Goal: Task Accomplishment & Management: Use online tool/utility

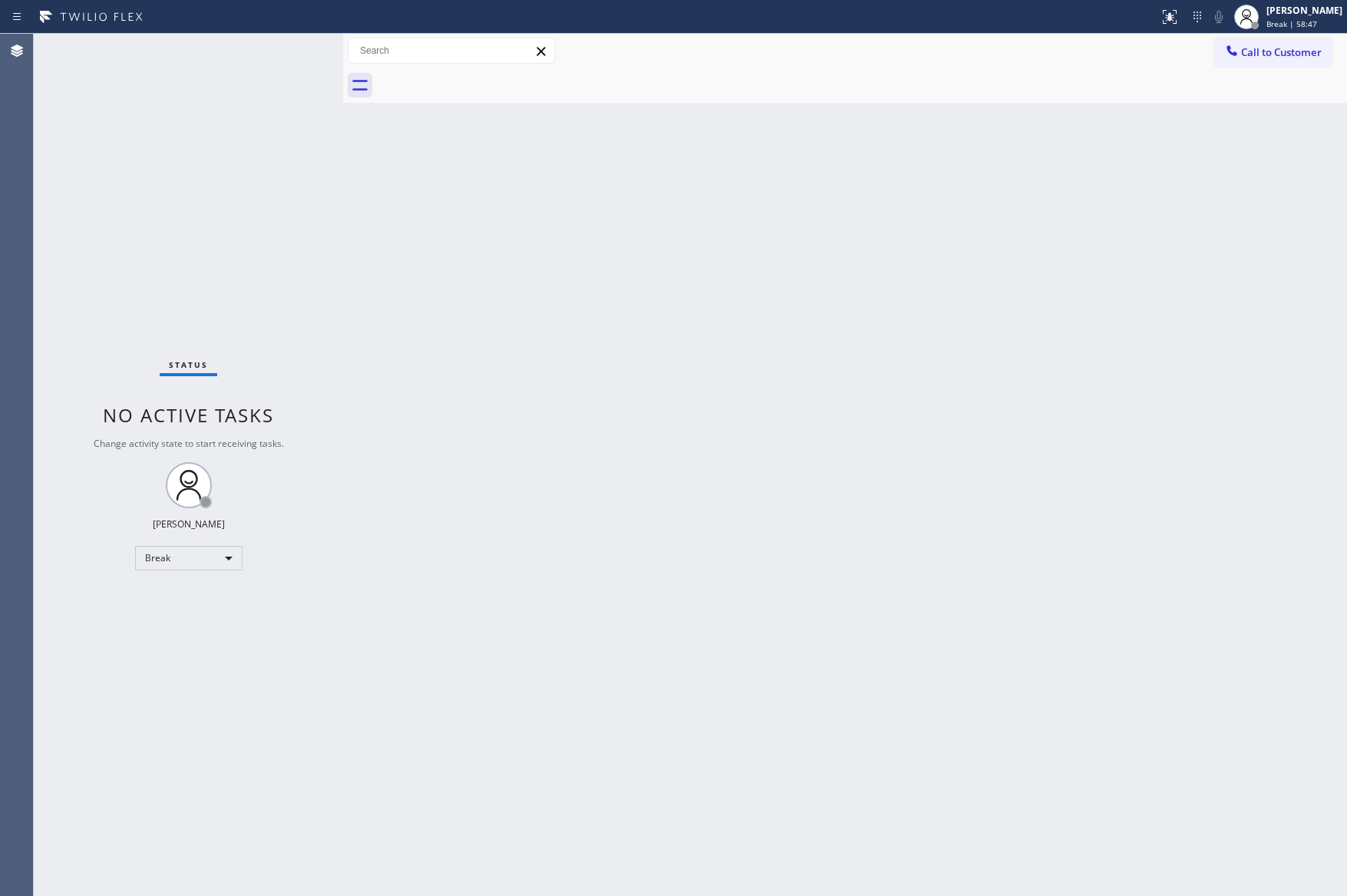
click at [326, 459] on div "Status No active tasks Change activity state to start receiving tasks. [PERSON_…" at bounding box center [189, 465] width 309 height 862
drag, startPoint x: 570, startPoint y: 461, endPoint x: 1294, endPoint y: 775, distance: 789.2
click at [612, 475] on div "Back to Dashboard Change Sender ID Customers Technicians Select a contact Outbo…" at bounding box center [845, 465] width 1004 height 862
click at [788, 518] on div "Back to Dashboard Change Sender ID Customers Technicians Select a contact Outbo…" at bounding box center [845, 465] width 1004 height 862
click at [142, 562] on div "Break" at bounding box center [188, 558] width 107 height 25
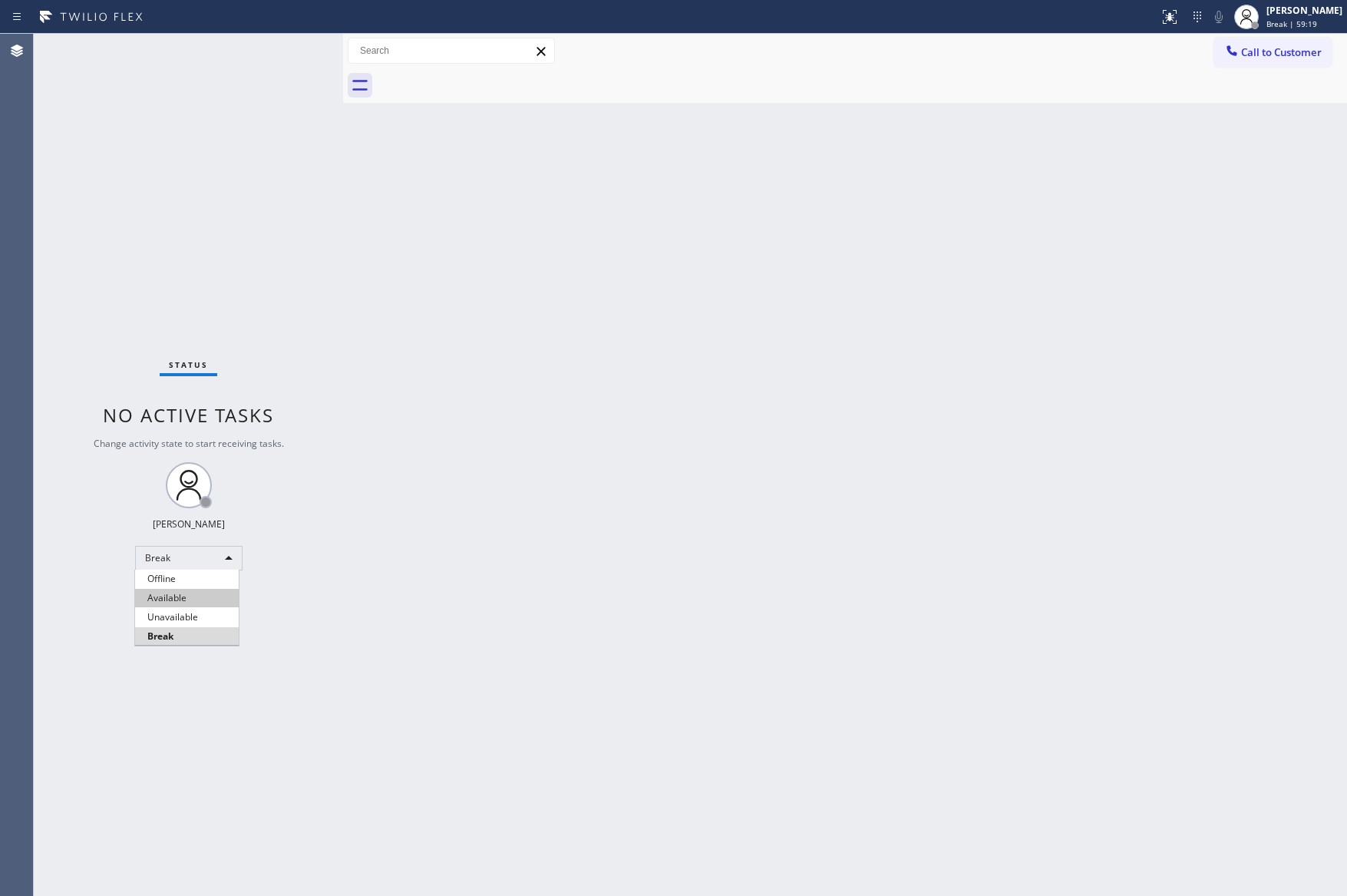
drag, startPoint x: 192, startPoint y: 601, endPoint x: 981, endPoint y: 564, distance: 789.9
click at [196, 601] on li "Available" at bounding box center [186, 597] width 103 height 18
click at [1013, 544] on div "Back to Dashboard Change Sender ID Customers Technicians Select a contact Outbo…" at bounding box center [845, 465] width 1004 height 862
drag, startPoint x: 940, startPoint y: 486, endPoint x: 1286, endPoint y: 122, distance: 502.2
click at [1069, 457] on div "Back to Dashboard Change Sender ID Customers Technicians Select a contact Outbo…" at bounding box center [845, 465] width 1004 height 862
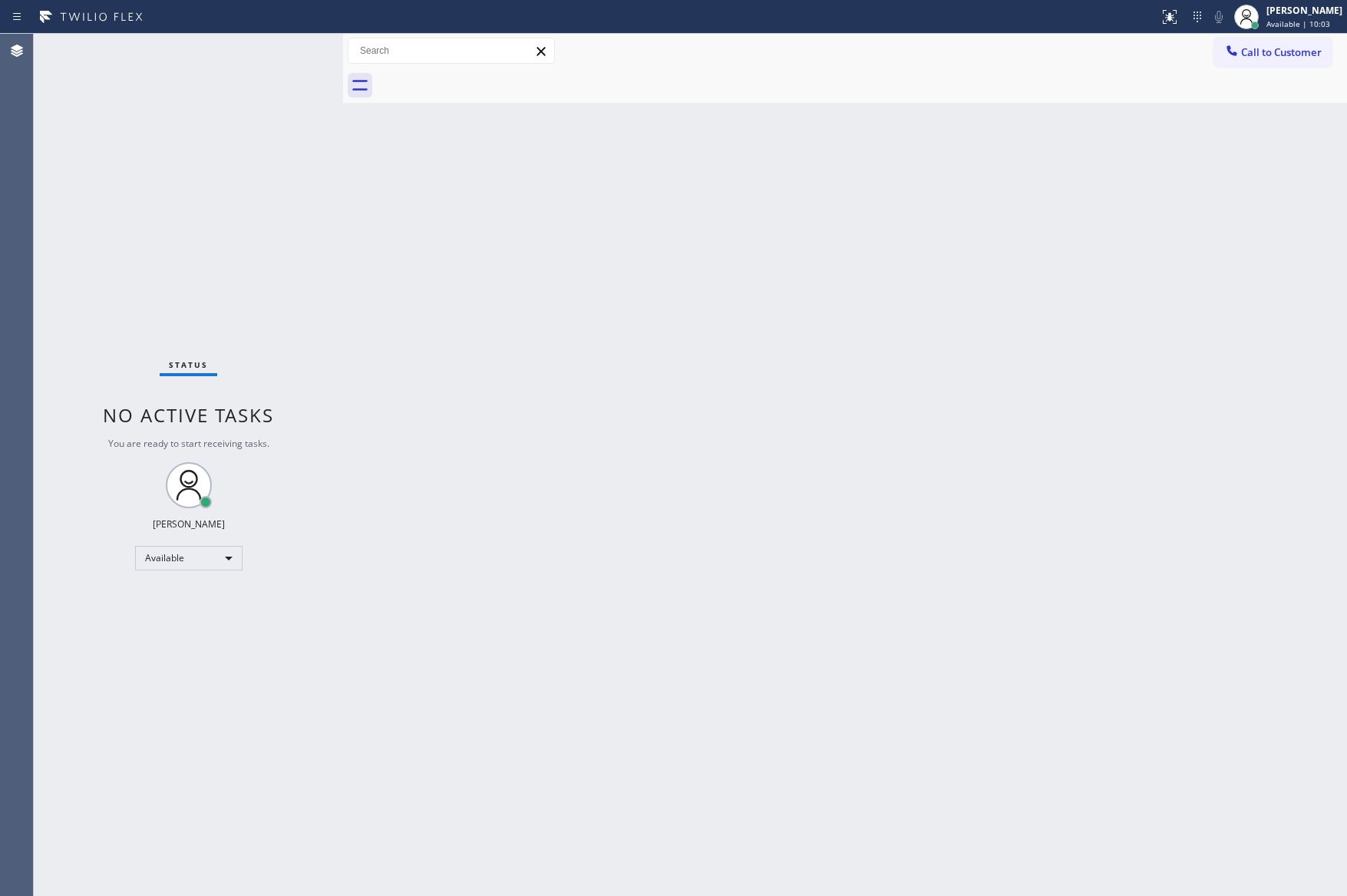
drag, startPoint x: 235, startPoint y: 205, endPoint x: 604, endPoint y: 537, distance: 496.4
click at [252, 212] on div "Status No active tasks You are ready to start receiving tasks. [PERSON_NAME] Av…" at bounding box center [189, 465] width 309 height 862
click at [728, 547] on div "Back to Dashboard Change Sender ID Customers Technicians Select a contact Outbo…" at bounding box center [845, 465] width 1004 height 862
click at [645, 625] on div "Back to Dashboard Change Sender ID Customers Technicians Select a contact Outbo…" at bounding box center [845, 465] width 1004 height 862
drag, startPoint x: 724, startPoint y: 299, endPoint x: 861, endPoint y: 47, distance: 286.8
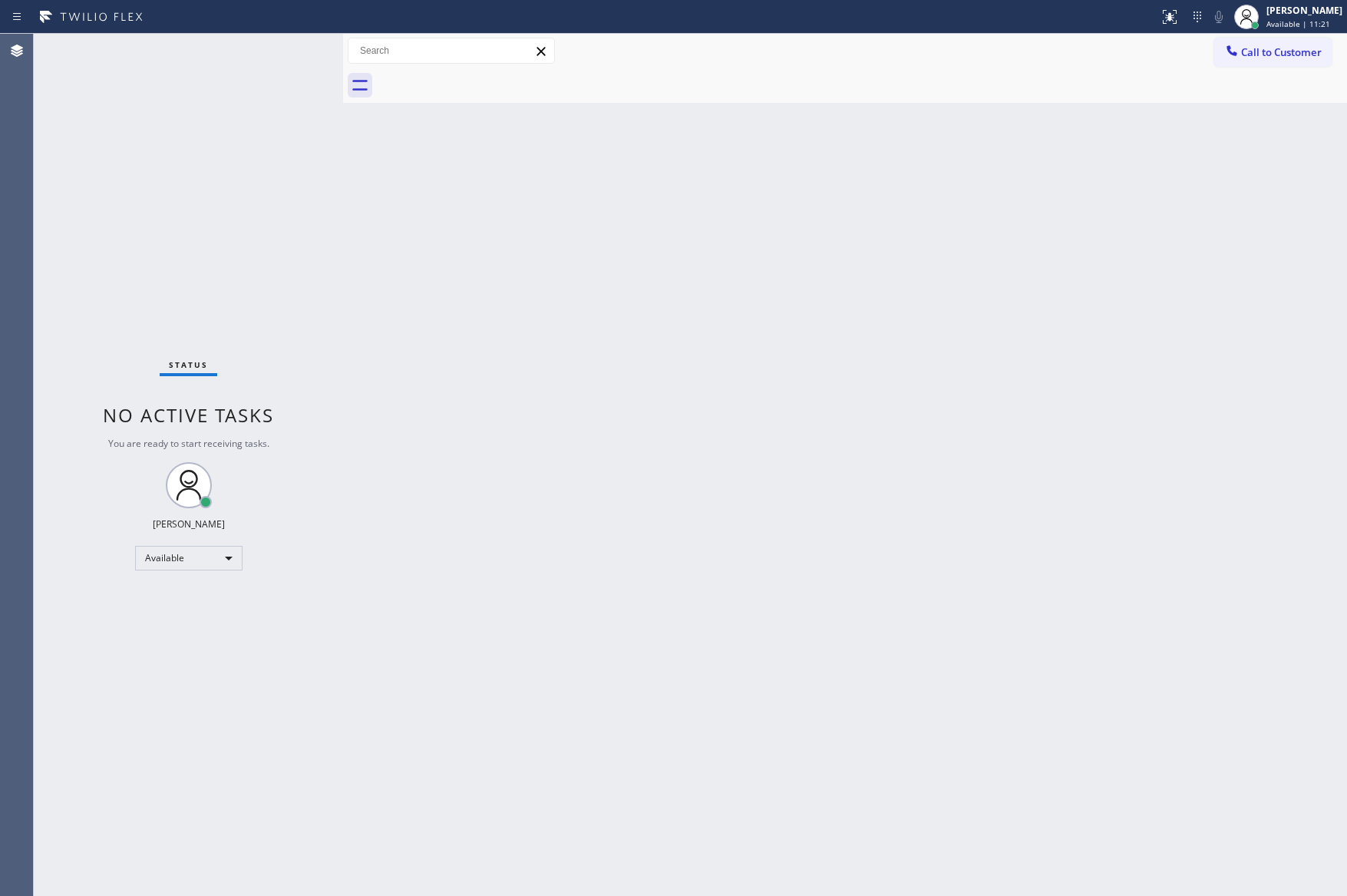
click at [740, 288] on div "Back to Dashboard Change Sender ID Customers Technicians Select a contact Outbo…" at bounding box center [845, 465] width 1004 height 862
drag, startPoint x: 1082, startPoint y: 316, endPoint x: 1249, endPoint y: 42, distance: 320.9
click at [1115, 288] on div "Back to Dashboard Change Sender ID Customers Technicians Select a contact Outbo…" at bounding box center [845, 465] width 1004 height 862
click at [1263, 42] on button "Call to Customer" at bounding box center [1273, 52] width 118 height 29
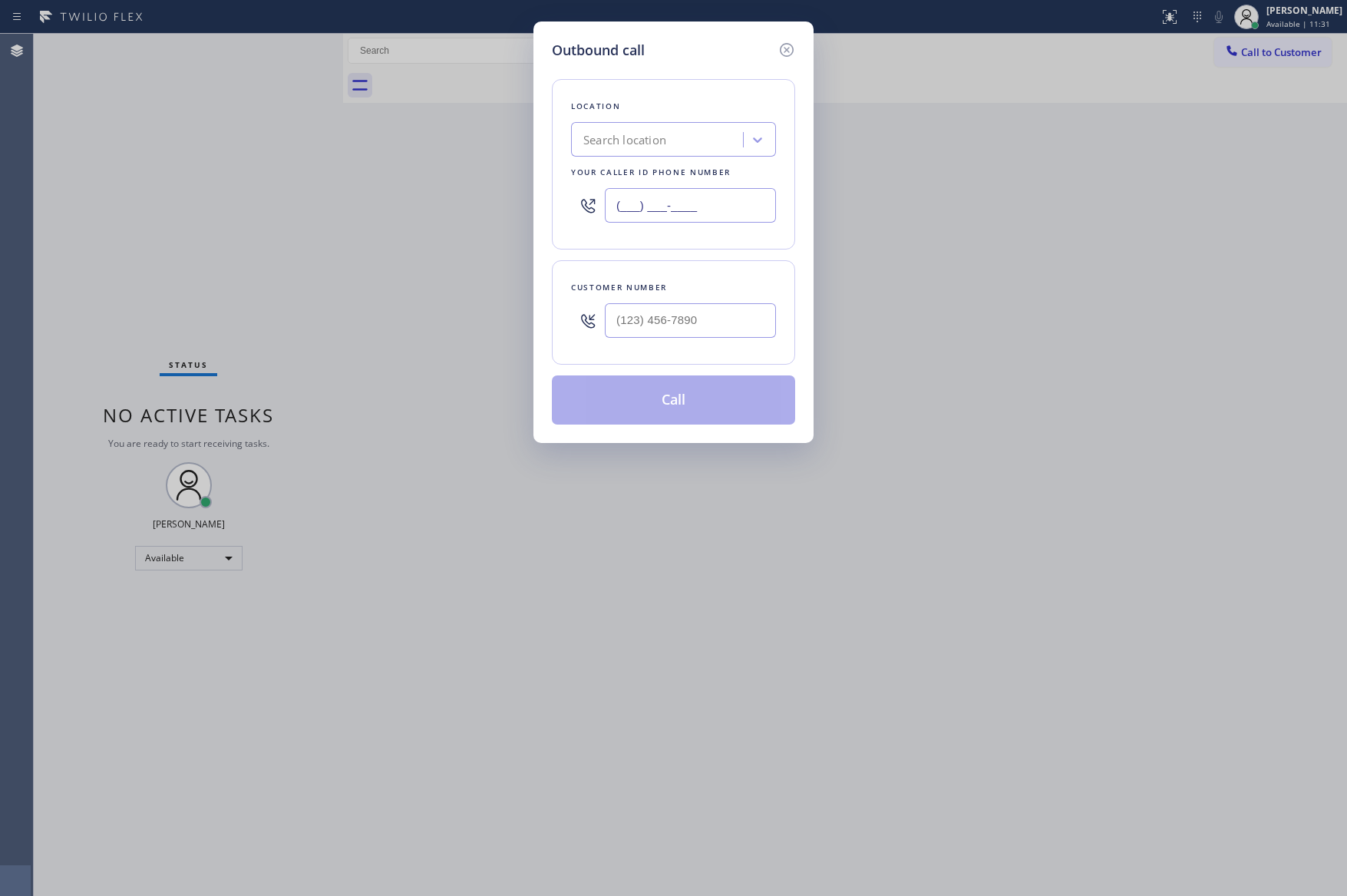
click at [760, 201] on input "(___) ___-____" at bounding box center [690, 205] width 171 height 34
paste input "8777"
click at [749, 202] on input "(___) ___-8777" at bounding box center [690, 205] width 171 height 34
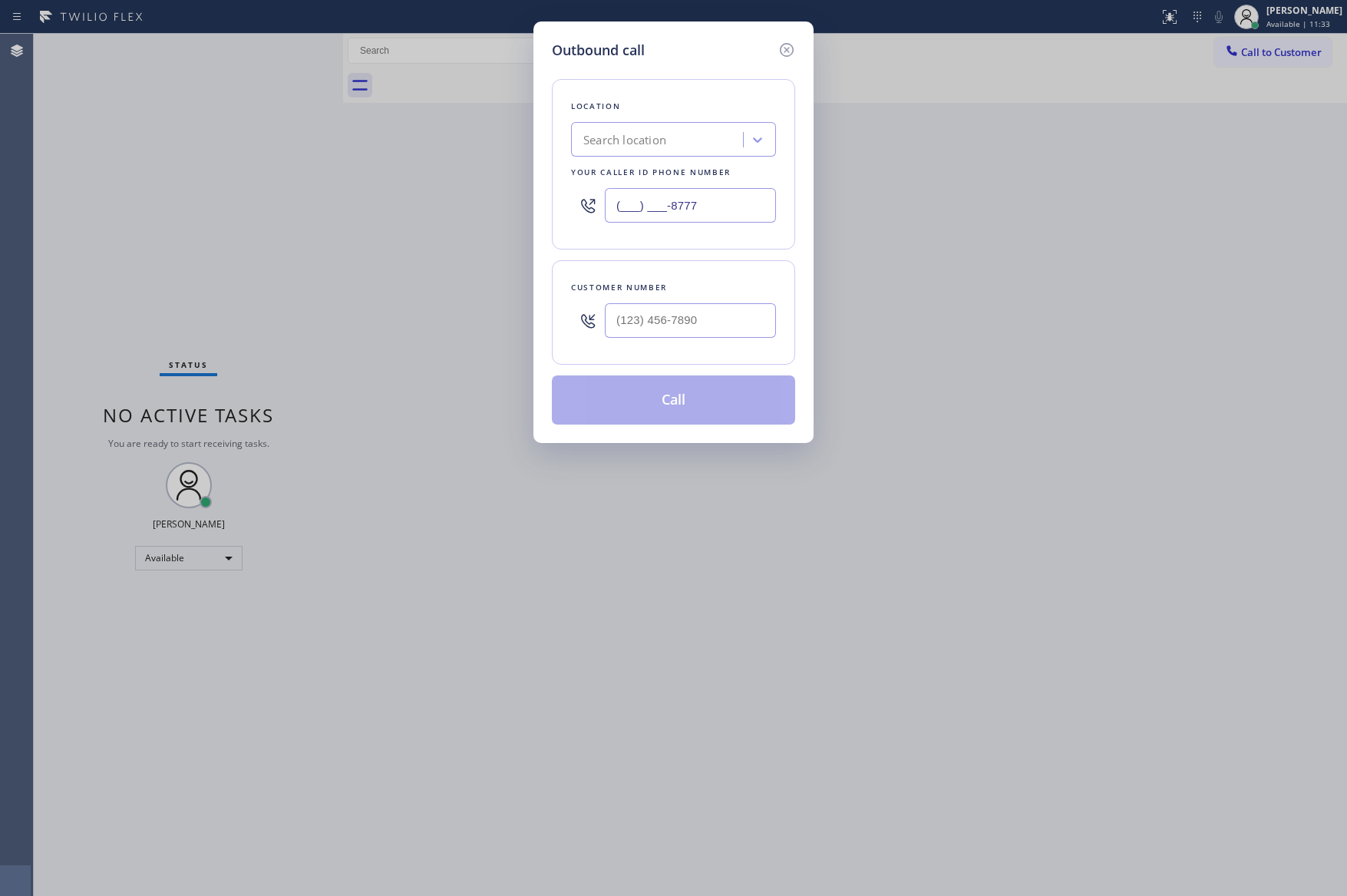
click at [749, 202] on input "(___) ___-8777" at bounding box center [690, 205] width 171 height 34
paste input "877) 777-0796"
type input "[PHONE_NUMBER]"
click at [702, 329] on input "(___) ___-____" at bounding box center [690, 320] width 171 height 34
paste input "206) 747-5287"
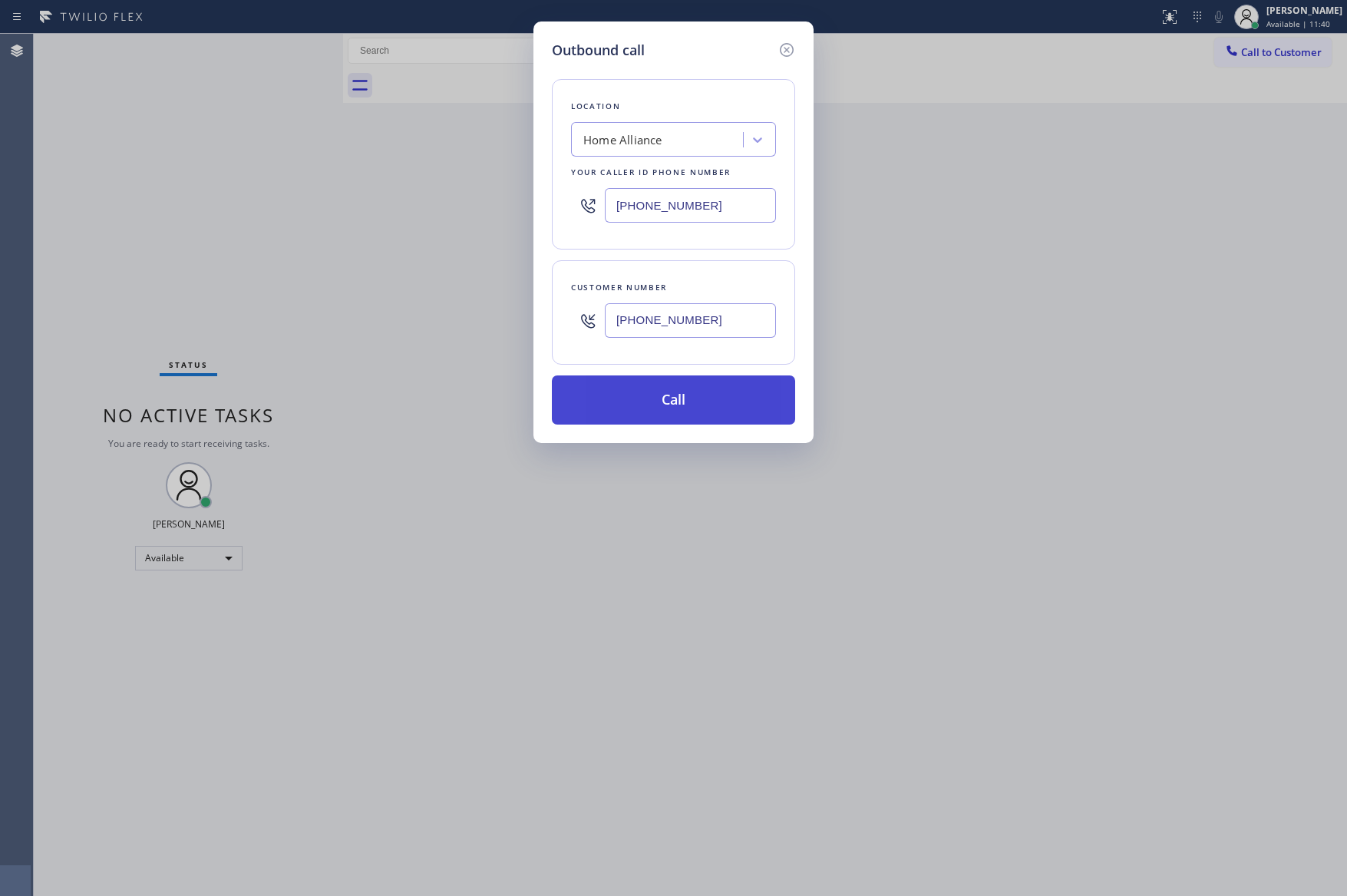
type input "[PHONE_NUMBER]"
click at [705, 418] on button "Call" at bounding box center [673, 400] width 243 height 49
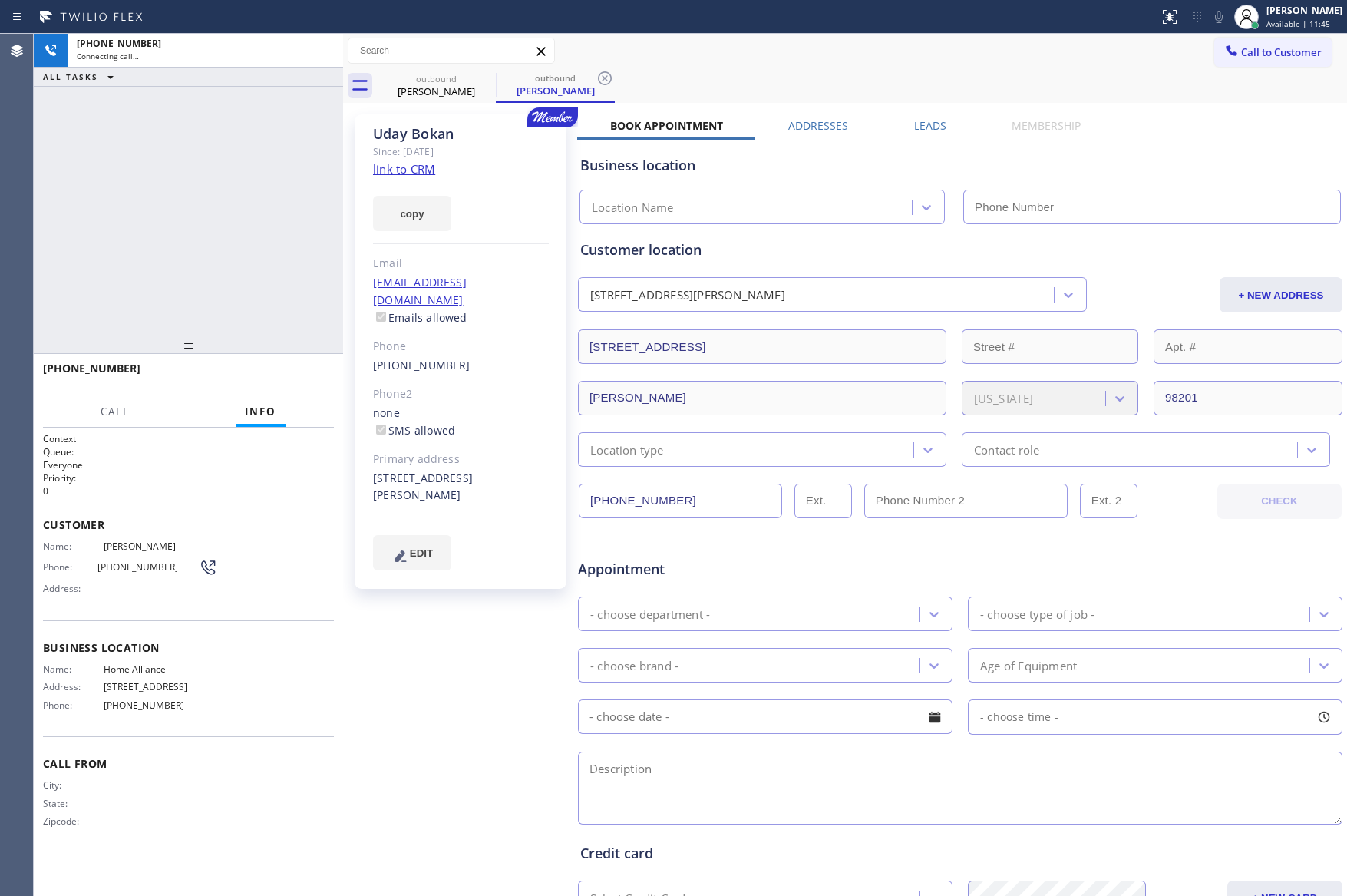
type input "[PHONE_NUMBER]"
click at [234, 187] on div "[PHONE_NUMBER] Live | 00:03 ALL TASKS ALL TASKS ACTIVE TASKS TASKS IN WRAP UP" at bounding box center [189, 185] width 309 height 302
drag, startPoint x: 299, startPoint y: 227, endPoint x: 650, endPoint y: 54, distance: 391.3
click at [374, 206] on div "[PHONE_NUMBER] Live | 00:03 ALL TASKS ALL TASKS ACTIVE TASKS TASKS IN WRAP UP […" at bounding box center [691, 465] width 1314 height 862
click at [926, 119] on label "Leads" at bounding box center [930, 125] width 32 height 14
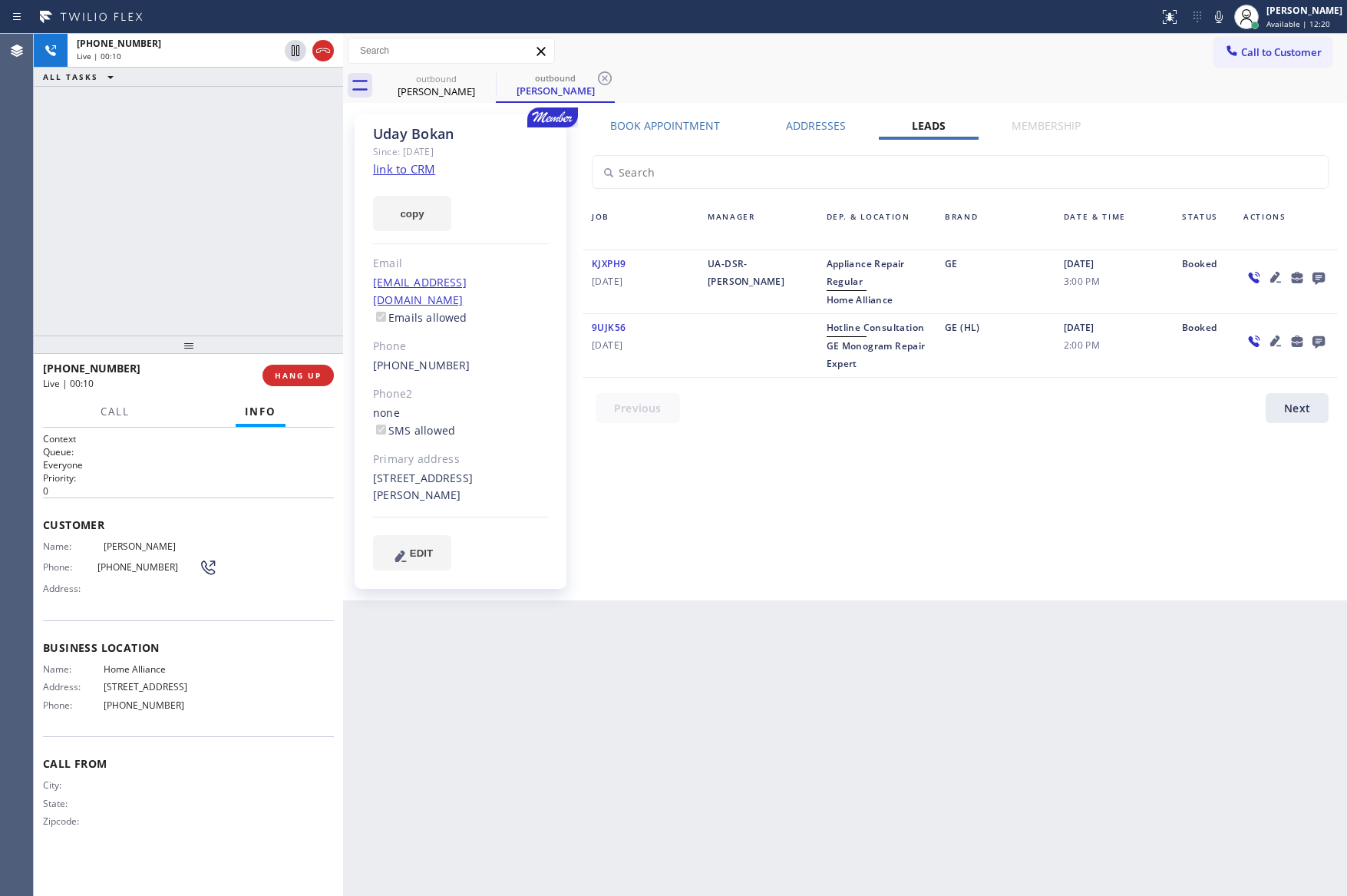
drag, startPoint x: 299, startPoint y: 374, endPoint x: 182, endPoint y: 178, distance: 228.3
click at [299, 374] on span "HANG UP" at bounding box center [298, 375] width 47 height 10
drag, startPoint x: 182, startPoint y: 178, endPoint x: 239, endPoint y: 190, distance: 58.2
click at [196, 178] on div "[PHONE_NUMBER] Live | 00:11 ALL TASKS ALL TASKS ACTIVE TASKS TASKS IN WRAP UP" at bounding box center [189, 185] width 309 height 302
click at [498, 357] on div "[PHONE_NUMBER]" at bounding box center [460, 365] width 176 height 18
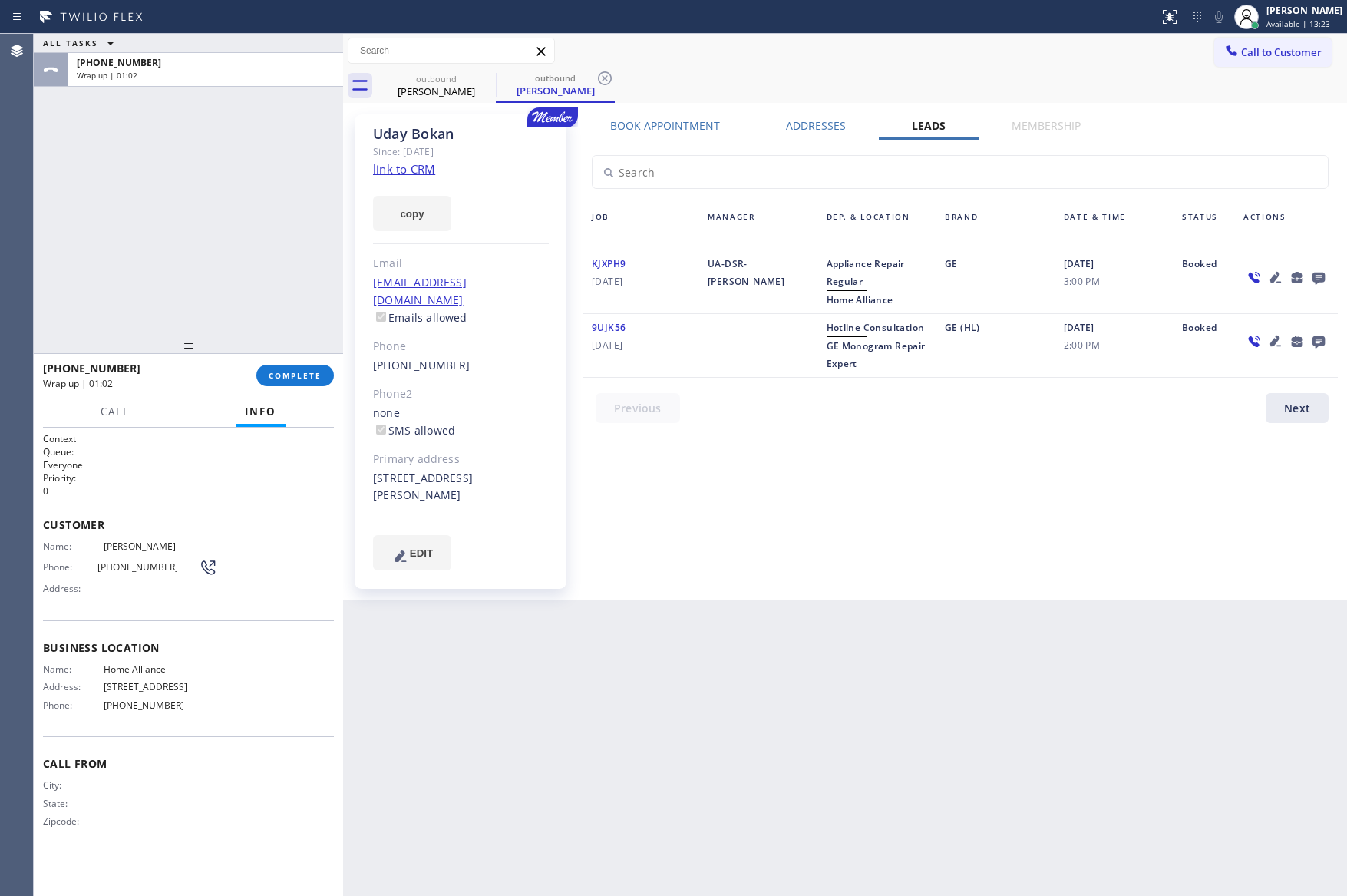
click at [498, 357] on div "[PHONE_NUMBER]" at bounding box center [460, 365] width 176 height 18
copy div "[PHONE_NUMBER]"
drag, startPoint x: 249, startPoint y: 254, endPoint x: 277, endPoint y: 277, distance: 36.2
click at [252, 258] on div "ALL TASKS ALL TASKS ACTIVE TASKS TASKS IN WRAP UP [PHONE_NUMBER] Wrap up | 01:03" at bounding box center [189, 185] width 309 height 302
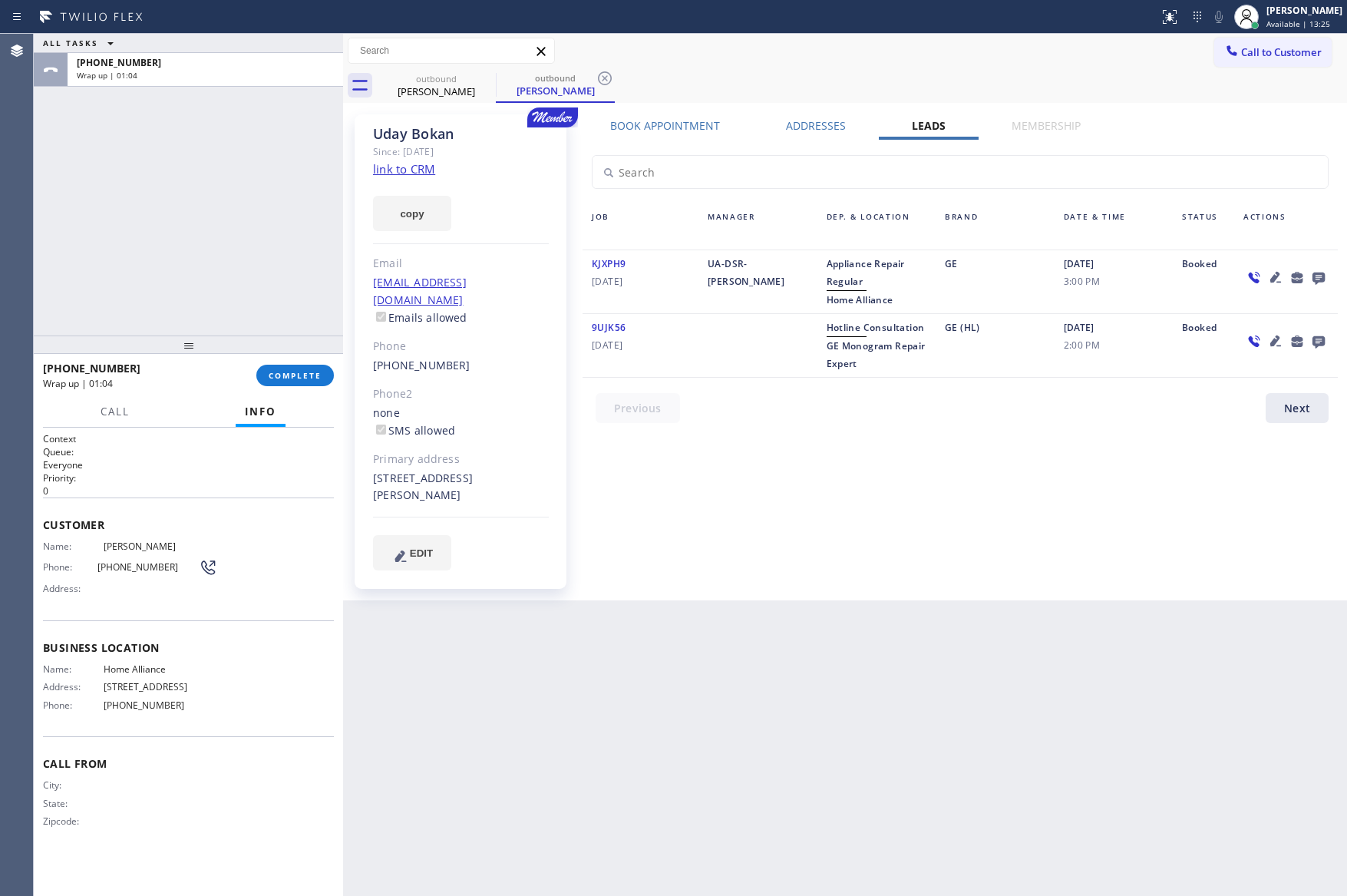
click at [1230, 88] on div "outbound [PERSON_NAME] outbound [PERSON_NAME]" at bounding box center [862, 85] width 970 height 34
click at [1267, 55] on span "Call to Customer" at bounding box center [1282, 52] width 81 height 14
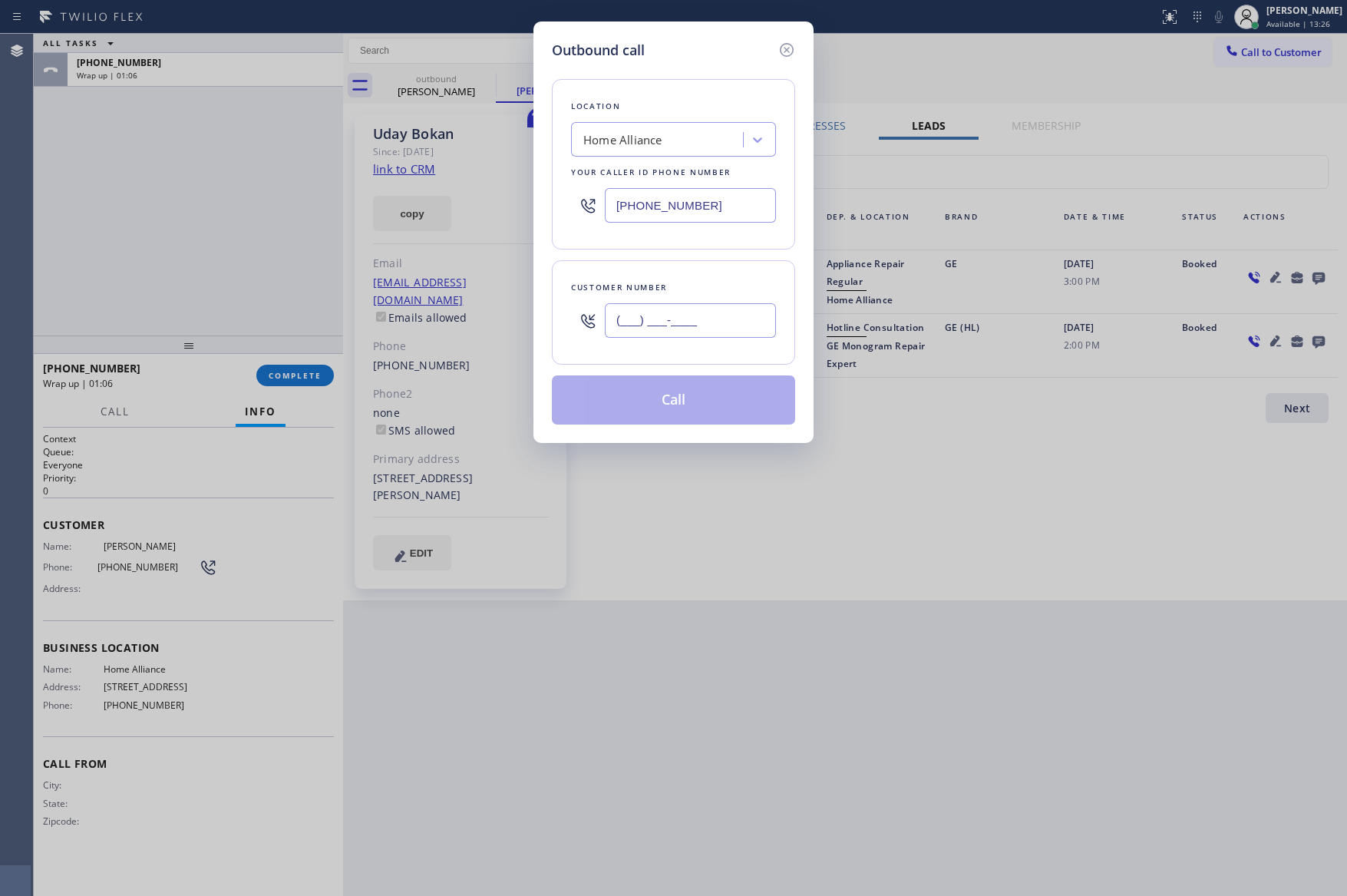
click at [760, 321] on input "(___) ___-____" at bounding box center [690, 320] width 171 height 34
paste input "206) 747-5287"
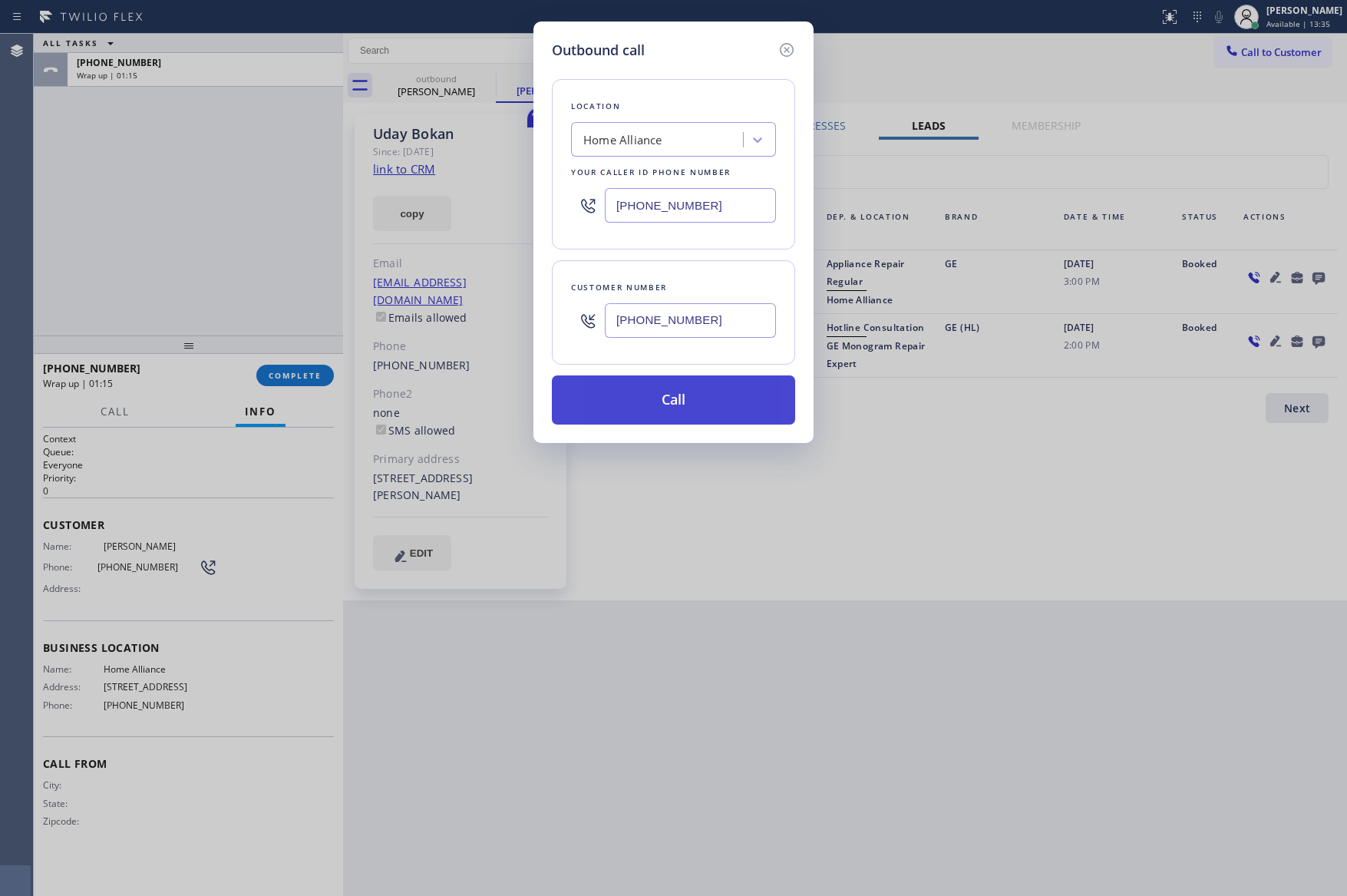
type input "[PHONE_NUMBER]"
click at [730, 401] on button "Call" at bounding box center [673, 400] width 243 height 49
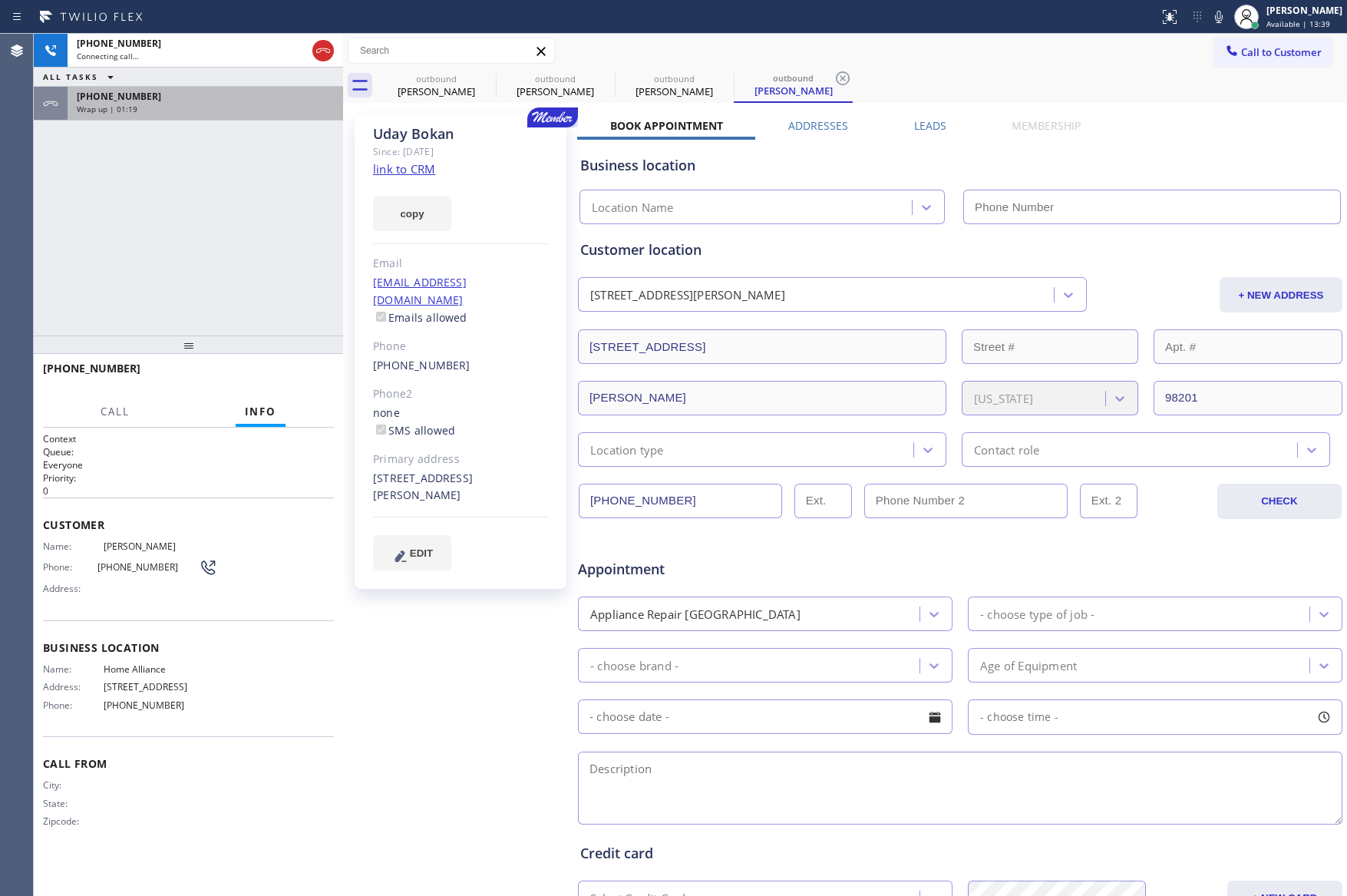
click at [254, 115] on div "[PHONE_NUMBER] Wrap up | 01:19" at bounding box center [202, 103] width 270 height 34
type input "[PHONE_NUMBER]"
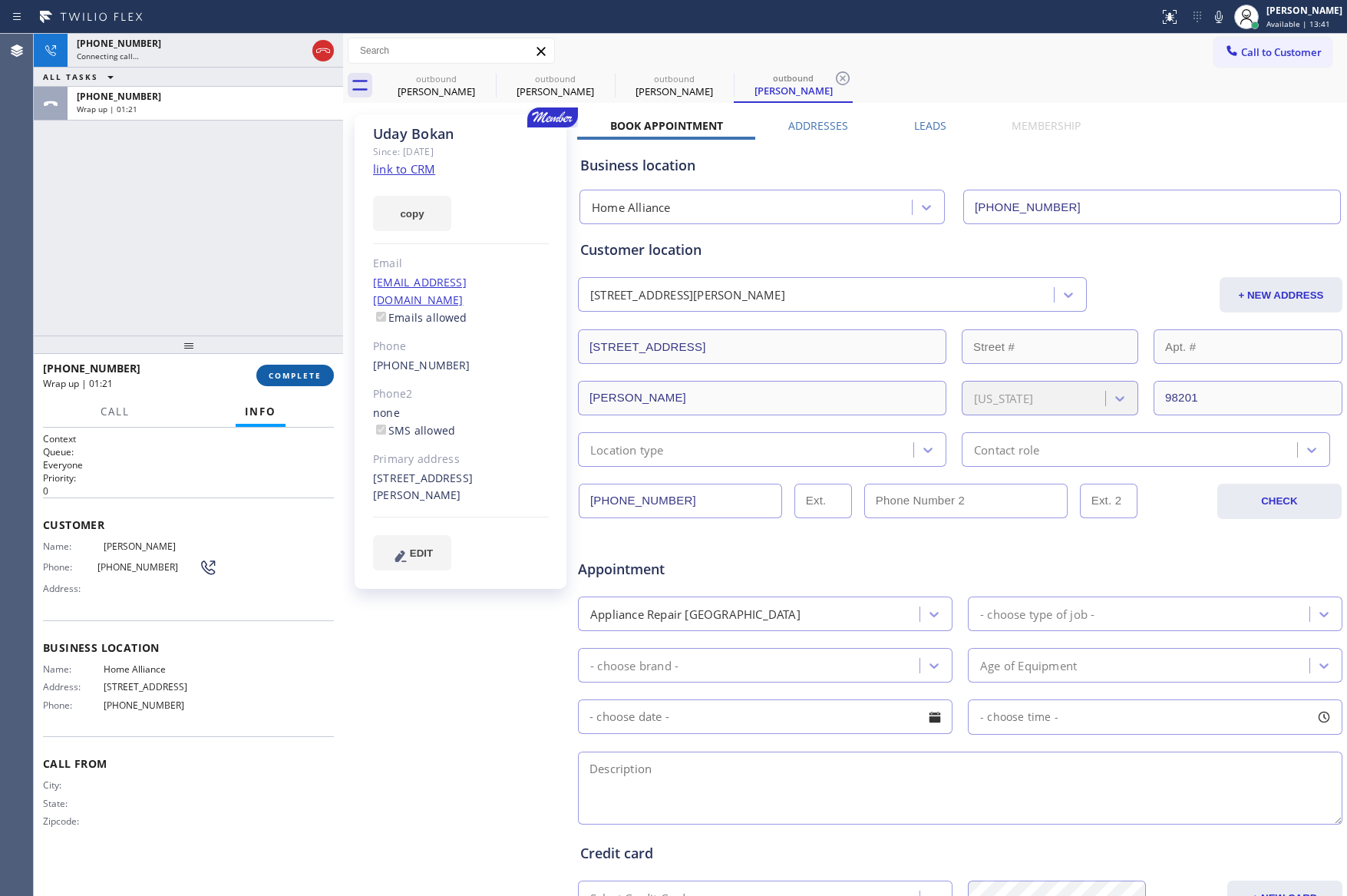
click at [295, 376] on span "COMPLETE" at bounding box center [295, 375] width 53 height 10
click at [292, 288] on div "[PHONE_NUMBER] Connecting call… ALL TASKS ALL TASKS ACTIVE TASKS TASKS IN WRAP …" at bounding box center [189, 185] width 309 height 302
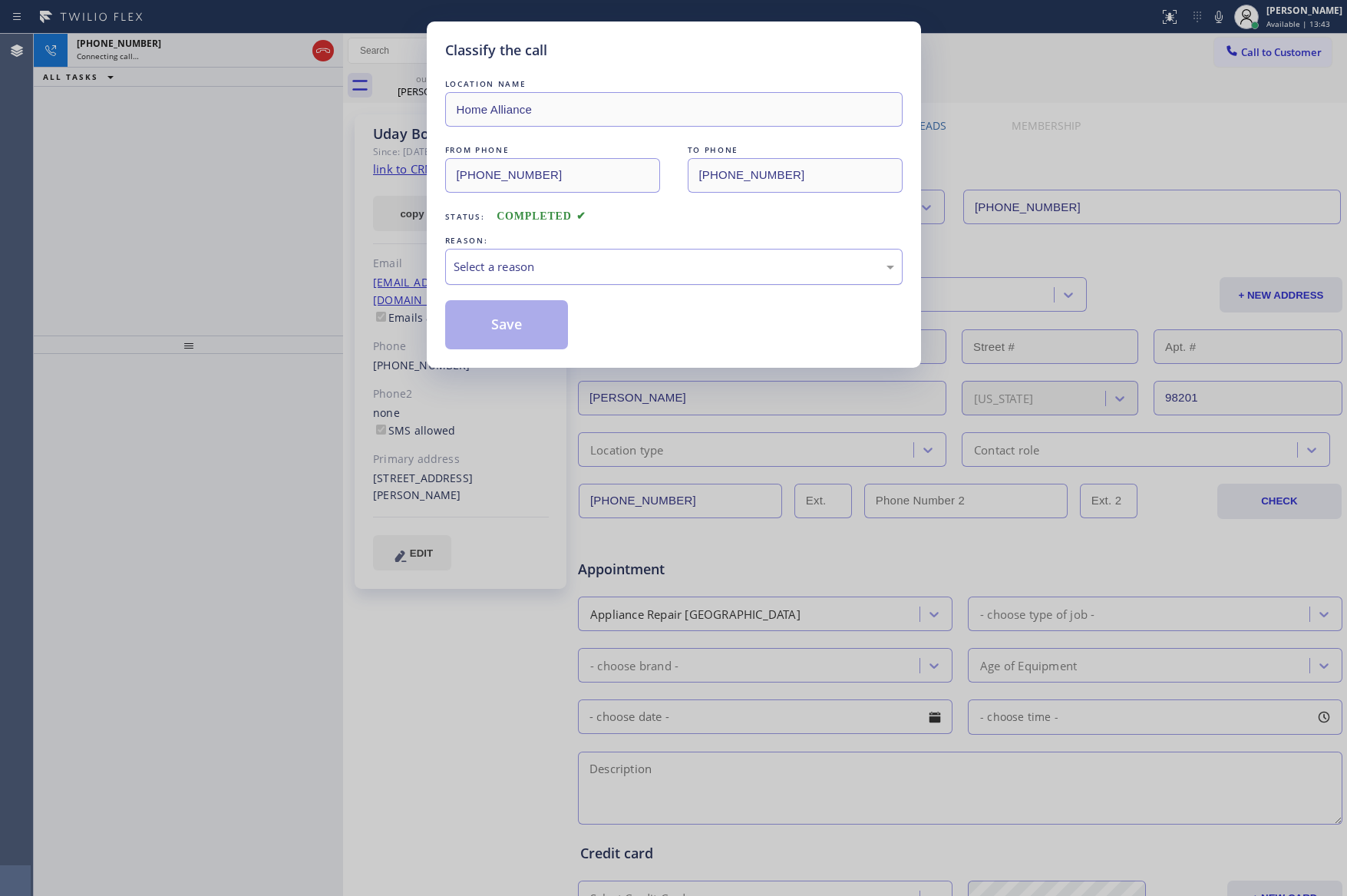
click at [547, 267] on div "Select a reason" at bounding box center [674, 267] width 440 height 18
click at [528, 331] on button "Save" at bounding box center [507, 325] width 123 height 49
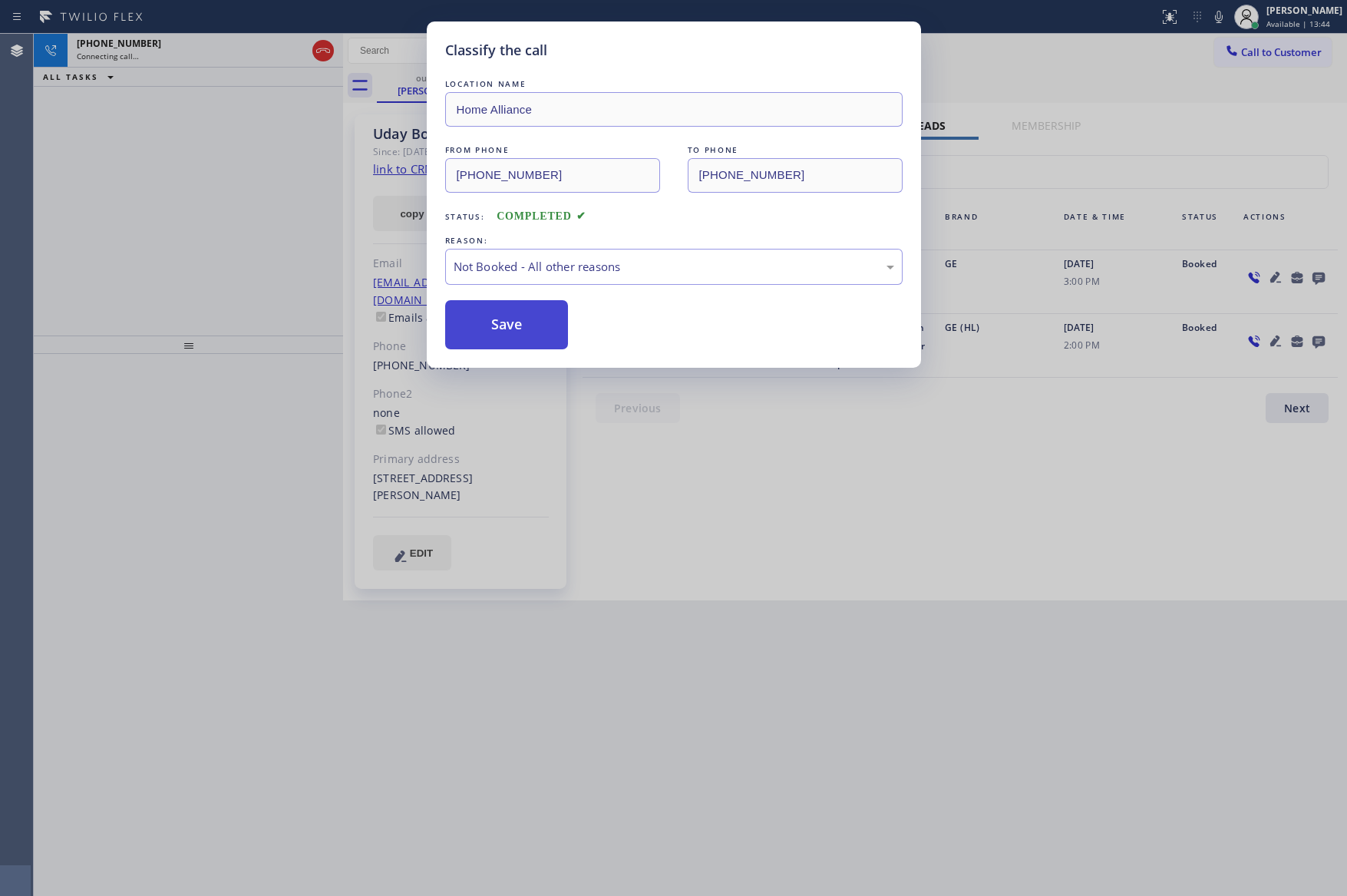
click at [528, 331] on button "Save" at bounding box center [507, 325] width 123 height 49
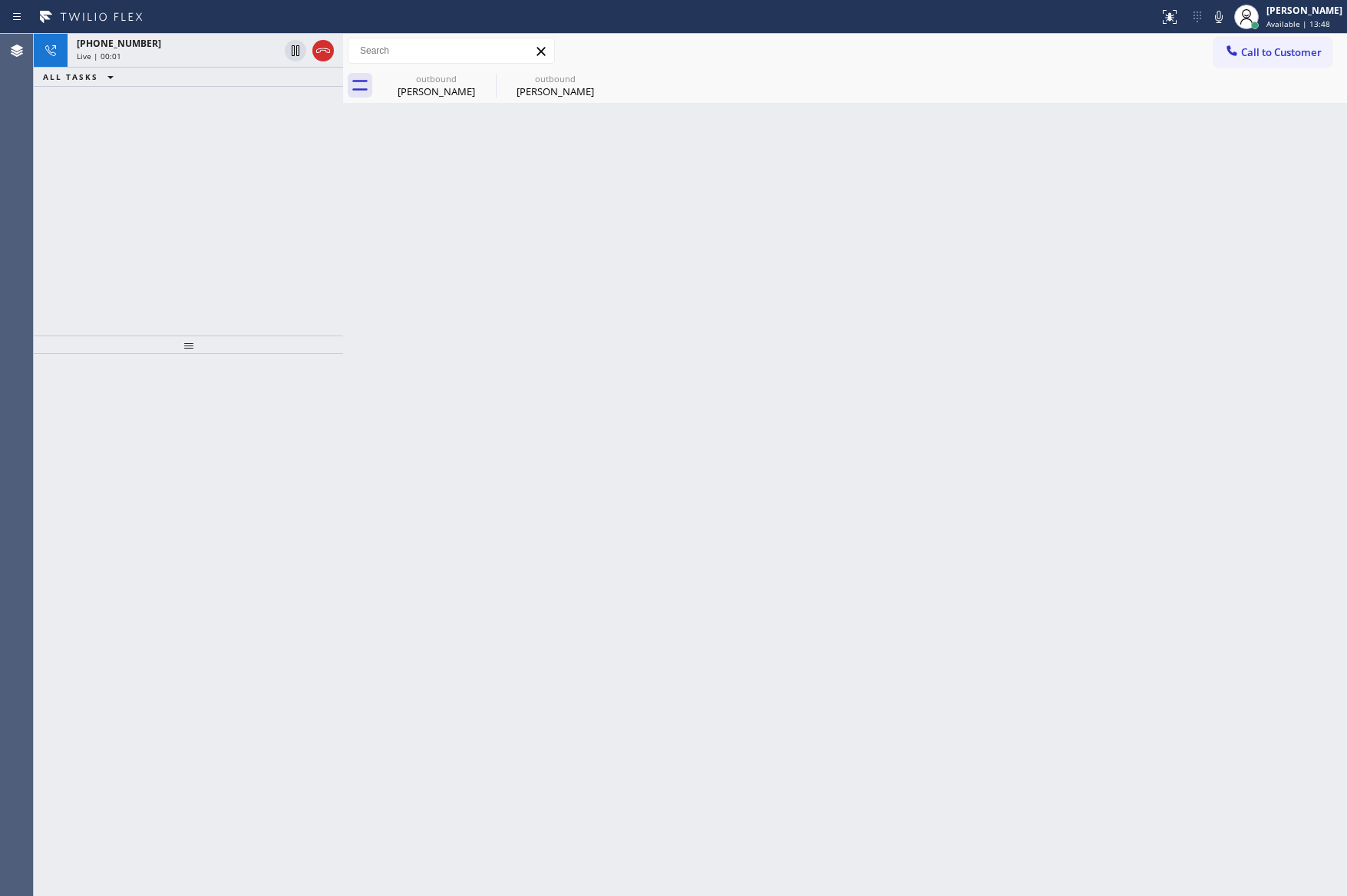
click at [476, 318] on div "Back to Dashboard Change Sender ID Customers Technicians Select a contact Outbo…" at bounding box center [845, 465] width 1004 height 862
click at [326, 58] on icon at bounding box center [323, 50] width 18 height 18
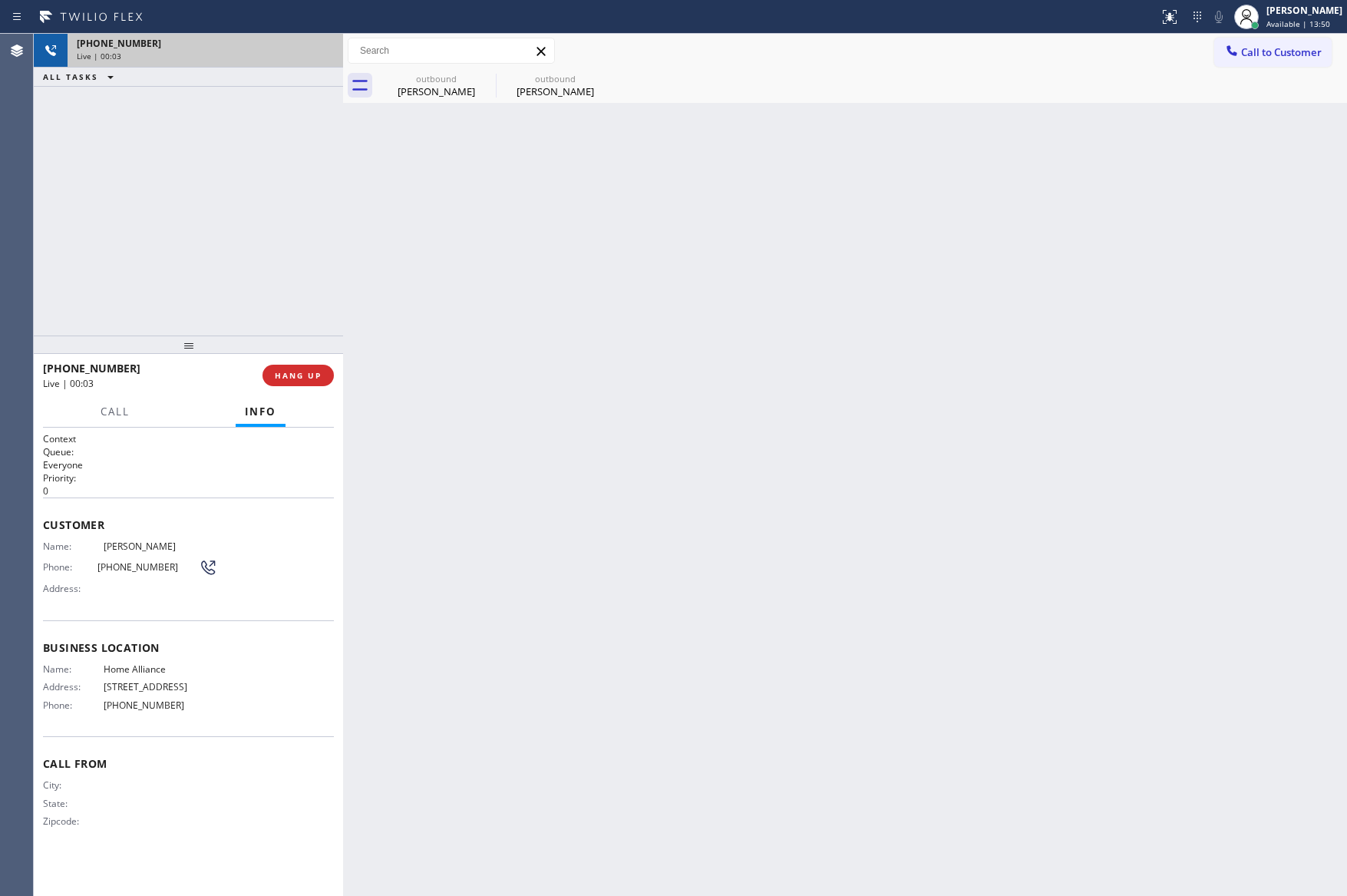
drag, startPoint x: 231, startPoint y: 239, endPoint x: 267, endPoint y: 265, distance: 44.4
click at [231, 240] on div "[PHONE_NUMBER] Live | 00:03 ALL TASKS ALL TASKS ACTIVE TASKS TASKS IN WRAP UP" at bounding box center [189, 185] width 309 height 302
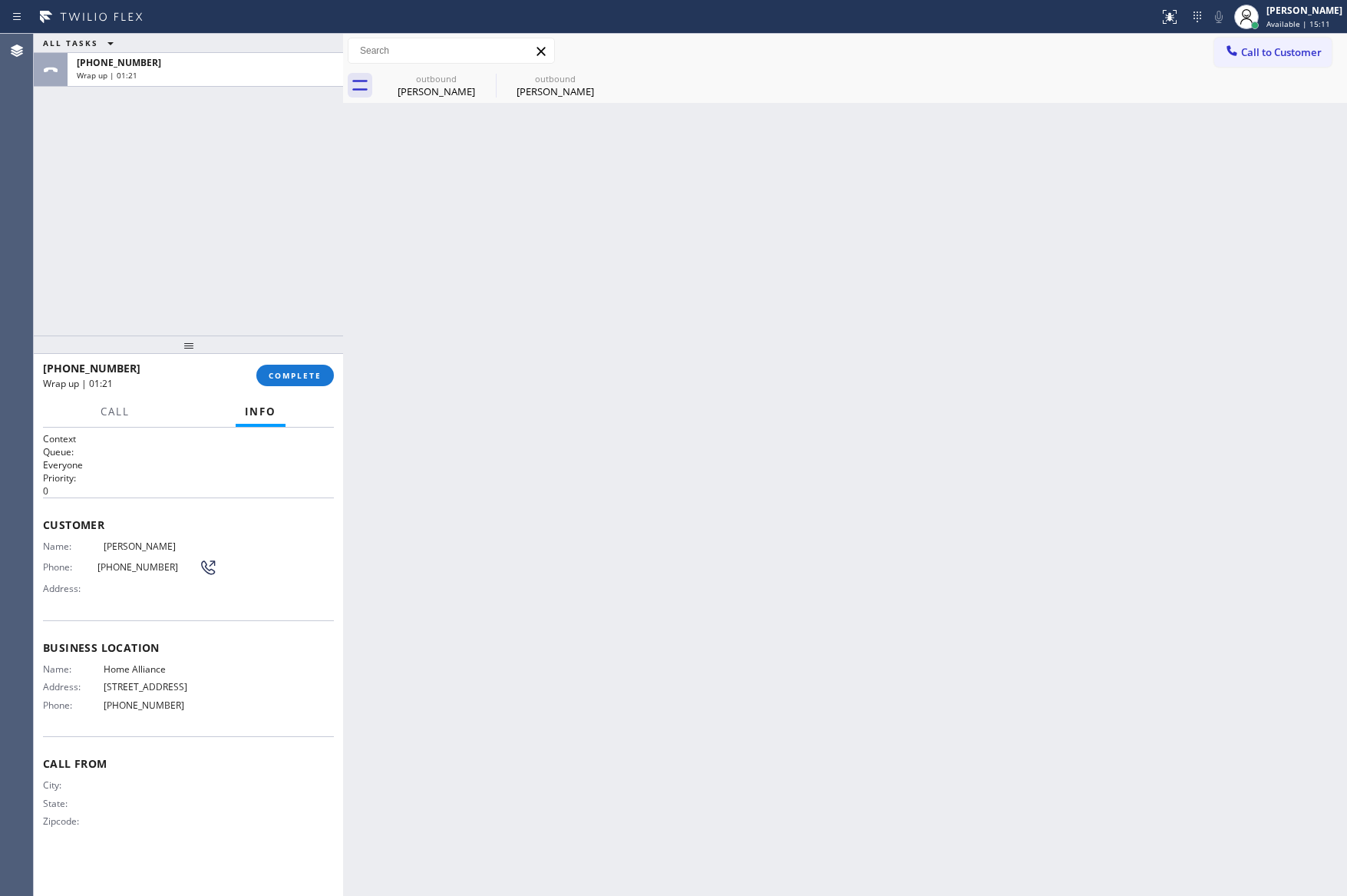
click at [748, 307] on div "Back to Dashboard Change Sender ID Customers Technicians Select a contact Outbo…" at bounding box center [845, 465] width 1004 height 862
click at [1235, 48] on icon at bounding box center [1232, 50] width 15 height 15
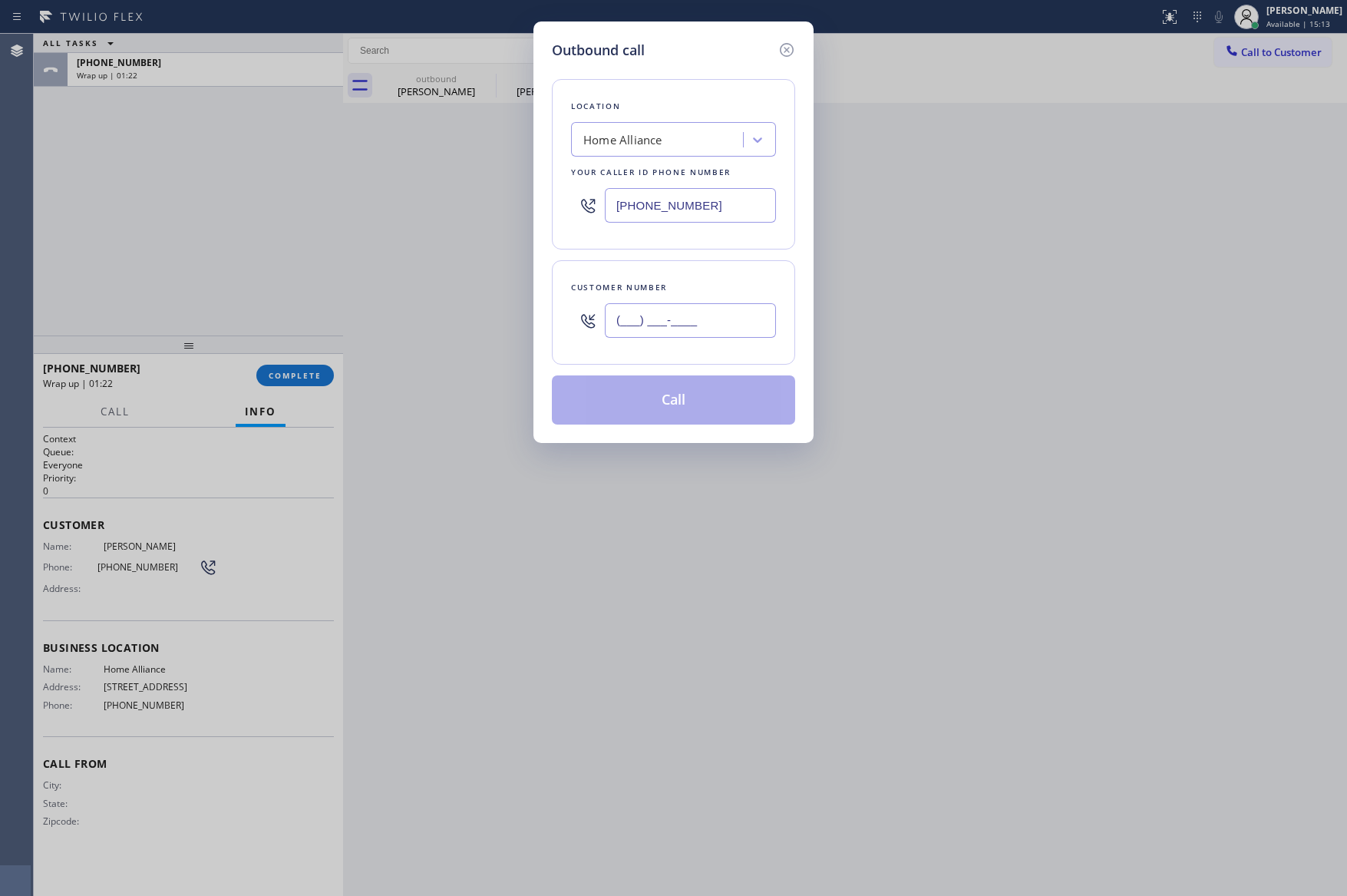
click at [735, 325] on input "(___) ___-____" at bounding box center [690, 320] width 171 height 34
paste input "516) 330-1461"
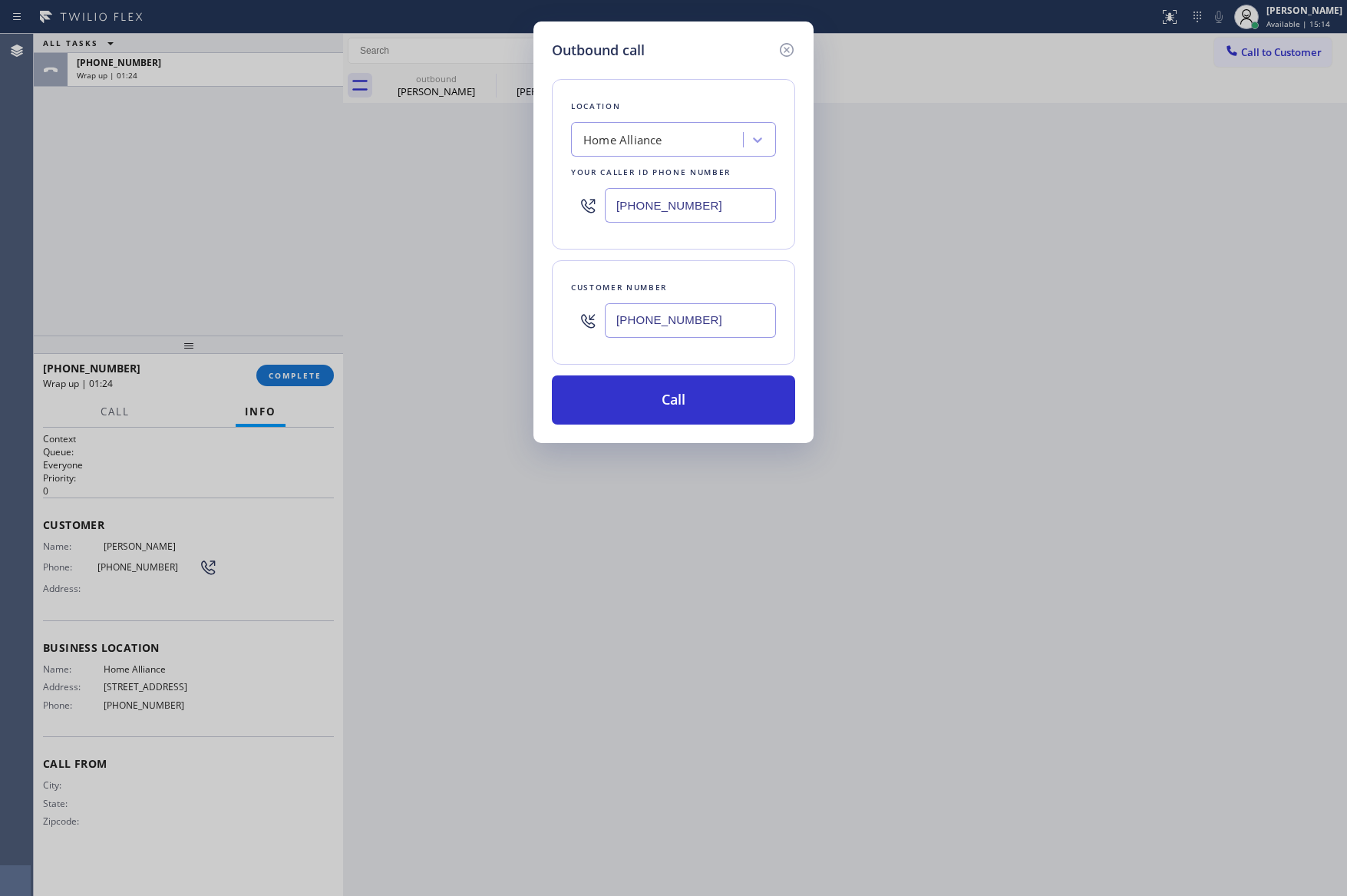
type input "[PHONE_NUMBER]"
click at [686, 408] on button "Call" at bounding box center [673, 400] width 243 height 49
click at [270, 239] on div "Outbound call Location Home Alliance Your caller id phone number [PHONE_NUMBER]…" at bounding box center [673, 448] width 1347 height 896
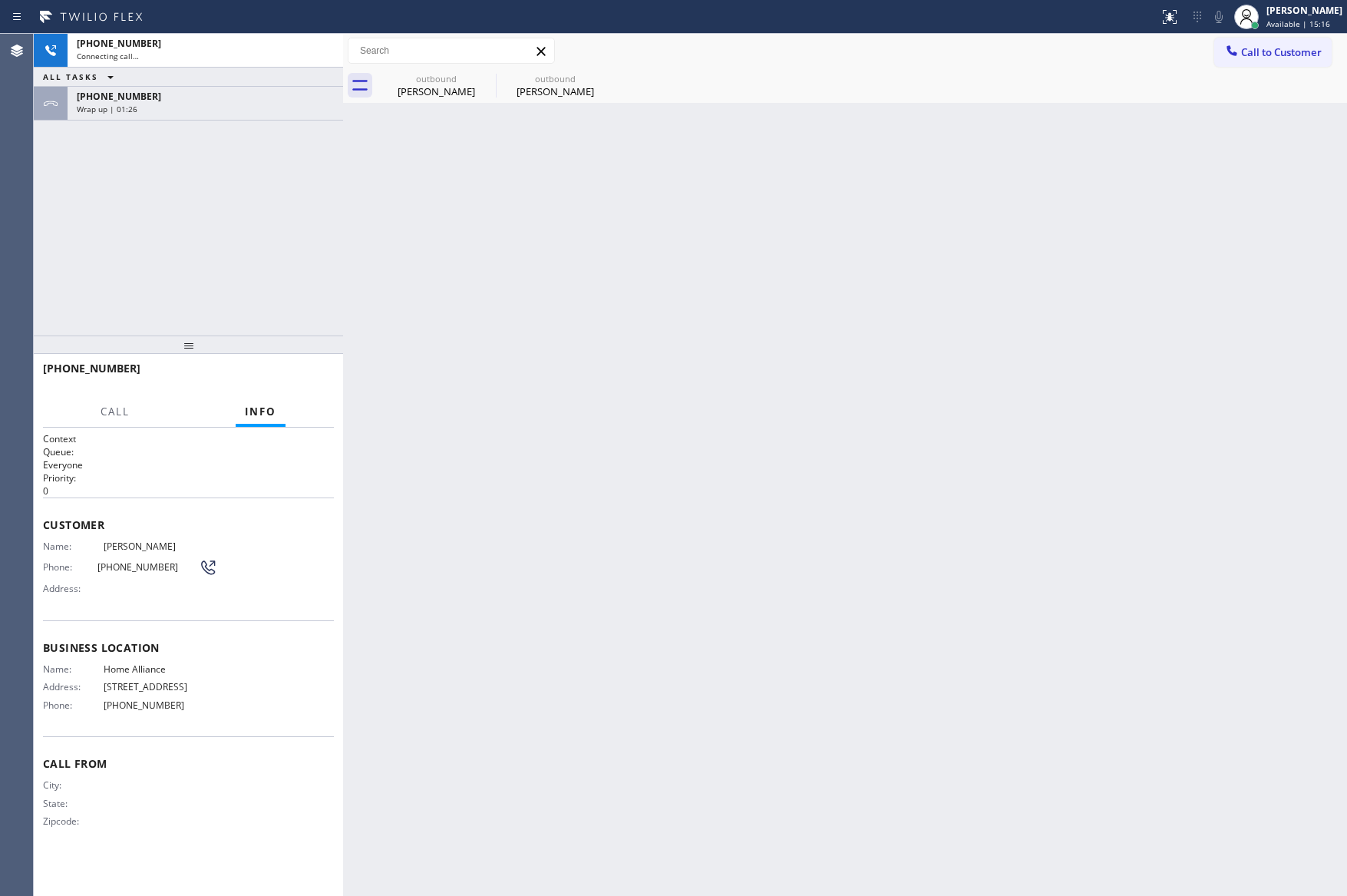
click at [194, 109] on div "Wrap up | 01:26" at bounding box center [205, 108] width 257 height 10
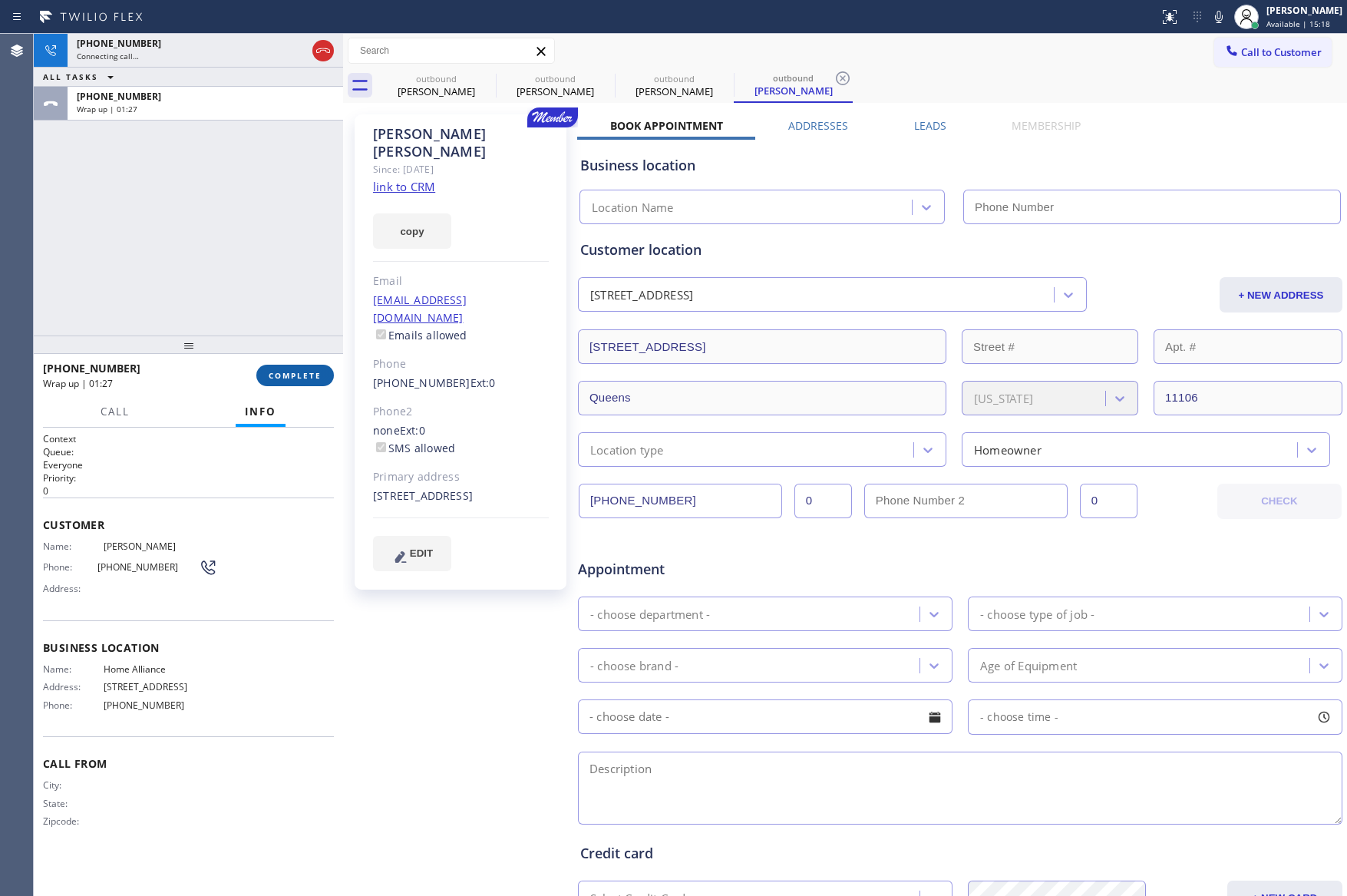
click at [279, 366] on button "COMPLETE" at bounding box center [295, 375] width 78 height 22
click at [274, 221] on div "[PHONE_NUMBER] Connecting call… ALL TASKS ALL TASKS ACTIVE TASKS TASKS IN WRAP …" at bounding box center [189, 185] width 309 height 302
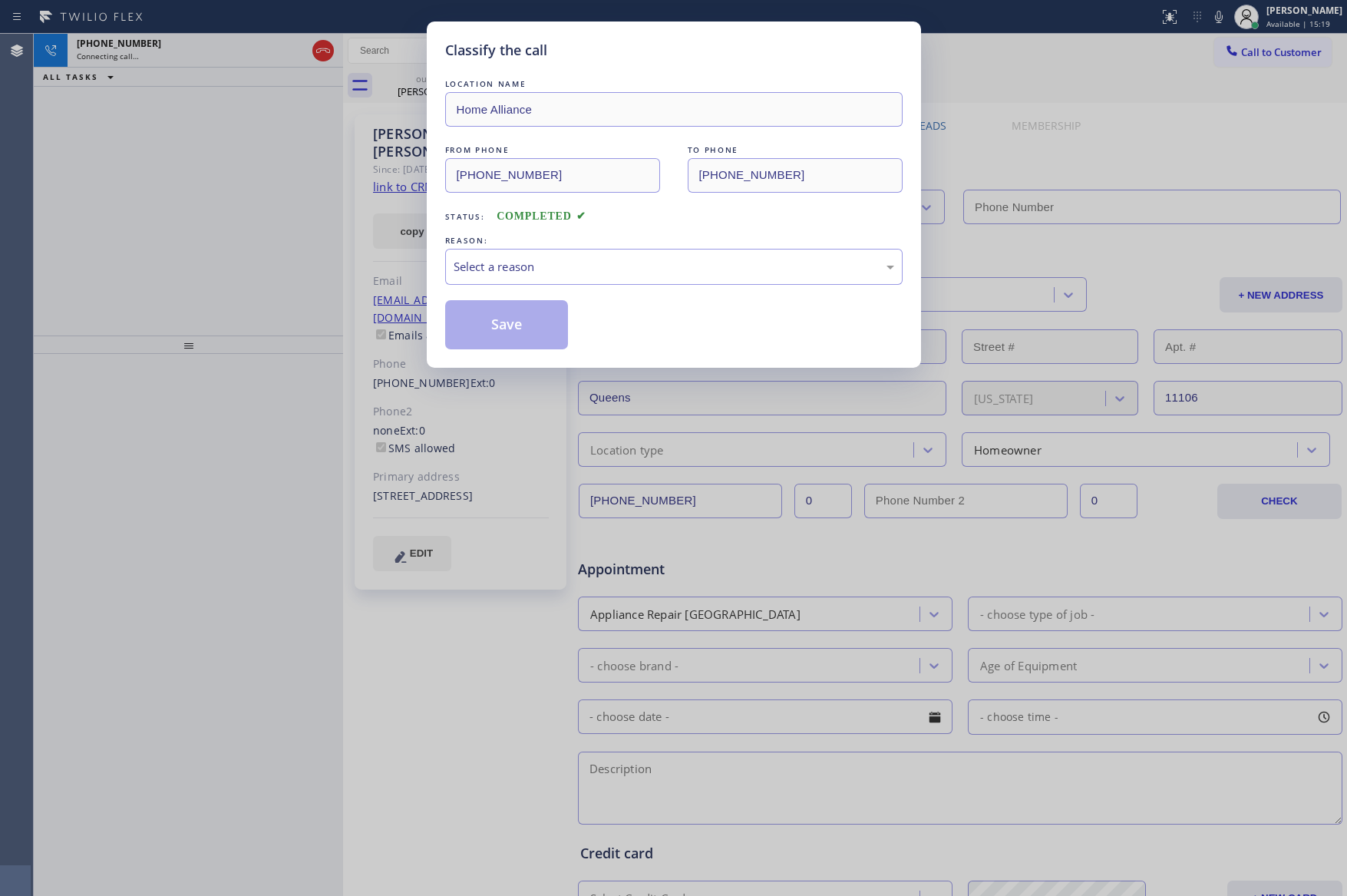
type input "[PHONE_NUMBER]"
click at [496, 261] on div "Select a reason" at bounding box center [674, 267] width 440 height 18
click at [499, 318] on button "Save" at bounding box center [507, 325] width 123 height 49
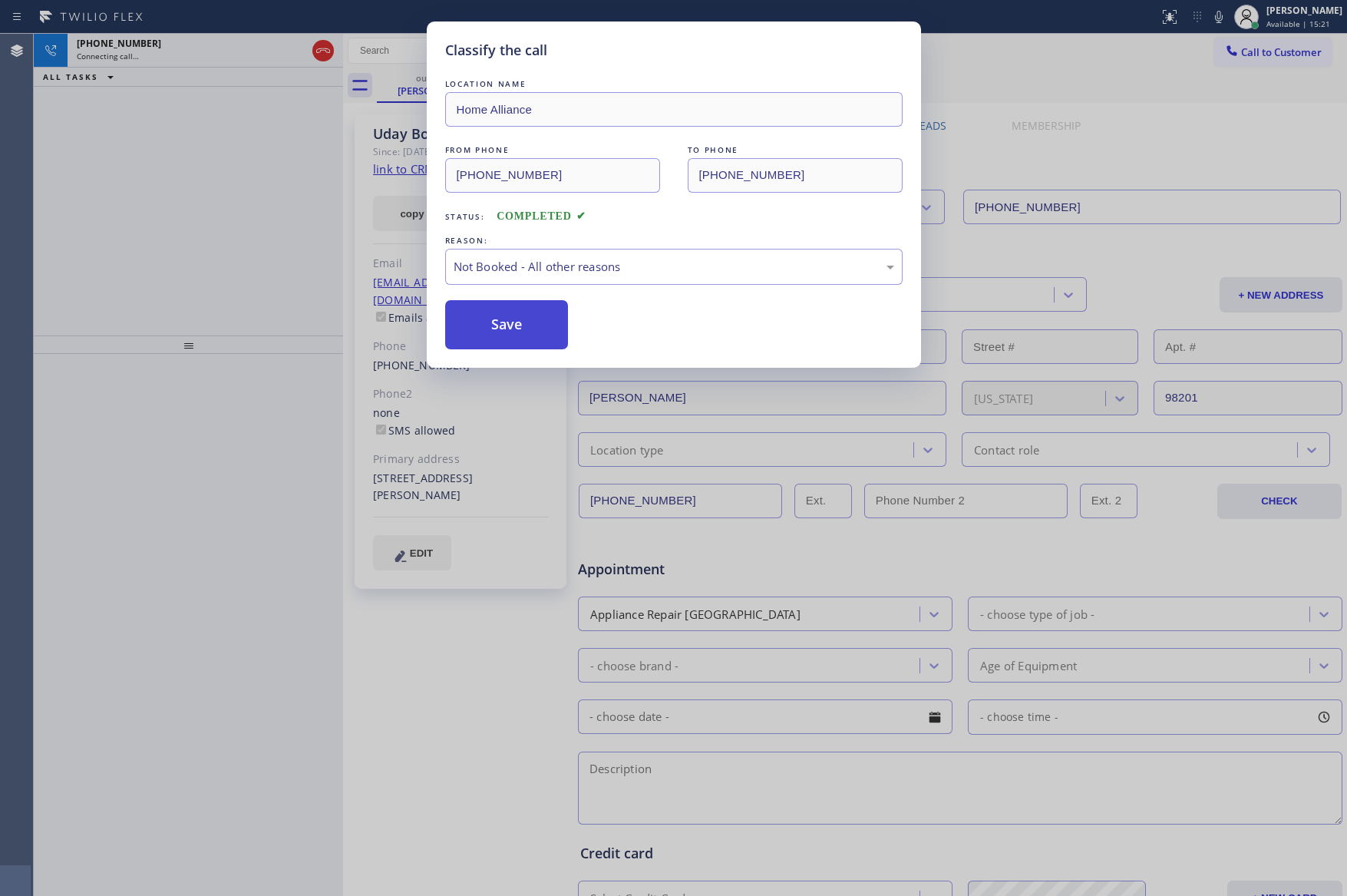
click at [496, 327] on button "Save" at bounding box center [507, 325] width 123 height 49
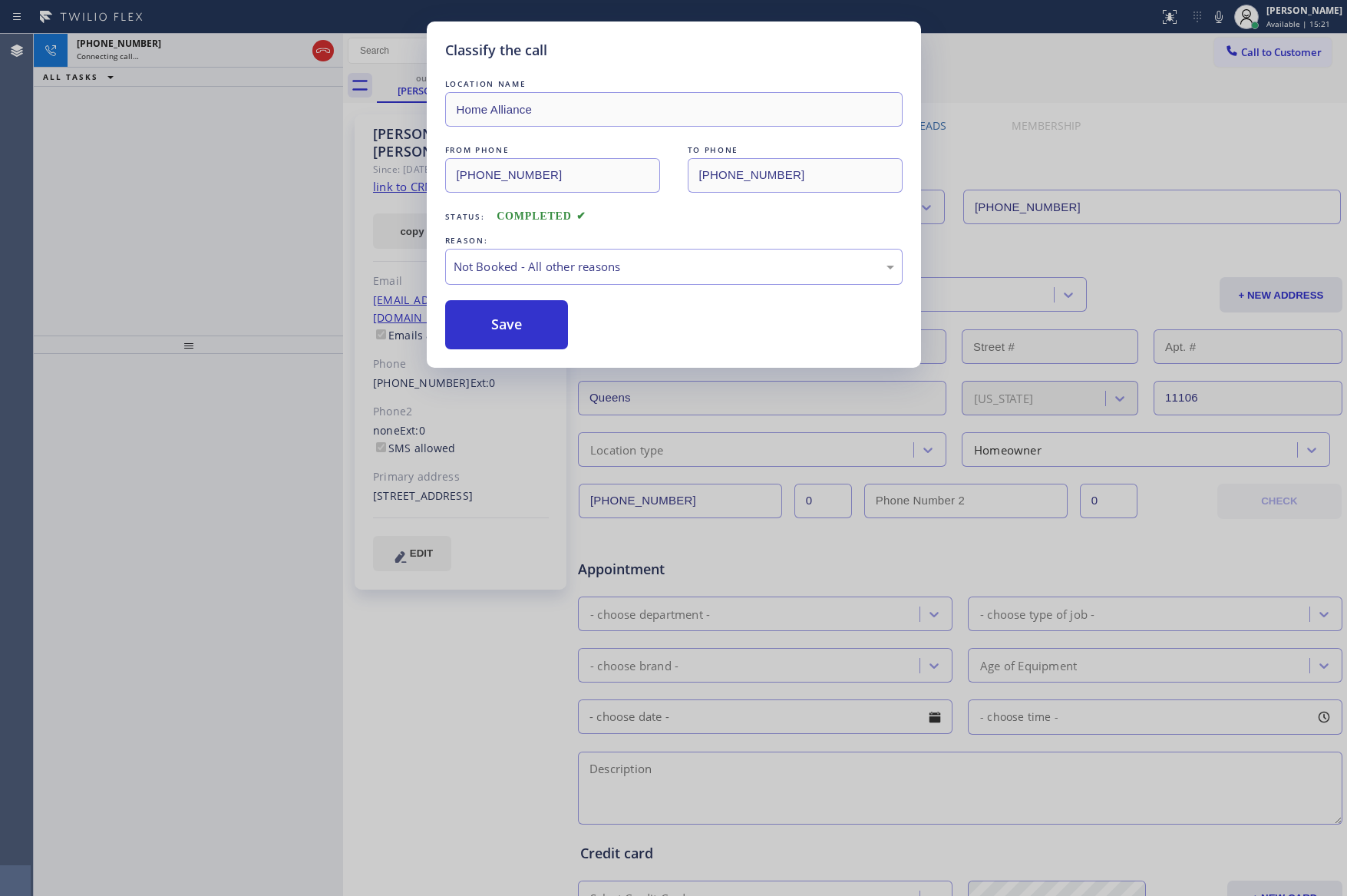
click at [298, 299] on div "Classify the call LOCATION NAME Home Alliance FROM PHONE [PHONE_NUMBER] TO PHON…" at bounding box center [673, 448] width 1347 height 896
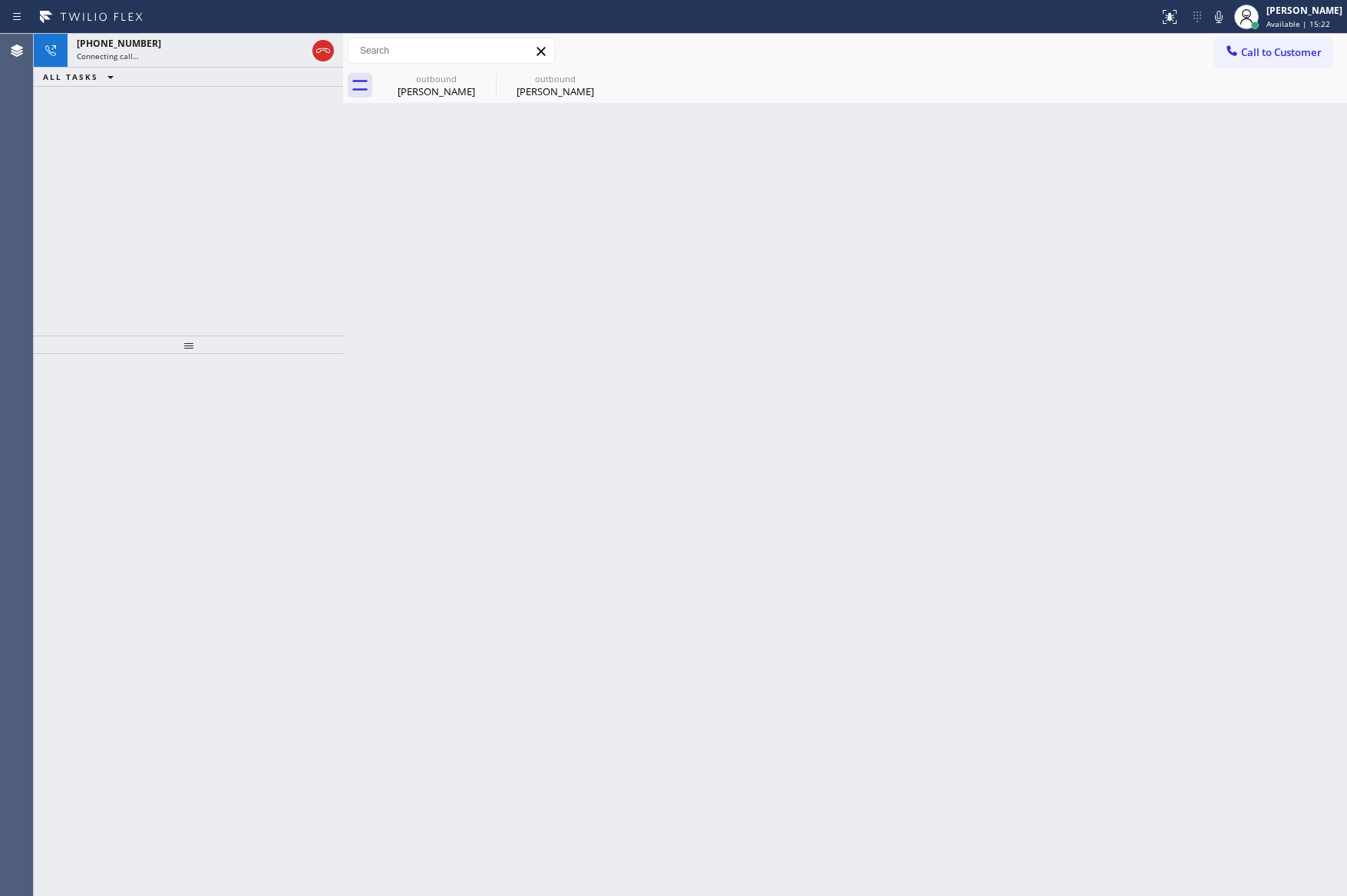
click at [649, 348] on div "Back to Dashboard Change Sender ID Customers Technicians Select a contact Outbo…" at bounding box center [845, 465] width 1004 height 862
click at [460, 95] on div "[PERSON_NAME]" at bounding box center [437, 91] width 116 height 14
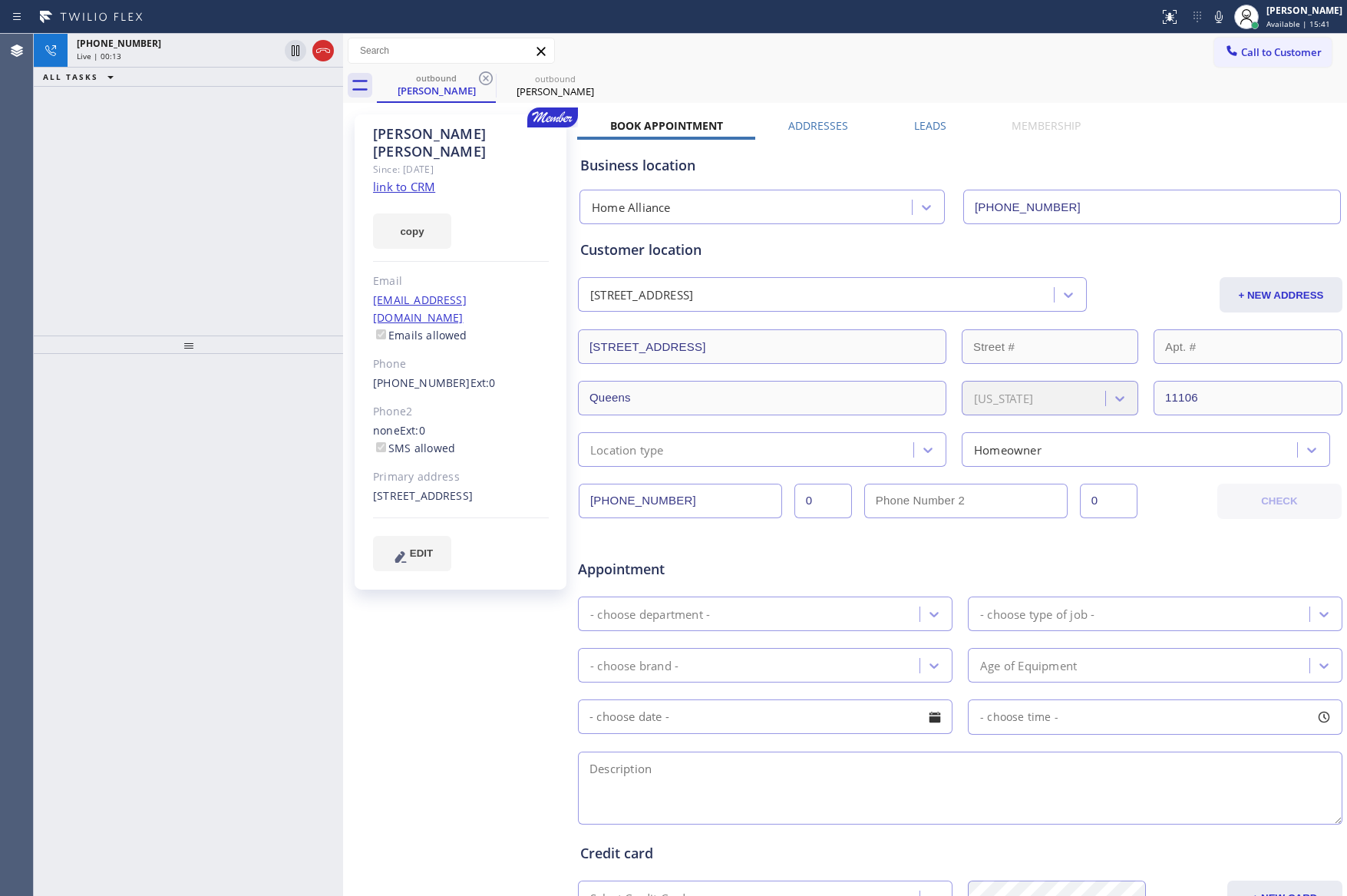
click at [413, 178] on link "link to CRM" at bounding box center [404, 186] width 63 height 15
click at [822, 82] on div "outbound [PERSON_NAME] outbound [PERSON_NAME]" at bounding box center [862, 85] width 970 height 34
click at [196, 213] on div "ALL TASKS ALL TASKS ACTIVE TASKS TASKS IN WRAP UP [PHONE_NUMBER] Wrap up | 00:44" at bounding box center [189, 185] width 309 height 302
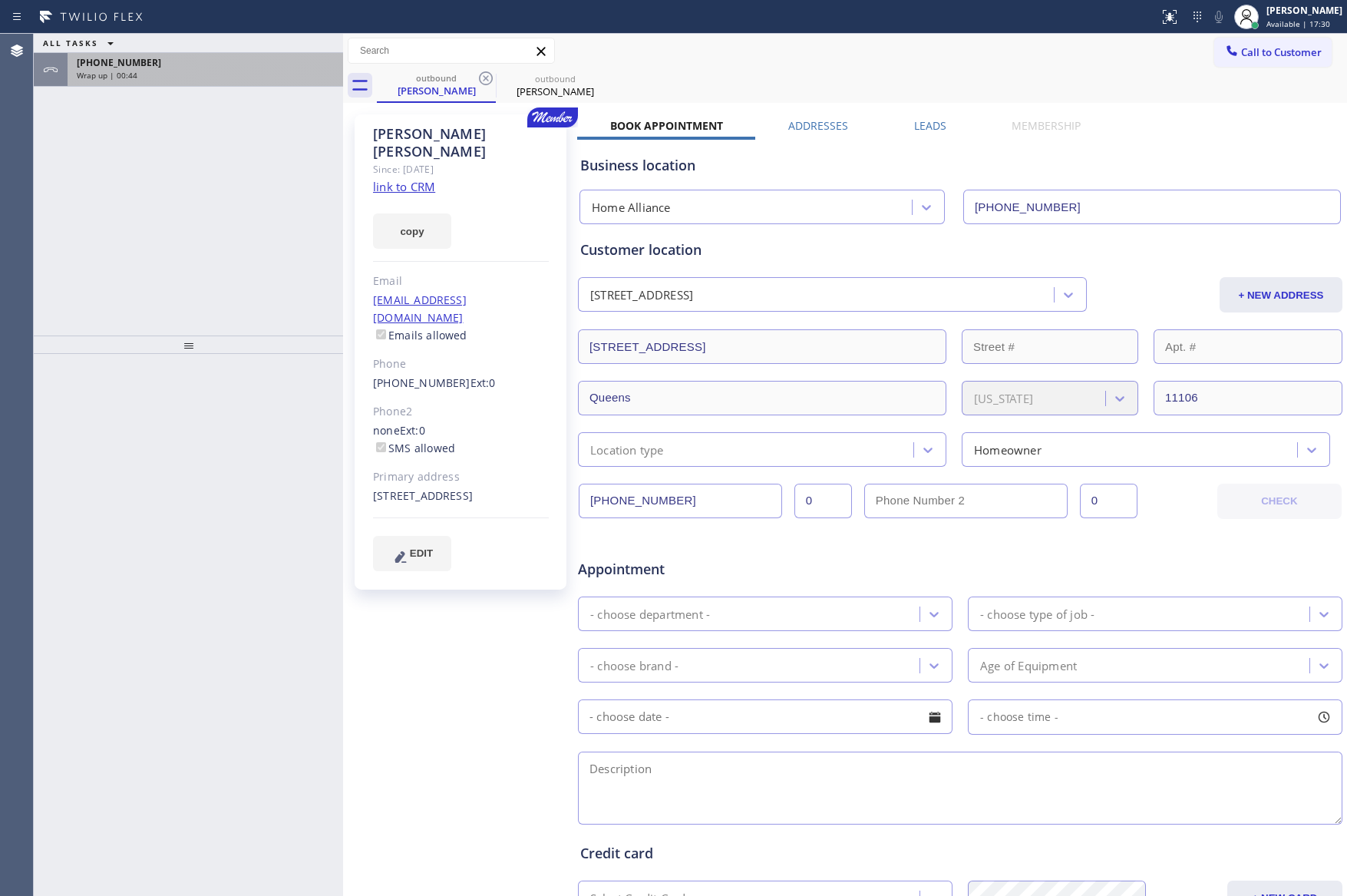
click at [185, 74] on div "Wrap up | 00:44" at bounding box center [205, 75] width 257 height 10
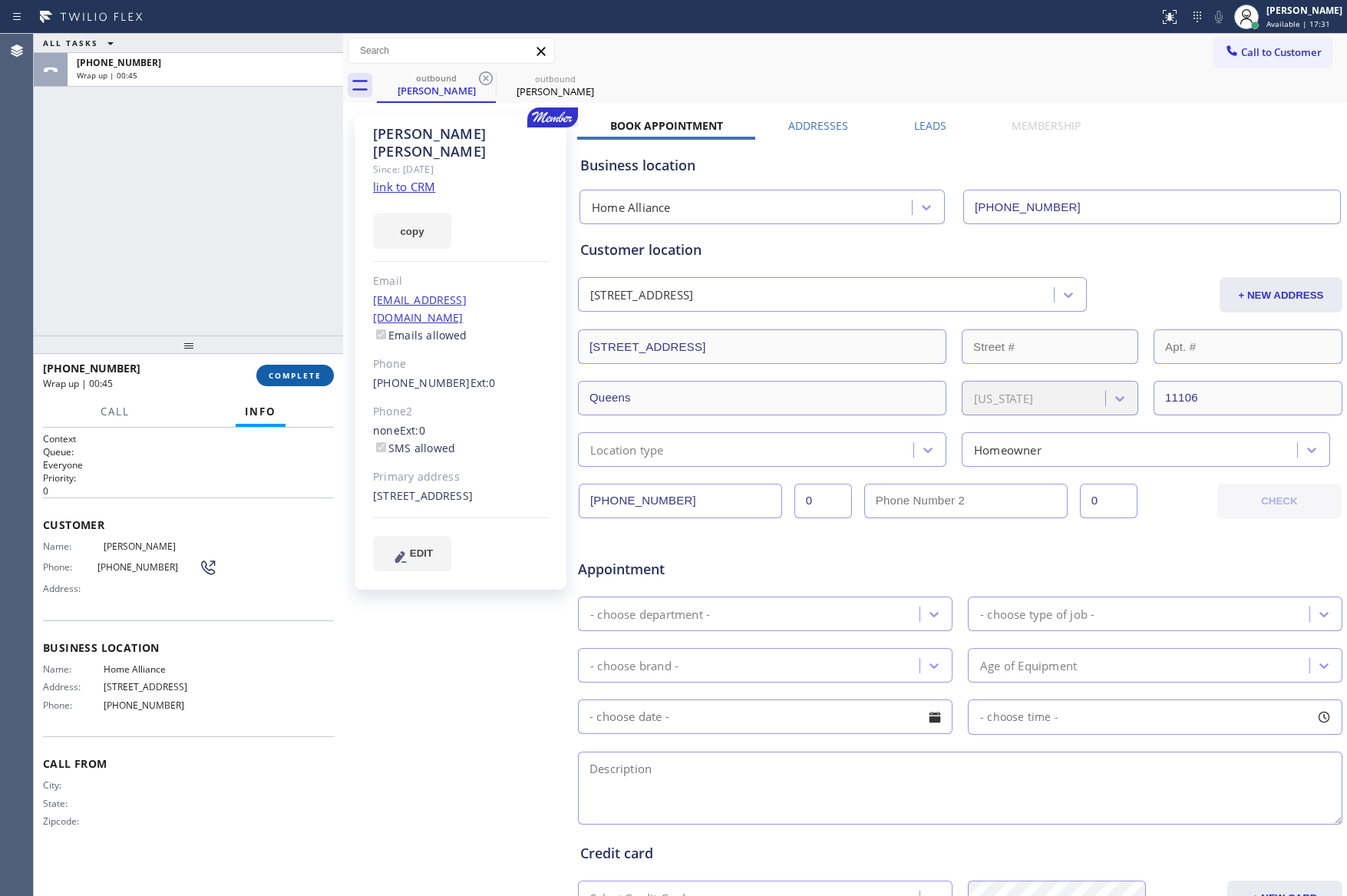
click at [299, 378] on span "COMPLETE" at bounding box center [295, 375] width 53 height 10
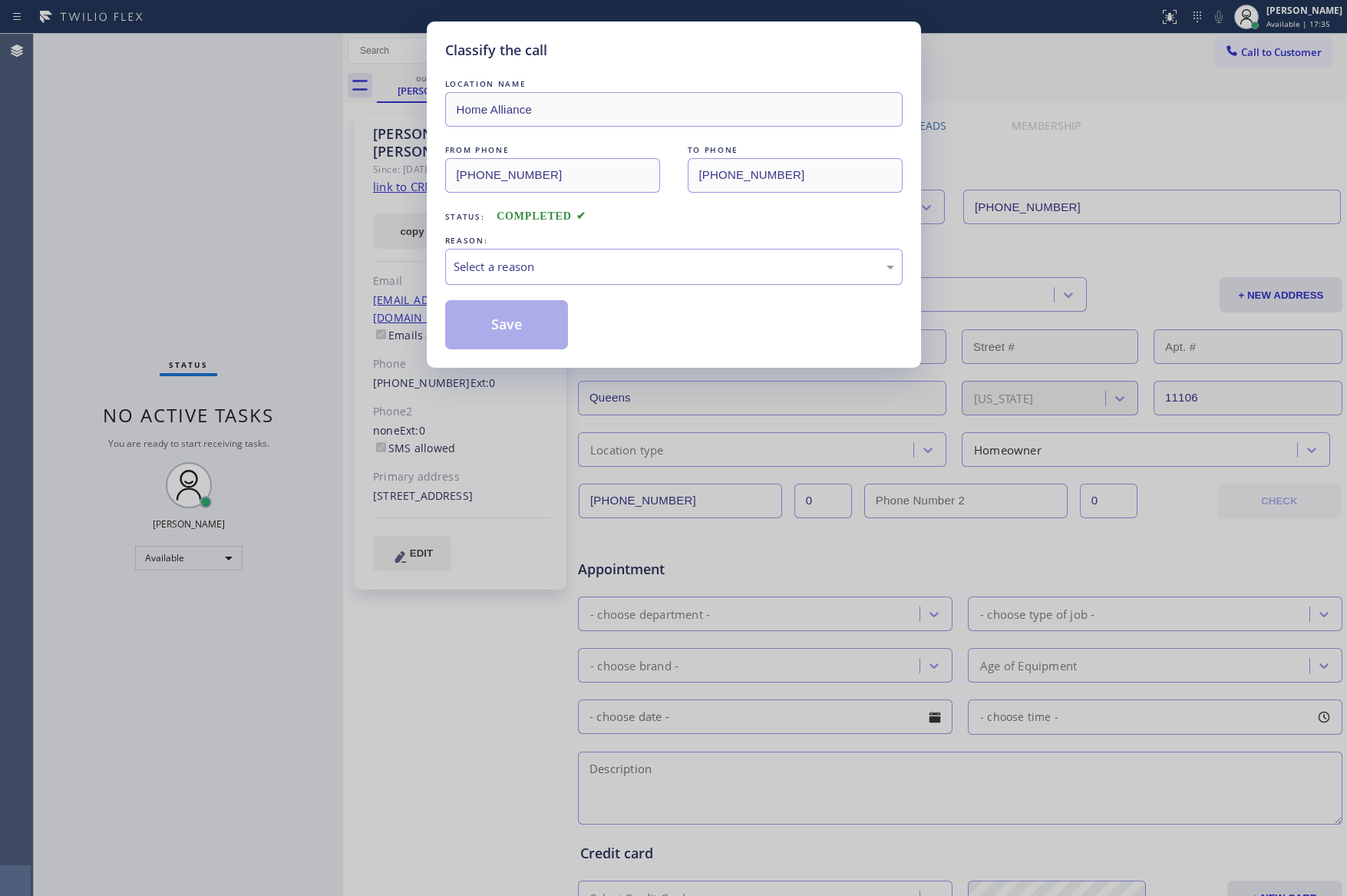
click at [555, 268] on div "Select a reason" at bounding box center [674, 267] width 440 height 18
click at [541, 323] on button "Save" at bounding box center [507, 325] width 123 height 49
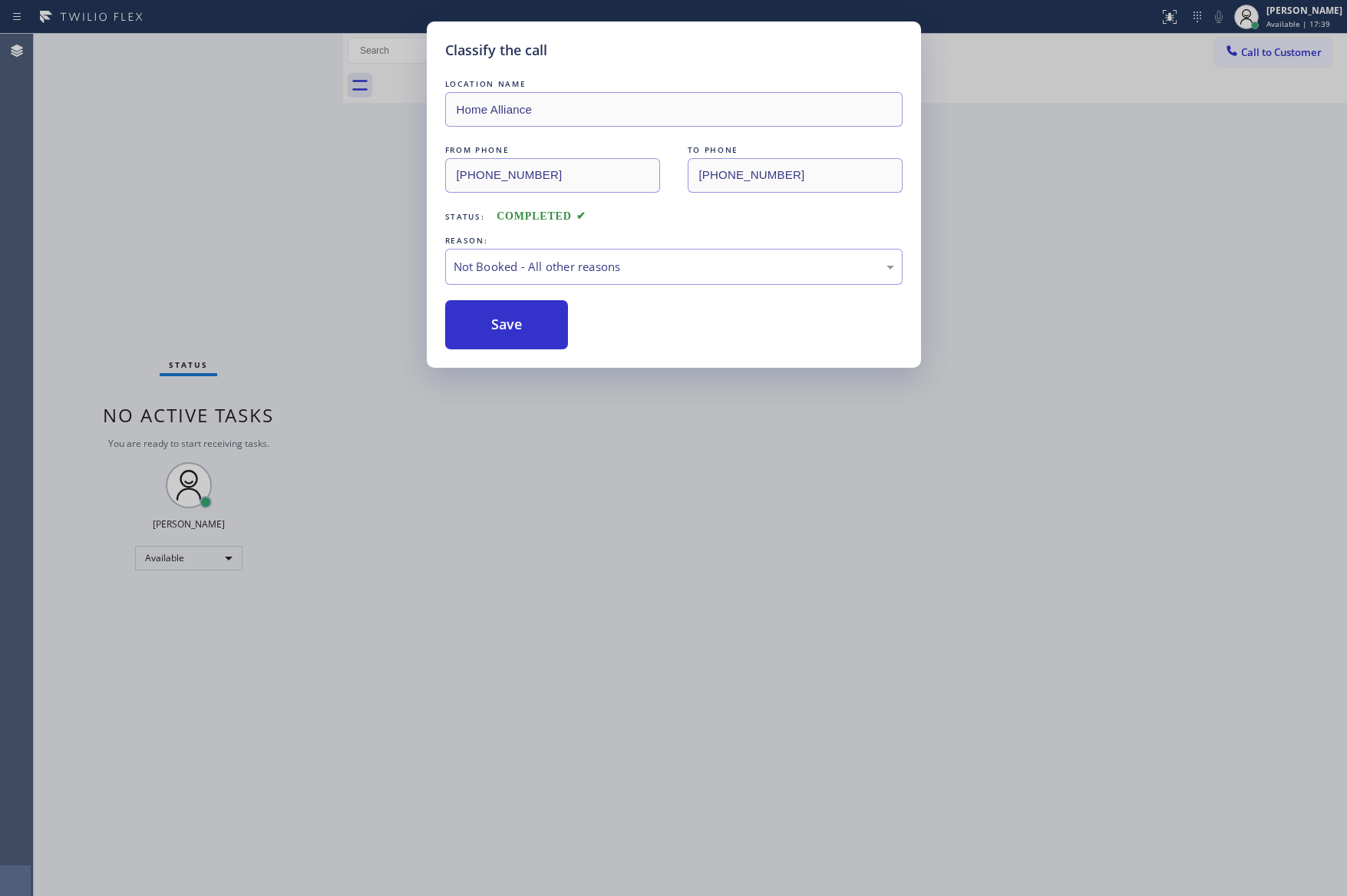
drag, startPoint x: 541, startPoint y: 323, endPoint x: 1299, endPoint y: 387, distance: 760.7
click at [568, 325] on button "Save" at bounding box center [507, 325] width 123 height 49
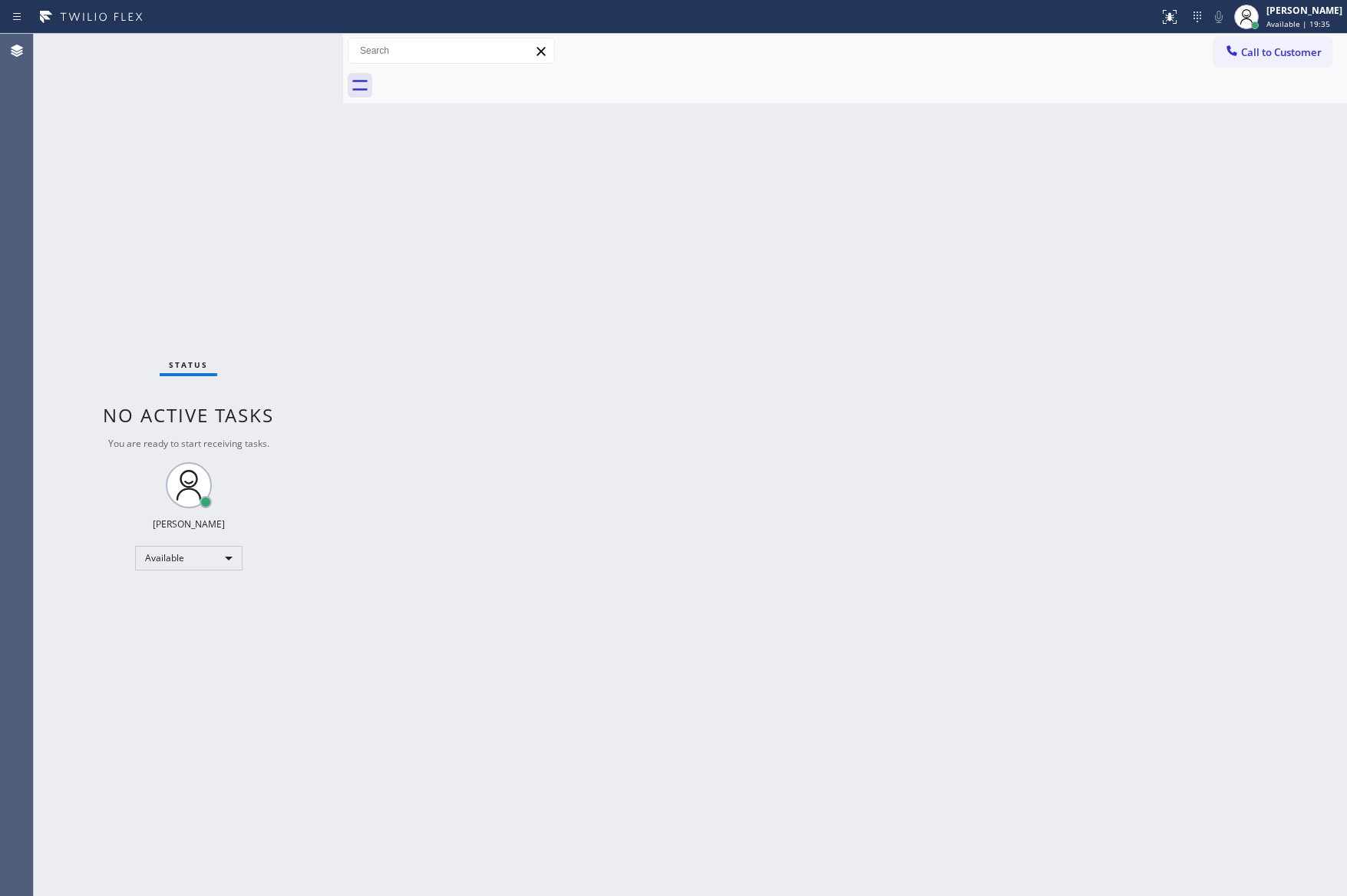
click at [789, 403] on div "Back to Dashboard Change Sender ID Customers Technicians Select a contact Outbo…" at bounding box center [845, 465] width 1004 height 862
click at [537, 279] on div "Back to Dashboard Change Sender ID Customers Technicians Select a contact Outbo…" at bounding box center [845, 465] width 1004 height 862
click at [1248, 55] on span "Call to Customer" at bounding box center [1282, 52] width 81 height 14
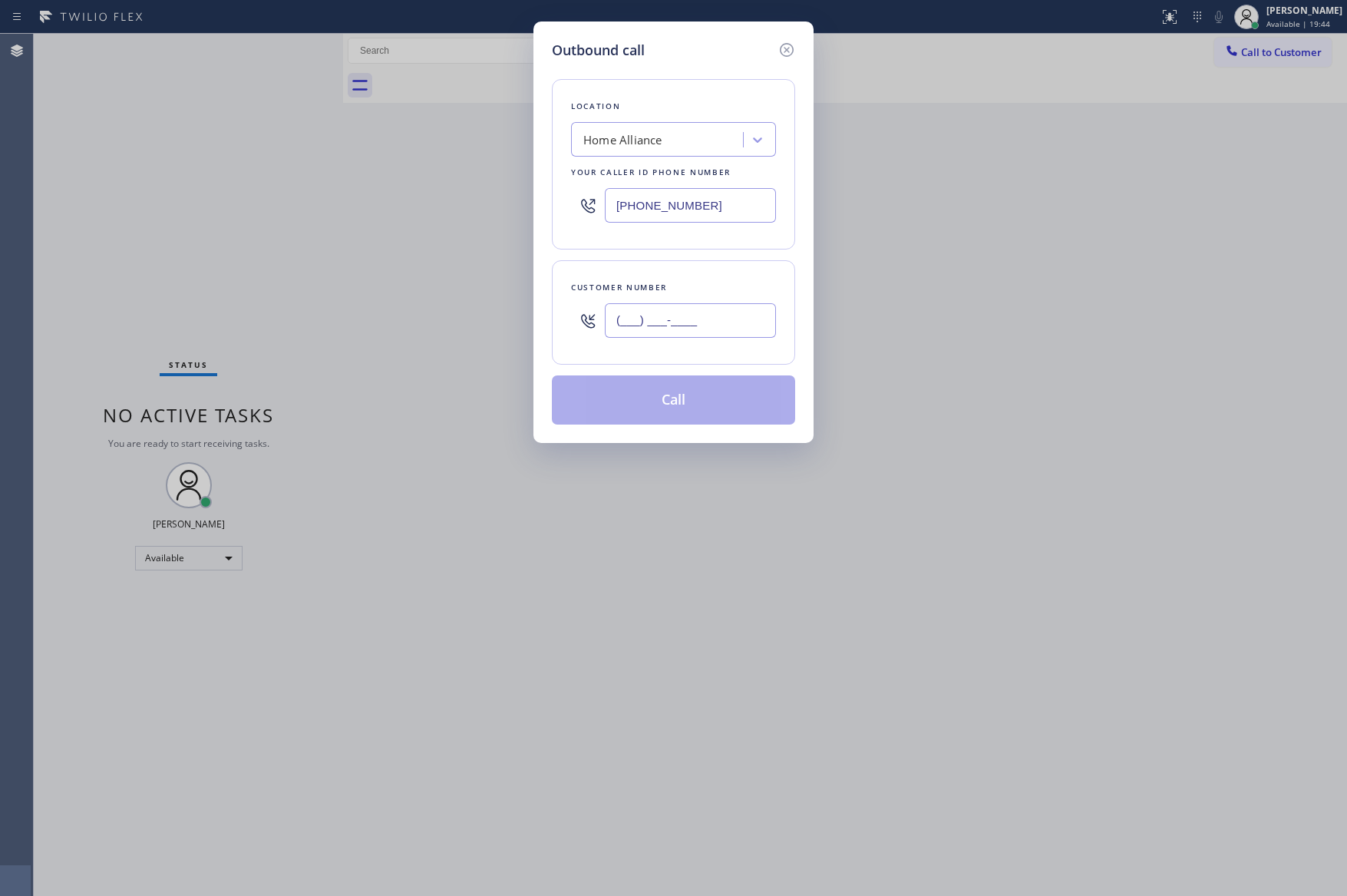
click at [724, 330] on input "(___) ___-____" at bounding box center [690, 320] width 171 height 34
paste input "719) 329-8540"
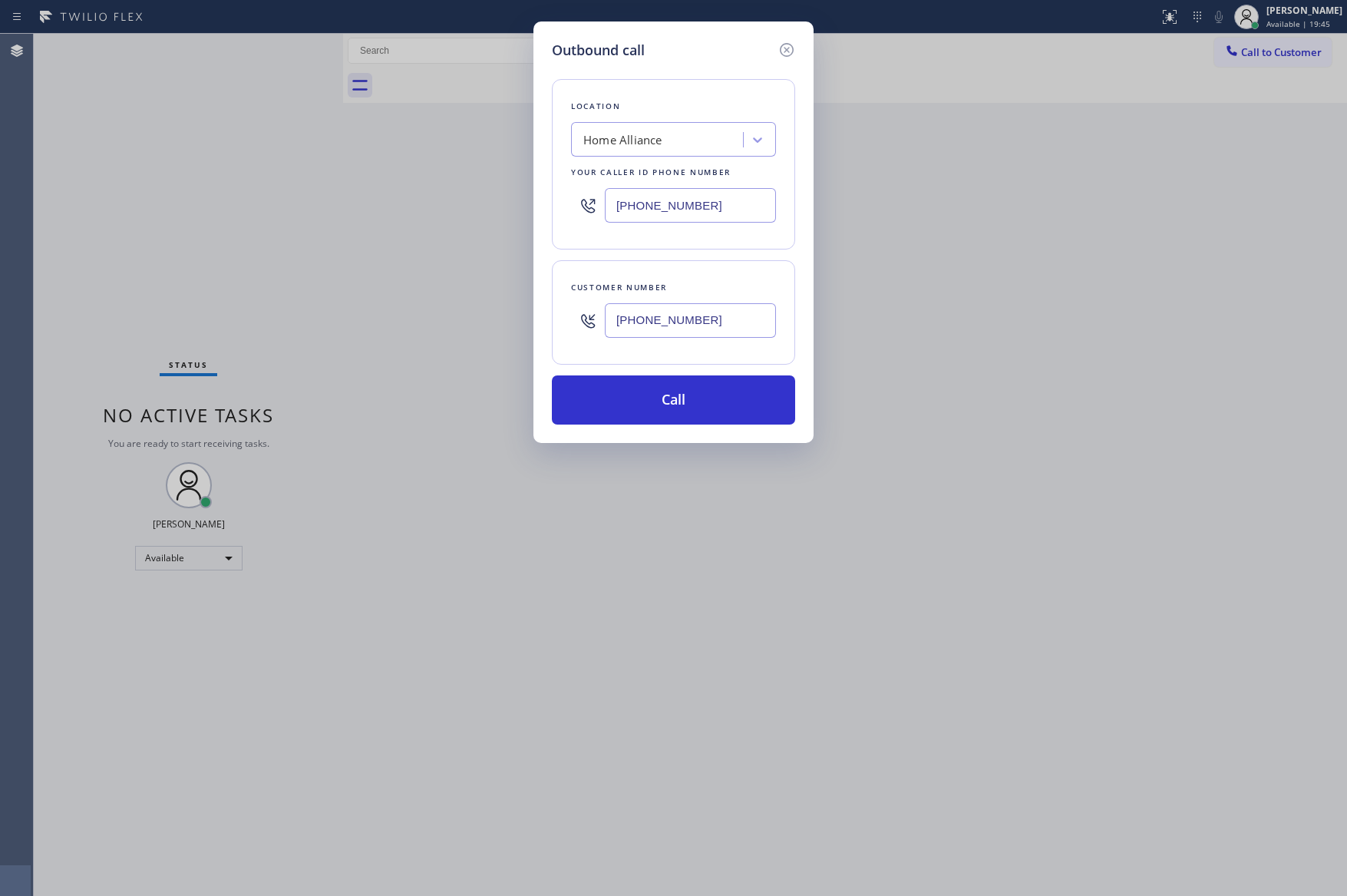
type input "[PHONE_NUMBER]"
click at [701, 137] on div "Home Alliance" at bounding box center [660, 140] width 167 height 27
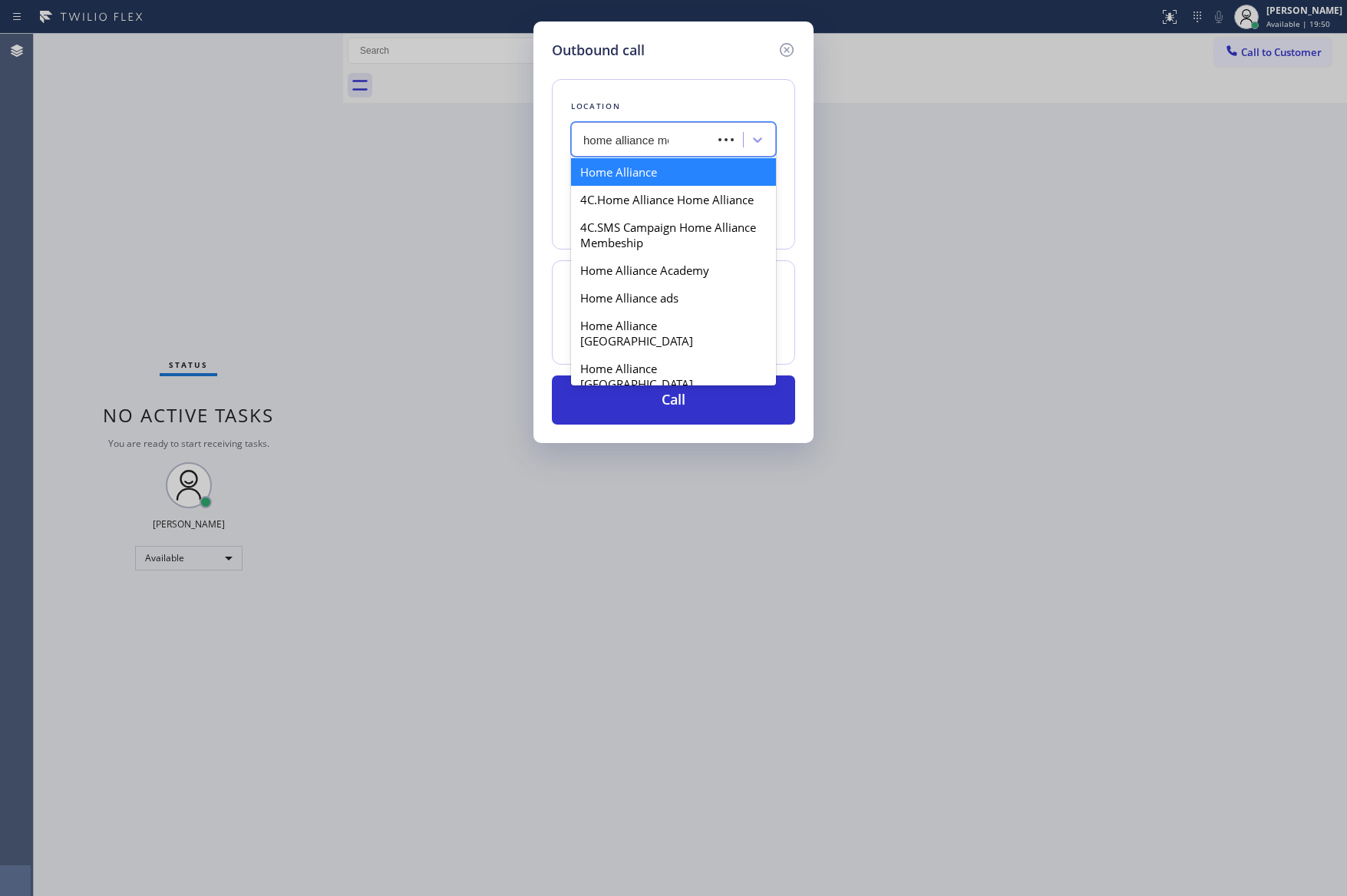
type input "home alliance mem"
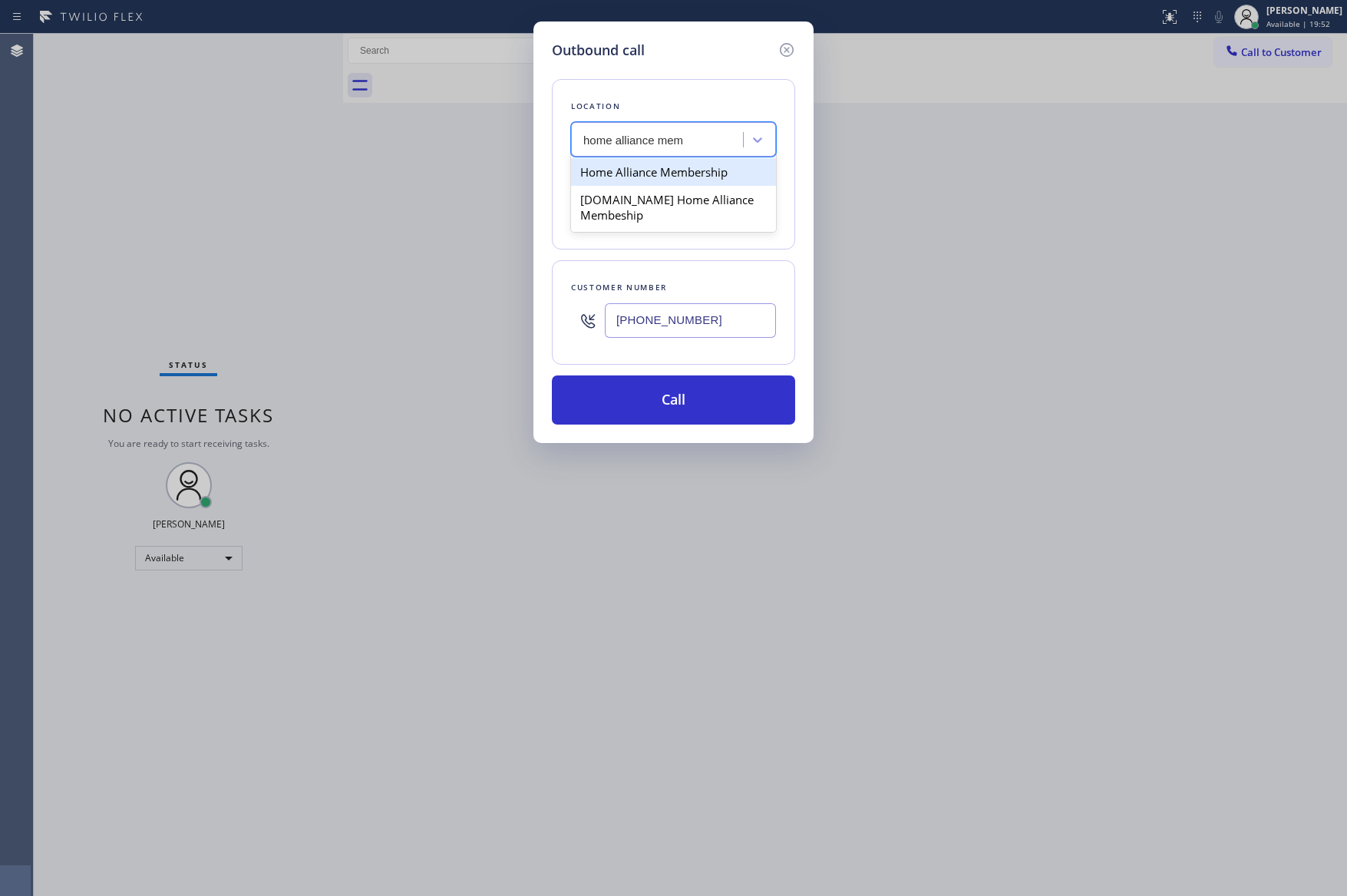
click at [725, 169] on div "Home Alliance Membership" at bounding box center [674, 172] width 205 height 28
type input "[PHONE_NUMBER]"
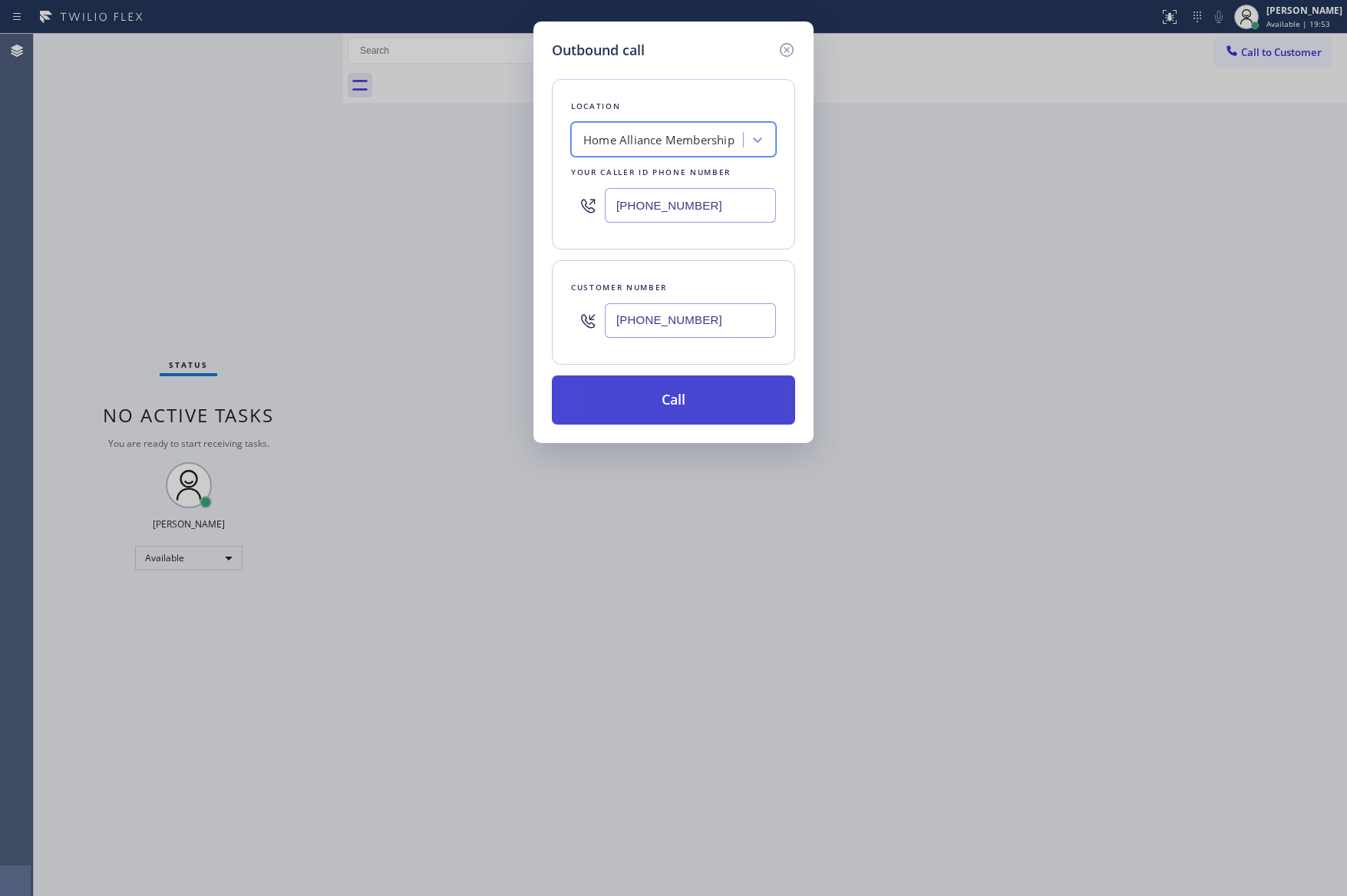
click at [712, 400] on button "Call" at bounding box center [673, 400] width 243 height 49
click at [979, 532] on div "Outbound call Location Home Alliance Membership Your caller id phone number [PH…" at bounding box center [673, 448] width 1347 height 896
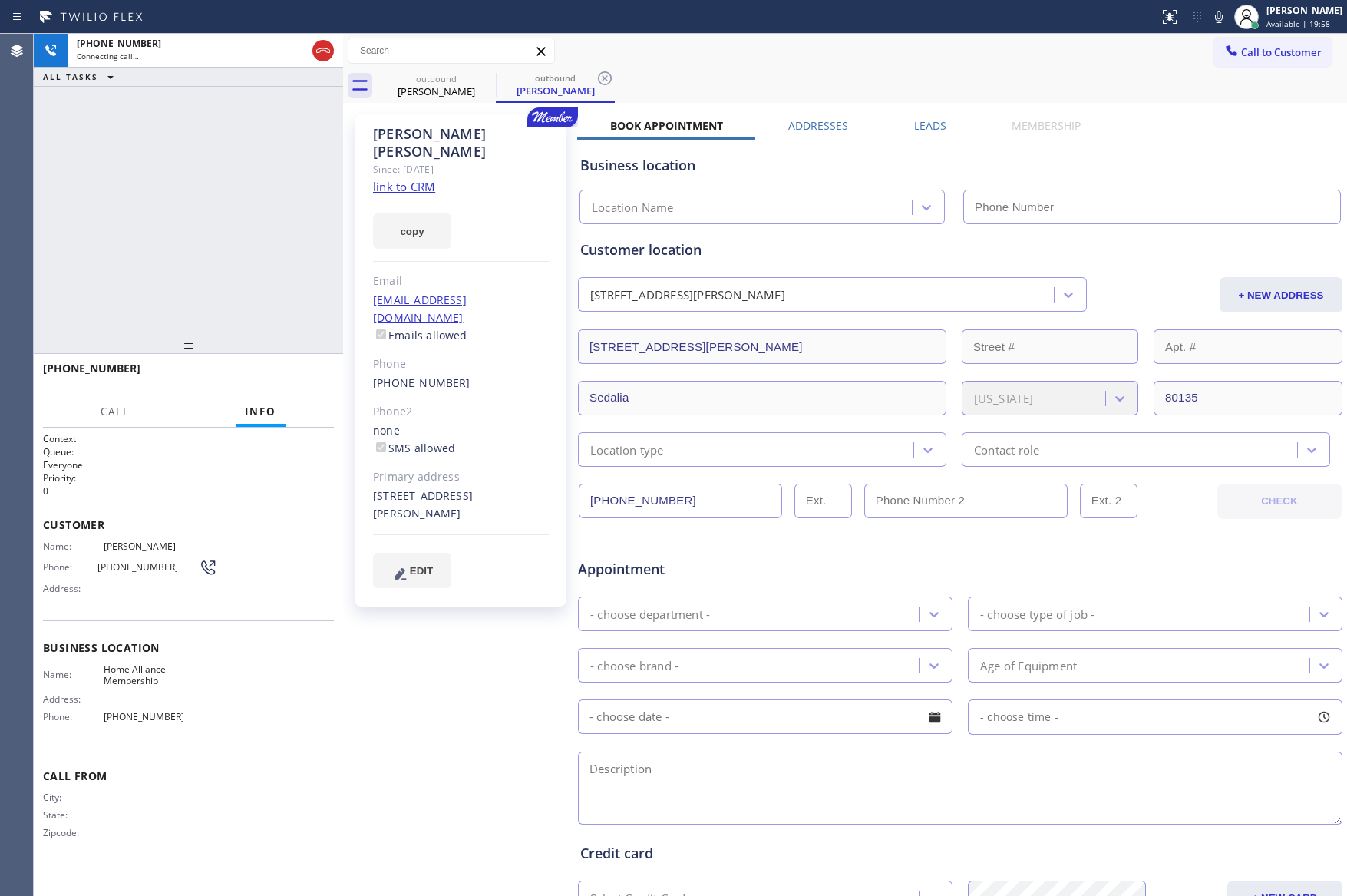
type input "[PHONE_NUMBER]"
click at [256, 159] on div "[PHONE_NUMBER] Connecting call… ALL TASKS ALL TASKS ACTIVE TASKS TASKS IN WRAP …" at bounding box center [189, 185] width 309 height 302
click at [429, 178] on link "link to CRM" at bounding box center [404, 186] width 63 height 15
click at [1146, 155] on div "Business location" at bounding box center [960, 165] width 760 height 21
click at [708, 63] on div "Call to Customer Outbound call Location Home Alliance Membership Your caller id…" at bounding box center [845, 51] width 1004 height 27
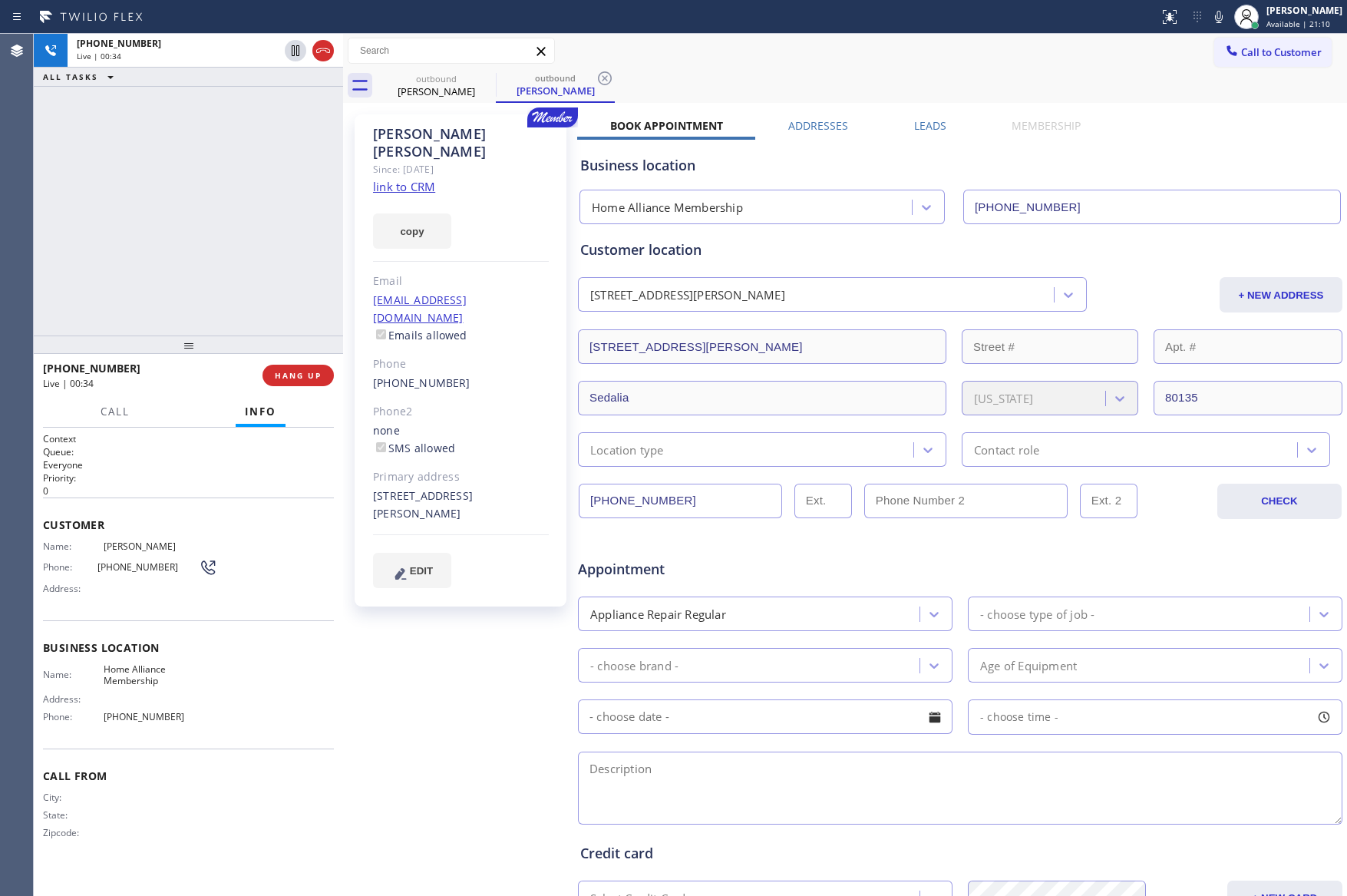
click at [179, 198] on div "[PHONE_NUMBER] Live | 00:34 ALL TASKS ALL TASKS ACTIVE TASKS TASKS IN WRAP UP" at bounding box center [189, 185] width 309 height 302
click at [182, 198] on div "[PHONE_NUMBER] Live | 00:35 ALL TASKS ALL TASKS ACTIVE TASKS TASKS IN WRAP UP" at bounding box center [189, 185] width 309 height 302
click at [216, 218] on div "[PHONE_NUMBER] Live | 00:36 ALL TASKS ALL TASKS ACTIVE TASKS TASKS IN WRAP UP" at bounding box center [189, 185] width 309 height 302
click at [275, 226] on div "[PHONE_NUMBER] Live | 00:36 ALL TASKS ALL TASKS ACTIVE TASKS TASKS IN WRAP UP" at bounding box center [189, 185] width 309 height 302
click at [319, 367] on button "HANG UP" at bounding box center [298, 375] width 71 height 22
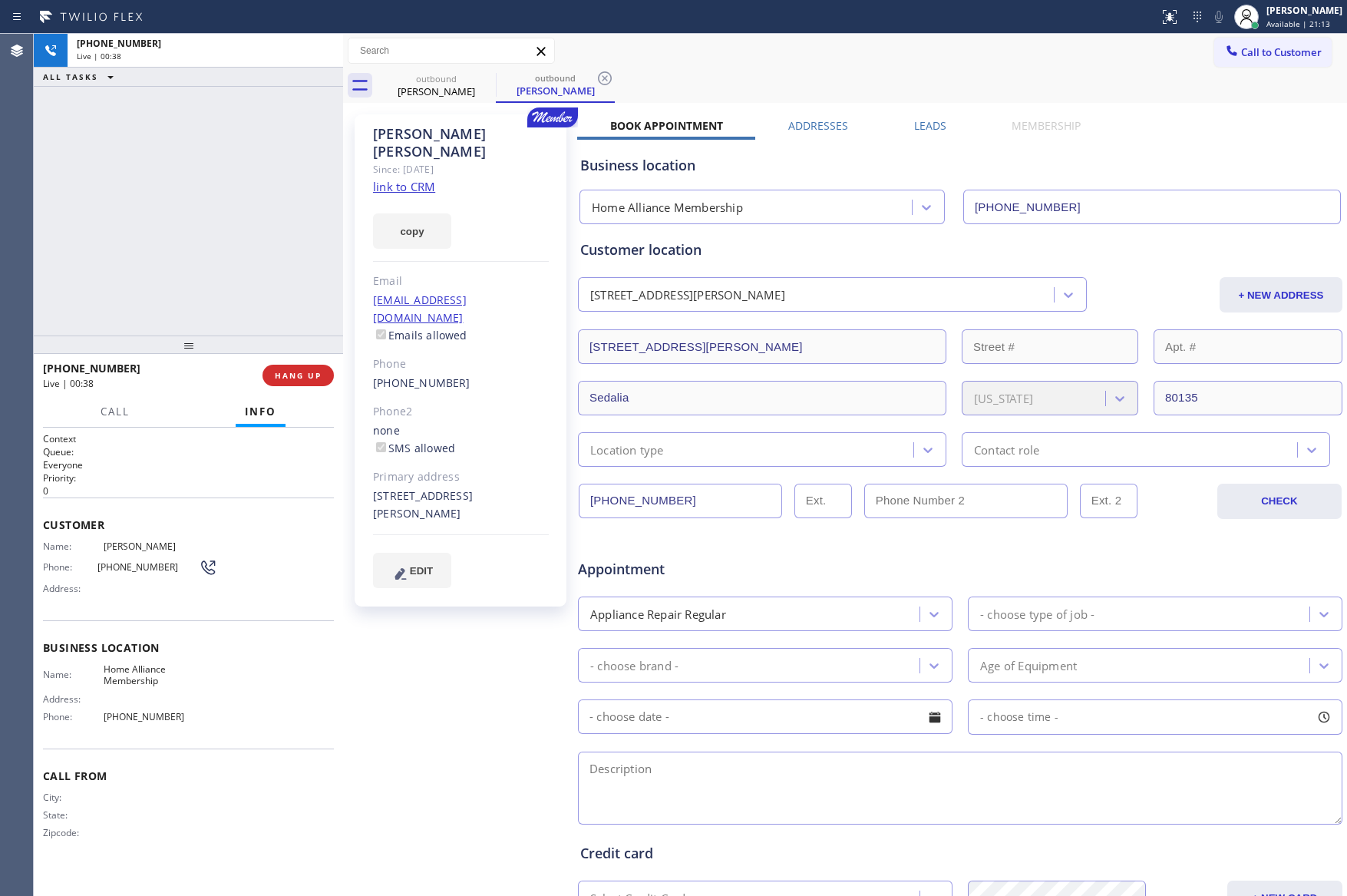
click at [226, 153] on div "[PHONE_NUMBER] Live | 00:38 ALL TASKS ALL TASKS ACTIVE TASKS TASKS IN WRAP UP" at bounding box center [189, 185] width 309 height 302
click at [221, 222] on div "ALL TASKS ALL TASKS ACTIVE TASKS TASKS IN WRAP UP [PHONE_NUMBER] Wrap up | 00:04" at bounding box center [189, 185] width 309 height 302
click at [977, 94] on div "outbound [PERSON_NAME] outbound [PERSON_NAME]" at bounding box center [862, 85] width 970 height 34
click at [1302, 65] on button "Call to Customer" at bounding box center [1273, 52] width 118 height 29
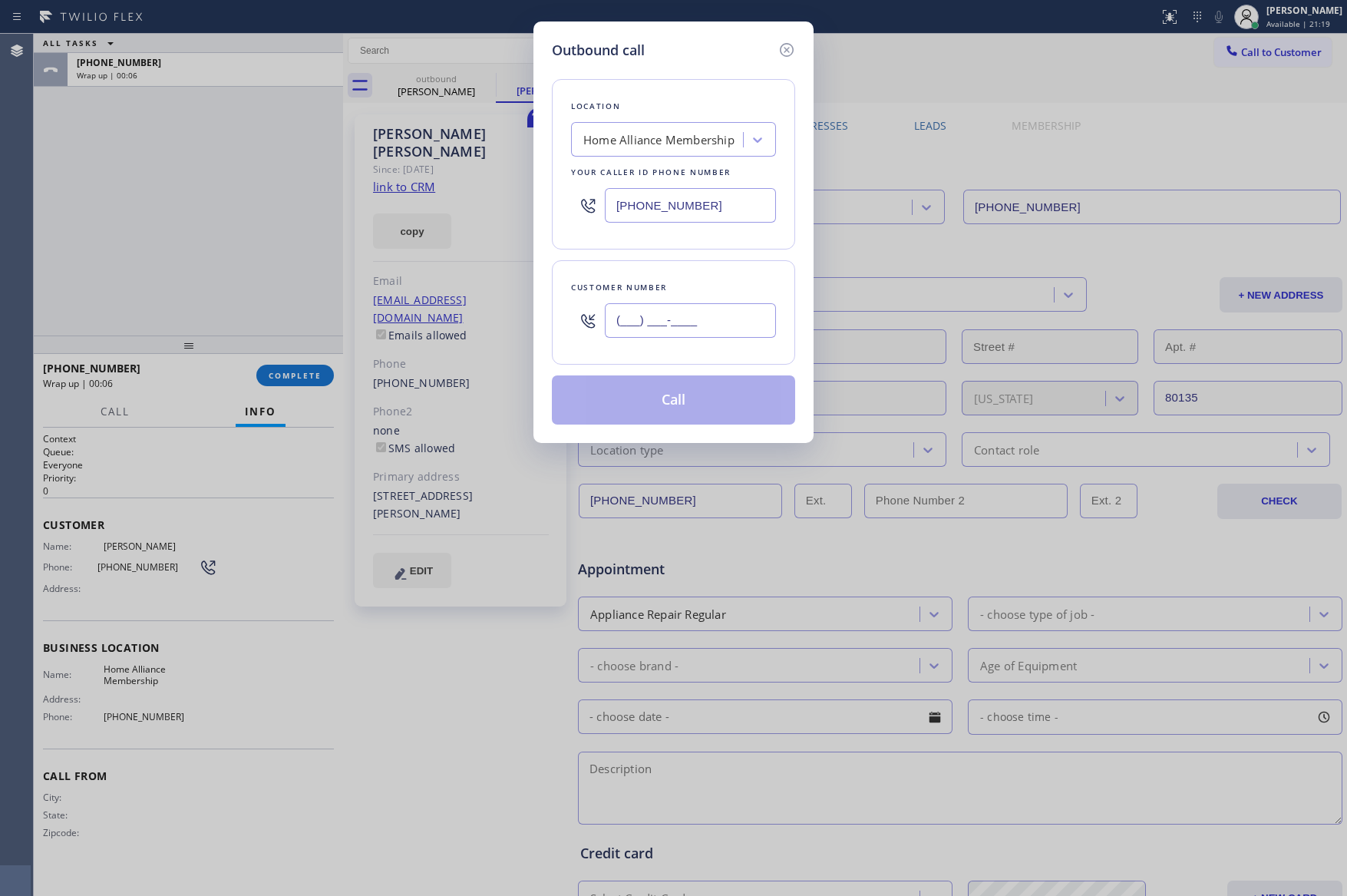
click at [753, 320] on input "(___) ___-____" at bounding box center [690, 320] width 171 height 34
paste input "949) 500-4812"
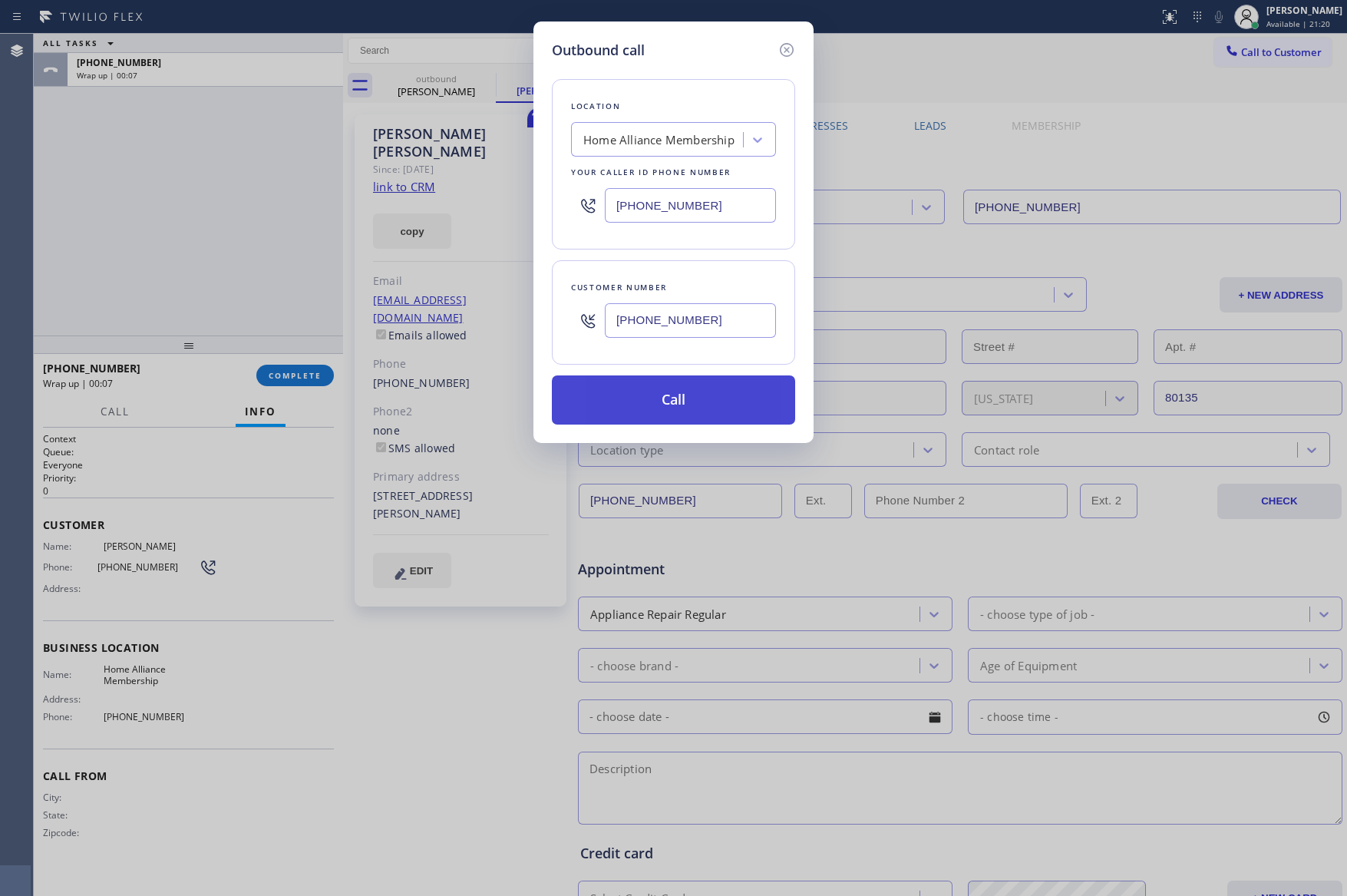
type input "[PHONE_NUMBER]"
click at [732, 391] on button "Call" at bounding box center [673, 400] width 243 height 49
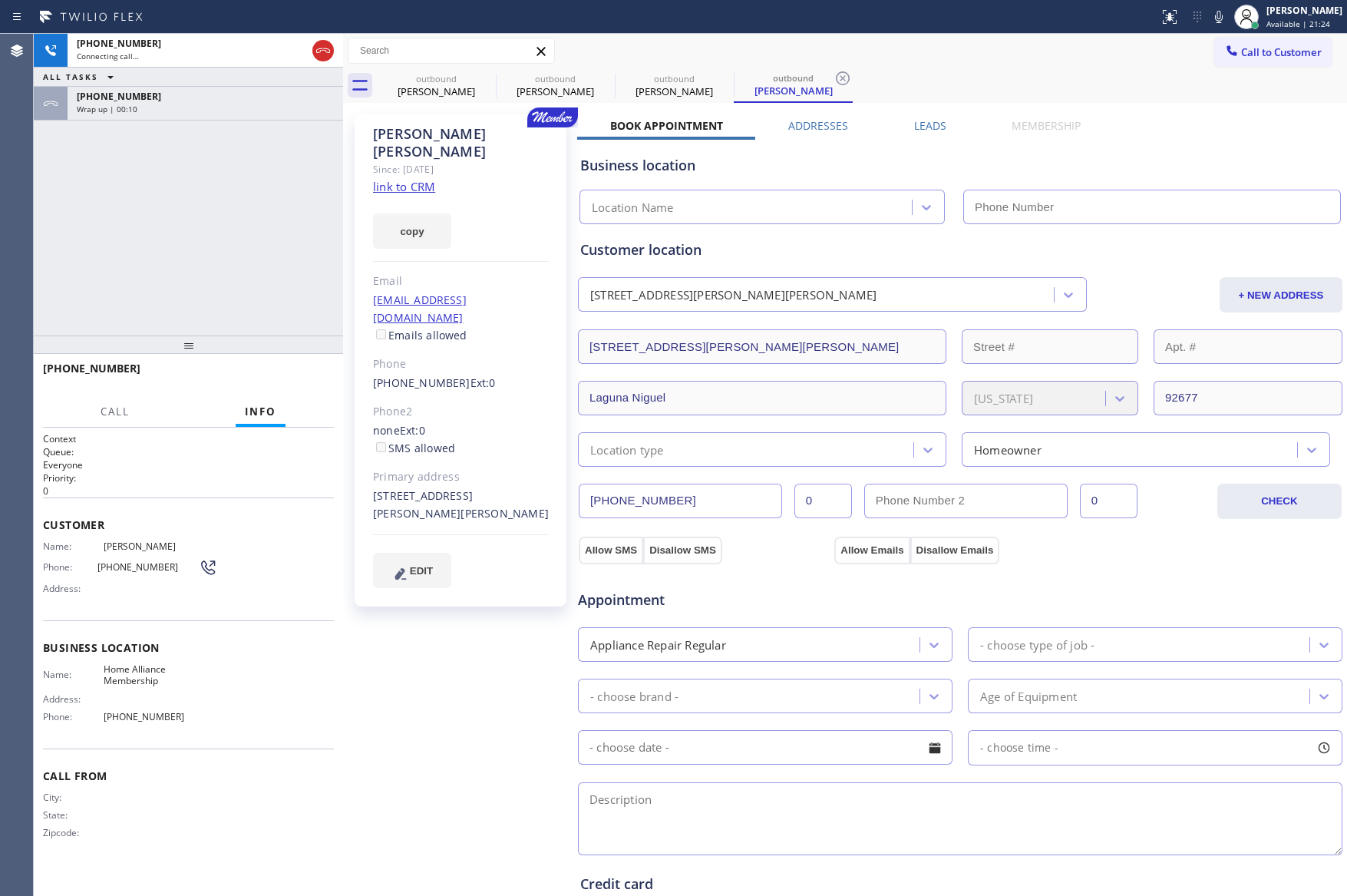
type input "[PHONE_NUMBER]"
click at [166, 233] on div "[PHONE_NUMBER] Connecting call… ALL TASKS ALL TASKS ACTIVE TASKS TASKS IN WRAP …" at bounding box center [189, 185] width 309 height 302
click at [229, 111] on div "Wrap up | 00:33" at bounding box center [205, 108] width 257 height 10
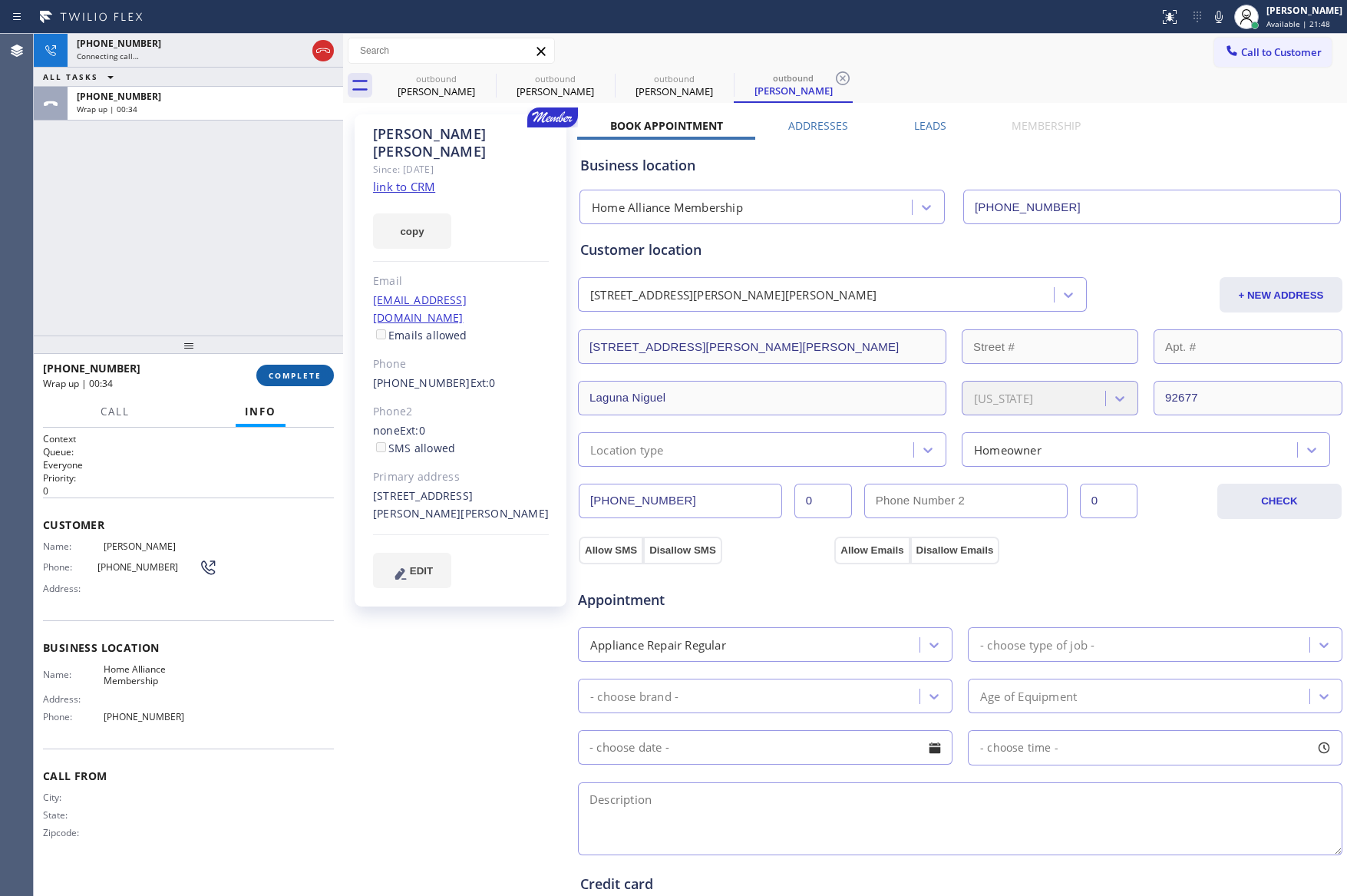
click at [283, 379] on span "COMPLETE" at bounding box center [295, 375] width 53 height 10
click at [242, 237] on div "[PHONE_NUMBER] Connecting call… ALL TASKS ALL TASKS ACTIVE TASKS TASKS IN WRAP …" at bounding box center [189, 185] width 309 height 302
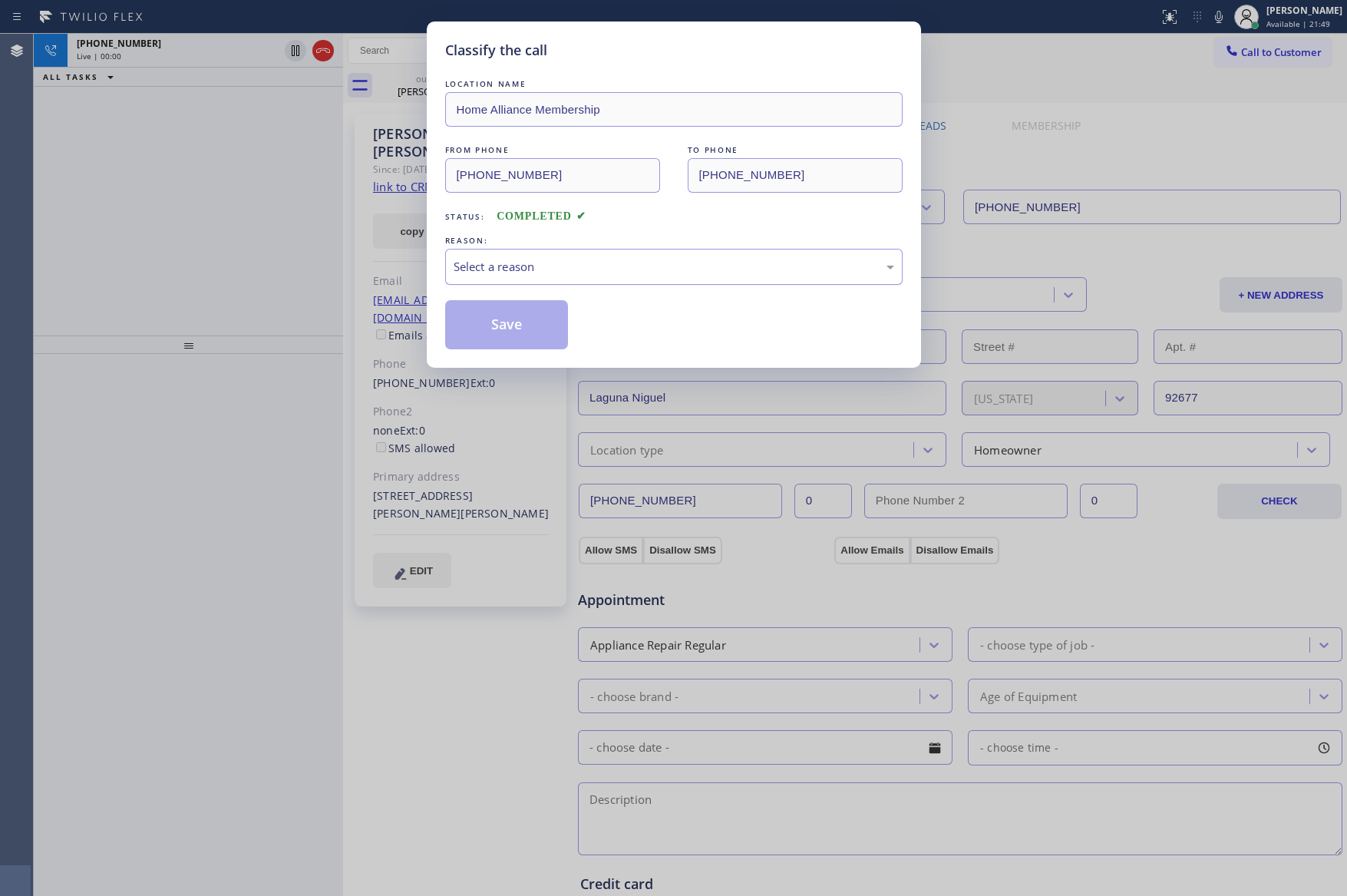
click at [472, 277] on div "Select a reason" at bounding box center [674, 267] width 458 height 36
click at [489, 319] on button "Save" at bounding box center [507, 325] width 123 height 49
click at [295, 254] on div "Classify the call LOCATION NAME Home Alliance Membership FROM PHONE [PHONE_NUMB…" at bounding box center [673, 448] width 1347 height 896
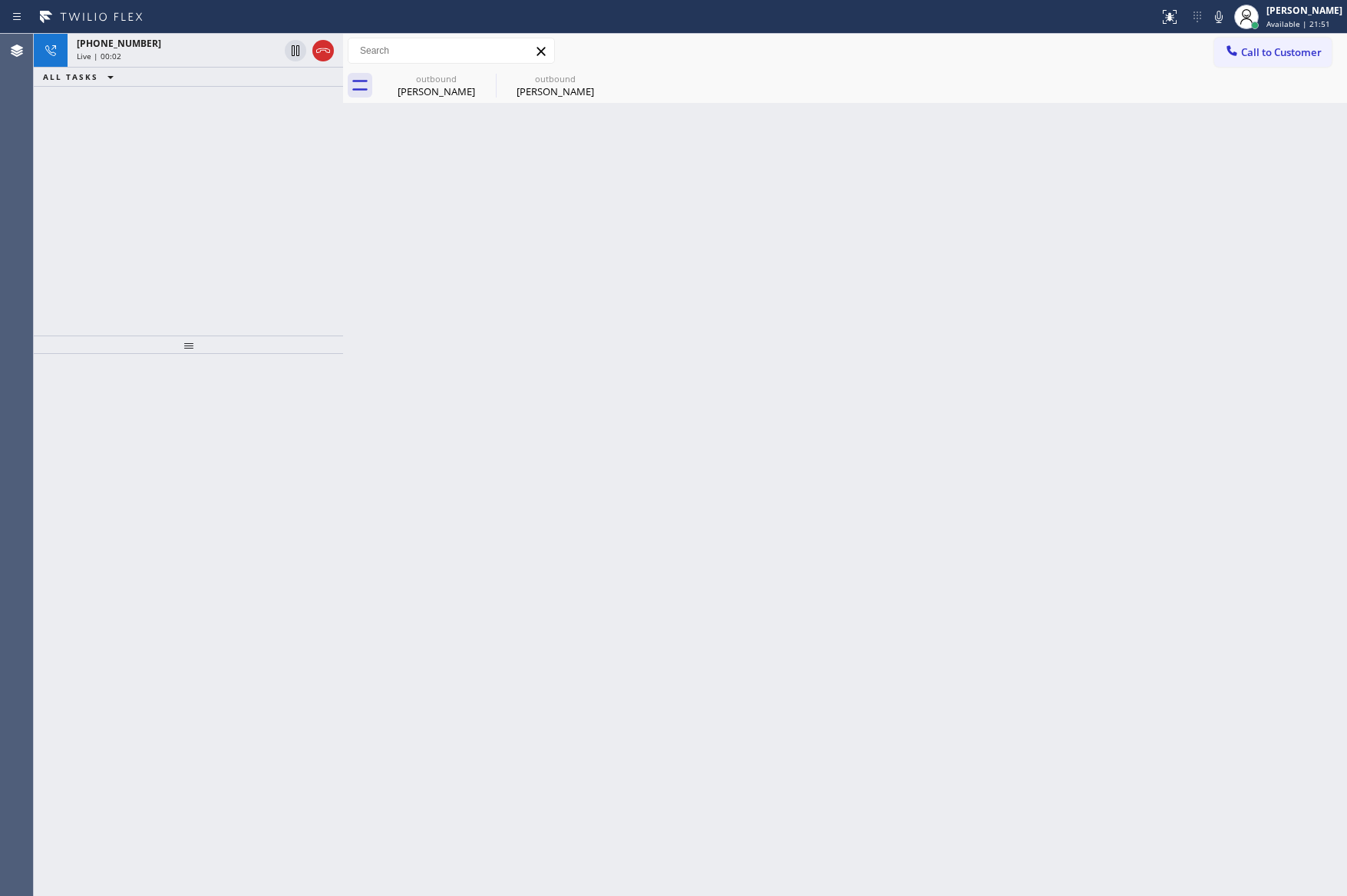
click at [255, 231] on div "[PHONE_NUMBER] Live | 00:02 ALL TASKS ALL TASKS ACTIVE TASKS TASKS IN WRAP UP" at bounding box center [189, 185] width 309 height 302
click at [325, 47] on icon at bounding box center [323, 50] width 18 height 18
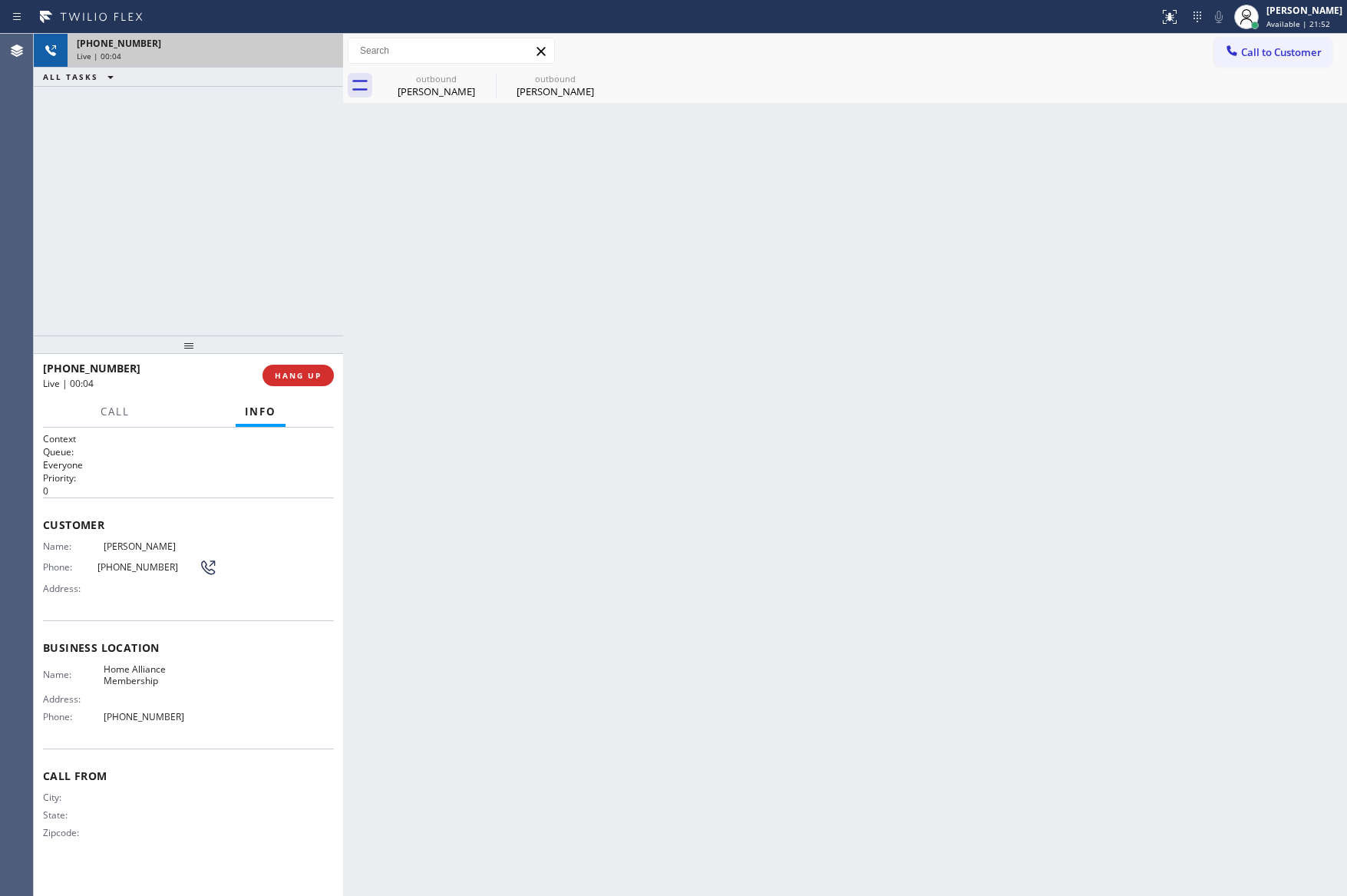
drag, startPoint x: 249, startPoint y: 233, endPoint x: 270, endPoint y: 237, distance: 21.4
click at [250, 233] on div "[PHONE_NUMBER] Live | 00:04 ALL TASKS ALL TASKS ACTIVE TASKS TASKS IN WRAP UP" at bounding box center [189, 185] width 309 height 302
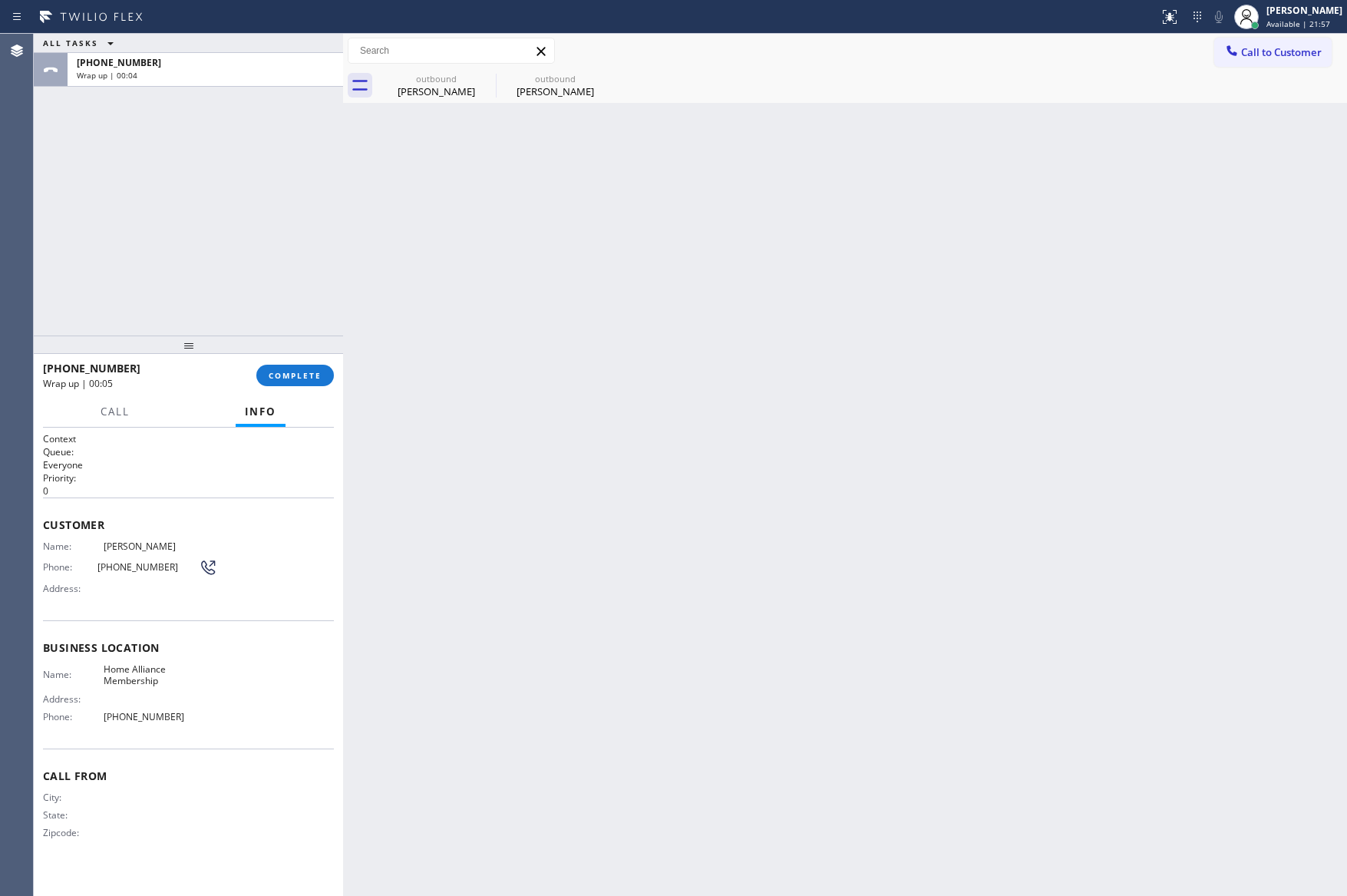
drag, startPoint x: 800, startPoint y: 445, endPoint x: 764, endPoint y: 418, distance: 45.0
click at [797, 439] on div "Back to Dashboard Change Sender ID Customers Technicians Select a contact Outbo…" at bounding box center [845, 465] width 1004 height 862
click at [468, 330] on div "Back to Dashboard Change Sender ID Customers Technicians Select a contact Outbo…" at bounding box center [845, 465] width 1004 height 862
click at [1276, 56] on span "Call to Customer" at bounding box center [1282, 52] width 81 height 14
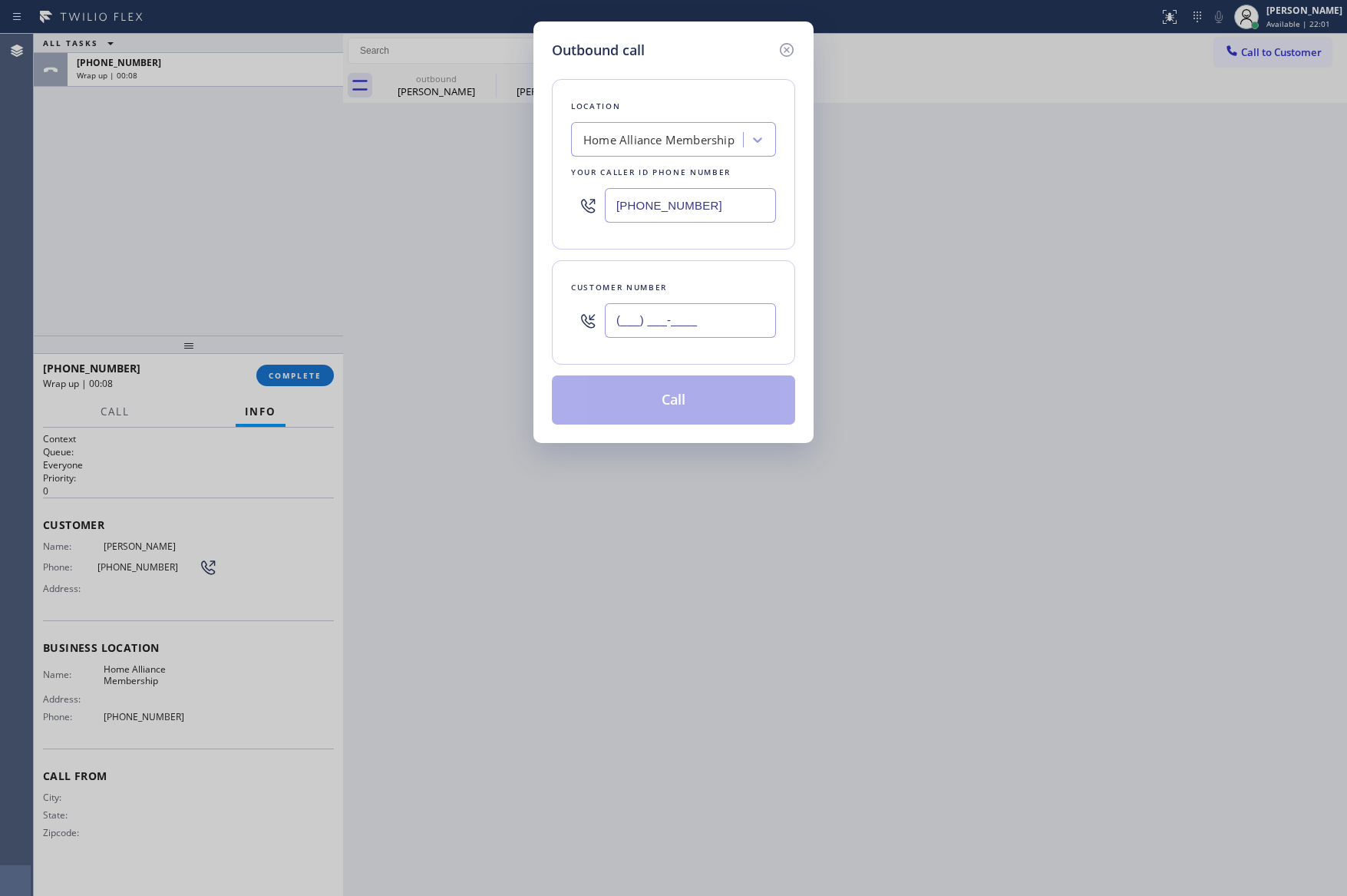
click at [731, 323] on input "(___) ___-____" at bounding box center [690, 320] width 171 height 34
paste input "708) 705-4001"
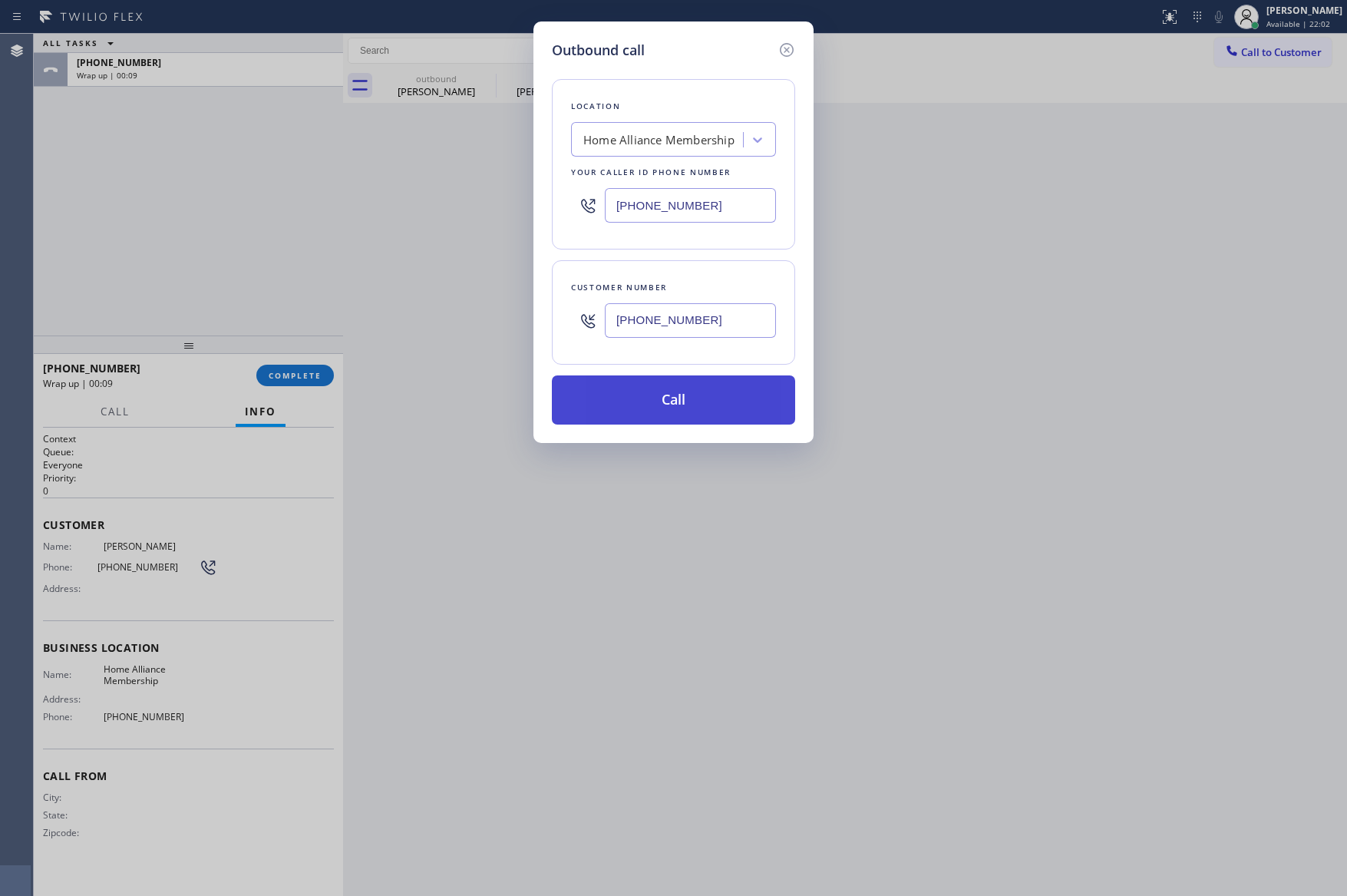
type input "[PHONE_NUMBER]"
click at [728, 417] on button "Call" at bounding box center [673, 400] width 243 height 49
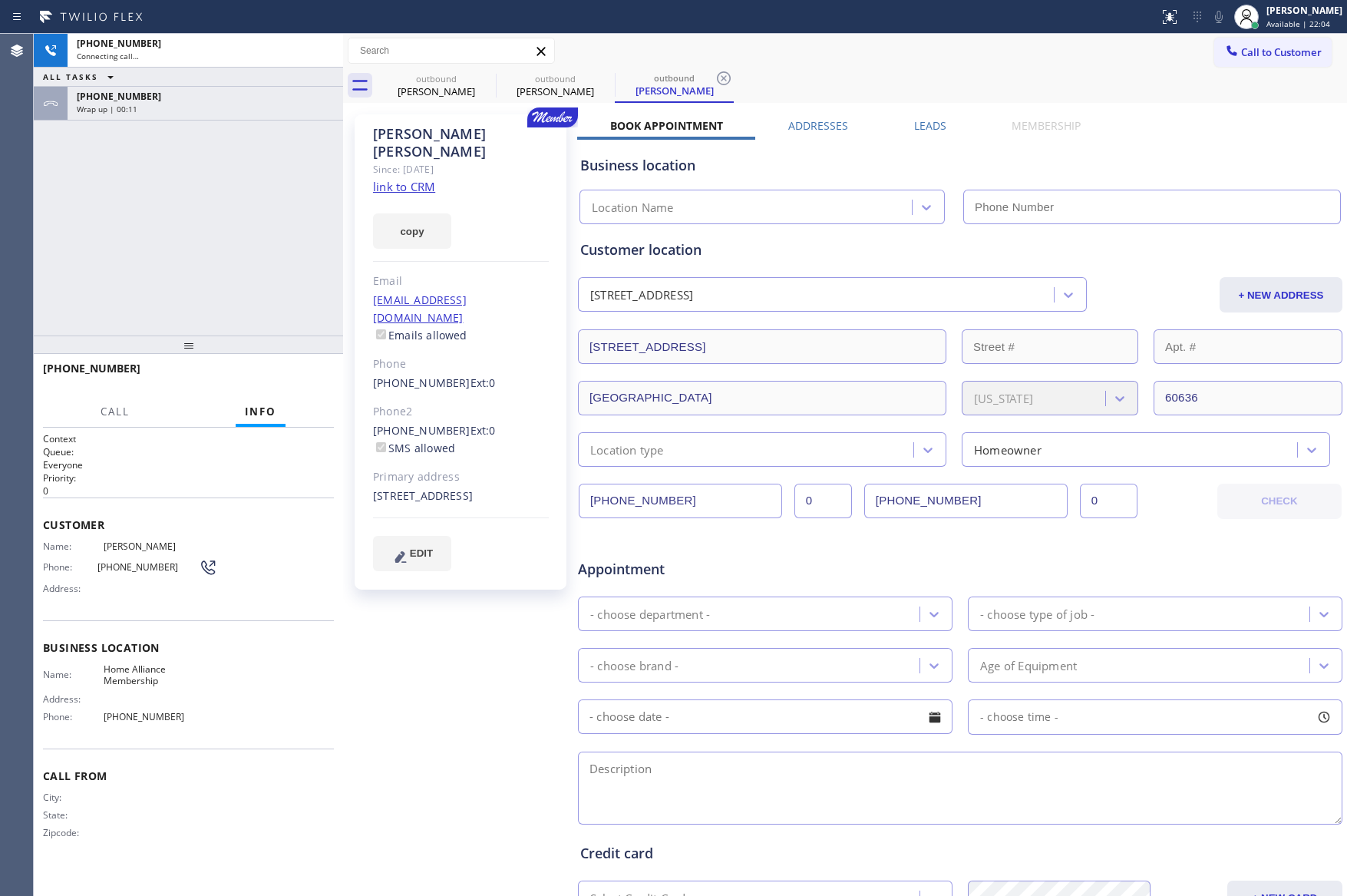
click at [195, 233] on div "[PHONE_NUMBER] Connecting call… ALL TASKS ALL TASKS ACTIVE TASKS TASKS IN WRAP …" at bounding box center [189, 185] width 309 height 302
click at [436, 81] on div "outbound" at bounding box center [437, 79] width 116 height 11
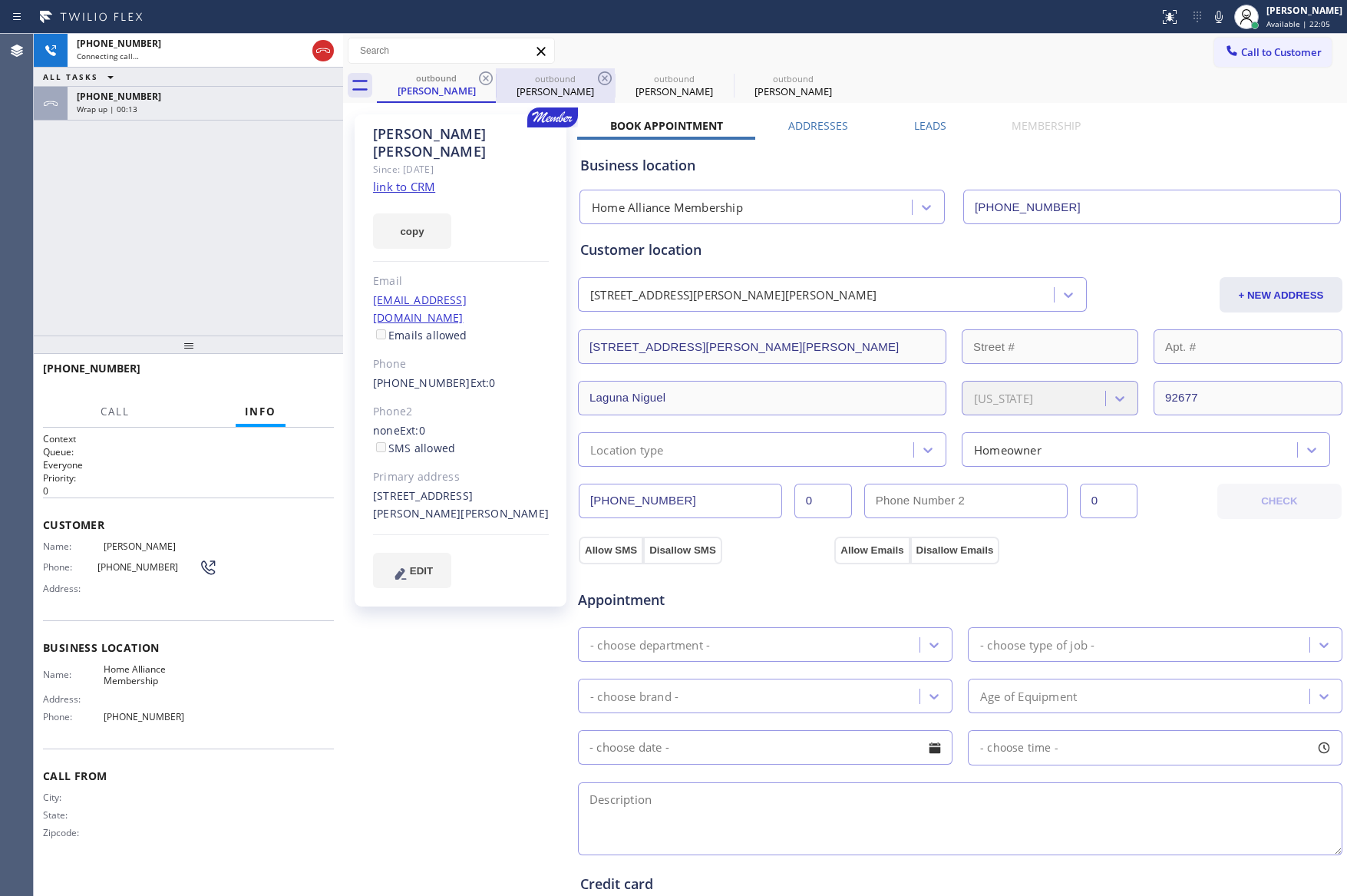
click at [544, 92] on div "[PERSON_NAME]" at bounding box center [555, 91] width 116 height 14
click at [925, 129] on label "Leads" at bounding box center [930, 125] width 32 height 14
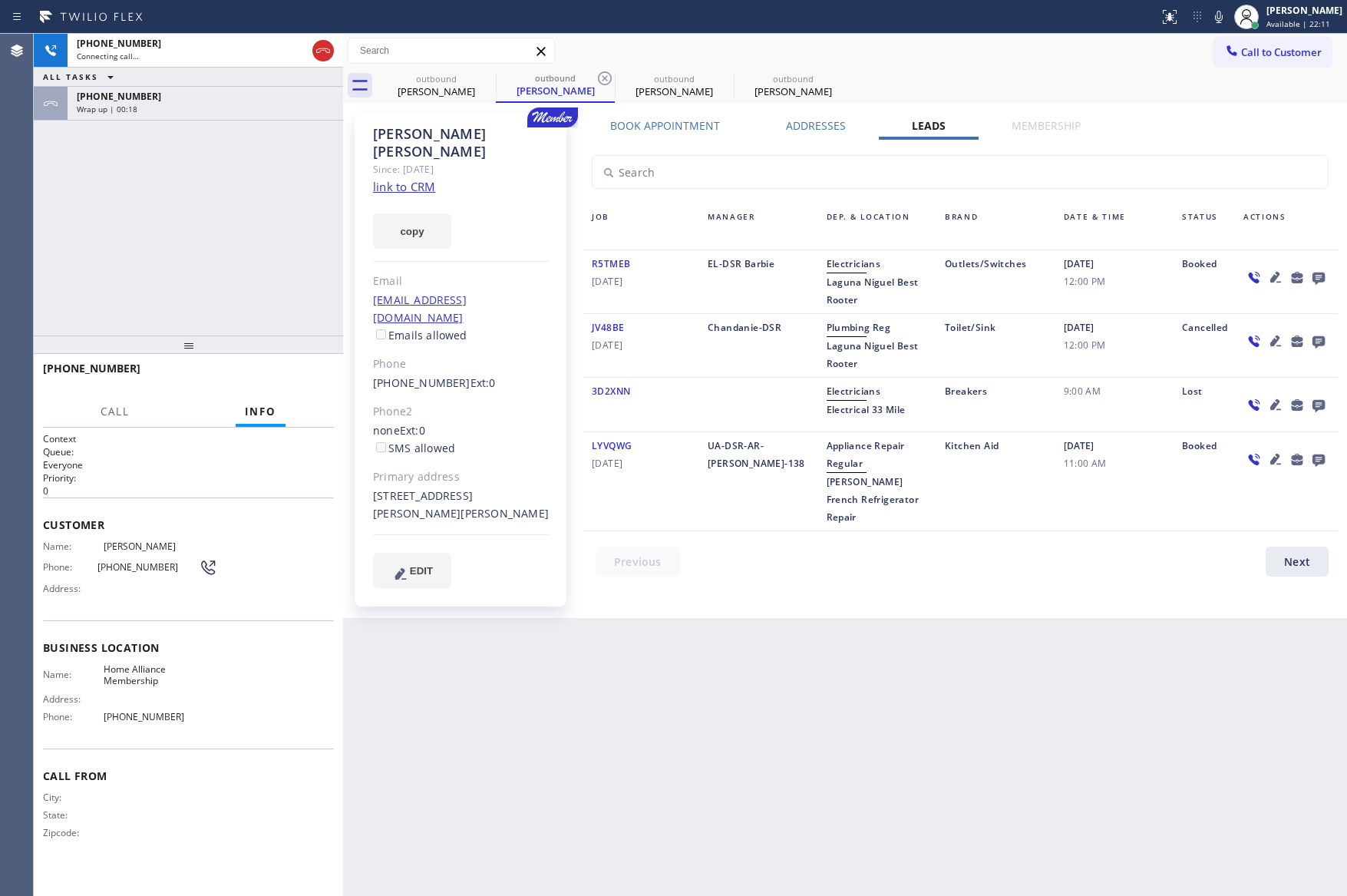
click at [820, 744] on div "Back to Dashboard Change Sender ID Customers Technicians Select a contact Outbo…" at bounding box center [845, 465] width 1004 height 862
click at [1319, 277] on icon at bounding box center [1319, 278] width 12 height 12
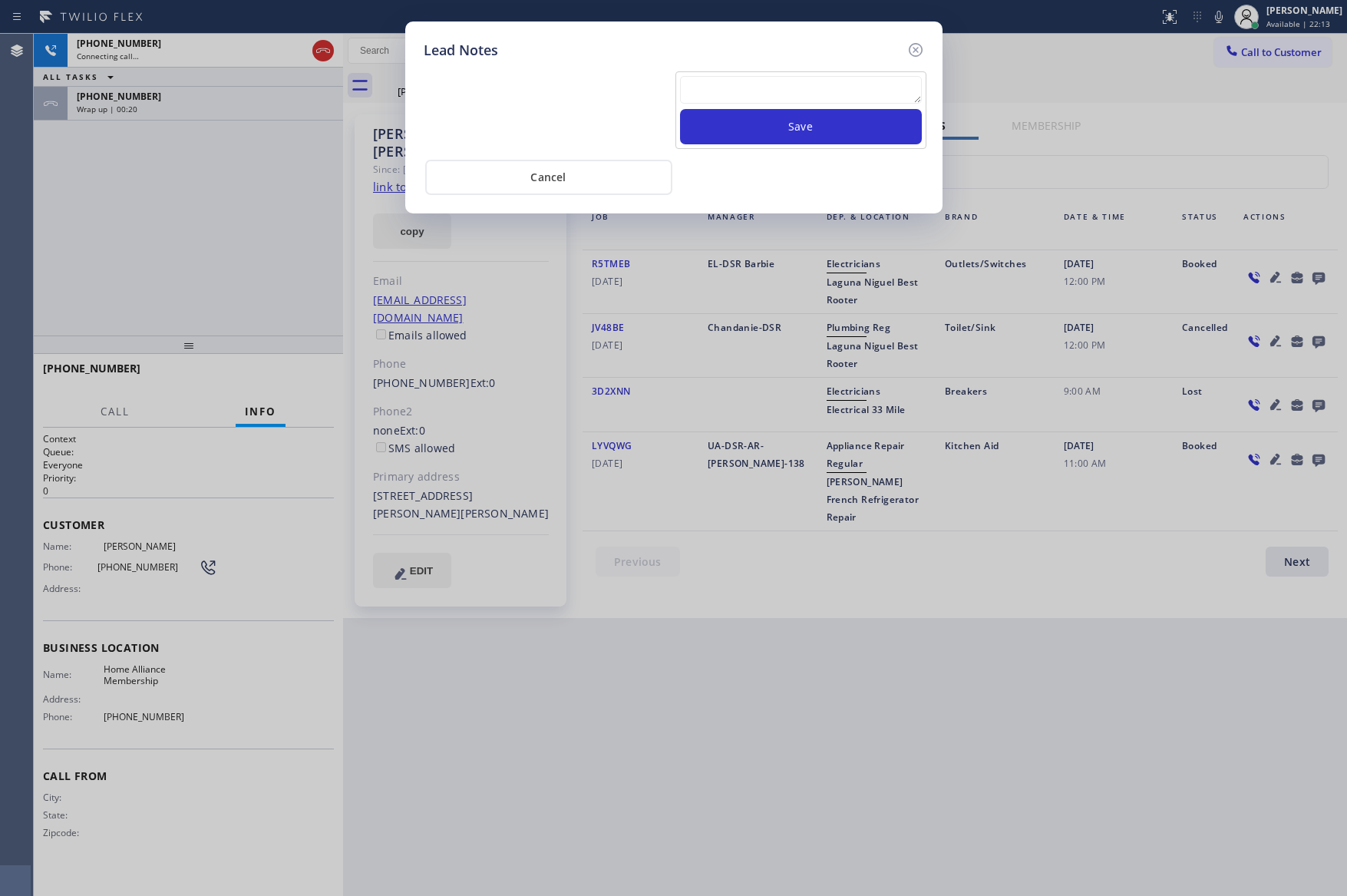
click at [882, 99] on textarea at bounding box center [800, 89] width 242 height 28
paste textarea "For the welcome call, please transfer the customer if they call back.""
type textarea "For the welcome call, please transfer the customer if they call back.""
click at [877, 136] on button "Save" at bounding box center [800, 126] width 242 height 35
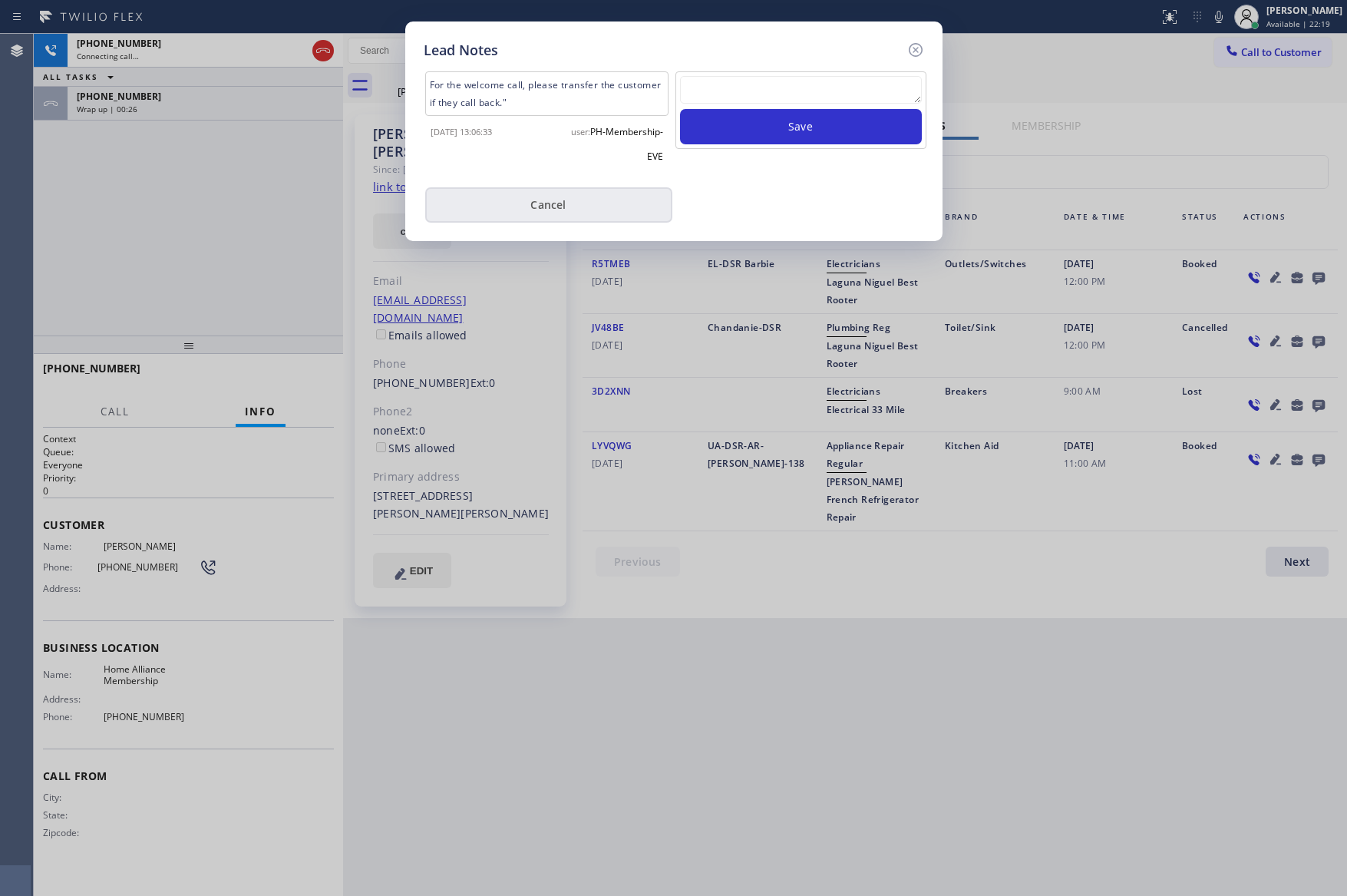
click at [512, 205] on button "Cancel" at bounding box center [549, 204] width 247 height 35
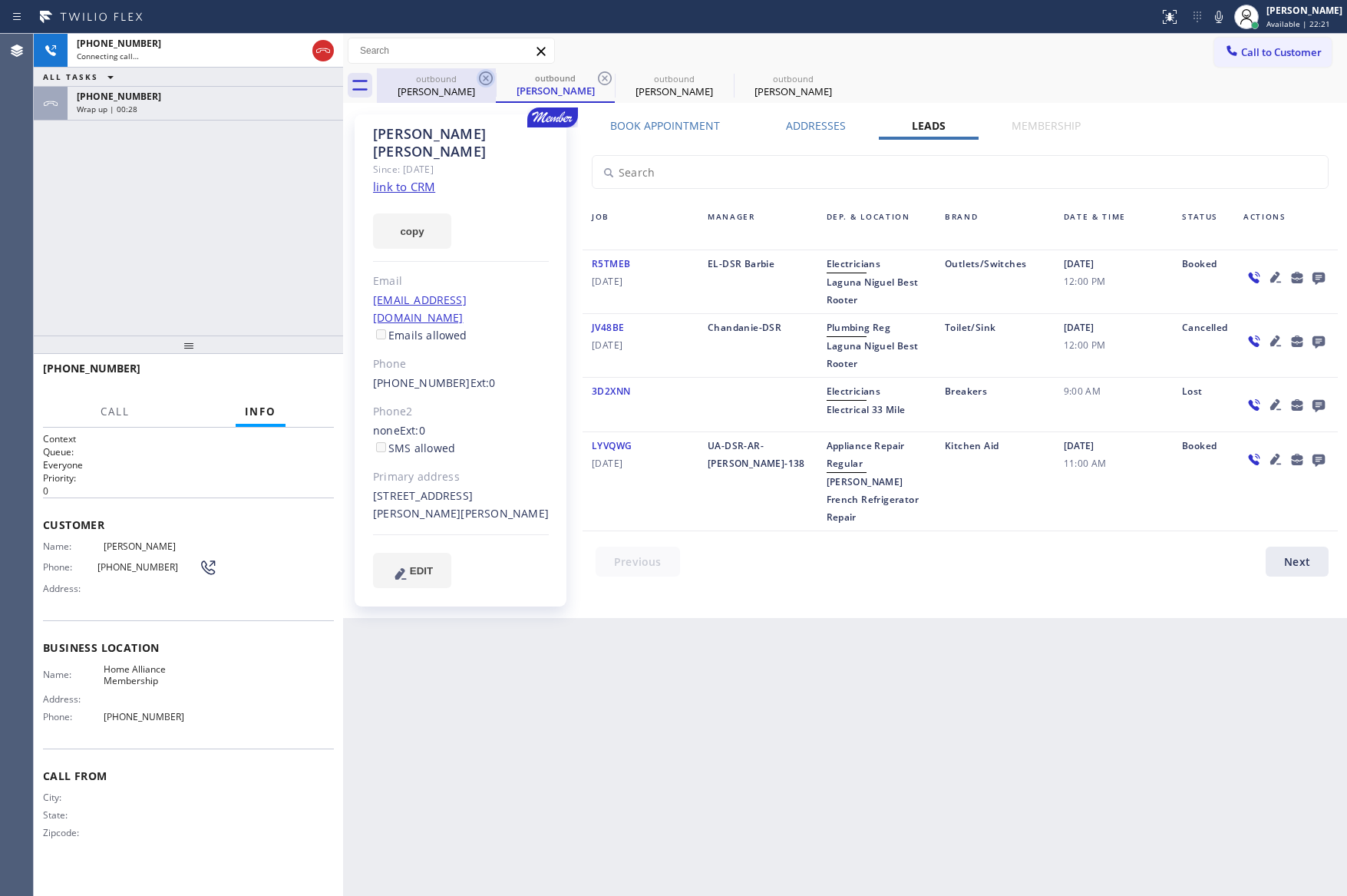
click at [491, 78] on icon at bounding box center [485, 78] width 18 height 18
click at [599, 79] on icon at bounding box center [605, 78] width 14 height 14
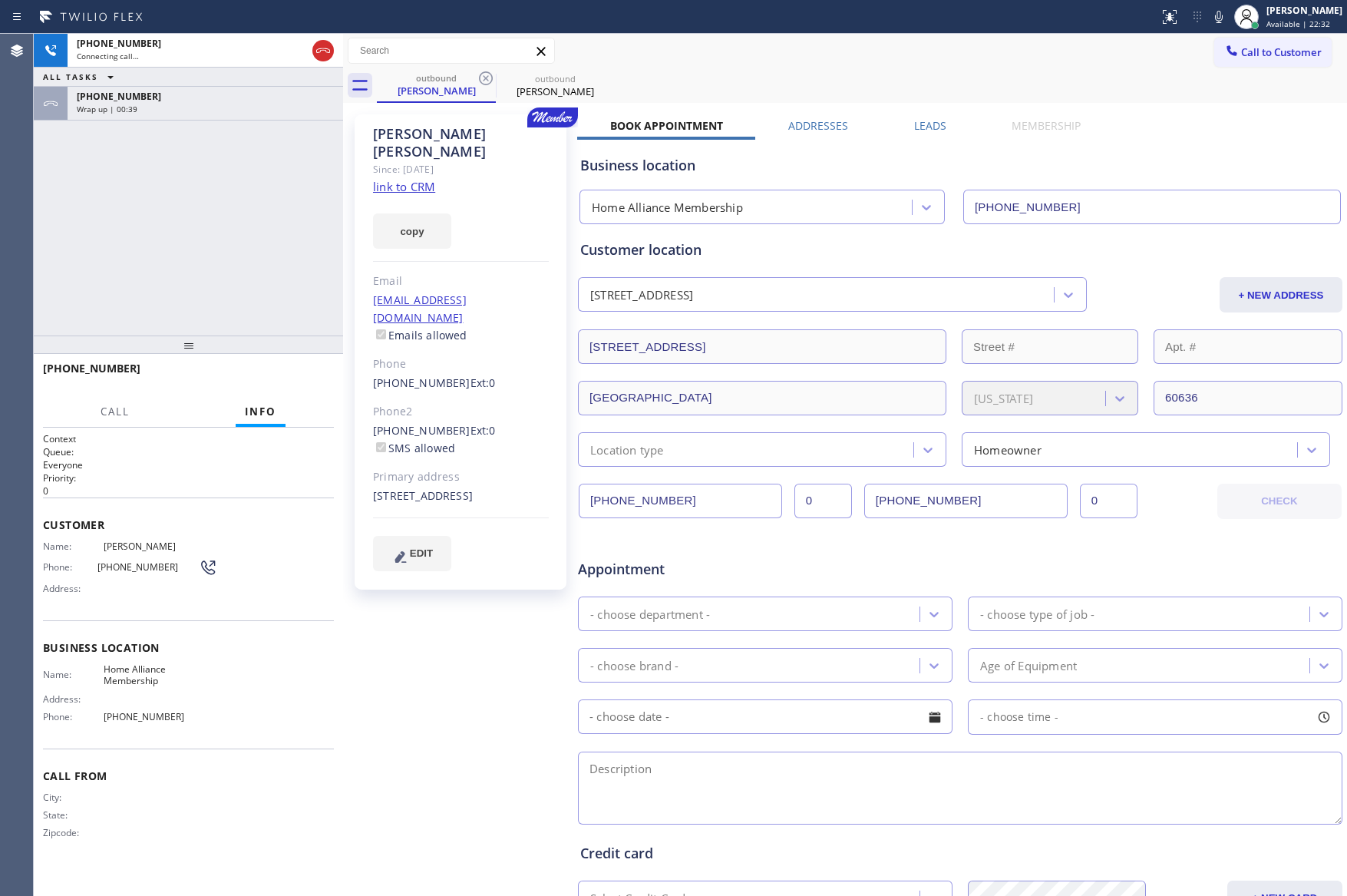
click at [271, 279] on div "[PHONE_NUMBER] Connecting call… ALL TASKS ALL TASKS ACTIVE TASKS TASKS IN WRAP …" at bounding box center [189, 185] width 309 height 302
click at [255, 102] on div "[PHONE_NUMBER]" at bounding box center [205, 97] width 257 height 13
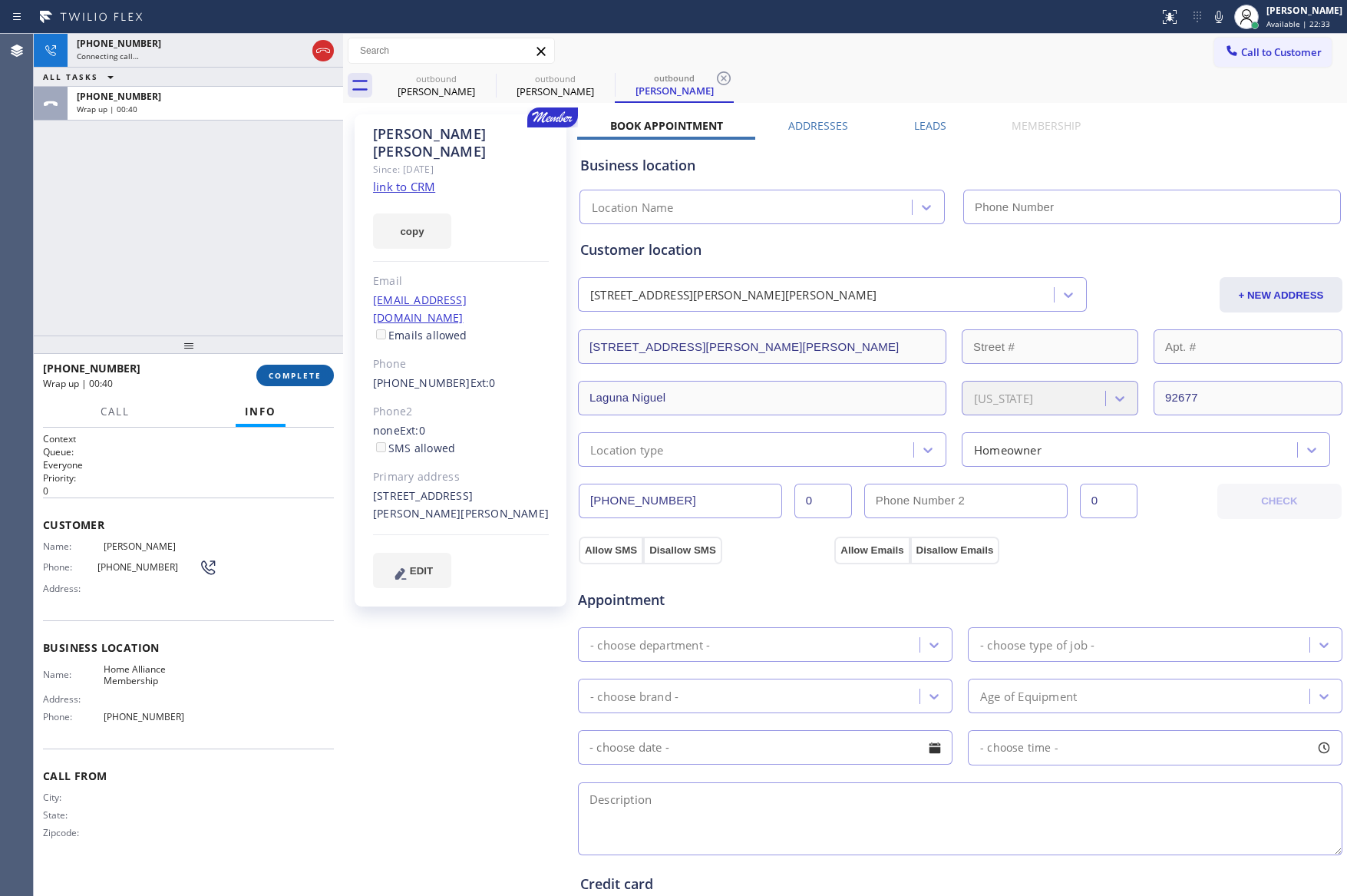
click at [311, 383] on button "COMPLETE" at bounding box center [295, 375] width 78 height 22
click at [279, 229] on div "[PHONE_NUMBER] Connecting call… ALL TASKS ALL TASKS ACTIVE TASKS TASKS IN WRAP …" at bounding box center [189, 185] width 309 height 302
type input "[PHONE_NUMBER]"
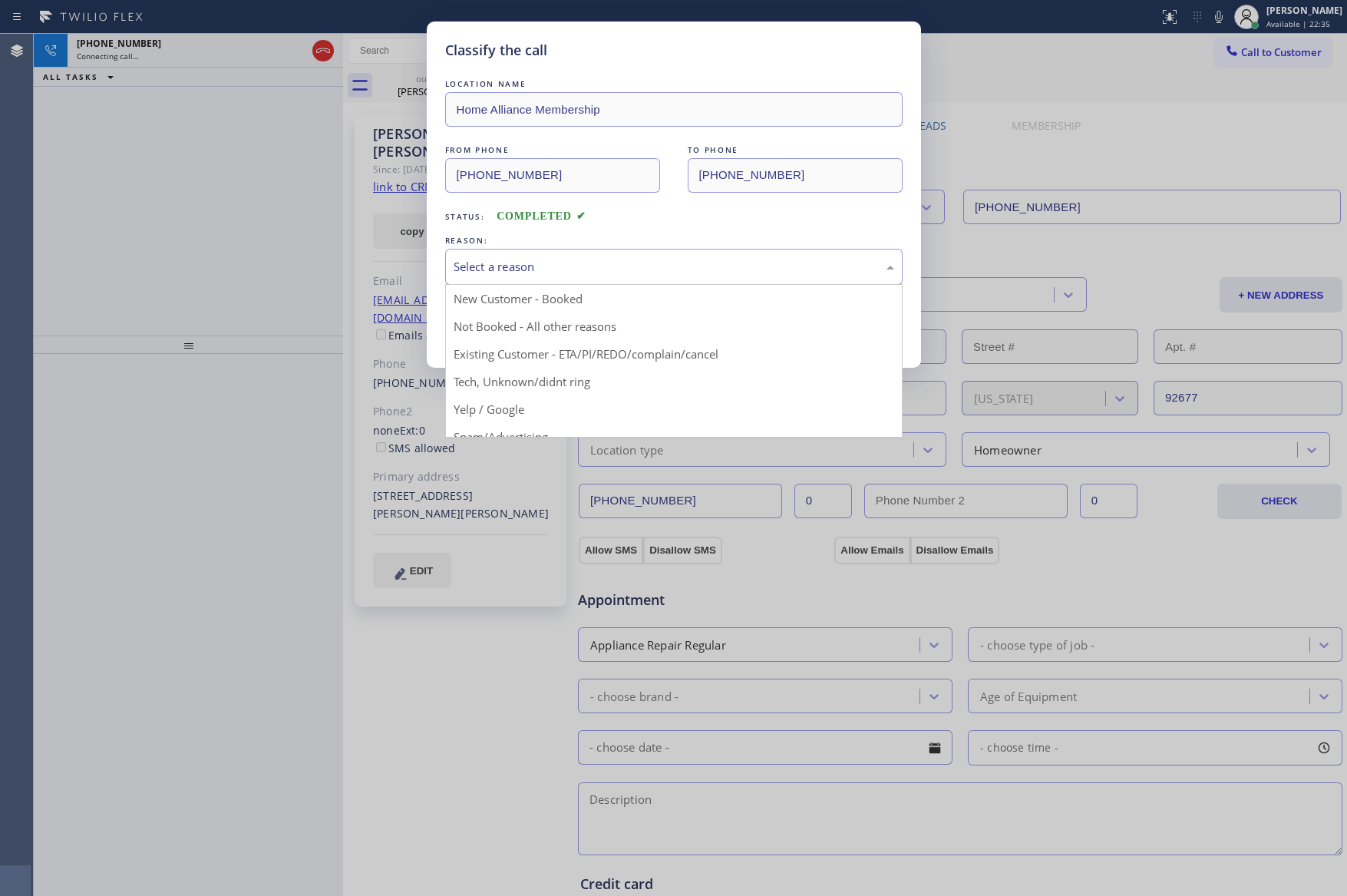
click at [520, 261] on div "Select a reason" at bounding box center [674, 267] width 440 height 18
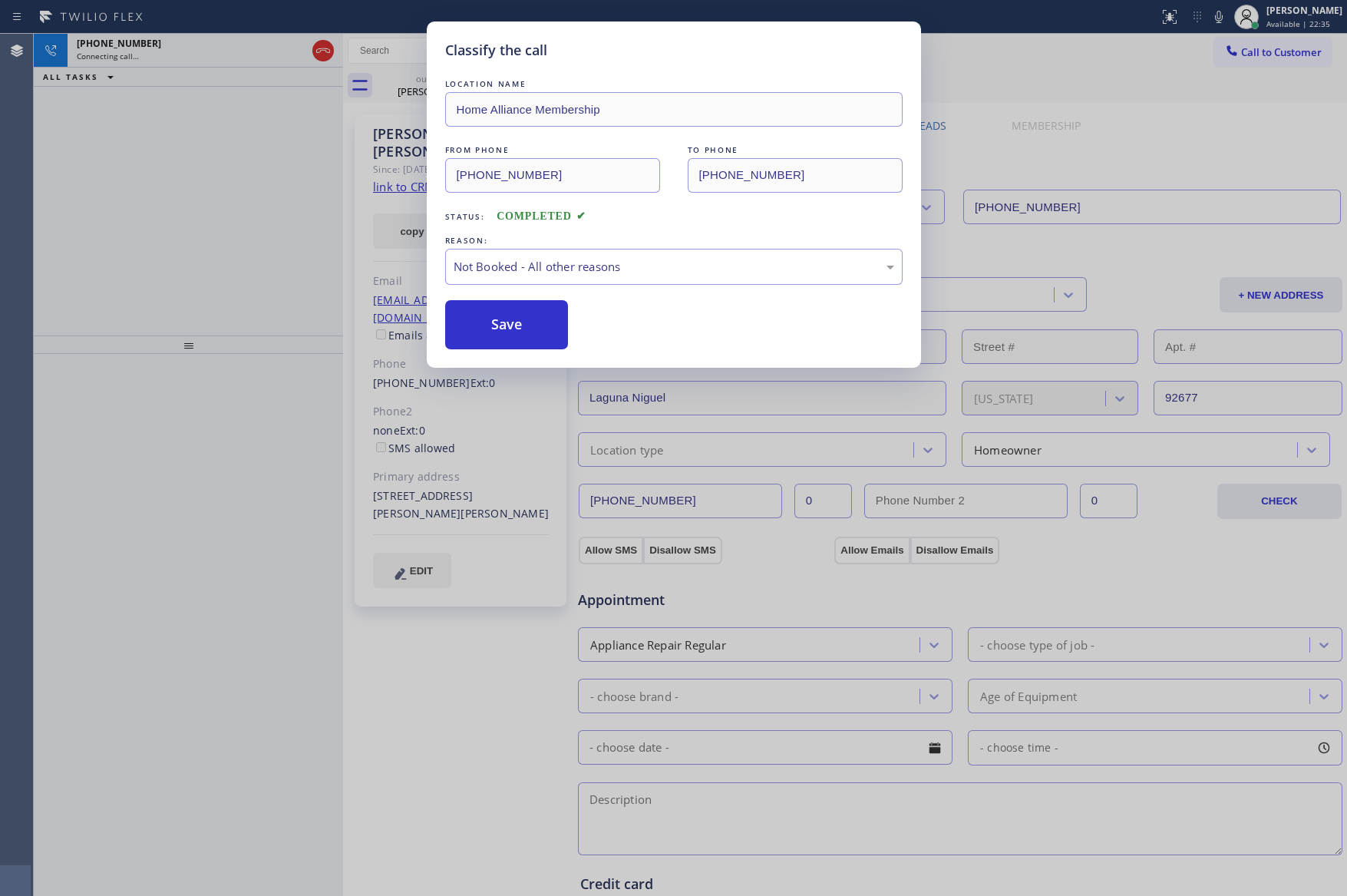
click at [491, 327] on button "Save" at bounding box center [507, 325] width 123 height 49
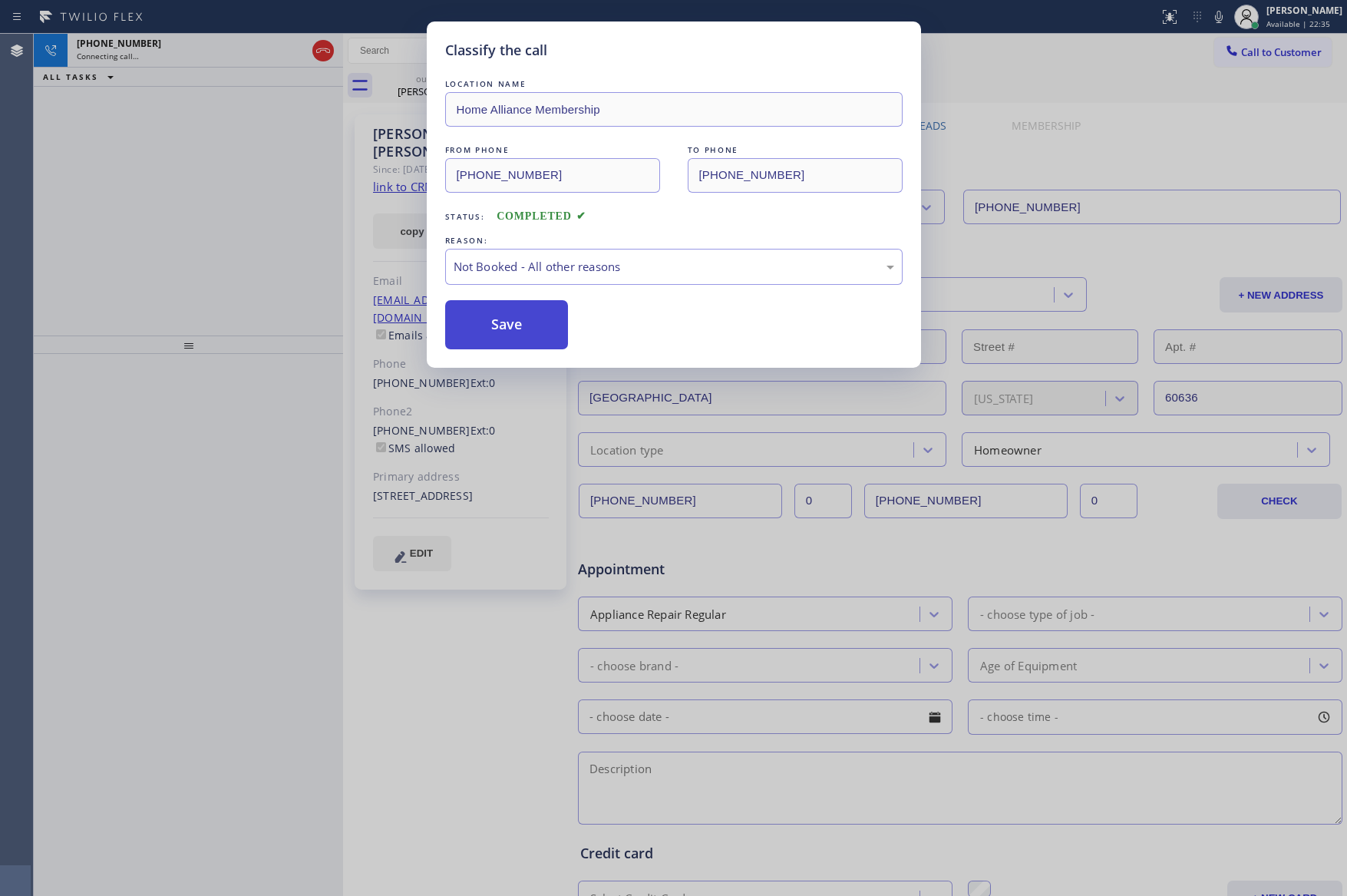
click at [494, 327] on button "Save" at bounding box center [507, 325] width 123 height 49
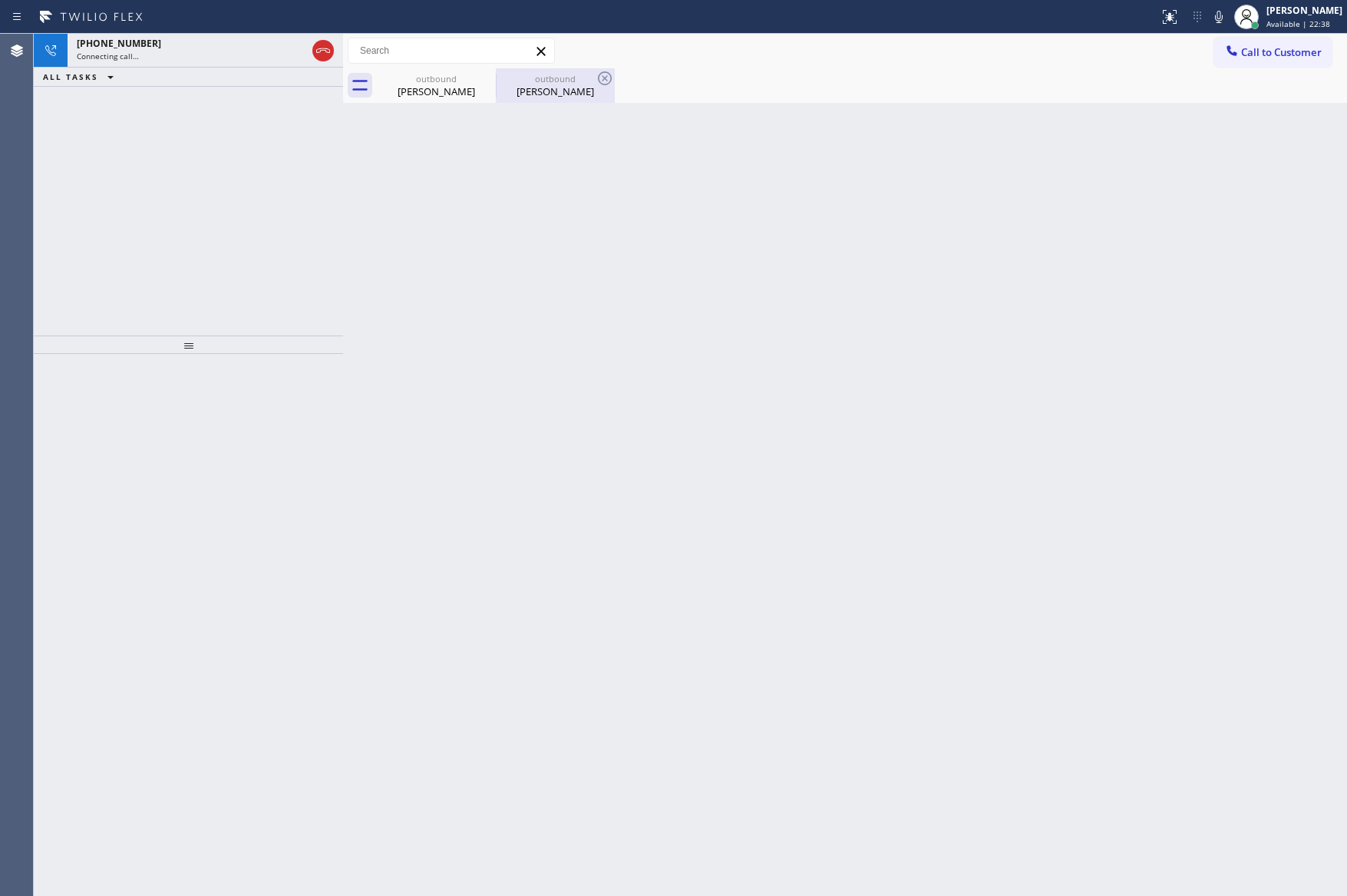
click at [534, 97] on div "[PERSON_NAME]" at bounding box center [555, 91] width 116 height 14
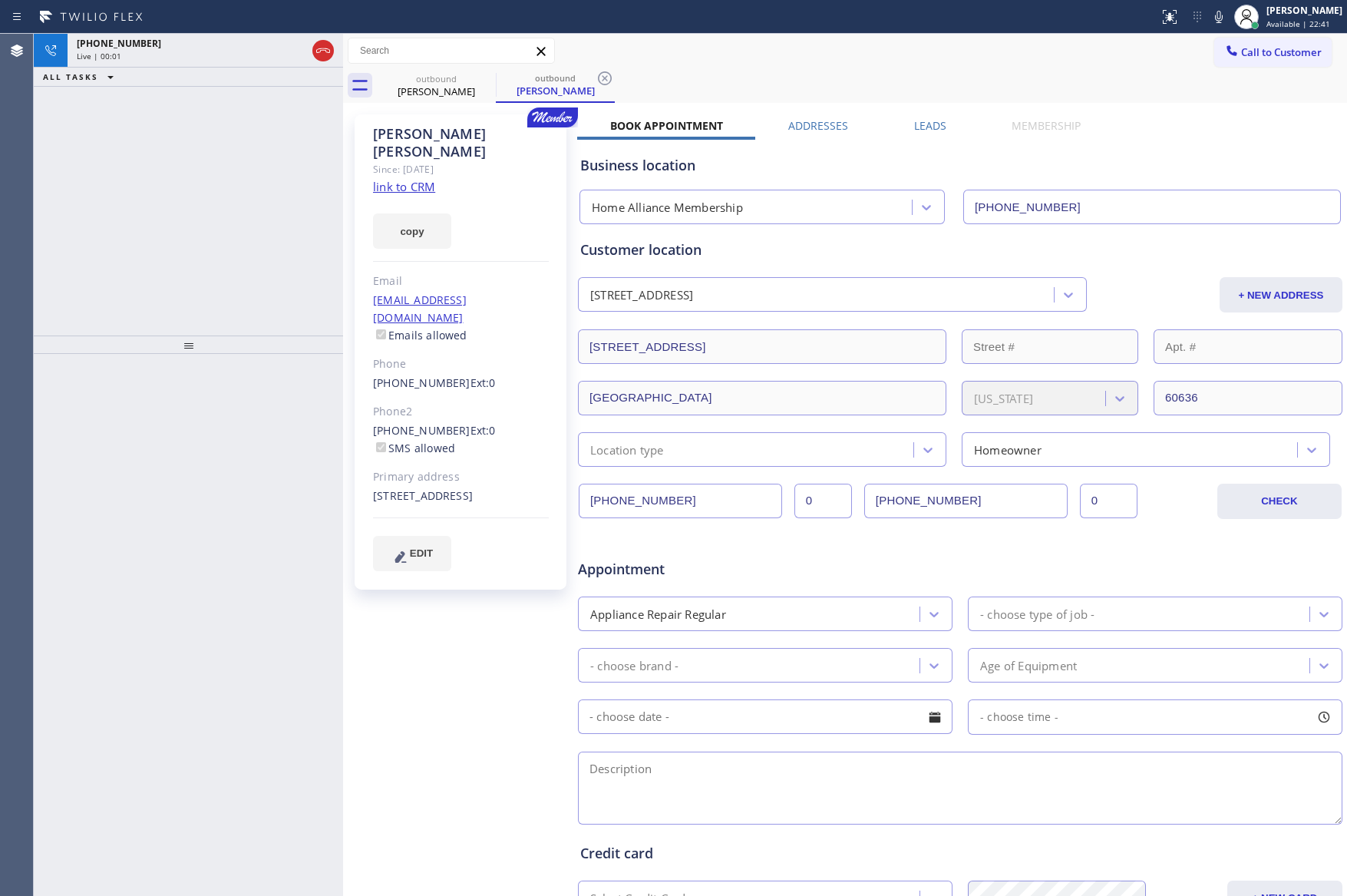
drag, startPoint x: 122, startPoint y: 253, endPoint x: 809, endPoint y: 203, distance: 688.8
click at [152, 258] on div "[PHONE_NUMBER] Live | 00:01 ALL TASKS ALL TASKS ACTIVE TASKS TASKS IN WRAP UP" at bounding box center [189, 185] width 309 height 302
click at [914, 122] on label "Leads" at bounding box center [930, 125] width 32 height 14
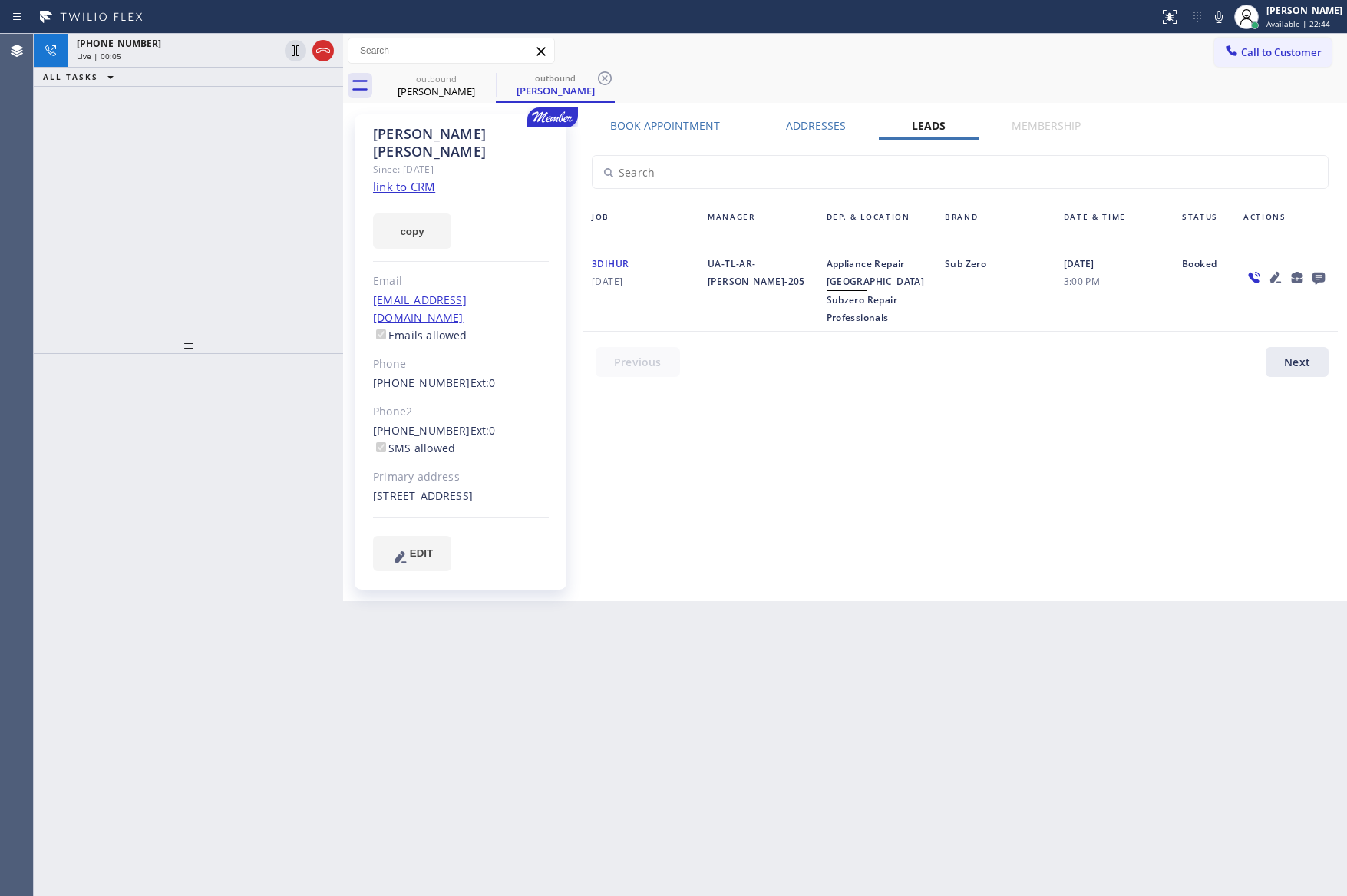
drag, startPoint x: 716, startPoint y: 588, endPoint x: 776, endPoint y: 643, distance: 81.4
click at [721, 588] on div "Back to Dashboard Change Sender ID Customers Technicians Select a contact Outbo…" at bounding box center [845, 465] width 1004 height 862
click at [1320, 277] on icon at bounding box center [1319, 278] width 12 height 12
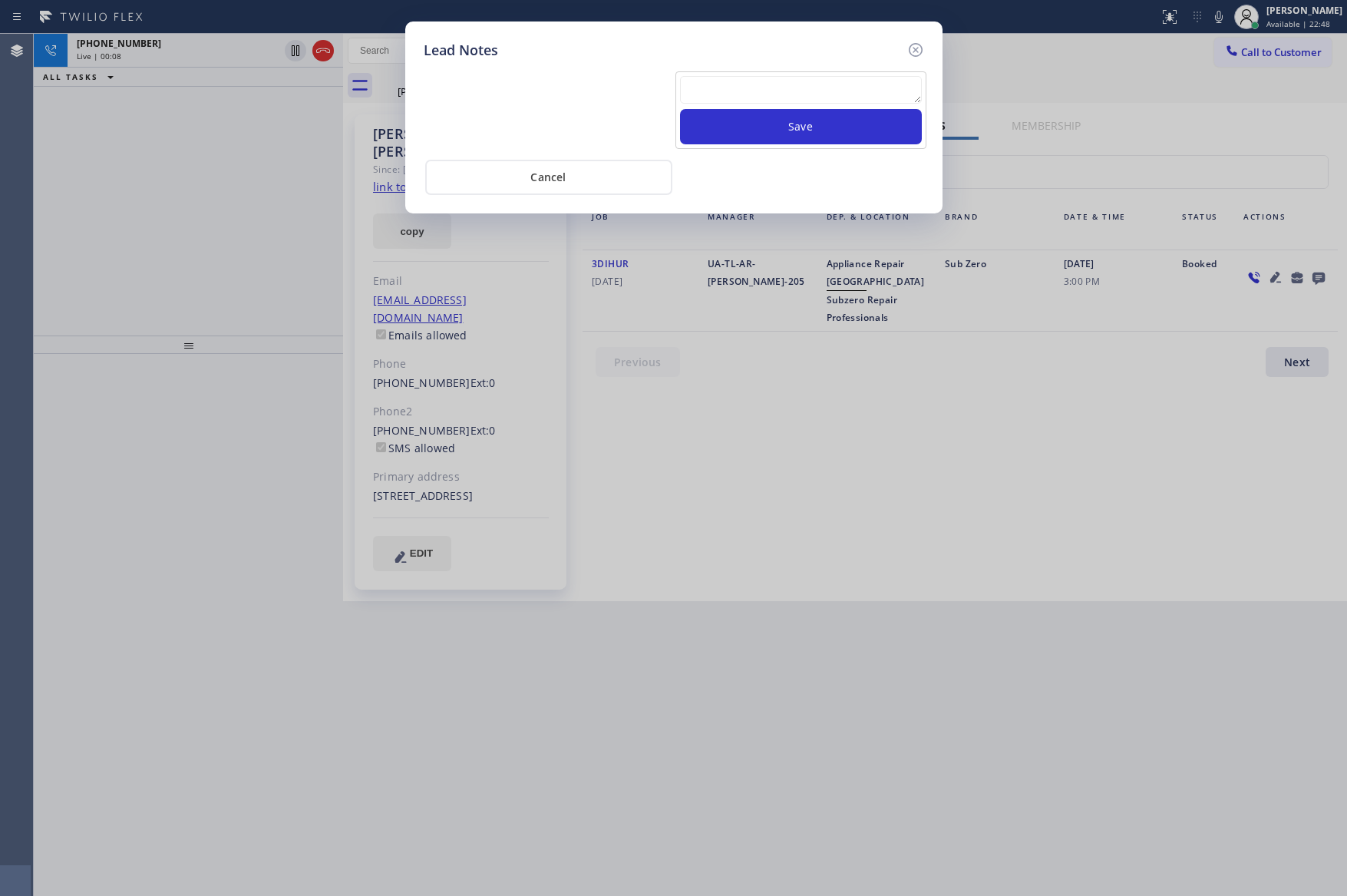
click at [790, 97] on textarea at bounding box center [800, 89] width 242 height 28
paste textarea "For the welcome call, please transfer the customer if they call back.""
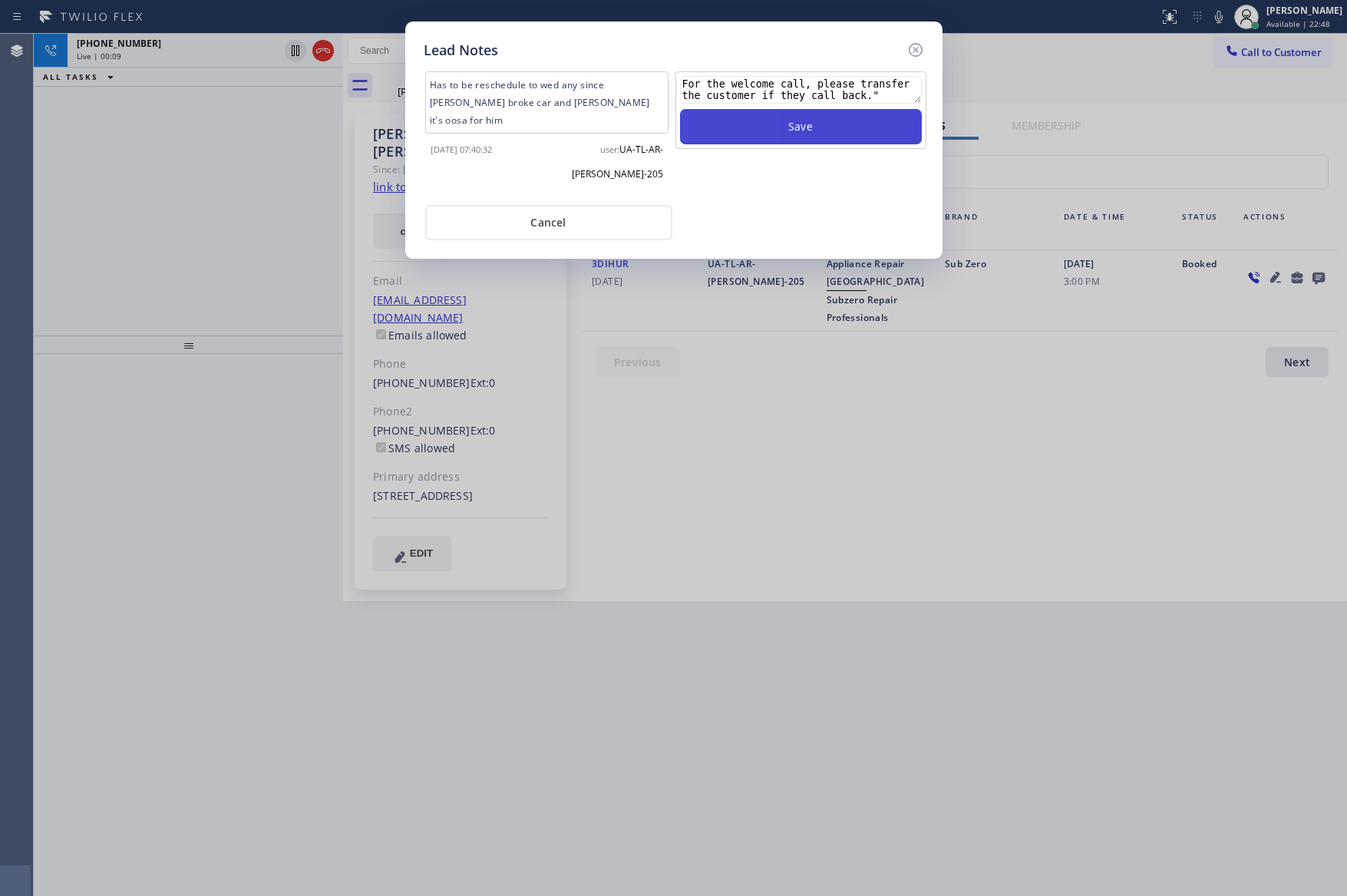
type textarea "For the welcome call, please transfer the customer if they call back.""
click at [793, 130] on button "Save" at bounding box center [800, 126] width 242 height 35
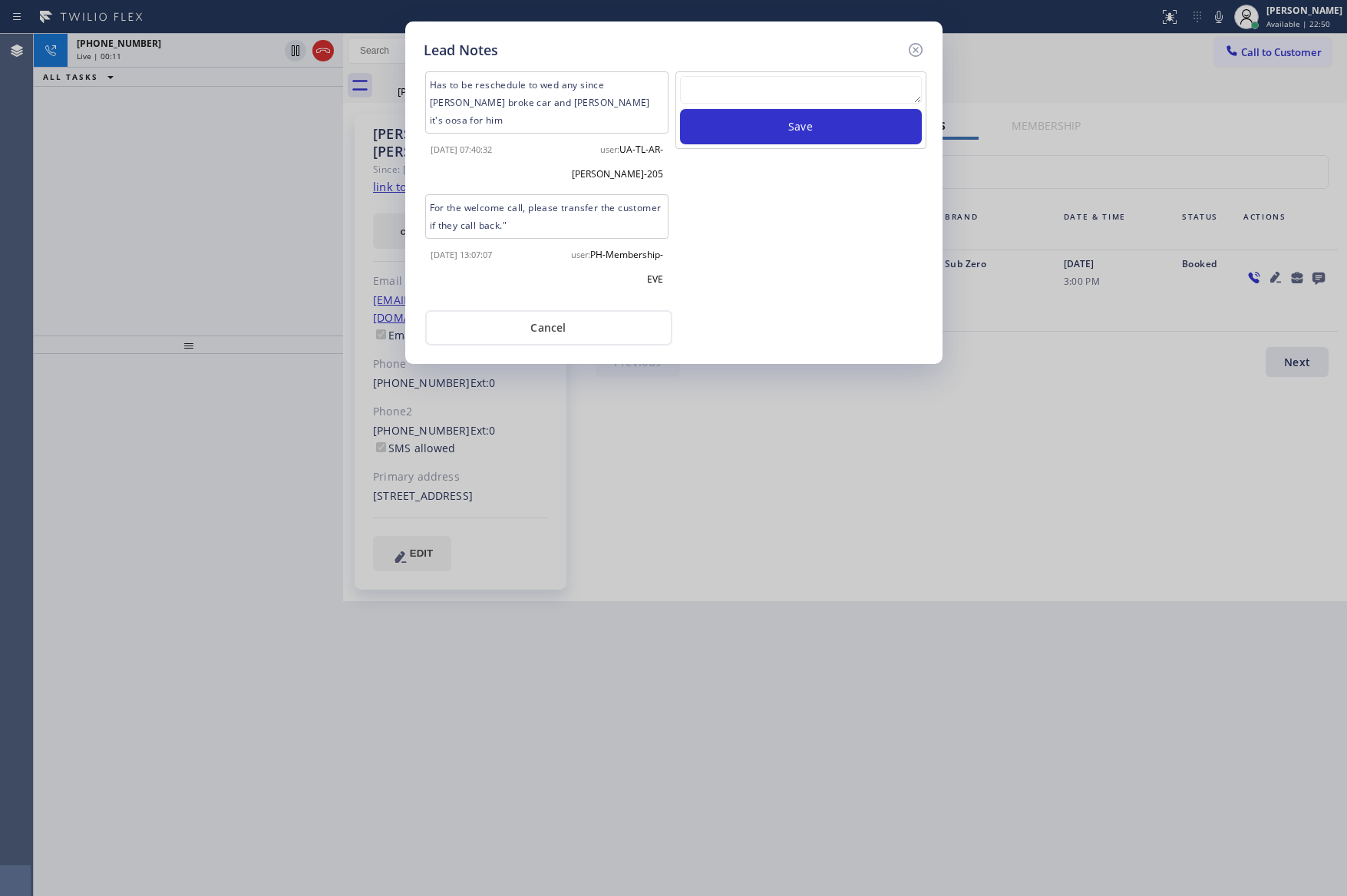
drag, startPoint x: 809, startPoint y: 515, endPoint x: 666, endPoint y: 363, distance: 208.7
click at [809, 512] on div "Lead Notes Has to be reschedule to wed any since [PERSON_NAME] broke car and [P…" at bounding box center [673, 448] width 1347 height 896
click at [601, 313] on button "Cancel" at bounding box center [549, 327] width 247 height 35
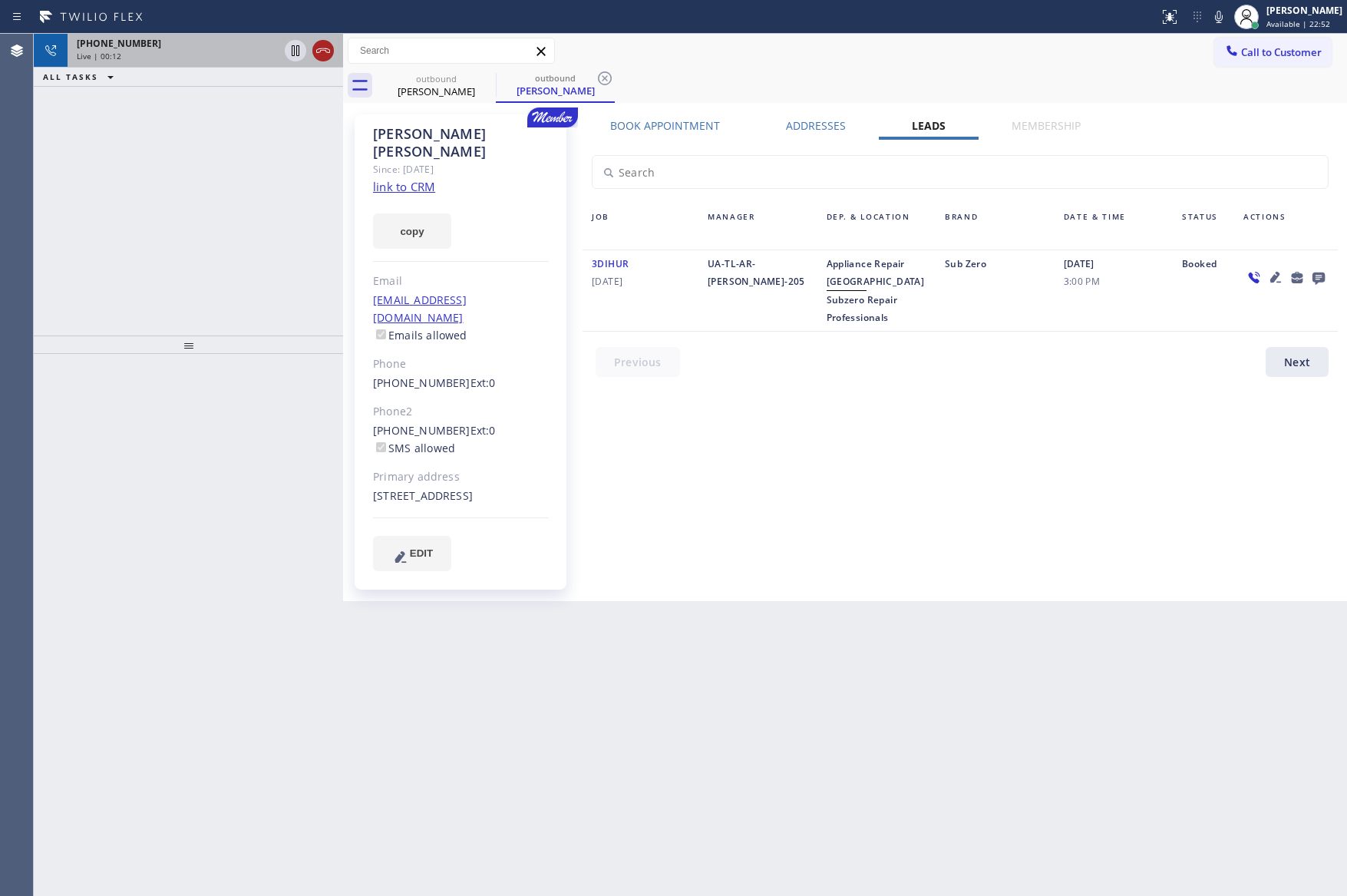
click at [329, 42] on icon at bounding box center [323, 50] width 18 height 18
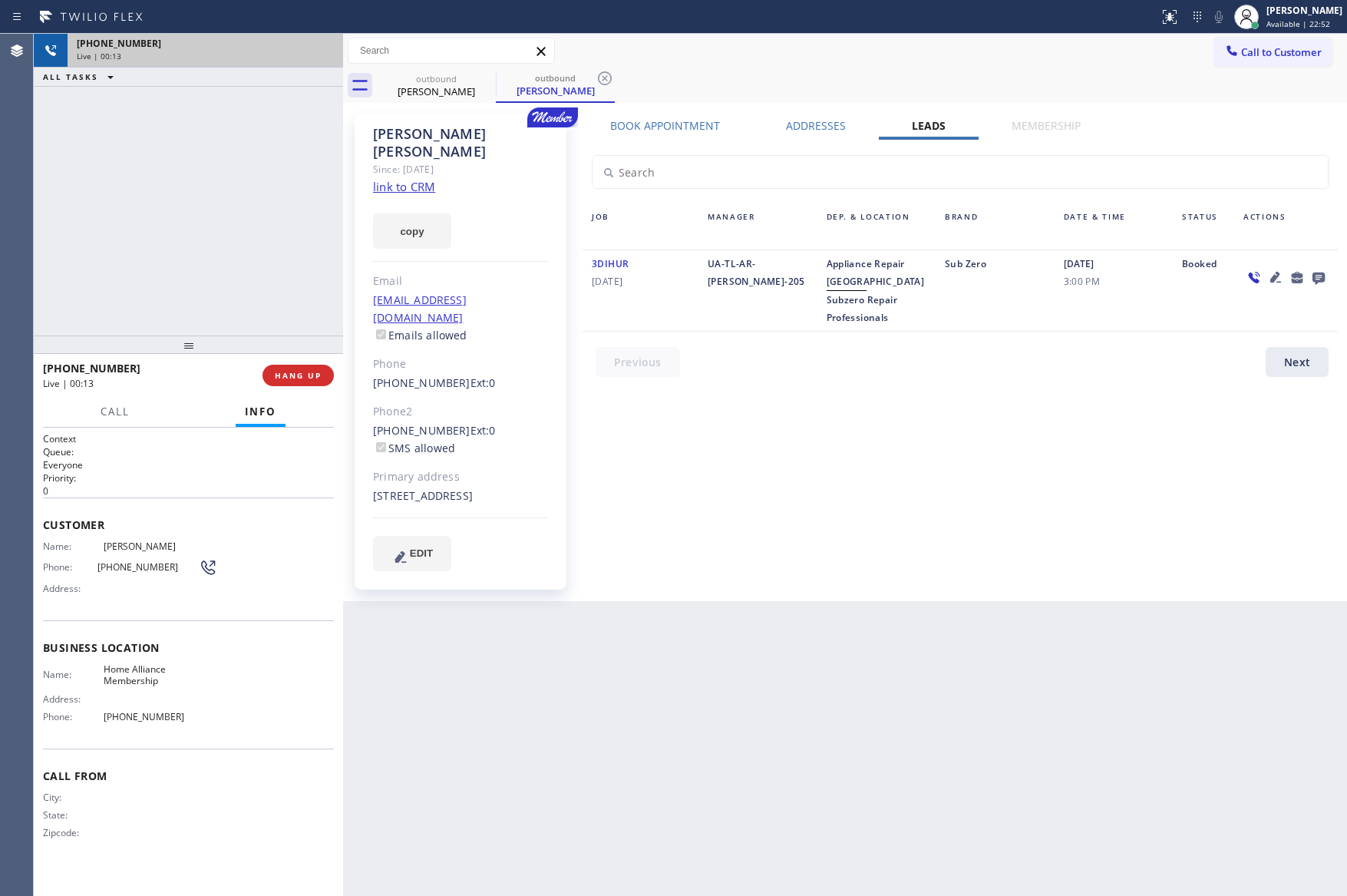
click at [247, 245] on div "[PHONE_NUMBER] Live | 00:13 ALL TASKS ALL TASKS ACTIVE TASKS TASKS IN WRAP UP" at bounding box center [189, 185] width 309 height 302
click at [295, 275] on div "[PHONE_NUMBER] Live | 00:13 ALL TASKS ALL TASKS ACTIVE TASKS TASKS IN WRAP UP" at bounding box center [189, 185] width 309 height 302
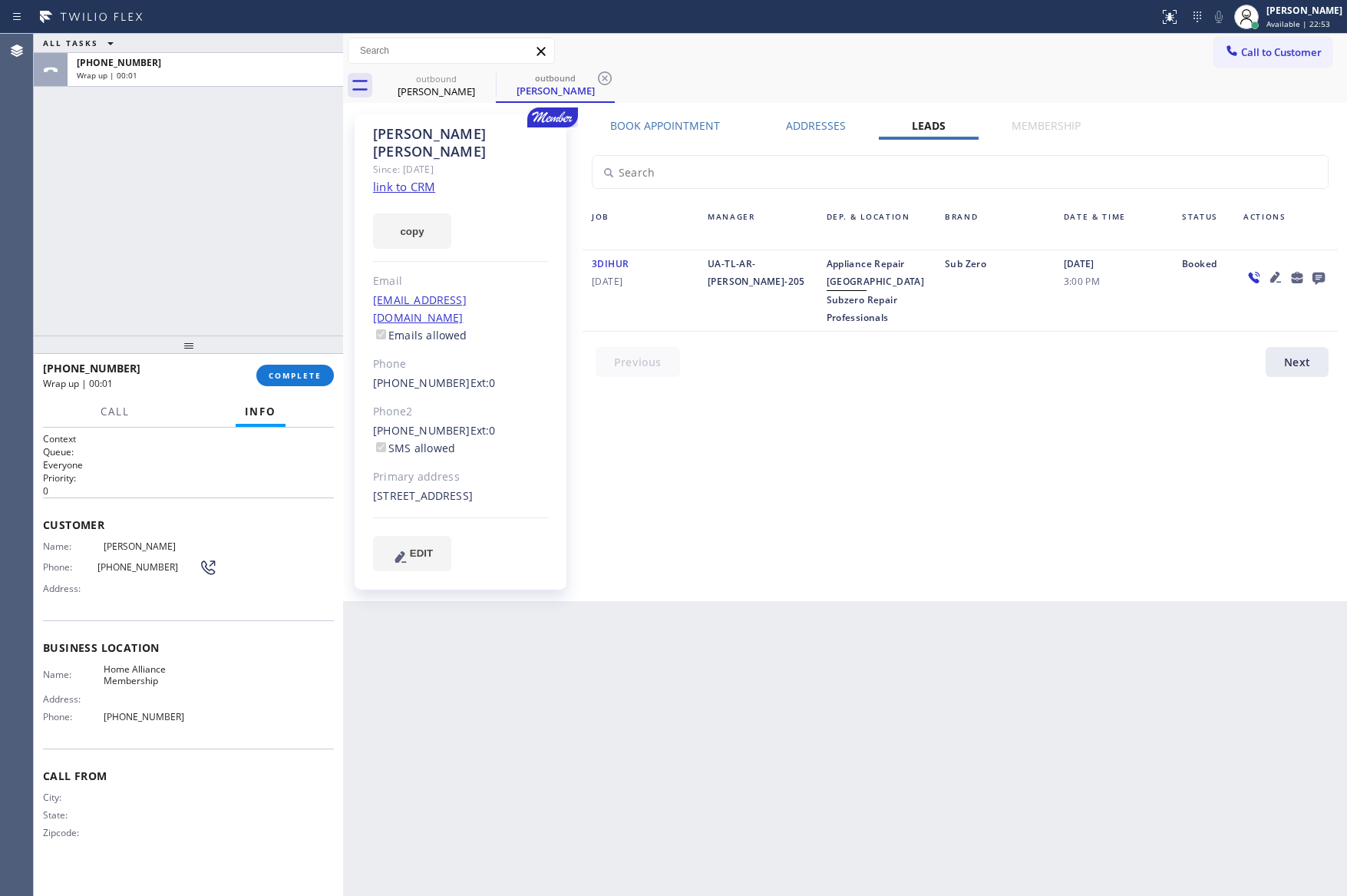
click at [290, 299] on div "ALL TASKS ALL TASKS ACTIVE TASKS TASKS IN WRAP UP [PHONE_NUMBER] Wrap up | 00:01" at bounding box center [189, 185] width 309 height 302
click at [293, 367] on button "COMPLETE" at bounding box center [295, 375] width 78 height 22
click at [228, 253] on div "ALL TASKS ALL TASKS ACTIVE TASKS TASKS IN WRAP UP [PHONE_NUMBER] Wrap up | 00:01" at bounding box center [189, 185] width 309 height 302
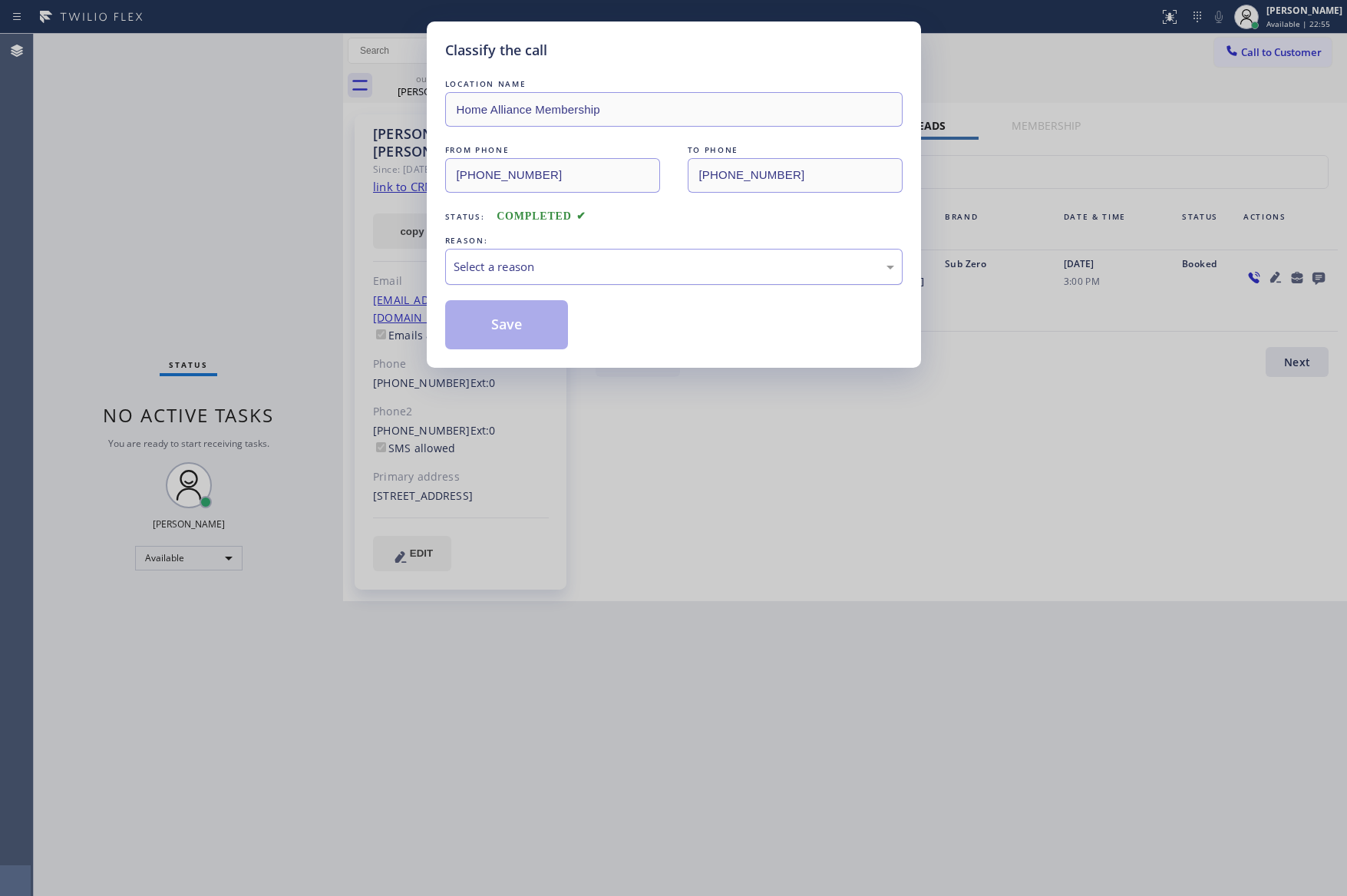
click at [503, 275] on div "Select a reason" at bounding box center [674, 267] width 440 height 18
click at [508, 326] on button "Save" at bounding box center [507, 325] width 123 height 49
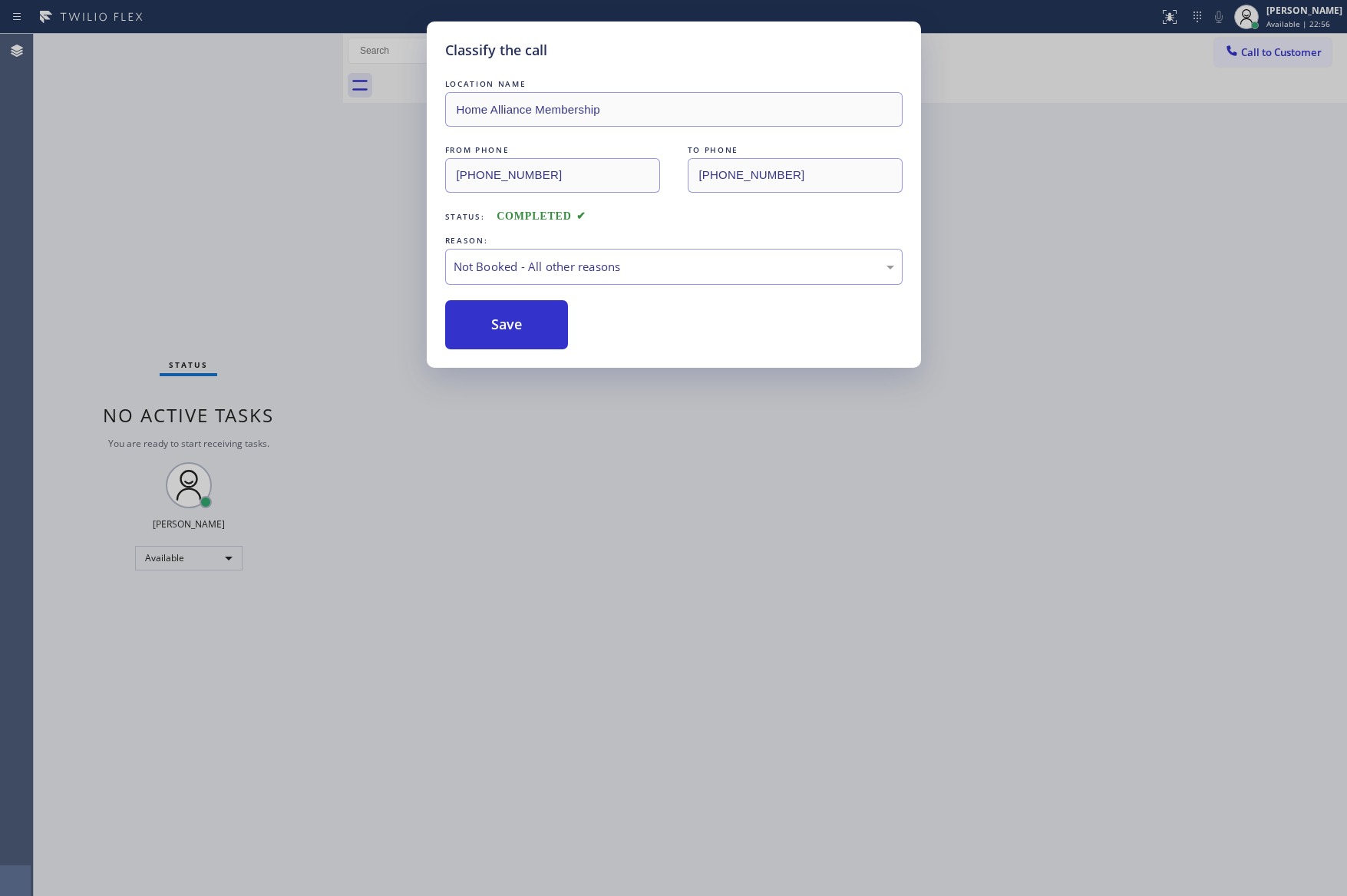
click at [508, 326] on button "Save" at bounding box center [507, 325] width 123 height 49
drag, startPoint x: 237, startPoint y: 240, endPoint x: 261, endPoint y: 252, distance: 26.8
click at [247, 242] on div "Classify the call LOCATION NAME Home Alliance Membership FROM PHONE [PHONE_NUMB…" at bounding box center [673, 448] width 1347 height 896
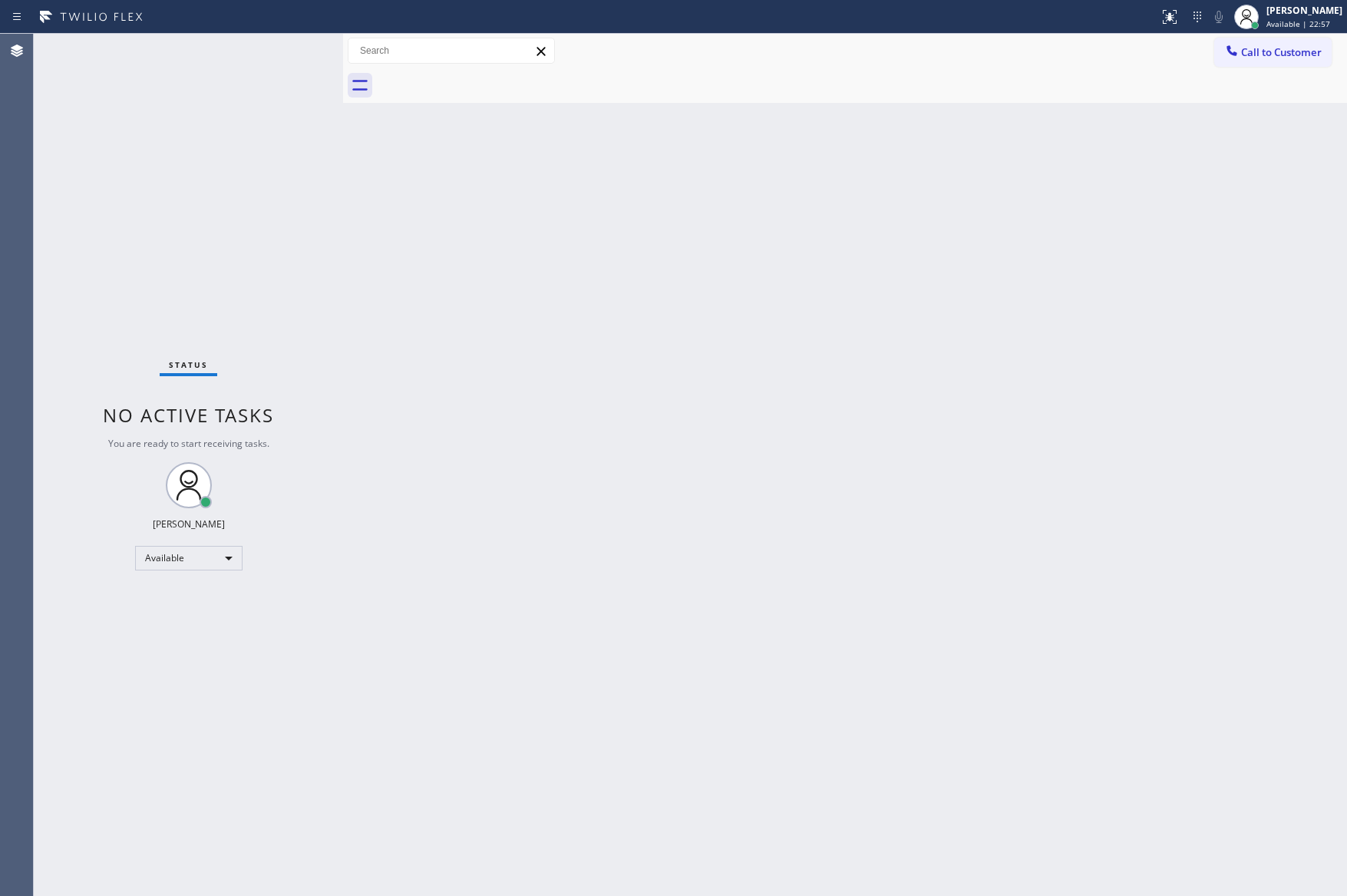
drag, startPoint x: 956, startPoint y: 297, endPoint x: 1301, endPoint y: 368, distance: 352.2
click at [1093, 343] on div "Back to Dashboard Change Sender ID Customers Technicians Select a contact Outbo…" at bounding box center [845, 465] width 1004 height 862
drag, startPoint x: 493, startPoint y: 420, endPoint x: 949, endPoint y: 287, distance: 475.0
click at [536, 412] on div "Back to Dashboard Change Sender ID Customers Technicians Select a contact Outbo…" at bounding box center [845, 465] width 1004 height 862
click at [1250, 53] on span "Call to Customer" at bounding box center [1282, 52] width 81 height 14
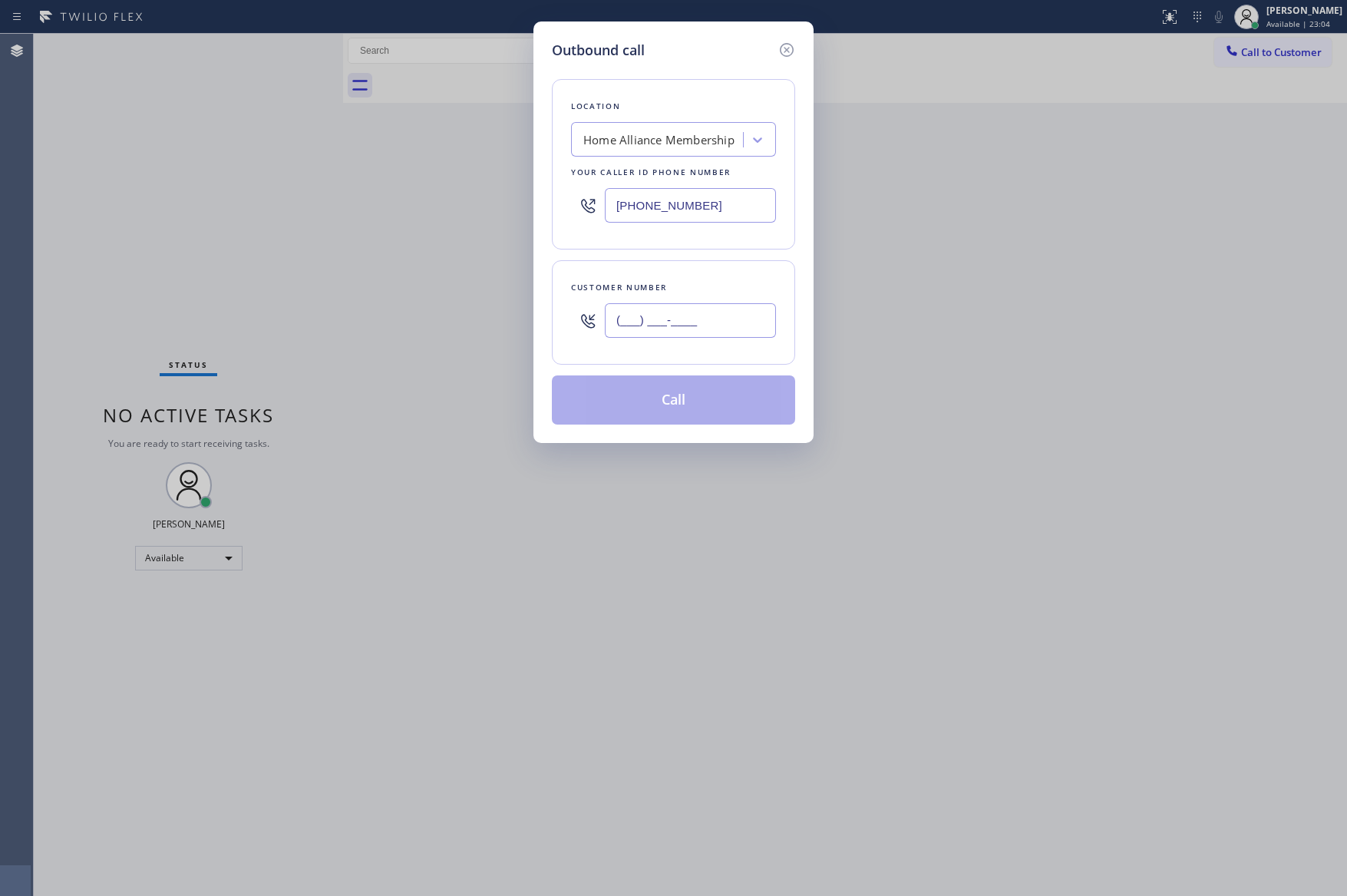
click at [701, 334] on input "(___) ___-____" at bounding box center [690, 320] width 171 height 34
paste input "312) 848-1768"
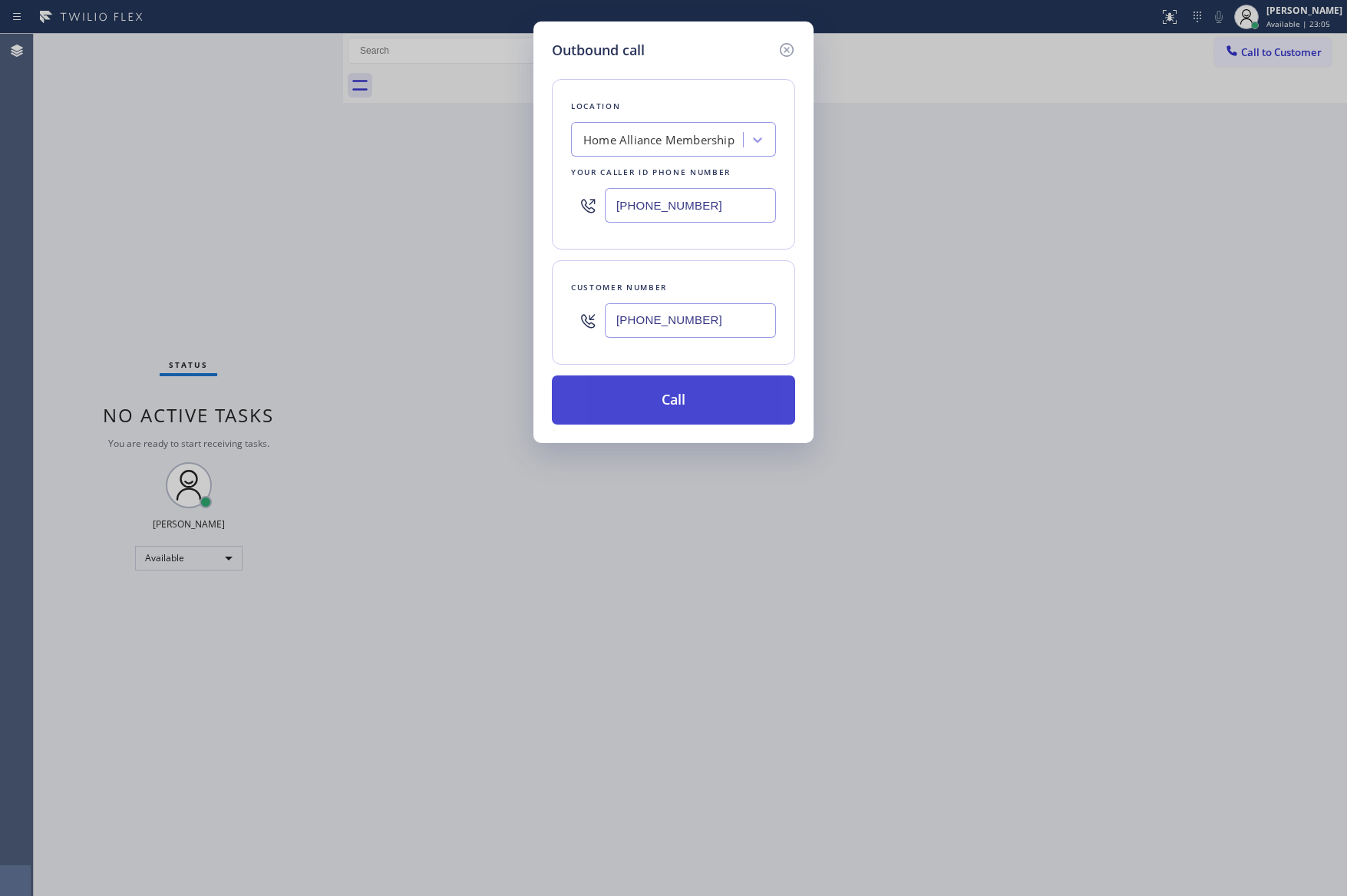
type input "[PHONE_NUMBER]"
click at [708, 408] on button "Call" at bounding box center [673, 400] width 243 height 49
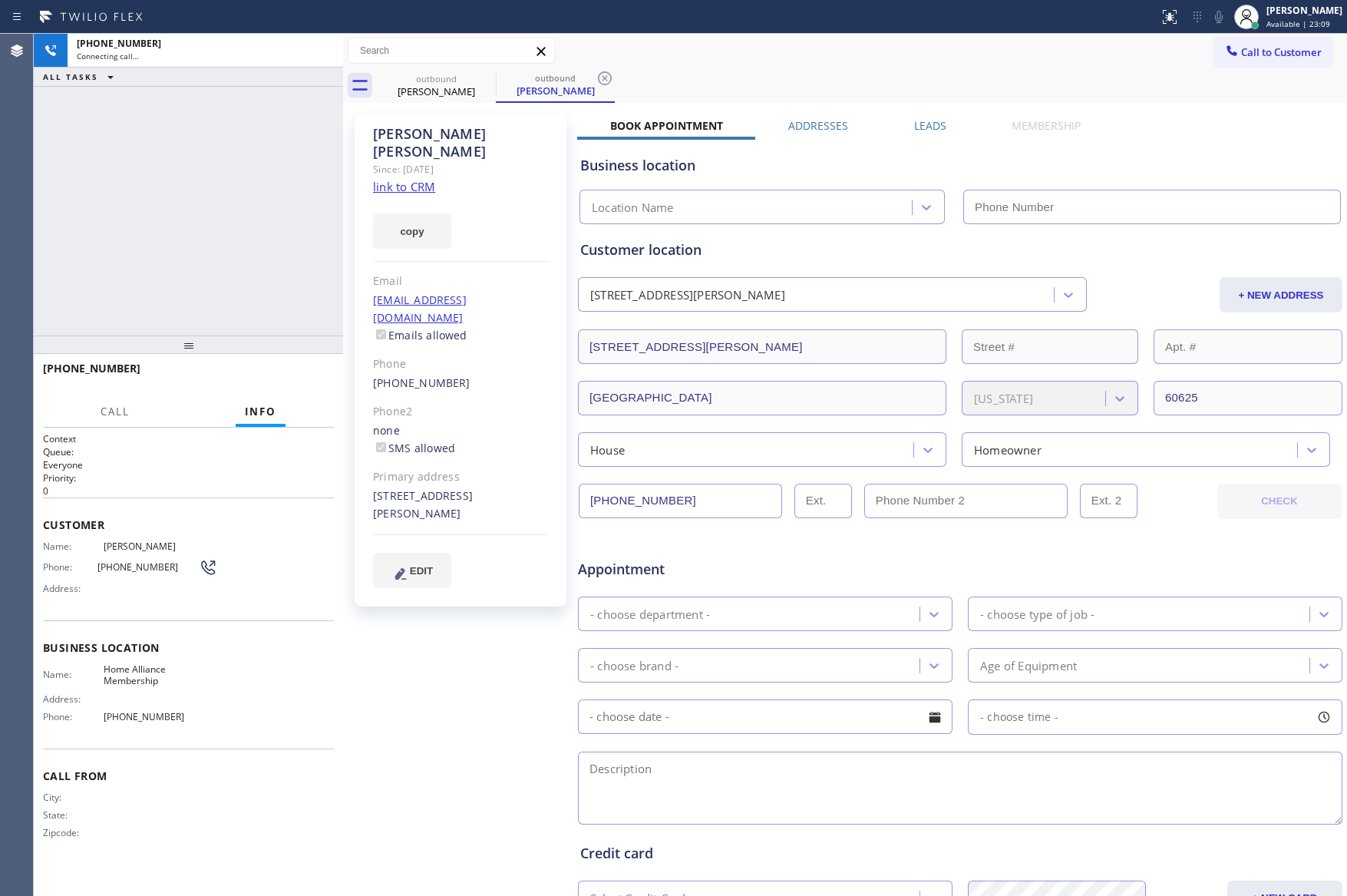
type input "[PHONE_NUMBER]"
click at [327, 51] on icon at bounding box center [323, 50] width 18 height 18
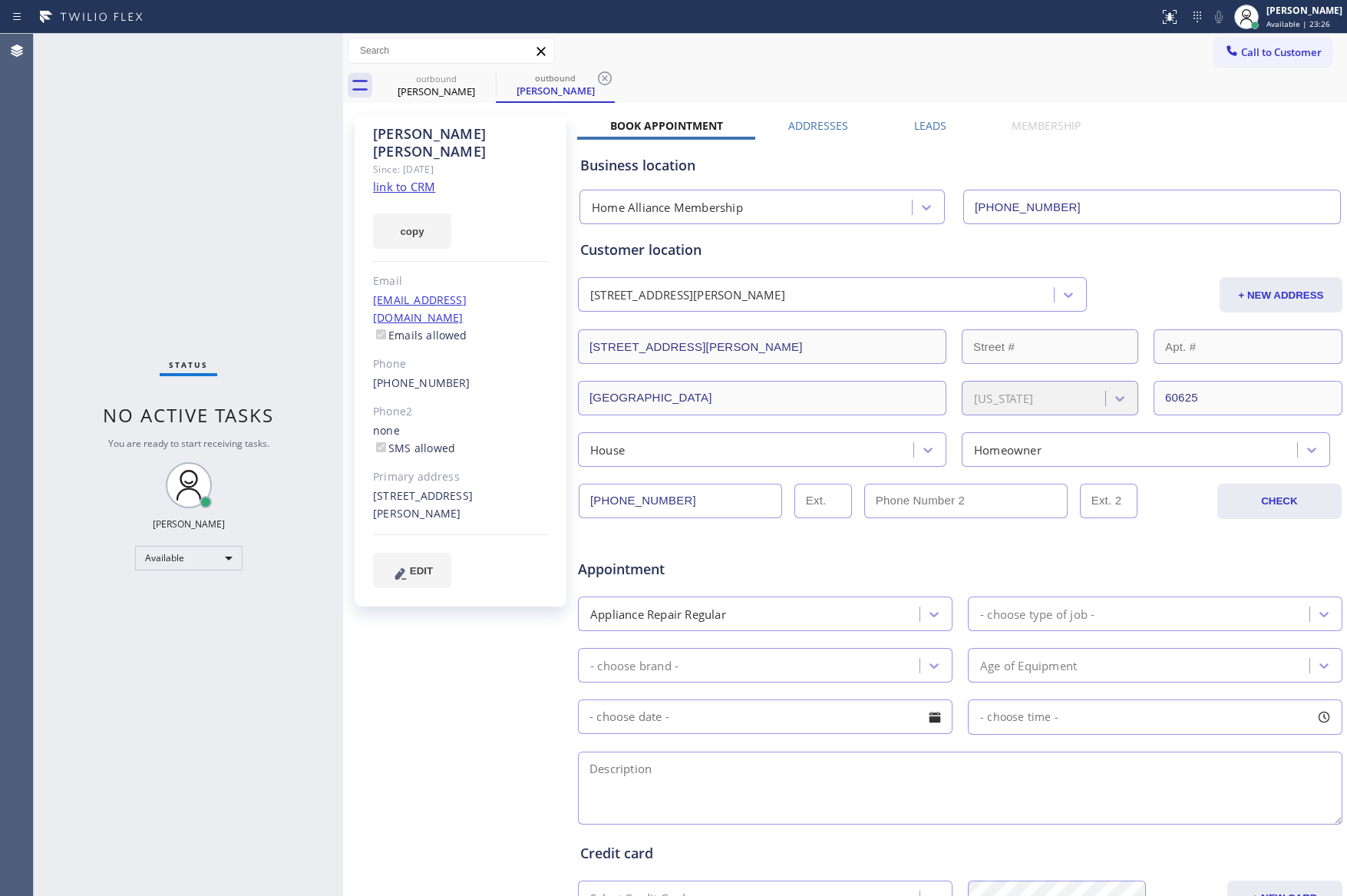
click at [368, 219] on div "Status No active tasks You are ready to start receiving tasks. [PERSON_NAME] Av…" at bounding box center [691, 465] width 1314 height 862
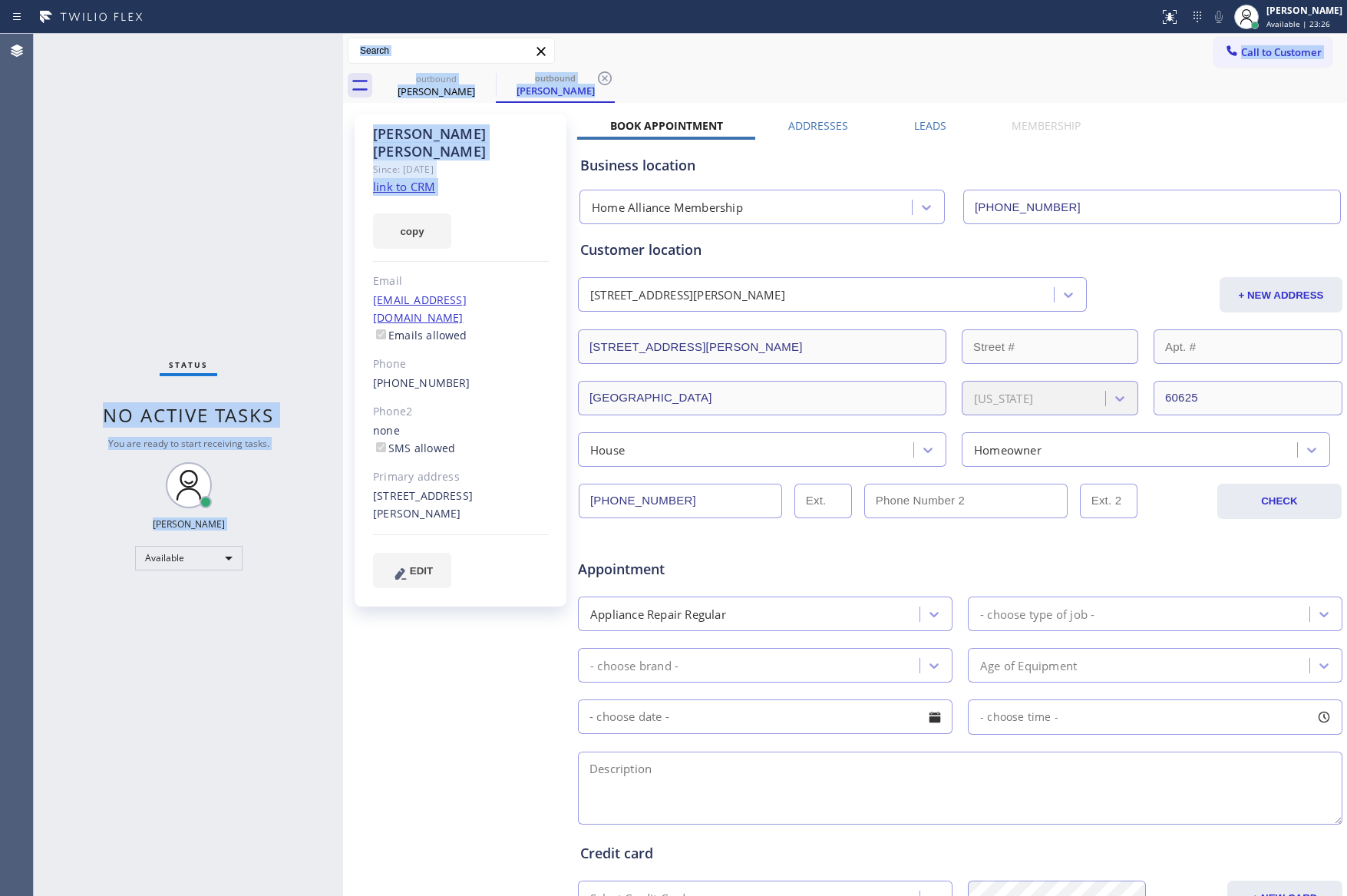
click at [1253, 70] on div "outbound [PERSON_NAME] outbound [PERSON_NAME]" at bounding box center [862, 85] width 970 height 34
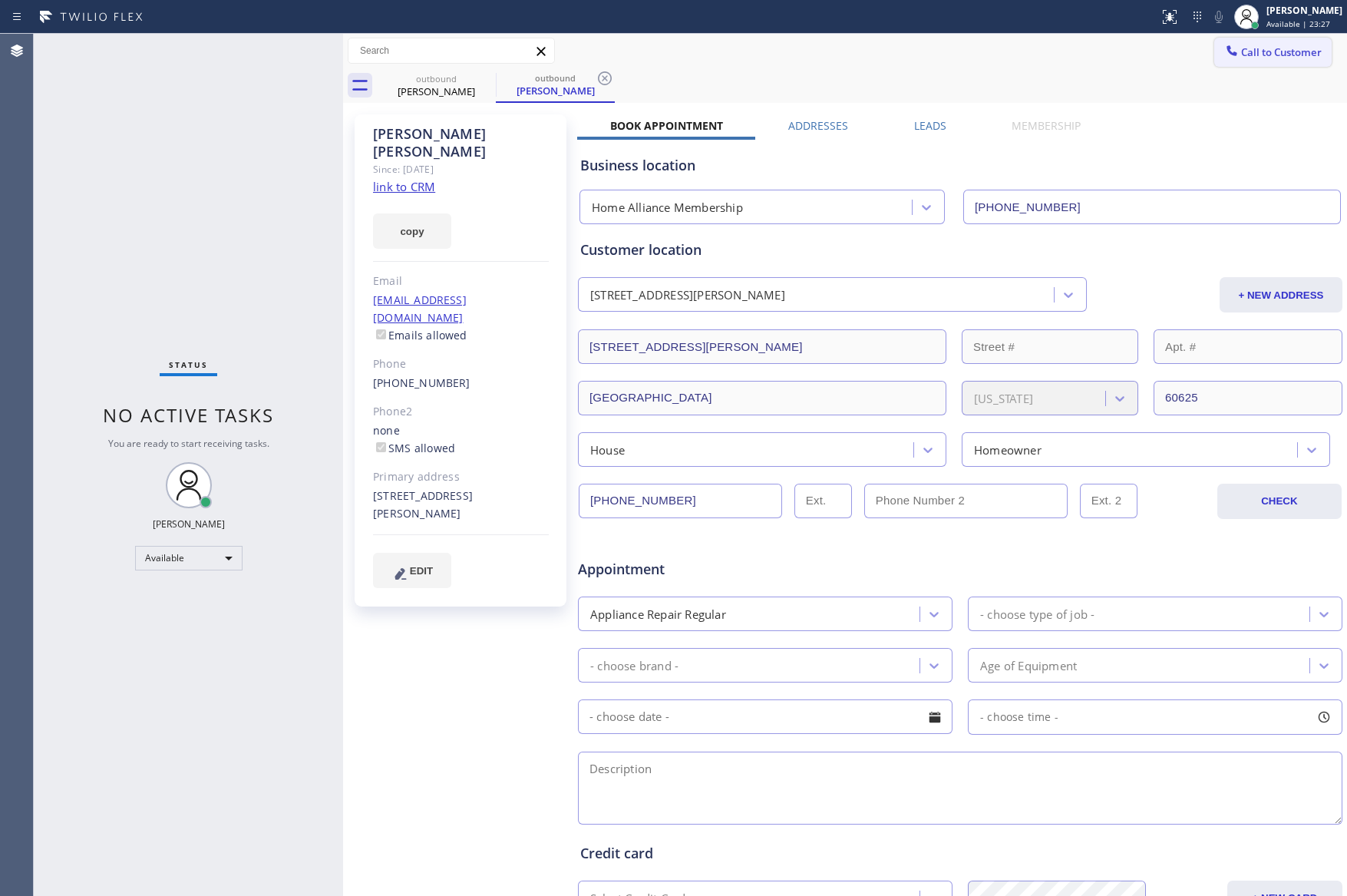
click at [1258, 56] on span "Call to Customer" at bounding box center [1282, 52] width 81 height 14
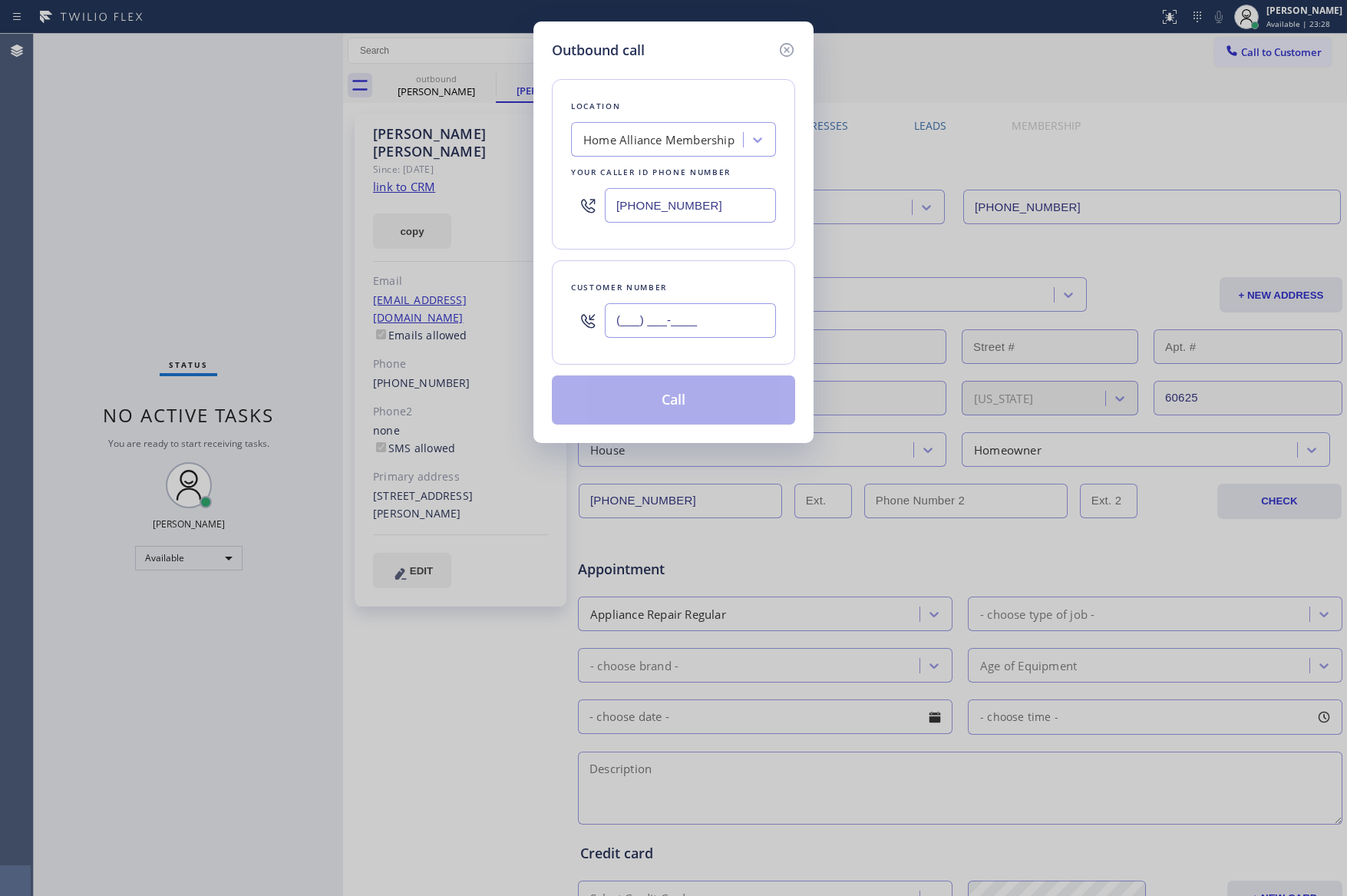
click at [728, 325] on input "(___) ___-____" at bounding box center [690, 320] width 171 height 34
paste input "505) 379-0646"
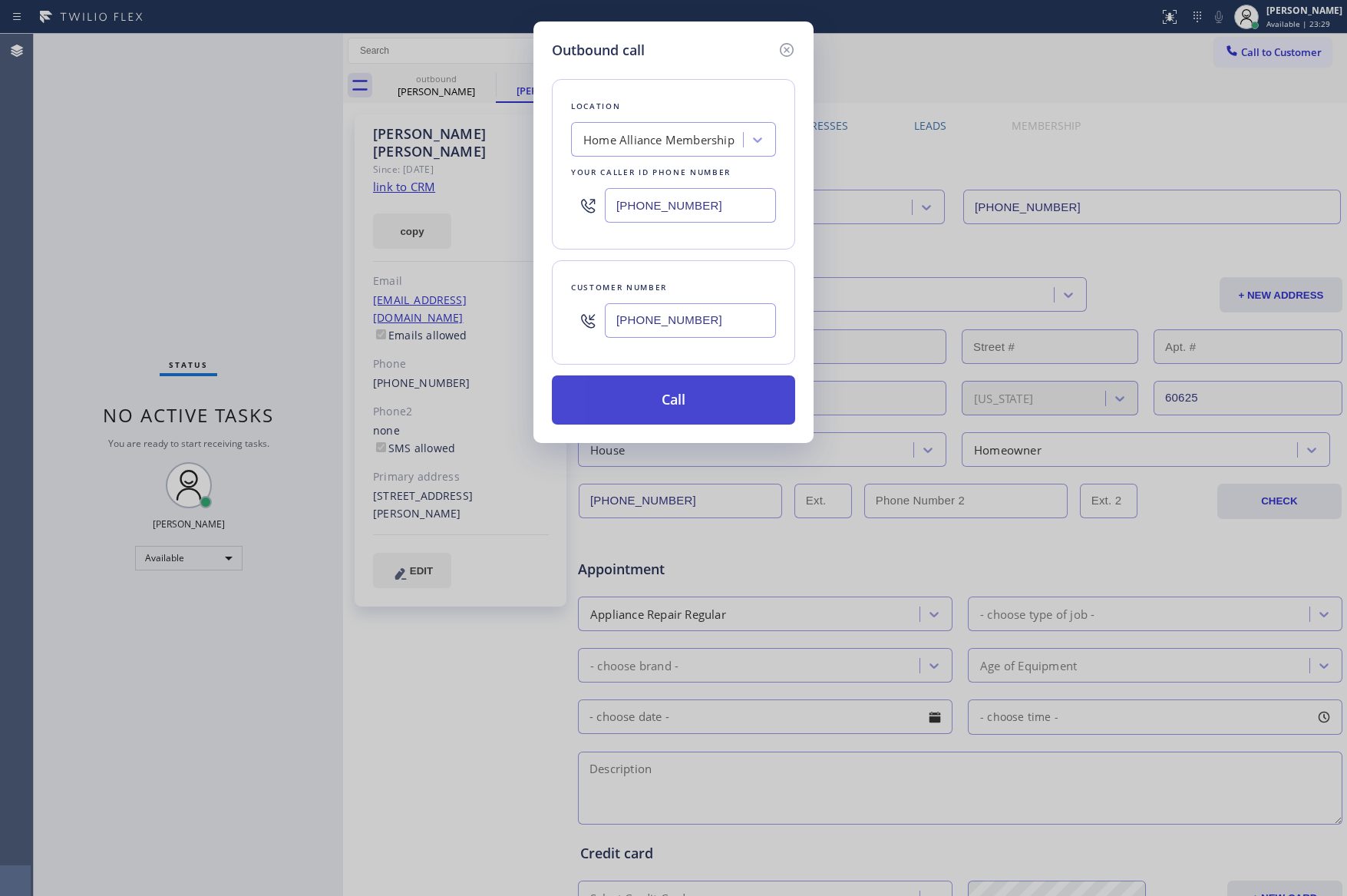
type input "[PHONE_NUMBER]"
click at [724, 395] on button "Call" at bounding box center [673, 400] width 243 height 49
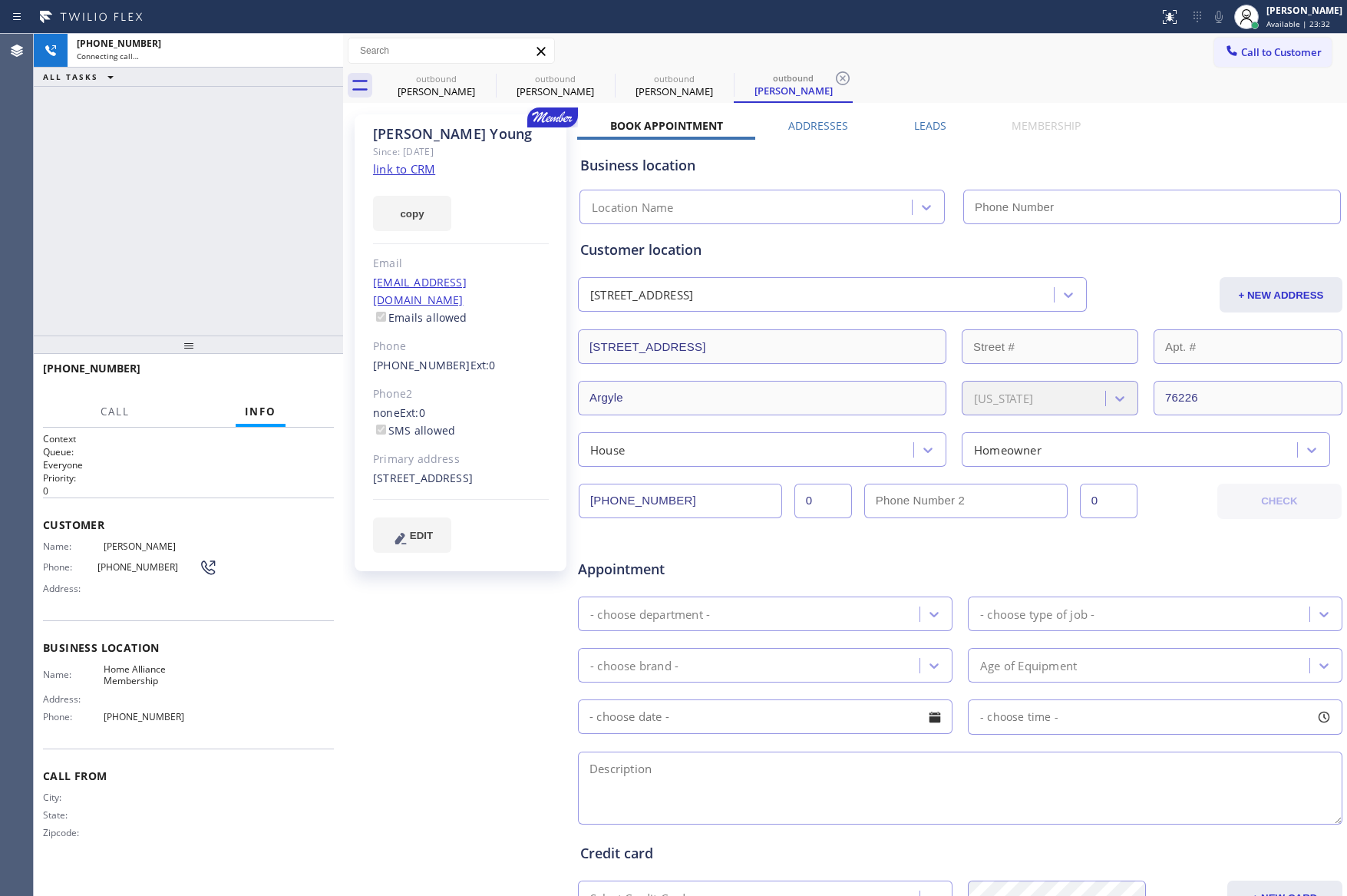
click at [200, 185] on div "[PHONE_NUMBER] Connecting call… ALL TASKS ALL TASKS ACTIVE TASKS TASKS IN WRAP …" at bounding box center [189, 185] width 309 height 302
click at [930, 129] on label "Leads" at bounding box center [930, 125] width 32 height 14
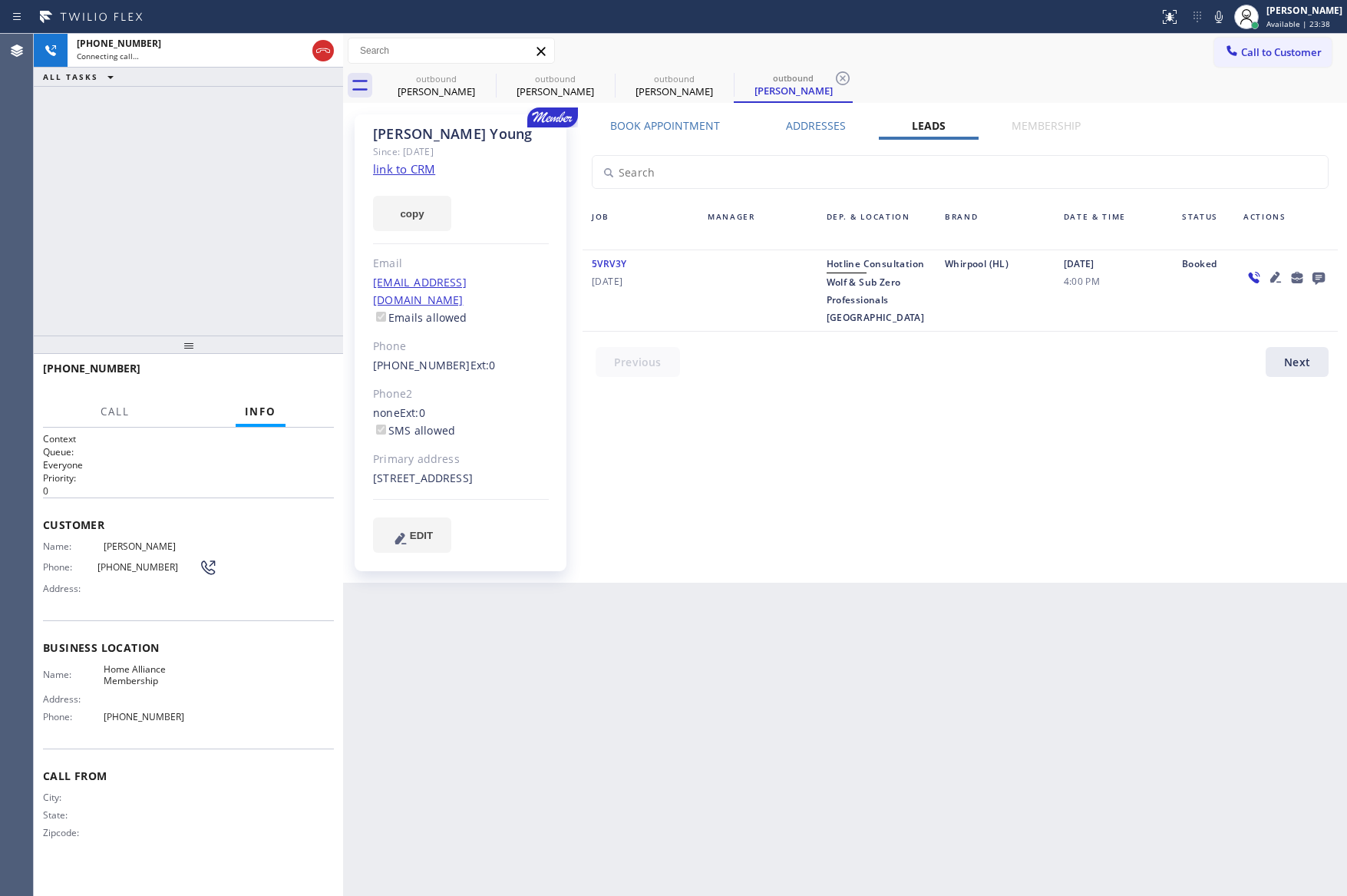
drag, startPoint x: 728, startPoint y: 460, endPoint x: 903, endPoint y: 436, distance: 176.6
click at [730, 460] on div "Book Appointment Addresses Leads Membership Business location Home Alliance Mem…" at bounding box center [960, 348] width 766 height 460
click at [1320, 271] on icon at bounding box center [1319, 277] width 18 height 19
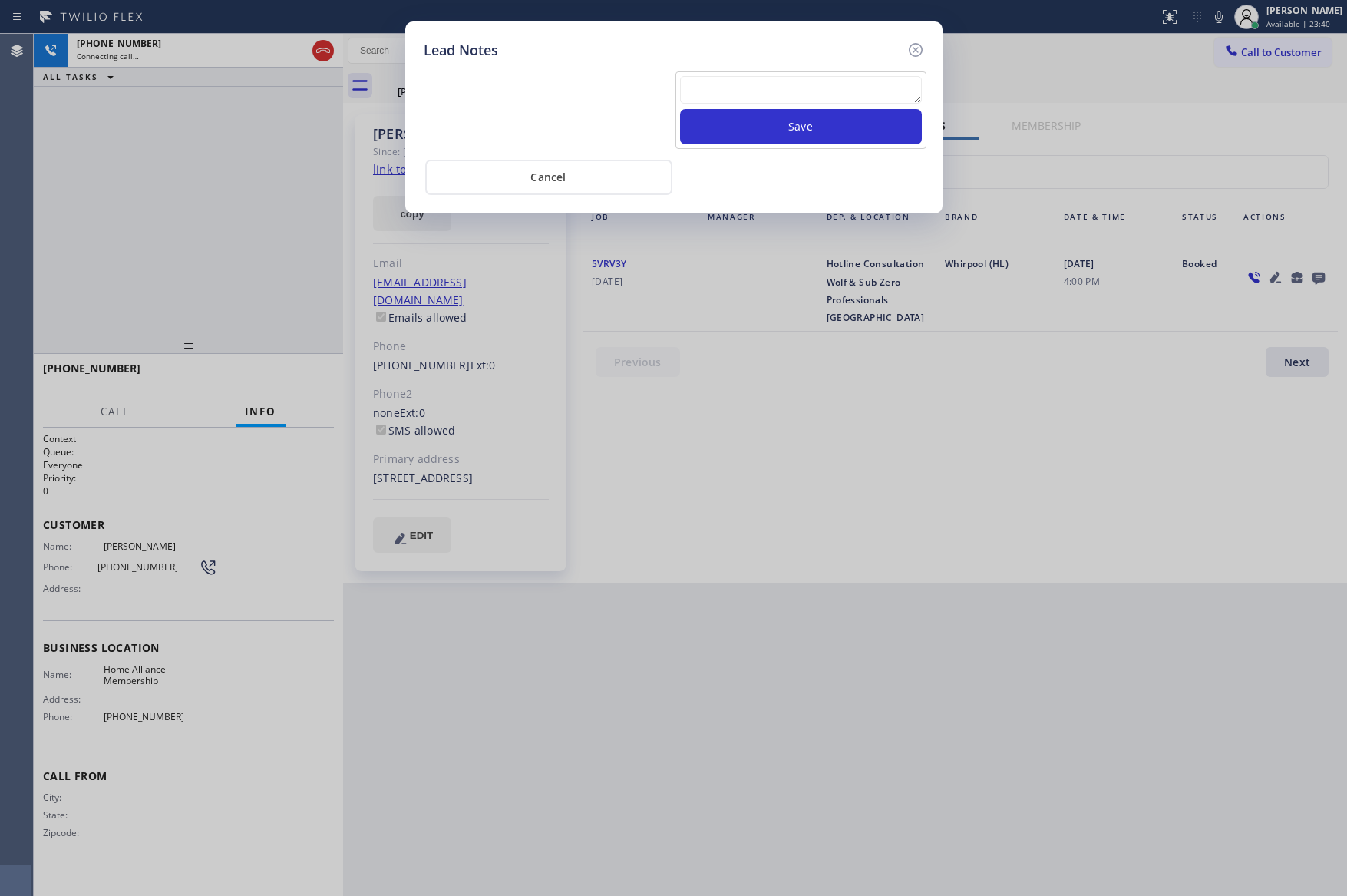
click at [856, 94] on textarea at bounding box center [800, 89] width 242 height 28
paste textarea "For the welcome call, please transfer the customer if they call back.""
type textarea "For the welcome call, please transfer the customer if they call back.""
click at [809, 126] on button "Save" at bounding box center [800, 126] width 242 height 35
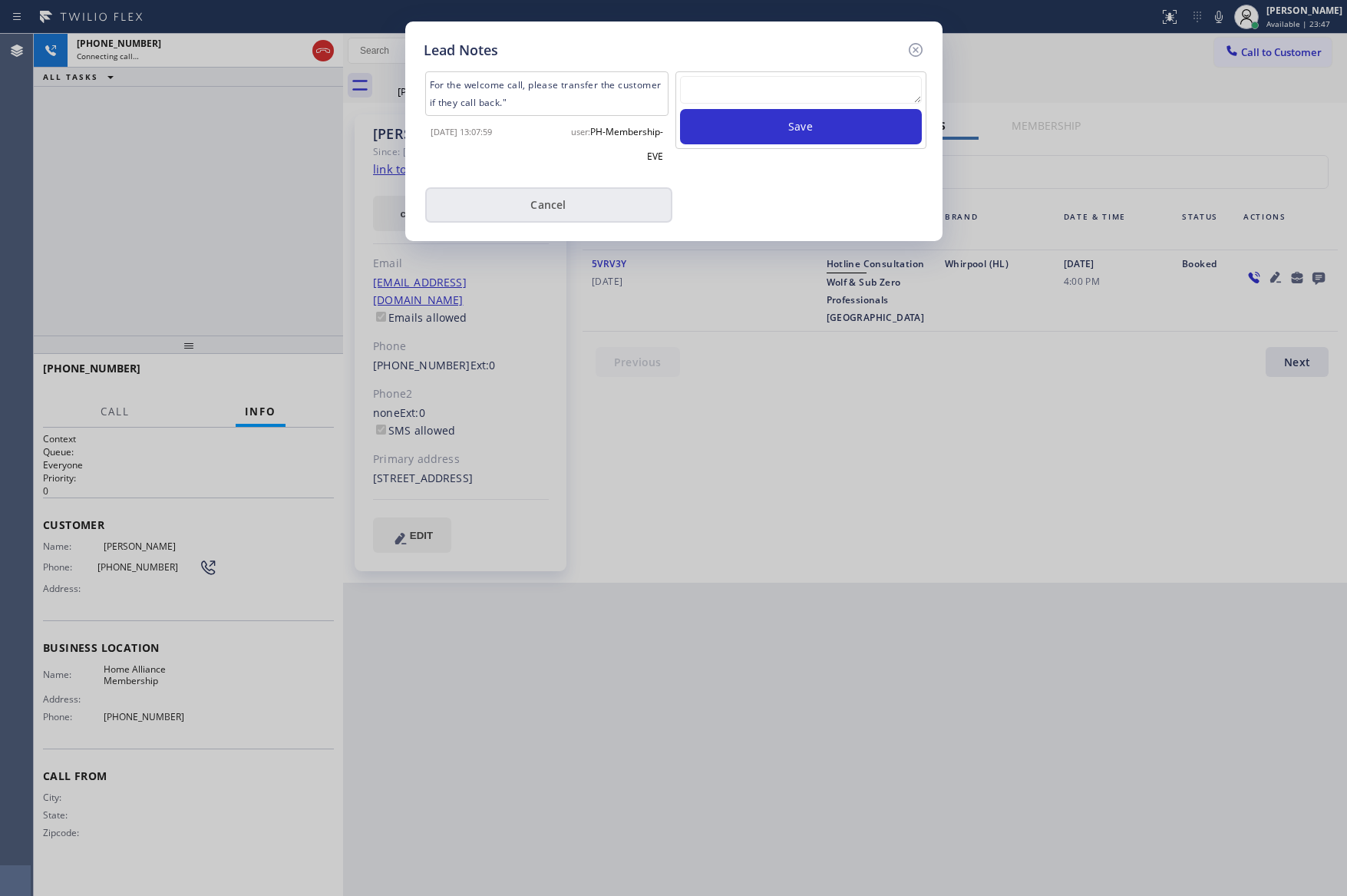
drag, startPoint x: 591, startPoint y: 205, endPoint x: 234, endPoint y: 249, distance: 359.7
click at [590, 205] on button "Cancel" at bounding box center [549, 204] width 247 height 35
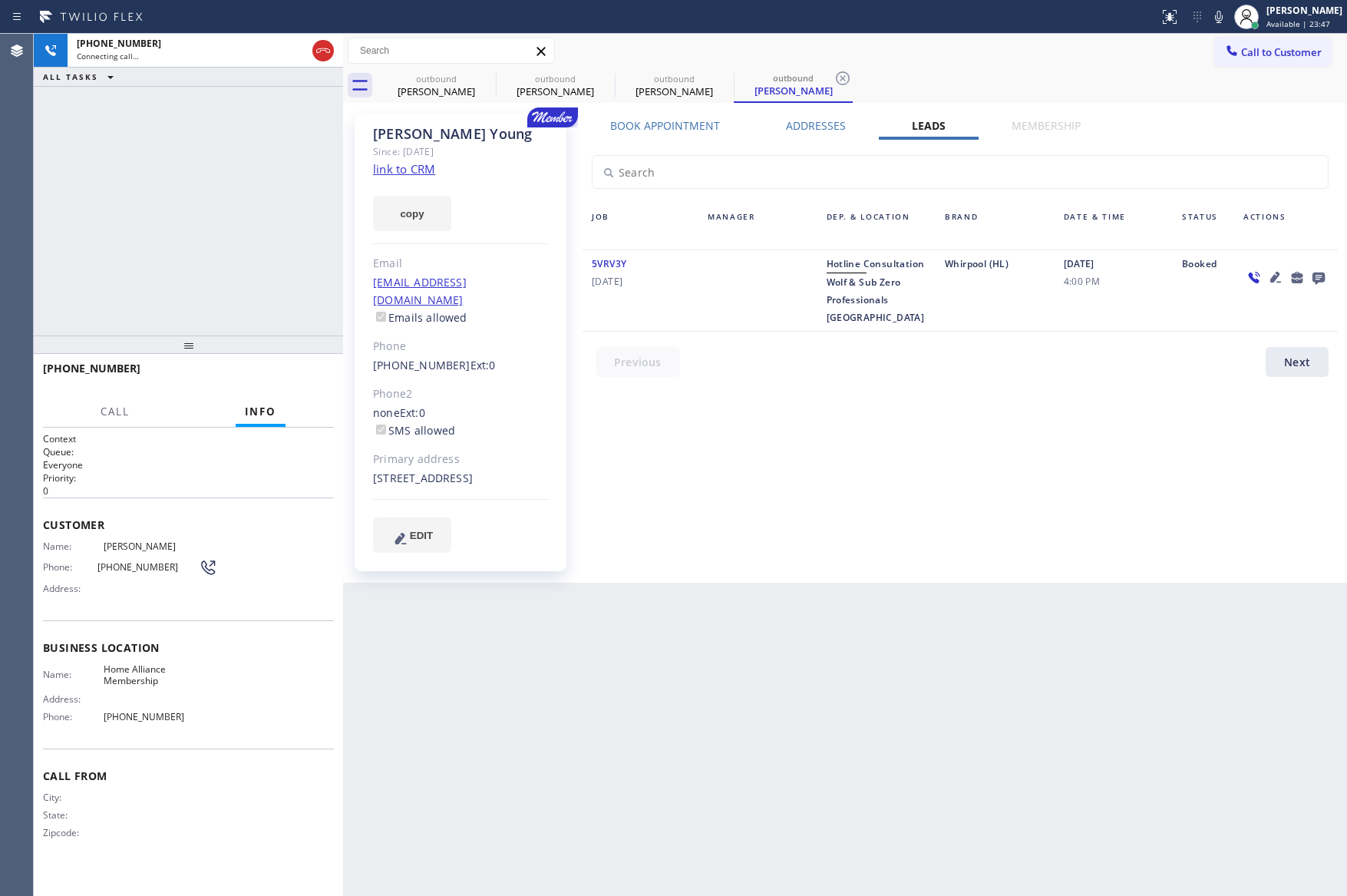
click at [233, 242] on div "[PHONE_NUMBER] Connecting call… ALL TASKS ALL TASKS ACTIVE TASKS TASKS IN WRAP …" at bounding box center [189, 185] width 309 height 302
click at [878, 537] on div "Book Appointment Addresses Leads Membership Business location Home Alliance Mem…" at bounding box center [960, 348] width 766 height 460
click at [190, 114] on div "[PHONE_NUMBER] Live | 00:02 ALL TASKS ALL TASKS ACTIVE TASKS TASKS IN WRAP UP" at bounding box center [189, 185] width 309 height 302
click at [272, 164] on div "[PHONE_NUMBER] Live | 00:02 ALL TASKS ALL TASKS ACTIVE TASKS TASKS IN WRAP UP" at bounding box center [189, 185] width 309 height 302
click at [309, 227] on div "[PHONE_NUMBER] Live | 00:02 ALL TASKS ALL TASKS ACTIVE TASKS TASKS IN WRAP UP" at bounding box center [189, 185] width 309 height 302
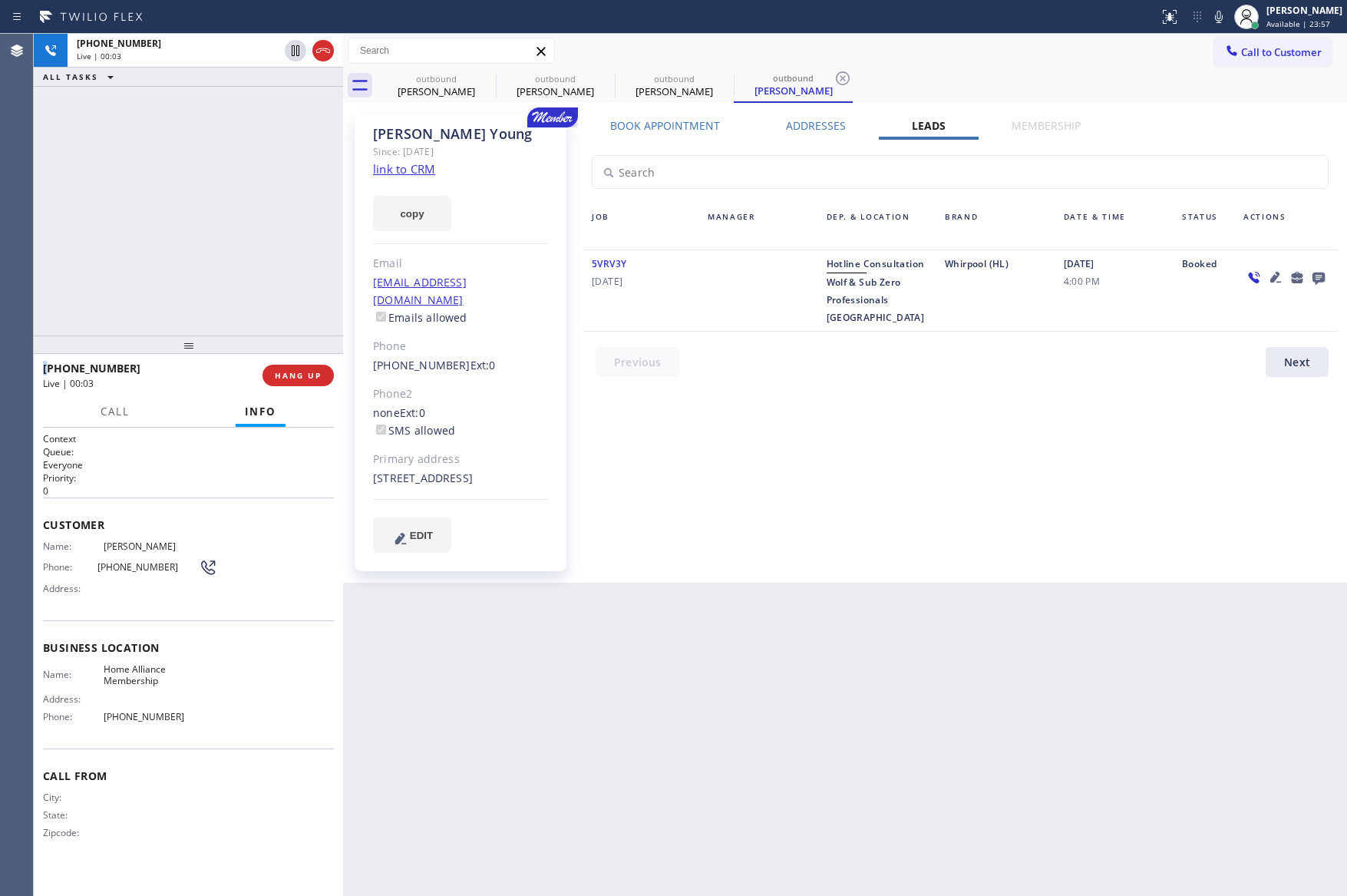
click at [309, 227] on div "[PHONE_NUMBER] Live | 00:03 ALL TASKS ALL TASKS ACTIVE TASKS TASKS IN WRAP UP" at bounding box center [189, 185] width 309 height 302
click at [304, 378] on span "HANG UP" at bounding box center [298, 375] width 47 height 10
click at [259, 263] on div "[PHONE_NUMBER] Live | 00:04 ALL TASKS ALL TASKS ACTIVE TASKS TASKS IN WRAP UP" at bounding box center [189, 185] width 309 height 302
drag, startPoint x: 721, startPoint y: 532, endPoint x: 875, endPoint y: 482, distance: 161.9
click at [756, 524] on div "Book Appointment Addresses Leads Membership Business location Home Alliance Mem…" at bounding box center [960, 348] width 766 height 460
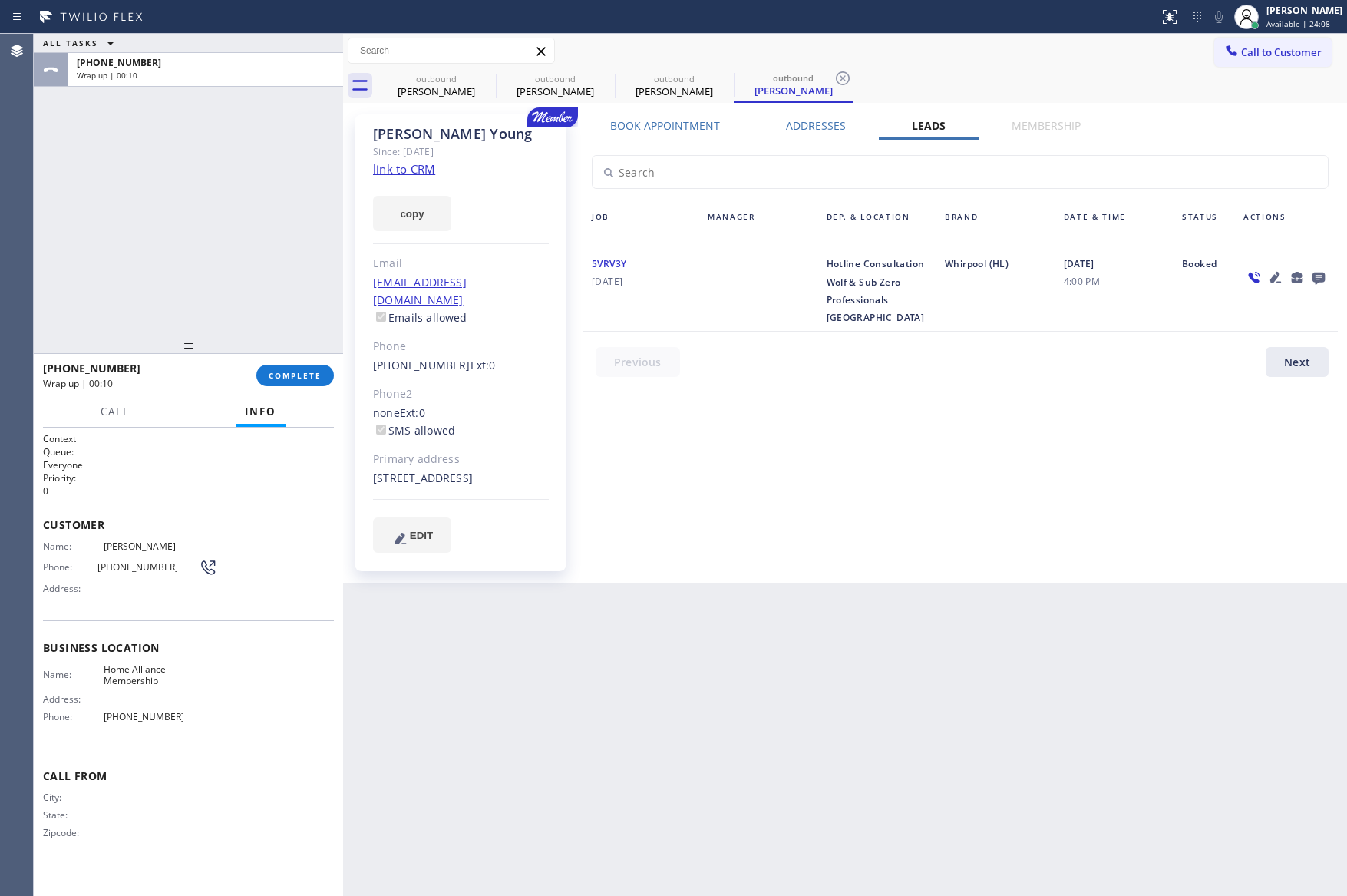
click at [1318, 277] on icon at bounding box center [1319, 278] width 12 height 12
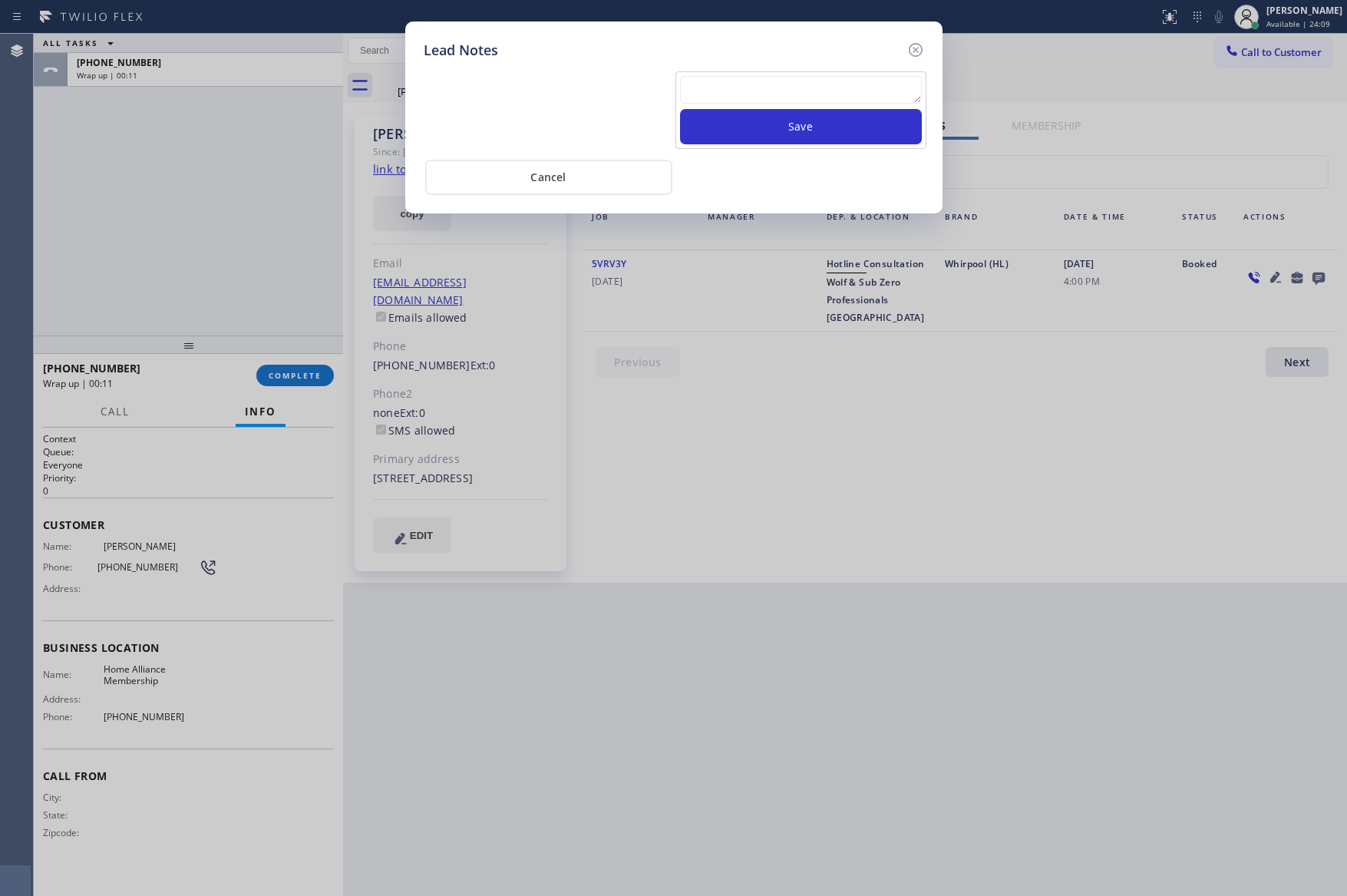
click at [896, 87] on textarea at bounding box center [800, 89] width 242 height 28
paste textarea "For the welcome call, please transfer the customer if they call back.""
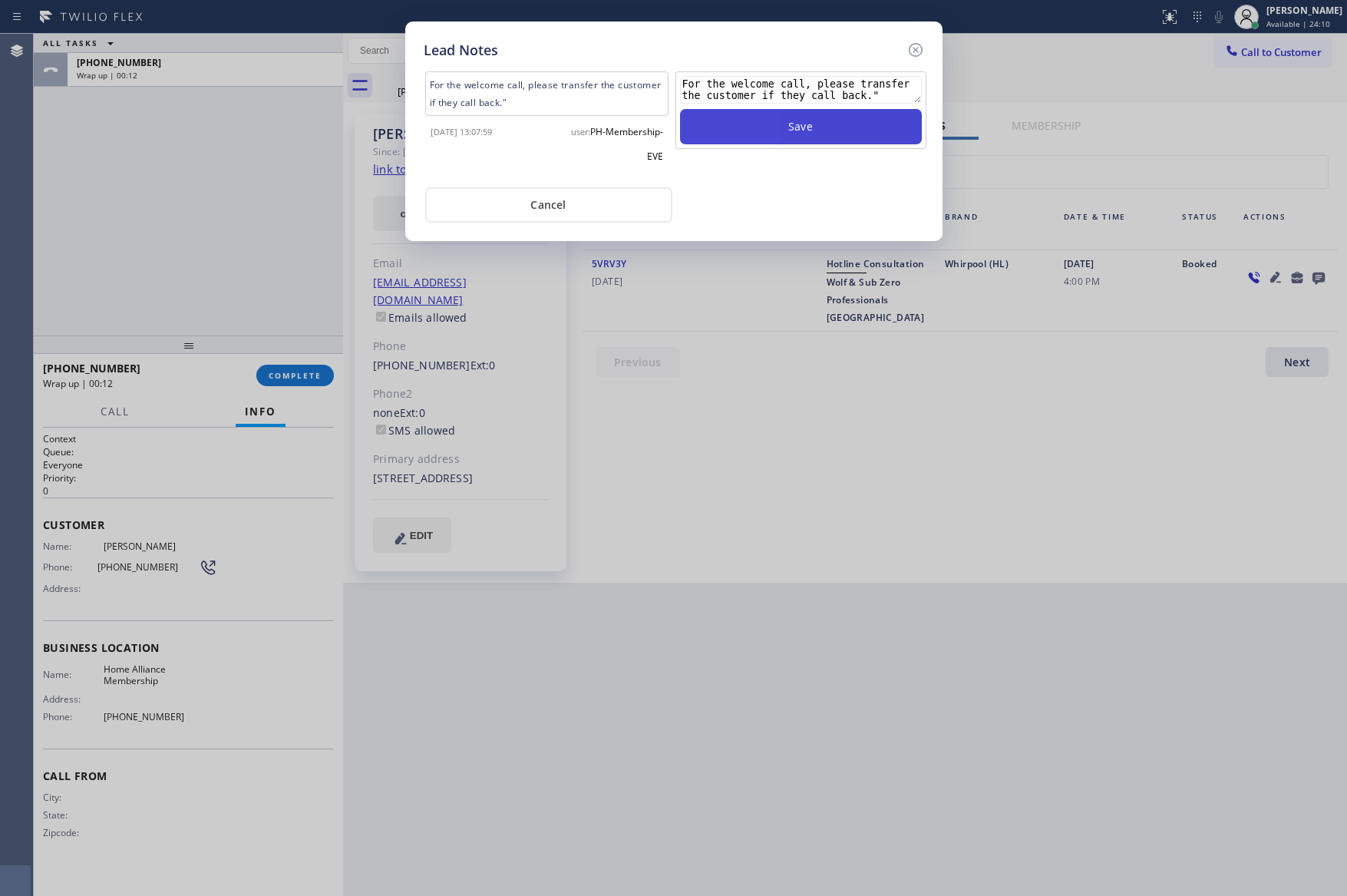
type textarea "For the welcome call, please transfer the customer if they call back.""
click at [849, 130] on button "Save" at bounding box center [800, 126] width 242 height 35
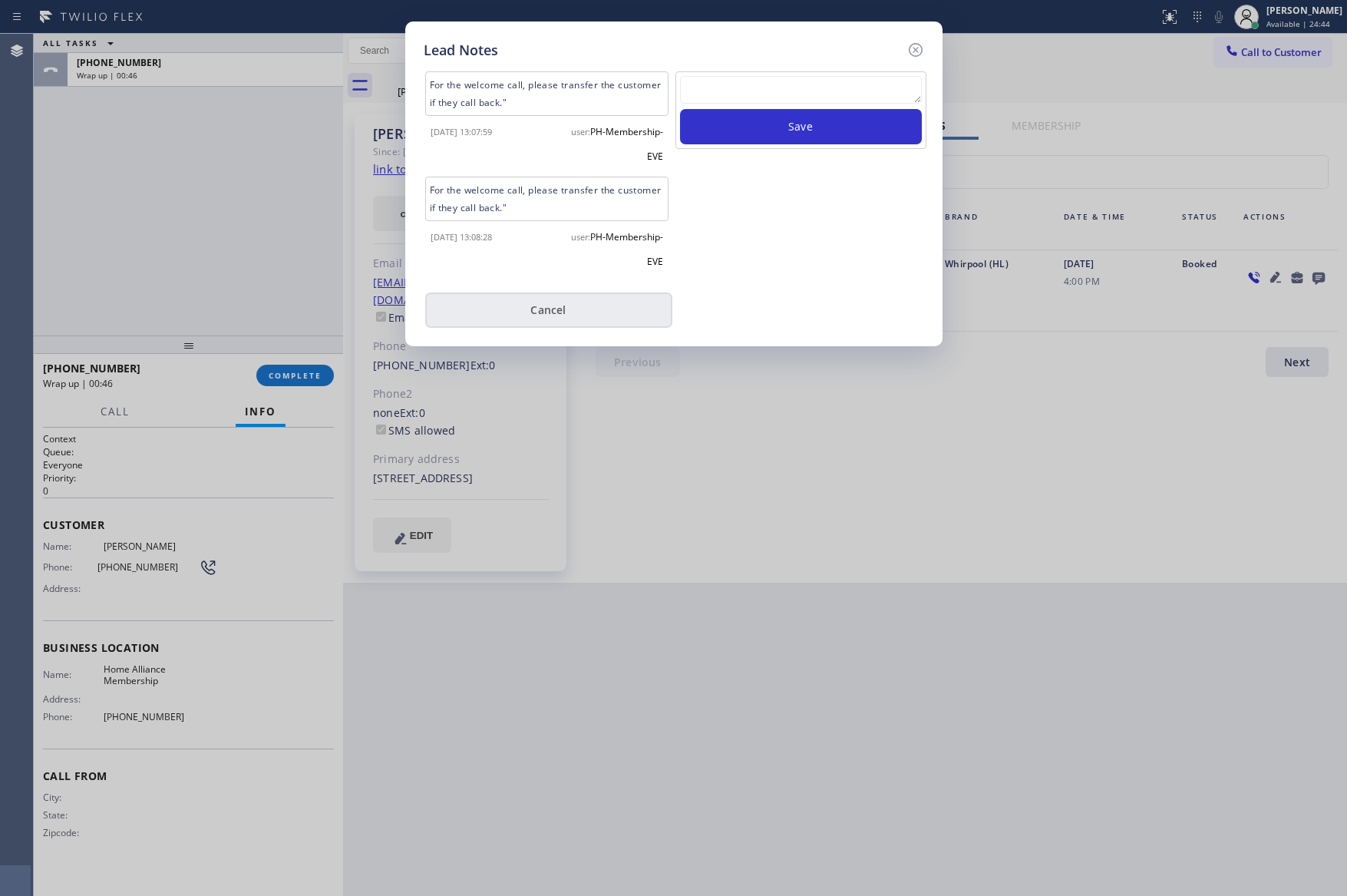
click at [615, 311] on button "Cancel" at bounding box center [549, 309] width 247 height 35
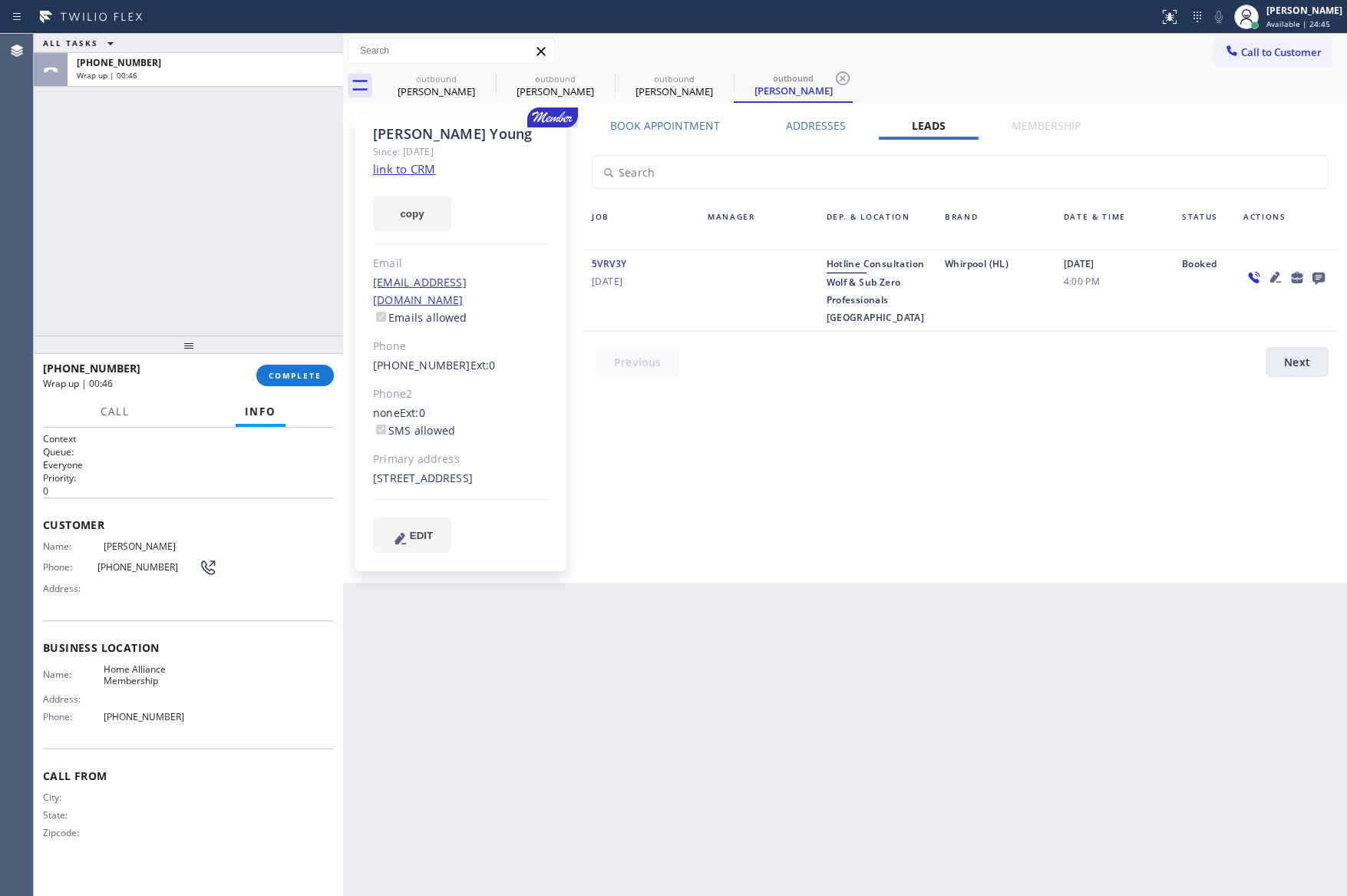
click at [219, 258] on div "ALL TASKS ALL TASKS ACTIVE TASKS TASKS IN WRAP UP [PHONE_NUMBER] Wrap up | 00:46" at bounding box center [189, 185] width 309 height 302
drag, startPoint x: 665, startPoint y: 479, endPoint x: 1115, endPoint y: 537, distance: 453.7
click at [671, 479] on div "Book Appointment Addresses Leads Membership Business location Home Alliance Mem…" at bounding box center [960, 348] width 766 height 460
click at [1288, 58] on span "Call to Customer" at bounding box center [1282, 52] width 81 height 14
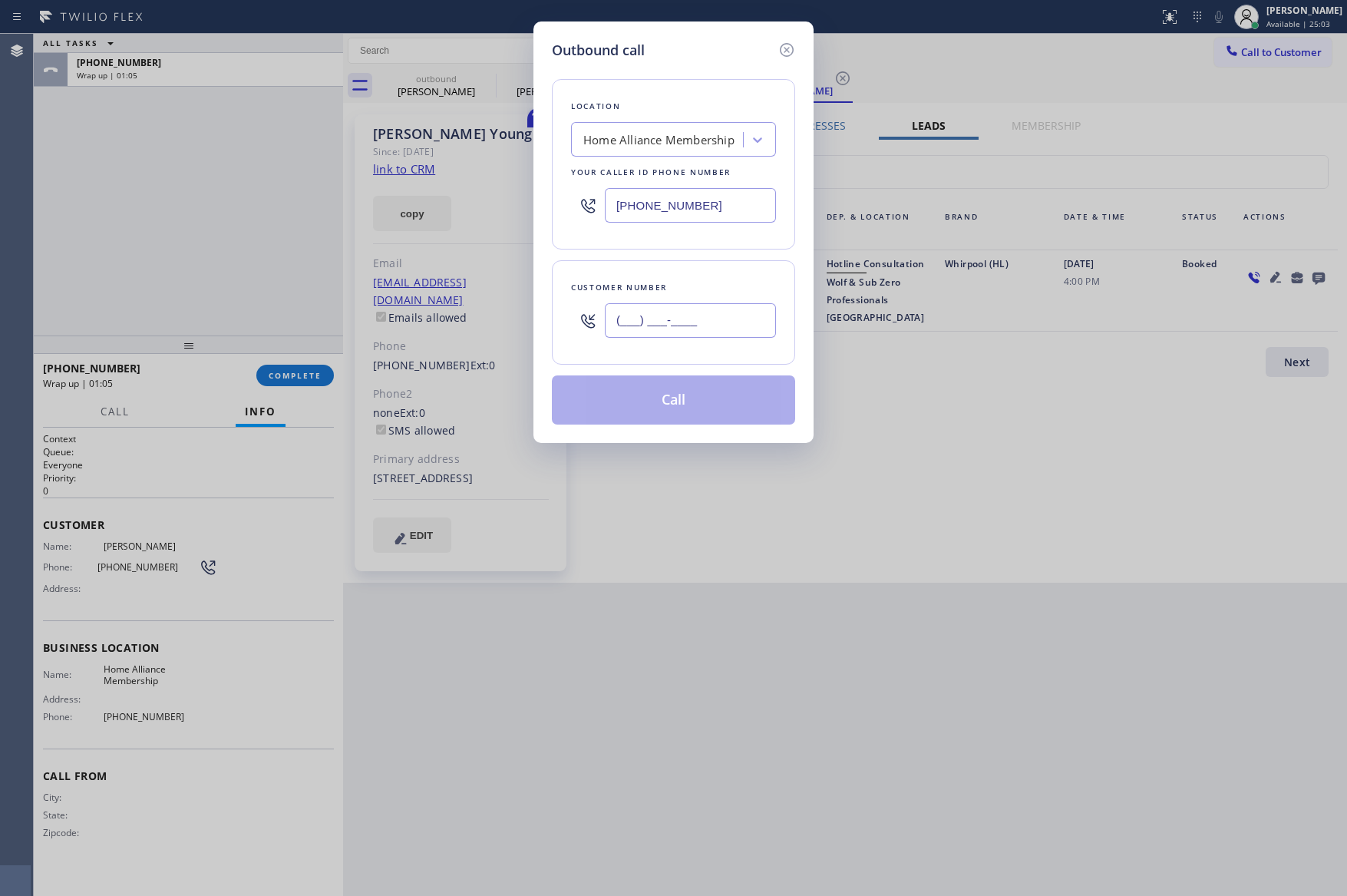
click at [719, 316] on input "(___) ___-____" at bounding box center [690, 320] width 171 height 34
paste input "702) 845-0764"
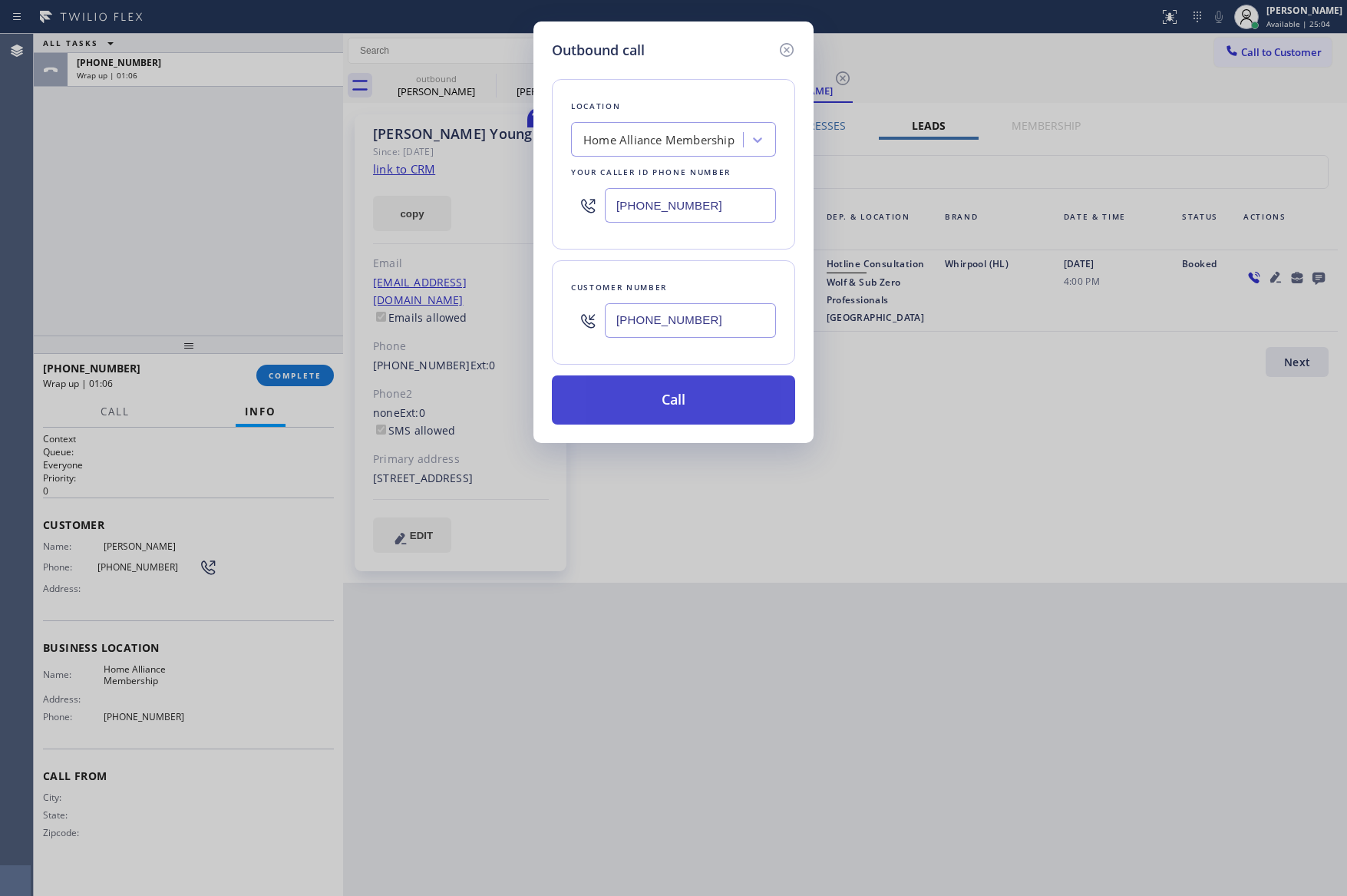
type input "[PHONE_NUMBER]"
click at [703, 403] on button "Call" at bounding box center [673, 400] width 243 height 49
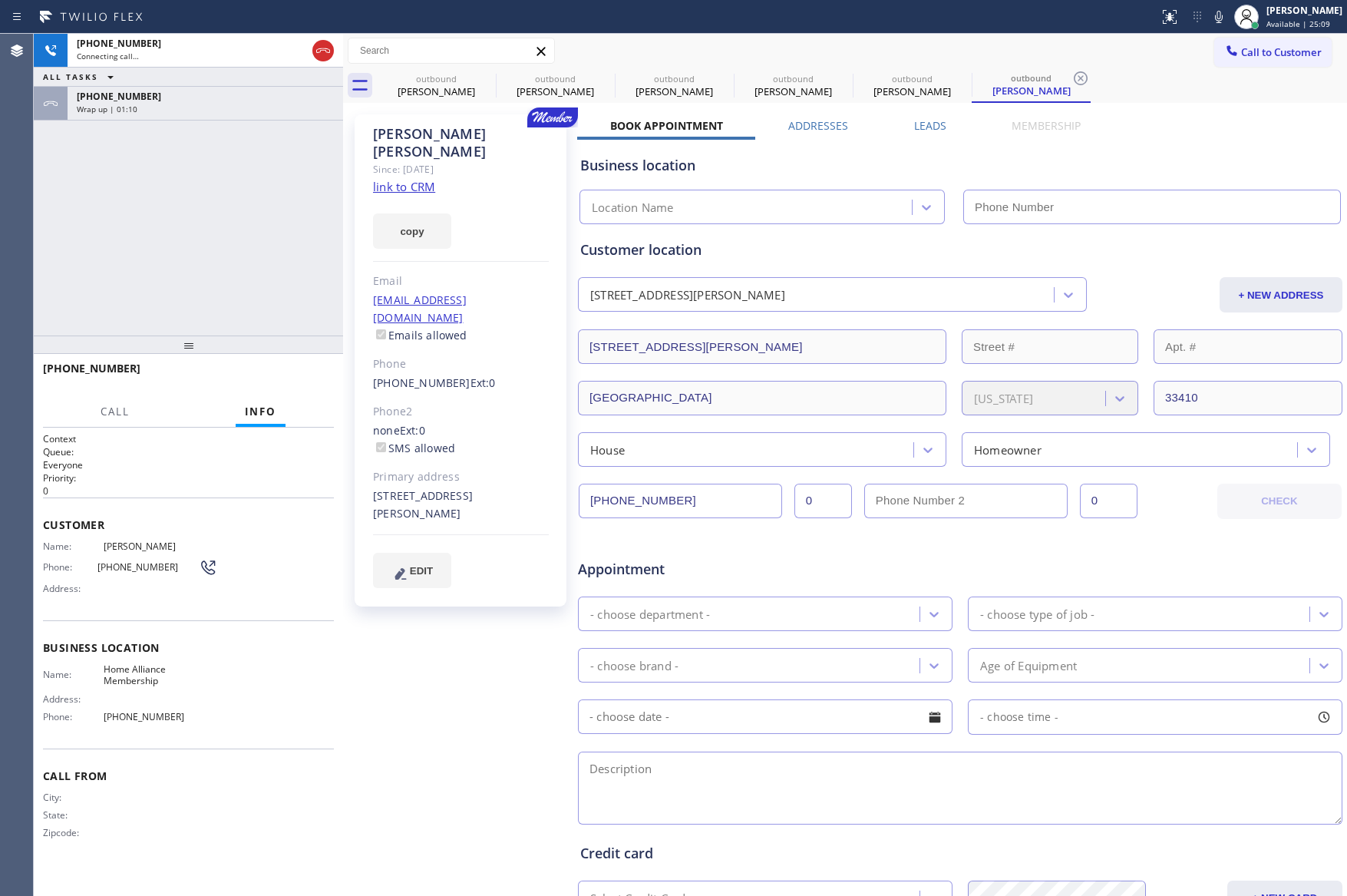
type input "[PHONE_NUMBER]"
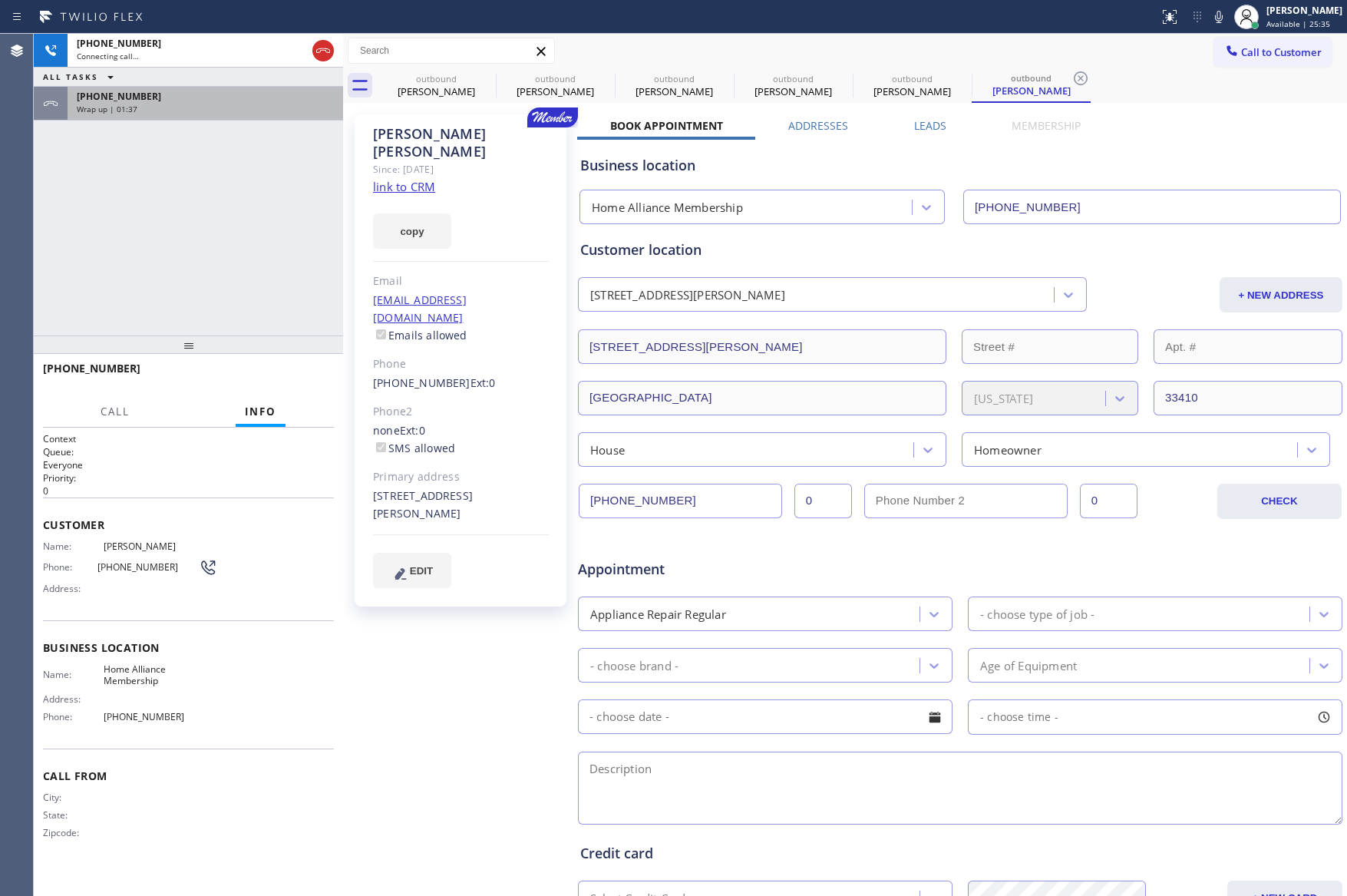
click at [104, 102] on span "[PHONE_NUMBER]" at bounding box center [119, 97] width 84 height 13
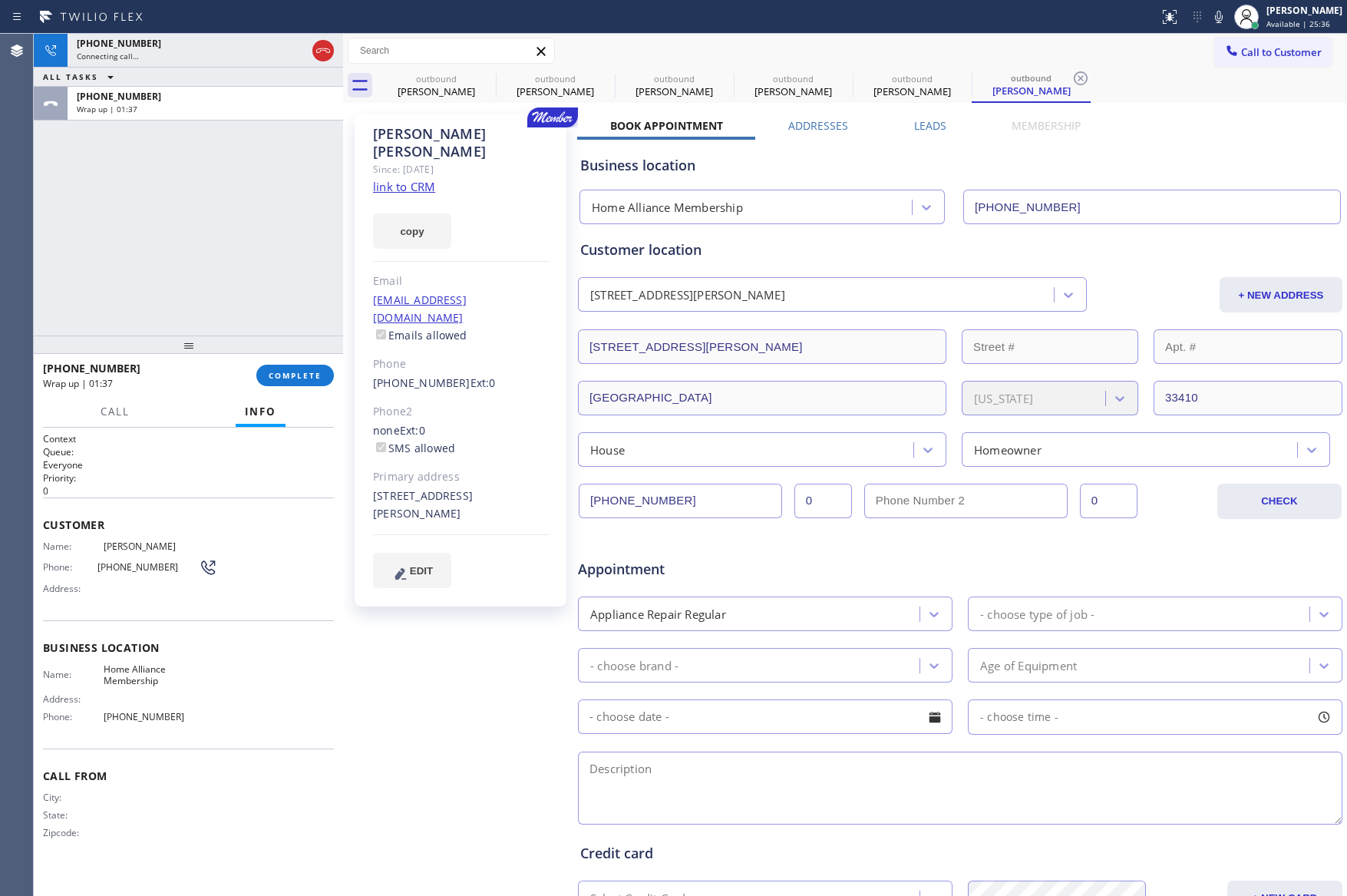
click at [309, 379] on span "COMPLETE" at bounding box center [295, 375] width 53 height 10
click at [293, 251] on div "[PHONE_NUMBER] Connecting call… ALL TASKS ALL TASKS ACTIVE TASKS TASKS IN WRAP …" at bounding box center [189, 185] width 309 height 302
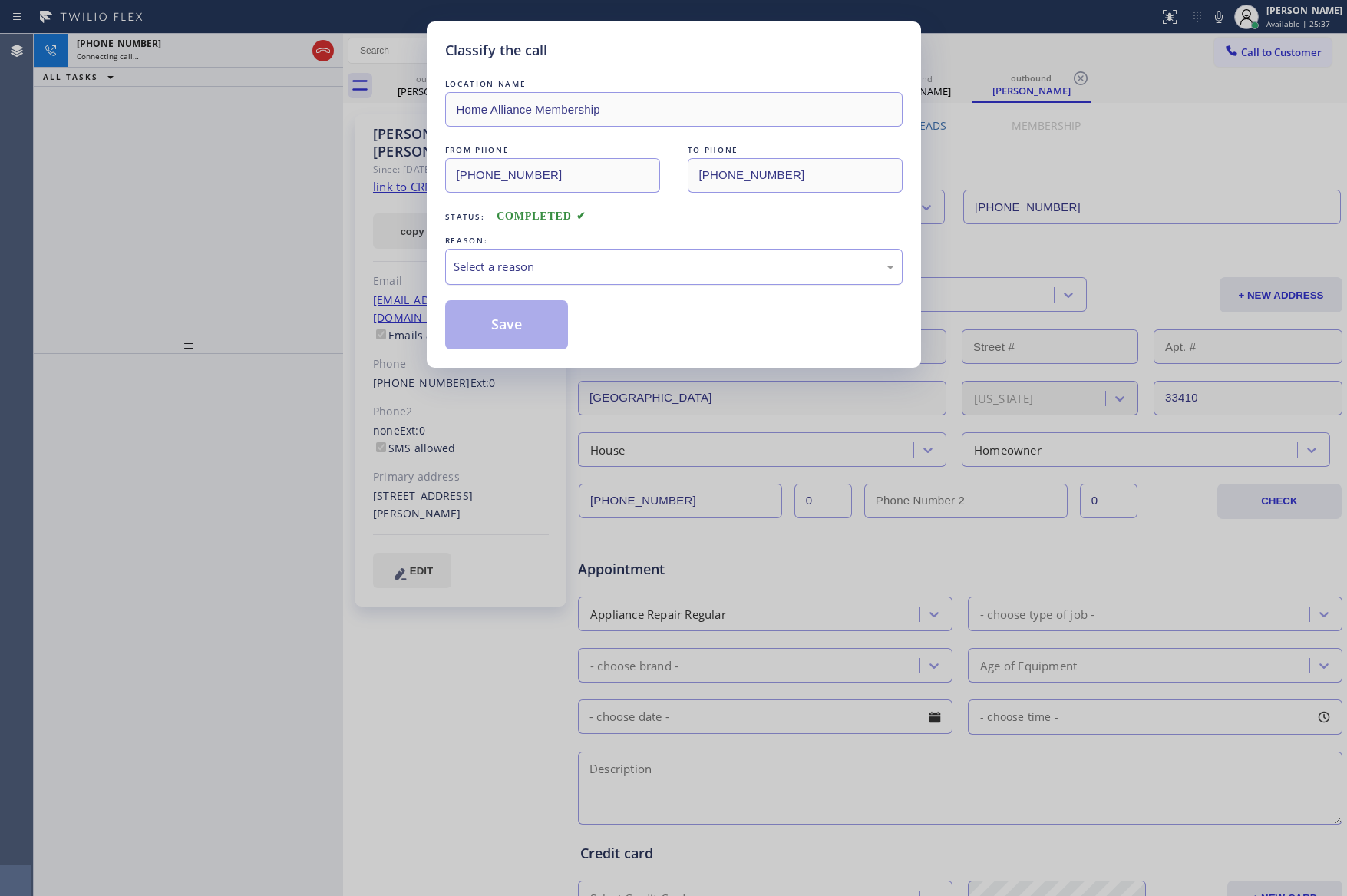
click at [569, 271] on div "Select a reason" at bounding box center [674, 267] width 440 height 18
click at [526, 332] on button "Save" at bounding box center [507, 325] width 123 height 49
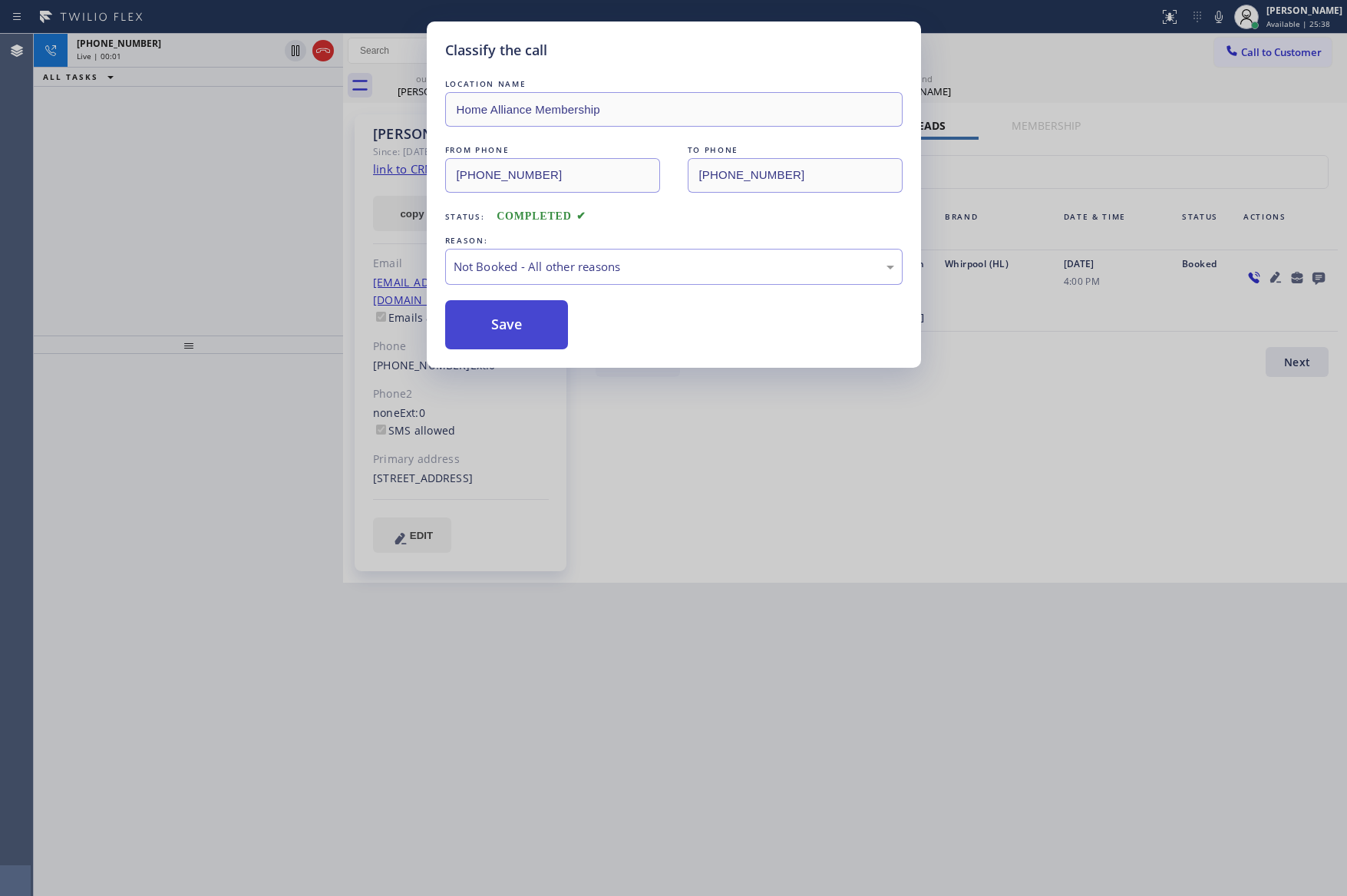
click at [526, 332] on button "Save" at bounding box center [507, 325] width 123 height 49
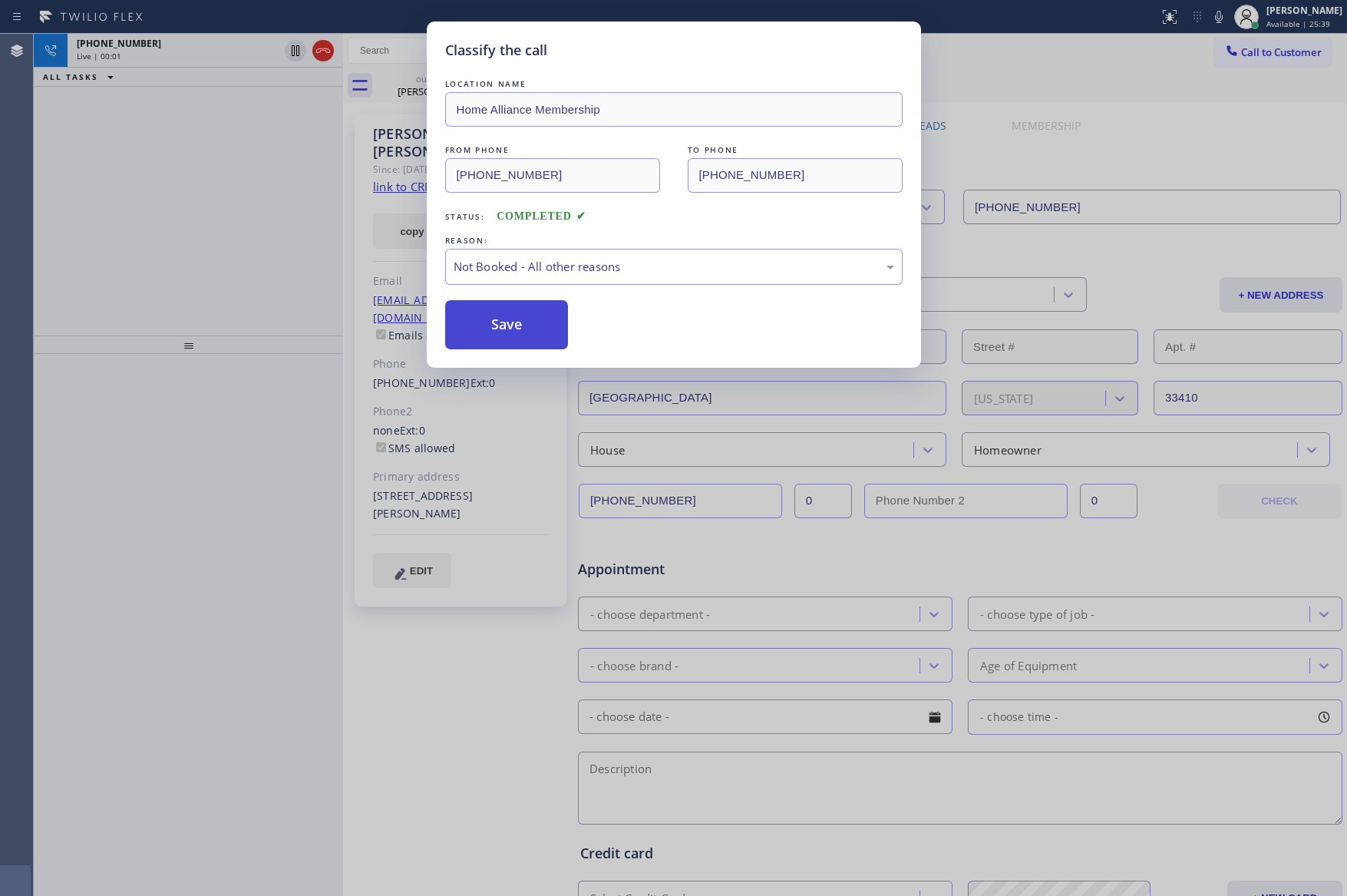
click at [526, 332] on button "Save" at bounding box center [507, 325] width 123 height 49
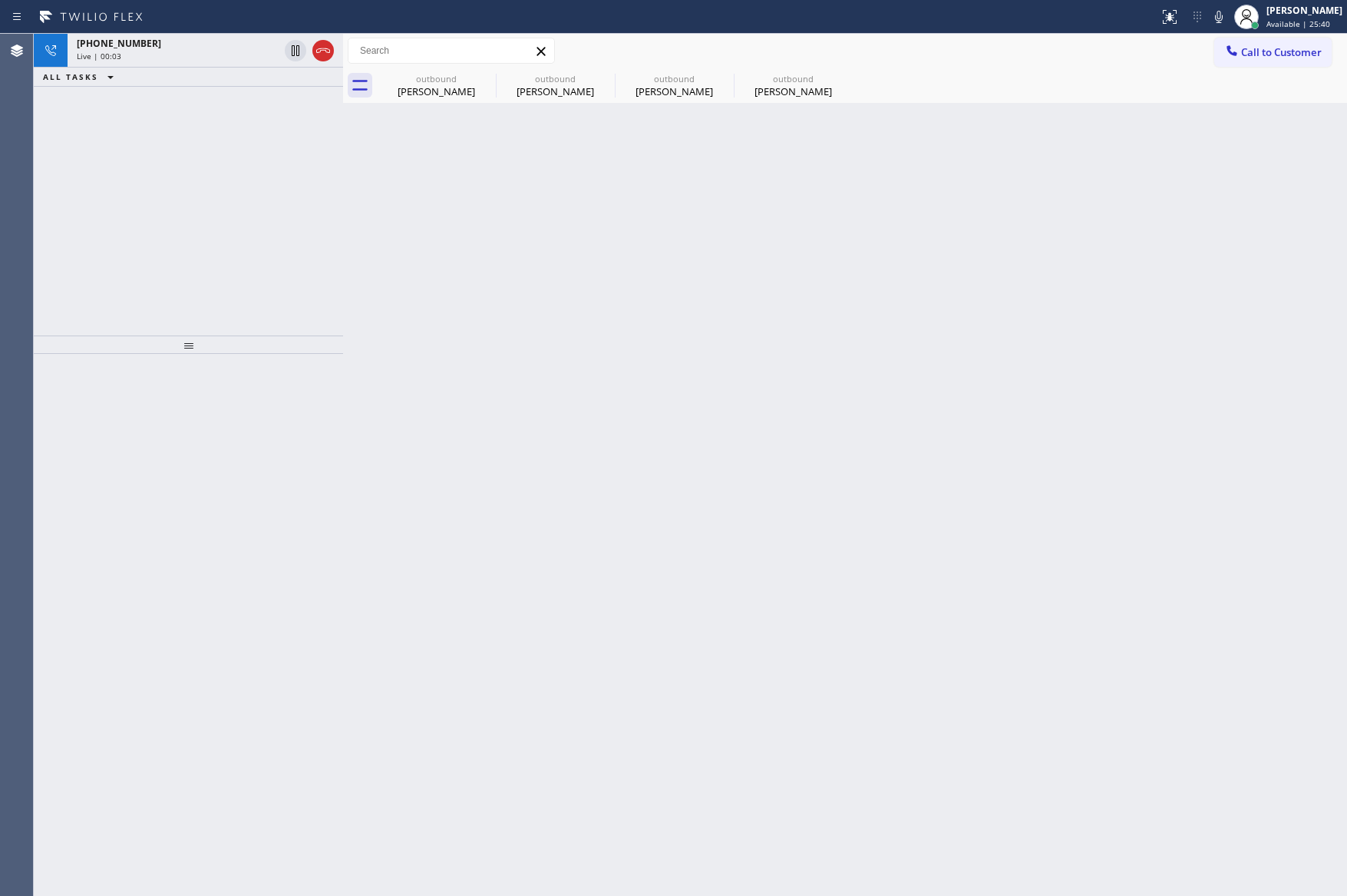
click at [373, 150] on div "Back to Dashboard Change Sender ID Customers Technicians Select a contact Outbo…" at bounding box center [845, 465] width 1004 height 862
click at [320, 55] on icon at bounding box center [323, 50] width 18 height 18
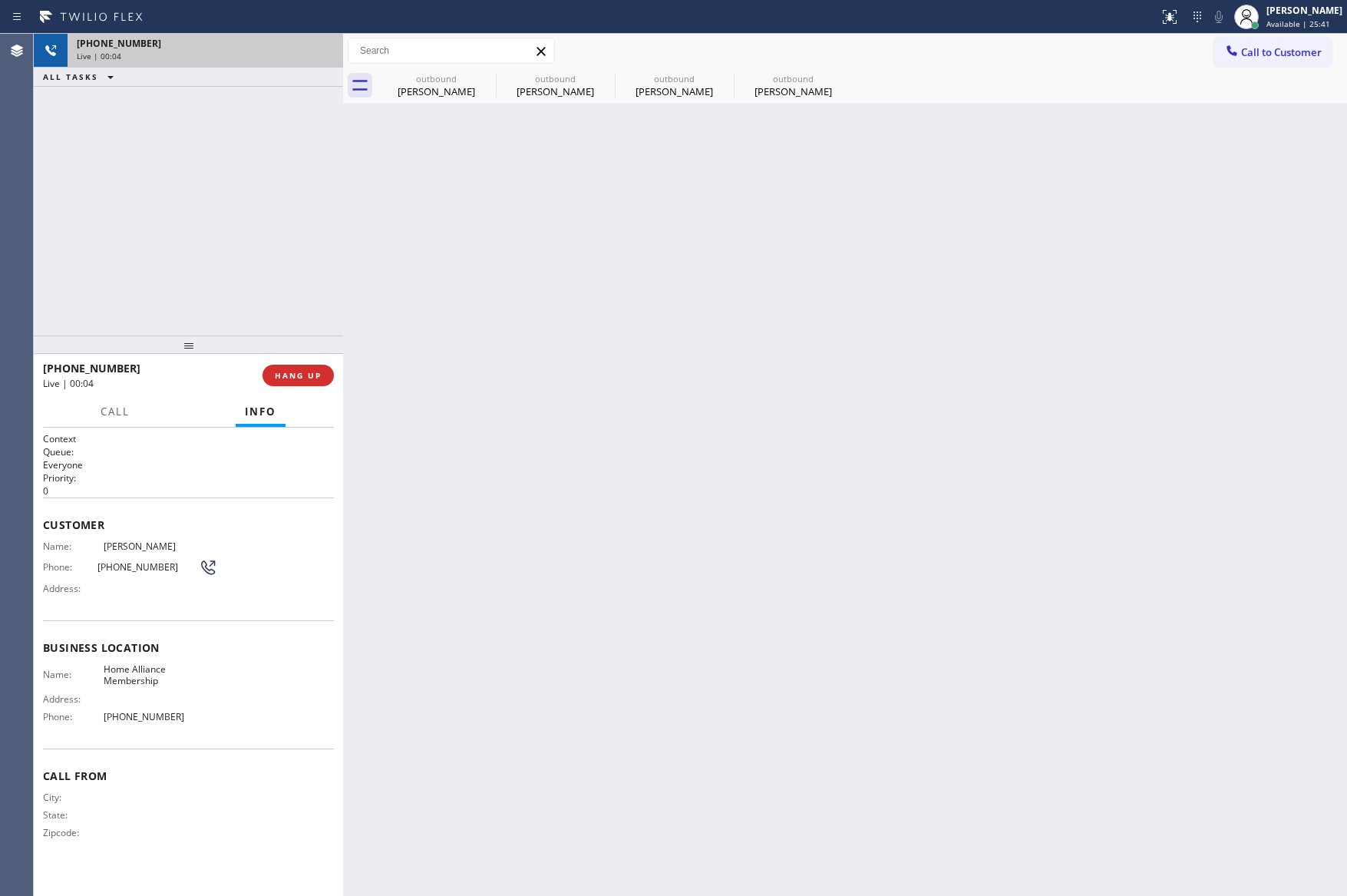
drag, startPoint x: 243, startPoint y: 190, endPoint x: 481, endPoint y: 274, distance: 252.4
click at [346, 231] on div "[PHONE_NUMBER] Live | 00:04 ALL TASKS ALL TASKS ACTIVE TASKS TASKS IN WRAP UP […" at bounding box center [691, 465] width 1314 height 862
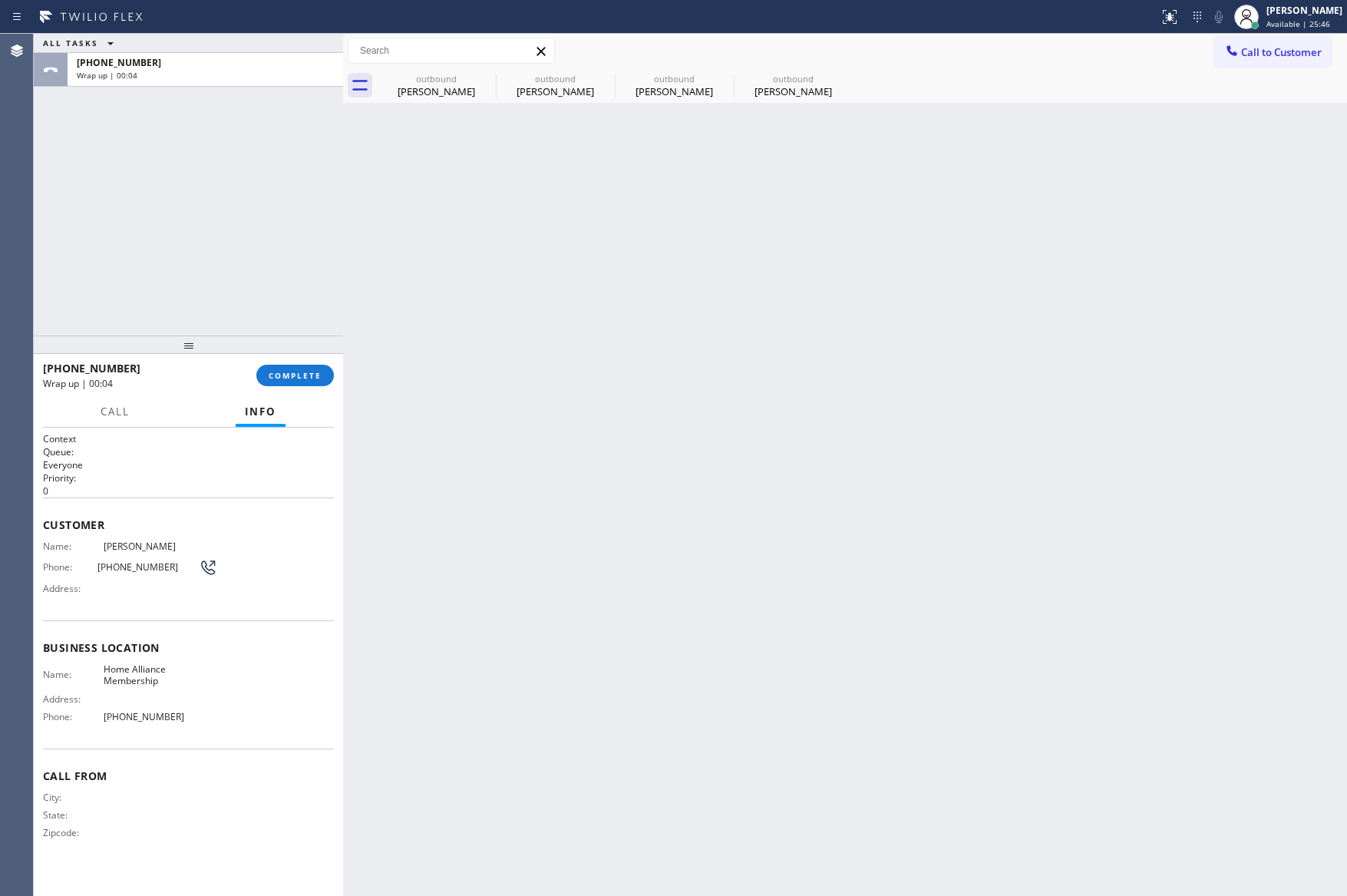
click at [822, 378] on div "Back to Dashboard Change Sender ID Customers Technicians Select a contact Outbo…" at bounding box center [845, 465] width 1004 height 862
click at [1288, 48] on span "Call to Customer" at bounding box center [1282, 52] width 81 height 14
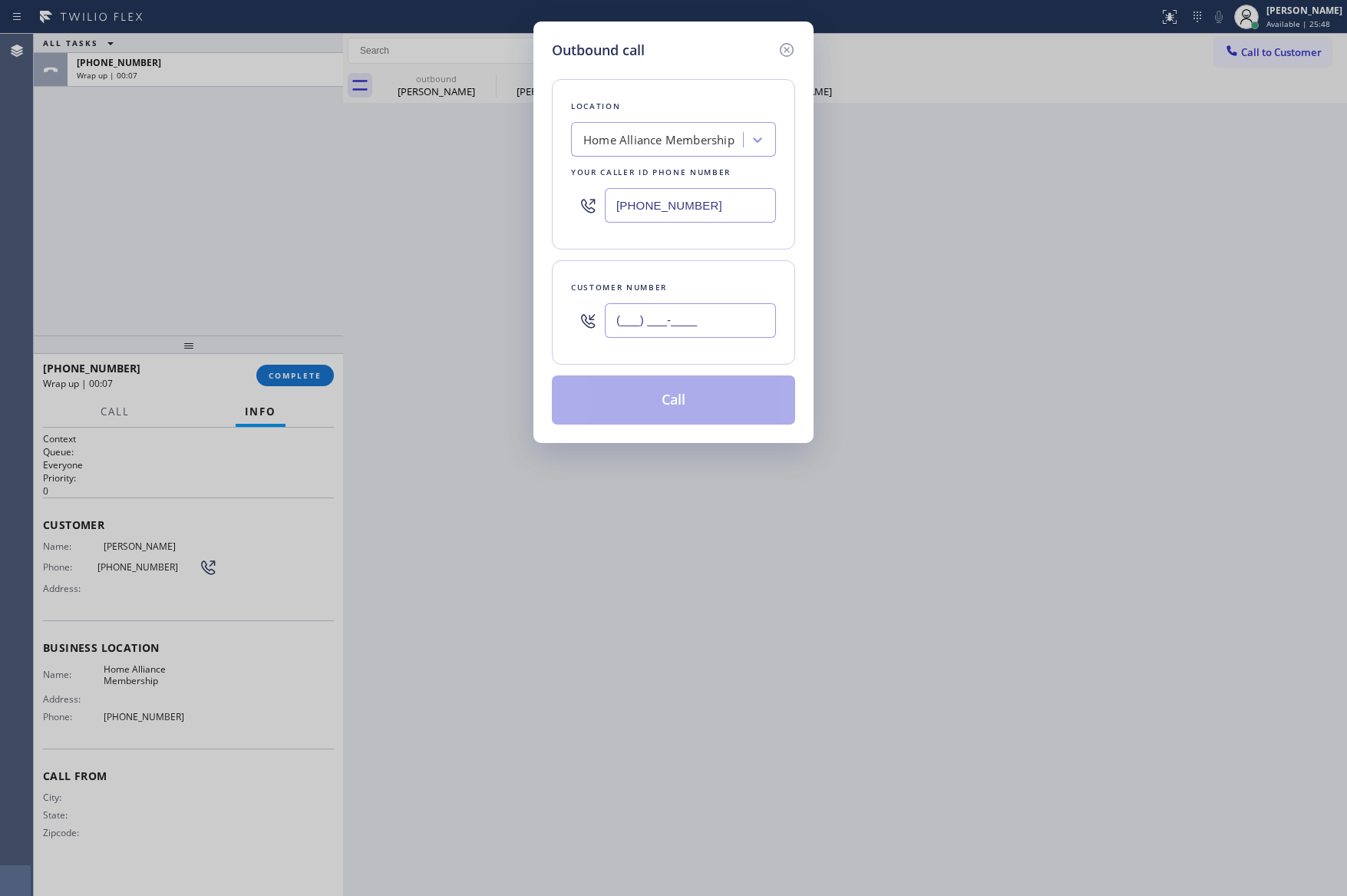
click at [707, 329] on input "(___) ___-____" at bounding box center [690, 320] width 171 height 34
paste input "646) 287-0693"
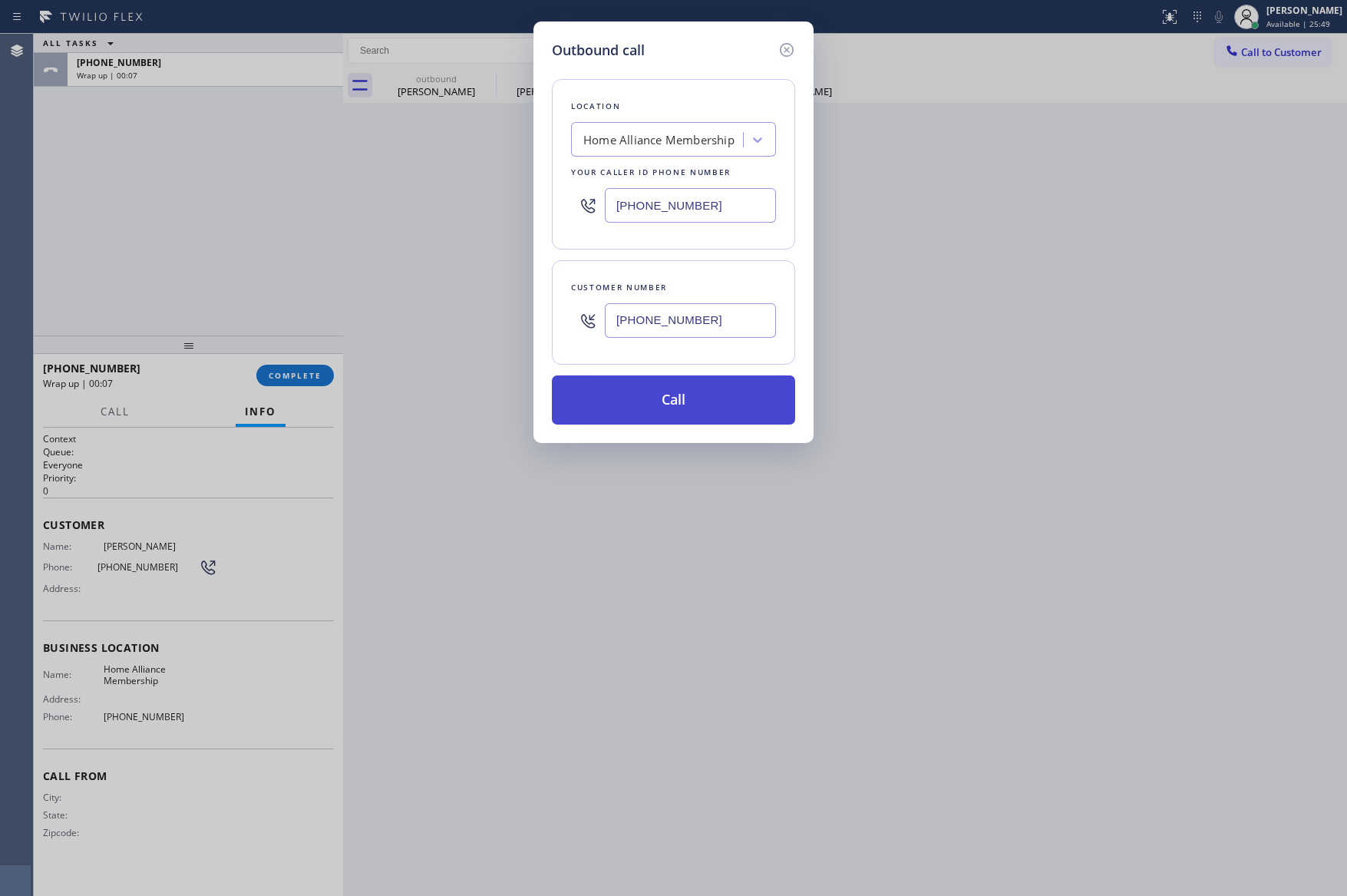
type input "[PHONE_NUMBER]"
click at [719, 410] on button "Call" at bounding box center [673, 400] width 243 height 49
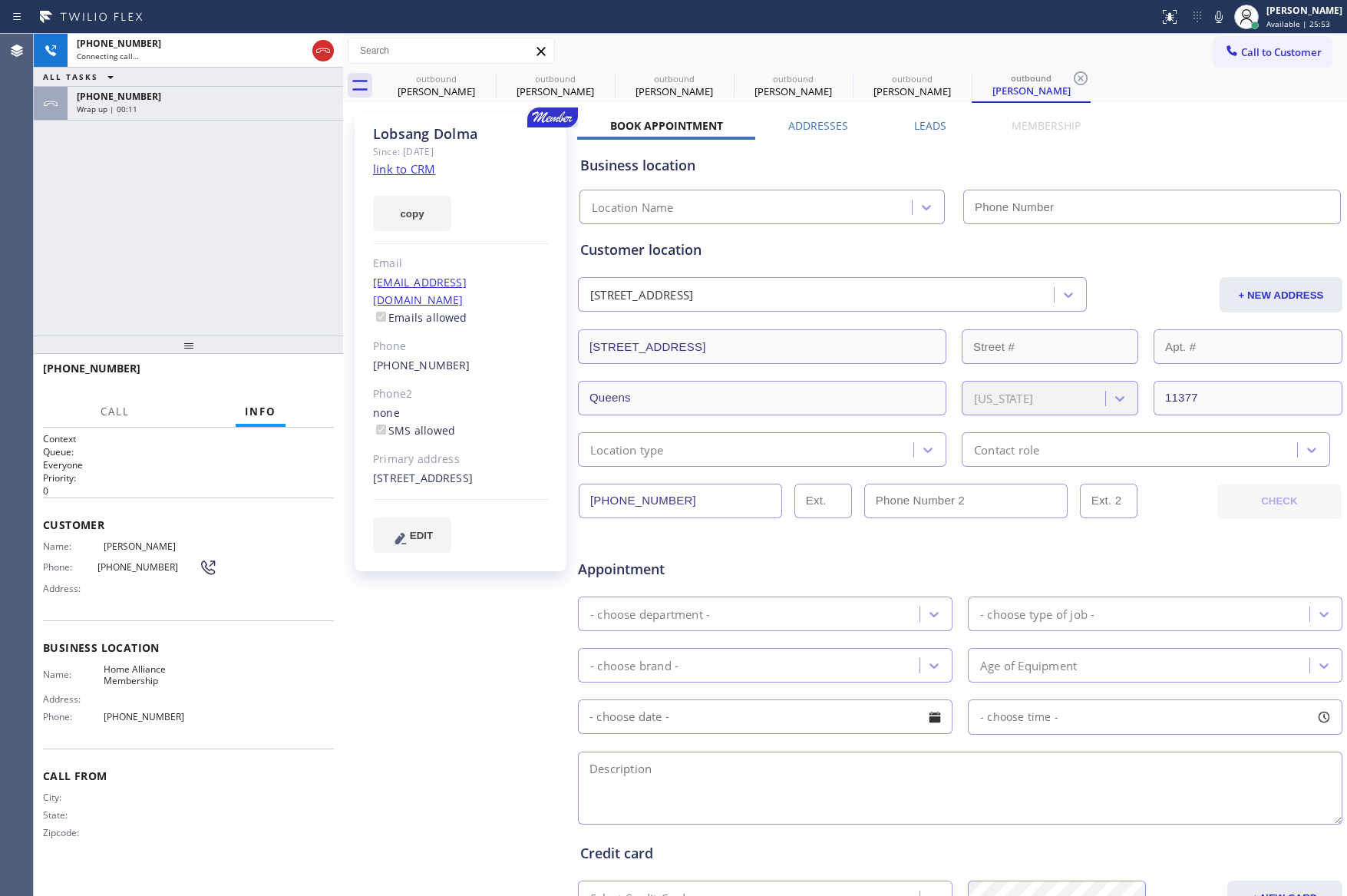
type input "[PHONE_NUMBER]"
drag, startPoint x: 137, startPoint y: 259, endPoint x: 192, endPoint y: 145, distance: 126.6
click at [155, 243] on div "[PHONE_NUMBER] Connecting call… ALL TASKS ALL TASKS ACTIVE TASKS TASKS IN WRAP …" at bounding box center [189, 185] width 309 height 302
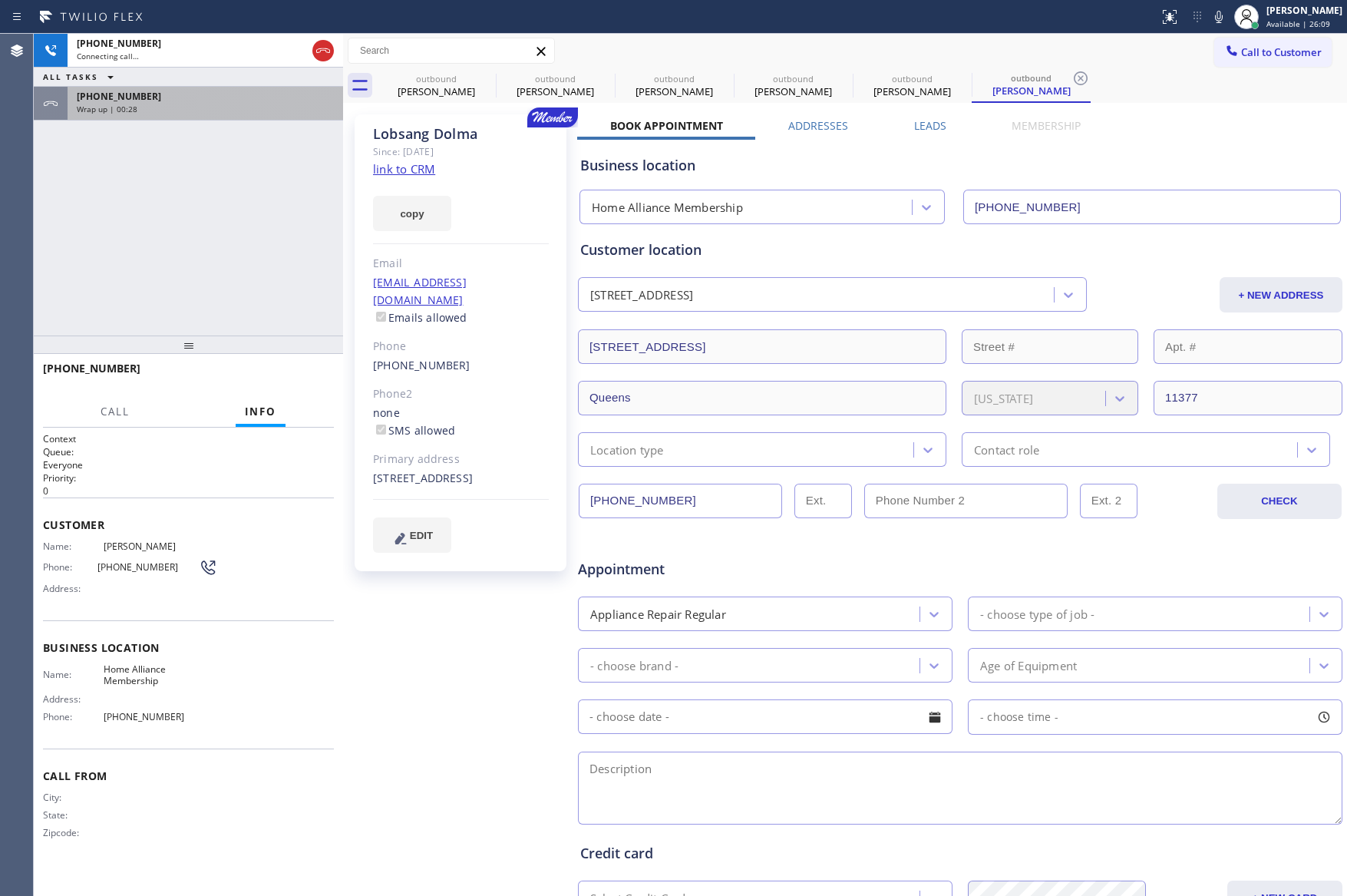
click at [219, 106] on div "Wrap up | 00:28" at bounding box center [205, 108] width 257 height 10
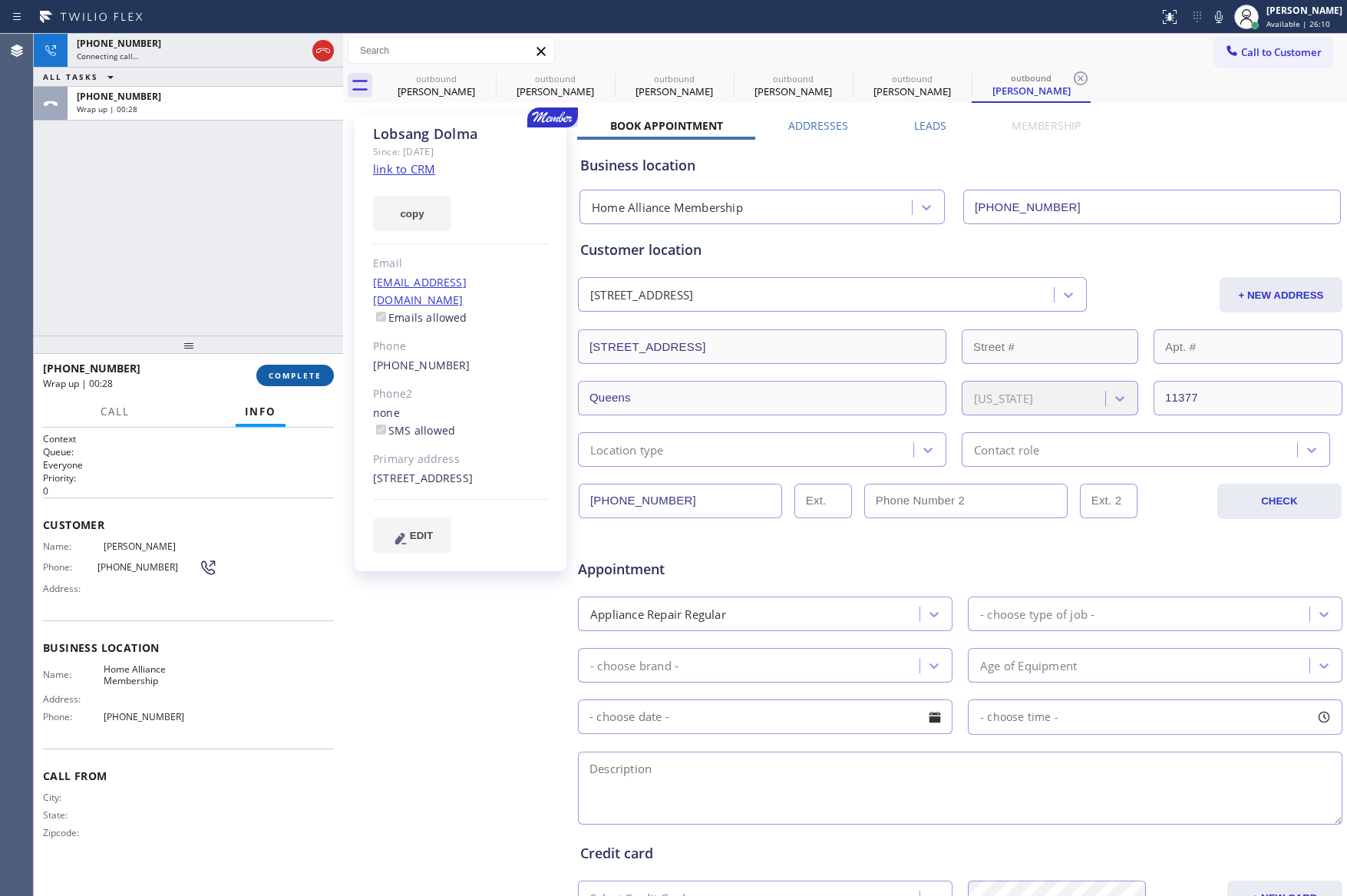
click at [298, 373] on span "COMPLETE" at bounding box center [295, 375] width 53 height 10
drag, startPoint x: 245, startPoint y: 260, endPoint x: 253, endPoint y: 261, distance: 8.1
click at [250, 260] on div "[PHONE_NUMBER] Connecting call… ALL TASKS ALL TASKS ACTIVE TASKS TASKS IN WRAP …" at bounding box center [189, 185] width 309 height 302
click at [256, 261] on div "[PHONE_NUMBER] Connecting call… ALL TASKS ALL TASKS ACTIVE TASKS TASKS IN WRAP …" at bounding box center [189, 185] width 309 height 302
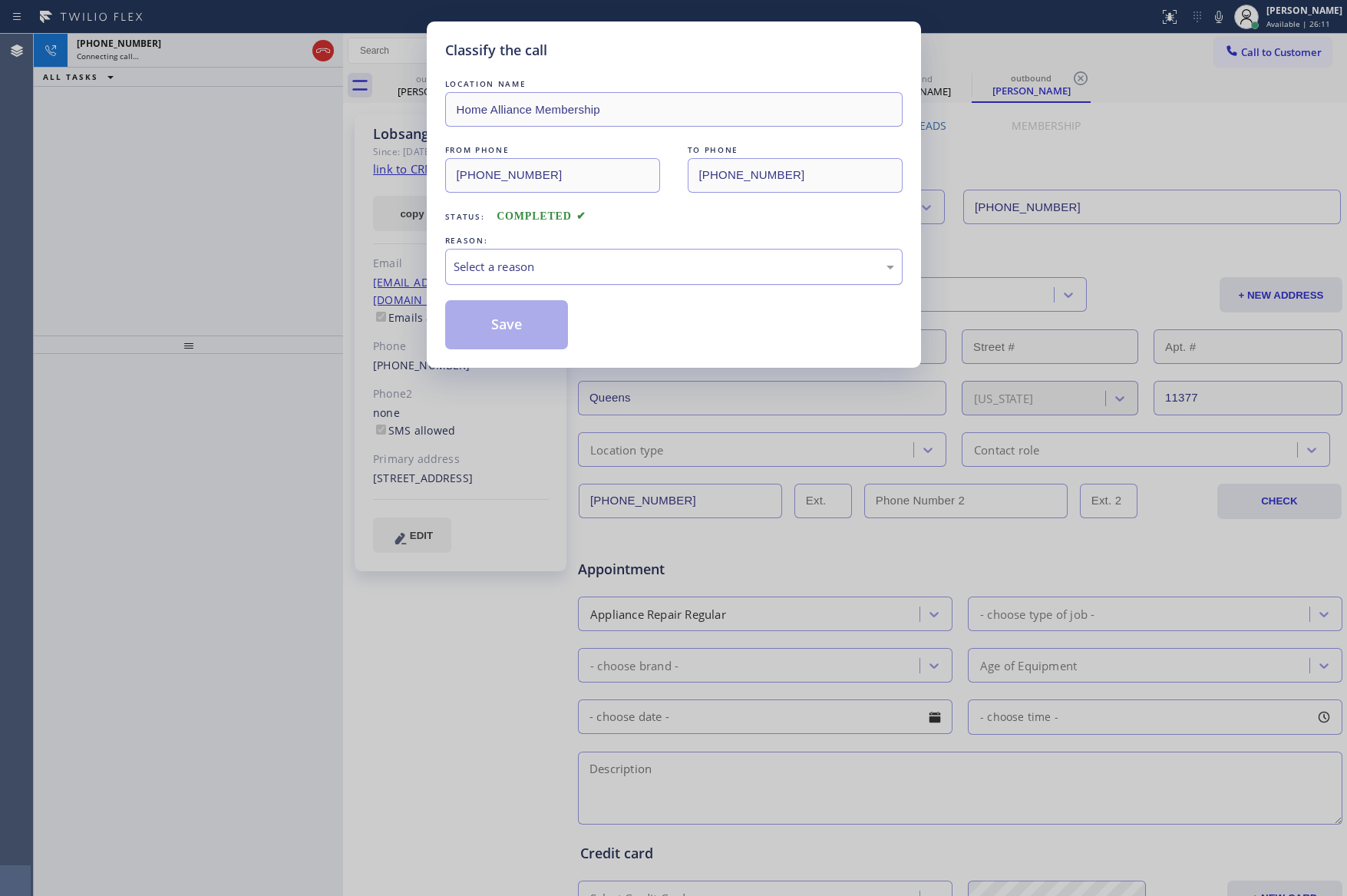
click at [544, 279] on div "Select a reason" at bounding box center [674, 267] width 458 height 36
click at [518, 327] on button "Save" at bounding box center [507, 325] width 123 height 49
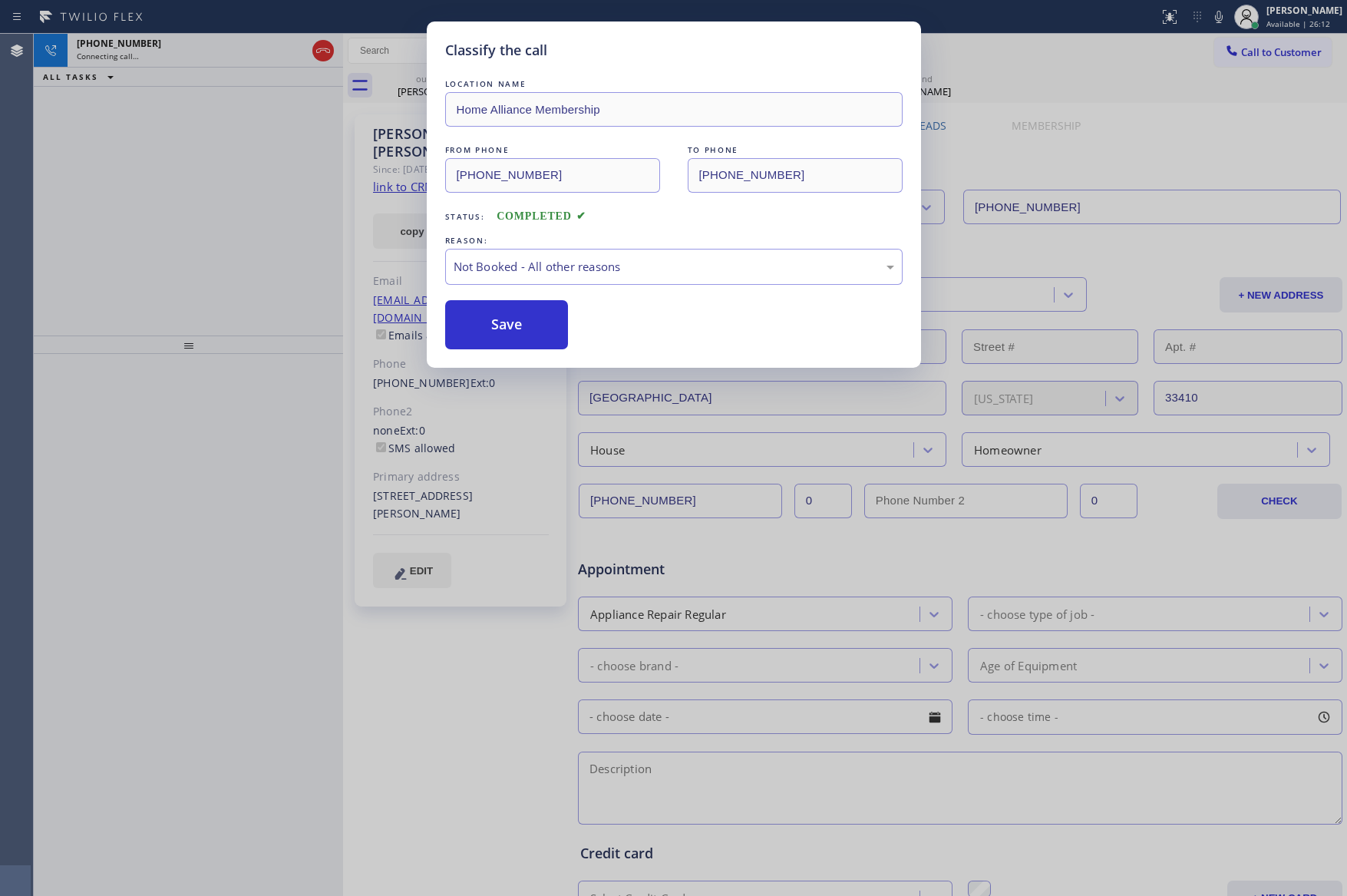
click at [518, 327] on button "Save" at bounding box center [507, 325] width 123 height 49
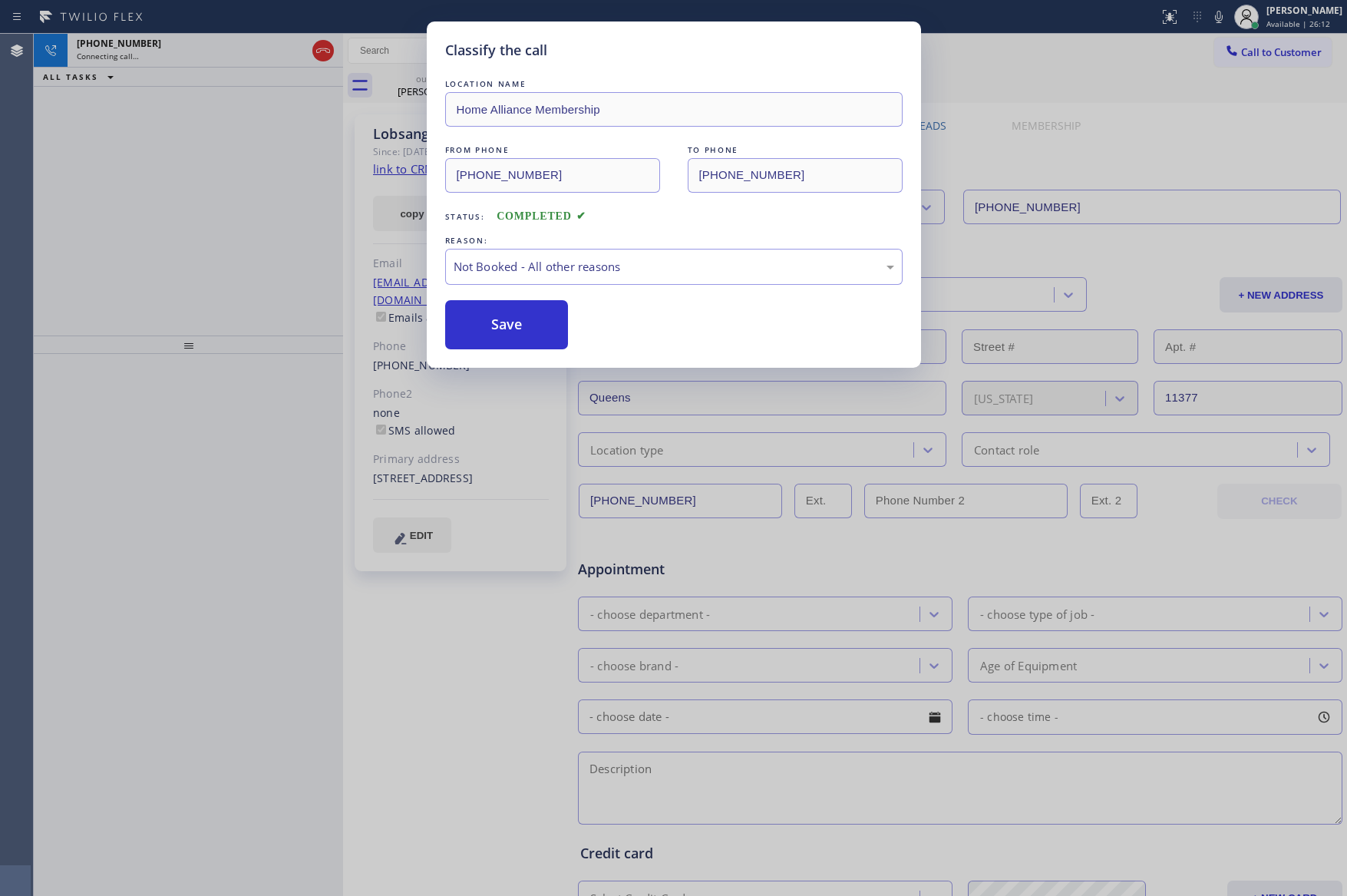
click at [79, 162] on div "Classify the call LOCATION NAME Home Alliance Membership FROM PHONE [PHONE_NUMB…" at bounding box center [673, 448] width 1347 height 896
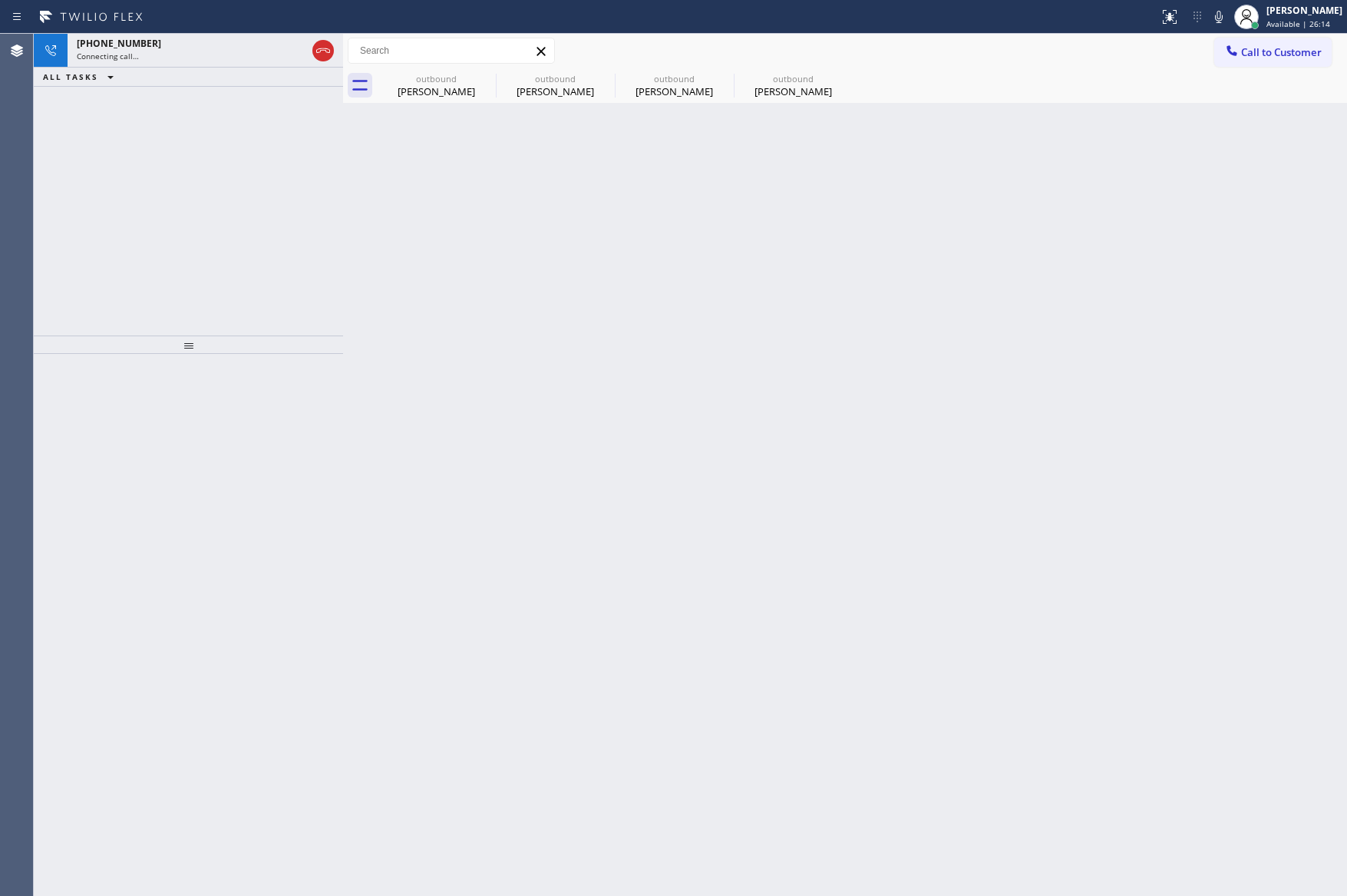
click at [608, 411] on div "Back to Dashboard Change Sender ID Customers Technicians Select a contact Outbo…" at bounding box center [845, 465] width 1004 height 862
drag, startPoint x: 320, startPoint y: 53, endPoint x: 276, endPoint y: 247, distance: 198.9
click at [321, 53] on icon at bounding box center [323, 50] width 18 height 18
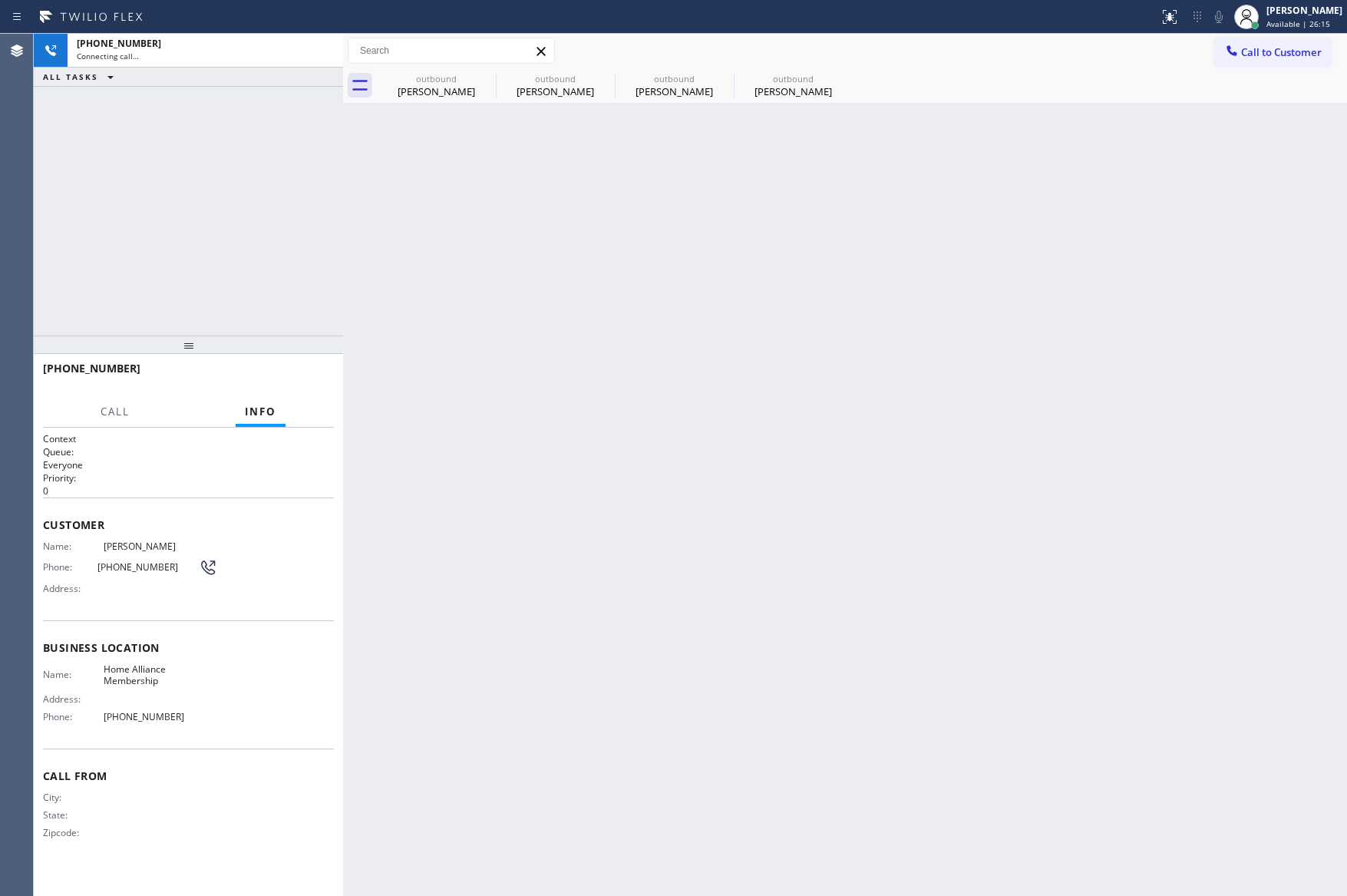
click at [290, 252] on div "[PHONE_NUMBER] Connecting call… ALL TASKS ALL TASKS ACTIVE TASKS TASKS IN WRAP …" at bounding box center [189, 185] width 309 height 302
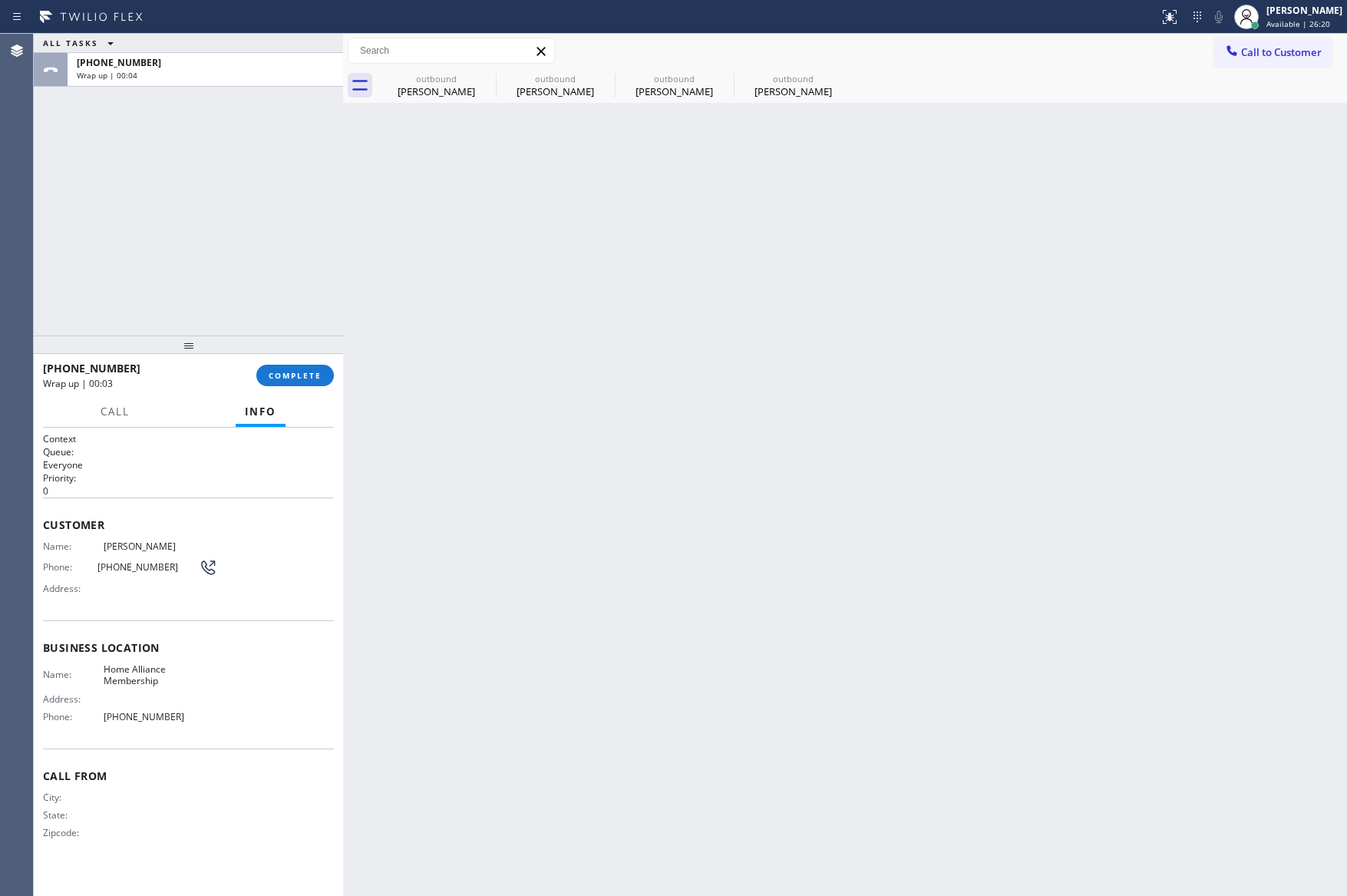
drag, startPoint x: 701, startPoint y: 367, endPoint x: 1048, endPoint y: 217, distance: 378.0
click at [733, 351] on div "Back to Dashboard Change Sender ID Customers Technicians Select a contact Outbo…" at bounding box center [845, 465] width 1004 height 862
click at [1278, 58] on span "Call to Customer" at bounding box center [1282, 52] width 81 height 14
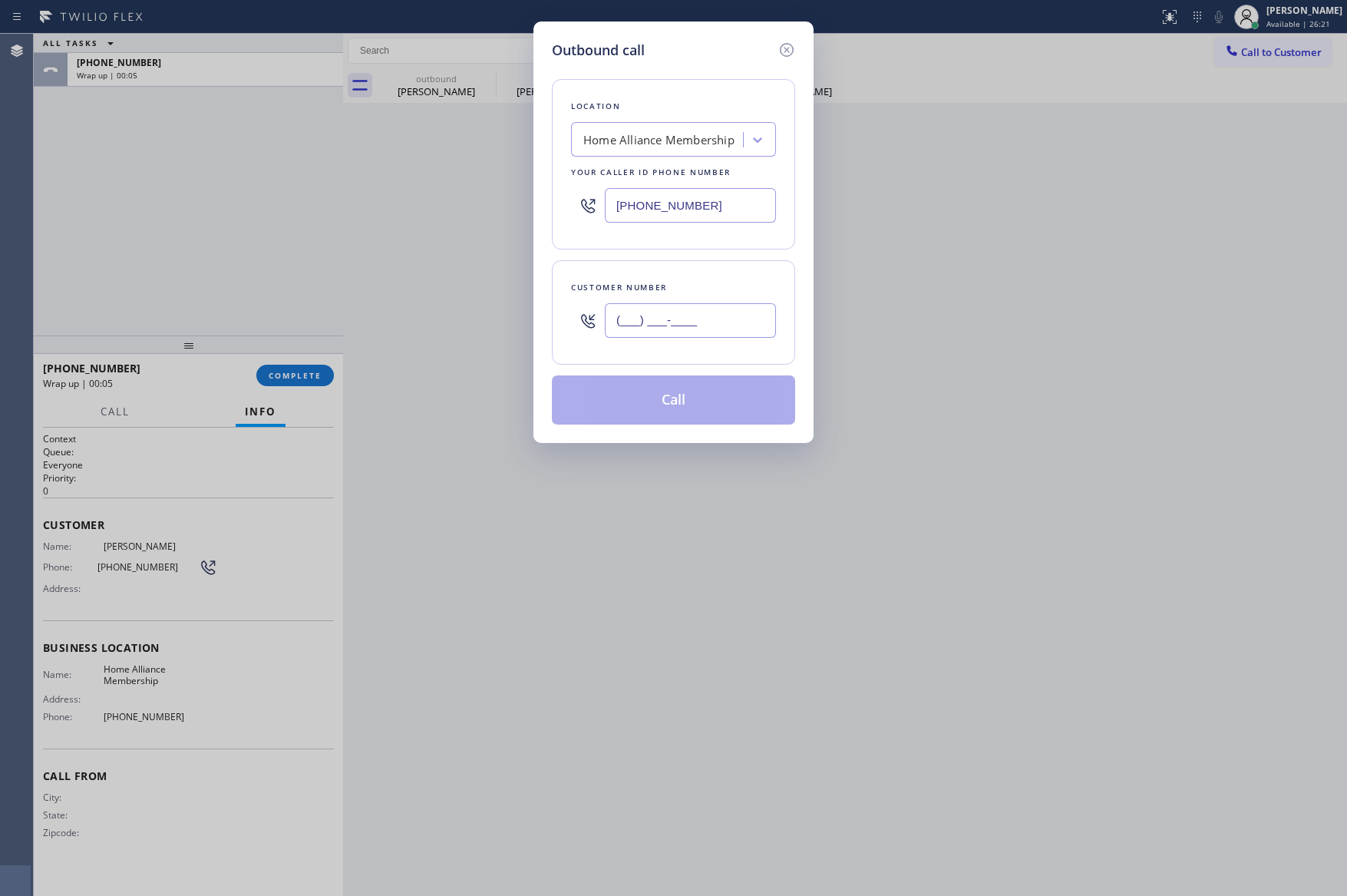
click at [696, 332] on input "(___) ___-____" at bounding box center [690, 320] width 171 height 34
paste input "818) 259-1562"
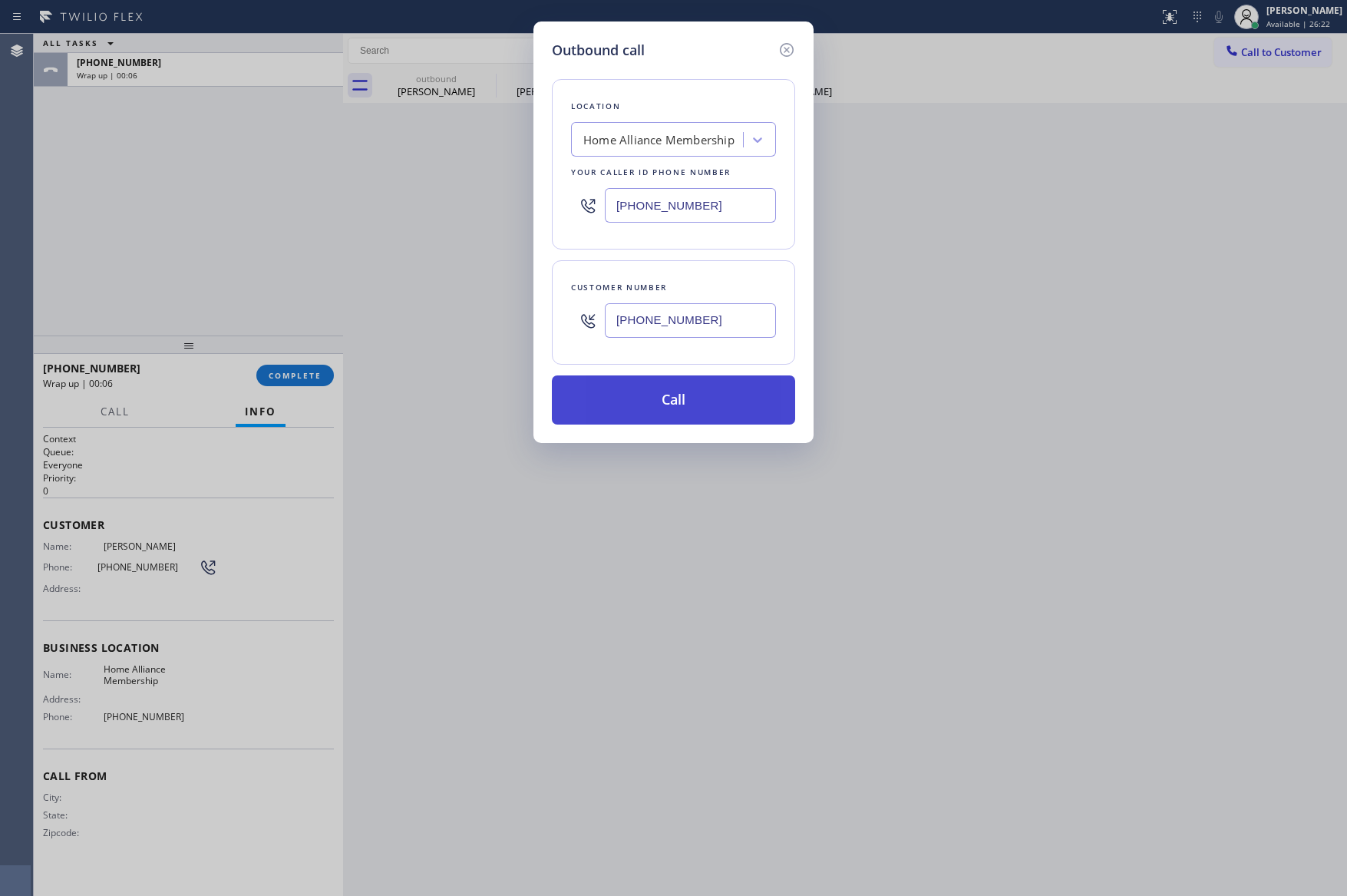
type input "[PHONE_NUMBER]"
drag, startPoint x: 677, startPoint y: 399, endPoint x: 353, endPoint y: 295, distance: 340.3
click at [677, 397] on button "Call" at bounding box center [673, 400] width 243 height 49
click at [307, 271] on div "Outbound call Location Home Alliance Membership Your caller id phone number [PH…" at bounding box center [673, 448] width 1347 height 896
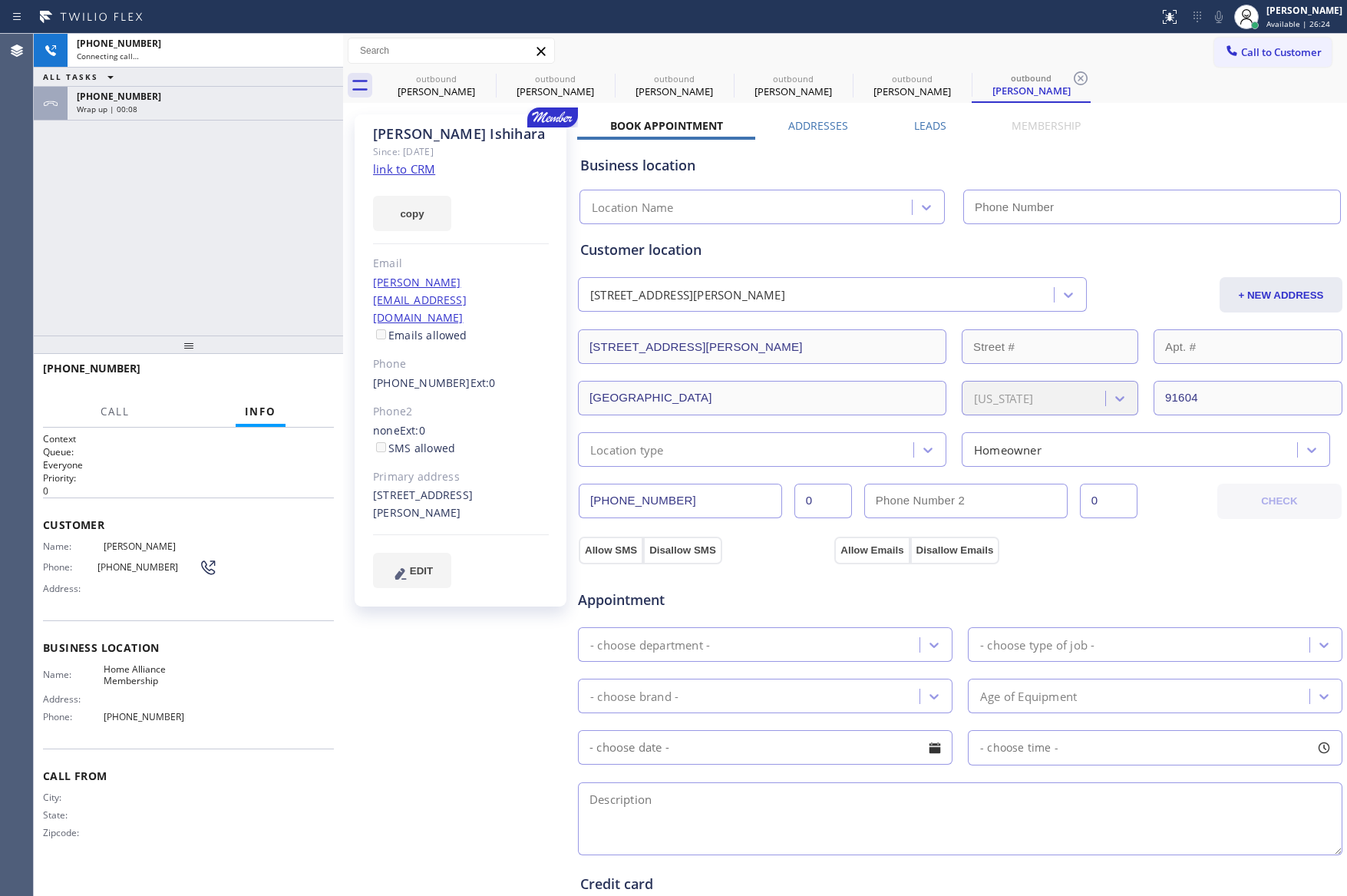
drag, startPoint x: 542, startPoint y: 79, endPoint x: 670, endPoint y: 436, distance: 379.3
click at [542, 79] on div "outbound" at bounding box center [555, 79] width 116 height 11
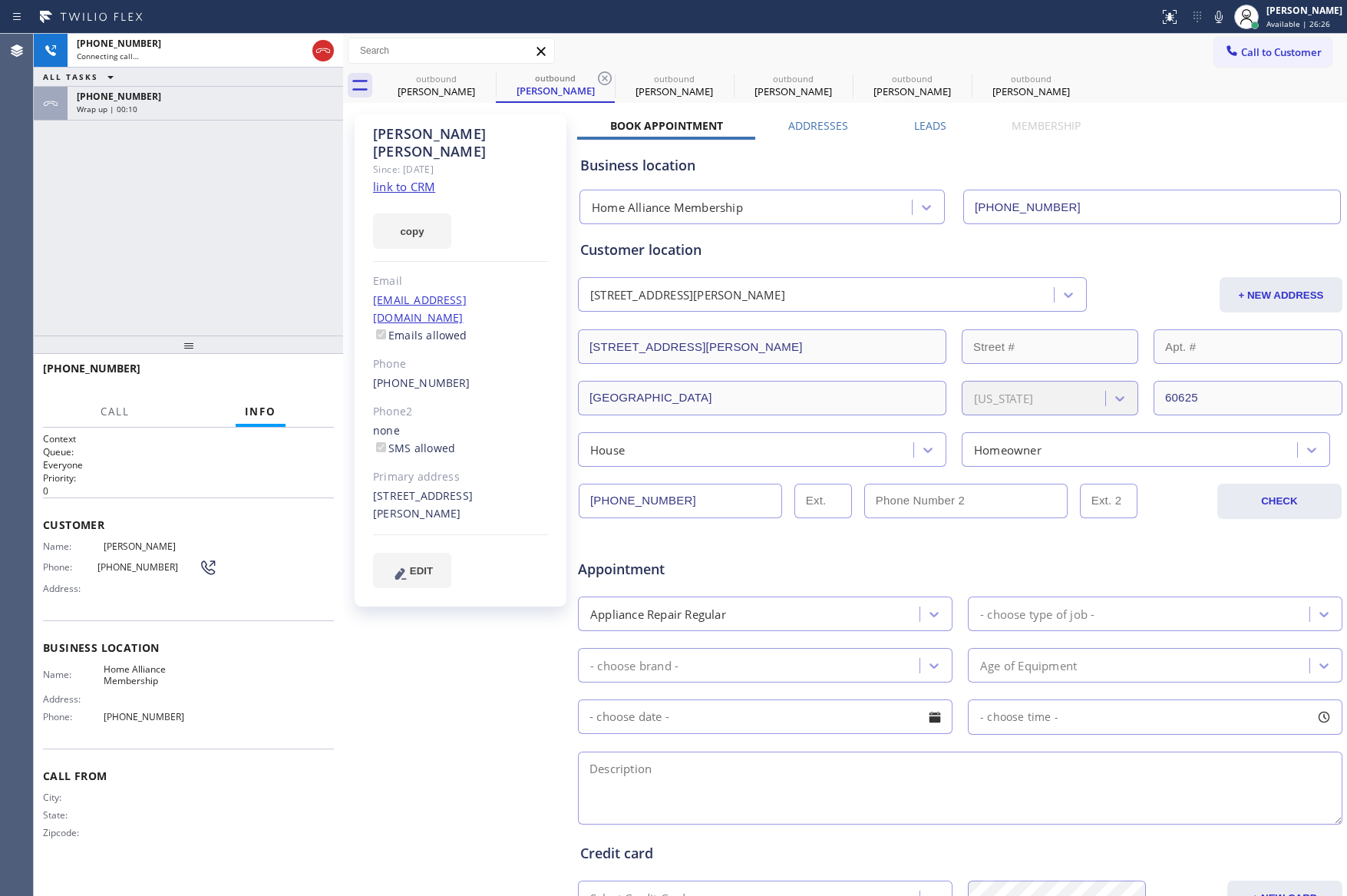
click at [924, 125] on label "Leads" at bounding box center [930, 125] width 32 height 14
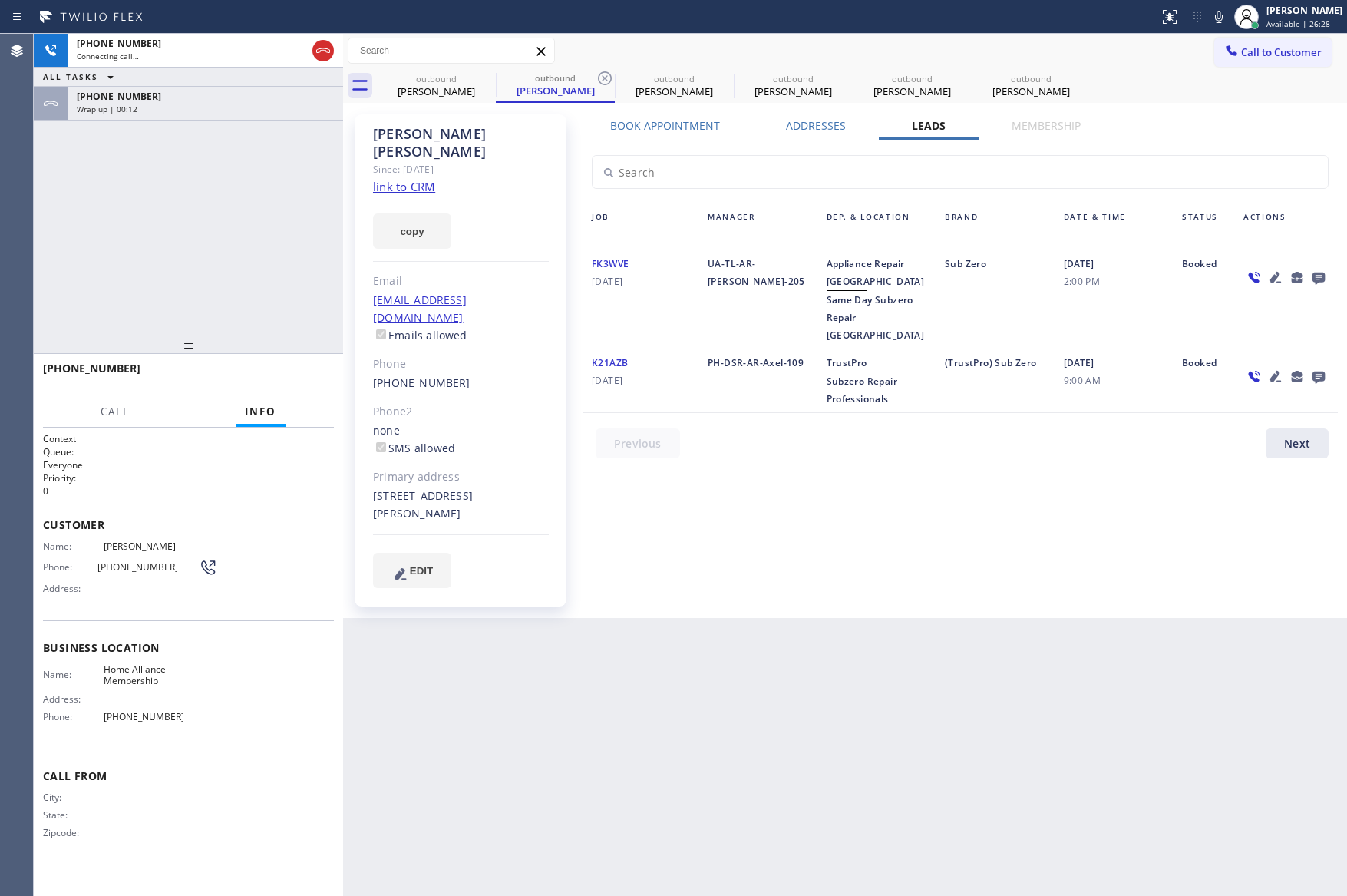
click at [1314, 274] on icon at bounding box center [1319, 278] width 12 height 12
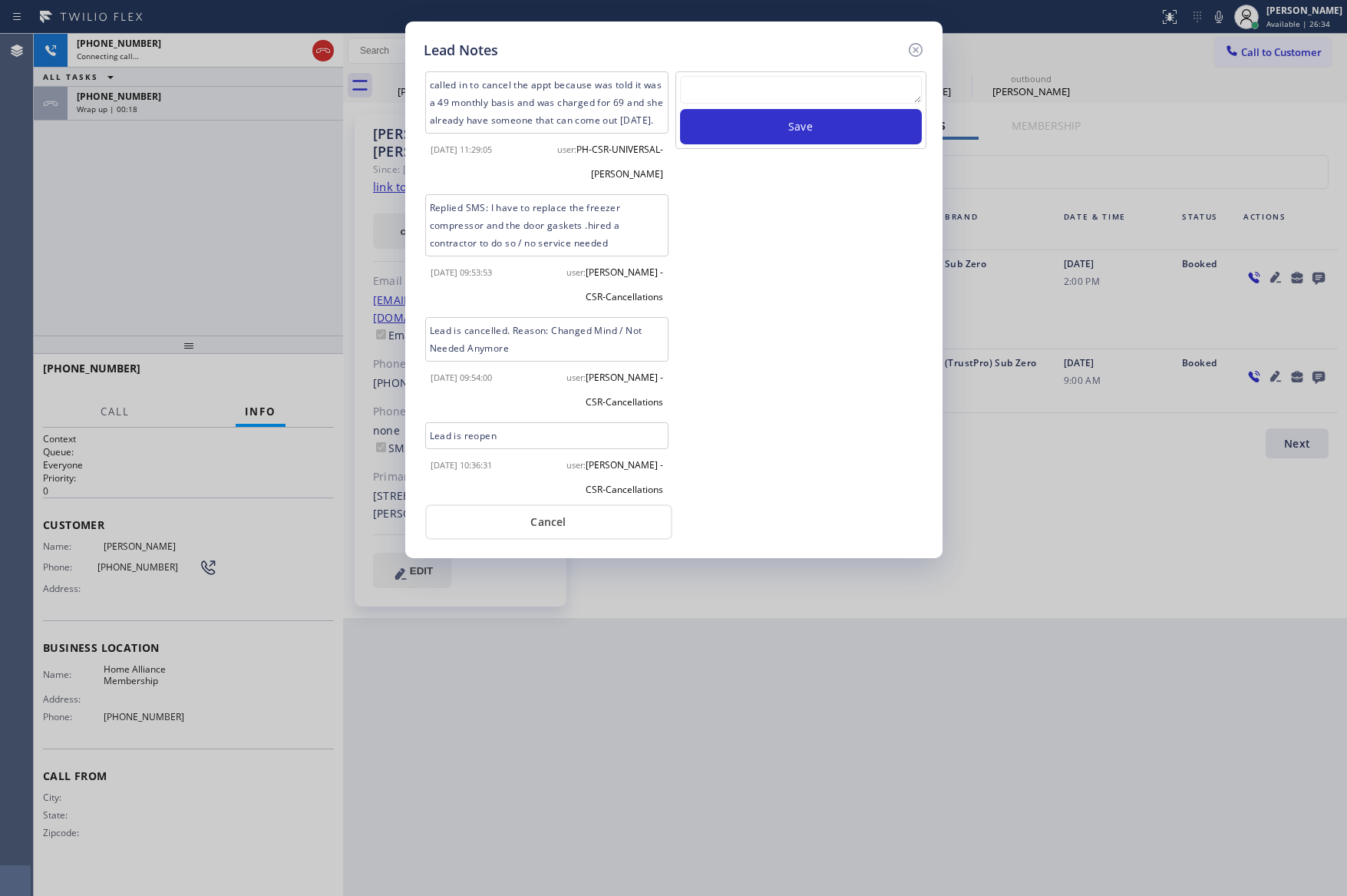
click at [773, 74] on div "Save" at bounding box center [801, 110] width 251 height 78
click at [781, 84] on textarea at bounding box center [800, 89] width 242 height 28
paste textarea "For the welcome call, please transfer the customer if they call back.""
type textarea "For the welcome call, please transfer the customer if they call back.""
click at [867, 136] on button "Save" at bounding box center [800, 126] width 242 height 35
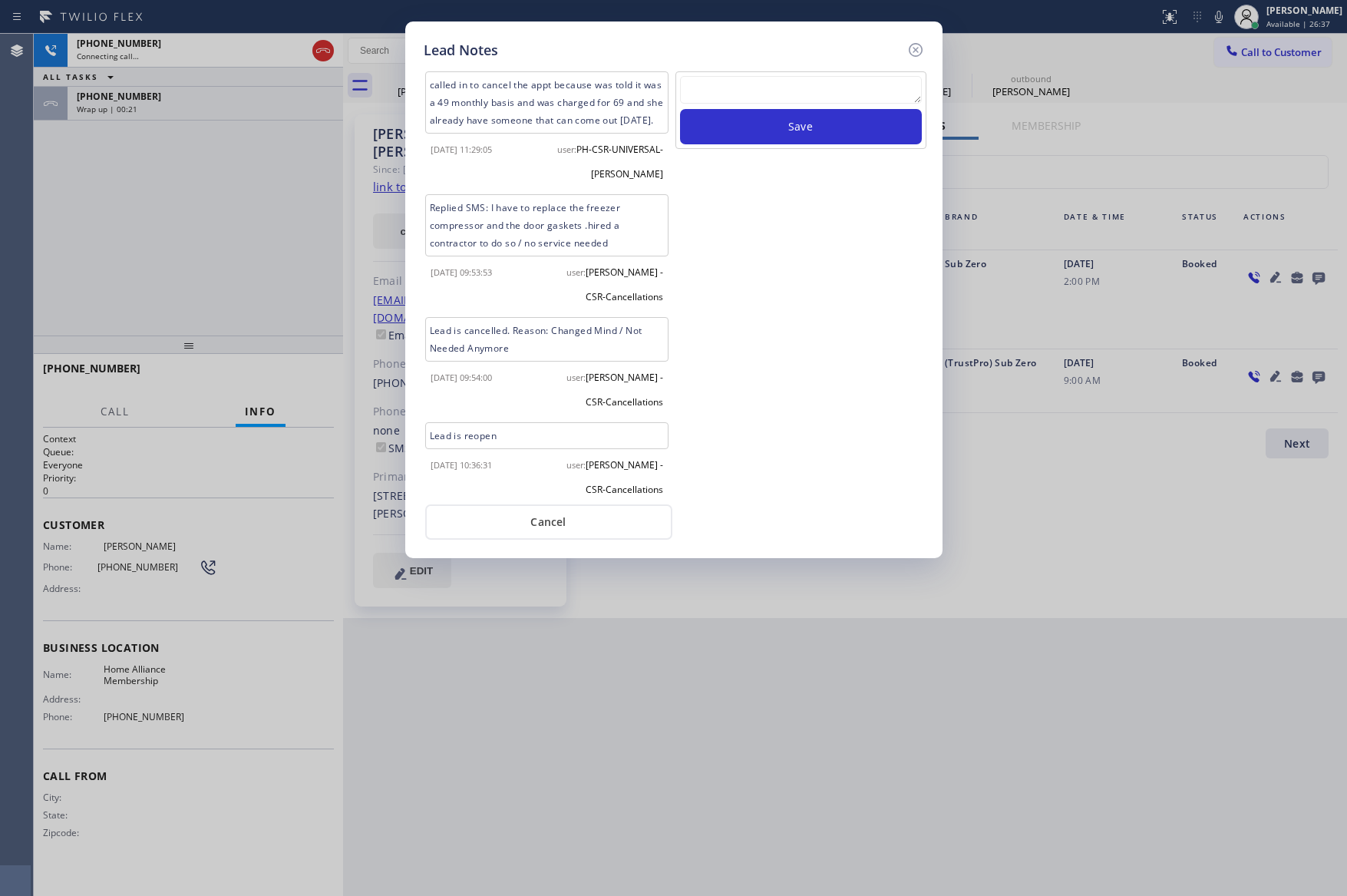
click at [836, 378] on div "Save" at bounding box center [801, 282] width 254 height 422
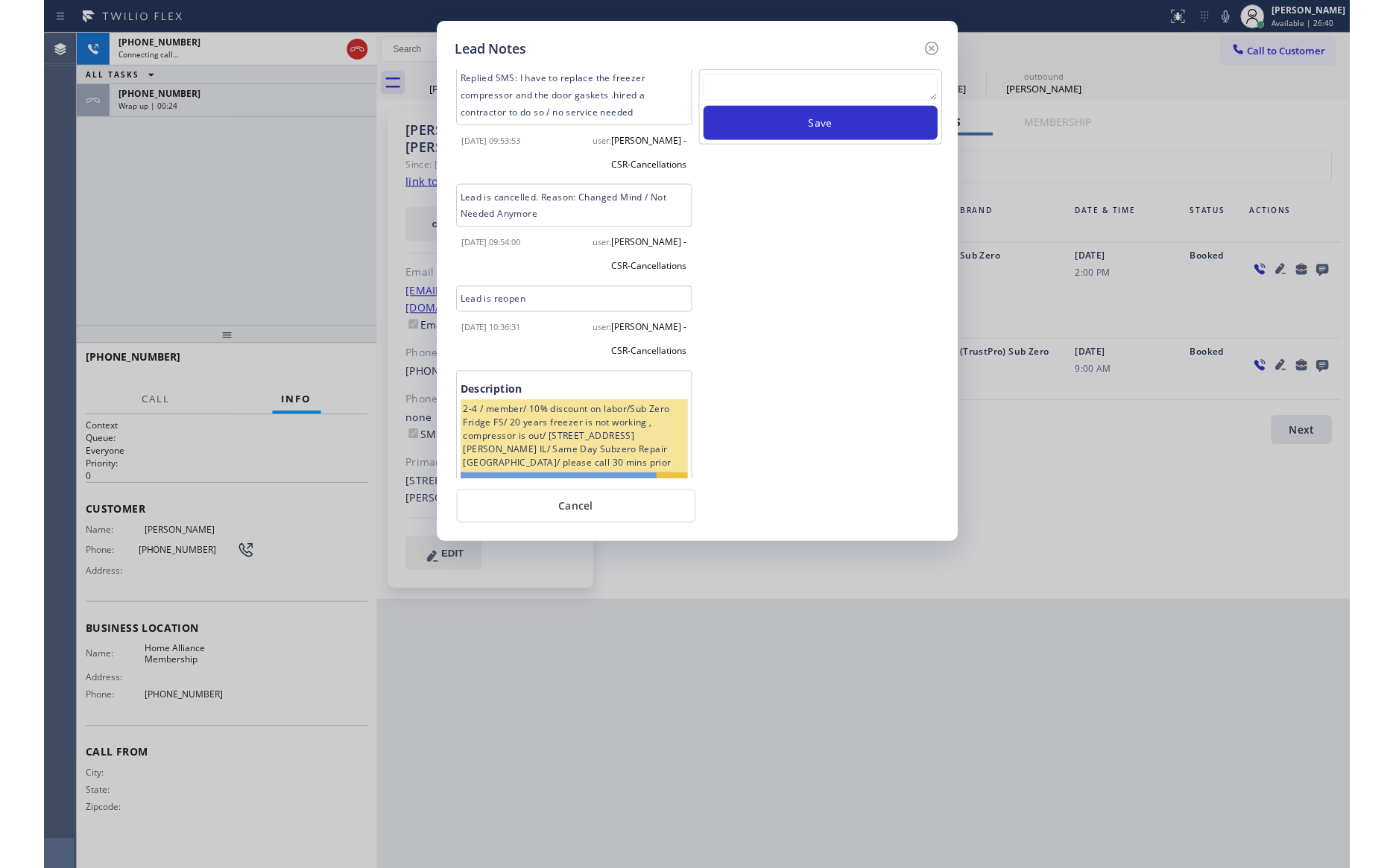
scroll to position [447, 0]
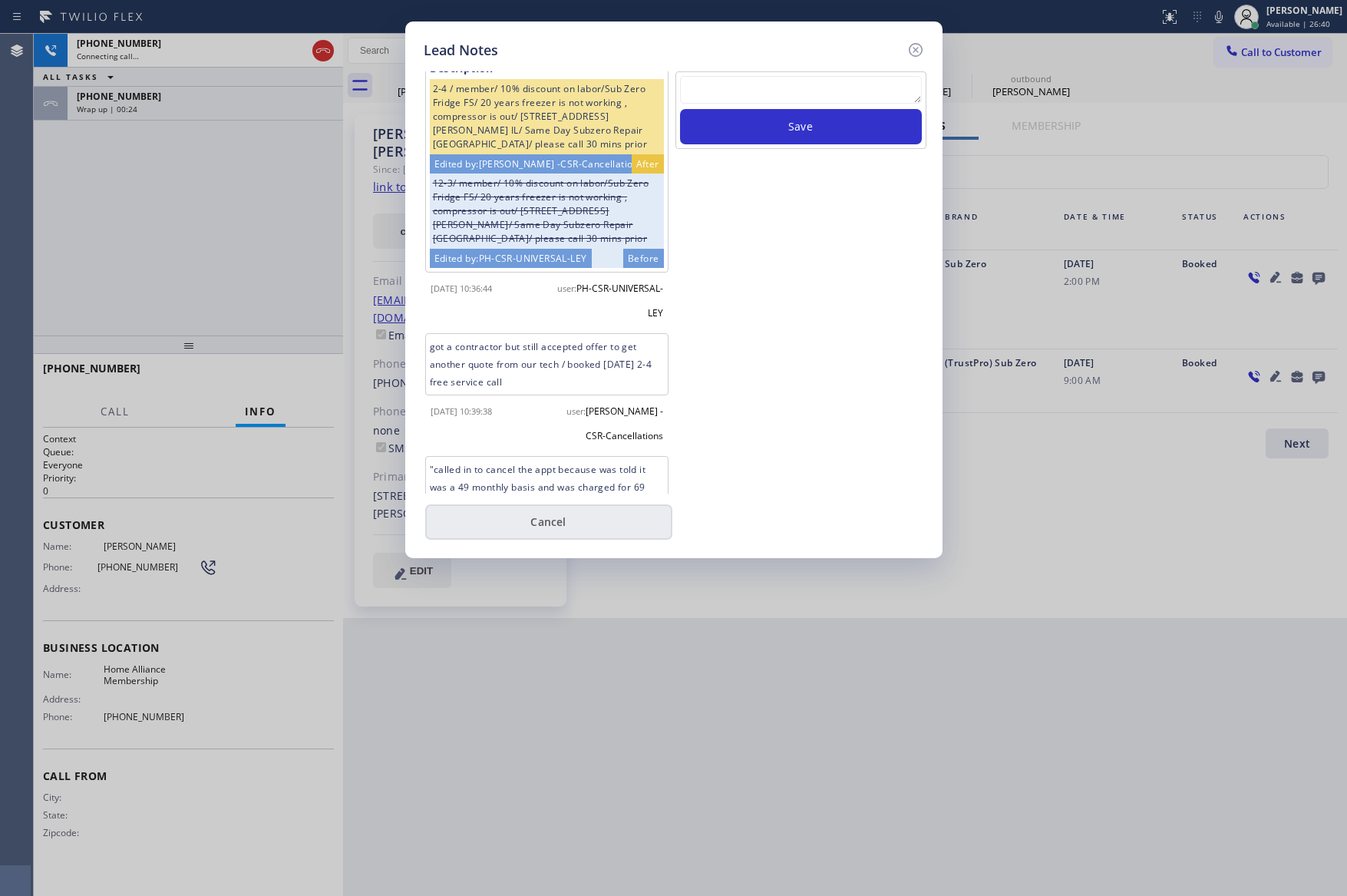
click at [618, 534] on button "Cancel" at bounding box center [549, 521] width 247 height 35
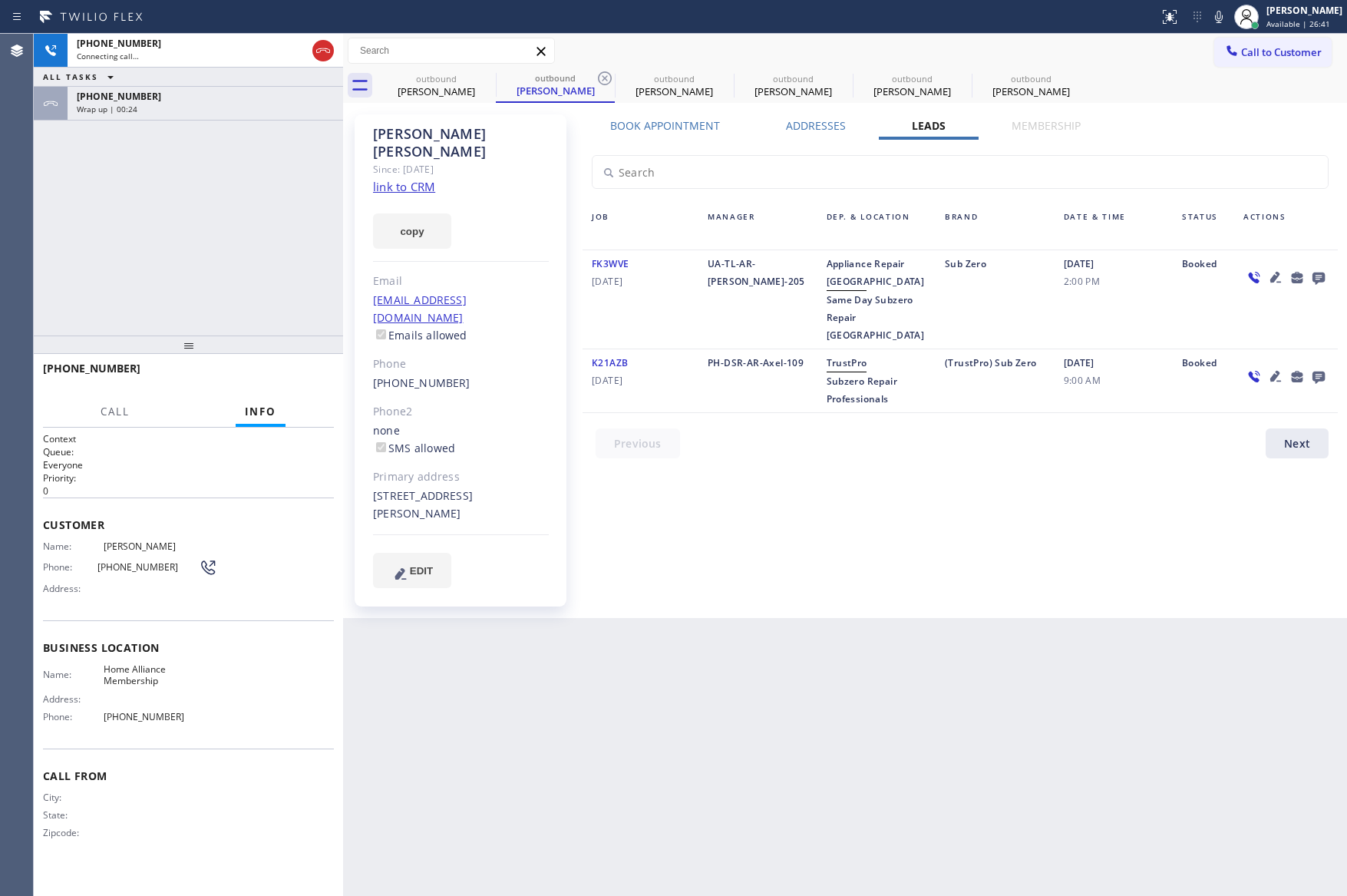
click at [212, 238] on div "[PHONE_NUMBER] Connecting call… ALL TASKS ALL TASKS ACTIVE TASKS TASKS IN WRAP …" at bounding box center [189, 185] width 309 height 302
click at [260, 275] on div "[PHONE_NUMBER] Connecting call… ALL TASKS ALL TASKS ACTIVE TASKS TASKS IN WRAP …" at bounding box center [189, 185] width 309 height 302
click at [907, 541] on div "Book Appointment Addresses Leads Membership Business location Home Alliance Mem…" at bounding box center [960, 366] width 766 height 495
click at [150, 222] on div "[PHONE_NUMBER] Connecting call… ALL TASKS ALL TASKS ACTIVE TASKS TASKS IN WRAP …" at bounding box center [189, 185] width 309 height 302
click at [207, 102] on div "[PHONE_NUMBER]" at bounding box center [205, 97] width 257 height 13
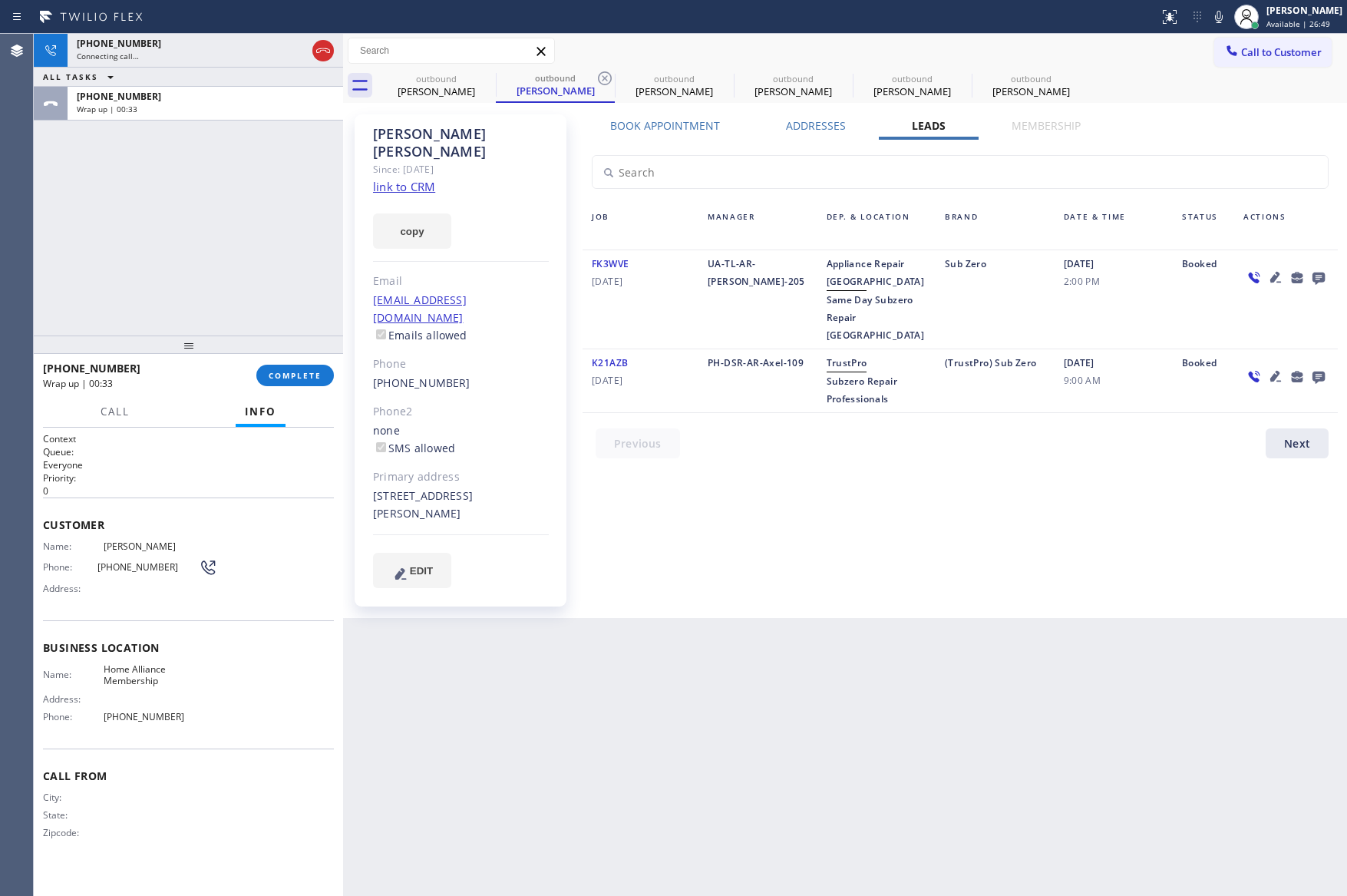
click at [789, 495] on div "Book Appointment Addresses Leads Membership Business location Home Alliance Mem…" at bounding box center [960, 366] width 766 height 495
drag, startPoint x: 304, startPoint y: 234, endPoint x: 311, endPoint y: 364, distance: 130.2
click at [304, 238] on div "[PHONE_NUMBER] Connecting call… ALL TASKS ALL TASKS ACTIVE TASKS TASKS IN WRAP …" at bounding box center [189, 185] width 309 height 302
click at [309, 385] on button "COMPLETE" at bounding box center [295, 375] width 78 height 22
drag, startPoint x: 226, startPoint y: 177, endPoint x: 276, endPoint y: 200, distance: 55.0
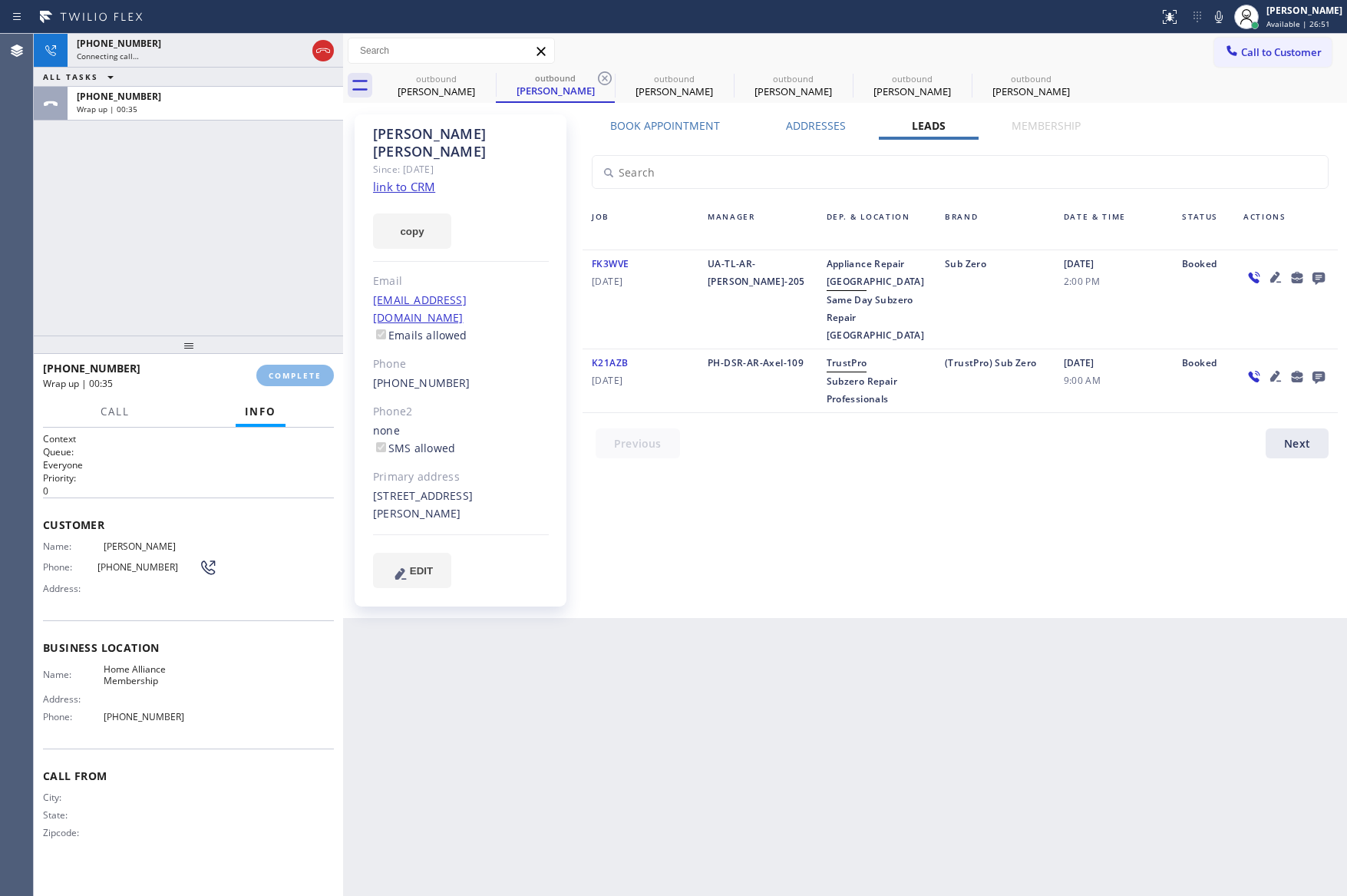
click at [228, 175] on div "[PHONE_NUMBER] Connecting call… ALL TASKS ALL TASKS ACTIVE TASKS TASKS IN WRAP …" at bounding box center [189, 185] width 309 height 302
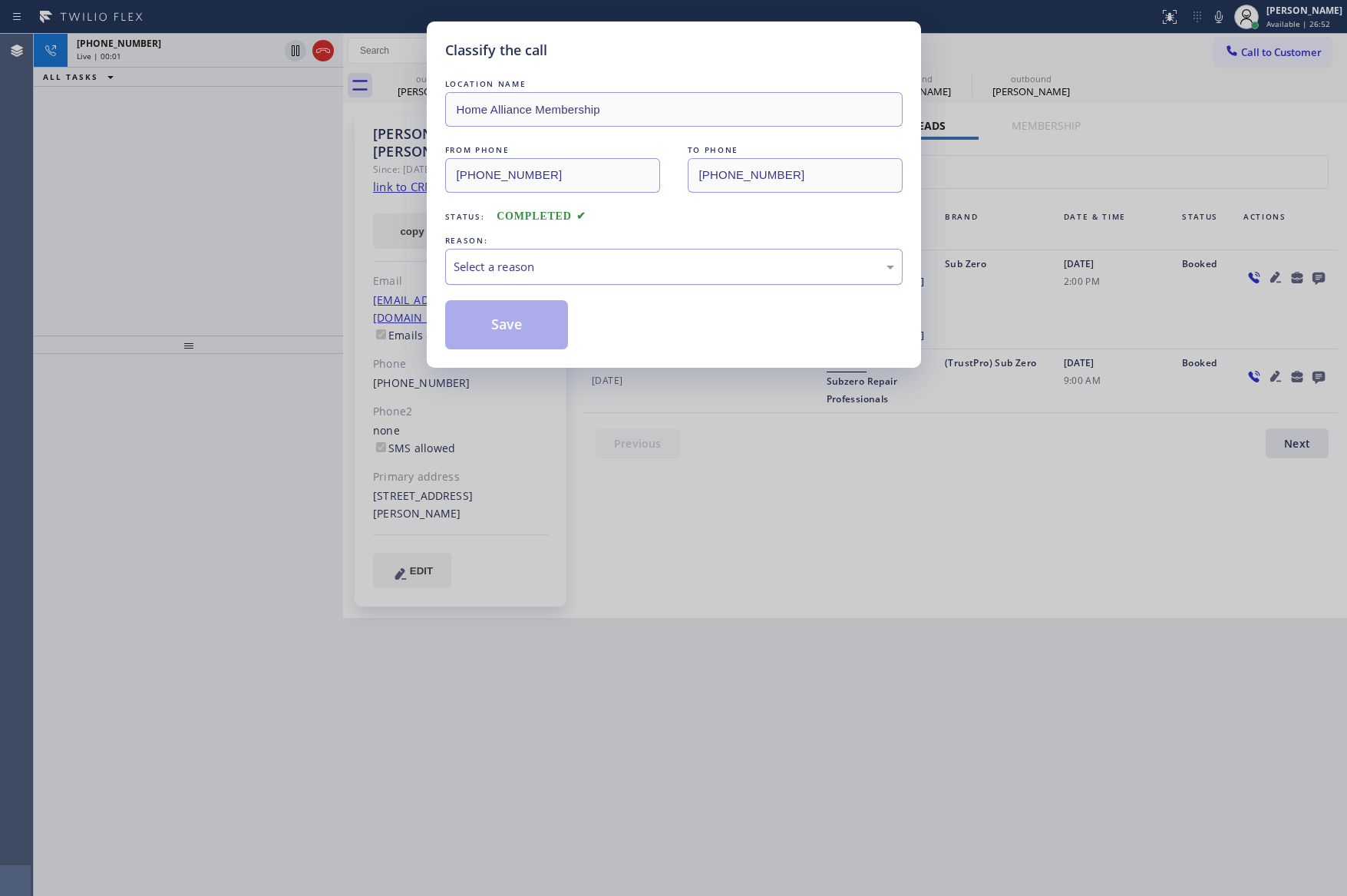
click at [492, 265] on div "Select a reason" at bounding box center [674, 267] width 440 height 18
click at [489, 325] on button "Save" at bounding box center [507, 325] width 123 height 49
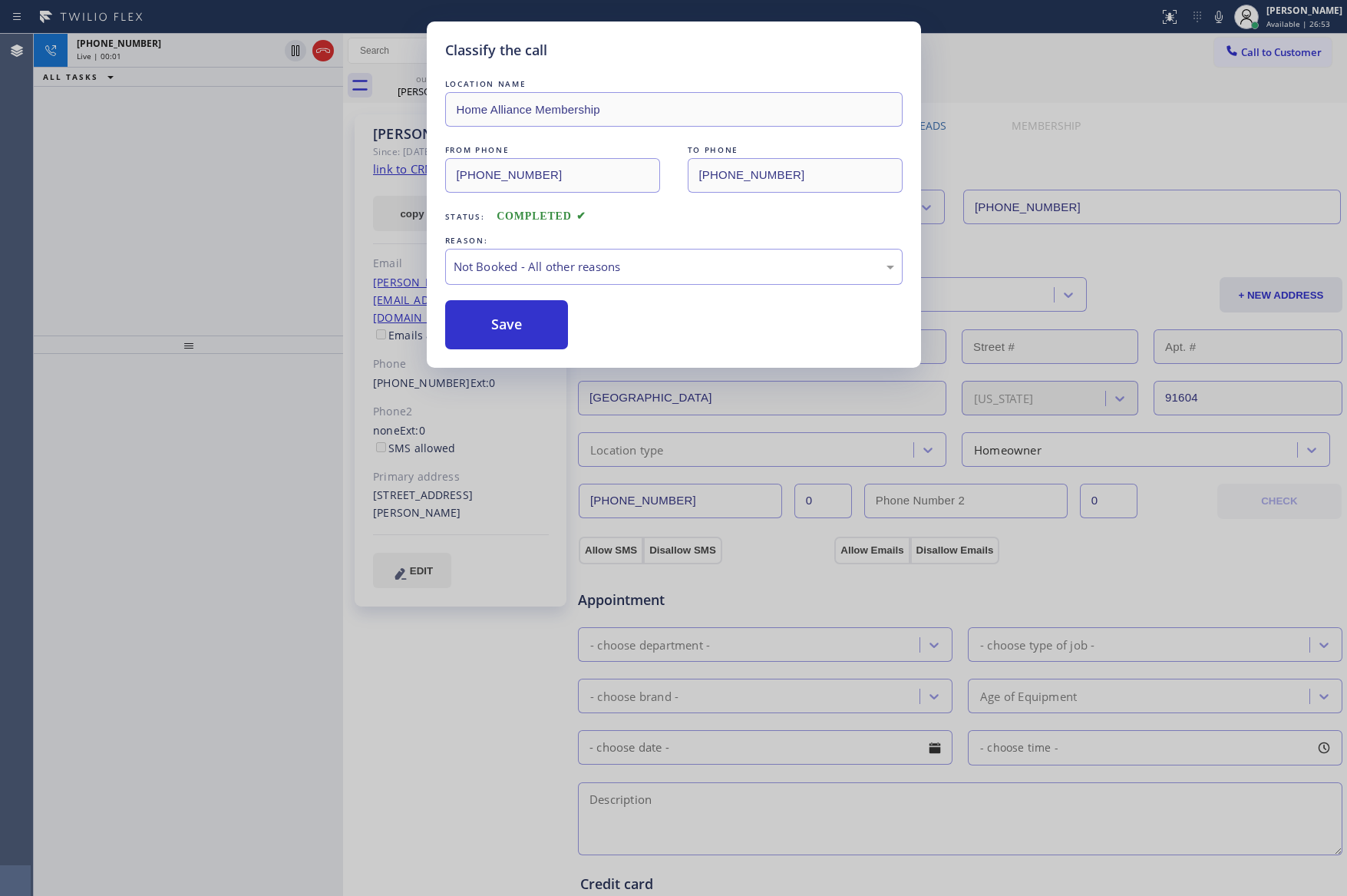
click at [102, 222] on div "Classify the call LOCATION NAME Home Alliance Membership FROM PHONE [PHONE_NUMB…" at bounding box center [673, 448] width 1347 height 896
drag, startPoint x: 121, startPoint y: 213, endPoint x: 176, endPoint y: 239, distance: 60.8
click at [129, 213] on div "Classify the call LOCATION NAME Home Alliance Membership FROM PHONE [PHONE_NUMB…" at bounding box center [673, 448] width 1347 height 896
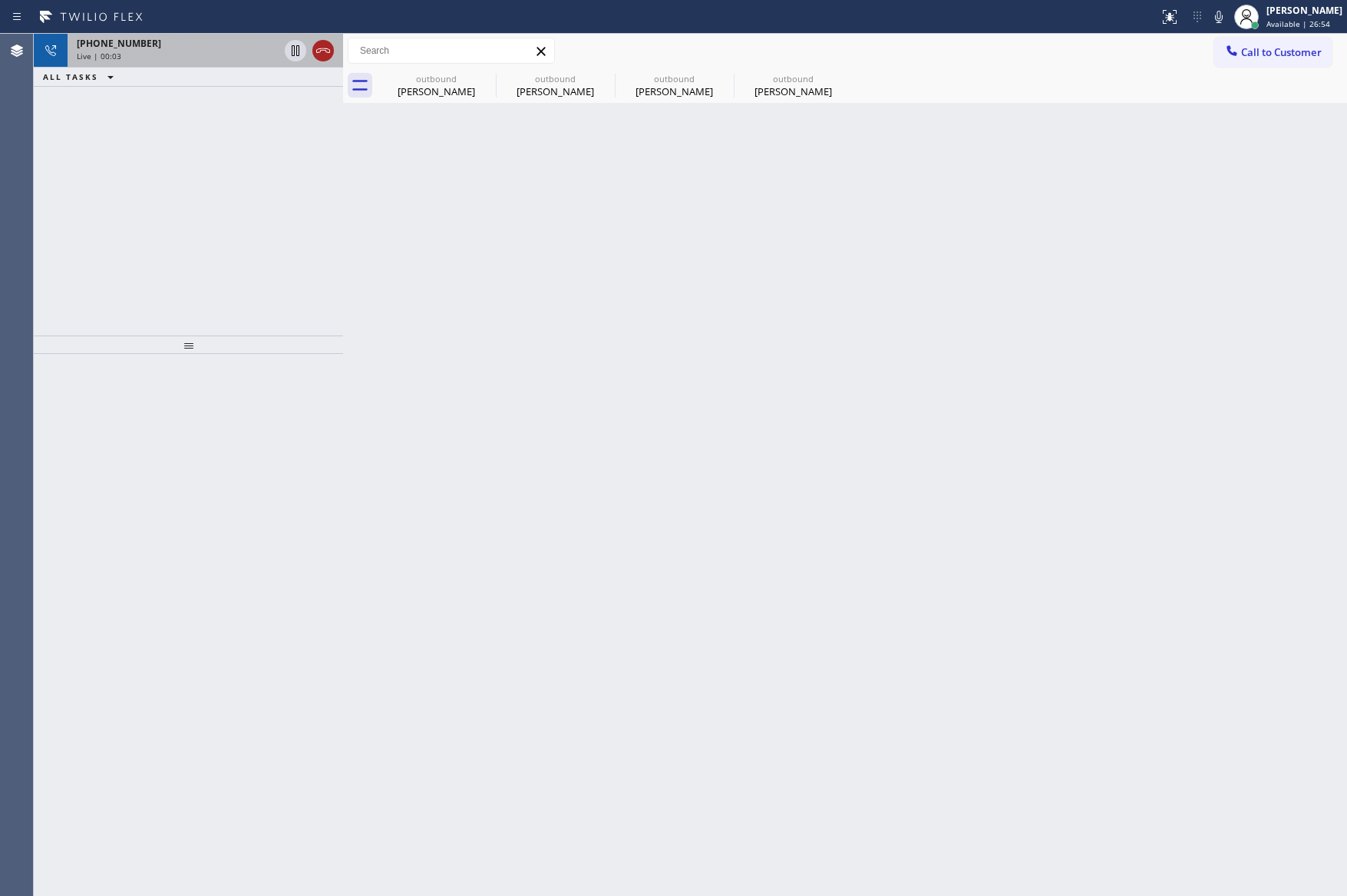
click at [323, 49] on icon at bounding box center [323, 50] width 18 height 18
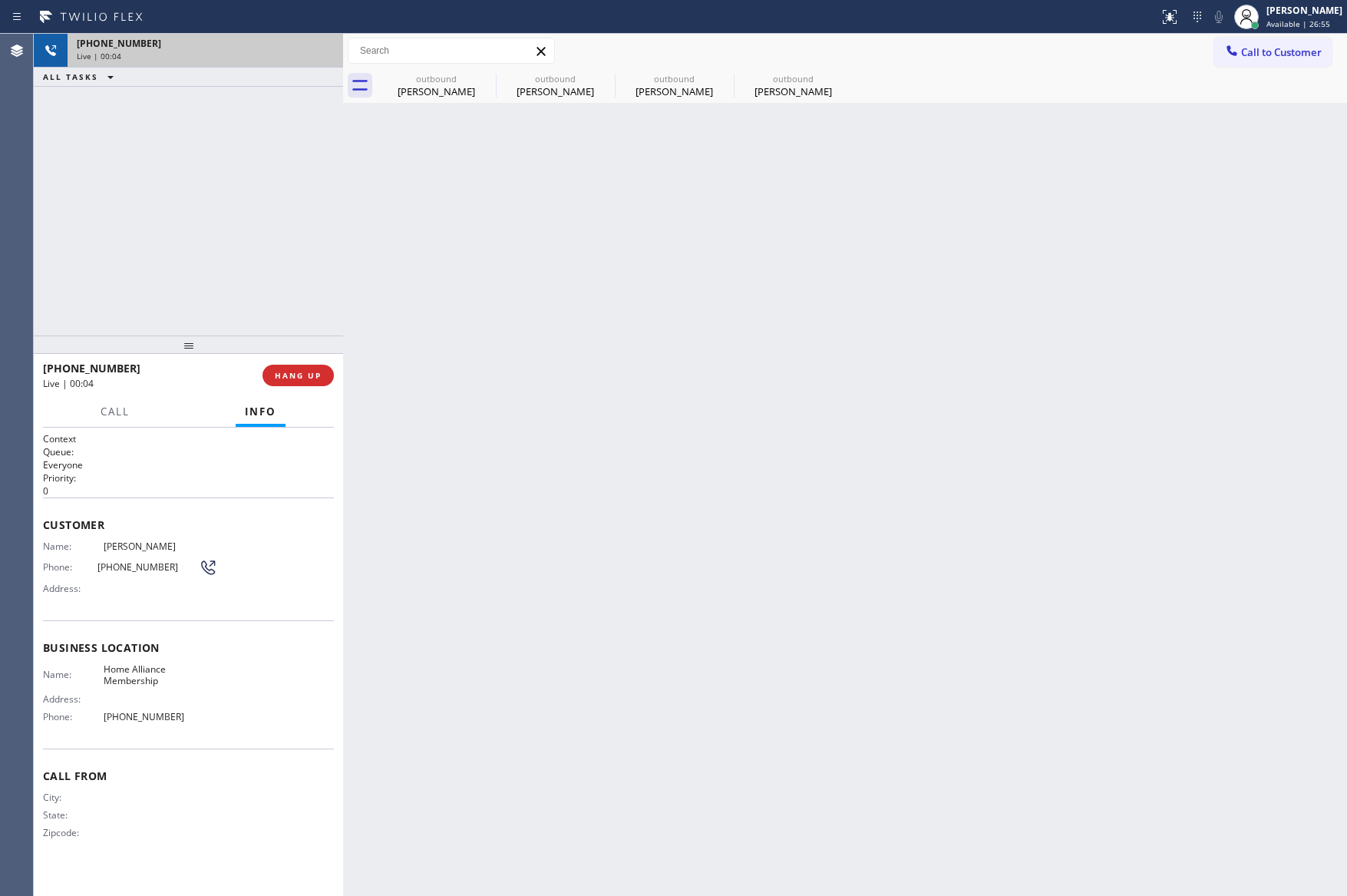
click at [224, 192] on div "[PHONE_NUMBER] Live | 00:04 ALL TASKS ALL TASKS ACTIVE TASKS TASKS IN WRAP UP" at bounding box center [189, 185] width 309 height 302
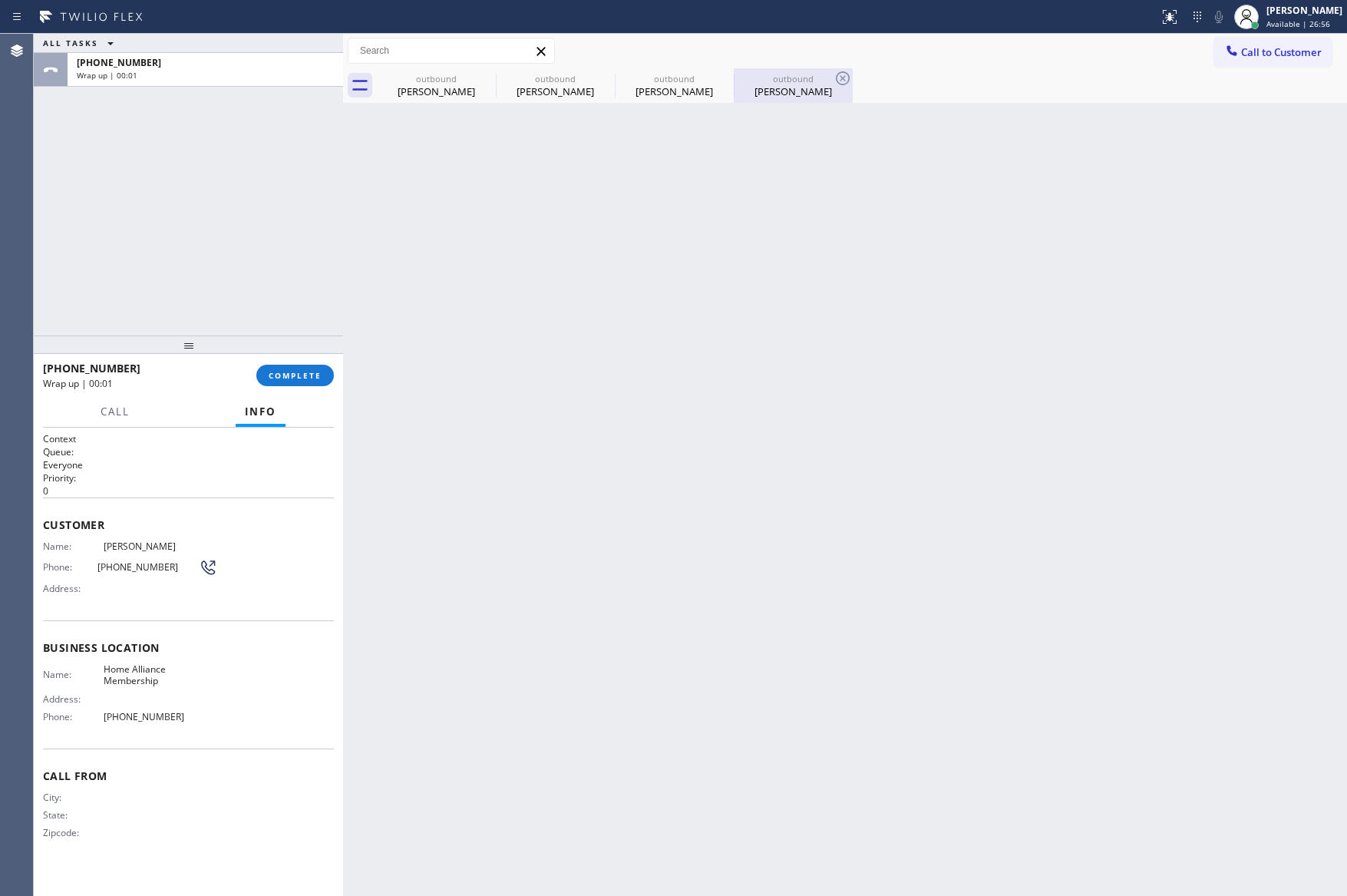
click at [793, 85] on div "[PERSON_NAME]" at bounding box center [794, 91] width 116 height 14
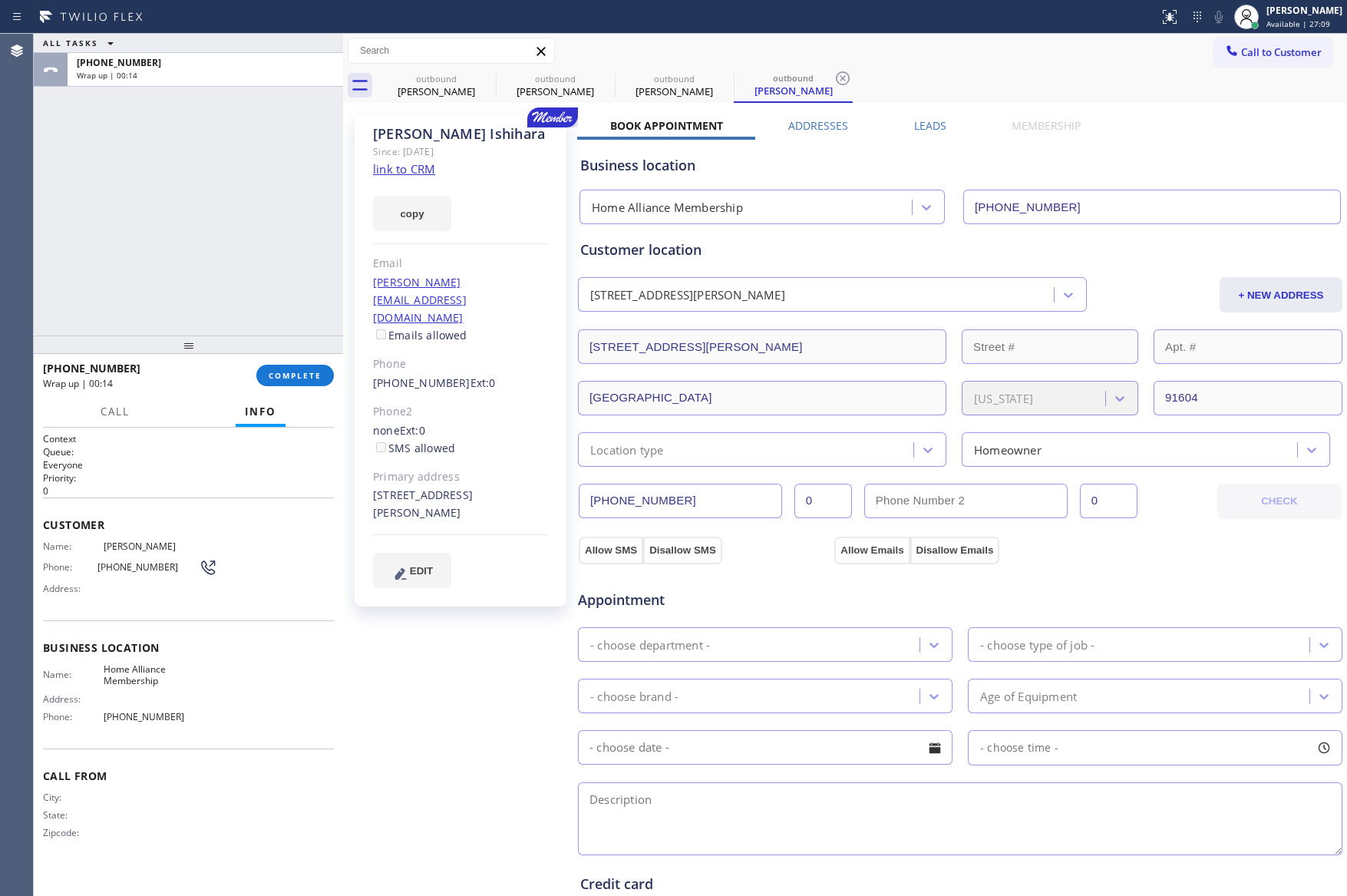
click at [222, 242] on div "ALL TASKS ALL TASKS ACTIVE TASKS TASKS IN WRAP UP [PHONE_NUMBER] Wrap up | 00:14" at bounding box center [189, 185] width 309 height 302
click at [1242, 50] on span "Call to Customer" at bounding box center [1282, 52] width 81 height 14
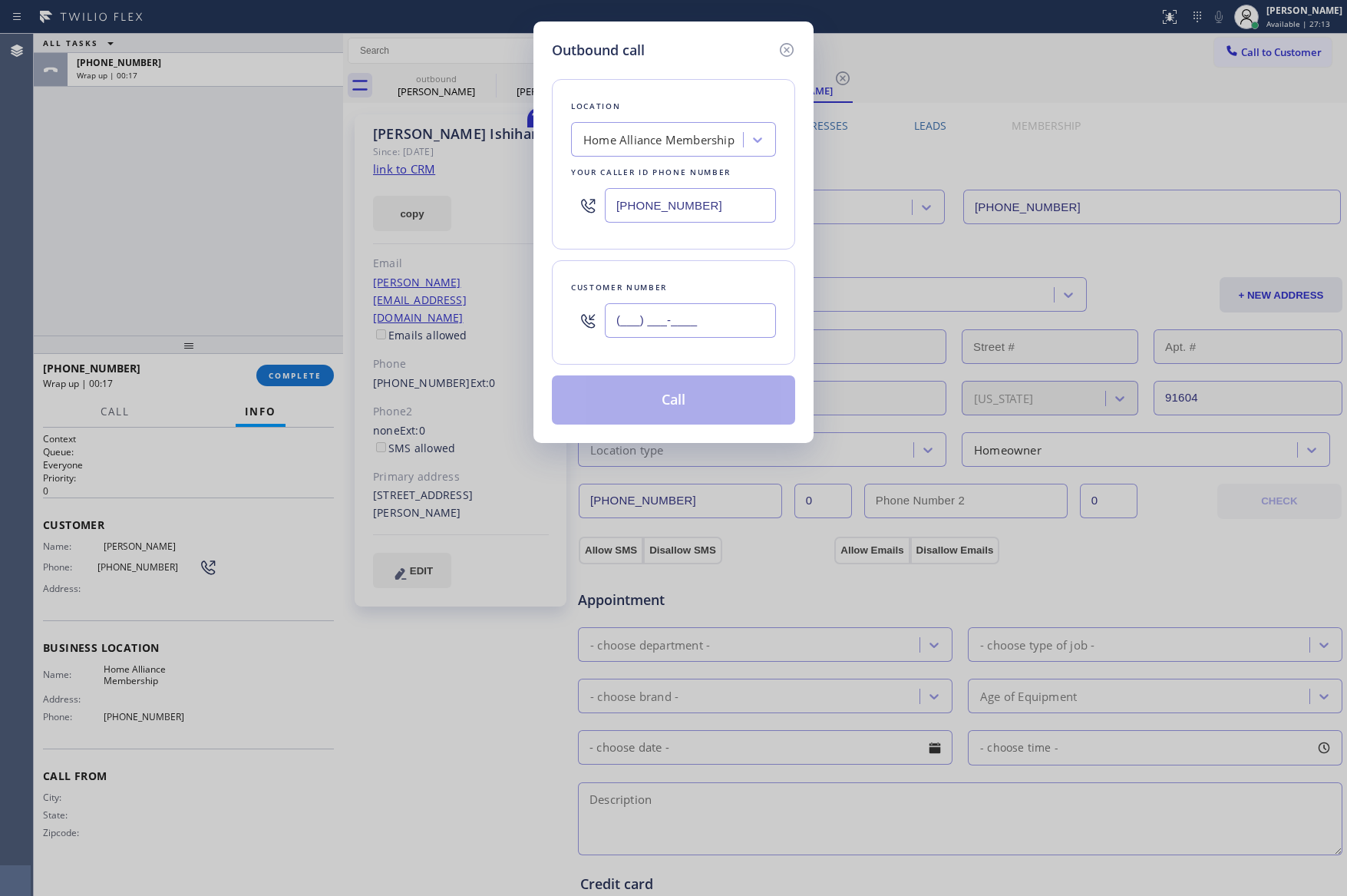
click at [728, 320] on input "(___) ___-____" at bounding box center [690, 320] width 171 height 34
paste input "text"
type input "(___) ___-____"
click at [781, 50] on icon at bounding box center [786, 49] width 18 height 18
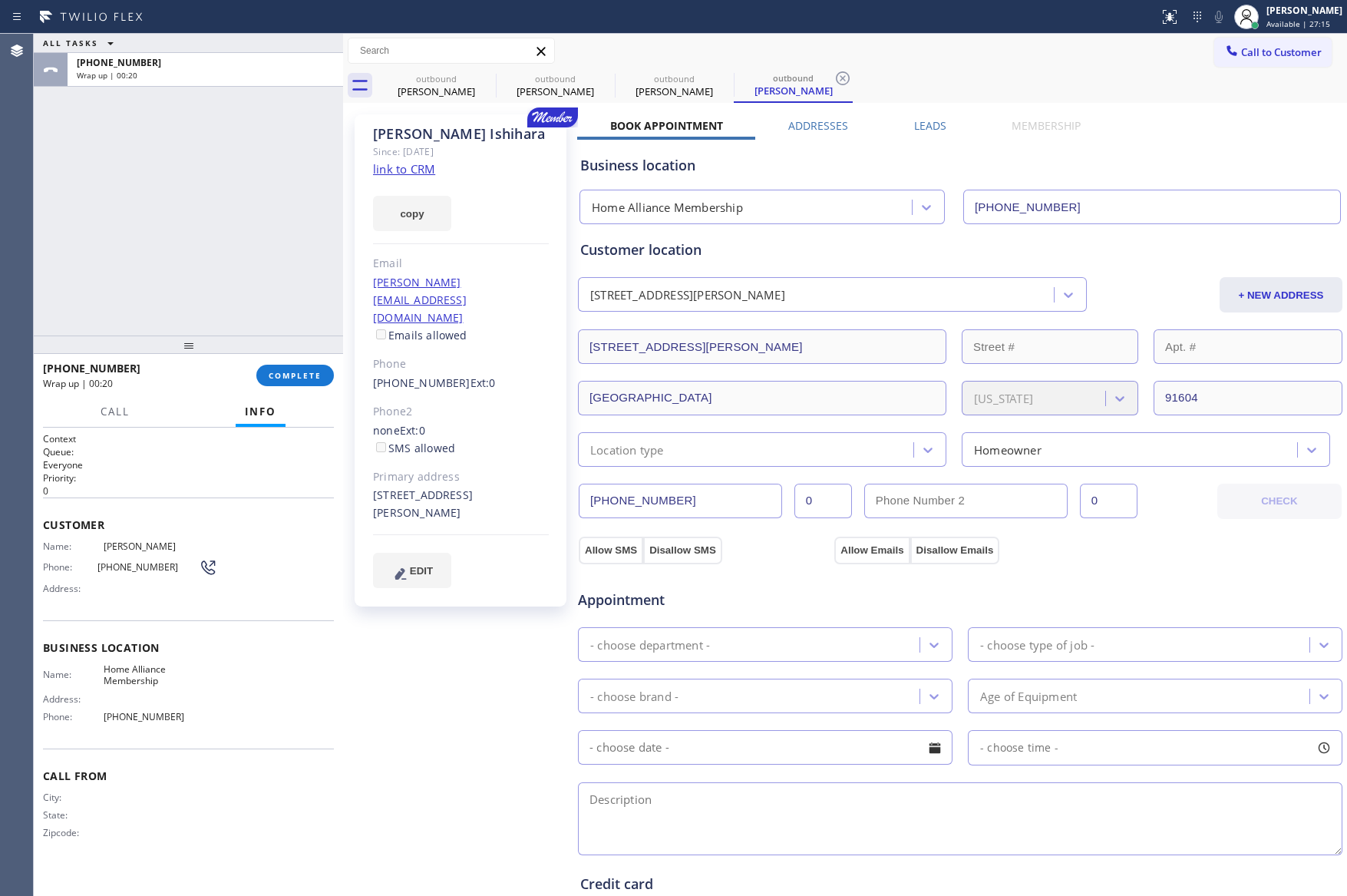
click at [921, 130] on label "Leads" at bounding box center [930, 125] width 32 height 14
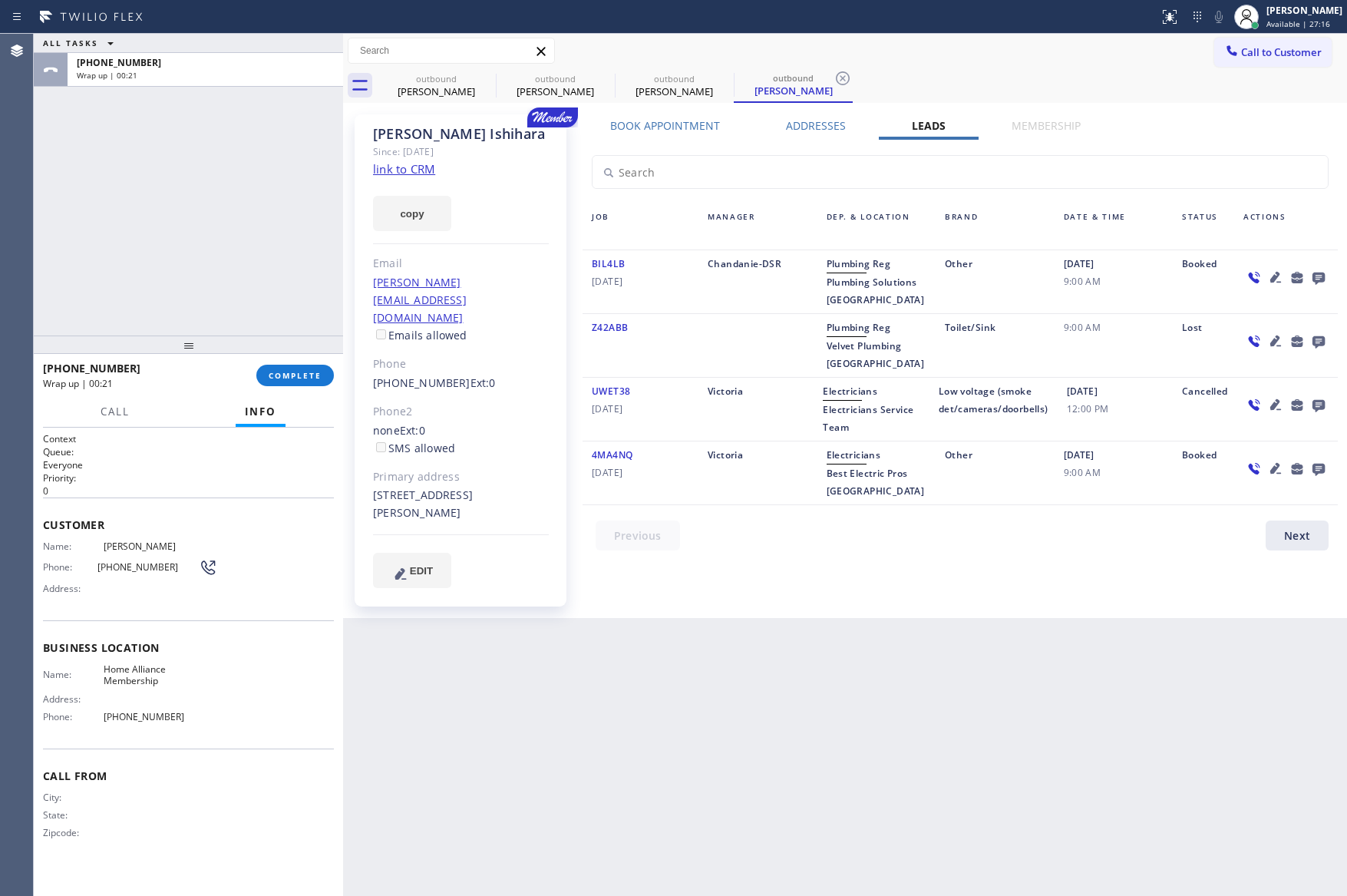
click at [1325, 276] on icon at bounding box center [1319, 277] width 18 height 19
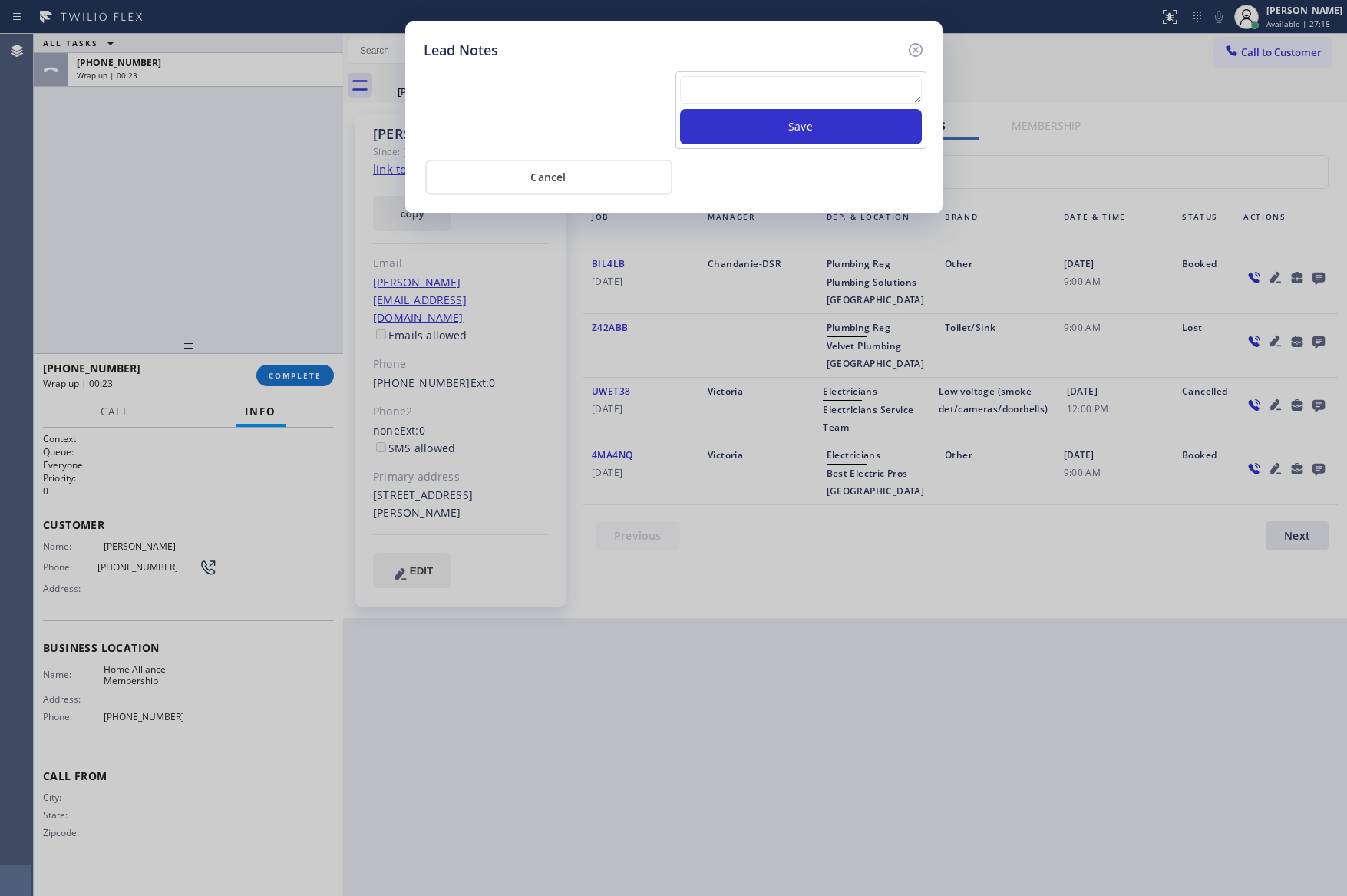
click at [889, 83] on textarea at bounding box center [800, 89] width 242 height 28
paste textarea "For the welcome call, please transfer the customer if they call back.""
type textarea "For the welcome call, please transfer the customer if they call back.""
click at [809, 127] on button "Save" at bounding box center [800, 126] width 242 height 35
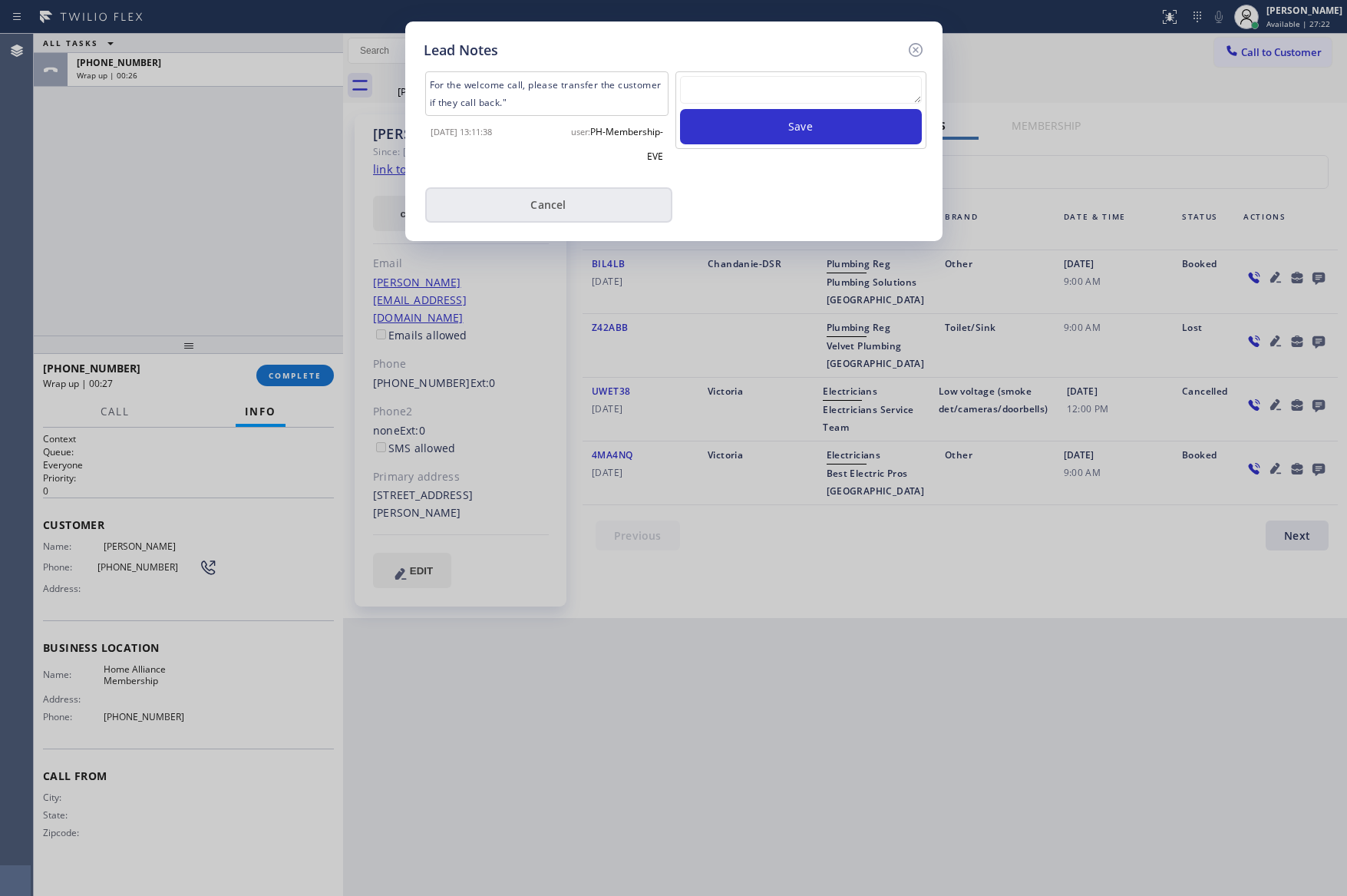
click at [620, 203] on button "Cancel" at bounding box center [549, 204] width 247 height 35
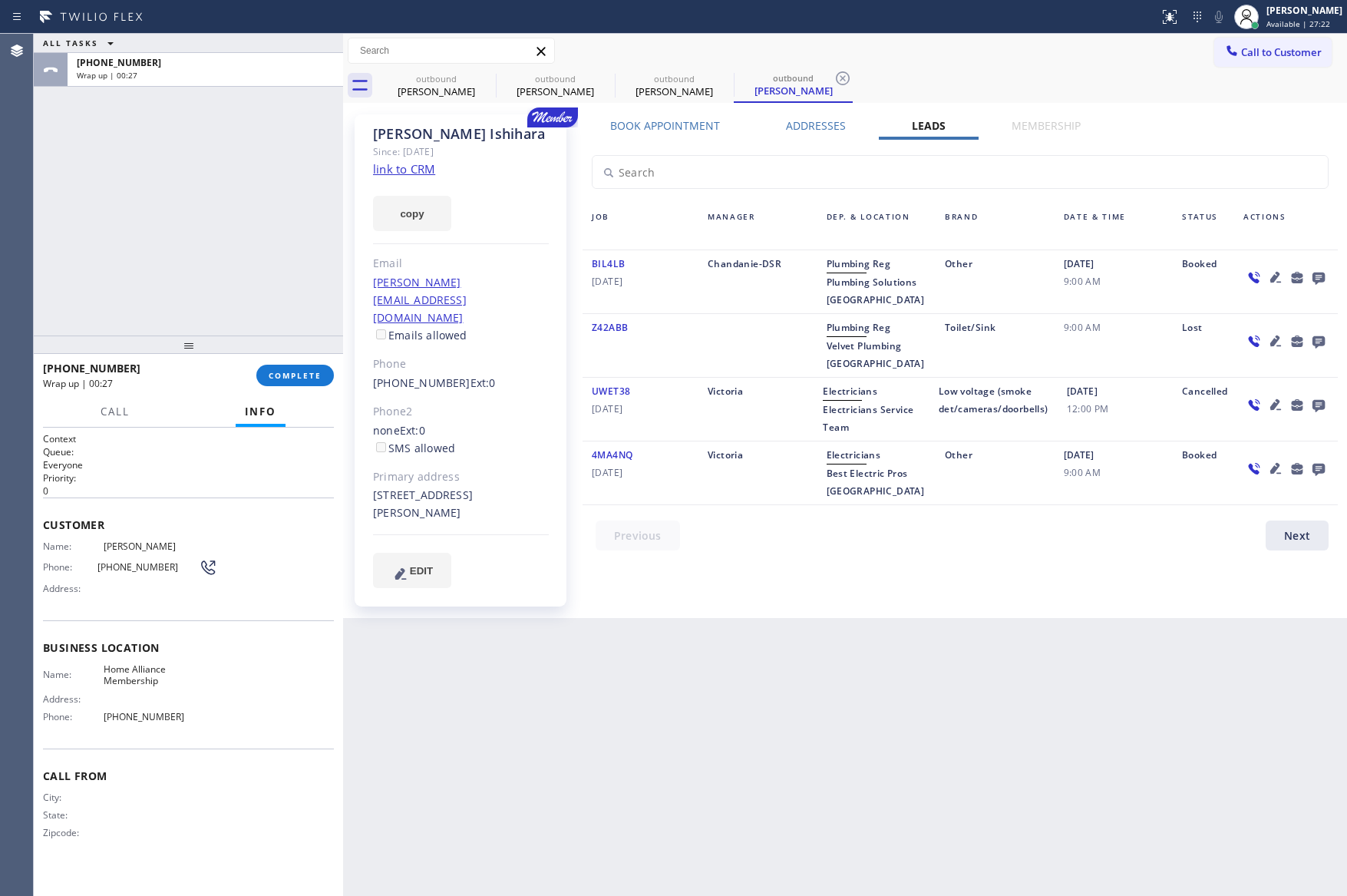
click at [198, 243] on div "ALL TASKS ALL TASKS ACTIVE TASKS TASKS IN WRAP UP [PHONE_NUMBER] Wrap up | 00:27" at bounding box center [189, 185] width 309 height 302
drag, startPoint x: 298, startPoint y: 276, endPoint x: 320, endPoint y: 339, distance: 66.7
click at [307, 290] on div "ALL TASKS ALL TASKS ACTIVE TASKS TASKS IN WRAP UP [PHONE_NUMBER] Wrap up | 00:28" at bounding box center [189, 185] width 309 height 302
click at [307, 374] on span "COMPLETE" at bounding box center [295, 375] width 53 height 10
click at [261, 182] on div "ALL TASKS ALL TASKS ACTIVE TASKS TASKS IN WRAP UP [PHONE_NUMBER] Wrap up | 00:29" at bounding box center [189, 185] width 309 height 302
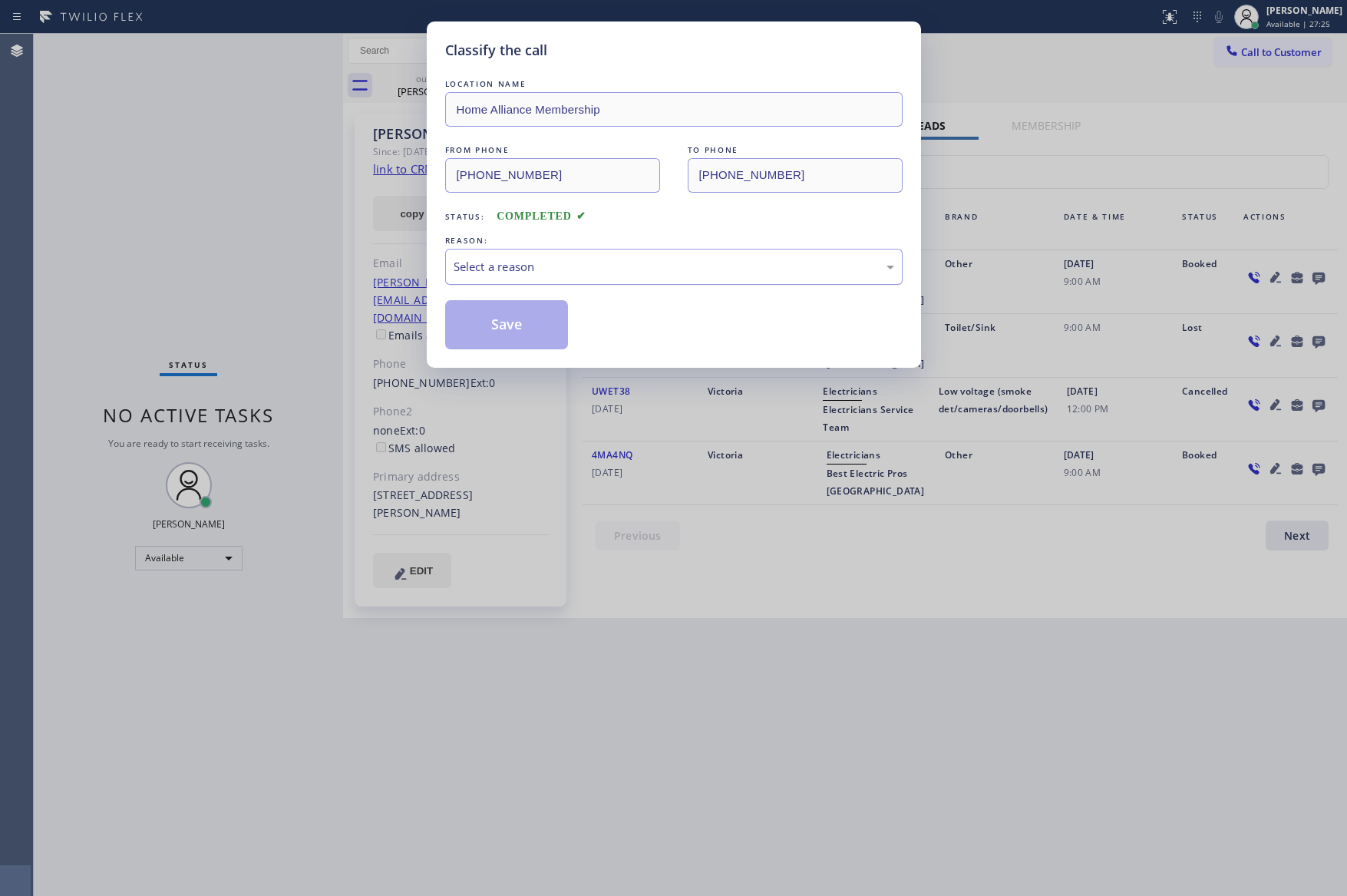
click at [560, 266] on div "Select a reason" at bounding box center [674, 267] width 440 height 18
click at [548, 327] on button "Save" at bounding box center [507, 325] width 123 height 49
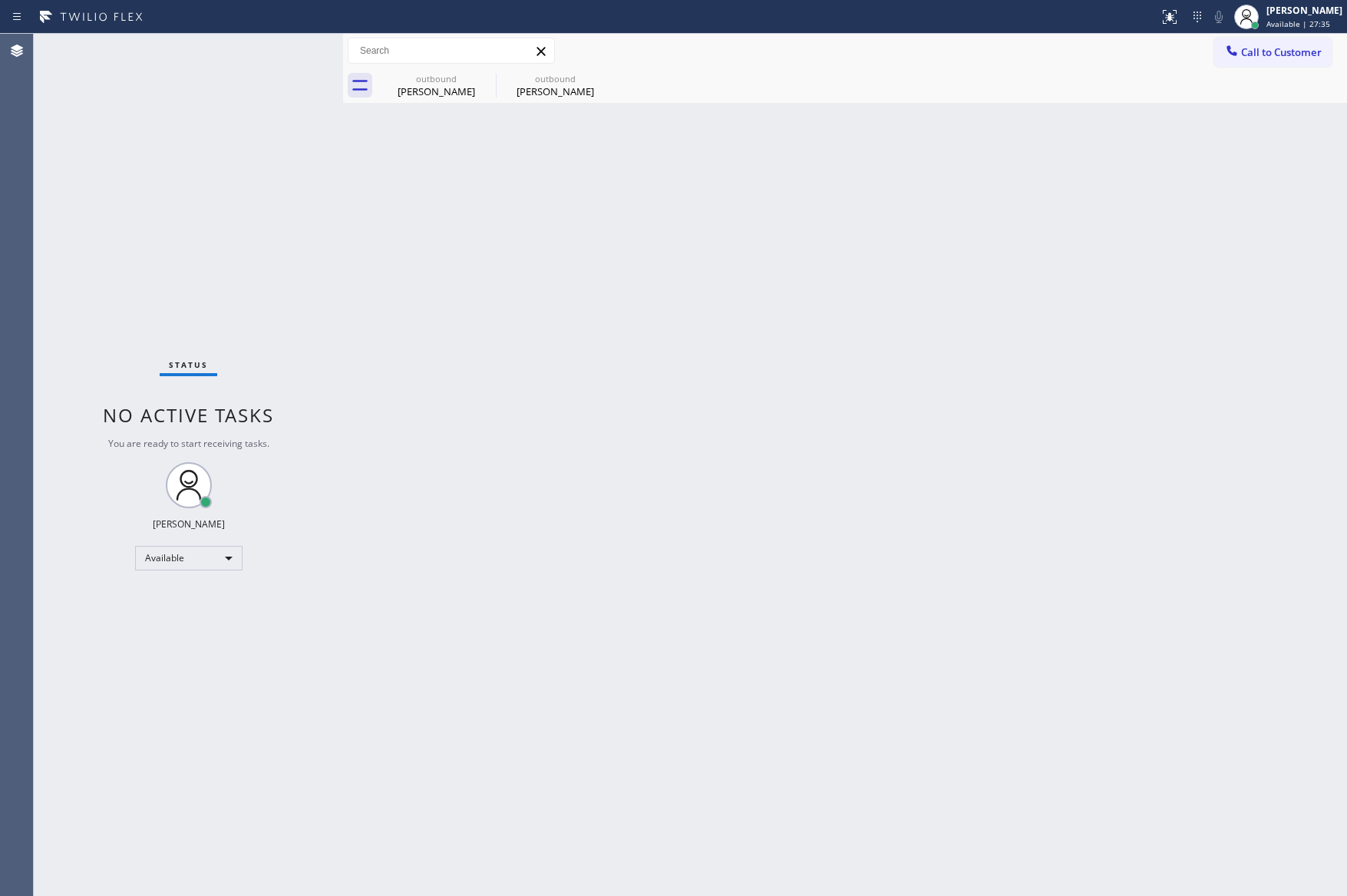
click at [705, 366] on div "Back to Dashboard Change Sender ID Customers Technicians Select a contact Outbo…" at bounding box center [845, 465] width 1004 height 862
click at [1255, 63] on button "Call to Customer" at bounding box center [1273, 52] width 118 height 29
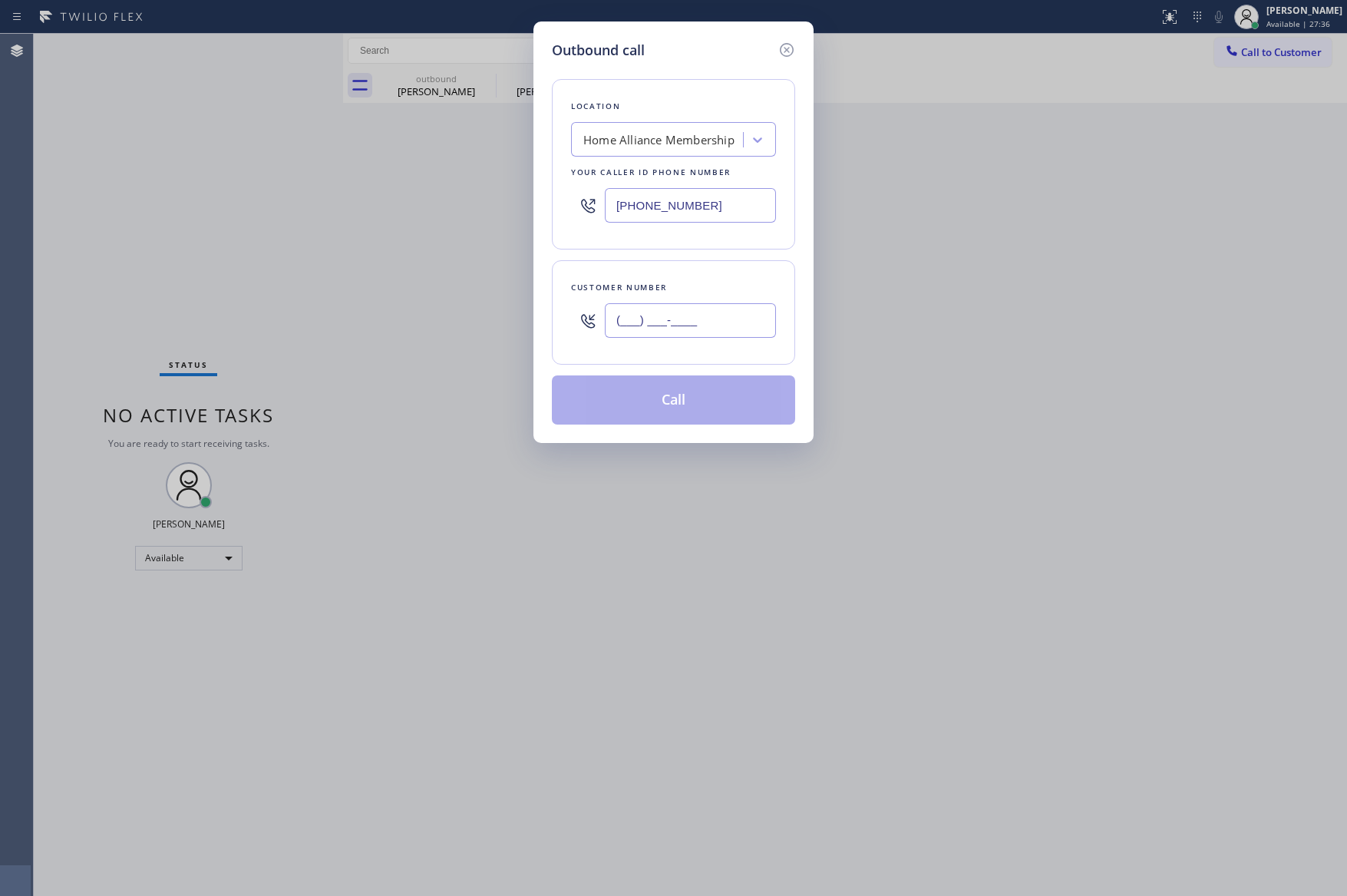
click at [747, 315] on input "(___) ___-____" at bounding box center [690, 320] width 171 height 34
paste input "213) 458-4618"
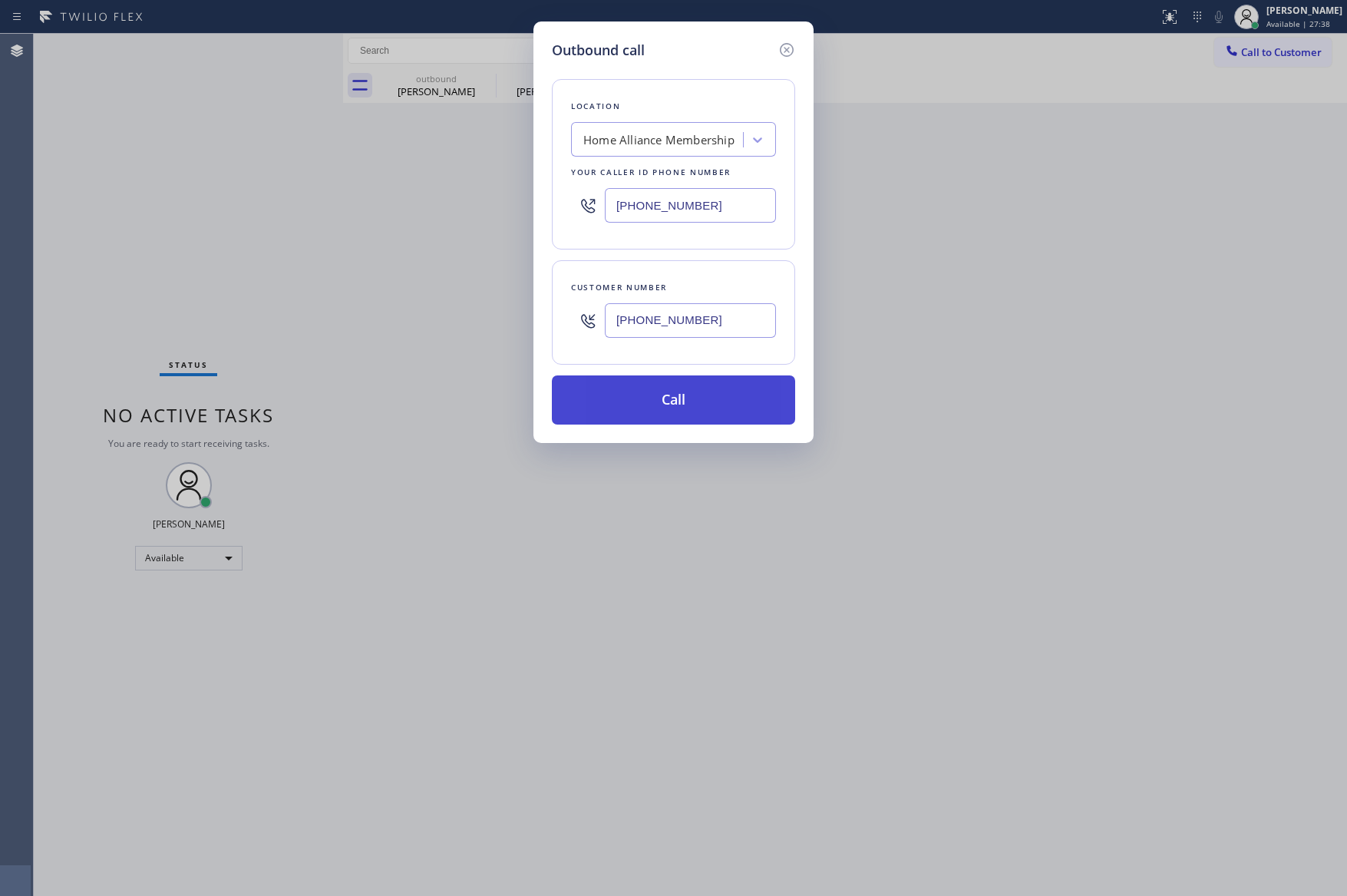
type input "[PHONE_NUMBER]"
click at [725, 396] on button "Call" at bounding box center [673, 400] width 243 height 49
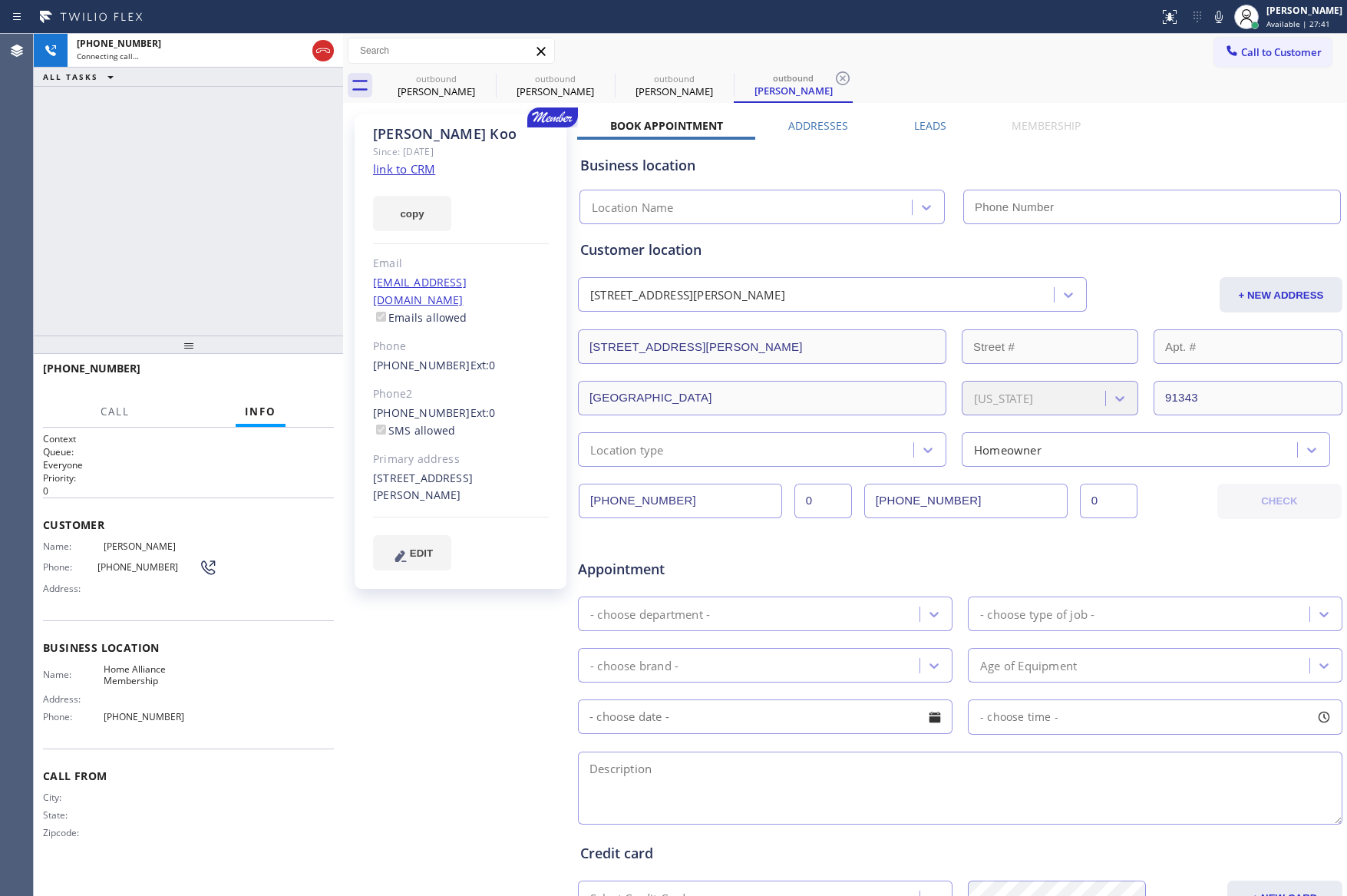
drag, startPoint x: 168, startPoint y: 245, endPoint x: 362, endPoint y: 158, distance: 212.6
click at [202, 237] on div "[PHONE_NUMBER] Connecting call… ALL TASKS ALL TASKS ACTIVE TASKS TASKS IN WRAP …" at bounding box center [189, 185] width 309 height 302
click at [439, 84] on div "[PERSON_NAME]" at bounding box center [437, 91] width 116 height 14
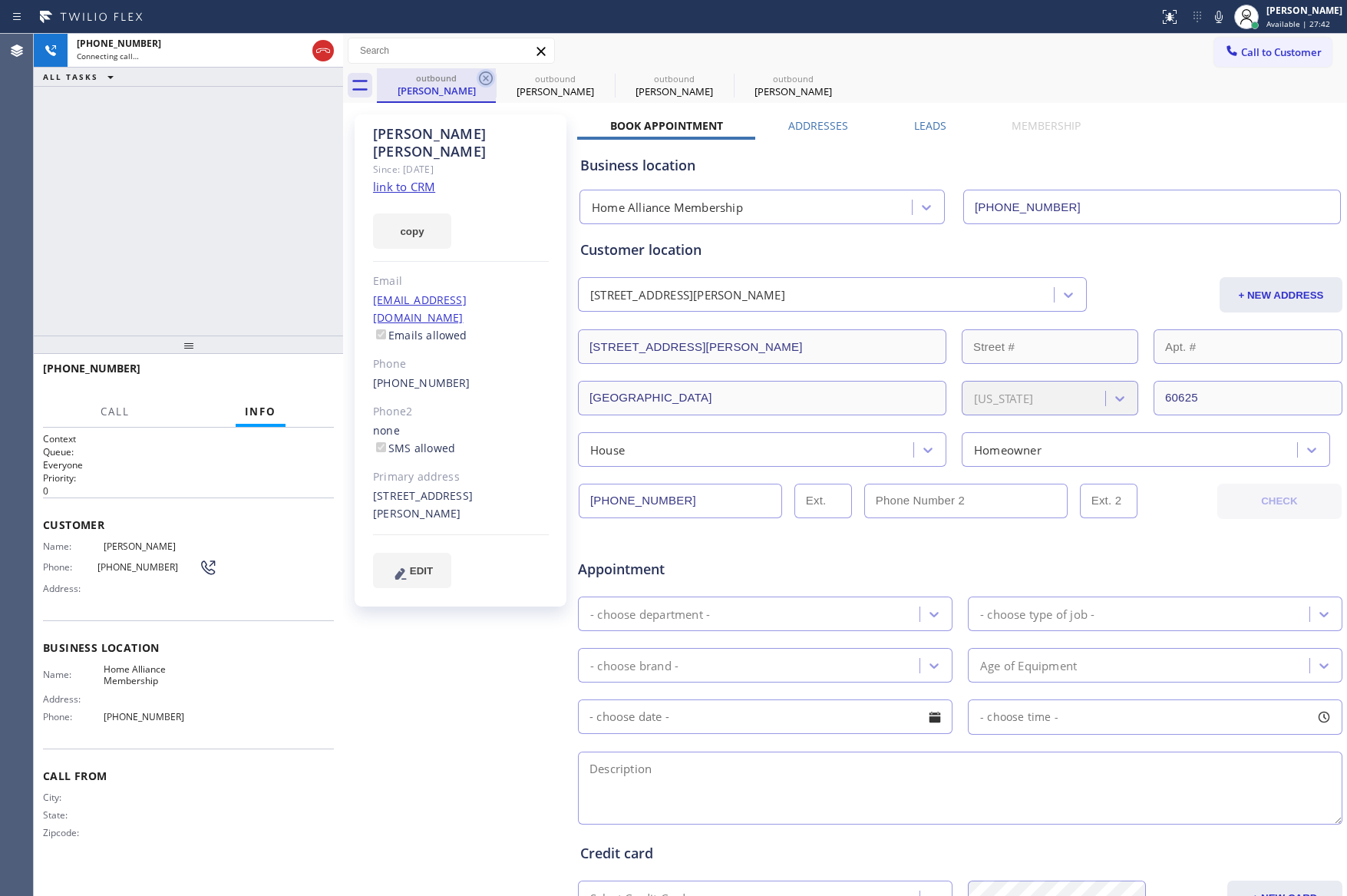
click at [487, 81] on icon at bounding box center [485, 78] width 18 height 18
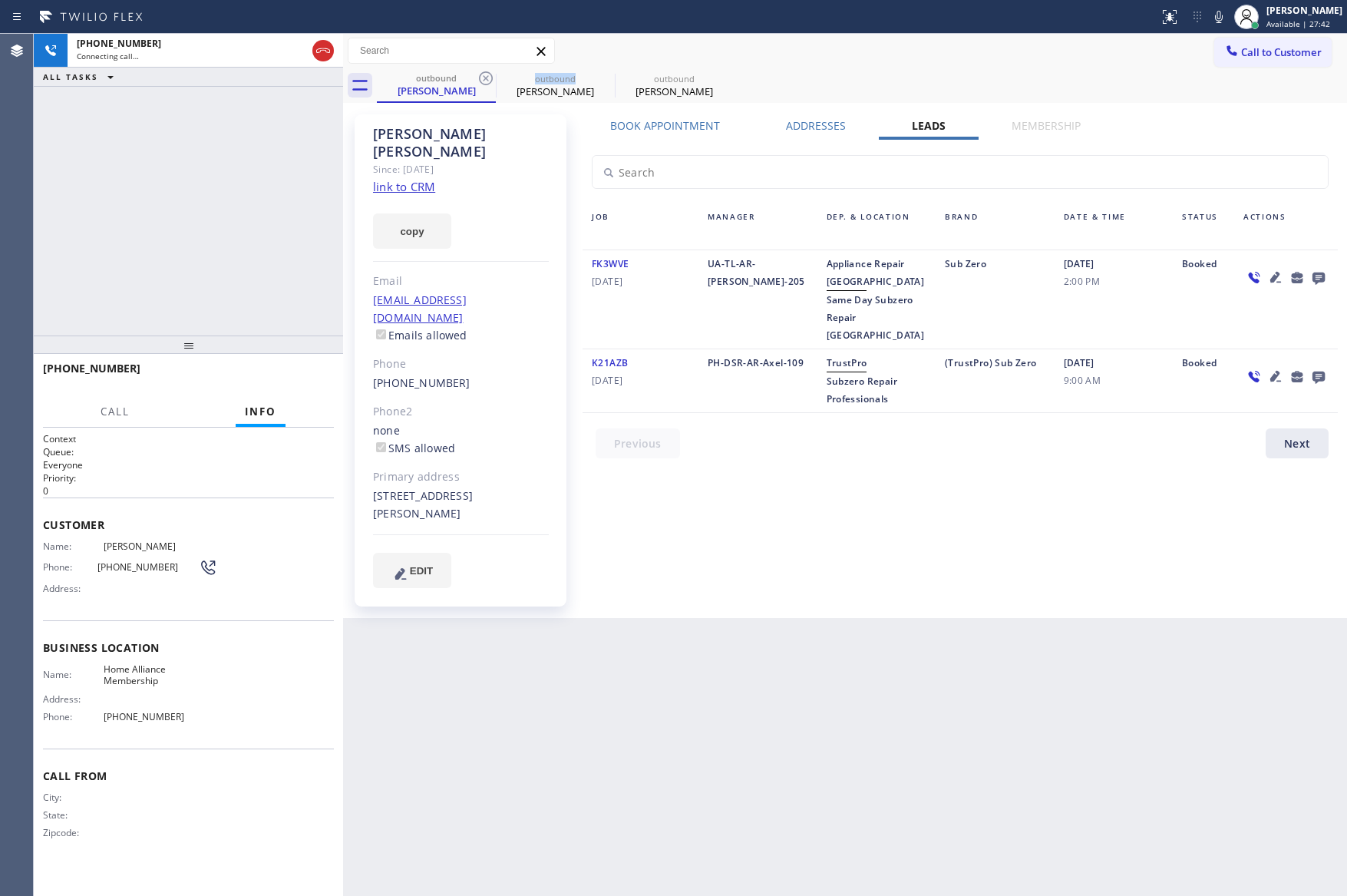
click at [487, 81] on icon at bounding box center [485, 78] width 18 height 18
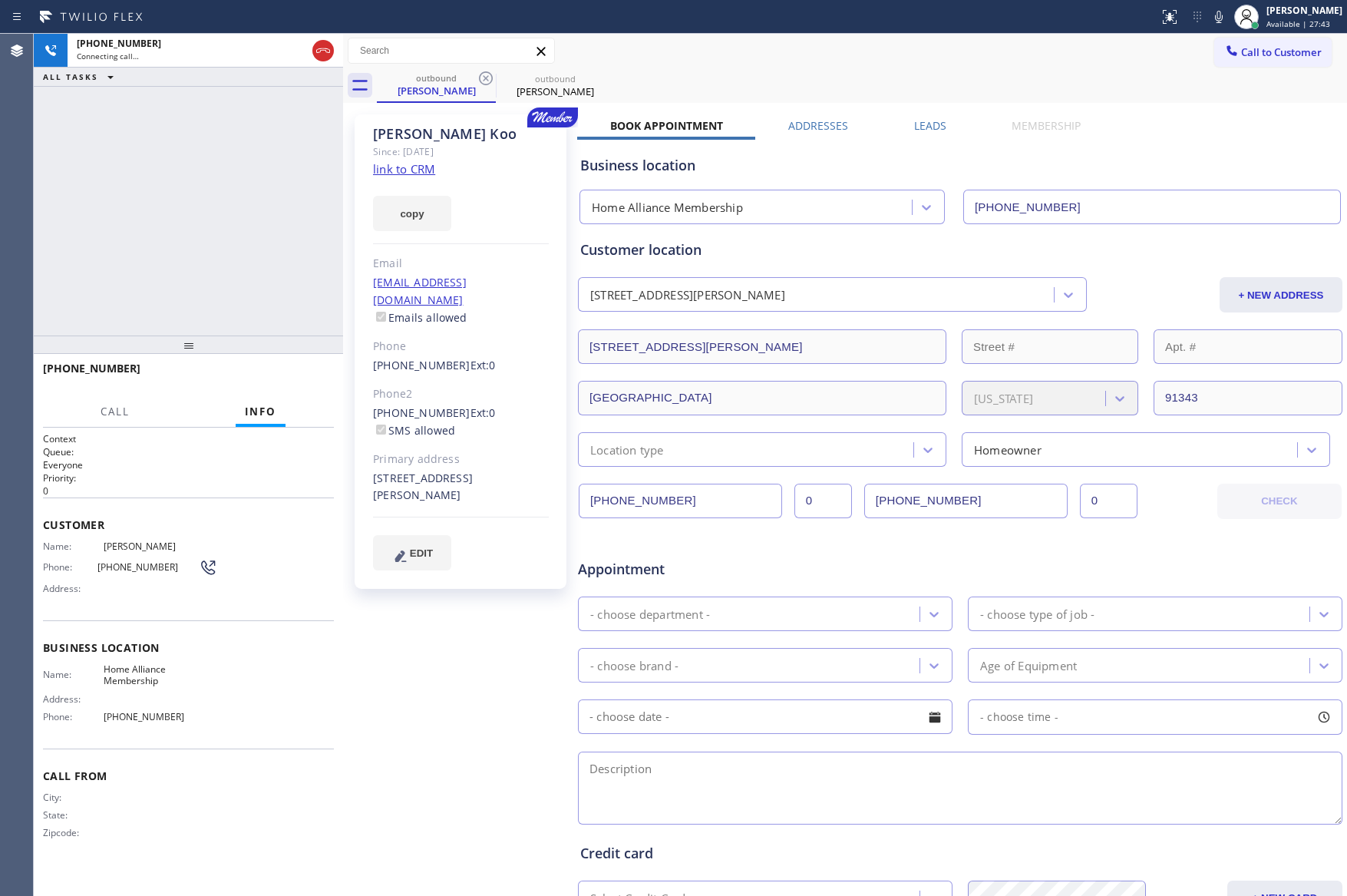
click at [298, 277] on div "[PHONE_NUMBER] Connecting call… ALL TASKS ALL TASKS ACTIVE TASKS TASKS IN WRAP …" at bounding box center [189, 185] width 309 height 302
click at [928, 124] on label "Leads" at bounding box center [930, 125] width 32 height 14
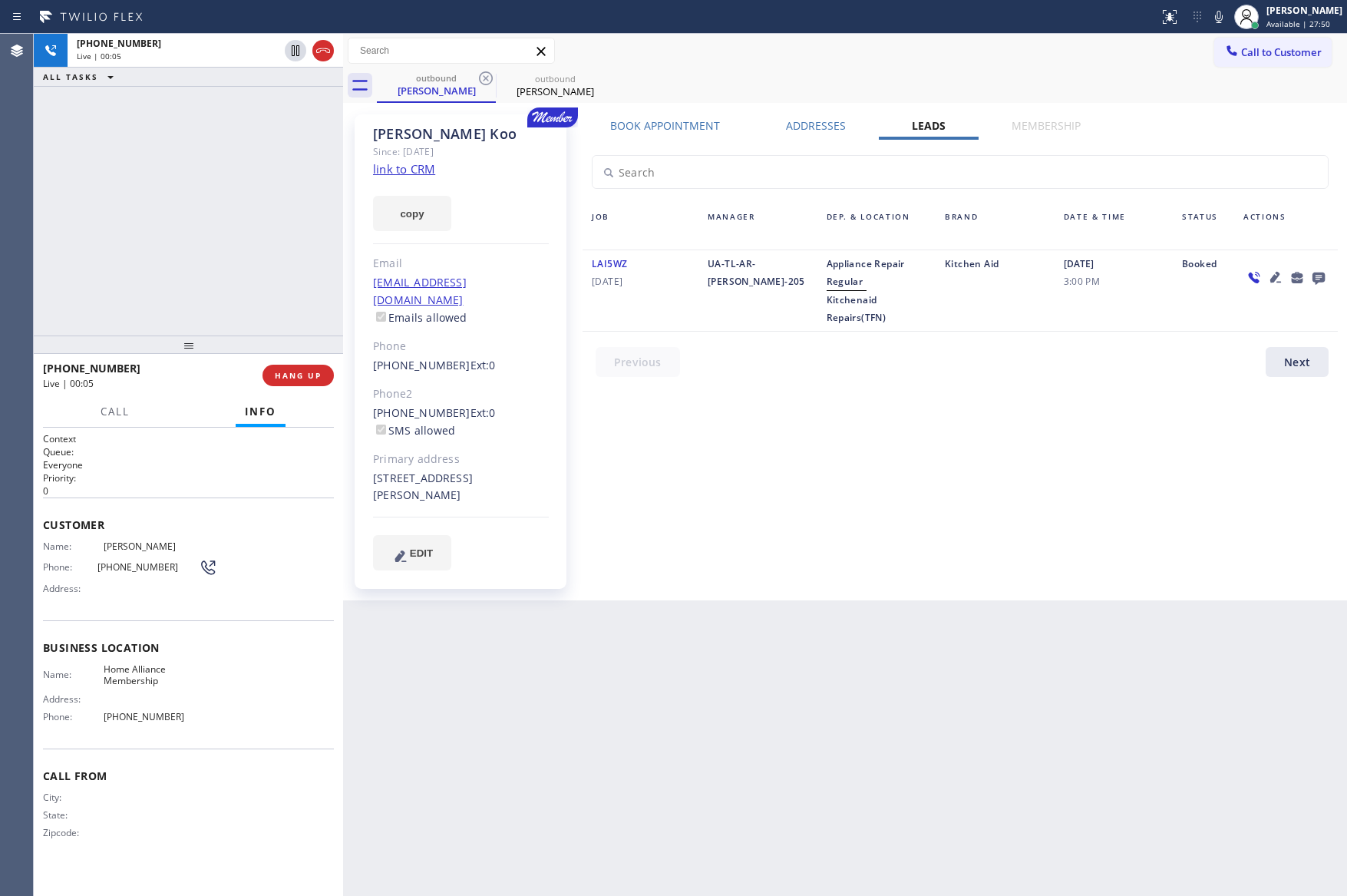
click at [739, 498] on div "Book Appointment Addresses Leads Membership Business location Home Alliance Mem…" at bounding box center [960, 358] width 766 height 478
click at [219, 216] on div "[PHONE_NUMBER] Live | 00:05 ALL TASKS ALL TASKS ACTIVE TASKS TASKS IN WRAP UP" at bounding box center [189, 185] width 309 height 302
click at [1318, 276] on icon at bounding box center [1319, 278] width 12 height 12
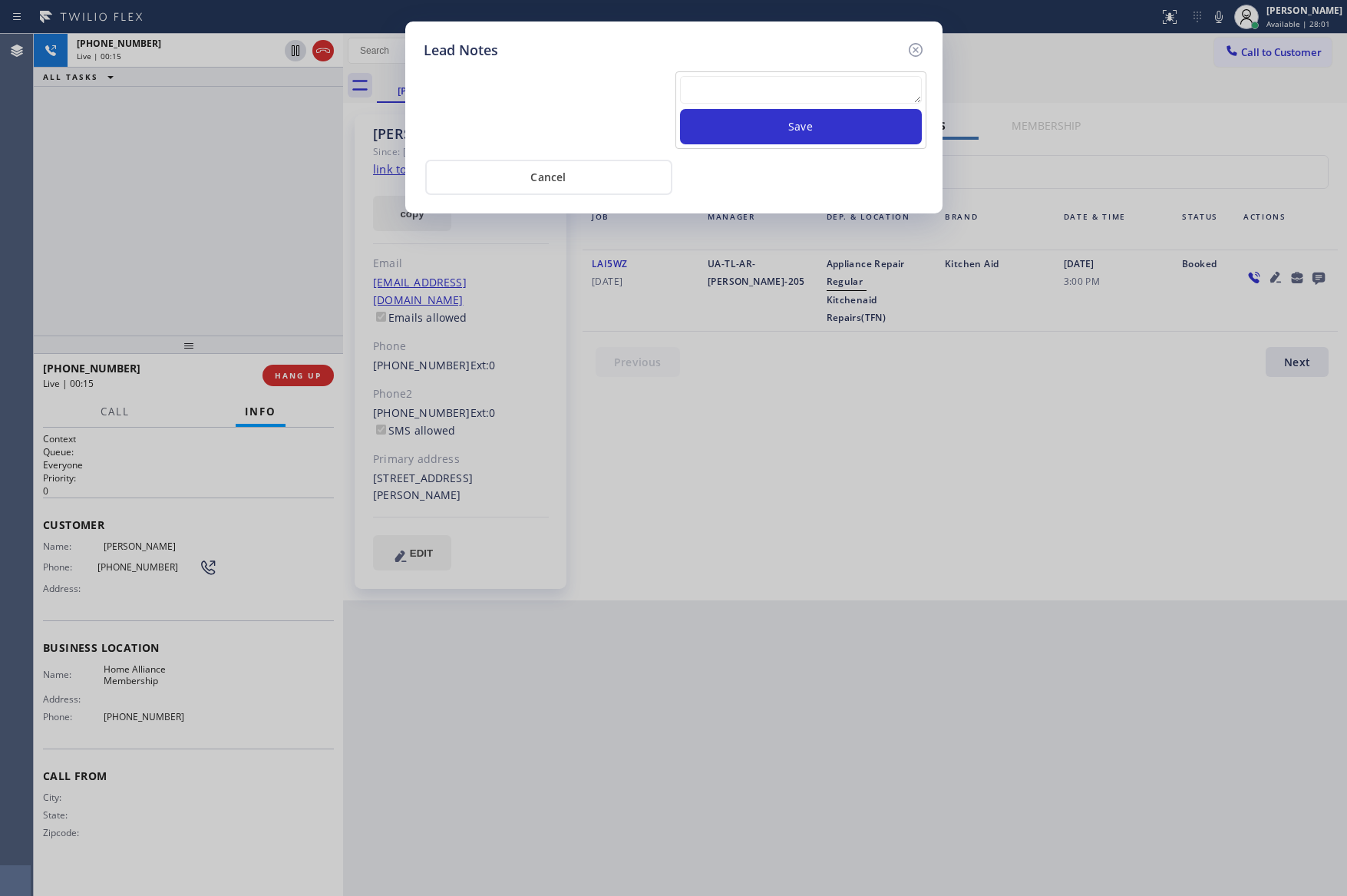
click at [865, 88] on textarea at bounding box center [800, 89] width 242 height 28
paste textarea "For the welcome call, please transfer the customer if they call back.""
type textarea "For the welcome call, please transfer the customer if they call back.""
click at [875, 127] on button "Save" at bounding box center [800, 126] width 242 height 35
click at [809, 194] on div "Cancel" at bounding box center [673, 176] width 500 height 38
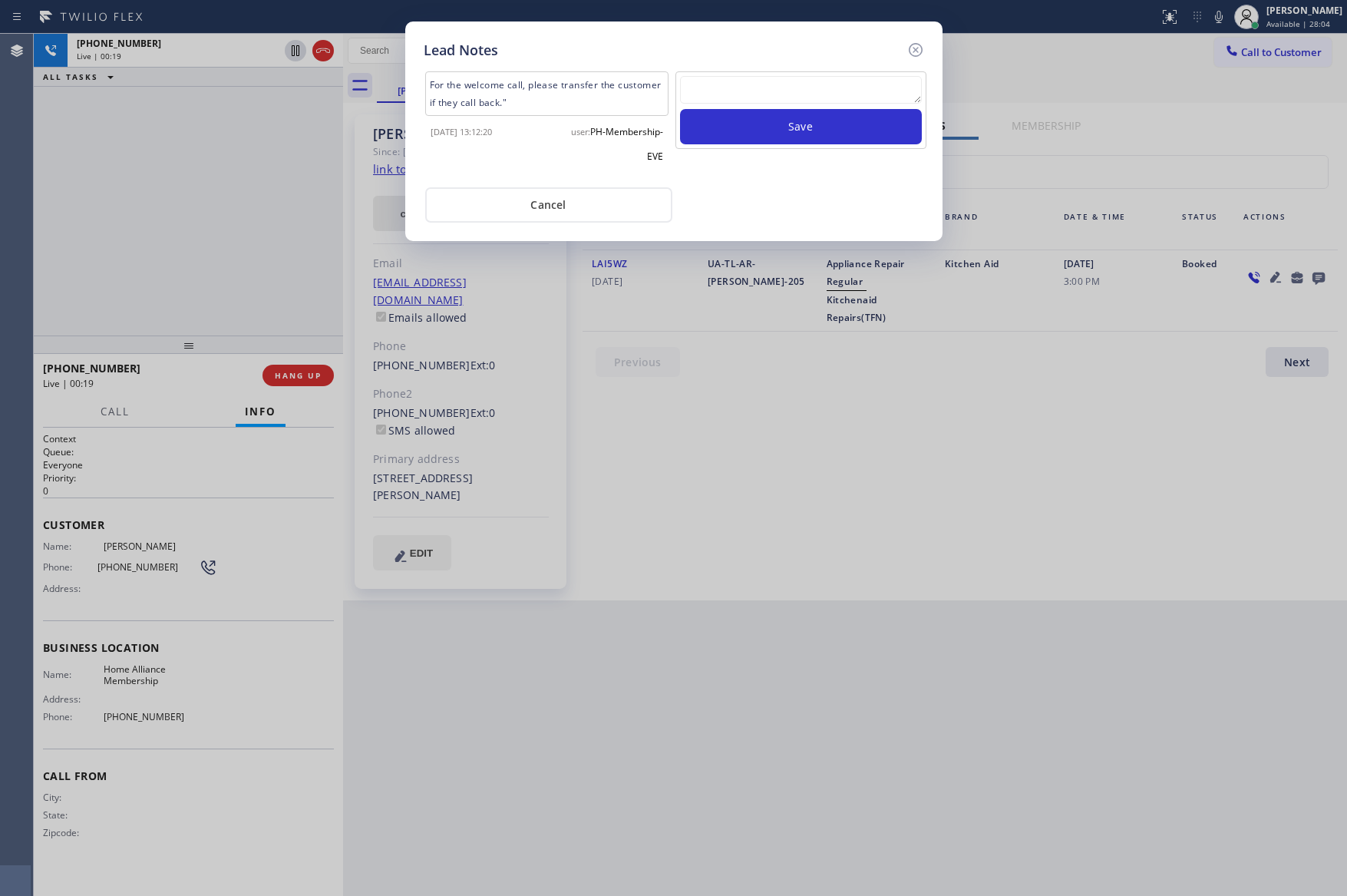
drag, startPoint x: 586, startPoint y: 196, endPoint x: 450, endPoint y: 205, distance: 136.3
click at [579, 198] on button "Cancel" at bounding box center [549, 204] width 247 height 35
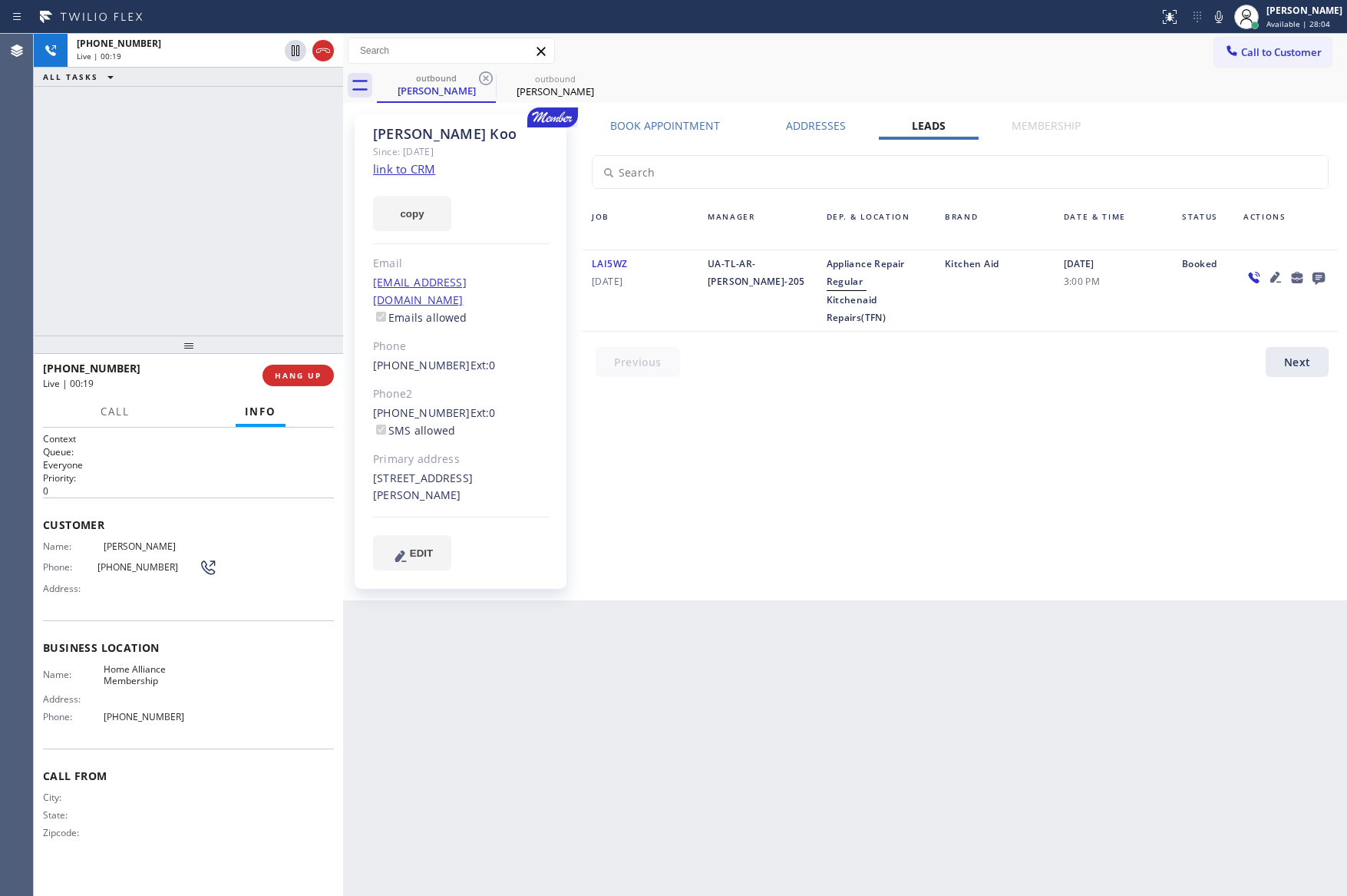
drag, startPoint x: 253, startPoint y: 222, endPoint x: 261, endPoint y: 233, distance: 13.6
click at [253, 224] on div "[PHONE_NUMBER] Live | 00:19 ALL TASKS ALL TASKS ACTIVE TASKS TASKS IN WRAP UP" at bounding box center [189, 185] width 309 height 302
click at [316, 370] on span "HANG UP" at bounding box center [298, 375] width 47 height 10
click at [228, 111] on div "[PHONE_NUMBER] Live | 00:22 ALL TASKS ALL TASKS ACTIVE TASKS TASKS IN WRAP UP" at bounding box center [189, 185] width 309 height 302
click at [244, 121] on div "[PHONE_NUMBER] Live | 00:22 ALL TASKS ALL TASKS ACTIVE TASKS TASKS IN WRAP UP" at bounding box center [189, 185] width 309 height 302
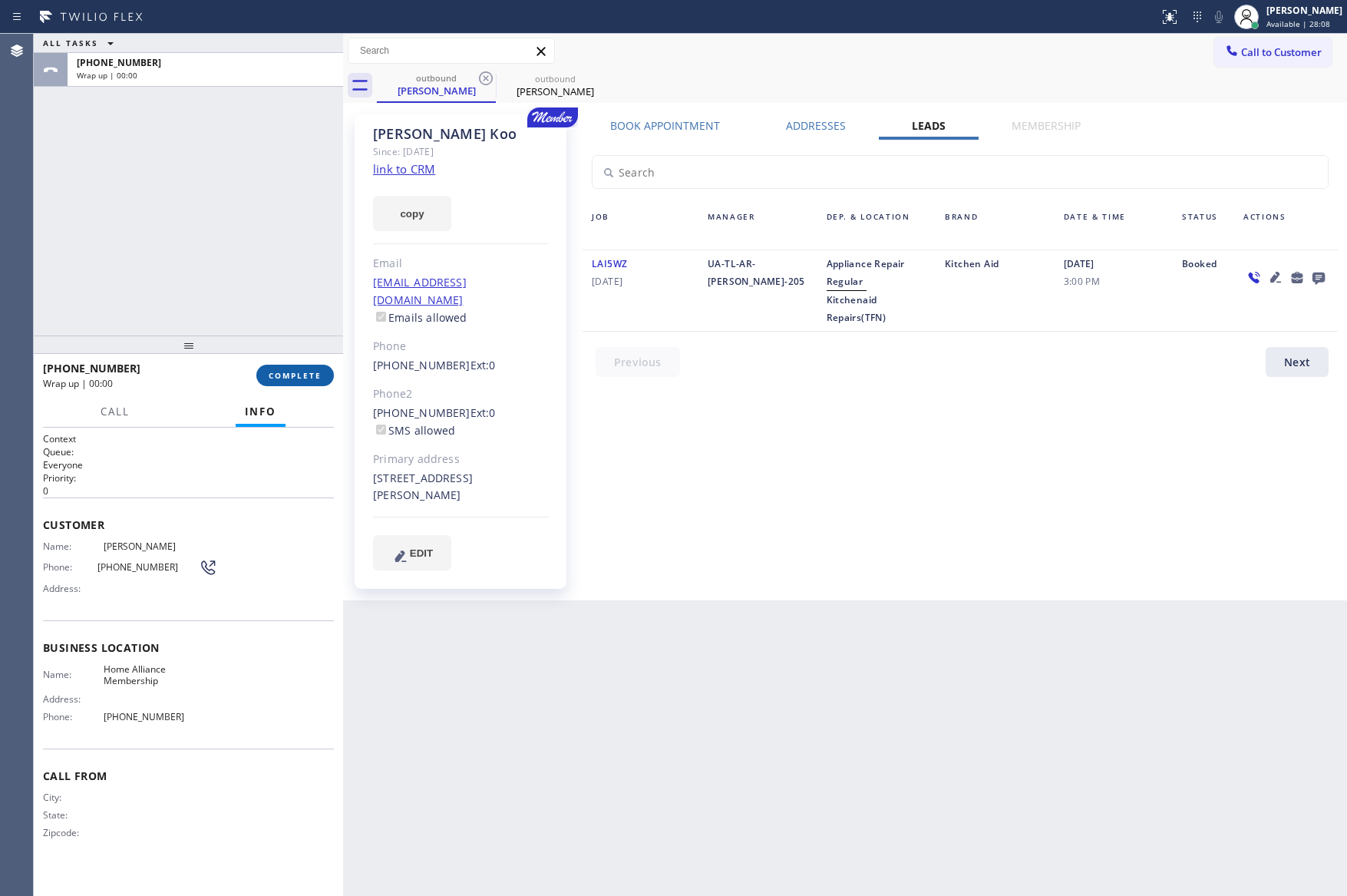
drag, startPoint x: 255, startPoint y: 244, endPoint x: 292, endPoint y: 384, distance: 144.8
click at [287, 323] on div "ALL TASKS ALL TASKS ACTIVE TASKS TASKS IN WRAP UP [PHONE_NUMBER] Wrap up | 00:00" at bounding box center [189, 185] width 309 height 302
click at [292, 381] on button "COMPLETE" at bounding box center [295, 375] width 78 height 22
click at [263, 202] on div "ALL TASKS ALL TASKS ACTIVE TASKS TASKS IN WRAP UP [PHONE_NUMBER] Wrap up | 00:01" at bounding box center [189, 185] width 309 height 302
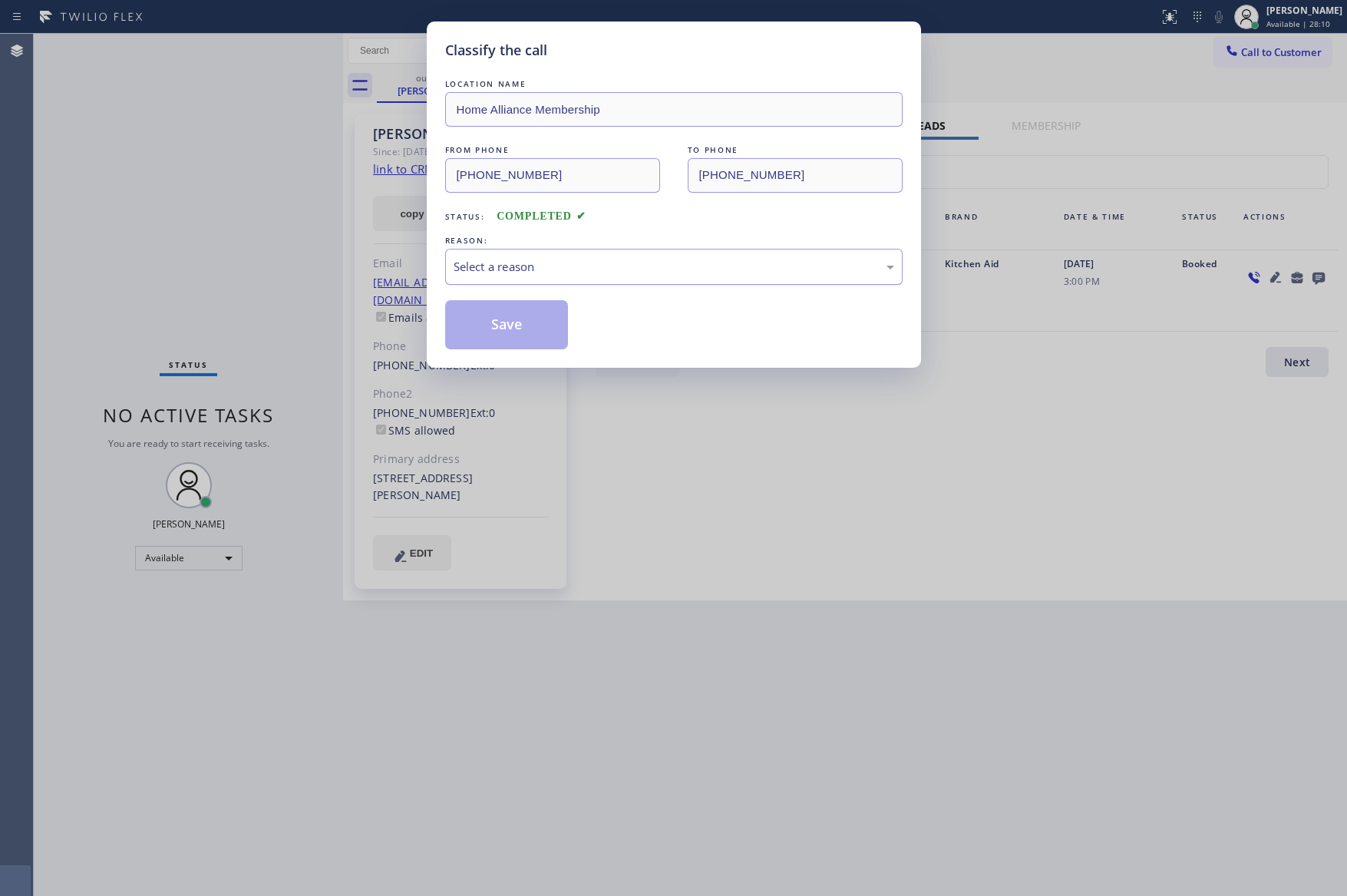
click at [570, 266] on div "Select a reason" at bounding box center [674, 267] width 440 height 18
click at [519, 329] on button "Save" at bounding box center [507, 325] width 123 height 49
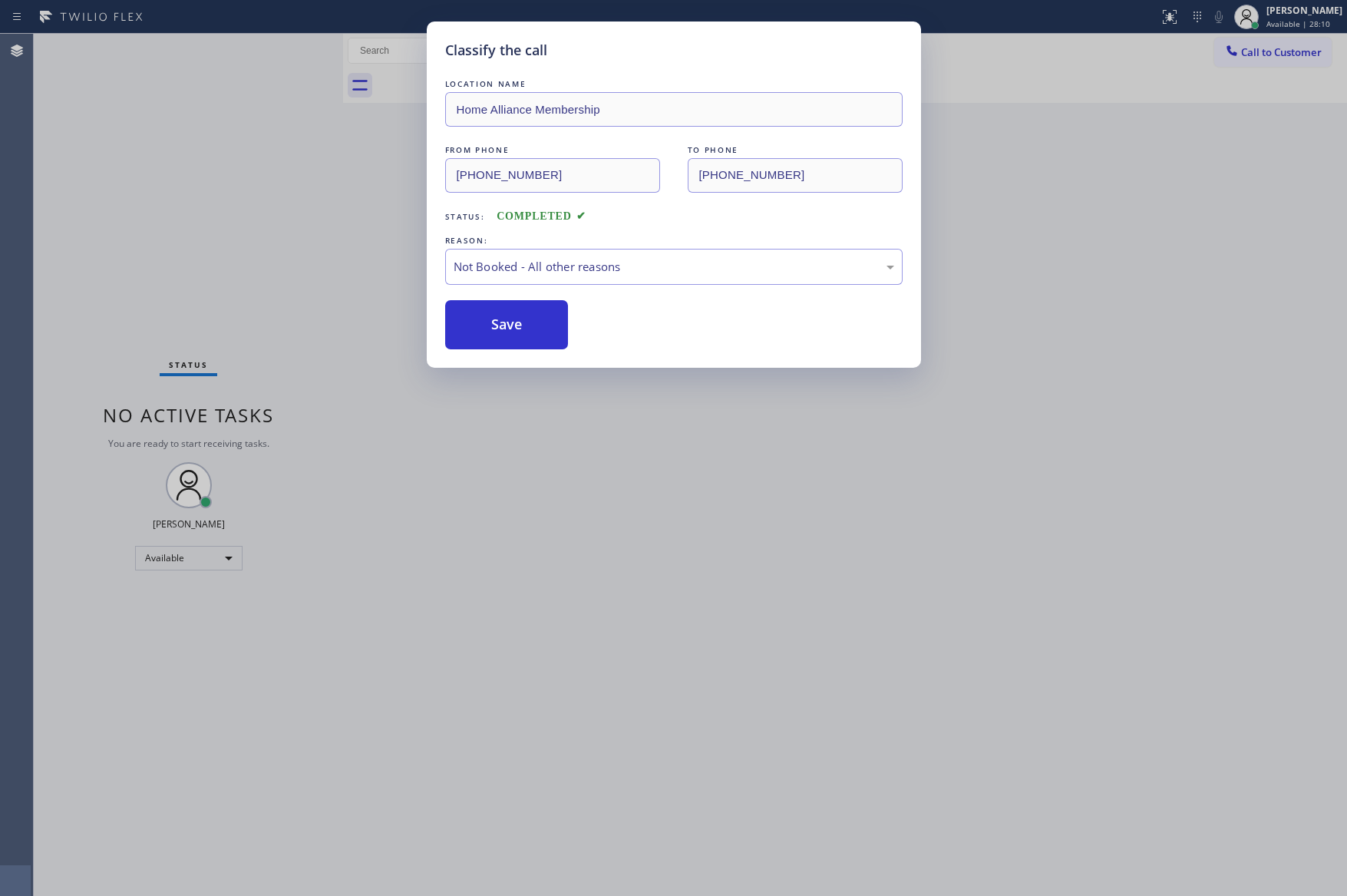
click at [519, 329] on button "Save" at bounding box center [507, 325] width 123 height 49
click at [222, 247] on div "Classify the call LOCATION NAME Home Alliance Membership FROM PHONE [PHONE_NUMB…" at bounding box center [673, 448] width 1347 height 896
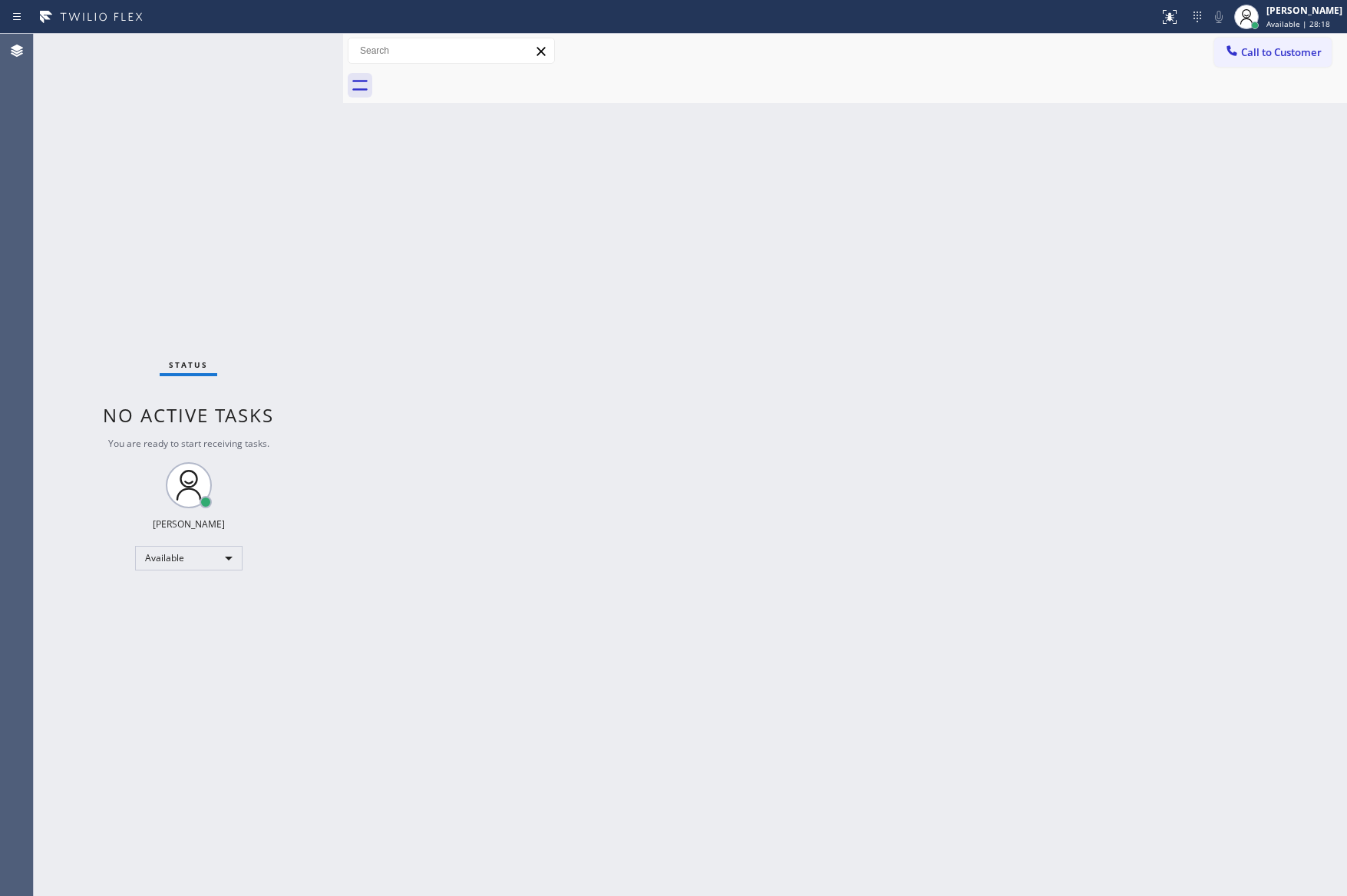
drag, startPoint x: 557, startPoint y: 376, endPoint x: 1023, endPoint y: 179, distance: 505.9
click at [600, 363] on div "Back to Dashboard Change Sender ID Customers Technicians Select a contact Outbo…" at bounding box center [845, 465] width 1004 height 862
click at [1263, 63] on button "Call to Customer" at bounding box center [1273, 52] width 118 height 29
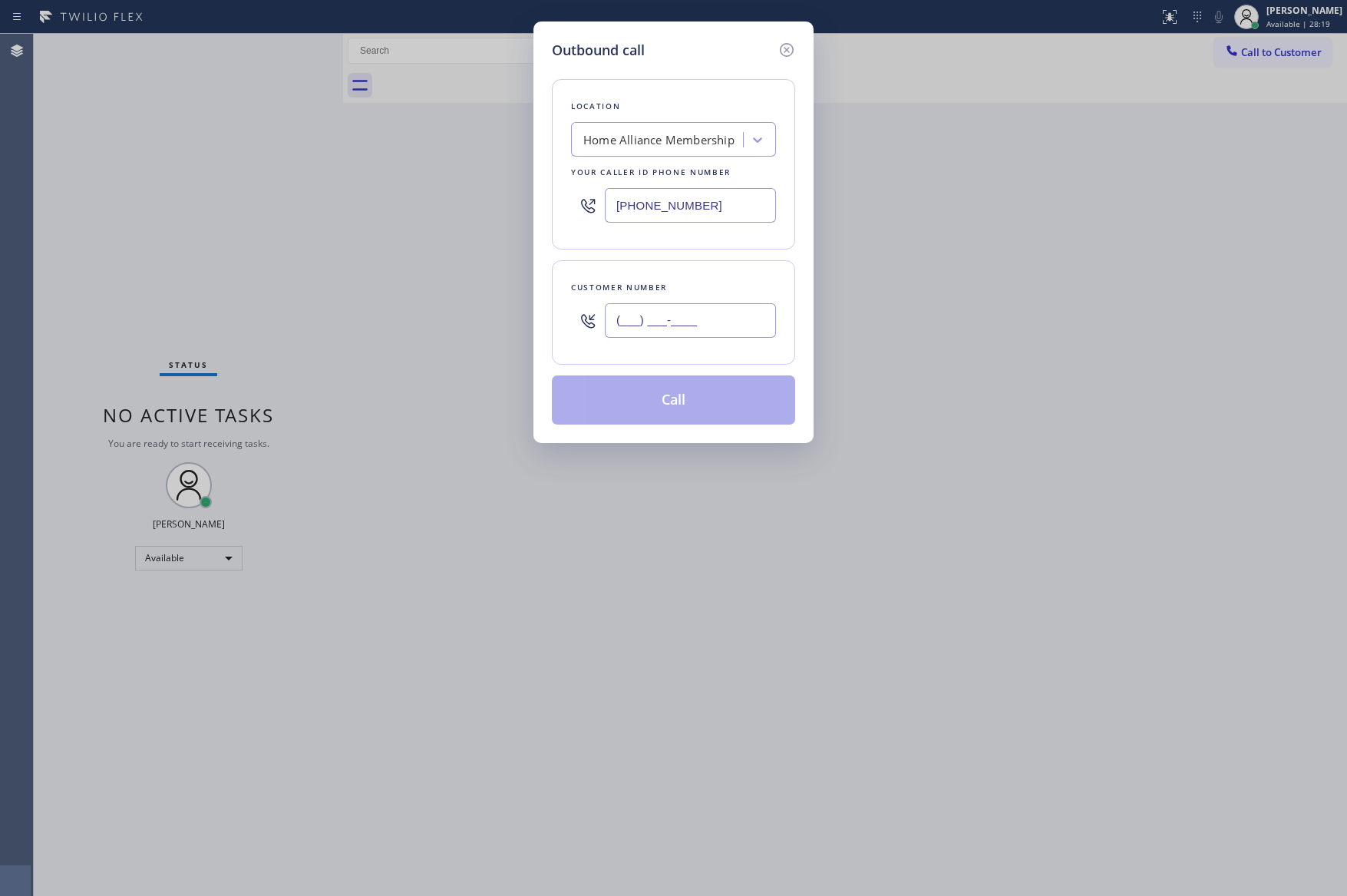
click at [689, 330] on input "(___) ___-____" at bounding box center [690, 320] width 171 height 34
paste input "480) 720-6797"
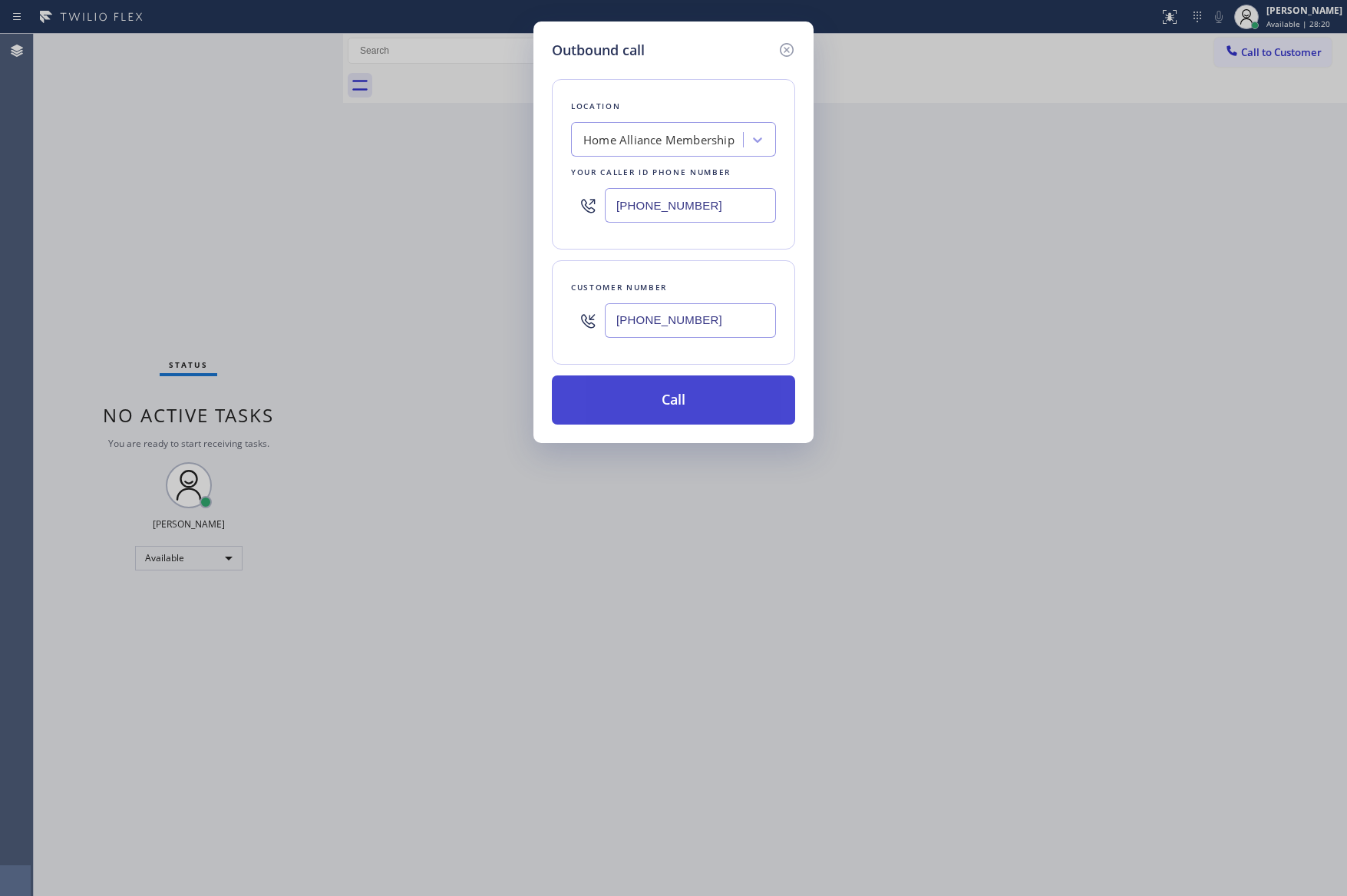
type input "[PHONE_NUMBER]"
click at [686, 418] on button "Call" at bounding box center [673, 400] width 243 height 49
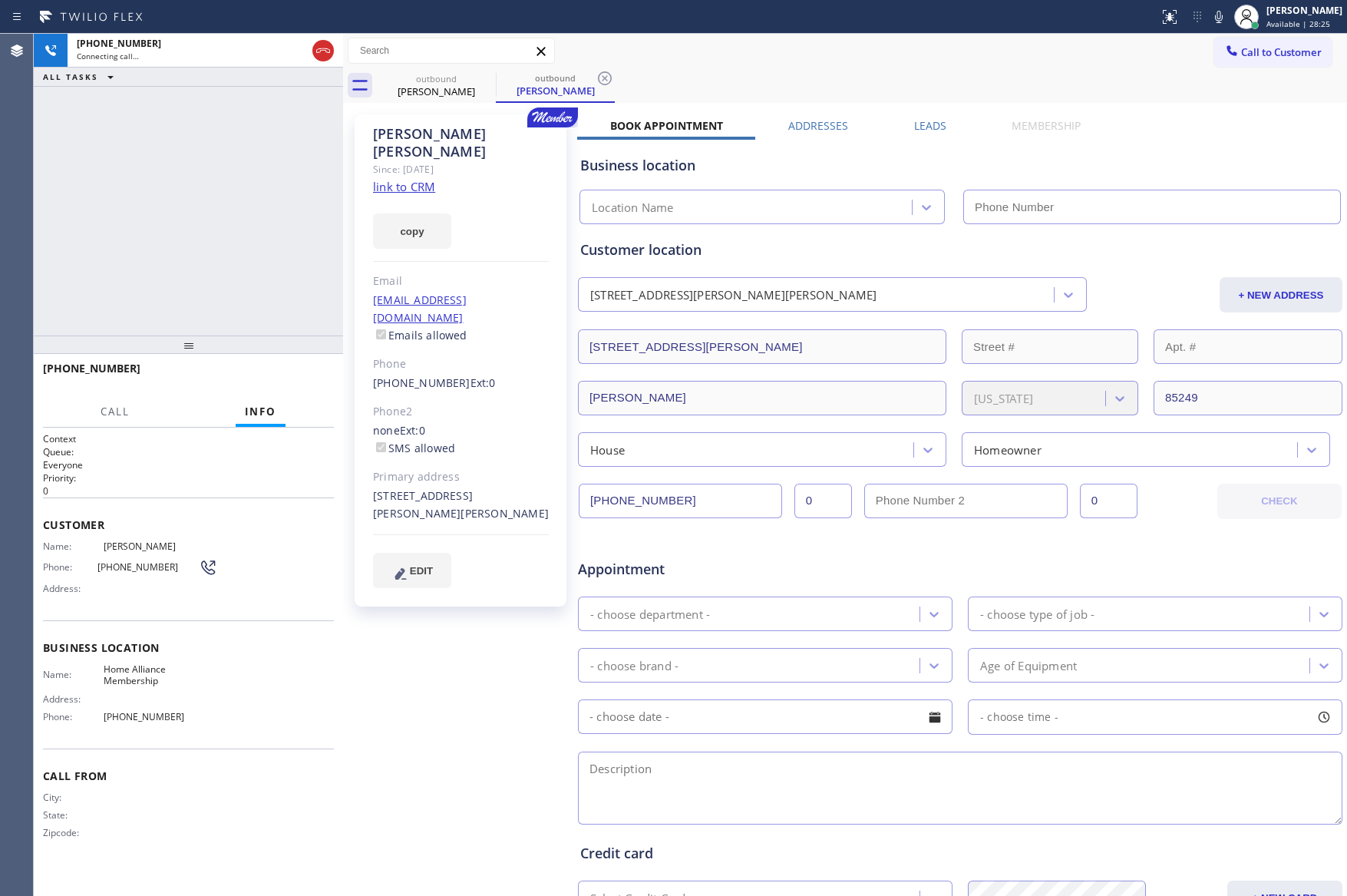
click at [163, 177] on div "[PHONE_NUMBER] Connecting call… ALL TASKS ALL TASKS ACTIVE TASKS TASKS IN WRAP …" at bounding box center [189, 185] width 309 height 302
type input "[PHONE_NUMBER]"
click at [240, 187] on div "[PHONE_NUMBER] Connecting call… ALL TASKS ALL TASKS ACTIVE TASKS TASKS IN WRAP …" at bounding box center [189, 185] width 309 height 302
click at [926, 78] on div "outbound [PERSON_NAME] outbound [PERSON_NAME]" at bounding box center [862, 85] width 970 height 34
click at [876, 74] on div "outbound [PERSON_NAME] outbound [PERSON_NAME]" at bounding box center [862, 85] width 970 height 34
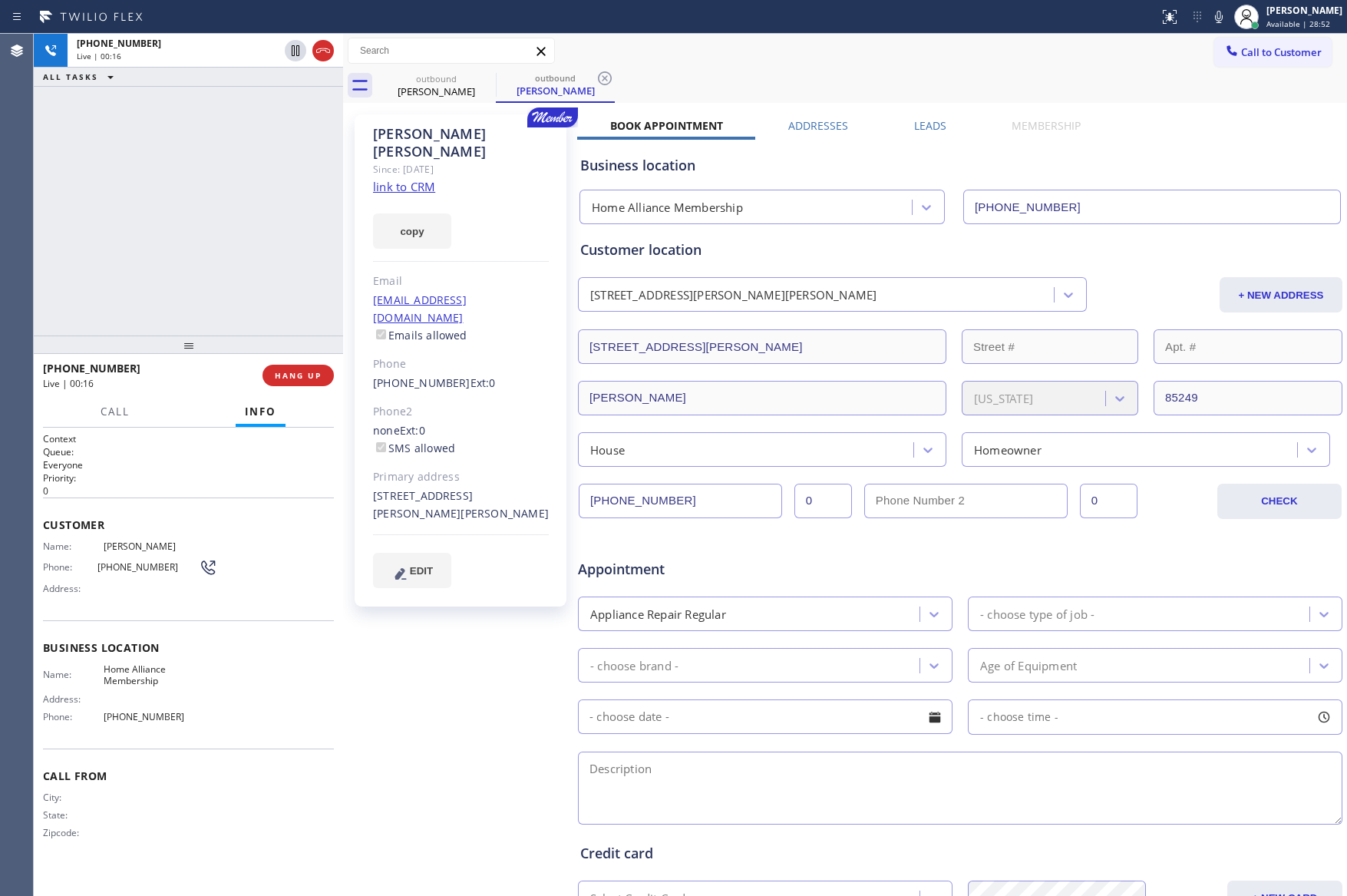
click at [417, 178] on link "link to CRM" at bounding box center [404, 186] width 63 height 15
drag, startPoint x: 190, startPoint y: 245, endPoint x: 307, endPoint y: 401, distance: 195.0
click at [234, 304] on div "ALL TASKS ALL TASKS ACTIVE TASKS TASKS IN WRAP UP [PHONE_NUMBER] Wrap up | 00:08" at bounding box center [189, 185] width 309 height 302
click at [920, 126] on label "Leads" at bounding box center [930, 125] width 32 height 14
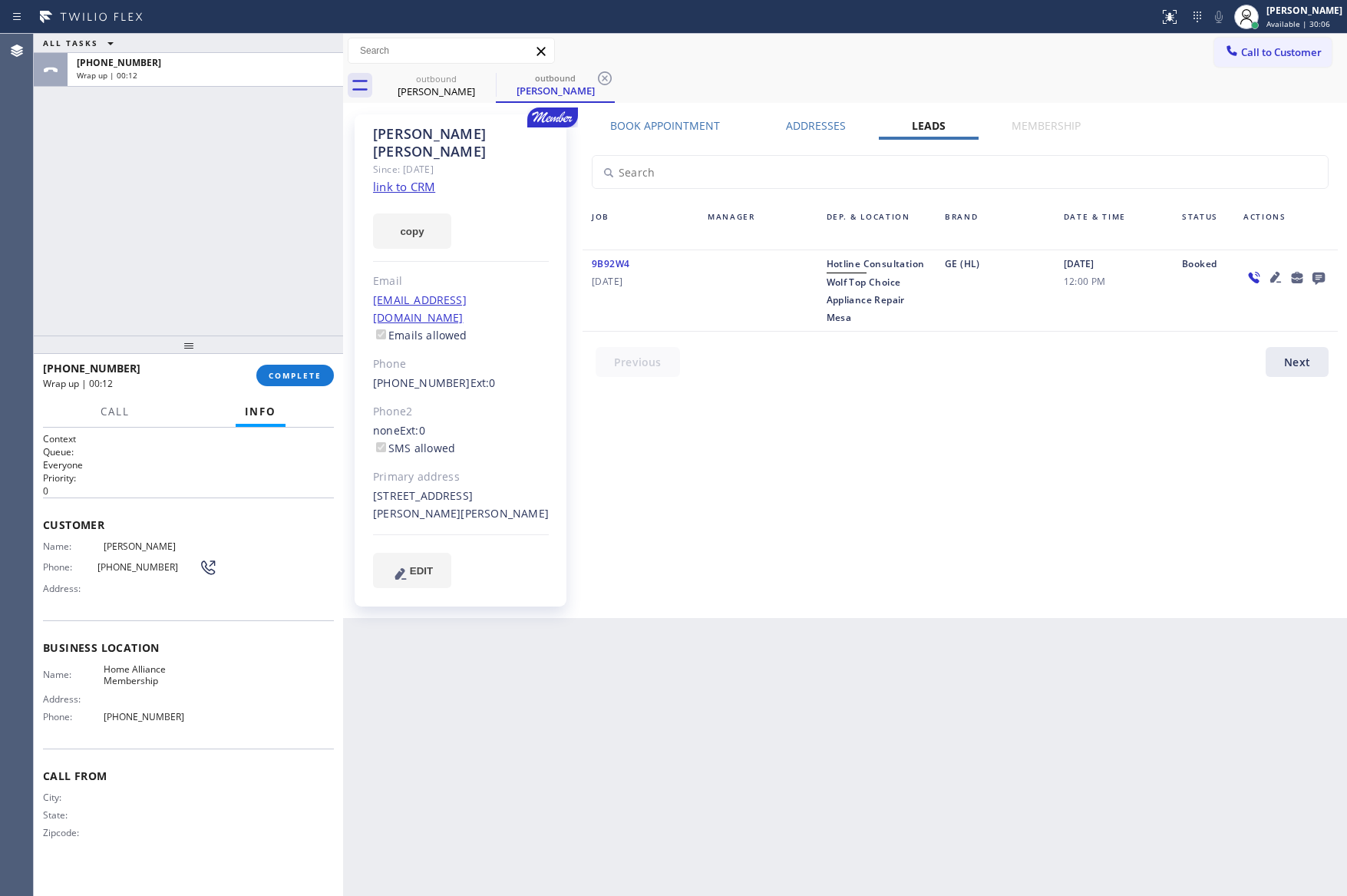
click at [993, 544] on div "Book Appointment Addresses Leads Membership Business location Home Alliance Mem…" at bounding box center [960, 366] width 766 height 495
click at [1316, 277] on icon at bounding box center [1319, 278] width 12 height 12
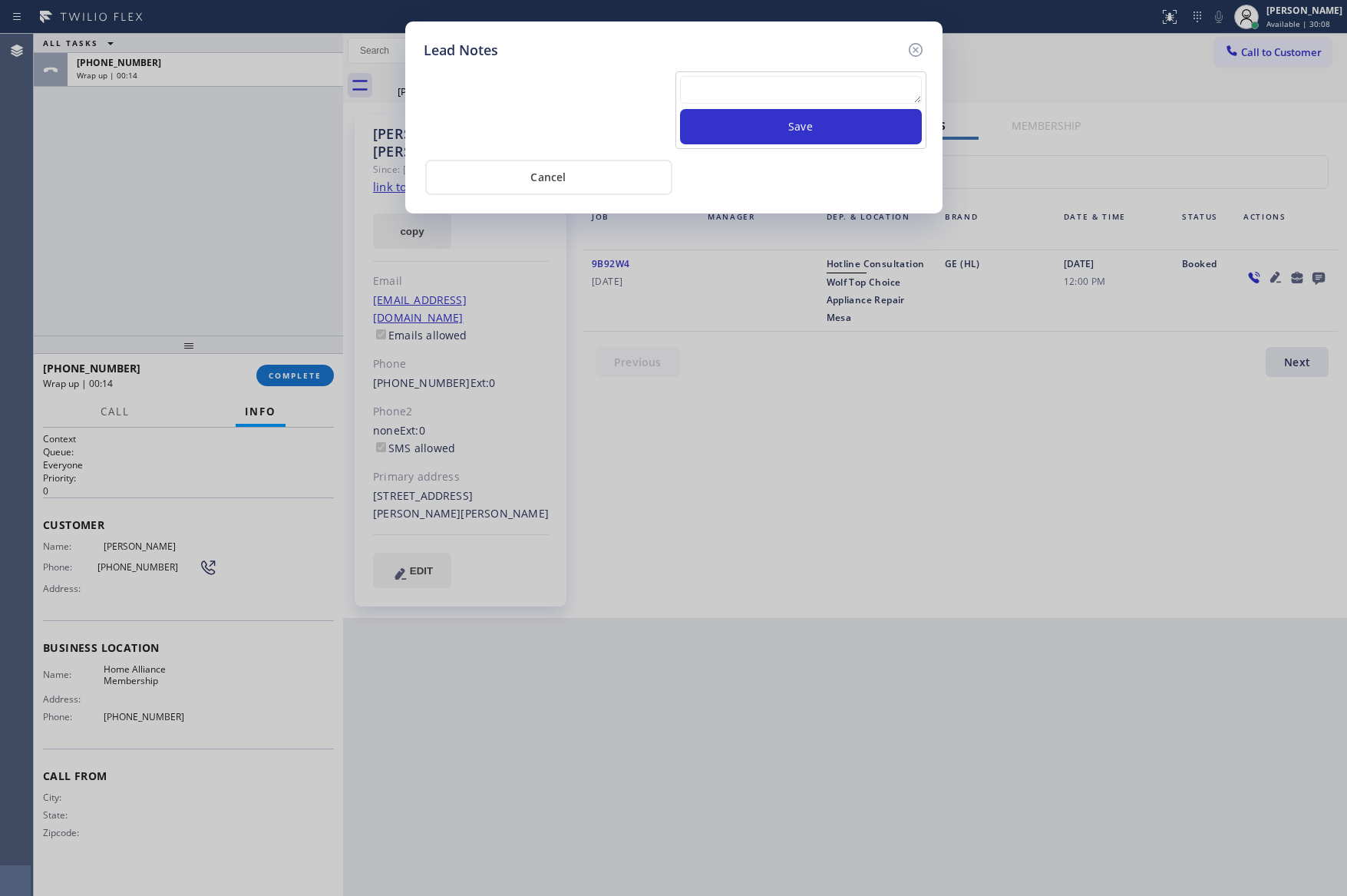
click at [776, 88] on textarea at bounding box center [800, 89] width 242 height 28
click at [865, 98] on textarea "called to cancel the appoitment [DATE] and wants a refund" at bounding box center [800, 89] width 242 height 28
type textarea "called to cancel the appoitment [DATE] and wants a refund"
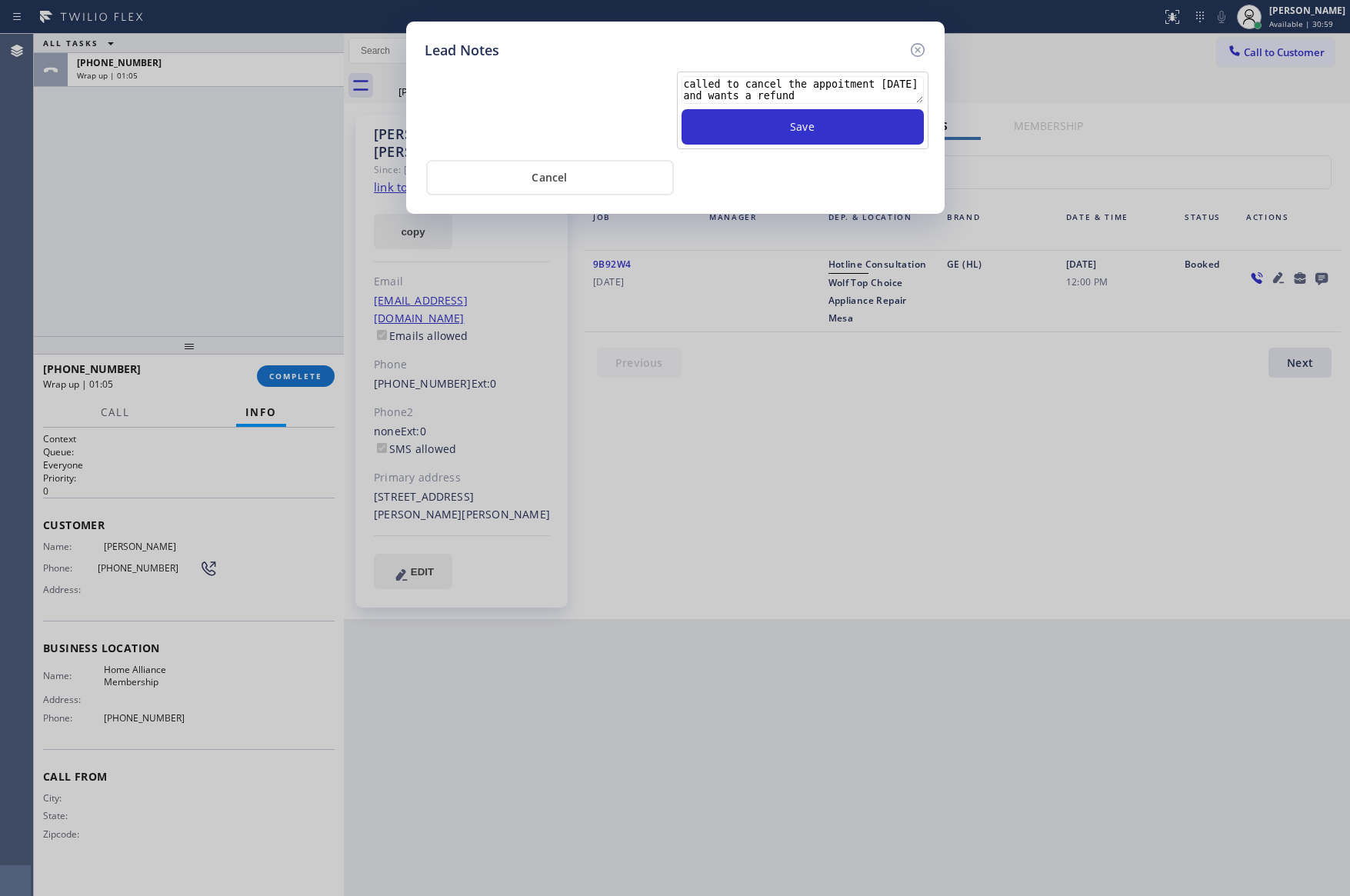
click at [848, 174] on div "Cancel" at bounding box center [675, 176] width 501 height 38
click at [199, 236] on div "Lead Notes called to cancel the appoitment [DATE] and wants a refund Save Cancel" at bounding box center [675, 448] width 1350 height 896
click at [565, 175] on button "Cancel" at bounding box center [550, 177] width 247 height 35
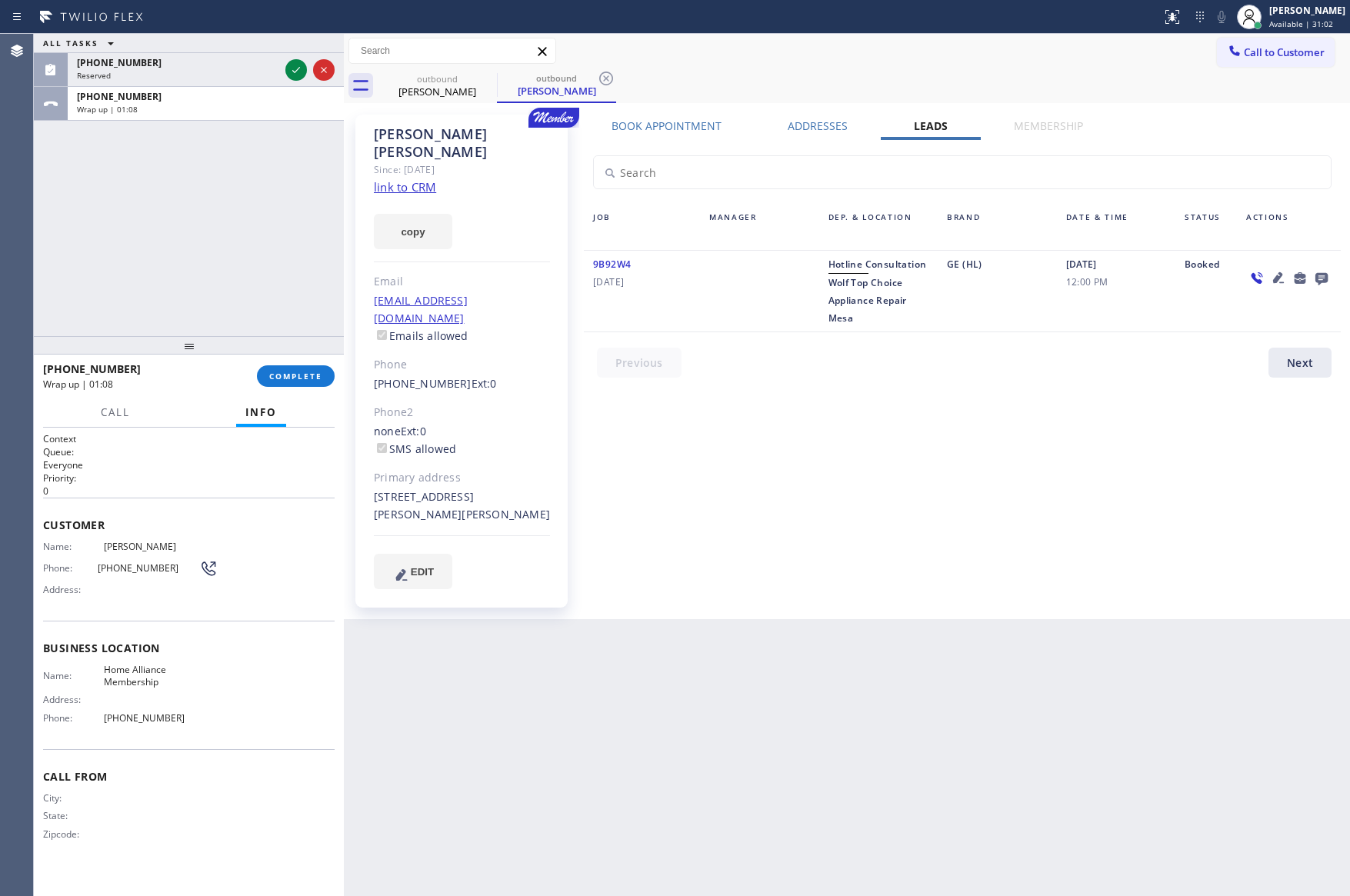
drag, startPoint x: 262, startPoint y: 250, endPoint x: 291, endPoint y: 53, distance: 199.1
click at [270, 241] on div "ALL TASKS ALL TASKS ACTIVE TASKS TASKS IN WRAP UP [PHONE_NUMBER] Reserved [PHON…" at bounding box center [189, 185] width 310 height 302
click at [291, 67] on icon at bounding box center [296, 69] width 18 height 18
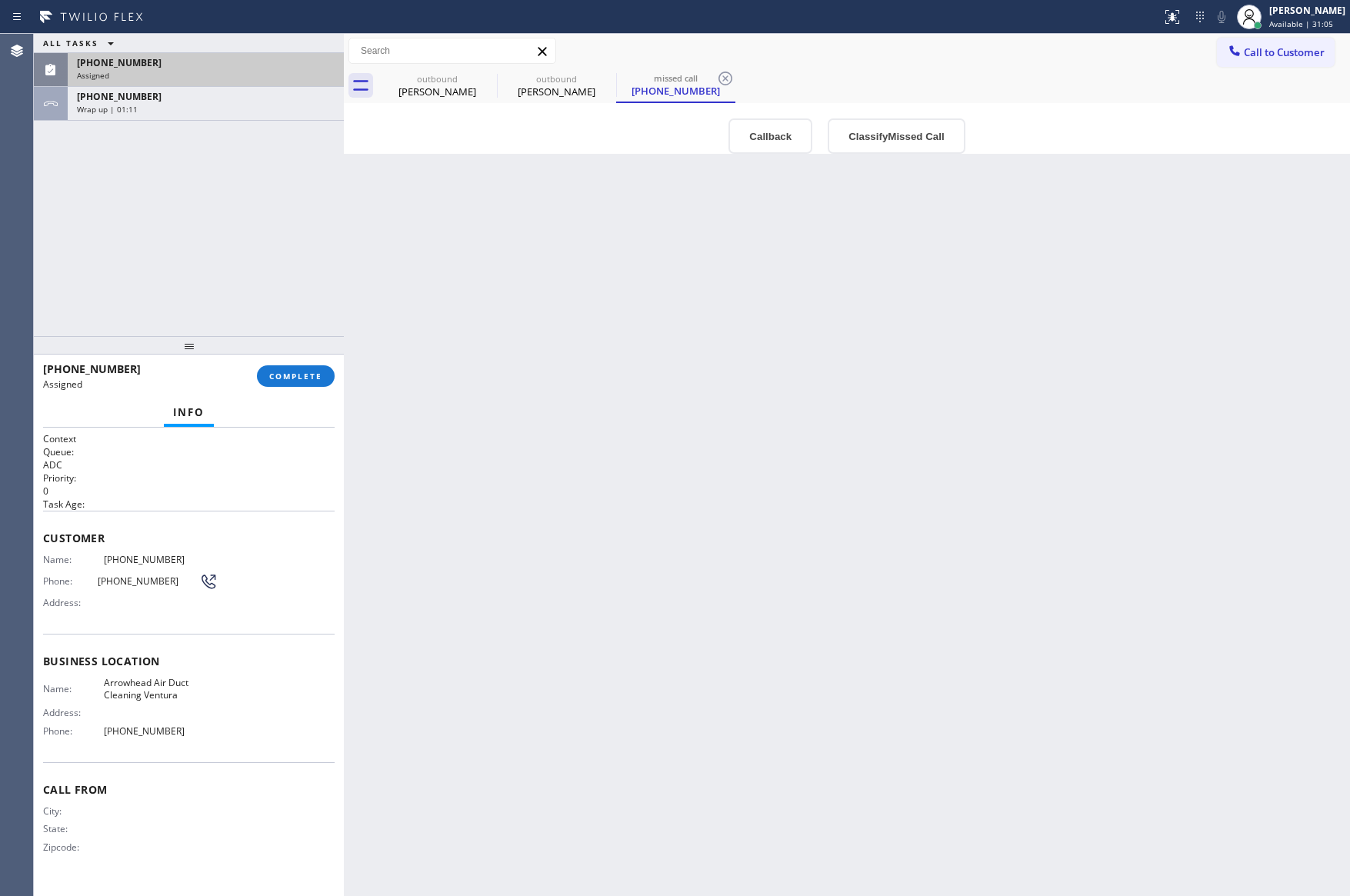
type input "[PHONE_NUMBER]"
click at [775, 136] on button "Callback" at bounding box center [771, 136] width 84 height 35
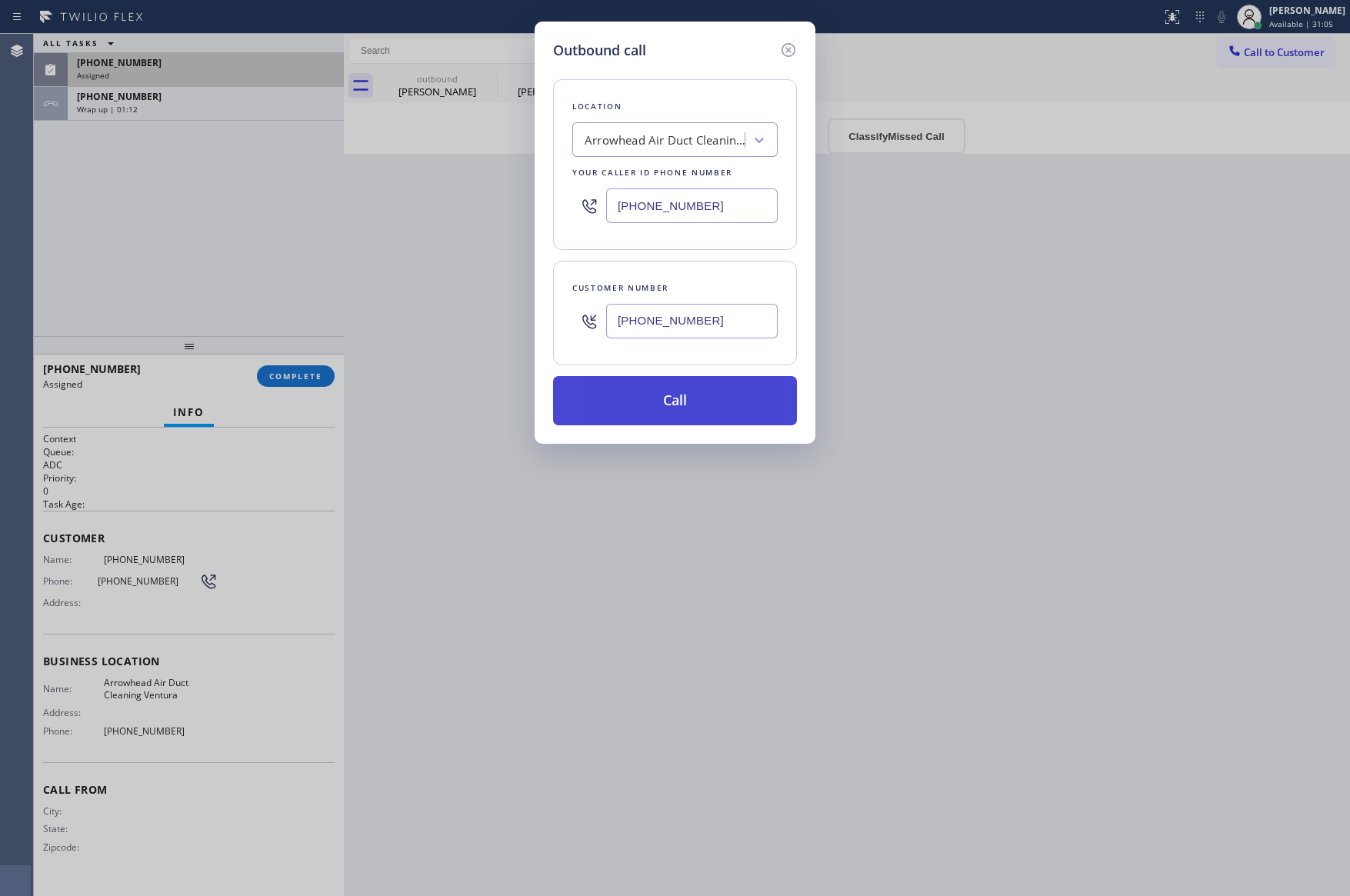
click at [660, 391] on button "Call" at bounding box center [675, 400] width 244 height 49
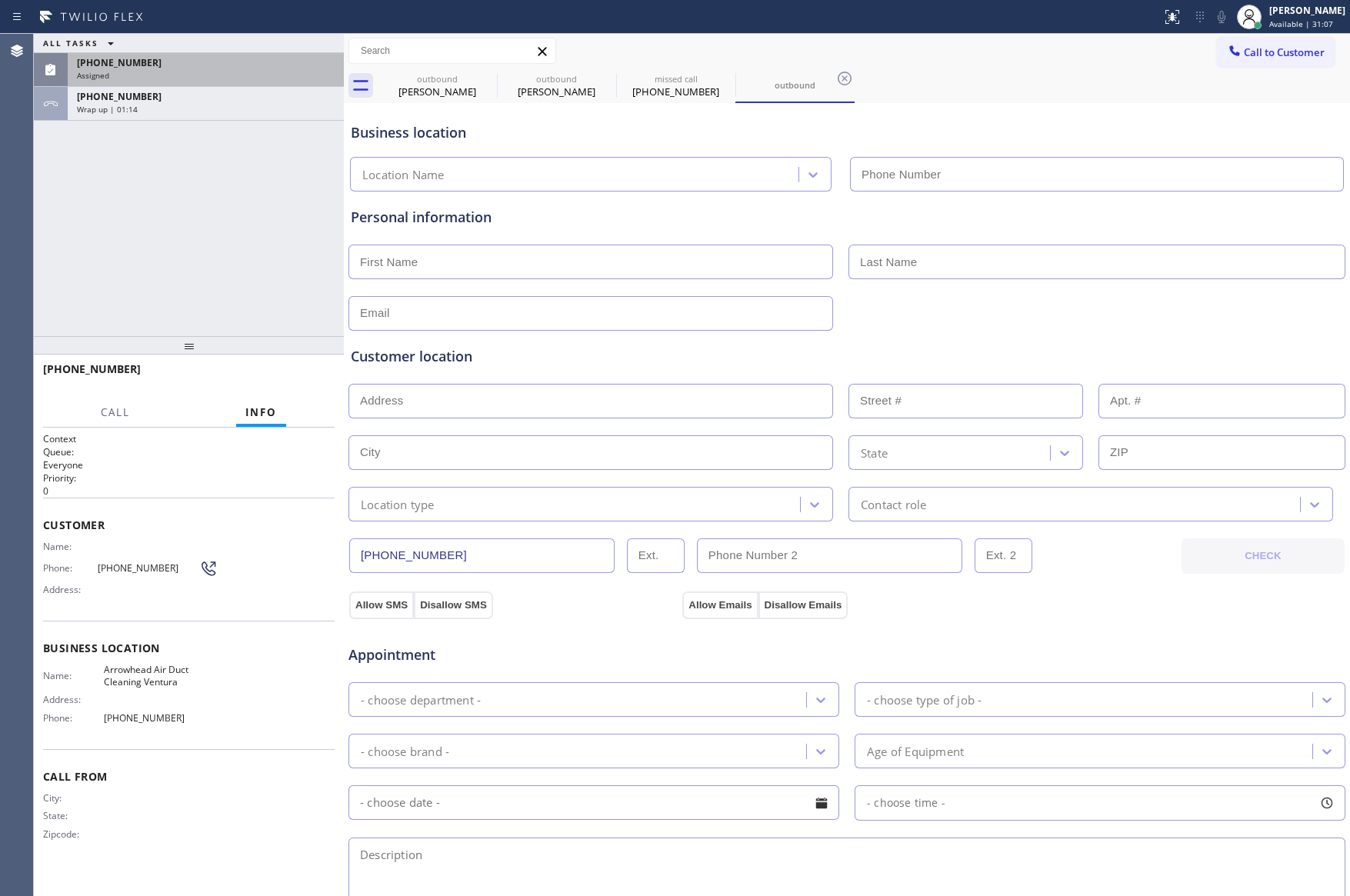
type input "[PHONE_NUMBER]"
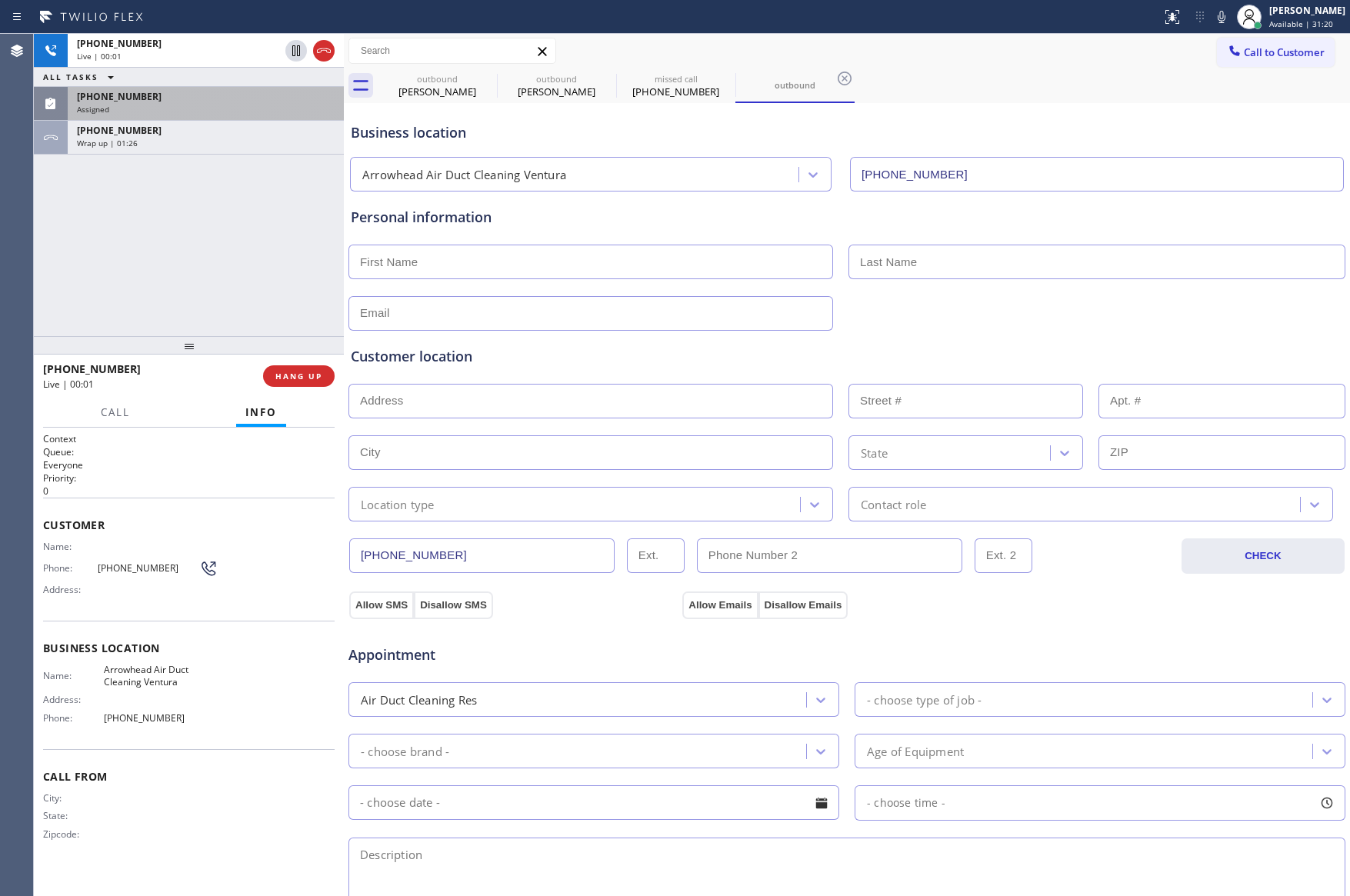
drag, startPoint x: 152, startPoint y: 241, endPoint x: 247, endPoint y: 367, distance: 157.8
click at [173, 266] on div "[PHONE_NUMBER] Live | 00:01 ALL TASKS ALL TASKS ACTIVE TASKS TASKS IN WRAP UP […" at bounding box center [189, 185] width 310 height 302
click at [319, 363] on div "[PHONE_NUMBER] Live | 00:01 HANG UP" at bounding box center [188, 376] width 291 height 40
click at [257, 236] on div "[PHONE_NUMBER] Live | 00:02 ALL TASKS ALL TASKS ACTIVE TASKS TASKS IN WRAP UP […" at bounding box center [189, 185] width 310 height 302
click at [305, 362] on div "[PHONE_NUMBER] Live | 00:02 HANG UP" at bounding box center [188, 376] width 291 height 40
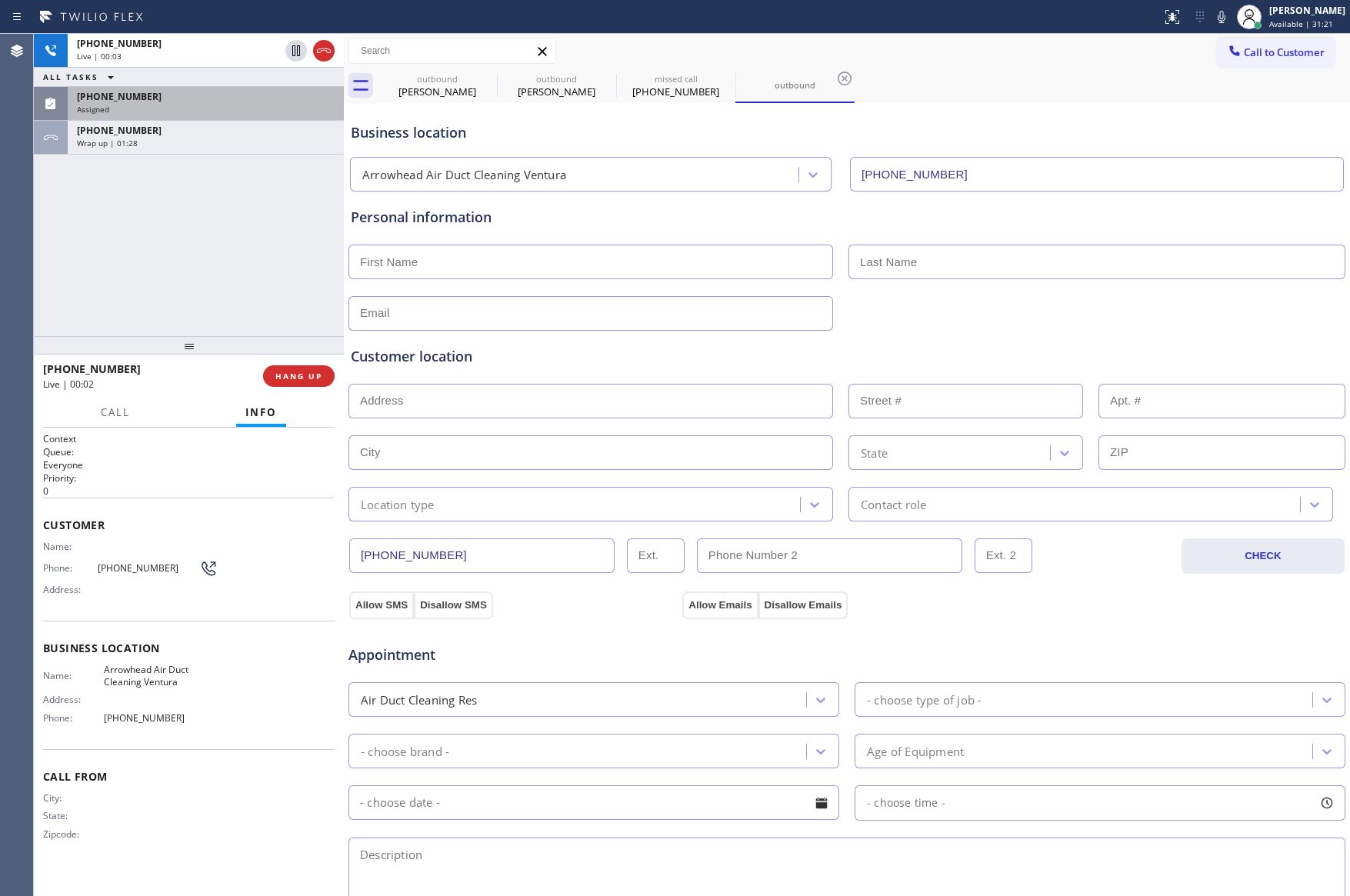
click at [291, 278] on div "[PHONE_NUMBER] Live | 00:03 ALL TASKS ALL TASKS ACTIVE TASKS TASKS IN WRAP UP […" at bounding box center [189, 185] width 310 height 302
click at [325, 375] on button "HANG UP" at bounding box center [299, 376] width 71 height 22
click at [296, 210] on div "[PHONE_NUMBER] Live | 00:04 ALL TASKS ALL TASKS ACTIVE TASKS TASKS IN WRAP UP […" at bounding box center [189, 185] width 310 height 302
click at [303, 220] on div "ALL TASKS ALL TASKS ACTIVE TASKS TASKS IN WRAP UP [PHONE_NUMBER] Wrap up | 00:[…" at bounding box center [189, 185] width 310 height 302
drag, startPoint x: 307, startPoint y: 385, endPoint x: 260, endPoint y: 250, distance: 142.9
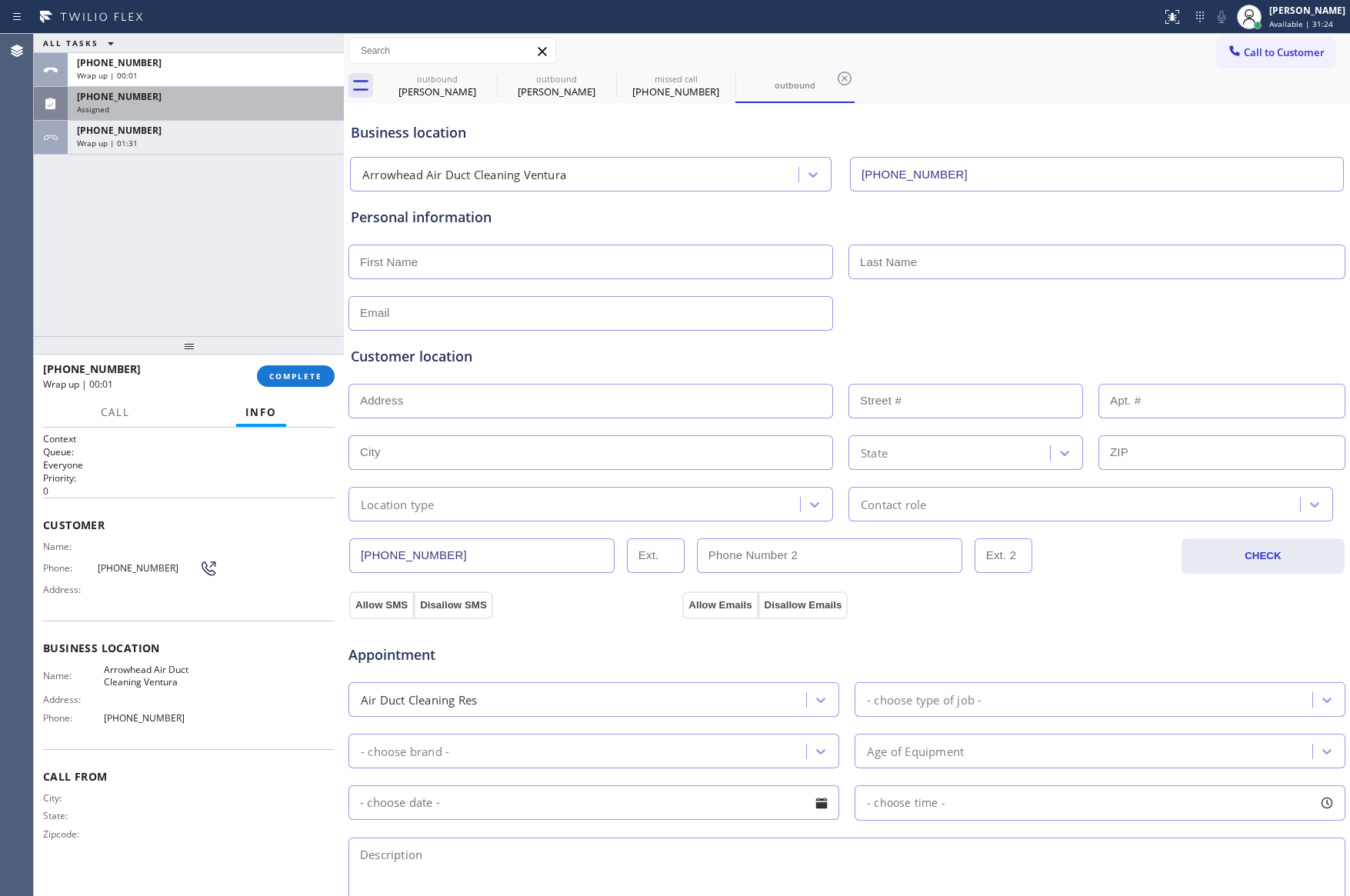
click at [307, 384] on button "COMPLETE" at bounding box center [296, 376] width 78 height 22
click at [261, 238] on div "ALL TASKS ALL TASKS ACTIVE TASKS TASKS IN WRAP UP [PHONE_NUMBER] Wrap up | 00:[…" at bounding box center [189, 185] width 310 height 302
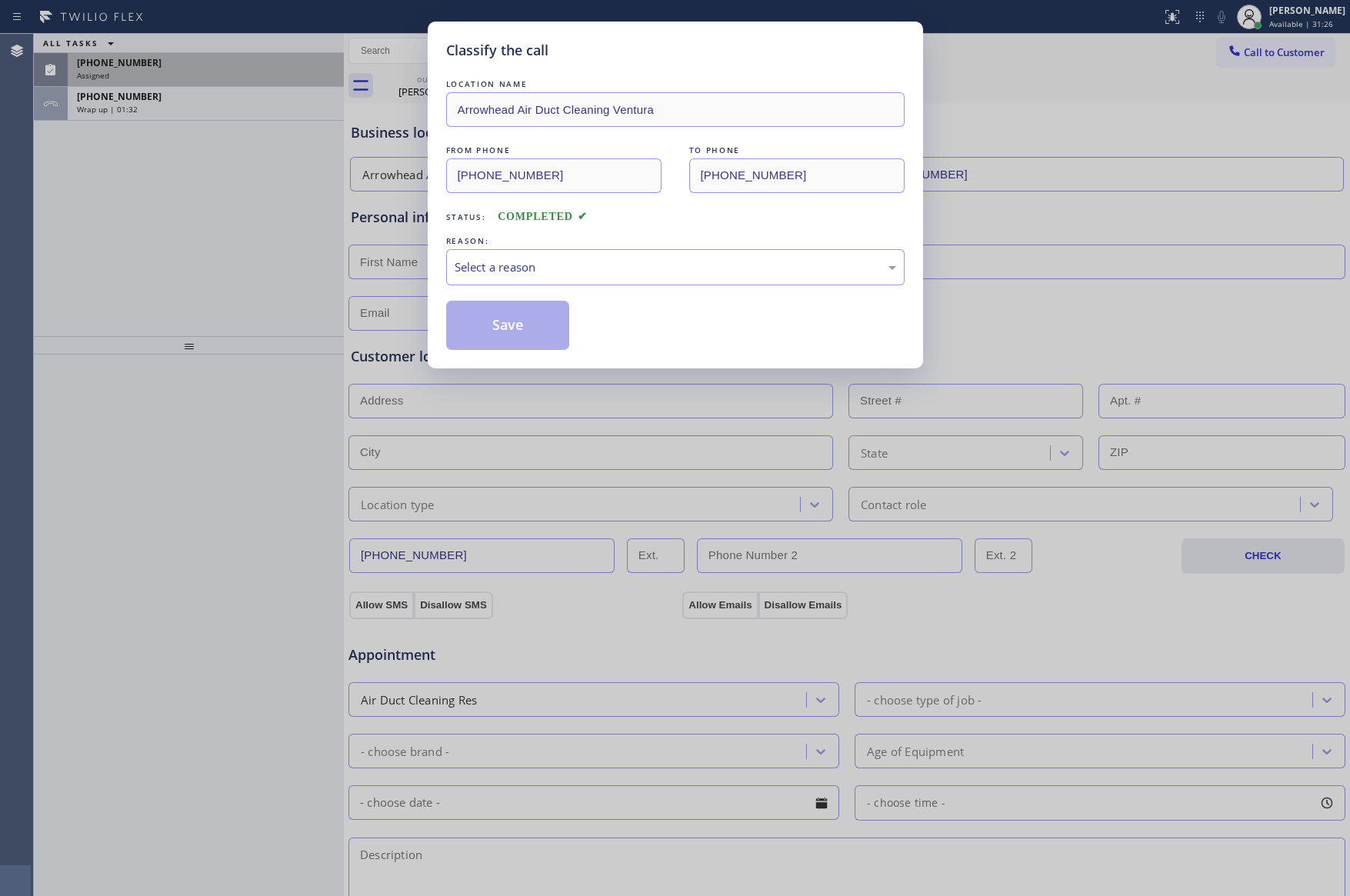
click at [271, 243] on div "Classify the call LOCATION NAME Arrowhead Air Duct Cleaning Ventura FROM PHONE …" at bounding box center [675, 448] width 1350 height 896
drag, startPoint x: 494, startPoint y: 272, endPoint x: 497, endPoint y: 282, distance: 10.4
click at [494, 275] on div "Select a reason" at bounding box center [675, 267] width 441 height 18
click at [503, 323] on button "Save" at bounding box center [508, 325] width 124 height 49
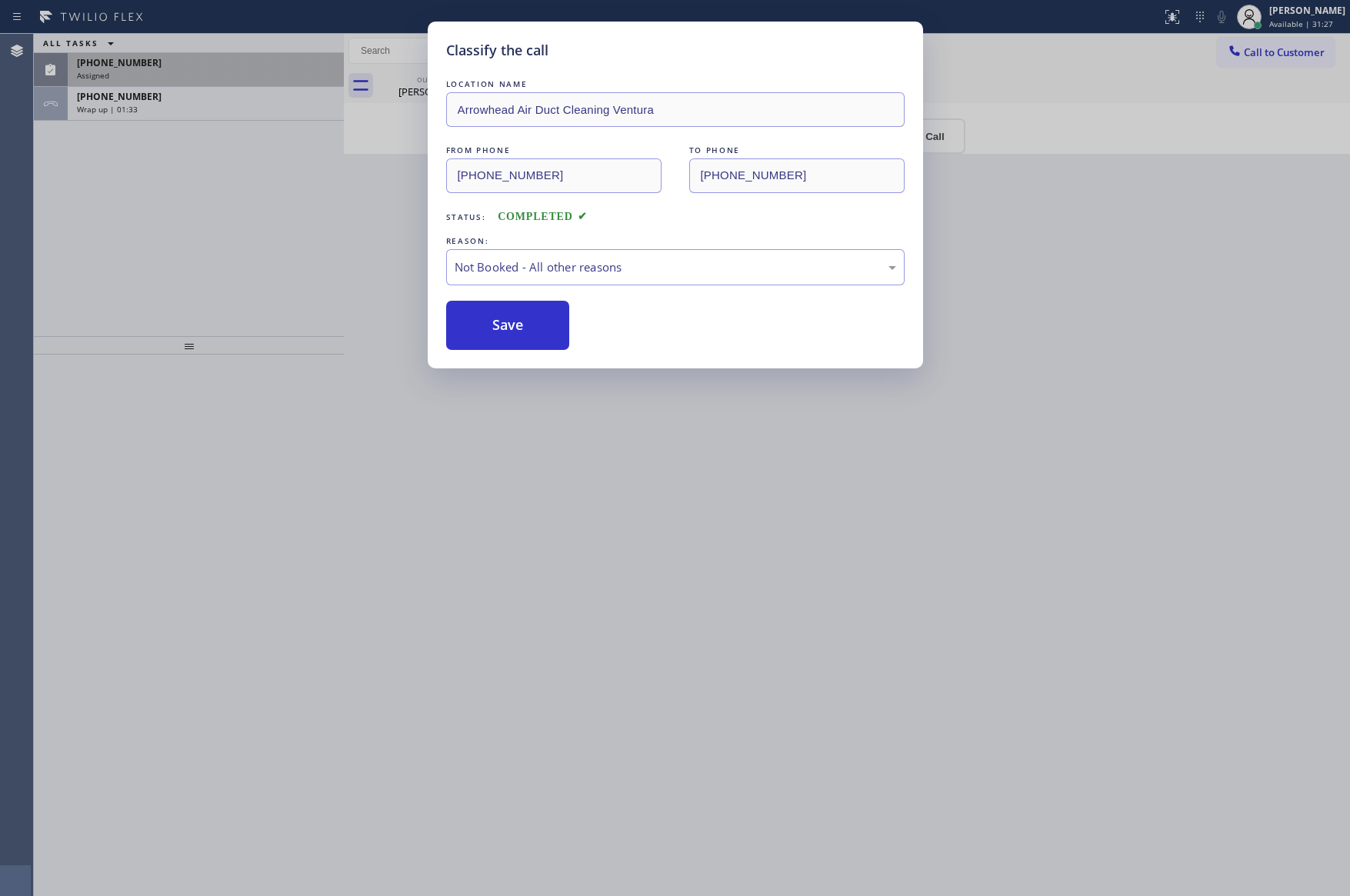
click at [503, 323] on button "Save" at bounding box center [508, 325] width 124 height 49
click at [169, 273] on div "Classify the call LOCATION NAME Arrowhead Air Duct Cleaning Ventura FROM PHONE …" at bounding box center [675, 448] width 1350 height 896
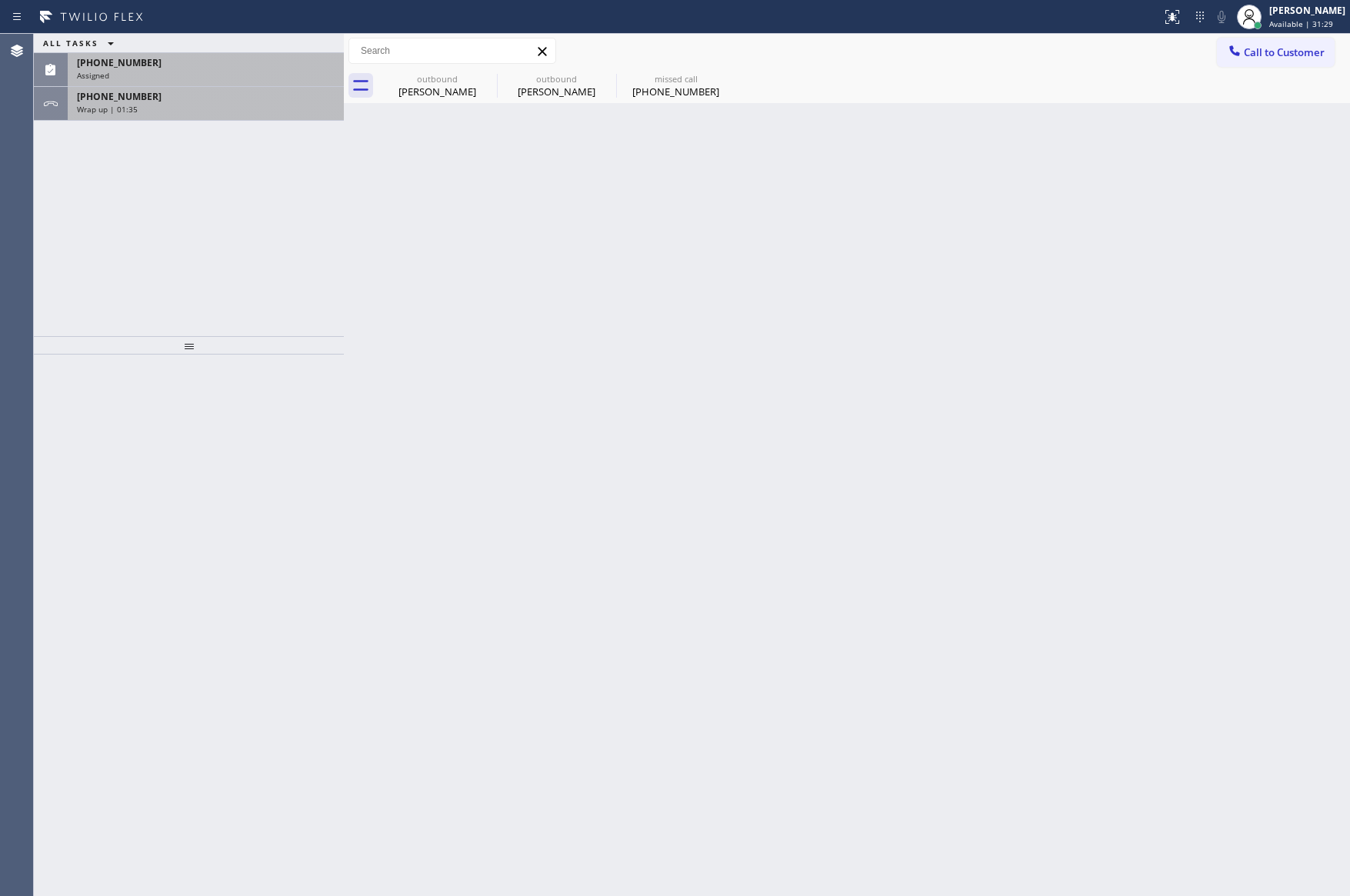
click at [276, 105] on div "Wrap up | 01:35" at bounding box center [205, 108] width 258 height 10
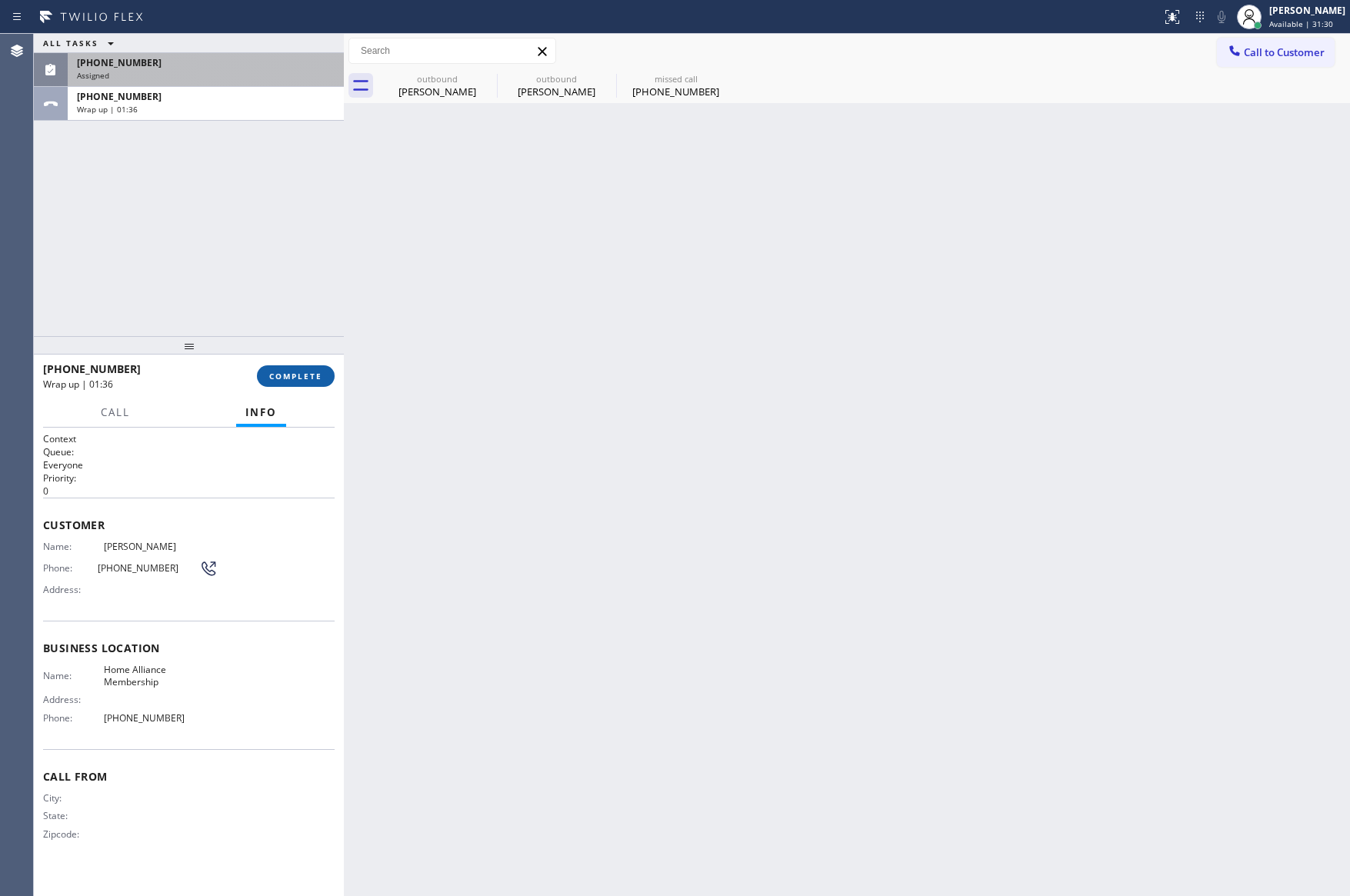
click at [319, 372] on span "COMPLETE" at bounding box center [296, 376] width 53 height 10
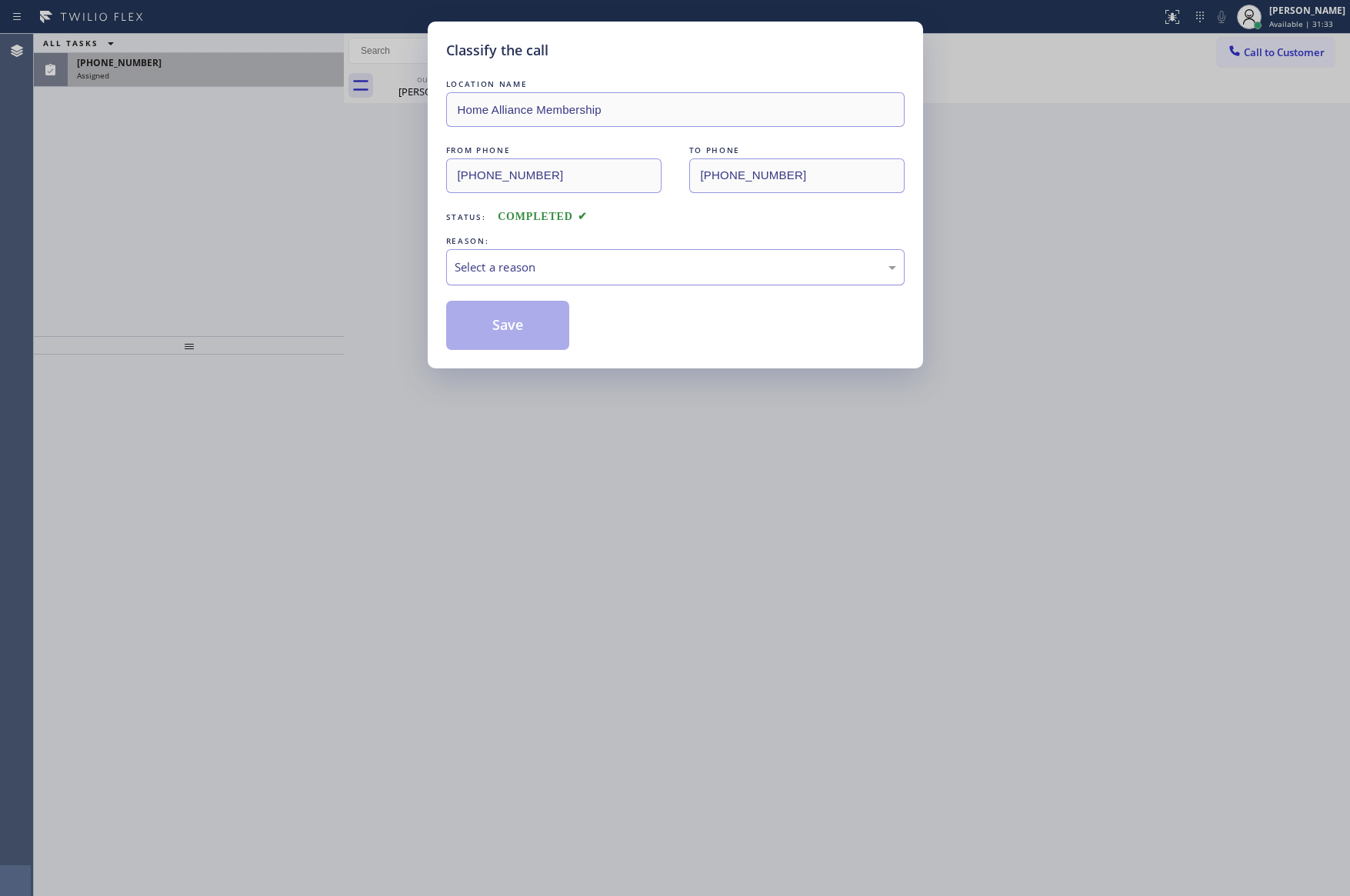
click at [552, 270] on div "Select a reason" at bounding box center [675, 267] width 441 height 18
click at [540, 338] on button "Save" at bounding box center [508, 325] width 124 height 49
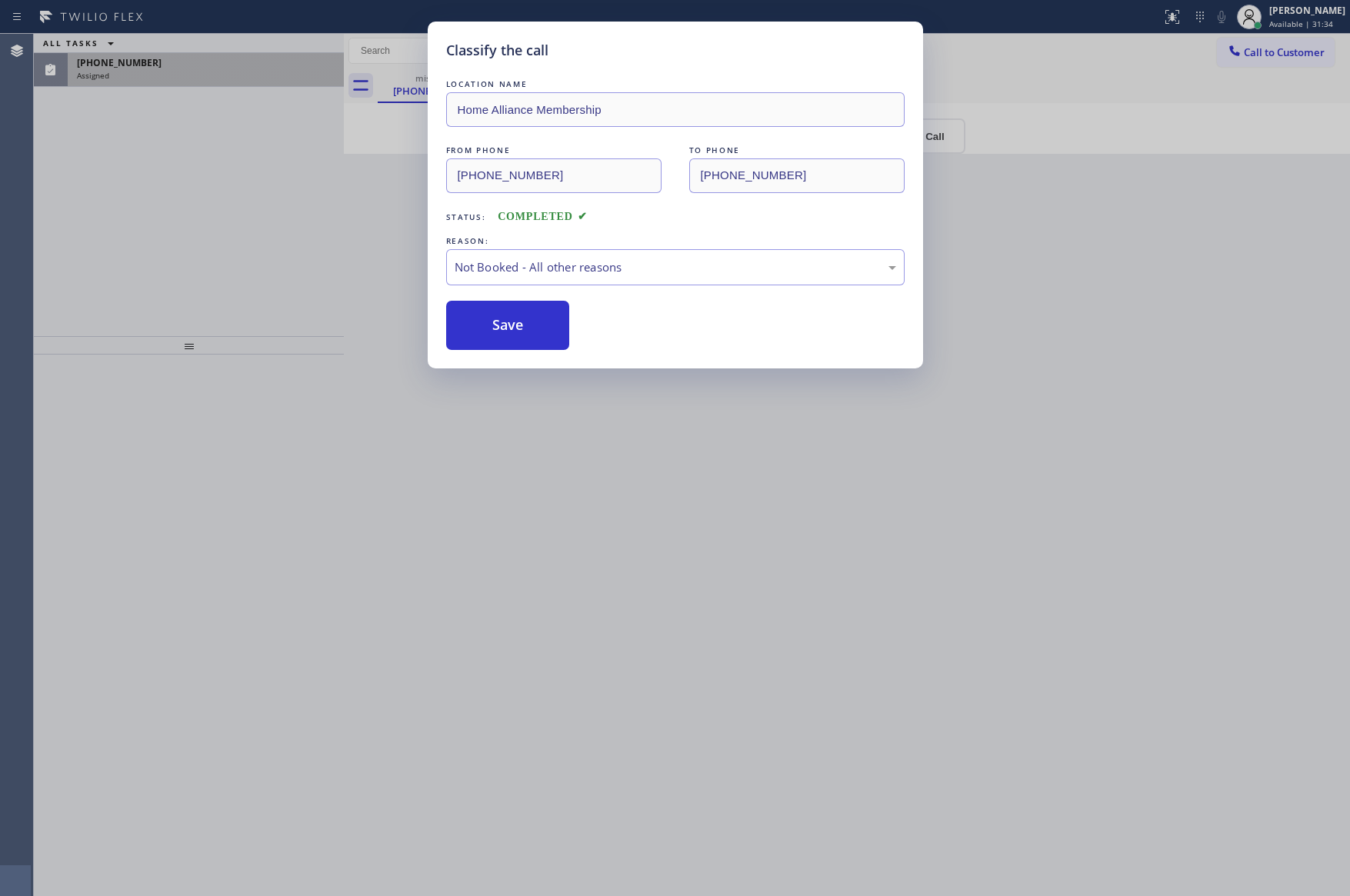
drag, startPoint x: 185, startPoint y: 247, endPoint x: 189, endPoint y: 254, distance: 8.1
click at [186, 250] on div "Classify the call LOCATION NAME Home Alliance Membership FROM PHONE [PHONE_NUMB…" at bounding box center [675, 448] width 1350 height 896
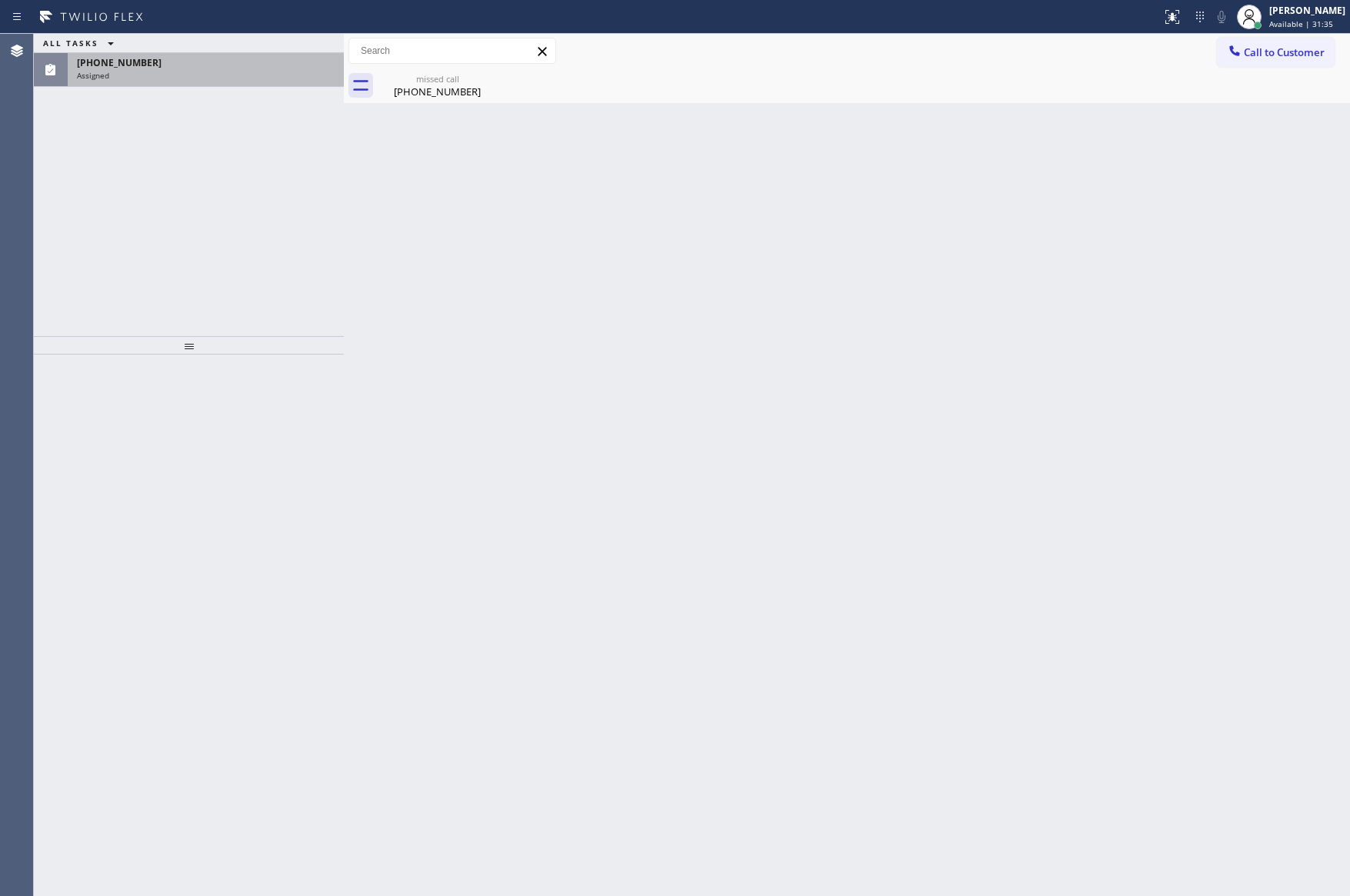
click at [247, 76] on div "Assigned" at bounding box center [205, 75] width 258 height 10
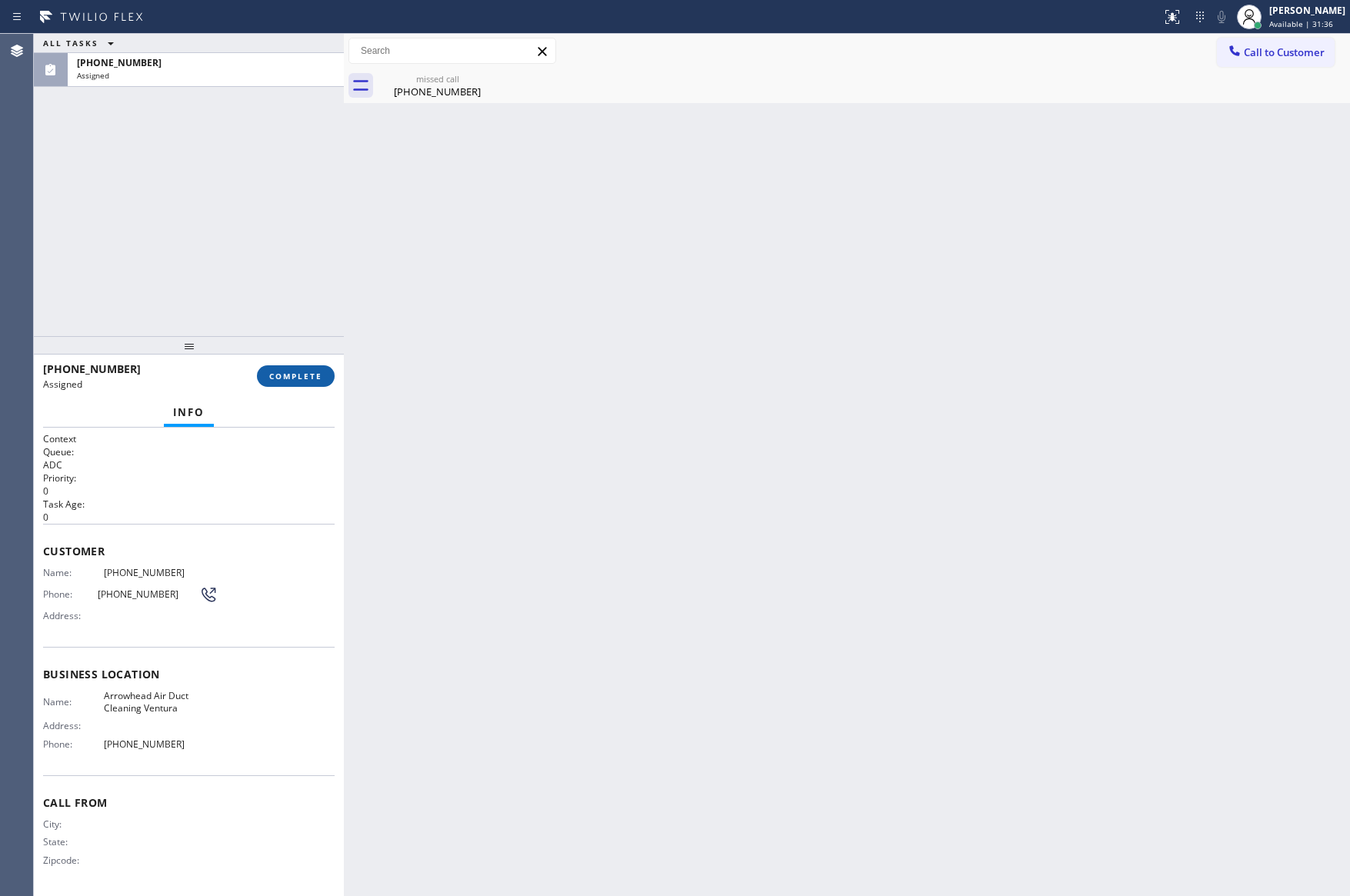
click at [309, 371] on span "COMPLETE" at bounding box center [296, 376] width 53 height 10
click at [254, 147] on div "ALL TASKS ALL TASKS ACTIVE TASKS TASKS IN WRAP UP [PHONE_NUMBER] Assigned" at bounding box center [189, 185] width 310 height 302
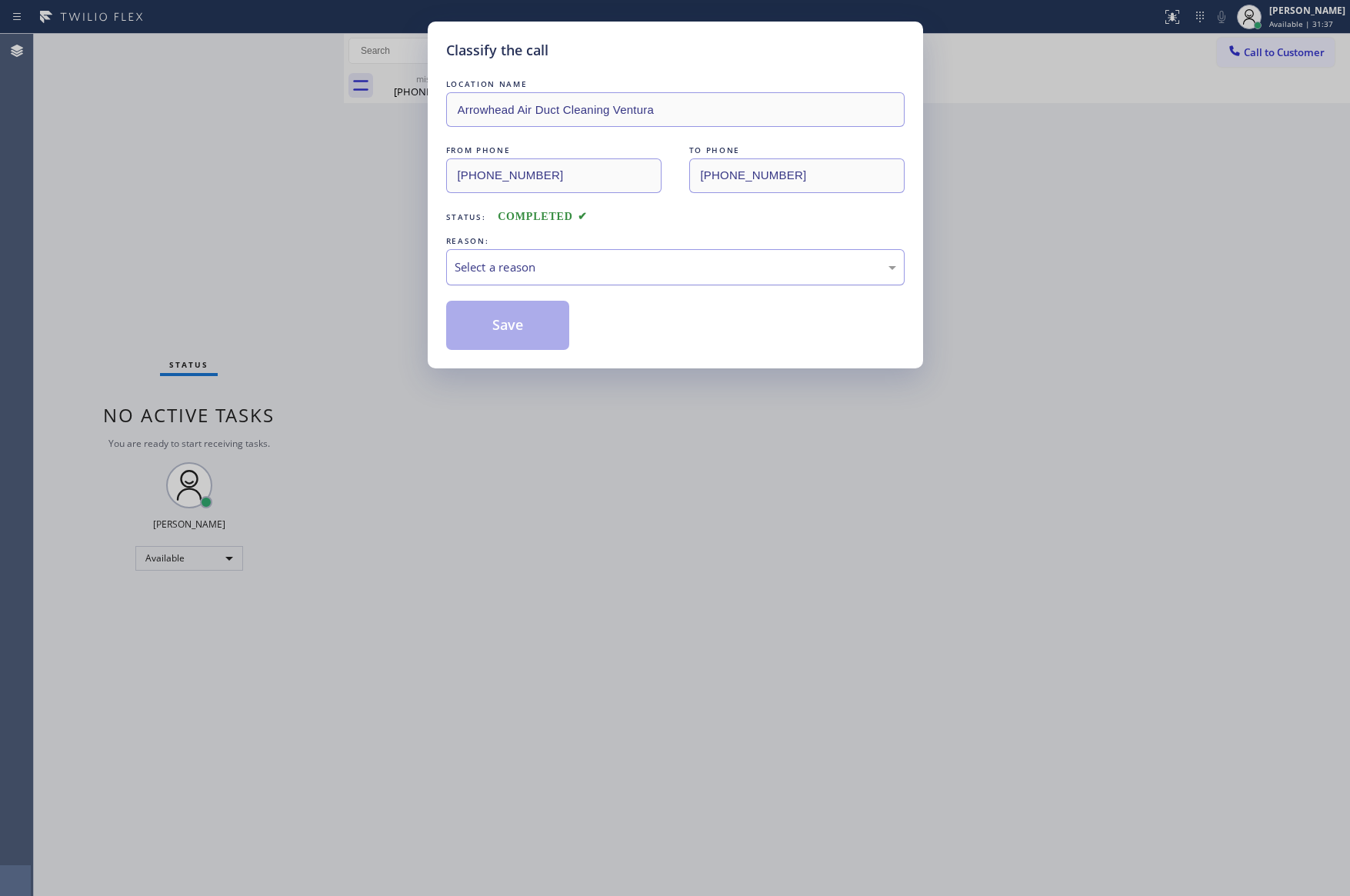
click at [517, 272] on div "Select a reason" at bounding box center [675, 267] width 441 height 18
click at [525, 330] on button "Save" at bounding box center [508, 325] width 124 height 49
drag, startPoint x: 525, startPoint y: 330, endPoint x: 697, endPoint y: 430, distance: 199.0
click at [552, 348] on button "Save" at bounding box center [508, 325] width 124 height 49
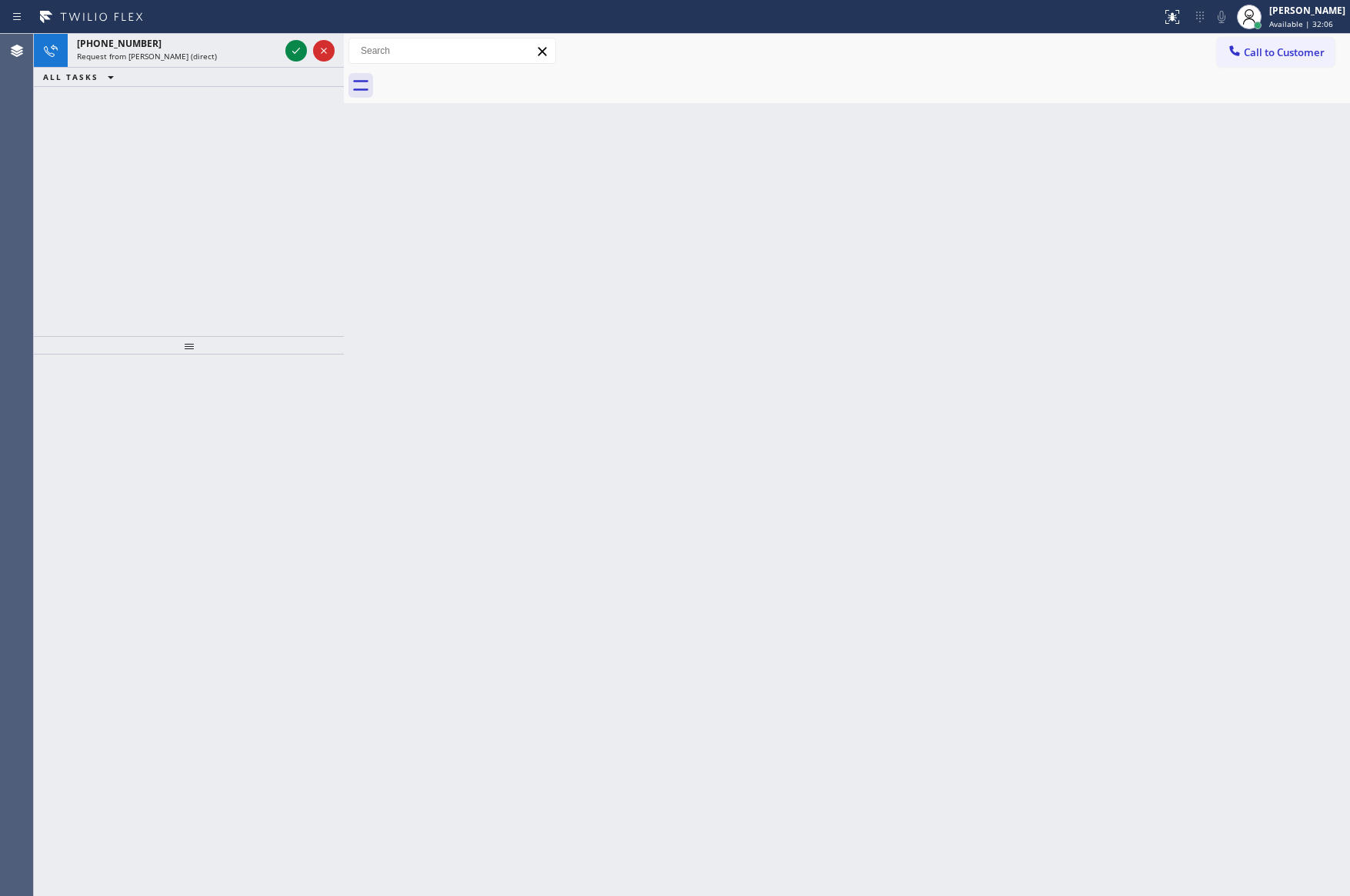
drag, startPoint x: 301, startPoint y: 49, endPoint x: 288, endPoint y: 243, distance: 194.4
click at [300, 51] on icon at bounding box center [296, 50] width 18 height 18
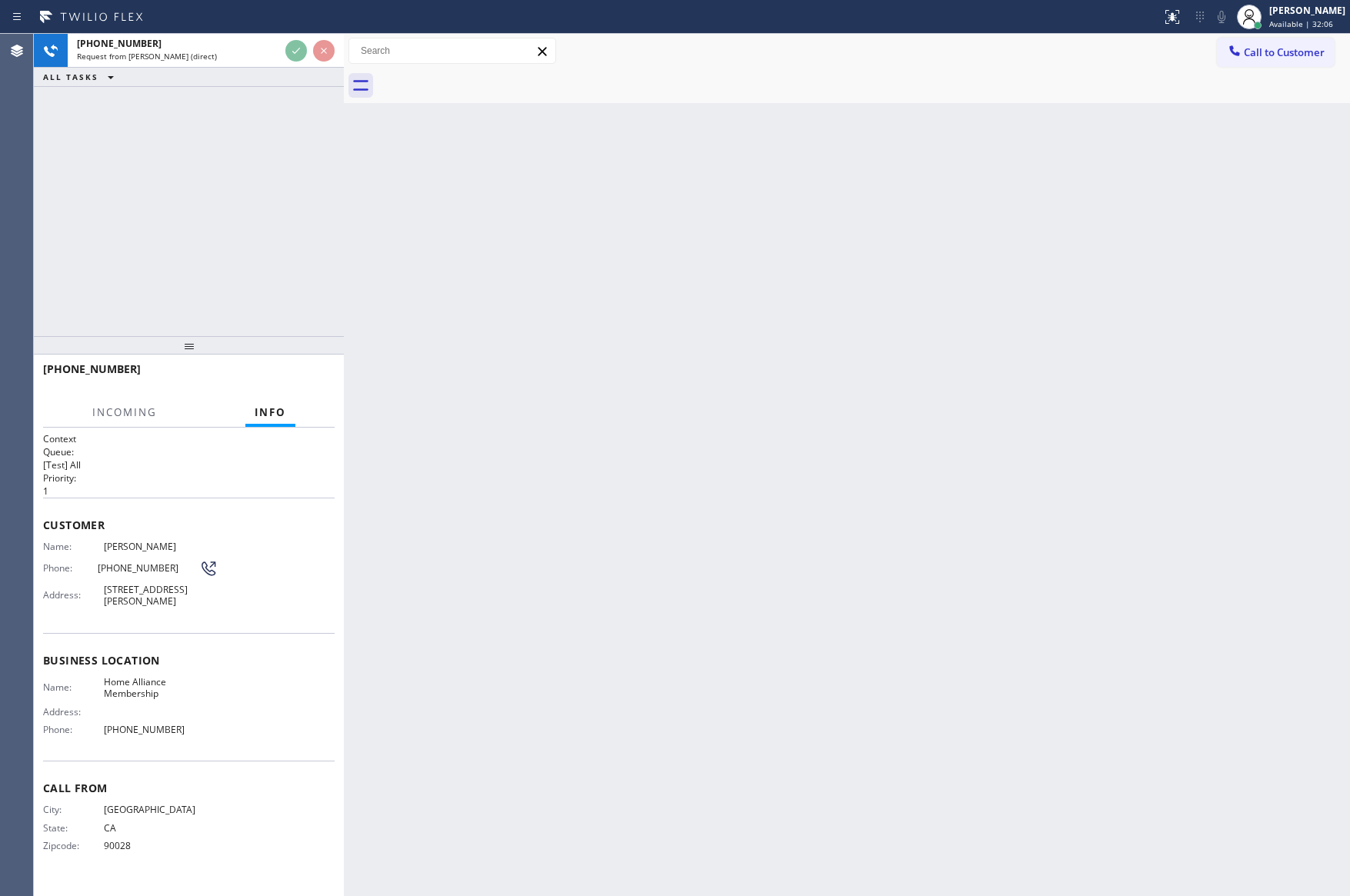
click at [289, 243] on div "[PHONE_NUMBER] Request from [PERSON_NAME] (direct) ALL TASKS ALL TASKS ACTIVE T…" at bounding box center [189, 185] width 310 height 302
click at [291, 241] on div "[PHONE_NUMBER] Request from [PERSON_NAME] (direct) ALL TASKS ALL TASKS ACTIVE T…" at bounding box center [189, 185] width 310 height 302
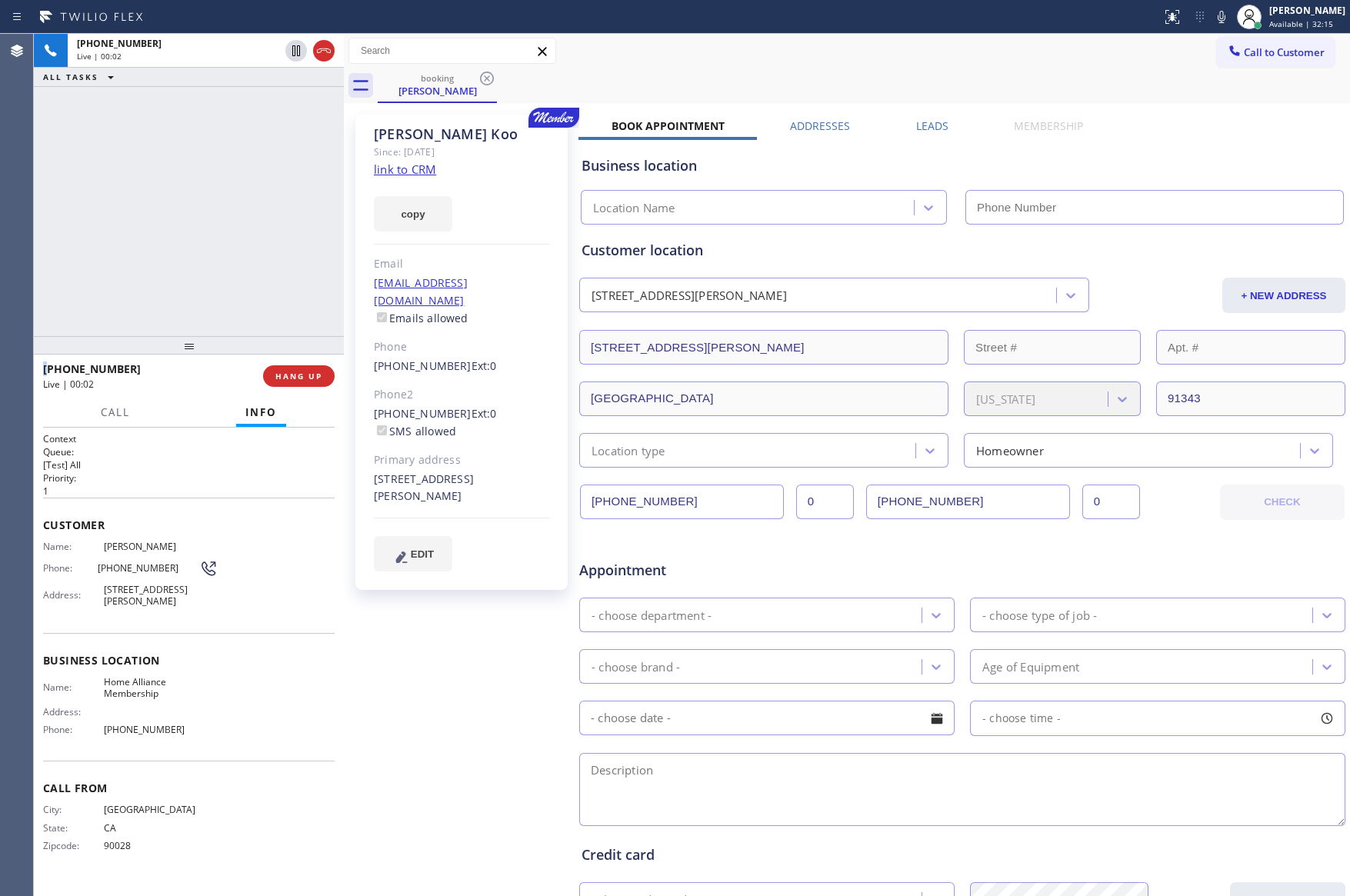
type input "[PHONE_NUMBER]"
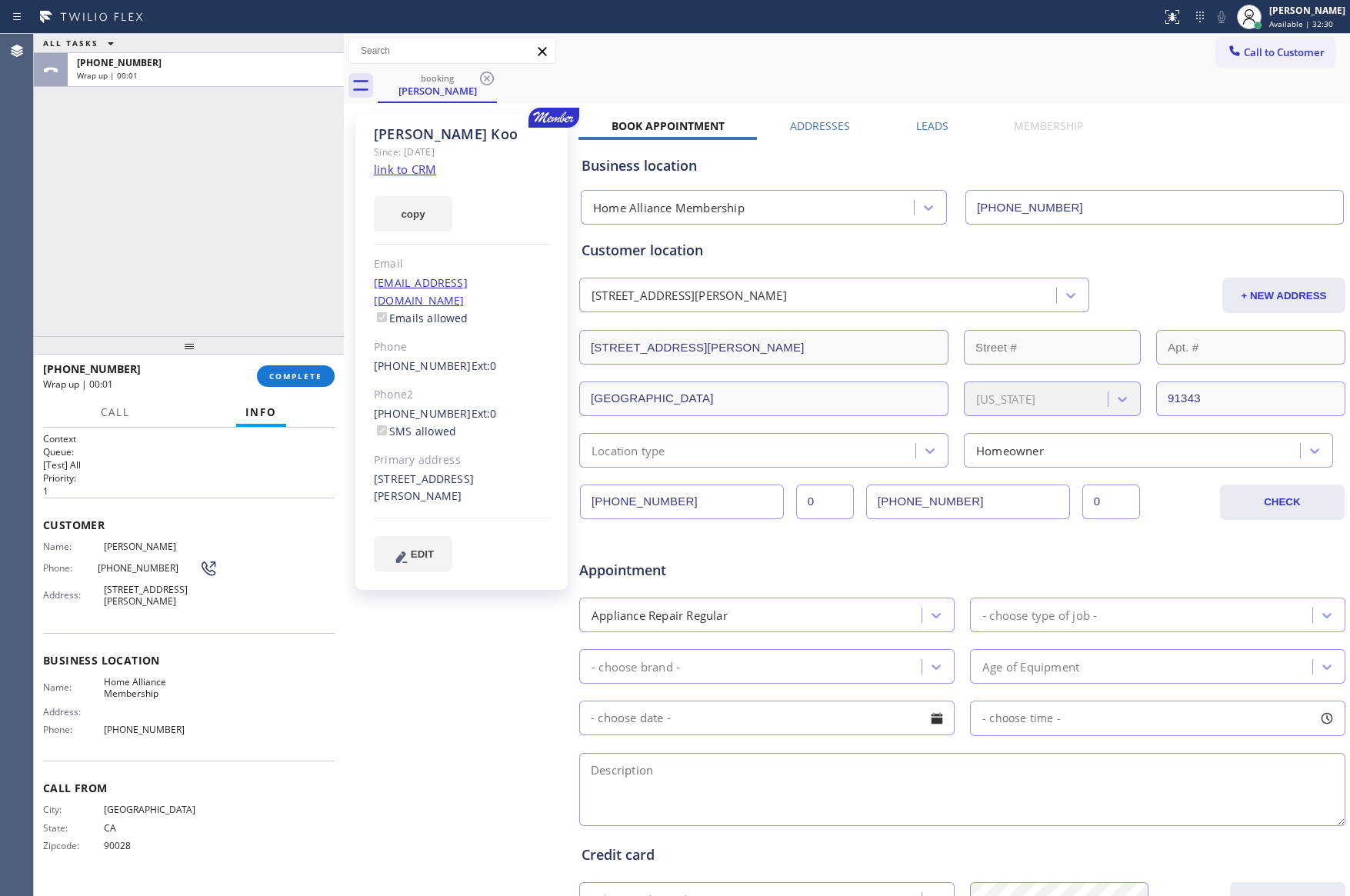
click at [382, 234] on div "ALL TASKS ALL TASKS ACTIVE TASKS TASKS IN WRAP UP [PHONE_NUMBER] Wrap up | 00:0…" at bounding box center [693, 465] width 1317 height 863
click at [1100, 205] on input "[PHONE_NUMBER]" at bounding box center [1155, 207] width 379 height 34
click at [979, 509] on input "[PHONE_NUMBER]" at bounding box center [968, 501] width 204 height 34
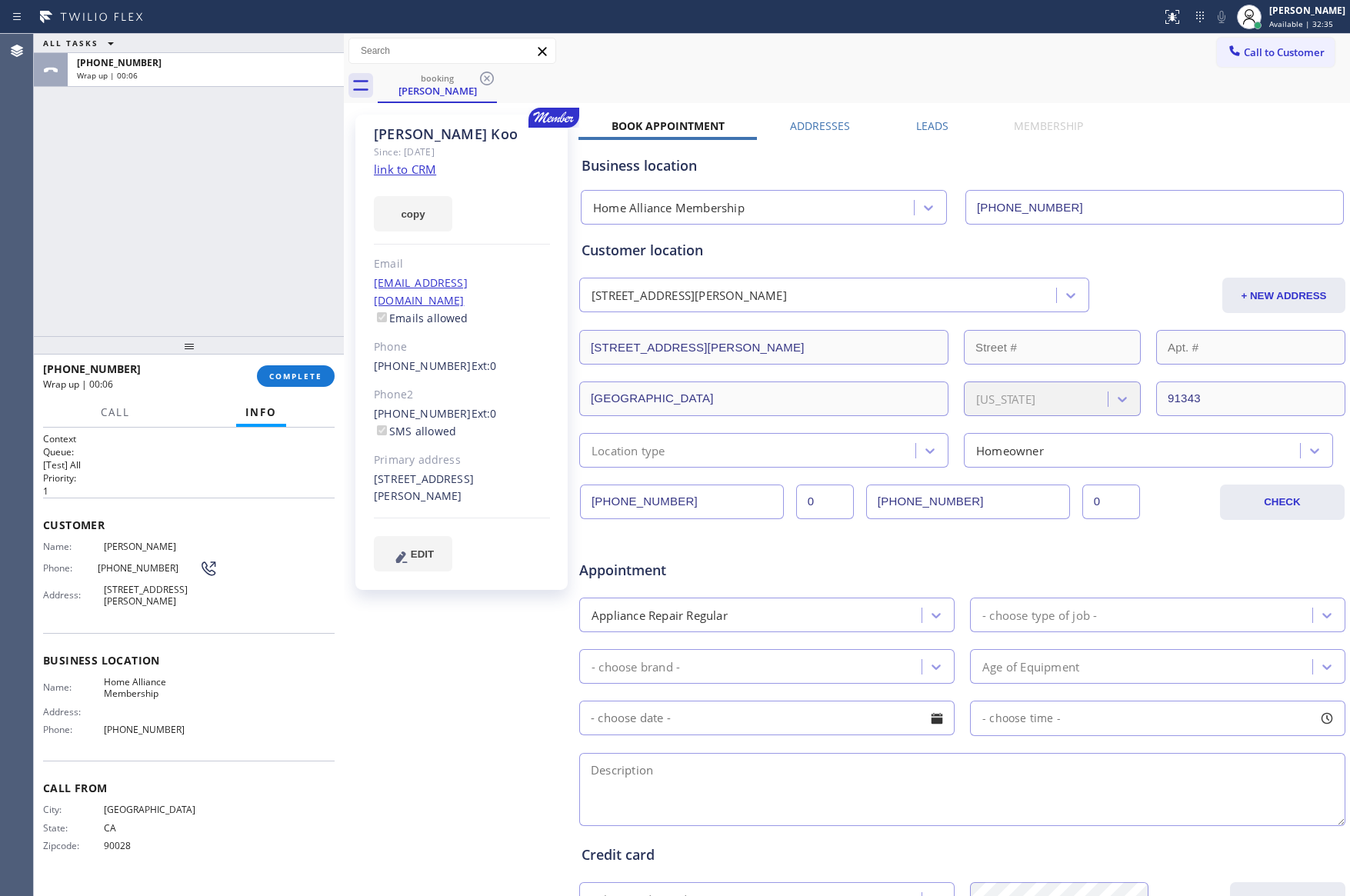
click at [979, 509] on input "[PHONE_NUMBER]" at bounding box center [968, 501] width 204 height 34
click at [1281, 55] on span "Call to Customer" at bounding box center [1284, 52] width 81 height 14
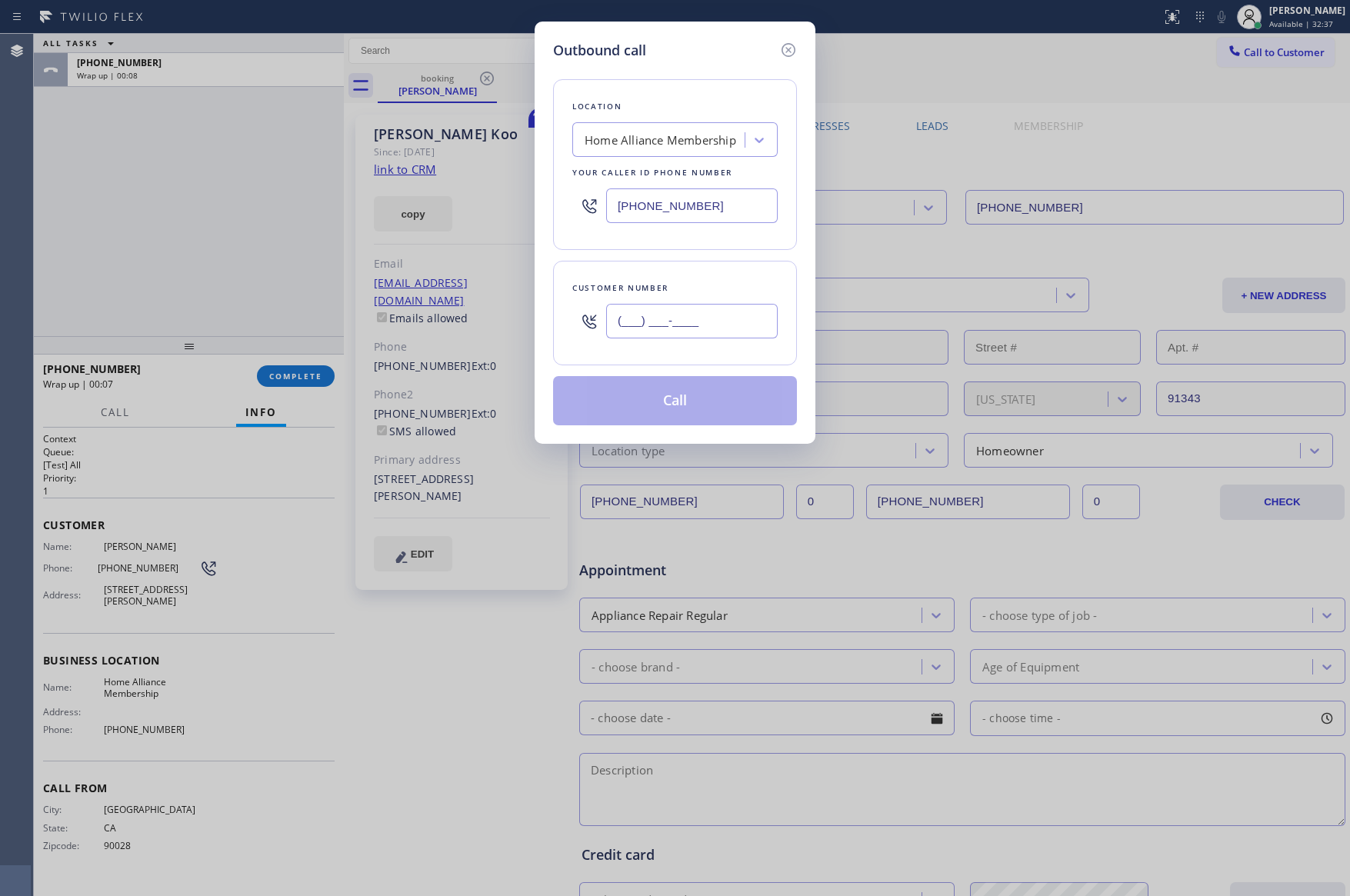
click at [762, 317] on input "(___) ___-____" at bounding box center [692, 321] width 171 height 34
paste input "213) 458-4618"
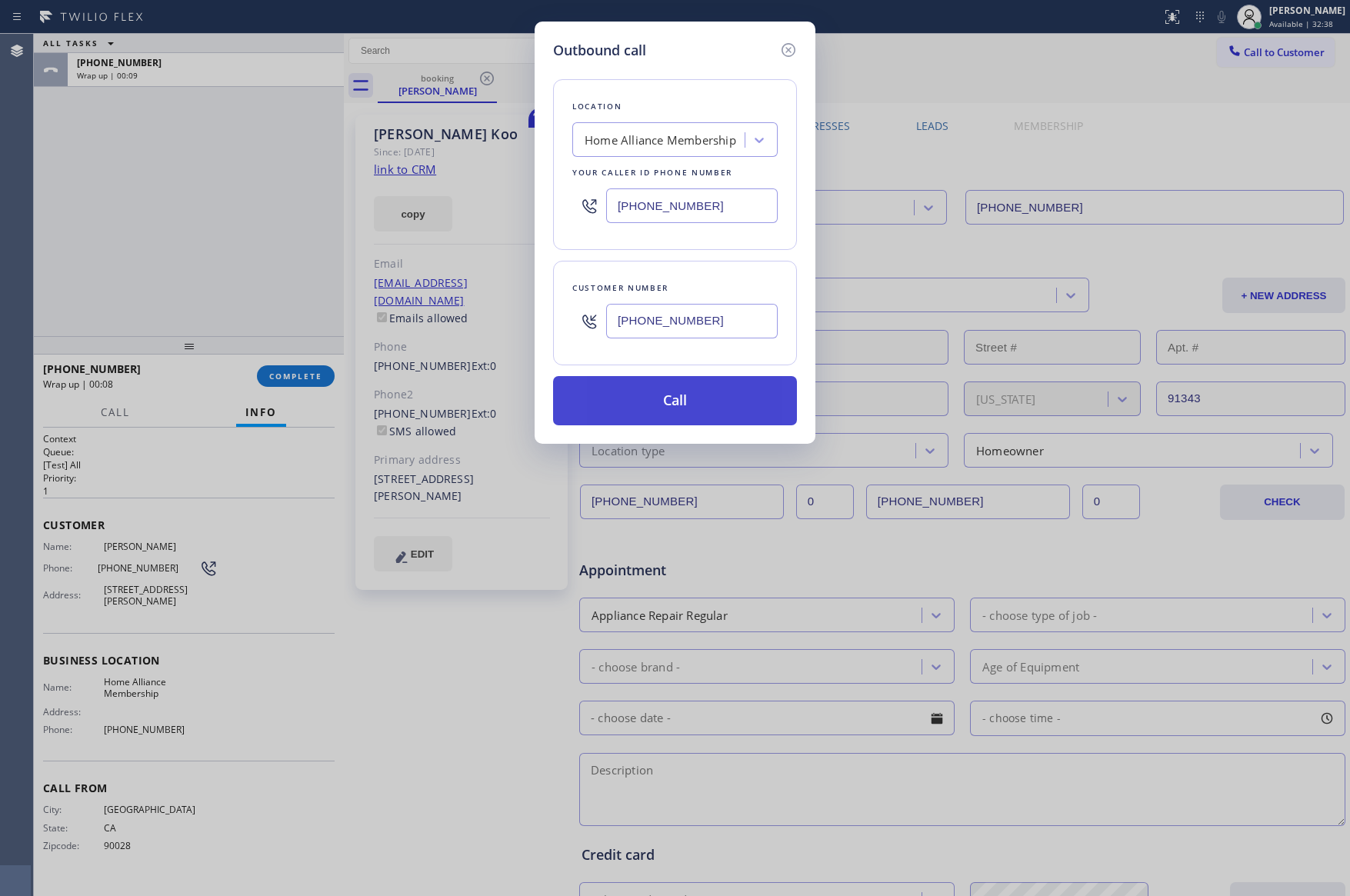
type input "[PHONE_NUMBER]"
click at [737, 409] on button "Call" at bounding box center [675, 400] width 244 height 49
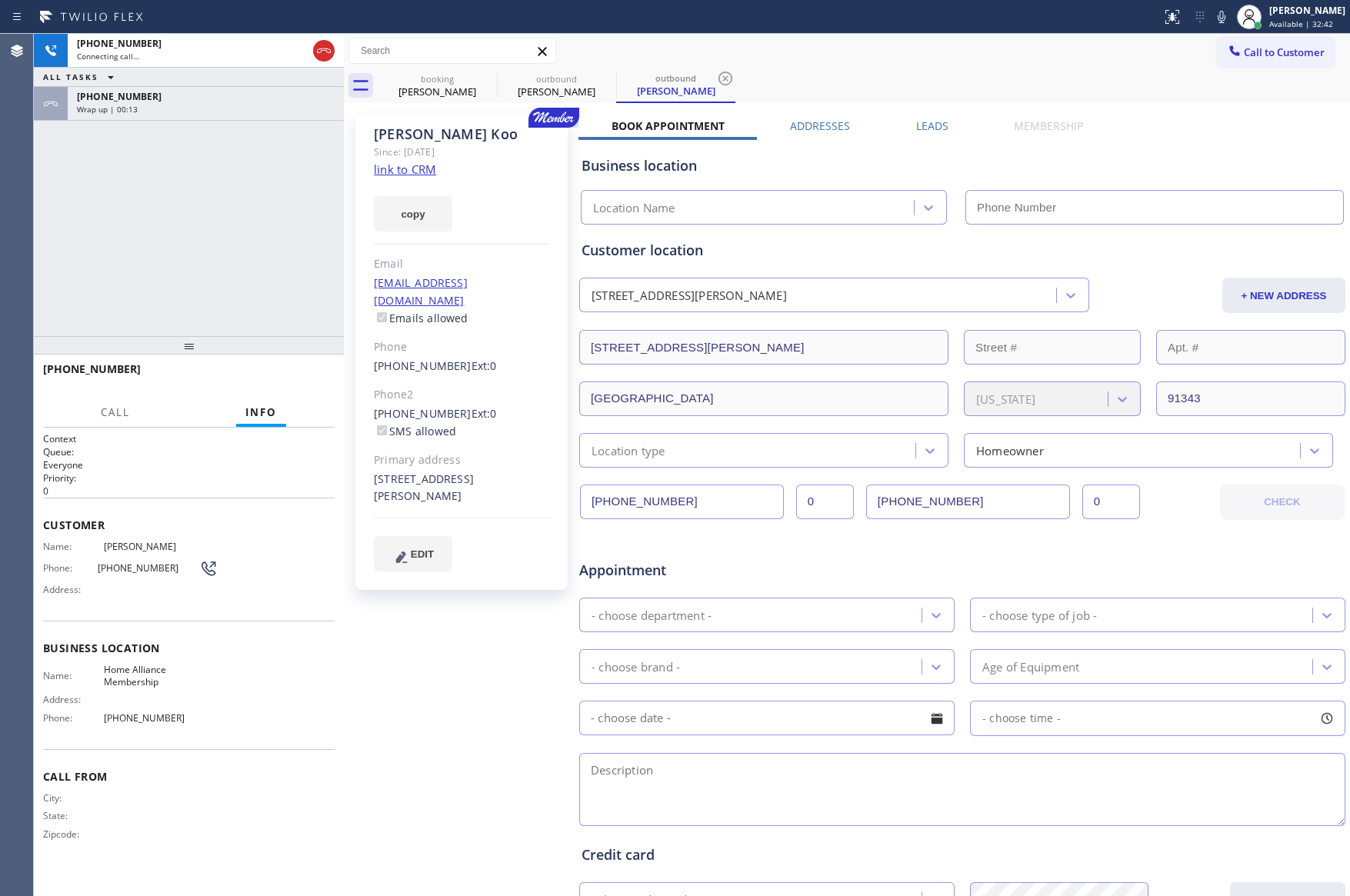
type input "[PHONE_NUMBER]"
drag, startPoint x: 234, startPoint y: 260, endPoint x: 251, endPoint y: 266, distance: 18.0
click at [234, 260] on div "[PHONE_NUMBER] Live | 00:32 ALL TASKS ALL TASKS ACTIVE TASKS TASKS IN WRAP UP […" at bounding box center [189, 185] width 310 height 302
click at [270, 271] on div "[PHONE_NUMBER] Live | 00:32 ALL TASKS ALL TASKS ACTIVE TASKS TASKS IN WRAP UP […" at bounding box center [189, 185] width 310 height 302
click at [419, 171] on link "link to CRM" at bounding box center [405, 169] width 63 height 15
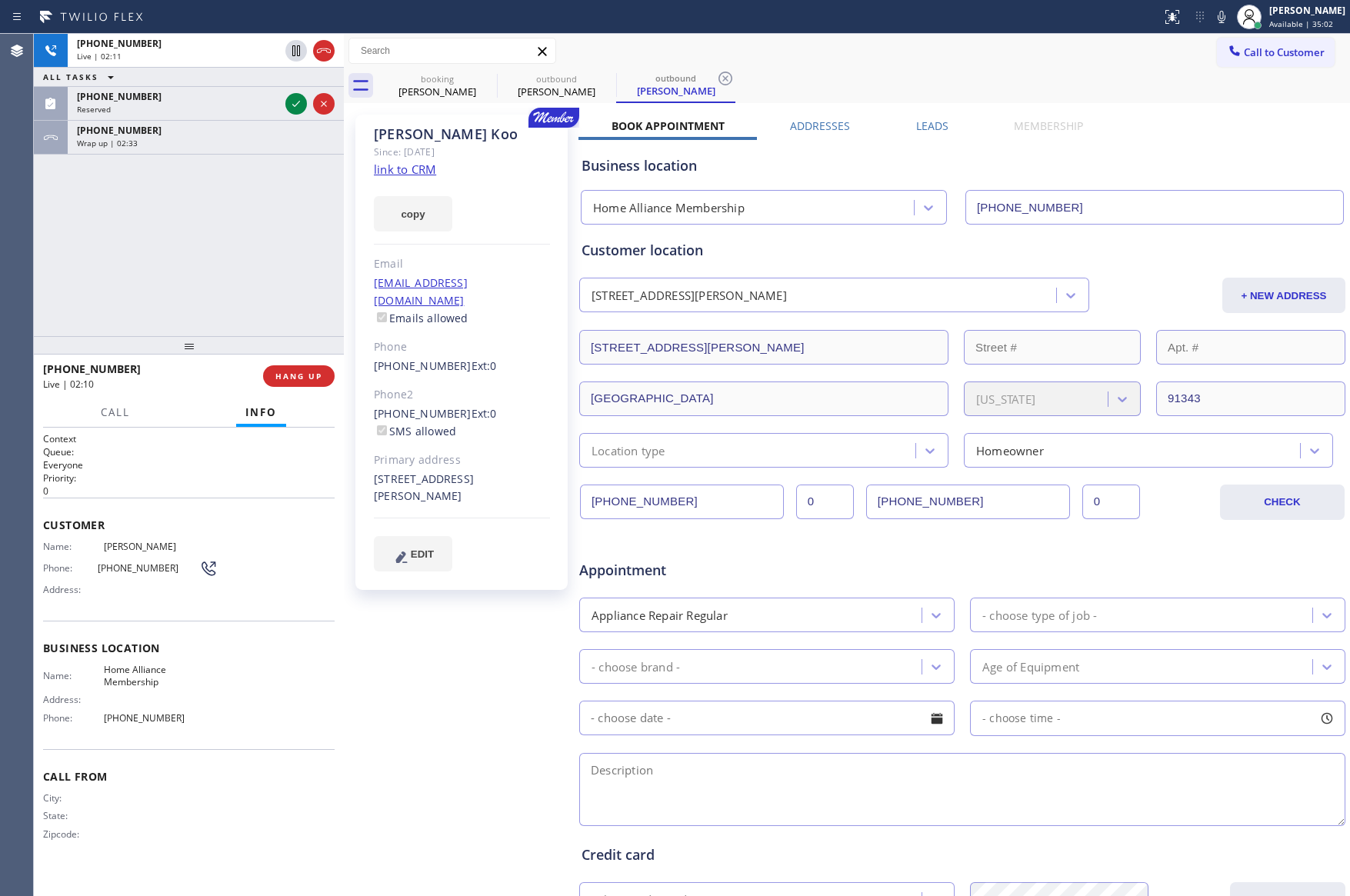
click at [175, 287] on div "[PHONE_NUMBER] Live | 02:11 ALL TASKS ALL TASKS ACTIVE TASKS TASKS IN WRAP UP […" at bounding box center [189, 185] width 310 height 302
click at [215, 135] on div "[PHONE_NUMBER]" at bounding box center [205, 130] width 258 height 13
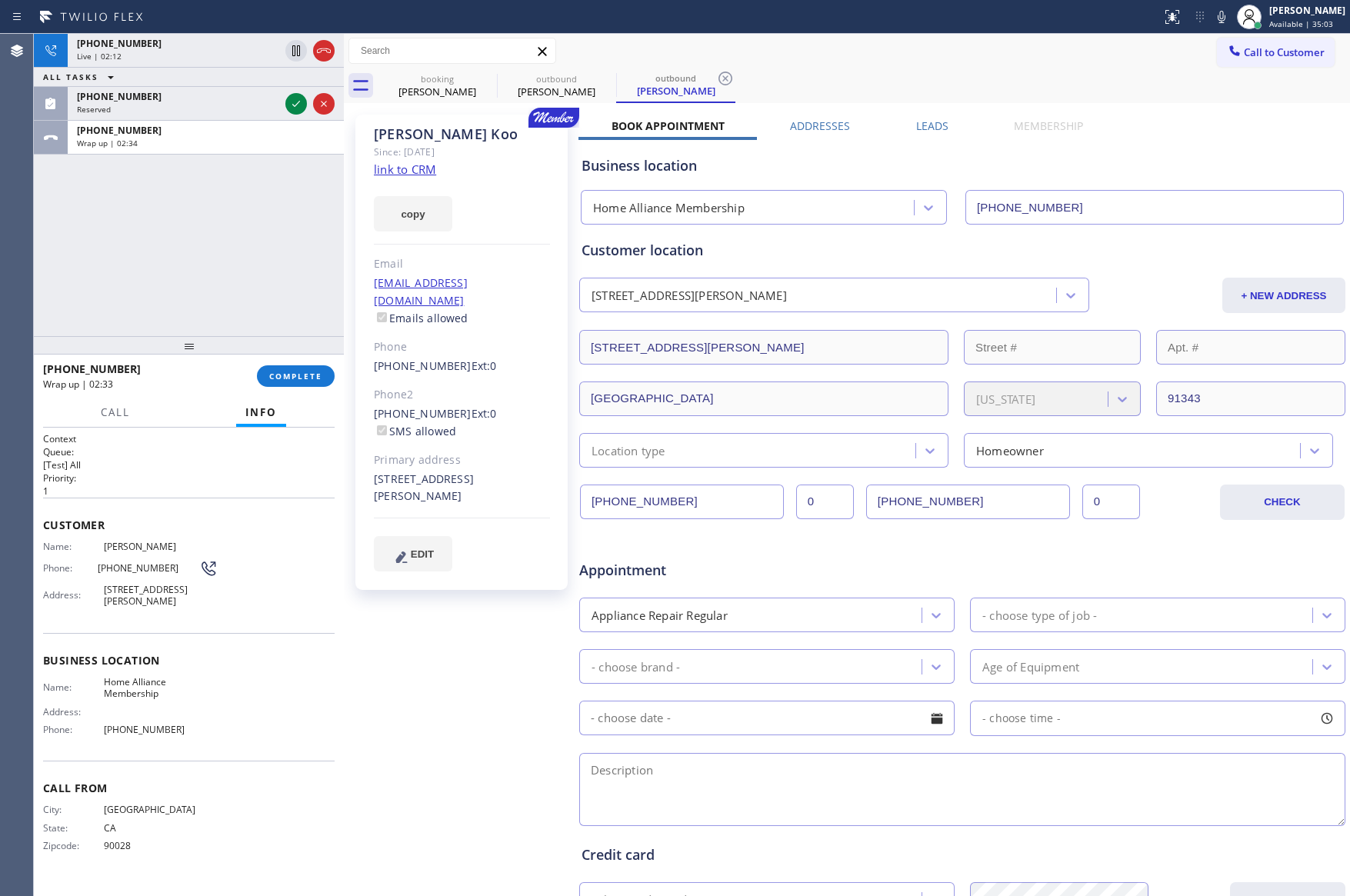
drag, startPoint x: 220, startPoint y: 241, endPoint x: 270, endPoint y: 325, distance: 97.8
click at [231, 249] on div "[PHONE_NUMBER] Live | 02:12 ALL TASKS ALL TASKS ACTIVE TASKS TASKS IN WRAP UP […" at bounding box center [189, 185] width 310 height 302
click at [291, 372] on span "COMPLETE" at bounding box center [296, 376] width 53 height 10
click at [228, 247] on div "[PHONE_NUMBER] Live | 02:13 ALL TASKS ALL TASKS ACTIVE TASKS TASKS IN WRAP UP […" at bounding box center [189, 185] width 310 height 302
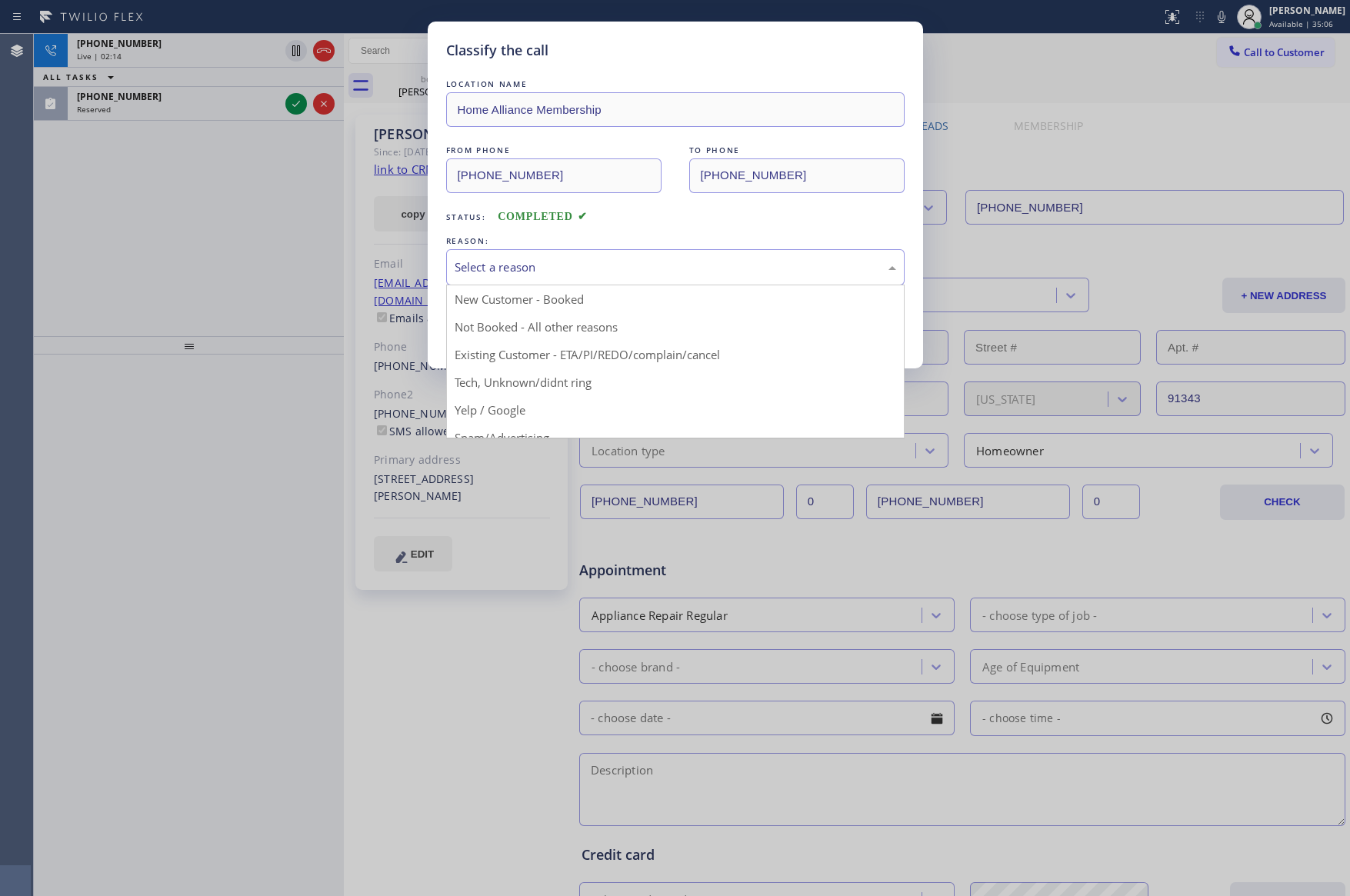
click at [580, 271] on div "Select a reason" at bounding box center [675, 267] width 441 height 18
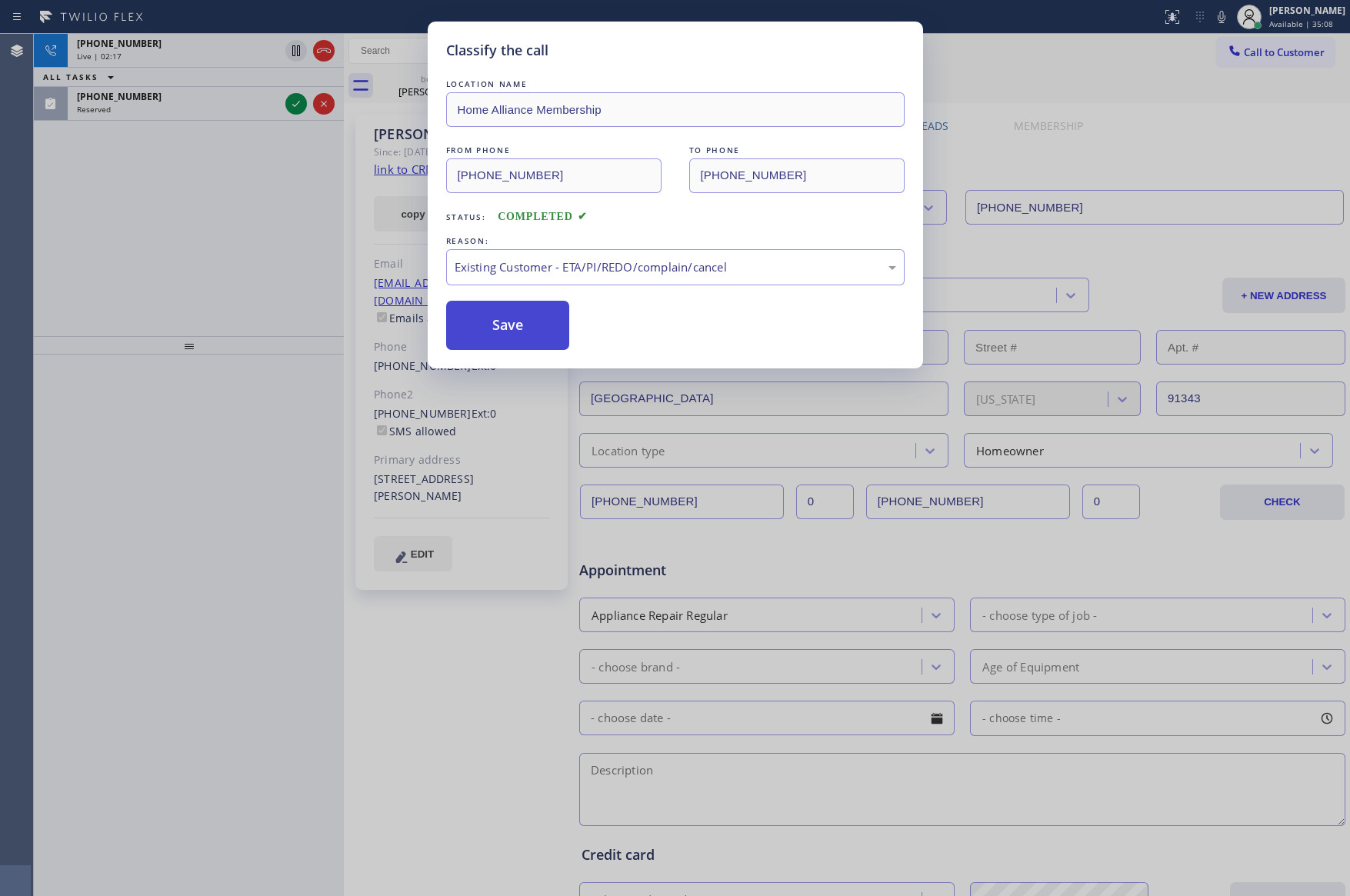
click at [533, 327] on button "Save" at bounding box center [508, 325] width 124 height 49
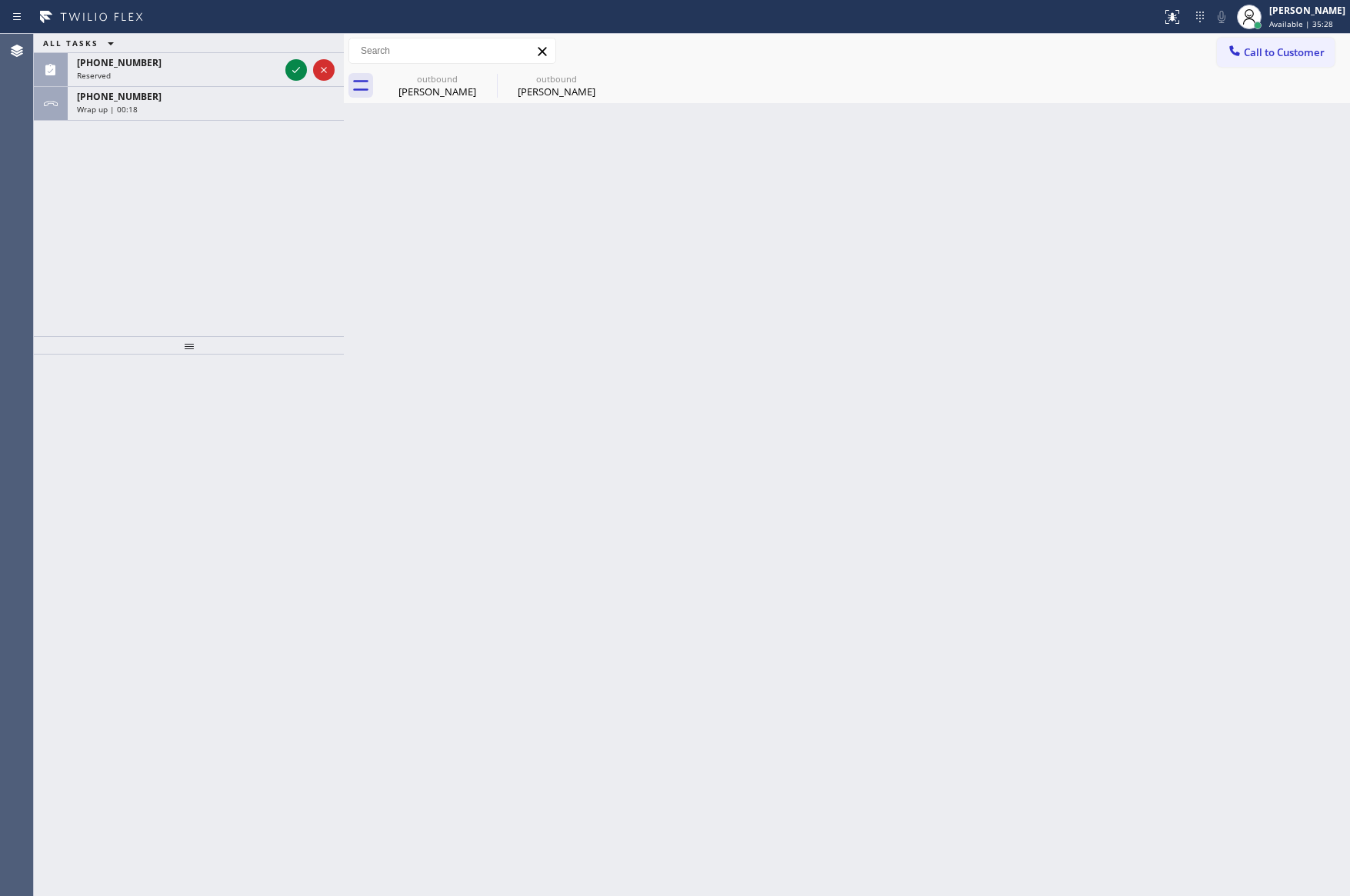
drag, startPoint x: 228, startPoint y: 114, endPoint x: 231, endPoint y: 158, distance: 44.1
click at [228, 114] on div "[PHONE_NUMBER] Wrap up | 00:18" at bounding box center [203, 104] width 270 height 34
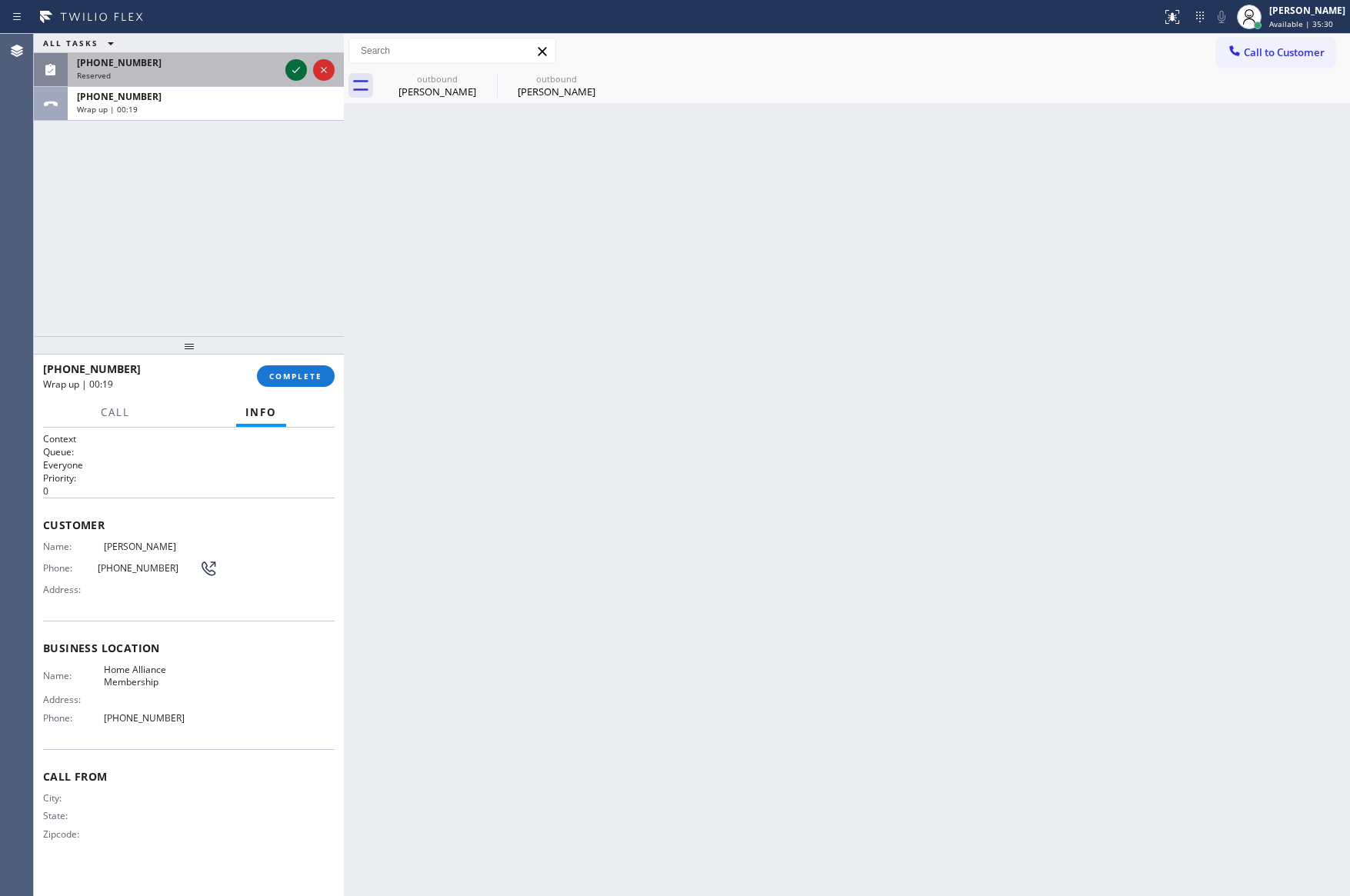
click at [296, 71] on icon at bounding box center [296, 69] width 8 height 6
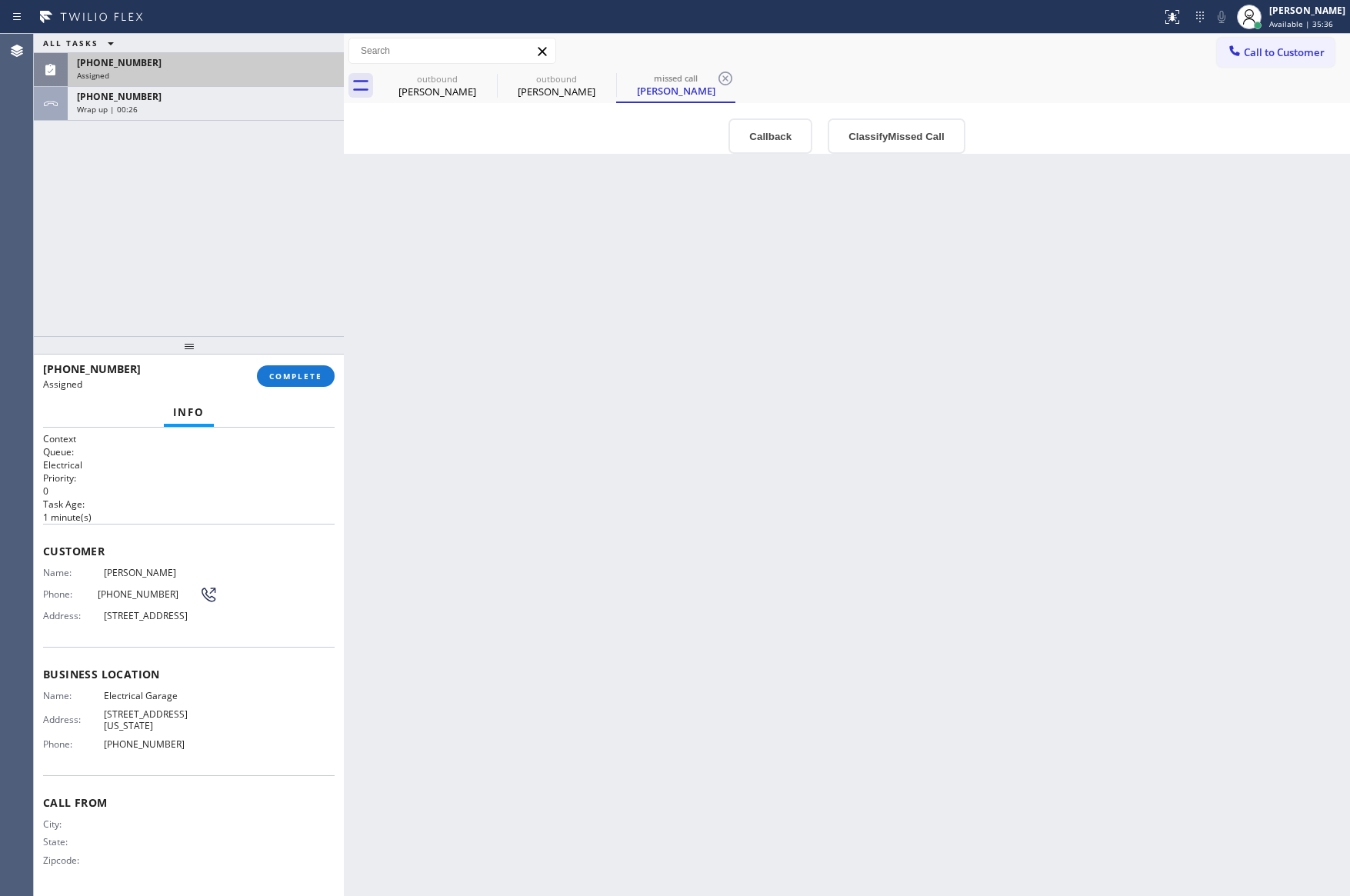
click at [563, 550] on div "Back to Dashboard Change Sender ID Customers Technicians Select a contact Outbo…" at bounding box center [847, 465] width 1007 height 863
drag, startPoint x: 621, startPoint y: 665, endPoint x: 899, endPoint y: 333, distance: 433.0
click at [832, 607] on div "Back to Dashboard Change Sender ID Customers Technicians Select a contact Outbo…" at bounding box center [847, 465] width 1007 height 863
click at [773, 123] on button "Callback" at bounding box center [771, 136] width 84 height 35
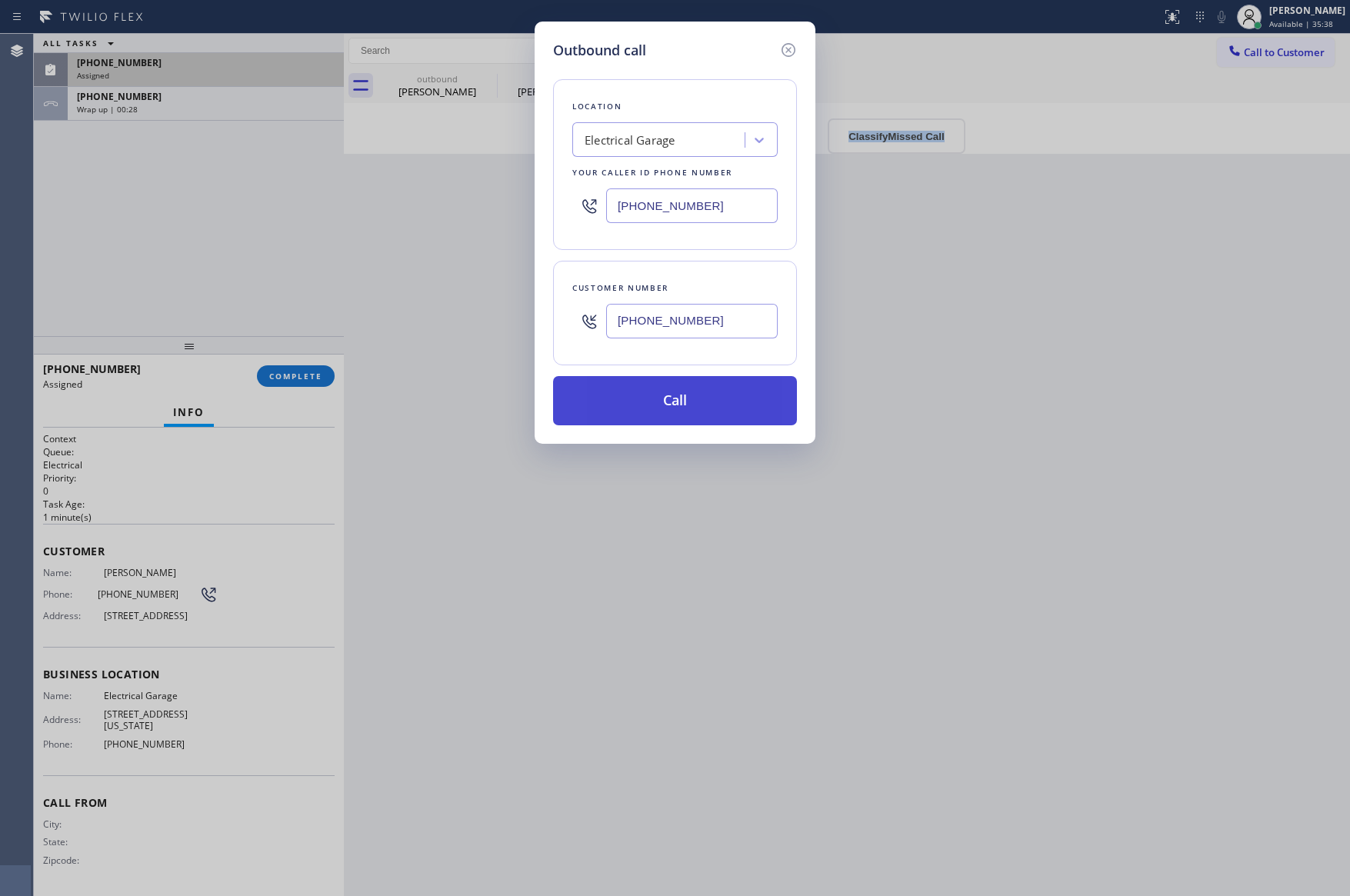
click at [697, 402] on button "Call" at bounding box center [675, 400] width 244 height 49
click at [118, 207] on div "Outbound call Location Electrical Garage Your caller id phone number [PHONE_NUM…" at bounding box center [675, 448] width 1350 height 896
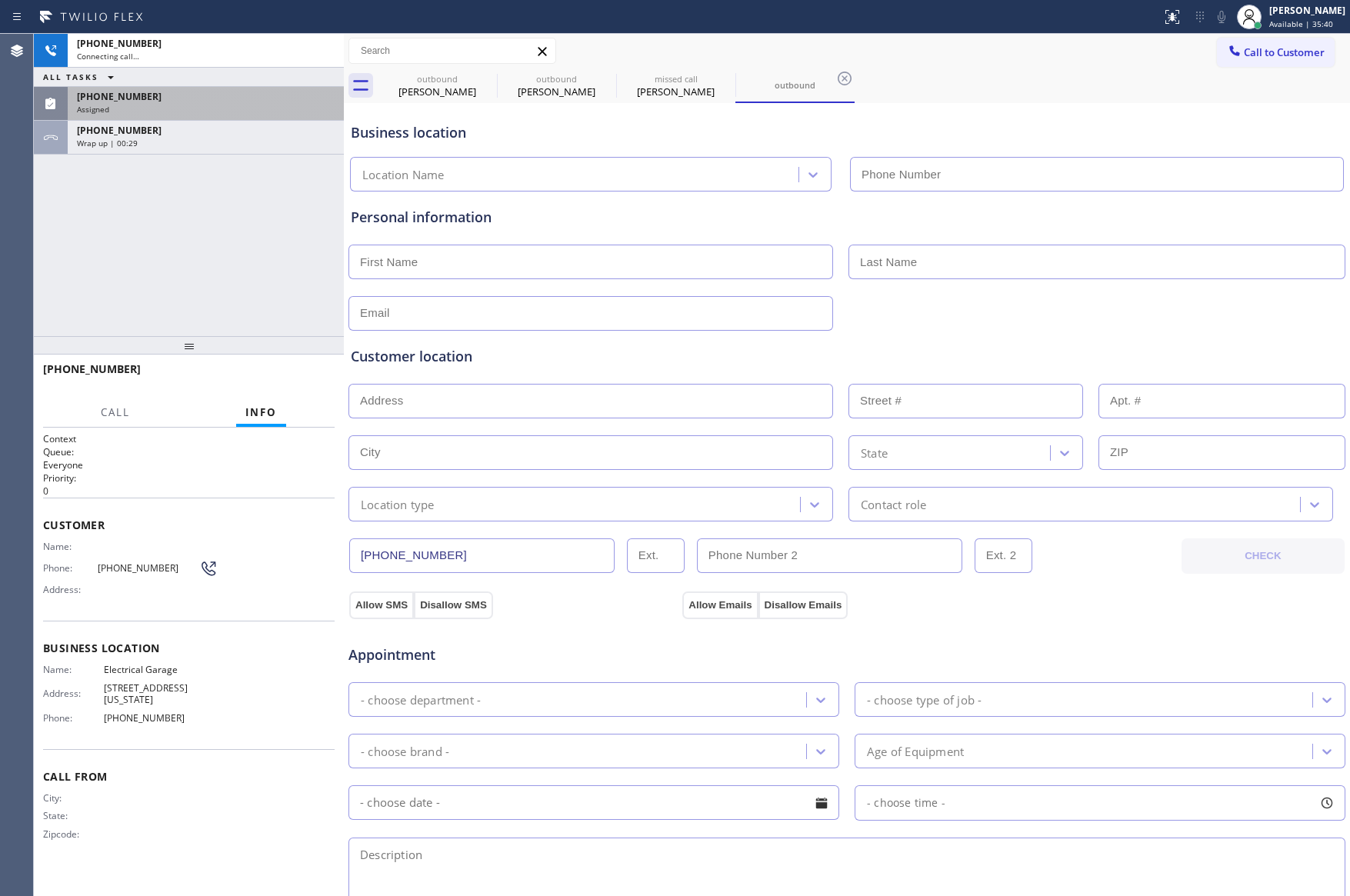
type input "[PHONE_NUMBER]"
click at [234, 143] on div "Wrap up | 00:30" at bounding box center [205, 143] width 258 height 10
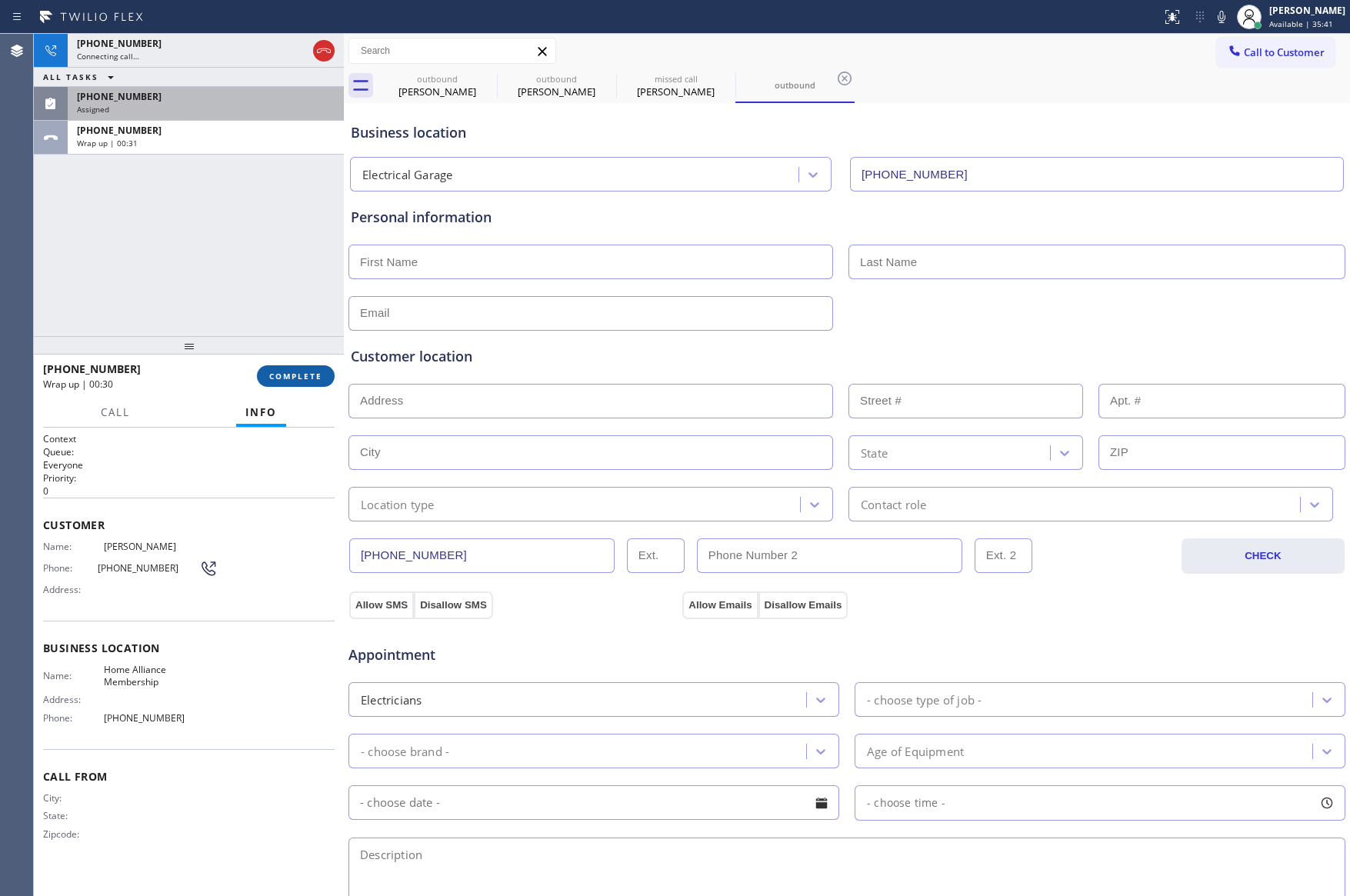
click at [291, 376] on span "COMPLETE" at bounding box center [296, 376] width 53 height 10
click at [226, 159] on div "[PHONE_NUMBER] Connecting call… ALL TASKS ALL TASKS ACTIVE TASKS TASKS IN WRAP …" at bounding box center [189, 185] width 310 height 302
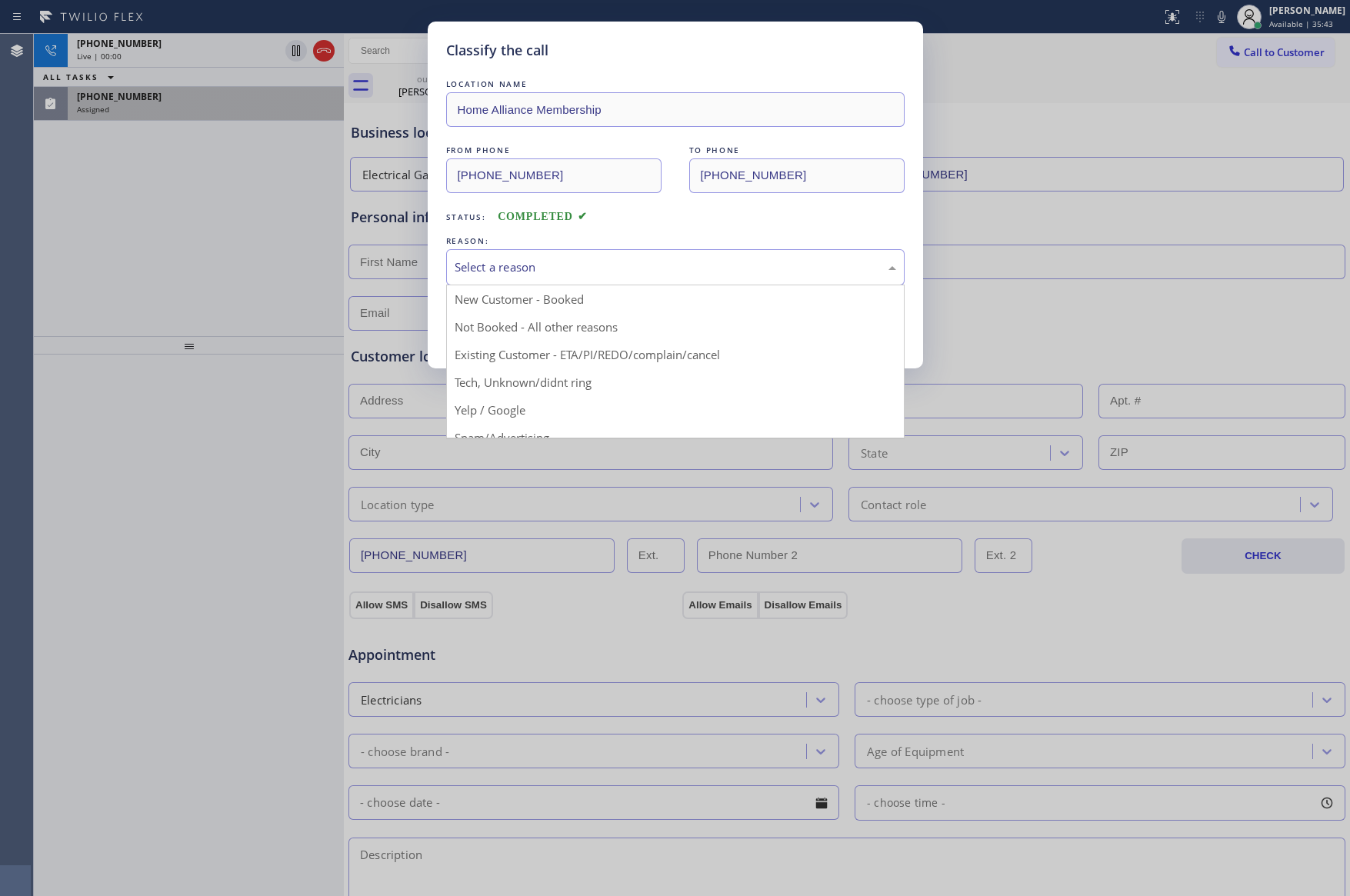
click at [540, 262] on div "Select a reason" at bounding box center [675, 267] width 441 height 18
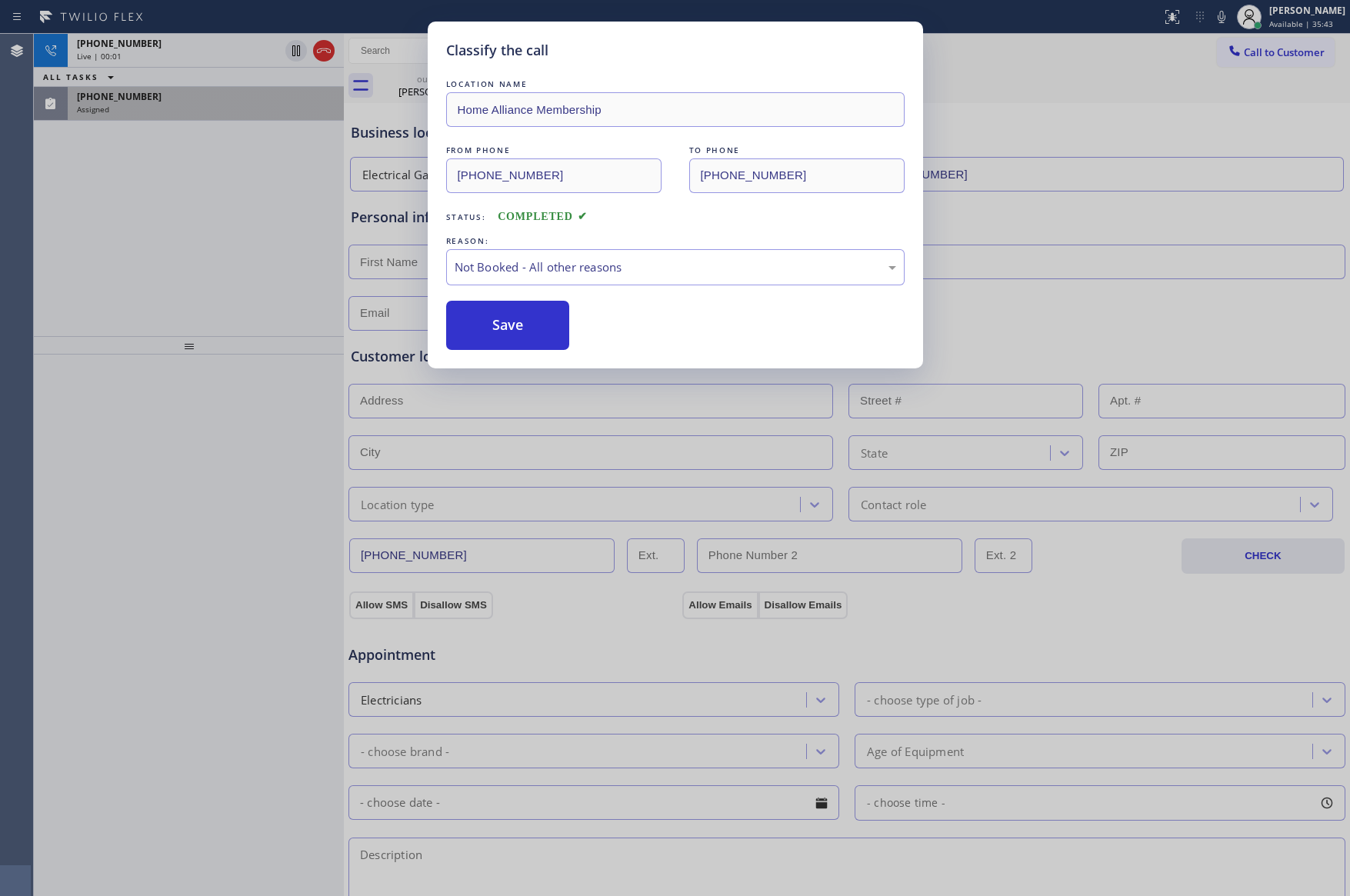
click at [509, 330] on button "Save" at bounding box center [508, 325] width 124 height 49
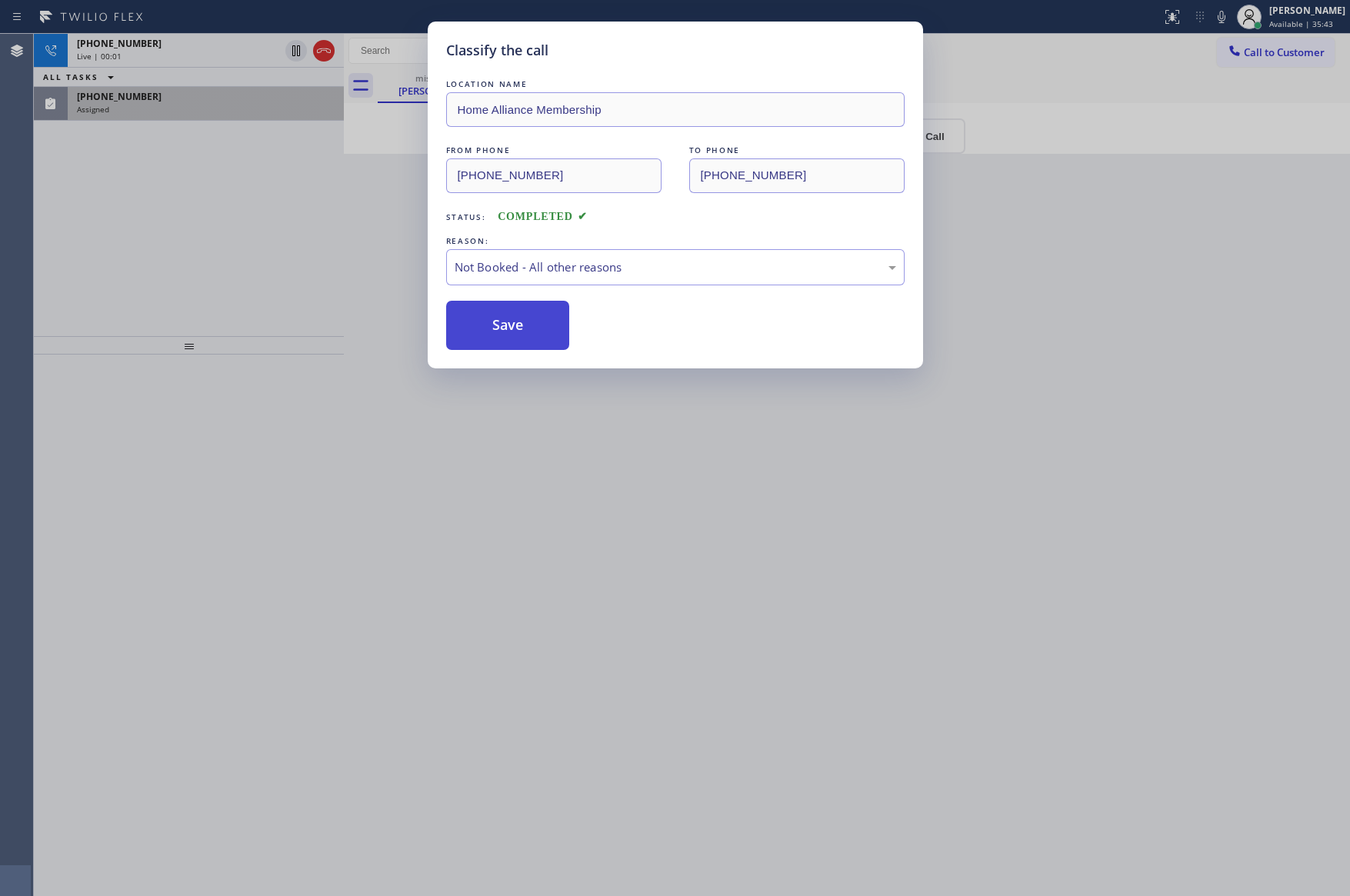
click at [510, 330] on button "Save" at bounding box center [508, 325] width 124 height 49
click at [204, 215] on div "Classify the call LOCATION NAME Home Alliance Membership FROM PHONE [PHONE_NUMB…" at bounding box center [675, 448] width 1350 height 896
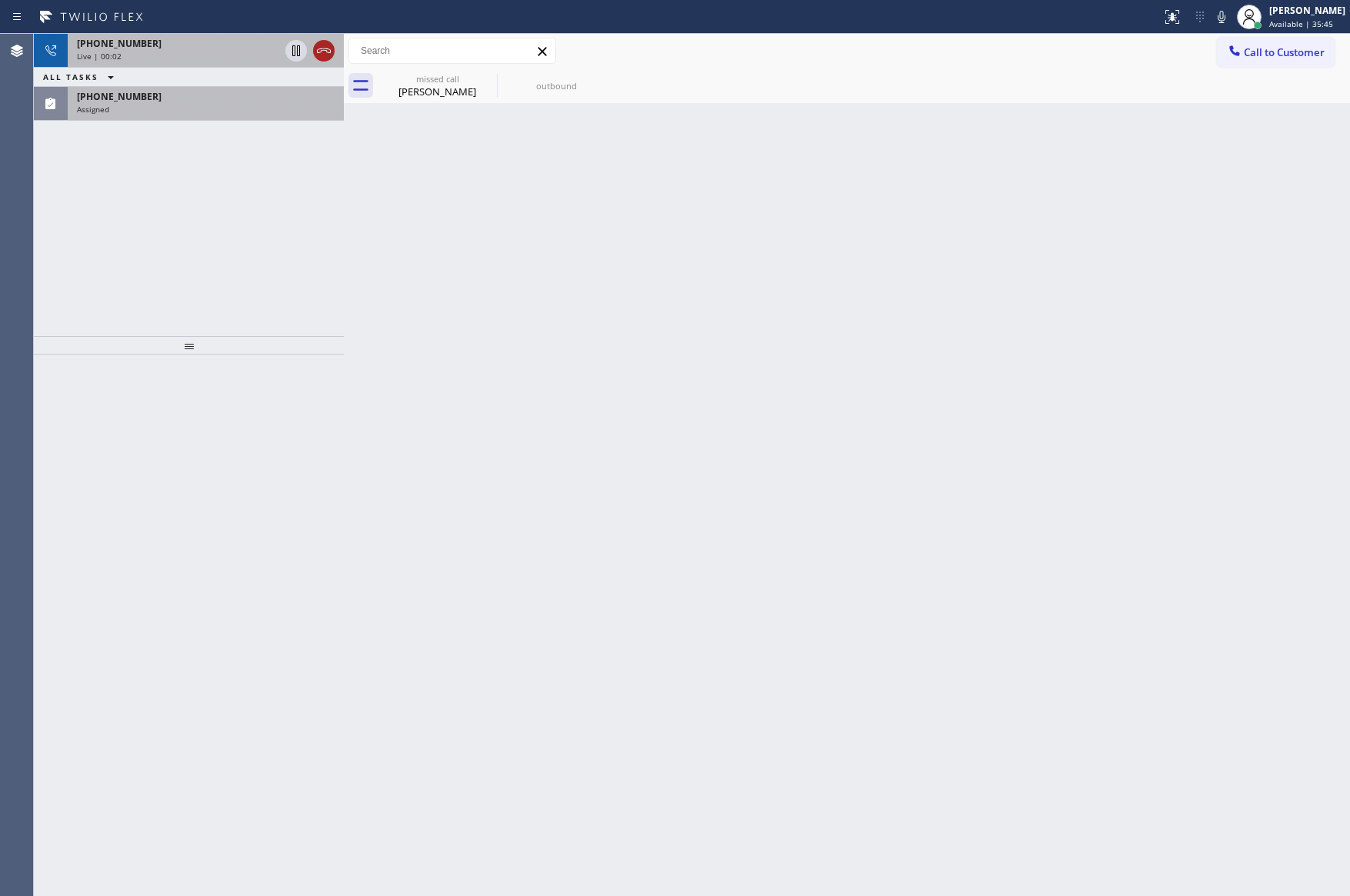
click at [325, 45] on icon at bounding box center [323, 50] width 18 height 18
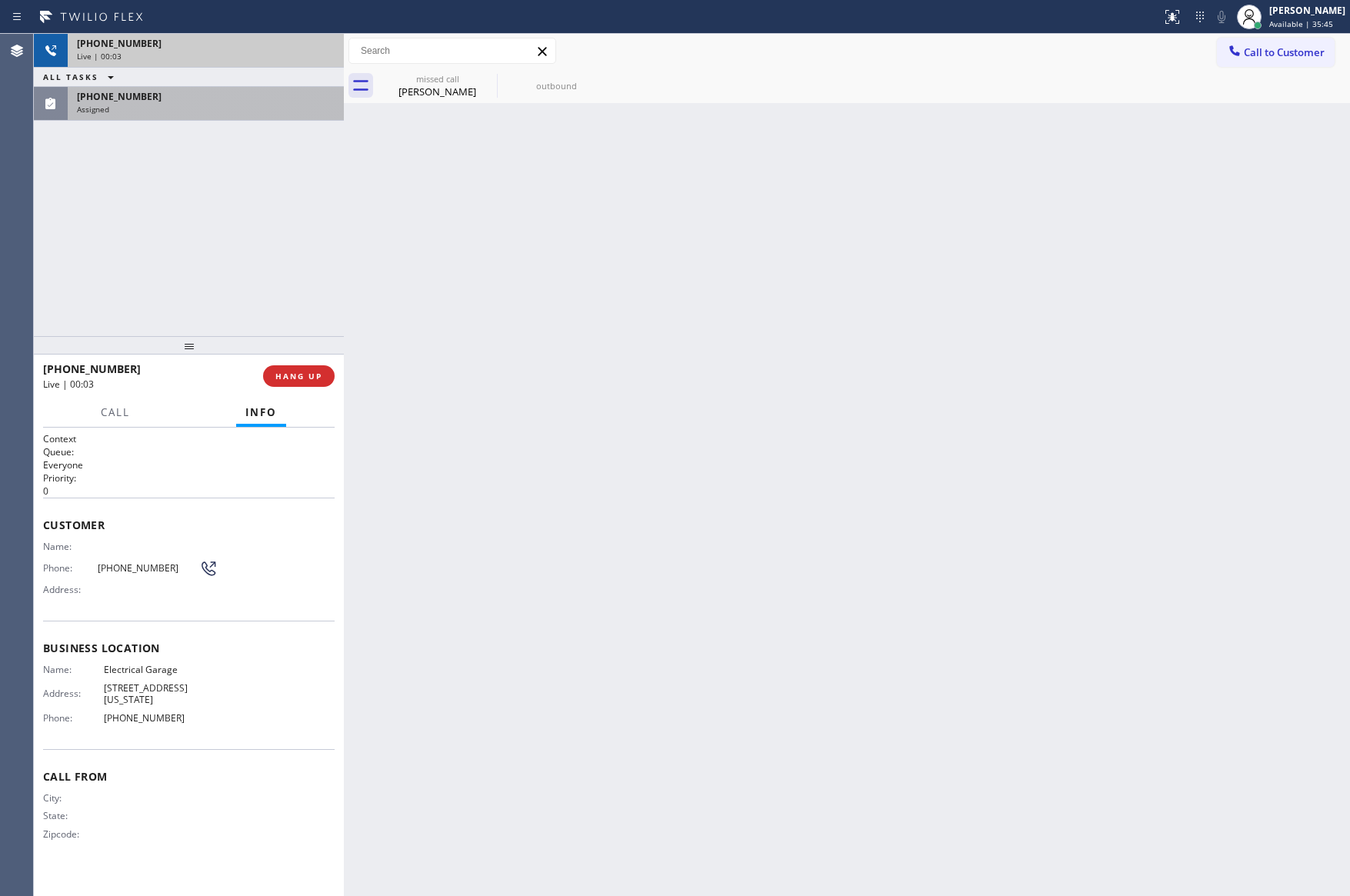
click at [303, 277] on div "[PHONE_NUMBER] Live | 00:03 ALL TASKS ALL TASKS ACTIVE TASKS TASKS IN WRAP UP […" at bounding box center [189, 185] width 310 height 302
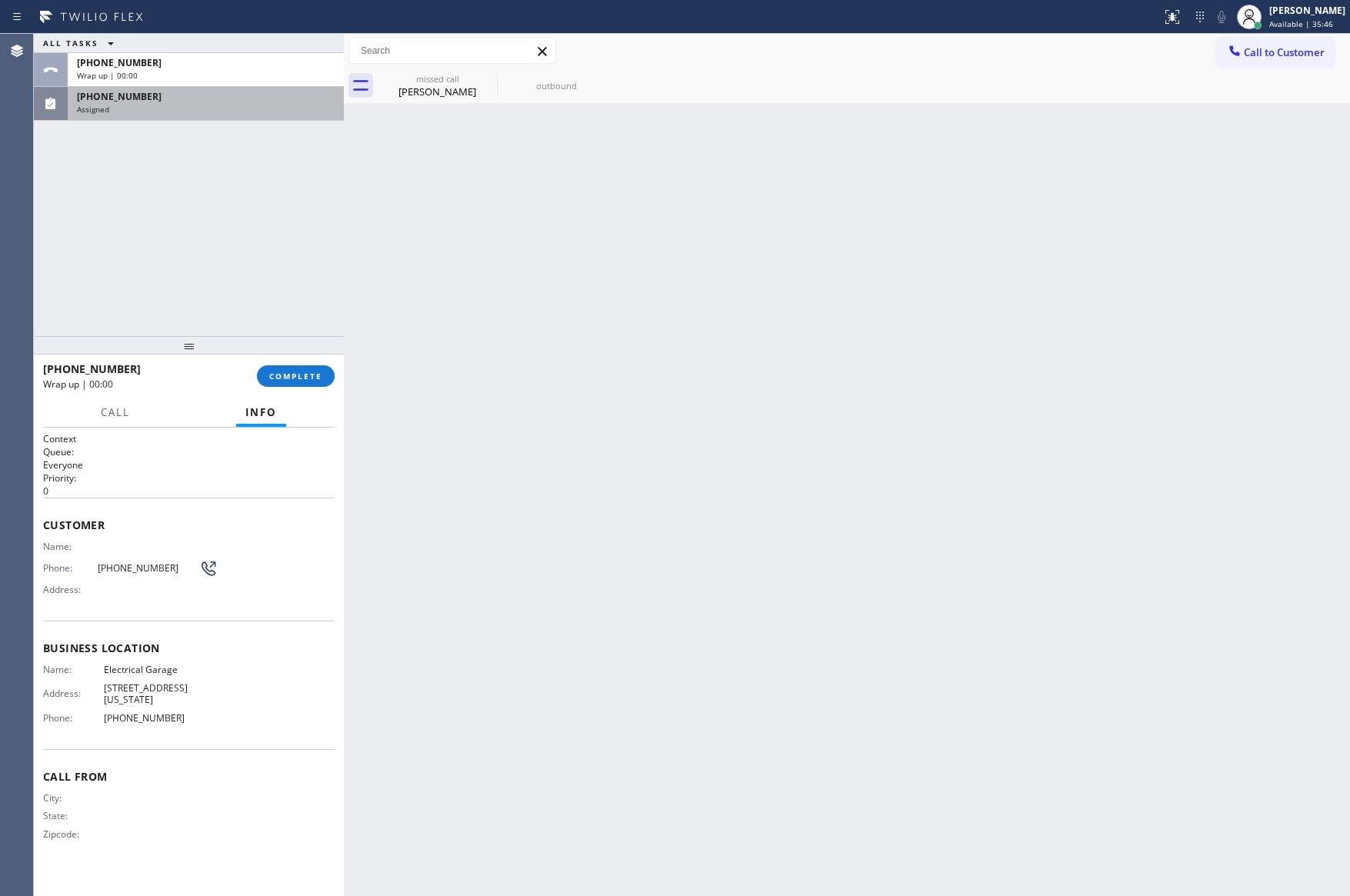
click at [261, 315] on div "ALL TASKS ALL TASKS ACTIVE TASKS TASKS IN WRAP UP [PHONE_NUMBER] Wrap up | 00:[…" at bounding box center [189, 185] width 310 height 302
click at [280, 371] on span "COMPLETE" at bounding box center [296, 376] width 53 height 10
click at [280, 231] on div "ALL TASKS ALL TASKS ACTIVE TASKS TASKS IN WRAP UP [PHONE_NUMBER] Wrap up | 00:[…" at bounding box center [189, 185] width 310 height 302
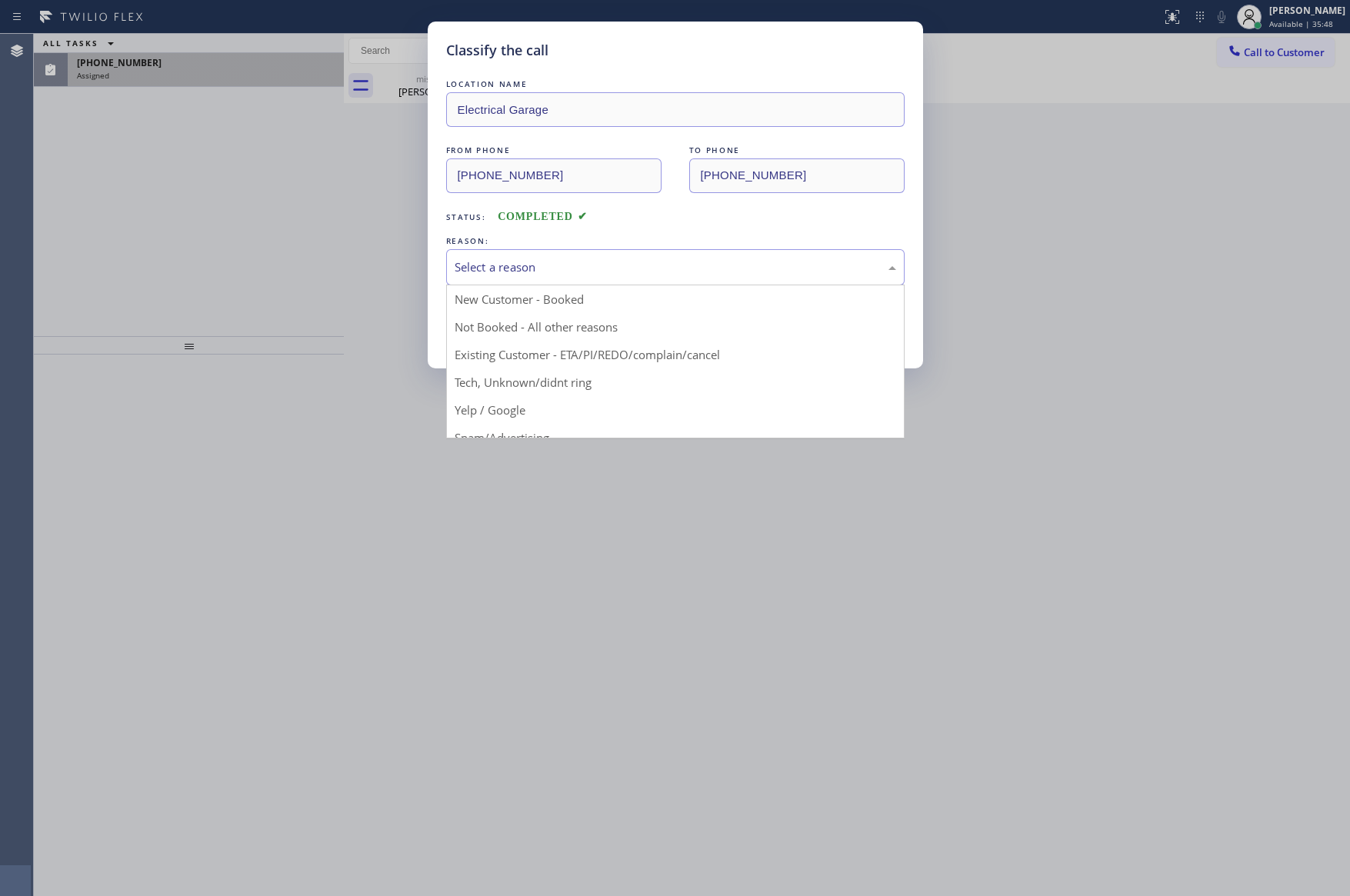
drag, startPoint x: 533, startPoint y: 272, endPoint x: 520, endPoint y: 327, distance: 56.5
click at [533, 275] on div "Select a reason" at bounding box center [675, 267] width 441 height 18
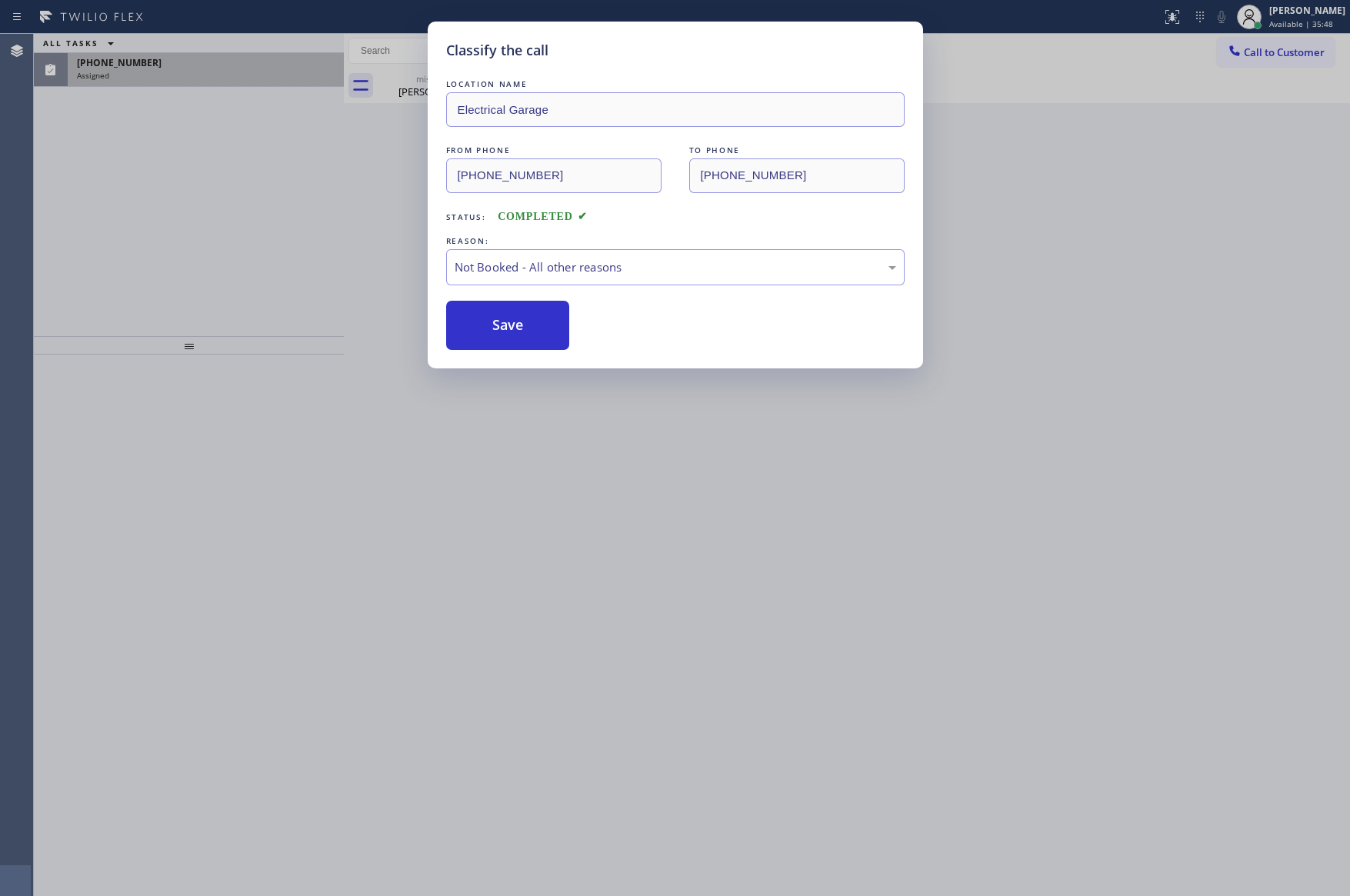
click at [506, 327] on button "Save" at bounding box center [508, 325] width 124 height 49
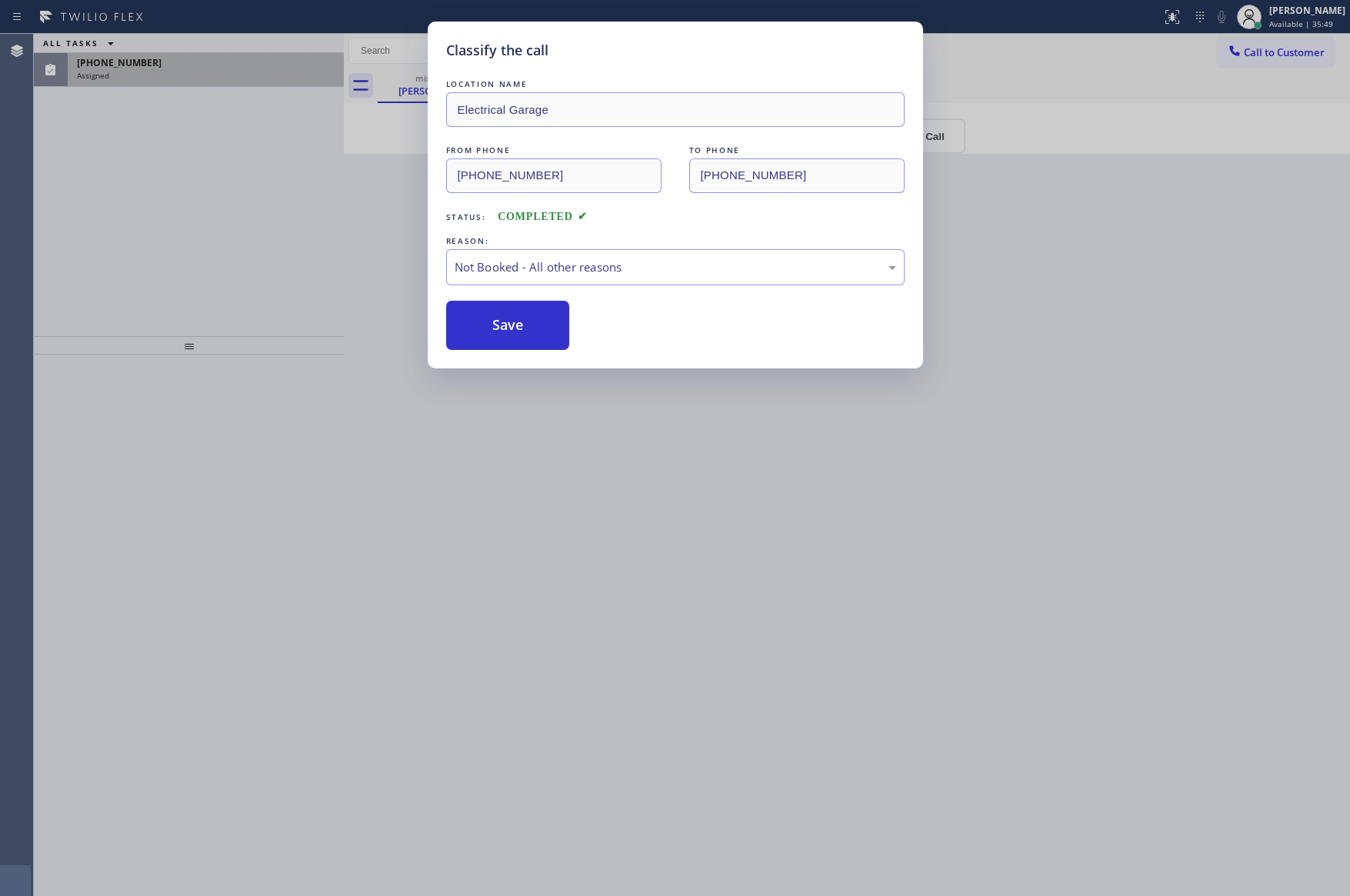
click at [506, 327] on button "Save" at bounding box center [508, 325] width 124 height 49
drag, startPoint x: 199, startPoint y: 227, endPoint x: 206, endPoint y: 219, distance: 10.6
click at [201, 226] on div "Classify the call LOCATION NAME Electrical Garage FROM PHONE [PHONE_NUMBER] TO …" at bounding box center [675, 448] width 1350 height 896
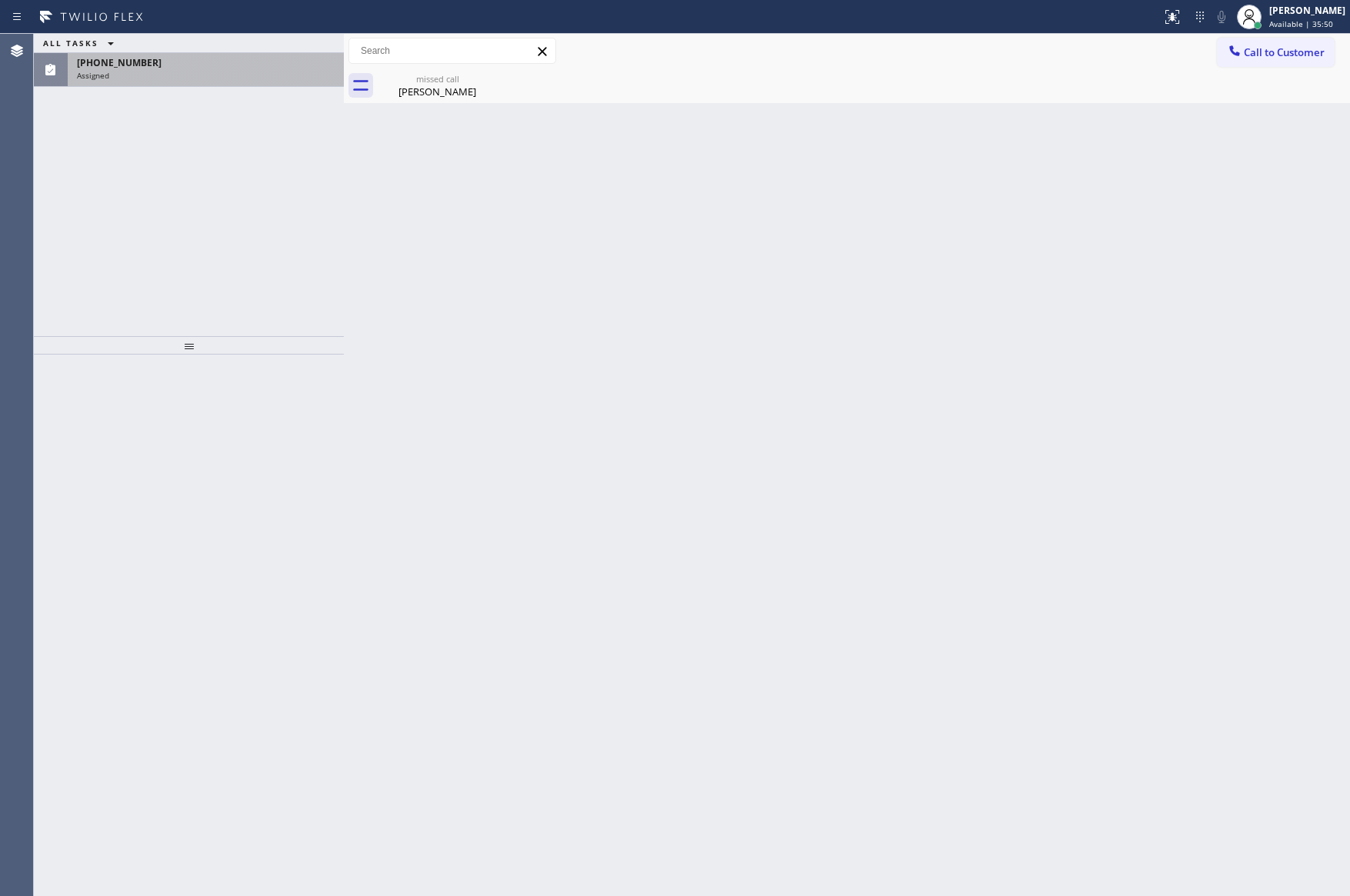
click at [226, 226] on div "ALL TASKS ALL TASKS ACTIVE TASKS TASKS IN WRAP UP [PHONE_NUMBER] Assigned" at bounding box center [189, 185] width 310 height 302
click at [421, 78] on div "missed call" at bounding box center [438, 79] width 116 height 11
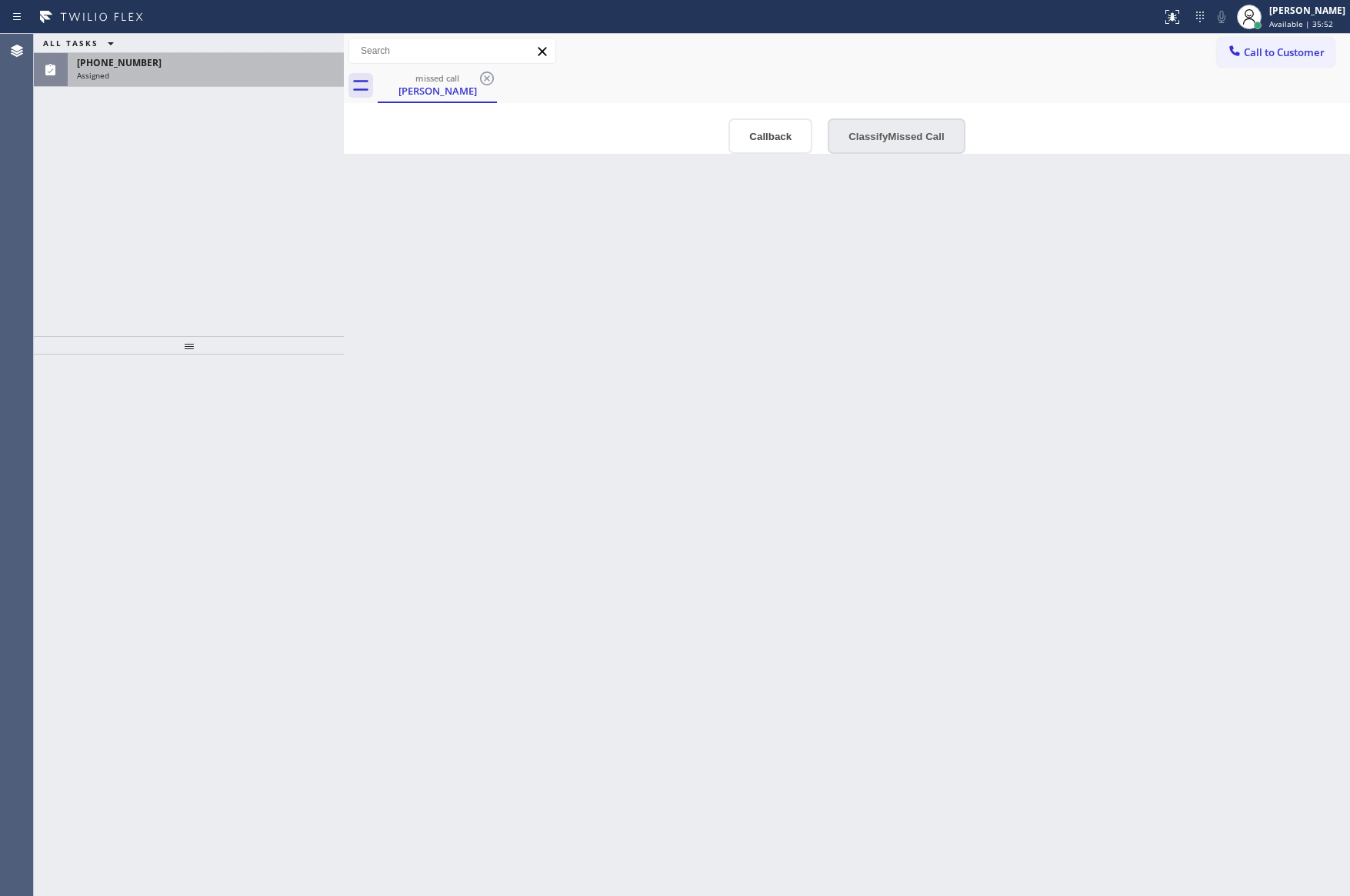
click at [896, 139] on button "Classify Missed Call" at bounding box center [896, 136] width 137 height 35
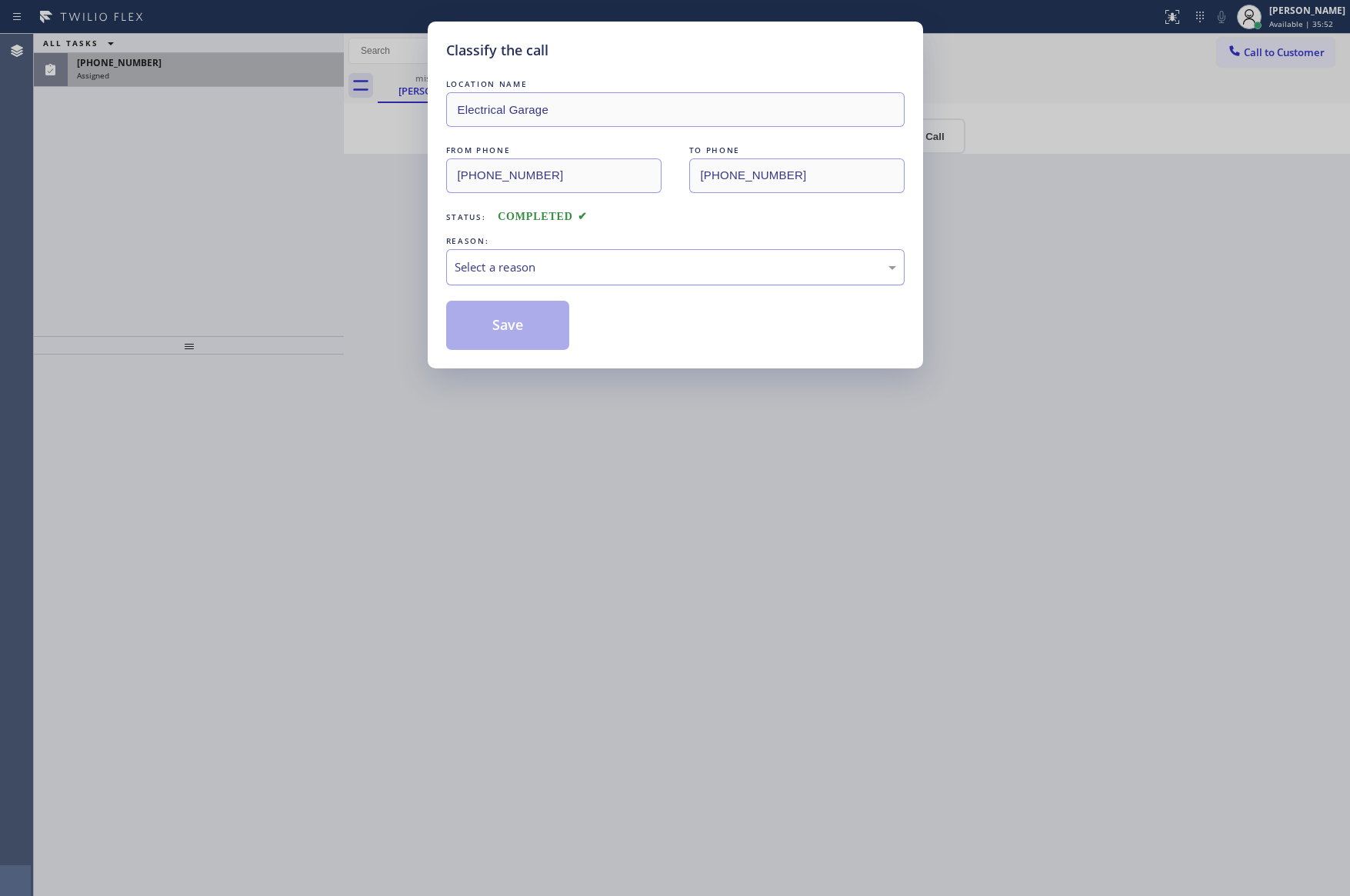
click at [642, 261] on div "Select a reason" at bounding box center [675, 267] width 441 height 18
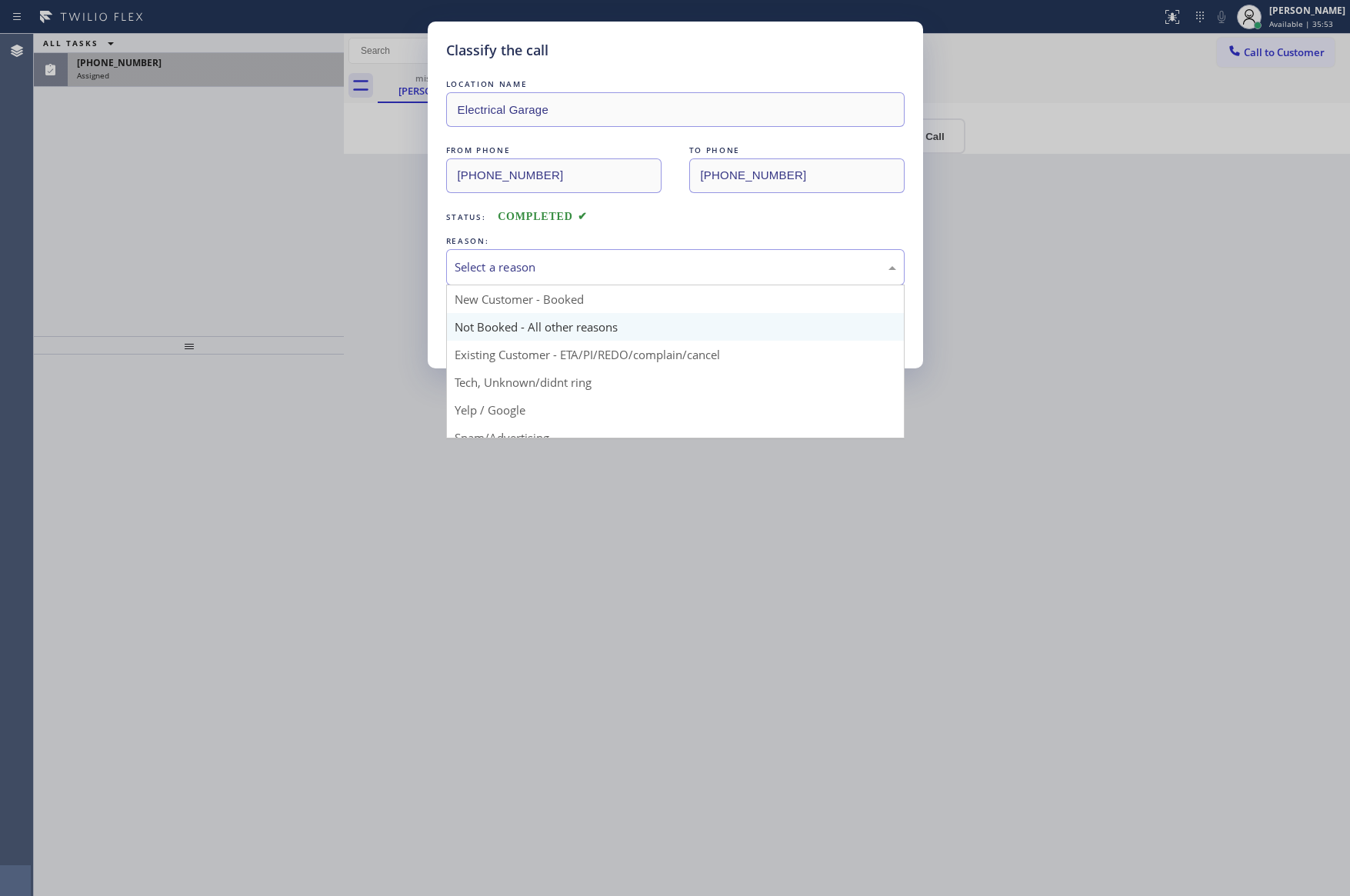
click at [545, 337] on button "Save" at bounding box center [508, 325] width 124 height 49
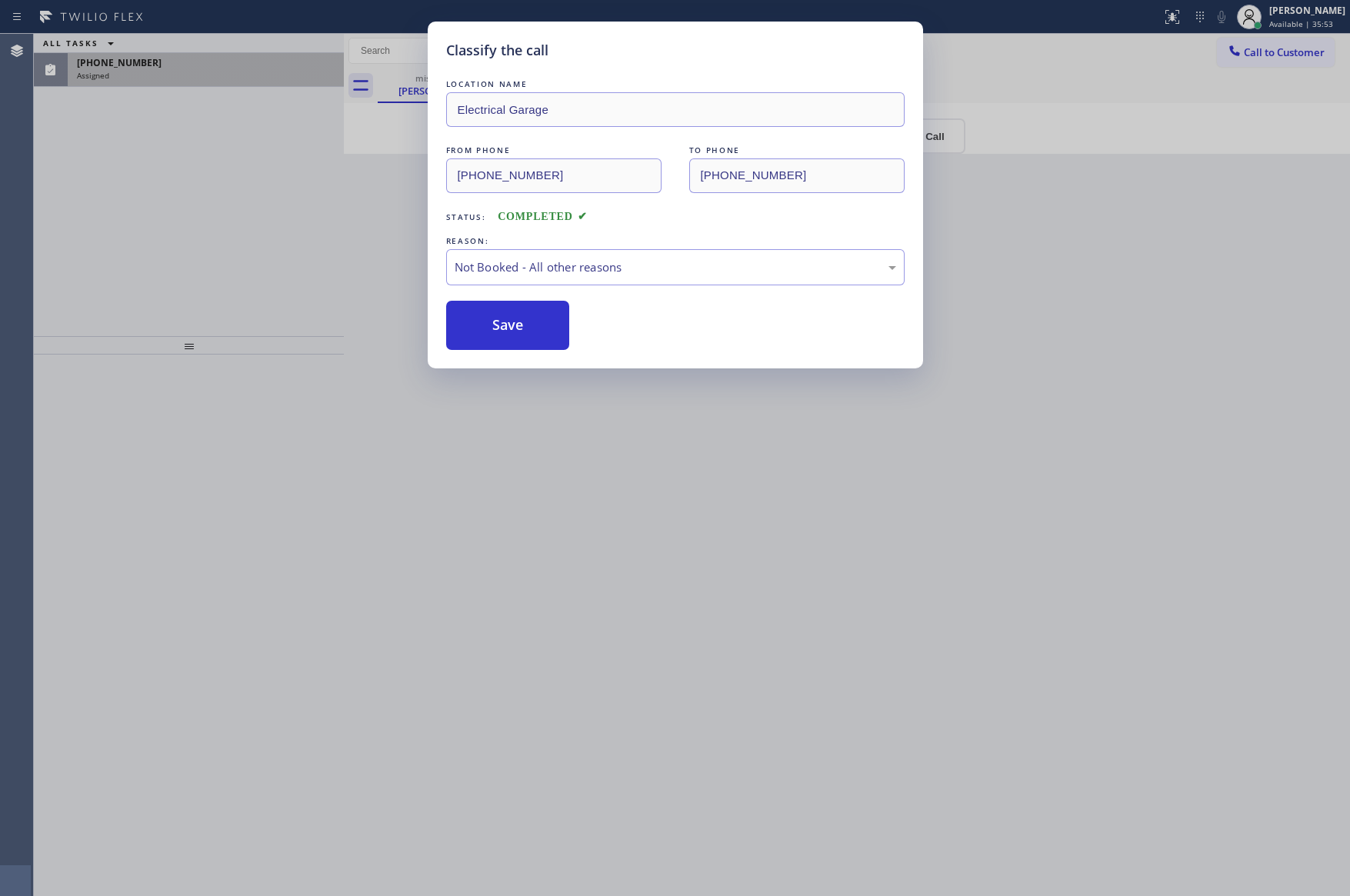
drag, startPoint x: 545, startPoint y: 337, endPoint x: 589, endPoint y: 336, distance: 44.0
click at [573, 336] on div "Save" at bounding box center [675, 325] width 459 height 49
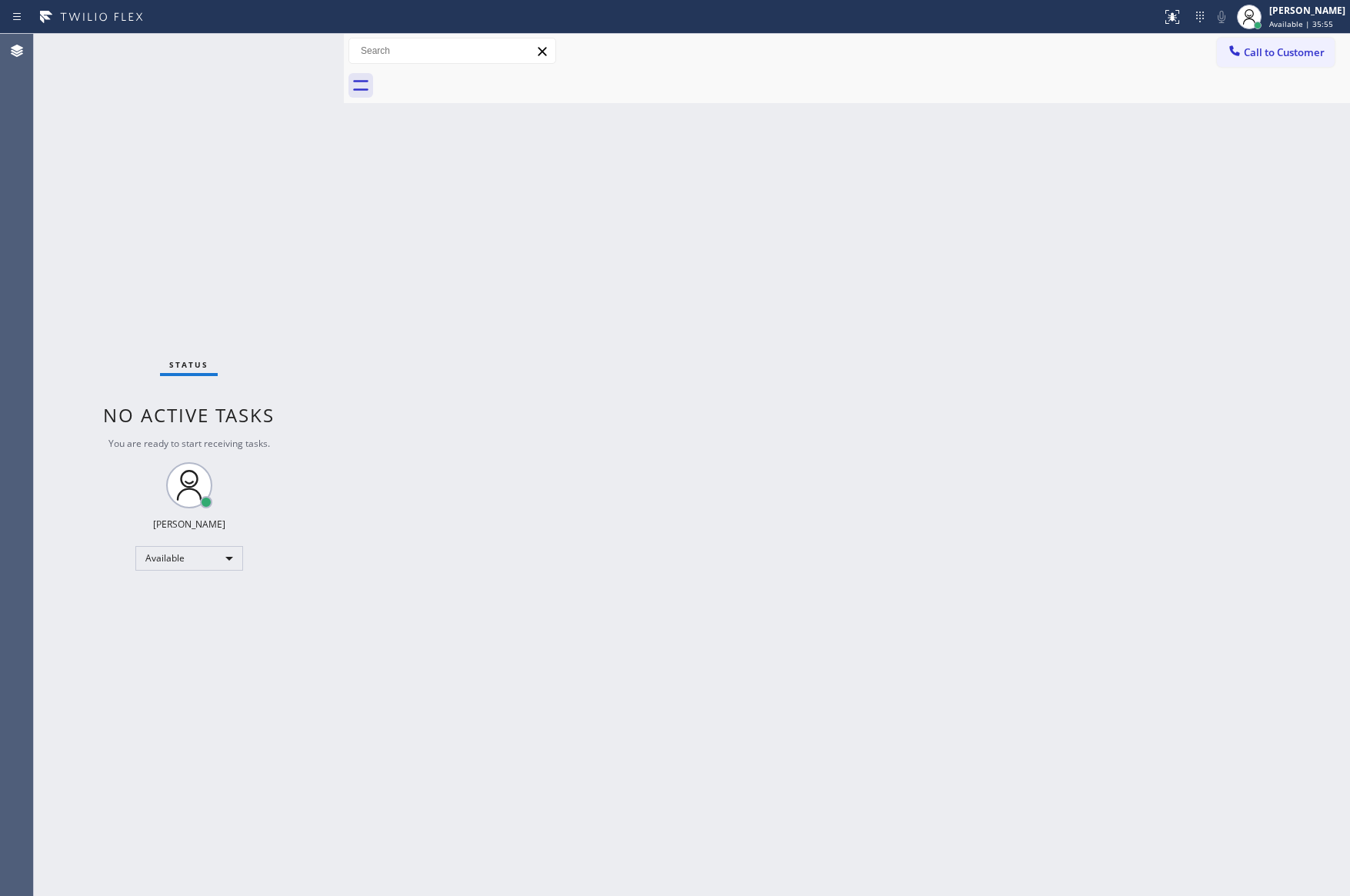
drag, startPoint x: 617, startPoint y: 488, endPoint x: 1162, endPoint y: 245, distance: 596.7
click at [702, 456] on div "Back to Dashboard Change Sender ID Customers Technicians Select a contact Outbo…" at bounding box center [847, 465] width 1007 height 863
click at [1279, 56] on span "Call to Customer" at bounding box center [1284, 52] width 81 height 14
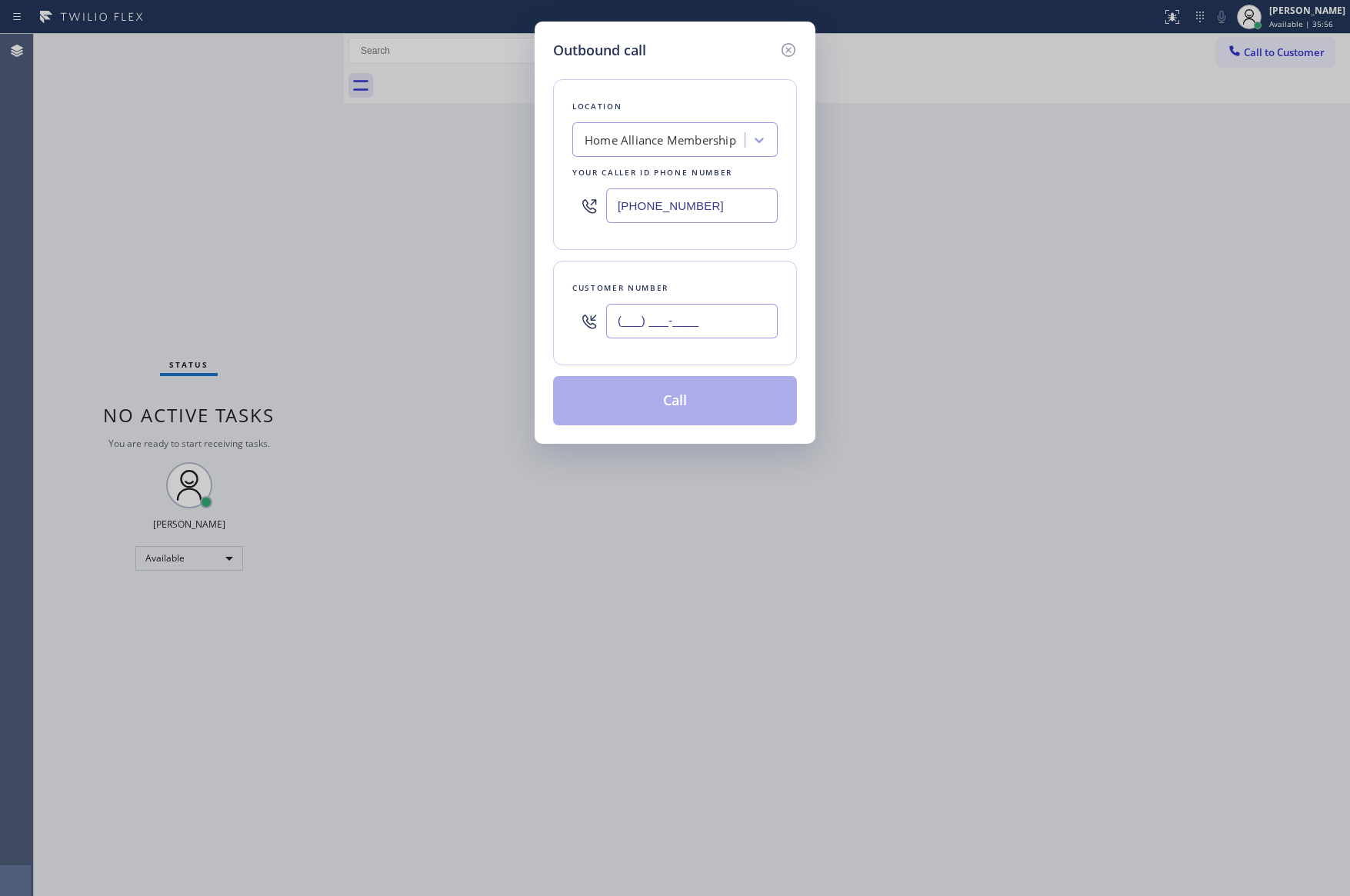
click at [702, 323] on input "(___) ___-____" at bounding box center [692, 321] width 171 height 34
paste input "510) 305-1275"
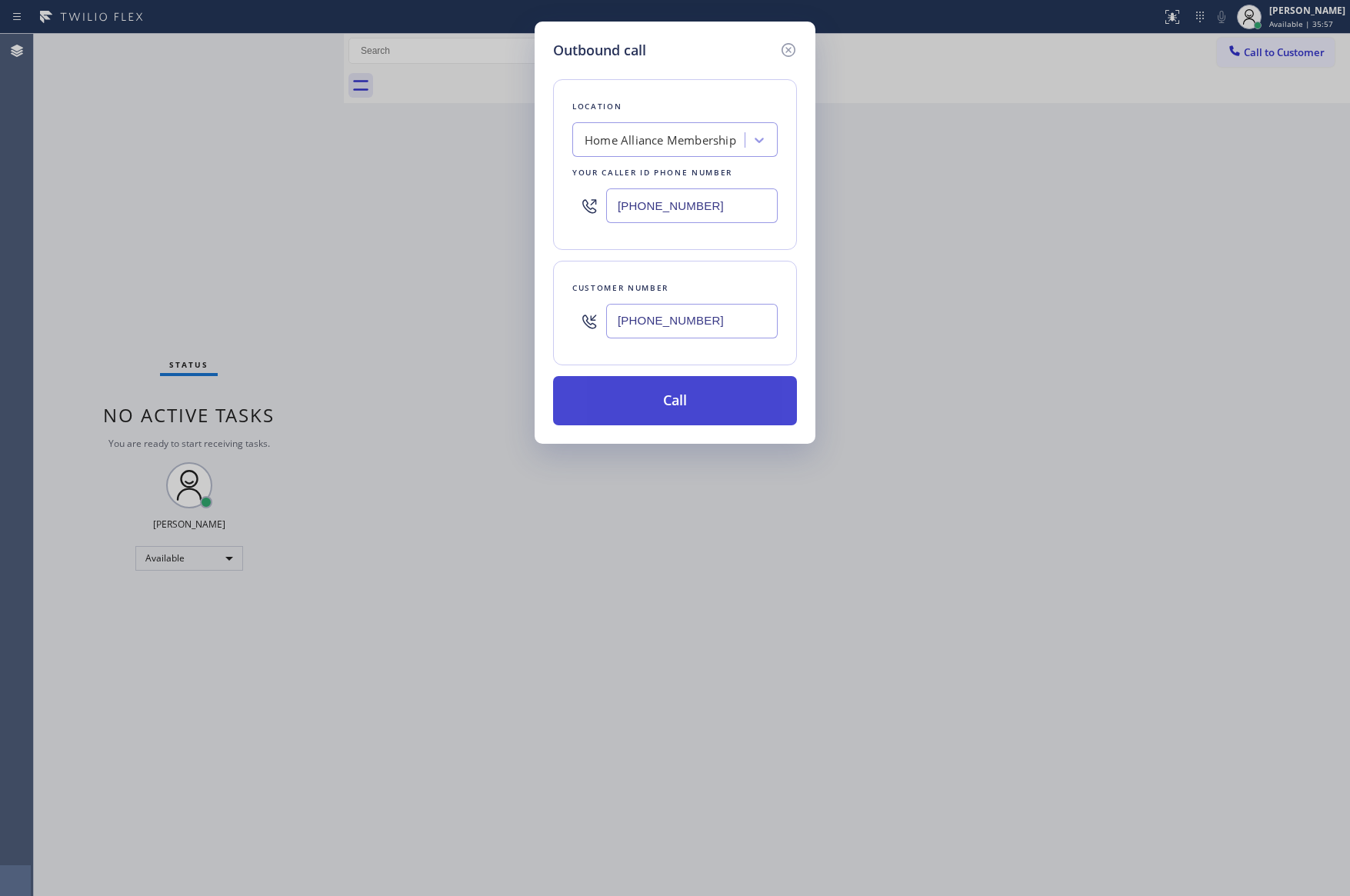
type input "[PHONE_NUMBER]"
click at [679, 397] on button "Call" at bounding box center [675, 400] width 244 height 49
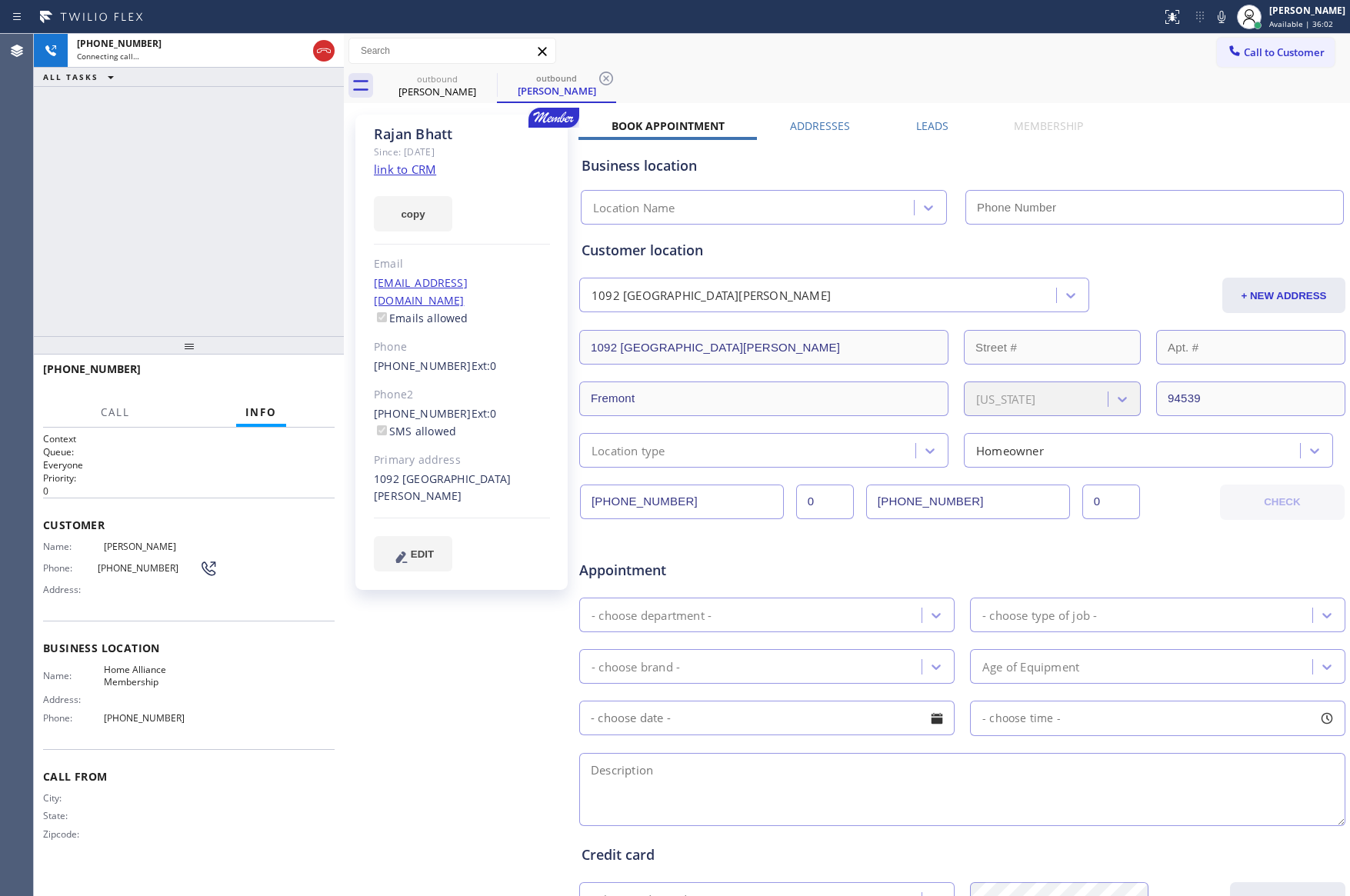
type input "[PHONE_NUMBER]"
click at [190, 203] on div "[PHONE_NUMBER] Connecting call… ALL TASKS ALL TASKS ACTIVE TASKS TASKS IN WRAP …" at bounding box center [189, 185] width 310 height 302
click at [380, 339] on div "Phone" at bounding box center [461, 347] width 176 height 18
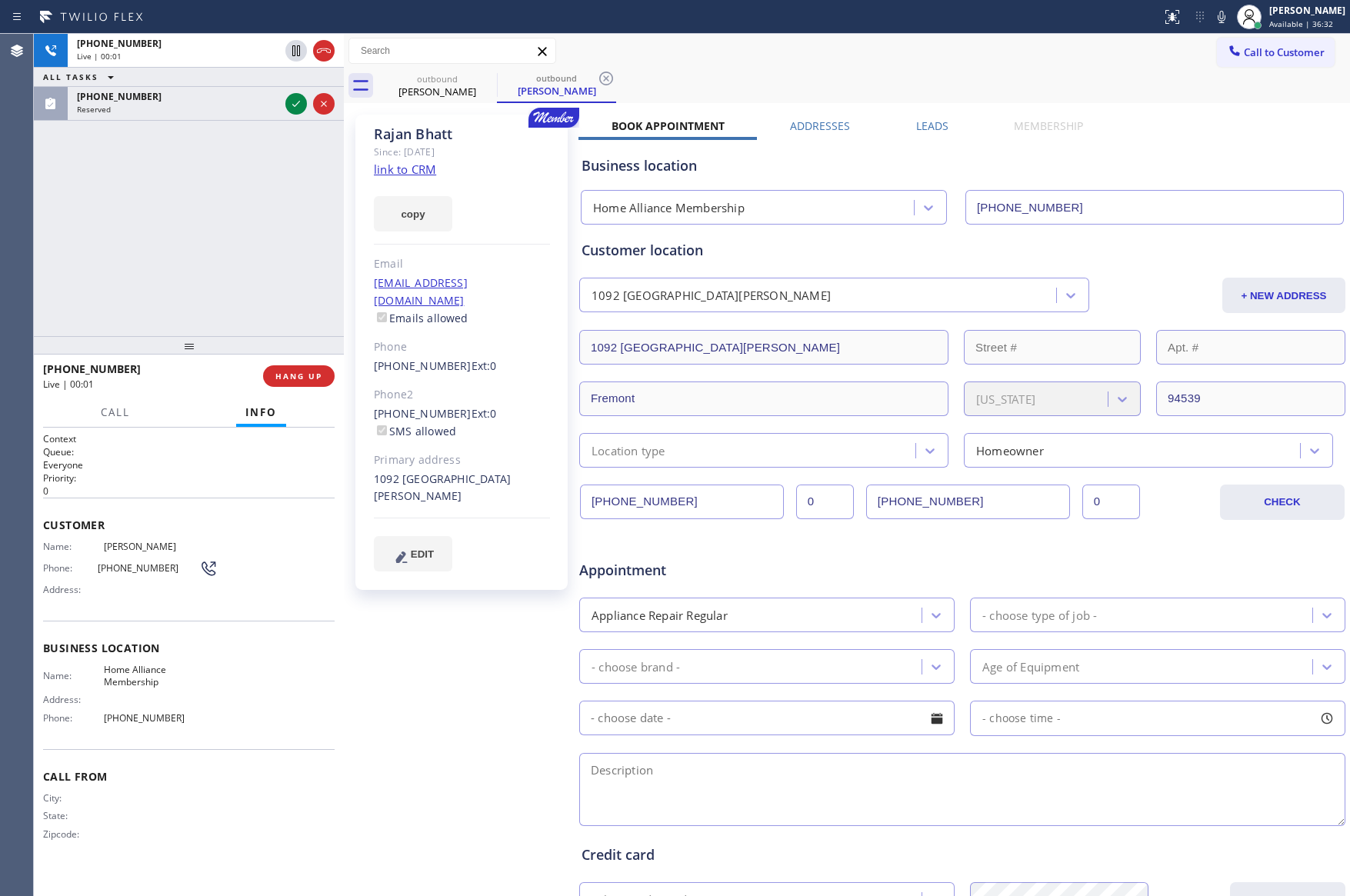
click at [296, 252] on div "[PHONE_NUMBER] Live | 00:01 ALL TASKS ALL TASKS ACTIVE TASKS TASKS IN WRAP UP […" at bounding box center [189, 185] width 310 height 302
click at [180, 257] on div "[PHONE_NUMBER] Live | 00:01 ALL TASKS ALL TASKS ACTIVE TASKS TASKS IN WRAP UP […" at bounding box center [189, 185] width 310 height 302
click at [312, 380] on span "HANG UP" at bounding box center [299, 376] width 47 height 10
click at [239, 261] on div "[PHONE_NUMBER] Live | 00:03 ALL TASKS ALL TASKS ACTIVE TASKS TASKS IN WRAP UP […" at bounding box center [189, 185] width 310 height 302
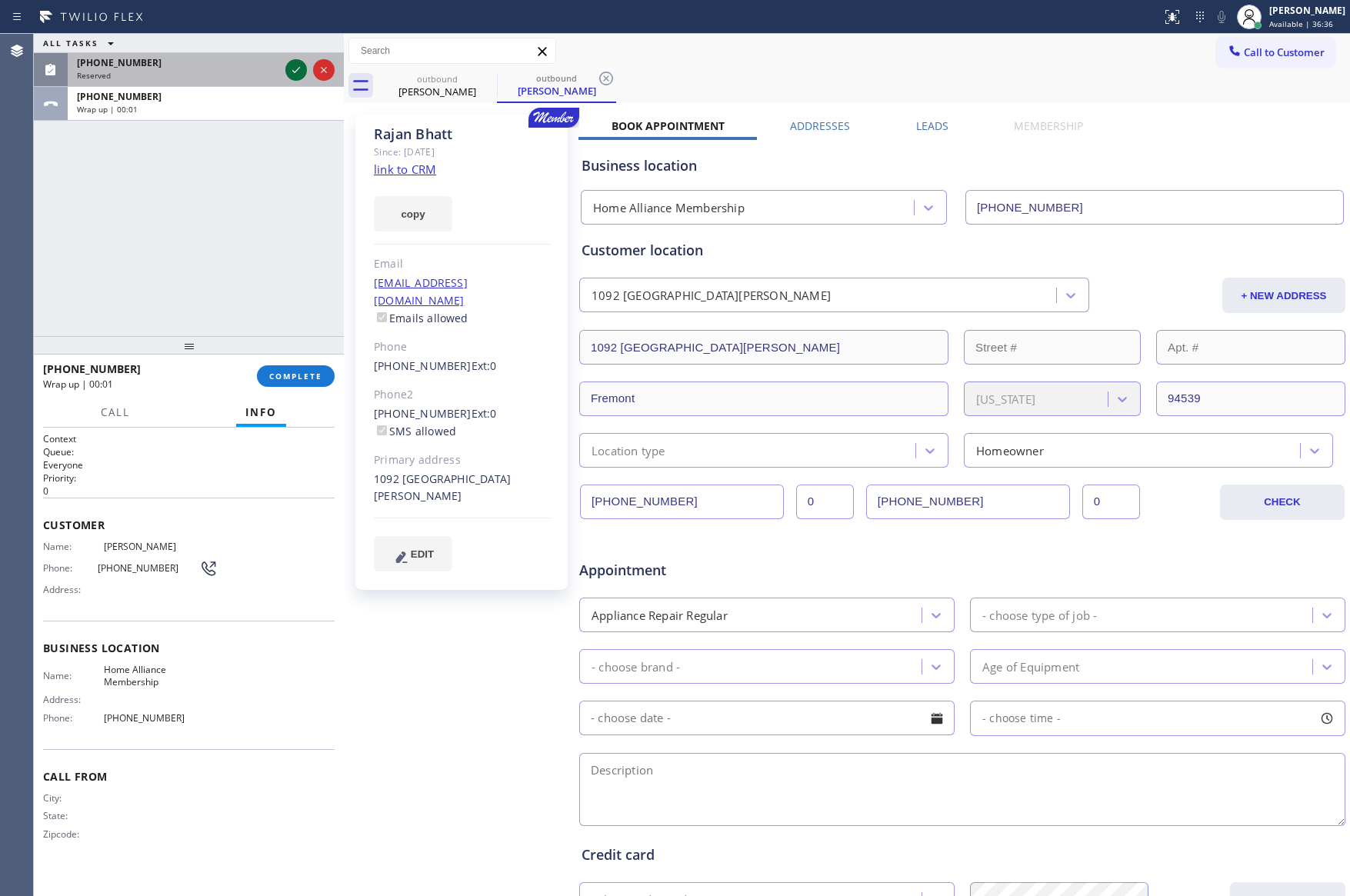
click at [293, 66] on icon at bounding box center [296, 69] width 18 height 18
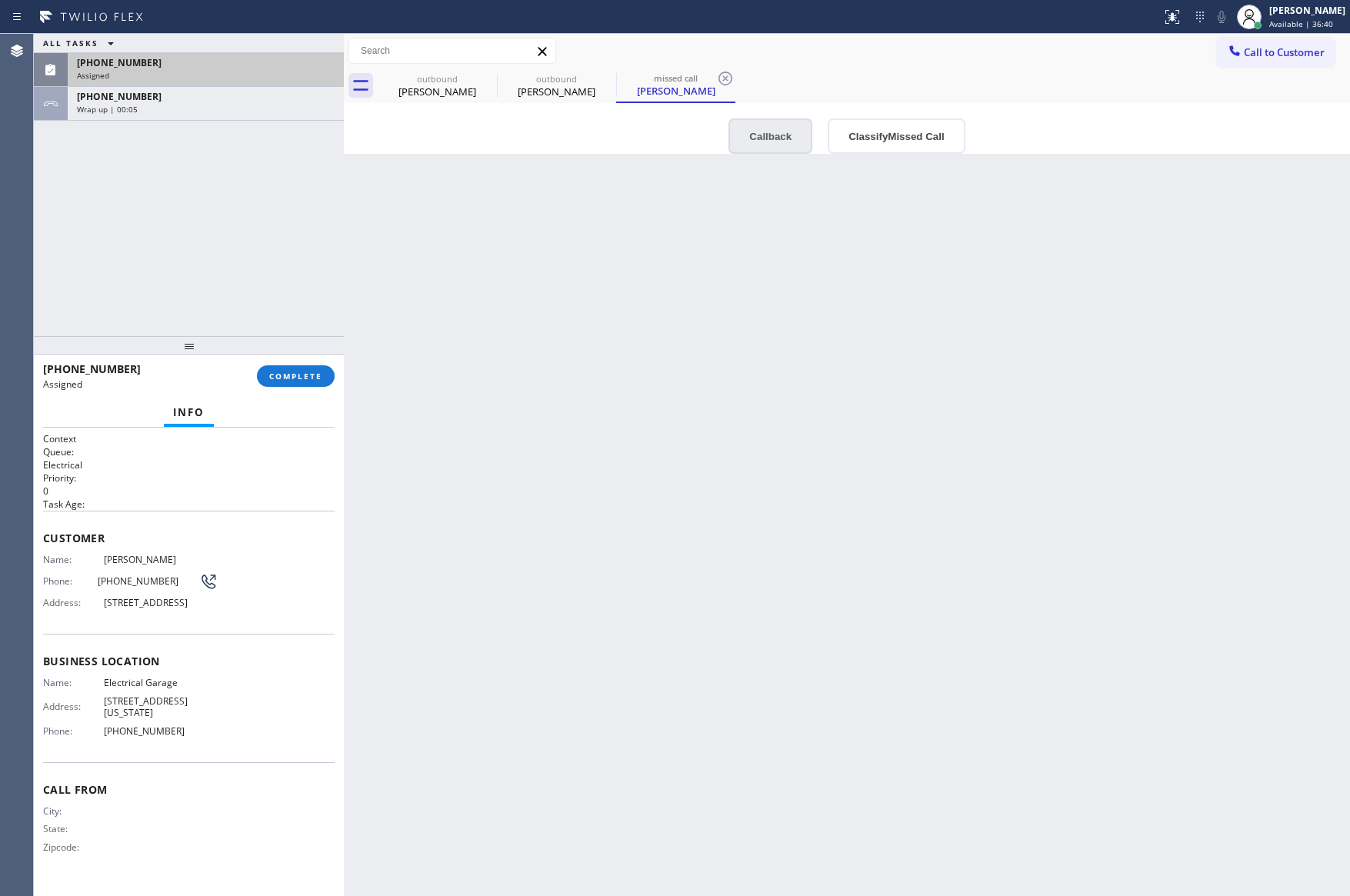
click at [758, 137] on button "Callback" at bounding box center [771, 136] width 84 height 35
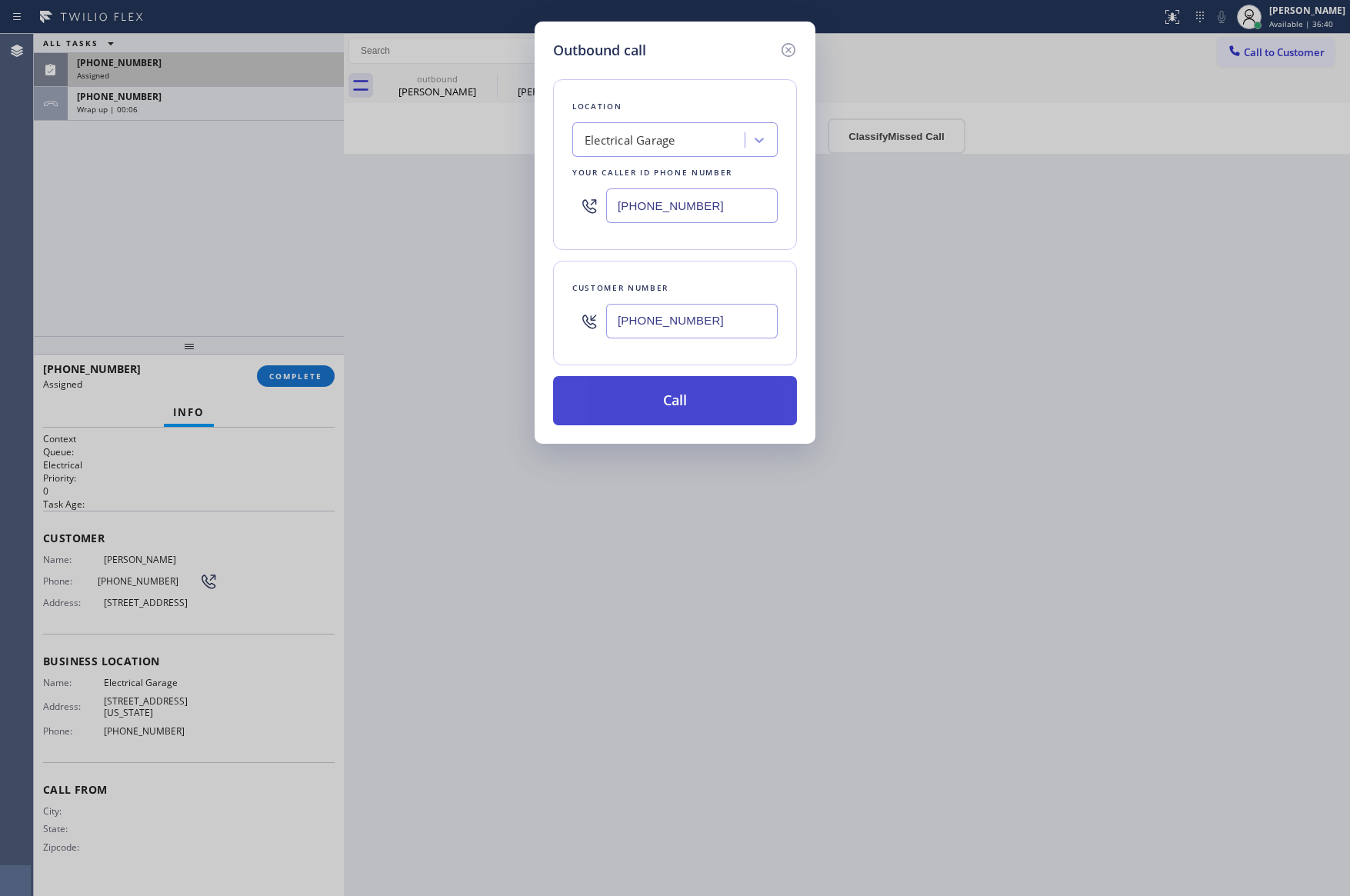
click at [657, 396] on button "Call" at bounding box center [675, 400] width 244 height 49
click at [219, 222] on div "Outbound call Location Electrical Garage Your caller id phone number [PHONE_NUM…" at bounding box center [675, 448] width 1350 height 896
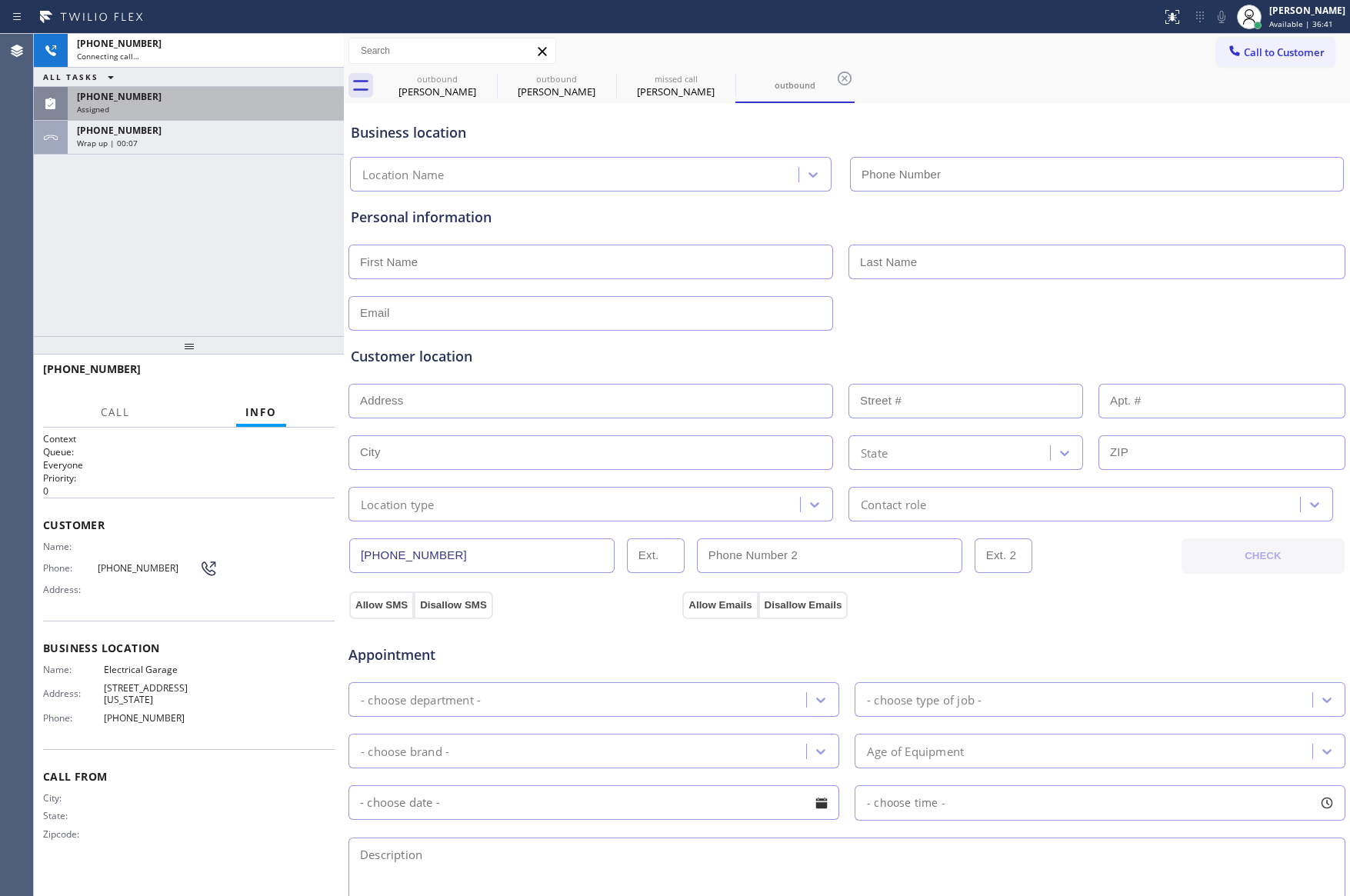
type input "[PHONE_NUMBER]"
click at [264, 158] on div "[PHONE_NUMBER] Connecting call… ALL TASKS ALL TASKS ACTIVE TASKS TASKS IN WRAP …" at bounding box center [189, 185] width 310 height 302
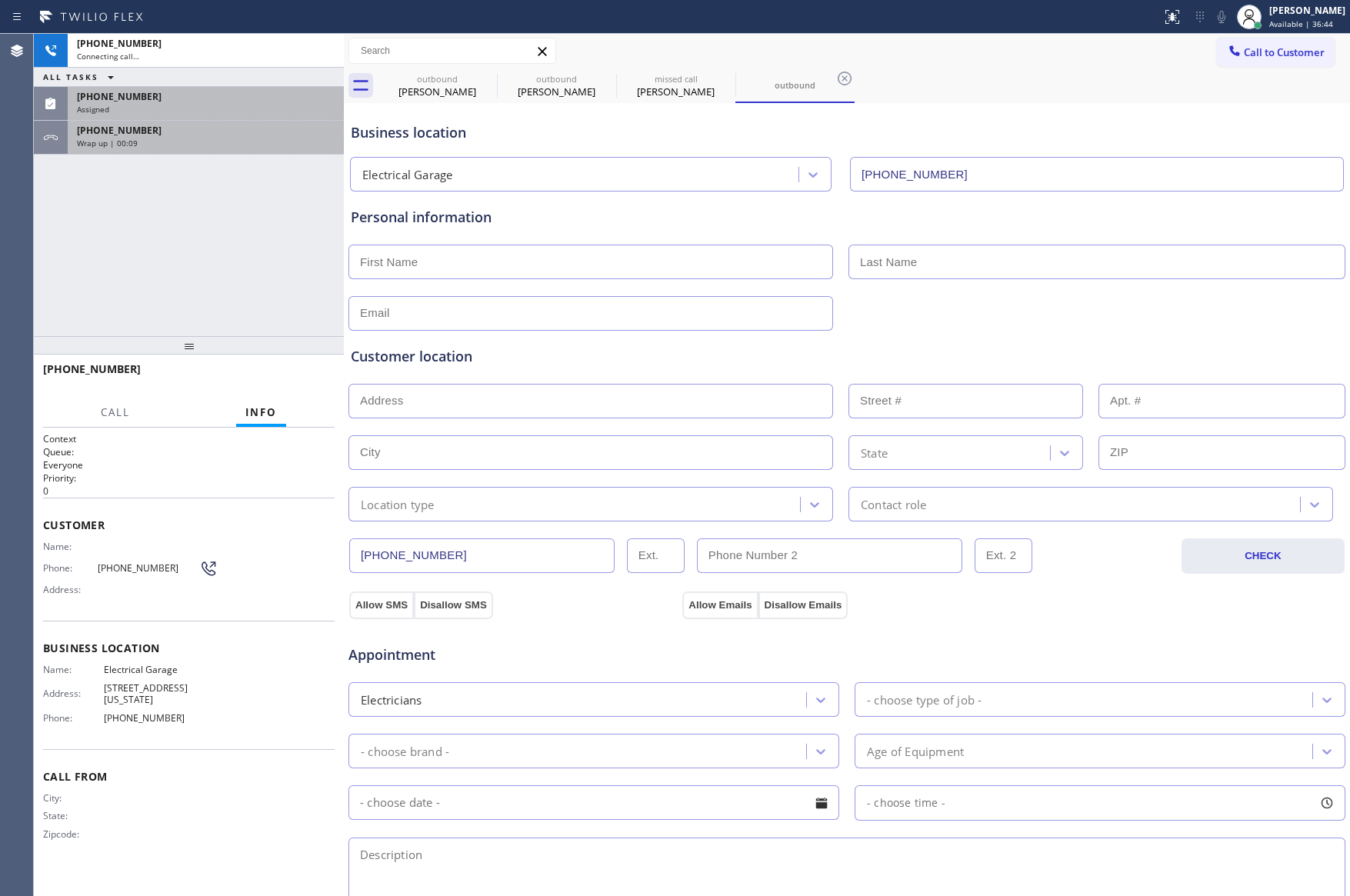
click at [261, 139] on div "Wrap up | 00:09" at bounding box center [205, 143] width 258 height 10
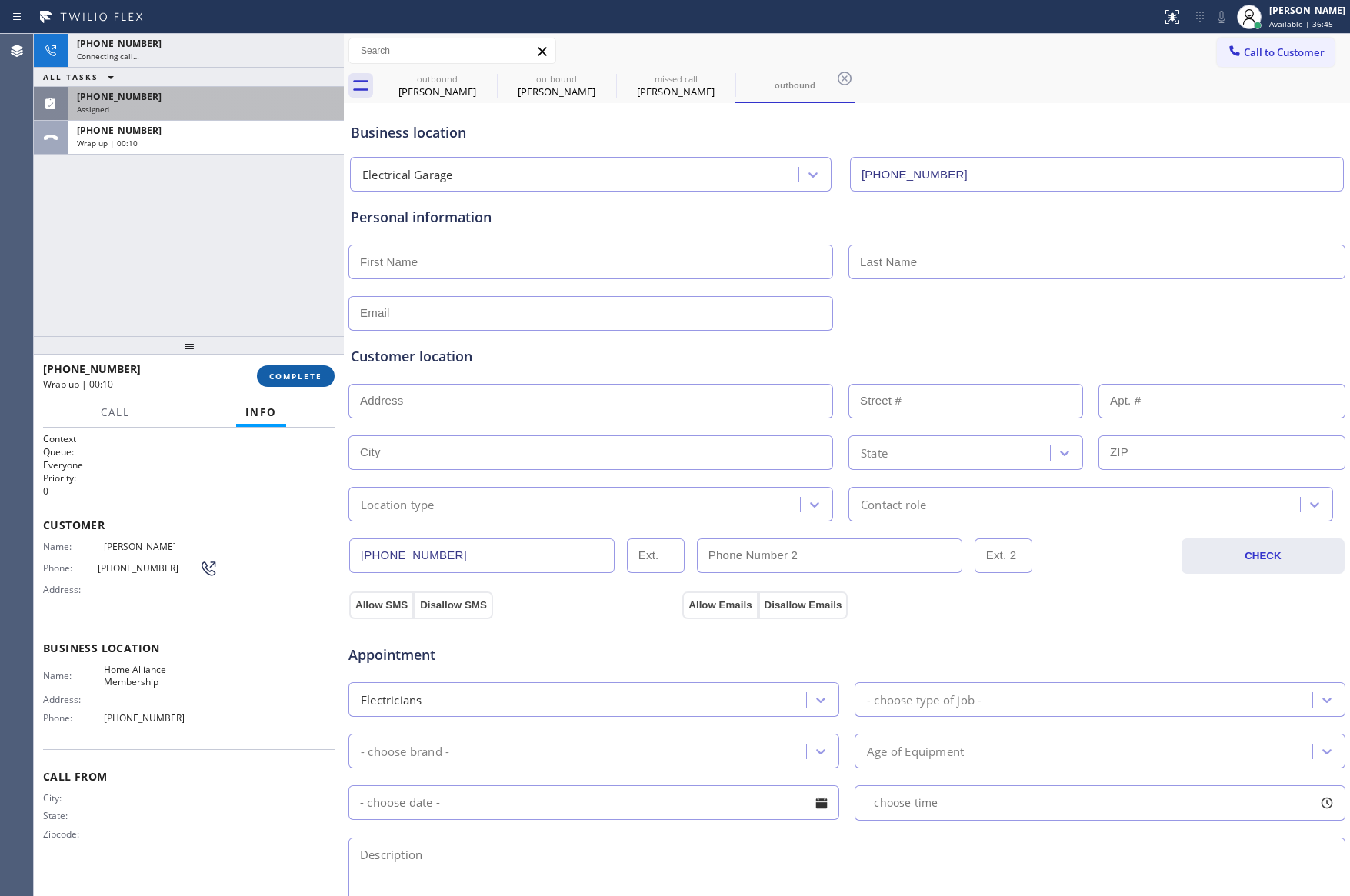
click at [317, 368] on button "COMPLETE" at bounding box center [296, 376] width 78 height 22
drag, startPoint x: 303, startPoint y: 241, endPoint x: 286, endPoint y: 247, distance: 18.0
click at [300, 243] on div "[PHONE_NUMBER] Connecting call… ALL TASKS ALL TASKS ACTIVE TASKS TASKS IN WRAP …" at bounding box center [189, 185] width 310 height 302
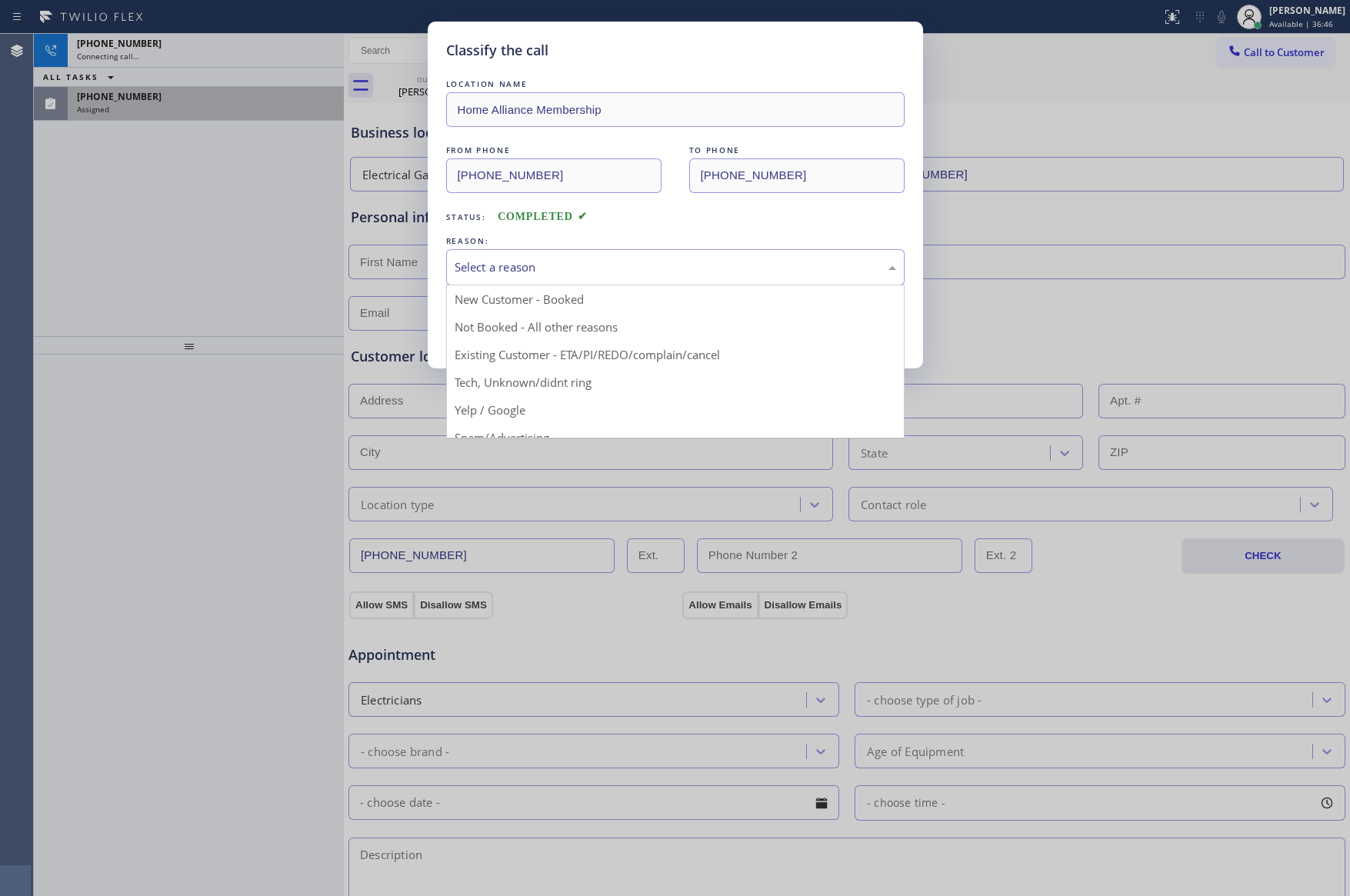
click at [566, 276] on div "Select a reason" at bounding box center [675, 267] width 441 height 18
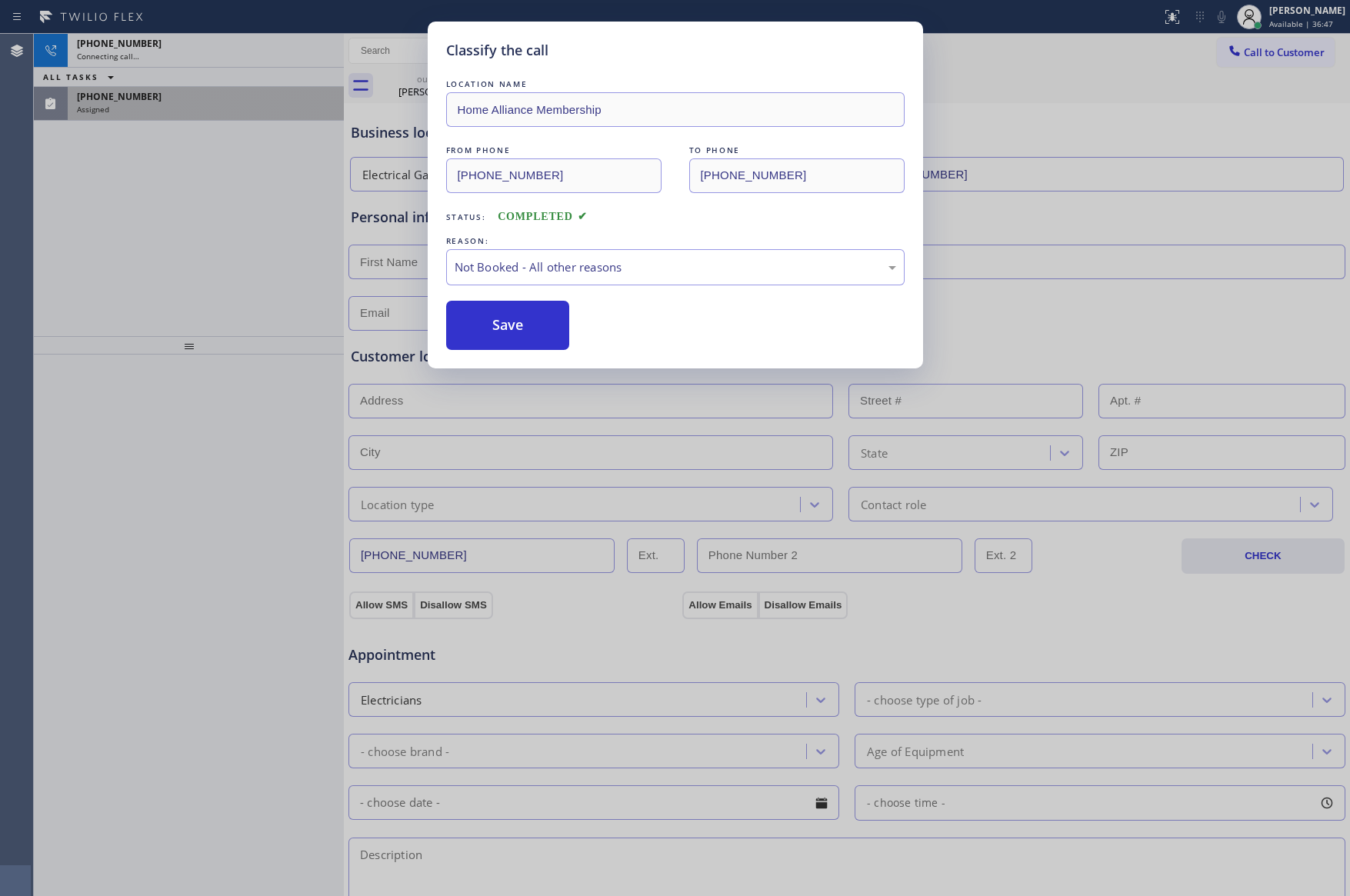
click at [490, 326] on button "Save" at bounding box center [508, 325] width 124 height 49
type input "[PHONE_NUMBER]"
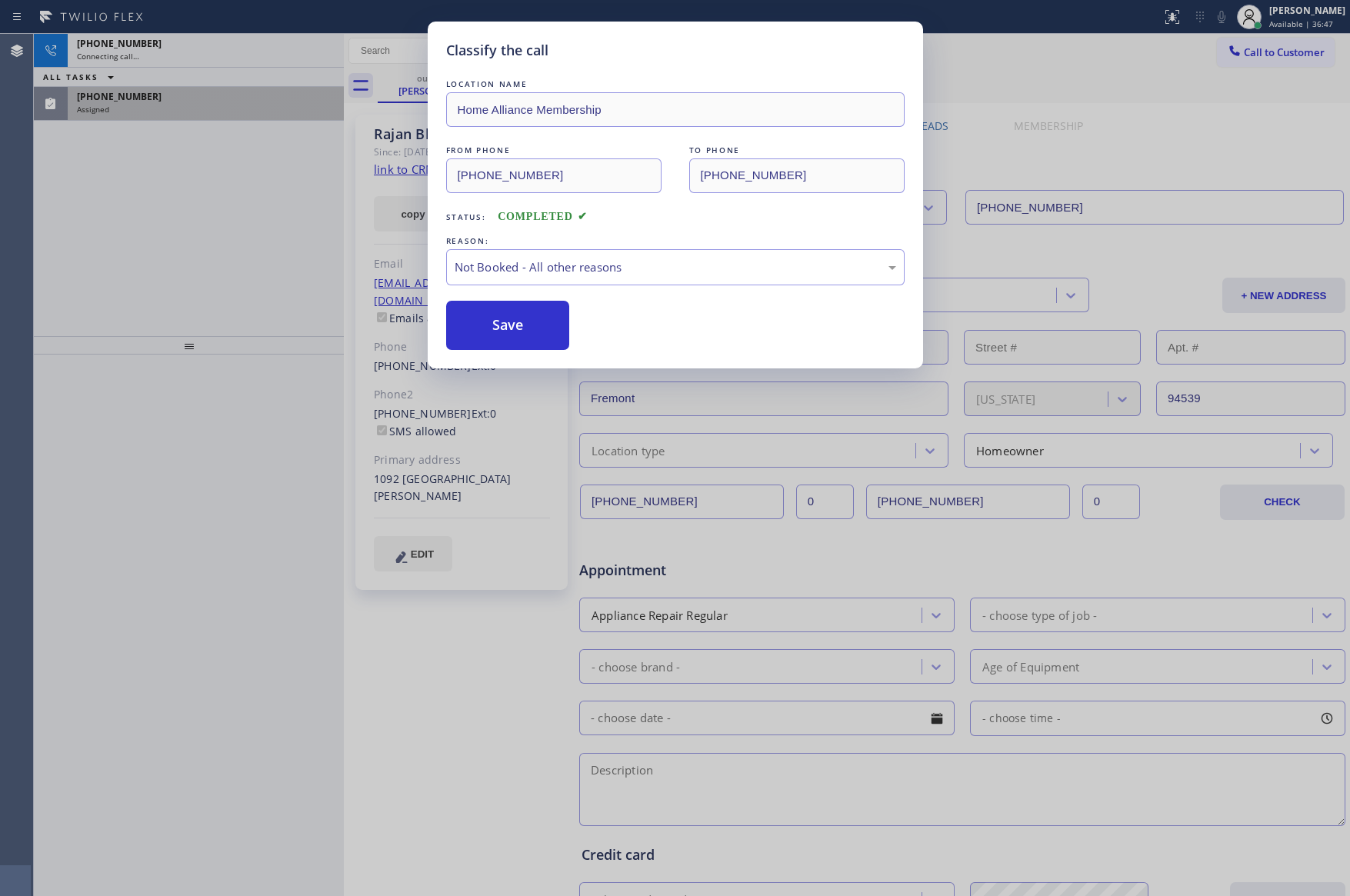
click at [490, 326] on button "Save" at bounding box center [508, 325] width 124 height 49
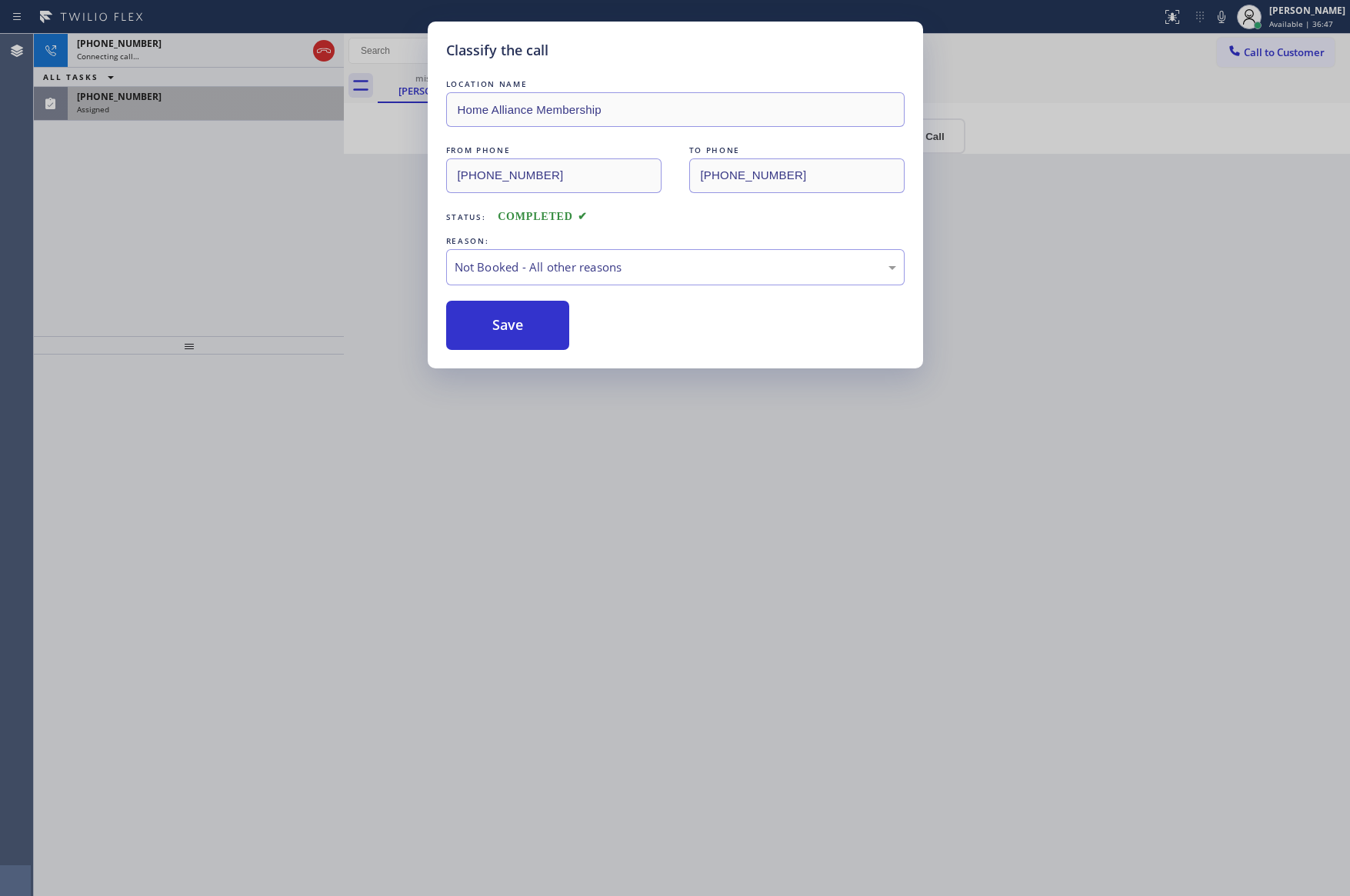
click at [178, 238] on div "Classify the call LOCATION NAME Home Alliance Membership FROM PHONE [PHONE_NUMB…" at bounding box center [675, 448] width 1350 height 896
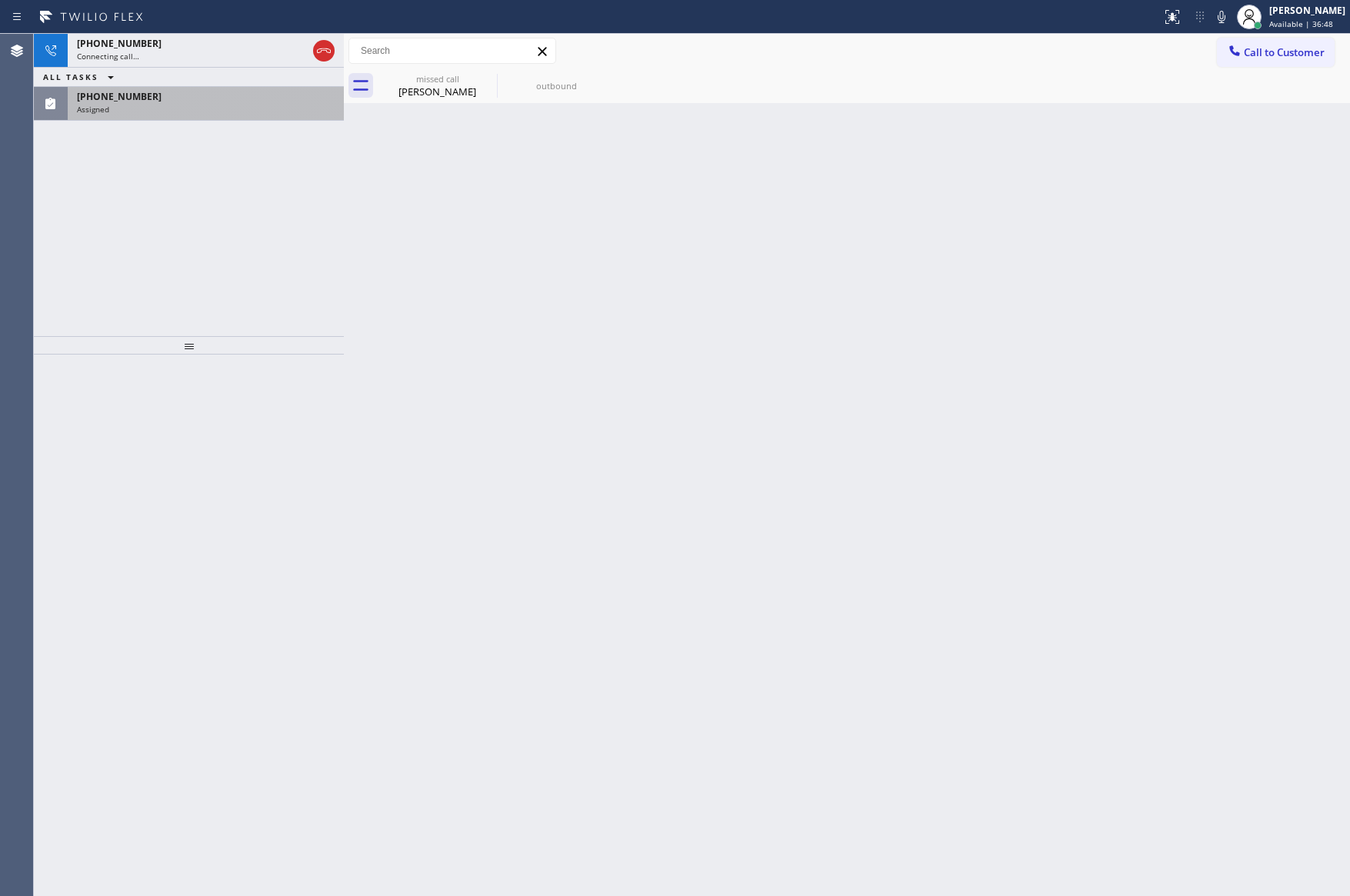
click at [196, 109] on div "Assigned" at bounding box center [205, 108] width 258 height 10
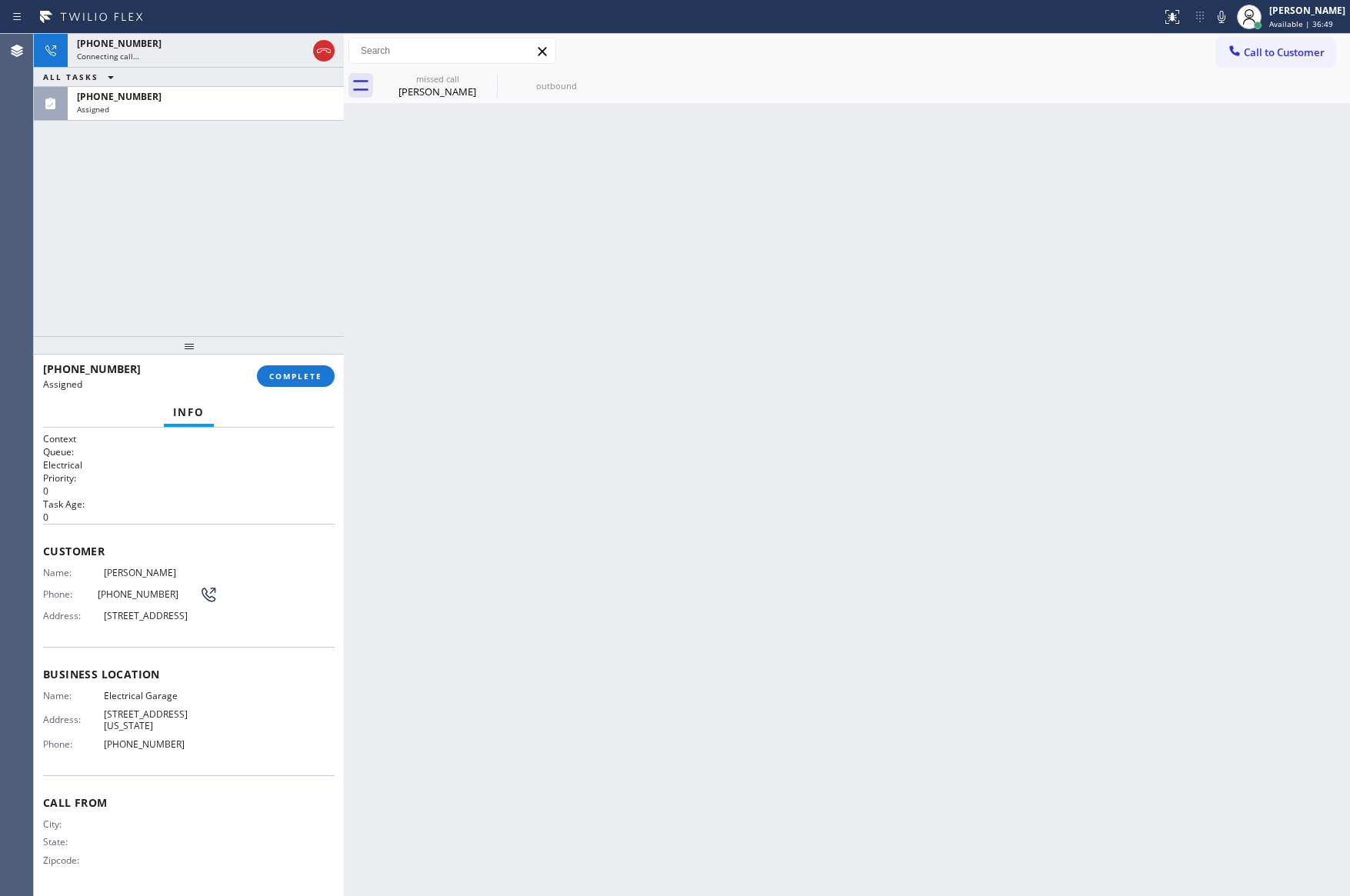
click at [296, 376] on span "COMPLETE" at bounding box center [296, 376] width 53 height 10
click at [254, 192] on div "[PHONE_NUMBER] Connecting call… ALL TASKS ALL TASKS ACTIVE TASKS TASKS IN WRAP …" at bounding box center [189, 185] width 310 height 302
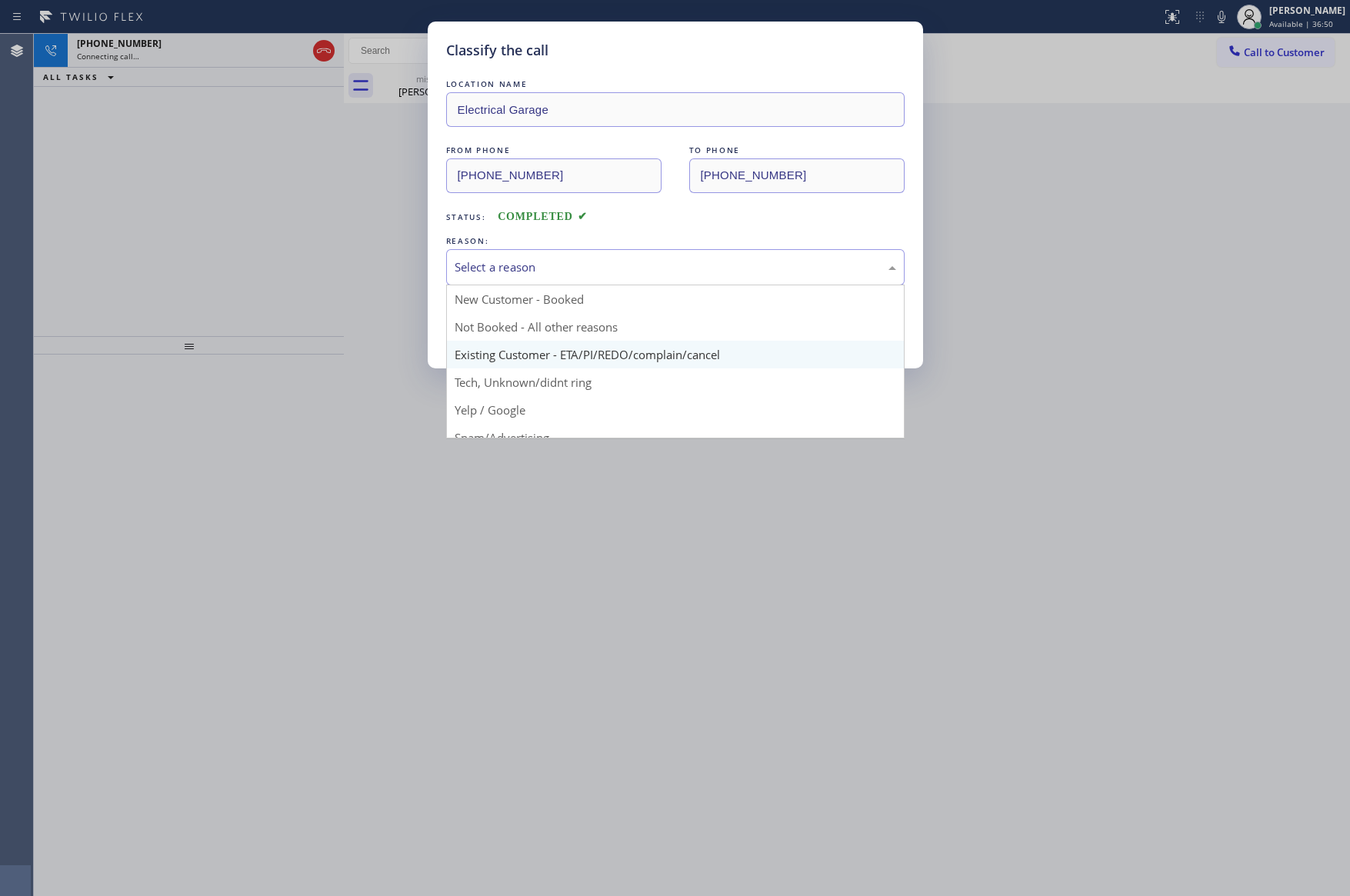
drag, startPoint x: 499, startPoint y: 263, endPoint x: 506, endPoint y: 352, distance: 89.3
click at [499, 270] on div "Select a reason" at bounding box center [675, 267] width 441 height 18
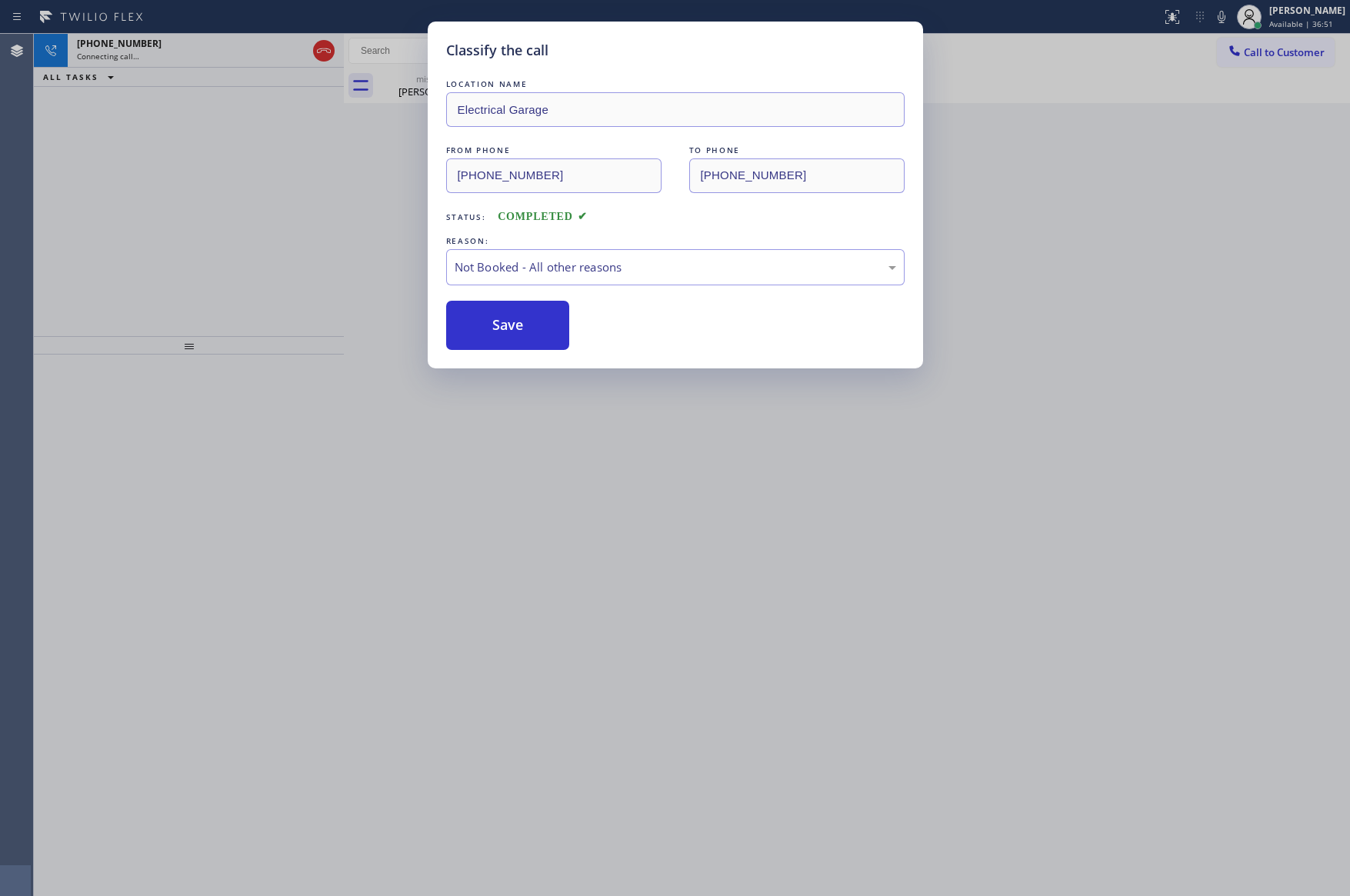
click at [505, 328] on button "Save" at bounding box center [508, 325] width 124 height 49
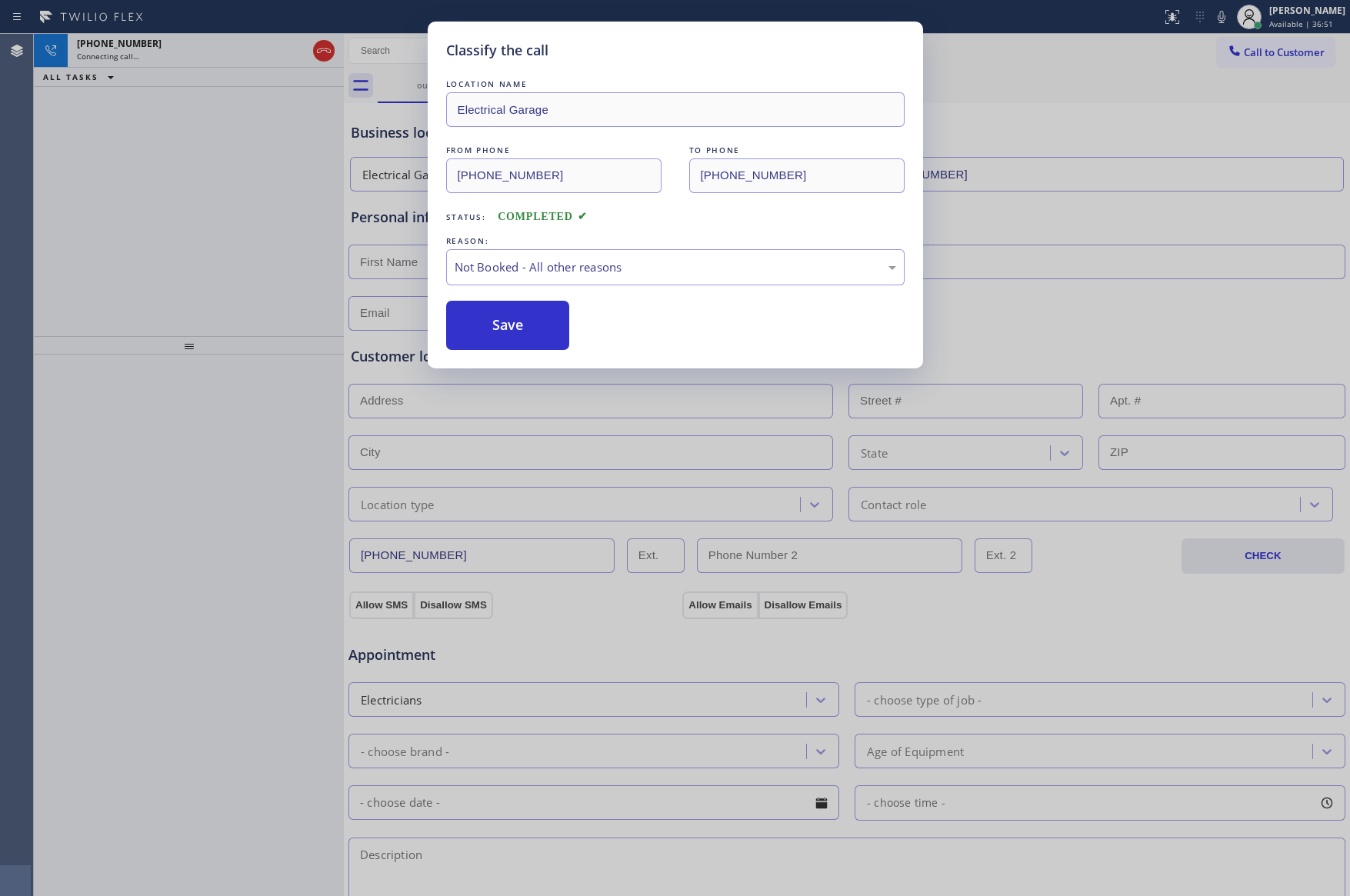
click at [505, 328] on button "Save" at bounding box center [508, 325] width 124 height 49
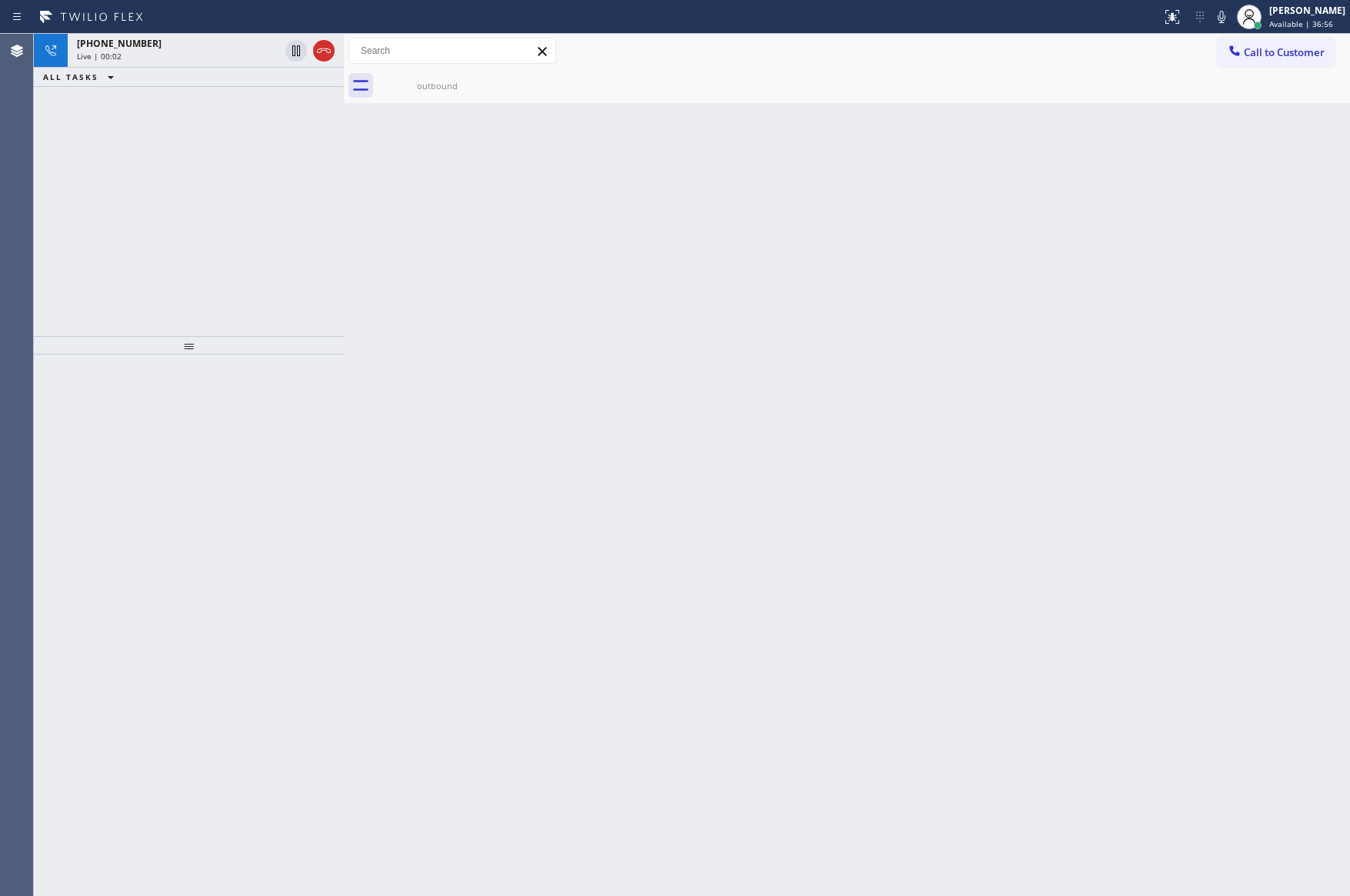
click at [129, 158] on div "[PHONE_NUMBER] Live | 00:02 ALL TASKS ALL TASKS ACTIVE TASKS TASKS IN WRAP UP" at bounding box center [189, 185] width 310 height 302
click at [152, 58] on div "Live | 00:02" at bounding box center [178, 55] width 203 height 10
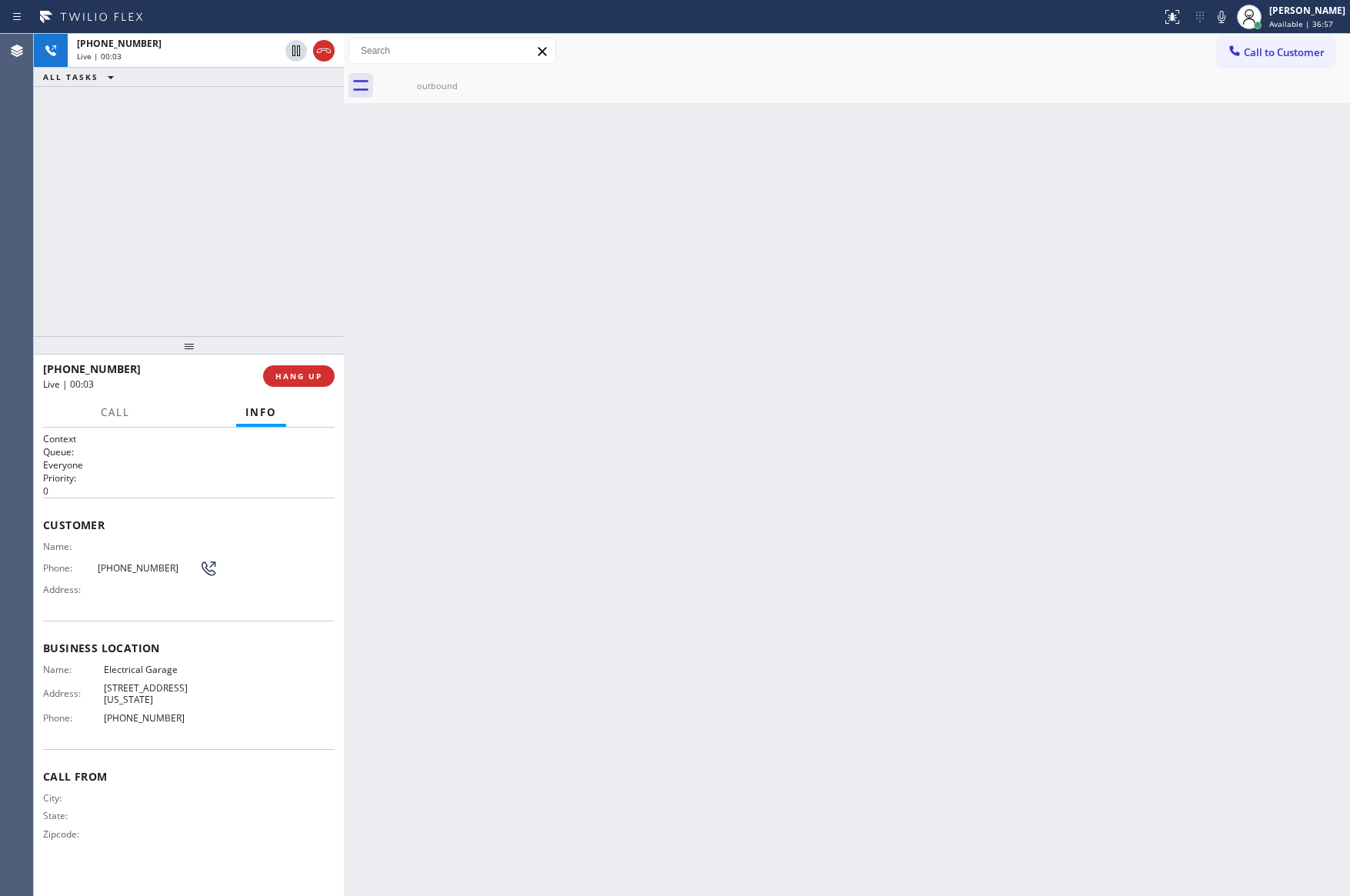
click at [179, 231] on div "[PHONE_NUMBER] Live | 00:03 ALL TASKS ALL TASKS ACTIVE TASKS TASKS IN WRAP UP" at bounding box center [189, 185] width 310 height 302
click at [179, 231] on div "[PHONE_NUMBER] Live | 00:04 ALL TASKS ALL TASKS ACTIVE TASKS TASKS IN WRAP UP" at bounding box center [189, 185] width 310 height 302
click at [179, 231] on div "[PHONE_NUMBER] Live | 00:06 ALL TASKS ALL TASKS ACTIVE TASKS TASKS IN WRAP UP" at bounding box center [189, 185] width 310 height 302
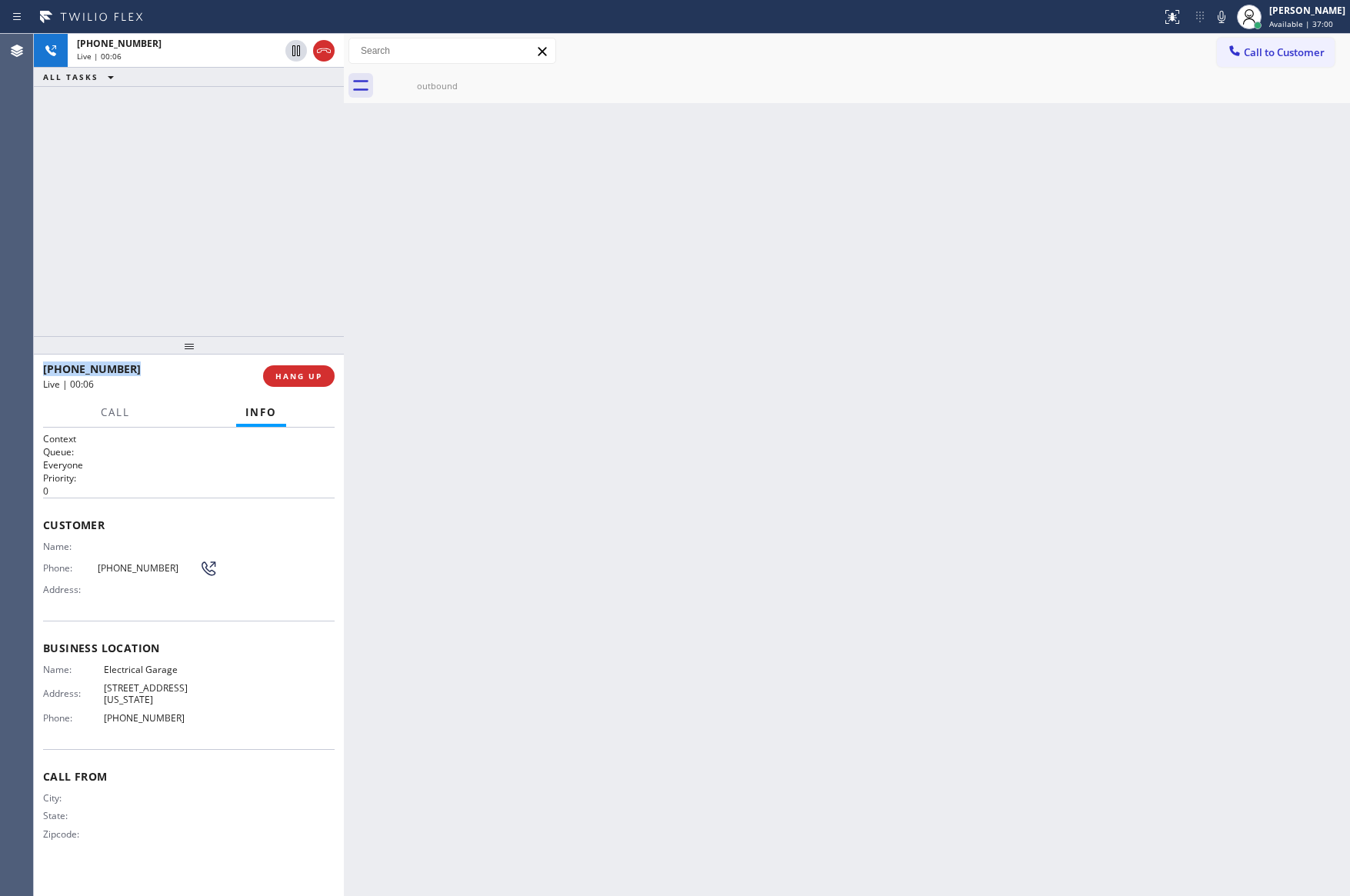
click at [180, 231] on div "[PHONE_NUMBER] Live | 00:06 ALL TASKS ALL TASKS ACTIVE TASKS TASKS IN WRAP UP" at bounding box center [189, 185] width 310 height 302
click at [202, 223] on div "[PHONE_NUMBER] Live | 00:07 ALL TASKS ALL TASKS ACTIVE TASKS TASKS IN WRAP UP" at bounding box center [189, 185] width 310 height 302
click at [437, 77] on div "outbound" at bounding box center [438, 86] width 116 height 34
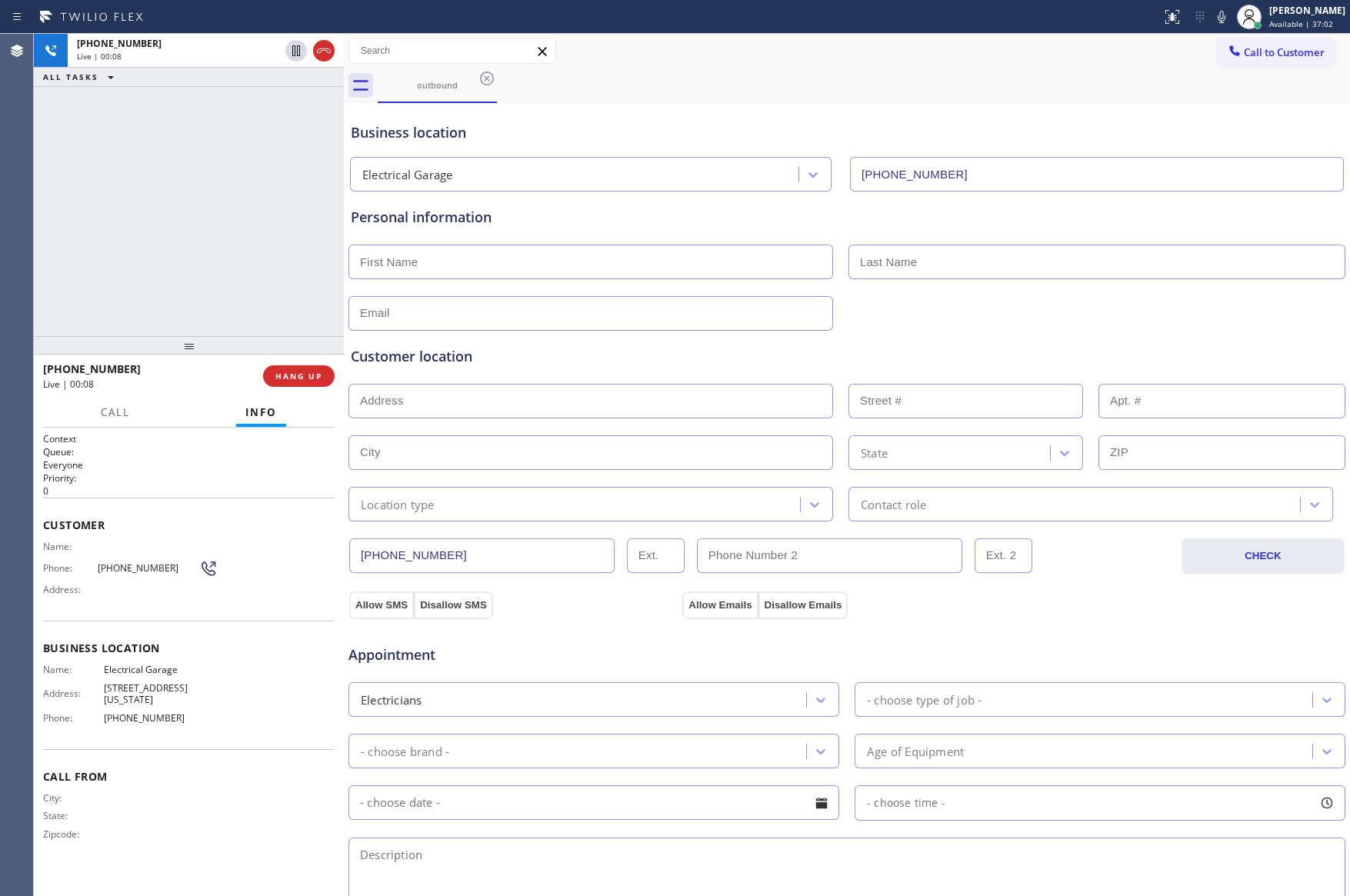
click at [497, 556] on input "[PHONE_NUMBER]" at bounding box center [481, 555] width 265 height 34
click at [192, 220] on div "[PHONE_NUMBER] Live | 00:11 ALL TASKS ALL TASKS ACTIVE TASKS TASKS IN WRAP UP" at bounding box center [189, 185] width 310 height 302
drag, startPoint x: 147, startPoint y: 223, endPoint x: 927, endPoint y: 14, distance: 807.5
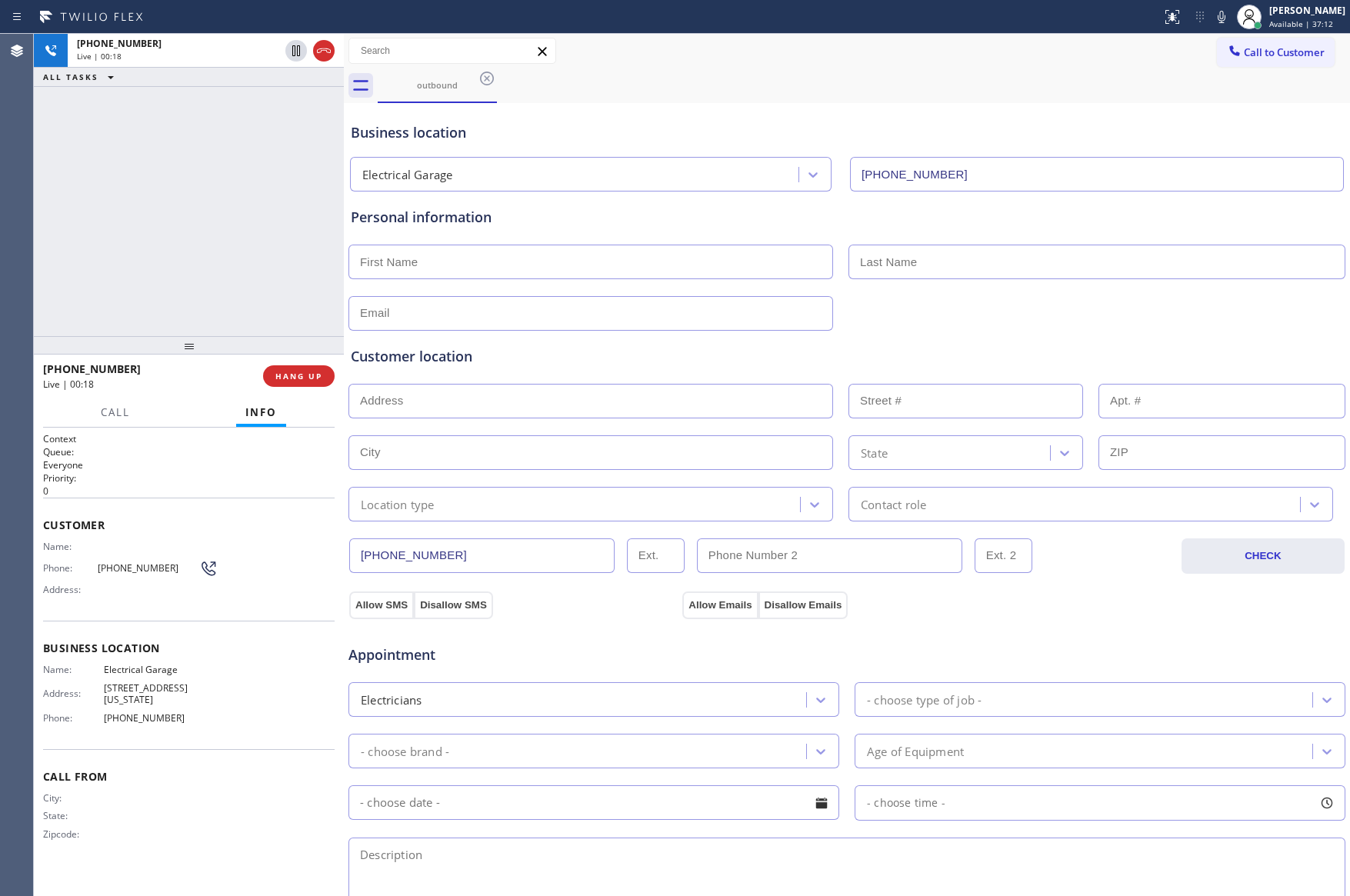
click at [277, 217] on div "[PHONE_NUMBER] Live | 00:18 ALL TASKS ALL TASKS ACTIVE TASKS TASKS IN WRAP UP" at bounding box center [189, 185] width 310 height 302
drag, startPoint x: 26, startPoint y: 317, endPoint x: 79, endPoint y: 298, distance: 56.3
click at [79, 298] on div "Agent Desktop Classify the call LOCATION NAME HVAC Alliance Expert FROM PHONE […" at bounding box center [675, 465] width 1350 height 863
drag, startPoint x: 296, startPoint y: 102, endPoint x: 247, endPoint y: 255, distance: 160.7
click at [296, 102] on icon at bounding box center [296, 103] width 18 height 18
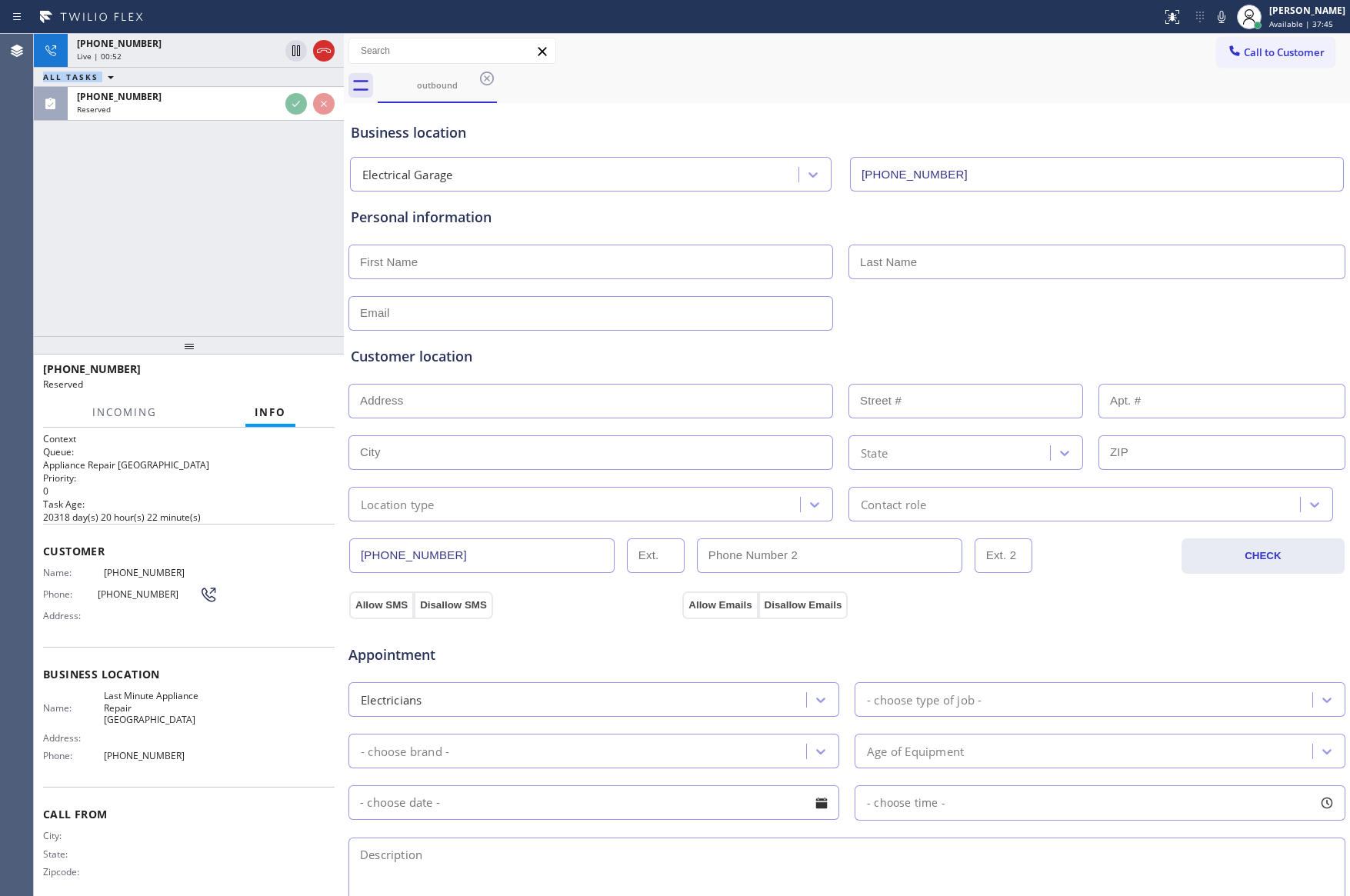
click at [247, 255] on div "[PHONE_NUMBER] Live | 00:52 ALL TASKS ALL TASKS ACTIVE TASKS TASKS IN WRAP UP […" at bounding box center [189, 185] width 310 height 302
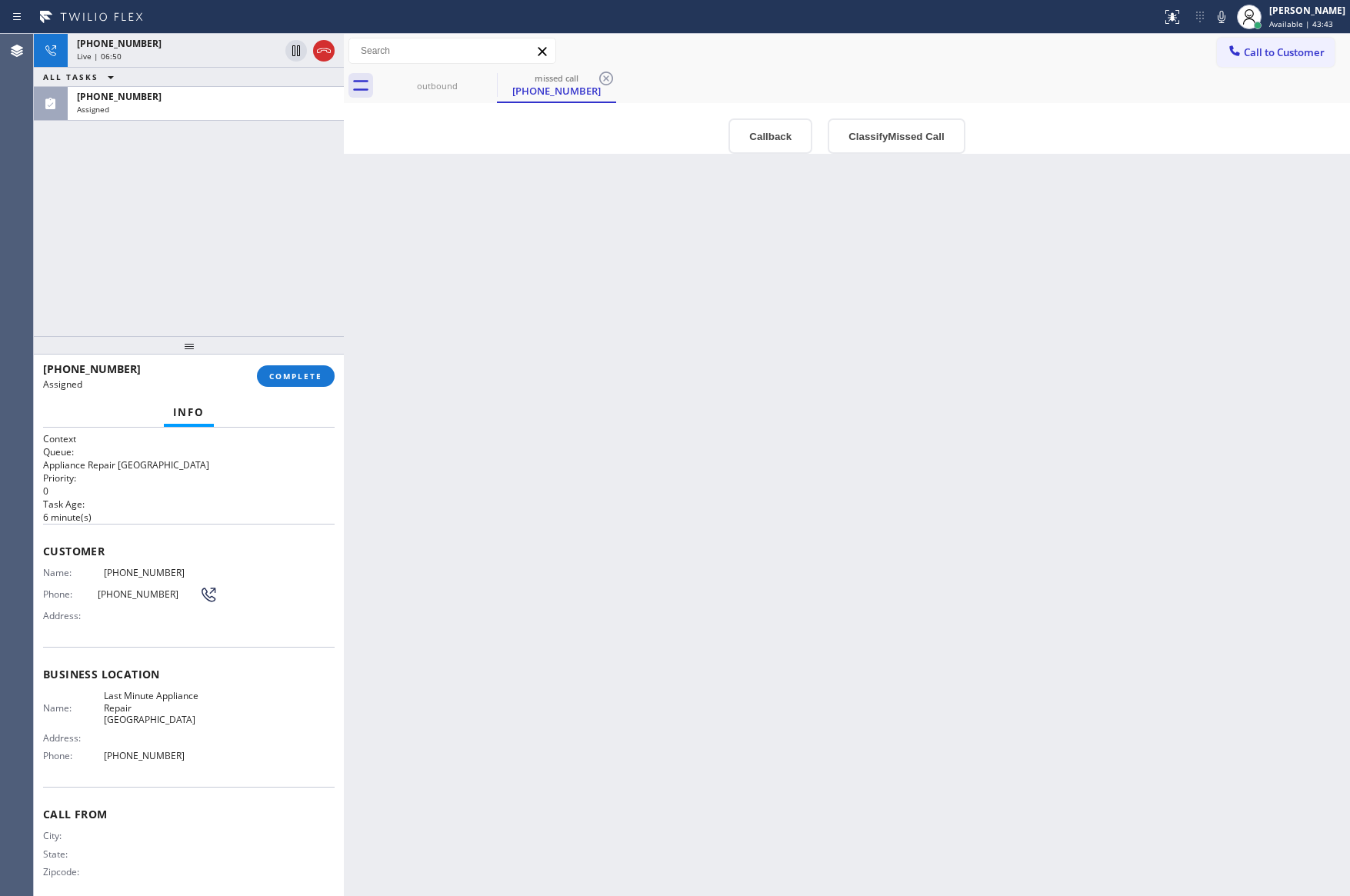
drag, startPoint x: 176, startPoint y: 201, endPoint x: 210, endPoint y: 19, distance: 185.1
click at [176, 199] on div "[PHONE_NUMBER] Live | 06:50 ALL TASKS ALL TASKS ACTIVE TASKS TASKS IN WRAP UP […" at bounding box center [189, 185] width 310 height 302
drag, startPoint x: 203, startPoint y: 33, endPoint x: 217, endPoint y: 314, distance: 281.3
click at [203, 34] on div "[PHONE_NUMBER] Live | 06:50" at bounding box center [175, 51] width 215 height 34
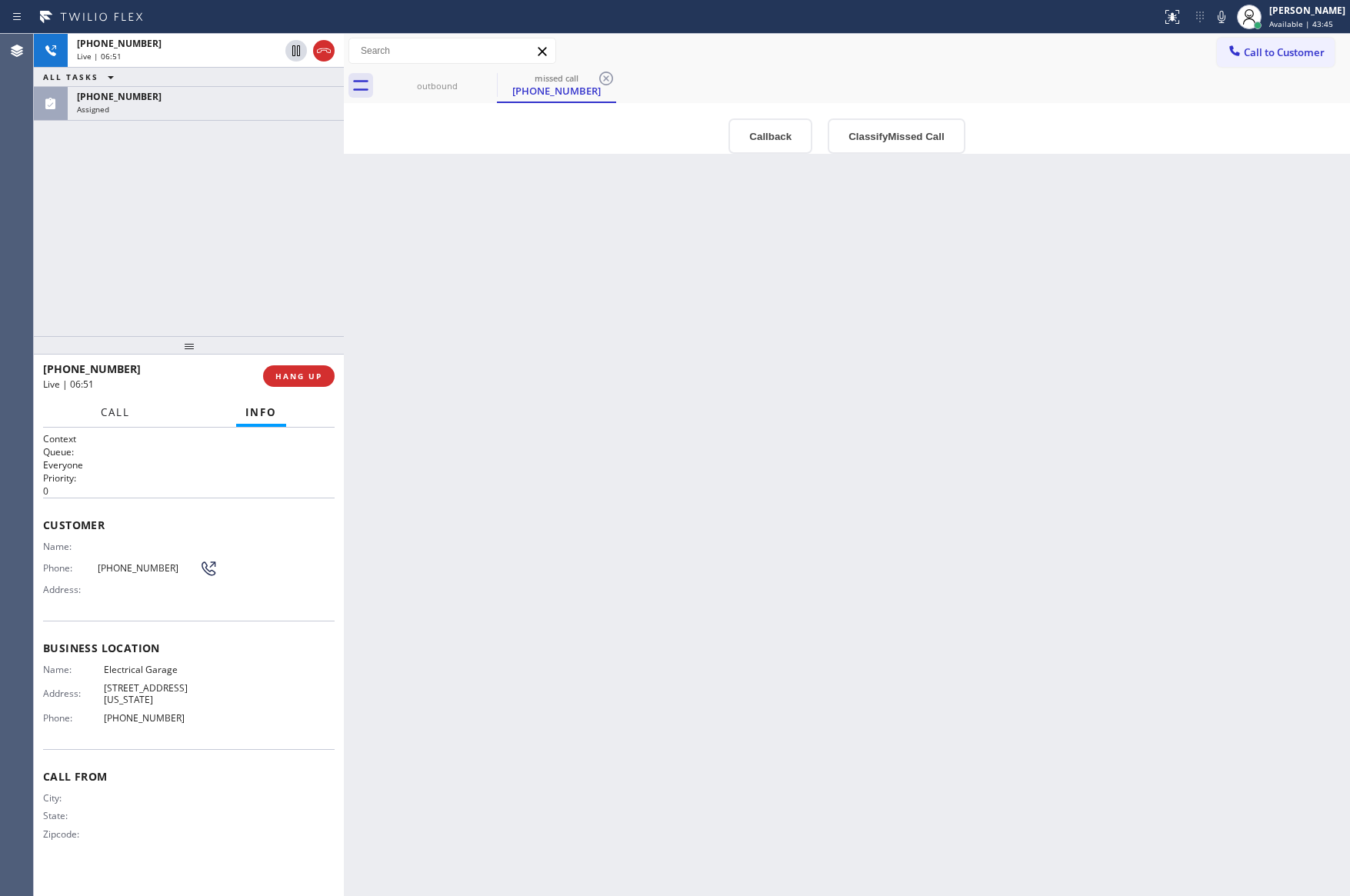
click at [103, 405] on span "Call" at bounding box center [115, 412] width 29 height 14
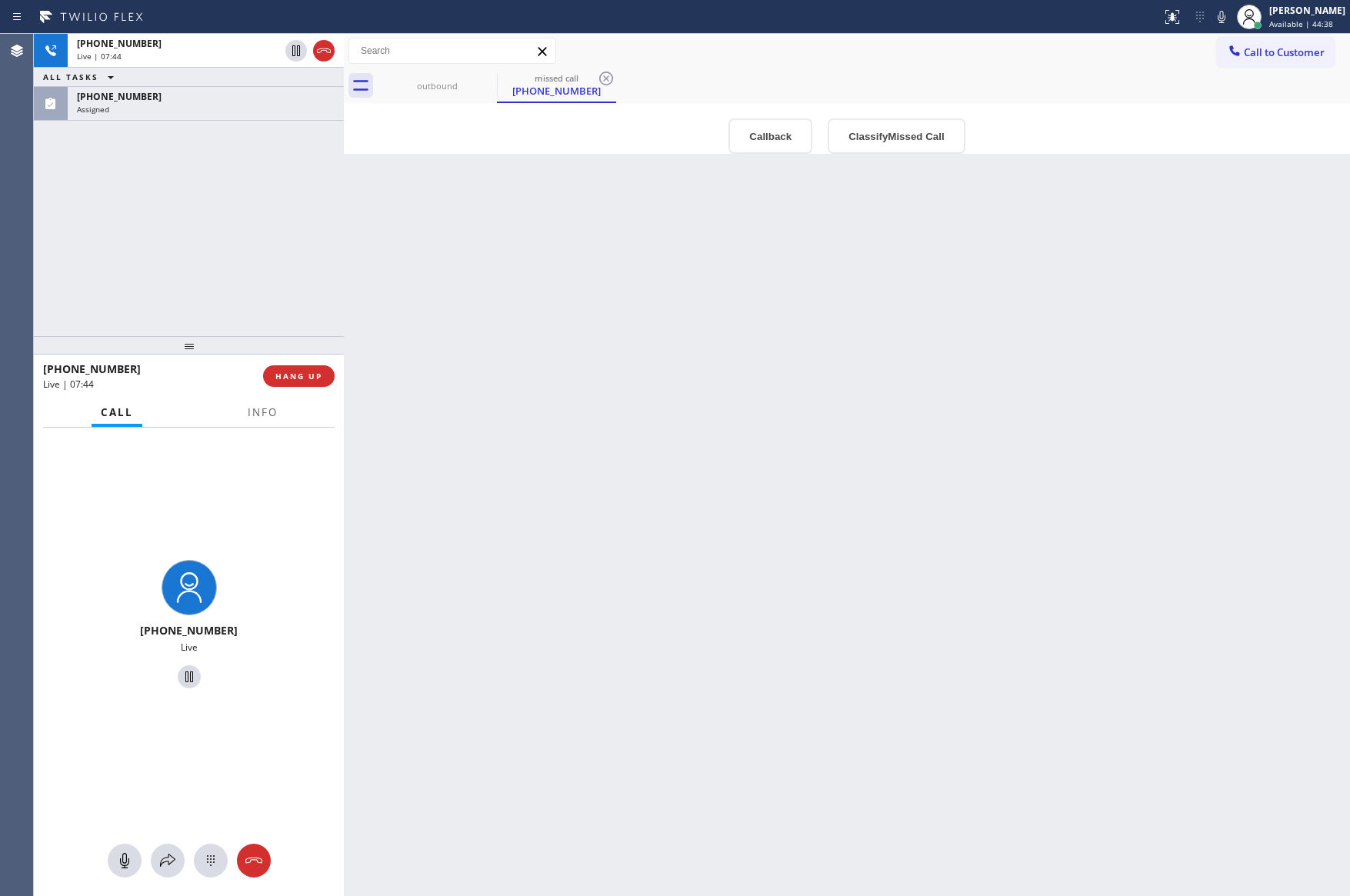
click at [1036, 488] on div "Back to Dashboard Change Sender ID Customers Technicians Select a contact Outbo…" at bounding box center [847, 465] width 1007 height 863
click at [215, 187] on div "[PHONE_NUMBER] Live | 07:44 ALL TASKS ALL TASKS ACTIVE TASKS TASKS IN WRAP UP […" at bounding box center [189, 185] width 310 height 302
click at [280, 228] on div "[PHONE_NUMBER] Live | 07:46 ALL TASKS ALL TASKS ACTIVE TASKS TASKS IN WRAP UP […" at bounding box center [189, 185] width 310 height 302
click at [707, 478] on div "Back to Dashboard Change Sender ID Customers Technicians Select a contact Outbo…" at bounding box center [847, 465] width 1007 height 863
click at [222, 245] on div "[PHONE_NUMBER] Live | 08:02 ALL TASKS ALL TASKS ACTIVE TASKS TASKS IN WRAP UP […" at bounding box center [189, 185] width 310 height 302
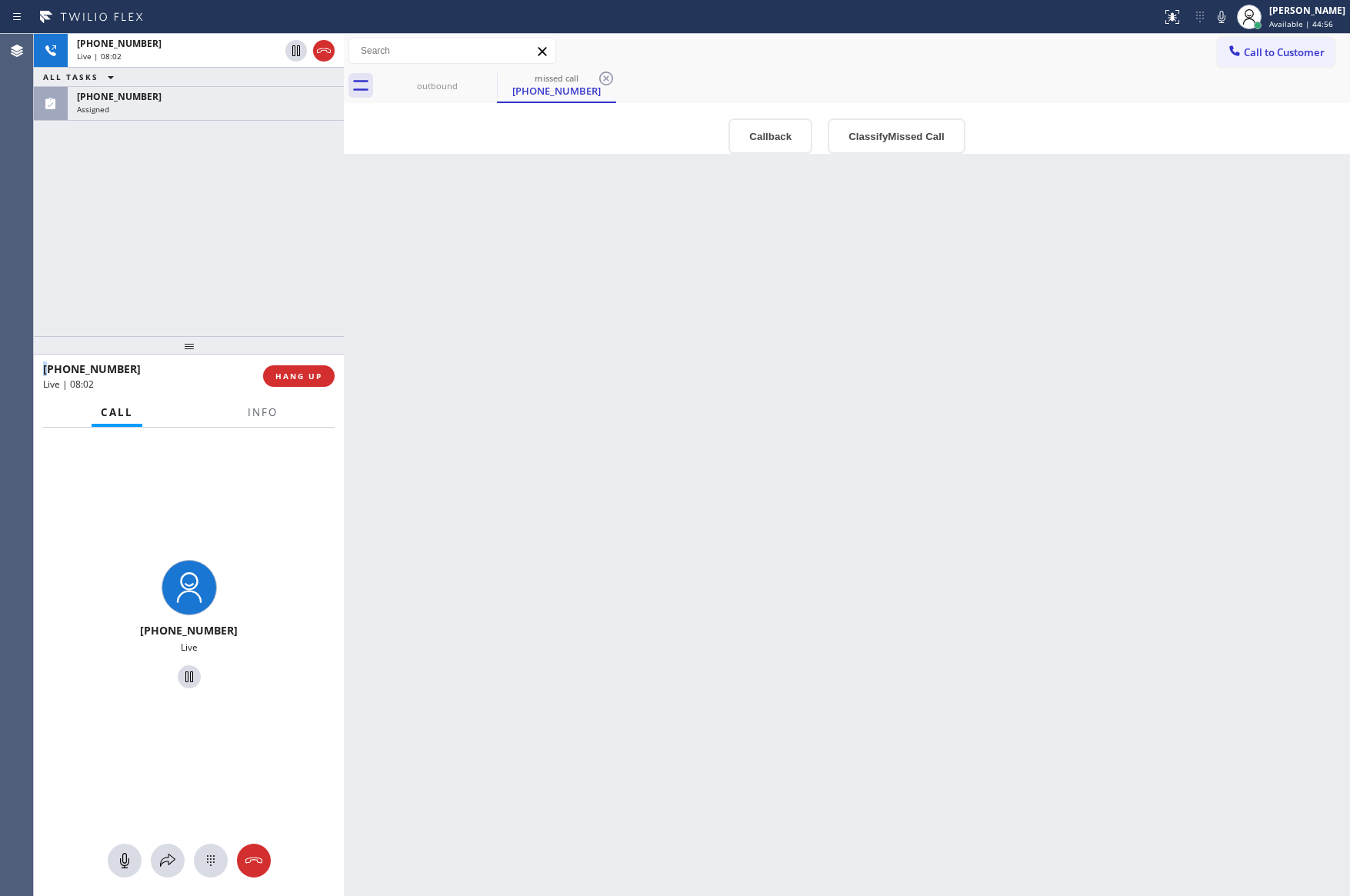
click at [222, 245] on div "[PHONE_NUMBER] Live | 08:02 ALL TASKS ALL TASKS ACTIVE TASKS TASKS IN WRAP UP […" at bounding box center [189, 185] width 310 height 302
click at [223, 245] on div "[PHONE_NUMBER] Live | 08:02 ALL TASKS ALL TASKS ACTIVE TASKS TASKS IN WRAP UP […" at bounding box center [189, 185] width 310 height 302
click at [225, 245] on div "[PHONE_NUMBER] Live | 08:04 ALL TASKS ALL TASKS ACTIVE TASKS TASKS IN WRAP UP […" at bounding box center [189, 185] width 310 height 302
click at [883, 337] on div "Back to Dashboard Change Sender ID Customers Technicians Select a contact Outbo…" at bounding box center [847, 465] width 1007 height 863
click at [880, 336] on div "Back to Dashboard Change Sender ID Customers Technicians Select a contact Outbo…" at bounding box center [847, 465] width 1007 height 863
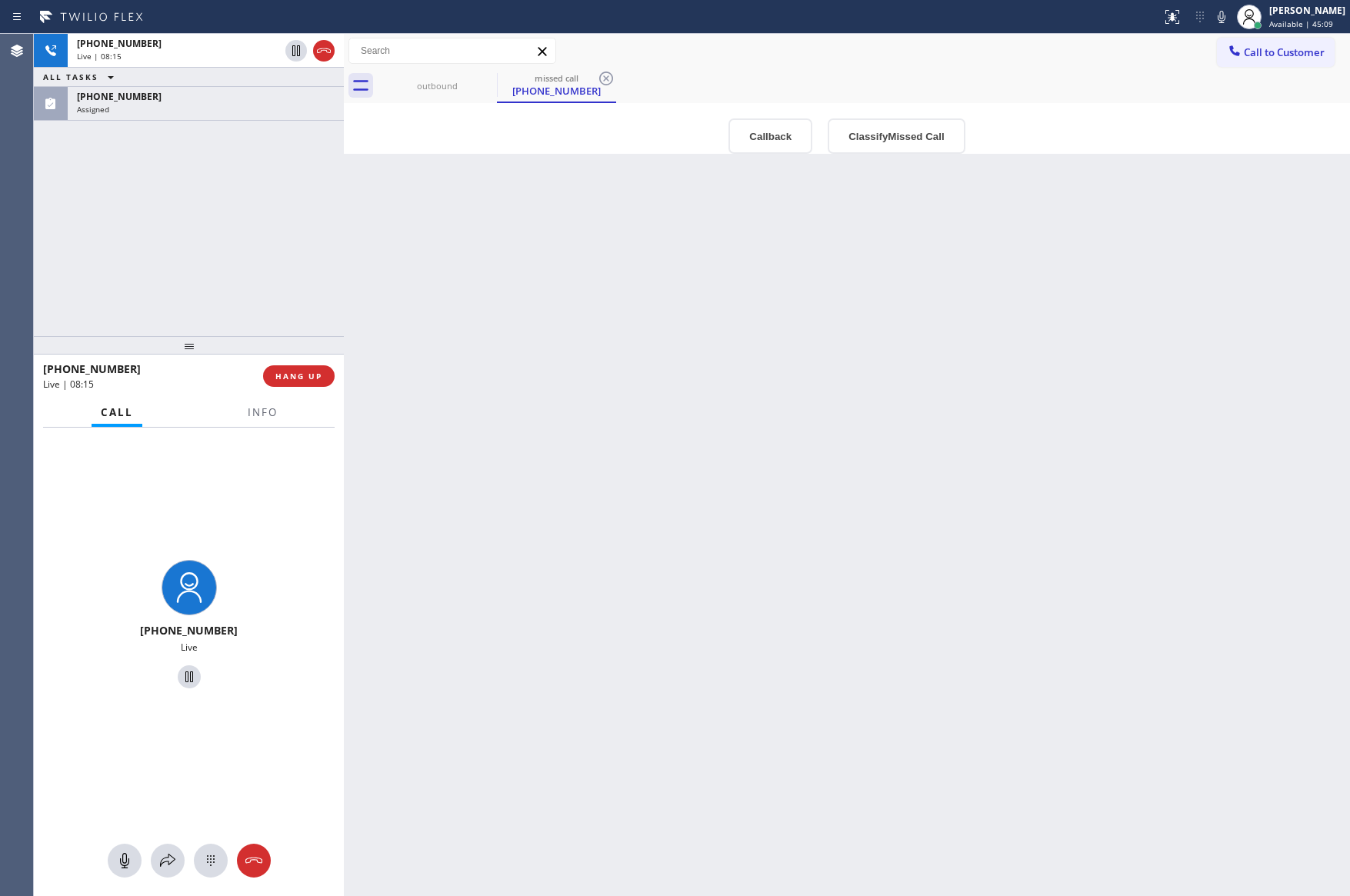
click at [880, 336] on div "Back to Dashboard Change Sender ID Customers Technicians Select a contact Outbo…" at bounding box center [847, 465] width 1007 height 863
drag, startPoint x: 250, startPoint y: 244, endPoint x: 272, endPoint y: 280, distance: 42.2
click at [251, 252] on div "[PHONE_NUMBER] Live | 08:18 ALL TASKS ALL TASKS ACTIVE TASKS TASKS IN WRAP UP […" at bounding box center [189, 185] width 310 height 302
click at [276, 243] on div "[PHONE_NUMBER] Live | 08:19 ALL TASKS ALL TASKS ACTIVE TASKS TASKS IN WRAP UP […" at bounding box center [189, 185] width 310 height 302
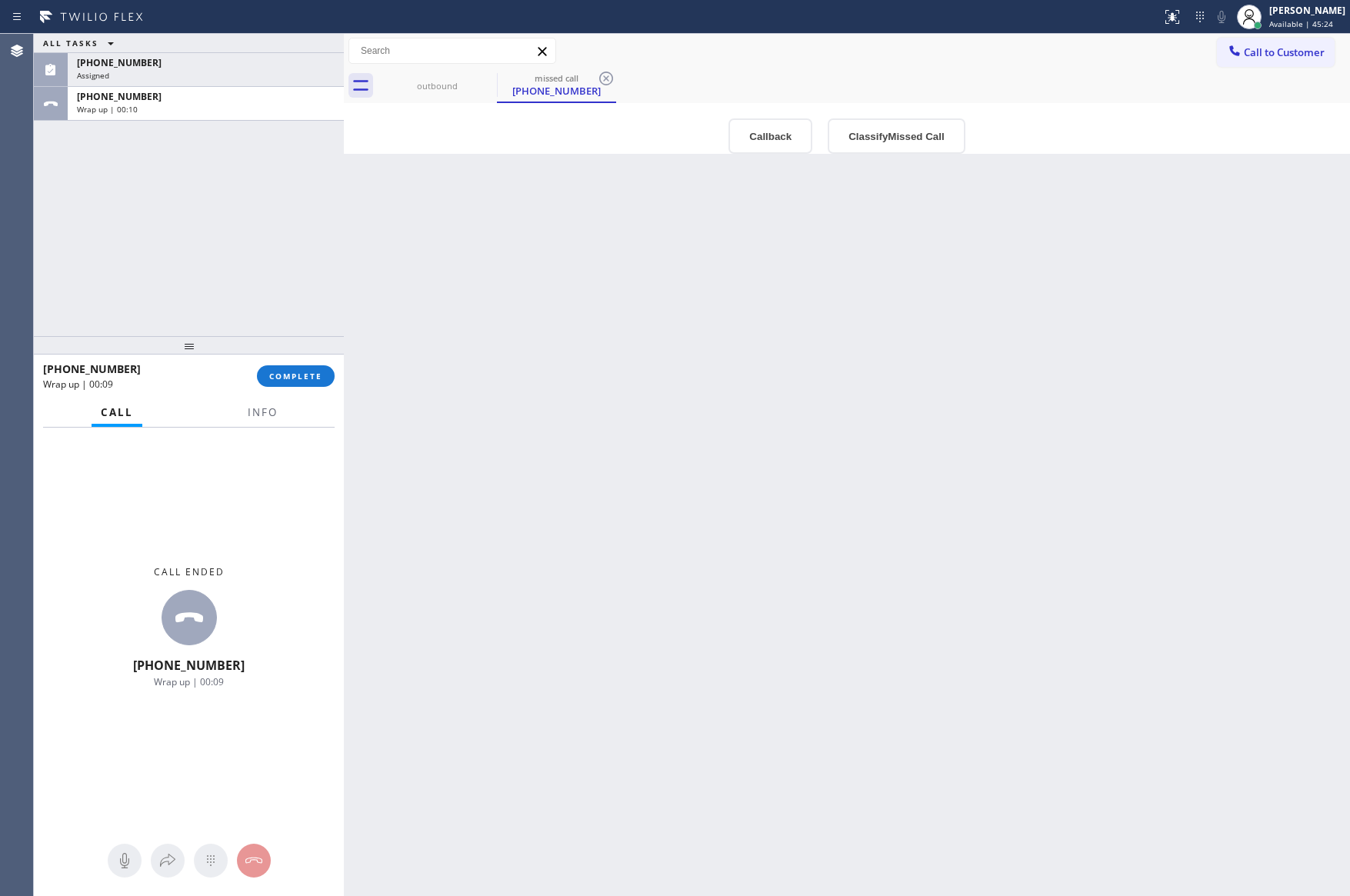
drag, startPoint x: 215, startPoint y: 228, endPoint x: 215, endPoint y: 218, distance: 10.0
click at [215, 218] on div "ALL TASKS ALL TASKS ACTIVE TASKS TASKS IN WRAP UP [PHONE_NUMBER] Assigned [PHON…" at bounding box center [189, 185] width 310 height 302
click at [243, 99] on div "[PHONE_NUMBER]" at bounding box center [205, 97] width 258 height 13
click at [303, 380] on span "COMPLETE" at bounding box center [296, 376] width 53 height 10
click at [255, 273] on div "ALL TASKS ALL TASKS ACTIVE TASKS TASKS IN WRAP UP [PHONE_NUMBER] Assigned [PHON…" at bounding box center [189, 185] width 310 height 302
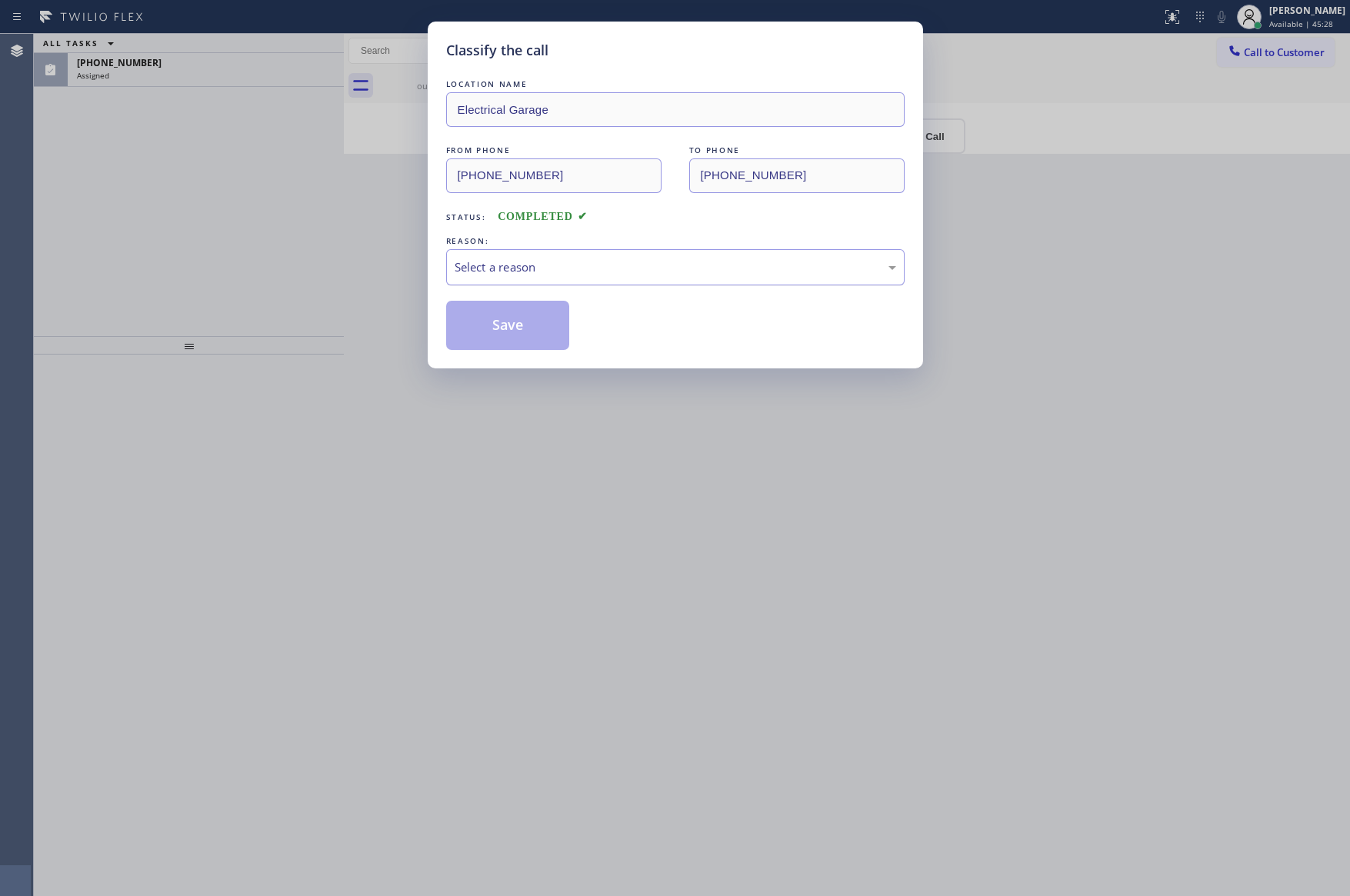
drag, startPoint x: 559, startPoint y: 265, endPoint x: 553, endPoint y: 277, distance: 13.4
click at [557, 271] on div "Select a reason" at bounding box center [675, 267] width 441 height 18
click at [482, 331] on button "Save" at bounding box center [508, 325] width 124 height 49
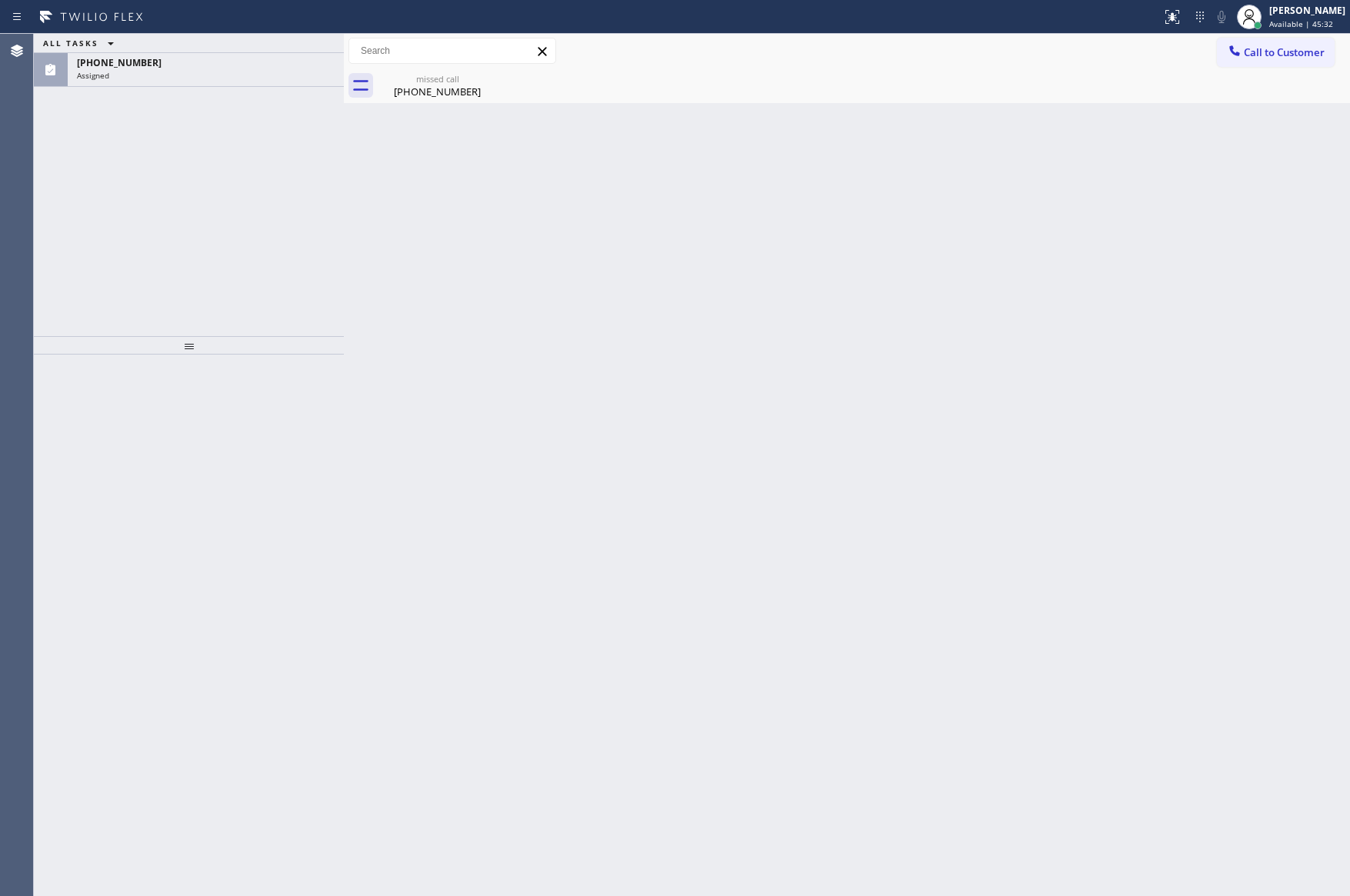
click at [707, 307] on div "Back to Dashboard Change Sender ID Customers Technicians Select a contact Outbo…" at bounding box center [847, 465] width 1007 height 863
click at [225, 211] on div "ALL TASKS ALL TASKS ACTIVE TASKS TASKS IN WRAP UP [PHONE_NUMBER] Assigned" at bounding box center [189, 185] width 310 height 302
click at [437, 87] on div "[PHONE_NUMBER]" at bounding box center [438, 91] width 116 height 14
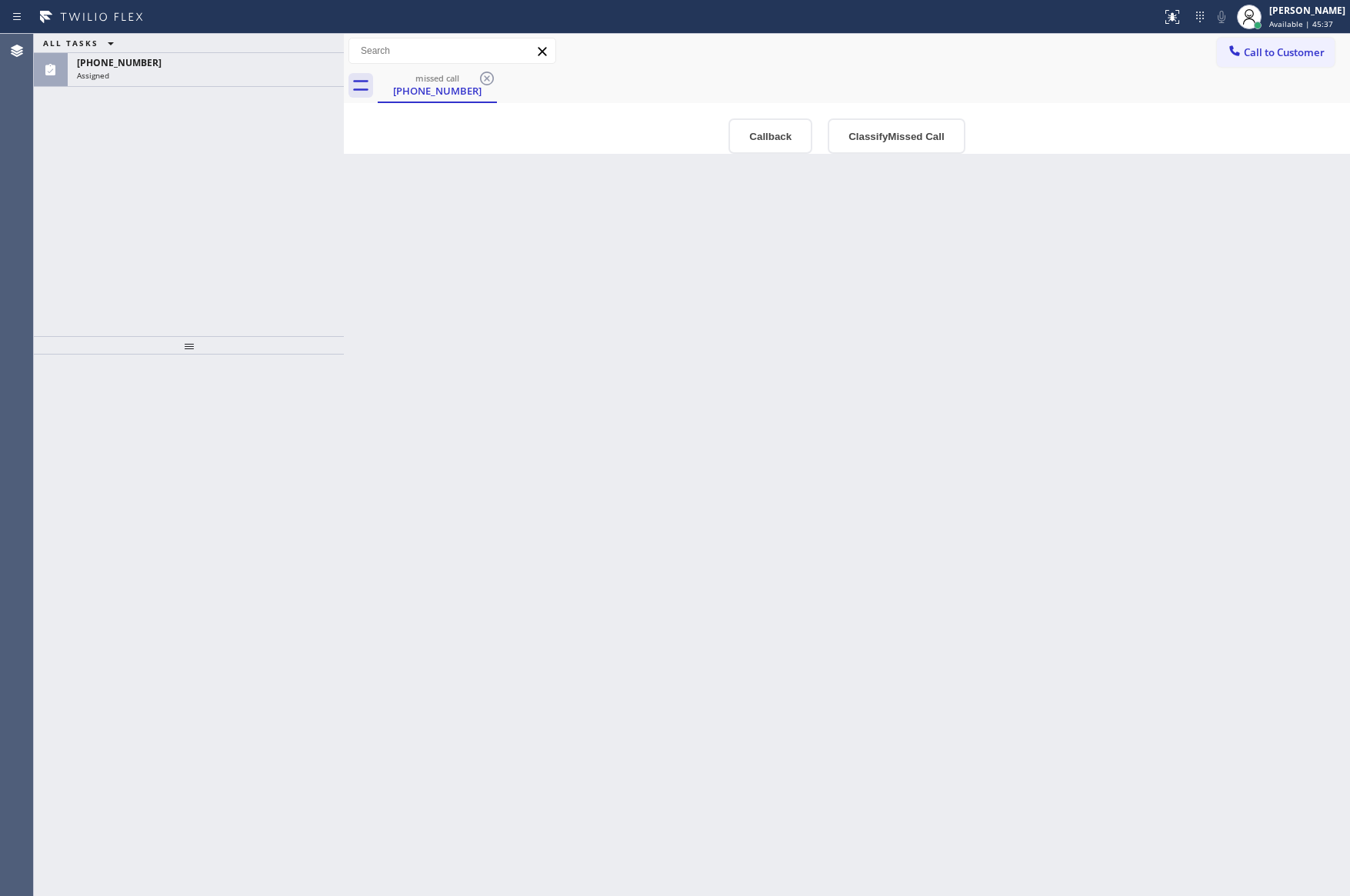
click at [852, 323] on div "Back to Dashboard Change Sender ID Customers Technicians Select a contact Outbo…" at bounding box center [847, 465] width 1007 height 863
click at [783, 126] on button "Callback" at bounding box center [771, 136] width 84 height 35
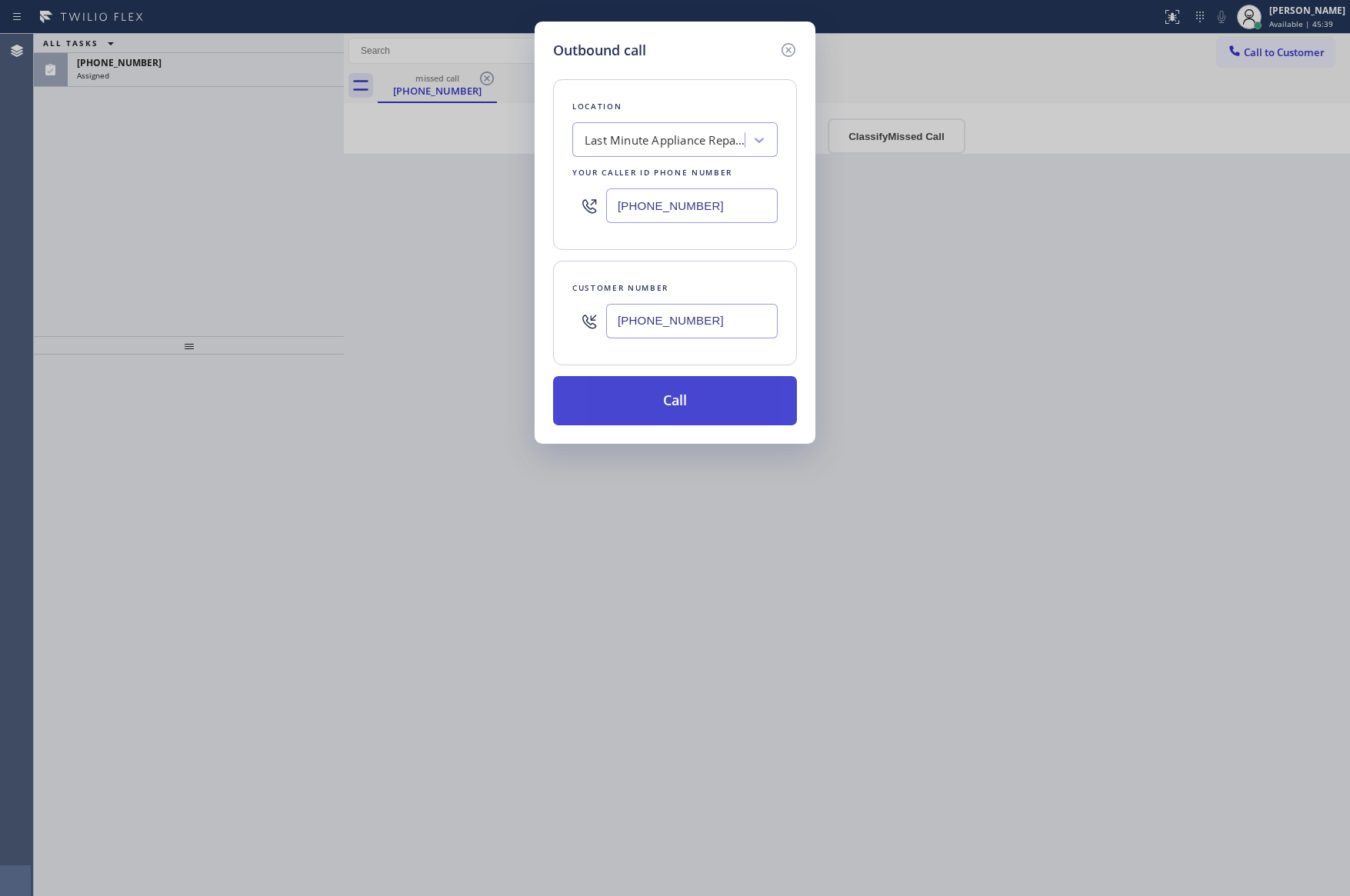
click at [741, 393] on button "Call" at bounding box center [675, 400] width 244 height 49
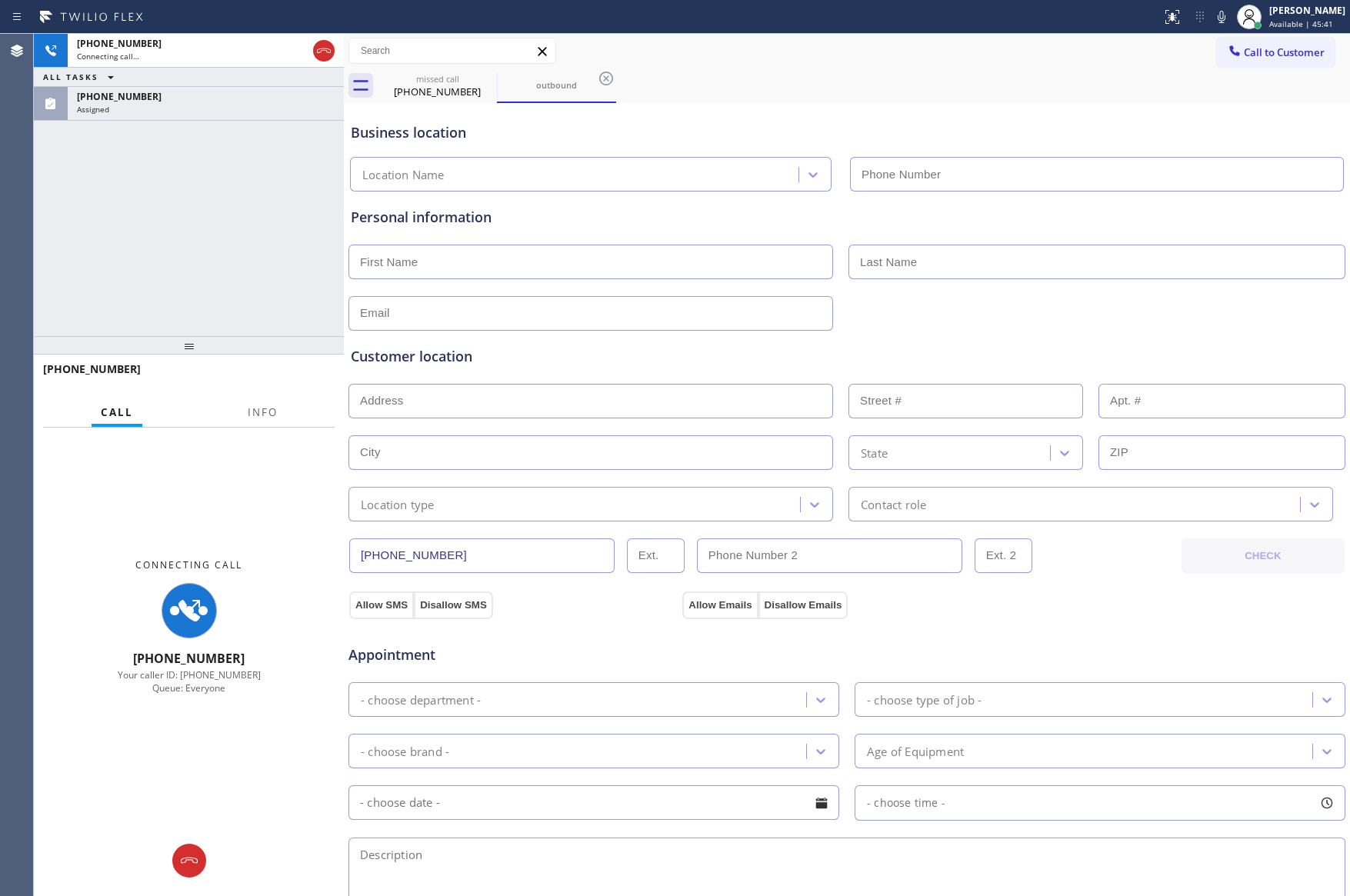
type input "[PHONE_NUMBER]"
click at [88, 247] on div "[PHONE_NUMBER] Connecting call… ALL TASKS ALL TASKS ACTIVE TASKS TASKS IN WRAP …" at bounding box center [189, 185] width 310 height 302
click at [249, 257] on div "[PHONE_NUMBER] Connecting call… ALL TASKS ALL TASKS ACTIVE TASKS TASKS IN WRAP …" at bounding box center [189, 185] width 310 height 302
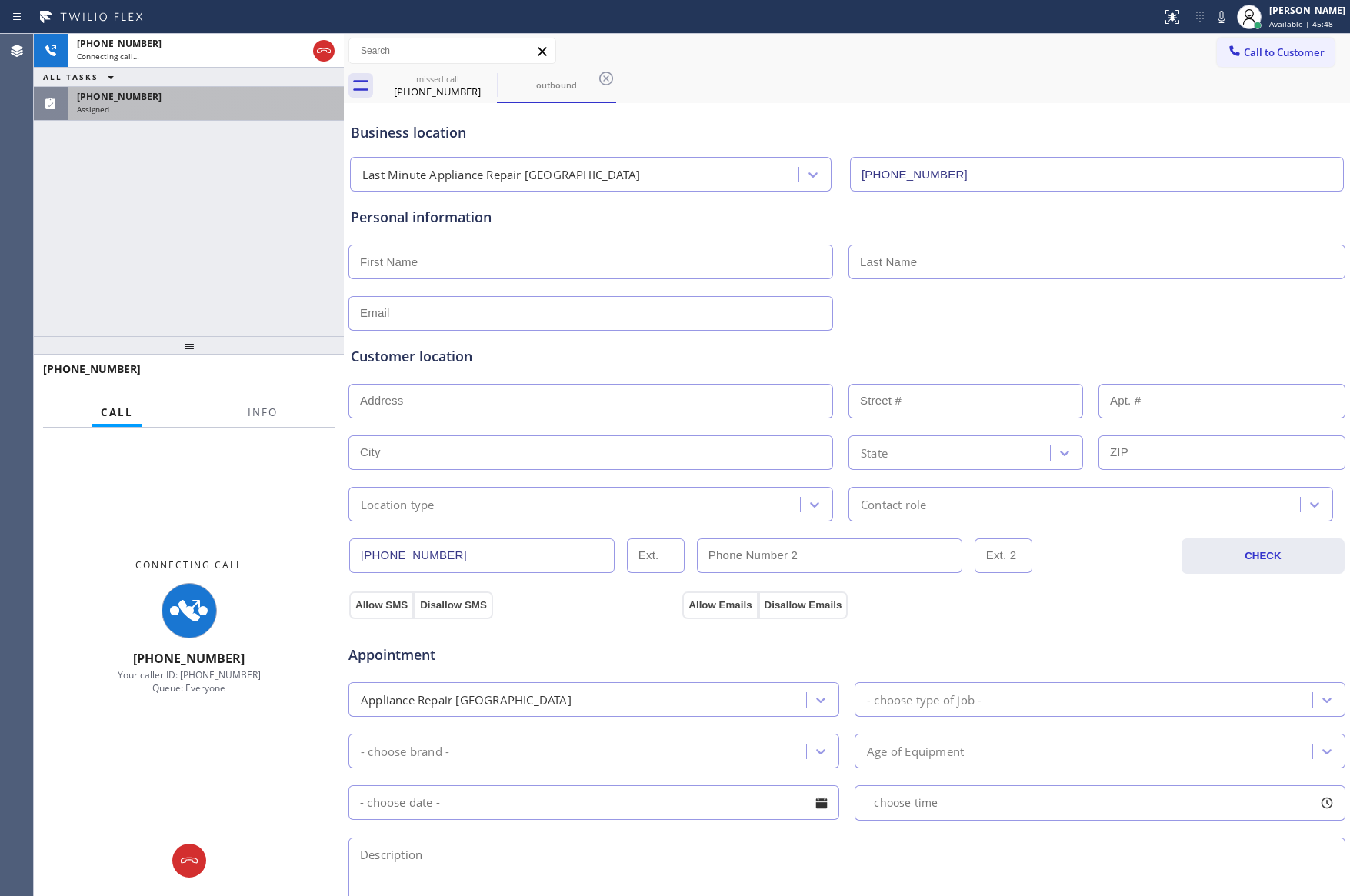
click at [282, 88] on div "[PHONE_NUMBER] Assigned" at bounding box center [203, 104] width 270 height 34
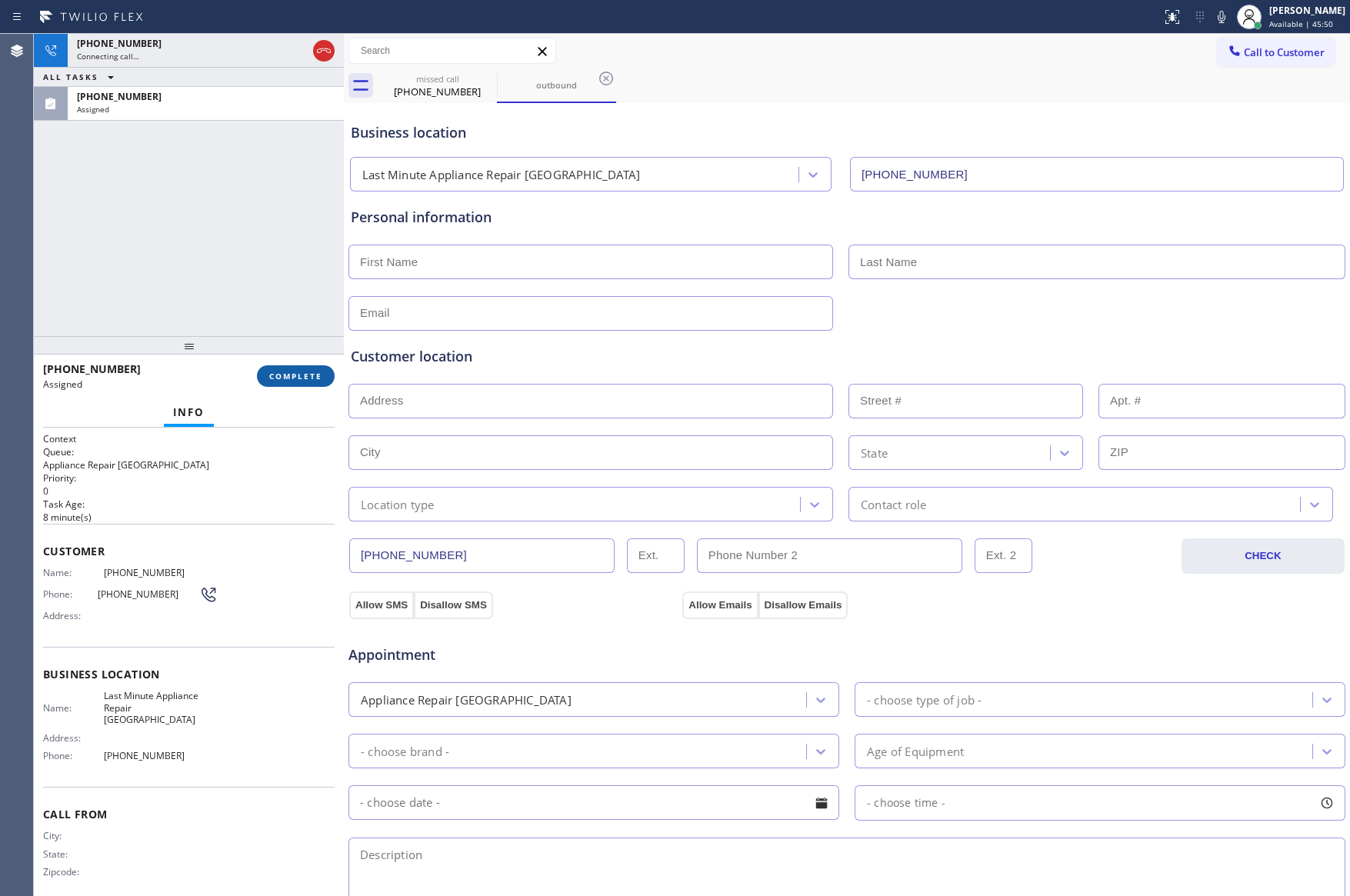
click at [296, 380] on span "COMPLETE" at bounding box center [296, 376] width 53 height 10
click at [301, 222] on div "[PHONE_NUMBER] Connecting call… ALL TASKS ALL TASKS ACTIVE TASKS TASKS IN WRAP …" at bounding box center [189, 185] width 310 height 302
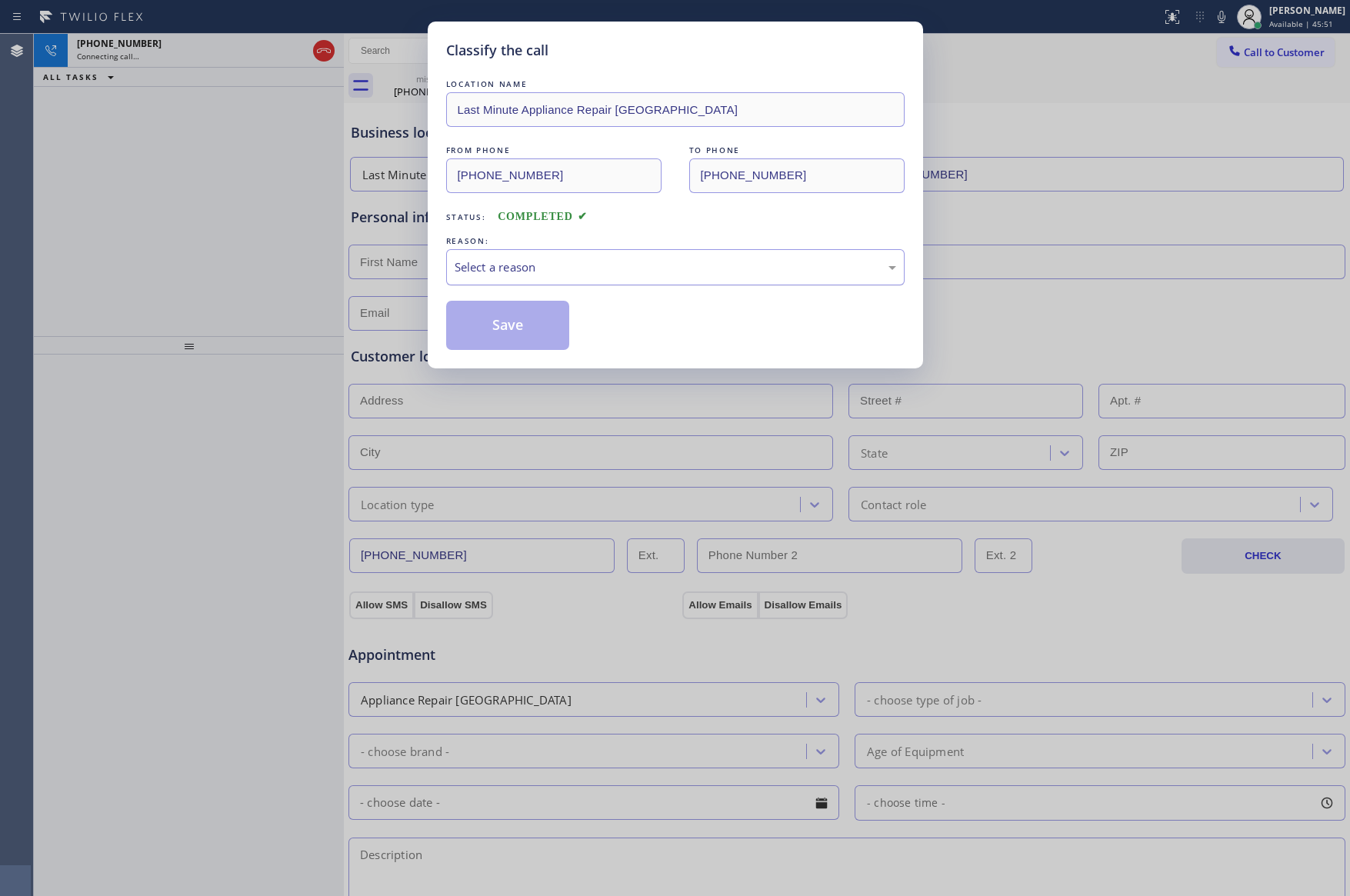
click at [637, 280] on div "Select a reason" at bounding box center [675, 267] width 459 height 36
click at [480, 330] on button "Save" at bounding box center [508, 325] width 124 height 49
click at [192, 159] on div "Classify the call LOCATION NAME Last Minute Appliance Repair [GEOGRAPHIC_DATA] …" at bounding box center [675, 448] width 1350 height 896
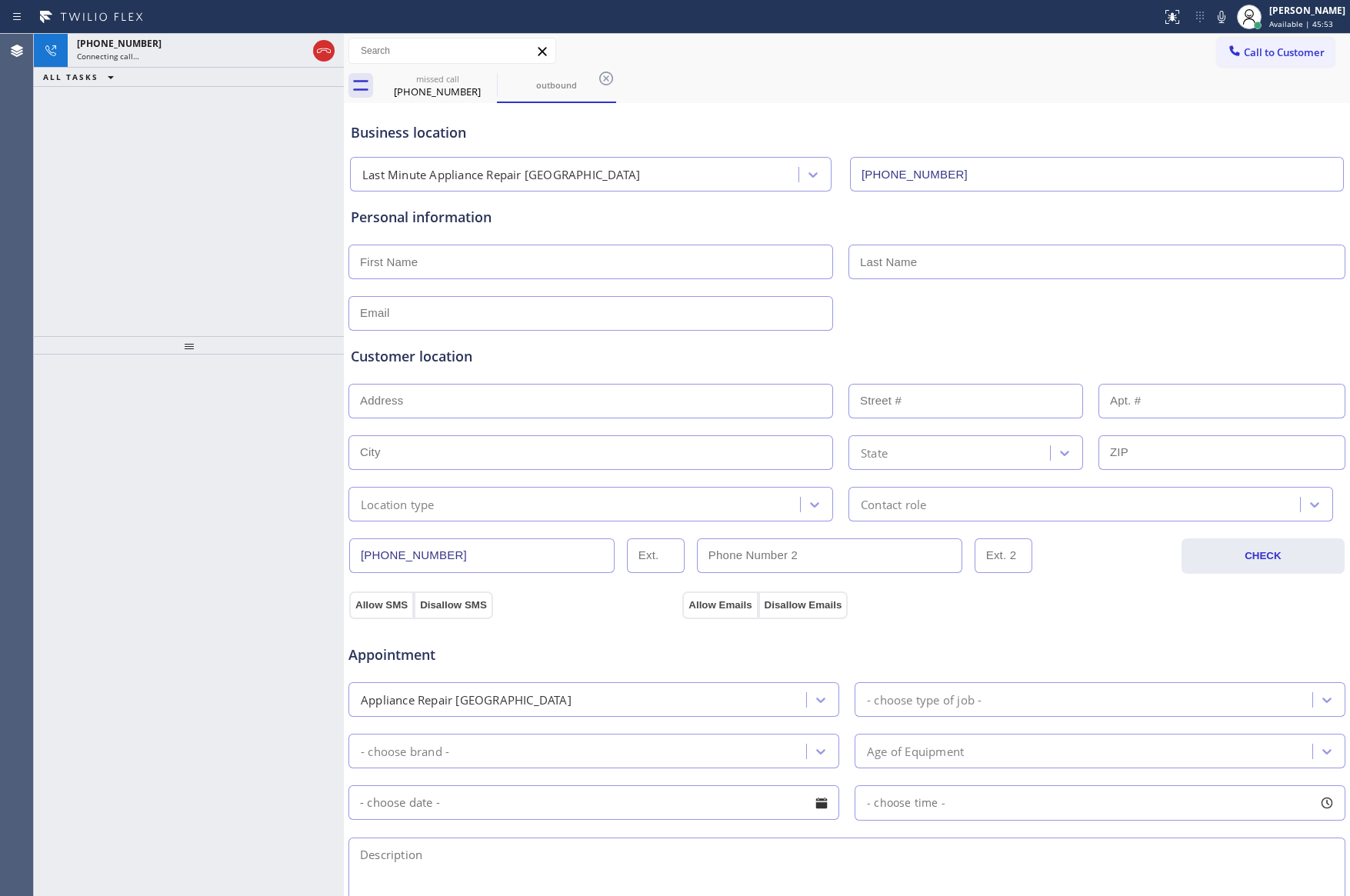
click at [194, 159] on div "[PHONE_NUMBER] Connecting call… ALL TASKS ALL TASKS ACTIVE TASKS TASKS IN WRAP …" at bounding box center [189, 185] width 310 height 302
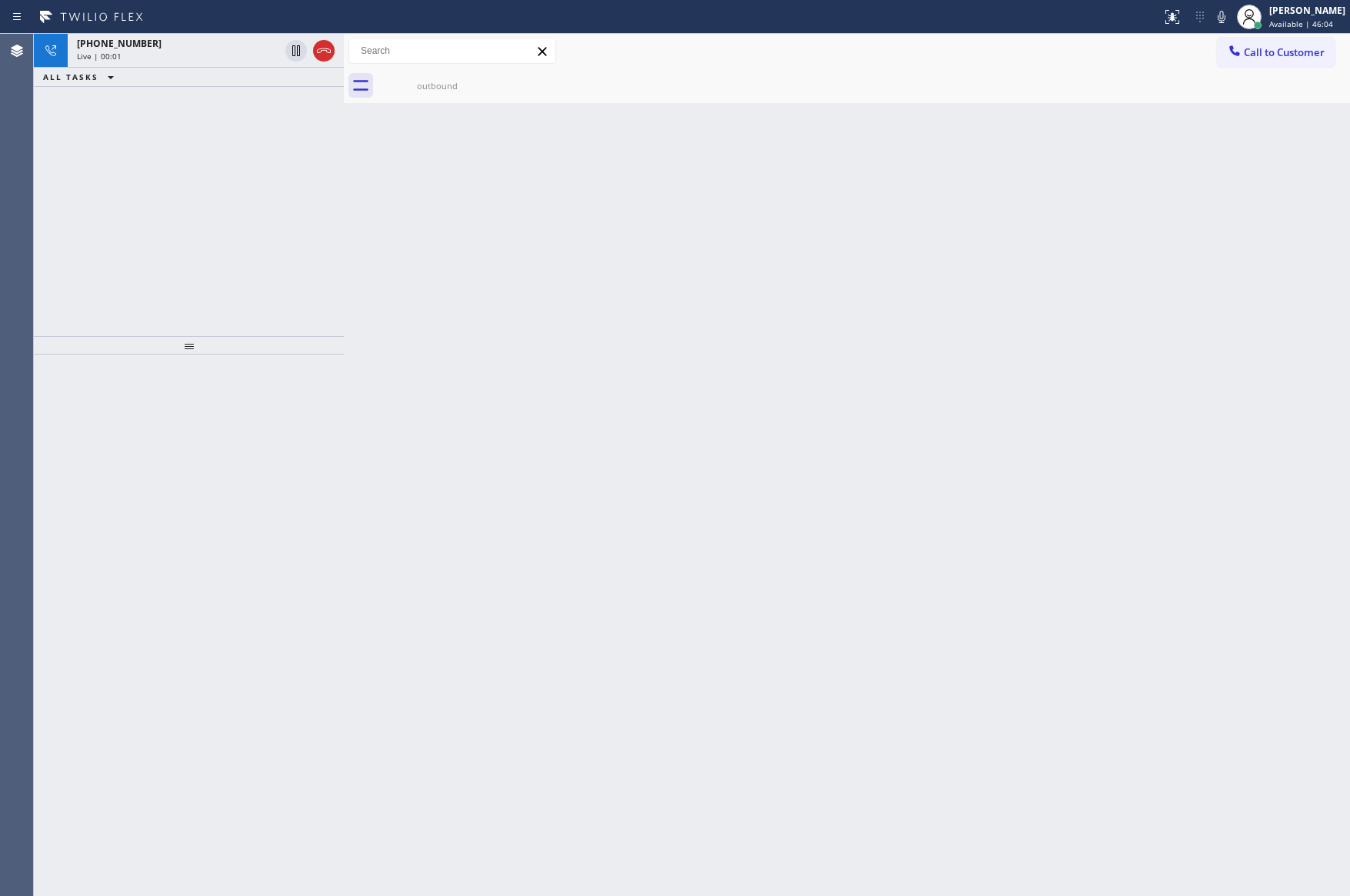
click at [259, 174] on div "[PHONE_NUMBER] Live | 00:01 ALL TASKS ALL TASKS ACTIVE TASKS TASKS IN WRAP UP" at bounding box center [189, 185] width 310 height 302
click at [321, 47] on icon at bounding box center [323, 50] width 18 height 18
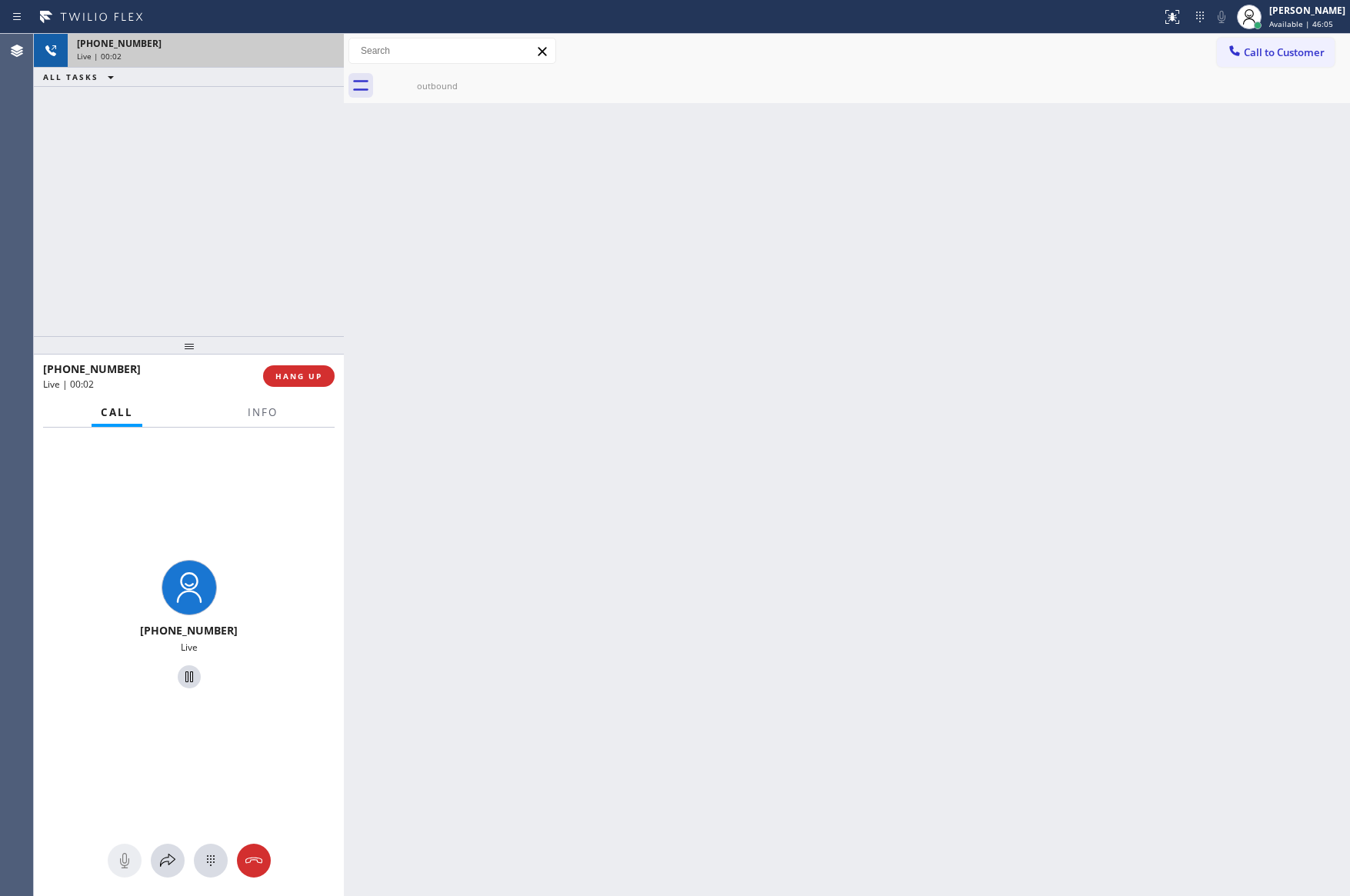
drag, startPoint x: 321, startPoint y: 47, endPoint x: 218, endPoint y: 327, distance: 298.3
click at [206, 413] on div "Call Info" at bounding box center [188, 413] width 291 height 30
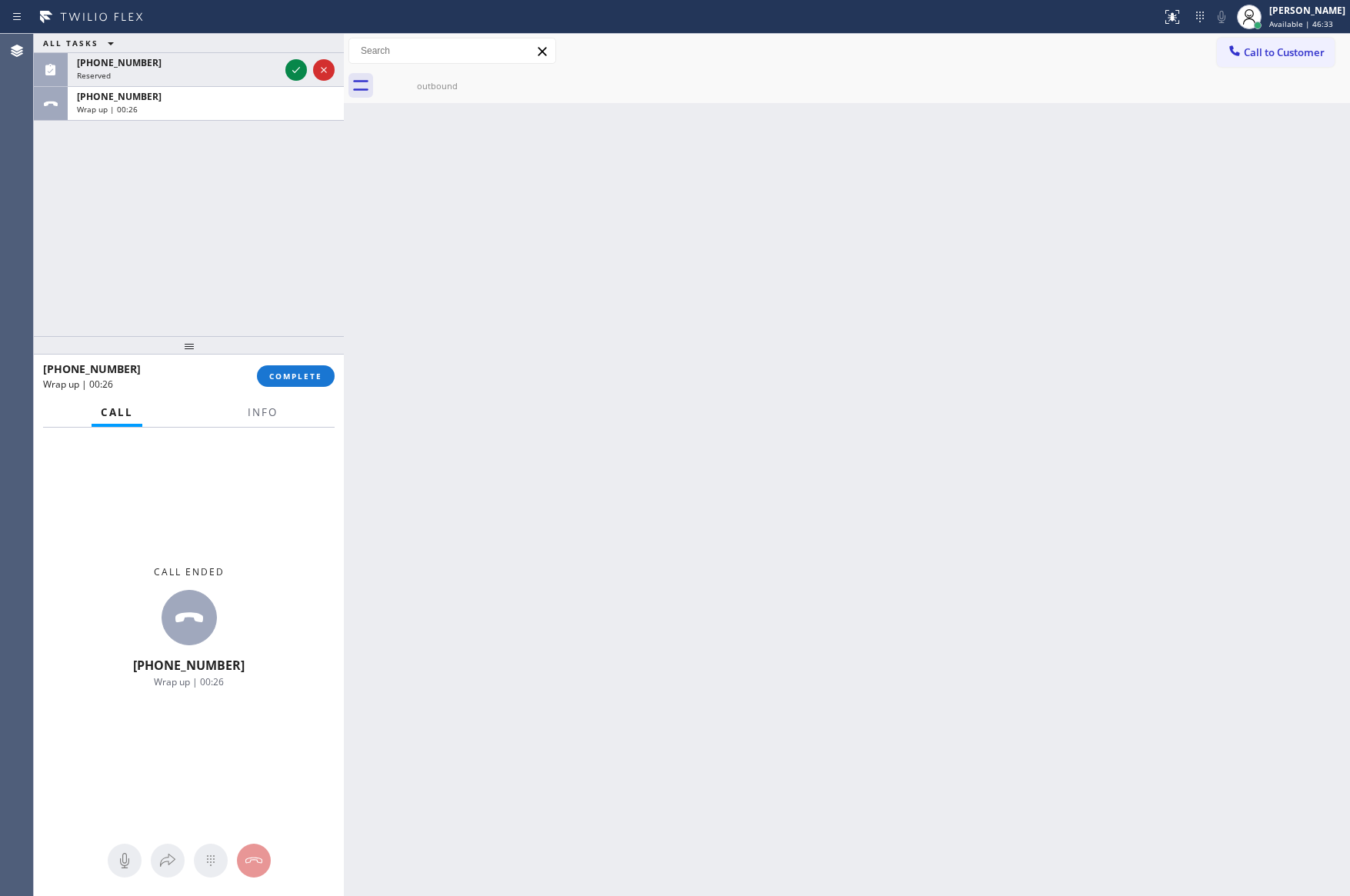
drag, startPoint x: 358, startPoint y: 166, endPoint x: 203, endPoint y: 191, distance: 157.0
click at [356, 169] on div "Back to Dashboard Change Sender ID Customers Technicians Select a contact Outbo…" at bounding box center [847, 465] width 1007 height 863
click at [203, 190] on div "ALL TASKS ALL TASKS ACTIVE TASKS TASKS IN WRAP UP [PHONE_NUMBER] Reserved [PHON…" at bounding box center [189, 185] width 310 height 302
click at [225, 113] on div "Wrap up | 00:27" at bounding box center [205, 108] width 258 height 10
drag, startPoint x: 288, startPoint y: 377, endPoint x: 288, endPoint y: 348, distance: 29.0
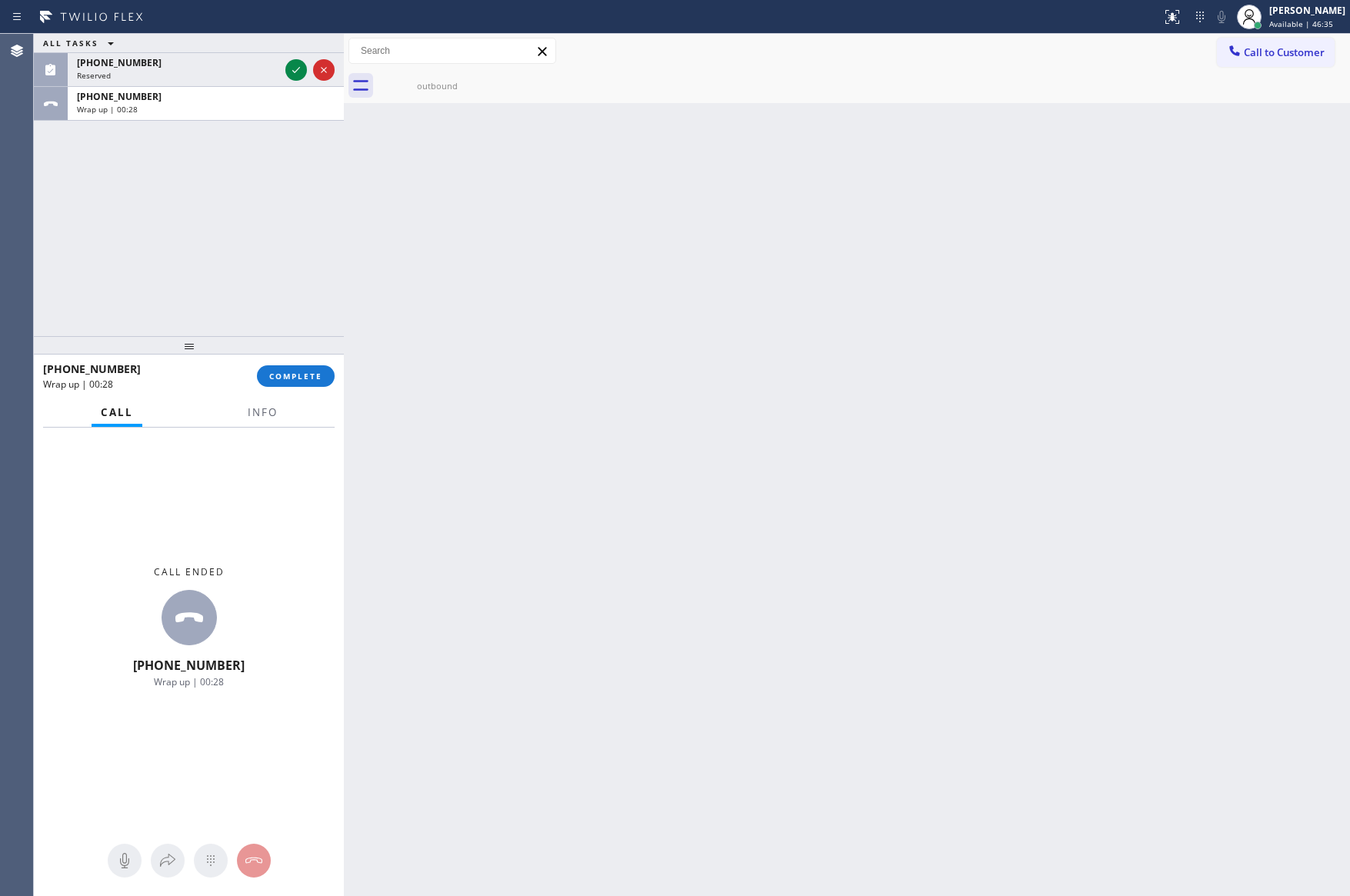
click at [288, 368] on button "COMPLETE" at bounding box center [296, 376] width 78 height 22
click at [251, 259] on div "ALL TASKS ALL TASKS ACTIVE TASKS TASKS IN WRAP UP [PHONE_NUMBER] Reserved [PHON…" at bounding box center [189, 185] width 310 height 302
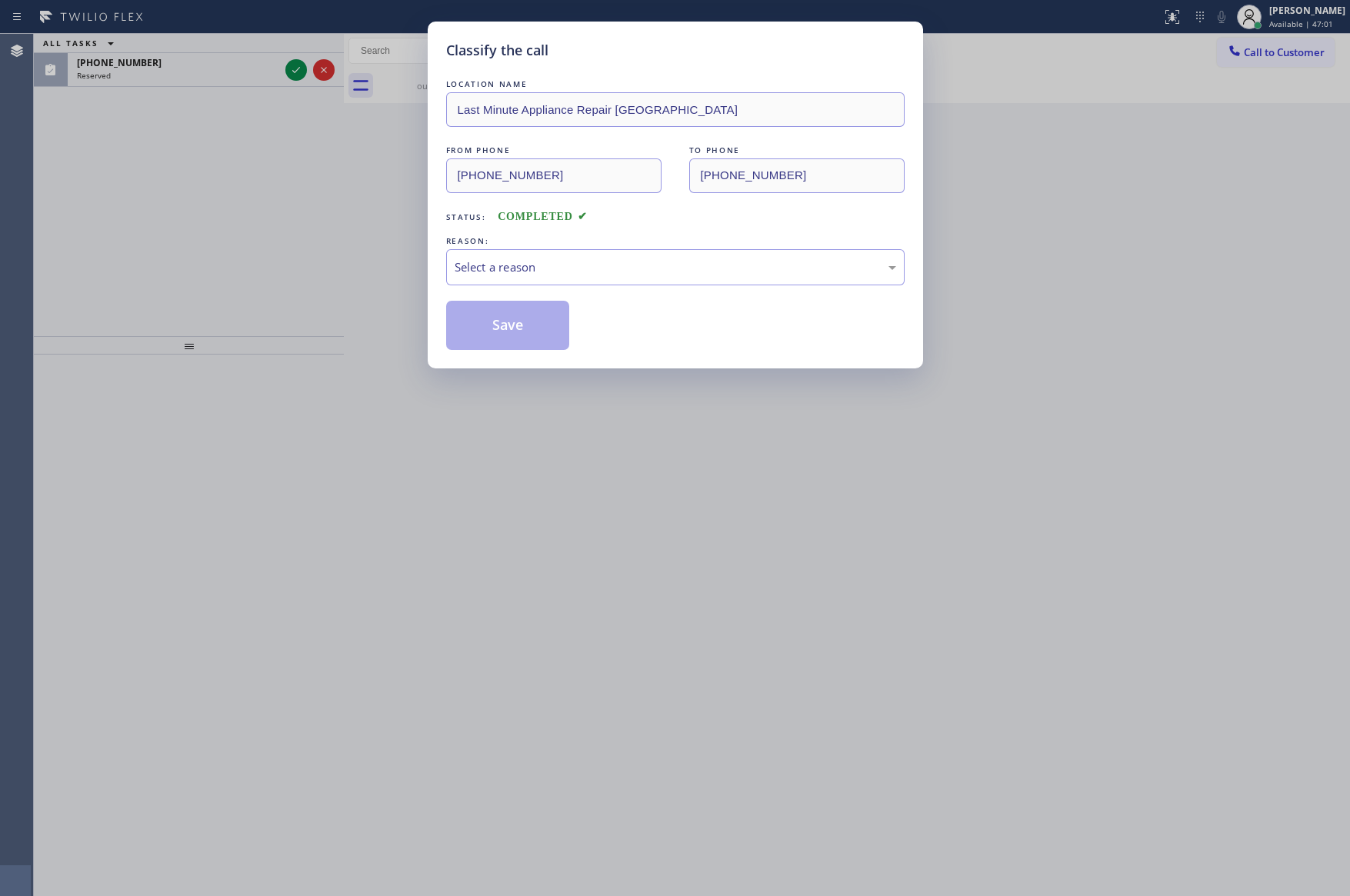
click at [715, 332] on div "Save" at bounding box center [675, 325] width 459 height 49
click at [509, 250] on div "Select a reason" at bounding box center [675, 267] width 459 height 36
click at [517, 330] on button "Save" at bounding box center [508, 325] width 124 height 49
click at [518, 328] on button "Save" at bounding box center [508, 325] width 124 height 49
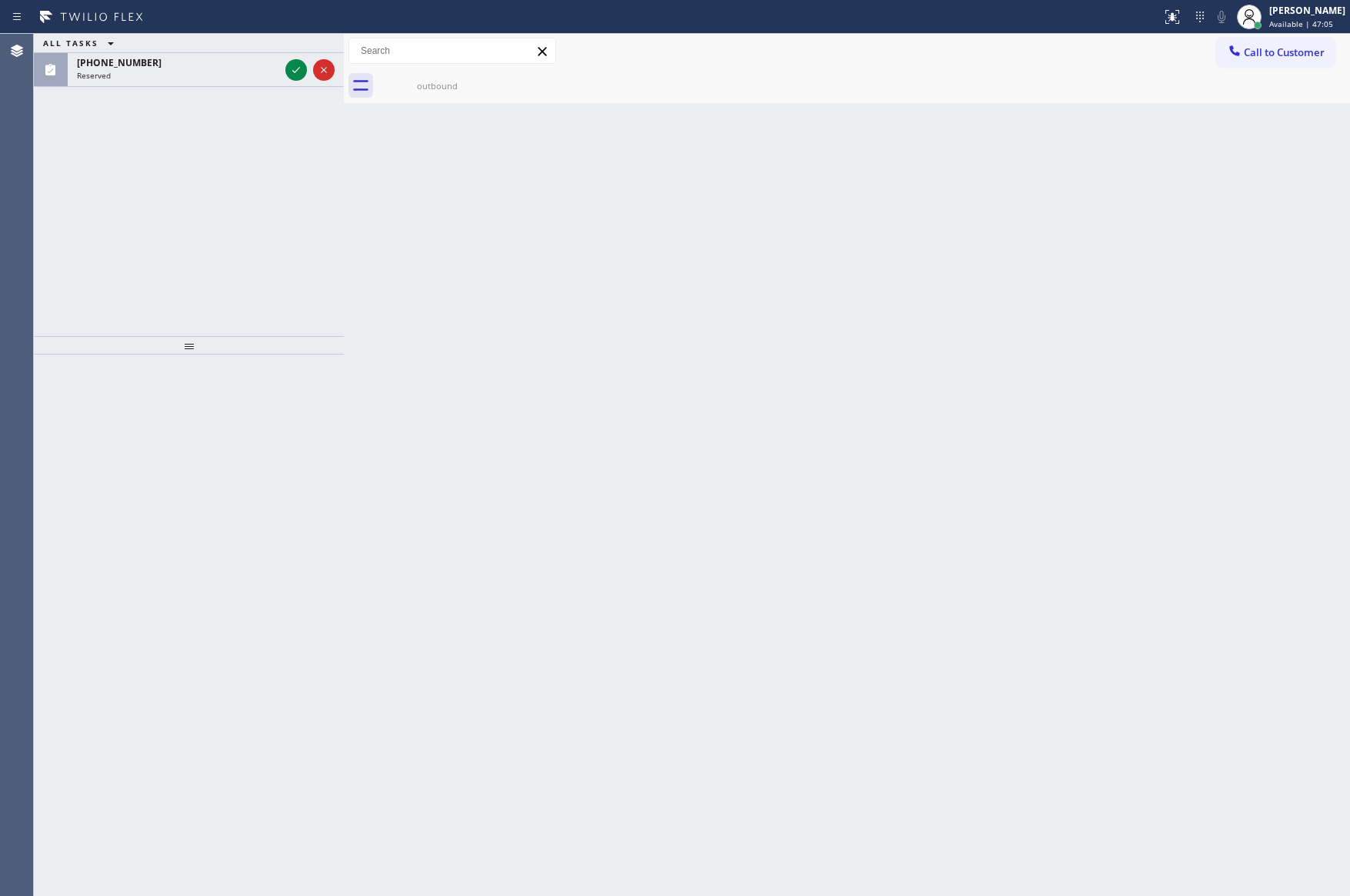
click at [259, 235] on div "ALL TASKS ALL TASKS ACTIVE TASKS TASKS IN WRAP UP [PHONE_NUMBER] Reserved" at bounding box center [189, 185] width 310 height 302
click at [291, 71] on icon at bounding box center [296, 69] width 18 height 18
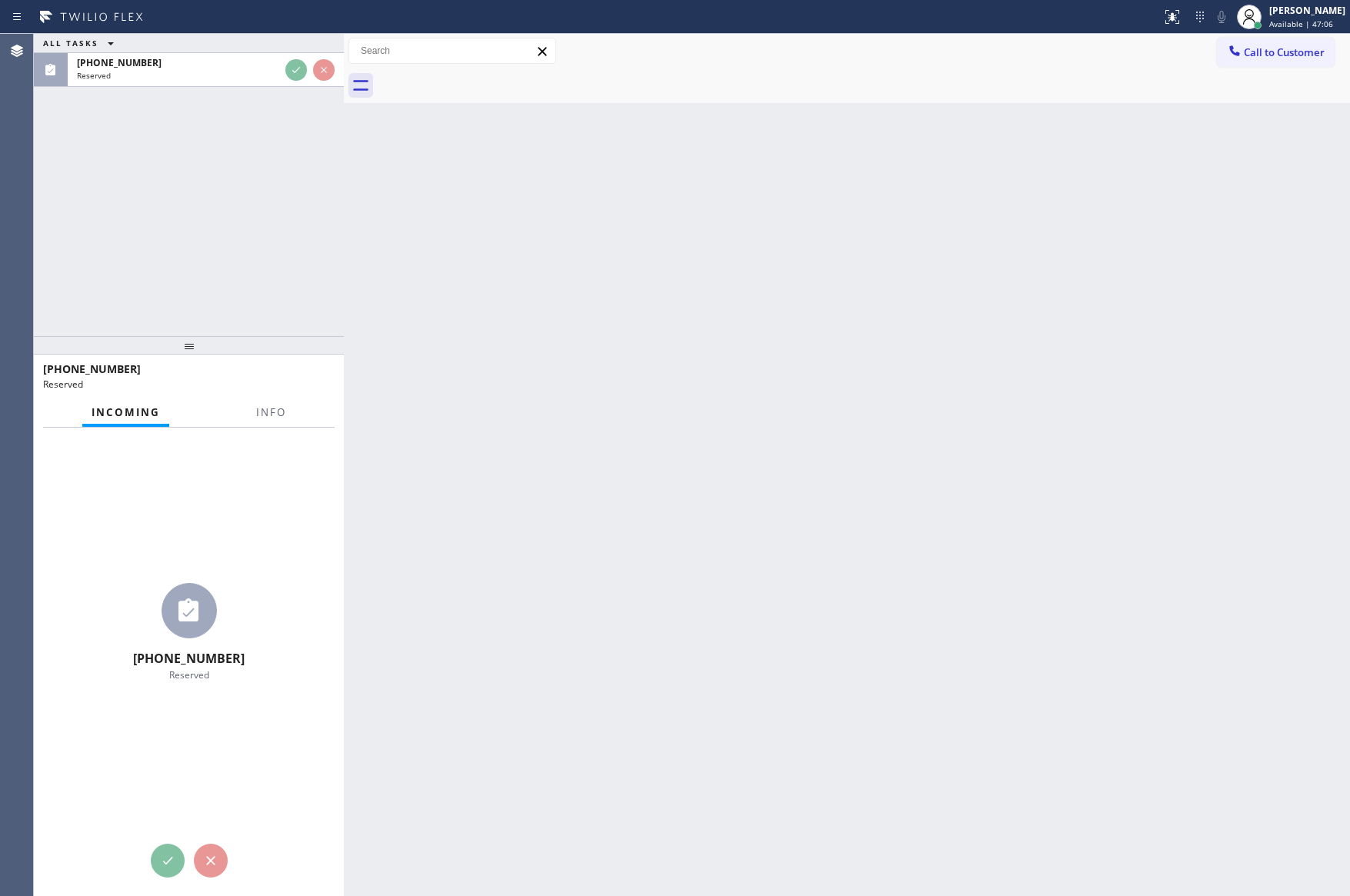
click at [236, 215] on div "ALL TASKS ALL TASKS ACTIVE TASKS TASKS IN WRAP UP [PHONE_NUMBER] Reserved" at bounding box center [189, 185] width 310 height 302
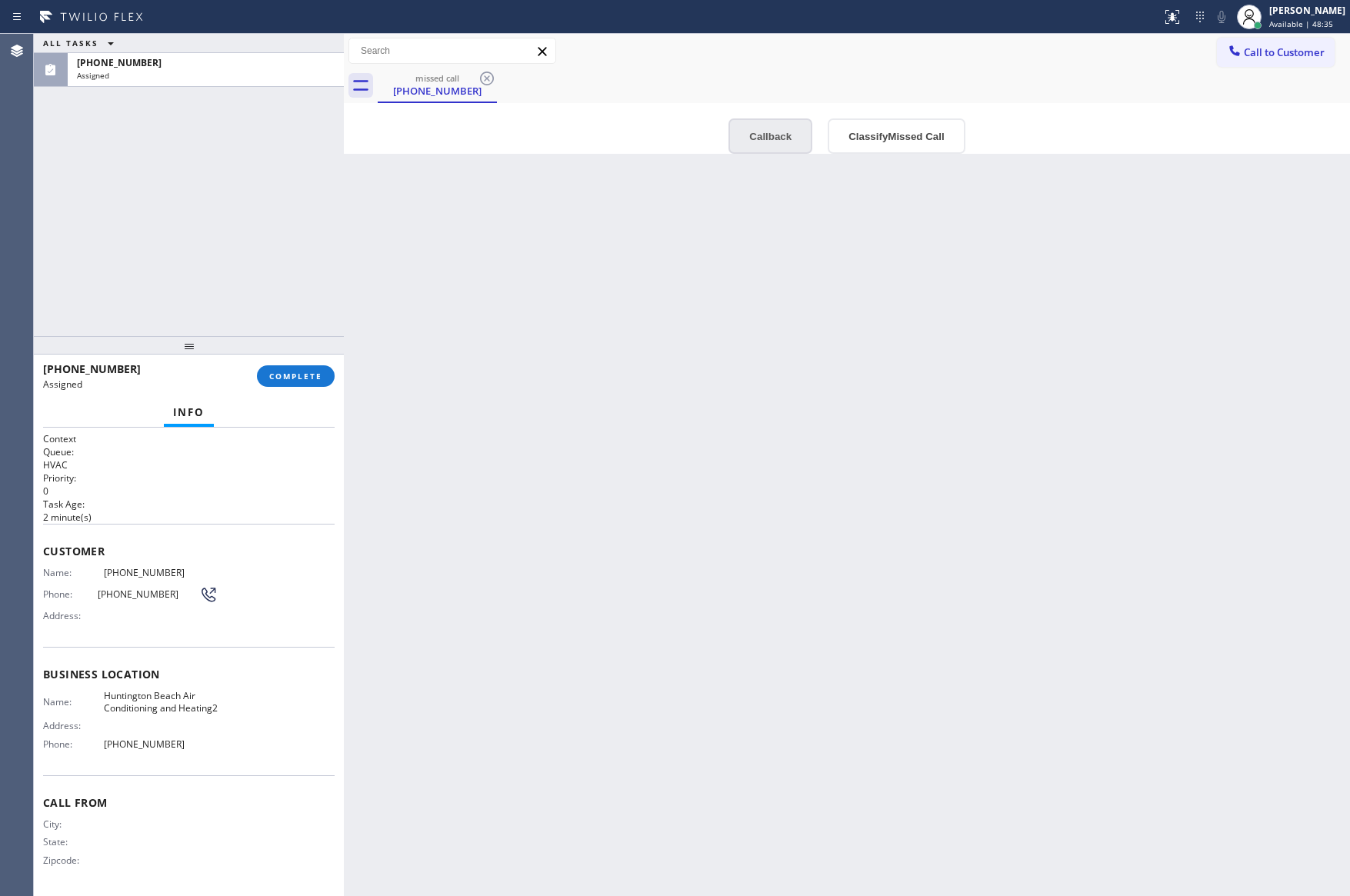
click at [754, 125] on button "Callback" at bounding box center [771, 136] width 84 height 35
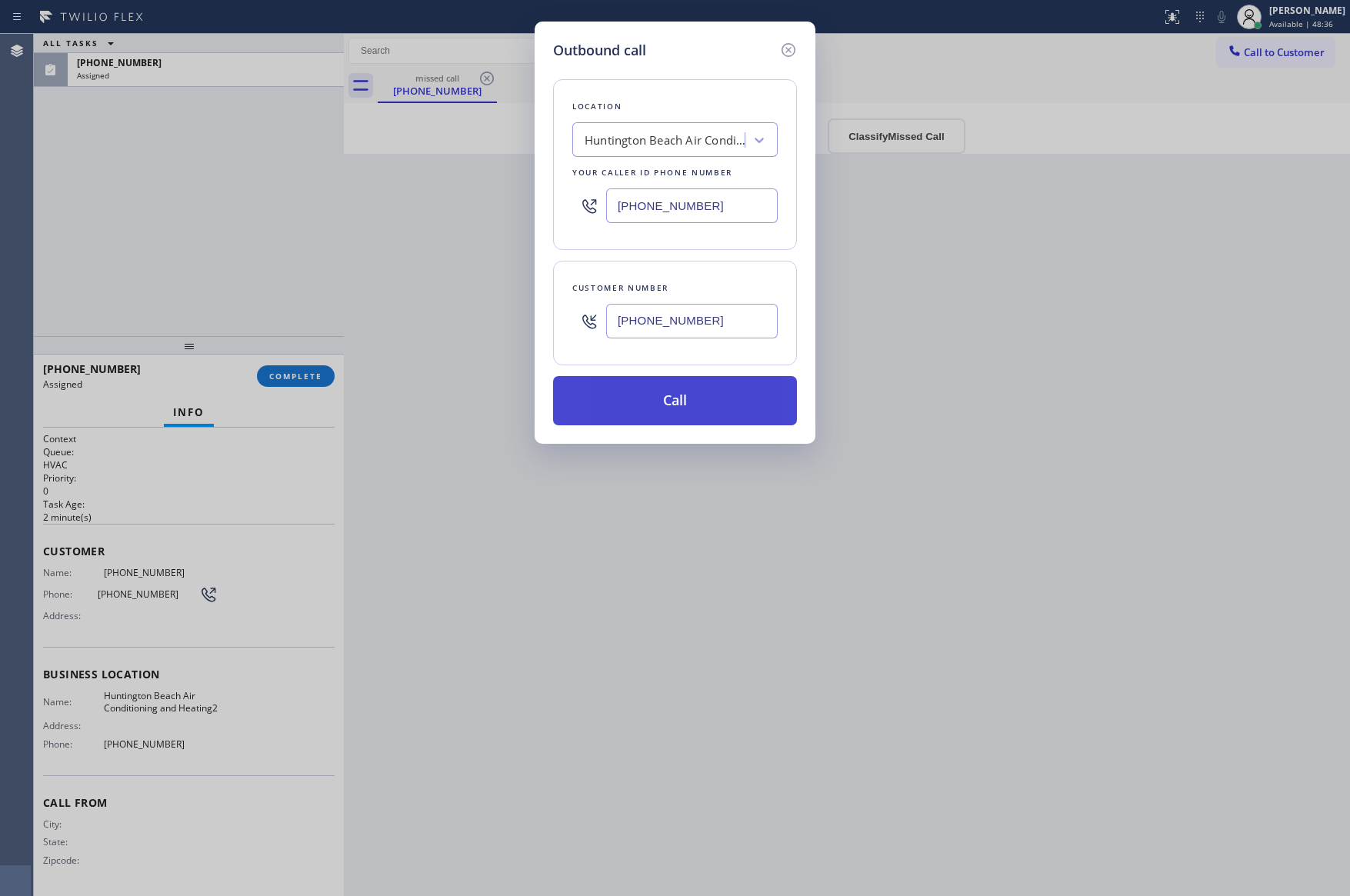
drag, startPoint x: 700, startPoint y: 402, endPoint x: 298, endPoint y: 273, distance: 422.2
click at [699, 402] on button "Call" at bounding box center [675, 400] width 244 height 49
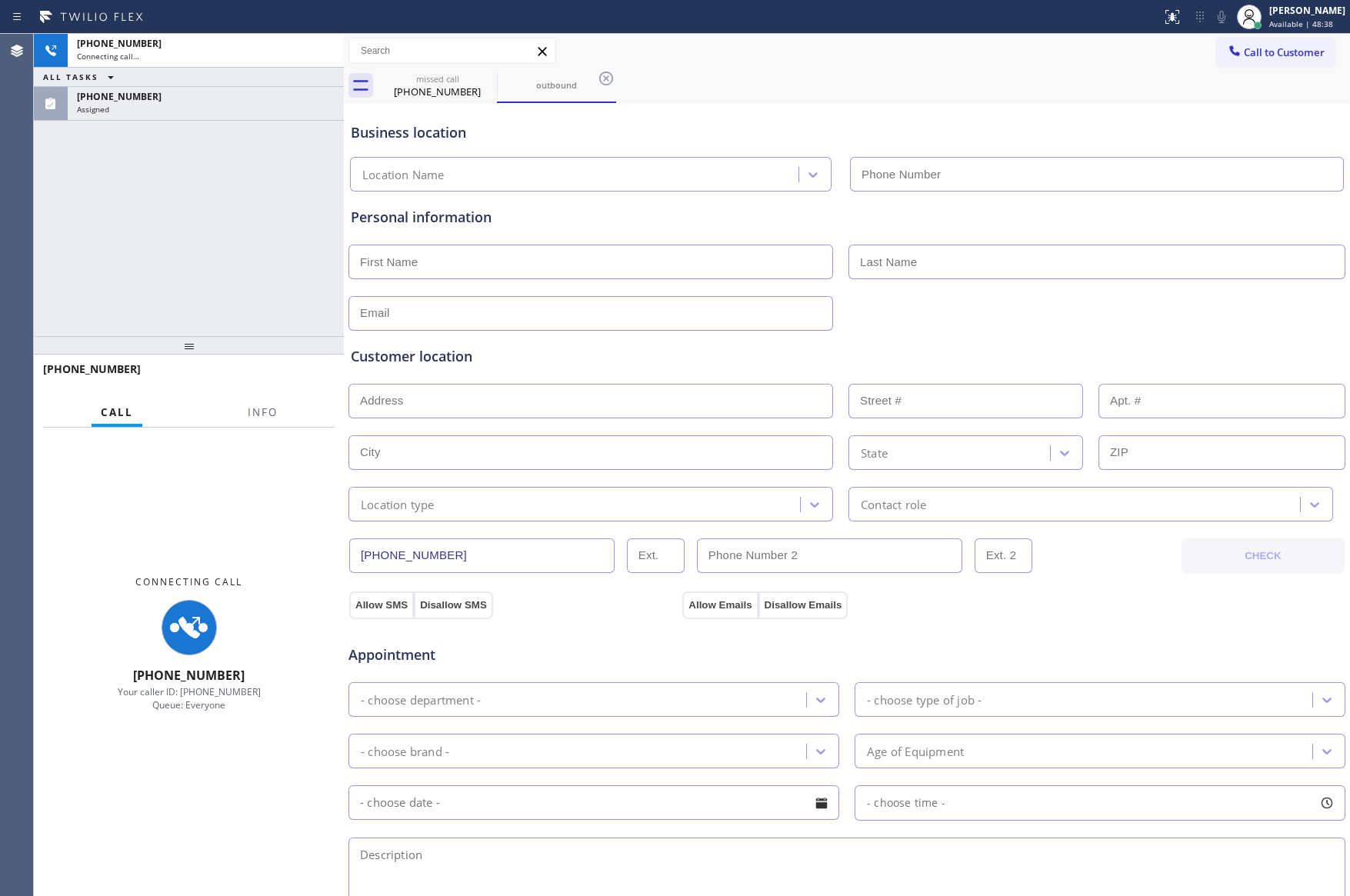
type input "[PHONE_NUMBER]"
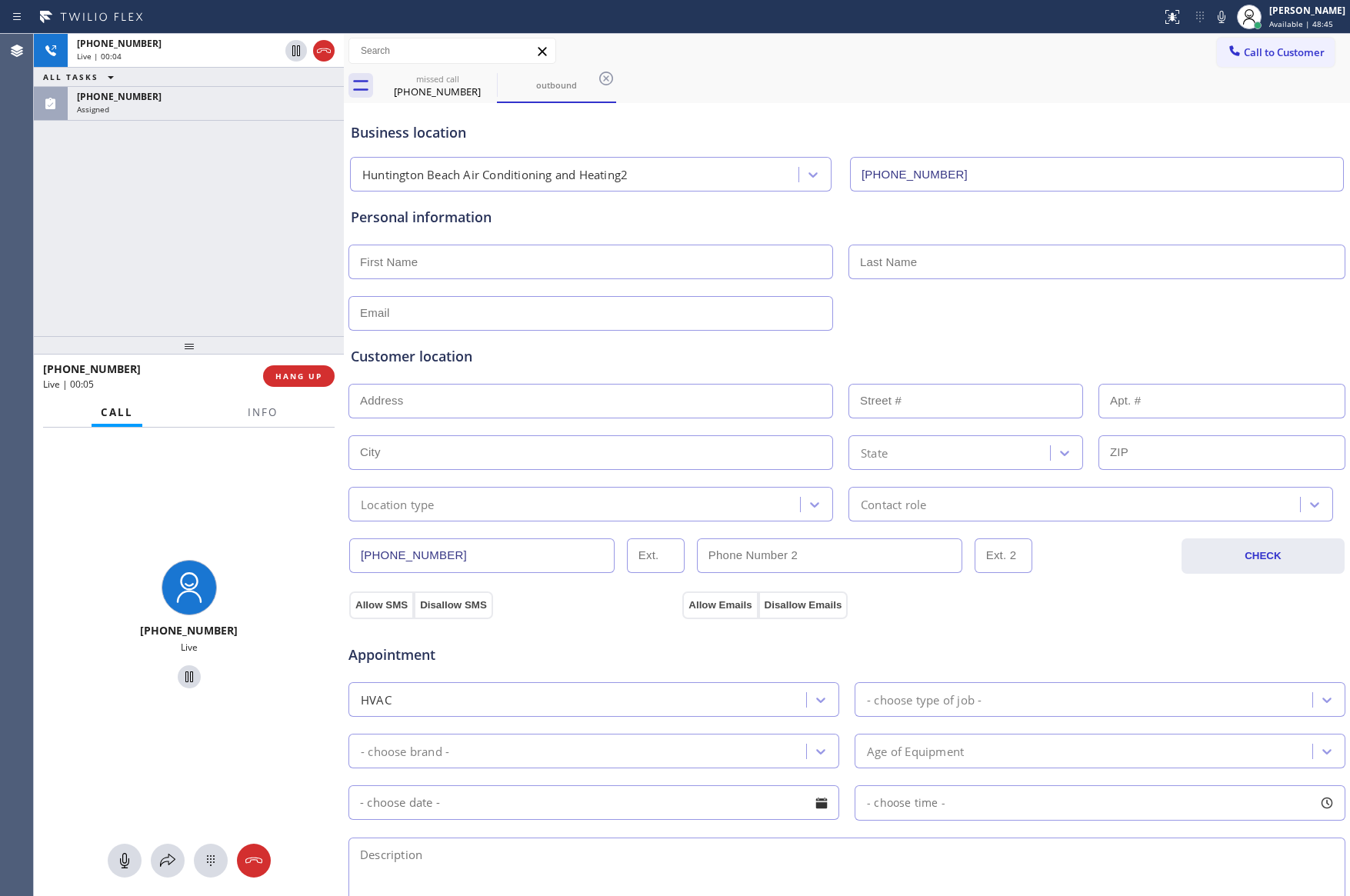
click at [286, 218] on div "[PHONE_NUMBER] Live | 00:04 ALL TASKS ALL TASKS ACTIVE TASKS TASKS IN WRAP UP […" at bounding box center [189, 185] width 310 height 302
click at [321, 371] on span "HANG UP" at bounding box center [299, 376] width 47 height 10
click at [272, 217] on div "[PHONE_NUMBER] Live | 00:06 ALL TASKS ALL TASKS ACTIVE TASKS TASKS IN WRAP UP […" at bounding box center [189, 185] width 310 height 302
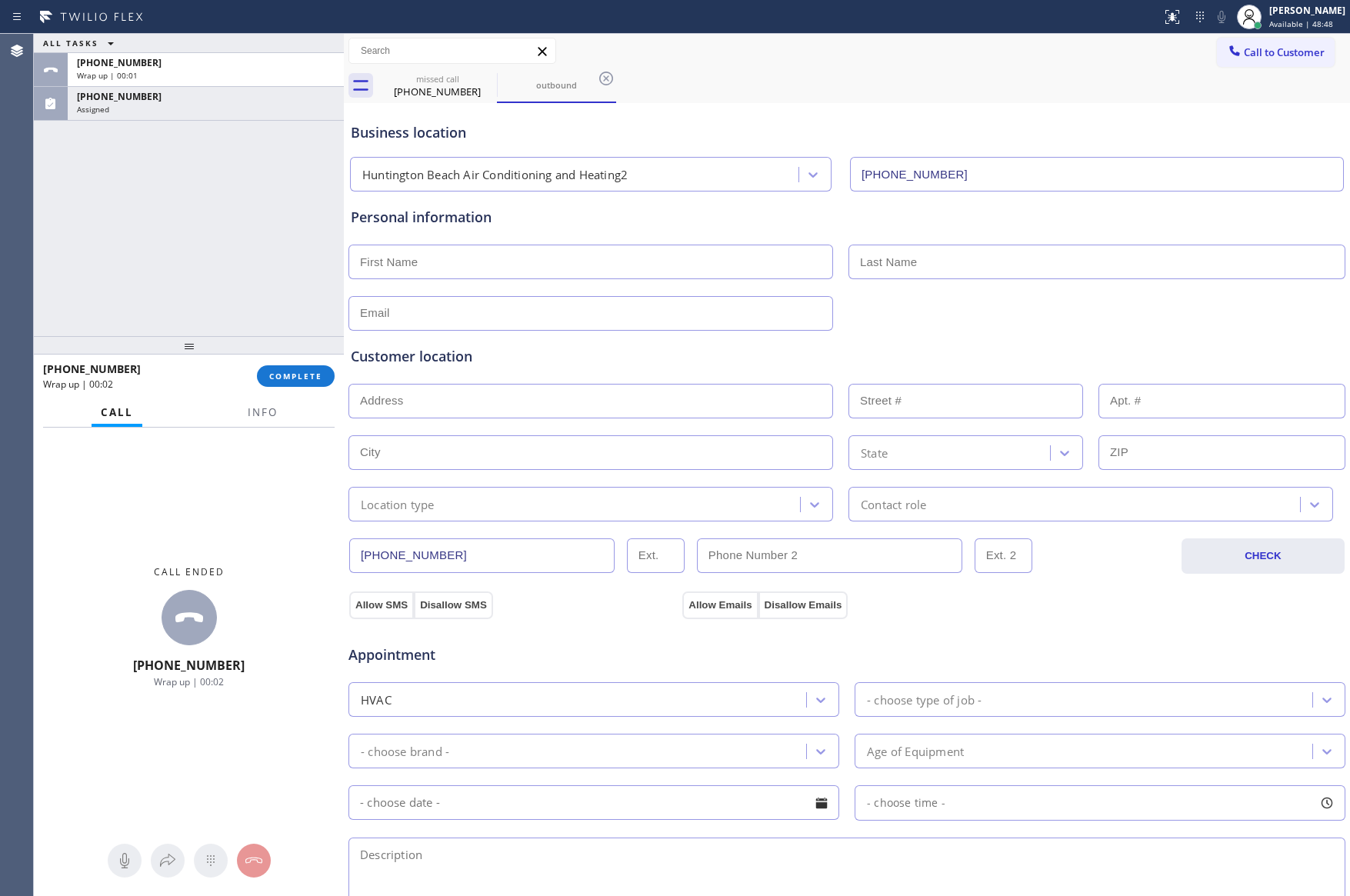
click at [272, 217] on div "ALL TASKS ALL TASKS ACTIVE TASKS TASKS IN WRAP UP [PHONE_NUMBER] Wrap up | 00:[…" at bounding box center [189, 185] width 310 height 302
click at [327, 369] on button "COMPLETE" at bounding box center [296, 376] width 78 height 22
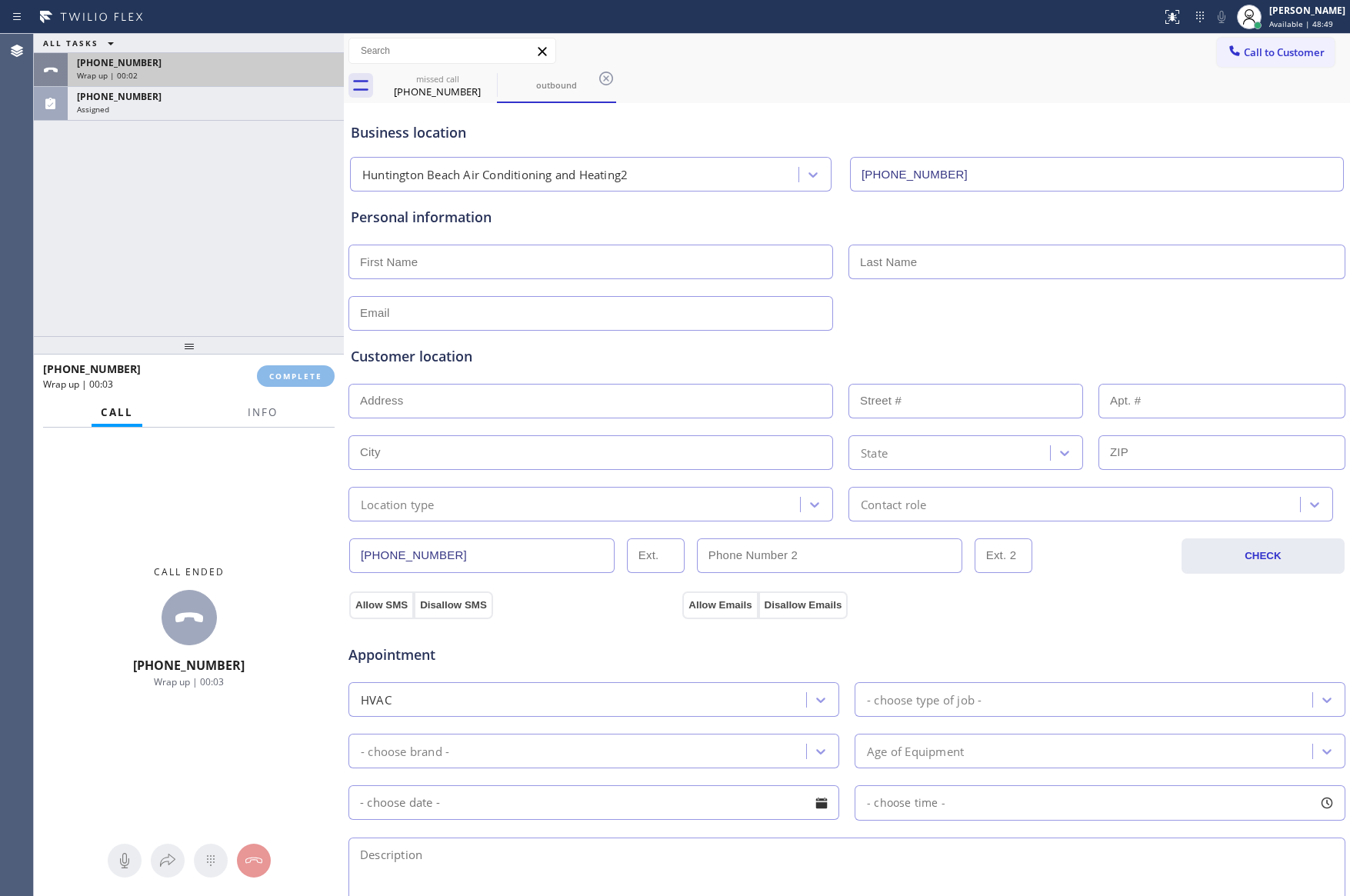
click at [231, 70] on div "Wrap up | 00:02" at bounding box center [205, 75] width 258 height 10
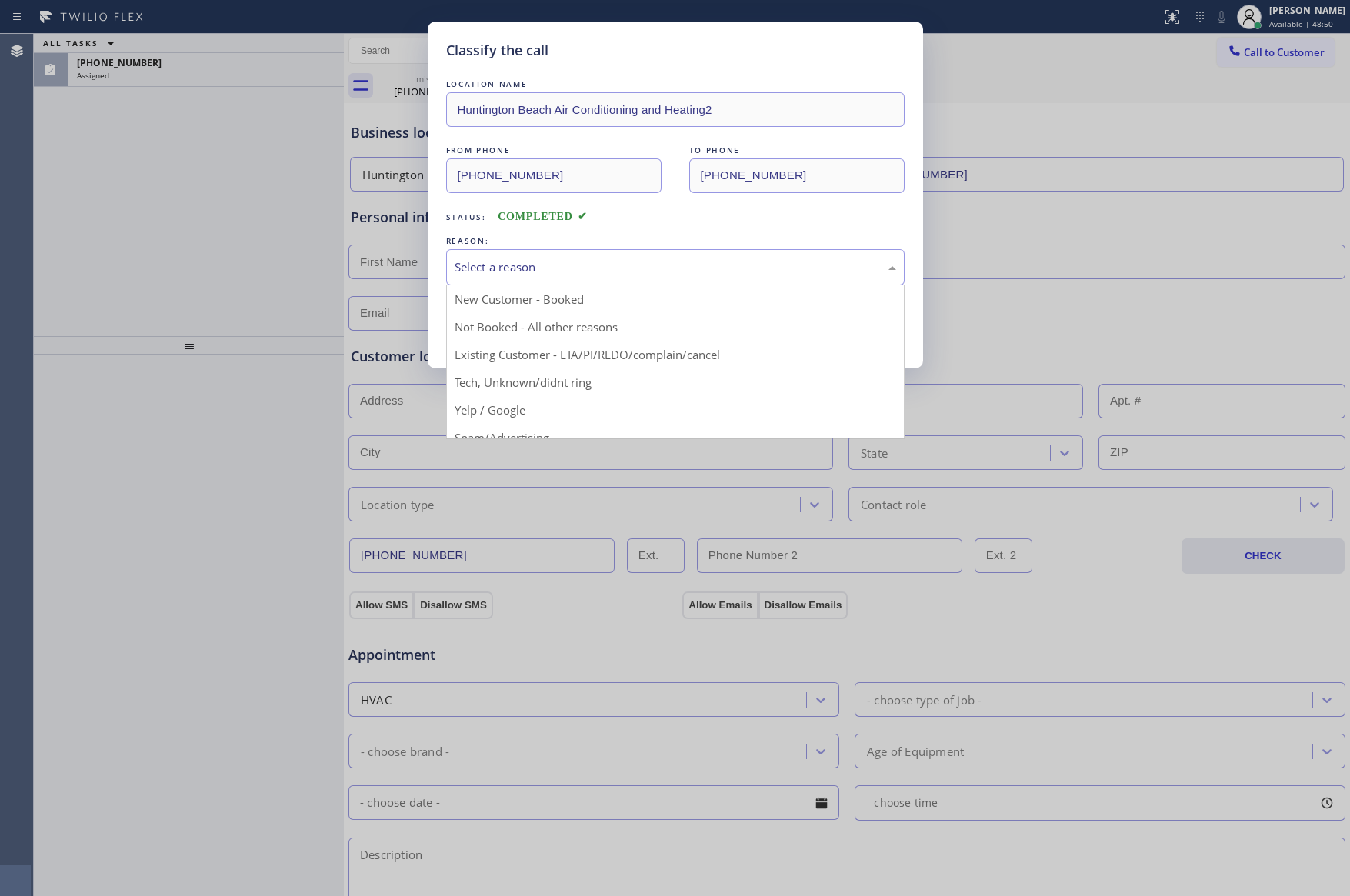
click at [587, 273] on div "Select a reason" at bounding box center [675, 267] width 441 height 18
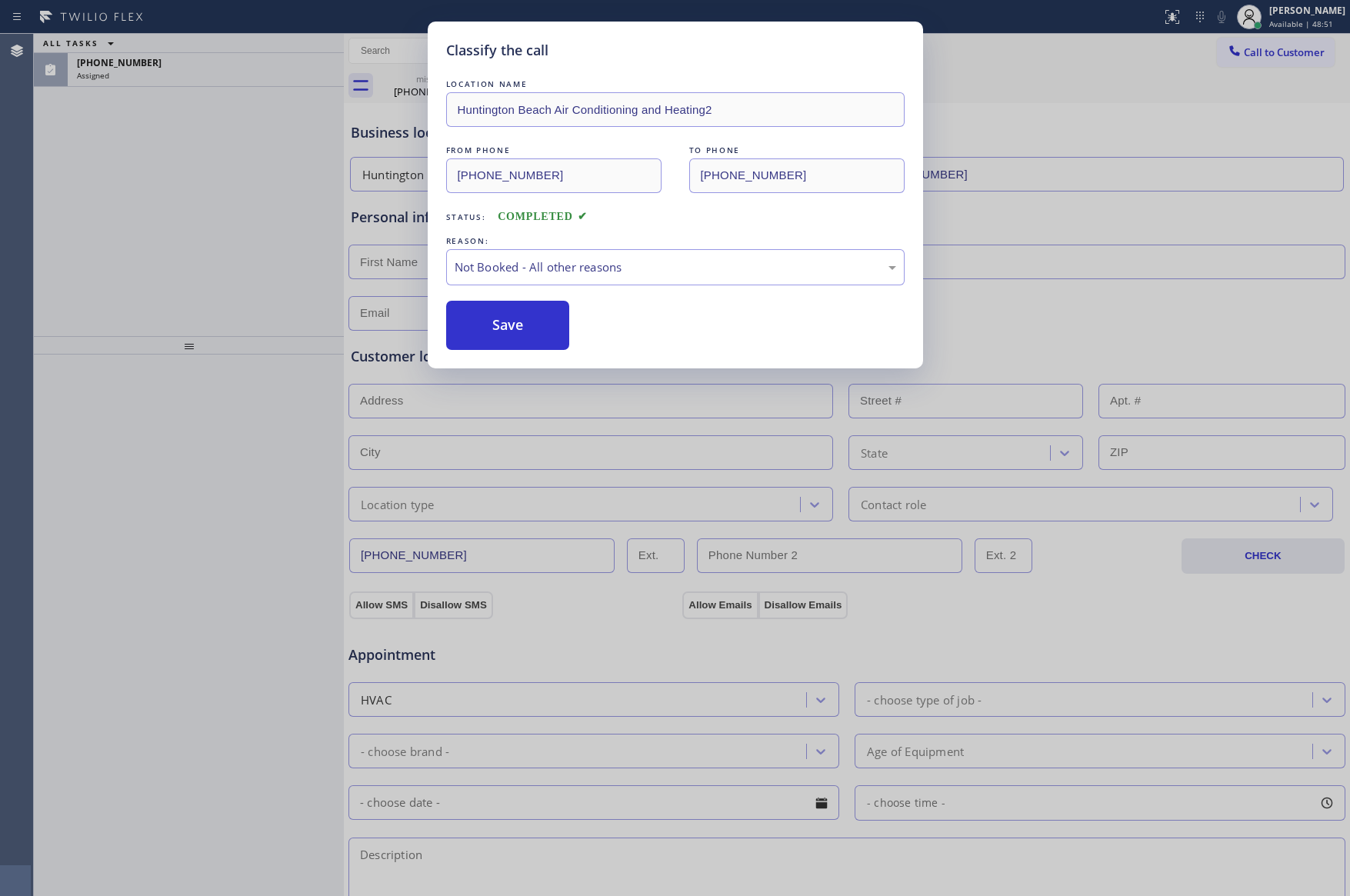
click at [517, 330] on button "Save" at bounding box center [508, 325] width 124 height 49
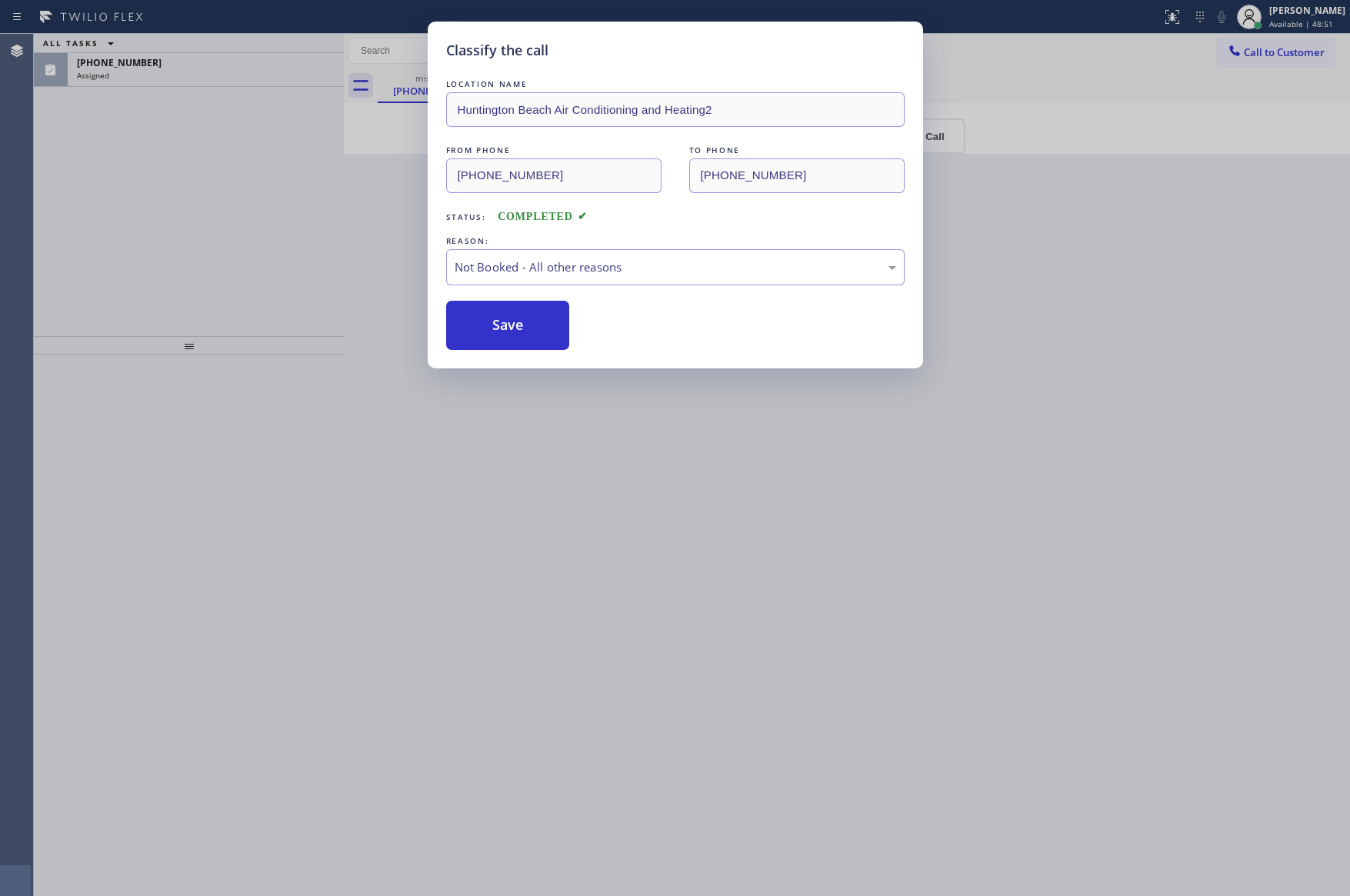
click at [517, 330] on button "Save" at bounding box center [508, 325] width 124 height 49
drag, startPoint x: 208, startPoint y: 229, endPoint x: 577, endPoint y: 344, distance: 386.5
click at [239, 234] on div "Classify the call LOCATION NAME [GEOGRAPHIC_DATA] Air Conditioning and Heating2…" at bounding box center [675, 448] width 1350 height 896
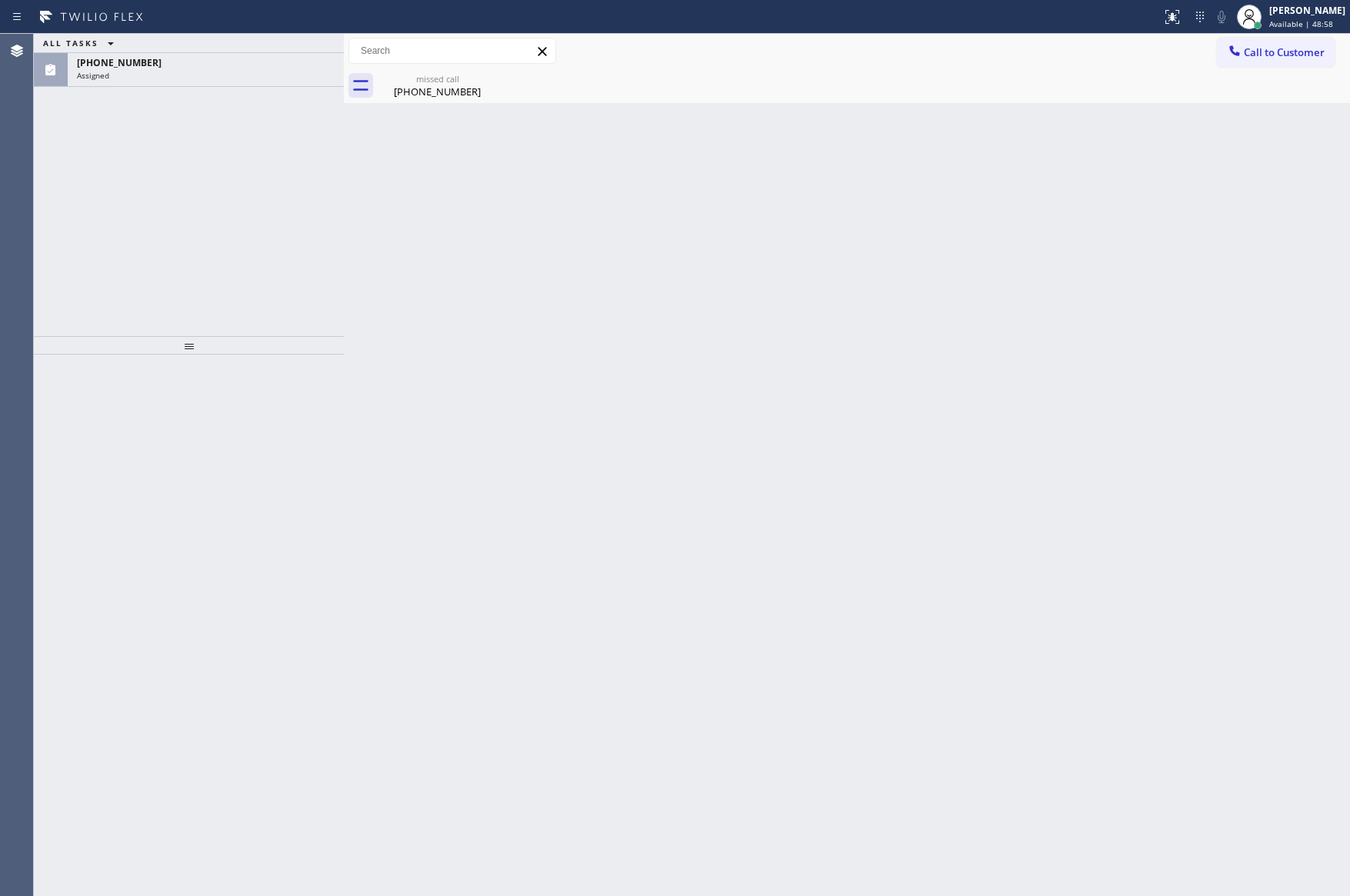
click at [607, 275] on div "Back to Dashboard Change Sender ID Customers Technicians Select a contact Outbo…" at bounding box center [847, 465] width 1007 height 863
click at [1311, 55] on span "Call to Customer" at bounding box center [1284, 52] width 81 height 14
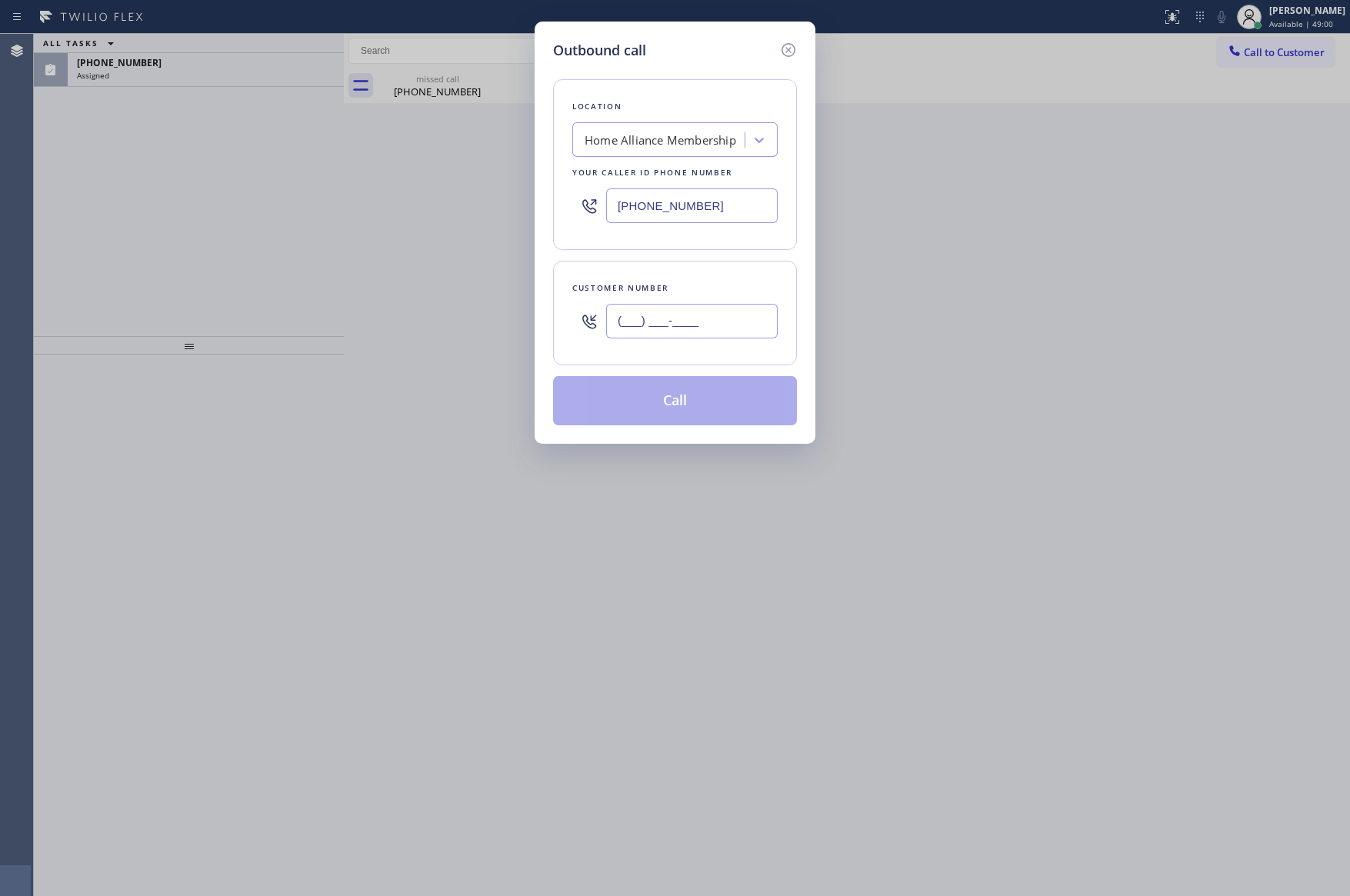
click at [733, 332] on input "(___) ___-____" at bounding box center [692, 321] width 171 height 34
paste input "480) 720-6797"
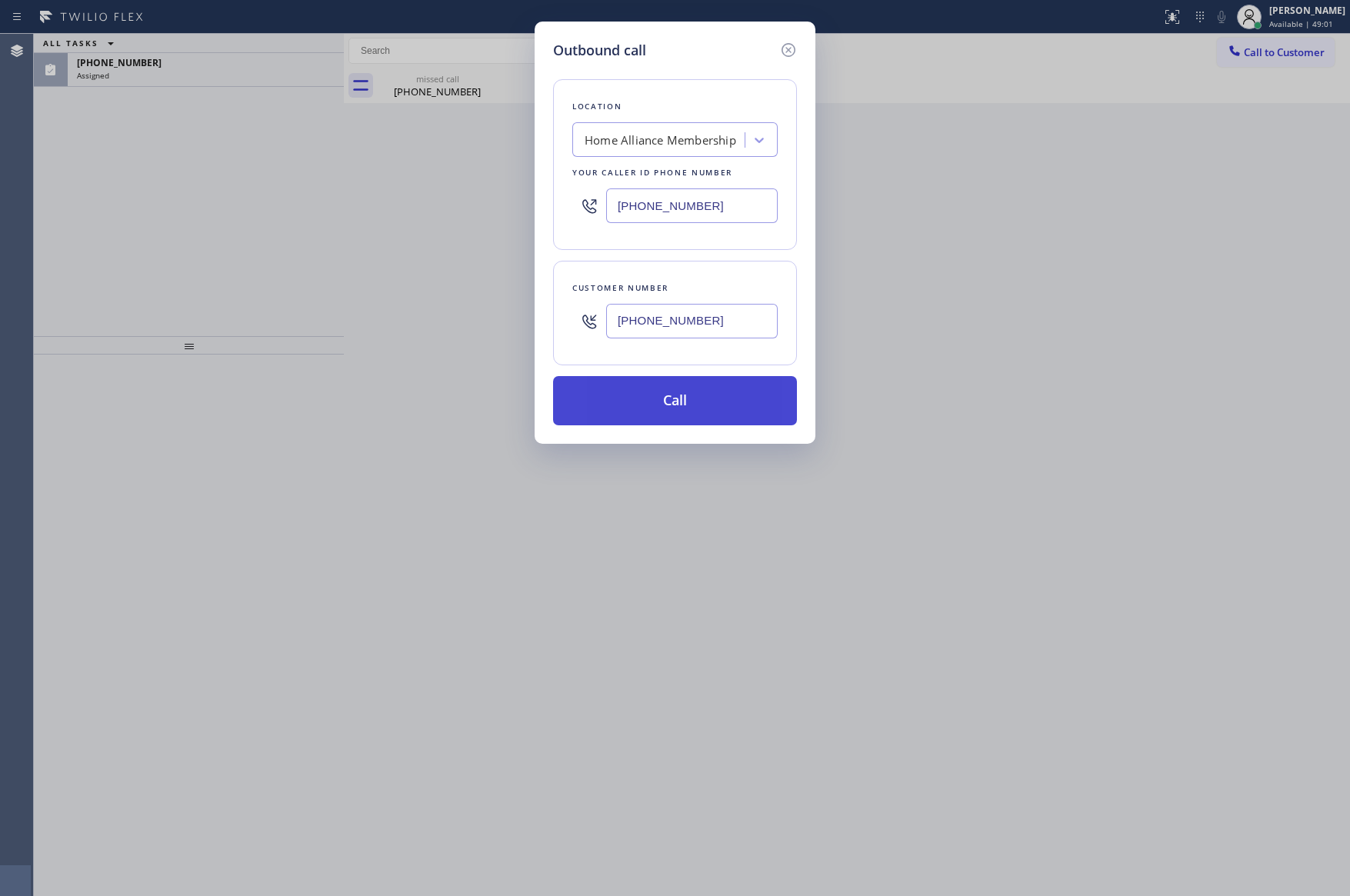
type input "[PHONE_NUMBER]"
click at [718, 408] on button "Call" at bounding box center [675, 400] width 244 height 49
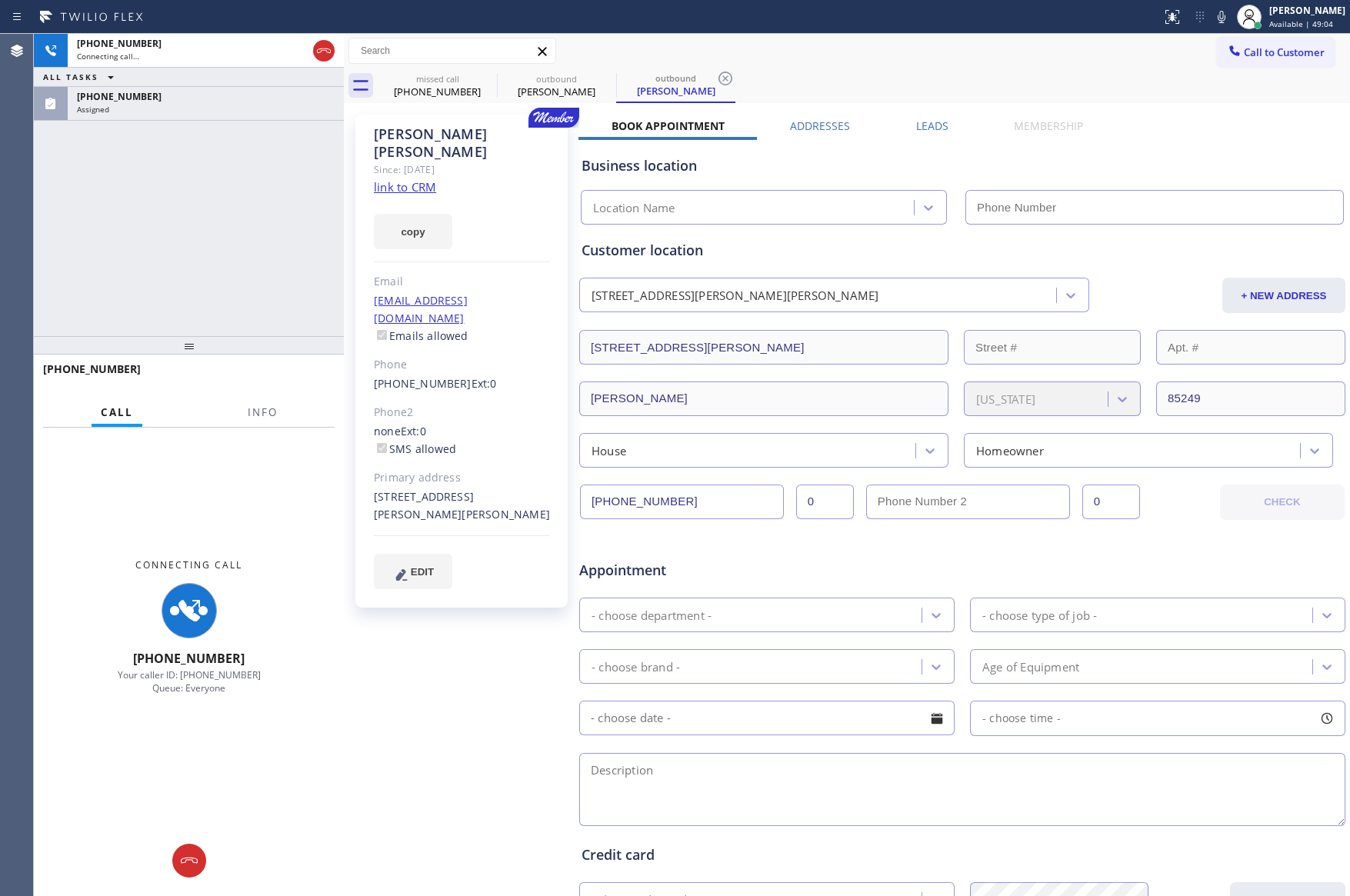
click at [238, 157] on div "[PHONE_NUMBER] Connecting call… ALL TASKS ALL TASKS ACTIVE TASKS TASKS IN WRAP …" at bounding box center [189, 185] width 310 height 302
click at [231, 113] on div "Assigned" at bounding box center [205, 108] width 258 height 10
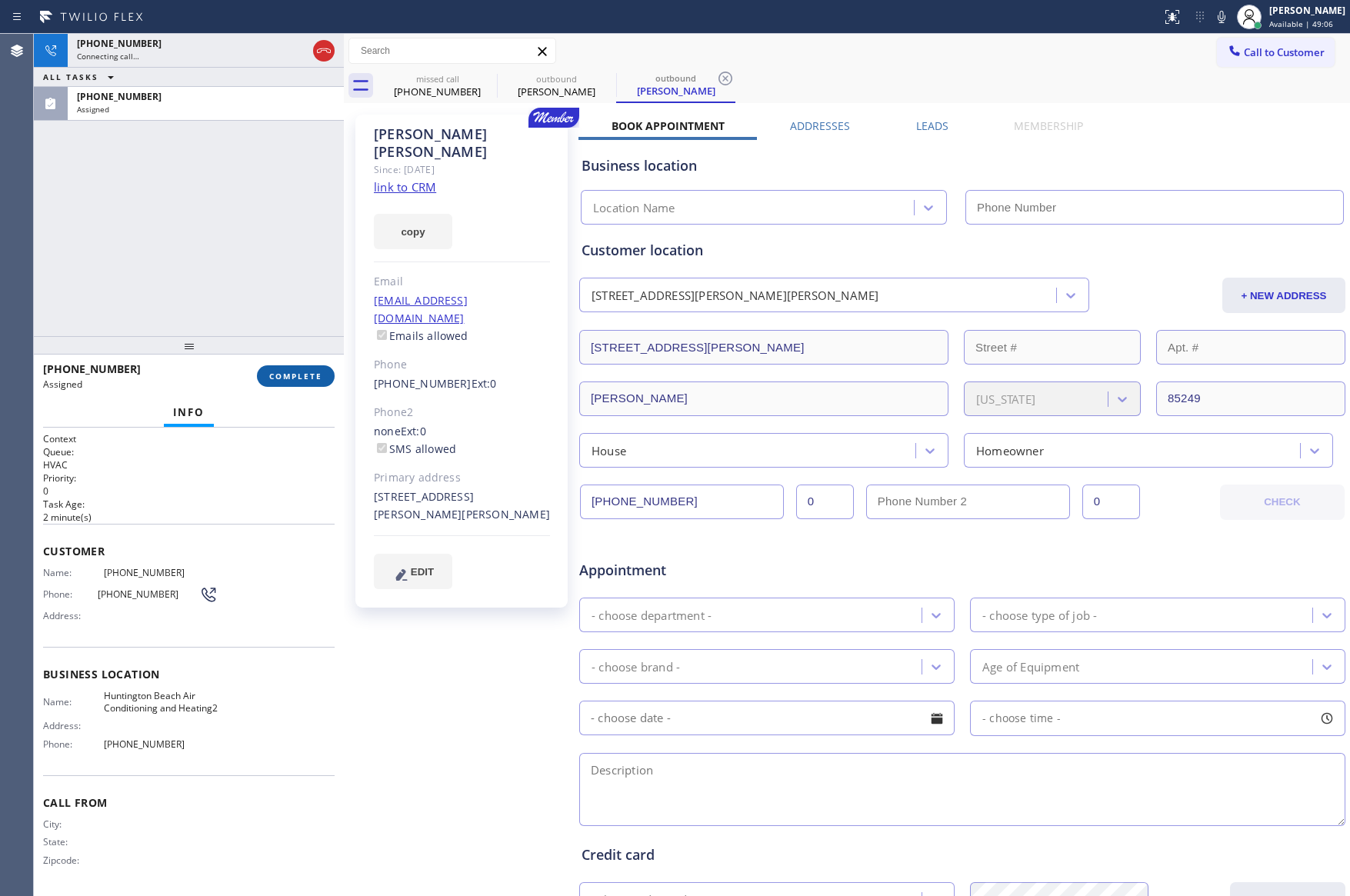
click at [298, 375] on span "COMPLETE" at bounding box center [296, 376] width 53 height 10
click at [276, 49] on div "[PHONE_NUMBER]" at bounding box center [192, 44] width 230 height 13
type input "[PHONE_NUMBER]"
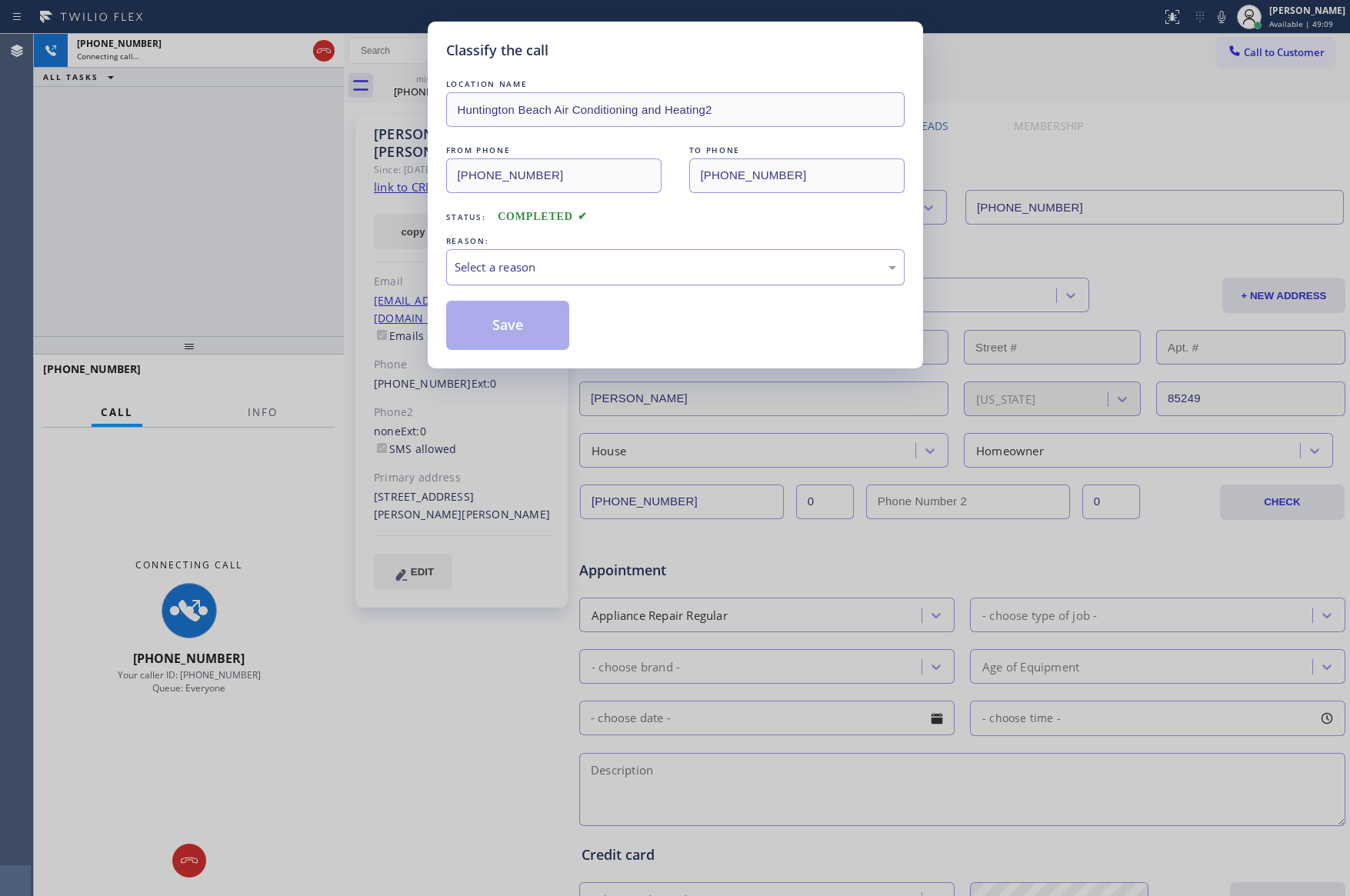
click at [621, 266] on div "Select a reason" at bounding box center [675, 267] width 441 height 18
click at [499, 336] on button "Save" at bounding box center [508, 325] width 124 height 49
drag, startPoint x: 157, startPoint y: 217, endPoint x: 164, endPoint y: 212, distance: 8.6
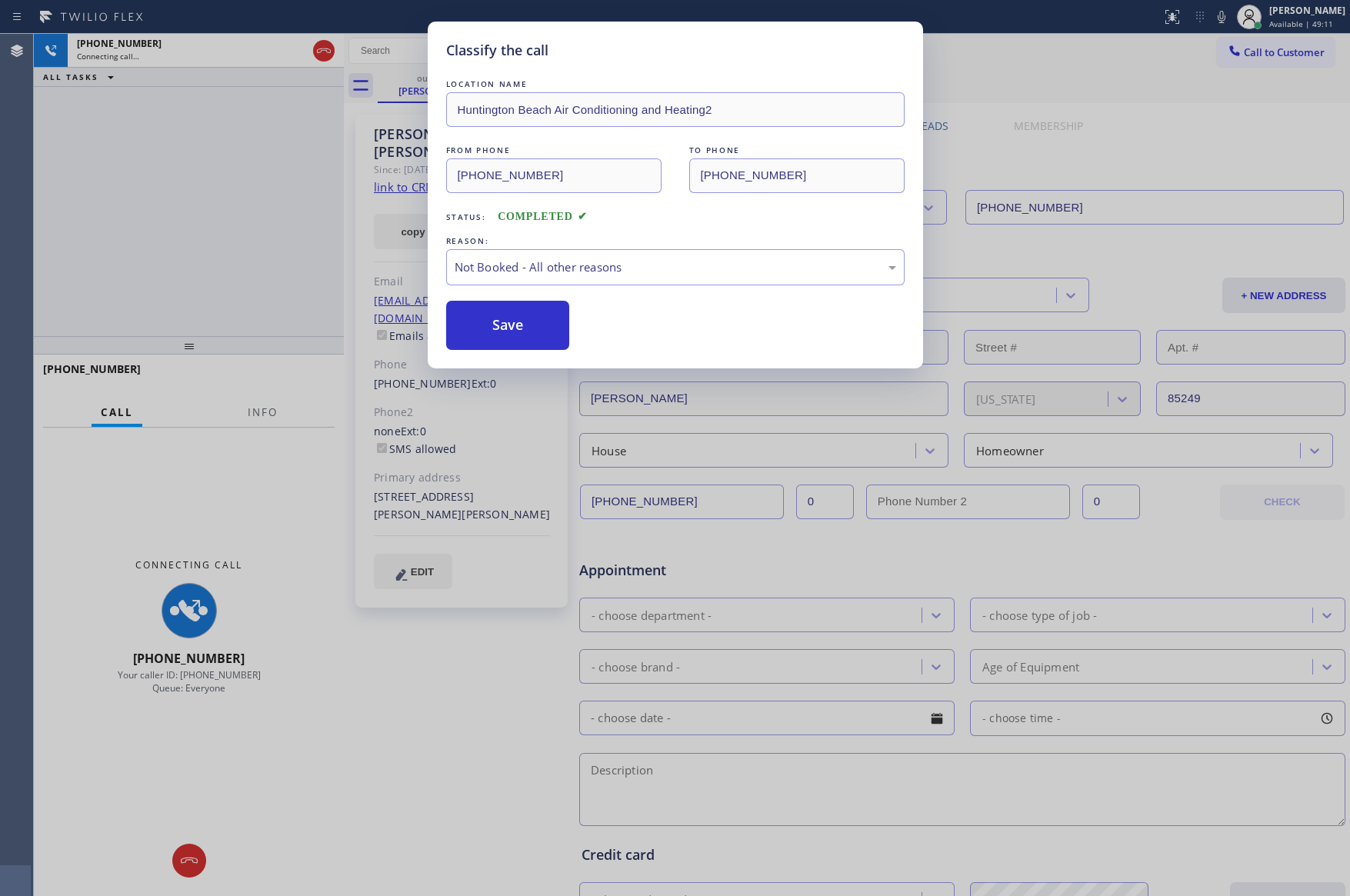
click at [160, 215] on div "Classify the call LOCATION NAME [GEOGRAPHIC_DATA] Air Conditioning and Heating2…" at bounding box center [675, 448] width 1350 height 896
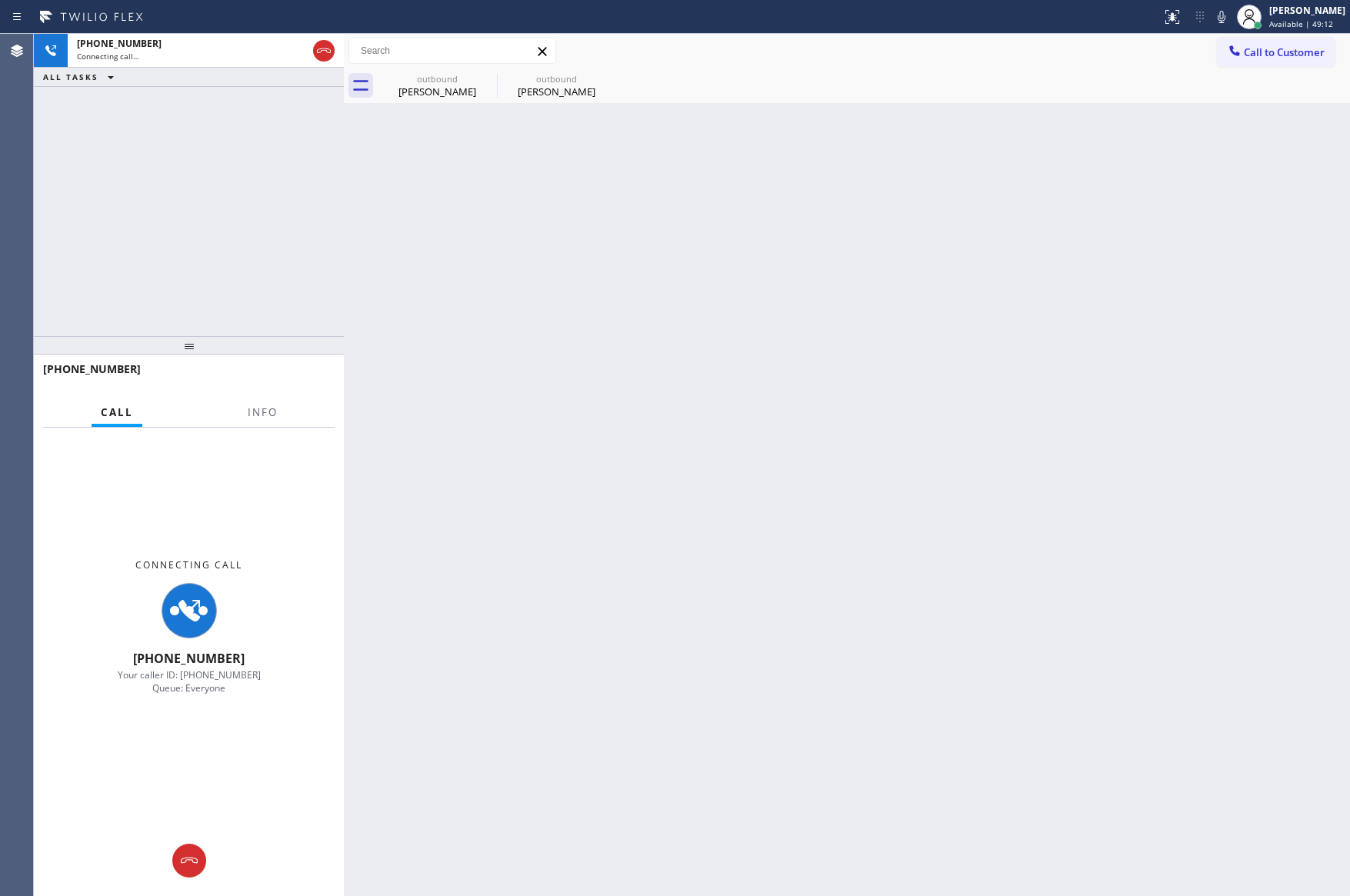
click at [189, 183] on div "[PHONE_NUMBER] Connecting call… ALL TASKS ALL TASKS ACTIVE TASKS TASKS IN WRAP …" at bounding box center [189, 185] width 310 height 302
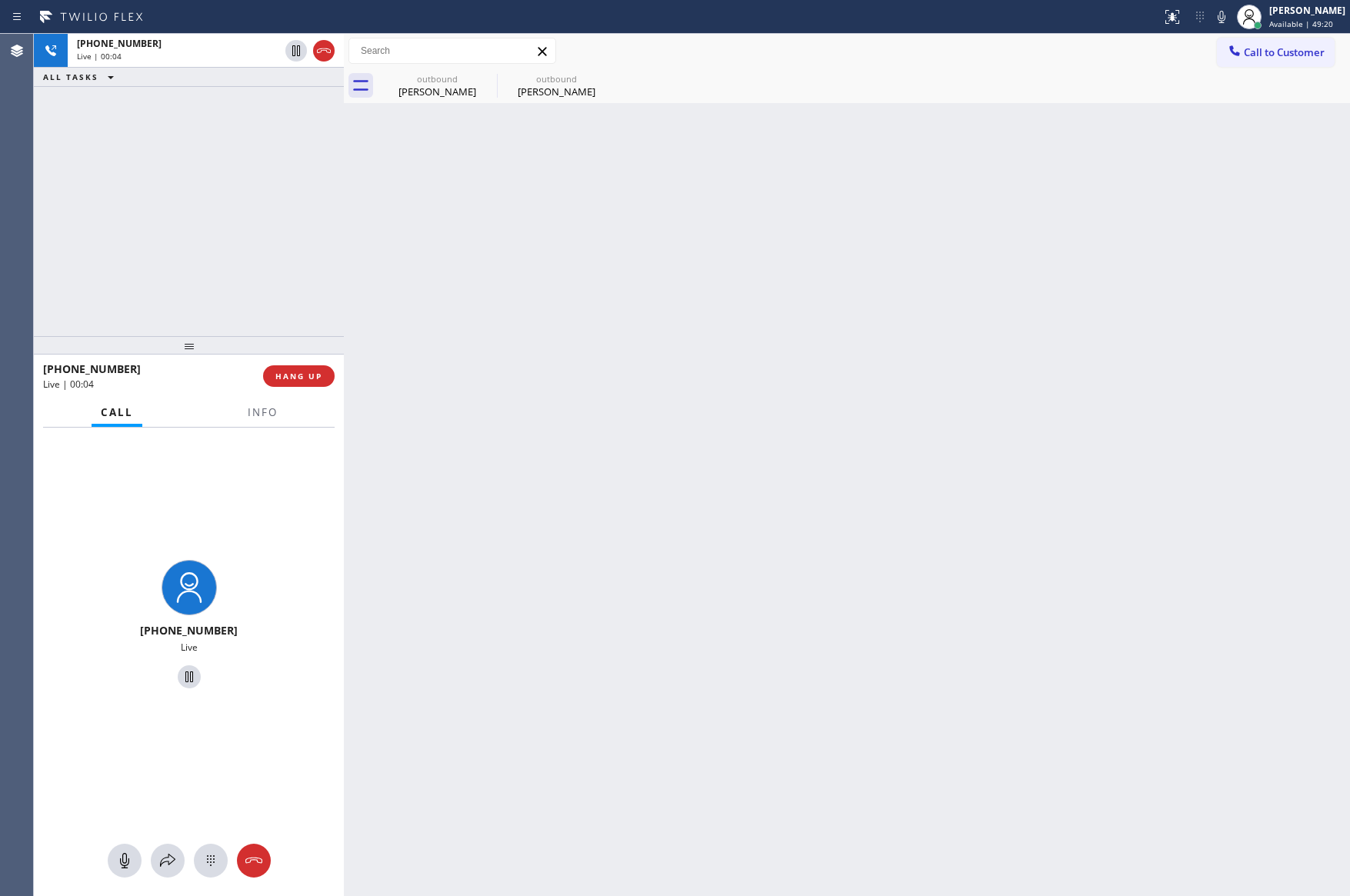
drag, startPoint x: 593, startPoint y: 282, endPoint x: 543, endPoint y: 189, distance: 105.6
click at [589, 277] on div "Back to Dashboard Change Sender ID Customers Technicians Select a contact Outbo…" at bounding box center [847, 465] width 1007 height 863
click at [552, 79] on div "outbound" at bounding box center [557, 79] width 116 height 11
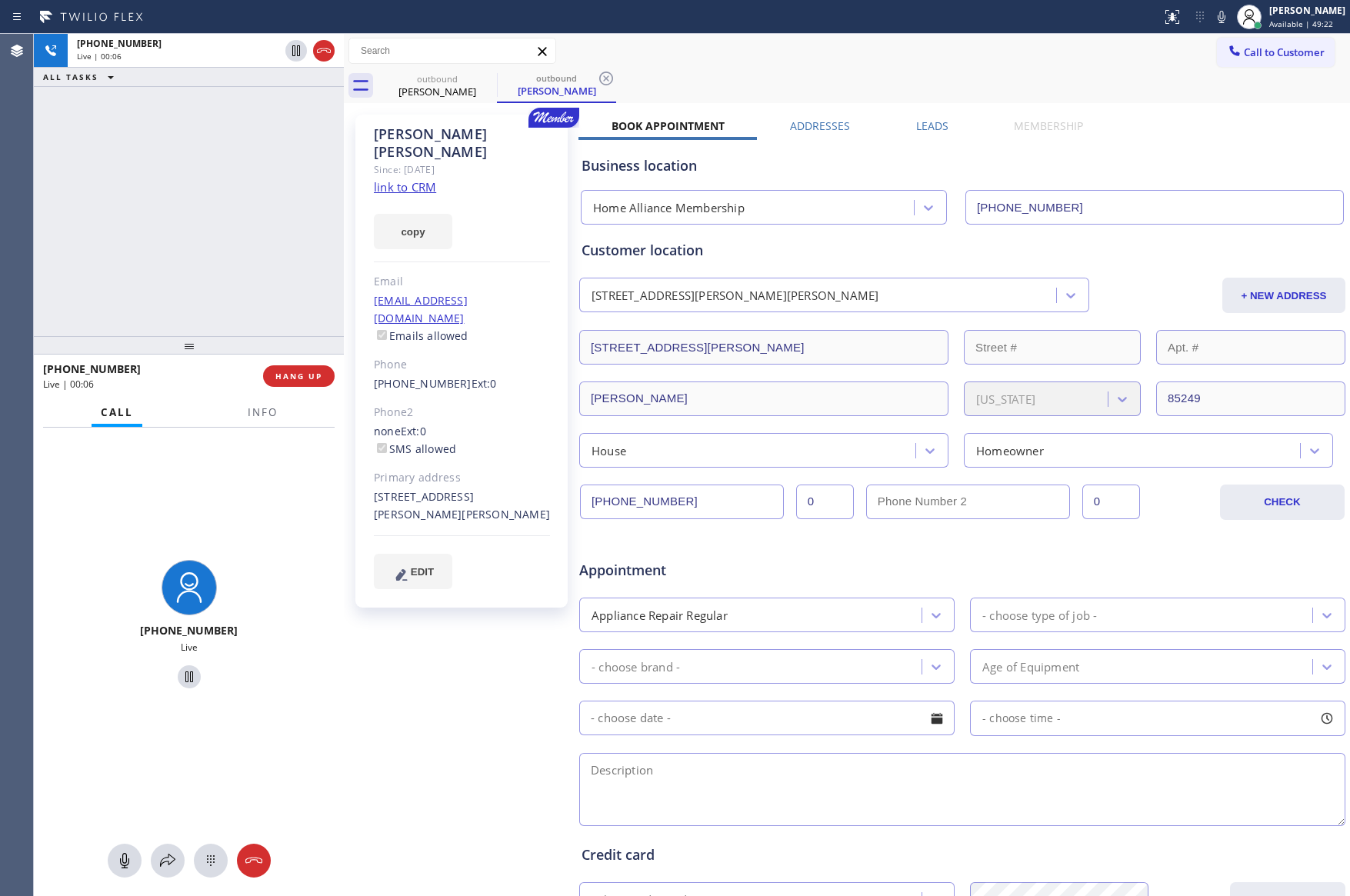
click at [1145, 104] on div "[PERSON_NAME] Since: [DATE] link to CRM copy Email [EMAIL_ADDRESS][DOMAIN_NAME]…" at bounding box center [847, 605] width 1007 height 1004
click at [404, 179] on link "link to CRM" at bounding box center [405, 186] width 63 height 15
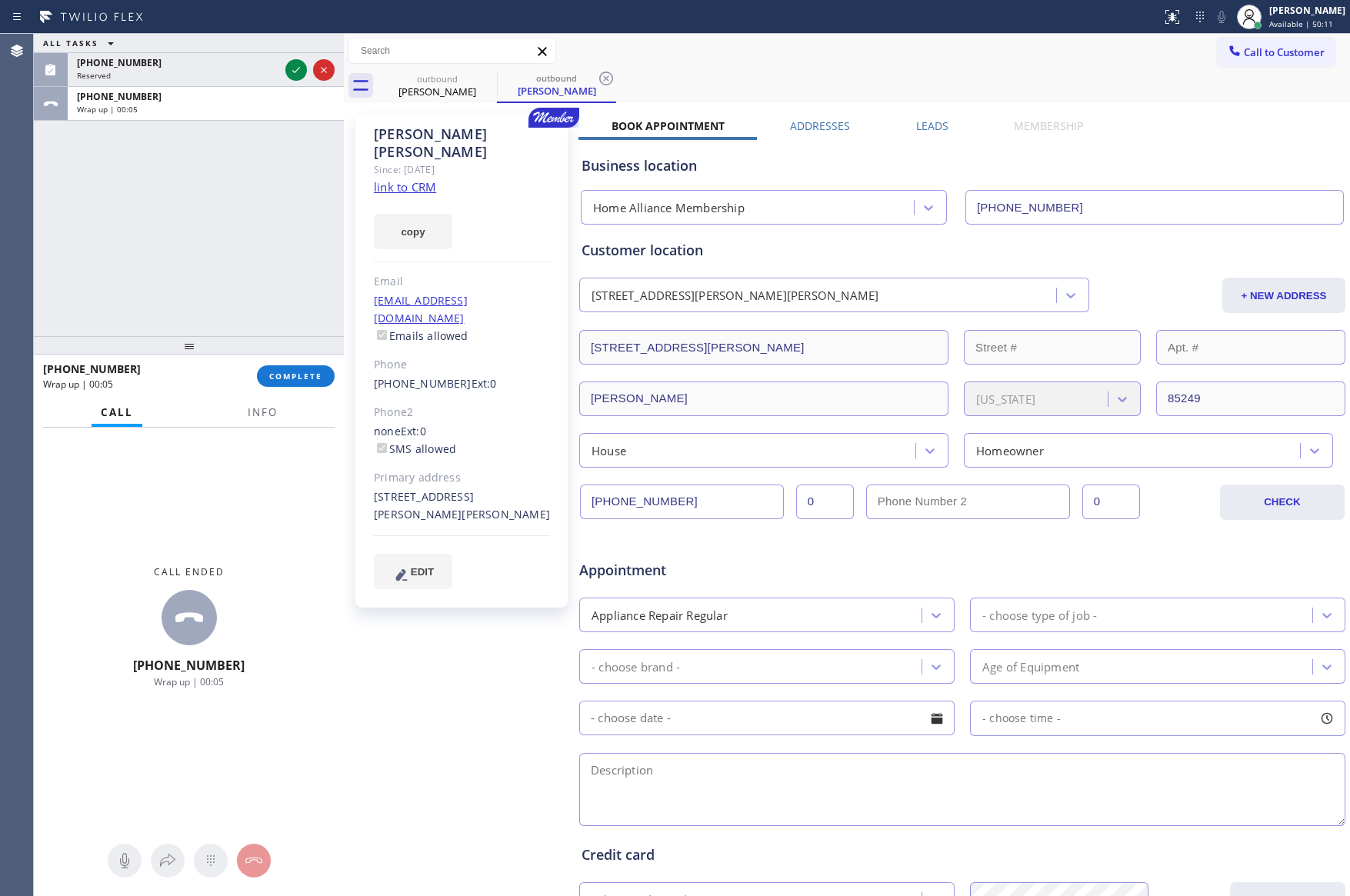
drag, startPoint x: 115, startPoint y: 340, endPoint x: 150, endPoint y: 222, distance: 123.1
click at [116, 340] on div at bounding box center [189, 344] width 310 height 18
click at [160, 185] on div "ALL TASKS ALL TASKS ACTIVE TASKS TASKS IN WRAP UP [PHONE_NUMBER] Reserved [PHON…" at bounding box center [189, 183] width 310 height 297
click at [472, 376] on span "Ext: 0" at bounding box center [484, 382] width 26 height 14
click at [220, 254] on div "ALL TASKS ALL TASKS ACTIVE TASKS TASKS IN WRAP UP [PHONE_NUMBER] Reserved [PHON…" at bounding box center [189, 183] width 310 height 297
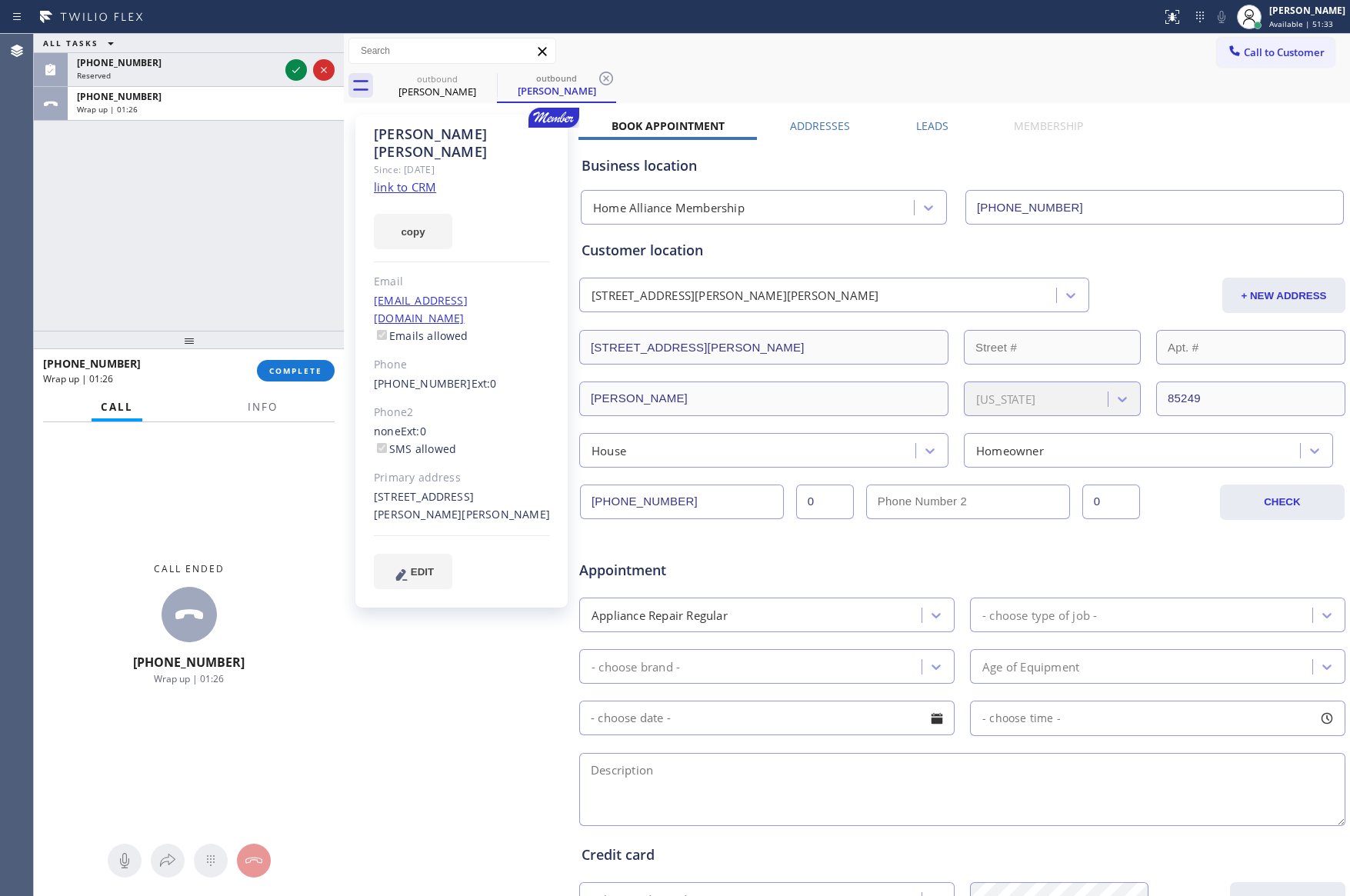
click at [282, 372] on span "COMPLETE" at bounding box center [296, 370] width 53 height 10
click at [270, 243] on div "ALL TASKS ALL TASKS ACTIVE TASKS TASKS IN WRAP UP [PHONE_NUMBER] Reserved [PHON…" at bounding box center [189, 183] width 310 height 297
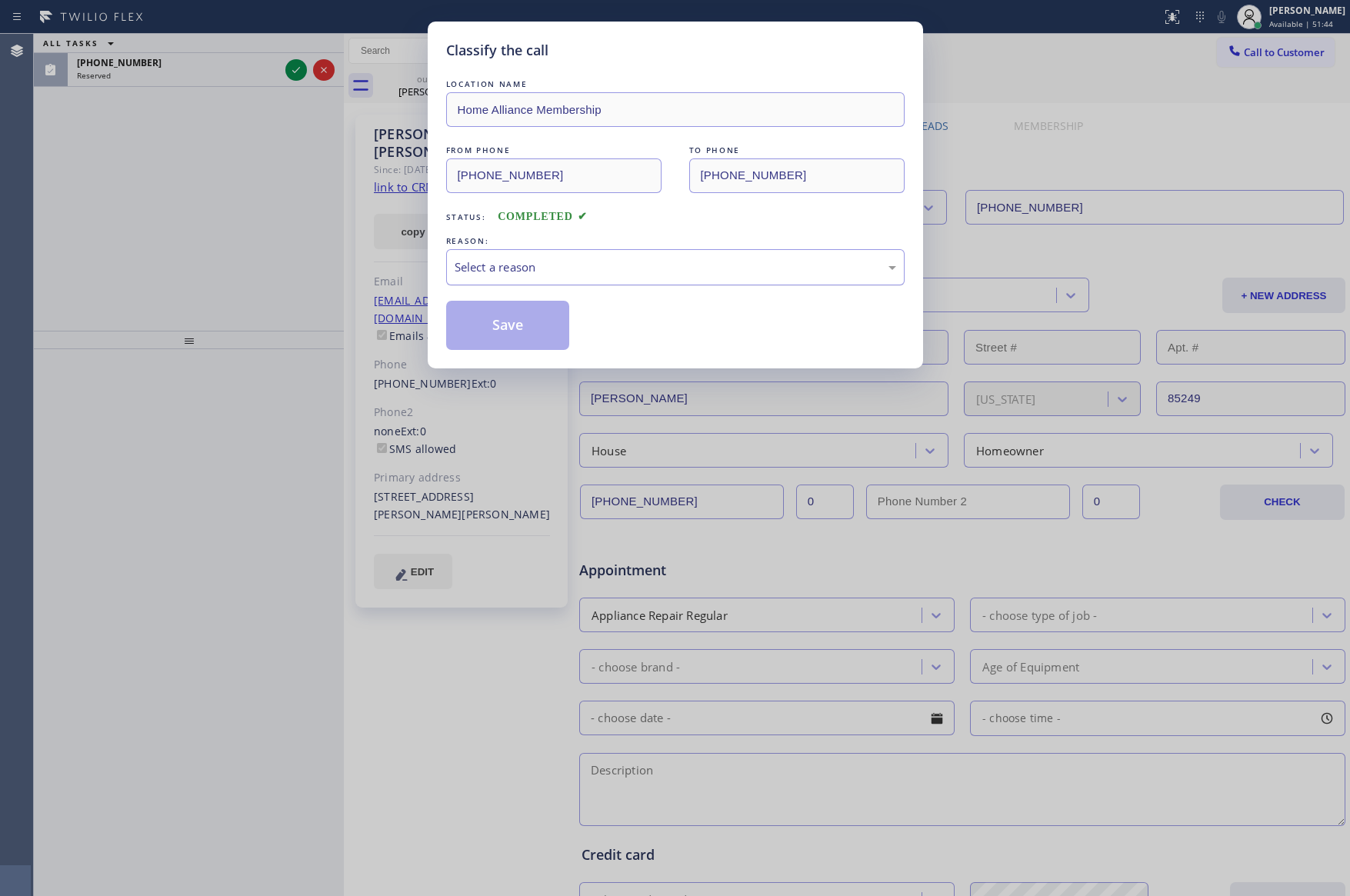
click at [613, 267] on div "Select a reason" at bounding box center [675, 267] width 441 height 18
click at [494, 332] on button "Save" at bounding box center [508, 325] width 124 height 49
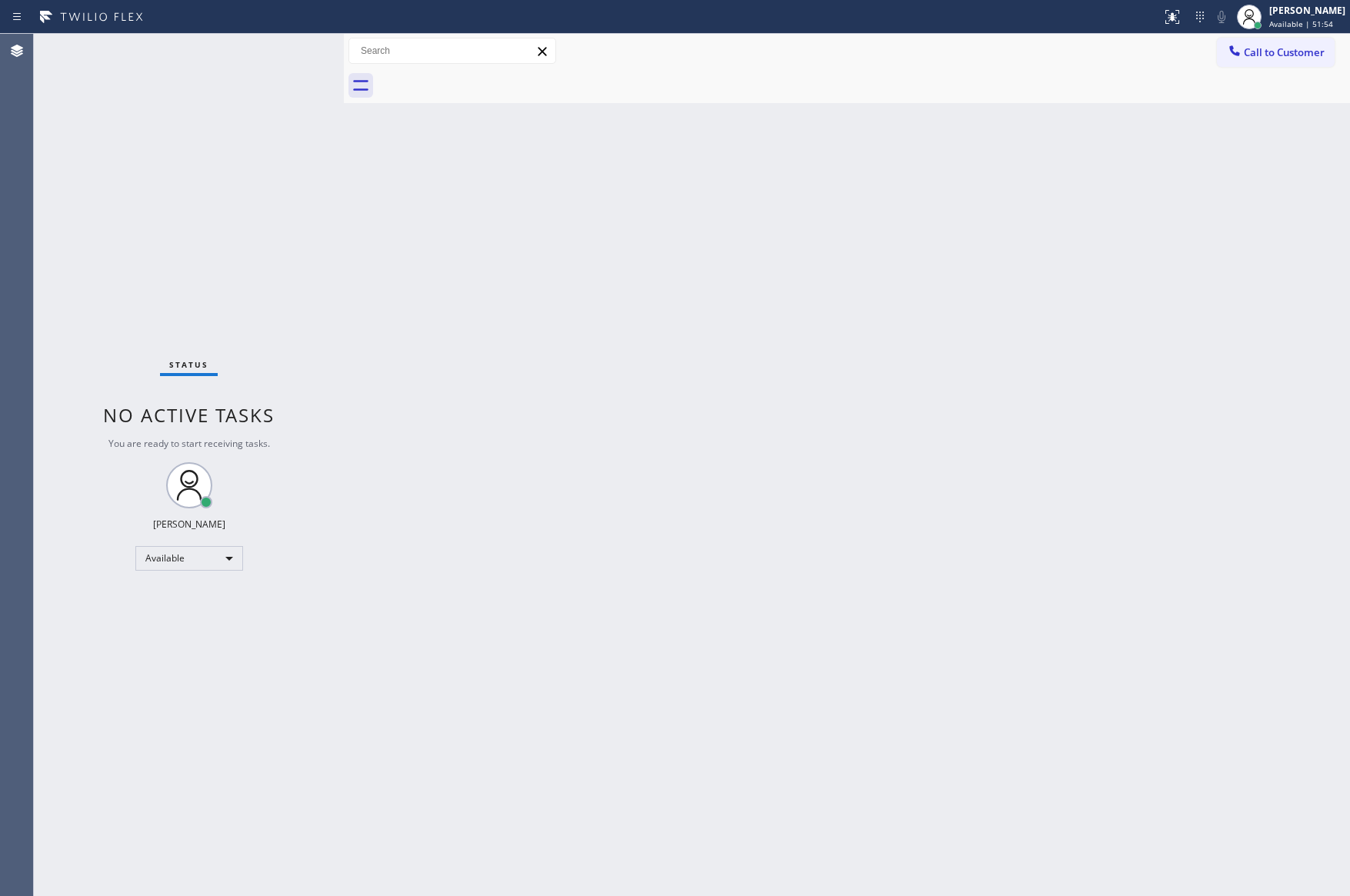
click at [684, 418] on div "Back to Dashboard Change Sender ID Customers Technicians Select a contact Outbo…" at bounding box center [847, 465] width 1007 height 863
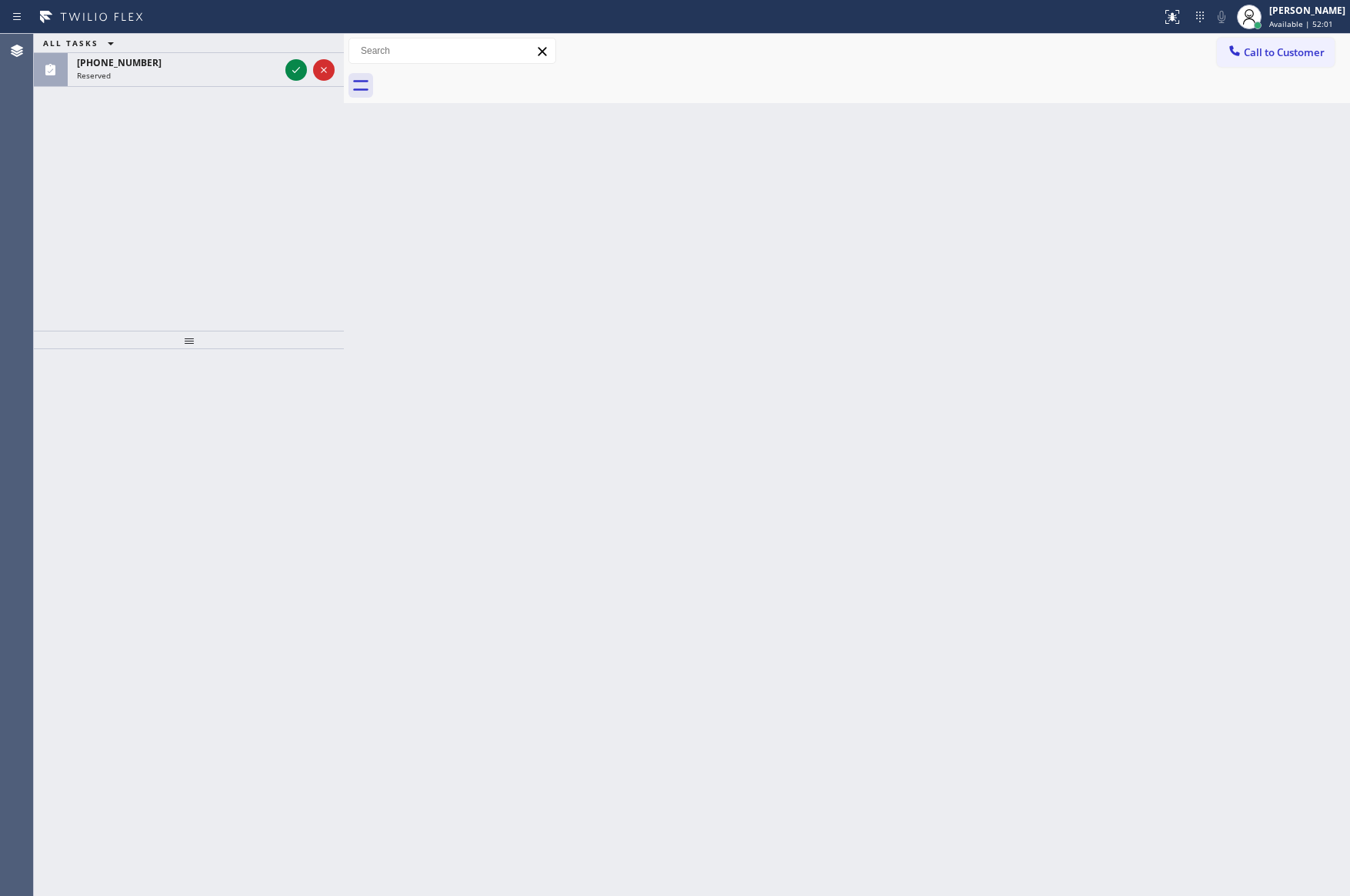
click at [132, 224] on div "ALL TASKS ALL TASKS ACTIVE TASKS TASKS IN WRAP UP [PHONE_NUMBER] Reserved" at bounding box center [189, 183] width 310 height 297
click at [286, 135] on div "ALL TASKS ALL TASKS ACTIVE TASKS TASKS IN WRAP UP [PHONE_NUMBER] Reserved" at bounding box center [189, 183] width 310 height 297
click at [301, 148] on div "ALL TASKS ALL TASKS ACTIVE TASKS TASKS IN WRAP UP [PHONE_NUMBER] Reserved" at bounding box center [189, 183] width 310 height 297
click at [298, 74] on icon at bounding box center [296, 69] width 18 height 18
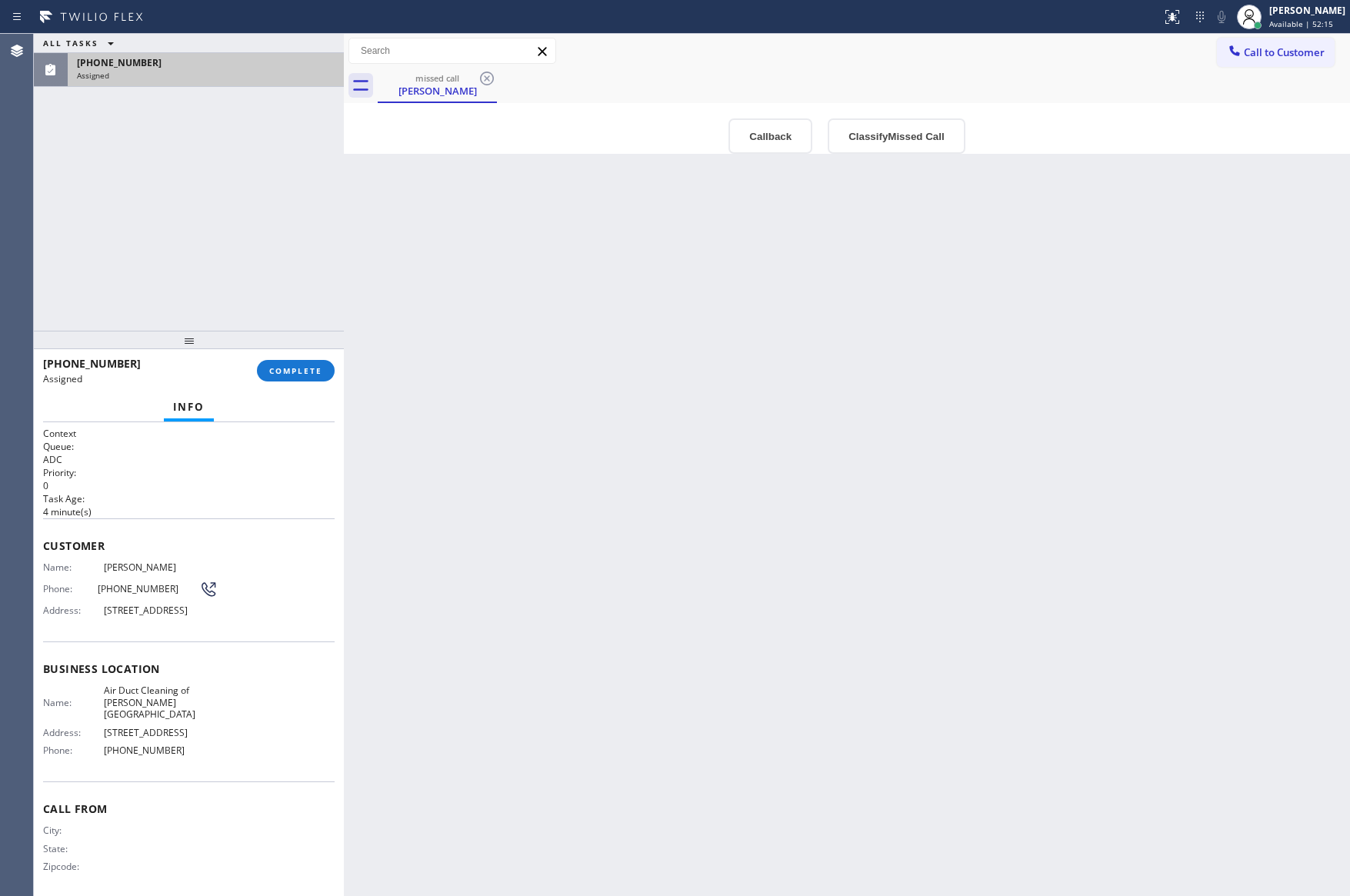
click at [726, 356] on div "Back to Dashboard Change Sender ID Customers Technicians Select a contact Outbo…" at bounding box center [847, 465] width 1007 height 863
click at [891, 401] on div "Back to Dashboard Change Sender ID Customers Technicians Select a contact Outbo…" at bounding box center [847, 465] width 1007 height 863
drag, startPoint x: 880, startPoint y: 390, endPoint x: 896, endPoint y: 397, distance: 17.5
click at [882, 390] on div "Back to Dashboard Change Sender ID Customers Technicians Select a contact Outbo…" at bounding box center [847, 465] width 1007 height 863
click at [1008, 367] on div "Back to Dashboard Change Sender ID Customers Technicians Select a contact Outbo…" at bounding box center [847, 465] width 1007 height 863
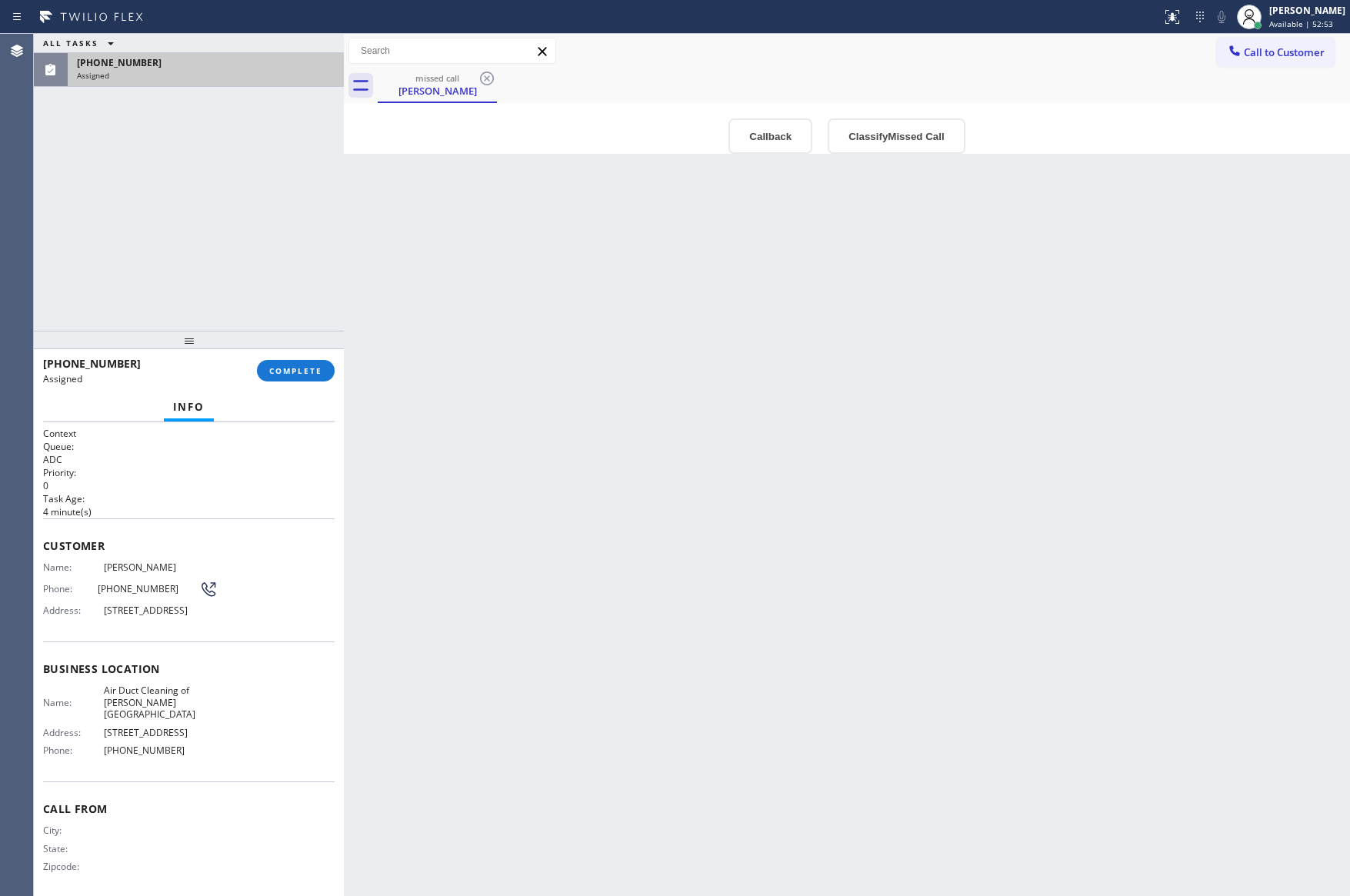
click at [1008, 367] on div "Back to Dashboard Change Sender ID Customers Technicians Select a contact Outbo…" at bounding box center [847, 465] width 1007 height 863
click at [1008, 365] on div "Back to Dashboard Change Sender ID Customers Technicians Select a contact Outbo…" at bounding box center [847, 465] width 1007 height 863
click at [1014, 362] on div "Back to Dashboard Change Sender ID Customers Technicians Select a contact Outbo…" at bounding box center [847, 465] width 1007 height 863
click at [249, 165] on div "ALL TASKS ALL TASKS ACTIVE TASKS TASKS IN WRAP UP [PHONE_NUMBER] Assigned" at bounding box center [189, 183] width 310 height 297
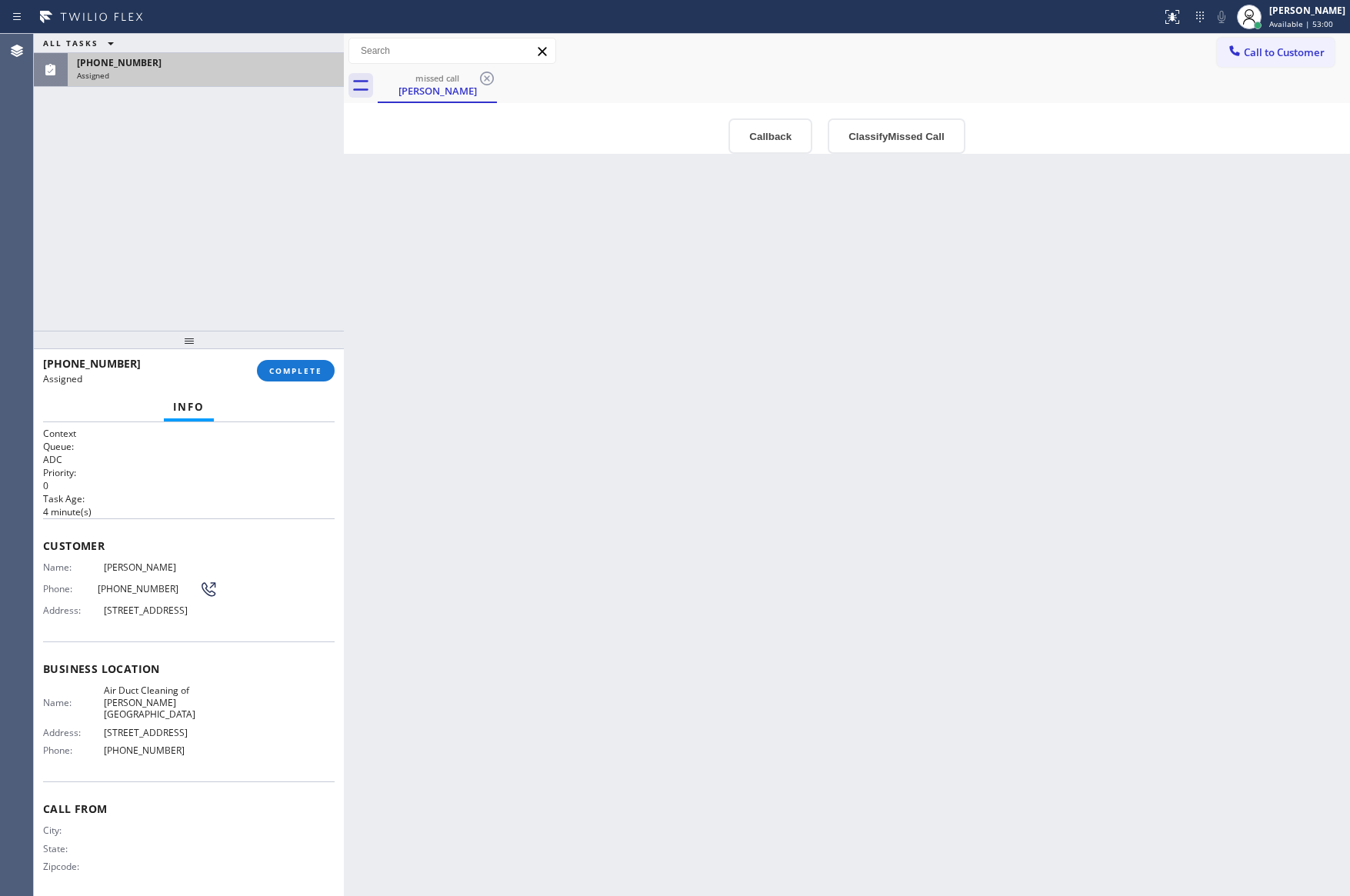
click at [183, 60] on div "[PHONE_NUMBER]" at bounding box center [205, 63] width 258 height 13
click at [970, 468] on div "Back to Dashboard Change Sender ID Customers Technicians Select a contact Outbo…" at bounding box center [847, 465] width 1007 height 863
click at [919, 398] on div "Back to Dashboard Change Sender ID Customers Technicians Select a contact Outbo…" at bounding box center [847, 465] width 1007 height 863
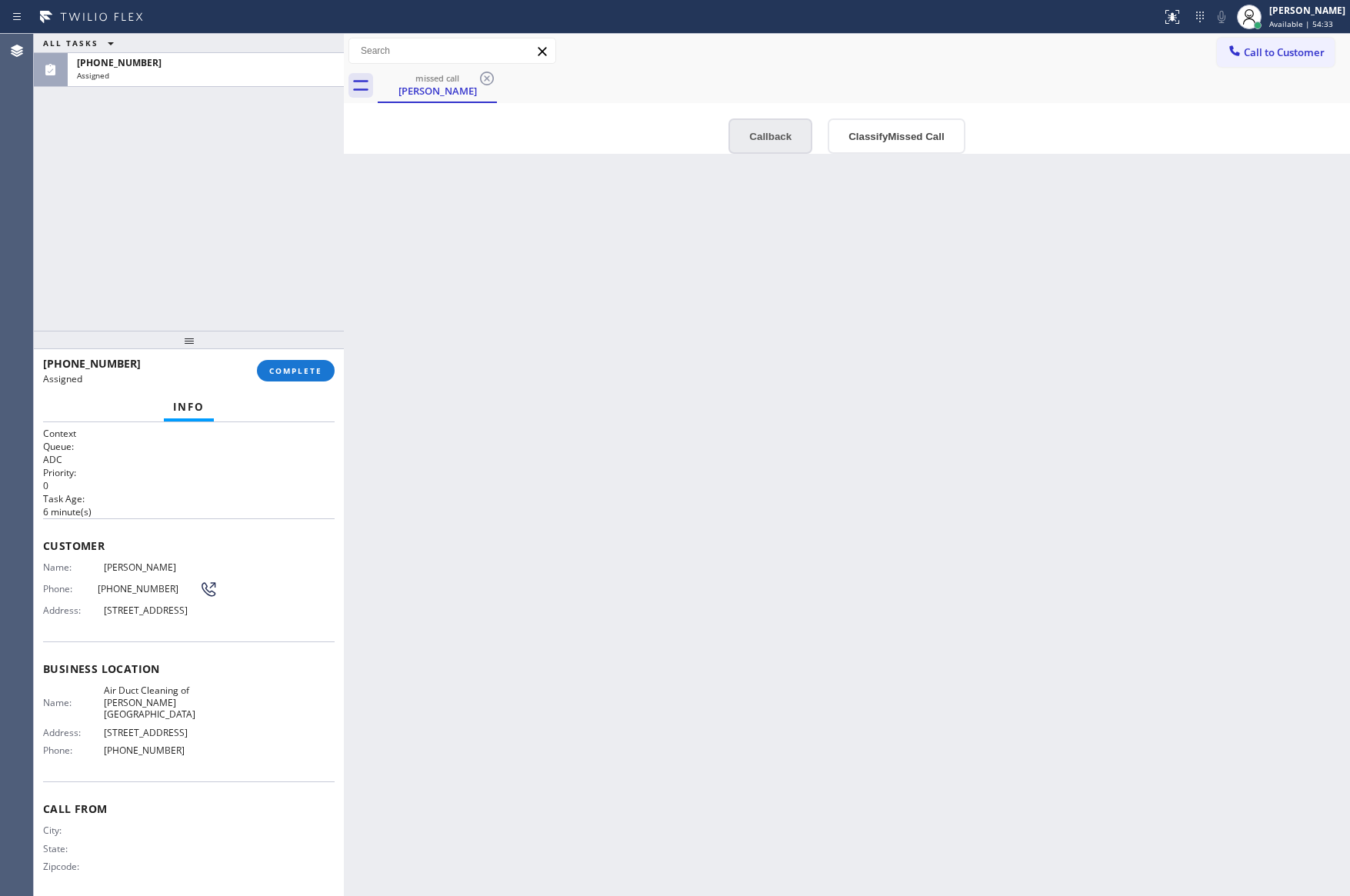
click at [764, 125] on button "Callback" at bounding box center [771, 136] width 84 height 35
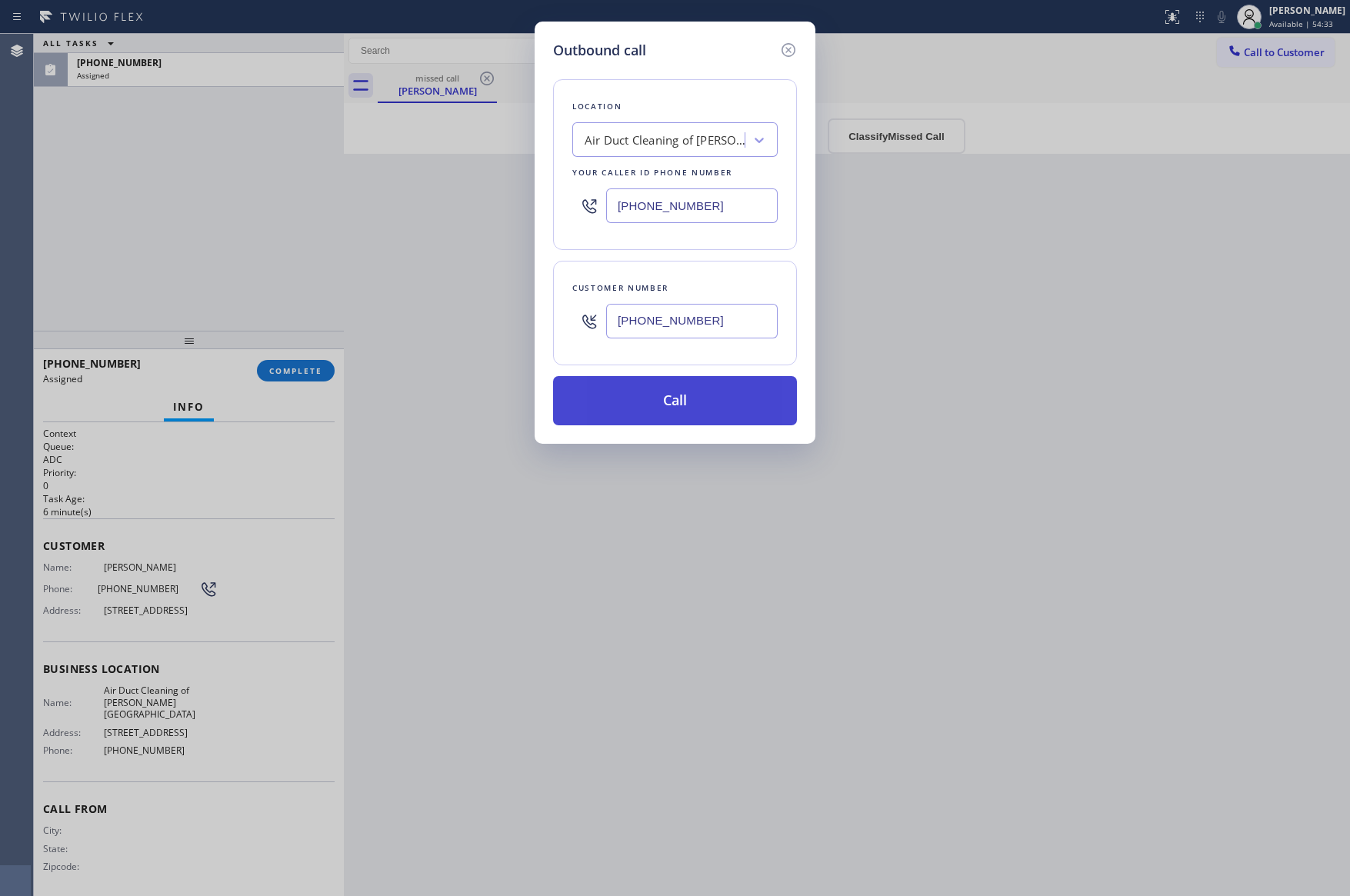
click at [656, 388] on button "Call" at bounding box center [675, 400] width 244 height 49
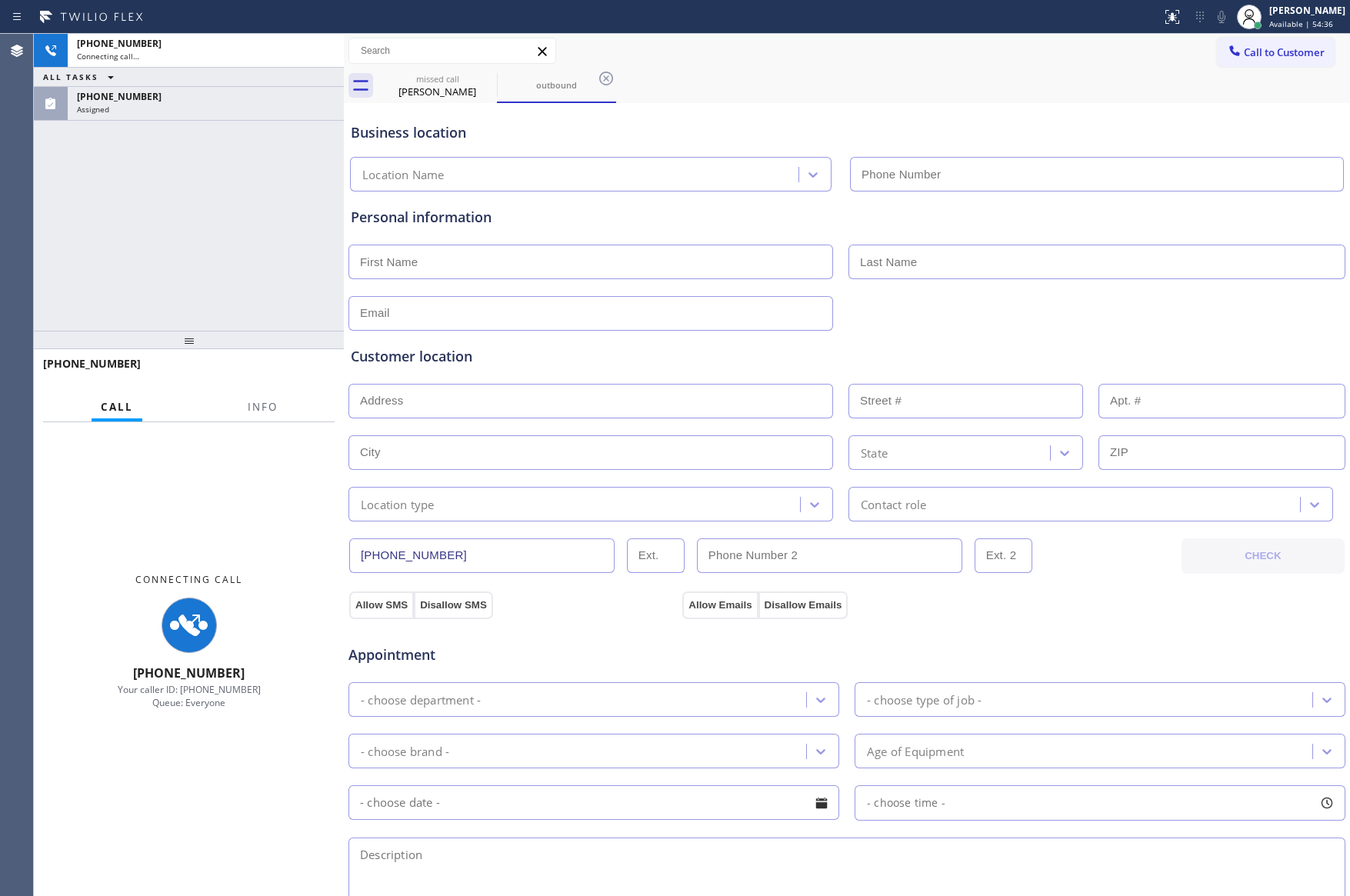
type input "[PHONE_NUMBER]"
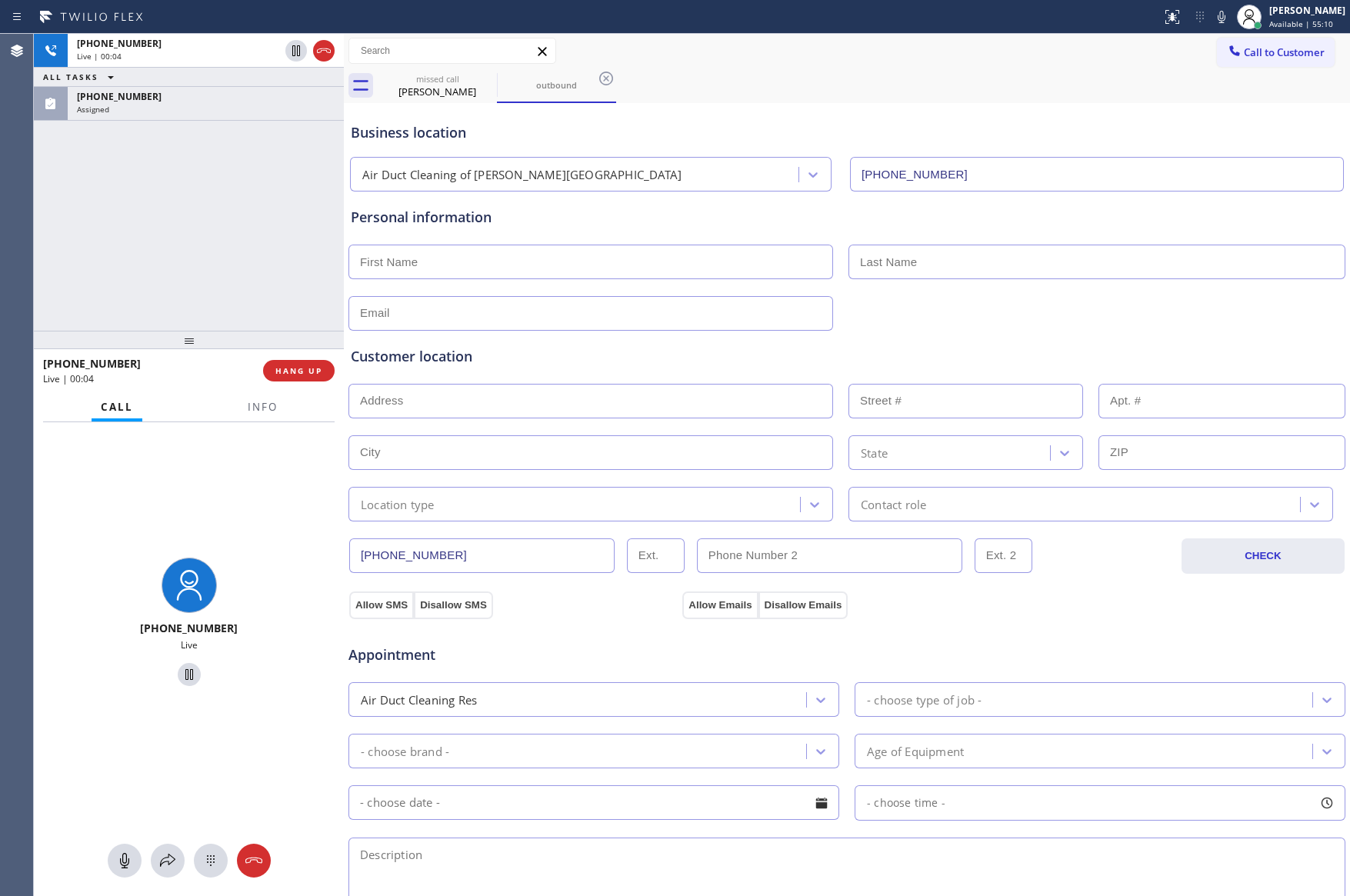
drag, startPoint x: 294, startPoint y: 368, endPoint x: 220, endPoint y: 199, distance: 184.5
click at [294, 368] on span "HANG UP" at bounding box center [299, 370] width 47 height 10
click at [220, 199] on div "[PHONE_NUMBER] Live | 00:06 ALL TASKS ALL TASKS ACTIVE TASKS TASKS IN WRAP UP […" at bounding box center [189, 183] width 310 height 297
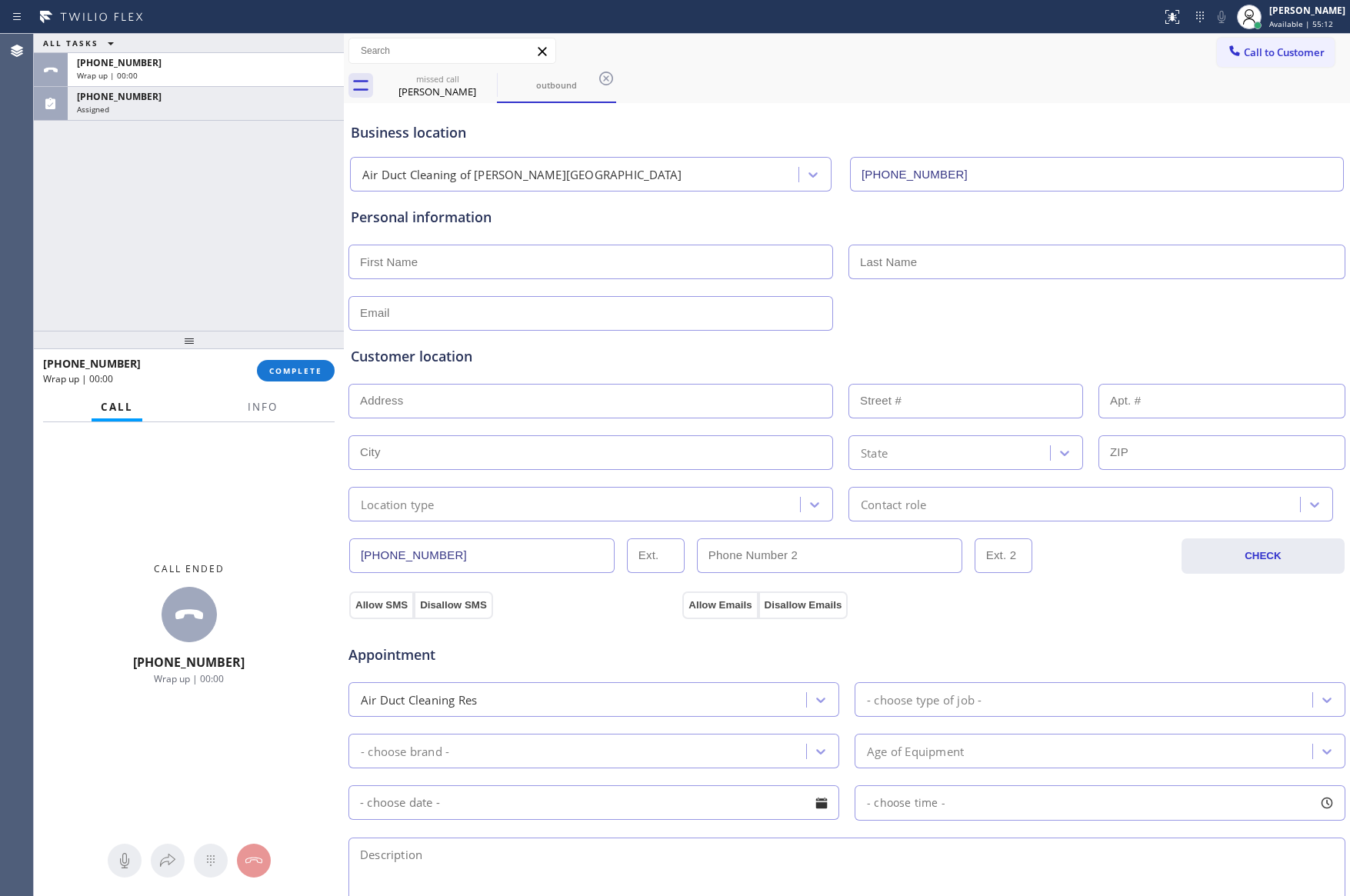
click at [300, 244] on div "ALL TASKS ALL TASKS ACTIVE TASKS TASKS IN WRAP UP [PHONE_NUMBER] Wrap up | 00:[…" at bounding box center [189, 183] width 310 height 297
click at [331, 368] on button "COMPLETE" at bounding box center [296, 370] width 78 height 22
drag, startPoint x: 276, startPoint y: 303, endPoint x: 283, endPoint y: 241, distance: 62.4
click at [280, 299] on div "ALL TASKS ALL TASKS ACTIVE TASKS TASKS IN WRAP UP [PHONE_NUMBER] Wrap up | 00:[…" at bounding box center [189, 183] width 310 height 297
click at [273, 218] on div "Classify the call LOCATION NAME HVAC Alliance Expert FROM PHONE [PHONE_NUMBER] …" at bounding box center [693, 465] width 1317 height 863
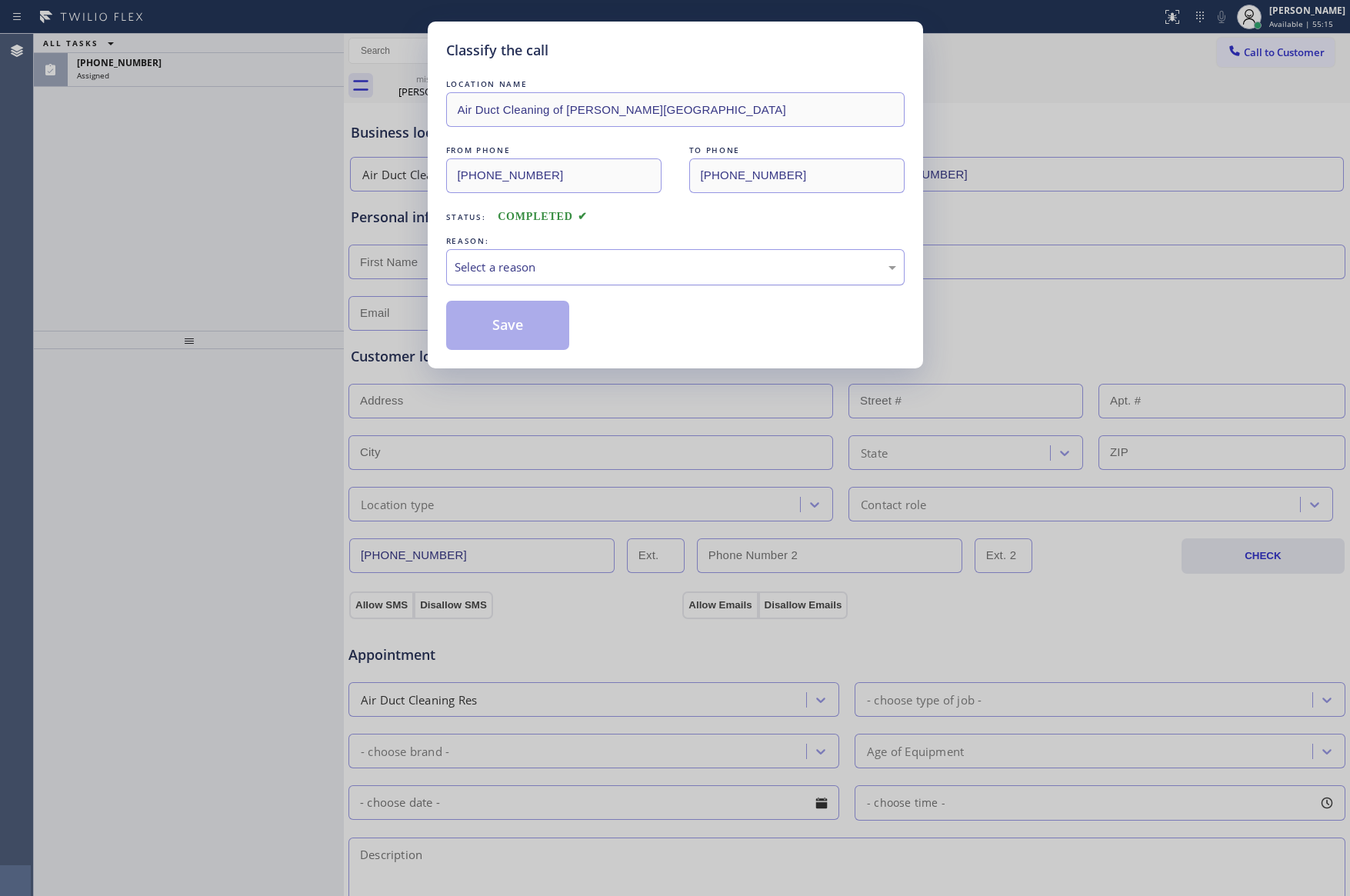
click at [543, 276] on div "Select a reason" at bounding box center [675, 267] width 441 height 18
click at [513, 326] on button "Save" at bounding box center [508, 325] width 124 height 49
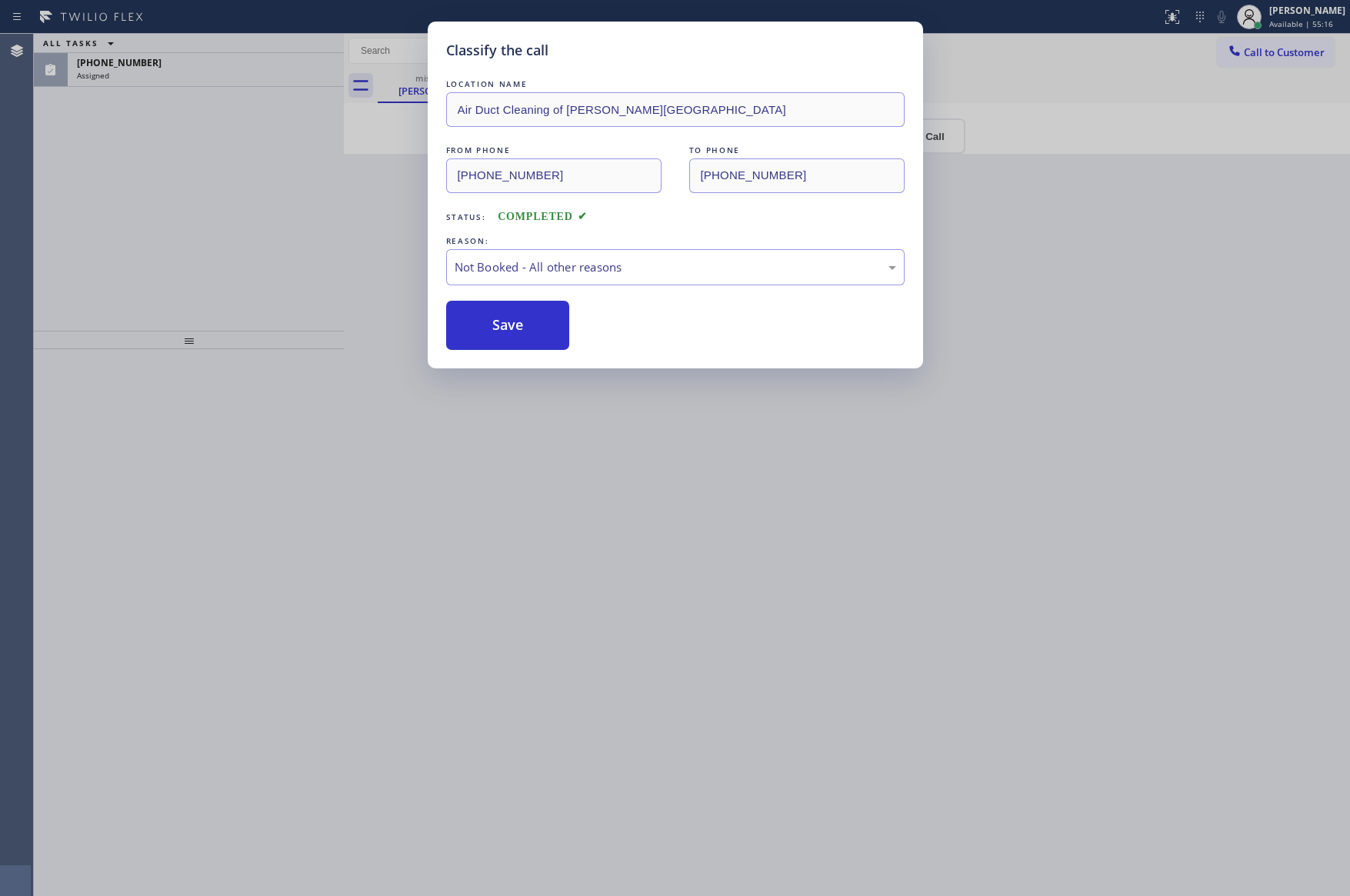
click at [513, 326] on button "Save" at bounding box center [508, 325] width 124 height 49
drag, startPoint x: 139, startPoint y: 243, endPoint x: 212, endPoint y: 263, distance: 75.7
click at [159, 238] on div "Classify the call LOCATION NAME Air Duct Cleaning of [PERSON_NAME][GEOGRAPHIC_D…" at bounding box center [675, 448] width 1350 height 896
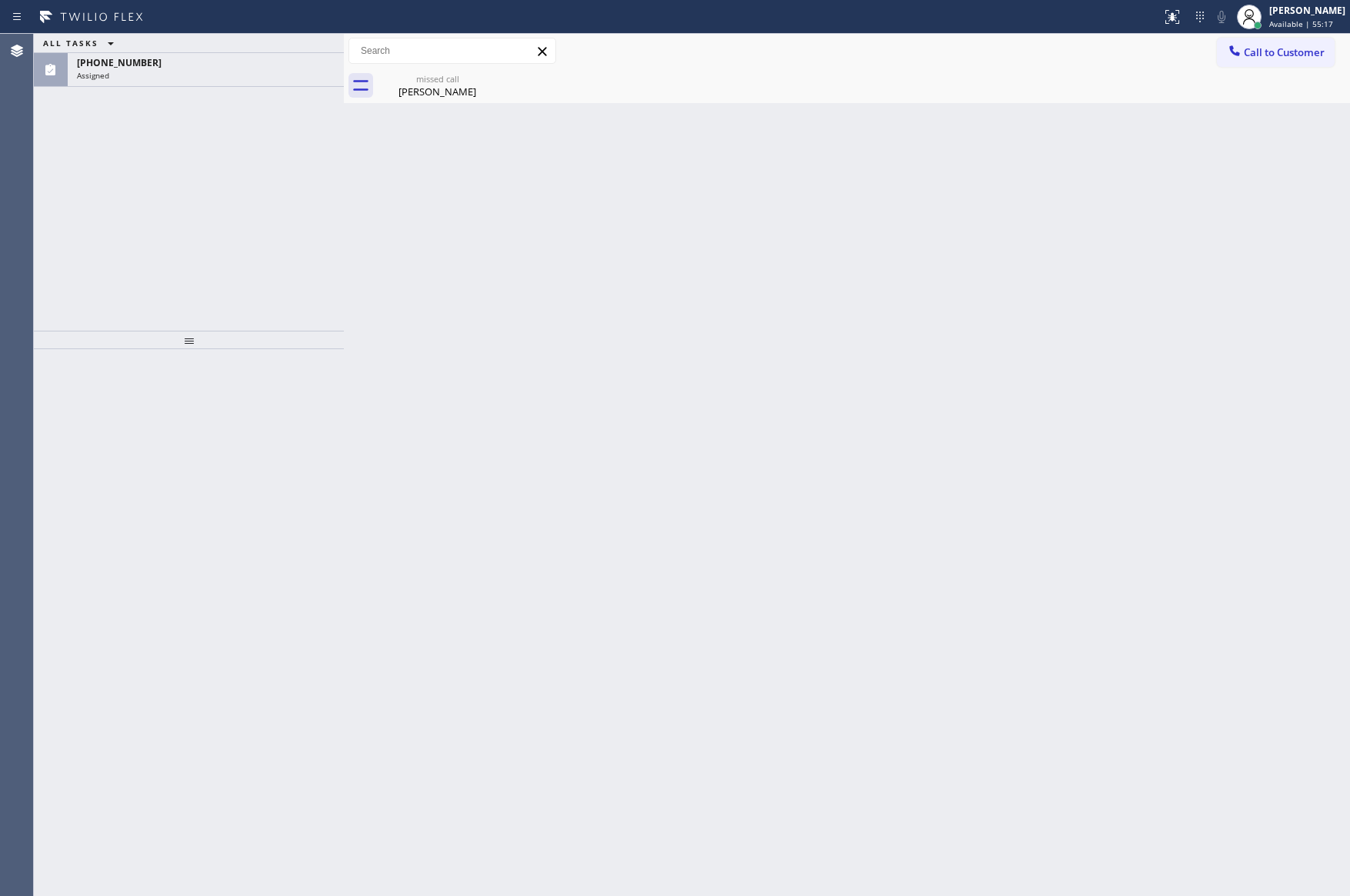
drag, startPoint x: 227, startPoint y: 267, endPoint x: 264, endPoint y: 192, distance: 83.6
click at [251, 244] on div "ALL TASKS ALL TASKS ACTIVE TASKS TASKS IN WRAP UP [PHONE_NUMBER] Assigned" at bounding box center [189, 183] width 310 height 297
click at [291, 74] on div "Assigned" at bounding box center [205, 75] width 258 height 10
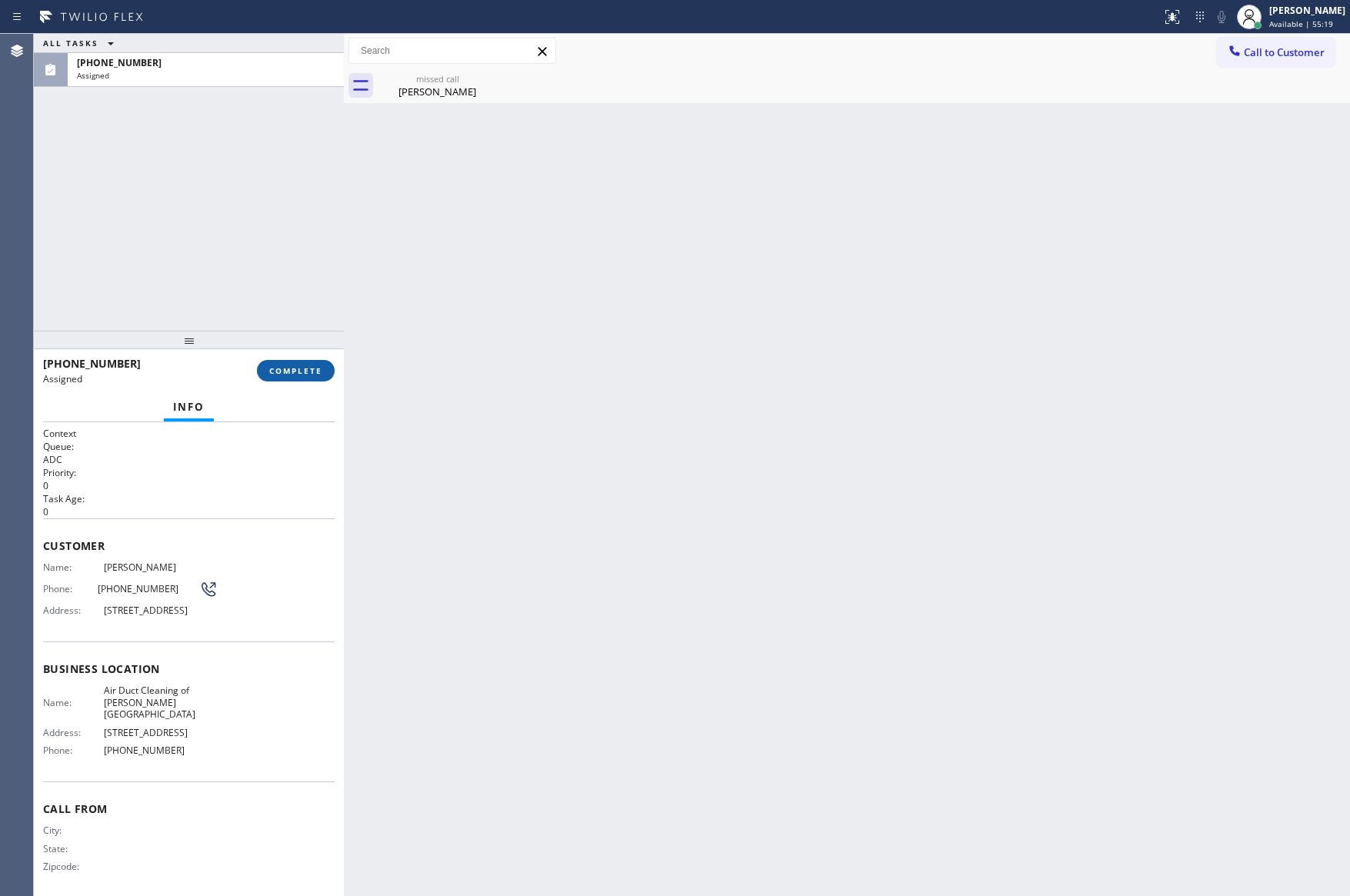
click at [309, 367] on span "COMPLETE" at bounding box center [296, 370] width 53 height 10
click at [255, 144] on div "ALL TASKS ALL TASKS ACTIVE TASKS TASKS IN WRAP UP [PHONE_NUMBER] Assigned" at bounding box center [189, 183] width 310 height 297
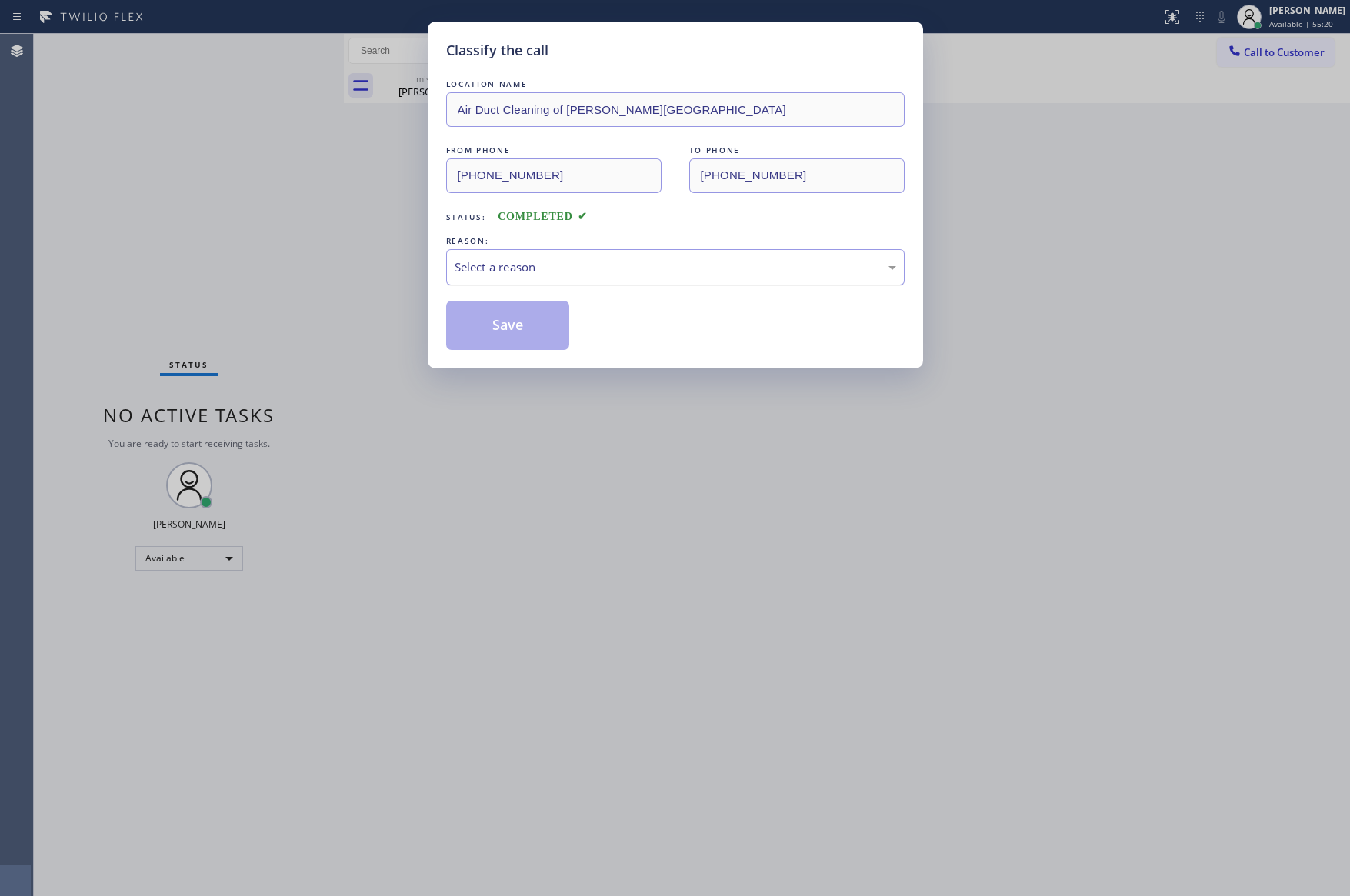
click at [545, 267] on div "Select a reason" at bounding box center [675, 267] width 441 height 18
click at [527, 321] on button "Save" at bounding box center [508, 325] width 124 height 49
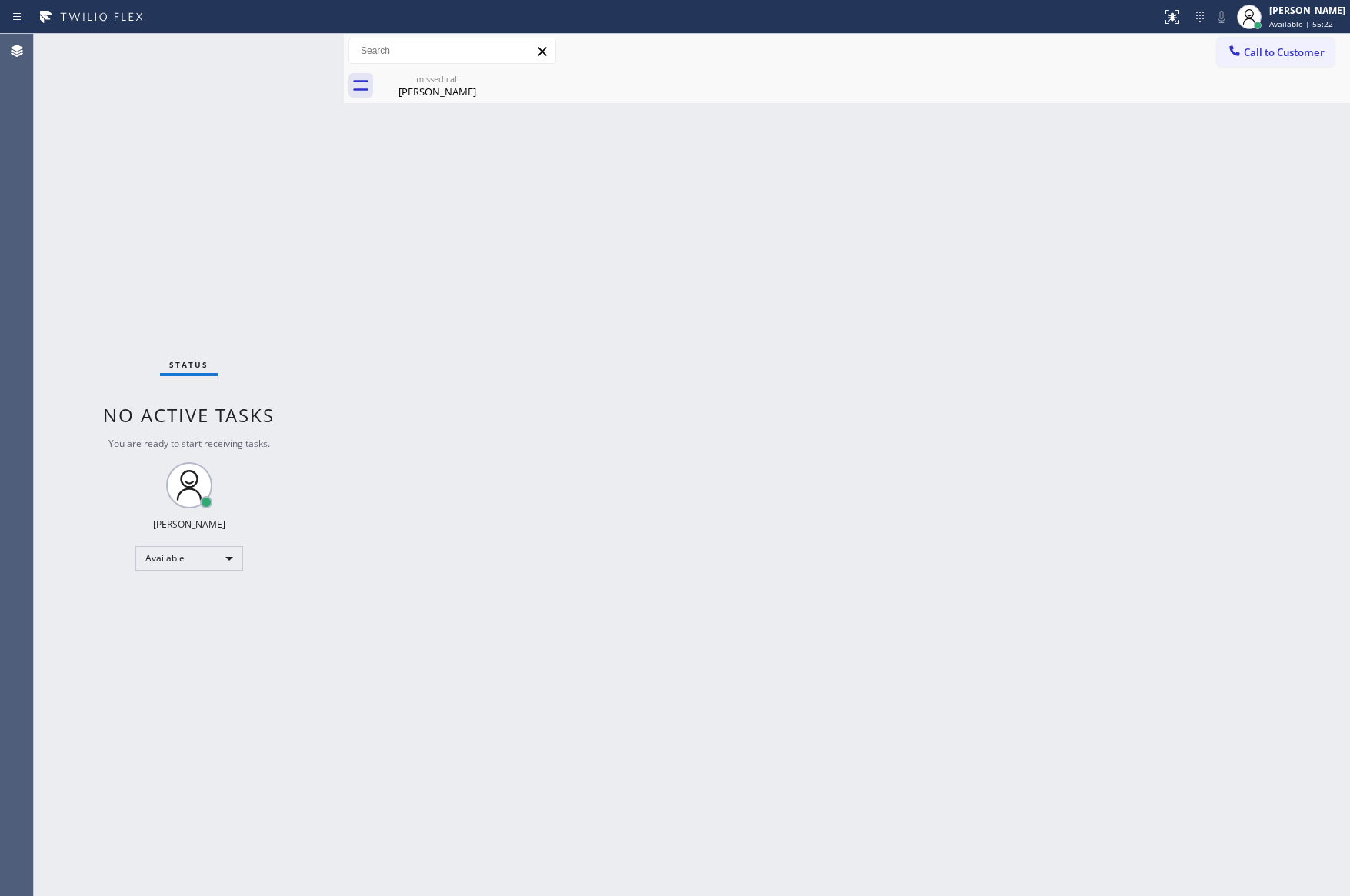
drag, startPoint x: 605, startPoint y: 336, endPoint x: 534, endPoint y: 98, distance: 248.4
click at [605, 336] on div "Back to Dashboard Change Sender ID Customers Technicians Select a contact Outbo…" at bounding box center [847, 465] width 1007 height 863
click at [391, 87] on div "[PERSON_NAME]" at bounding box center [438, 91] width 116 height 14
click at [654, 276] on div "Back to Dashboard Change Sender ID Customers Technicians Select a contact Outbo…" at bounding box center [847, 465] width 1007 height 863
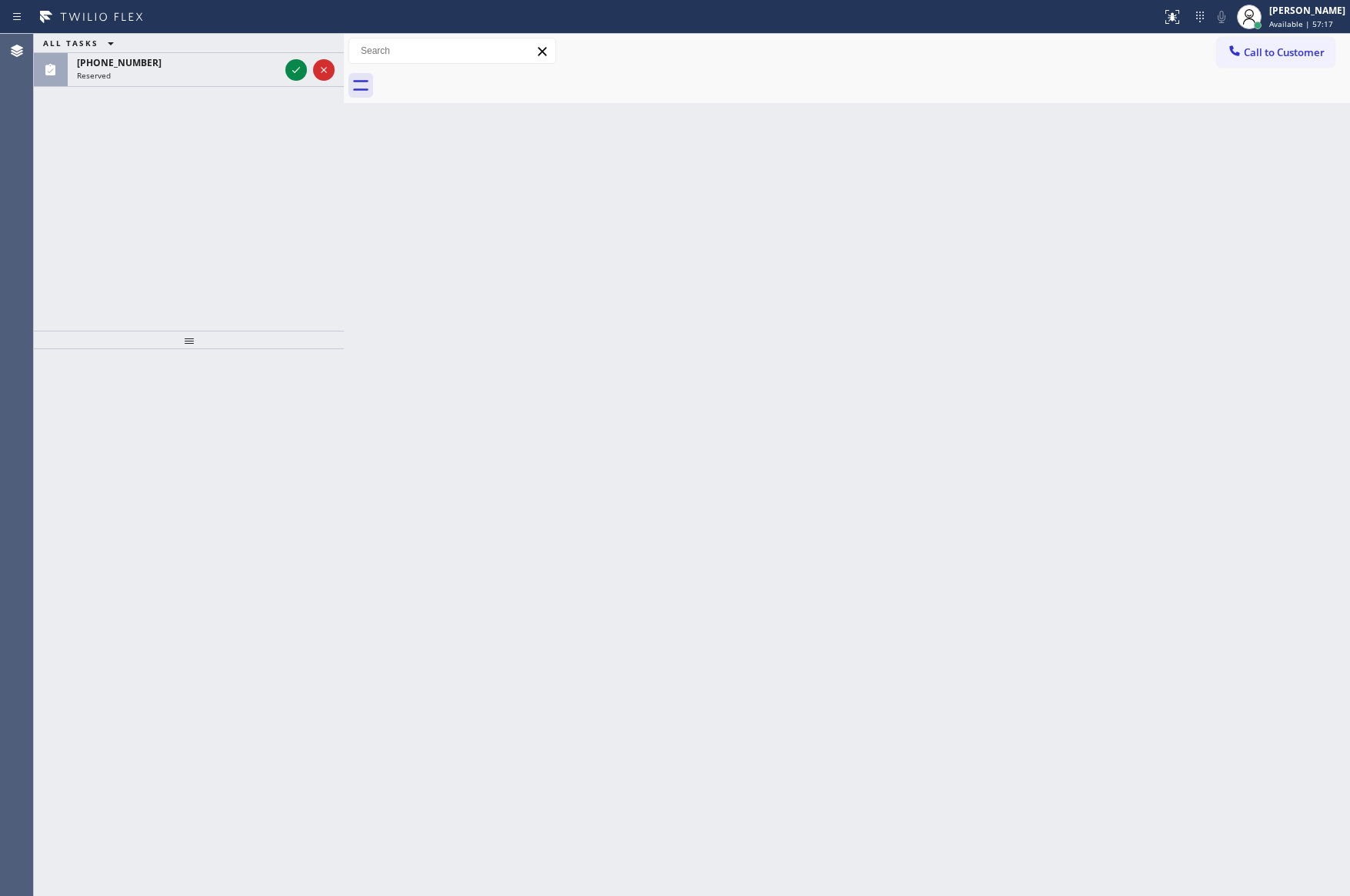
drag, startPoint x: 792, startPoint y: 349, endPoint x: 375, endPoint y: 220, distance: 436.5
click at [780, 349] on div "Back to Dashboard Change Sender ID Customers Technicians Select a contact Outbo…" at bounding box center [847, 465] width 1007 height 863
click at [289, 70] on icon at bounding box center [296, 69] width 18 height 18
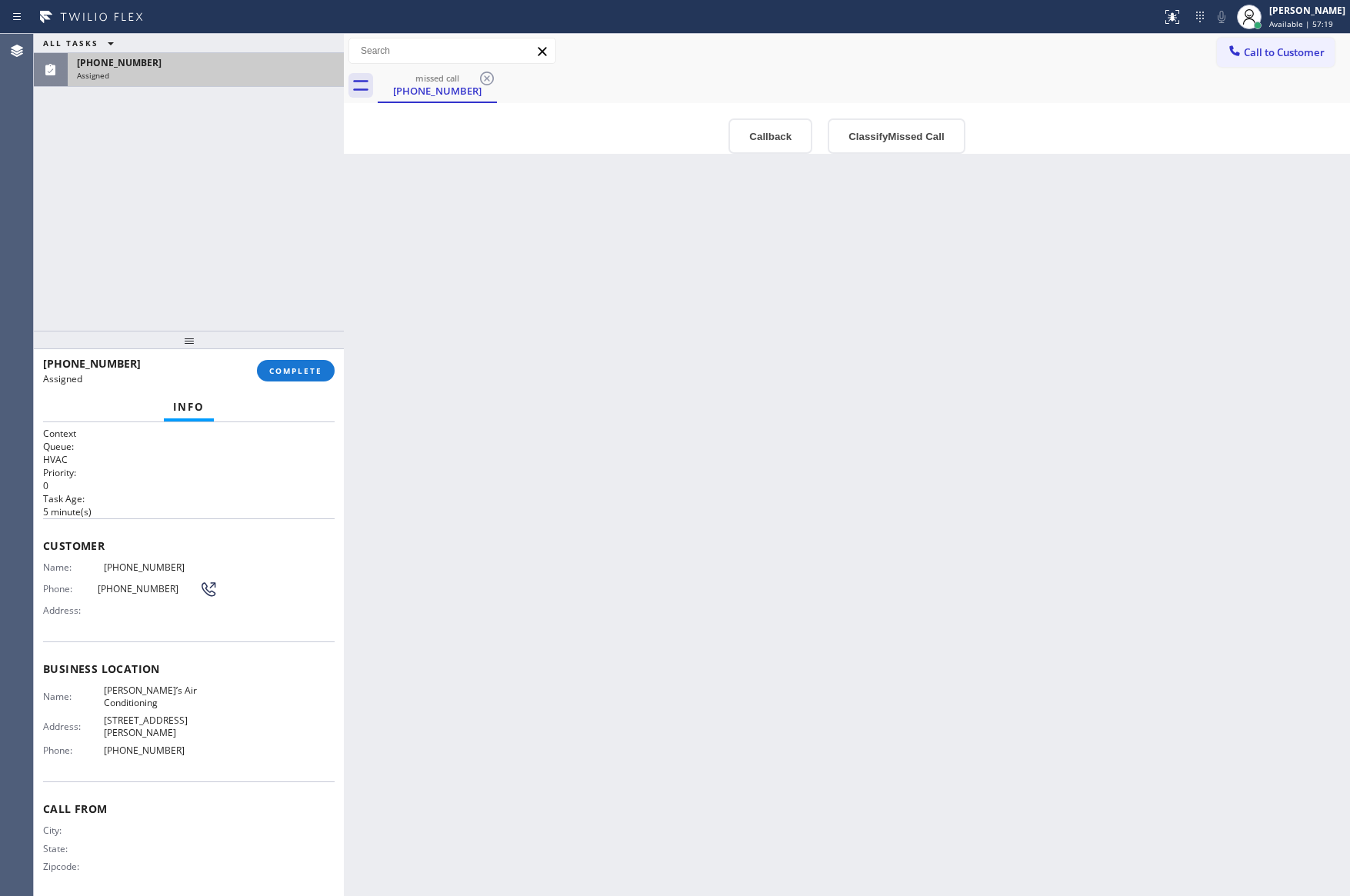
type input "[PHONE_NUMBER]"
drag, startPoint x: 794, startPoint y: 618, endPoint x: 743, endPoint y: 185, distance: 436.0
click at [798, 608] on div "Back to Dashboard Change Sender ID Customers Technicians Select a contact Outbo…" at bounding box center [847, 465] width 1007 height 863
click at [769, 139] on button "Callback" at bounding box center [771, 136] width 84 height 35
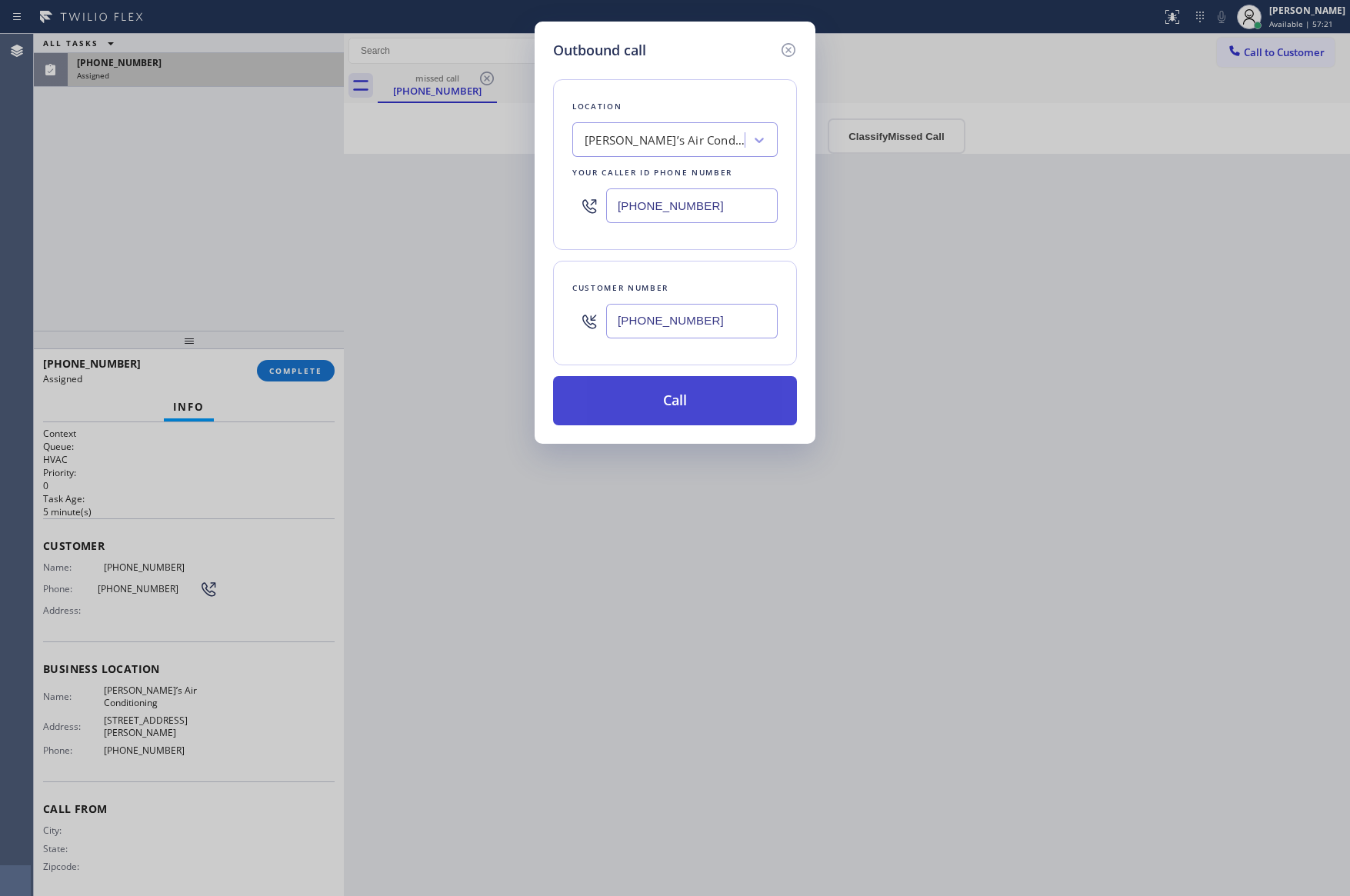
click at [662, 404] on button "Call" at bounding box center [675, 400] width 244 height 49
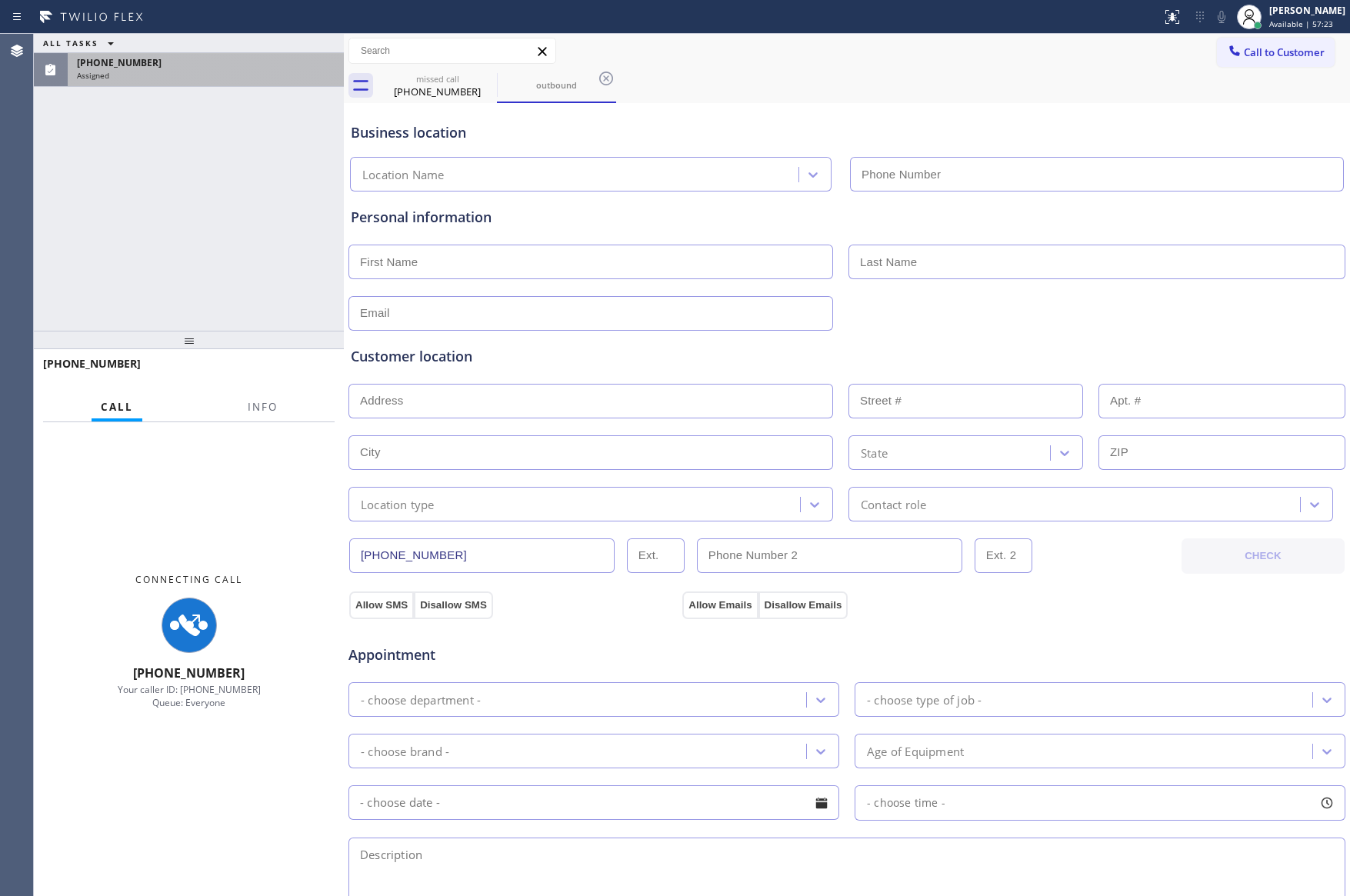
type input "[PHONE_NUMBER]"
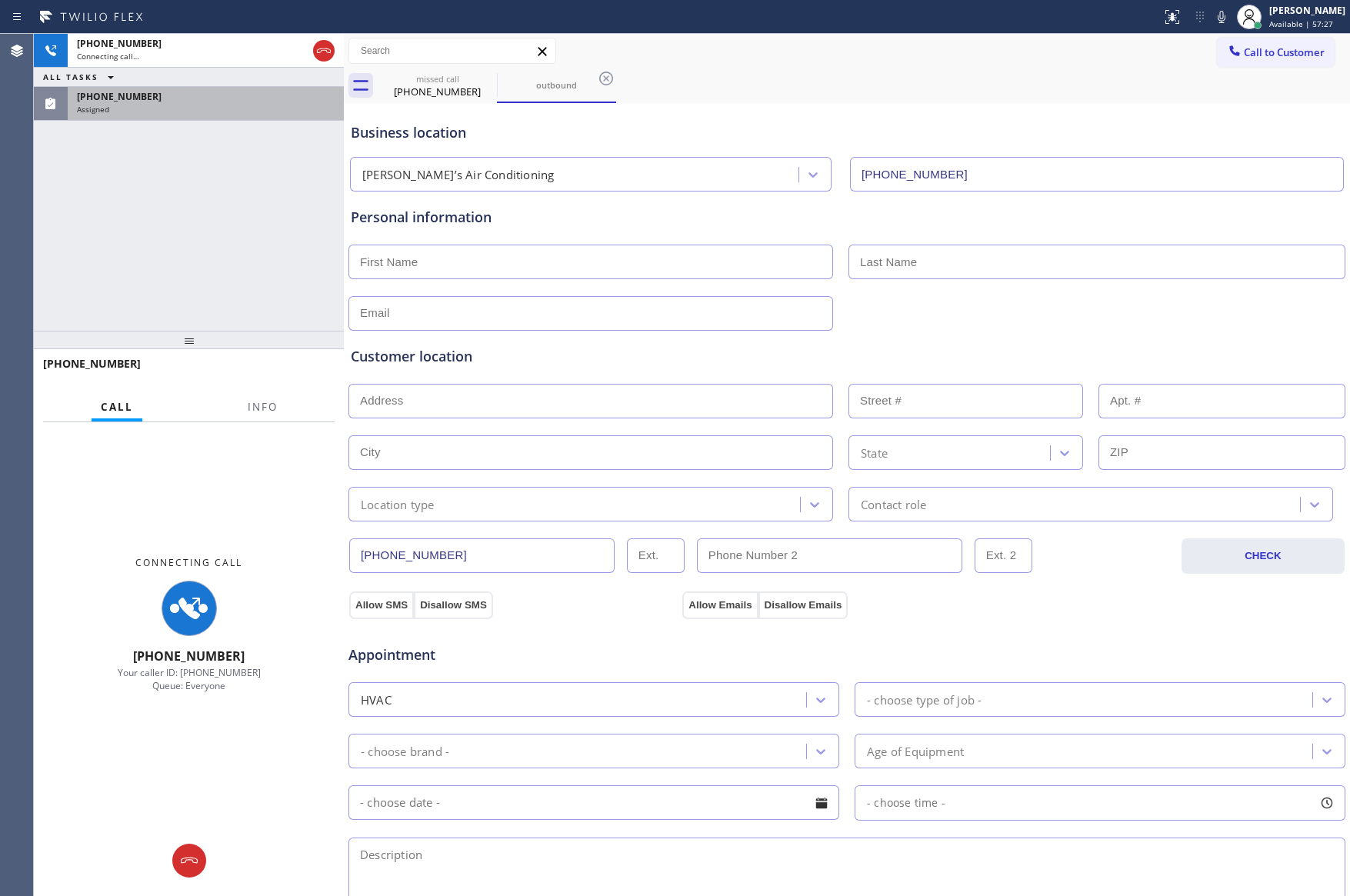
click at [53, 231] on div "[PHONE_NUMBER] Connecting call… ALL TASKS ALL TASKS ACTIVE TASKS TASKS IN WRAP …" at bounding box center [189, 183] width 310 height 297
click at [151, 94] on div "[PHONE_NUMBER]" at bounding box center [205, 97] width 258 height 13
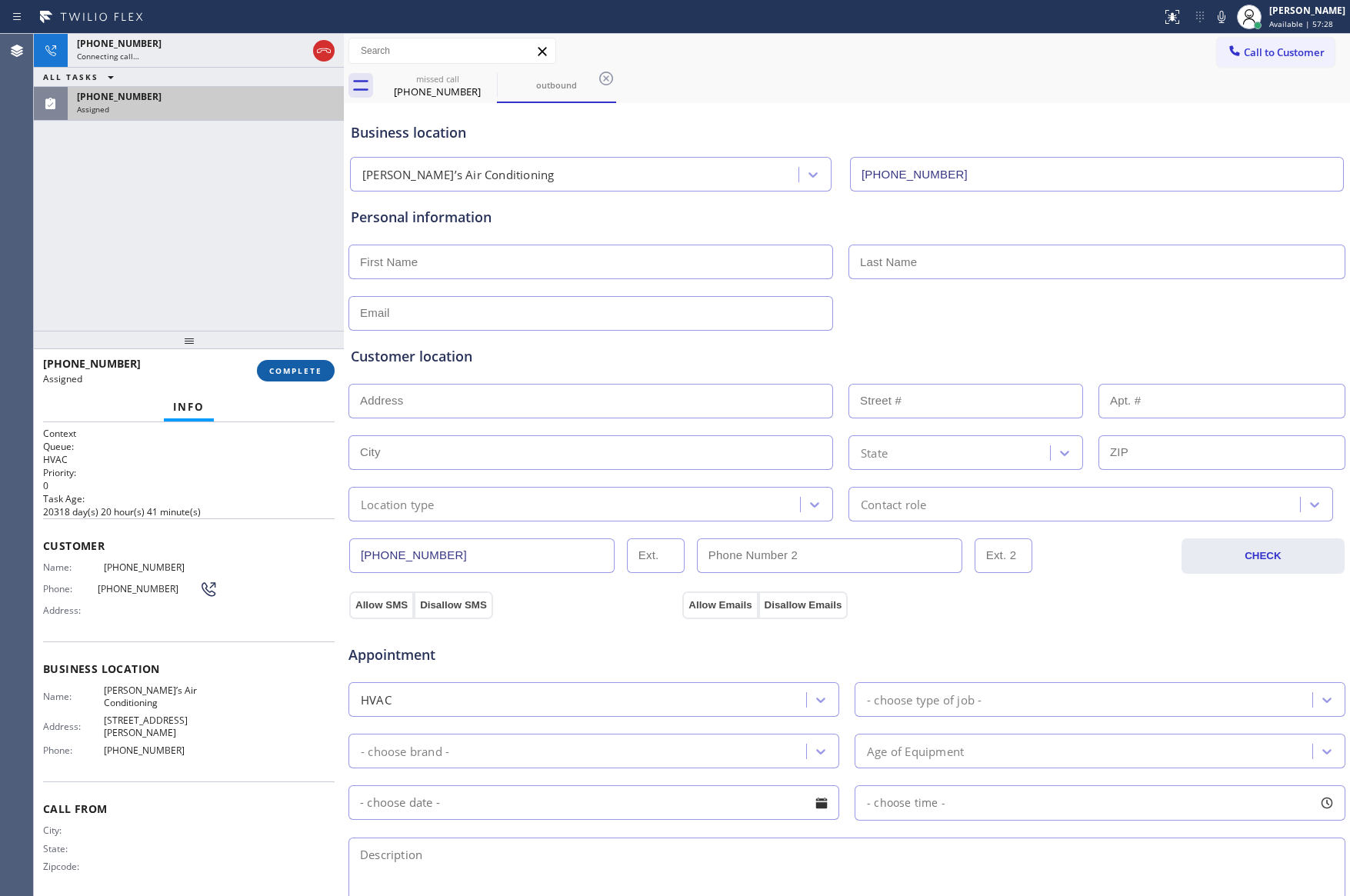
click at [289, 370] on span "COMPLETE" at bounding box center [296, 370] width 53 height 10
click at [267, 217] on div "[PHONE_NUMBER] Connecting call… ALL TASKS ALL TASKS ACTIVE TASKS TASKS IN WRAP …" at bounding box center [189, 183] width 310 height 297
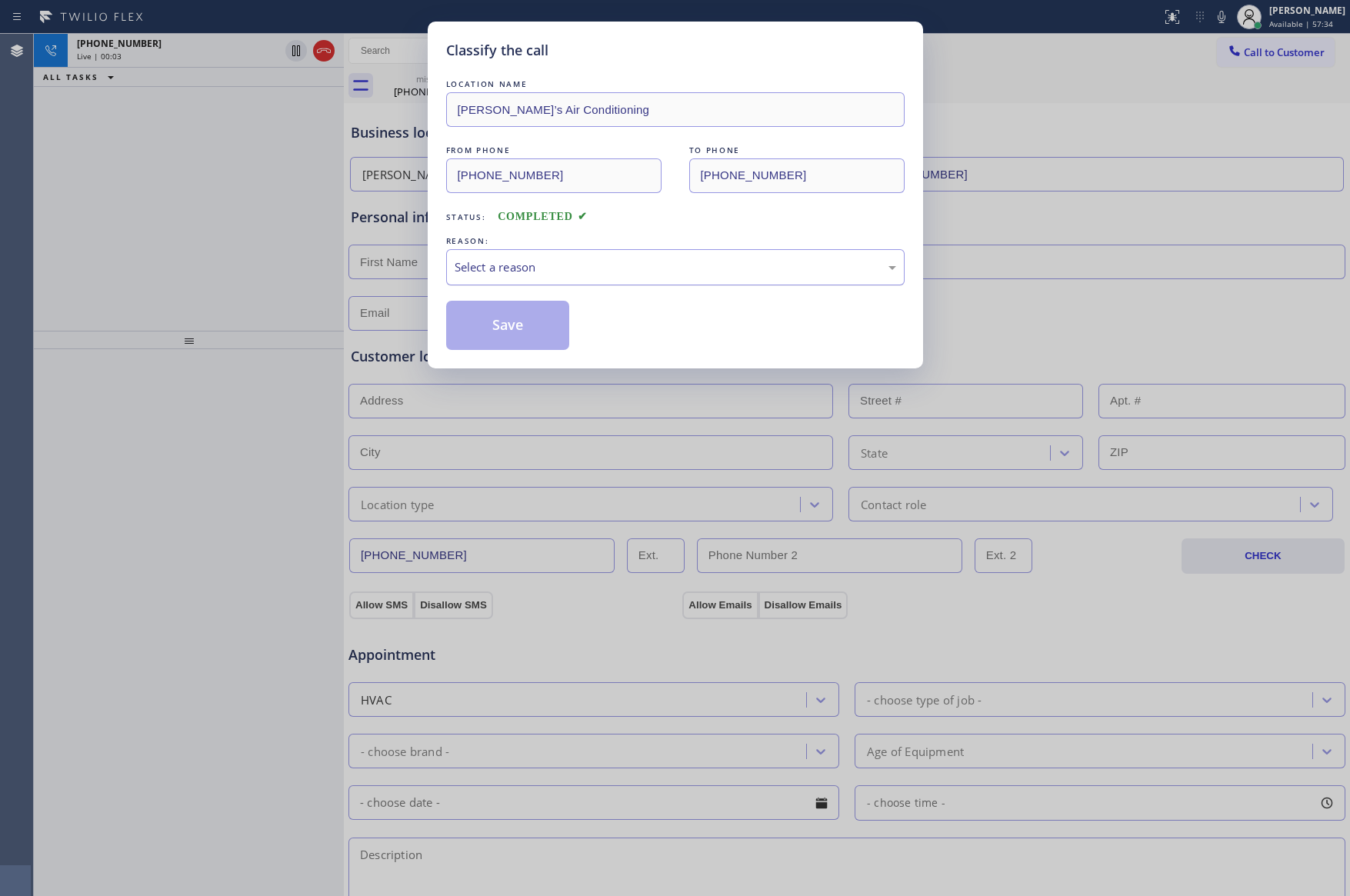
click at [476, 278] on div "Select a reason" at bounding box center [675, 267] width 459 height 36
click at [522, 332] on button "Save" at bounding box center [508, 325] width 124 height 49
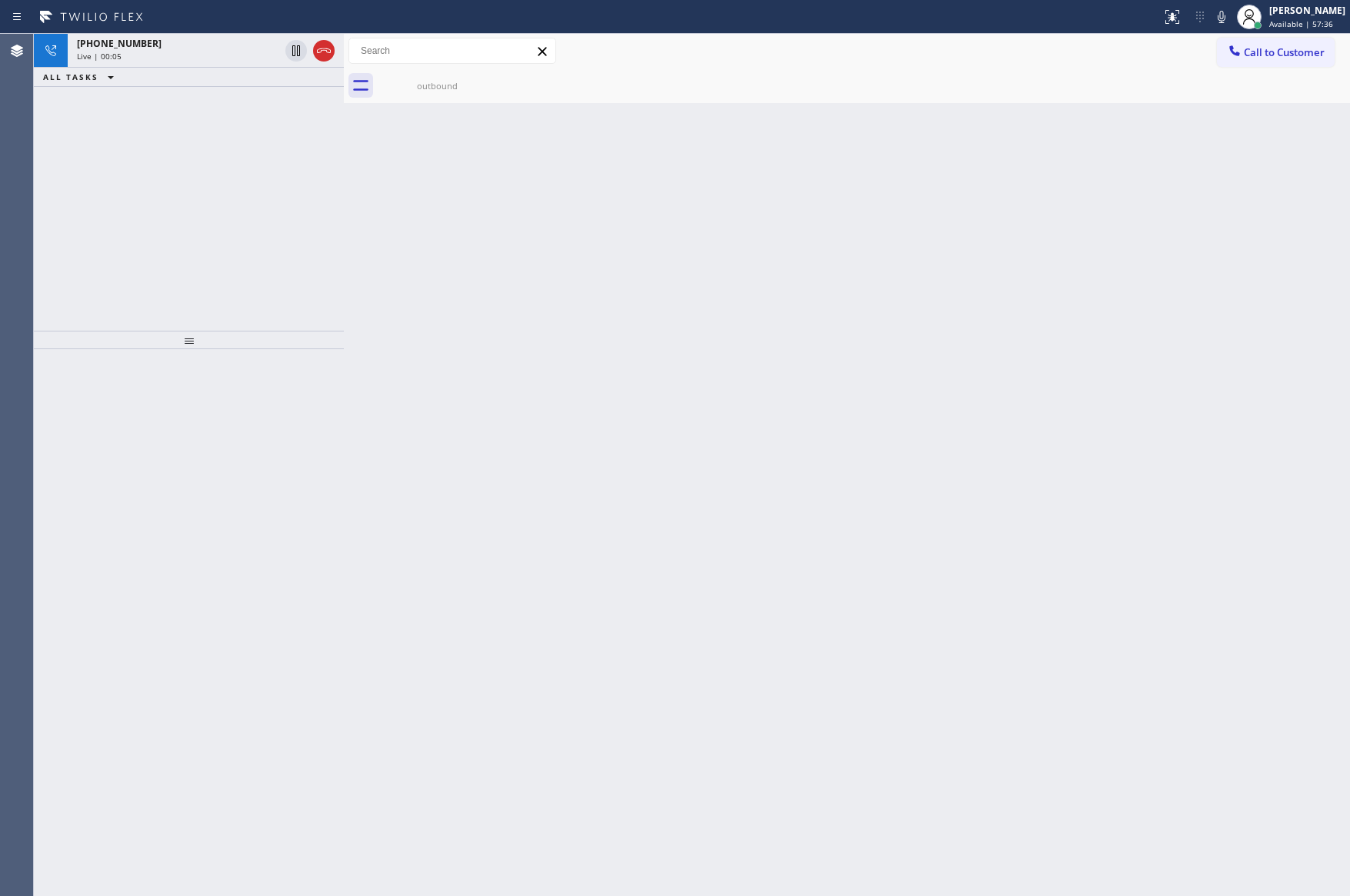
drag, startPoint x: 229, startPoint y: 192, endPoint x: 337, endPoint y: 71, distance: 162.2
click at [249, 179] on div "[PHONE_NUMBER] Live | 00:05 ALL TASKS ALL TASKS ACTIVE TASKS TASKS IN WRAP UP" at bounding box center [189, 183] width 310 height 297
drag, startPoint x: 325, startPoint y: 50, endPoint x: 266, endPoint y: 227, distance: 186.6
click at [323, 50] on icon at bounding box center [323, 50] width 18 height 18
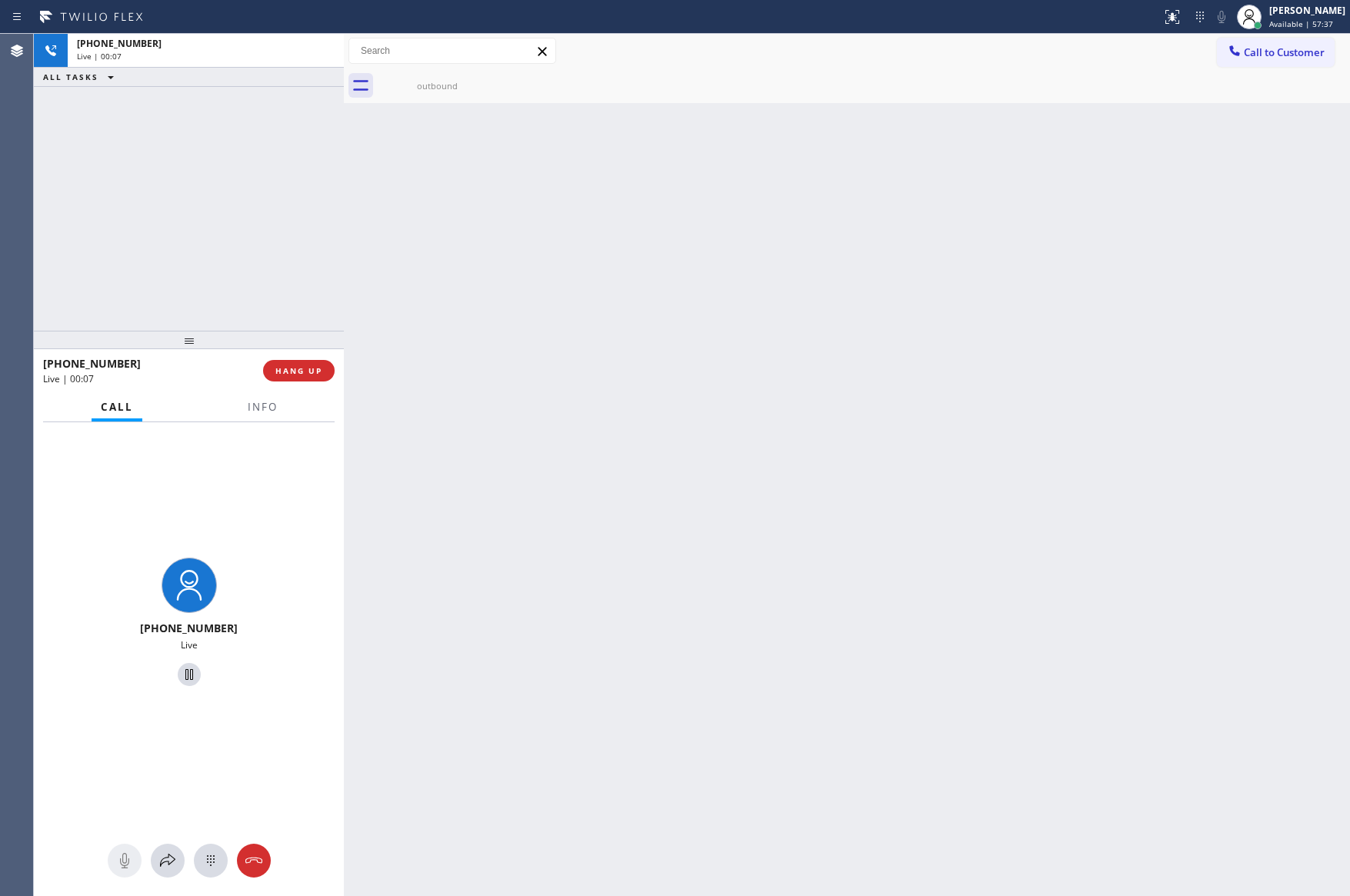
click at [266, 228] on div "[PHONE_NUMBER] Live | 00:07 ALL TASKS ALL TASKS ACTIVE TASKS TASKS IN WRAP UP" at bounding box center [189, 183] width 310 height 297
click at [261, 222] on div "[PHONE_NUMBER] Live | 00:07 ALL TASKS ALL TASKS ACTIVE TASKS TASKS IN WRAP UP" at bounding box center [189, 183] width 310 height 297
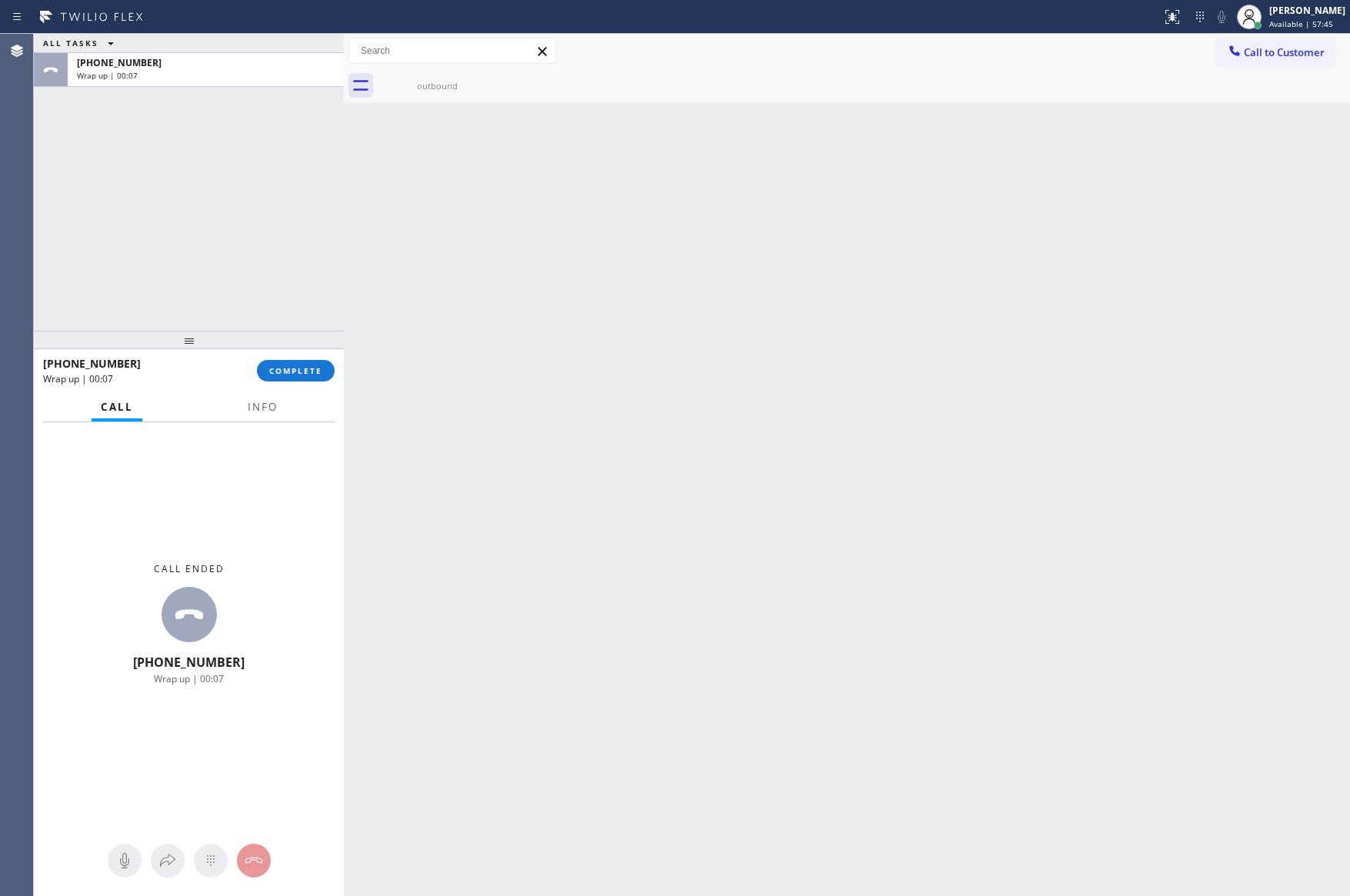
click at [594, 480] on div "Back to Dashboard Change Sender ID Customers Technicians Select a contact Outbo…" at bounding box center [847, 465] width 1007 height 863
click at [307, 360] on button "COMPLETE" at bounding box center [296, 370] width 78 height 22
click at [303, 204] on div "ALL TASKS ALL TASKS ACTIVE TASKS TASKS IN WRAP UP [PHONE_NUMBER] Wrap up | 00:08" at bounding box center [189, 183] width 310 height 297
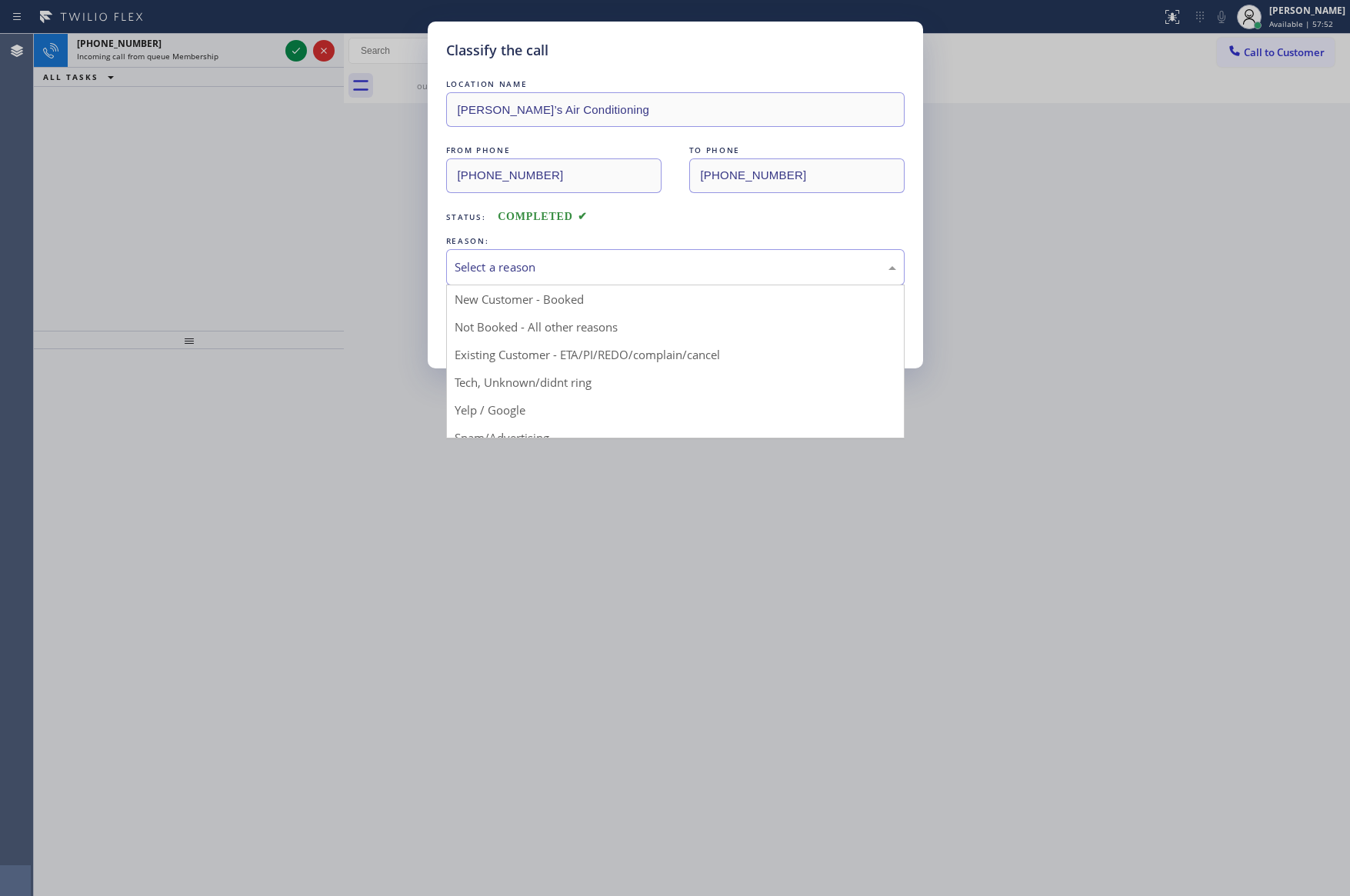
click at [513, 266] on div "Select a reason" at bounding box center [675, 267] width 441 height 18
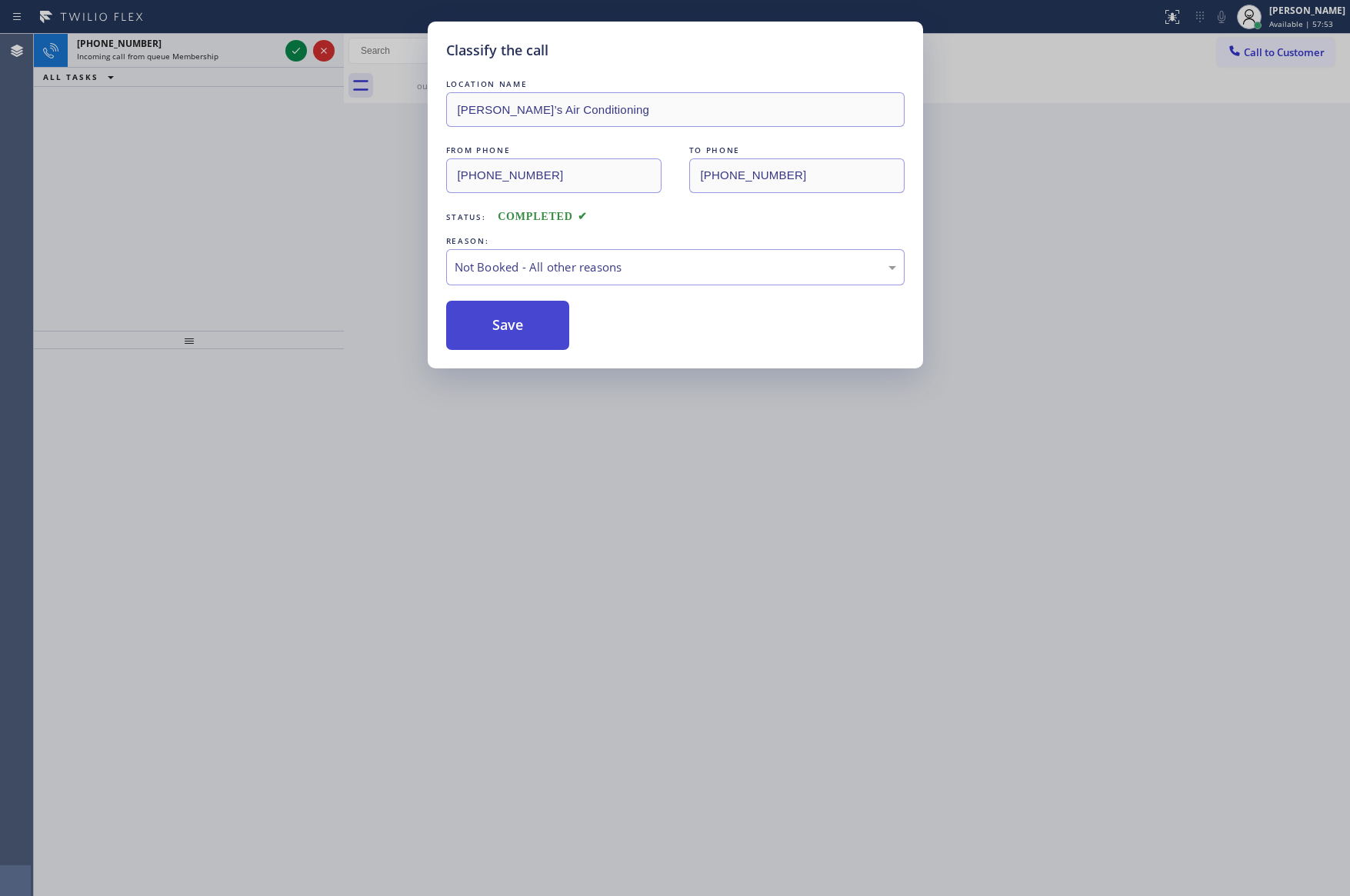
click at [518, 316] on button "Save" at bounding box center [508, 325] width 124 height 49
click at [519, 317] on button "Save" at bounding box center [508, 325] width 124 height 49
drag, startPoint x: 268, startPoint y: 215, endPoint x: 264, endPoint y: 203, distance: 12.6
click at [271, 211] on div "Classify the call LOCATION NAME [PERSON_NAME]’s Air Conditioning FROM PHONE [PH…" at bounding box center [675, 448] width 1350 height 896
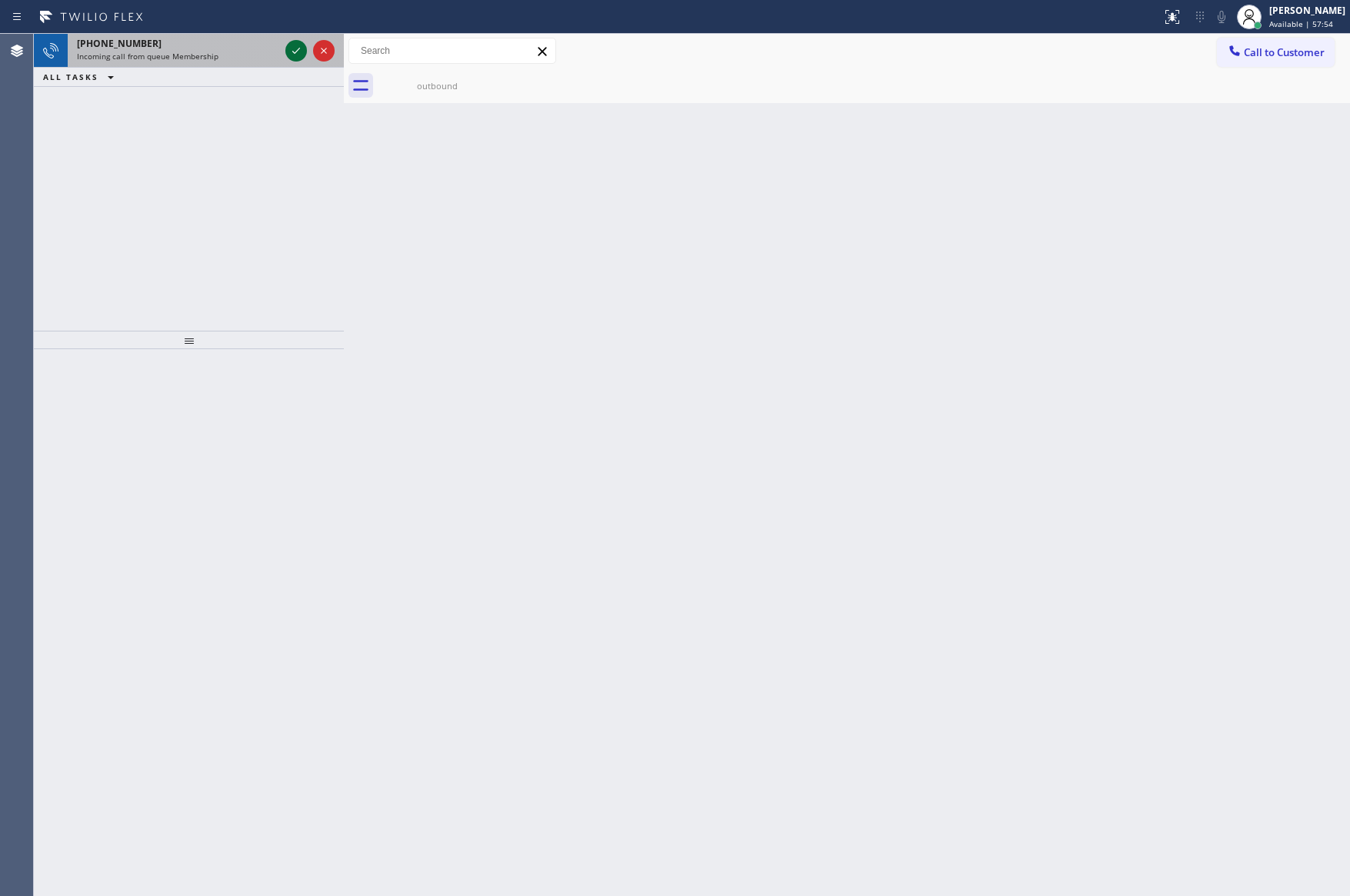
click at [296, 55] on icon at bounding box center [296, 50] width 18 height 18
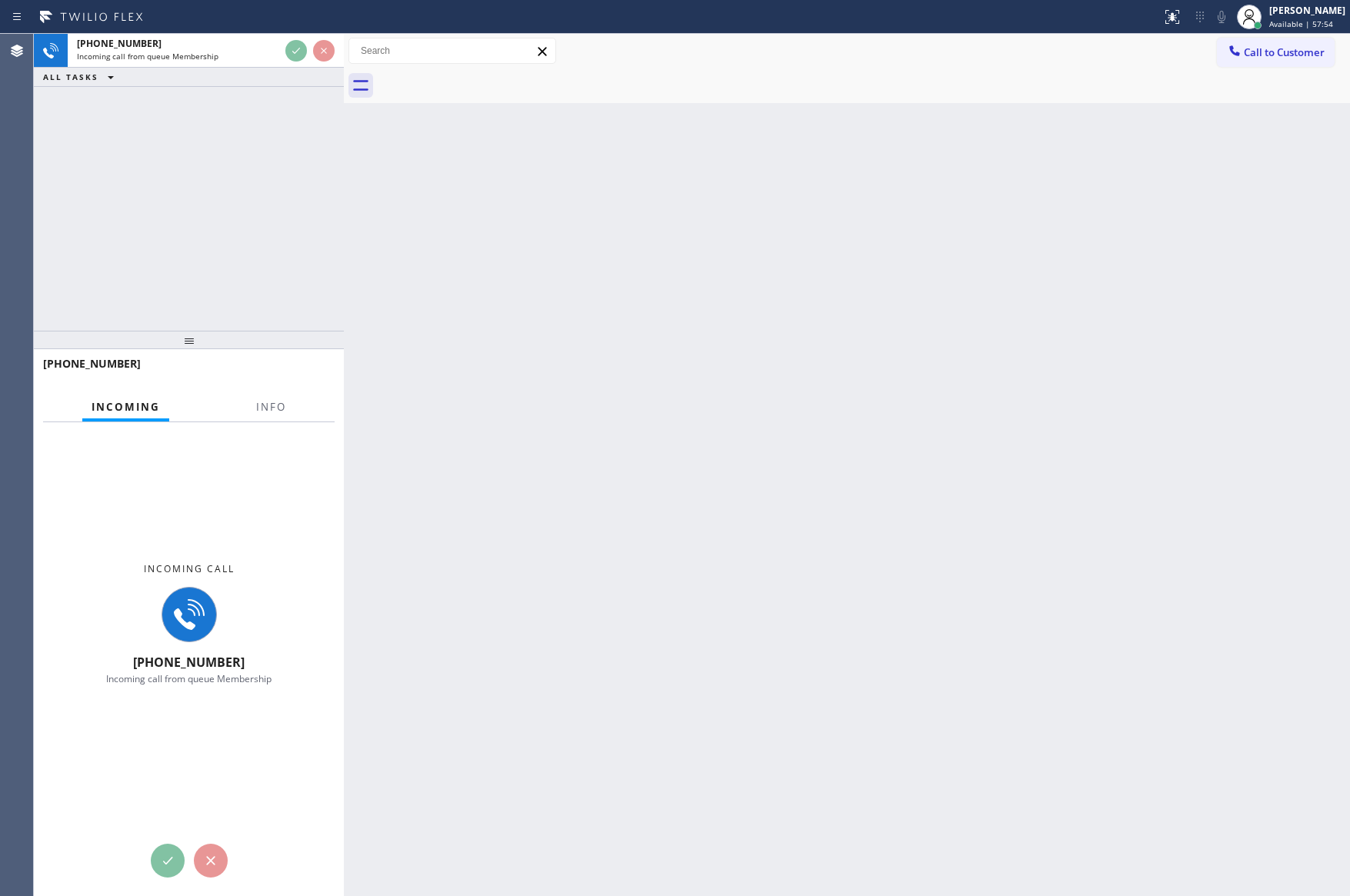
drag, startPoint x: 251, startPoint y: 251, endPoint x: 256, endPoint y: 243, distance: 9.4
click at [256, 244] on div "[PHONE_NUMBER] Incoming call from queue Membership ALL TASKS ALL TASKS ACTIVE T…" at bounding box center [189, 183] width 310 height 297
click at [270, 219] on div "[PHONE_NUMBER] Incoming call from queue Membership ALL TASKS ALL TASKS ACTIVE T…" at bounding box center [189, 183] width 310 height 297
click at [207, 247] on div "[PHONE_NUMBER] Incoming call from queue Membership ALL TASKS ALL TASKS ACTIVE T…" at bounding box center [189, 183] width 310 height 297
click at [429, 268] on div "Back to Dashboard Change Sender ID Customers Technicians Select a contact Outbo…" at bounding box center [847, 465] width 1007 height 863
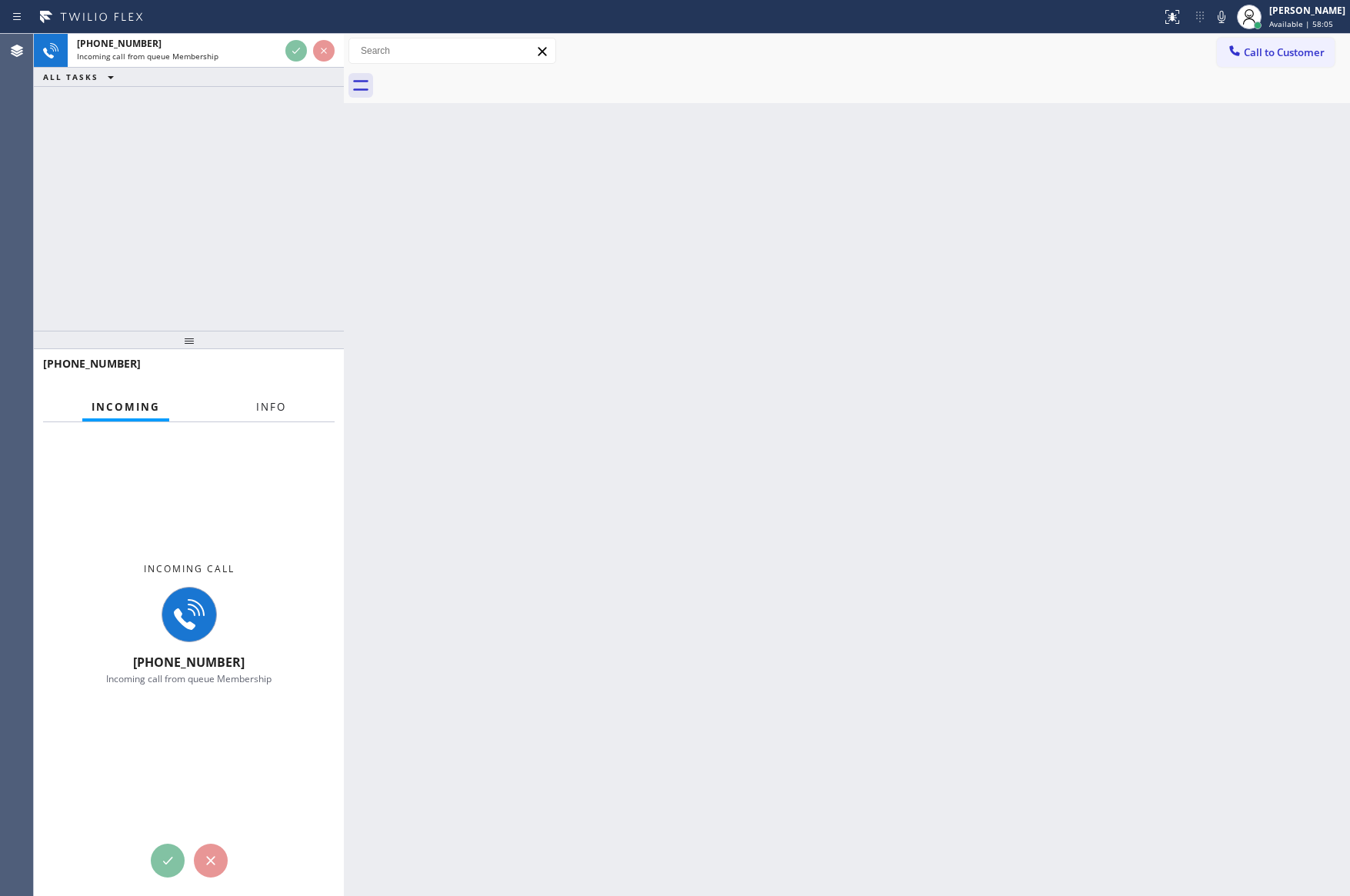
click at [284, 401] on span "Info" at bounding box center [271, 407] width 30 height 14
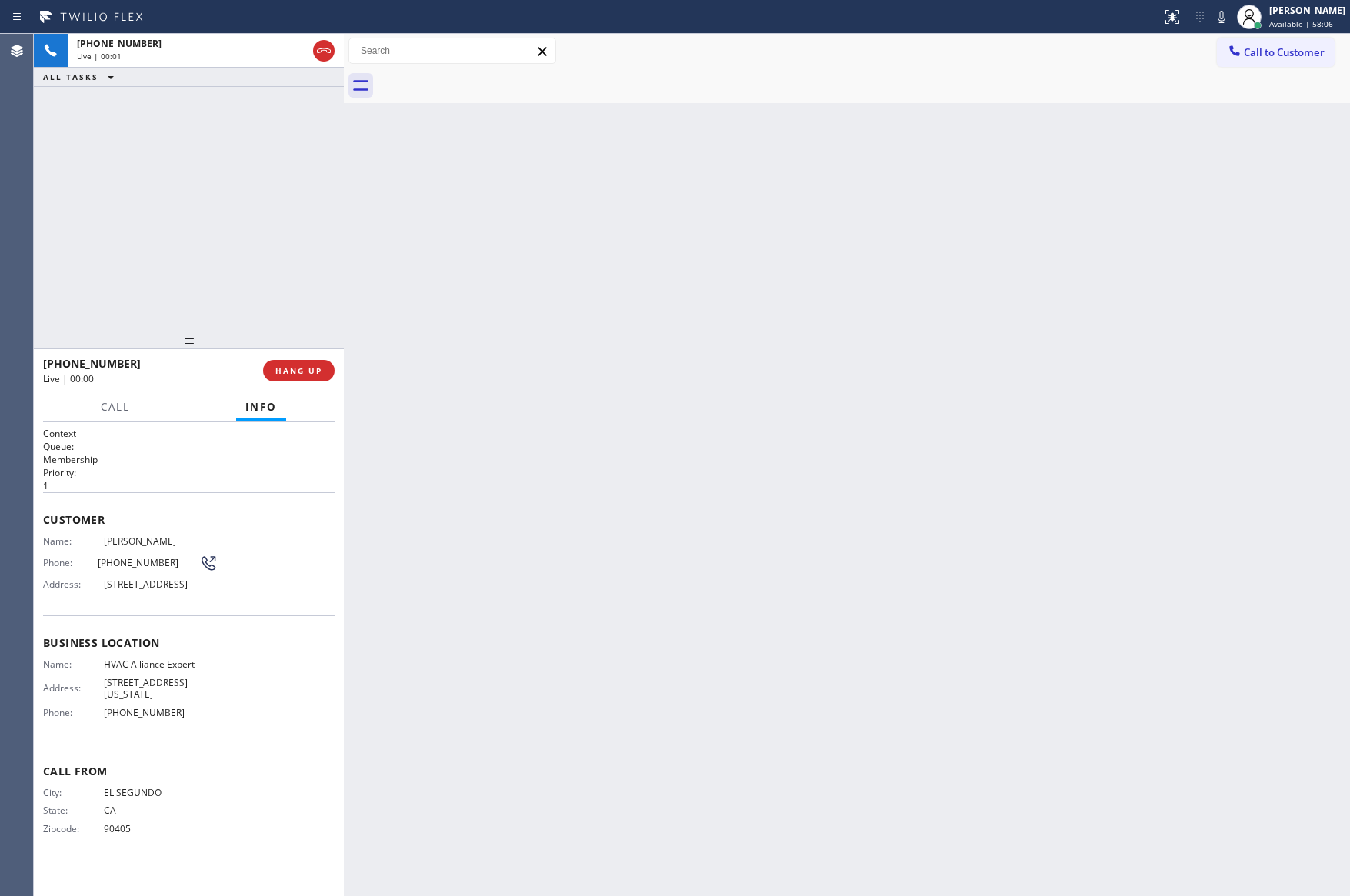
click at [276, 164] on div "[PHONE_NUMBER] Live | 00:01 ALL TASKS ALL TASKS ACTIVE TASKS TASKS IN WRAP UP" at bounding box center [189, 183] width 310 height 297
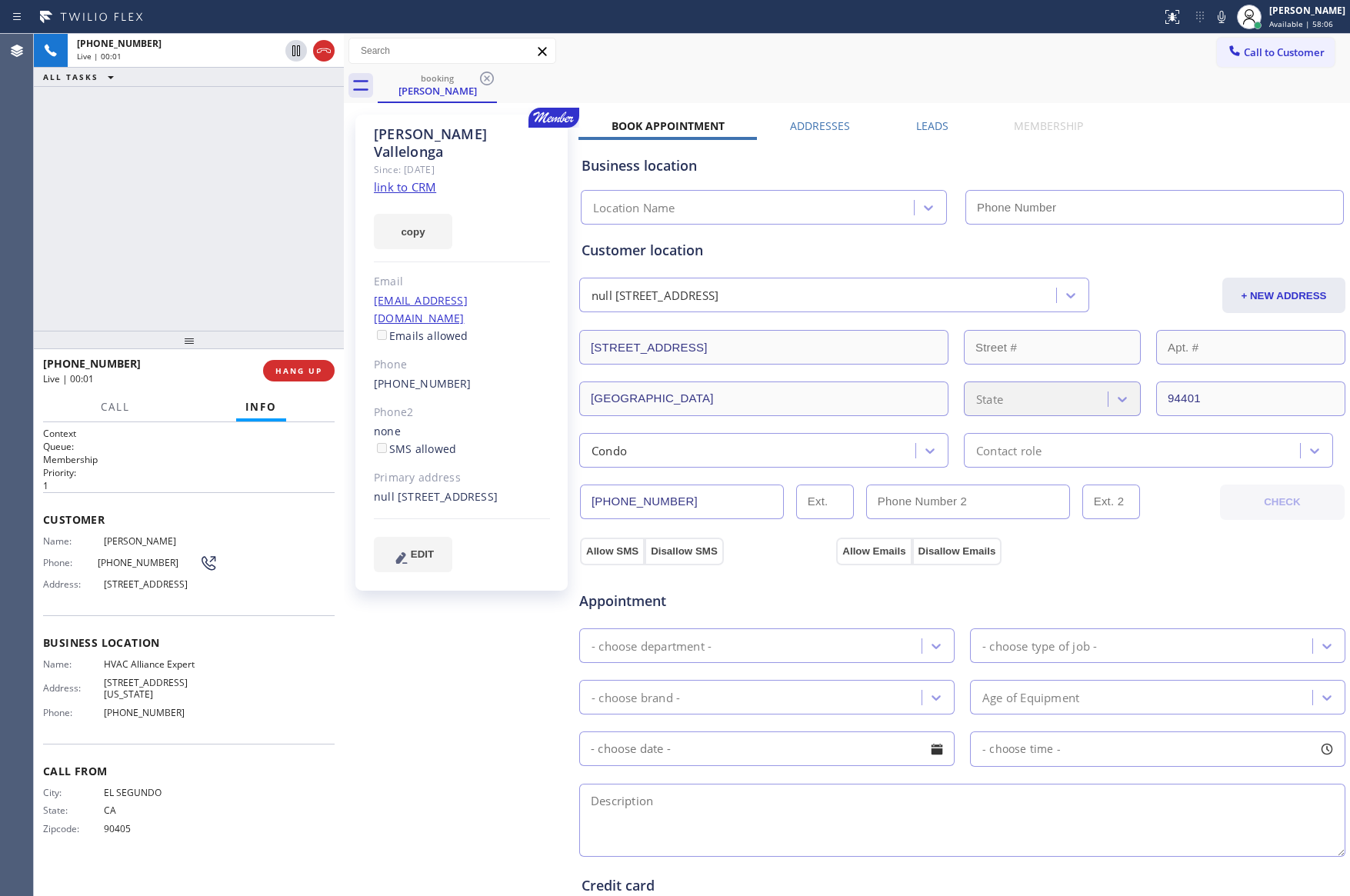
type input "[PHONE_NUMBER]"
click at [212, 164] on div "[PHONE_NUMBER] Live | 00:04 ALL TASKS ALL TASKS ACTIVE TASKS TASKS IN WRAP UP" at bounding box center [189, 183] width 310 height 297
click at [421, 179] on link "link to CRM" at bounding box center [405, 186] width 63 height 15
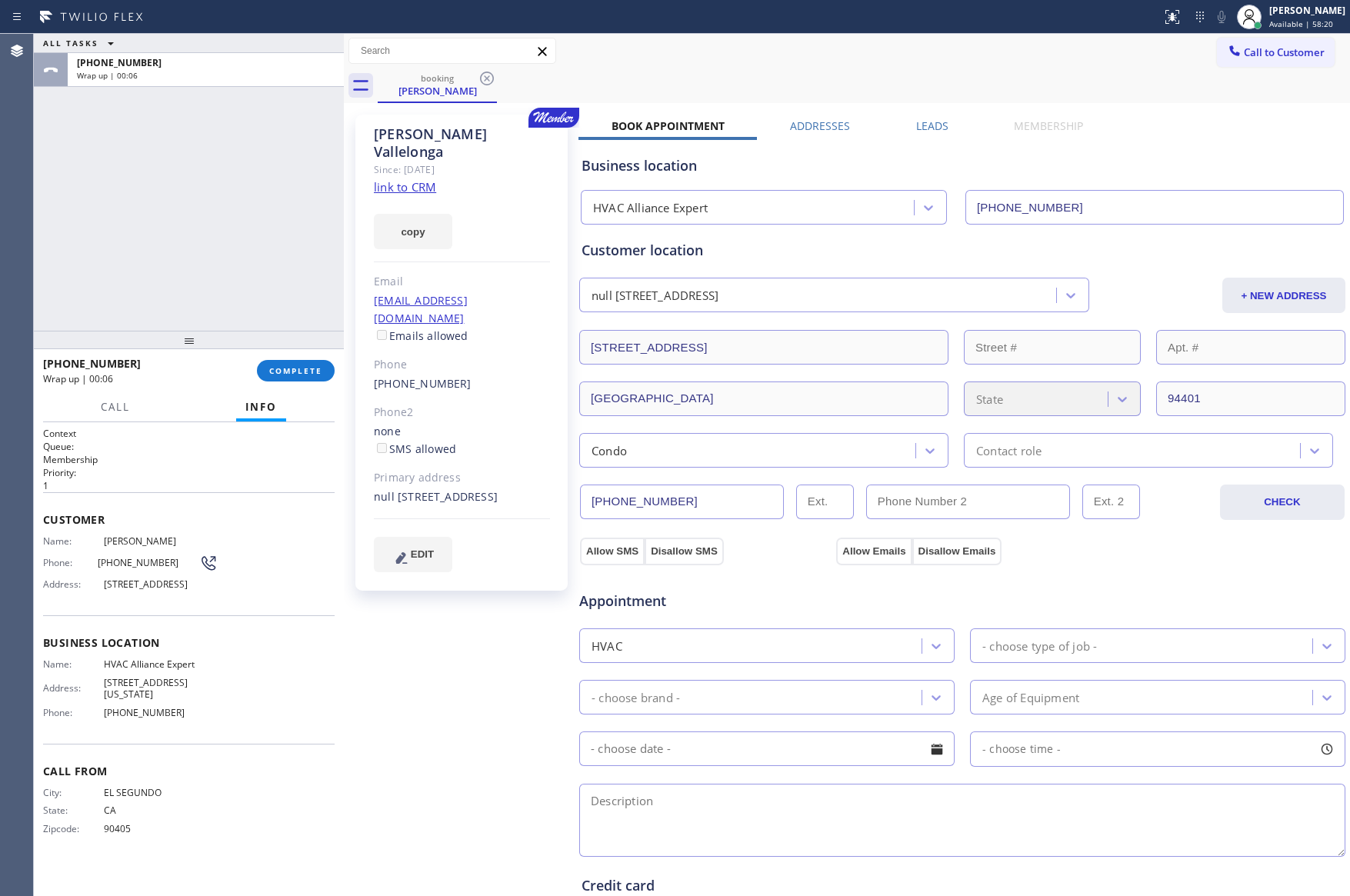
click at [1264, 65] on button "Call to Customer" at bounding box center [1276, 52] width 118 height 29
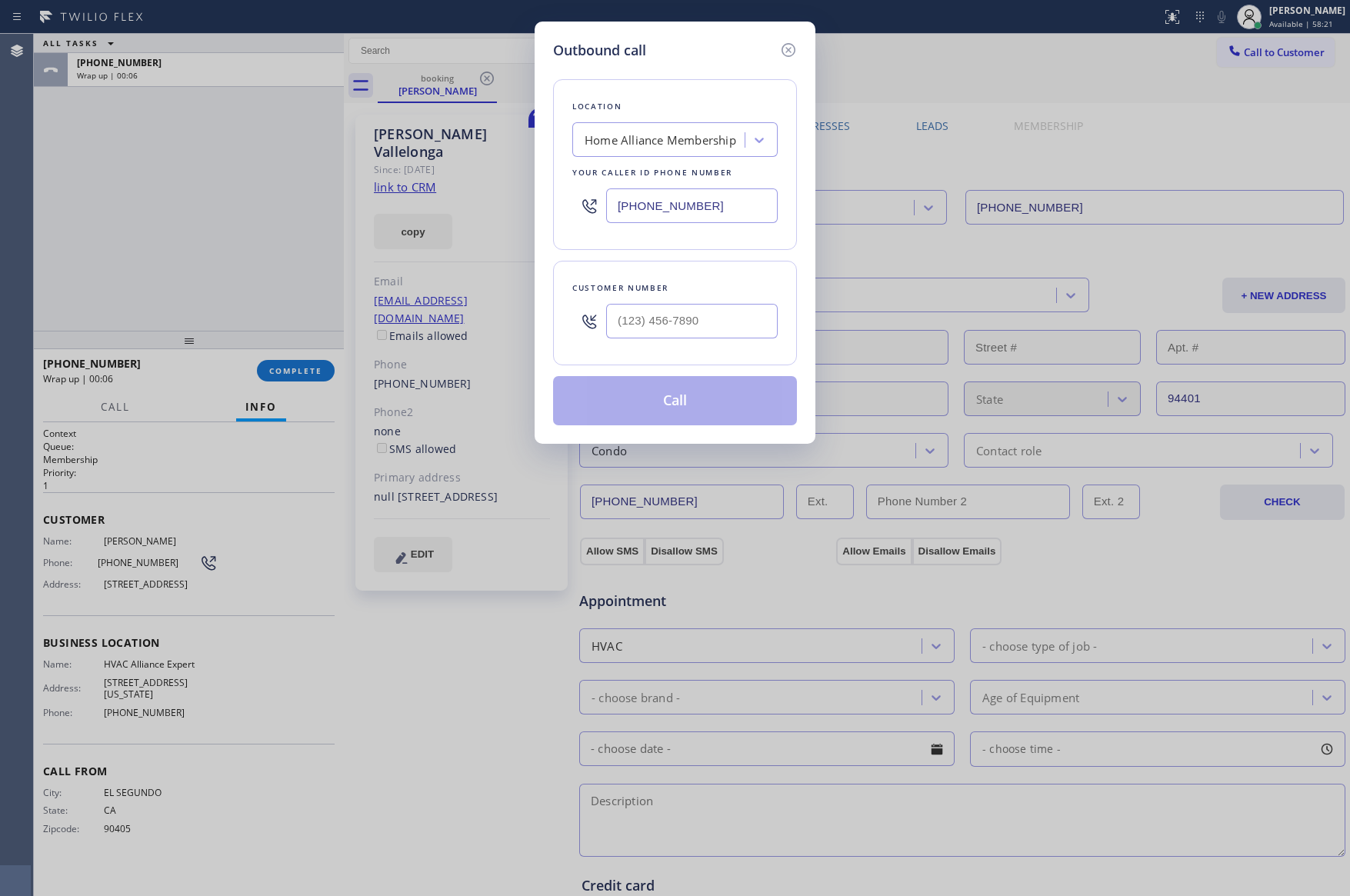
drag, startPoint x: 709, startPoint y: 302, endPoint x: 710, endPoint y: 317, distance: 15.0
click at [709, 307] on div at bounding box center [692, 321] width 171 height 50
click at [712, 331] on input "(___) ___-____" at bounding box center [692, 321] width 171 height 34
paste input "310) 426-8077"
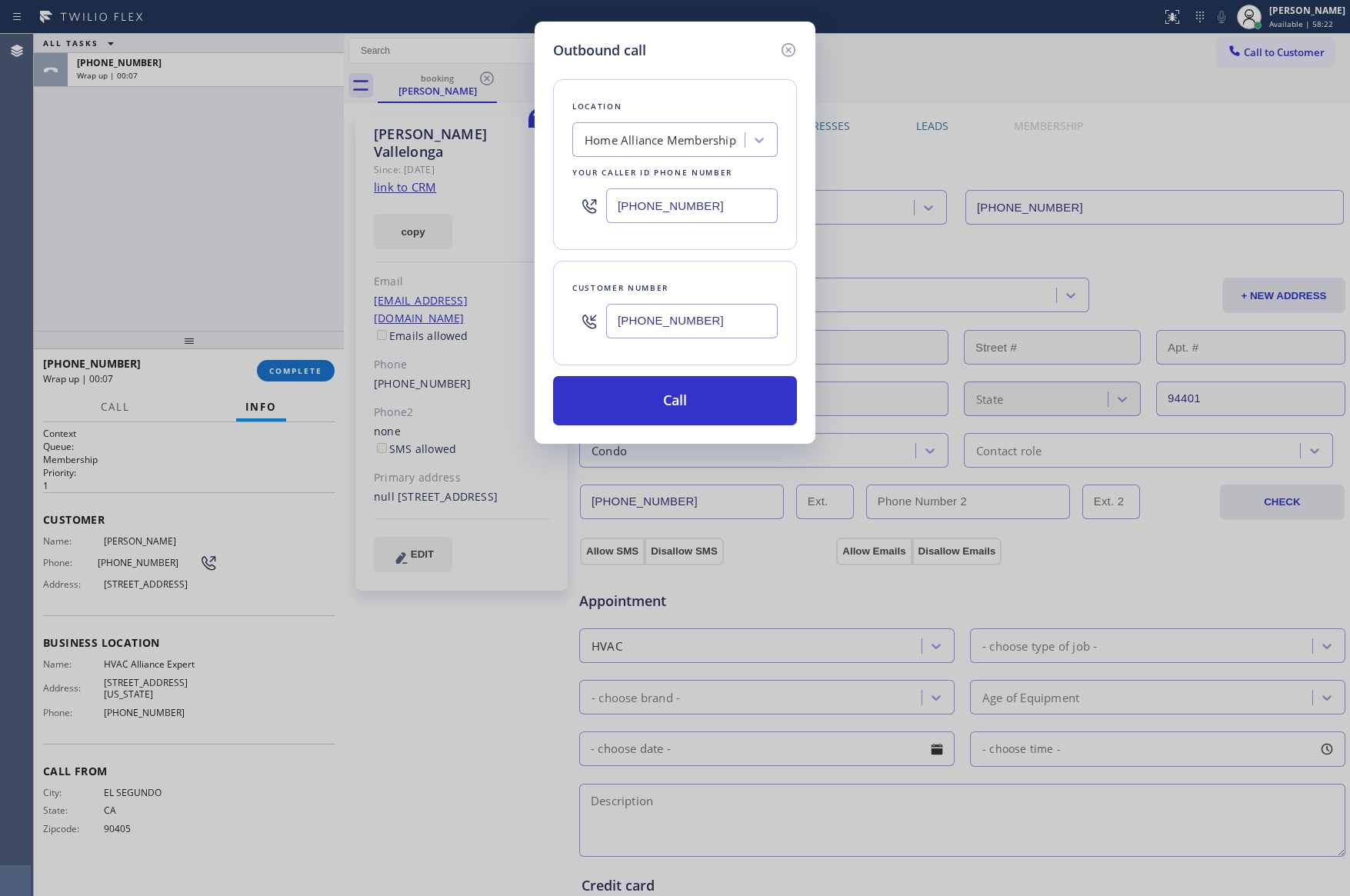
type input "[PHONE_NUMBER]"
click at [681, 206] on input "[PHONE_NUMBER]" at bounding box center [692, 205] width 171 height 34
click at [684, 218] on input "[PHONE_NUMBER]" at bounding box center [692, 205] width 171 height 34
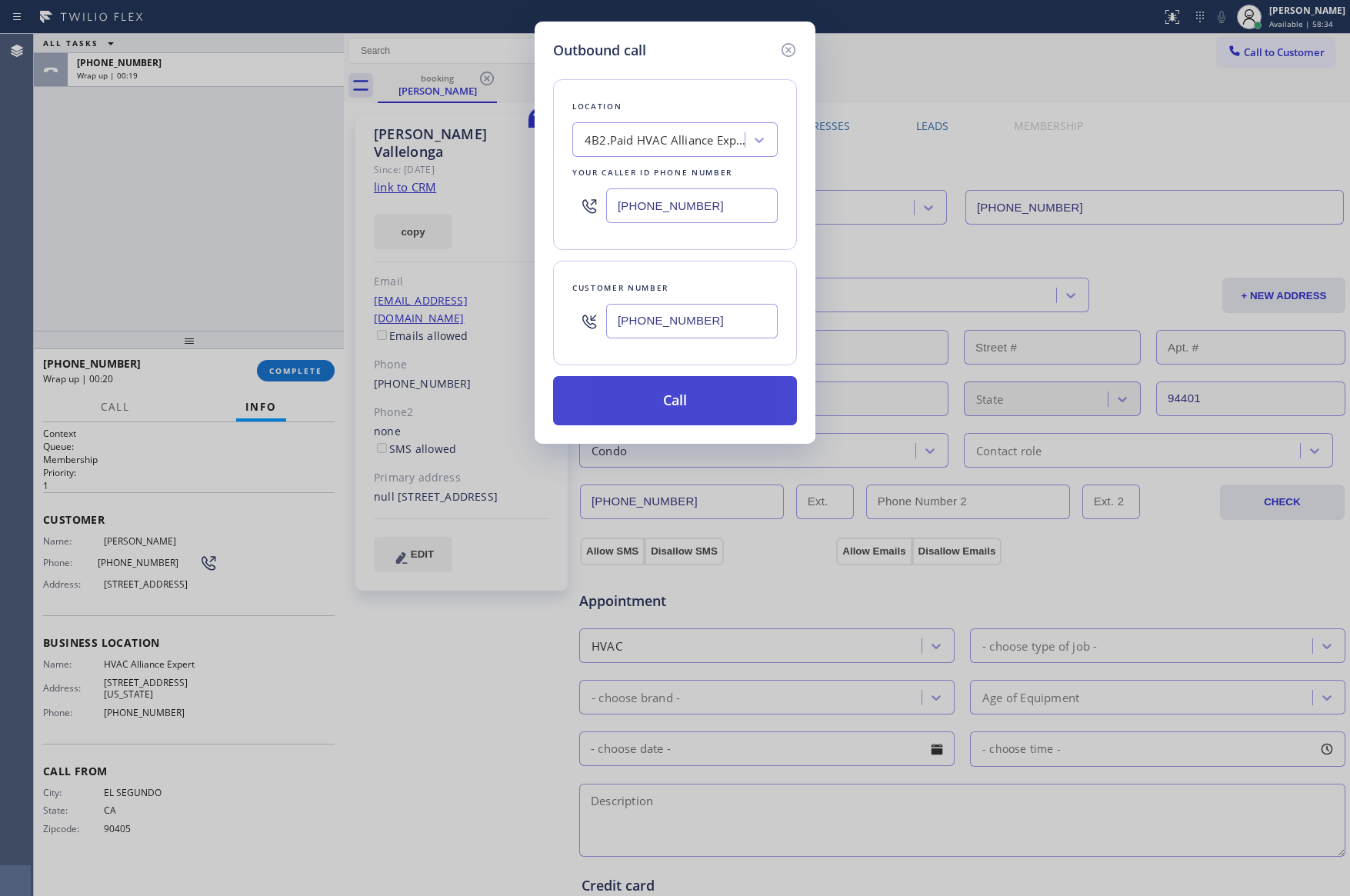
type input "[PHONE_NUMBER]"
click at [694, 407] on button "Call" at bounding box center [675, 400] width 244 height 49
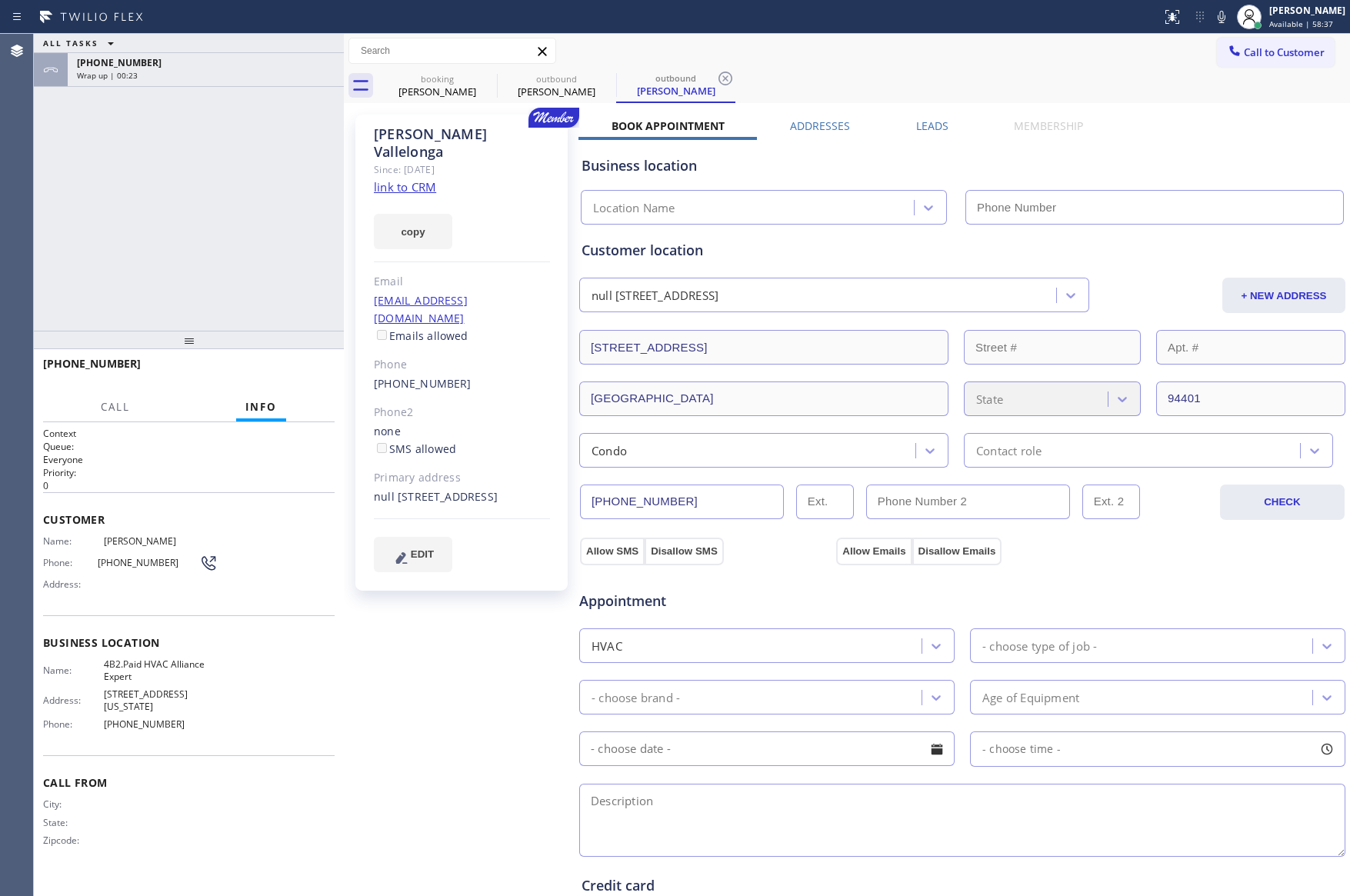
type input "[PHONE_NUMBER]"
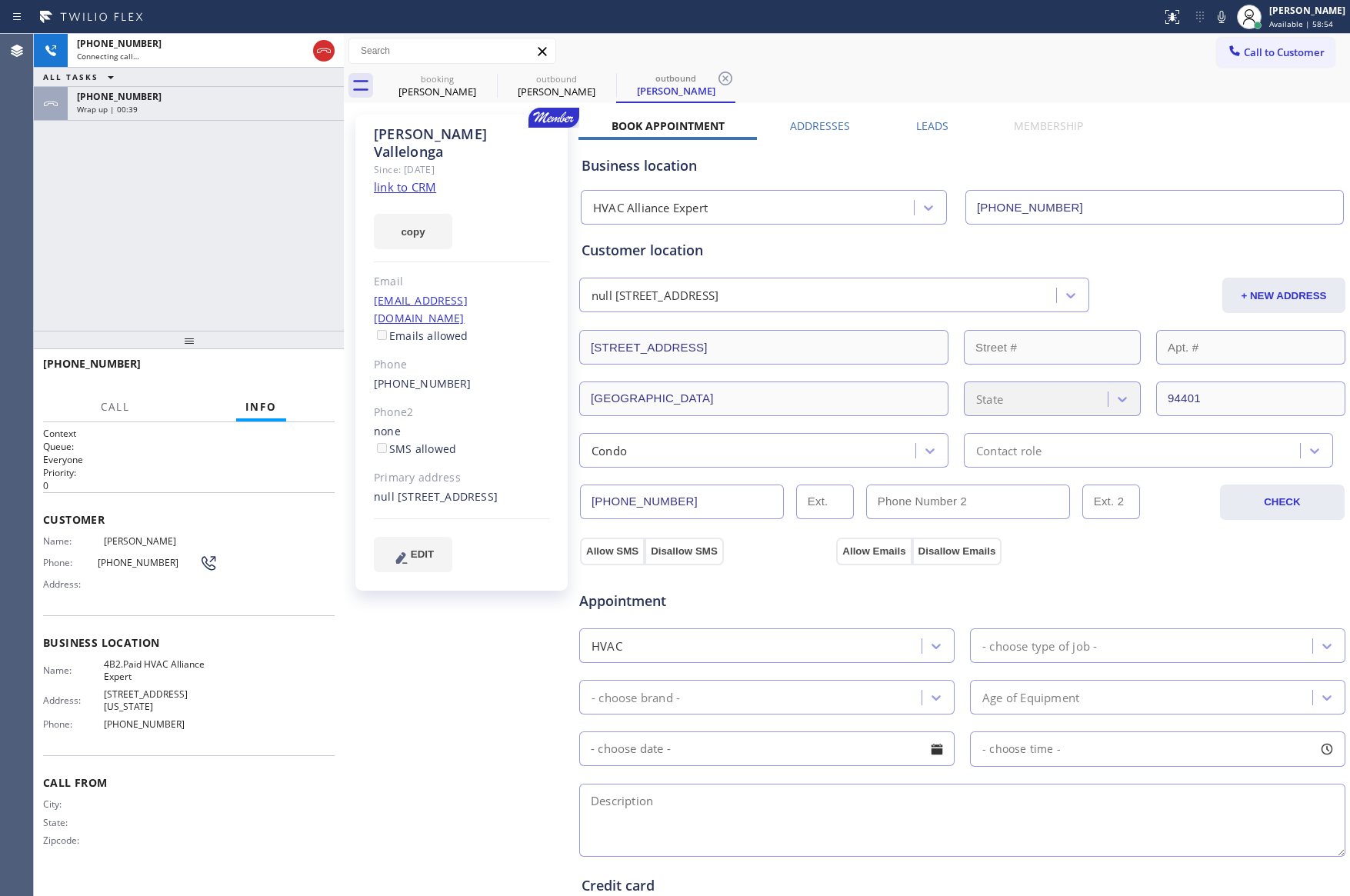
drag, startPoint x: 224, startPoint y: 202, endPoint x: 351, endPoint y: 135, distance: 143.6
click at [229, 204] on div "[PHONE_NUMBER] Connecting call… ALL TASKS ALL TASKS ACTIVE TASKS TASKS IN WRAP …" at bounding box center [189, 183] width 310 height 297
click at [322, 54] on icon at bounding box center [323, 50] width 18 height 18
click at [240, 314] on div "[PHONE_NUMBER] Connecting call… ALL TASKS ALL TASKS ACTIVE TASKS TASKS IN WRAP …" at bounding box center [189, 183] width 310 height 297
click at [262, 291] on div "[PHONE_NUMBER] Connecting call… ALL TASKS ALL TASKS ACTIVE TASKS TASKS IN WRAP …" at bounding box center [189, 183] width 310 height 297
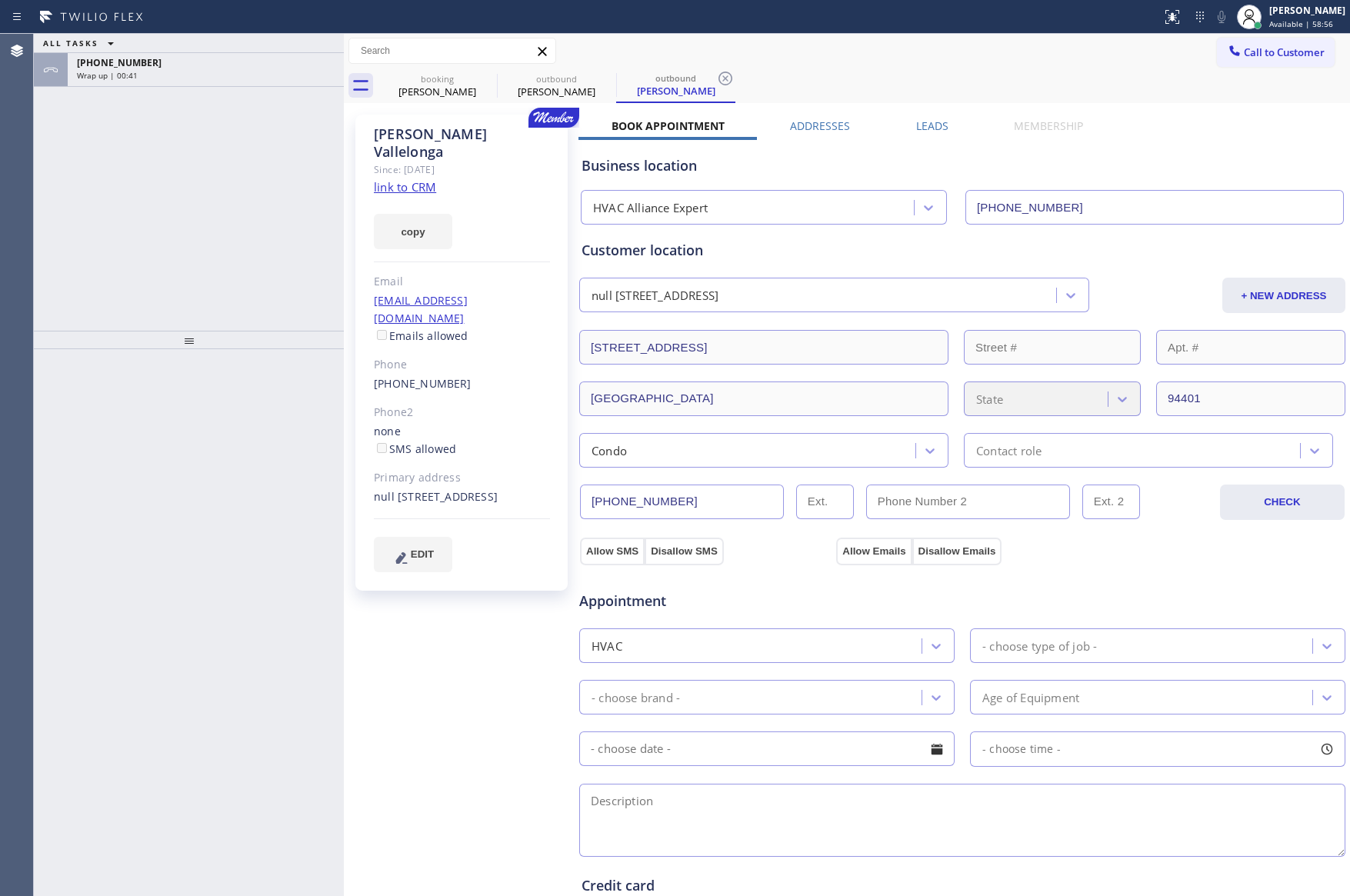
click at [278, 301] on div "ALL TASKS ALL TASKS ACTIVE TASKS TASKS IN WRAP UP [PHONE_NUMBER] Wrap up | 00:41" at bounding box center [189, 183] width 310 height 297
click at [1058, 74] on div "booking [PERSON_NAME] outbound [PERSON_NAME] outbound [PERSON_NAME]" at bounding box center [864, 86] width 972 height 34
drag, startPoint x: 179, startPoint y: 220, endPoint x: 217, endPoint y: 160, distance: 71.0
click at [179, 222] on div "ALL TASKS ALL TASKS ACTIVE TASKS TASKS IN WRAP UP [PHONE_NUMBER] Wrap up | 02:41" at bounding box center [189, 183] width 310 height 297
click at [236, 70] on div "Wrap up | 02:41" at bounding box center [205, 75] width 258 height 10
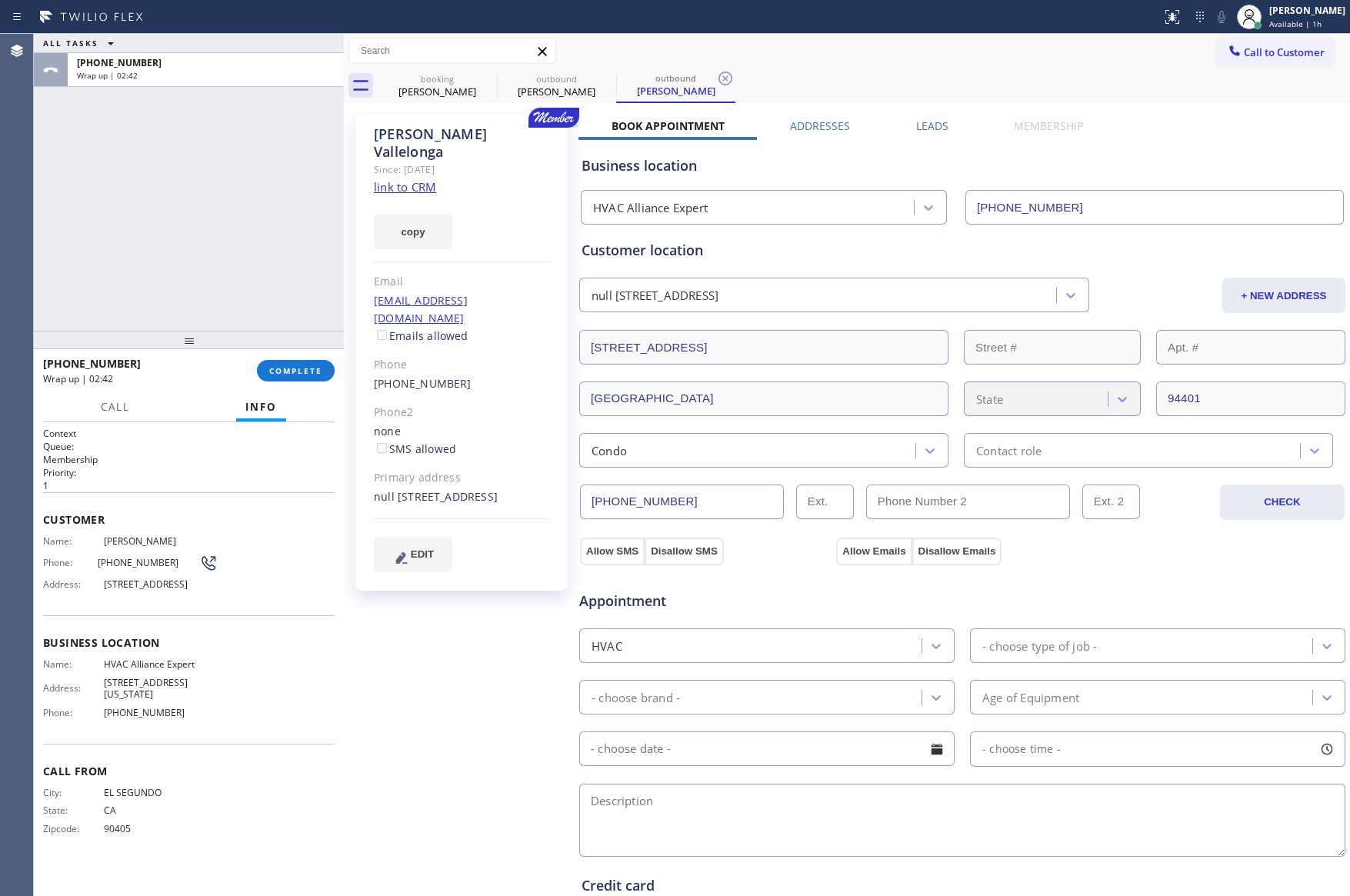
drag, startPoint x: 296, startPoint y: 375, endPoint x: 296, endPoint y: 352, distance: 23.0
click at [296, 374] on span "COMPLETE" at bounding box center [296, 370] width 53 height 10
click at [287, 219] on div "ALL TASKS ALL TASKS ACTIVE TASKS TASKS IN WRAP UP [PHONE_NUMBER] Wrap up | 02:42" at bounding box center [189, 183] width 310 height 297
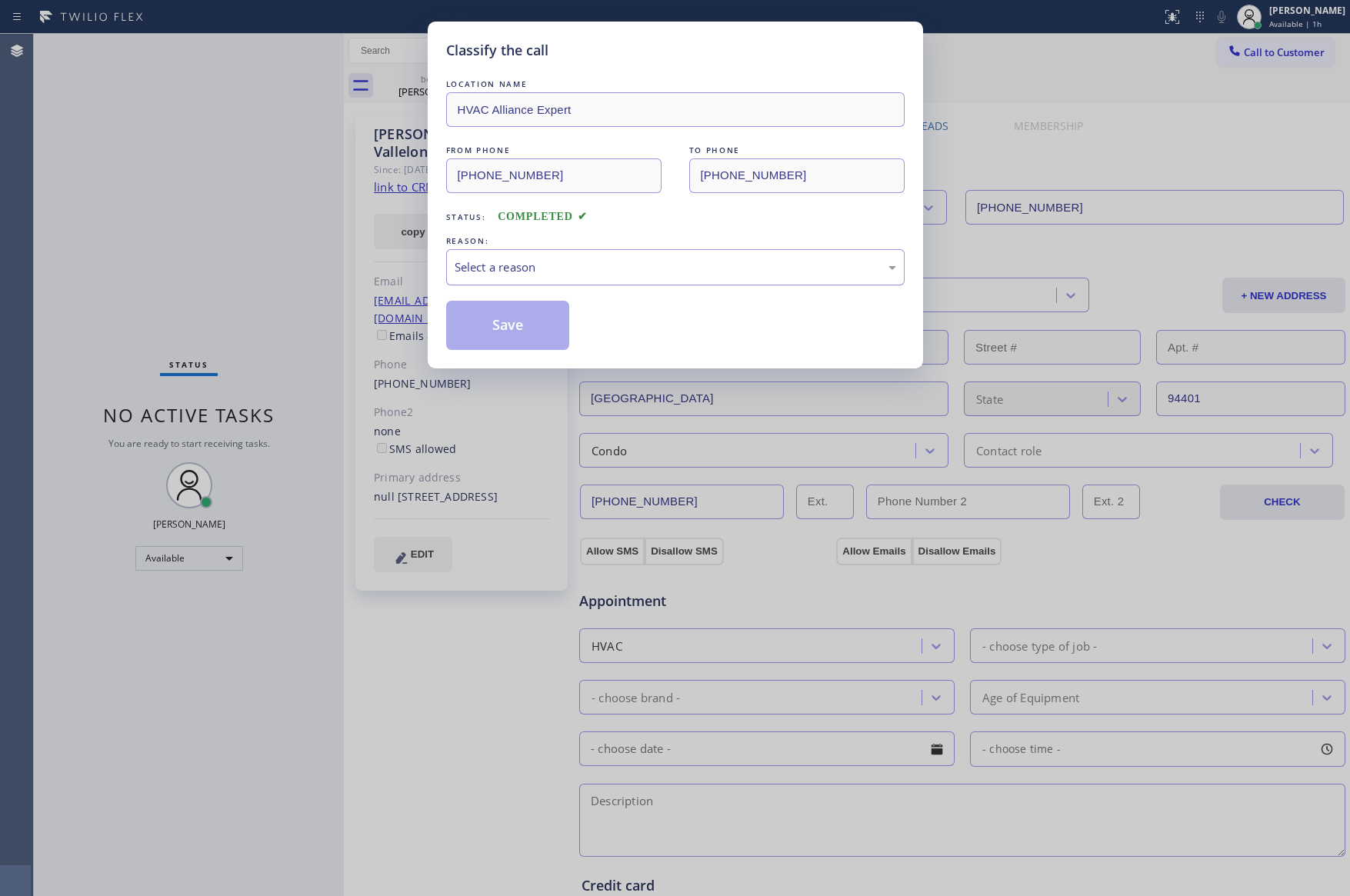
click at [522, 265] on div "Select a reason" at bounding box center [675, 267] width 441 height 18
click at [521, 327] on button "Save" at bounding box center [508, 325] width 124 height 49
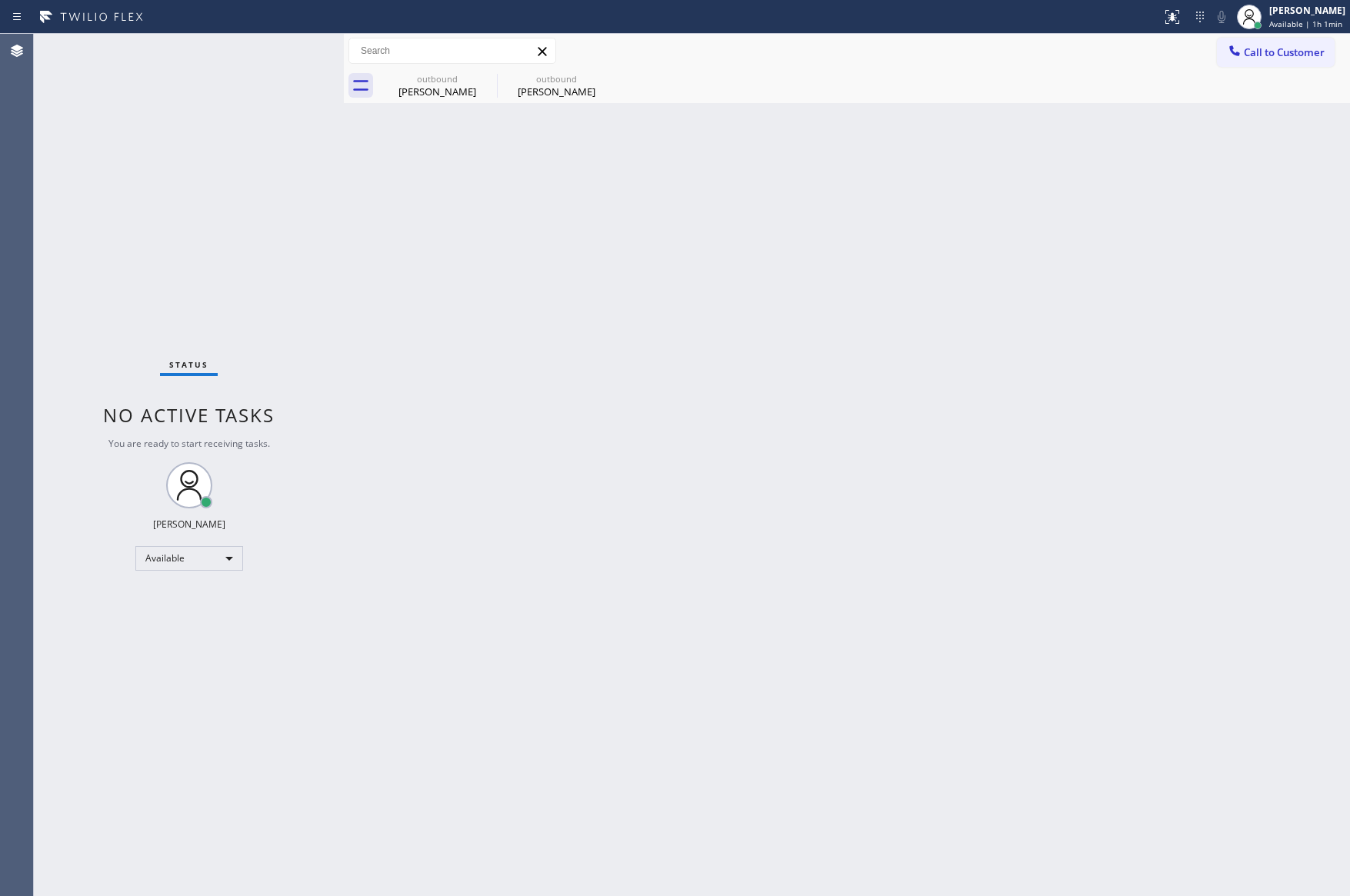
click at [531, 326] on div "Back to Dashboard Change Sender ID Customers Technicians Select a contact Outbo…" at bounding box center [847, 465] width 1007 height 863
click at [364, 375] on div "Back to Dashboard Change Sender ID Customers Technicians Select a contact Outbo…" at bounding box center [847, 465] width 1007 height 863
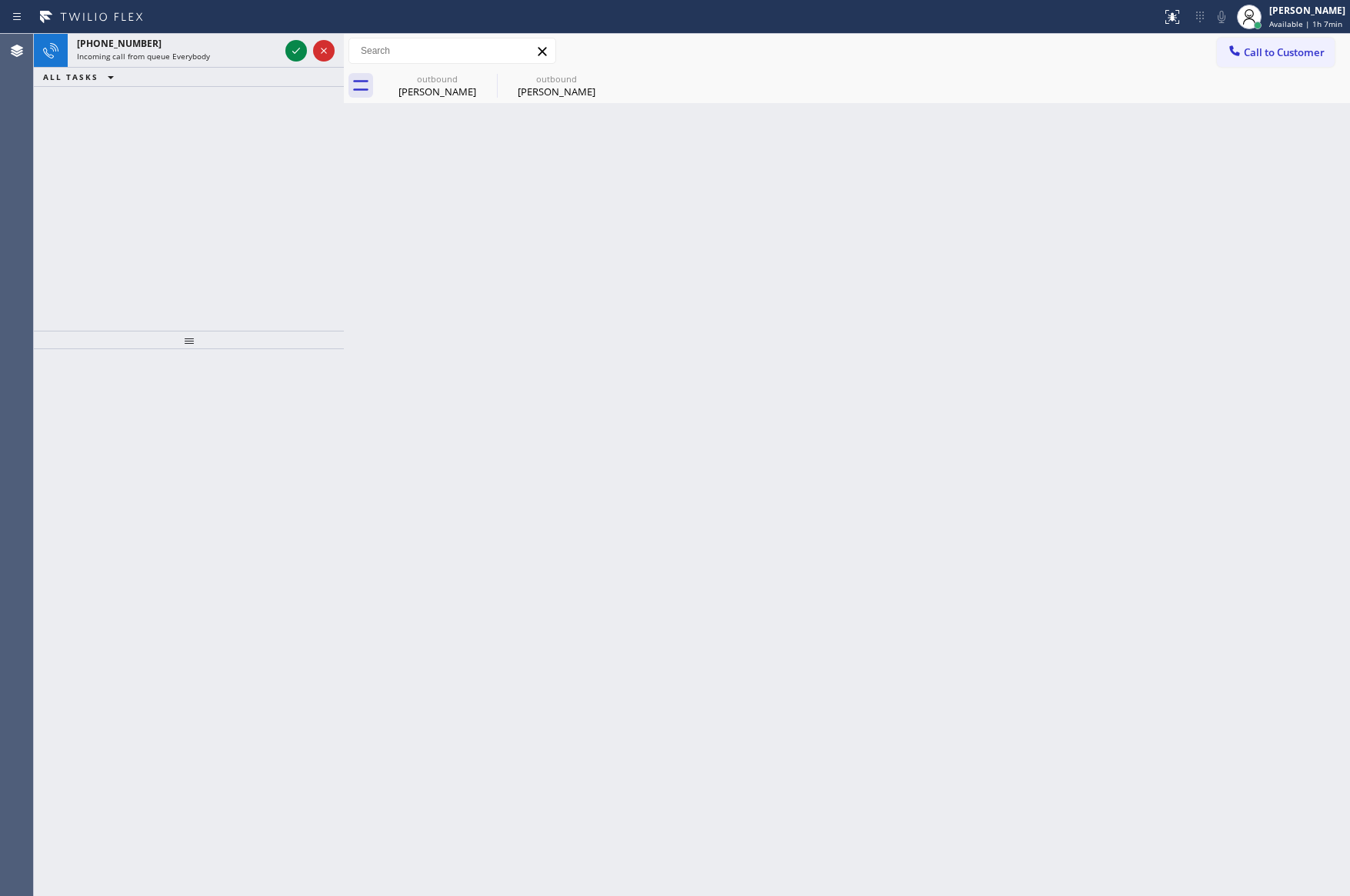
click at [291, 175] on div "[PHONE_NUMBER] Incoming call from queue Everybody ALL TASKS ALL TASKS ACTIVE TA…" at bounding box center [189, 183] width 310 height 297
click at [277, 208] on div "[PHONE_NUMBER] Incoming call from queue Everybody ALL TASKS ALL TASKS ACTIVE TA…" at bounding box center [189, 183] width 310 height 297
drag, startPoint x: 267, startPoint y: 236, endPoint x: 286, endPoint y: 201, distance: 39.8
click at [282, 212] on div "[PHONE_NUMBER] Incoming call from queue Everybody ALL TASKS ALL TASKS ACTIVE TA…" at bounding box center [189, 183] width 310 height 297
click at [240, 55] on div "Incoming call from queue Everybody" at bounding box center [178, 55] width 203 height 10
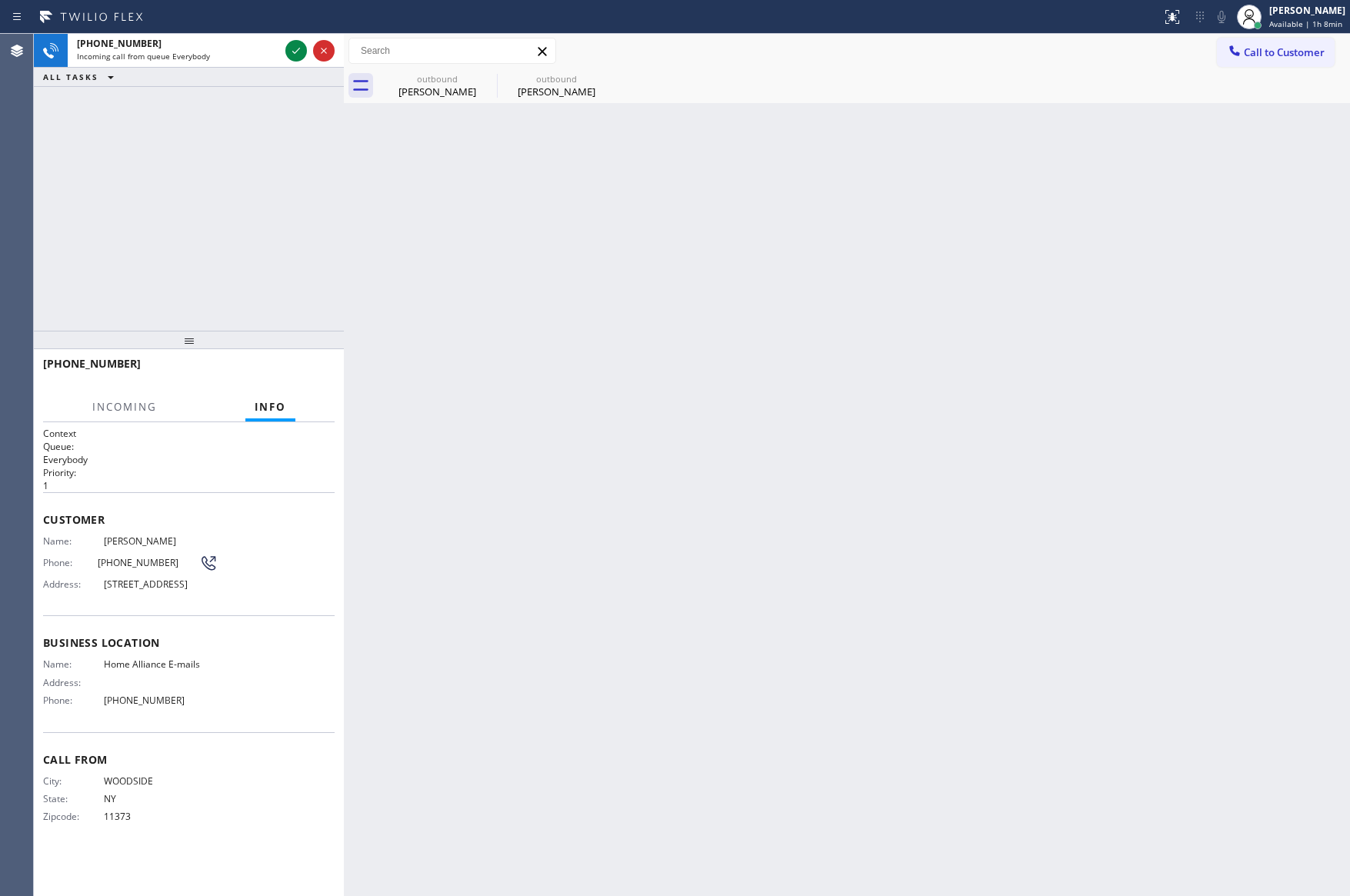
click at [254, 271] on div "[PHONE_NUMBER] Incoming call from queue Everybody ALL TASKS ALL TASKS ACTIVE TA…" at bounding box center [189, 183] width 310 height 297
click at [294, 47] on icon at bounding box center [296, 50] width 18 height 18
click at [264, 208] on div "[PHONE_NUMBER] Incoming call from queue Everybody ALL TASKS ALL TASKS ACTIVE TA…" at bounding box center [189, 183] width 310 height 297
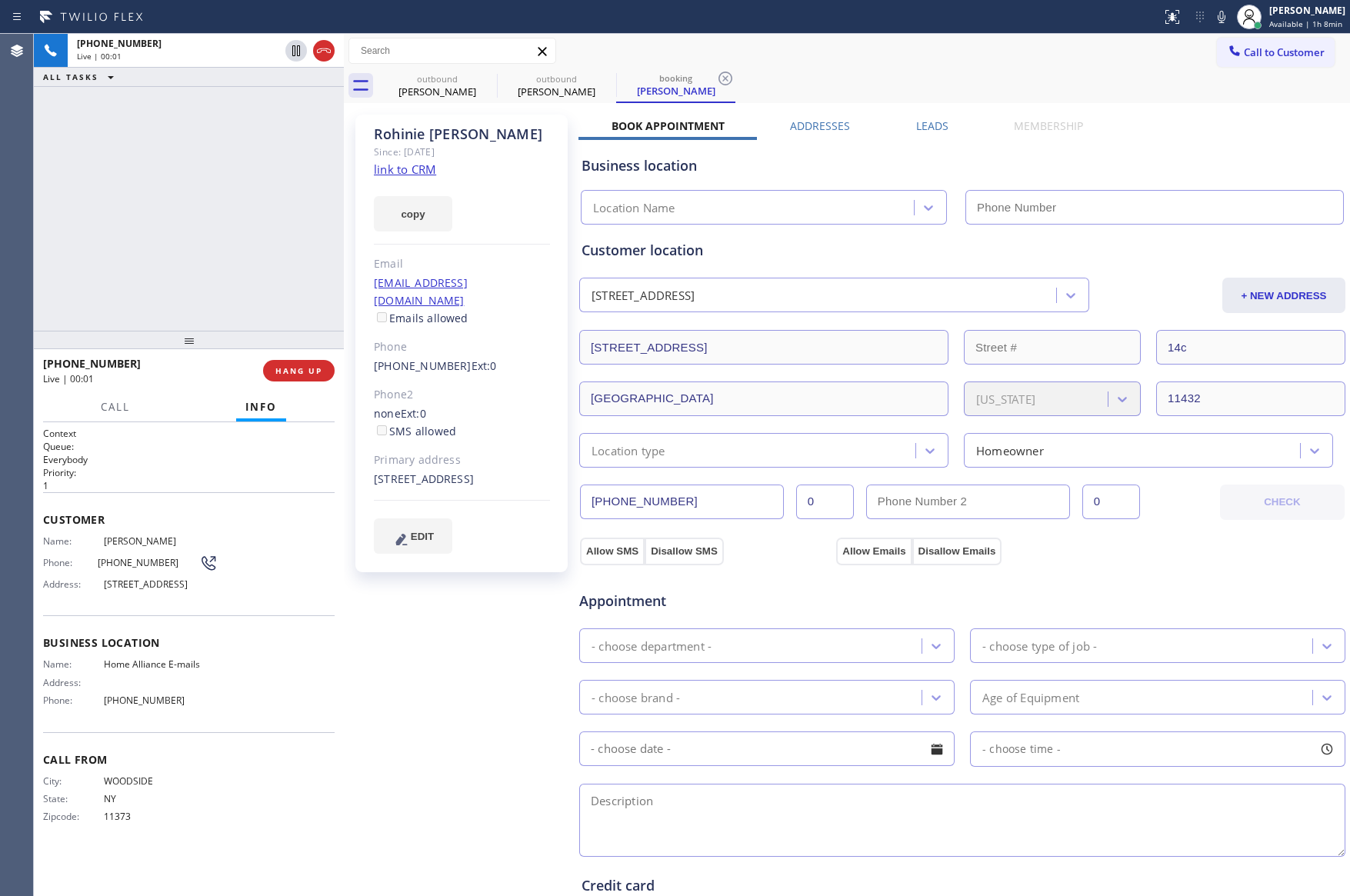
type input "[PHONE_NUMBER]"
click at [260, 205] on div "[PHONE_NUMBER] Live | 00:02 ALL TASKS ALL TASKS ACTIVE TASKS TASKS IN WRAP UP" at bounding box center [189, 183] width 310 height 297
click at [260, 205] on div "[PHONE_NUMBER] Live | 00:27 ALL TASKS ALL TASKS ACTIVE TASKS TASKS IN WRAP UP" at bounding box center [189, 183] width 310 height 297
click at [416, 171] on link "link to CRM" at bounding box center [405, 169] width 63 height 15
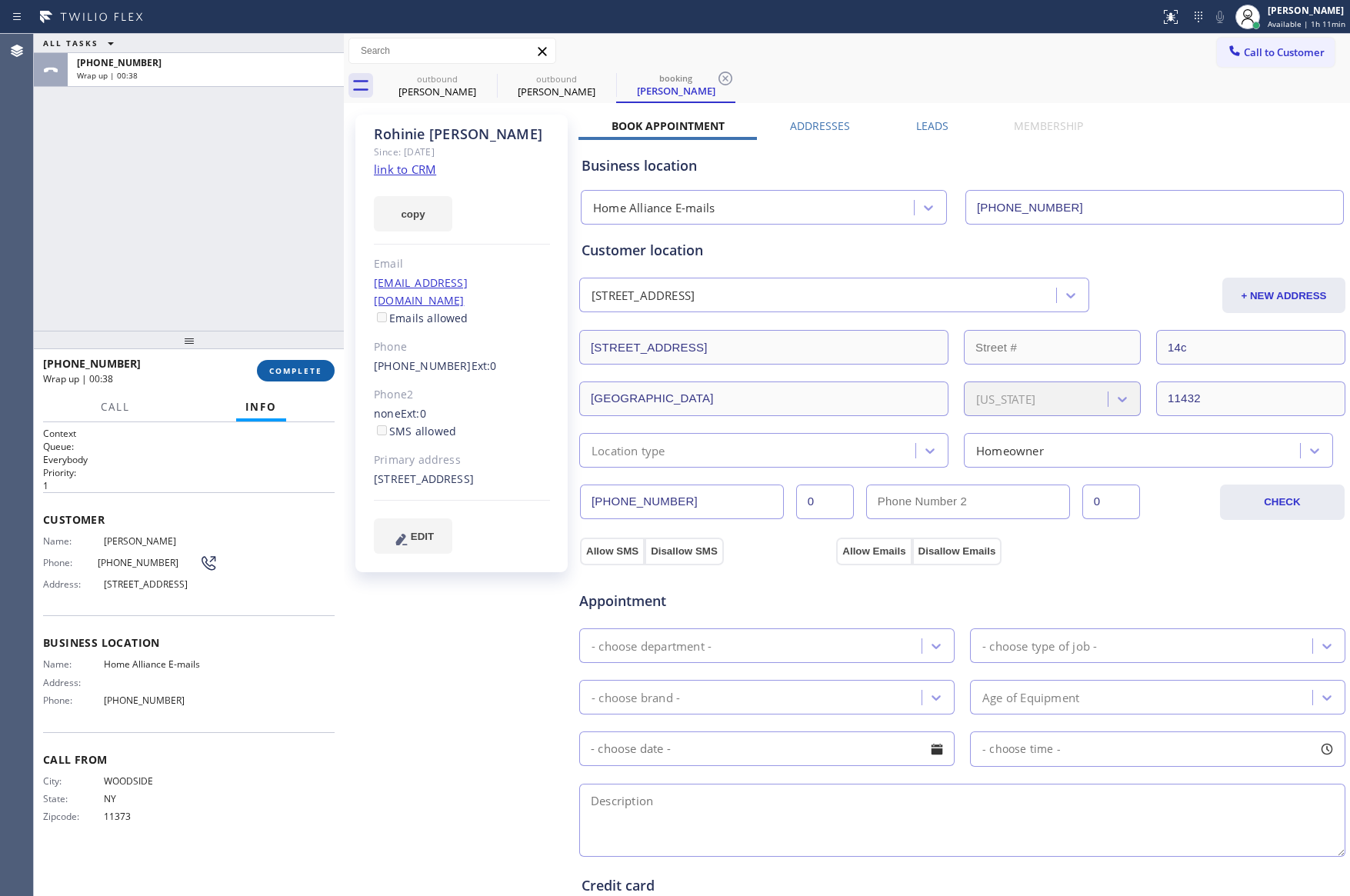
drag, startPoint x: 98, startPoint y: 244, endPoint x: 257, endPoint y: 372, distance: 204.1
click at [155, 277] on div "ALL TASKS ALL TASKS ACTIVE TASKS TASKS IN WRAP UP [PHONE_NUMBER] Wrap up | 00:38" at bounding box center [189, 183] width 310 height 297
drag, startPoint x: 291, startPoint y: 377, endPoint x: 272, endPoint y: 223, distance: 155.2
click at [291, 376] on button "COMPLETE" at bounding box center [296, 370] width 78 height 22
click at [272, 223] on div "ALL TASKS ALL TASKS ACTIVE TASKS TASKS IN WRAP UP [PHONE_NUMBER] Wrap up | 00:39" at bounding box center [189, 183] width 310 height 297
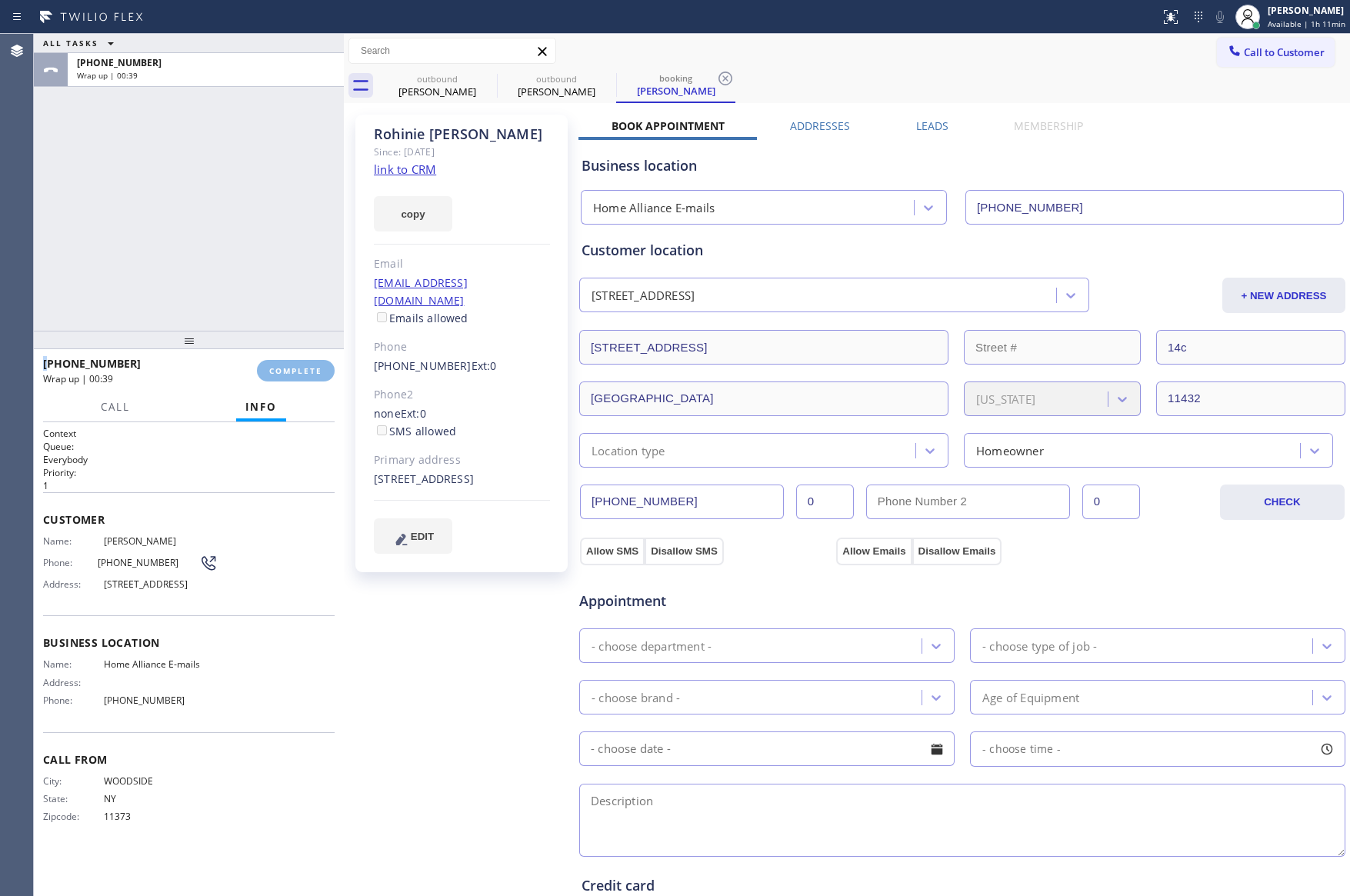
click at [272, 223] on div "ALL TASKS ALL TASKS ACTIVE TASKS TASKS IN WRAP UP [PHONE_NUMBER] Wrap up | 00:39" at bounding box center [189, 183] width 310 height 297
click at [264, 275] on div "ALL TASKS ALL TASKS ACTIVE TASKS TASKS IN WRAP UP [PHONE_NUMBER] Wrap up | 00:50" at bounding box center [189, 183] width 310 height 297
click at [307, 369] on span "COMPLETE" at bounding box center [296, 370] width 53 height 10
click at [289, 251] on div "ALL TASKS ALL TASKS ACTIVE TASKS TASKS IN WRAP UP [PHONE_NUMBER] Wrap up | 00:51" at bounding box center [189, 183] width 310 height 297
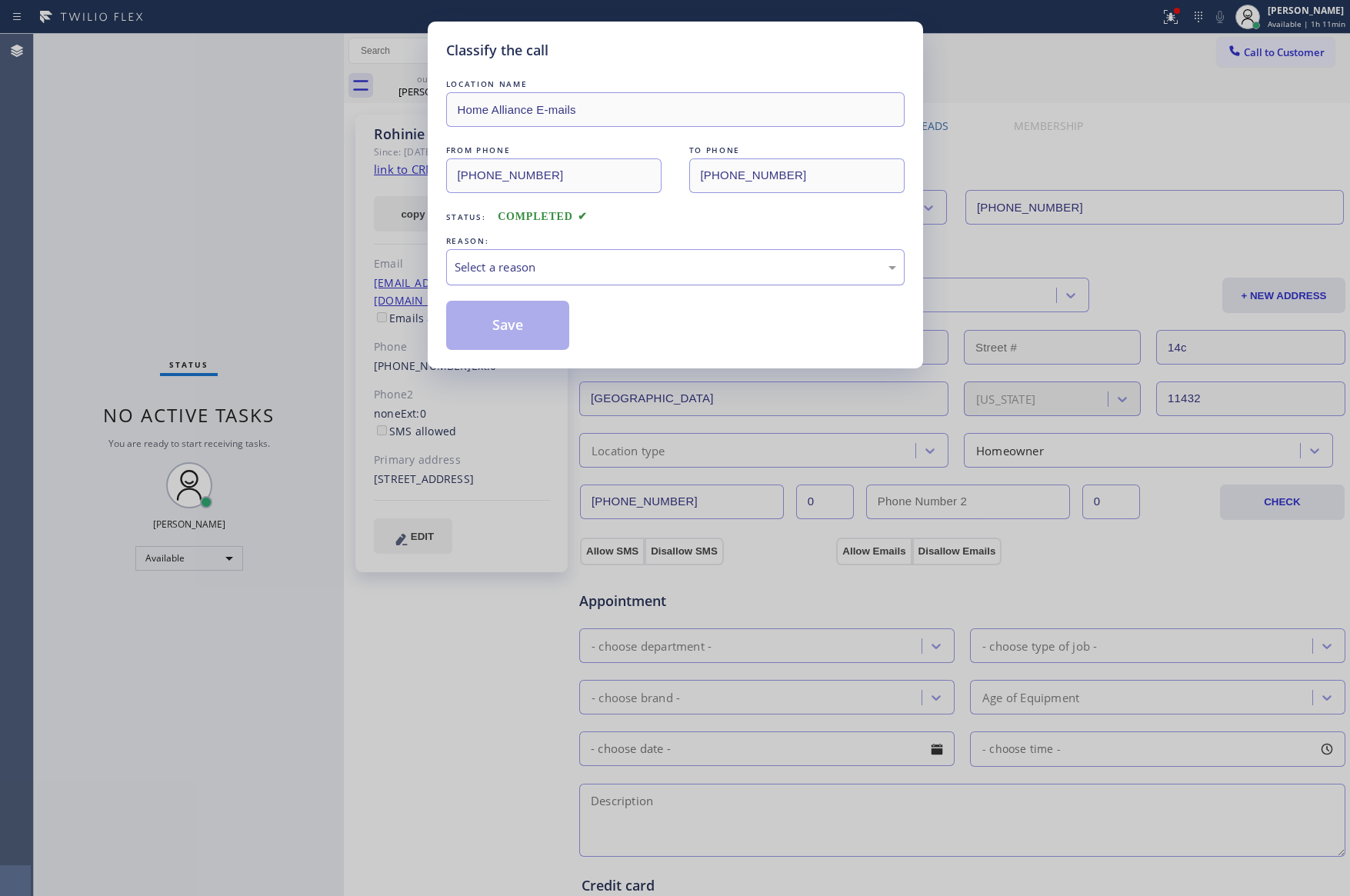
click at [559, 267] on div "Select a reason" at bounding box center [675, 267] width 441 height 18
click at [547, 317] on button "Save" at bounding box center [508, 325] width 124 height 49
type input "[PHONE_NUMBER]"
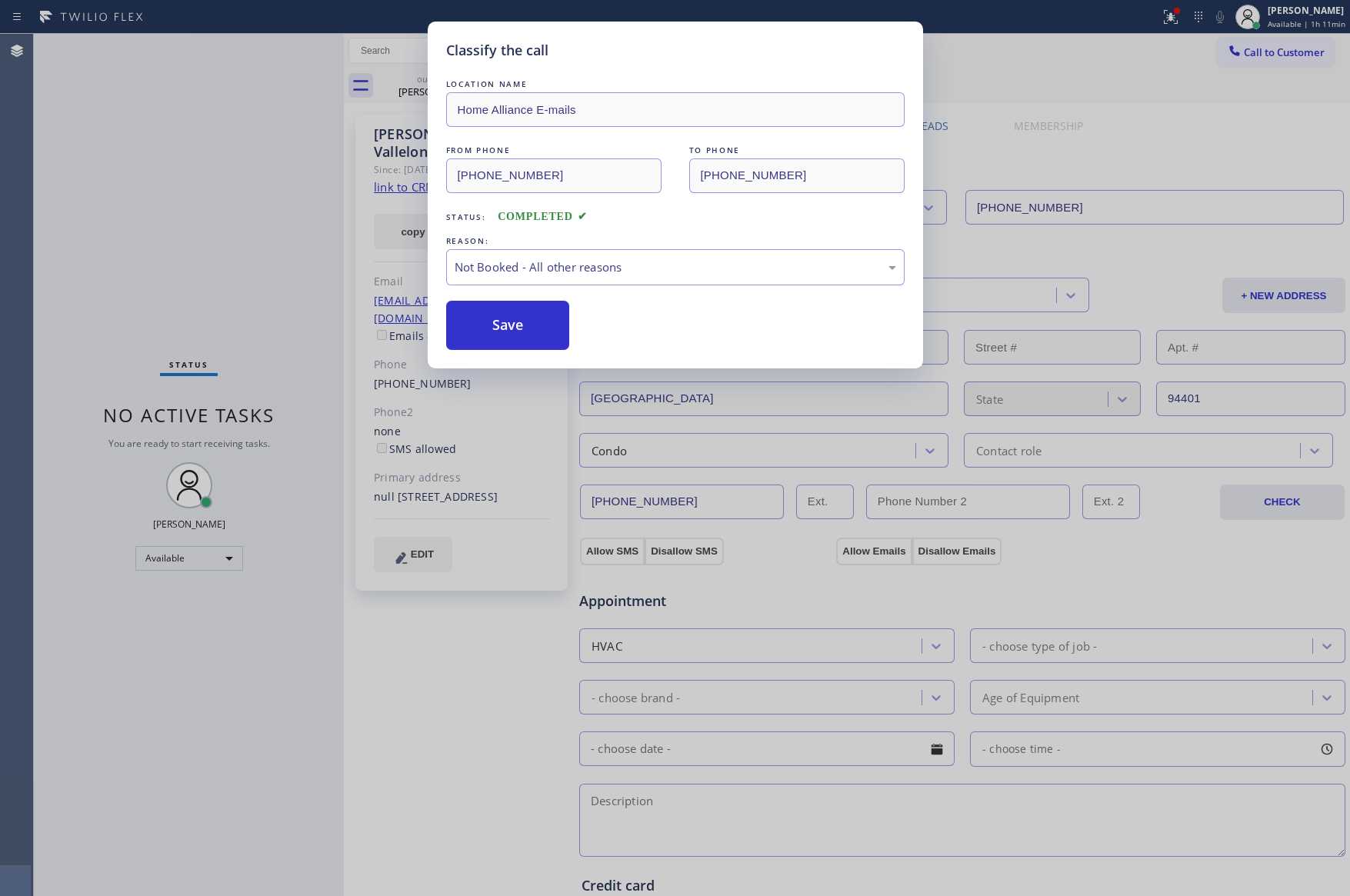
click at [547, 317] on button "Save" at bounding box center [508, 325] width 124 height 49
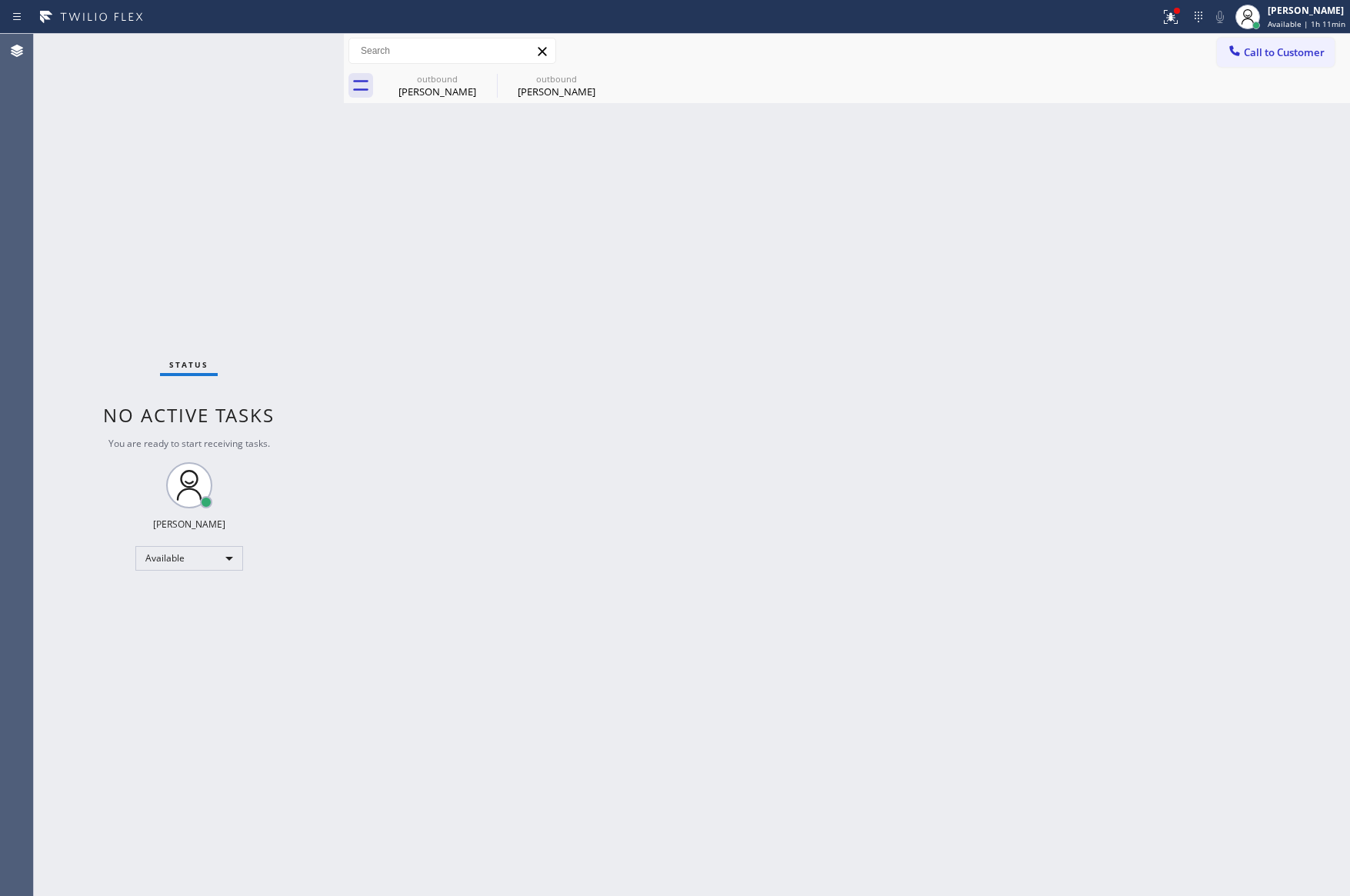
drag, startPoint x: 689, startPoint y: 561, endPoint x: 977, endPoint y: 707, distance: 322.9
click at [720, 573] on div "Back to Dashboard Change Sender ID Customers Technicians Select a contact Outbo…" at bounding box center [847, 465] width 1007 height 863
drag, startPoint x: 440, startPoint y: 95, endPoint x: 469, endPoint y: 84, distance: 31.0
click at [440, 95] on div "[PERSON_NAME]" at bounding box center [438, 91] width 116 height 14
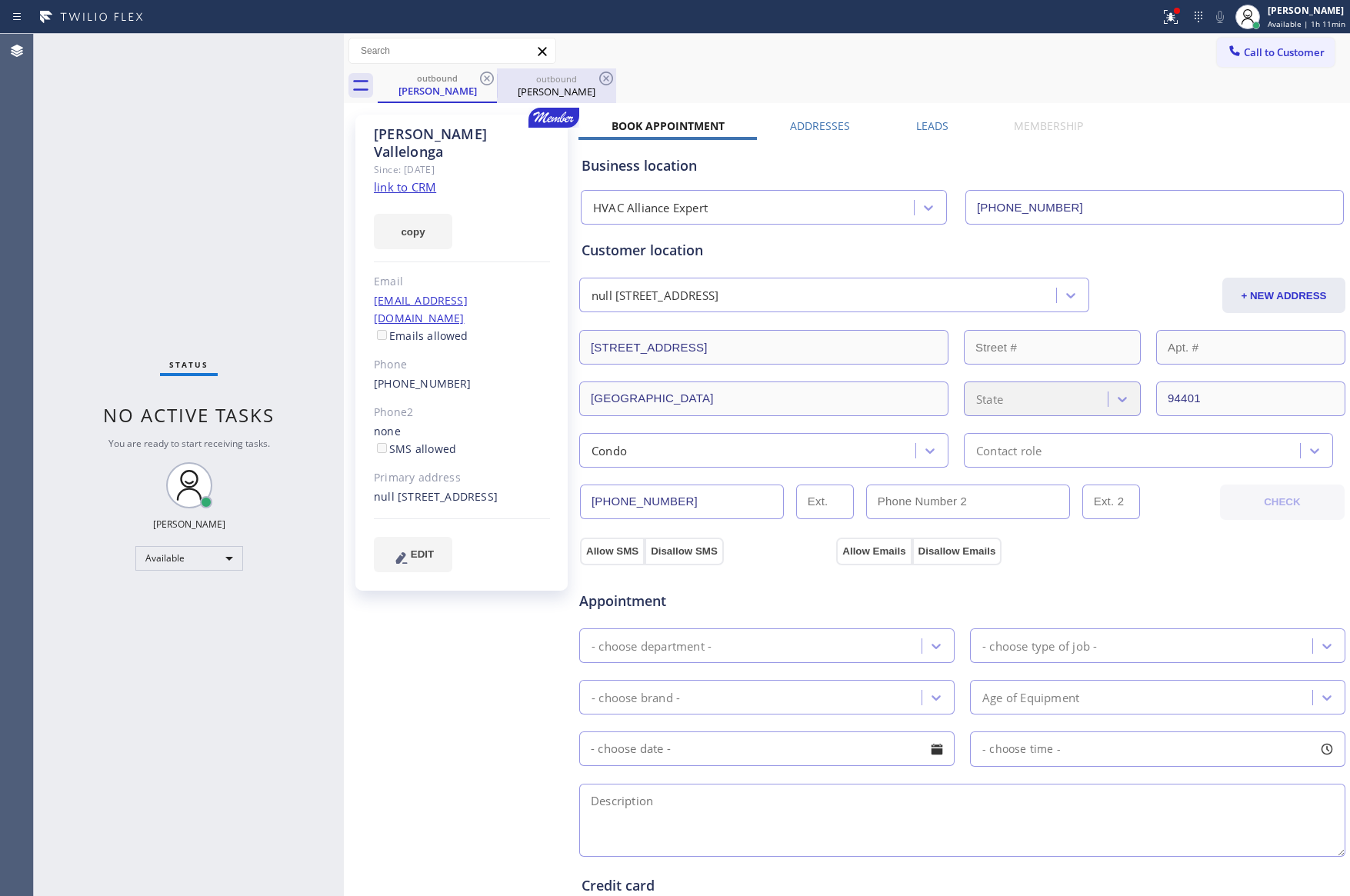
click at [497, 74] on div at bounding box center [497, 87] width 1 height 25
click at [487, 77] on icon at bounding box center [486, 78] width 18 height 18
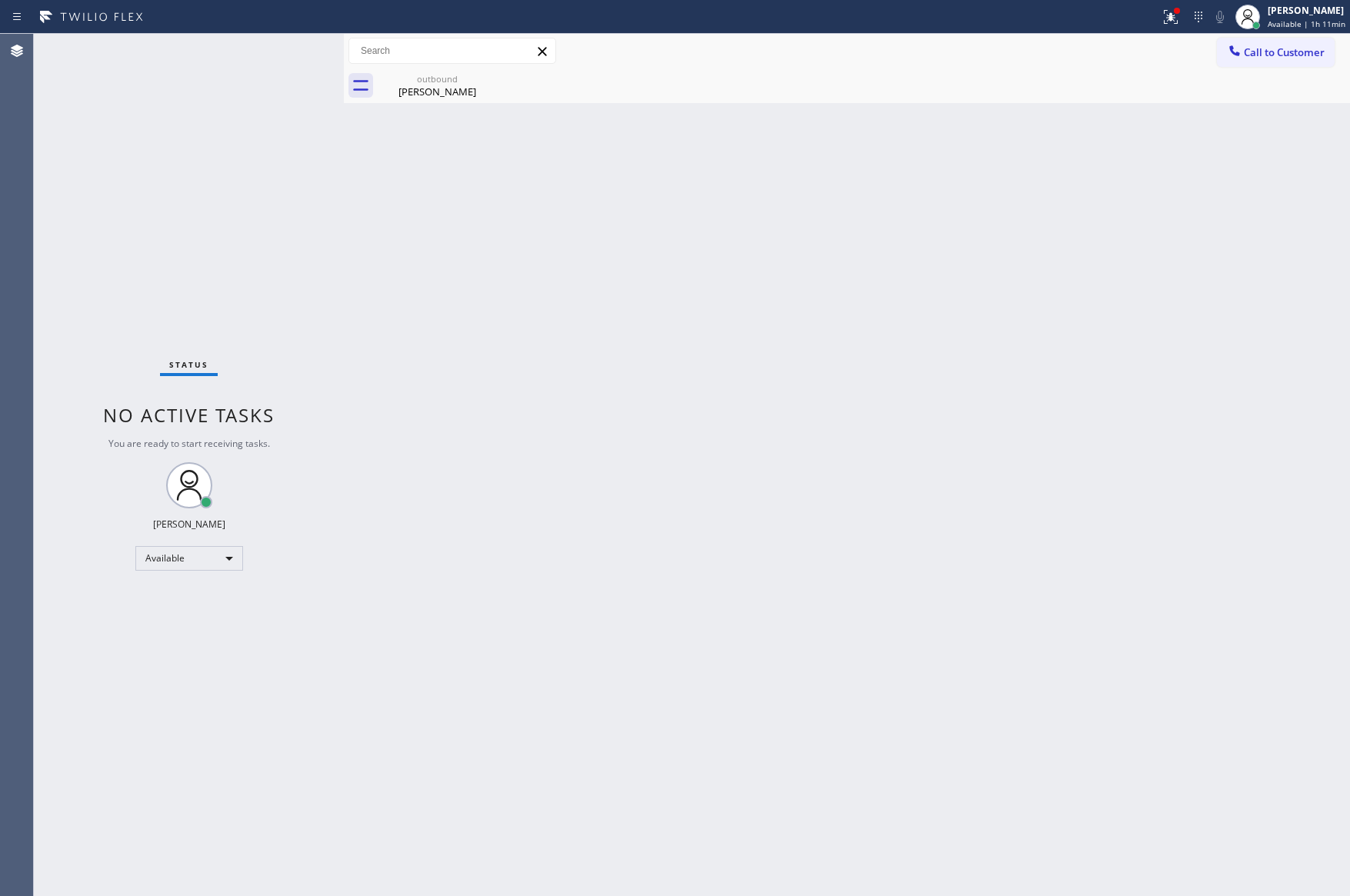
click at [0, 0] on icon at bounding box center [0, 0] width 0 height 0
click at [522, 171] on div "Back to Dashboard Change Sender ID Customers Technicians Select a contact Outbo…" at bounding box center [847, 465] width 1007 height 863
click at [430, 74] on div "outbound" at bounding box center [438, 79] width 116 height 11
drag, startPoint x: 540, startPoint y: 179, endPoint x: 944, endPoint y: 171, distance: 404.1
click at [545, 179] on div "Back to Dashboard Change Sender ID Customers Technicians Select a contact Outbo…" at bounding box center [847, 465] width 1007 height 863
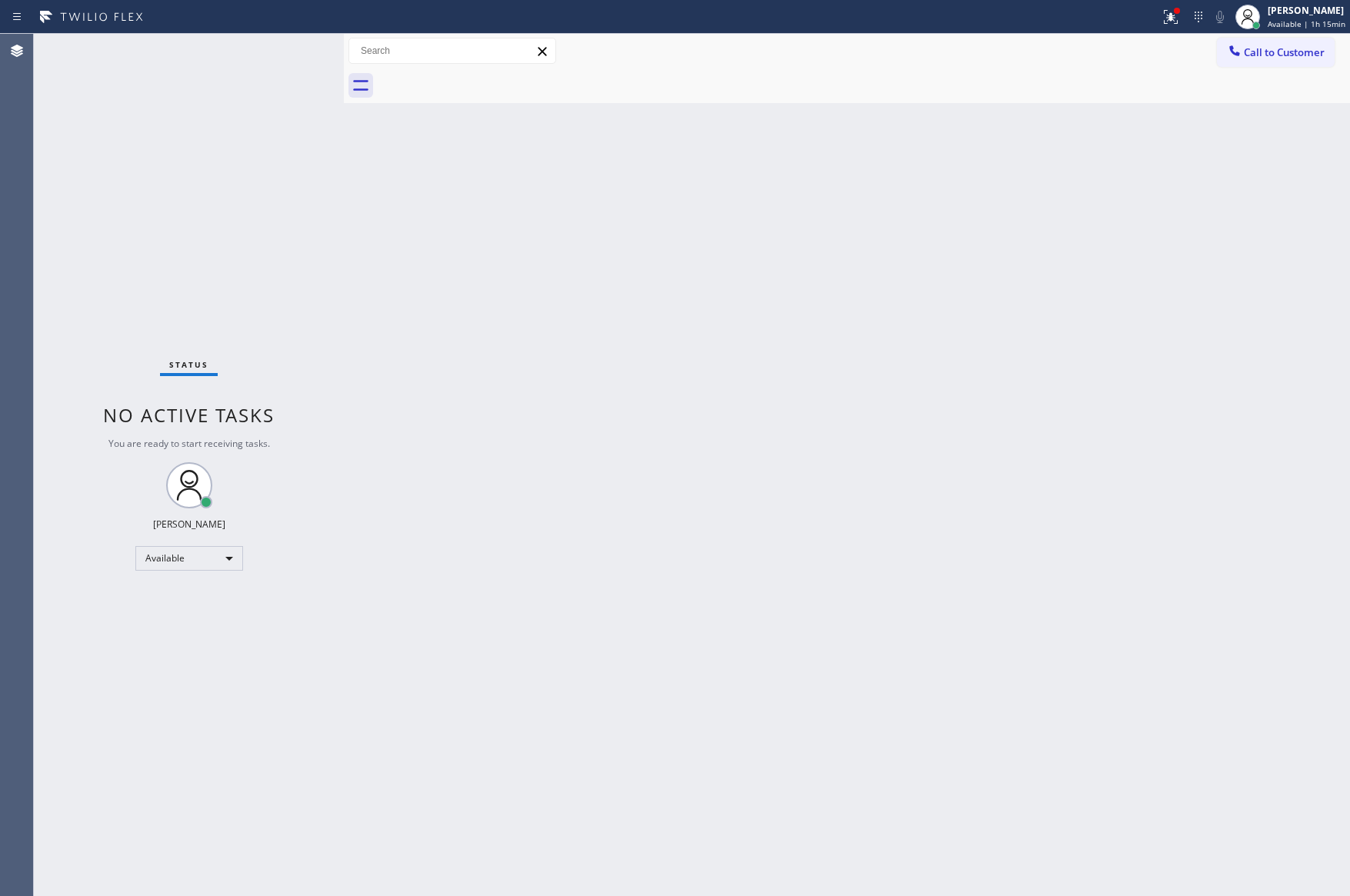
click at [217, 226] on div "Status No active tasks You are ready to start receiving tasks. [PERSON_NAME] Av…" at bounding box center [189, 465] width 310 height 863
click at [903, 655] on div "Back to Dashboard Change Sender ID Customers Technicians Select a contact Outbo…" at bounding box center [847, 465] width 1007 height 863
click at [404, 293] on div "Back to Dashboard Change Sender ID Customers Technicians Select a contact Outbo…" at bounding box center [847, 465] width 1007 height 863
click at [343, 360] on div at bounding box center [343, 465] width 0 height 863
click at [867, 141] on div "Back to Dashboard Change Sender ID Customers Technicians Select a contact Outbo…" at bounding box center [875, 465] width 951 height 863
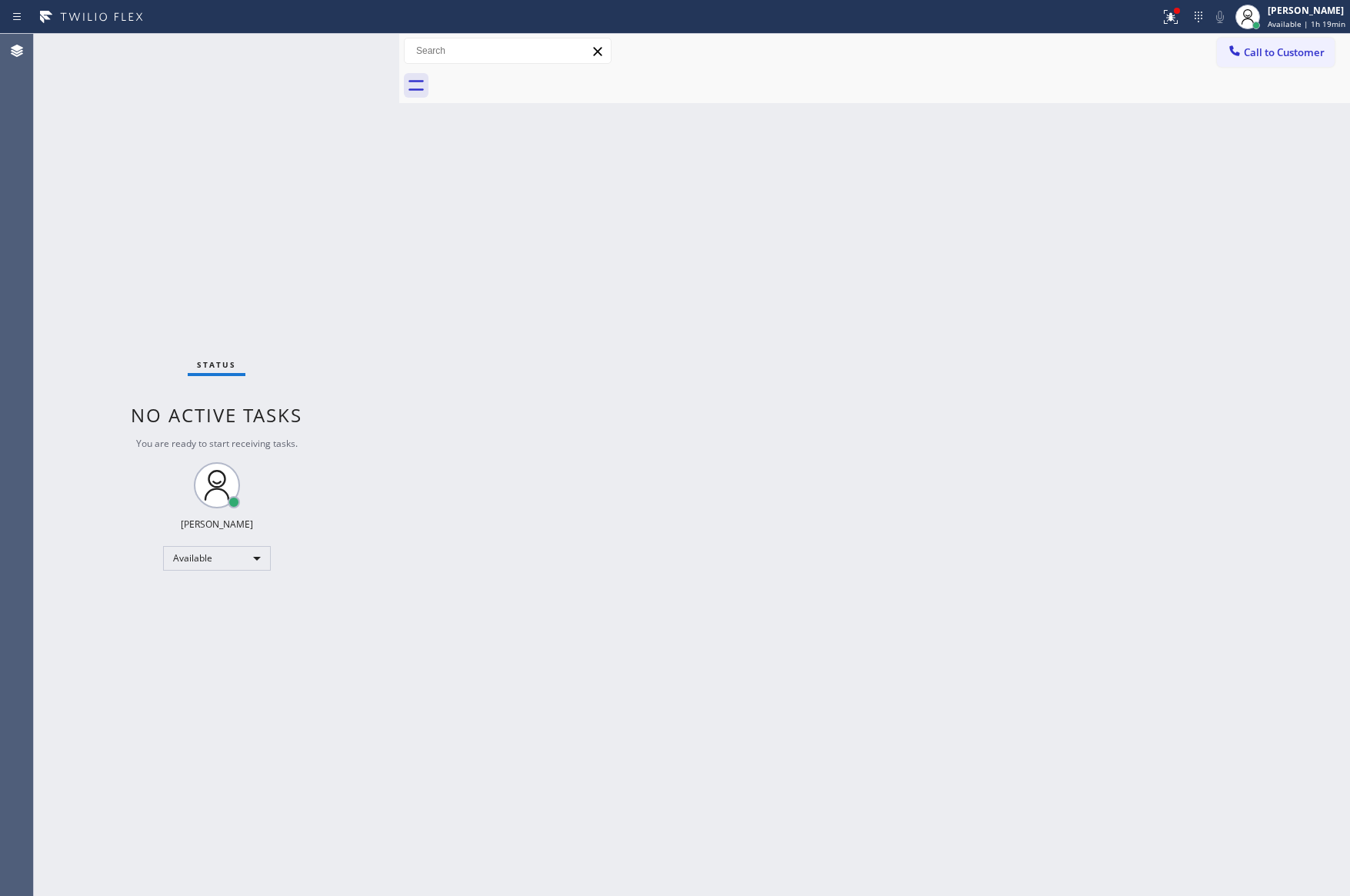
click at [1117, 453] on div "Back to Dashboard Change Sender ID Customers Technicians Select a contact Outbo…" at bounding box center [875, 465] width 951 height 863
drag, startPoint x: 923, startPoint y: 443, endPoint x: 924, endPoint y: 428, distance: 15.0
click at [924, 437] on div "Back to Dashboard Change Sender ID Customers Technicians Select a contact Outbo…" at bounding box center [875, 465] width 951 height 863
click at [695, 166] on div "Back to Dashboard Change Sender ID Customers Technicians Select a contact Outbo…" at bounding box center [875, 465] width 951 height 863
click at [74, 222] on div "Status No active tasks You are ready to start receiving tasks. [PERSON_NAME] Av…" at bounding box center [217, 465] width 365 height 863
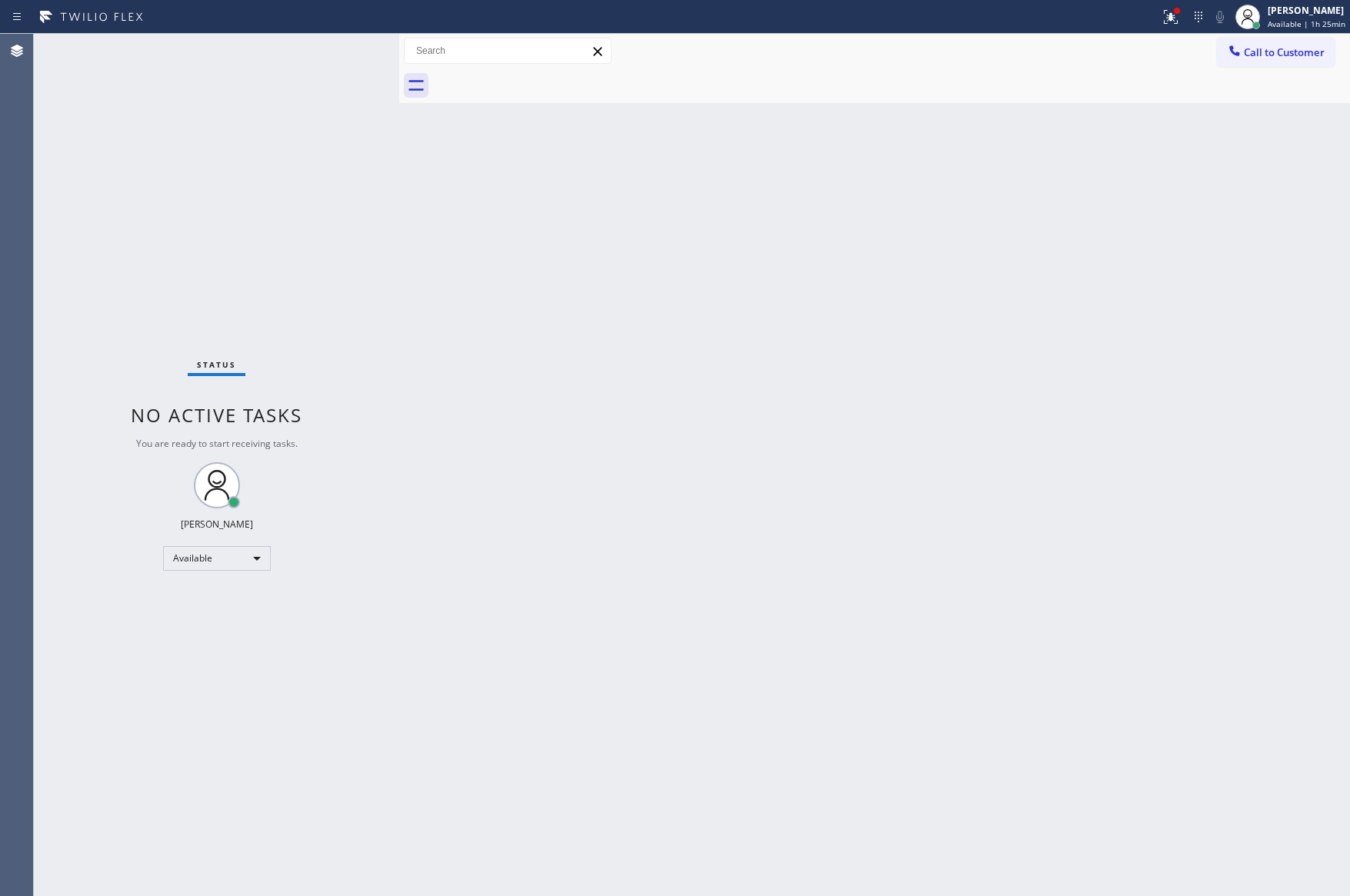
click at [982, 564] on div "Back to Dashboard Change Sender ID Customers Technicians Select a contact Outbo…" at bounding box center [875, 465] width 951 height 863
click at [1275, 383] on div "Back to Dashboard Change Sender ID Customers Technicians Select a contact Outbo…" at bounding box center [875, 465] width 951 height 863
click at [1159, 374] on div "Back to Dashboard Change Sender ID Customers Technicians Select a contact Outbo…" at bounding box center [875, 465] width 951 height 863
click at [597, 165] on div "Back to Dashboard Change Sender ID Customers Technicians Select a contact Outbo…" at bounding box center [875, 465] width 951 height 863
click at [912, 125] on div "Back to Dashboard Change Sender ID Customers Technicians Select a contact Outbo…" at bounding box center [875, 465] width 951 height 863
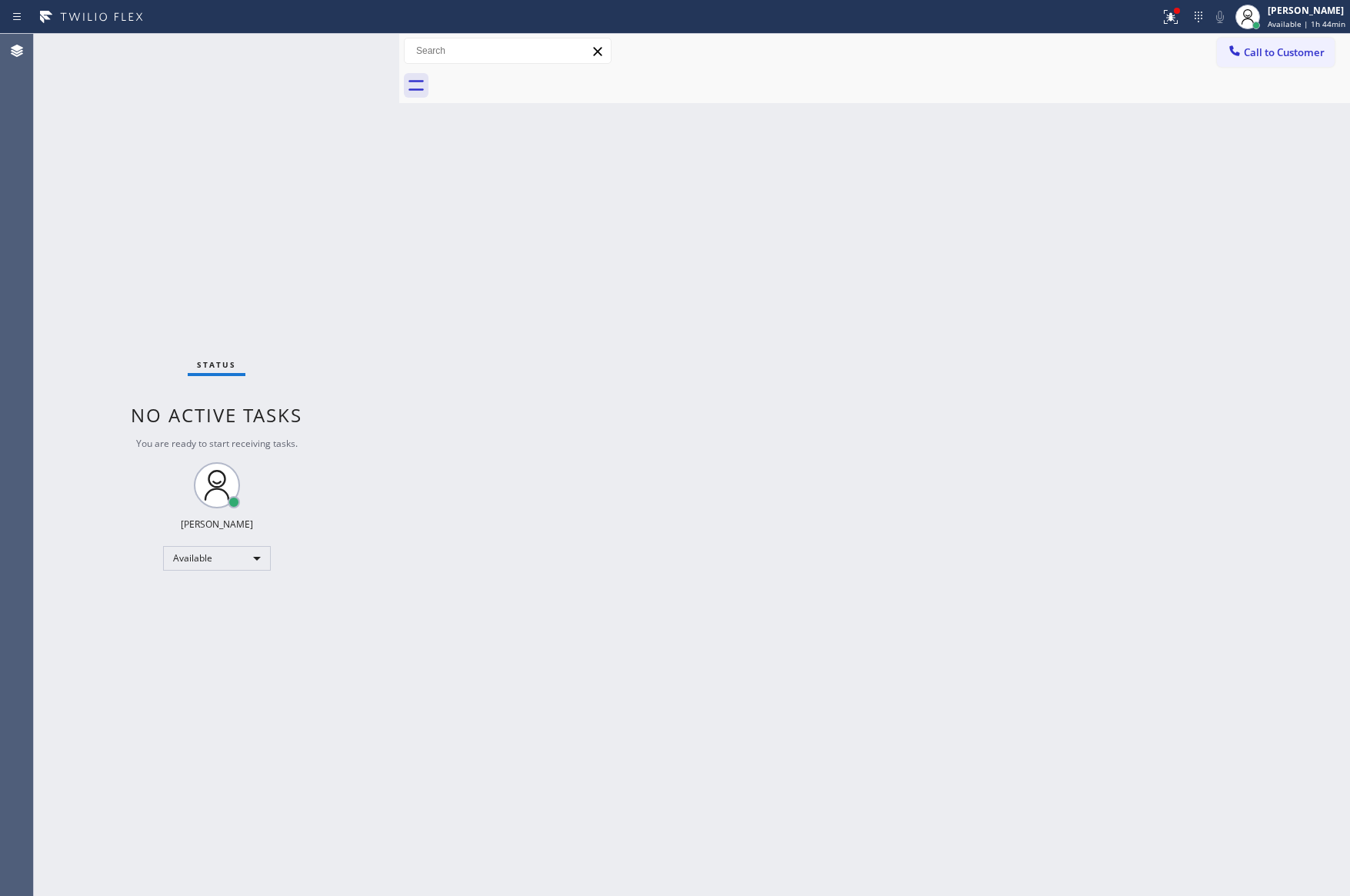
click at [951, 358] on div "Back to Dashboard Change Sender ID Customers Technicians Select a contact Outbo…" at bounding box center [875, 465] width 951 height 863
click at [968, 356] on div "Back to Dashboard Change Sender ID Customers Technicians Select a contact Outbo…" at bounding box center [875, 465] width 951 height 863
click at [543, 372] on div "Back to Dashboard Change Sender ID Customers Technicians Select a contact Outbo…" at bounding box center [875, 465] width 951 height 863
click at [658, 529] on div "Back to Dashboard Change Sender ID Customers Technicians Select a contact Outbo…" at bounding box center [875, 465] width 951 height 863
drag, startPoint x: 500, startPoint y: 657, endPoint x: 508, endPoint y: 674, distance: 18.8
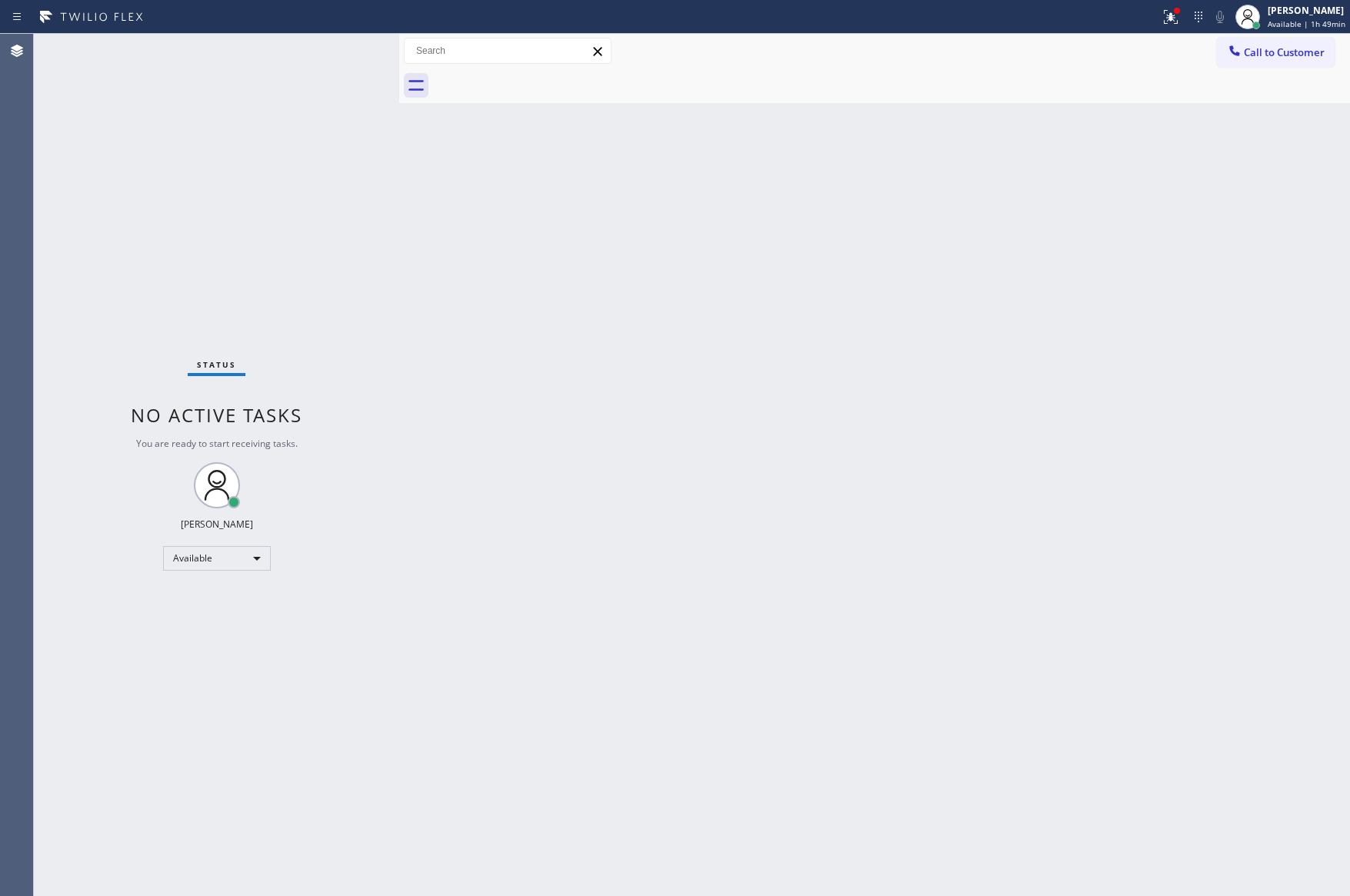
click at [500, 657] on div "Back to Dashboard Change Sender ID Customers Technicians Select a contact Outbo…" at bounding box center [875, 465] width 951 height 863
click at [509, 674] on div "Back to Dashboard Change Sender ID Customers Technicians Select a contact Outbo…" at bounding box center [875, 465] width 951 height 863
drag, startPoint x: 504, startPoint y: 661, endPoint x: 1330, endPoint y: 847, distance: 846.7
click at [516, 663] on div "Back to Dashboard Change Sender ID Customers Technicians Select a contact Outbo…" at bounding box center [875, 465] width 951 height 863
click at [605, 432] on div "Back to Dashboard Change Sender ID Customers Technicians Select a contact Outbo…" at bounding box center [875, 465] width 951 height 863
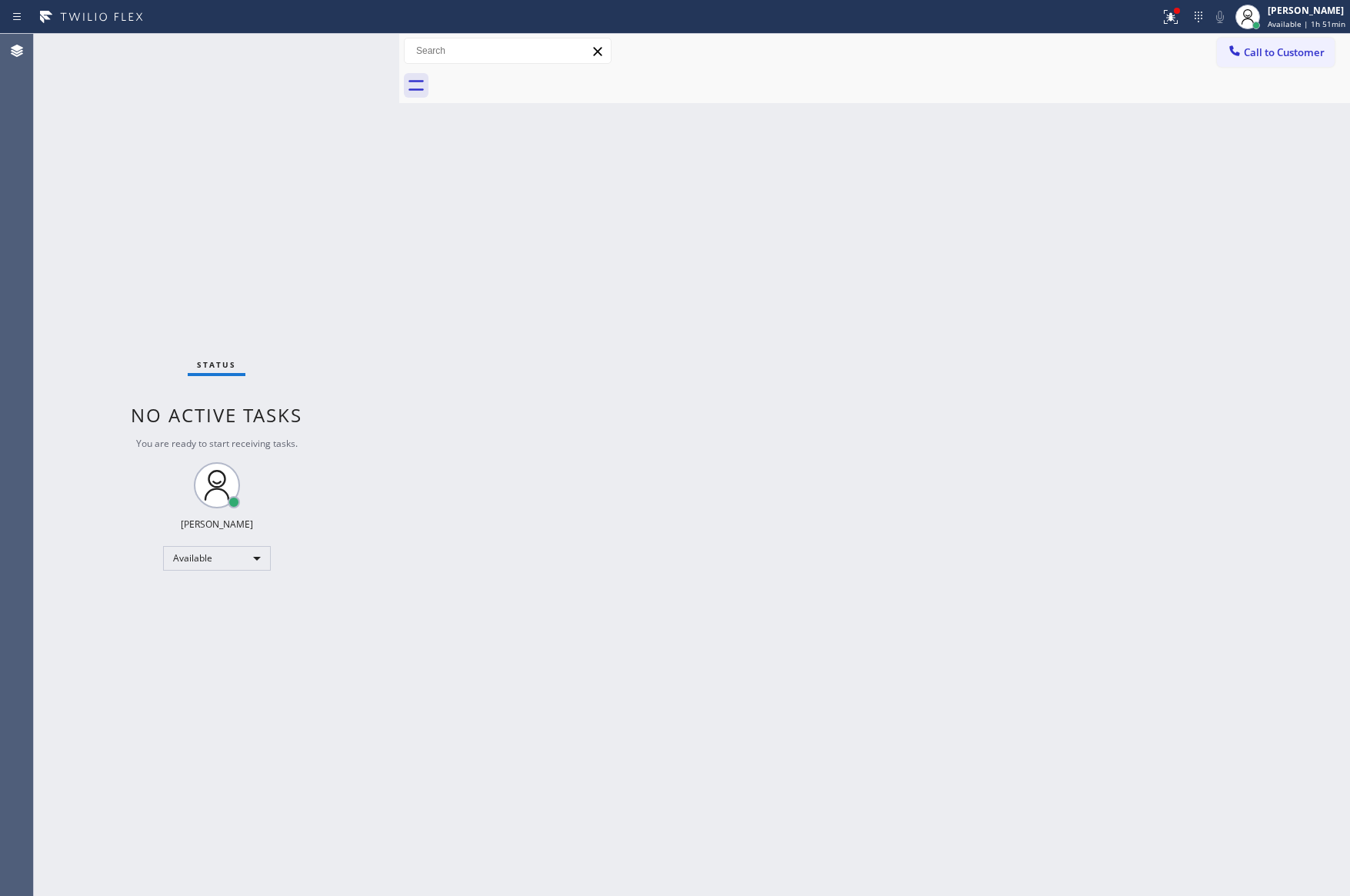
click at [798, 536] on div "Back to Dashboard Change Sender ID Customers Technicians Select a contact Outbo…" at bounding box center [875, 465] width 951 height 863
click at [753, 404] on div "Back to Dashboard Change Sender ID Customers Technicians Select a contact Outbo…" at bounding box center [875, 465] width 951 height 863
click at [863, 360] on div "Back to Dashboard Change Sender ID Customers Technicians Select a contact Outbo…" at bounding box center [875, 465] width 951 height 863
click at [869, 360] on div "Back to Dashboard Change Sender ID Customers Technicians Select a contact Outbo…" at bounding box center [875, 465] width 951 height 863
click at [482, 554] on div "Back to Dashboard Change Sender ID Customers Technicians Select a contact Outbo…" at bounding box center [875, 465] width 951 height 863
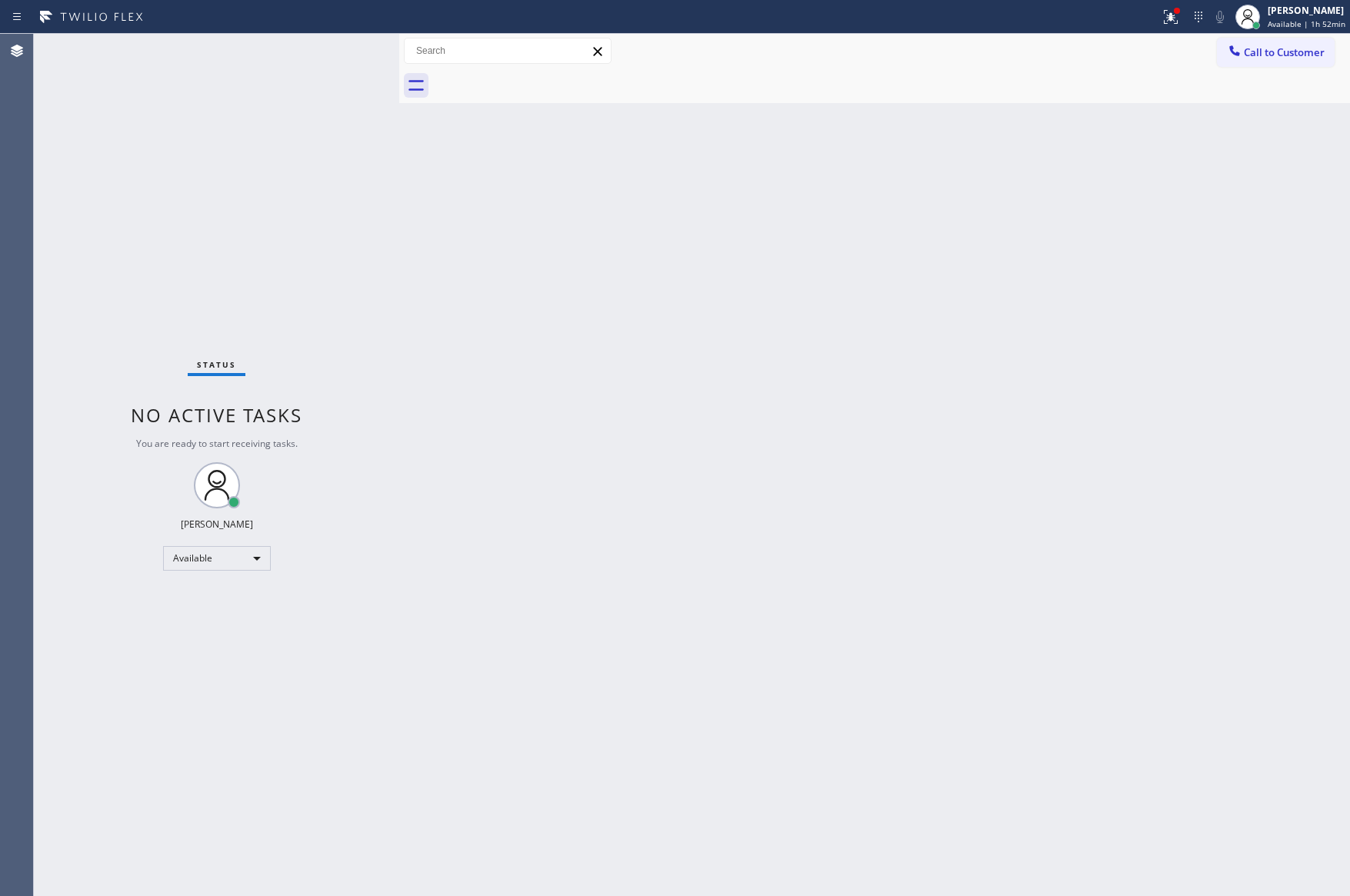
click at [818, 291] on div "Back to Dashboard Change Sender ID Customers Technicians Select a contact Outbo…" at bounding box center [875, 465] width 951 height 863
click at [819, 291] on div "Back to Dashboard Change Sender ID Customers Technicians Select a contact Outbo…" at bounding box center [875, 465] width 951 height 863
click at [845, 247] on div "Back to Dashboard Change Sender ID Customers Technicians Select a contact Outbo…" at bounding box center [875, 465] width 951 height 863
click at [548, 432] on div "Back to Dashboard Change Sender ID Customers Technicians Select a contact Outbo…" at bounding box center [875, 465] width 951 height 863
click at [605, 469] on div "Back to Dashboard Change Sender ID Customers Technicians Select a contact Outbo…" at bounding box center [875, 465] width 951 height 863
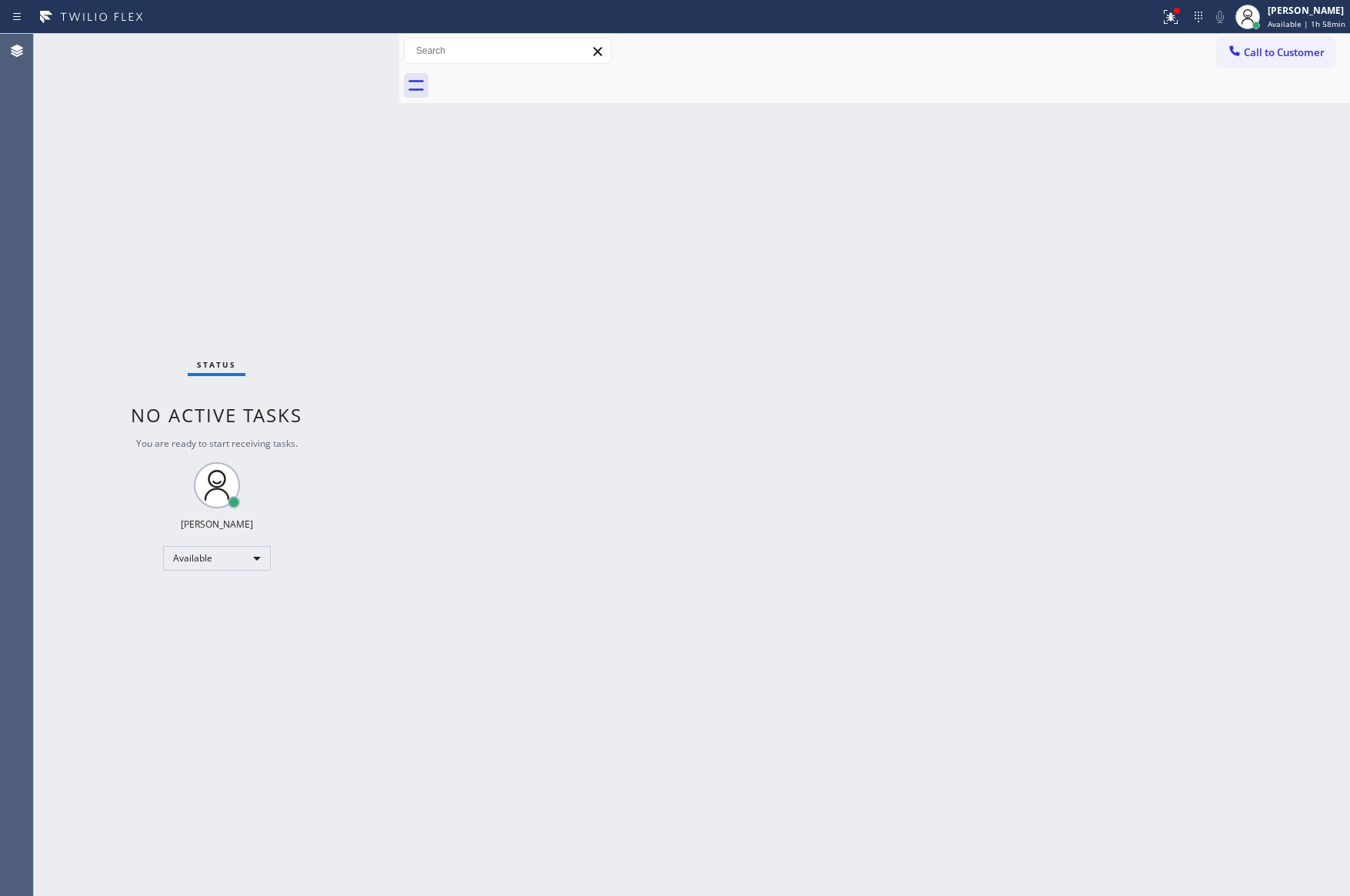
drag, startPoint x: 1062, startPoint y: 420, endPoint x: 1306, endPoint y: 882, distance: 522.5
click at [1076, 448] on div "Back to Dashboard Change Sender ID Customers Technicians Select a contact Outbo…" at bounding box center [875, 465] width 951 height 863
click at [908, 346] on div "Back to Dashboard Change Sender ID Customers Technicians Select a contact Outbo…" at bounding box center [875, 465] width 951 height 863
drag, startPoint x: 871, startPoint y: 331, endPoint x: 1047, endPoint y: 169, distance: 239.2
click at [871, 331] on div "Back to Dashboard Change Sender ID Customers Technicians Select a contact Outbo…" at bounding box center [875, 465] width 951 height 863
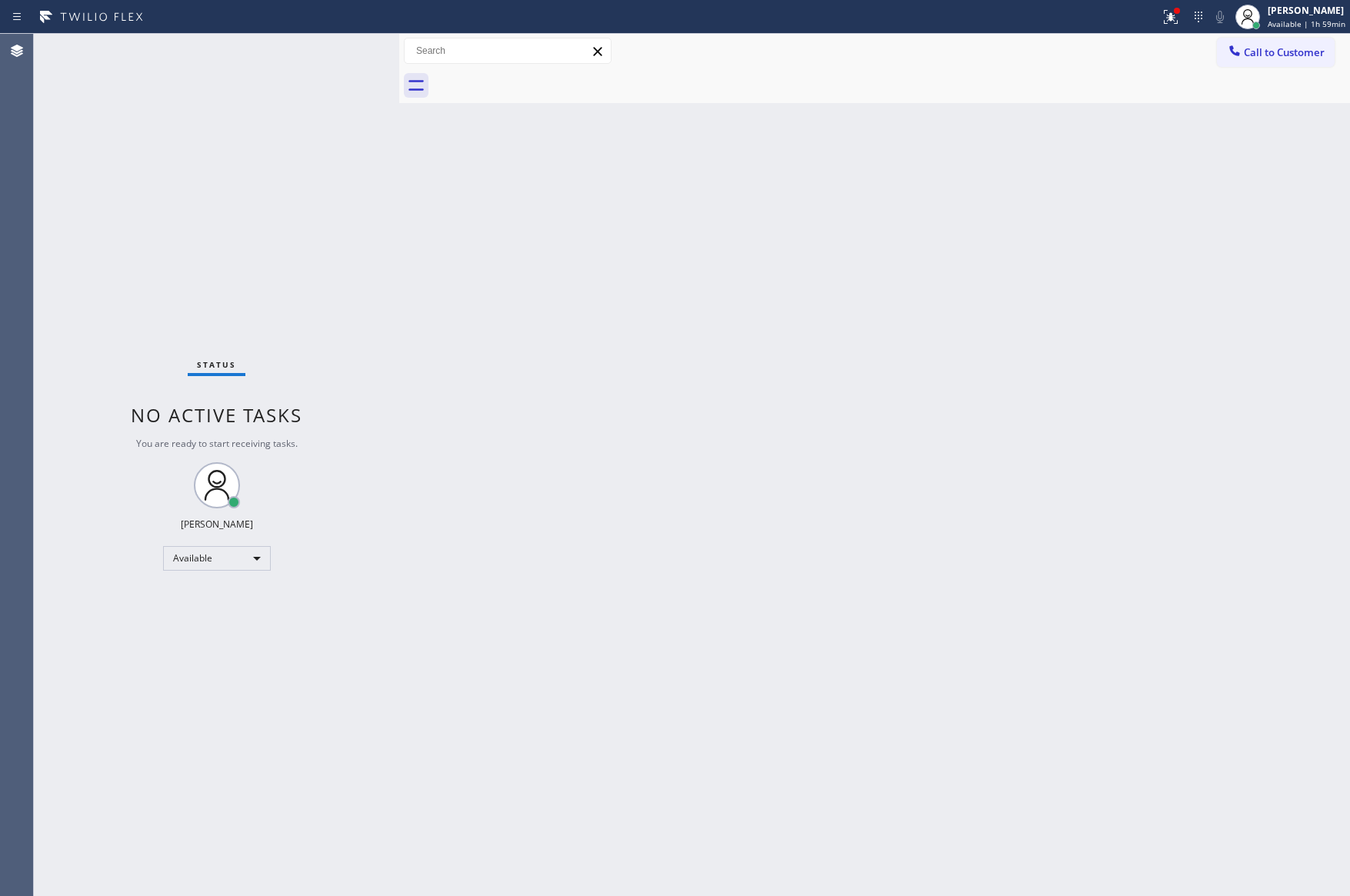
click at [792, 407] on div "Back to Dashboard Change Sender ID Customers Technicians Select a contact Outbo…" at bounding box center [875, 465] width 951 height 863
click at [854, 597] on div "Back to Dashboard Change Sender ID Customers Technicians Select a contact Outbo…" at bounding box center [875, 465] width 951 height 863
click at [856, 597] on div "Back to Dashboard Change Sender ID Customers Technicians Select a contact Outbo…" at bounding box center [875, 465] width 951 height 863
click at [910, 628] on div "Back to Dashboard Change Sender ID Customers Technicians Select a contact Outbo…" at bounding box center [875, 465] width 951 height 863
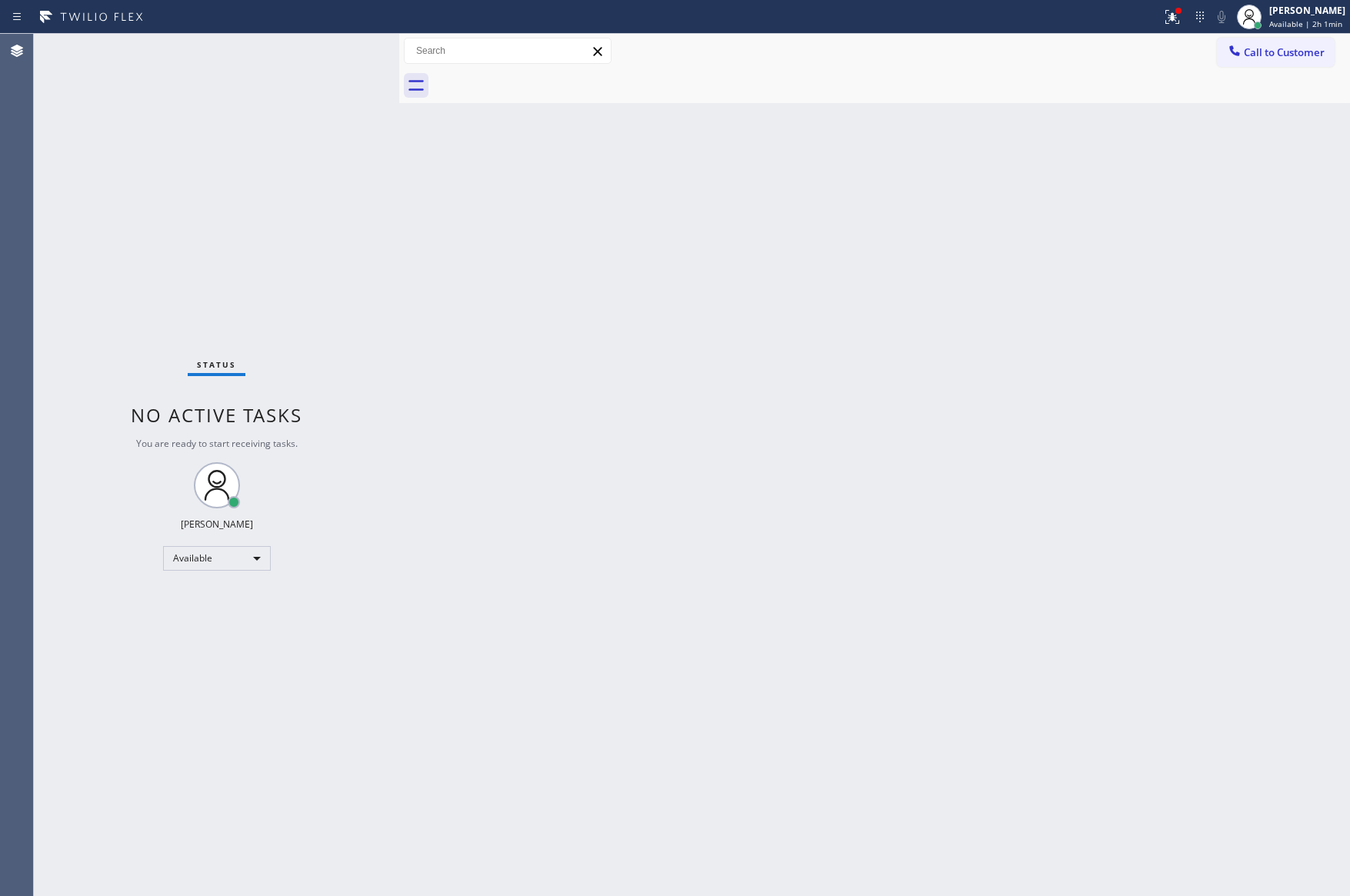
click at [910, 628] on div "Back to Dashboard Change Sender ID Customers Technicians Select a contact Outbo…" at bounding box center [875, 465] width 951 height 863
click at [910, 629] on div "Back to Dashboard Change Sender ID Customers Technicians Select a contact Outbo…" at bounding box center [875, 465] width 951 height 863
click at [891, 600] on div "Back to Dashboard Change Sender ID Customers Technicians Select a contact Outbo…" at bounding box center [875, 465] width 951 height 863
drag, startPoint x: 833, startPoint y: 443, endPoint x: 856, endPoint y: 513, distance: 73.7
click at [856, 513] on div "Back to Dashboard Change Sender ID Customers Technicians Select a contact Outbo…" at bounding box center [875, 465] width 951 height 863
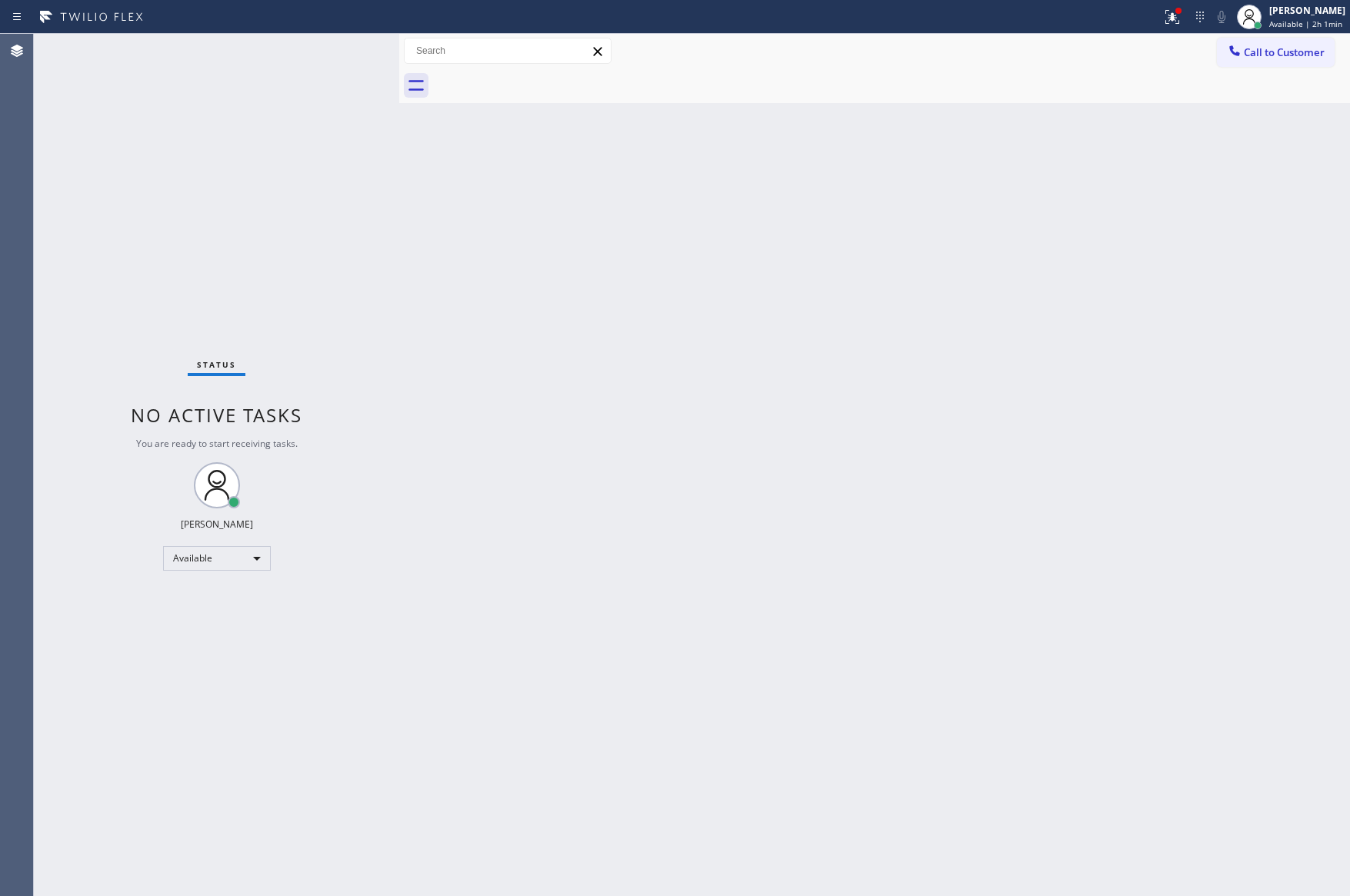
click at [702, 637] on div "Back to Dashboard Change Sender ID Customers Technicians Select a contact Outbo…" at bounding box center [875, 465] width 951 height 863
click at [706, 637] on div "Back to Dashboard Change Sender ID Customers Technicians Select a contact Outbo…" at bounding box center [875, 465] width 951 height 863
click at [992, 420] on div "Back to Dashboard Change Sender ID Customers Technicians Select a contact Outbo…" at bounding box center [875, 465] width 951 height 863
click at [1005, 434] on div "Back to Dashboard Change Sender ID Customers Technicians Select a contact Outbo…" at bounding box center [875, 465] width 951 height 863
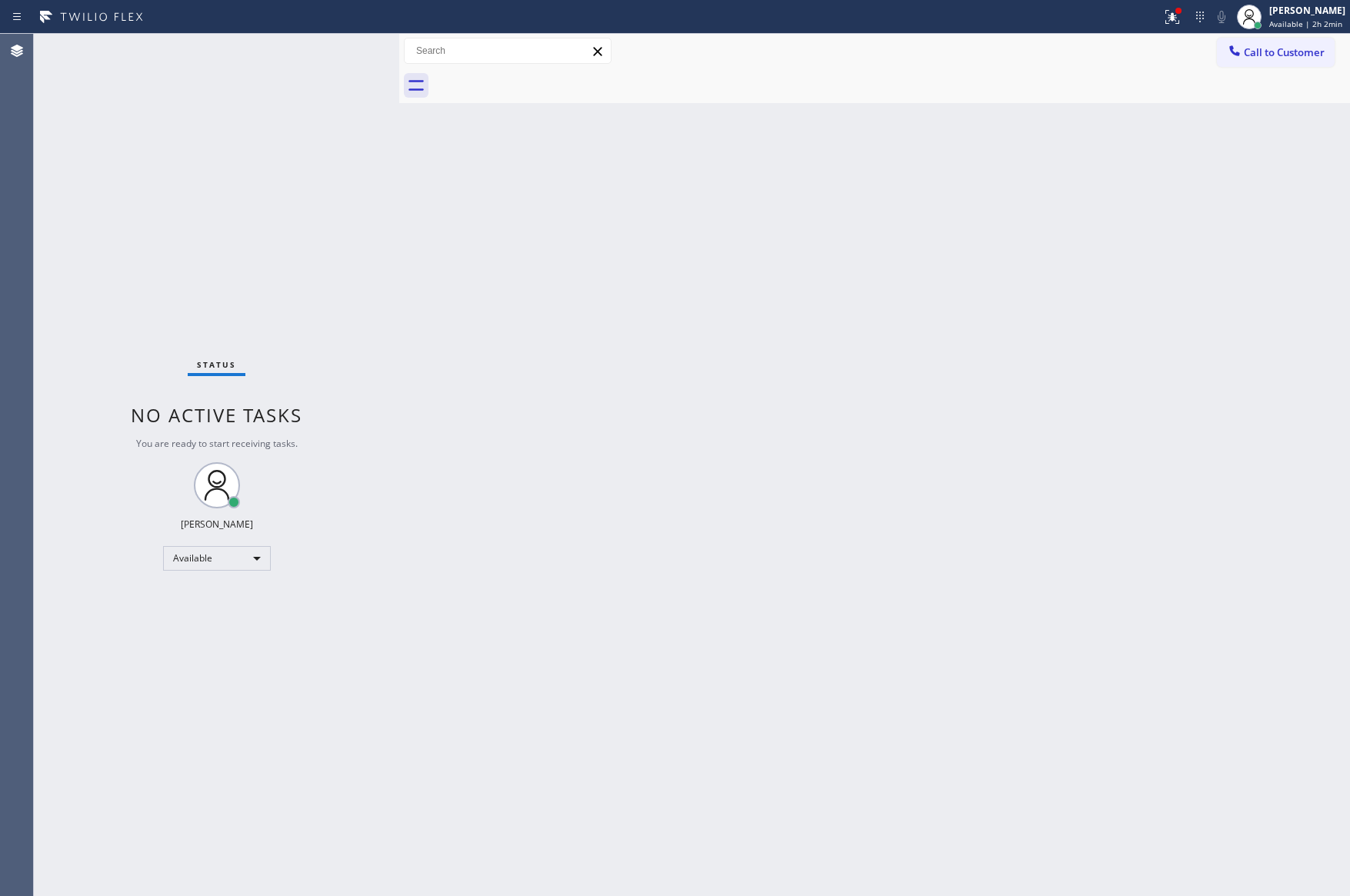
click at [1008, 437] on div "Back to Dashboard Change Sender ID Customers Technicians Select a contact Outbo…" at bounding box center [875, 465] width 951 height 863
click at [762, 443] on div "Back to Dashboard Change Sender ID Customers Technicians Select a contact Outbo…" at bounding box center [875, 465] width 951 height 863
click at [684, 552] on div "Back to Dashboard Change Sender ID Customers Technicians Select a contact Outbo…" at bounding box center [875, 465] width 951 height 863
click at [987, 540] on div "Back to Dashboard Change Sender ID Customers Technicians Select a contact Outbo…" at bounding box center [875, 465] width 951 height 863
drag, startPoint x: 325, startPoint y: 265, endPoint x: 391, endPoint y: 298, distance: 73.8
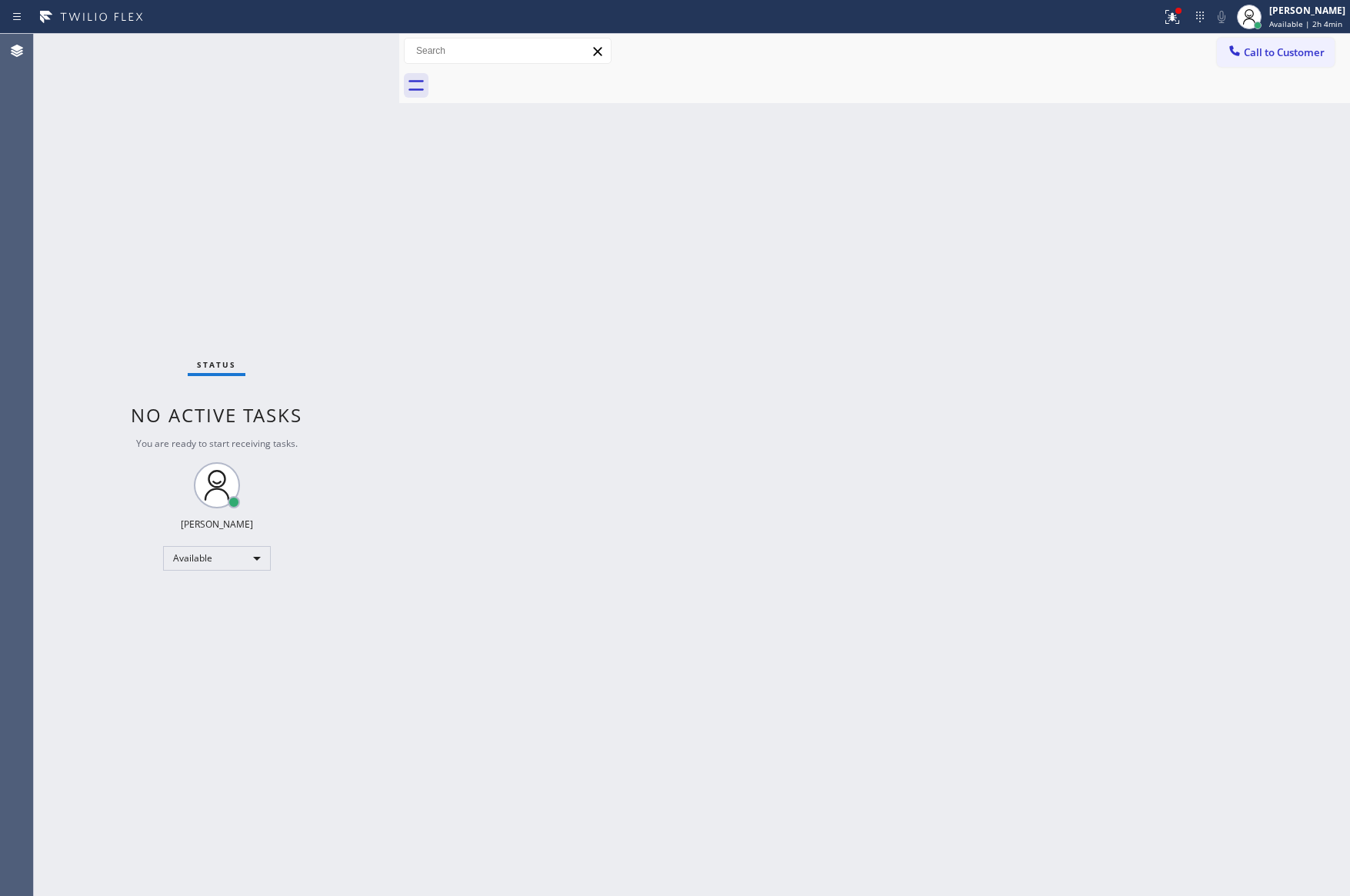
click at [332, 267] on div "Status No active tasks You are ready to start receiving tasks. [PERSON_NAME] Av…" at bounding box center [217, 465] width 365 height 863
click at [732, 501] on div "Back to Dashboard Change Sender ID Customers Technicians Select a contact Outbo…" at bounding box center [875, 465] width 951 height 863
click at [736, 501] on div "Back to Dashboard Change Sender ID Customers Technicians Select a contact Outbo…" at bounding box center [875, 465] width 951 height 863
click at [833, 418] on div "Back to Dashboard Change Sender ID Customers Technicians Select a contact Outbo…" at bounding box center [875, 465] width 951 height 863
click at [710, 420] on div "Back to Dashboard Change Sender ID Customers Technicians Select a contact Outbo…" at bounding box center [875, 465] width 951 height 863
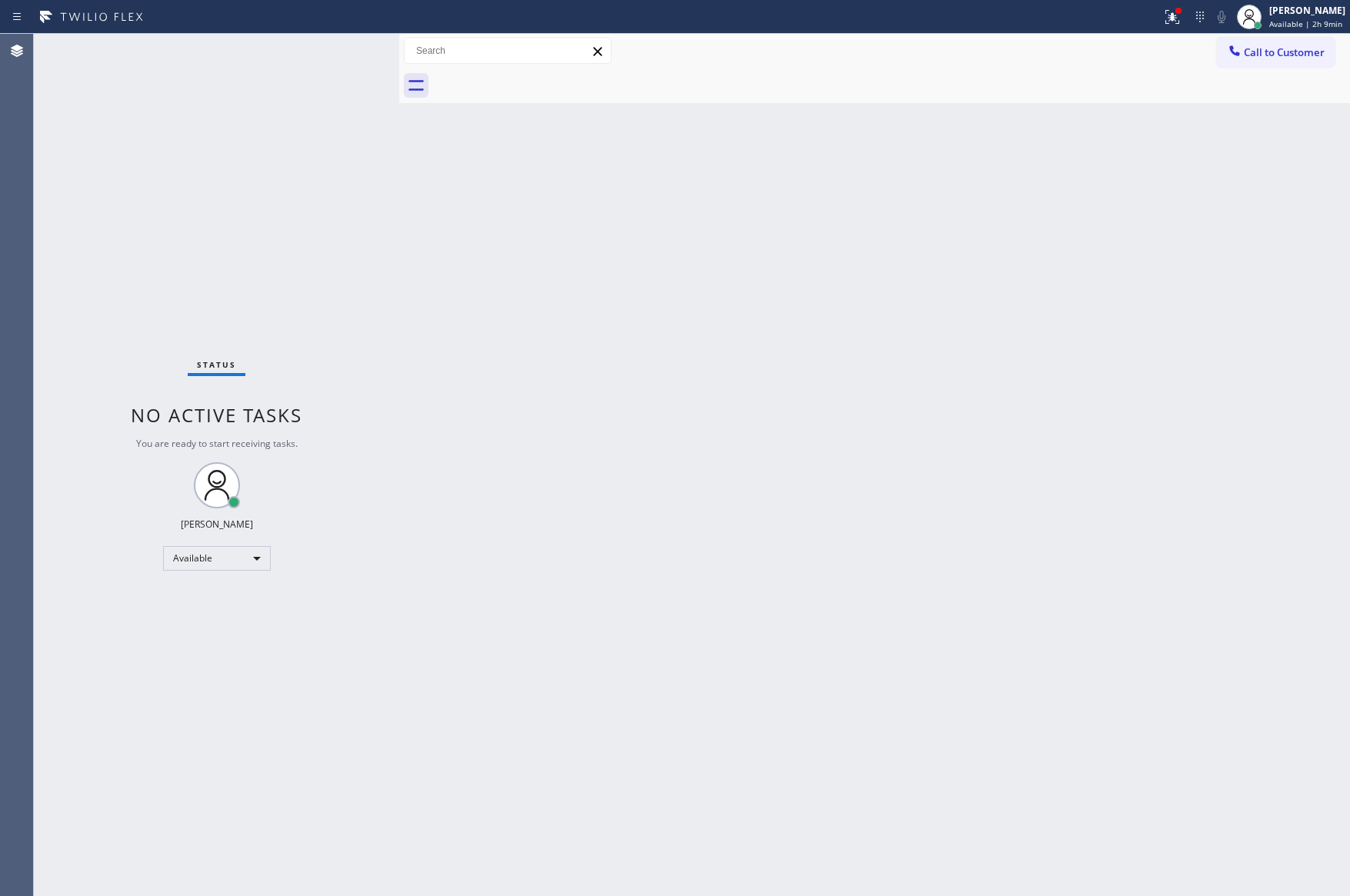
click at [314, 217] on div "Status No active tasks You are ready to start receiving tasks. [PERSON_NAME] Av…" at bounding box center [217, 465] width 365 height 863
click at [356, 190] on div "Status No active tasks You are ready to start receiving tasks. [PERSON_NAME] Av…" at bounding box center [217, 465] width 365 height 863
drag, startPoint x: 673, startPoint y: 488, endPoint x: 1099, endPoint y: 95, distance: 579.6
click at [704, 474] on div "Back to Dashboard Change Sender ID Customers Technicians Select a contact Outbo…" at bounding box center [875, 465] width 951 height 863
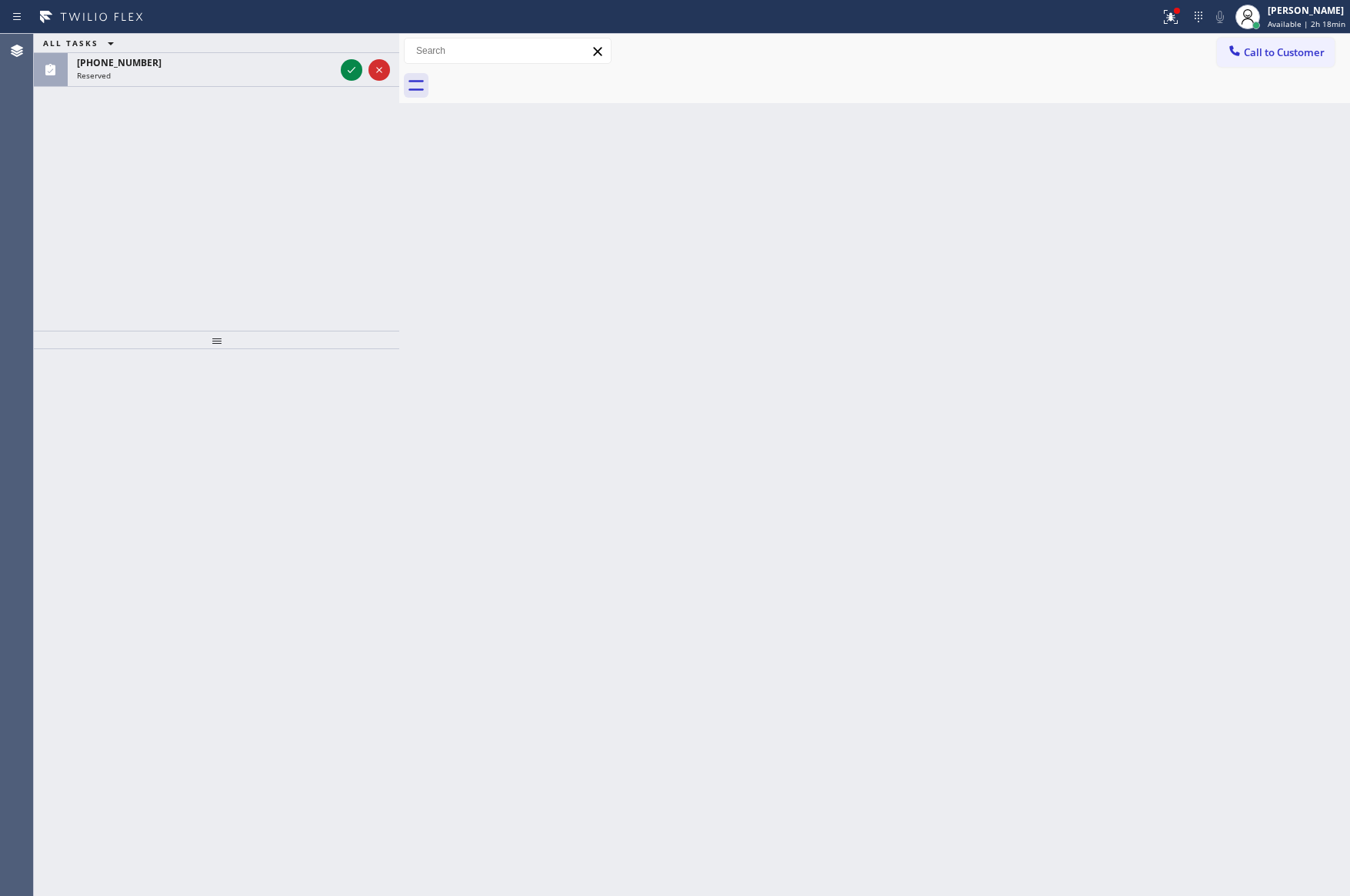
click at [617, 110] on div "Back to Dashboard Change Sender ID Customers Technicians Select a contact Outbo…" at bounding box center [875, 465] width 951 height 863
click at [681, 299] on div "Back to Dashboard Change Sender ID Customers Technicians Select a contact Outbo…" at bounding box center [875, 465] width 951 height 863
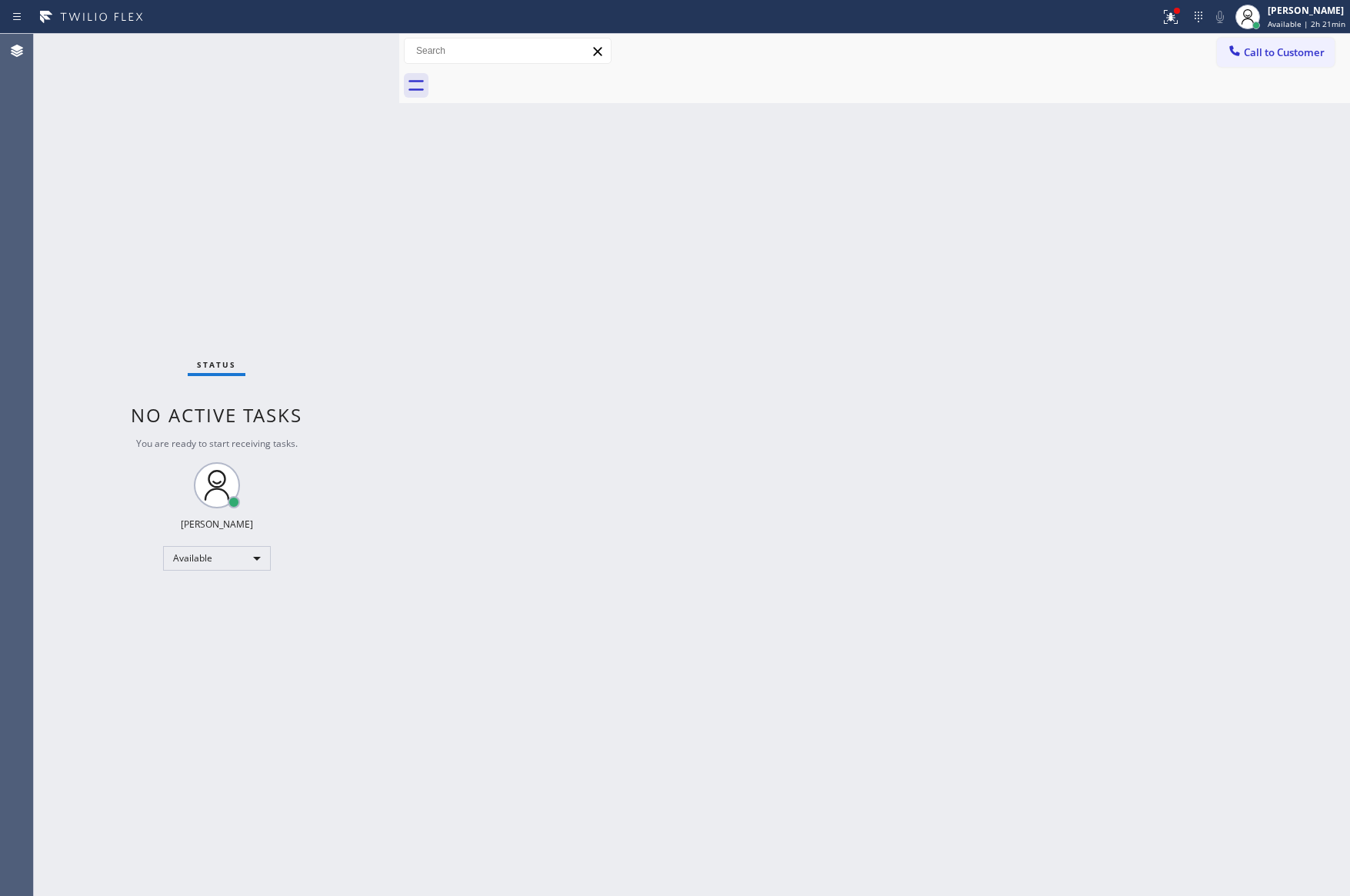
click at [788, 346] on div "Back to Dashboard Change Sender ID Customers Technicians Select a contact Outbo…" at bounding box center [875, 465] width 951 height 863
click at [790, 344] on div "Back to Dashboard Change Sender ID Customers Technicians Select a contact Outbo…" at bounding box center [875, 465] width 951 height 863
click at [811, 443] on div "Back to Dashboard Change Sender ID Customers Technicians Select a contact Outbo…" at bounding box center [875, 465] width 951 height 863
click at [1030, 207] on div "Back to Dashboard Change Sender ID Customers Technicians Select a contact Outbo…" at bounding box center [875, 465] width 951 height 863
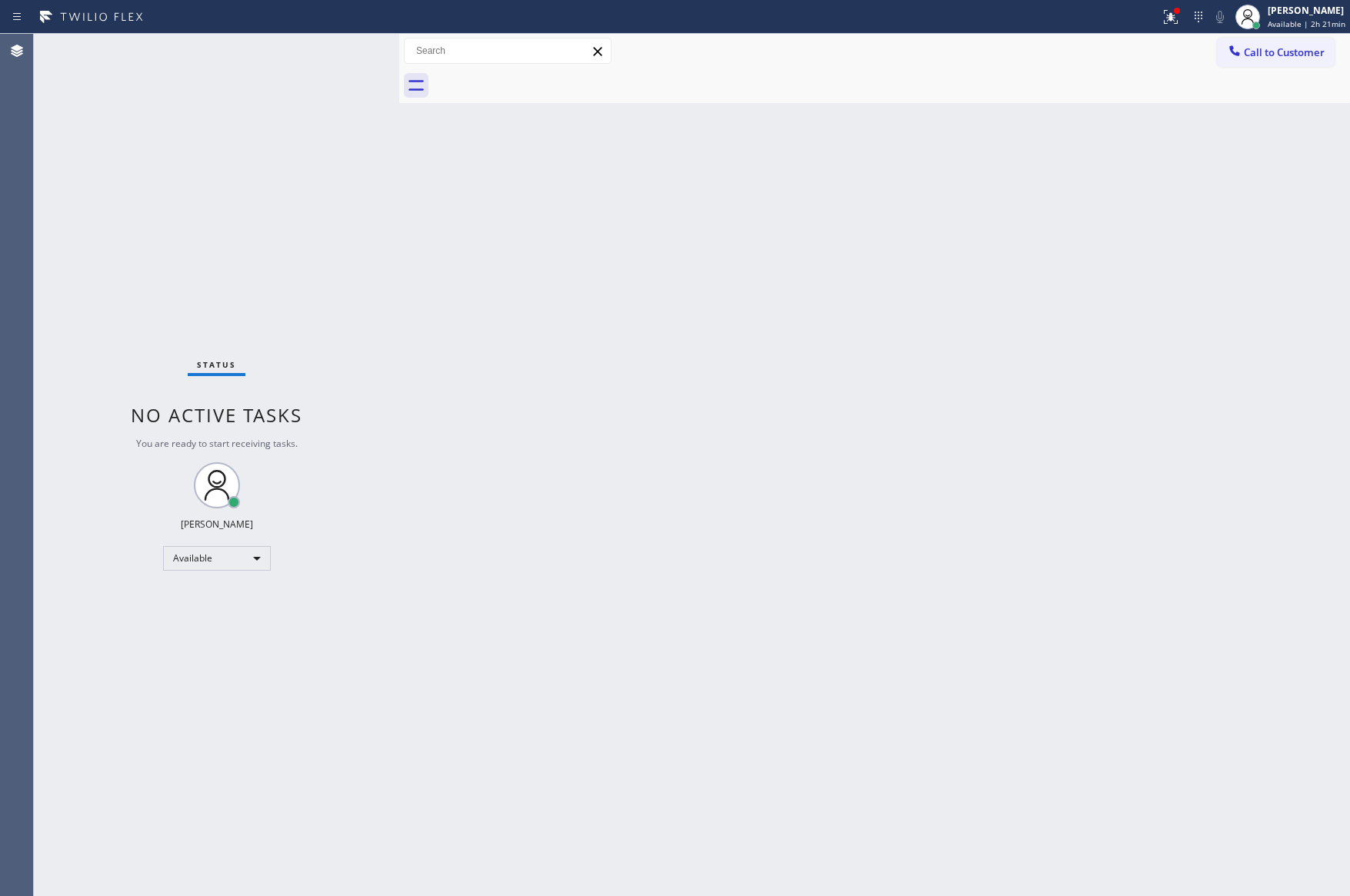
drag, startPoint x: 1030, startPoint y: 207, endPoint x: 1057, endPoint y: 222, distance: 30.9
click at [1050, 213] on div "Back to Dashboard Change Sender ID Customers Technicians Select a contact Outbo…" at bounding box center [875, 465] width 951 height 863
click at [1293, 47] on span "Call to Customer" at bounding box center [1284, 52] width 81 height 14
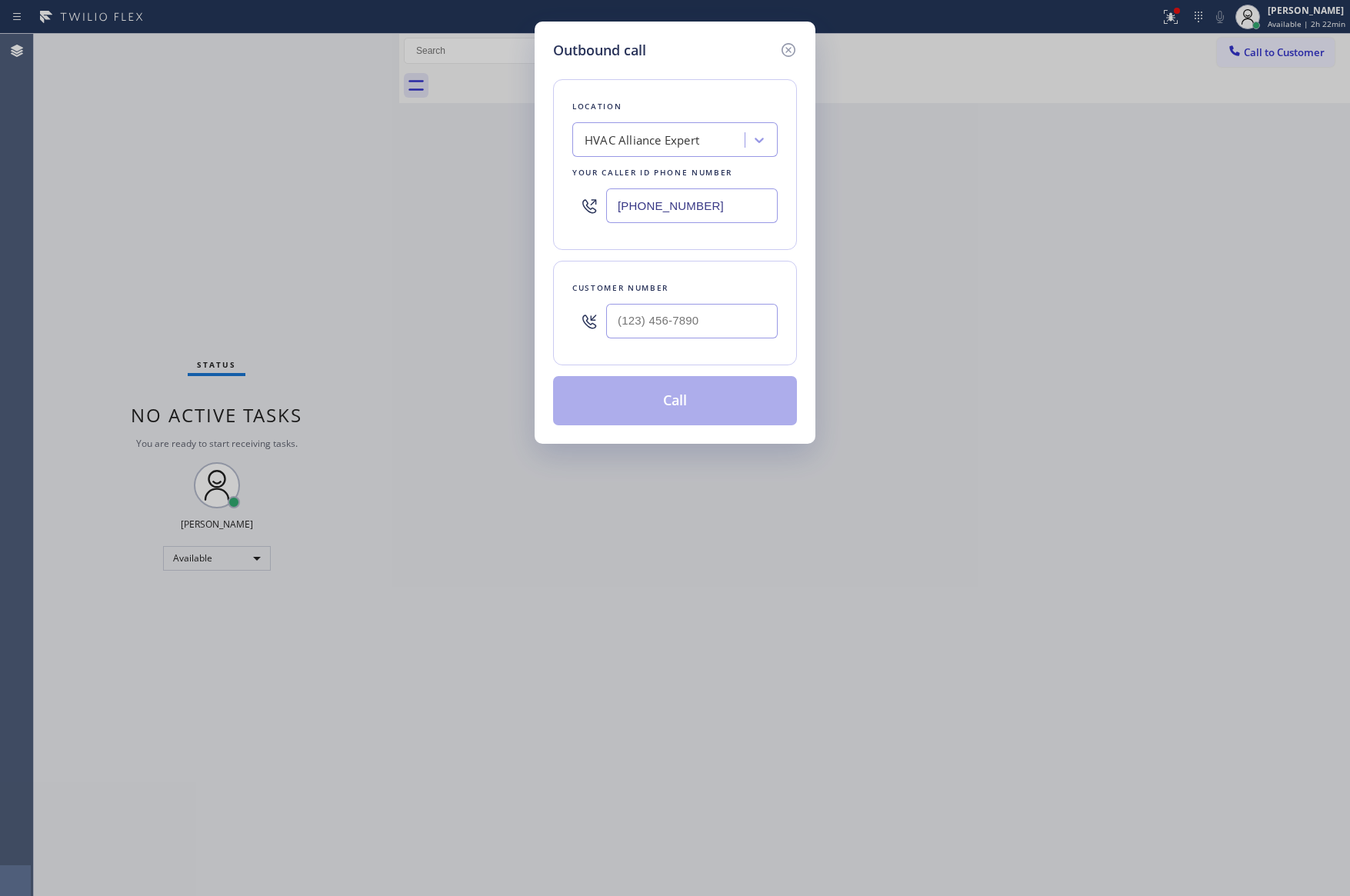
click at [741, 312] on input "text" at bounding box center [692, 321] width 171 height 34
paste input "510) 305-1275"
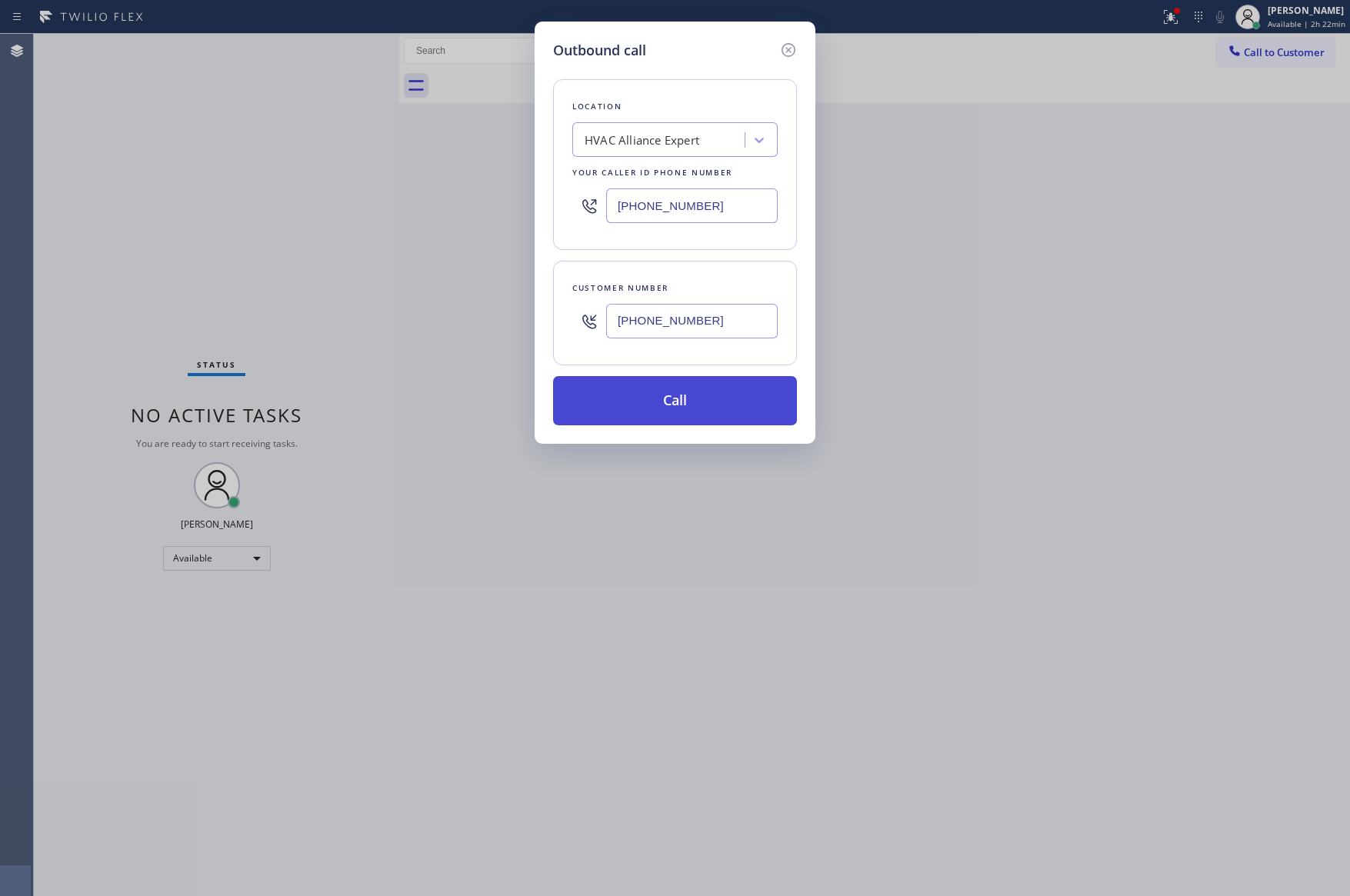
type input "[PHONE_NUMBER]"
click at [691, 404] on button "Call" at bounding box center [675, 400] width 244 height 49
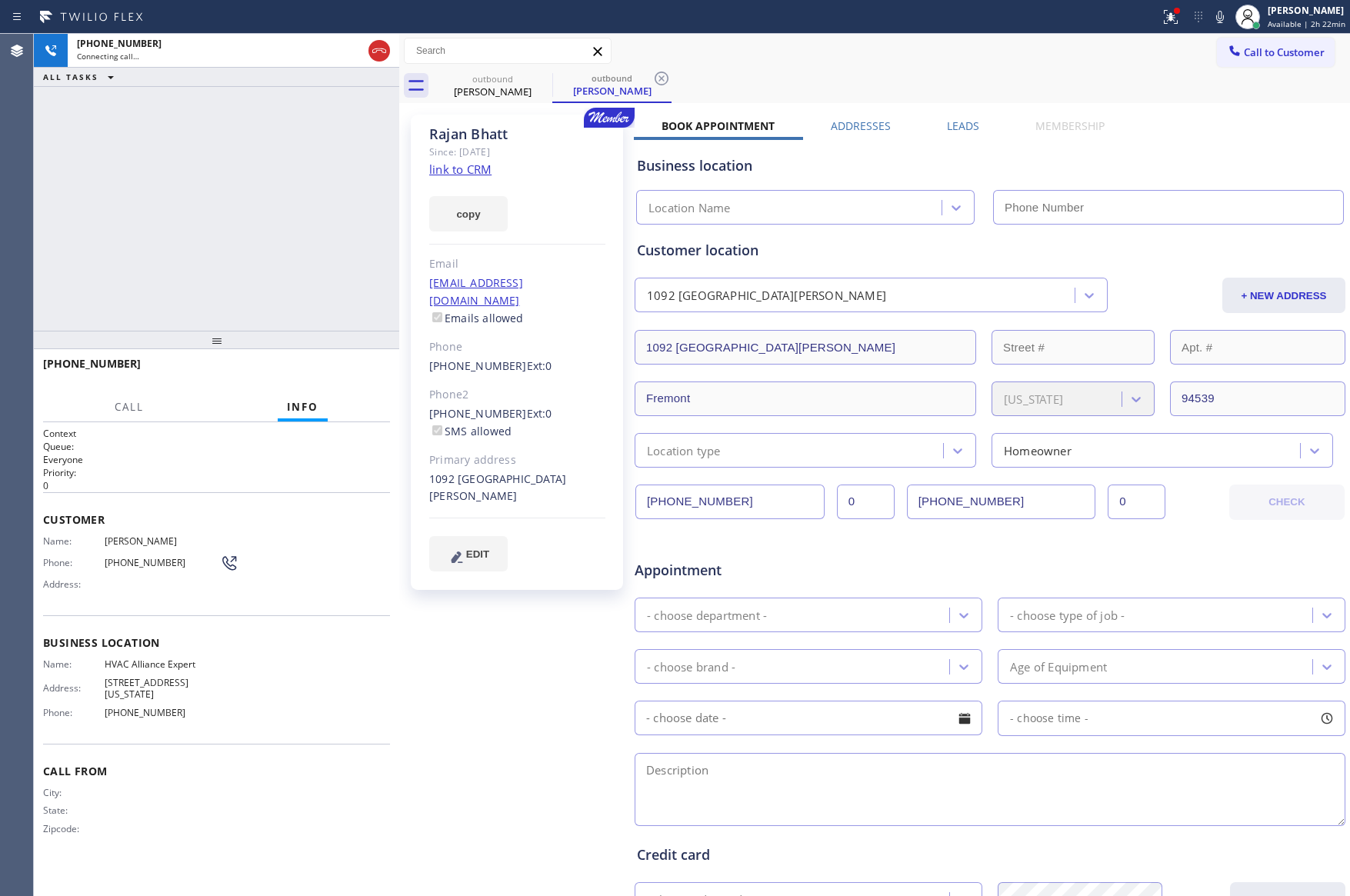
type input "[PHONE_NUMBER]"
click at [178, 227] on div "[PHONE_NUMBER] Live | 00:05 ALL TASKS ALL TASKS ACTIVE TASKS TASKS IN WRAP UP" at bounding box center [217, 183] width 365 height 297
click at [178, 227] on div "[PHONE_NUMBER] Live | 00:06 ALL TASKS ALL TASKS ACTIVE TASKS TASKS IN WRAP UP" at bounding box center [217, 183] width 365 height 297
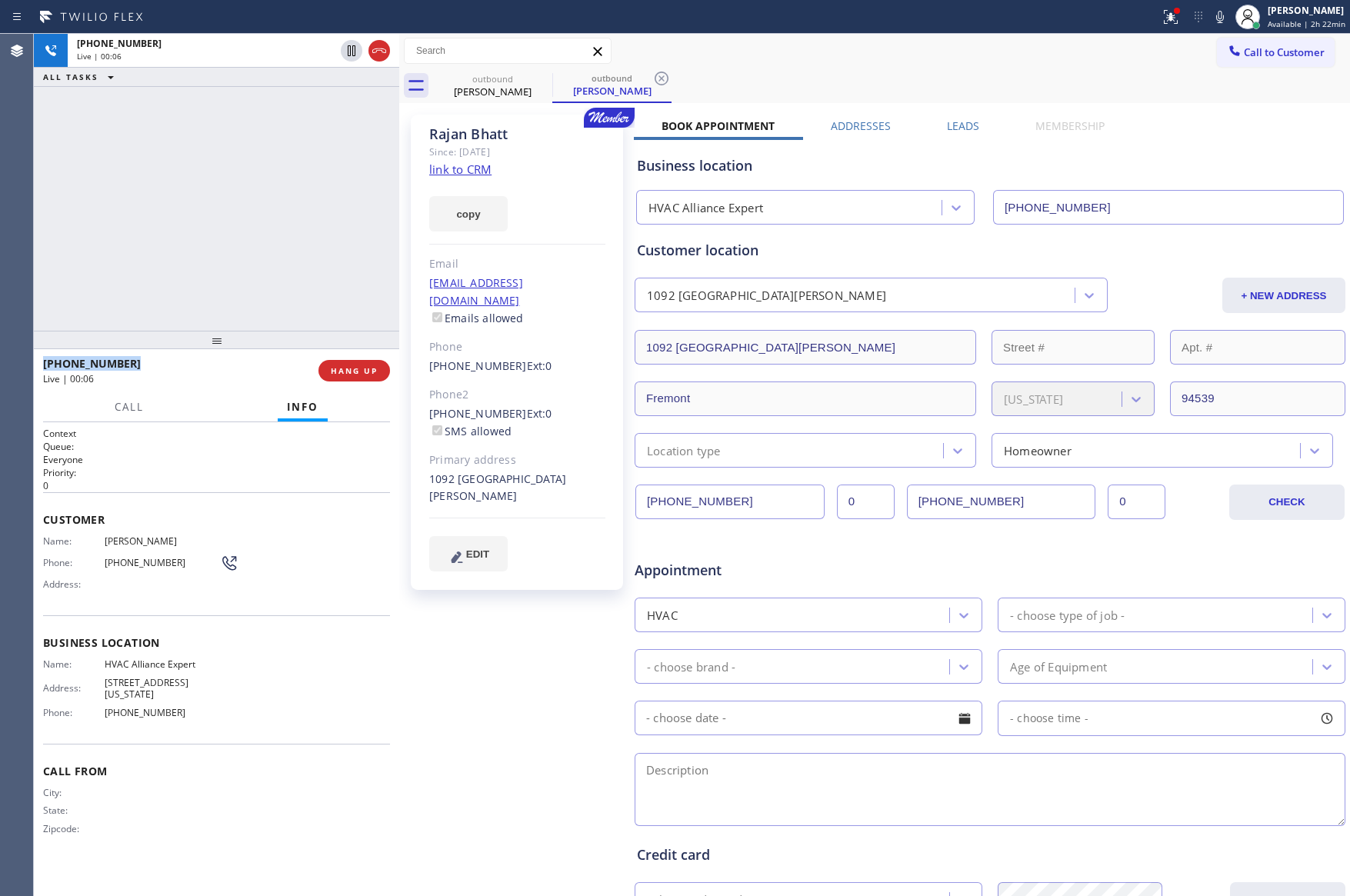
click at [178, 227] on div "[PHONE_NUMBER] Live | 00:06 ALL TASKS ALL TASKS ACTIVE TASKS TASKS IN WRAP UP" at bounding box center [217, 183] width 365 height 297
click at [206, 207] on div "[PHONE_NUMBER] Live | 00:10 ALL TASKS ALL TASKS ACTIVE TASKS TASKS IN WRAP UP" at bounding box center [217, 183] width 365 height 297
click at [456, 162] on link "link to CRM" at bounding box center [460, 169] width 63 height 15
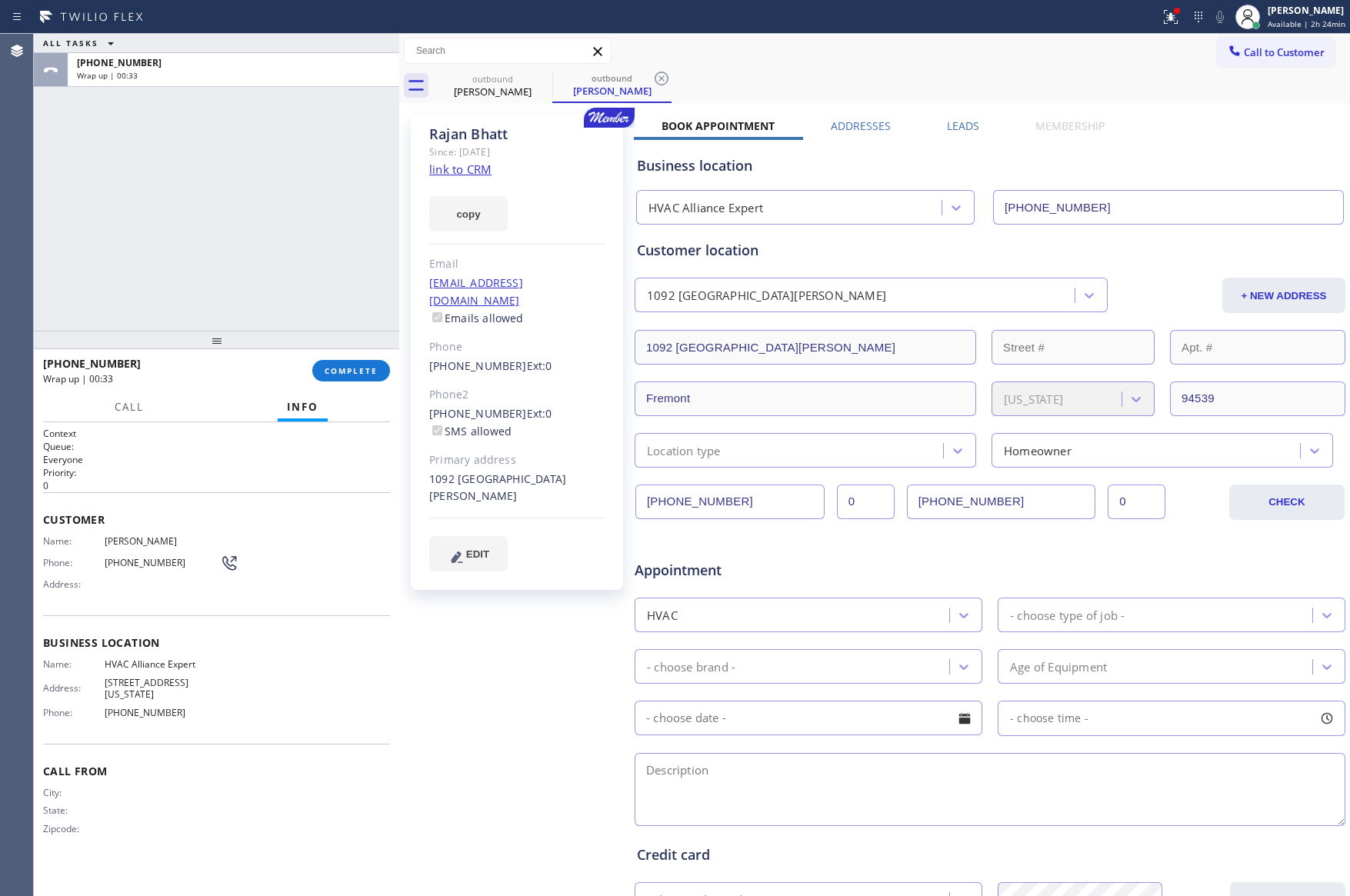
click at [291, 255] on div "ALL TASKS ALL TASKS ACTIVE TASKS TASKS IN WRAP UP [PHONE_NUMBER] Wrap up | 00:33" at bounding box center [217, 183] width 365 height 297
click at [294, 252] on div "ALL TASKS ALL TASKS ACTIVE TASKS TASKS IN WRAP UP [PHONE_NUMBER] Wrap up | 00:33" at bounding box center [217, 183] width 365 height 297
click at [358, 374] on span "COMPLETE" at bounding box center [351, 370] width 53 height 10
click at [333, 199] on div "ALL TASKS ALL TASKS ACTIVE TASKS TASKS IN WRAP UP [PHONE_NUMBER] Wrap up | 00:34" at bounding box center [217, 183] width 365 height 297
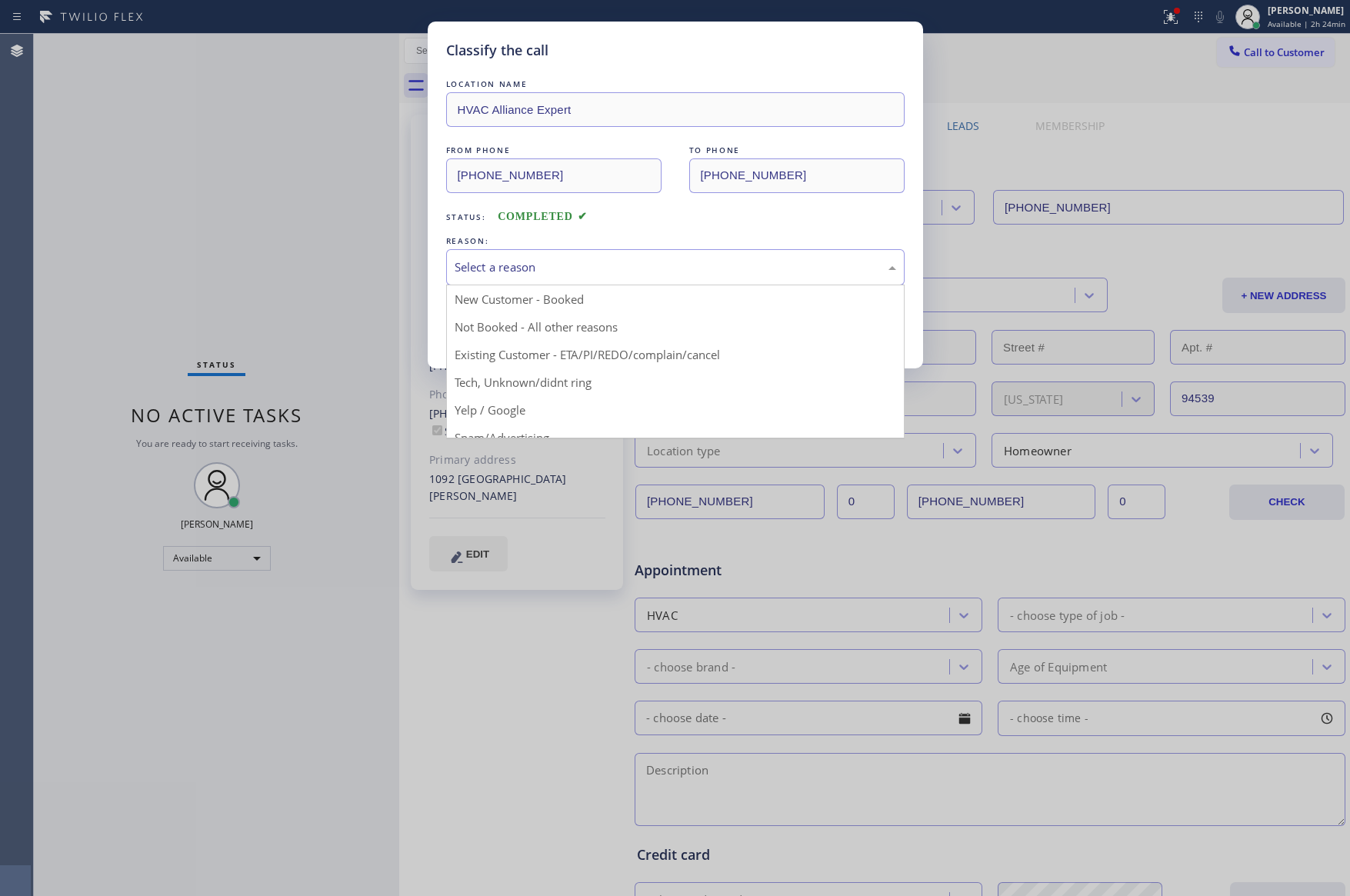
drag, startPoint x: 533, startPoint y: 262, endPoint x: 531, endPoint y: 272, distance: 10.2
click at [532, 266] on div "Select a reason" at bounding box center [675, 267] width 441 height 18
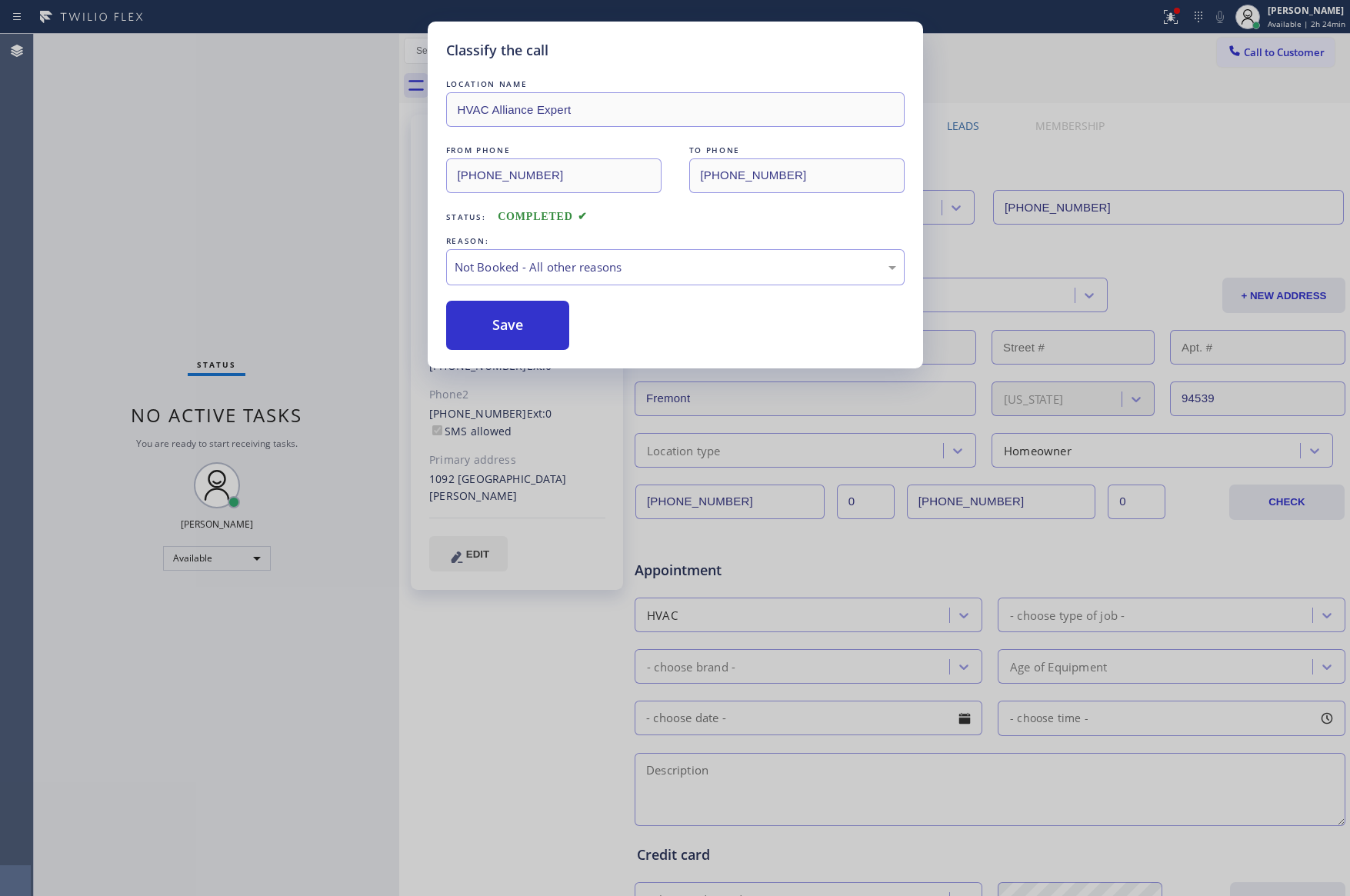
click at [494, 330] on button "Save" at bounding box center [508, 325] width 124 height 49
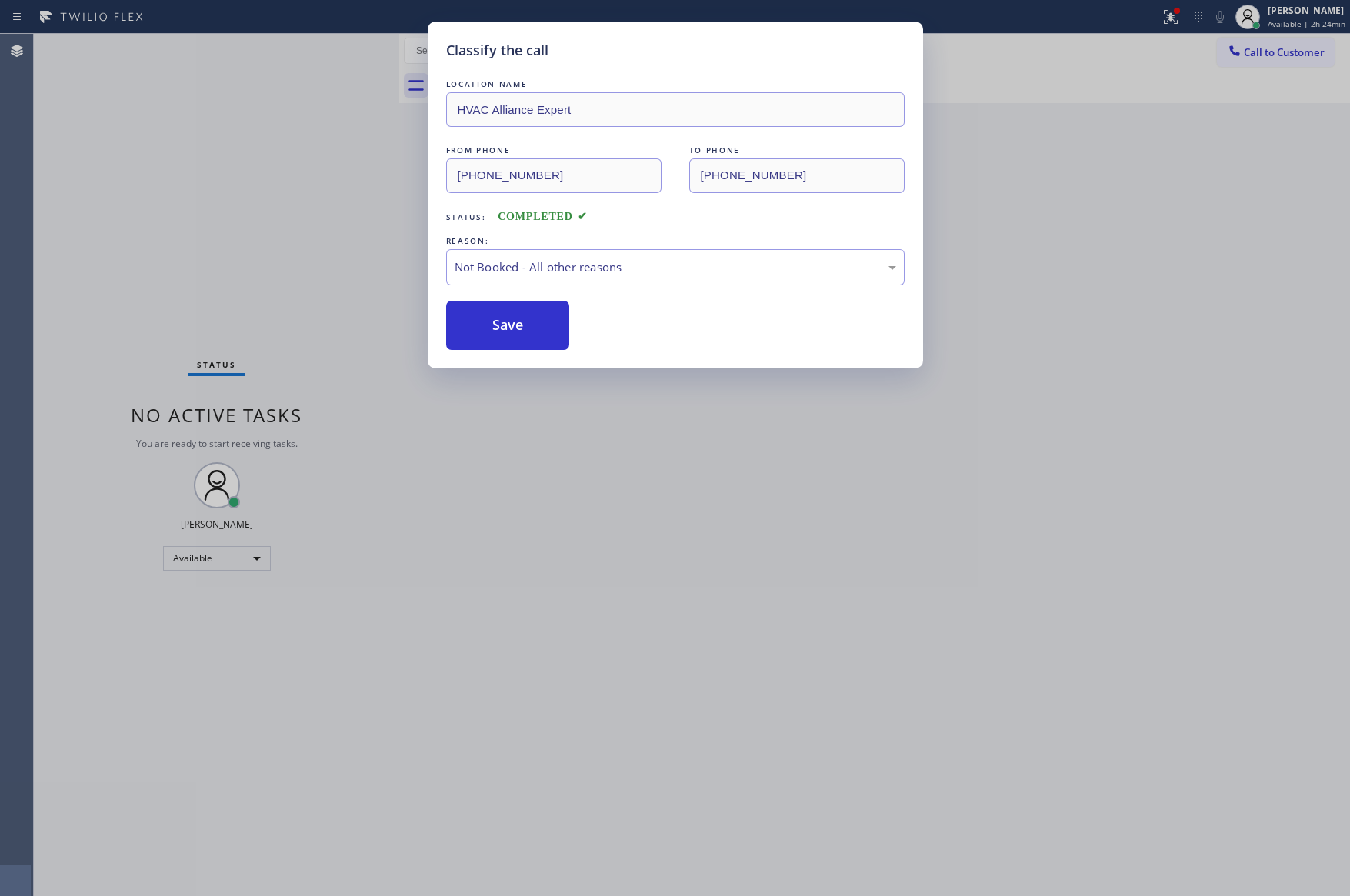
click at [277, 302] on div "Classify the call LOCATION NAME HVAC Alliance Expert FROM PHONE [PHONE_NUMBER] …" at bounding box center [675, 448] width 1350 height 896
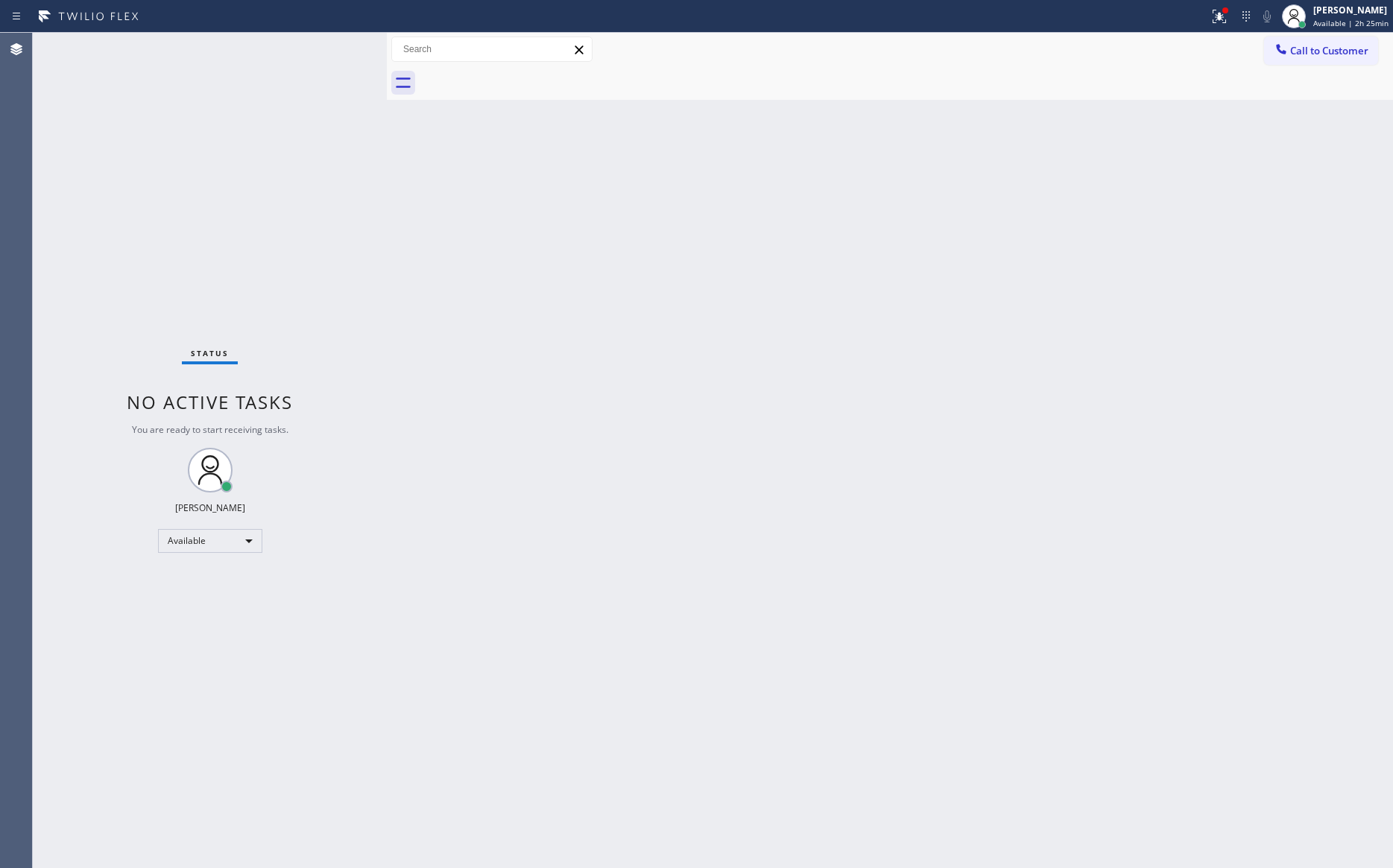
click at [1186, 372] on div "Back to Dashboard Change Sender ID Customers Technicians Select a contact Outbo…" at bounding box center [891, 451] width 1007 height 836
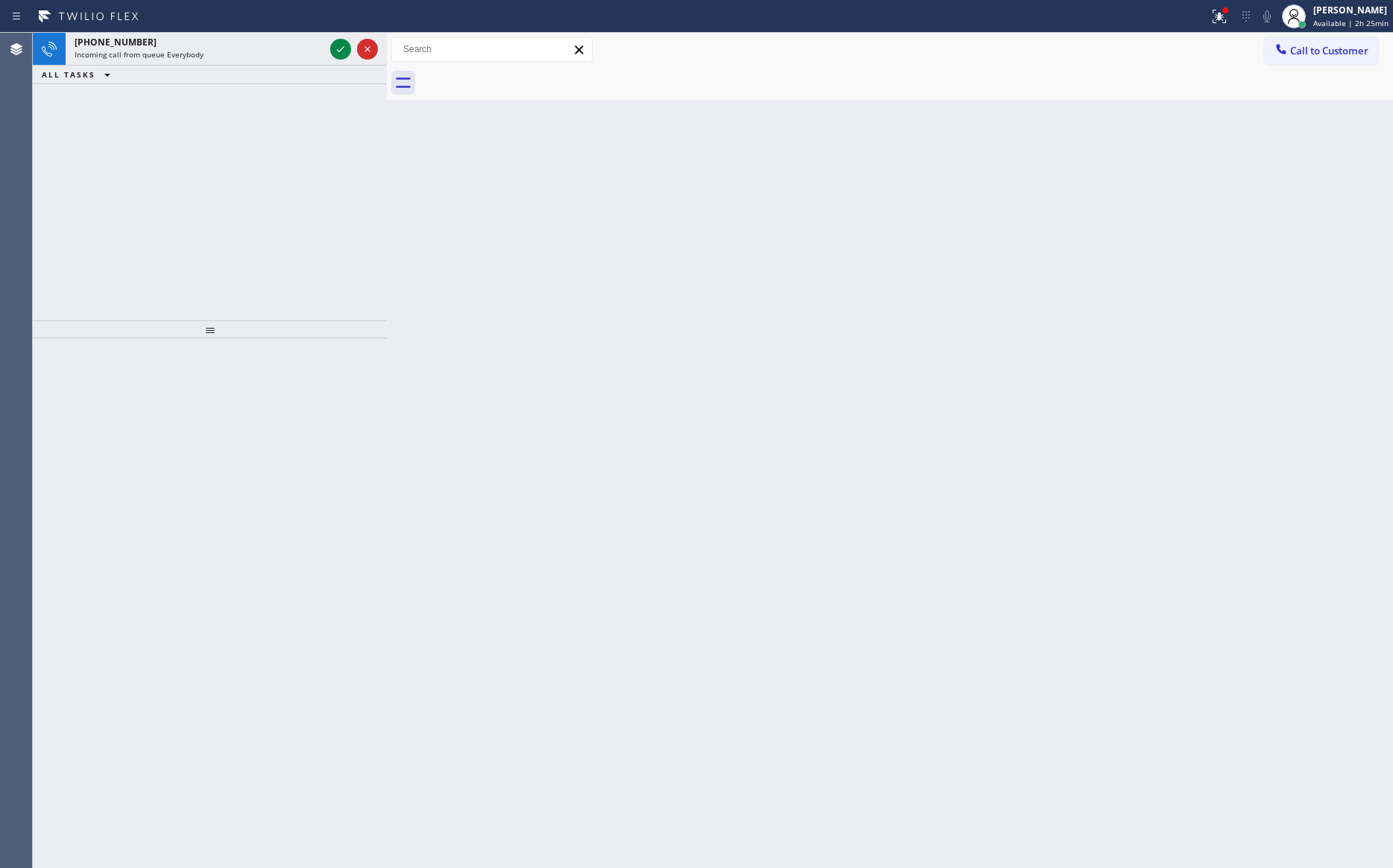
click at [1156, 332] on div "Back to Dashboard Change Sender ID Customers Technicians Select a contact Outbo…" at bounding box center [891, 451] width 1007 height 836
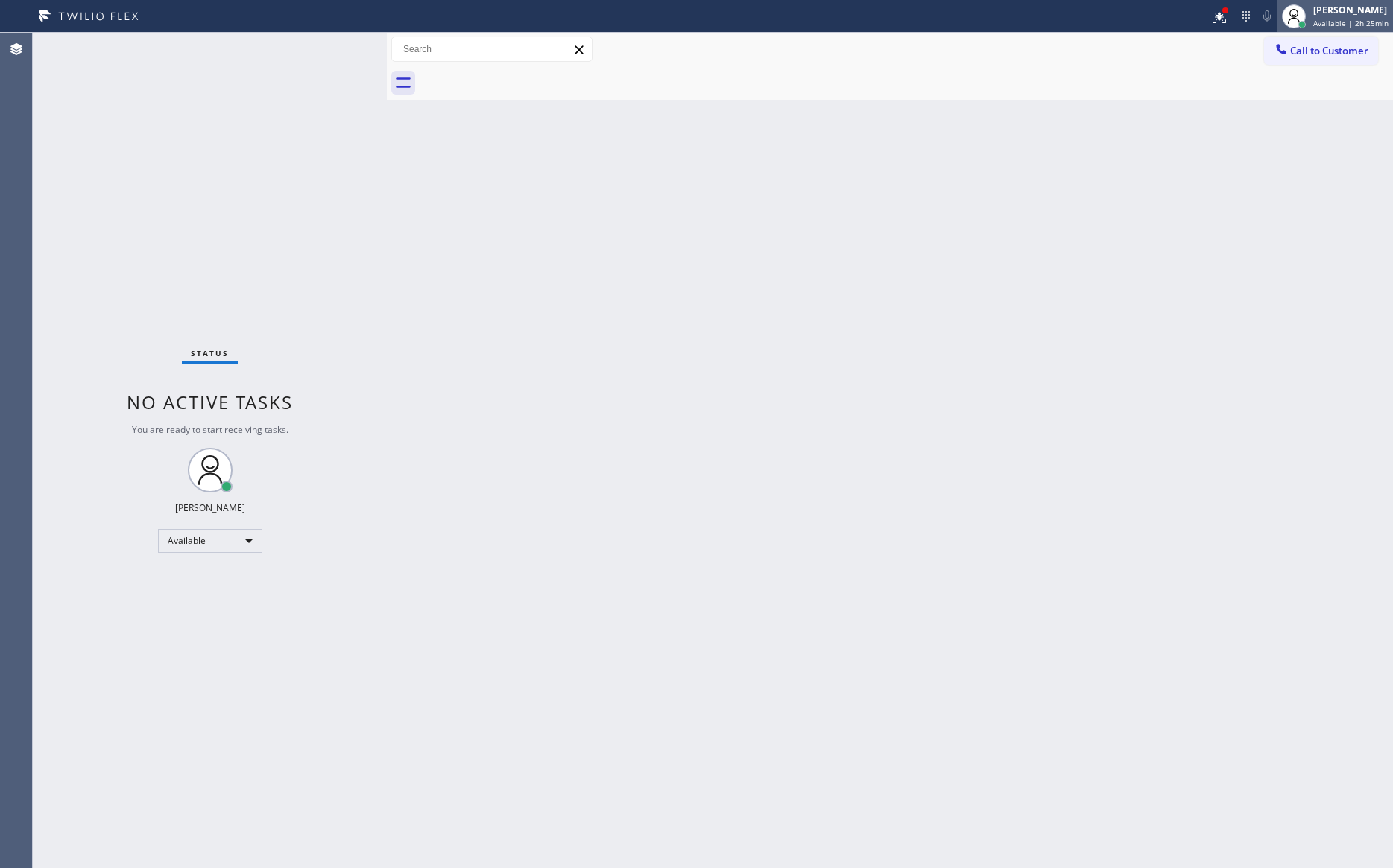
click at [1307, 20] on span "Available | 2h 25min" at bounding box center [1352, 22] width 76 height 10
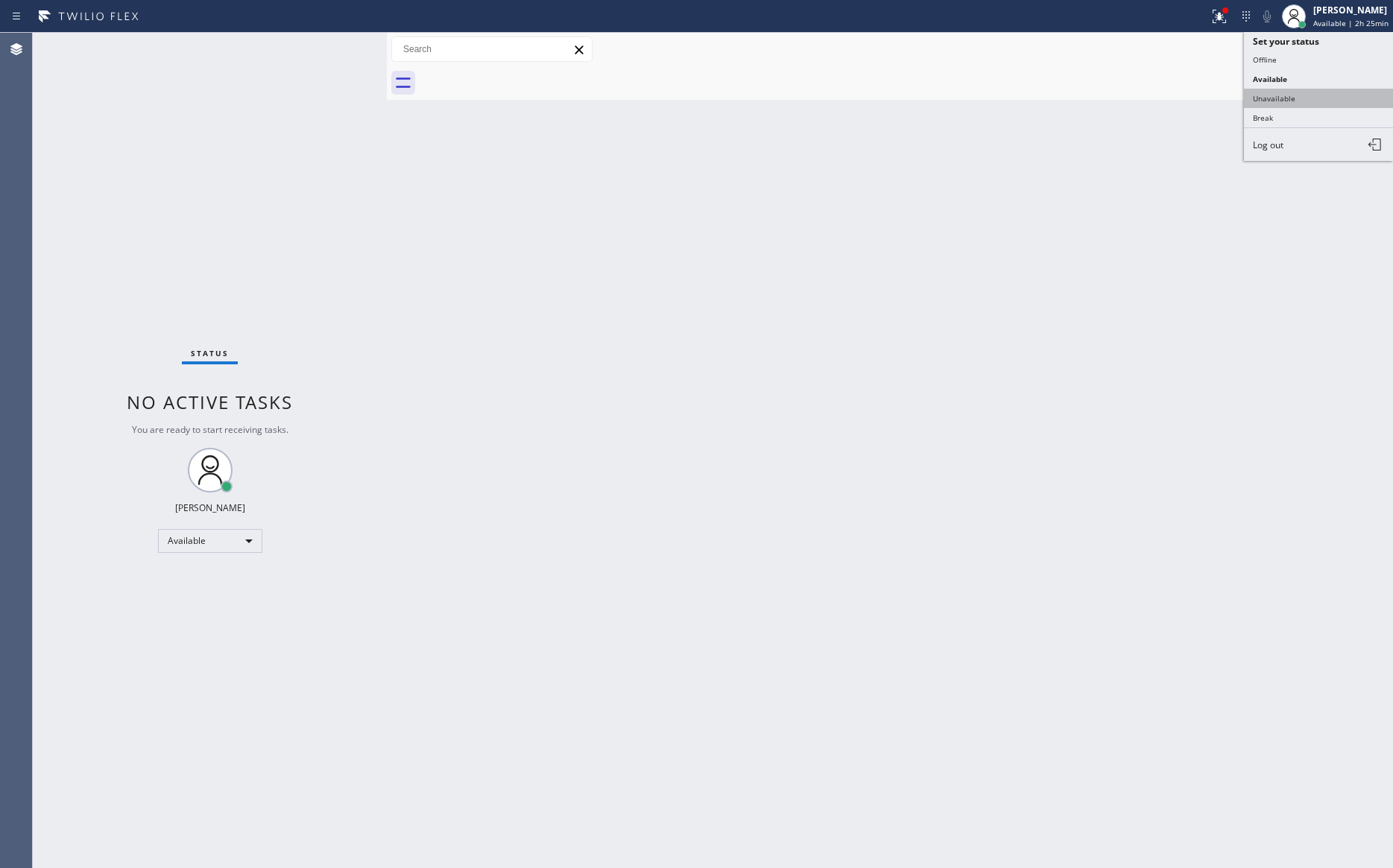
click at [1280, 99] on button "Unavailable" at bounding box center [1319, 98] width 149 height 19
click at [821, 407] on div "Back to Dashboard Change Sender ID Customers Technicians Select a contact Outbo…" at bounding box center [891, 451] width 1007 height 836
click at [863, 392] on div "Back to Dashboard Change Sender ID Customers Technicians Select a contact Outbo…" at bounding box center [891, 451] width 1007 height 836
click at [879, 437] on div "Back to Dashboard Change Sender ID Customers Technicians Select a contact Outbo…" at bounding box center [891, 451] width 1007 height 836
click at [784, 399] on div "Back to Dashboard Change Sender ID Customers Technicians Select a contact Outbo…" at bounding box center [891, 451] width 1007 height 836
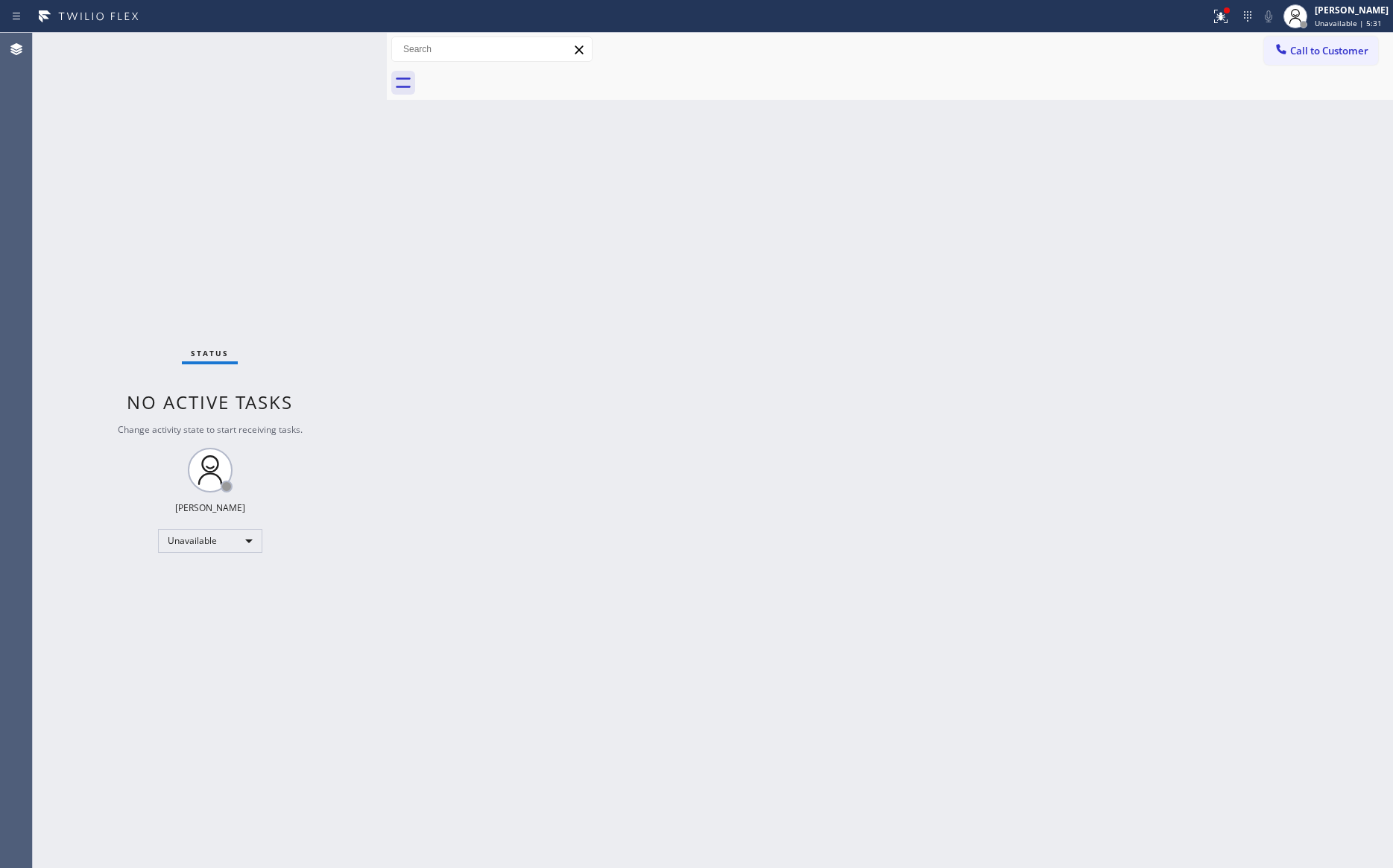
click at [1035, 325] on div "Back to Dashboard Change Sender ID Customers Technicians Select a contact Outbo…" at bounding box center [891, 451] width 1007 height 836
click at [1307, 47] on span "Call to Customer" at bounding box center [1329, 51] width 78 height 14
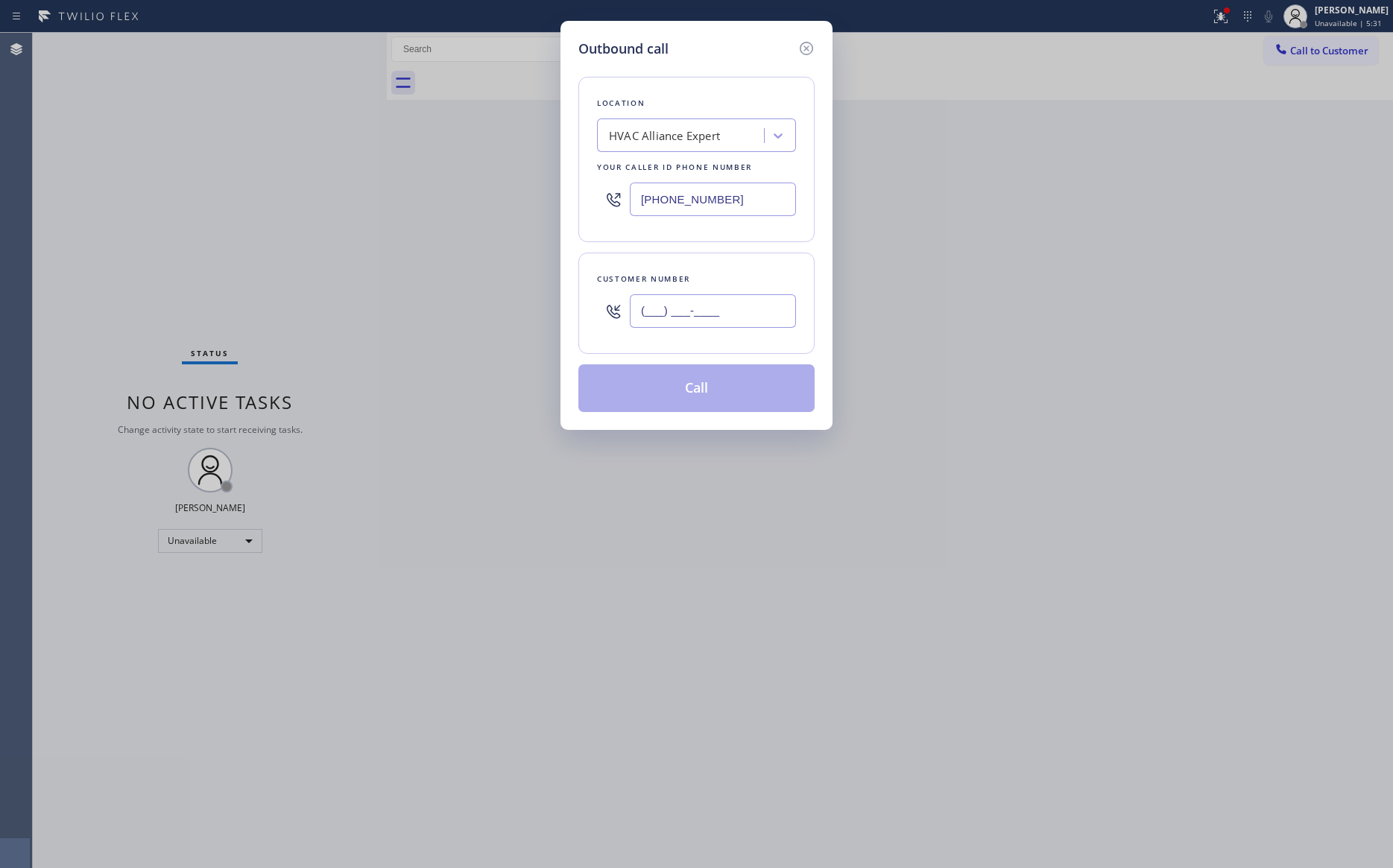
click at [725, 320] on input "(___) ___-____" at bounding box center [713, 311] width 166 height 33
paste input "510) 305-1275"
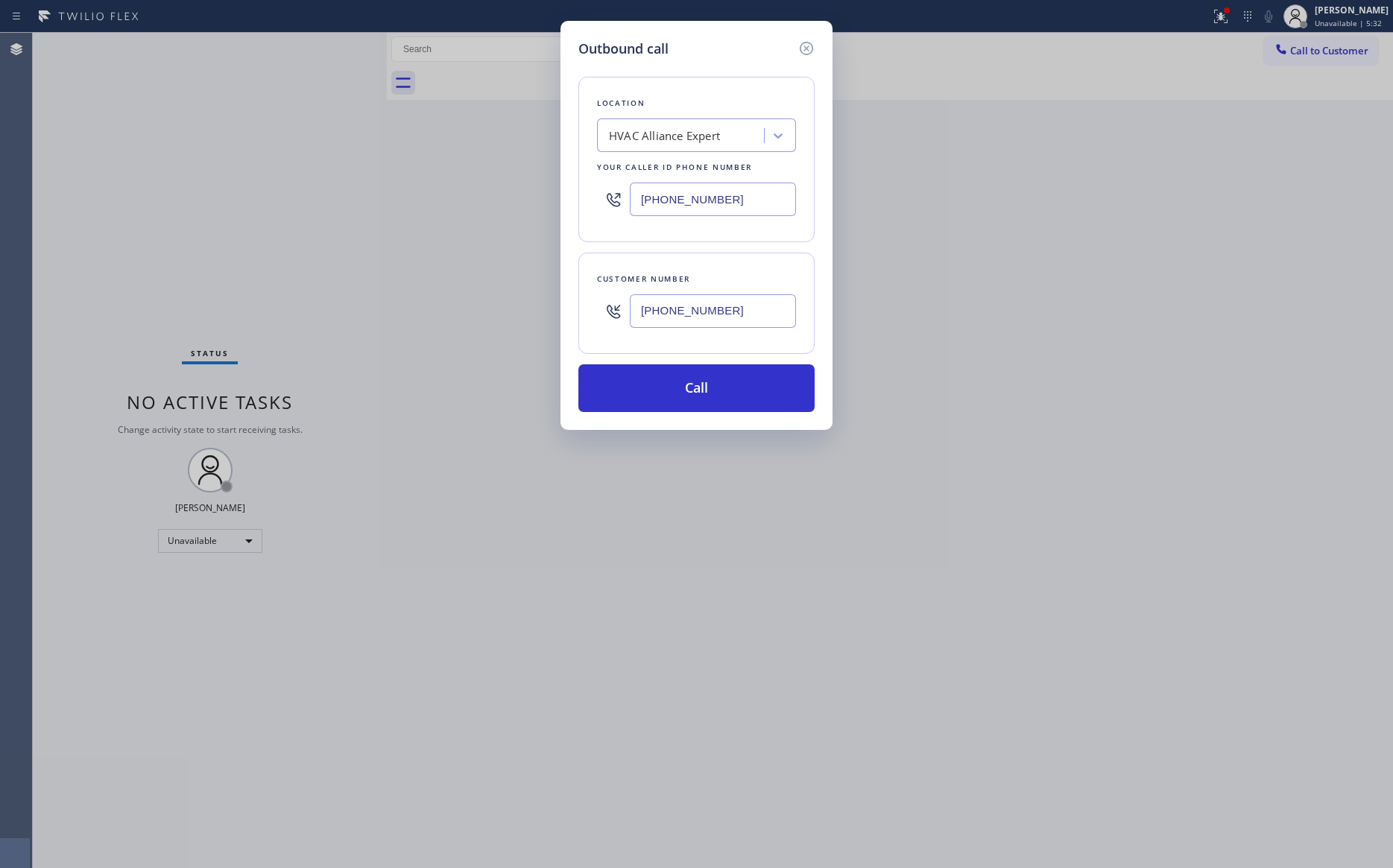
type input "[PHONE_NUMBER]"
click at [721, 132] on div "HVAC Alliance Expert" at bounding box center [683, 135] width 162 height 26
type input "home alliance mem"
click at [726, 173] on div "Home Alliance Membership" at bounding box center [697, 167] width 199 height 27
click at [759, 396] on button "Call" at bounding box center [697, 388] width 236 height 48
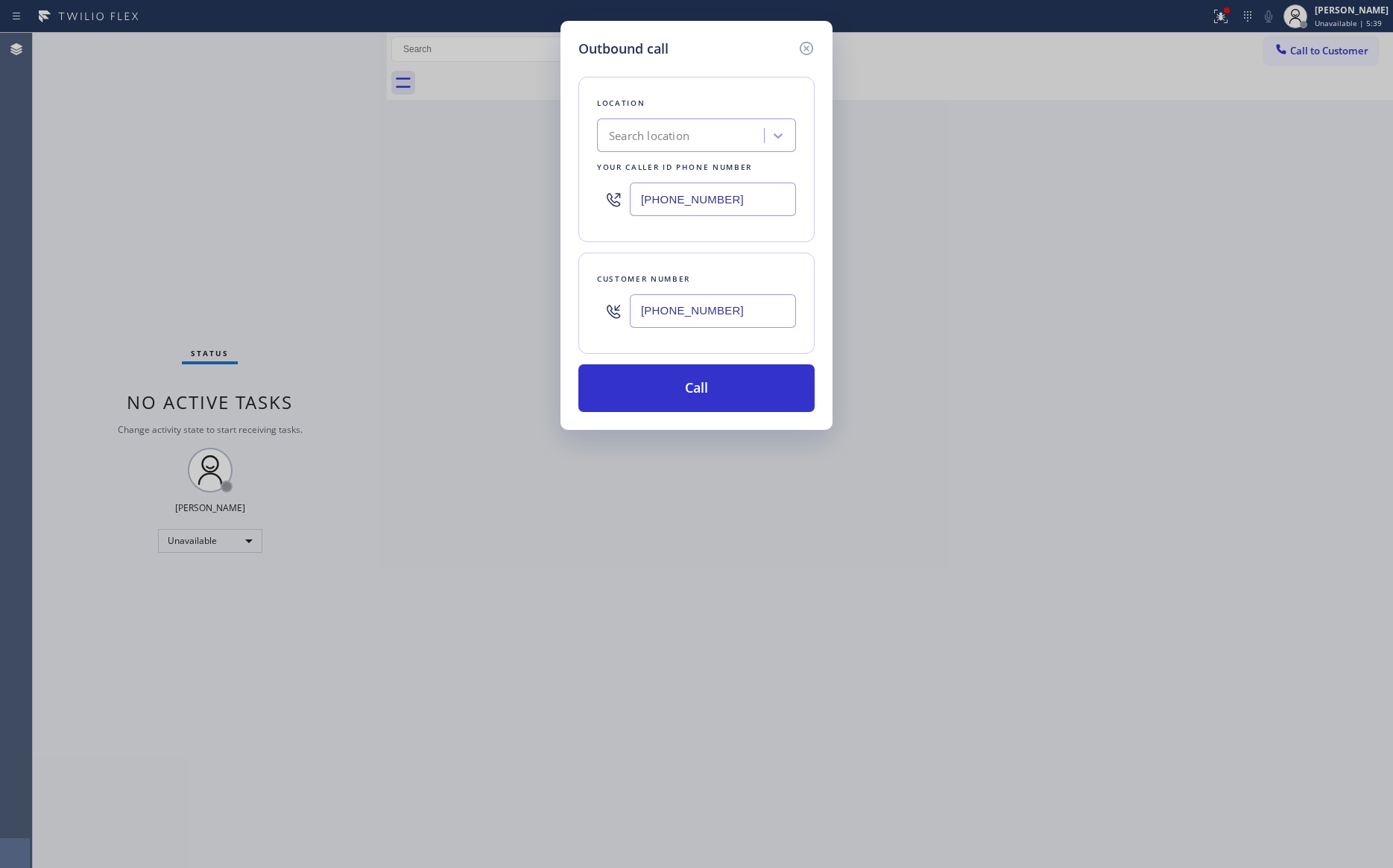
click at [1069, 288] on div "Back to Dashboard Change Sender ID Customers Technicians Select a contact Outbo…" at bounding box center [891, 451] width 1007 height 836
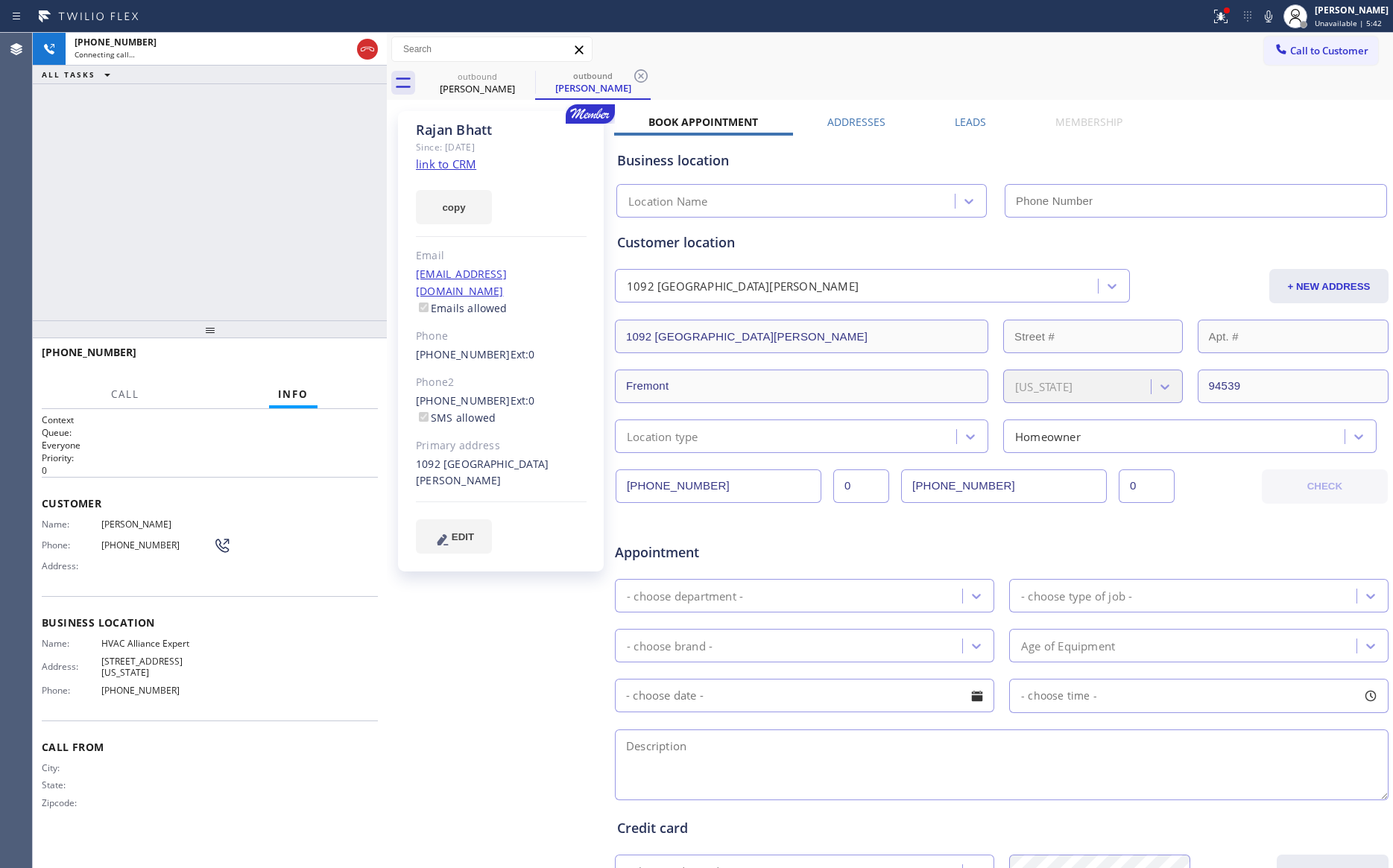
type input "[PHONE_NUMBER]"
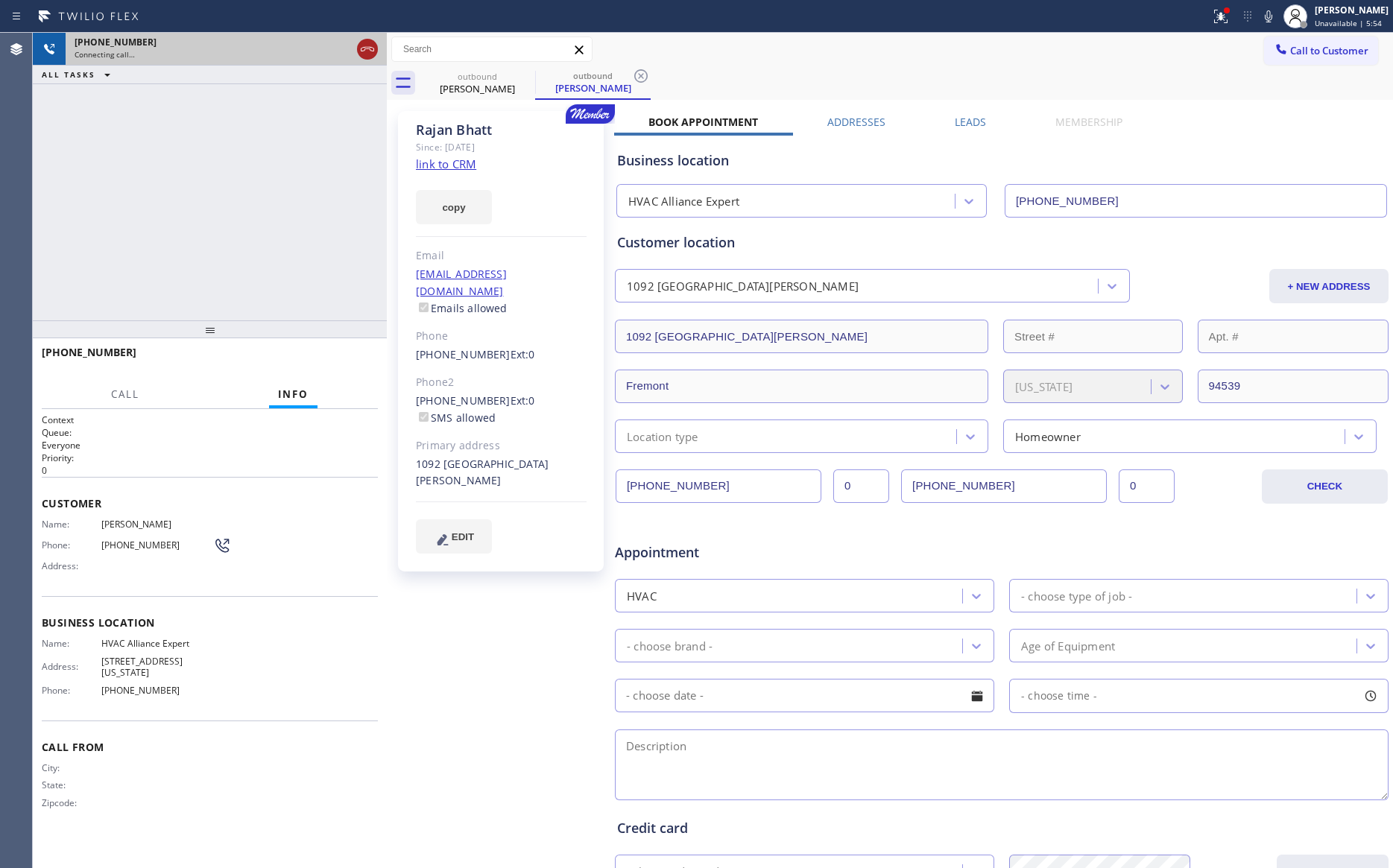
click at [372, 50] on icon at bounding box center [367, 49] width 18 height 18
click at [321, 206] on div "[PHONE_NUMBER] Connecting call… ALL TASKS ALL TASKS ACTIVE TASKS TASKS IN WRAP …" at bounding box center [210, 177] width 354 height 287
click at [322, 193] on div "[PHONE_NUMBER] Connecting call… ALL TASKS ALL TASKS ACTIVE TASKS TASKS IN WRAP …" at bounding box center [210, 177] width 354 height 287
click at [358, 208] on div "[PHONE_NUMBER] Connecting call… ALL TASKS ALL TASKS ACTIVE TASKS TASKS IN WRAP …" at bounding box center [210, 177] width 354 height 287
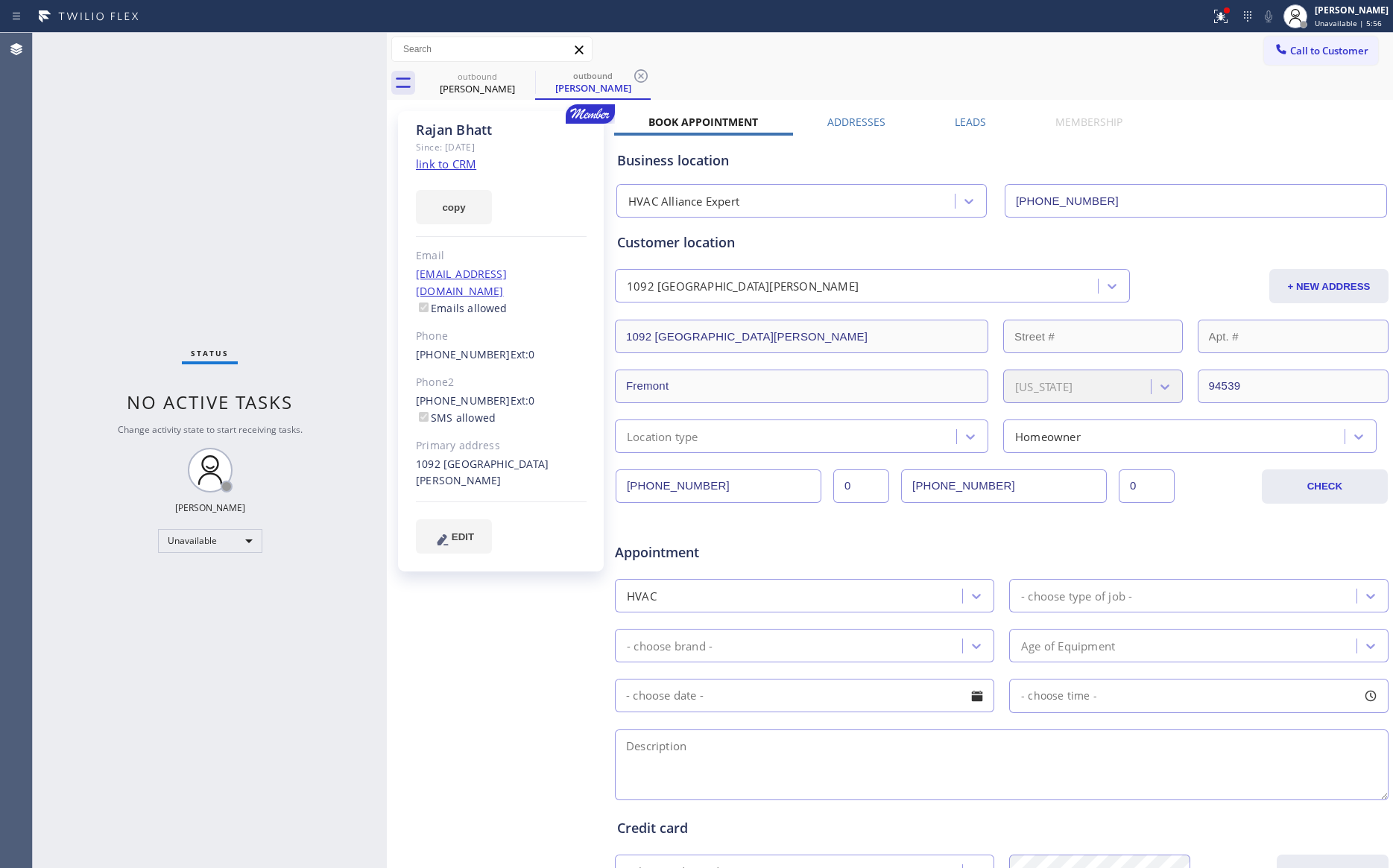
click at [509, 128] on div "[PERSON_NAME]" at bounding box center [501, 130] width 171 height 18
copy div "[PERSON_NAME]"
drag, startPoint x: 336, startPoint y: 126, endPoint x: 357, endPoint y: 169, distance: 47.9
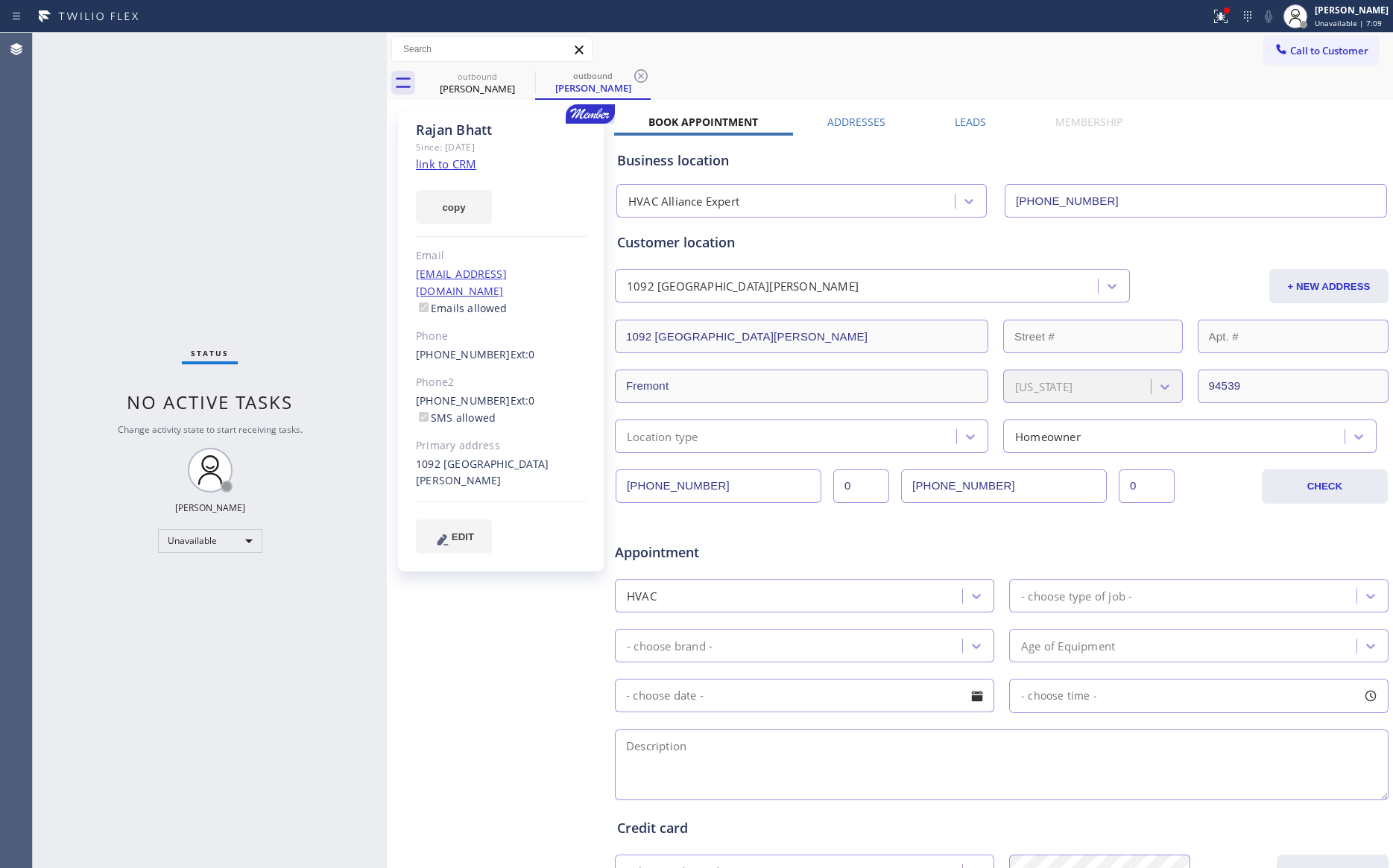
click at [337, 130] on div "Status No active tasks Change activity state to start receiving tasks. [PERSON_…" at bounding box center [210, 451] width 354 height 836
click at [770, 45] on div "Call to Customer Outbound call Location HVAC Alliance Expert Your caller id pho…" at bounding box center [891, 50] width 1007 height 26
drag, startPoint x: 135, startPoint y: 210, endPoint x: 318, endPoint y: 205, distance: 183.1
click at [153, 216] on div "Status No active tasks Change activity state to start receiving tasks. [PERSON_…" at bounding box center [210, 451] width 354 height 836
click at [252, 220] on div "Status No active tasks Change activity state to start receiving tasks. [PERSON_…" at bounding box center [210, 451] width 354 height 836
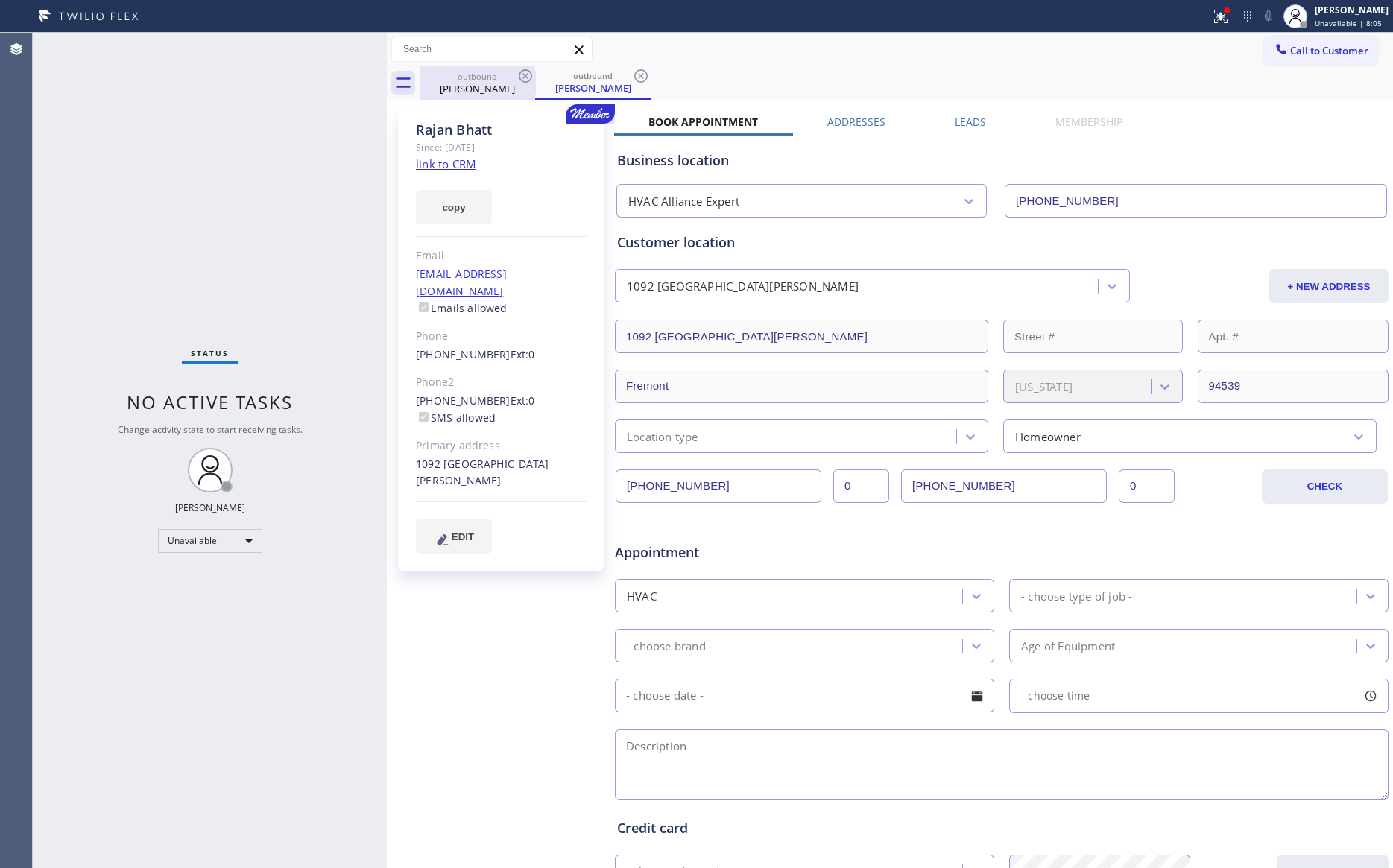
click at [485, 80] on div "outbound" at bounding box center [478, 76] width 112 height 11
click at [528, 81] on icon at bounding box center [525, 76] width 14 height 14
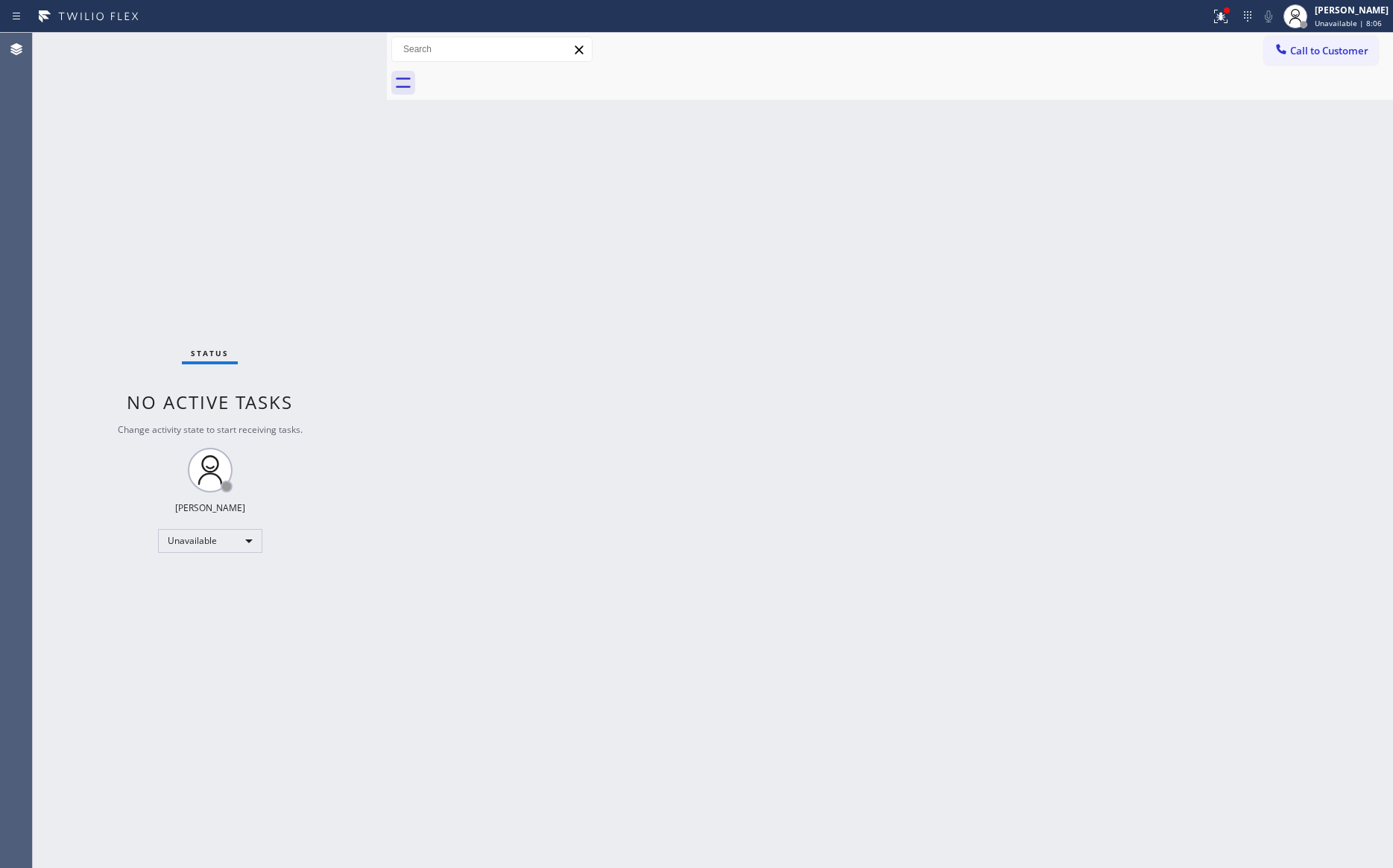
drag, startPoint x: 255, startPoint y: 161, endPoint x: 269, endPoint y: 163, distance: 14.1
click at [269, 163] on div "Status No active tasks Change activity state to start receiving tasks. [PERSON_…" at bounding box center [210, 451] width 354 height 836
drag, startPoint x: 938, startPoint y: 332, endPoint x: 1300, endPoint y: 127, distance: 416.0
click at [952, 321] on div "Back to Dashboard Change Sender ID Customers Technicians Select a contact Outbo…" at bounding box center [891, 451] width 1007 height 836
click at [1307, 45] on span "Call to Customer" at bounding box center [1329, 51] width 78 height 14
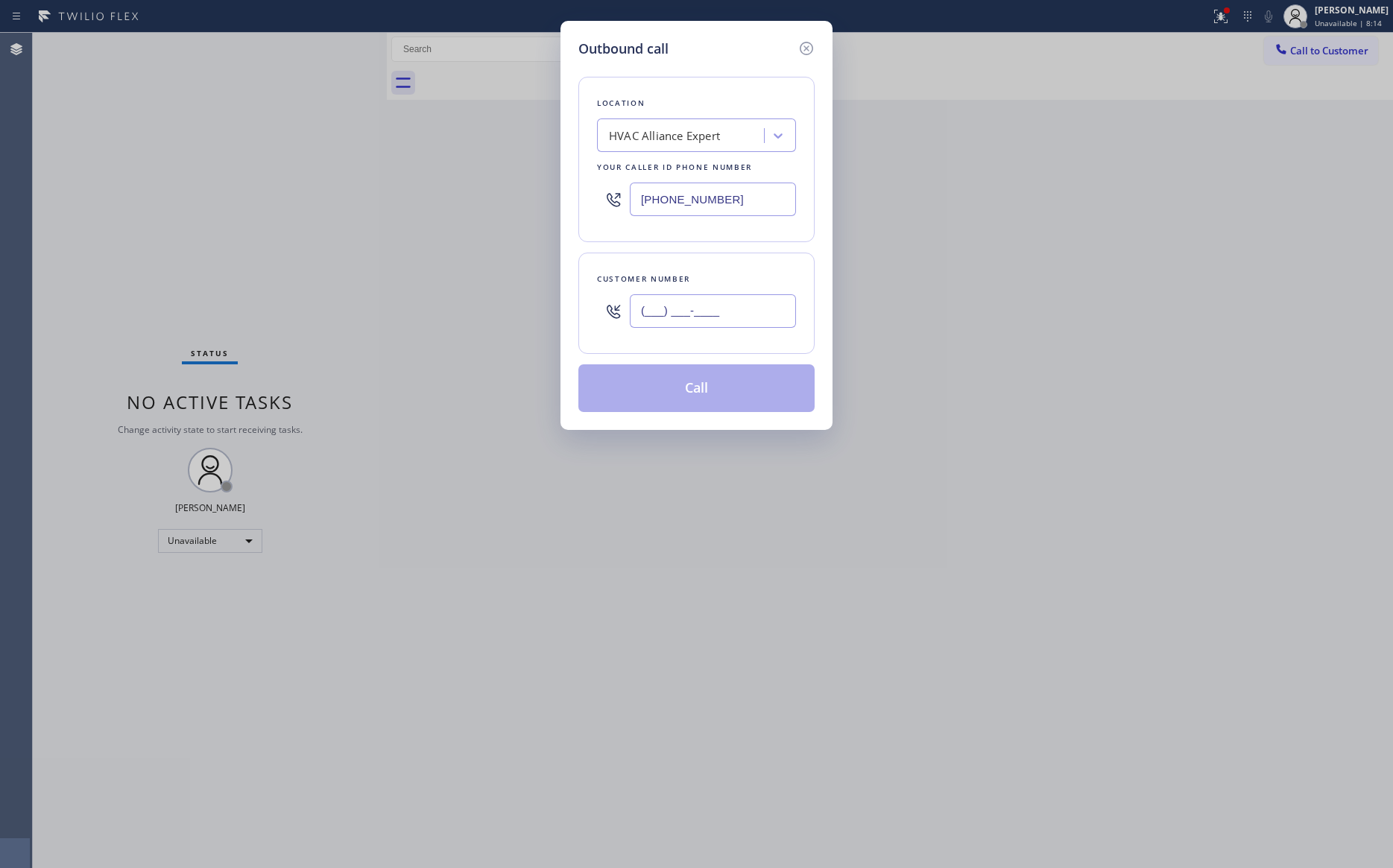
click at [740, 300] on input "(___) ___-____" at bounding box center [713, 311] width 166 height 33
paste input "631) 987-8670"
type input "[PHONE_NUMBER]"
click at [740, 390] on button "Call" at bounding box center [697, 388] width 236 height 48
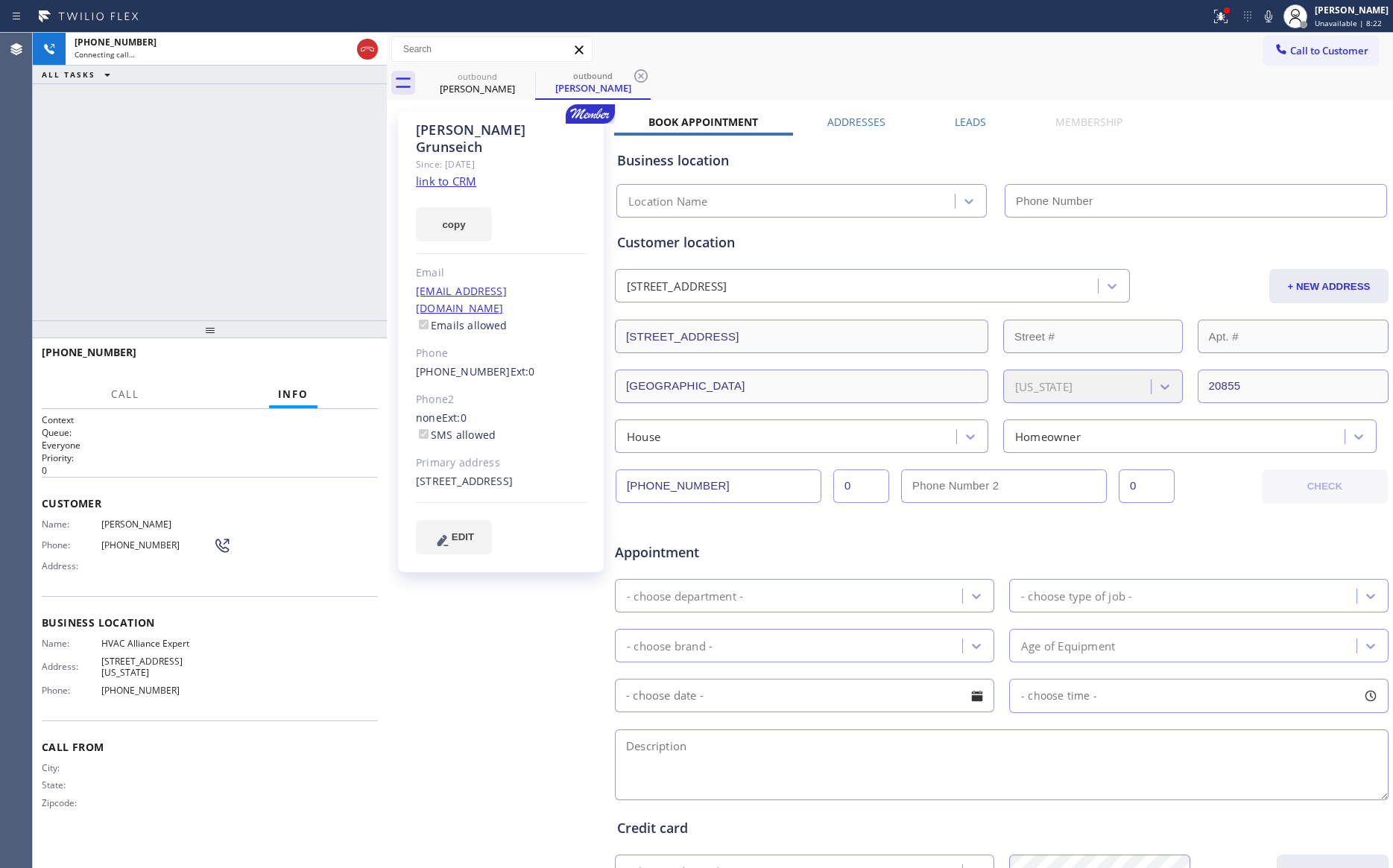
type input "[PHONE_NUMBER]"
click at [199, 255] on div "[PHONE_NUMBER] Live | 00:07 ALL TASKS ALL TASKS ACTIVE TASKS TASKS IN WRAP UP" at bounding box center [210, 177] width 354 height 287
click at [200, 255] on div "[PHONE_NUMBER] Live | 00:08 ALL TASKS ALL TASKS ACTIVE TASKS TASKS IN WRAP UP" at bounding box center [210, 177] width 354 height 287
click at [213, 264] on div "[PHONE_NUMBER] Live | 00:08 ALL TASKS ALL TASKS ACTIVE TASKS TASKS IN WRAP UP" at bounding box center [210, 177] width 354 height 287
click at [271, 302] on div "[PHONE_NUMBER] Live | 00:08 ALL TASKS ALL TASKS ACTIVE TASKS TASKS IN WRAP UP" at bounding box center [210, 177] width 354 height 287
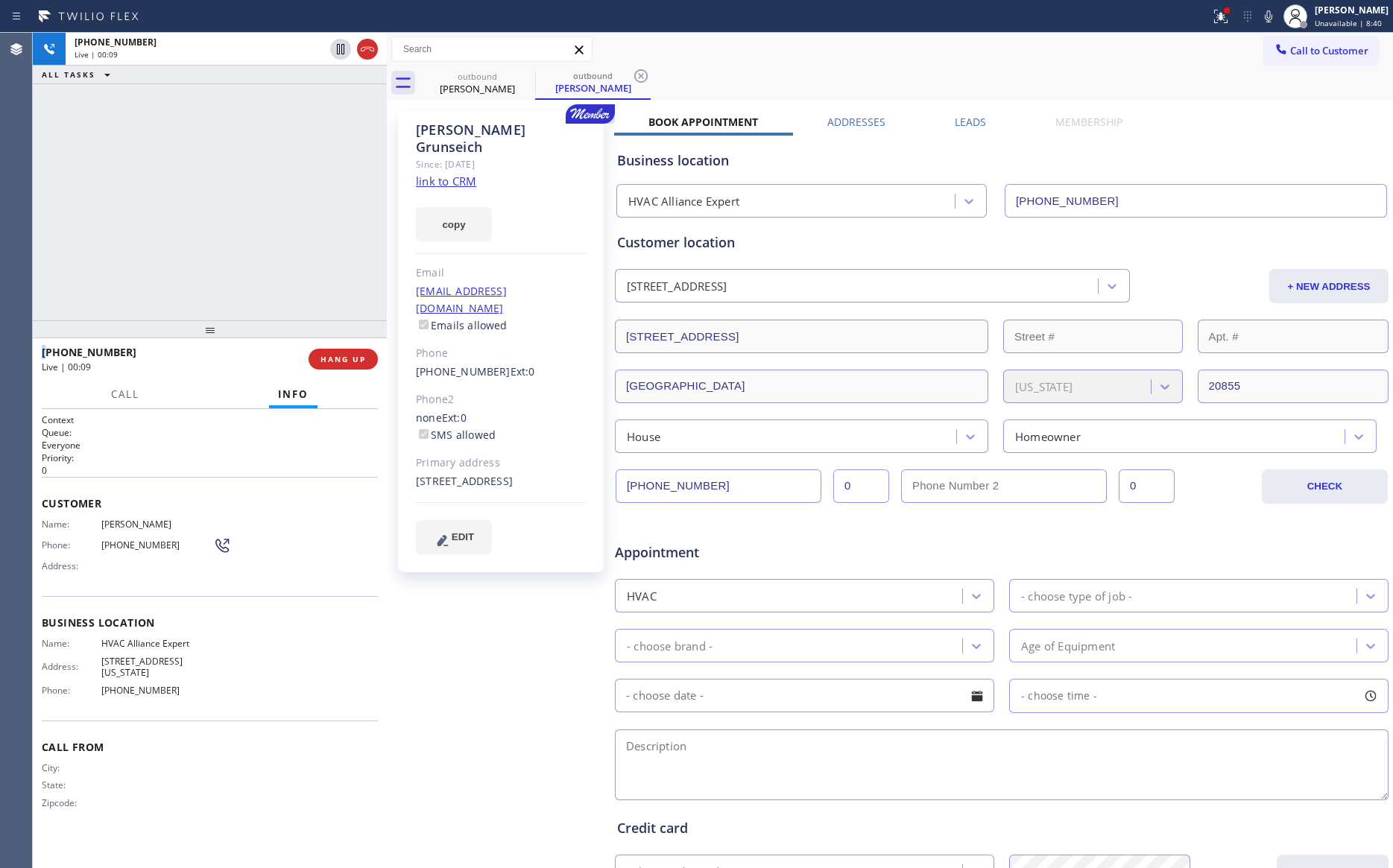
click at [273, 302] on div "[PHONE_NUMBER] Live | 00:09 ALL TASKS ALL TASKS ACTIVE TASKS TASKS IN WRAP UP" at bounding box center [210, 177] width 354 height 287
click at [274, 302] on div "[PHONE_NUMBER] Live | 00:10 ALL TASKS ALL TASKS ACTIVE TASKS TASKS IN WRAP UP" at bounding box center [210, 177] width 354 height 287
click at [275, 304] on div "[PHONE_NUMBER] Live | 00:10 ALL TASKS ALL TASKS ACTIVE TASKS TASKS IN WRAP UP" at bounding box center [210, 177] width 354 height 287
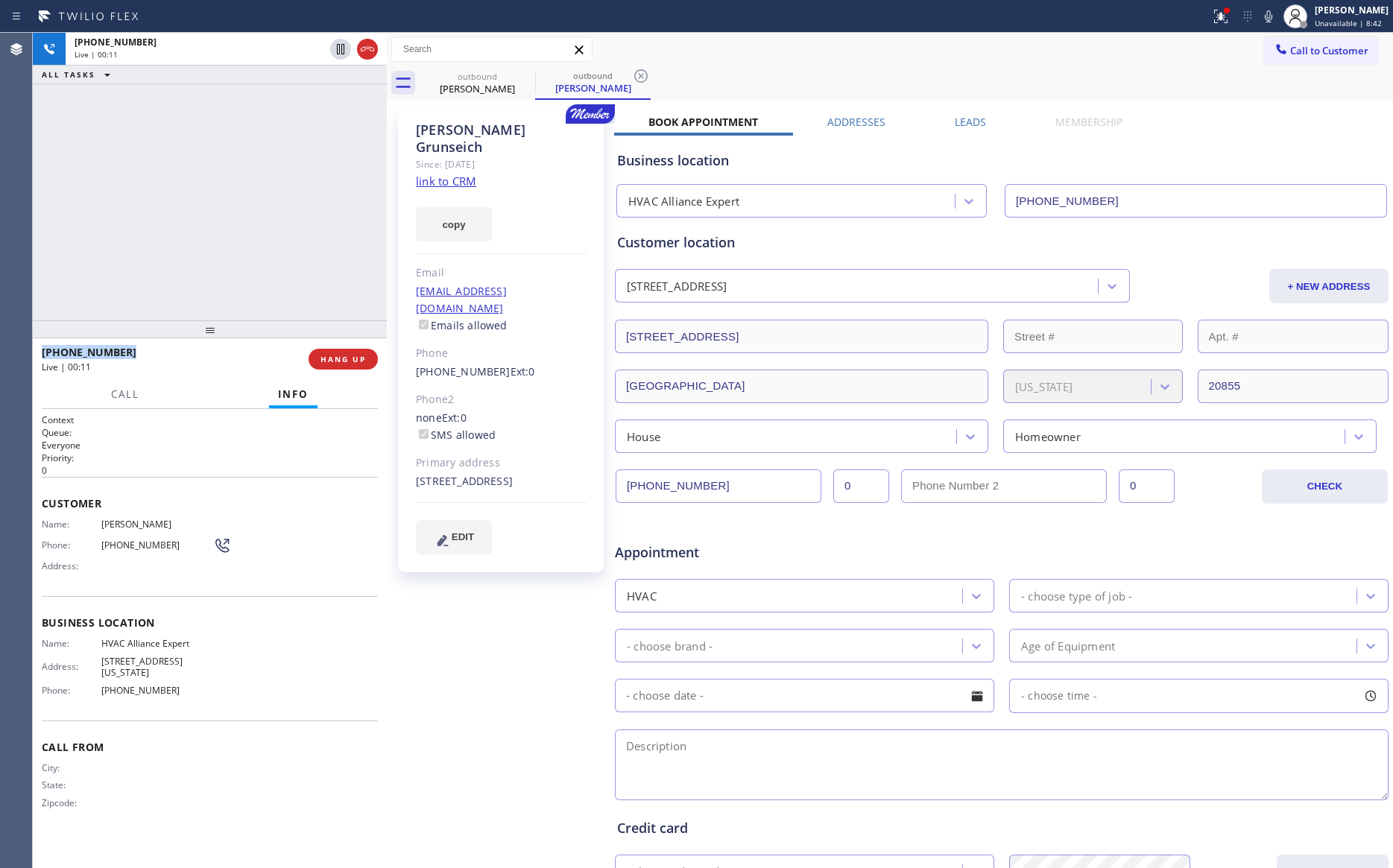
drag, startPoint x: 275, startPoint y: 304, endPoint x: 399, endPoint y: 305, distance: 124.0
click at [316, 305] on div "[PHONE_NUMBER] Live | 00:11 ALL TASKS ALL TASKS ACTIVE TASKS TASKS IN WRAP UP" at bounding box center [210, 177] width 354 height 287
click at [348, 362] on span "HANG UP" at bounding box center [343, 358] width 45 height 10
click at [337, 193] on div "[PHONE_NUMBER] Live | 00:28 ALL TASKS ALL TASKS ACTIVE TASKS TASKS IN WRAP UP" at bounding box center [210, 177] width 354 height 287
click at [333, 191] on div "[PHONE_NUMBER] Live | 00:28 ALL TASKS ALL TASKS ACTIVE TASKS TASKS IN WRAP UP" at bounding box center [210, 177] width 354 height 287
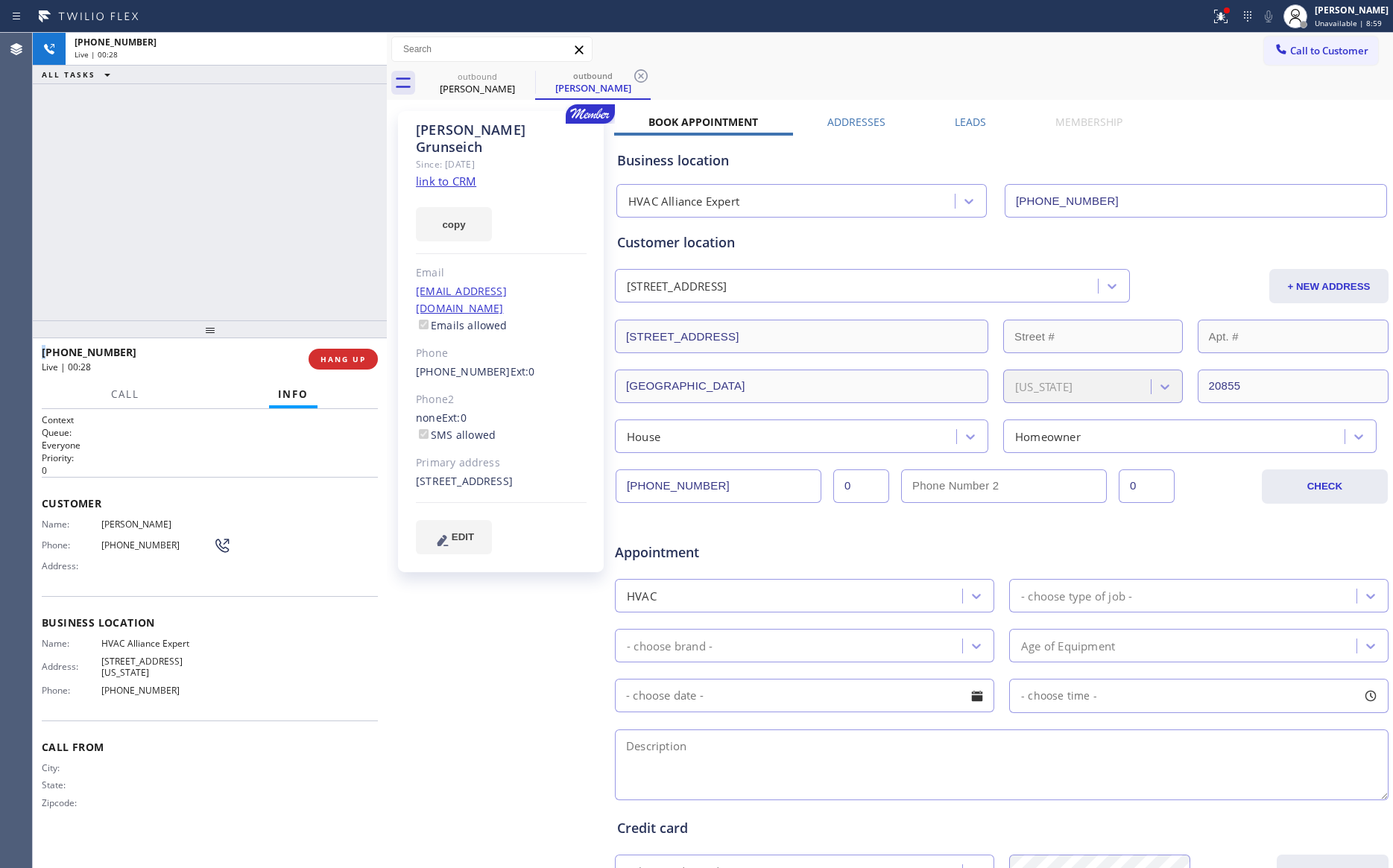
click at [333, 191] on div "[PHONE_NUMBER] Live | 00:28 ALL TASKS ALL TASKS ACTIVE TASKS TASKS IN WRAP UP" at bounding box center [210, 177] width 354 height 287
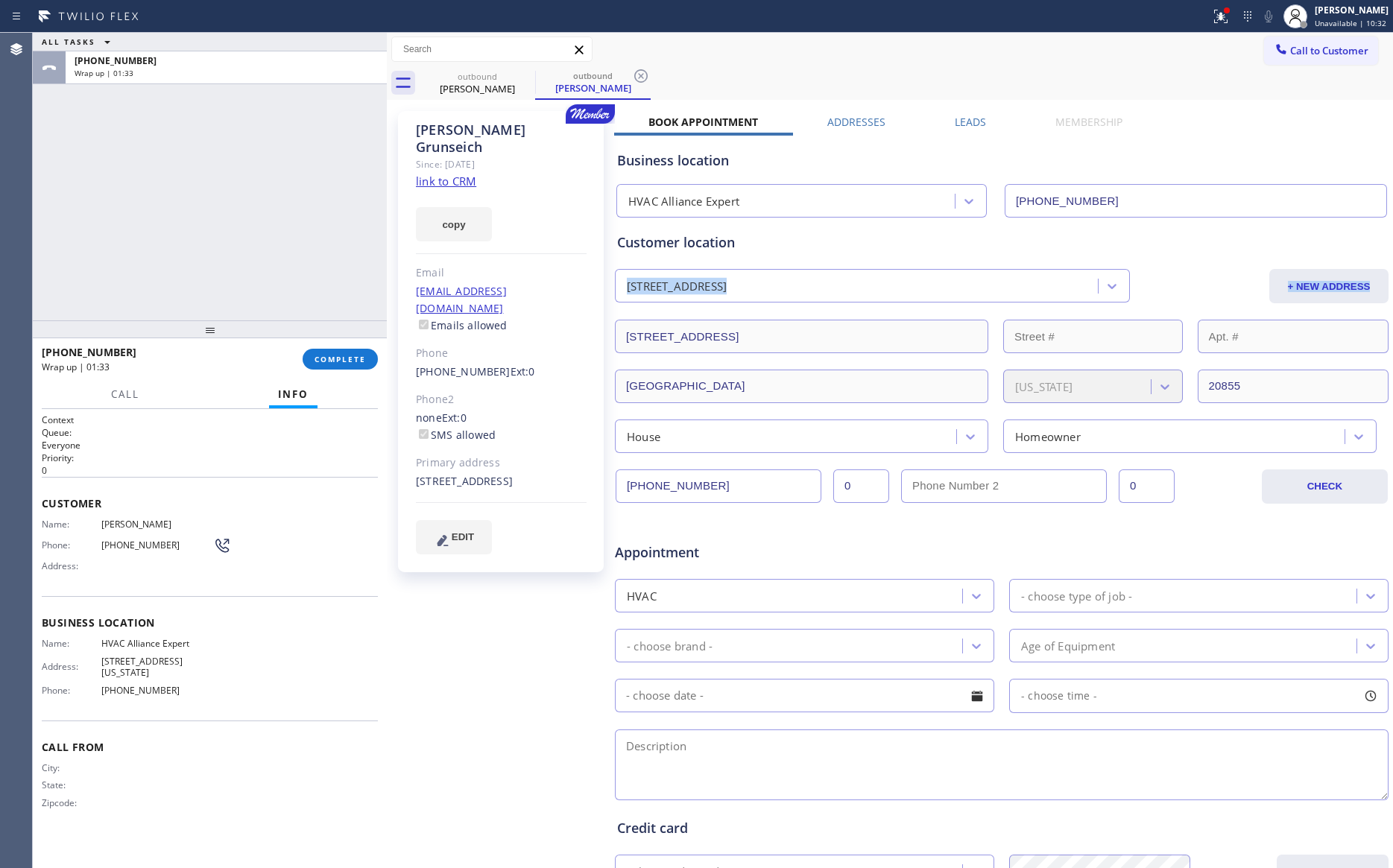
drag, startPoint x: 1491, startPoint y: 257, endPoint x: 1590, endPoint y: 260, distance: 99.0
click at [1307, 260] on html "Status report Issues detected These issues could affect your workflow. Please c…" at bounding box center [696, 434] width 1393 height 868
drag, startPoint x: 363, startPoint y: 357, endPoint x: 345, endPoint y: 215, distance: 143.1
click at [363, 354] on span "COMPLETE" at bounding box center [340, 358] width 52 height 10
click at [345, 215] on div "ALL TASKS ALL TASKS ACTIVE TASKS TASKS IN WRAP UP [PHONE_NUMBER] Wrap up | 02:47" at bounding box center [210, 177] width 354 height 287
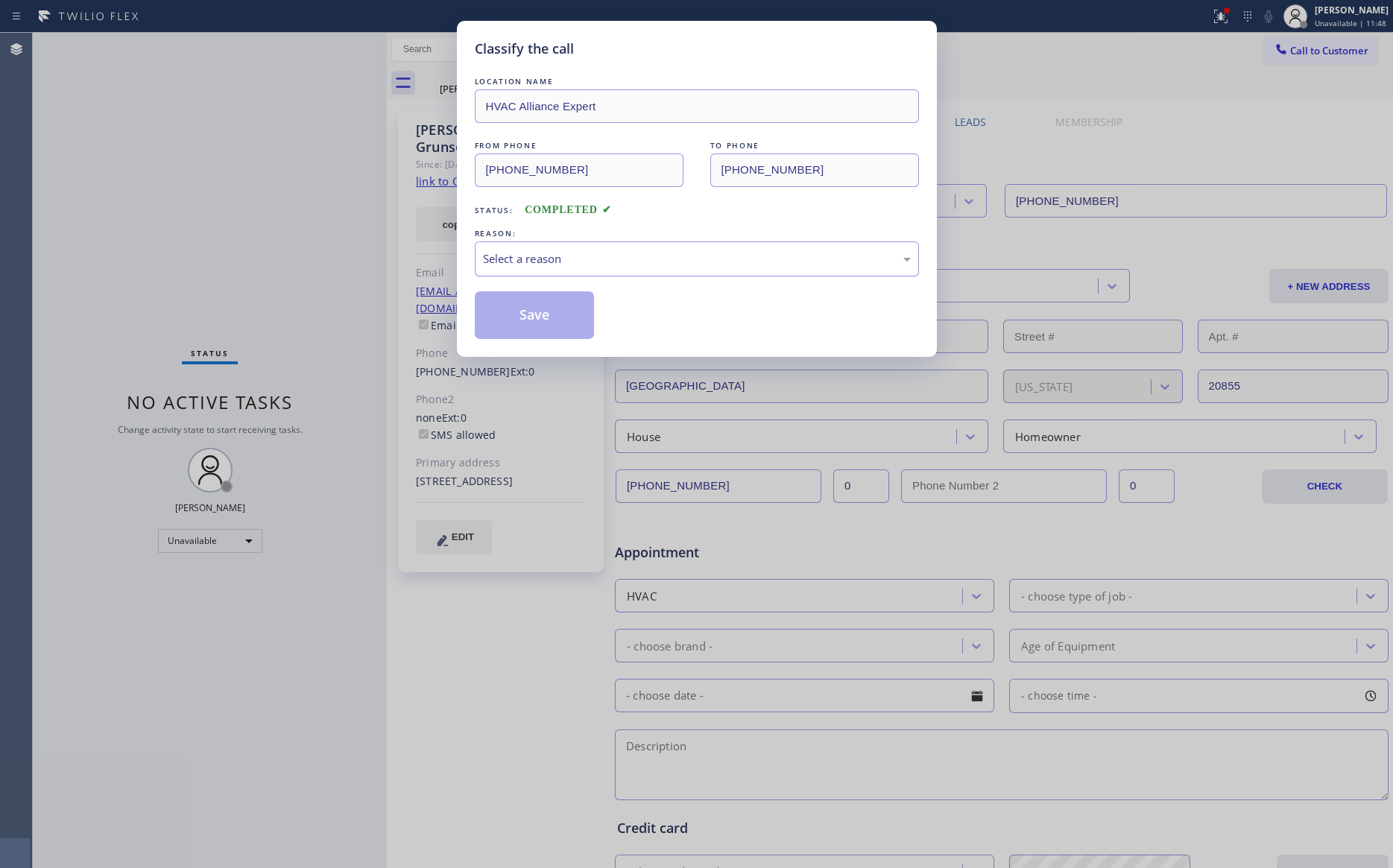
click at [516, 258] on div "Select a reason" at bounding box center [697, 259] width 428 height 18
click at [503, 326] on button "Save" at bounding box center [535, 315] width 120 height 48
drag, startPoint x: 504, startPoint y: 325, endPoint x: 206, endPoint y: 179, distance: 331.8
click at [499, 320] on button "Save" at bounding box center [535, 315] width 120 height 48
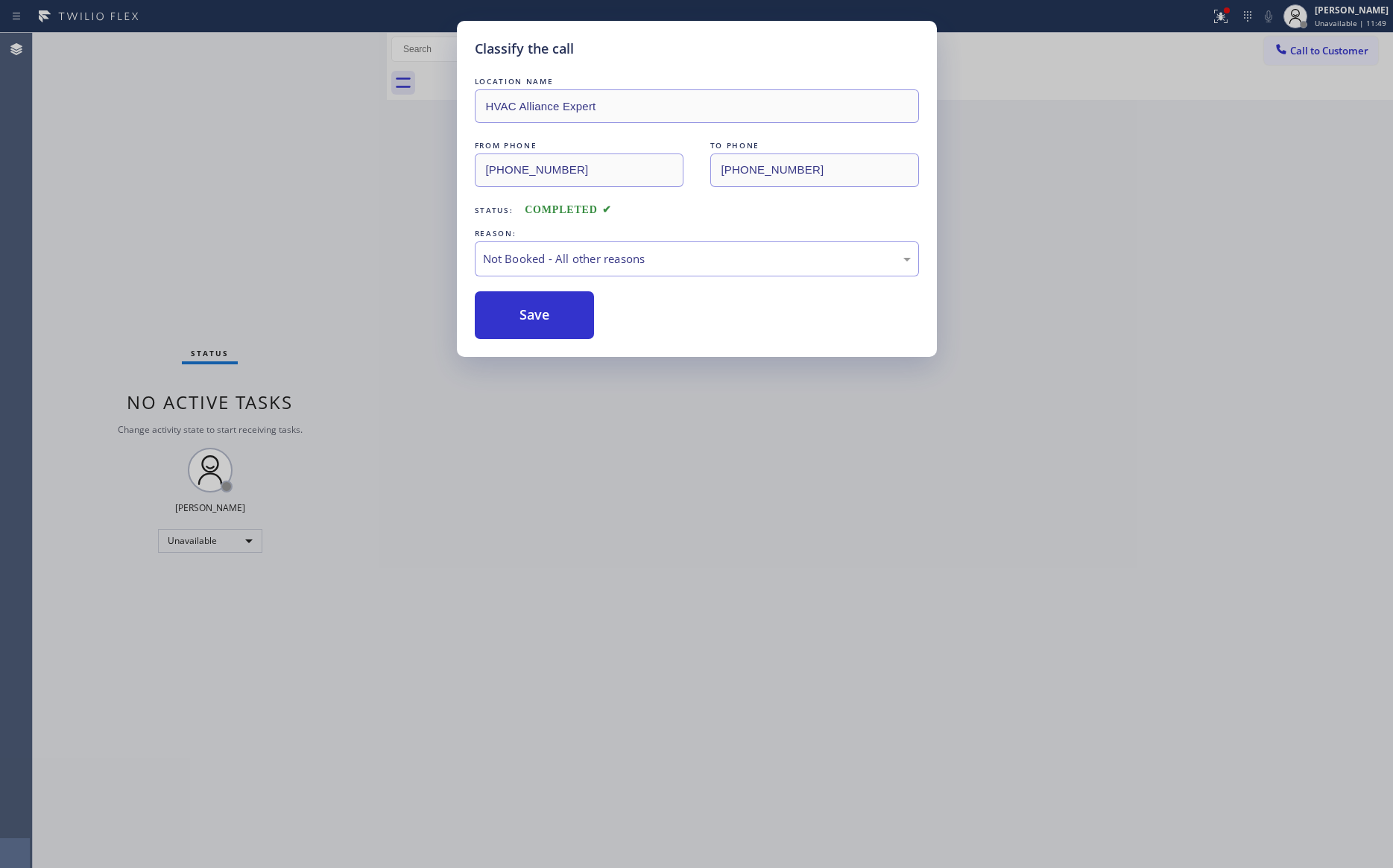
click at [206, 179] on div "Classify the call LOCATION NAME HVAC Alliance Expert FROM PHONE [PHONE_NUMBER] …" at bounding box center [696, 434] width 1393 height 868
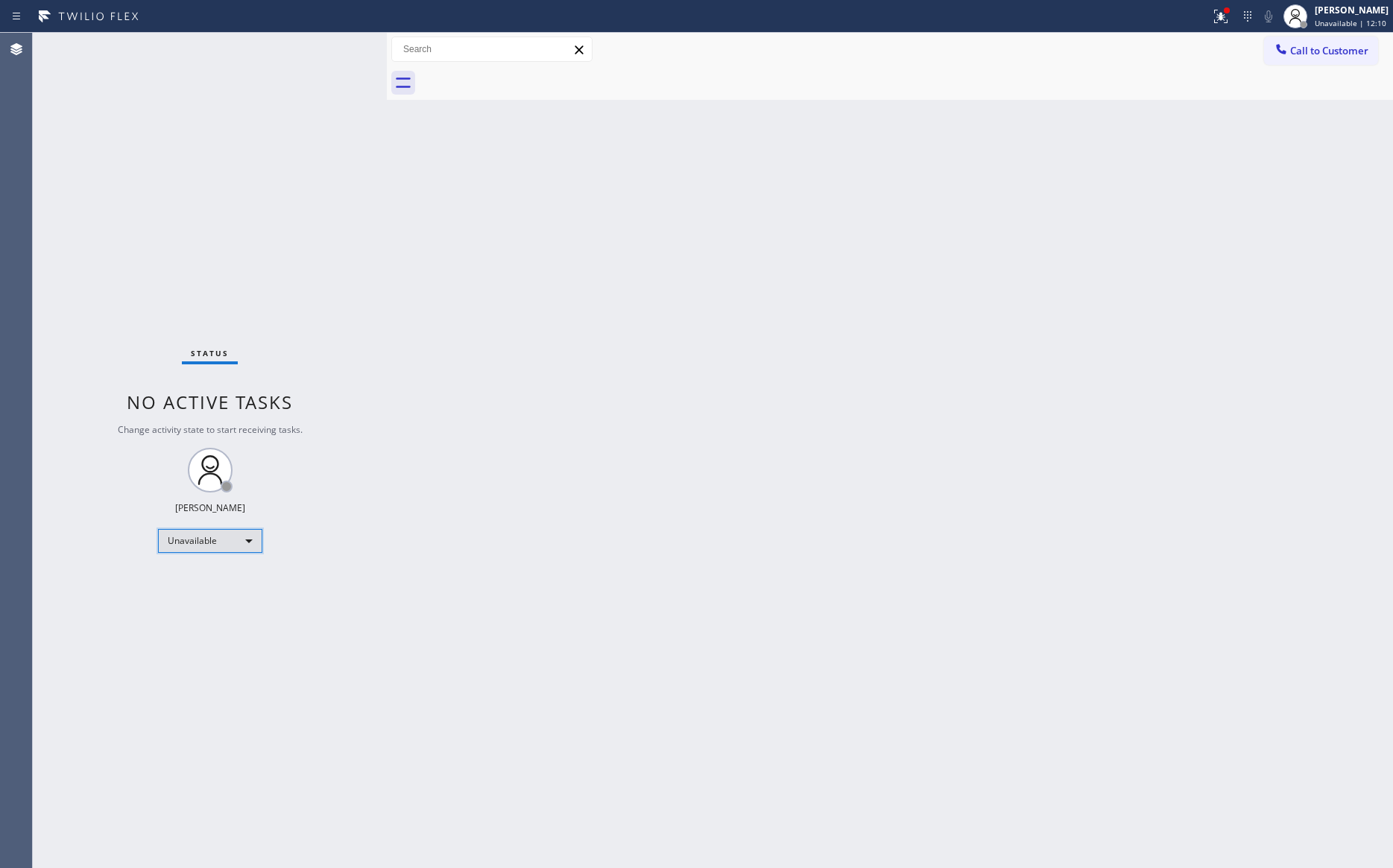
click at [220, 535] on div "Unavailable" at bounding box center [209, 541] width 104 height 24
drag, startPoint x: 197, startPoint y: 584, endPoint x: 296, endPoint y: 580, distance: 99.1
click at [208, 584] on li "Available" at bounding box center [207, 579] width 100 height 18
click at [776, 514] on div "Back to Dashboard Change Sender ID Customers Technicians Select a contact Outbo…" at bounding box center [891, 451] width 1007 height 836
click at [836, 450] on div "Back to Dashboard Change Sender ID Customers Technicians Select a contact Outbo…" at bounding box center [891, 451] width 1007 height 836
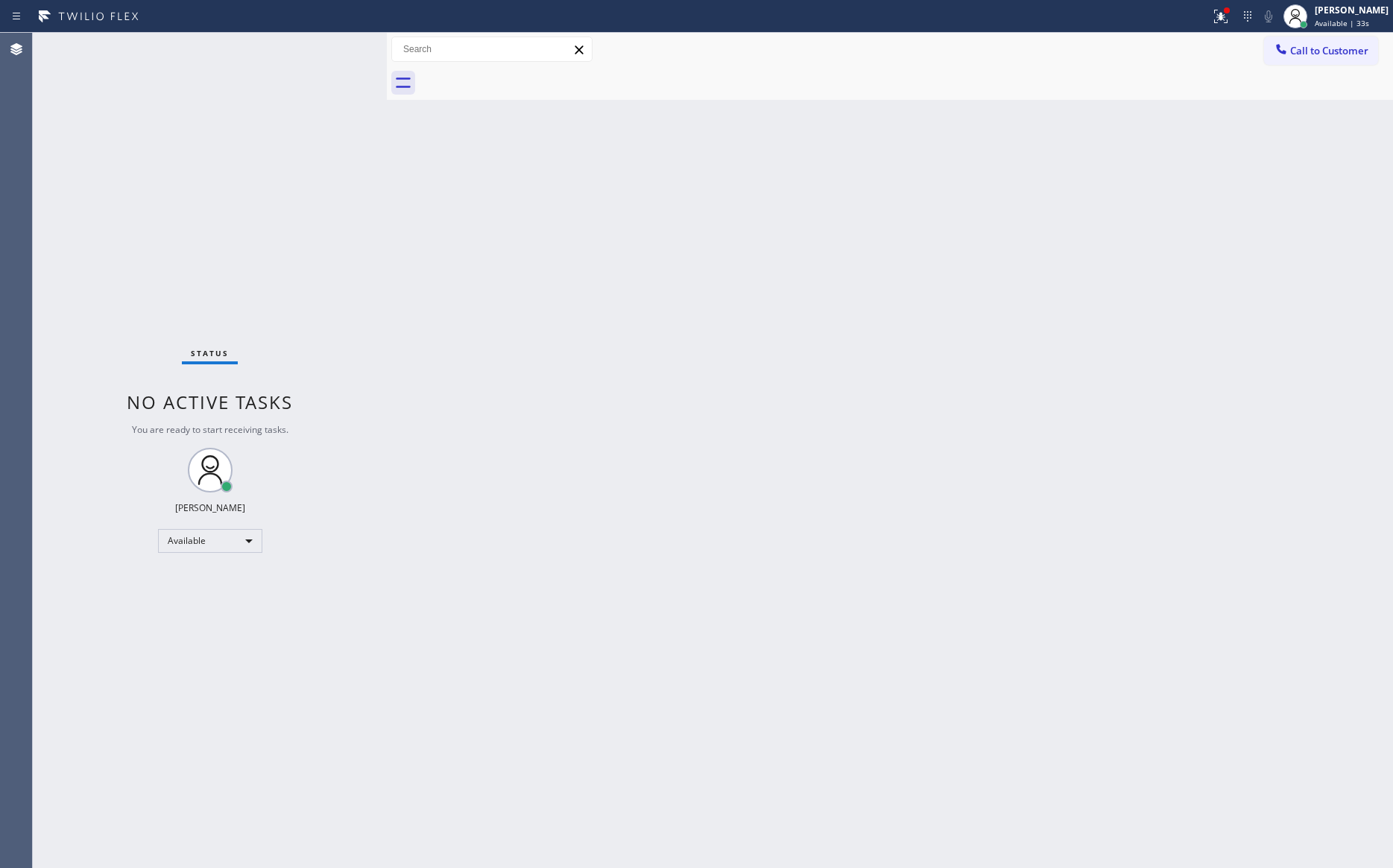
drag, startPoint x: 660, startPoint y: 342, endPoint x: 1071, endPoint y: 142, distance: 457.1
click at [723, 311] on div "Back to Dashboard Change Sender ID Customers Technicians Select a contact Outbo…" at bounding box center [891, 451] width 1007 height 836
click at [1307, 52] on span "Call to Customer" at bounding box center [1329, 51] width 78 height 14
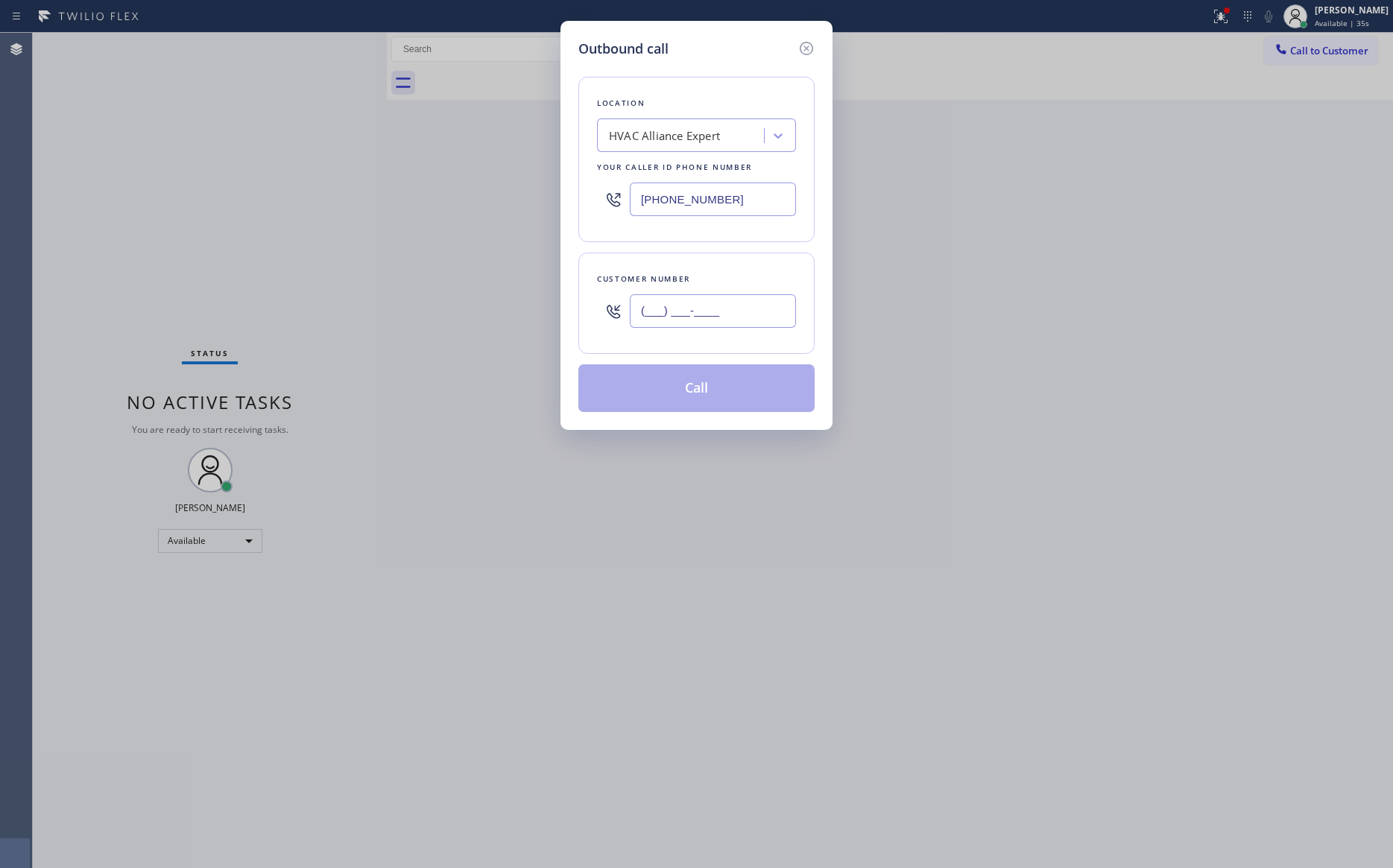
click at [745, 313] on input "(___) ___-____" at bounding box center [713, 311] width 166 height 33
paste input "631) 987-8670"
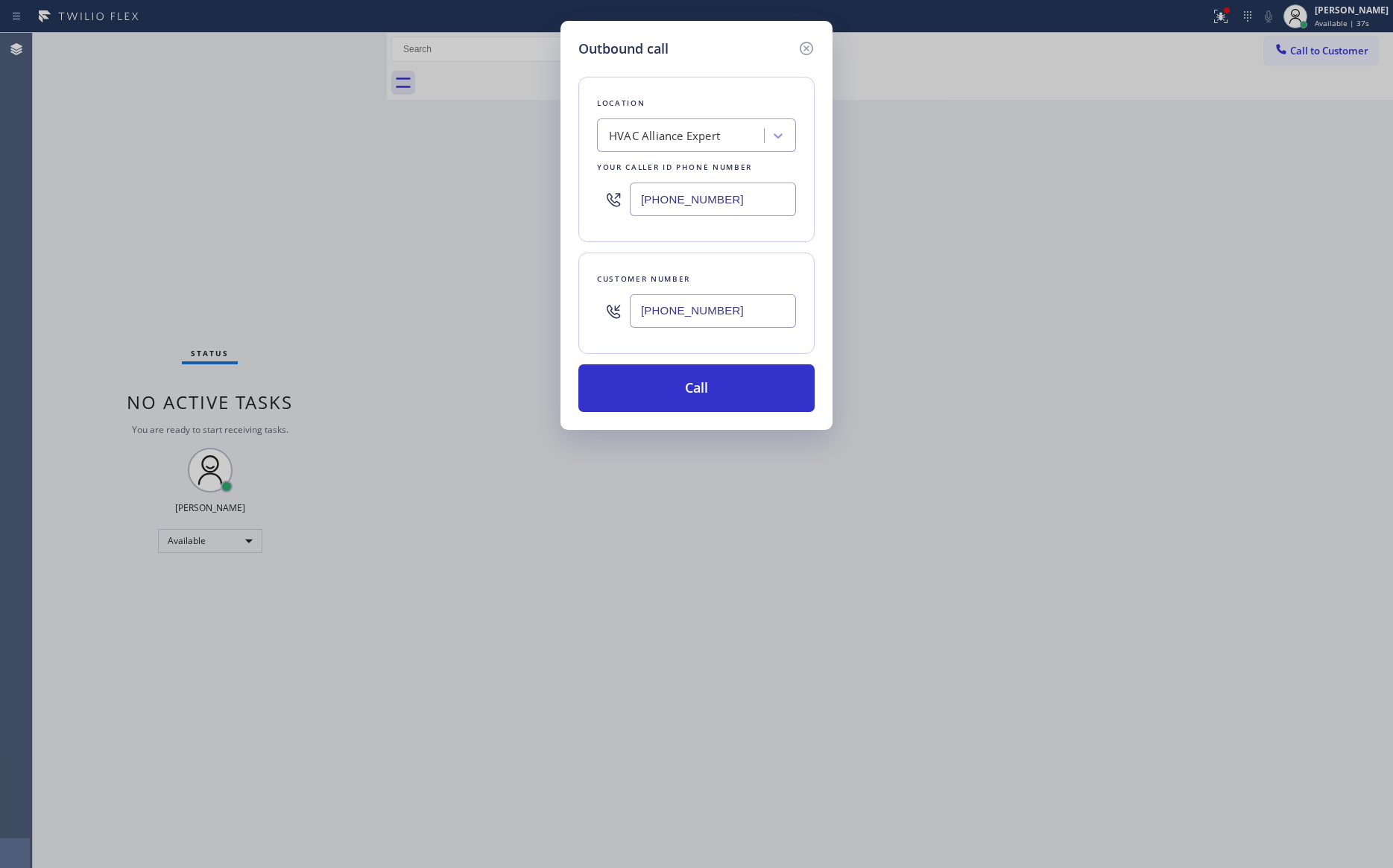
type input "[PHONE_NUMBER]"
click at [716, 139] on div "HVAC Alliance Expert" at bounding box center [665, 135] width 111 height 18
type input "home alliance mem"
click at [750, 169] on div "Home Alliance Membership" at bounding box center [697, 167] width 199 height 27
type input "[PHONE_NUMBER]"
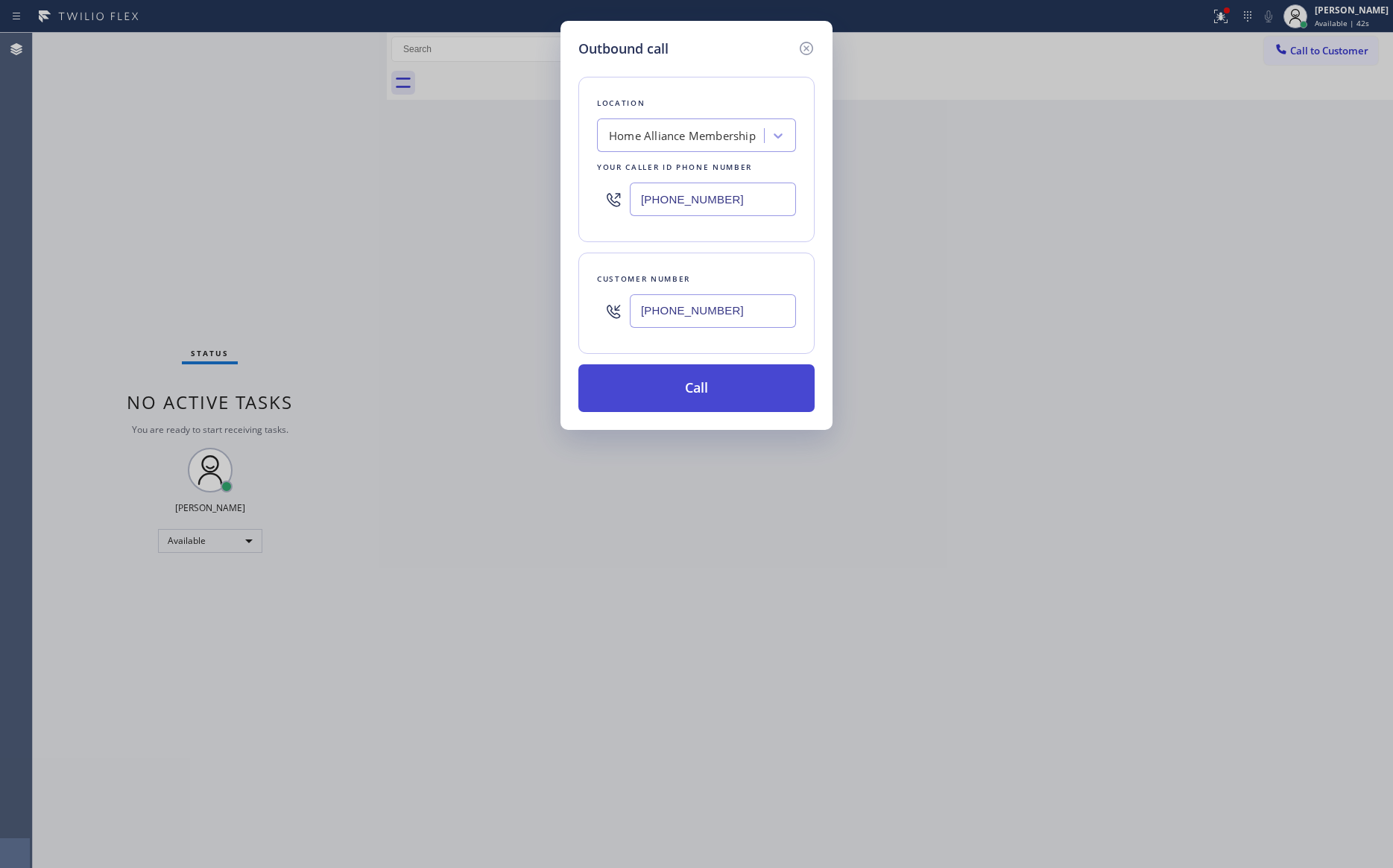
click at [736, 411] on button "Call" at bounding box center [697, 388] width 236 height 48
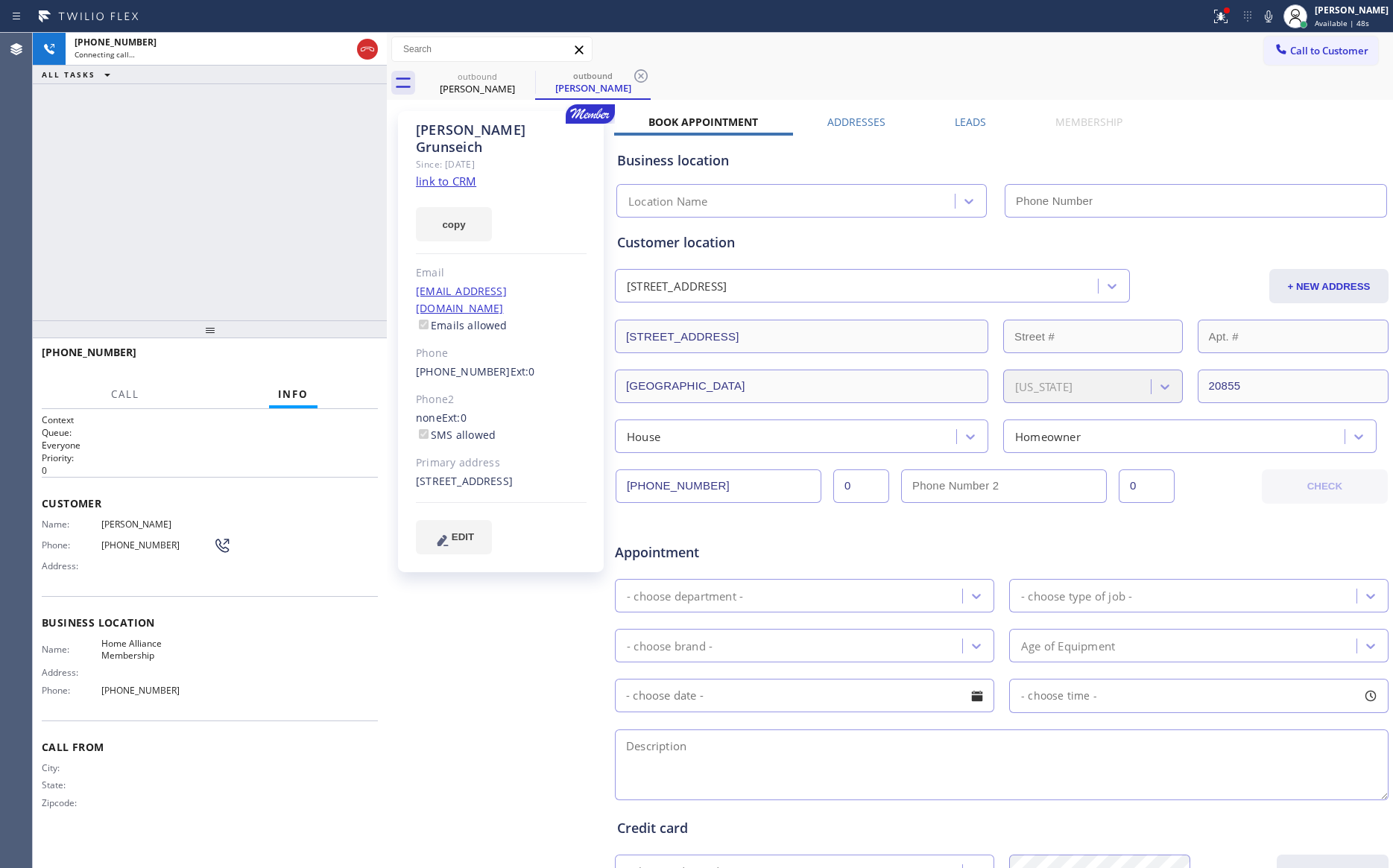
type input "[PHONE_NUMBER]"
click at [195, 208] on div "[PHONE_NUMBER] Connecting call… ALL TASKS ALL TASKS ACTIVE TASKS TASKS IN WRAP …" at bounding box center [210, 177] width 354 height 287
click at [218, 199] on div "[PHONE_NUMBER] Live | 00:02 ALL TASKS ALL TASKS ACTIVE TASKS TASKS IN WRAP UP" at bounding box center [210, 177] width 354 height 287
click at [322, 195] on div "[PHONE_NUMBER] Live | 00:24 ALL TASKS ALL TASKS ACTIVE TASKS TASKS IN WRAP UP" at bounding box center [210, 177] width 354 height 287
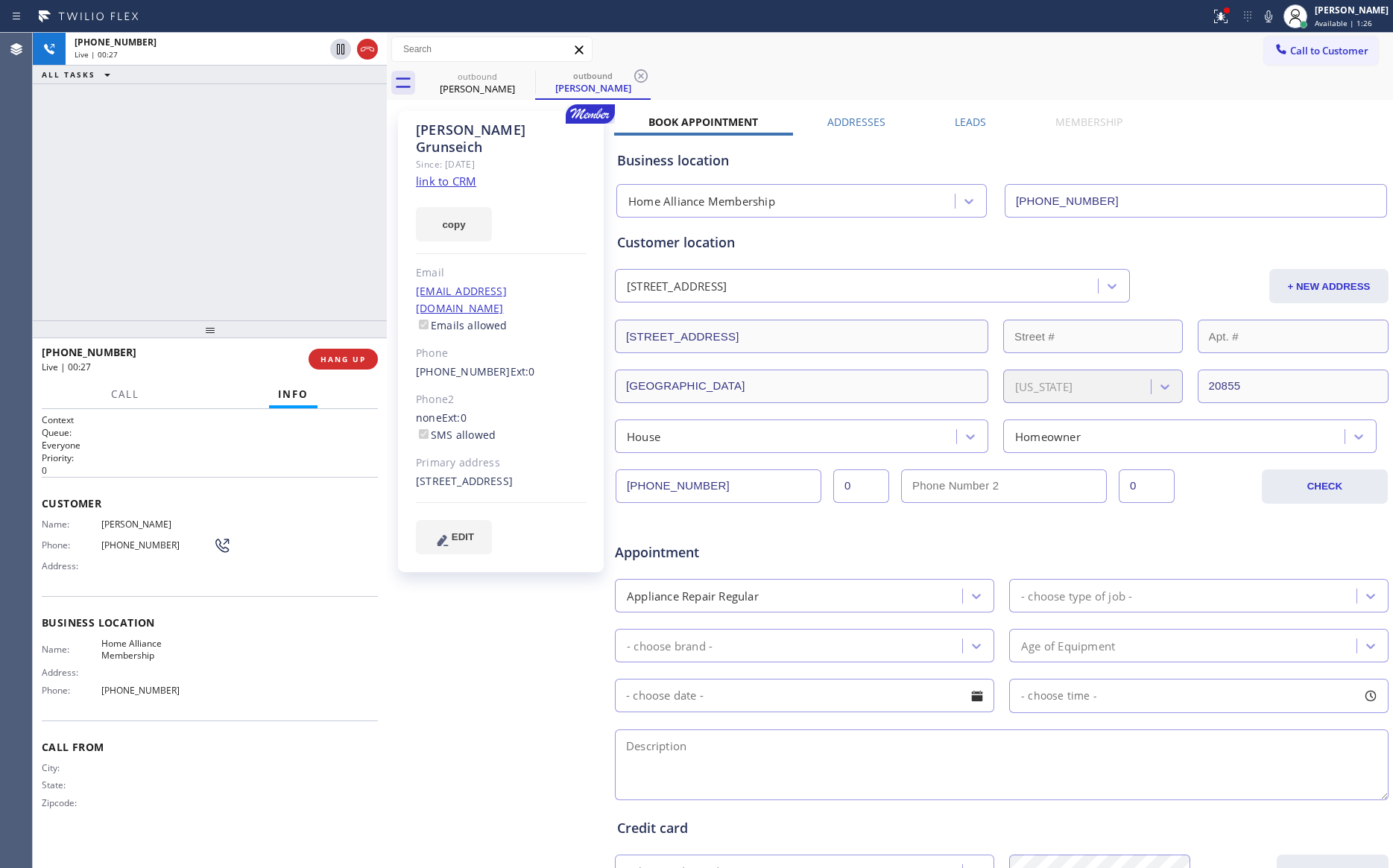
click at [321, 196] on div "[PHONE_NUMBER] Live | 00:27 ALL TASKS ALL TASKS ACTIVE TASKS TASKS IN WRAP UP" at bounding box center [210, 177] width 354 height 287
drag, startPoint x: 215, startPoint y: 217, endPoint x: 262, endPoint y: 190, distance: 54.2
click at [246, 206] on div "[PHONE_NUMBER] Live | 00:44 ALL TASKS ALL TASKS ACTIVE TASKS TASKS IN WRAP UP" at bounding box center [210, 177] width 354 height 287
click at [459, 173] on link "link to CRM" at bounding box center [446, 181] width 61 height 15
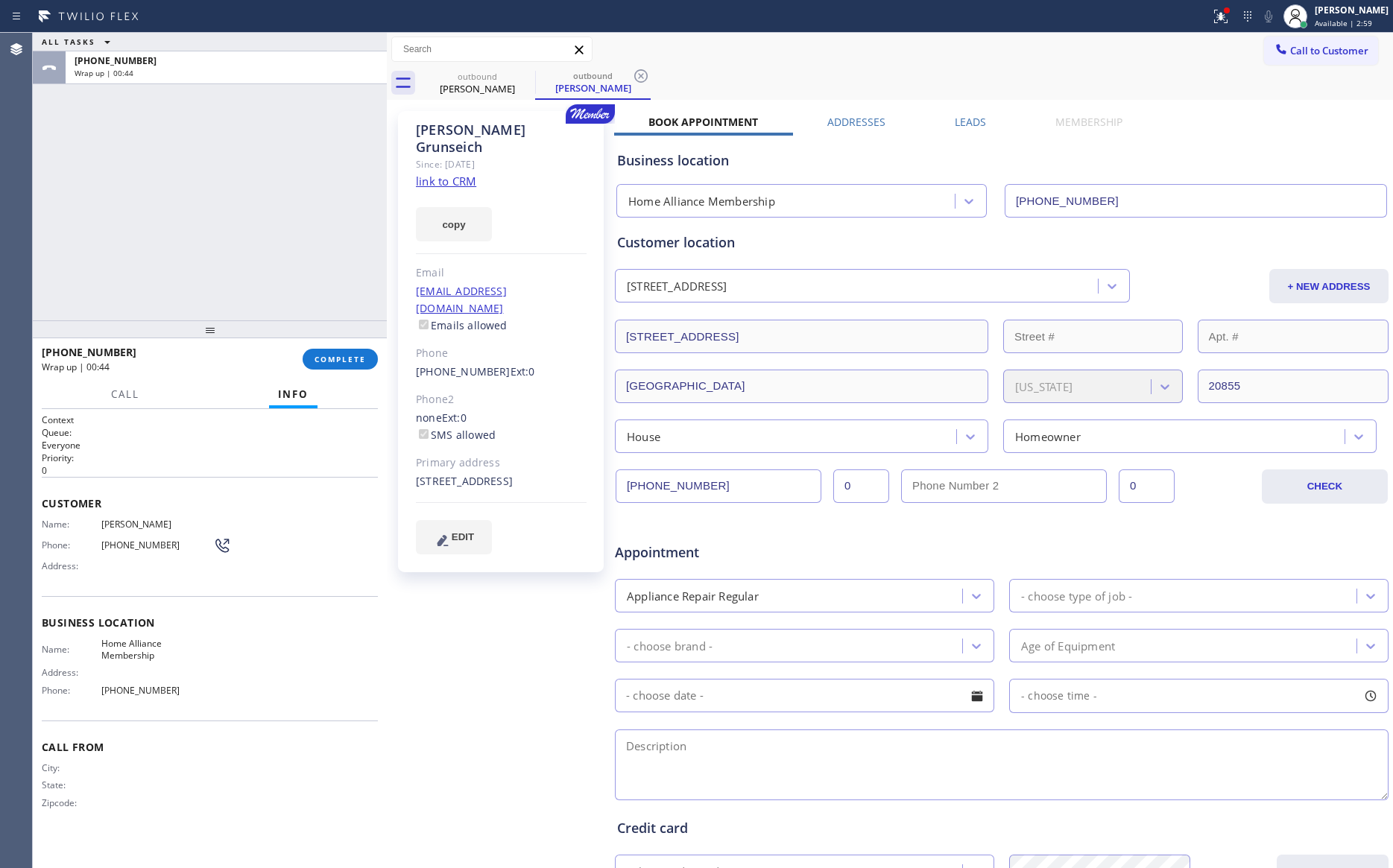
drag, startPoint x: 289, startPoint y: 221, endPoint x: 409, endPoint y: 425, distance: 236.7
click at [318, 285] on div "ALL TASKS ALL TASKS ACTIVE TASKS TASKS IN WRAP UP [PHONE_NUMBER] Wrap up | 00:44" at bounding box center [210, 177] width 354 height 287
click at [365, 365] on button "COMPLETE" at bounding box center [340, 358] width 76 height 21
click at [359, 260] on div "ALL TASKS ALL TASKS ACTIVE TASKS TASKS IN WRAP UP [PHONE_NUMBER] Wrap up | 00:45" at bounding box center [210, 177] width 354 height 287
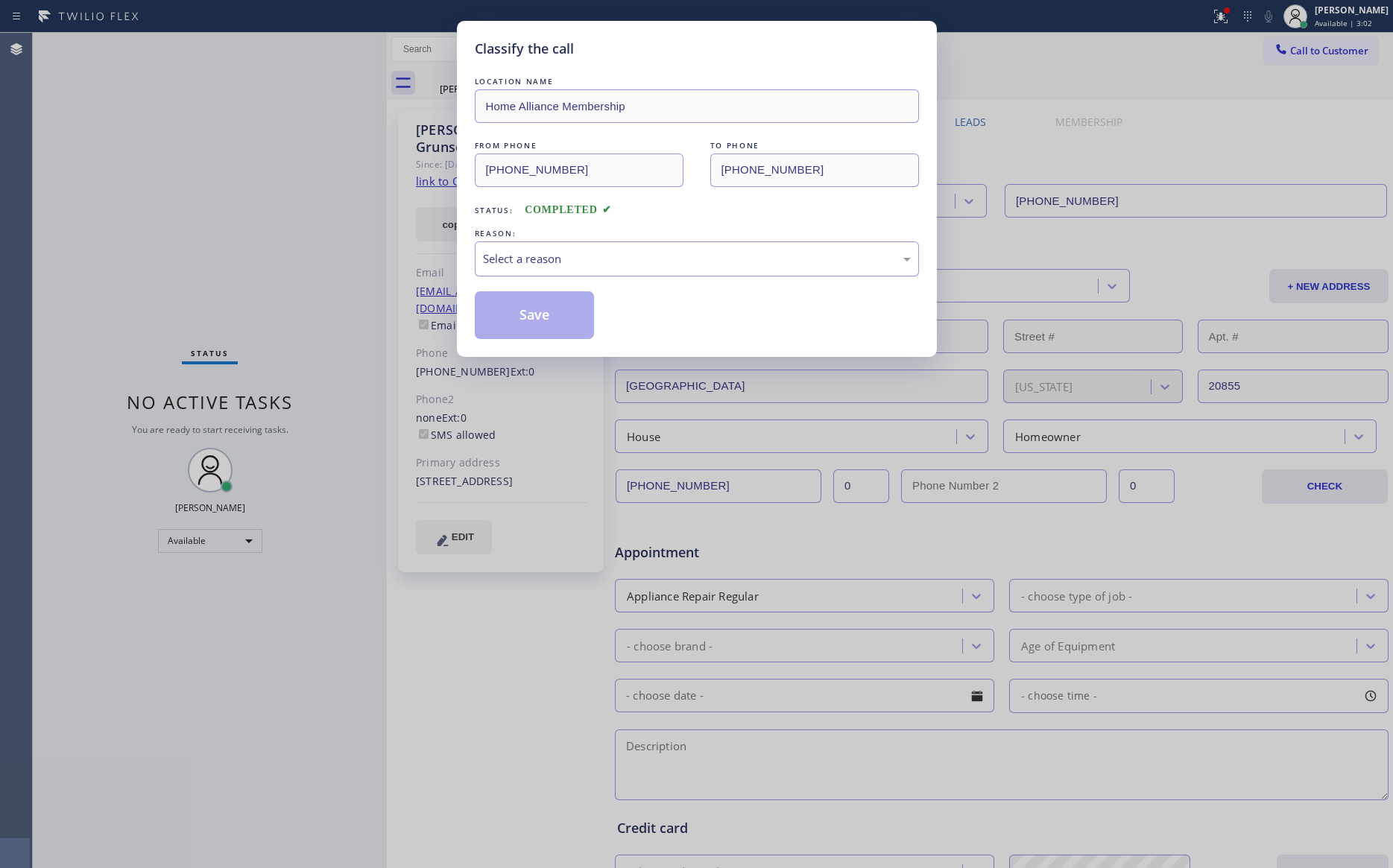
click at [590, 262] on div "Select a reason" at bounding box center [697, 259] width 428 height 18
click at [542, 318] on button "Save" at bounding box center [535, 315] width 120 height 48
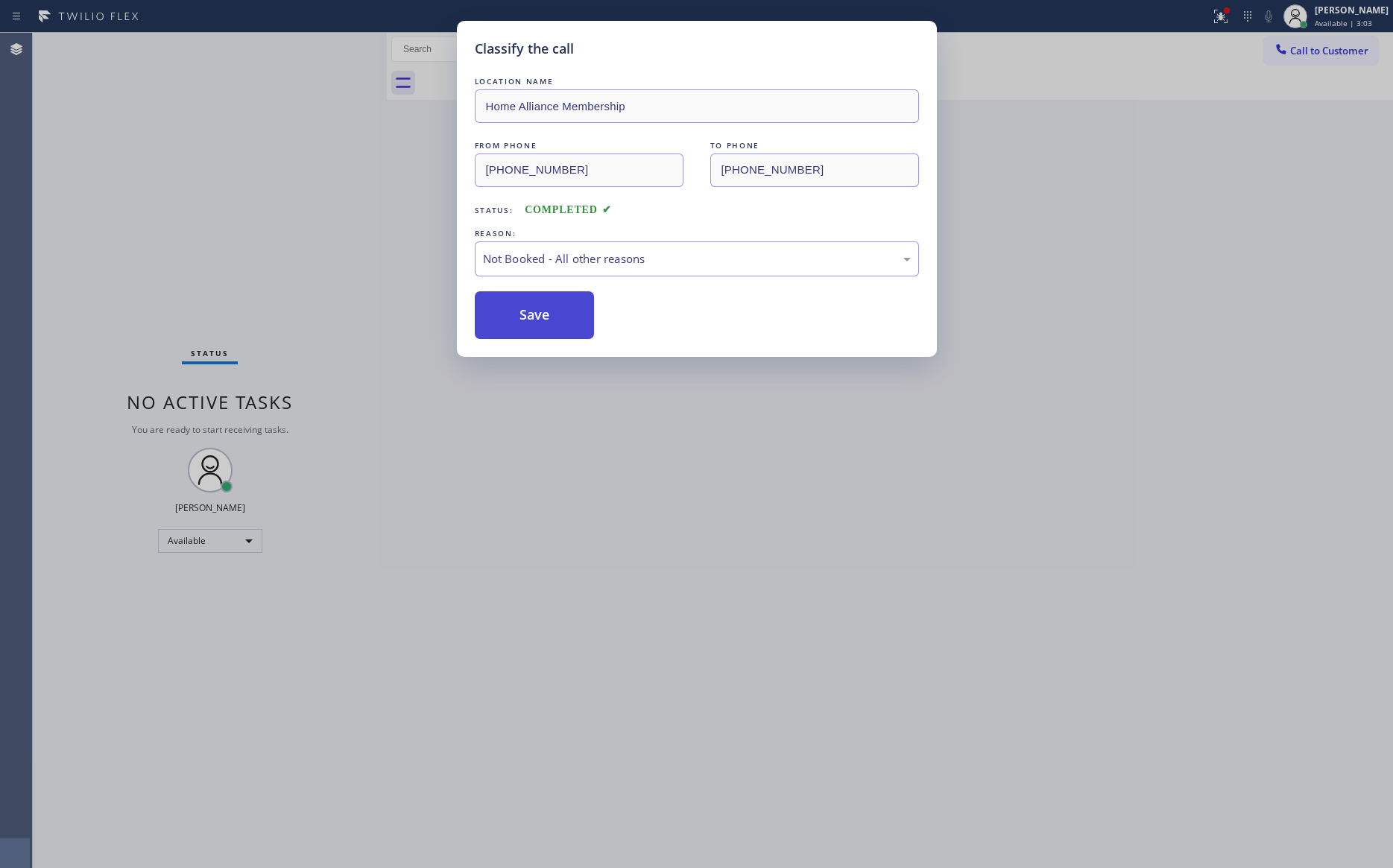
click at [542, 318] on button "Save" at bounding box center [535, 315] width 120 height 48
click at [235, 222] on div "Classify the call LOCATION NAME Home Alliance Membership FROM PHONE [PHONE_NUMB…" at bounding box center [696, 434] width 1393 height 868
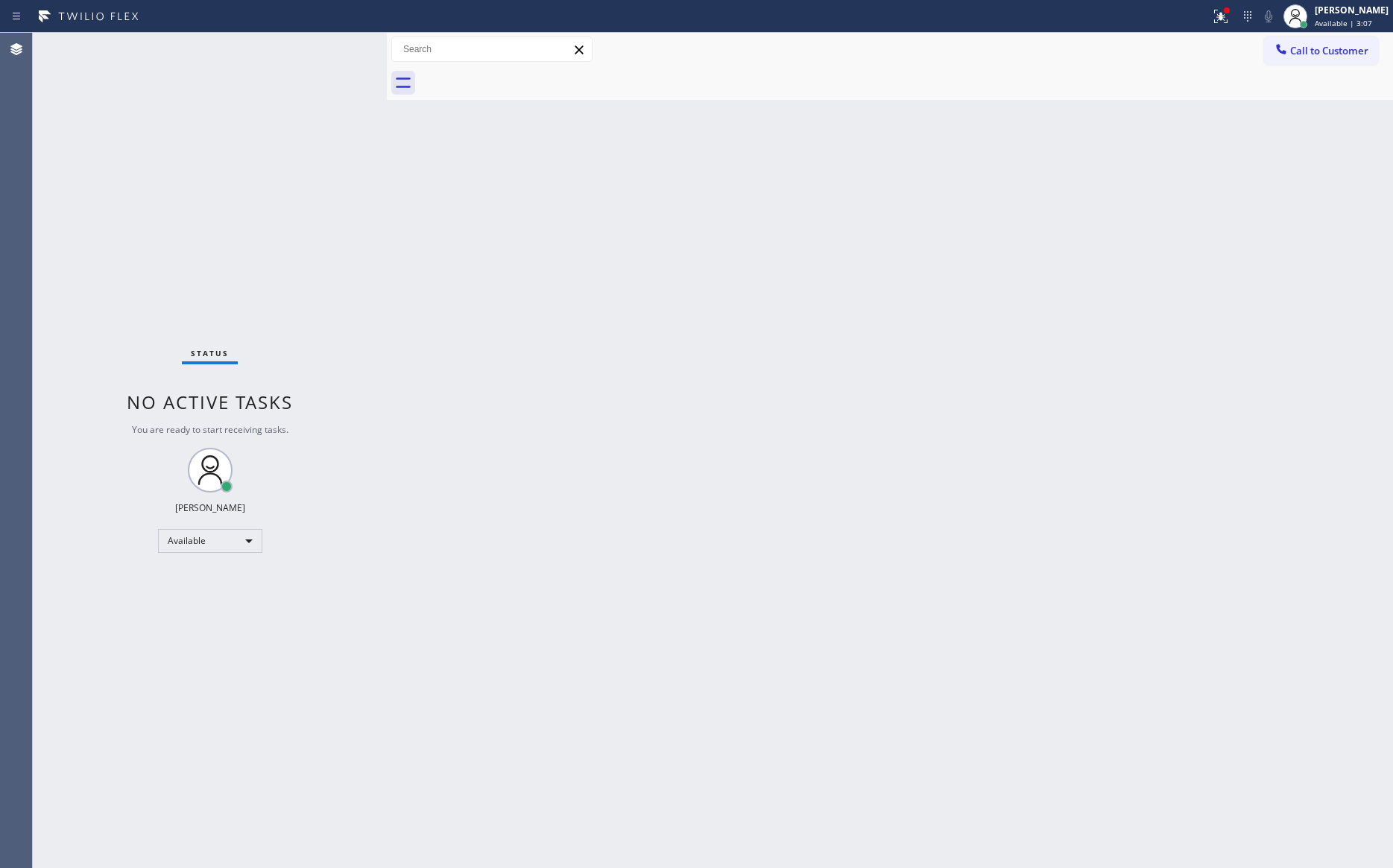
click at [922, 381] on div "Back to Dashboard Change Sender ID Customers Technicians Select a contact Outbo…" at bounding box center [891, 451] width 1007 height 836
click at [584, 586] on div "Back to Dashboard Change Sender ID Customers Technicians Select a contact Outbo…" at bounding box center [891, 451] width 1007 height 836
click at [998, 237] on div "Back to Dashboard Change Sender ID Customers Technicians Select a contact Outbo…" at bounding box center [891, 451] width 1007 height 836
drag, startPoint x: 531, startPoint y: 353, endPoint x: 524, endPoint y: 341, distance: 13.9
click at [531, 353] on div "Back to Dashboard Change Sender ID Customers Technicians Select a contact Outbo…" at bounding box center [891, 451] width 1007 height 836
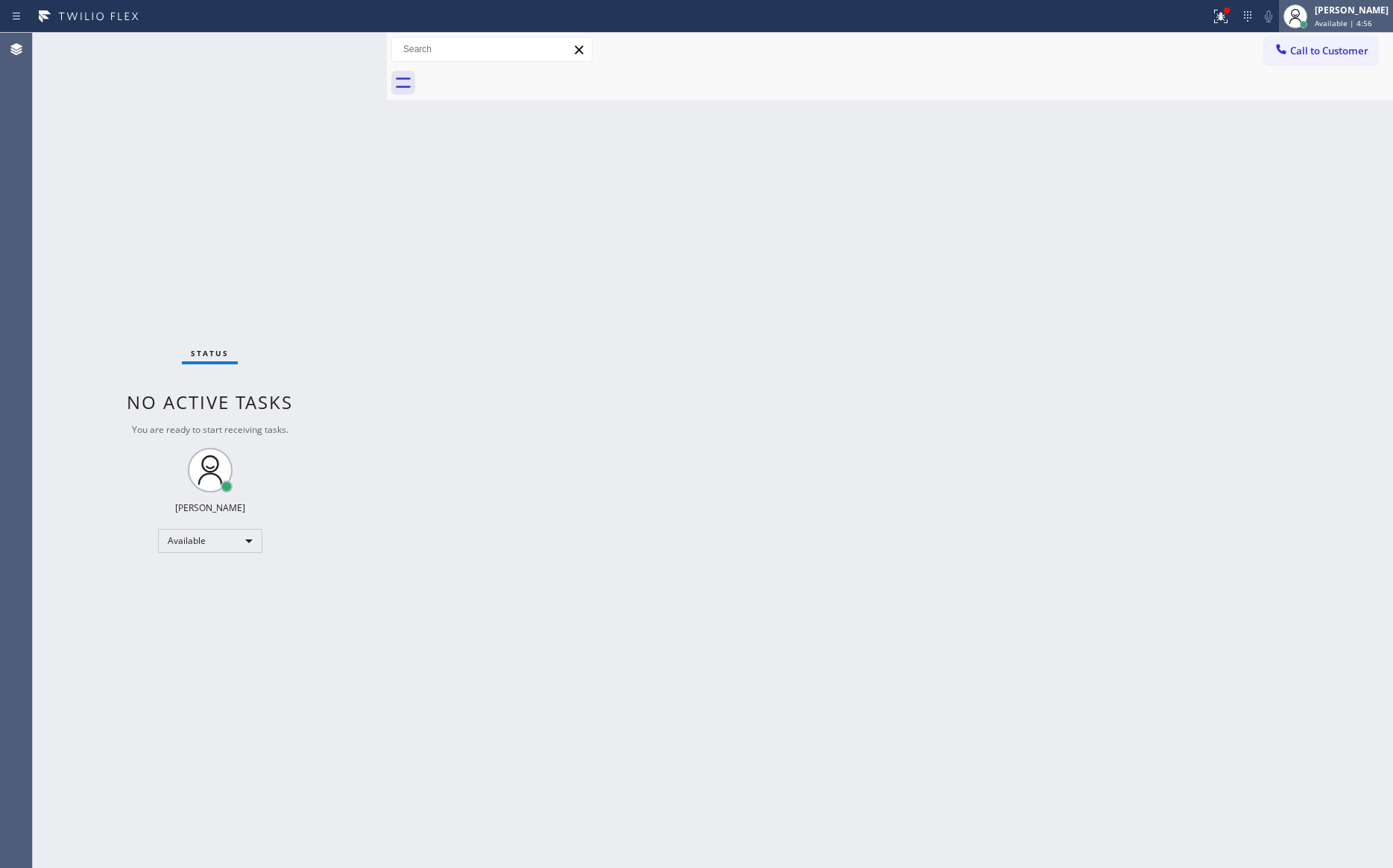
click at [1307, 18] on span "Available | 4:56" at bounding box center [1344, 22] width 57 height 10
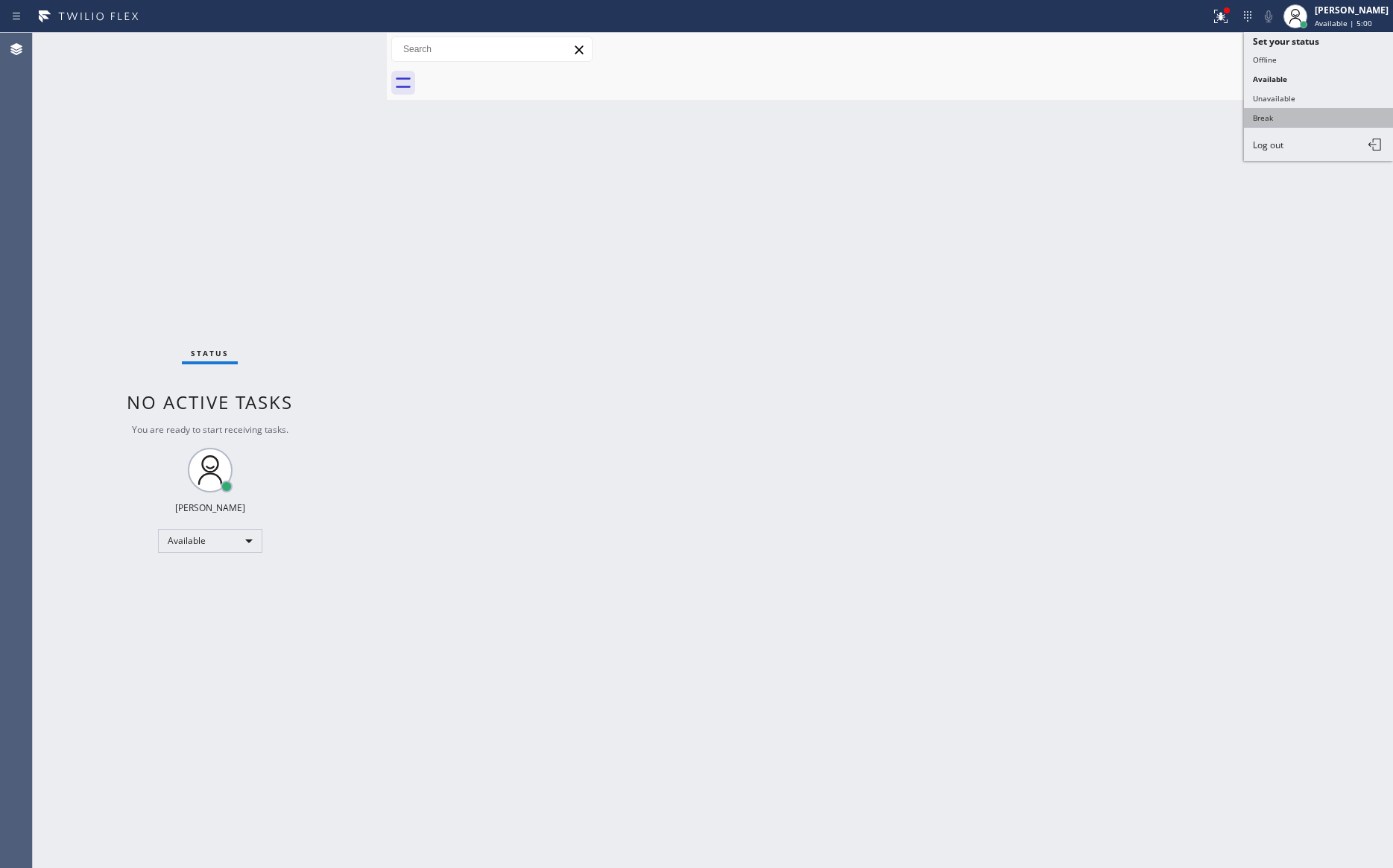
click at [1278, 108] on button "Break" at bounding box center [1319, 117] width 149 height 19
click at [1058, 331] on div "Back to Dashboard Change Sender ID Customers Technicians Select a contact Outbo…" at bounding box center [891, 451] width 1007 height 836
drag, startPoint x: 372, startPoint y: 625, endPoint x: 365, endPoint y: 633, distance: 10.6
click at [365, 633] on div "Status No active tasks Change activity state to start receiving tasks. [PERSON_…" at bounding box center [210, 451] width 354 height 836
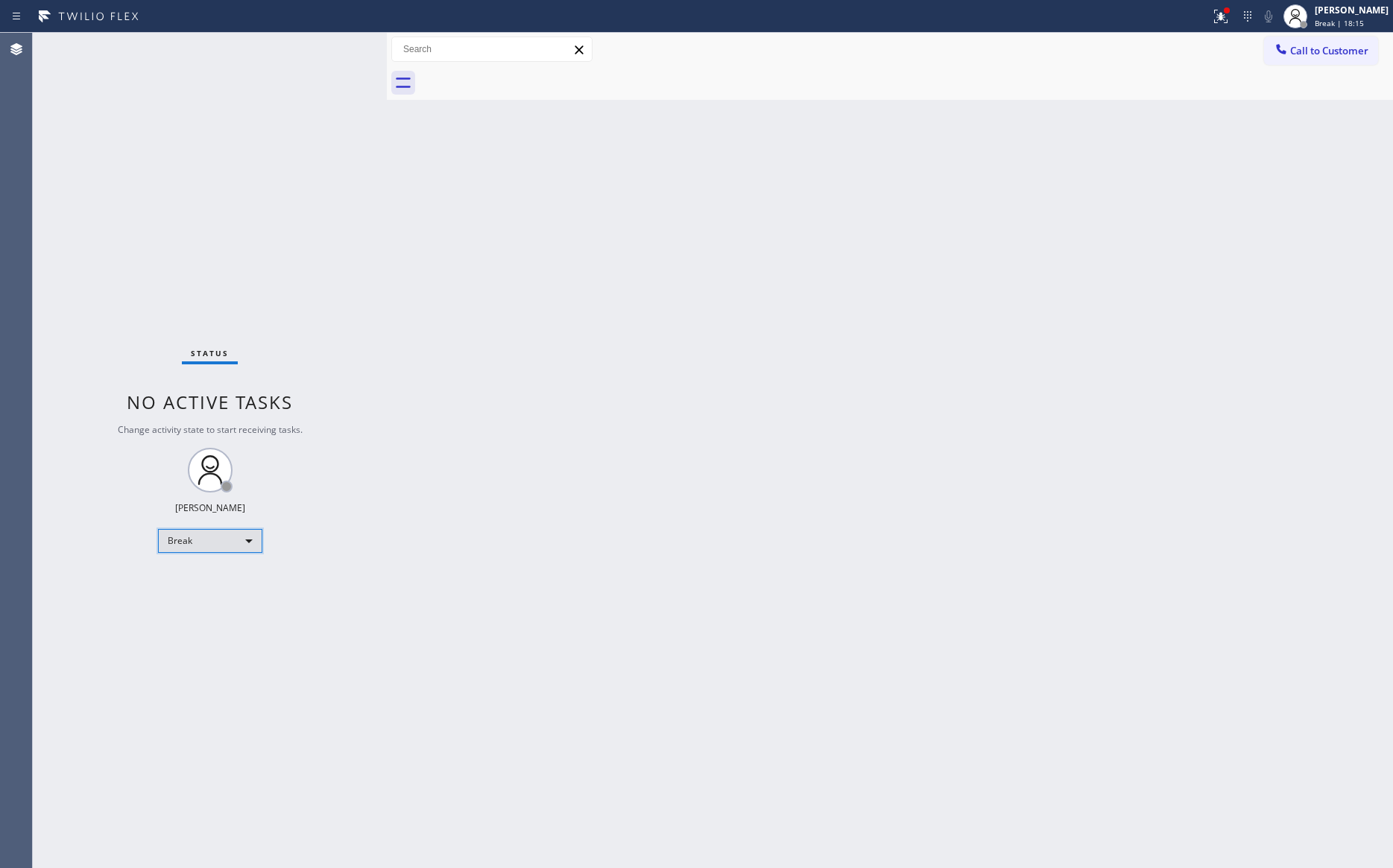
click at [236, 539] on div "Break" at bounding box center [209, 541] width 104 height 24
click at [206, 602] on li "Unavailable" at bounding box center [207, 598] width 100 height 18
click at [879, 353] on div "Back to Dashboard Change Sender ID Customers Technicians Select a contact Outbo…" at bounding box center [891, 451] width 1007 height 836
click at [857, 347] on div "Back to Dashboard Change Sender ID Customers Technicians Select a contact Outbo…" at bounding box center [891, 451] width 1007 height 836
drag, startPoint x: 949, startPoint y: 526, endPoint x: 922, endPoint y: 542, distance: 31.4
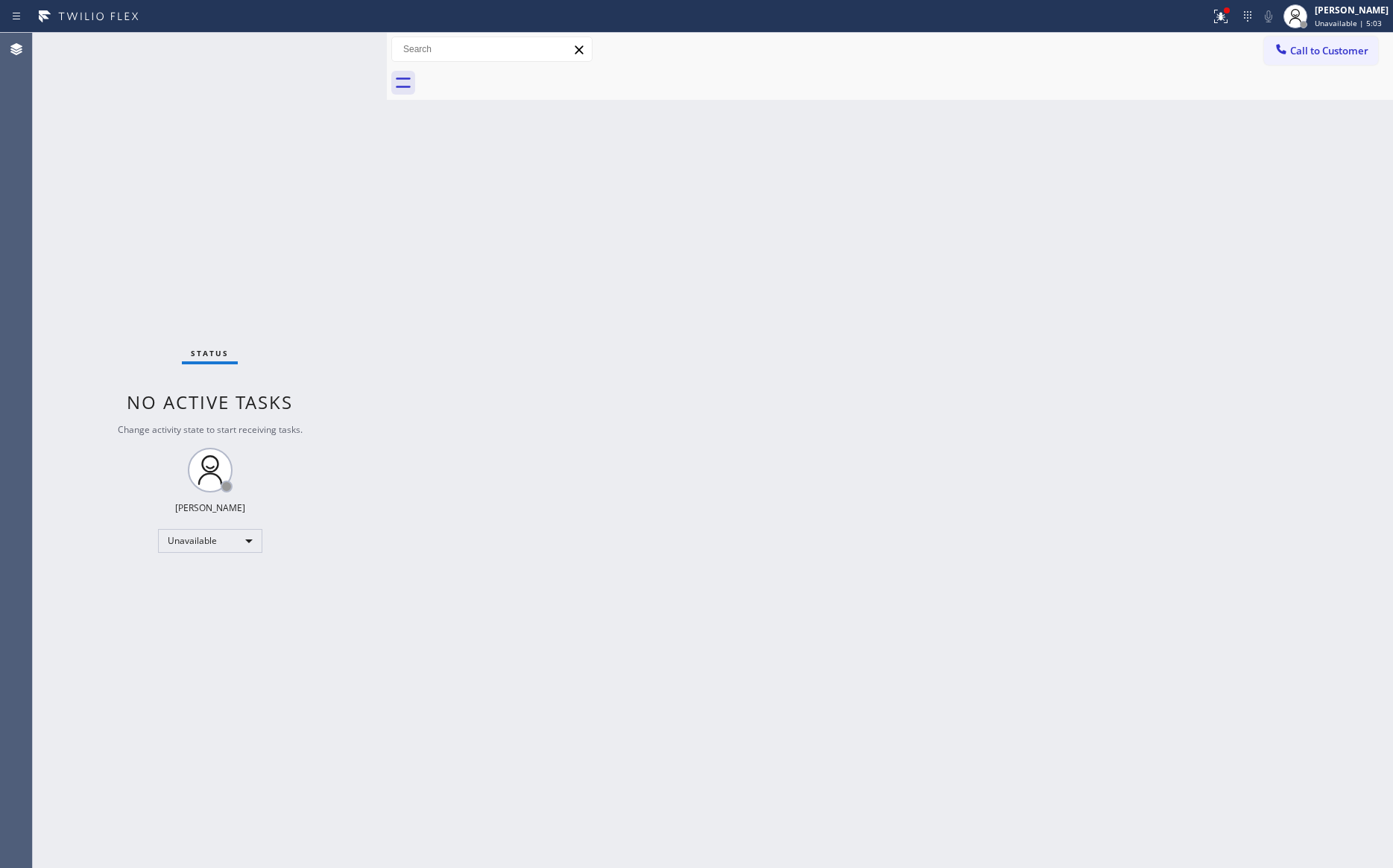
click at [940, 533] on div "Back to Dashboard Change Sender ID Customers Technicians Select a contact Outbo…" at bounding box center [891, 451] width 1007 height 836
click at [246, 542] on div "Unavailable" at bounding box center [209, 541] width 104 height 24
click at [235, 580] on li "Available" at bounding box center [207, 579] width 100 height 18
click at [1035, 564] on div "Back to Dashboard Change Sender ID Customers Technicians Select a contact Outbo…" at bounding box center [891, 451] width 1007 height 836
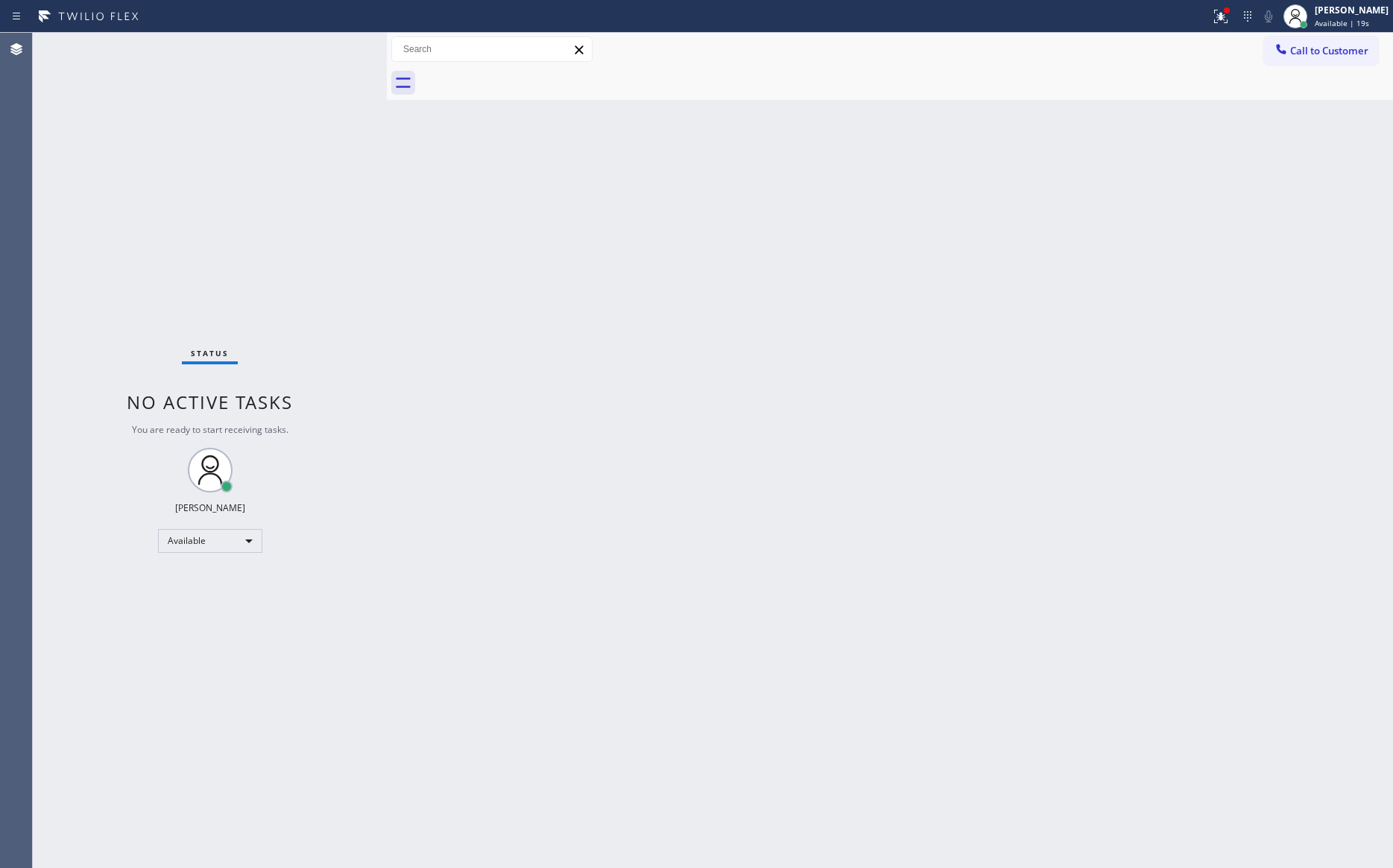
click at [1307, 33] on div "Call to Customer Outbound call Location Home Alliance Membership Your caller id…" at bounding box center [891, 50] width 1007 height 33
click at [1295, 44] on span "Call to Customer" at bounding box center [1329, 51] width 78 height 14
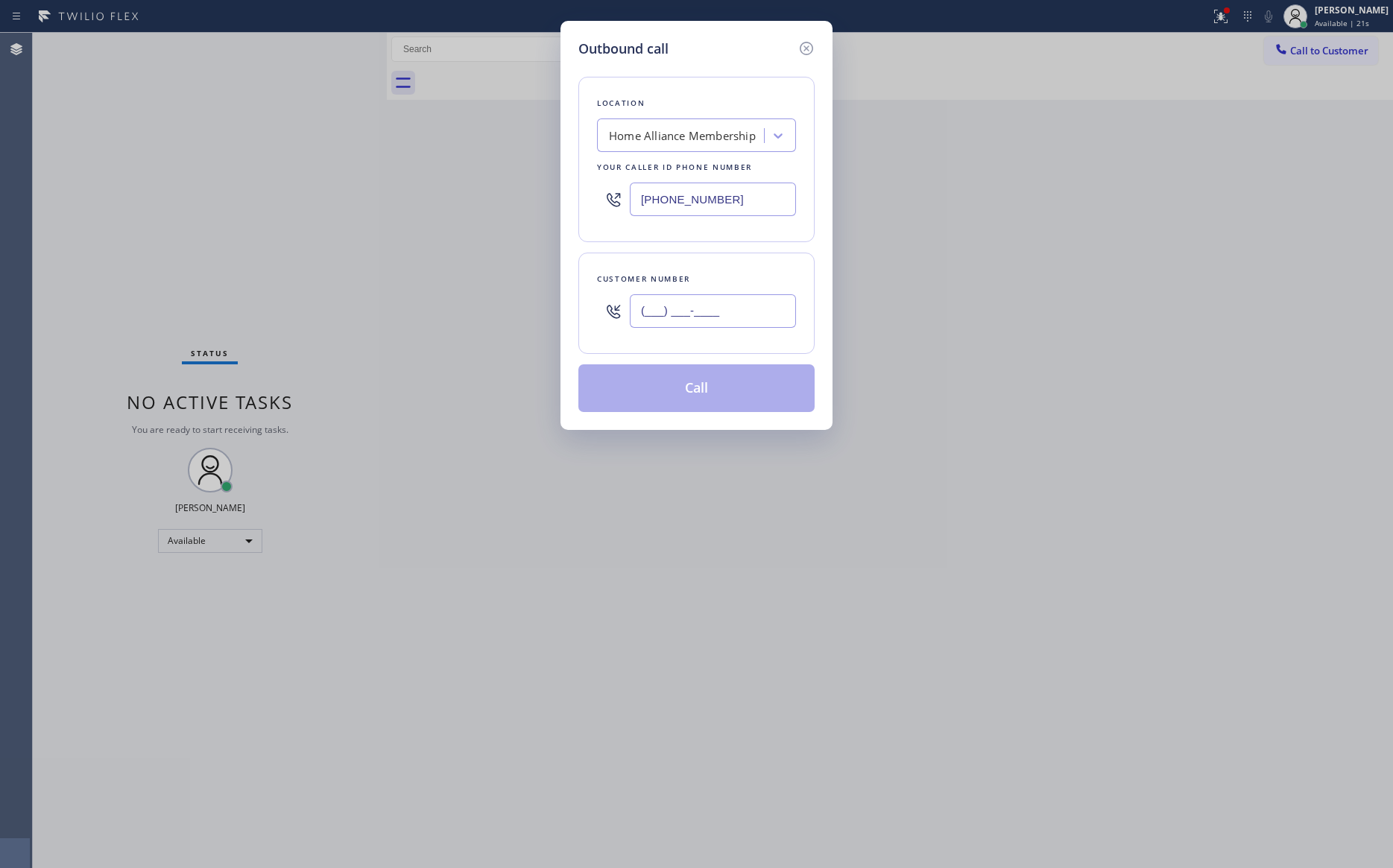
click at [729, 307] on input "(___) ___-____" at bounding box center [713, 311] width 166 height 33
paste input "510) 415-8554"
type input "[PHONE_NUMBER]"
click at [608, 248] on div "Location Home Alliance Membership Your caller id phone number [PHONE_NUMBER] Cu…" at bounding box center [697, 235] width 236 height 353
click at [751, 267] on div "Customer number [PHONE_NUMBER]" at bounding box center [697, 303] width 236 height 101
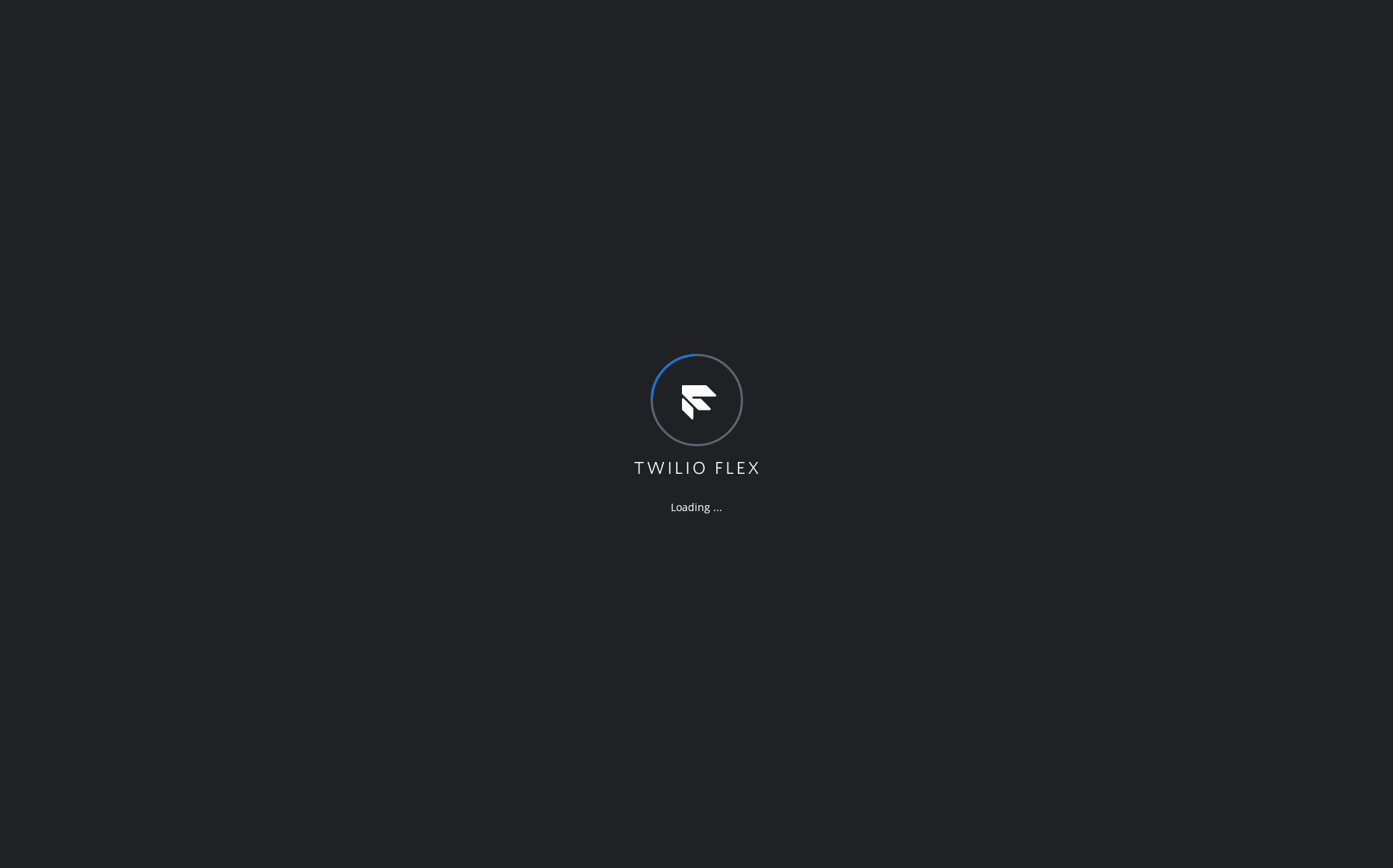
click at [889, 320] on div "Loading ..." at bounding box center [696, 434] width 1393 height 868
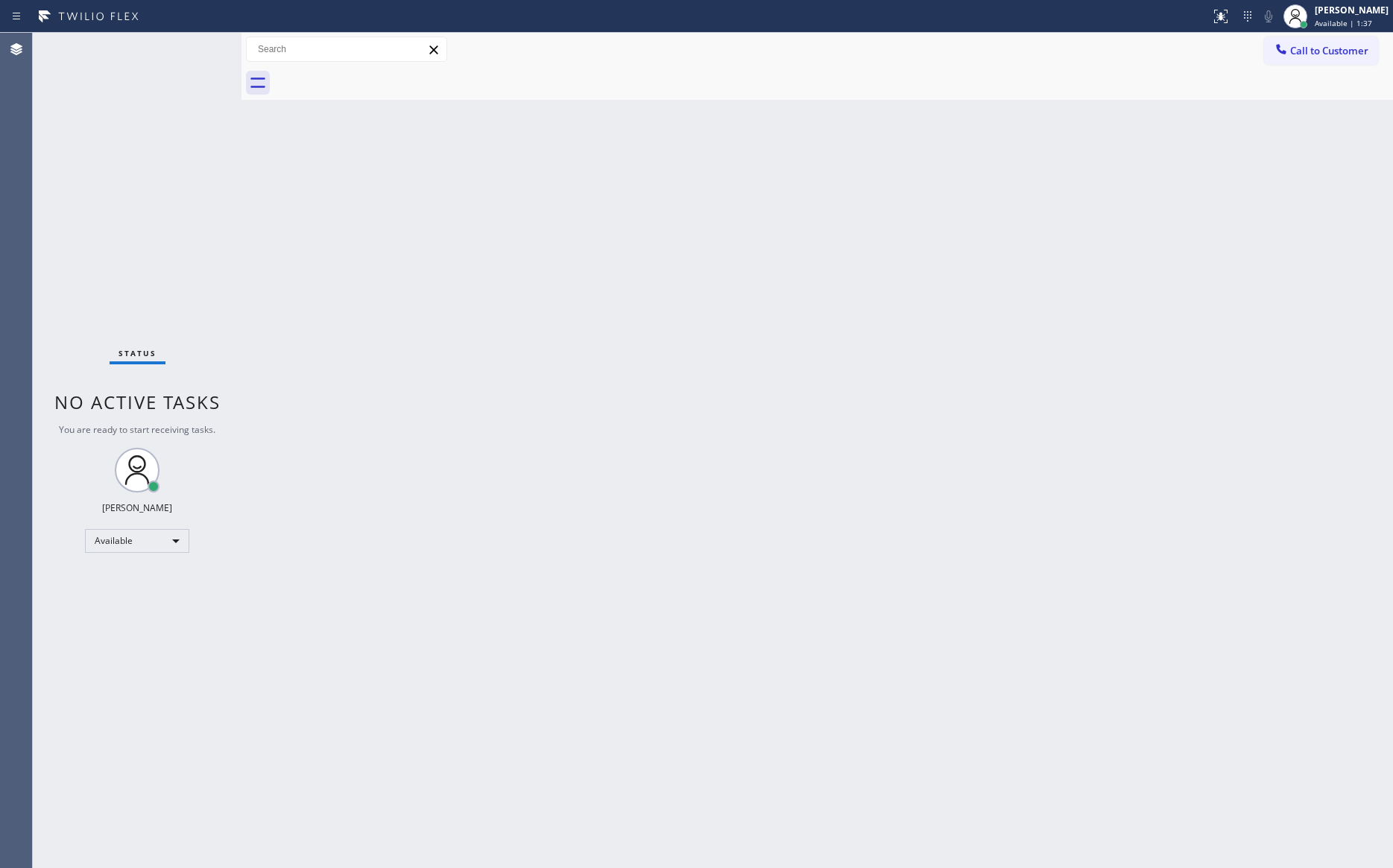
click at [886, 316] on div "Back to Dashboard Change Sender ID Customers Technicians Select a contact Outbo…" at bounding box center [817, 451] width 1151 height 836
click at [1358, 45] on span "Call to Customer" at bounding box center [1329, 51] width 78 height 14
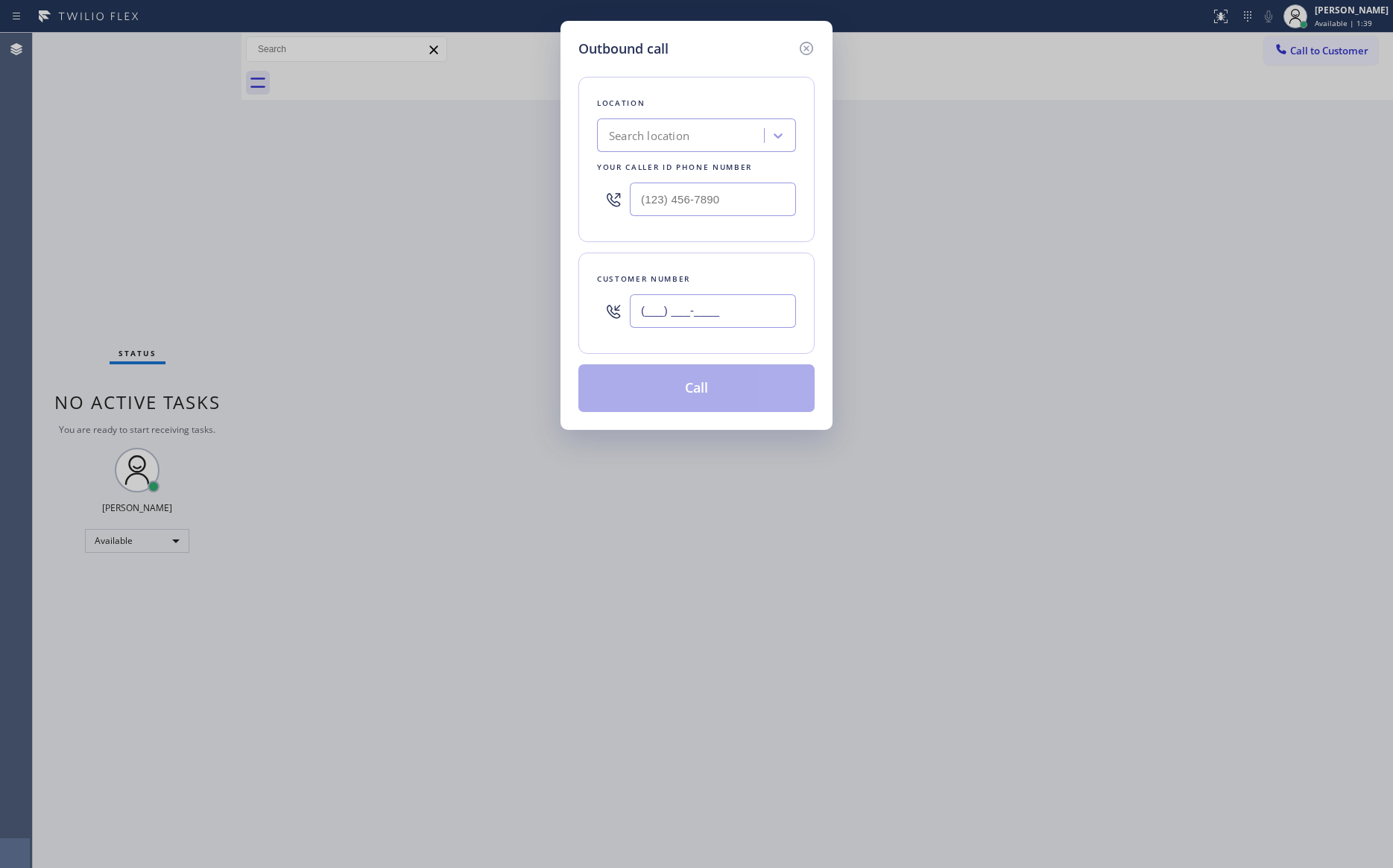
click at [779, 311] on input "(___) ___-____" at bounding box center [713, 311] width 166 height 33
paste input "510) 415-8554"
type input "[PHONE_NUMBER]"
click at [690, 128] on div "Search location" at bounding box center [649, 135] width 80 height 18
type input "home alliance mem"
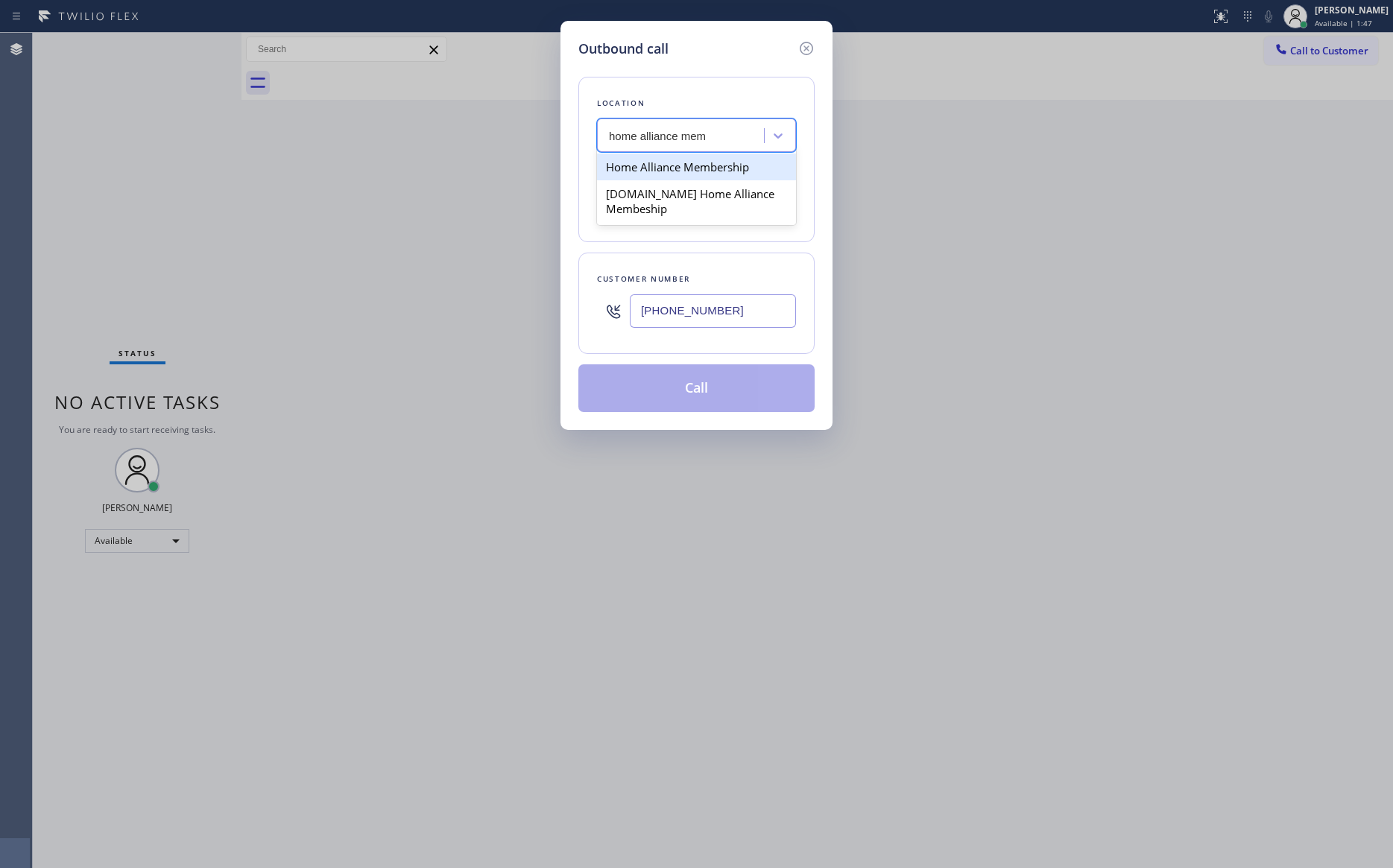
click at [693, 173] on div "Home Alliance Membership" at bounding box center [697, 167] width 199 height 27
type input "[PHONE_NUMBER]"
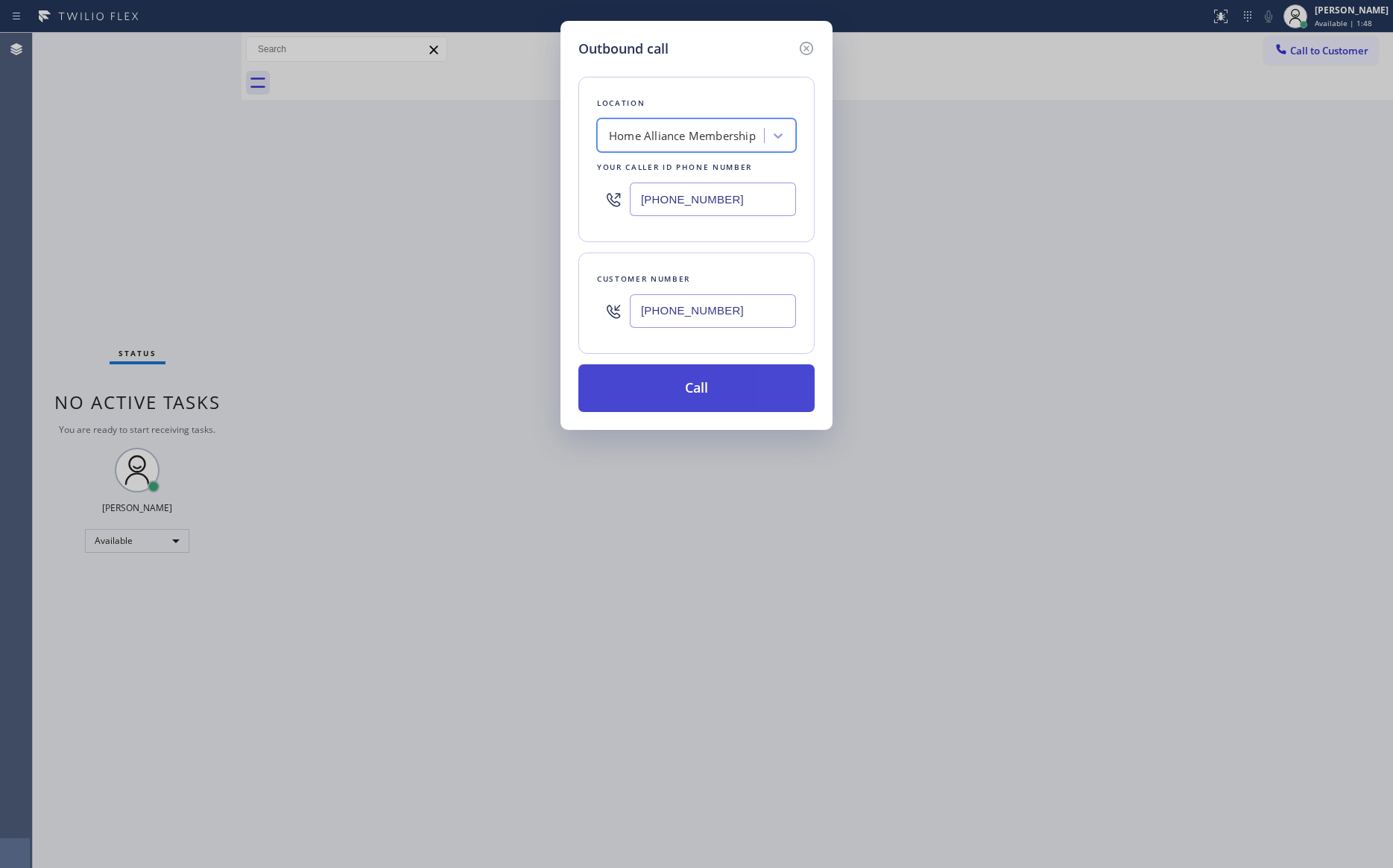
click at [723, 405] on button "Call" at bounding box center [697, 388] width 236 height 48
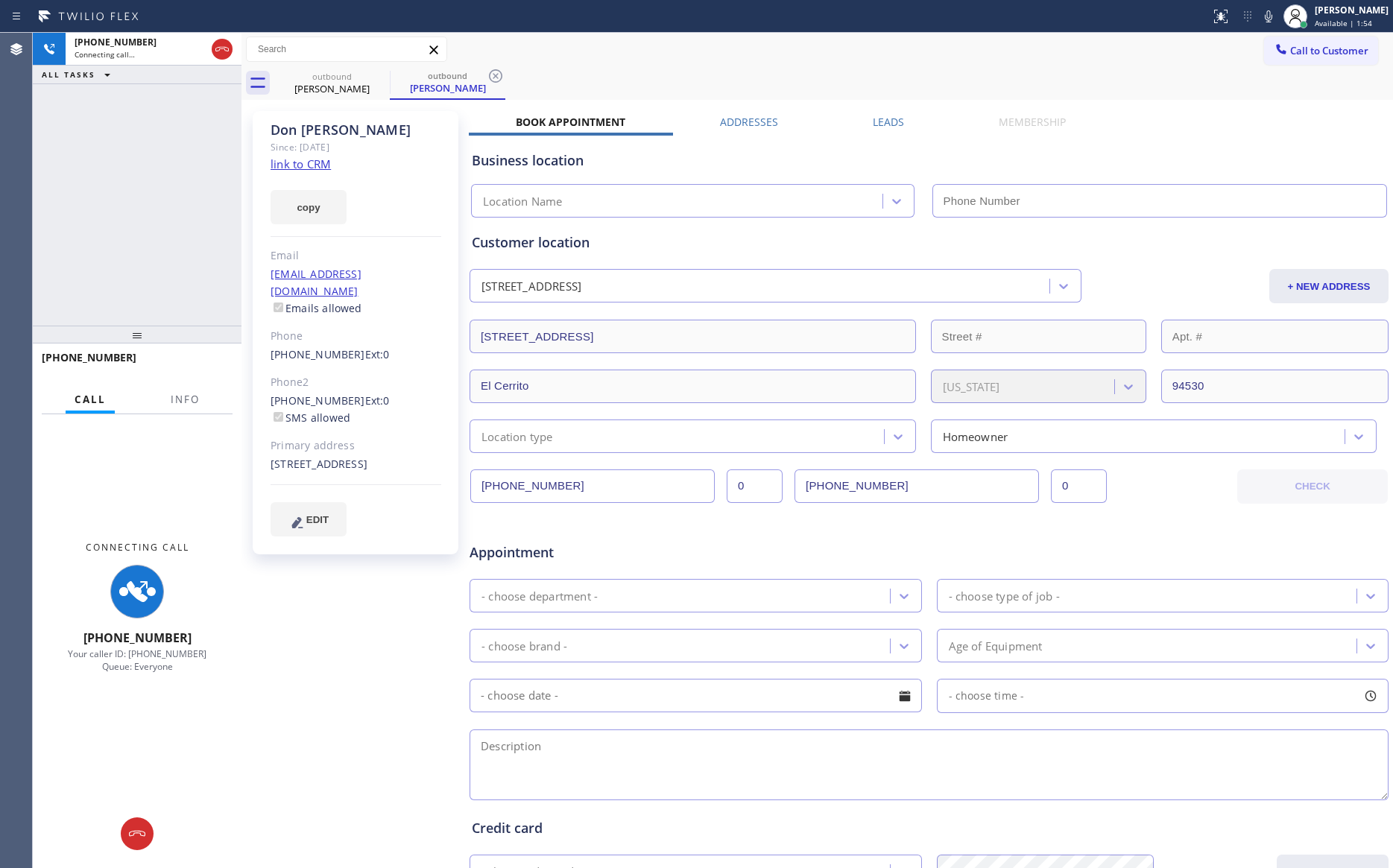
type input "[PHONE_NUMBER]"
click at [106, 190] on div "+15104158554 Connecting call… ALL TASKS ALL TASKS ACTIVE TASKS TASKS IN WRAP UP" at bounding box center [137, 180] width 208 height 293
click at [226, 48] on icon at bounding box center [221, 49] width 18 height 18
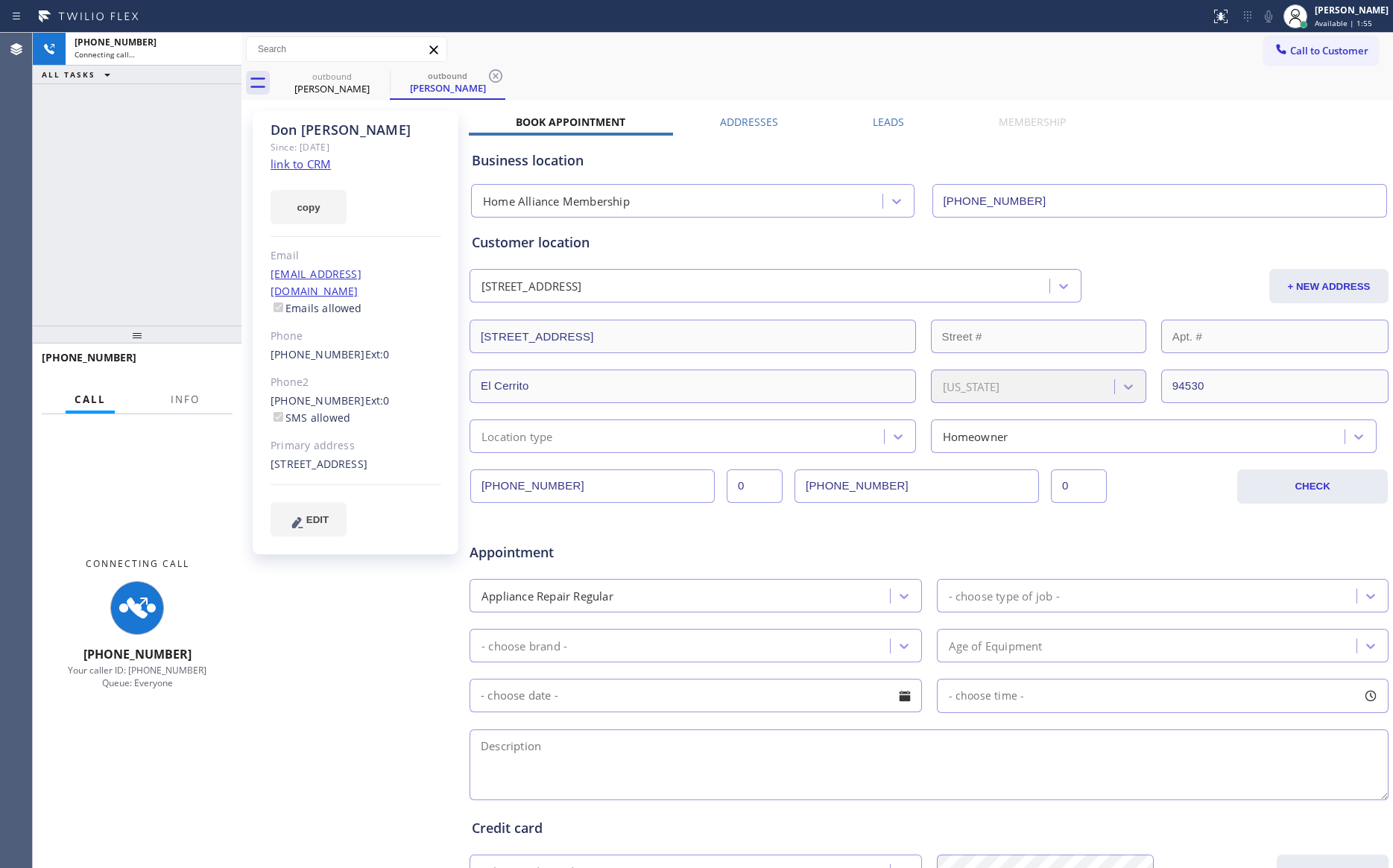
click at [177, 213] on div "+15104158554 Connecting call… ALL TASKS ALL TASKS ACTIVE TASKS TASKS IN WRAP UP" at bounding box center [137, 180] width 208 height 293
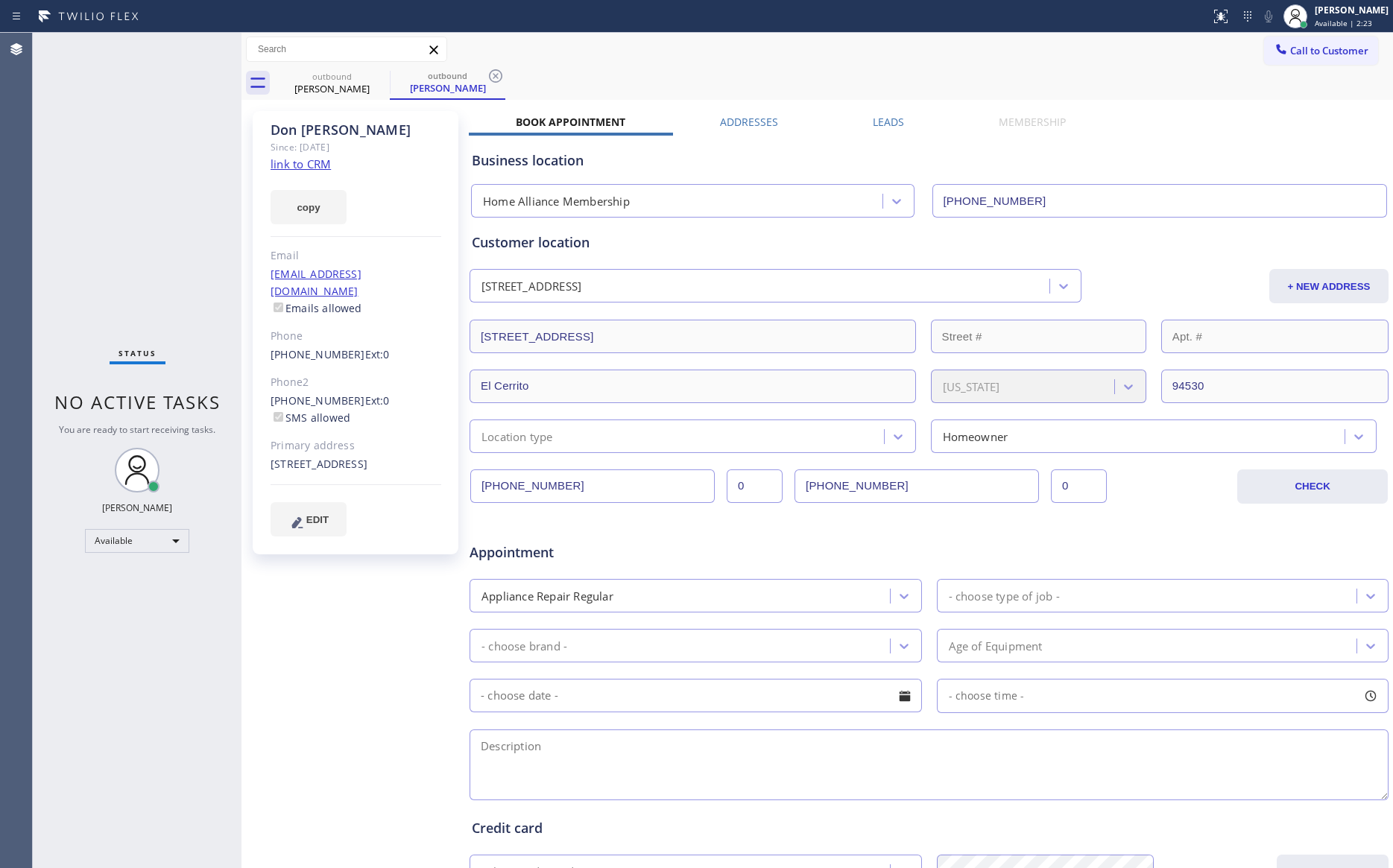
drag, startPoint x: 761, startPoint y: 61, endPoint x: 1195, endPoint y: 88, distance: 434.8
click at [761, 61] on div "Call to Customer Outbound call Location Home Alliance Membership Your caller id…" at bounding box center [817, 50] width 1151 height 26
click at [1311, 52] on span "Call to Customer" at bounding box center [1329, 51] width 78 height 14
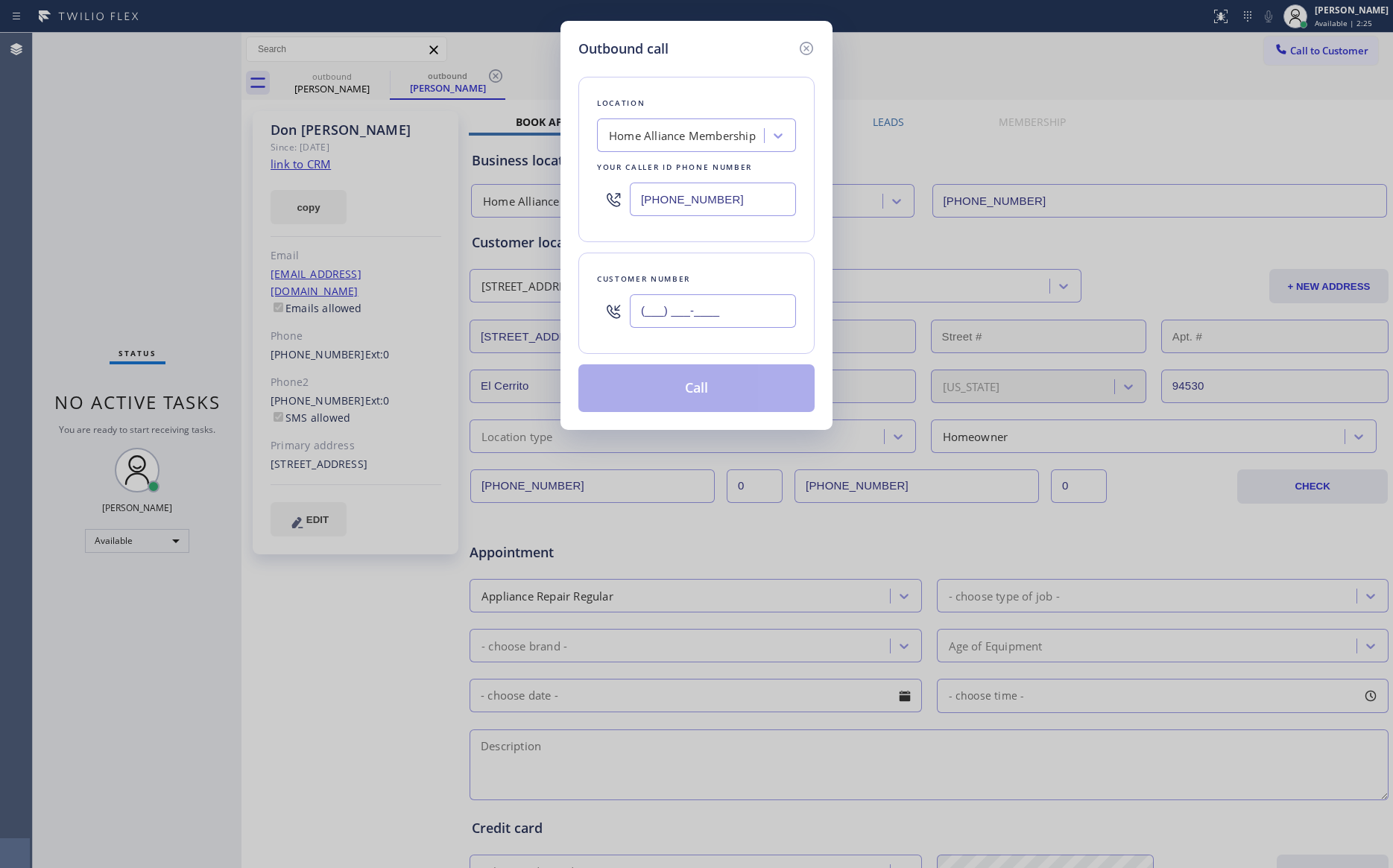
click at [784, 315] on input "(___) ___-____" at bounding box center [713, 311] width 166 height 33
paste input "310) 218-9177"
type input "(310) 218-9177"
click at [723, 405] on button "Call" at bounding box center [697, 388] width 236 height 48
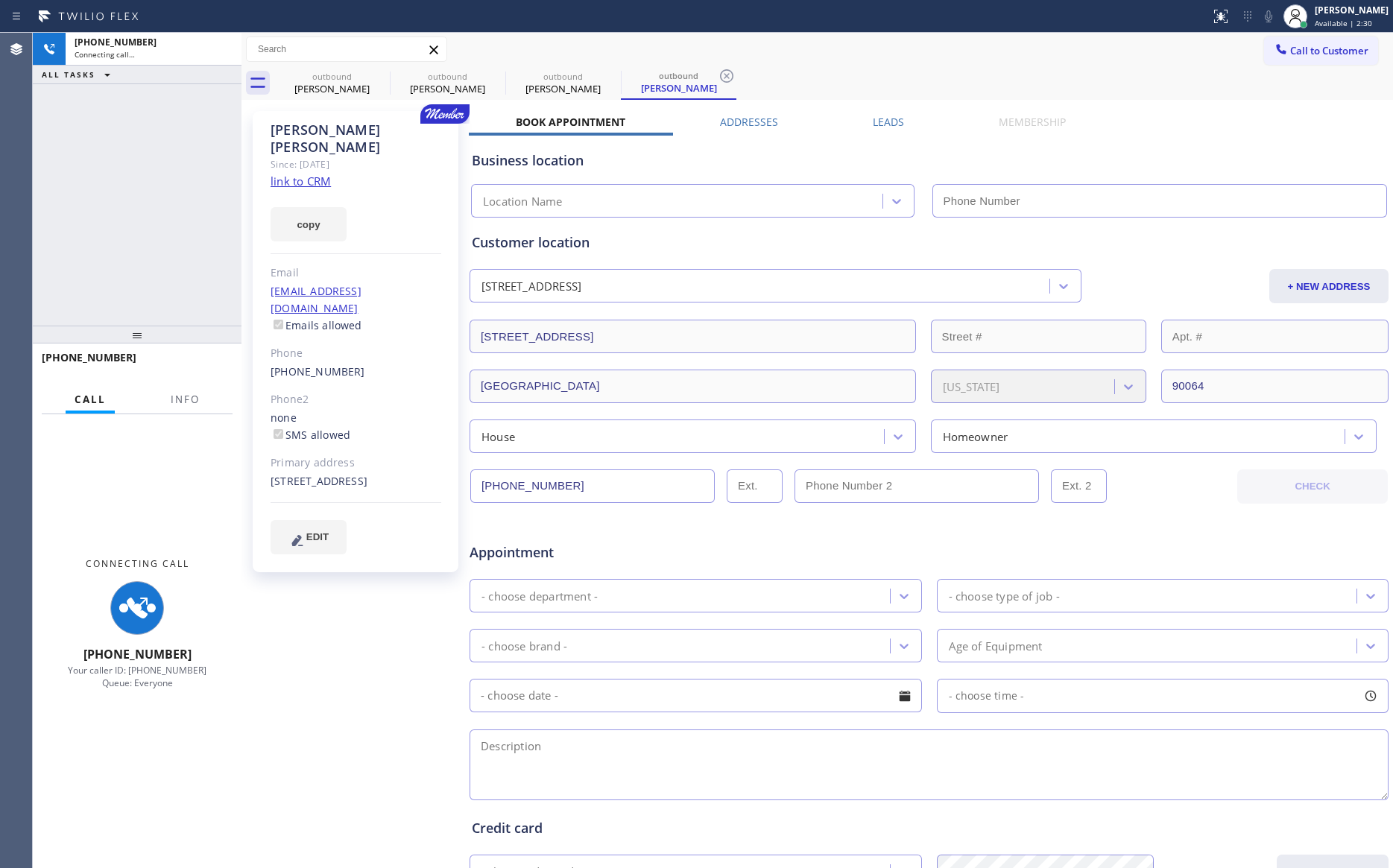
type input "[PHONE_NUMBER]"
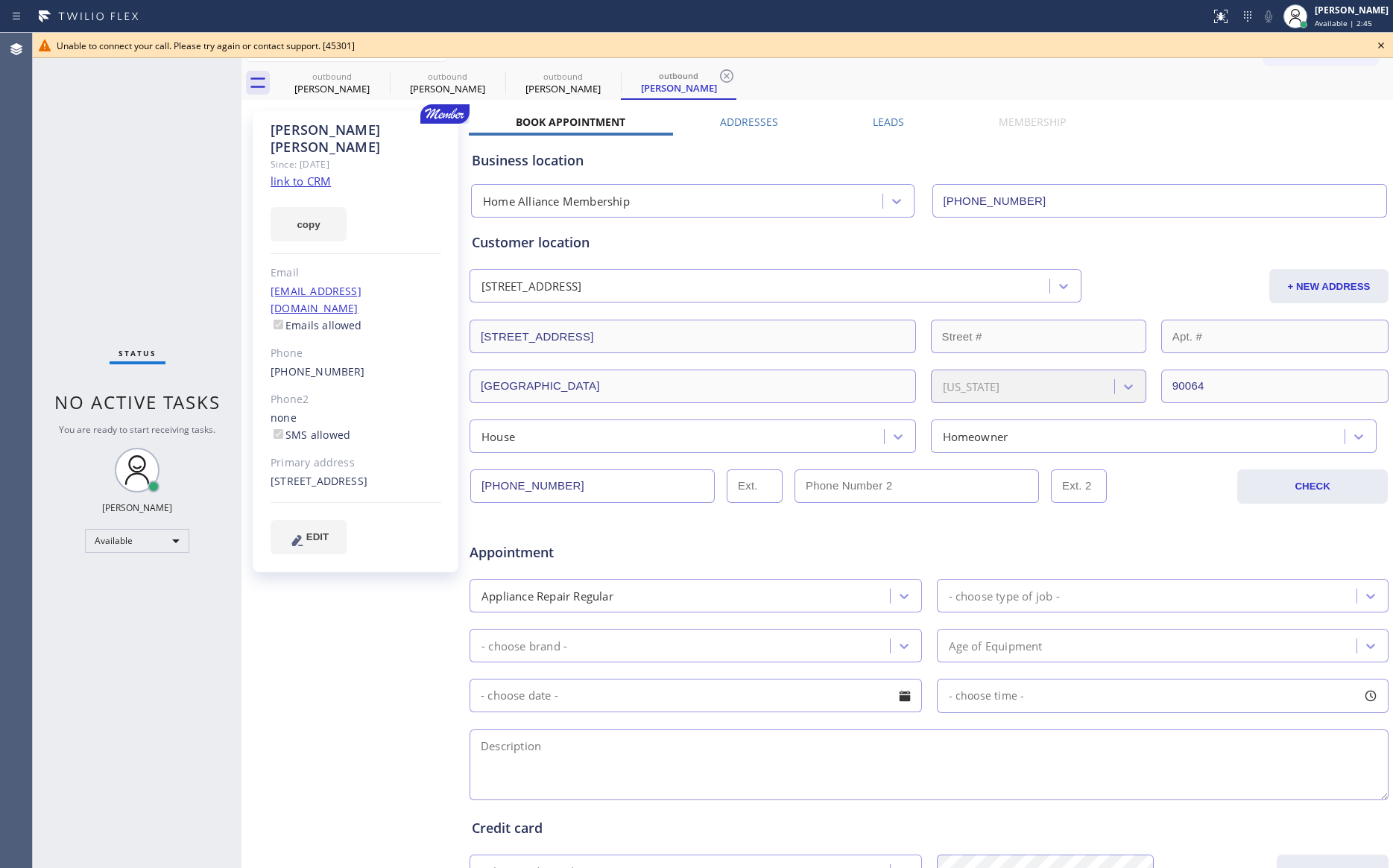
click at [1187, 147] on div "Business location Home Alliance Membership (855) 946-3605" at bounding box center [929, 176] width 921 height 82
click at [881, 115] on label "Leads" at bounding box center [889, 122] width 31 height 14
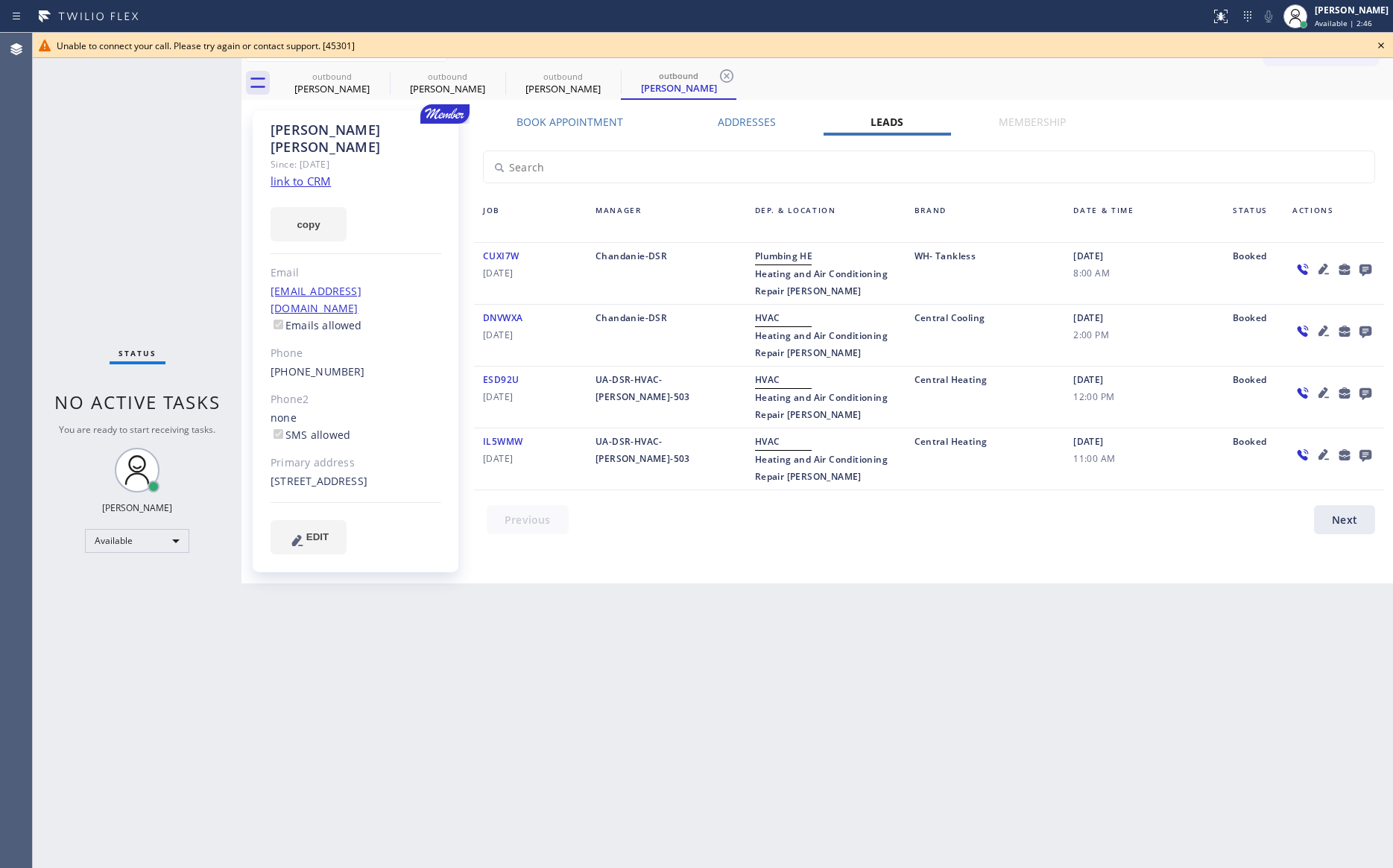
click at [946, 602] on div "Back to Dashboard Change Sender ID Customers Technicians Select a contact Outbo…" at bounding box center [817, 451] width 1151 height 836
drag, startPoint x: 757, startPoint y: 276, endPoint x: 872, endPoint y: 296, distance: 116.7
click at [872, 296] on div "Plumbing HE Heating and Air Conditioning Repair Sawtelle" at bounding box center [825, 273] width 159 height 53
copy span "Heating and Air Conditioning Repair Sawtelle"
click at [1383, 43] on icon at bounding box center [1381, 45] width 6 height 6
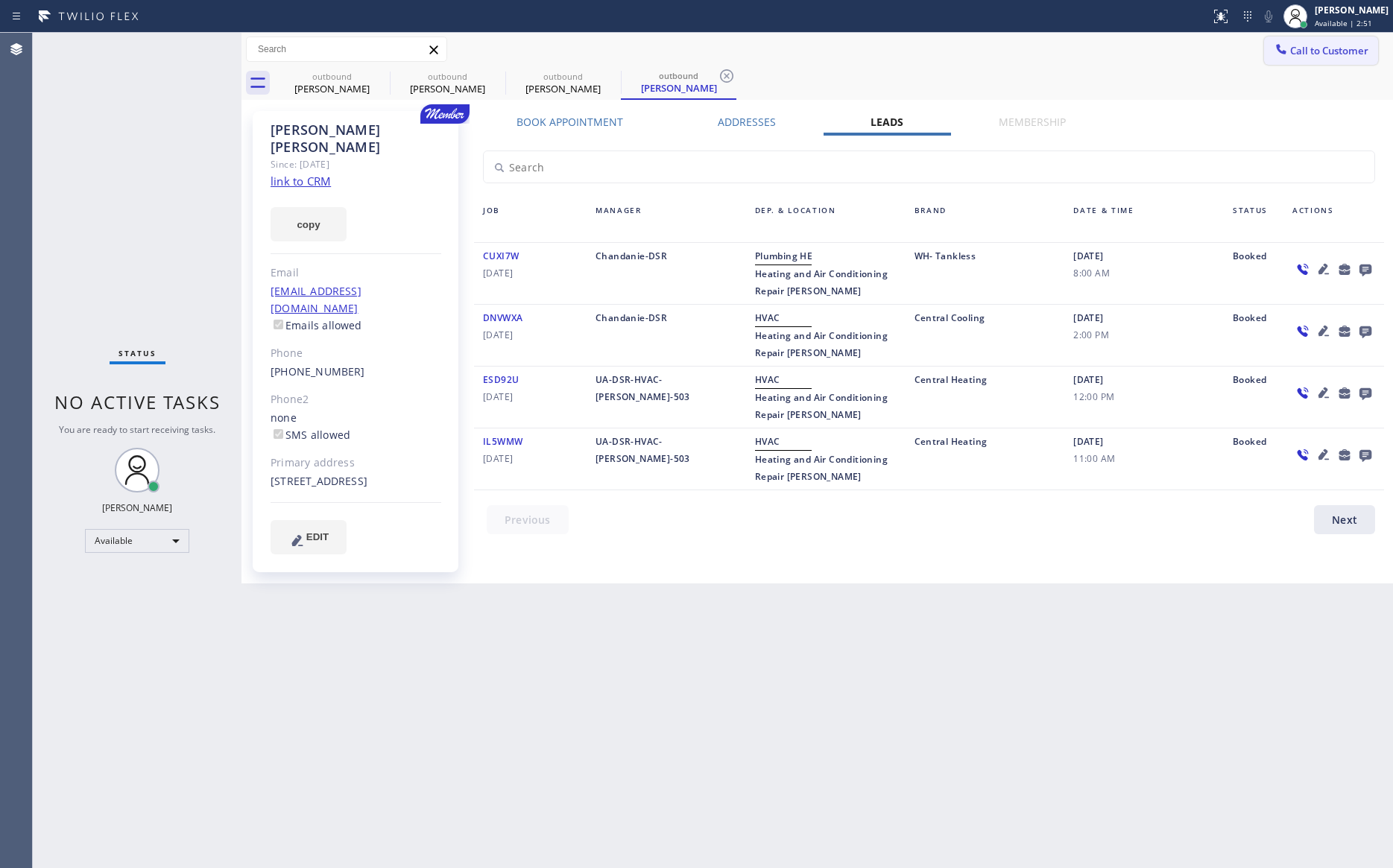
click at [1308, 47] on span "Call to Customer" at bounding box center [1329, 51] width 78 height 14
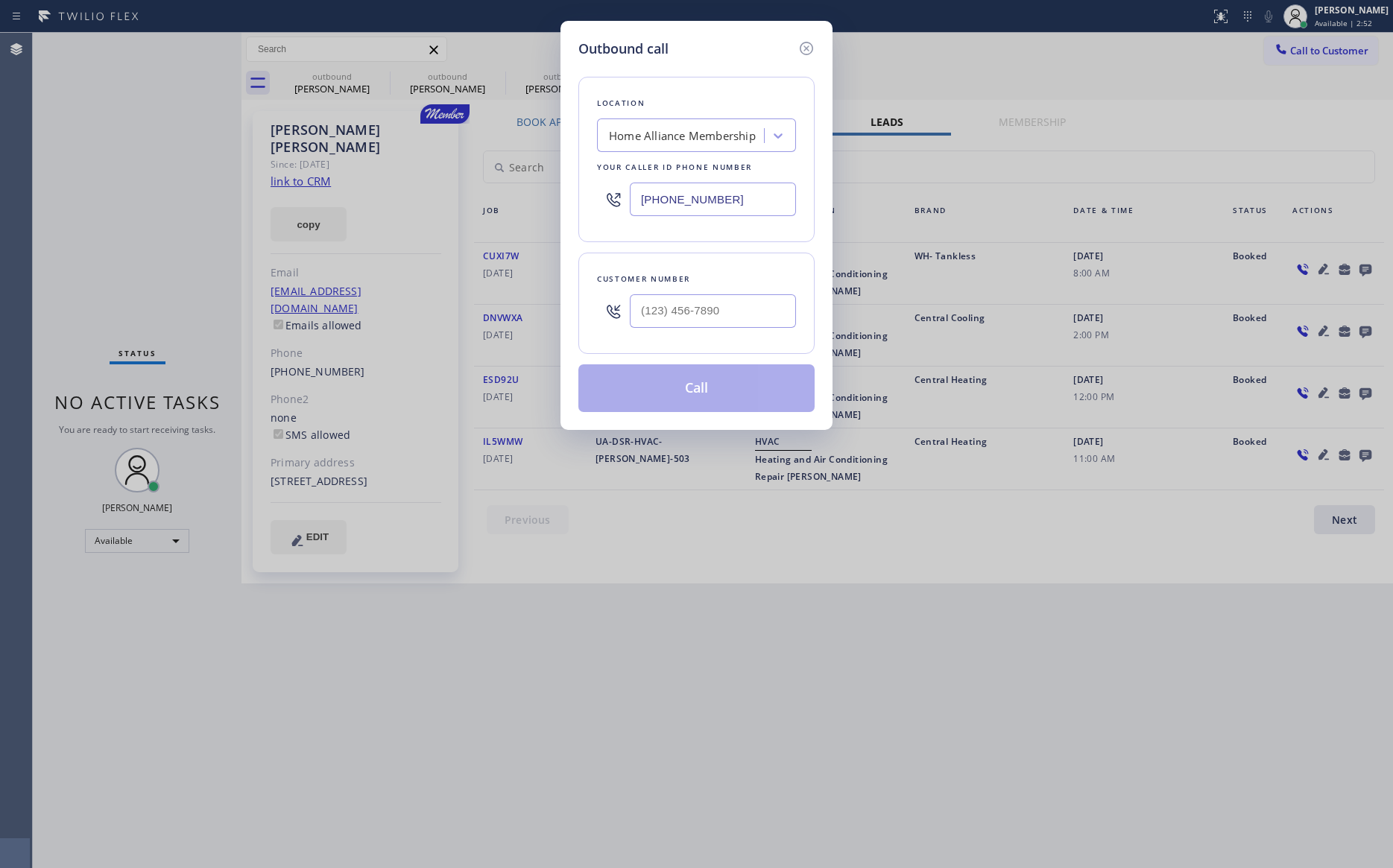
click at [702, 138] on div "Home Alliance Membership" at bounding box center [682, 135] width 147 height 18
paste input "Heating and Air Conditioning Repair Sawtelle"
type input "Heating and Air Conditioning Repair Sawtelle"
click at [727, 85] on div "Location Home Alliance Membership Your caller id phone number (855) 946-3605" at bounding box center [697, 159] width 236 height 166
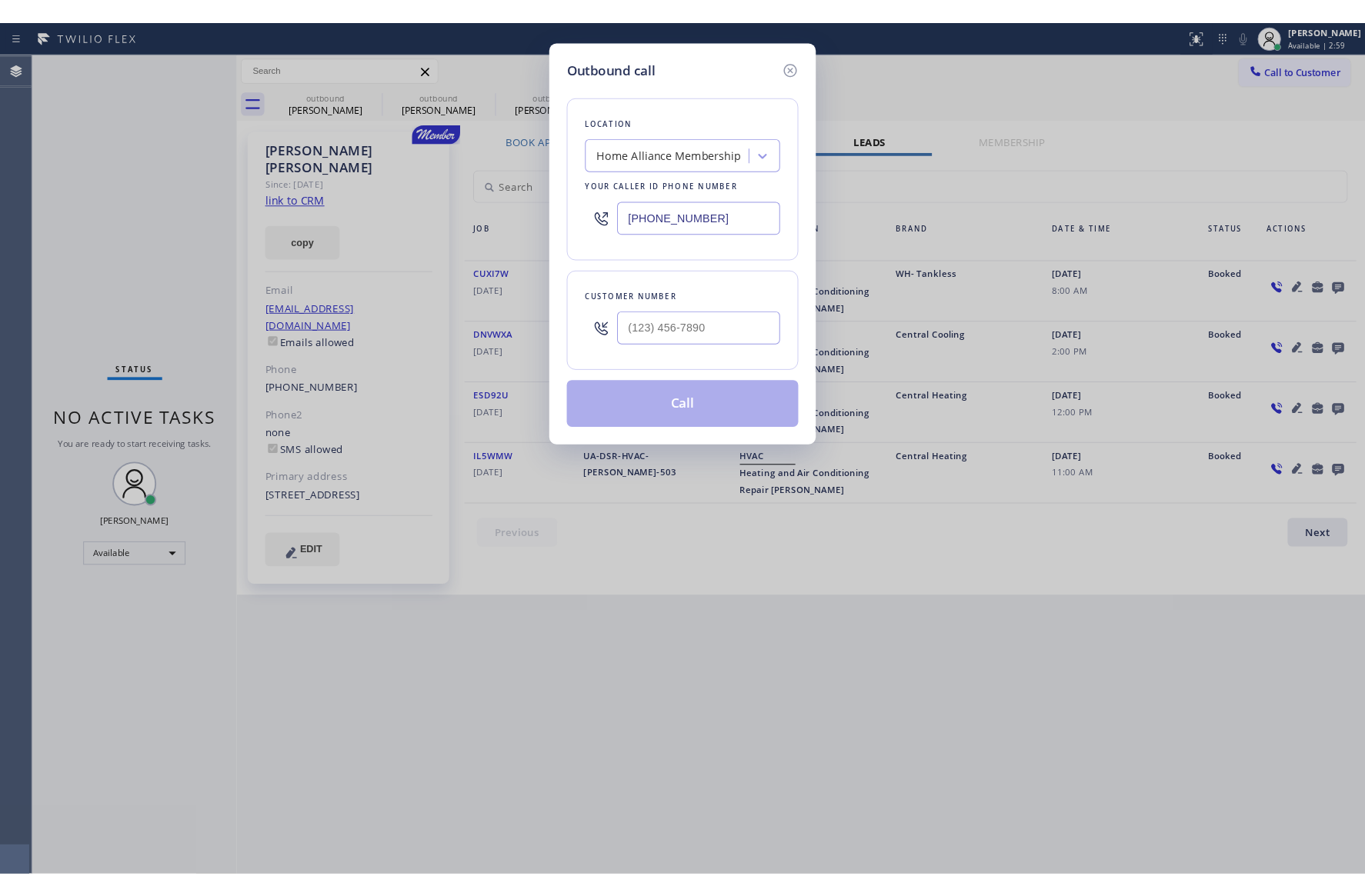
scroll to position [0, 0]
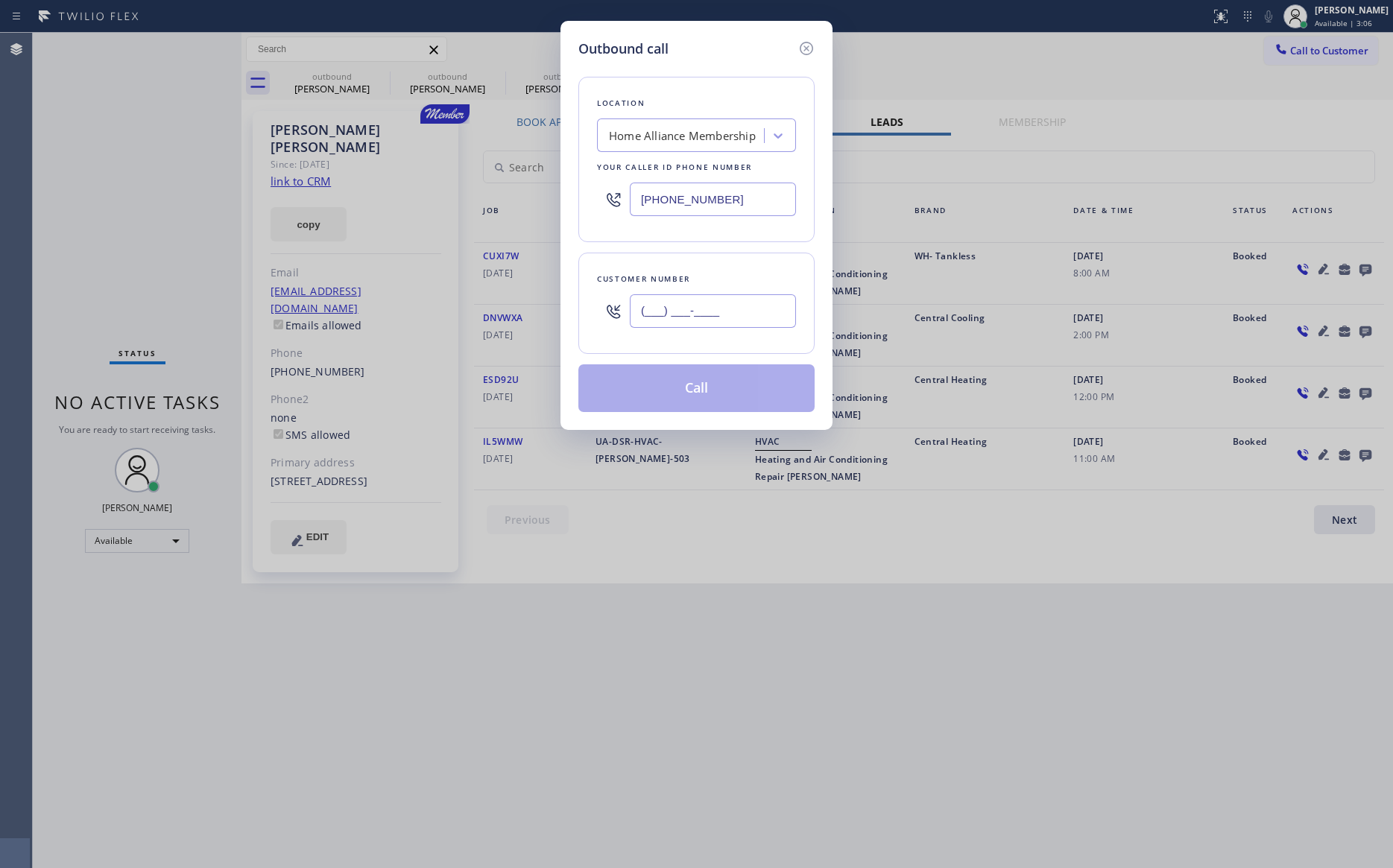
click at [726, 310] on input "(___) ___-____" at bounding box center [713, 311] width 166 height 33
paste input "310) 729-5933"
type input "(310) 729-5933"
click at [718, 393] on button "Call" at bounding box center [697, 388] width 236 height 48
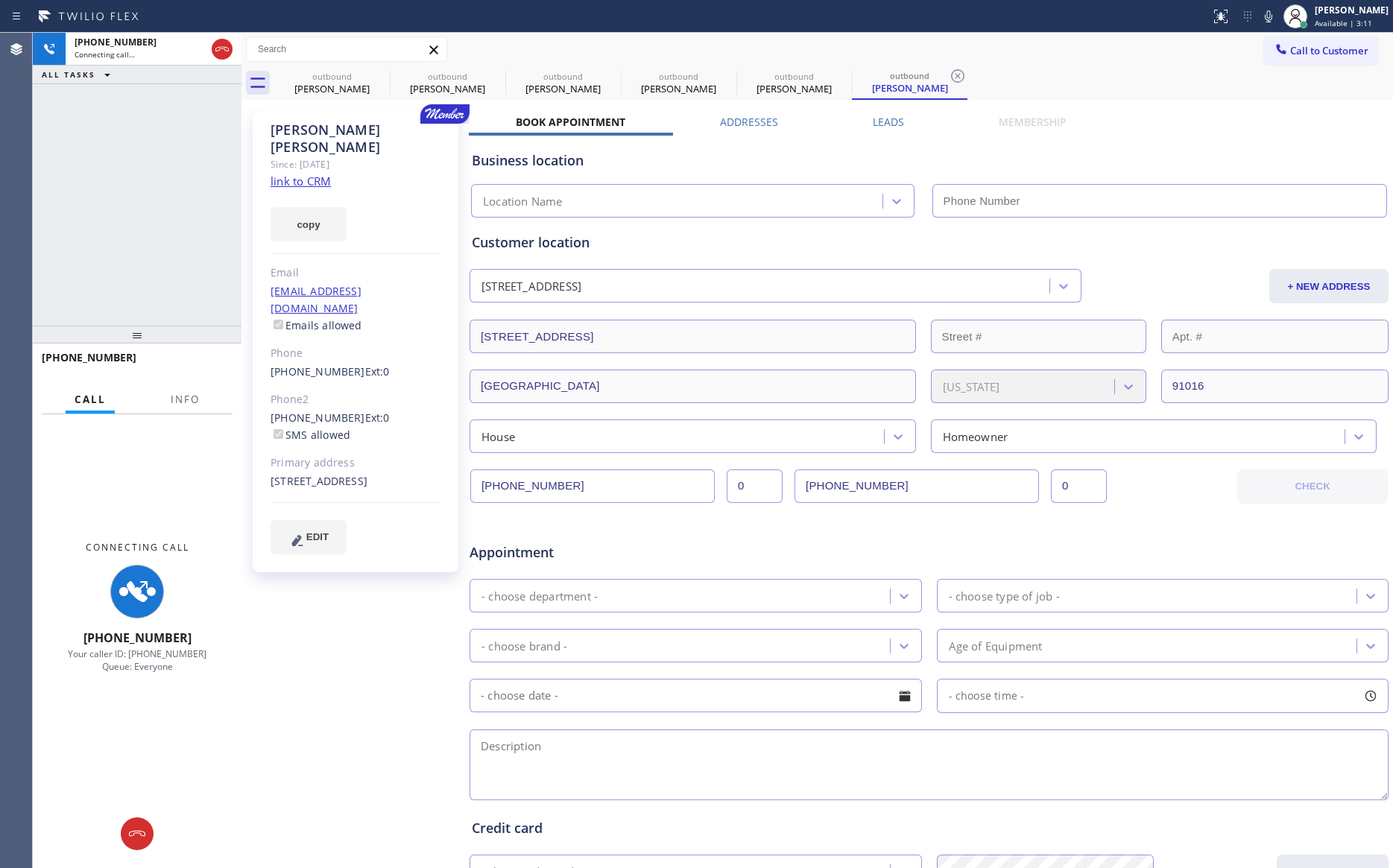
type input "[PHONE_NUMBER]"
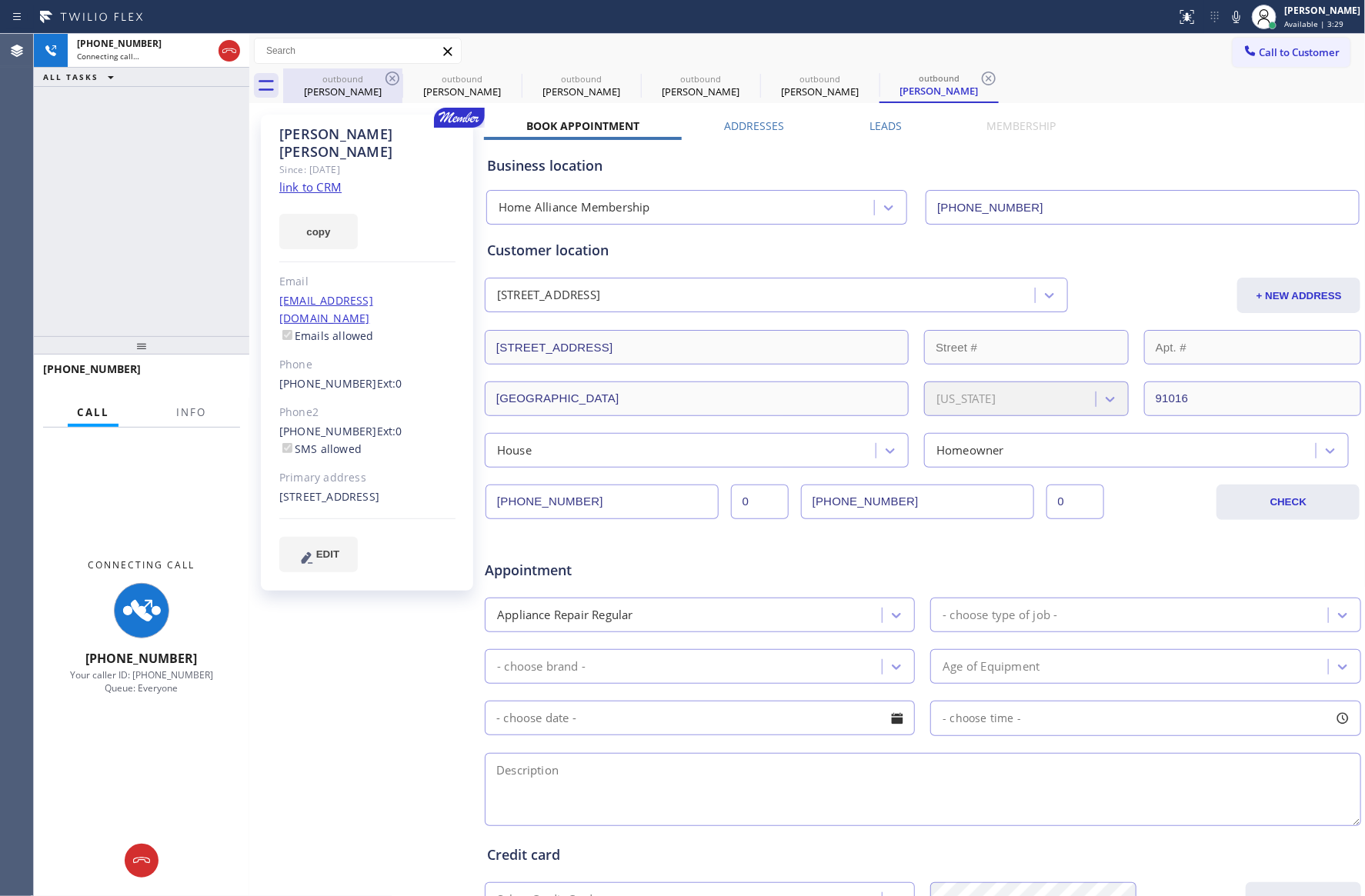
click at [330, 90] on div "Don Hubbard" at bounding box center [342, 91] width 116 height 14
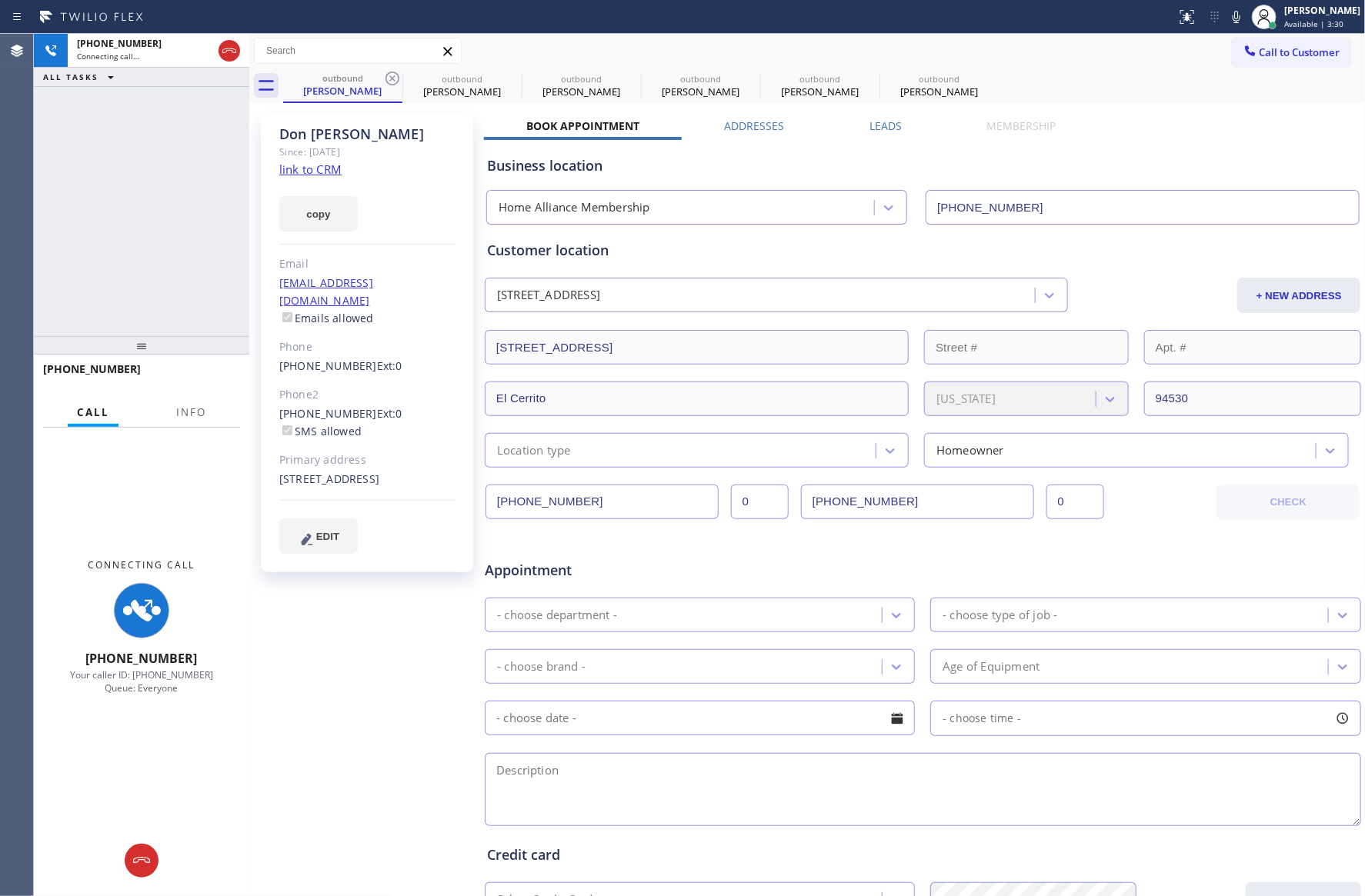
click at [869, 123] on label "Leads" at bounding box center [886, 126] width 32 height 14
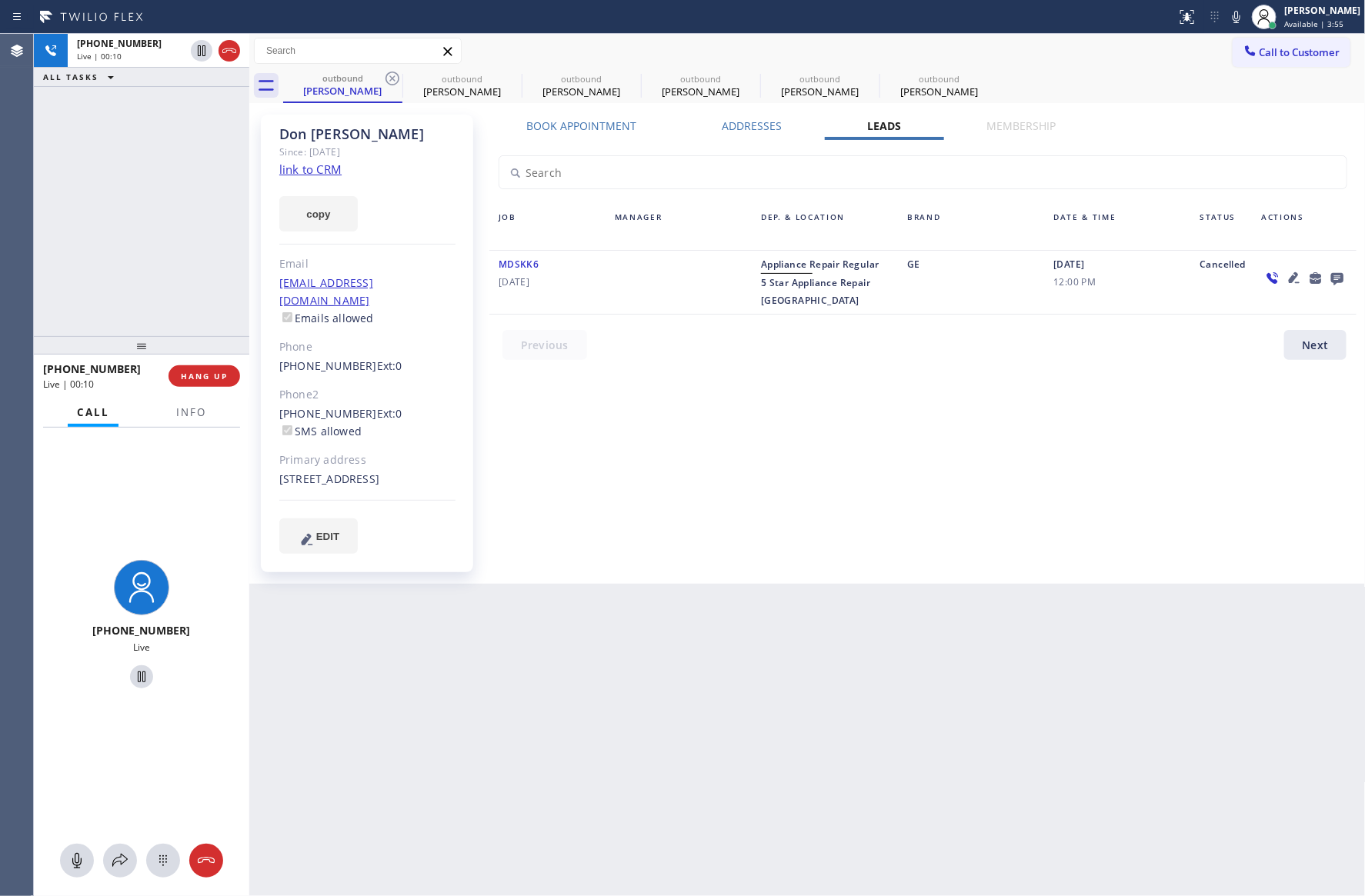
drag, startPoint x: 723, startPoint y: 538, endPoint x: 758, endPoint y: 531, distance: 35.7
click at [723, 538] on div "Book Appointment Addresses Leads Membership Business location Home Alliance Mem…" at bounding box center [923, 349] width 878 height 461
drag, startPoint x: 119, startPoint y: 265, endPoint x: 183, endPoint y: 349, distance: 105.6
click at [127, 282] on div "+13107295933 Live | 00:12 ALL TASKS ALL TASKS ACTIVE TASKS TASKS IN WRAP UP" at bounding box center [142, 185] width 215 height 302
drag, startPoint x: 203, startPoint y: 380, endPoint x: 173, endPoint y: 203, distance: 179.5
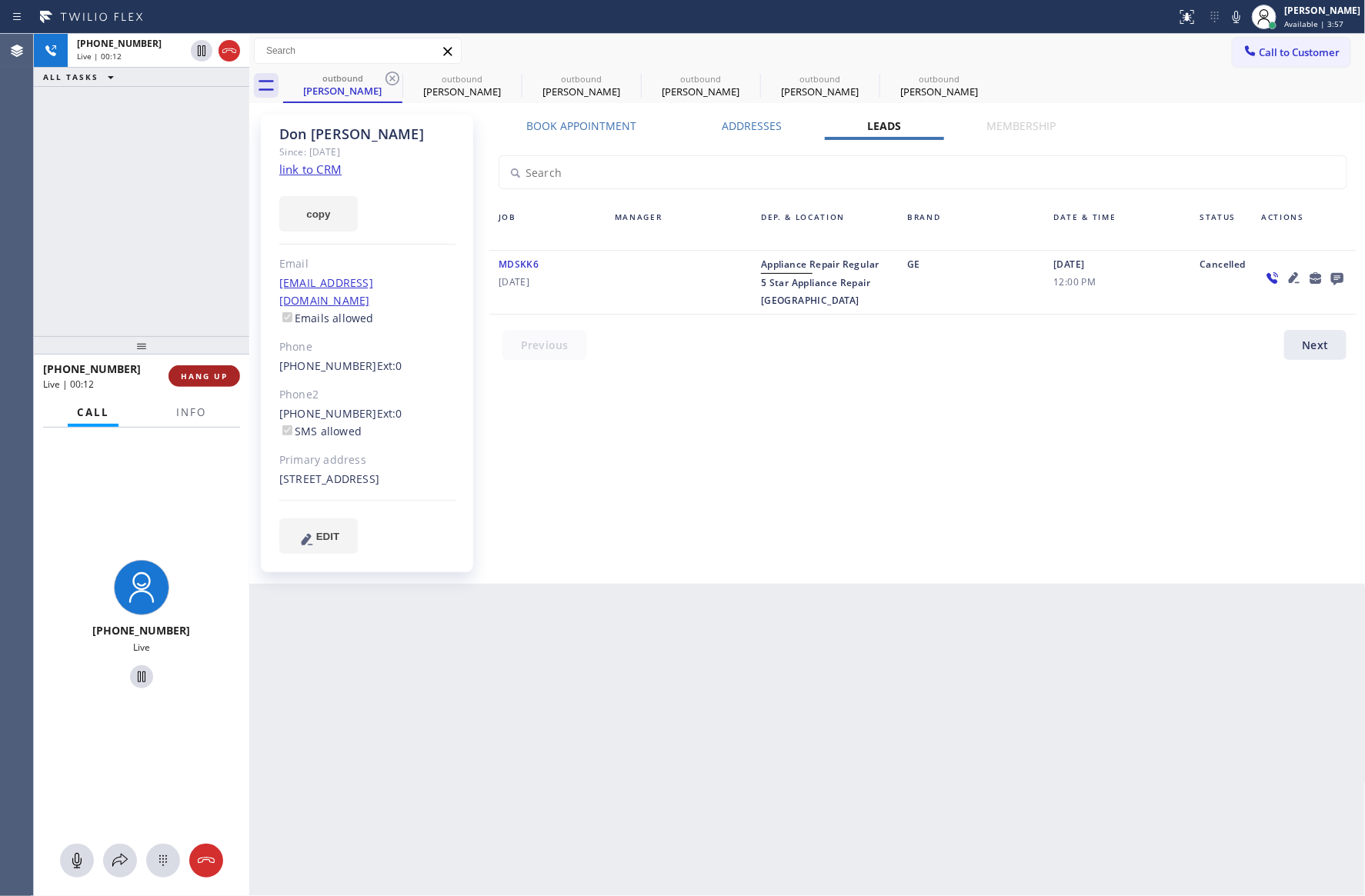
click at [203, 374] on span "HANG UP" at bounding box center [204, 376] width 47 height 10
drag, startPoint x: 174, startPoint y: 195, endPoint x: 185, endPoint y: 196, distance: 11.0
click at [175, 195] on div "+13107295933 Live | 00:13 ALL TASKS ALL TASKS ACTIVE TASKS TASKS IN WRAP UP" at bounding box center [142, 185] width 215 height 302
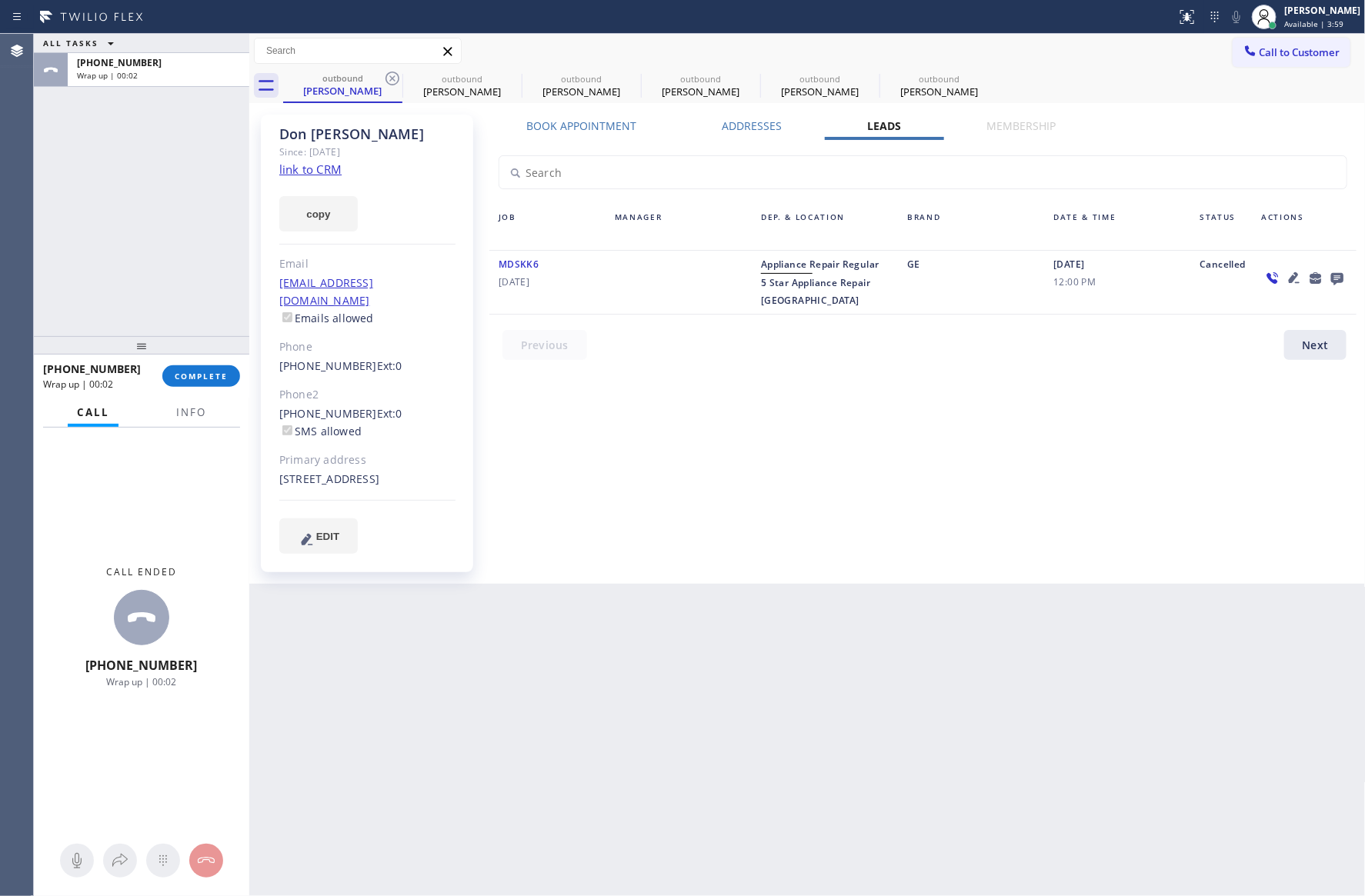
click at [1335, 276] on icon at bounding box center [1336, 278] width 18 height 19
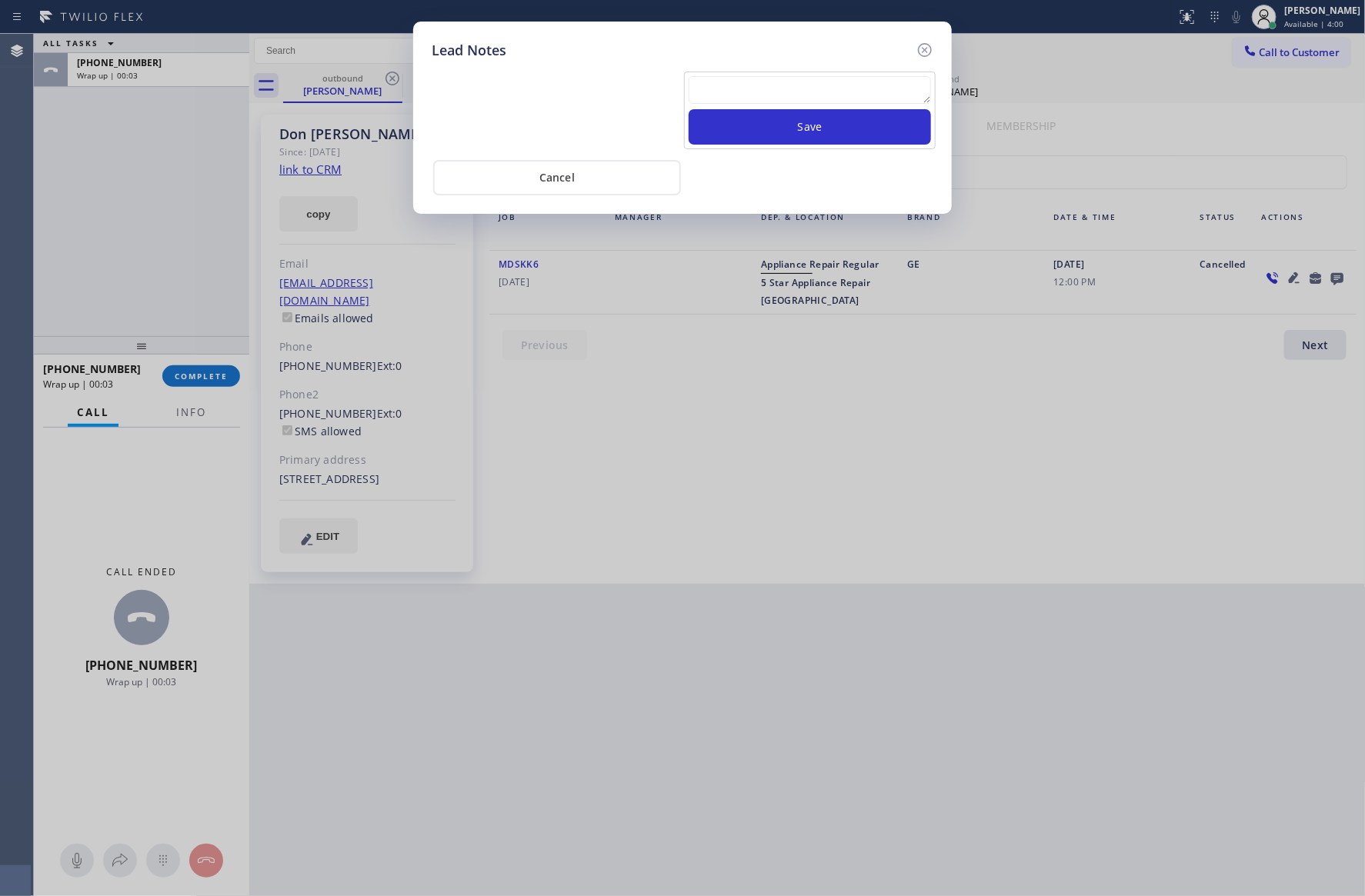
click at [862, 93] on textarea at bounding box center [809, 89] width 243 height 28
paste textarea "For the welcome call, please transfer the customer if they call back.""
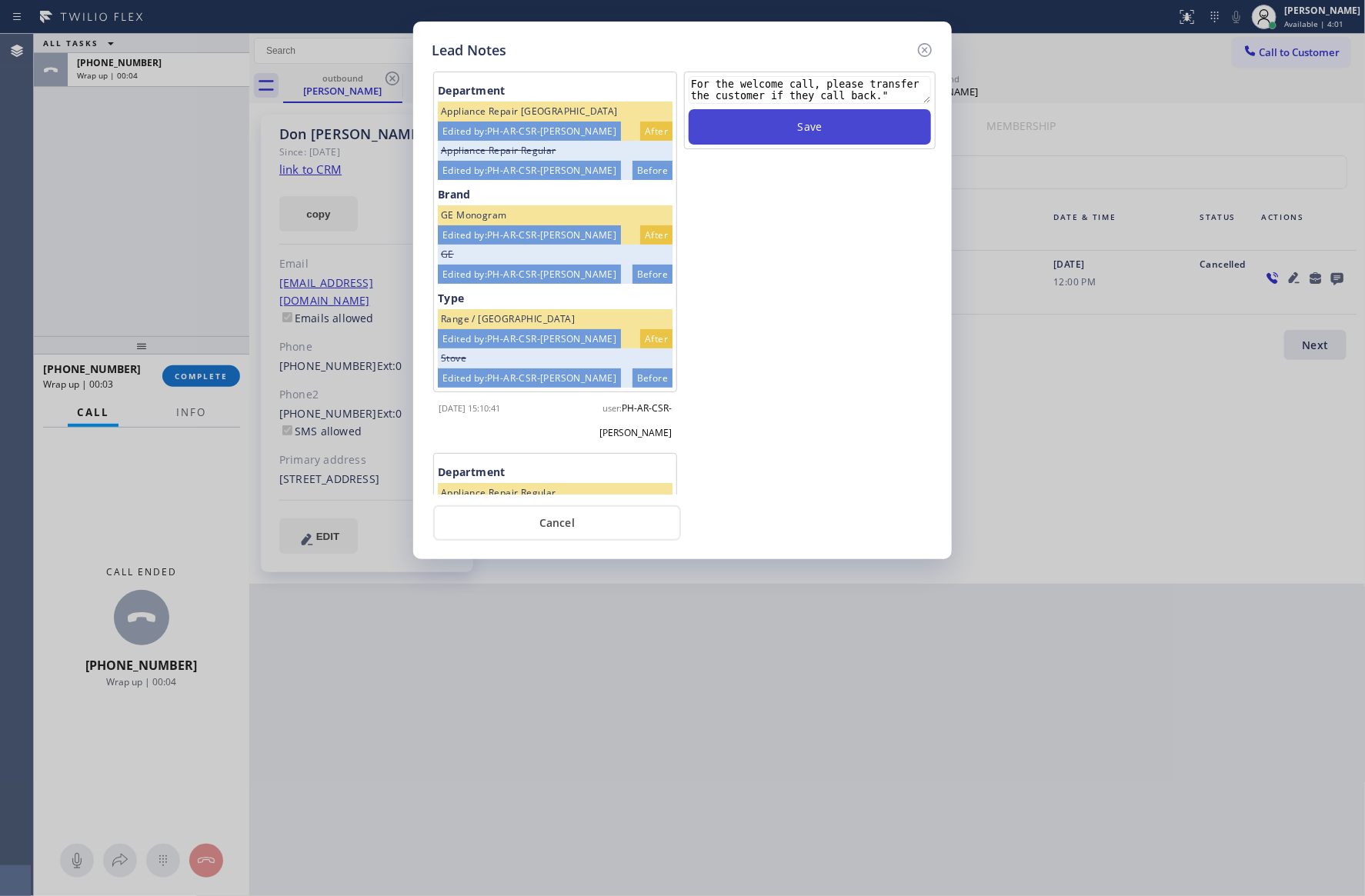
type textarea "For the welcome call, please transfer the customer if they call back.""
click at [827, 135] on button "Save" at bounding box center [809, 127] width 243 height 35
click at [923, 47] on icon at bounding box center [924, 49] width 18 height 18
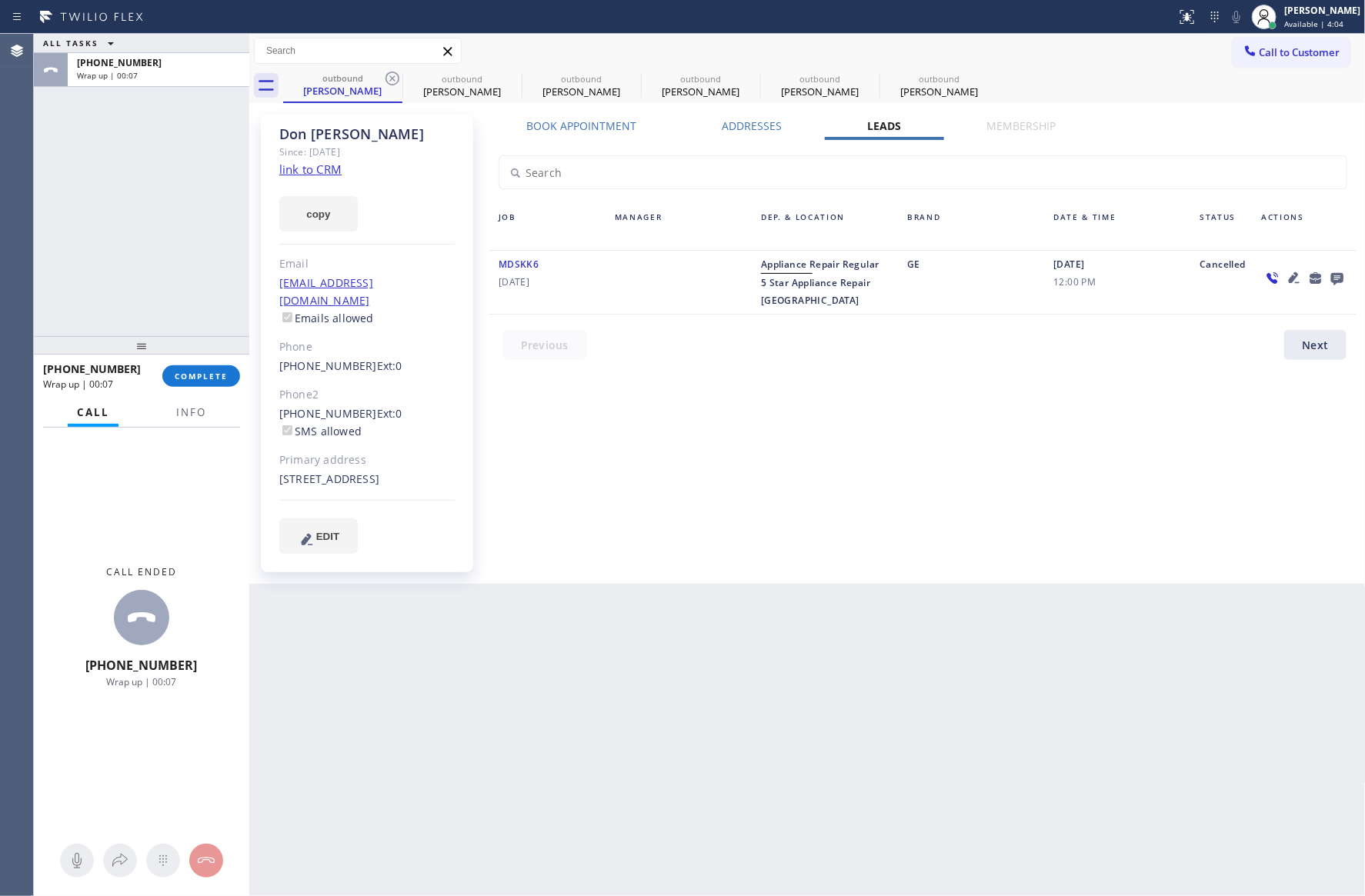
click at [686, 423] on div "Book Appointment Addresses Leads Membership Business location Home Alliance Mem…" at bounding box center [923, 349] width 878 height 461
click at [707, 82] on div "outbound" at bounding box center [700, 79] width 116 height 11
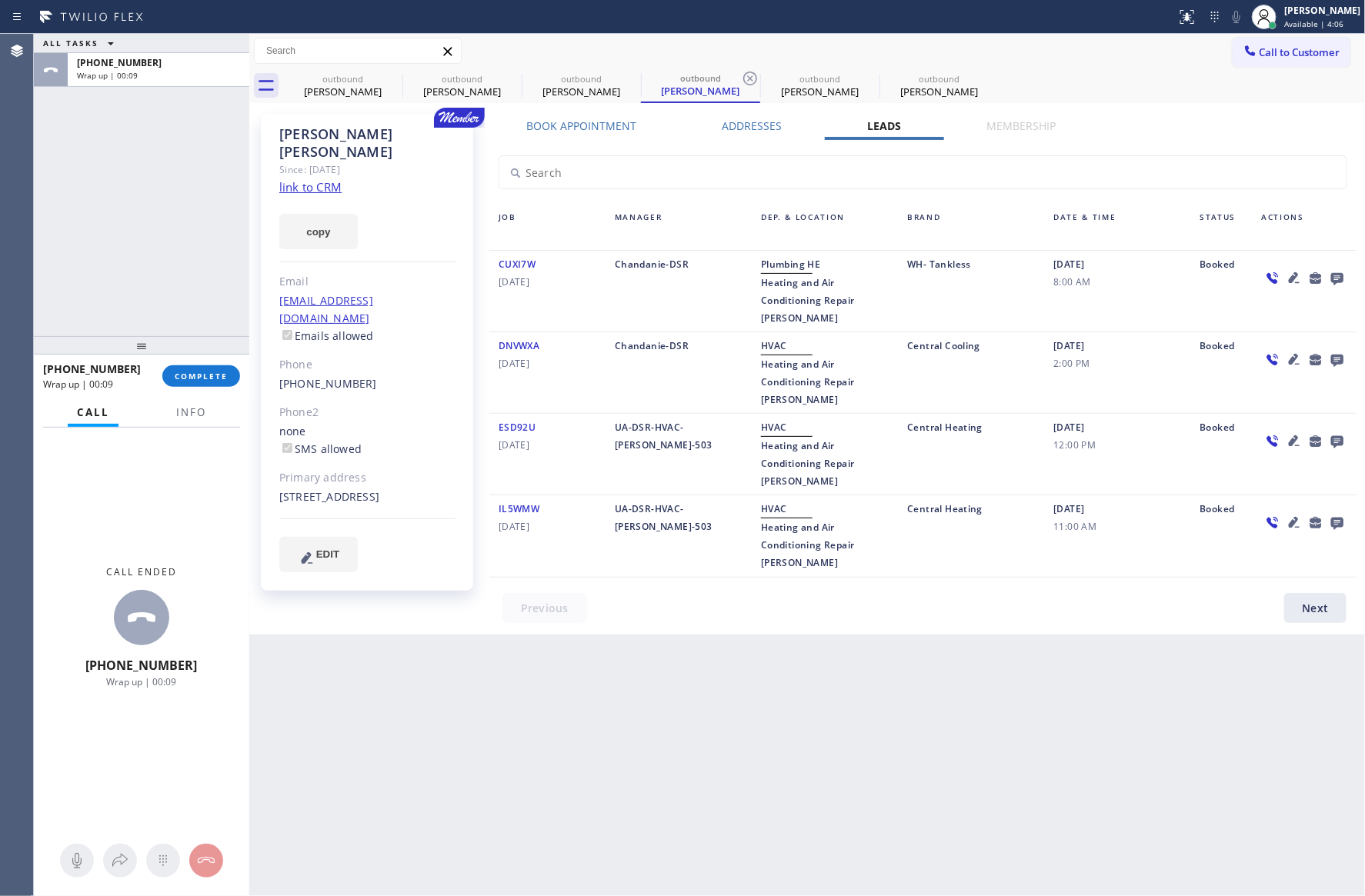
click at [1336, 276] on icon at bounding box center [1336, 278] width 18 height 19
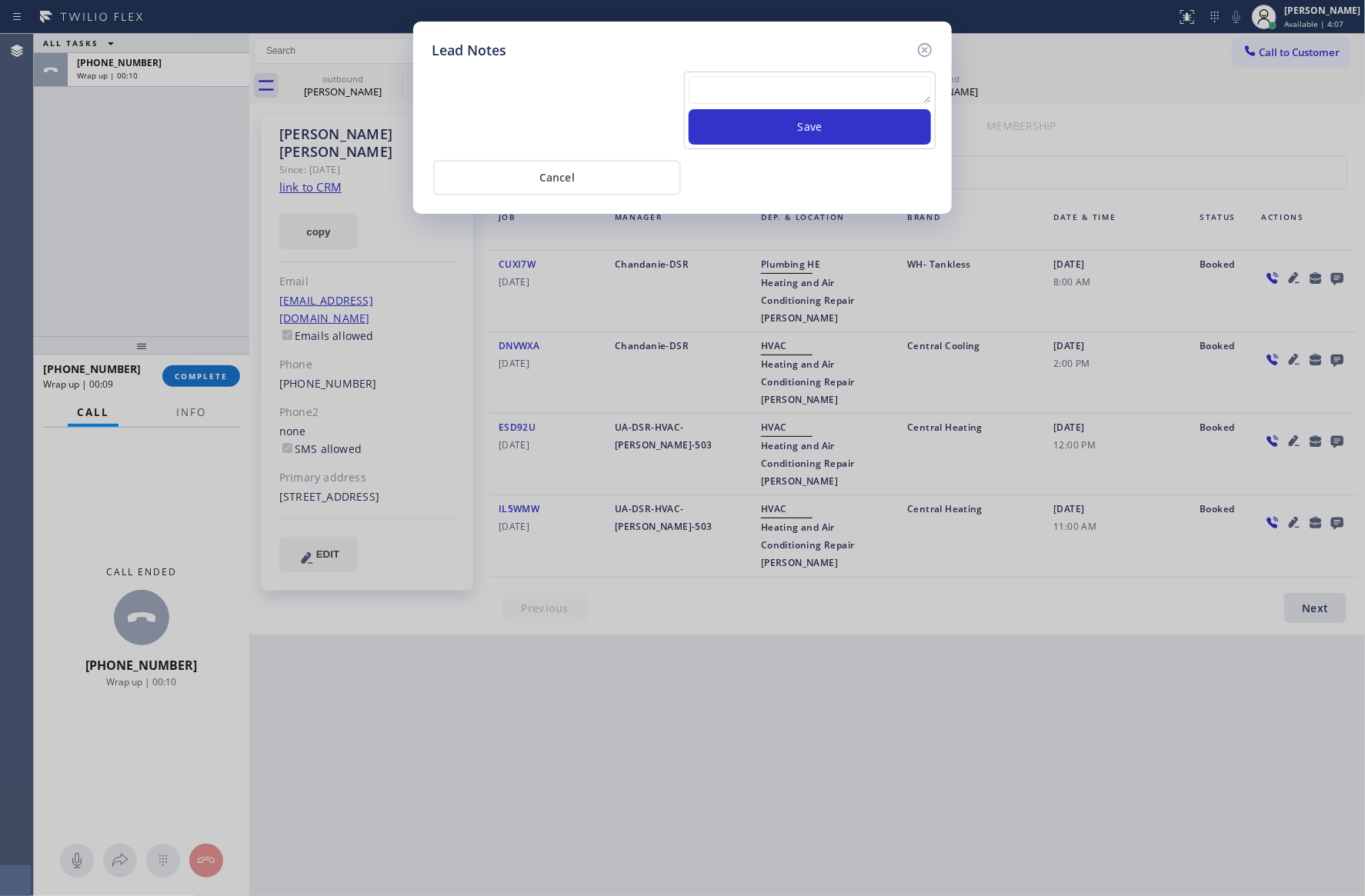
click at [838, 88] on textarea at bounding box center [809, 89] width 243 height 28
paste textarea "For the welcome call, please transfer the customer if they call back.""
type textarea "For the welcome call, please transfer the customer if they call back.""
click at [835, 130] on button "Save" at bounding box center [809, 127] width 243 height 35
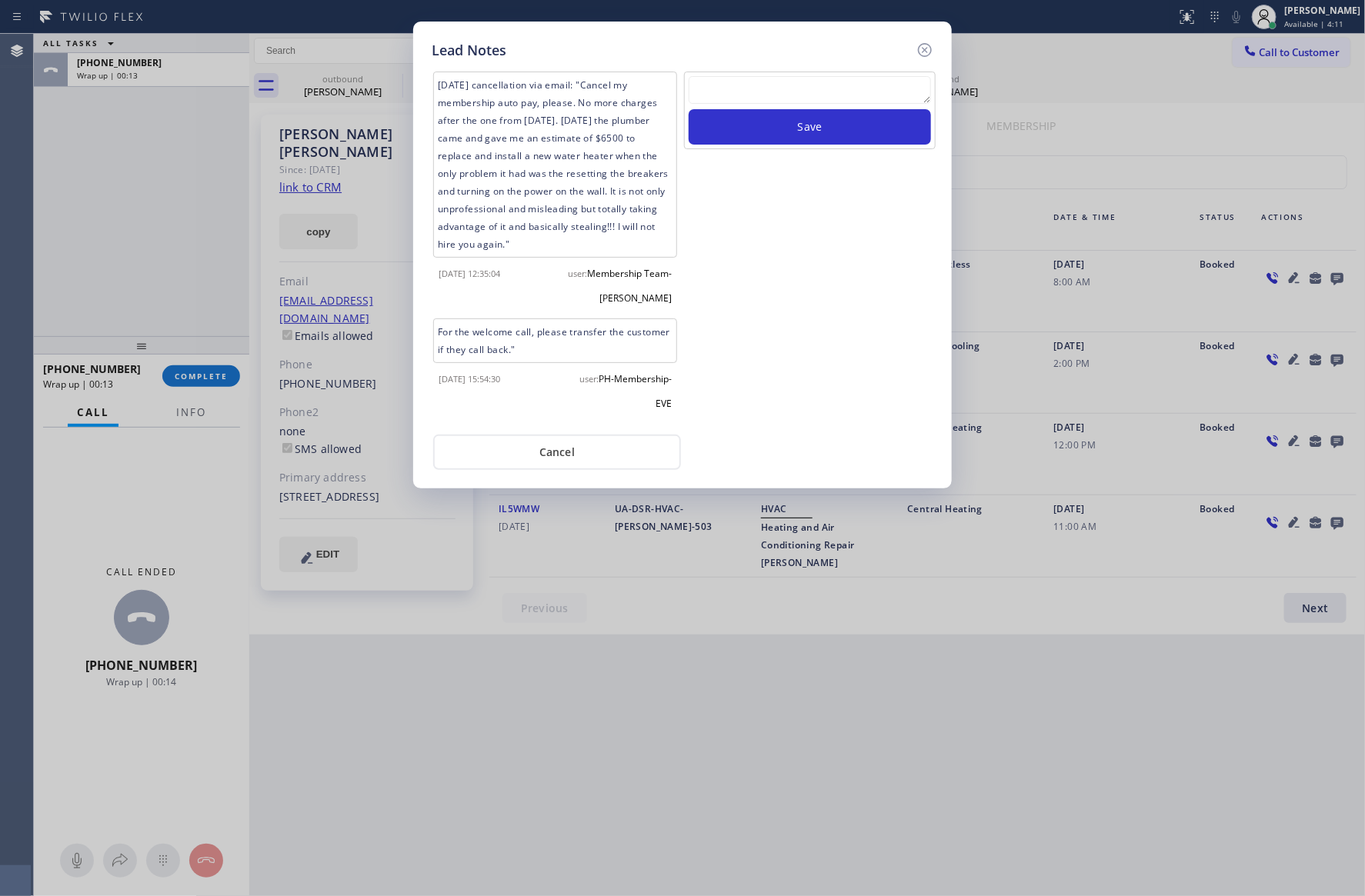
drag, startPoint x: 863, startPoint y: 432, endPoint x: 850, endPoint y: 424, distance: 15.3
click at [861, 424] on div "Save" at bounding box center [809, 247] width 255 height 352
click at [573, 459] on button "Cancel" at bounding box center [556, 452] width 247 height 35
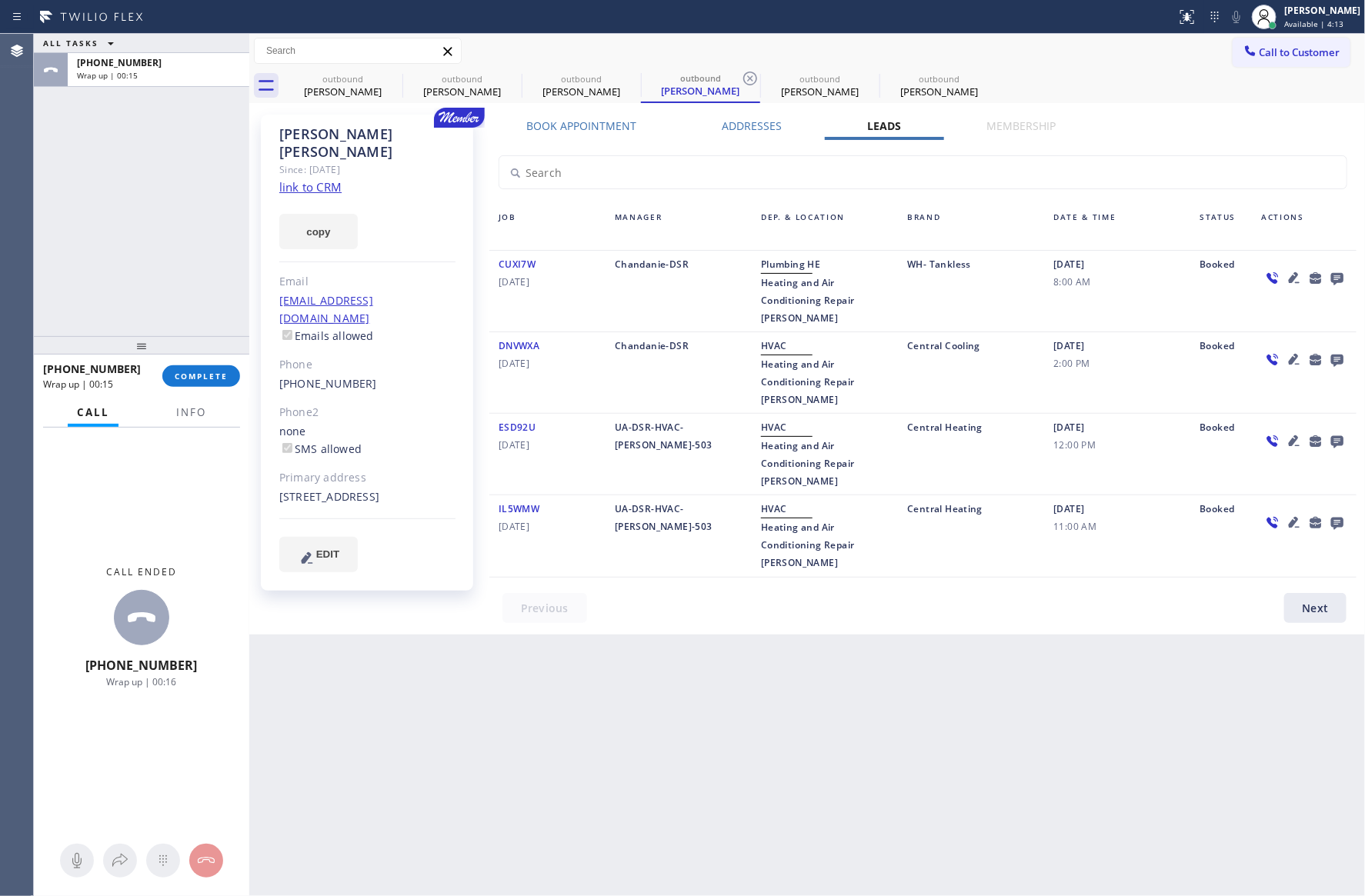
click at [942, 78] on div "outbound" at bounding box center [939, 79] width 116 height 11
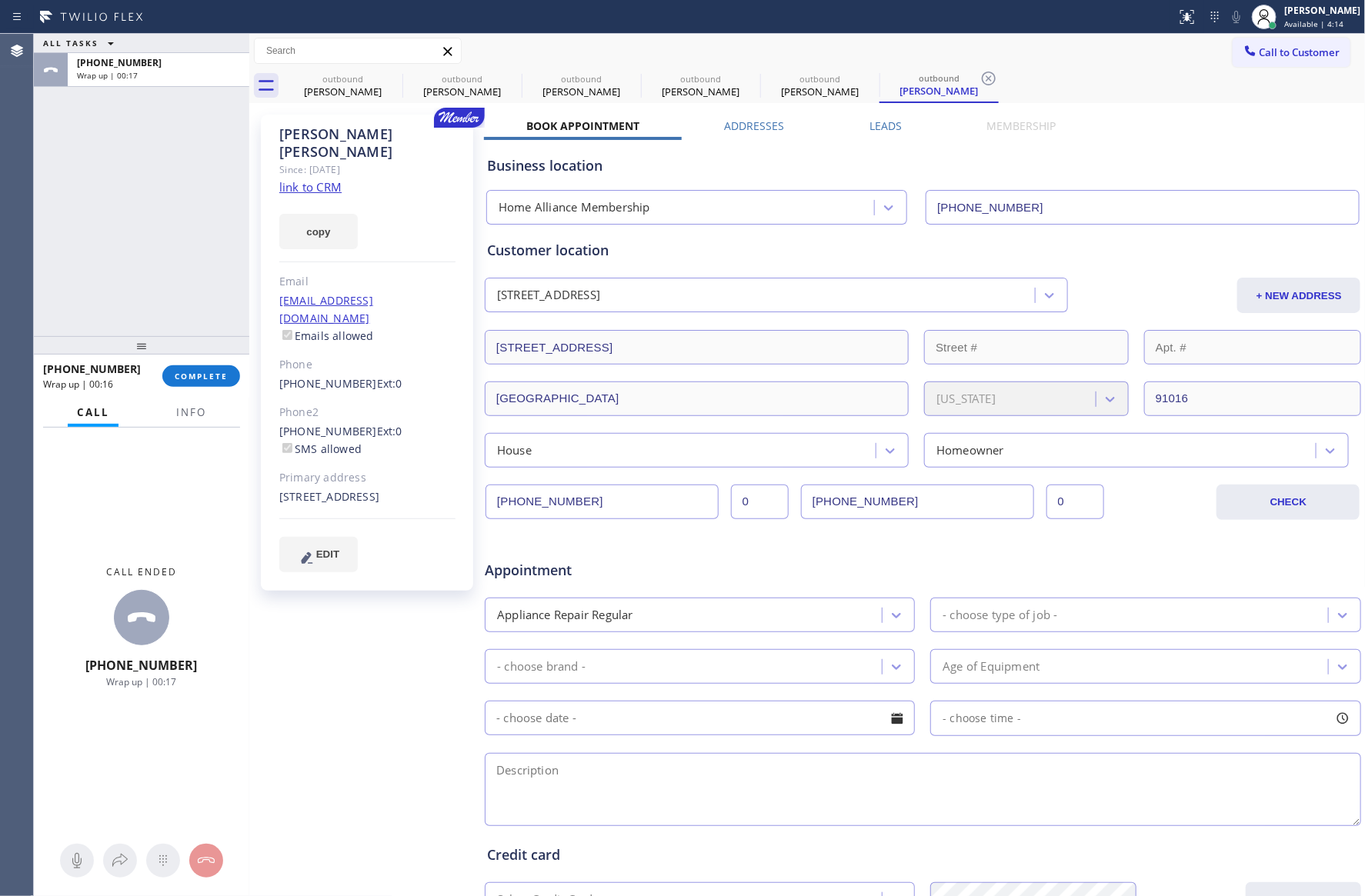
click at [891, 131] on label "Leads" at bounding box center [886, 126] width 32 height 14
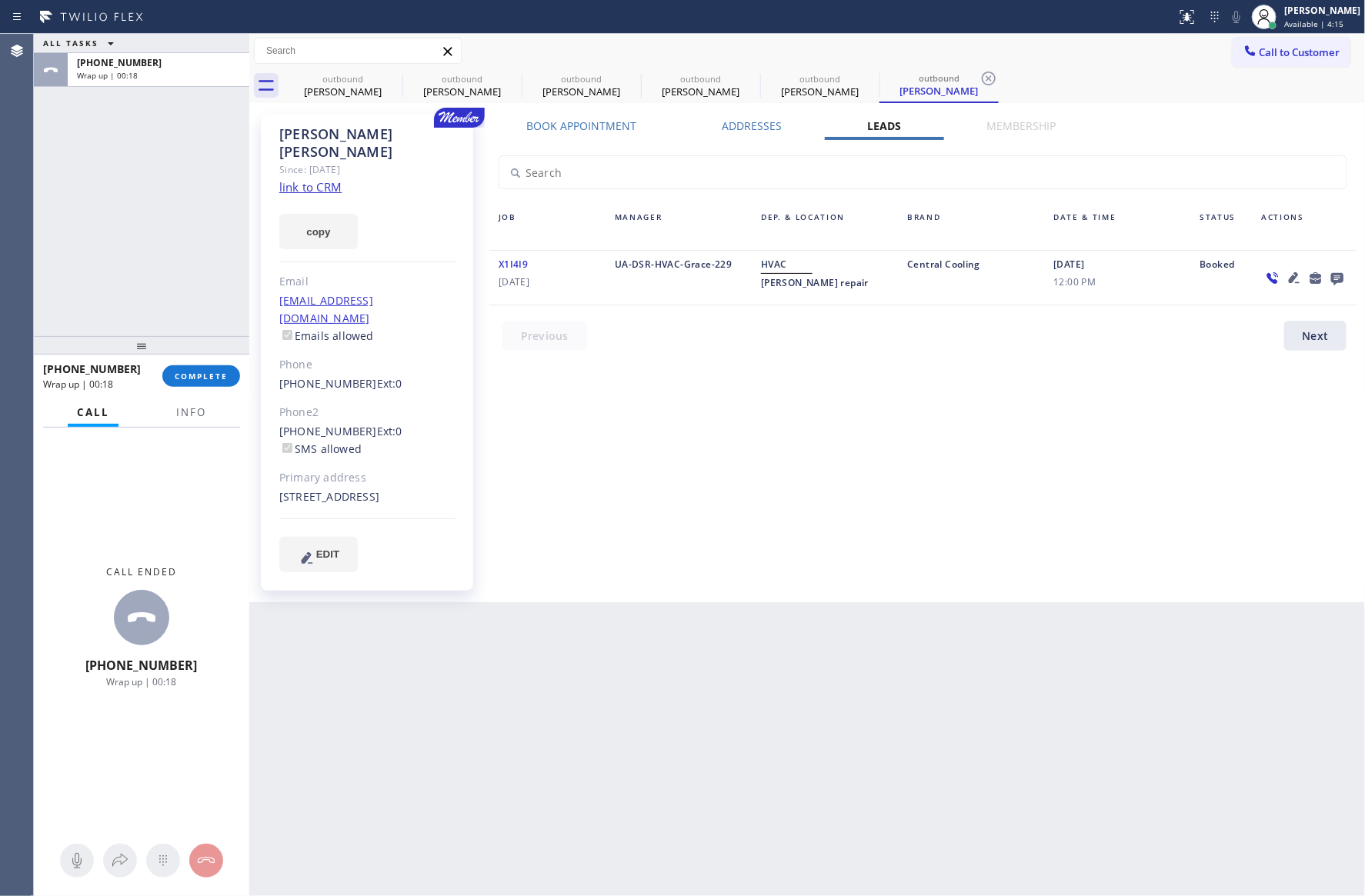
click at [1336, 278] on icon at bounding box center [1336, 279] width 12 height 12
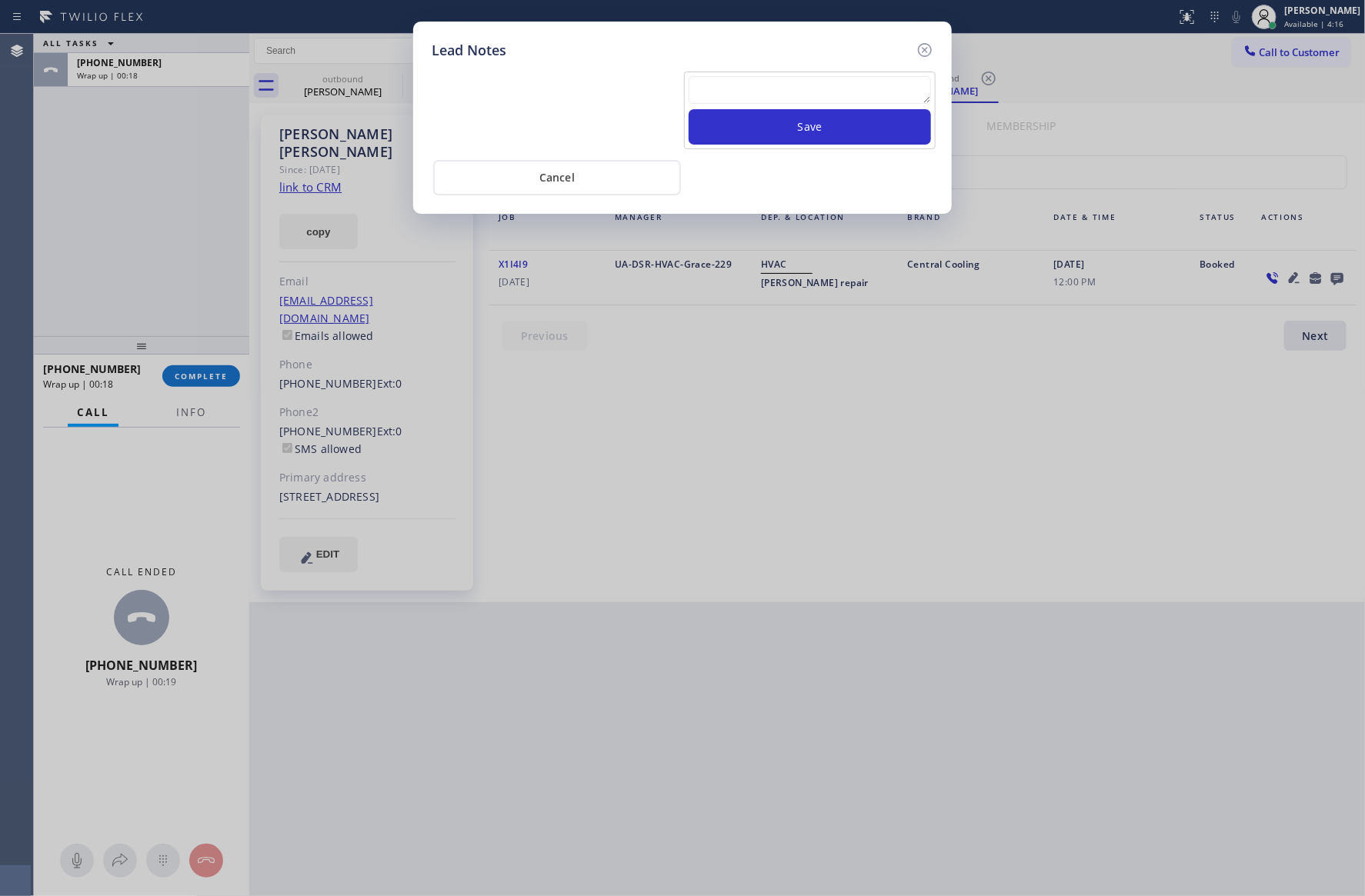
click at [818, 98] on textarea at bounding box center [809, 89] width 243 height 28
paste textarea "For the welcome call, please transfer the customer if they call back.""
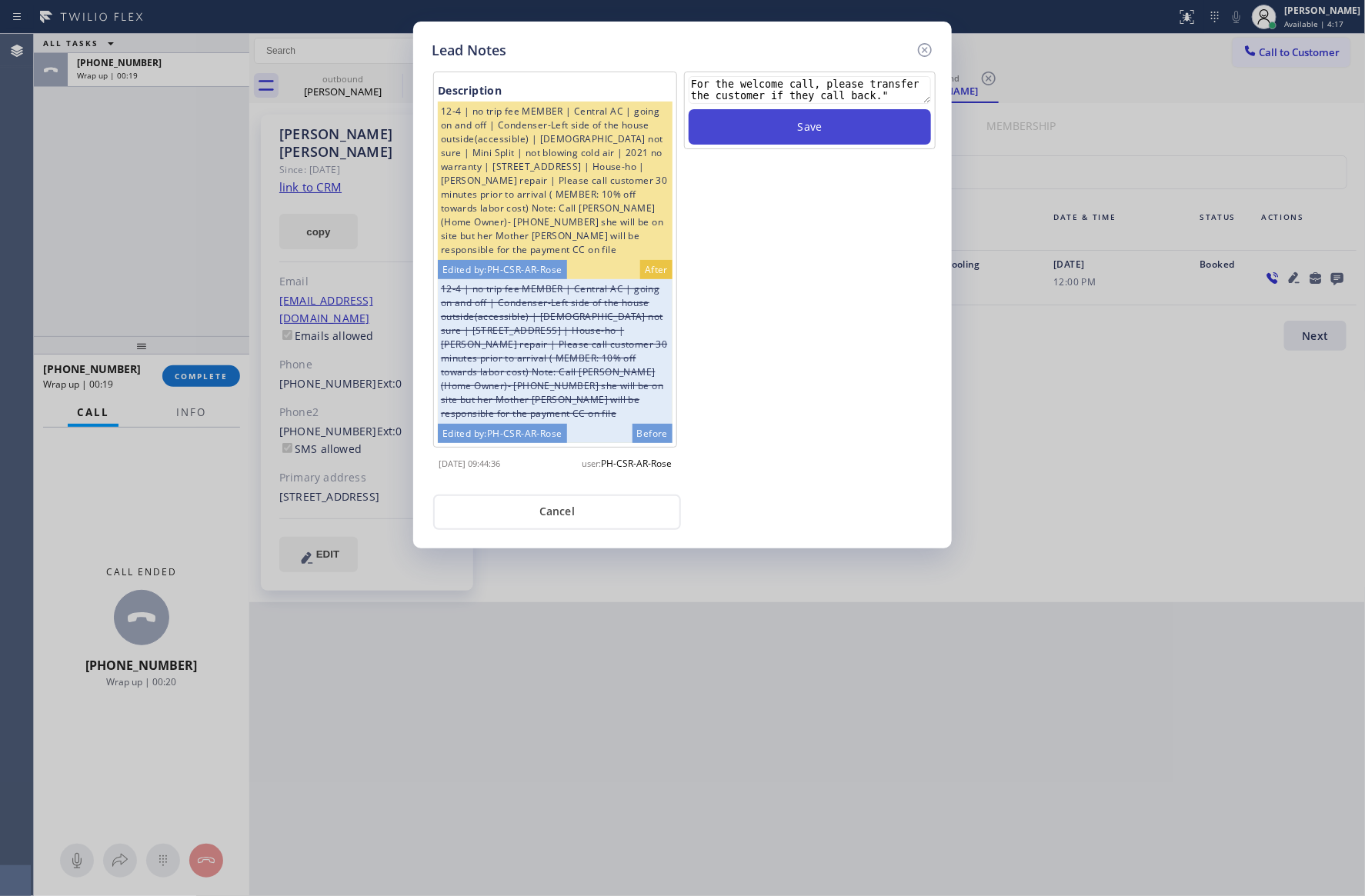
type textarea "For the welcome call, please transfer the customer if they call back.""
click at [822, 130] on button "Save" at bounding box center [809, 127] width 243 height 35
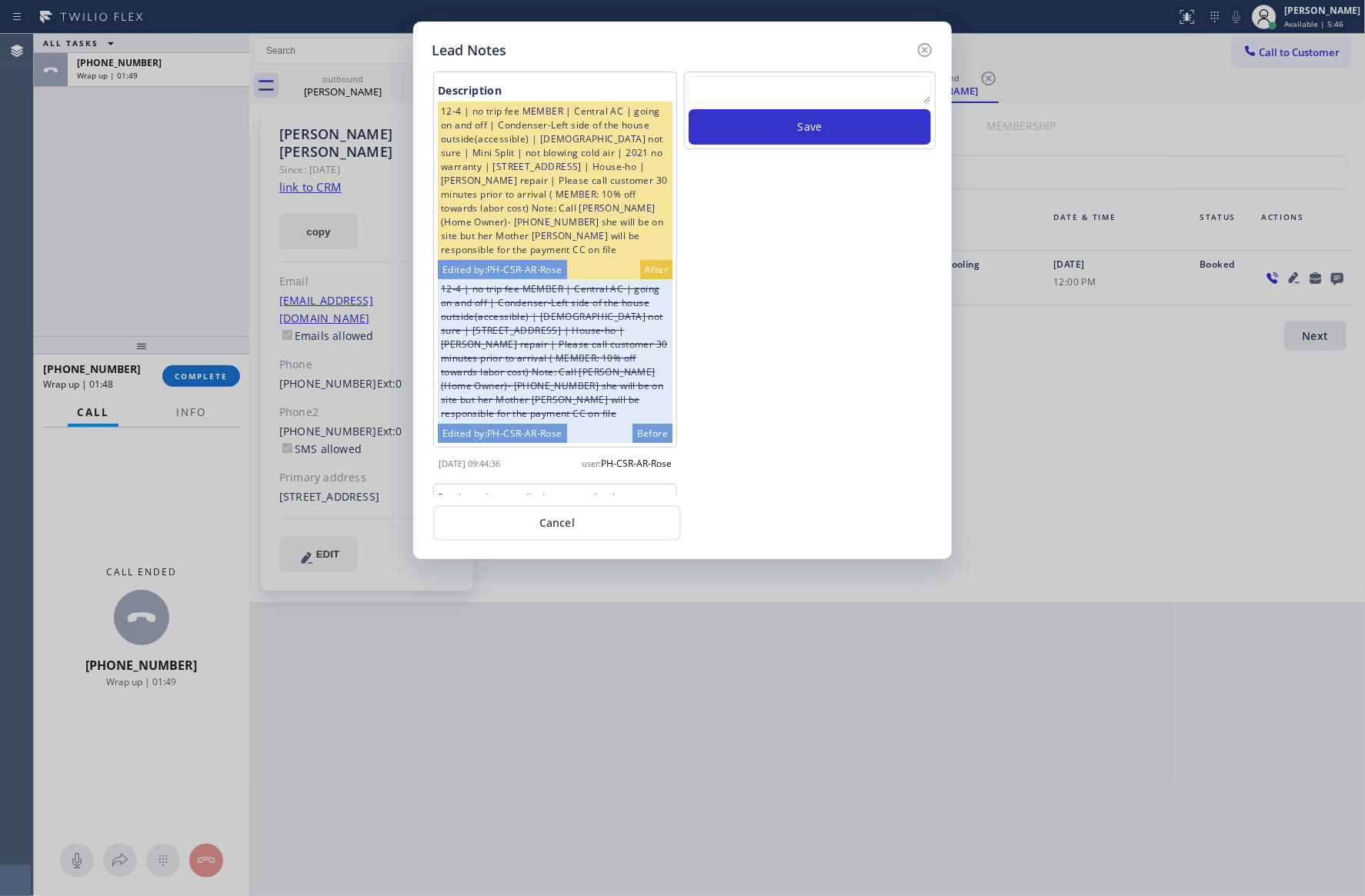
click at [776, 301] on div "Save" at bounding box center [809, 282] width 255 height 423
click at [581, 533] on button "Cancel" at bounding box center [556, 522] width 247 height 35
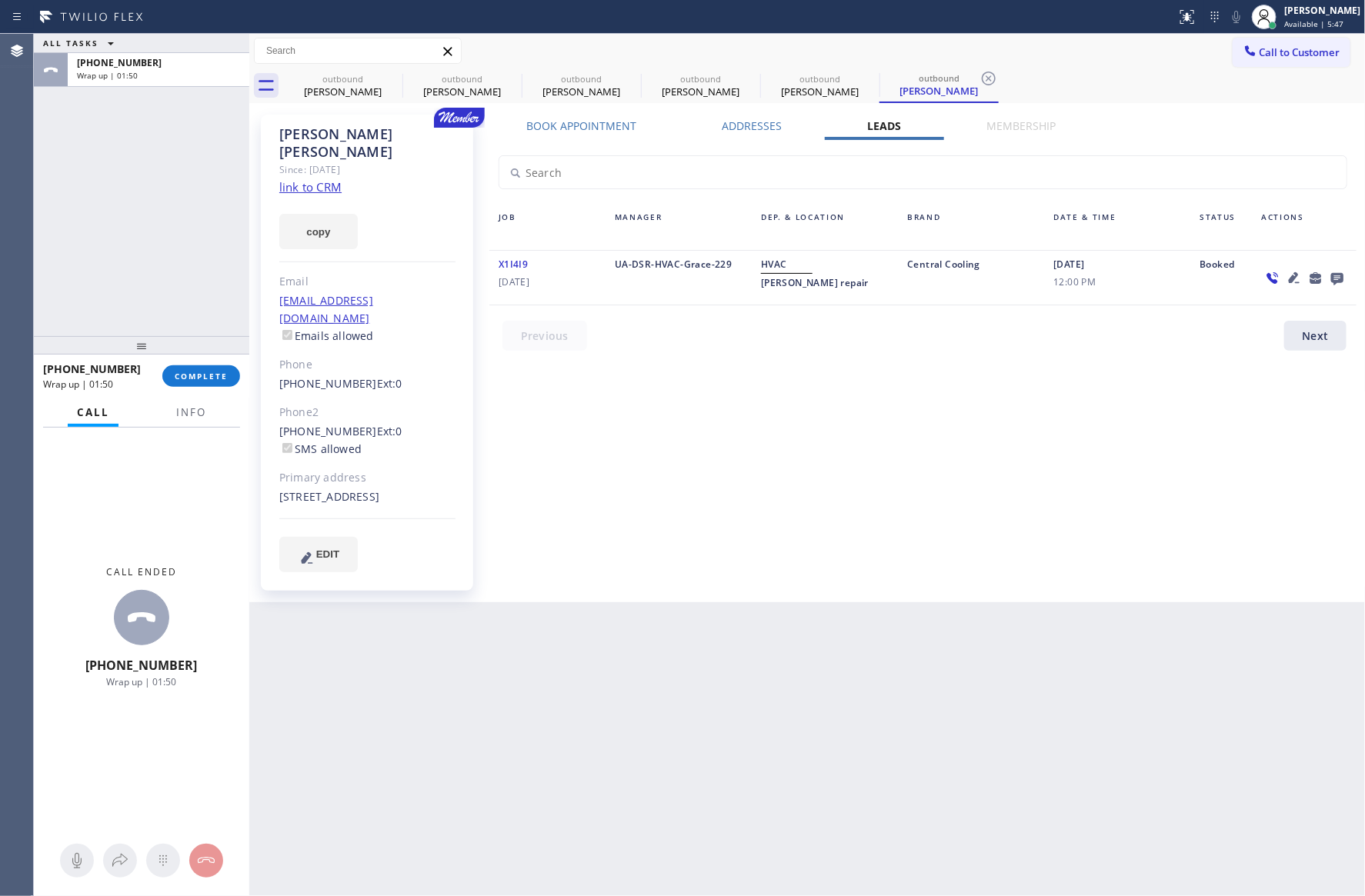
click at [171, 302] on div "ALL TASKS ALL TASKS ACTIVE TASKS TASKS IN WRAP UP +13107295933 Wrap up | 01:50" at bounding box center [142, 185] width 215 height 302
click at [712, 511] on div "Book Appointment Addresses Leads Membership Business location Home Alliance Mem…" at bounding box center [923, 359] width 878 height 480
drag, startPoint x: 144, startPoint y: 251, endPoint x: 144, endPoint y: 298, distance: 47.0
click at [144, 280] on div "ALL TASKS ALL TASKS ACTIVE TASKS TASKS IN WRAP UP +13107295933 Wrap up | 01:53" at bounding box center [142, 185] width 215 height 302
click at [183, 380] on span "COMPLETE" at bounding box center [202, 376] width 53 height 10
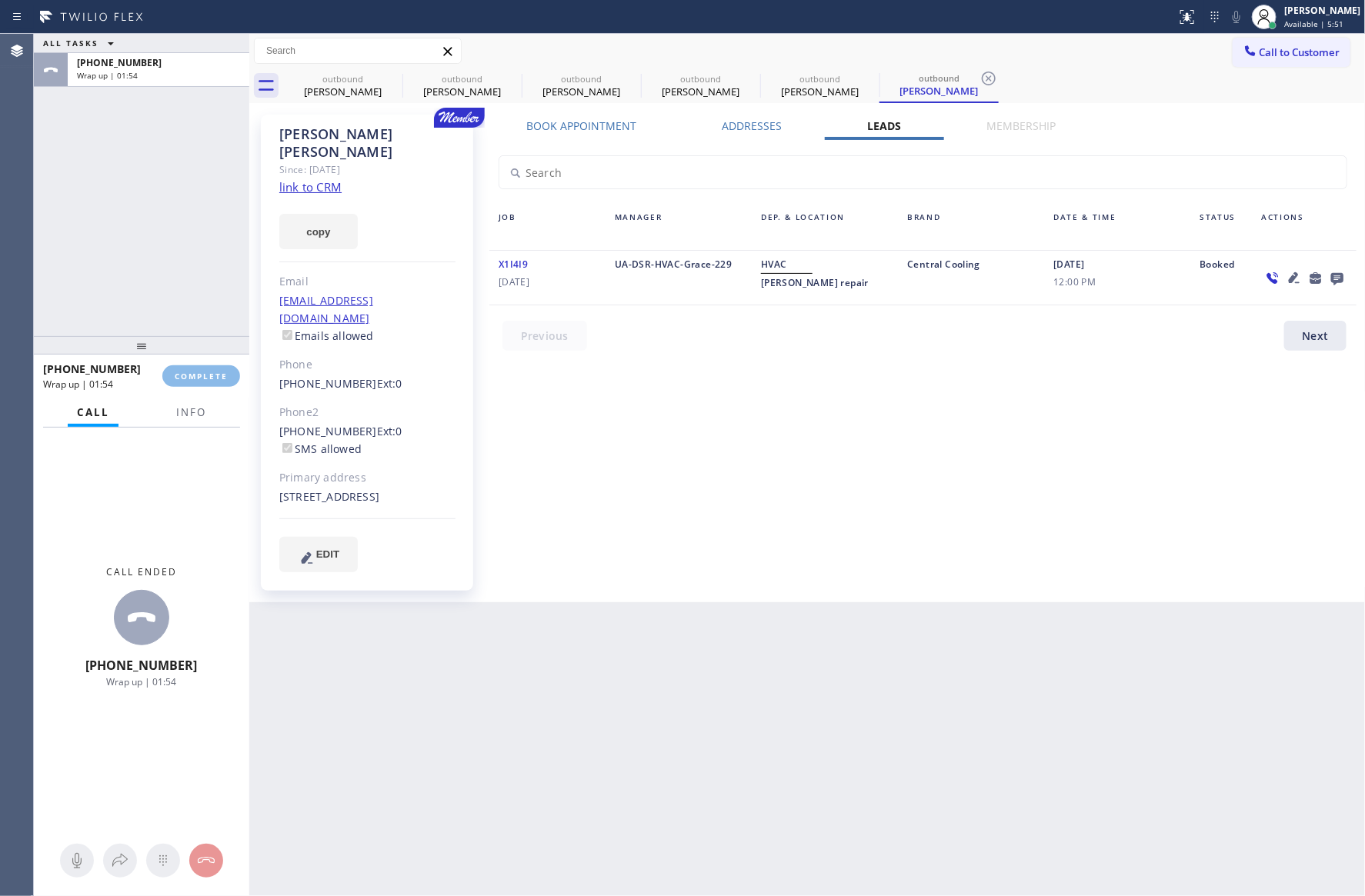
click at [194, 171] on div "ALL TASKS ALL TASKS ACTIVE TASKS TASKS IN WRAP UP +13107295933 Wrap up | 01:54" at bounding box center [142, 185] width 215 height 302
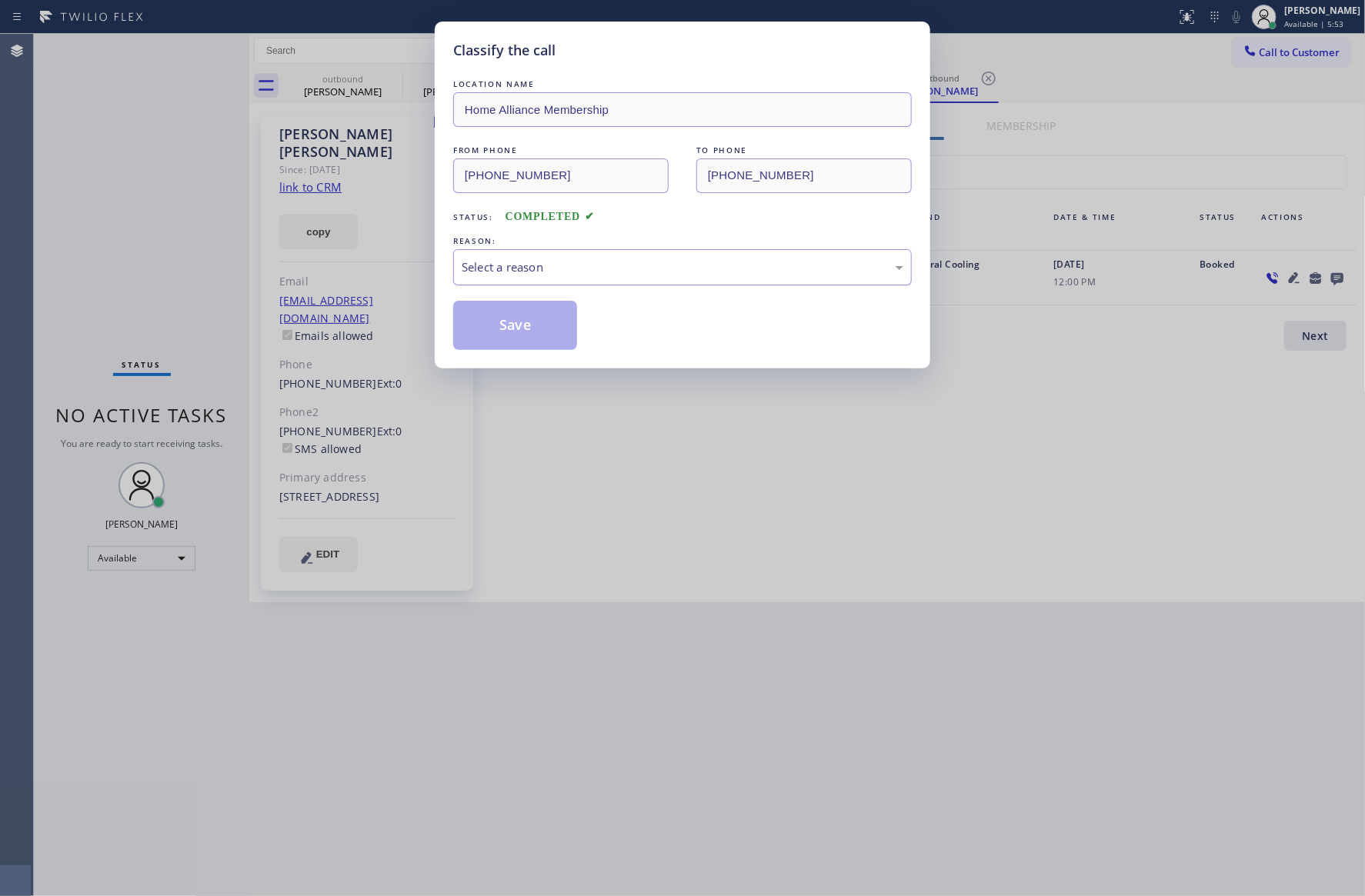
click at [483, 270] on div "Select a reason" at bounding box center [682, 267] width 441 height 18
click at [500, 328] on button "Save" at bounding box center [515, 325] width 124 height 49
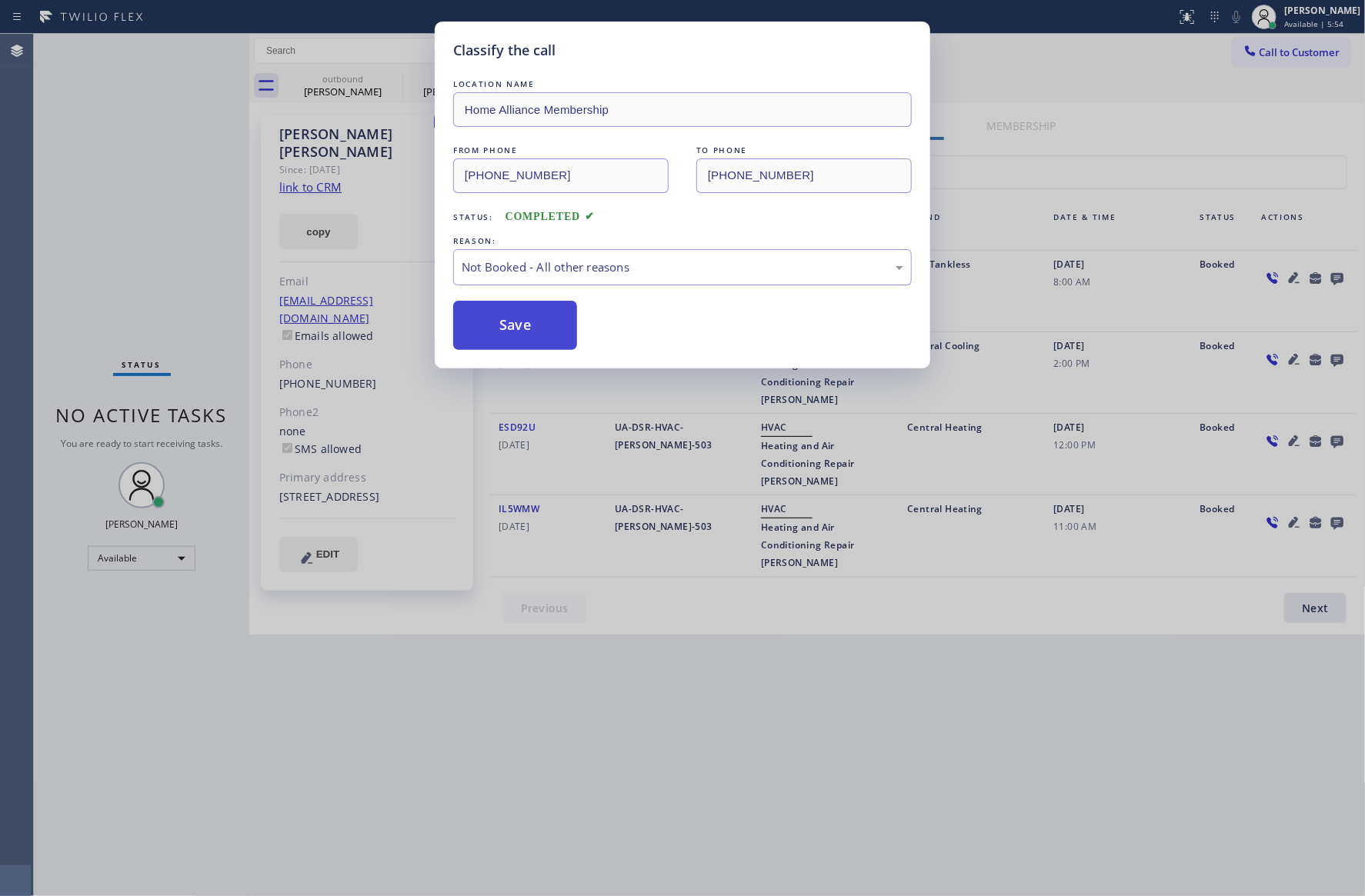
click at [503, 328] on button "Save" at bounding box center [515, 325] width 124 height 49
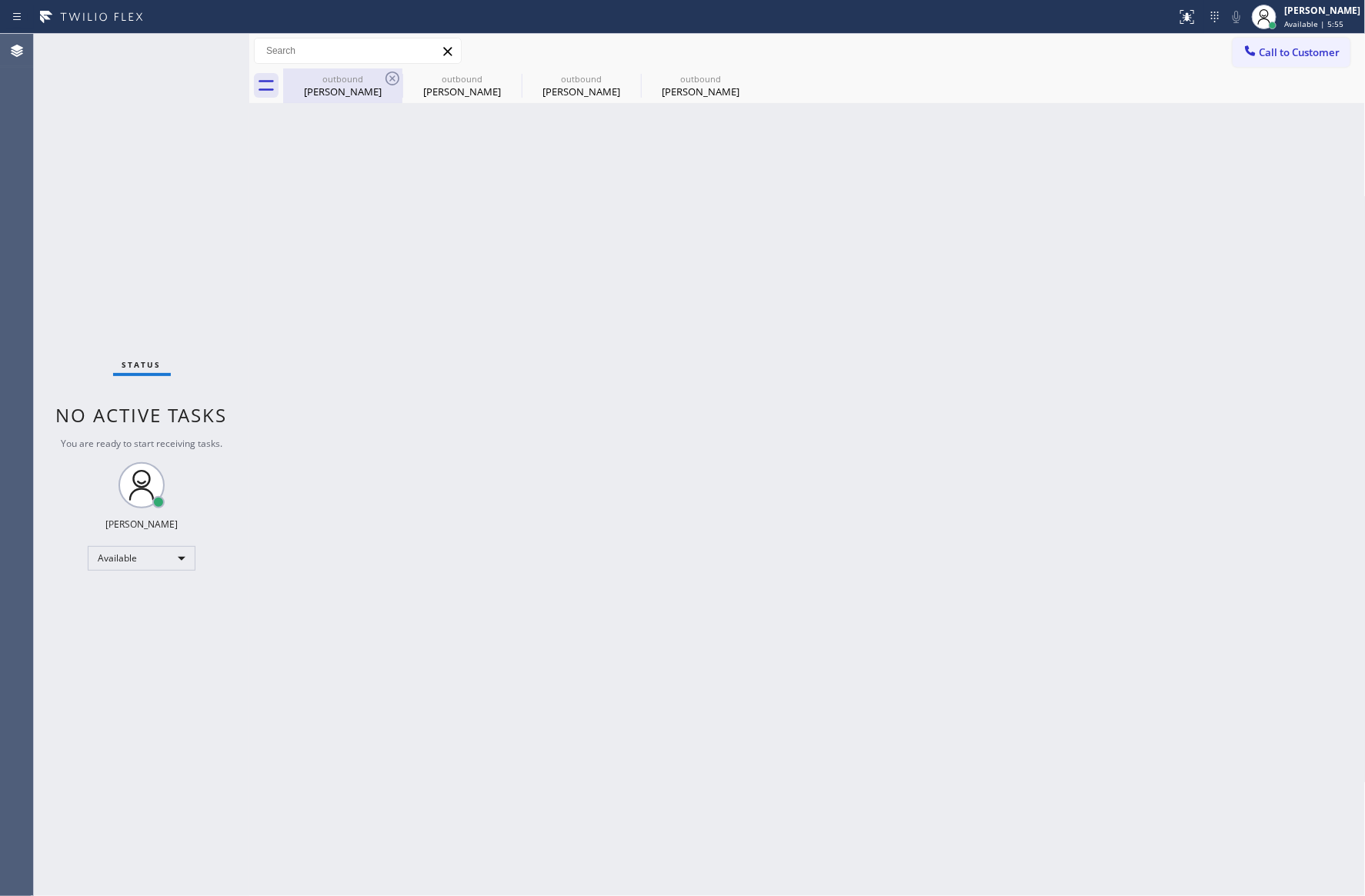
click at [310, 97] on div "Don Hubbard" at bounding box center [342, 91] width 116 height 14
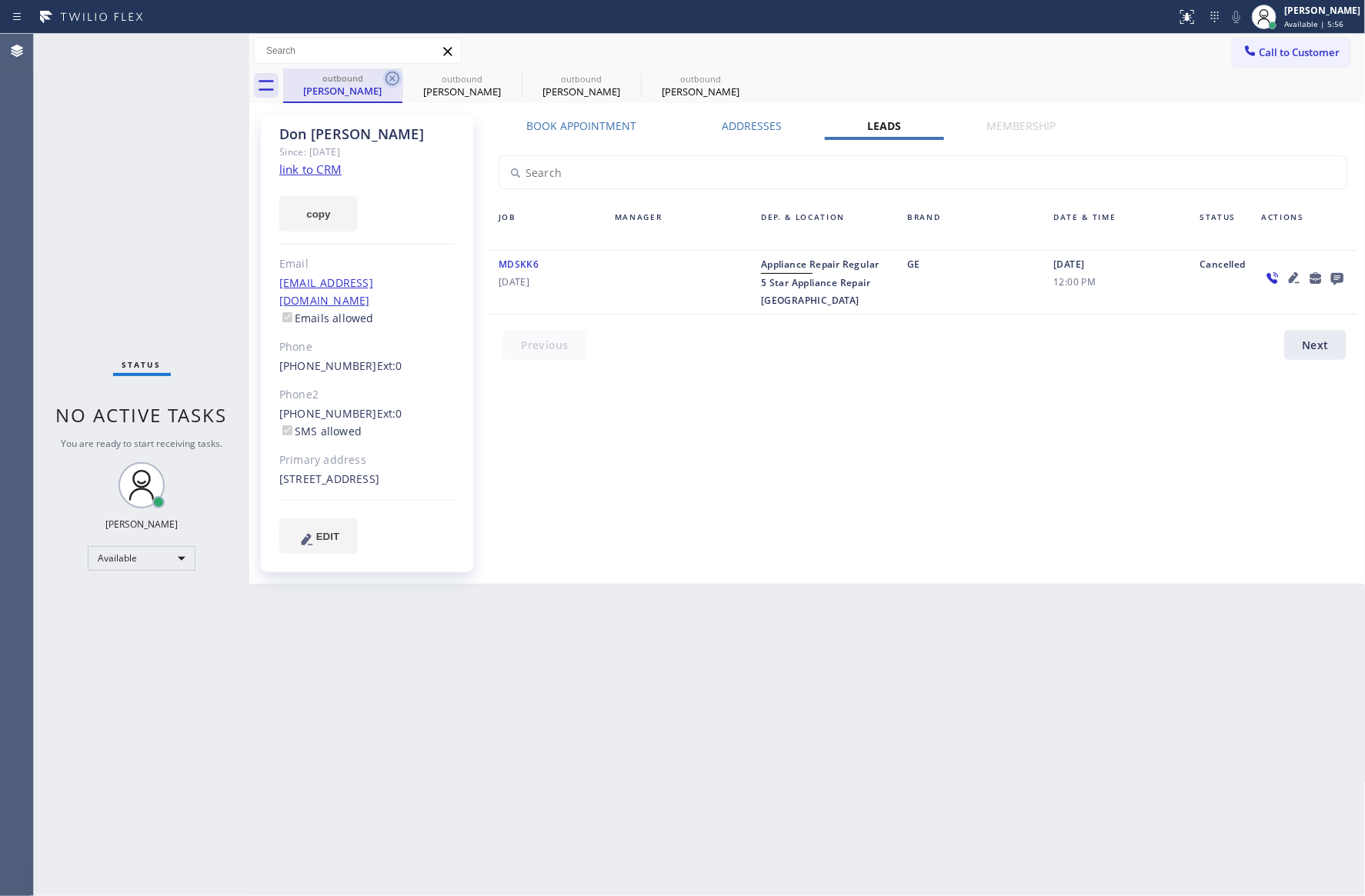
click at [398, 77] on icon at bounding box center [392, 78] width 14 height 14
click at [0, 0] on icon at bounding box center [0, 0] width 0 height 0
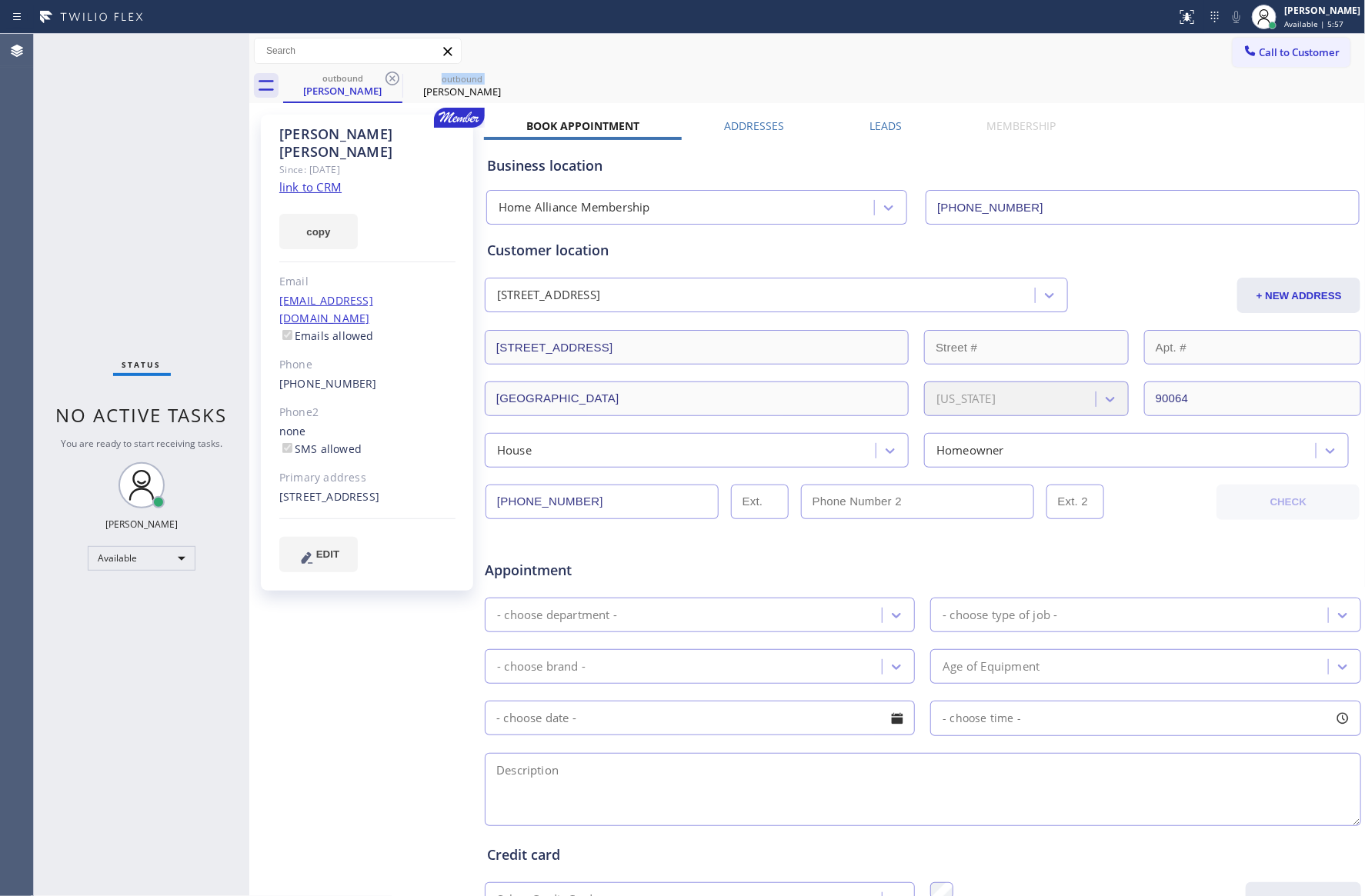
click at [398, 77] on icon at bounding box center [392, 78] width 14 height 14
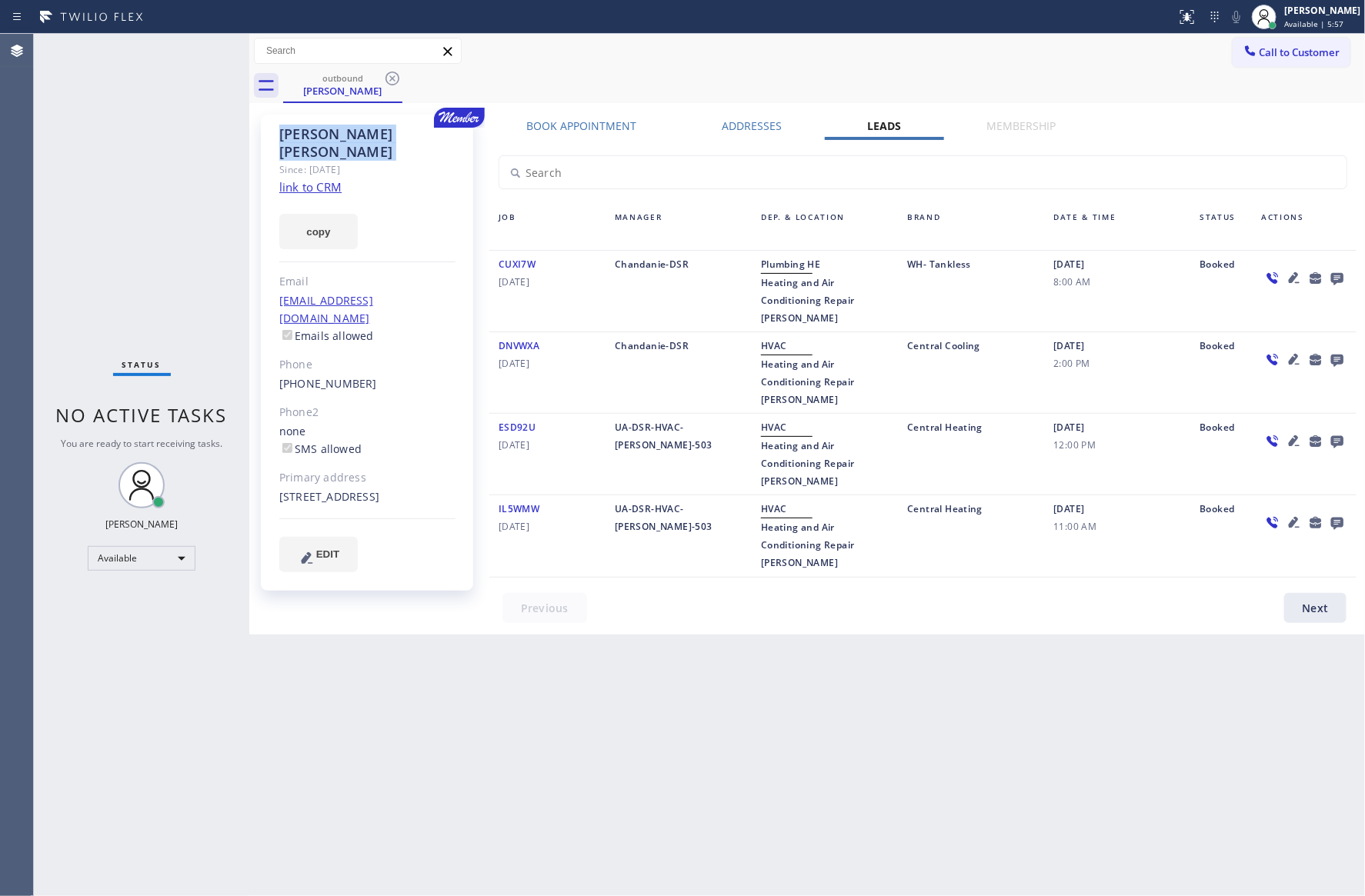
click at [398, 77] on icon at bounding box center [392, 78] width 14 height 14
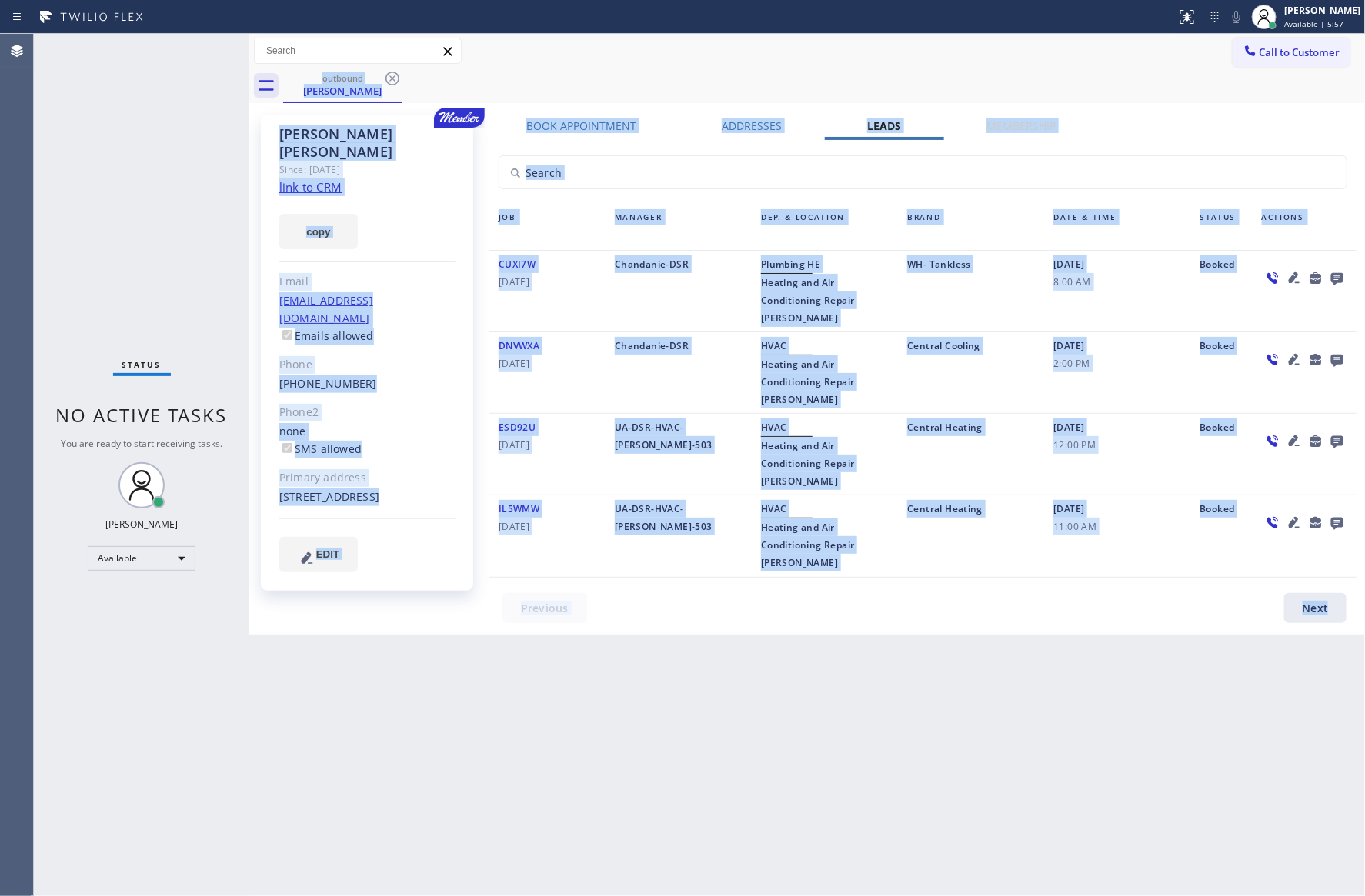
drag, startPoint x: 398, startPoint y: 77, endPoint x: 443, endPoint y: 84, distance: 45.5
click at [428, 82] on div "outbound Sherry Soong" at bounding box center [825, 86] width 1082 height 34
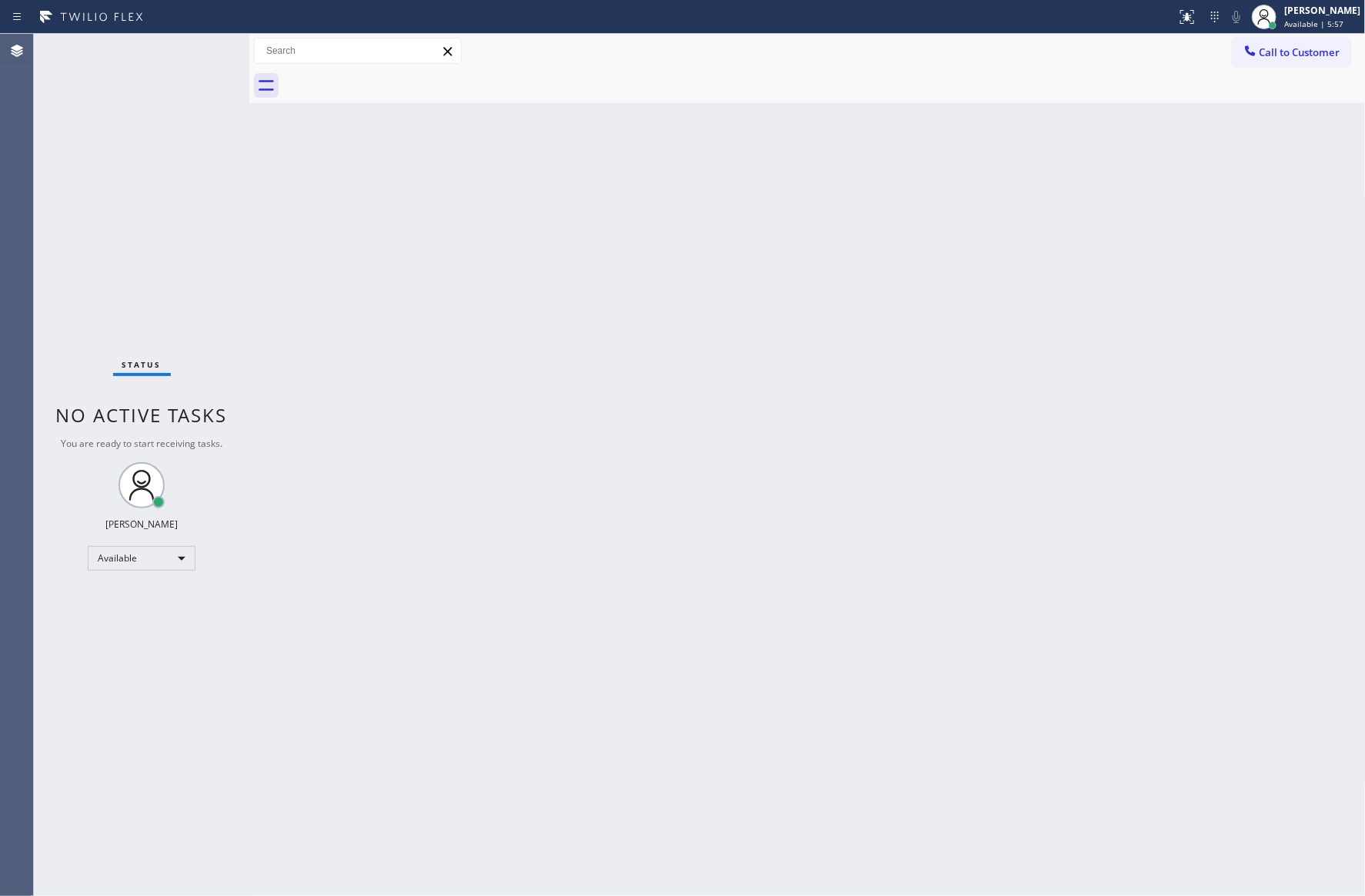
click at [730, 114] on div "Back to Dashboard Change Sender ID Customers Technicians Select a contact Outbo…" at bounding box center [807, 465] width 1116 height 863
click at [737, 388] on div "Back to Dashboard Change Sender ID Customers Technicians Select a contact Outbo…" at bounding box center [807, 465] width 1116 height 863
click at [1259, 58] on span "Call to Customer" at bounding box center [1299, 52] width 81 height 14
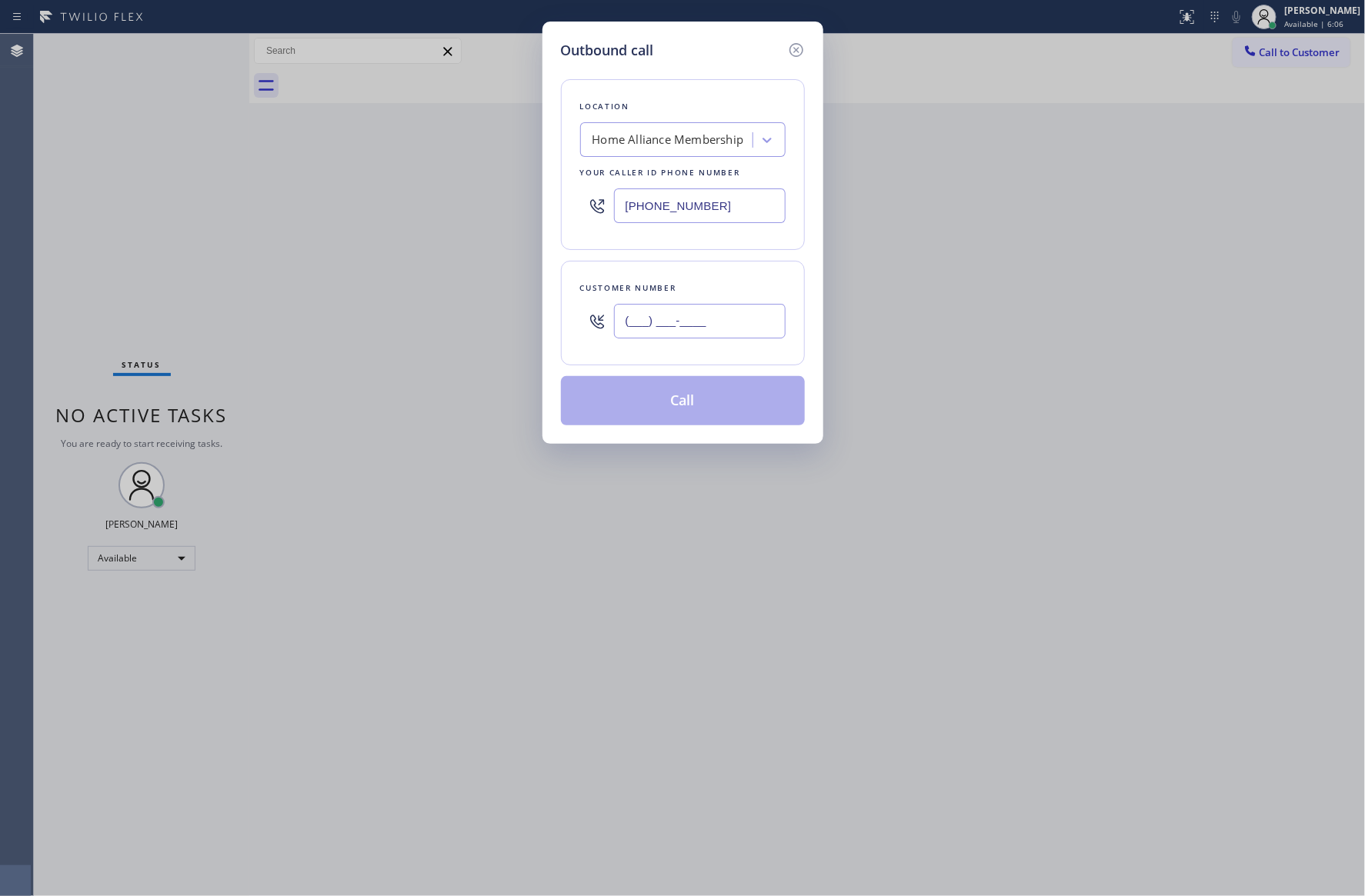
click at [743, 321] on input "(___) ___-____" at bounding box center [699, 321] width 171 height 34
paste input "310) 218-9177"
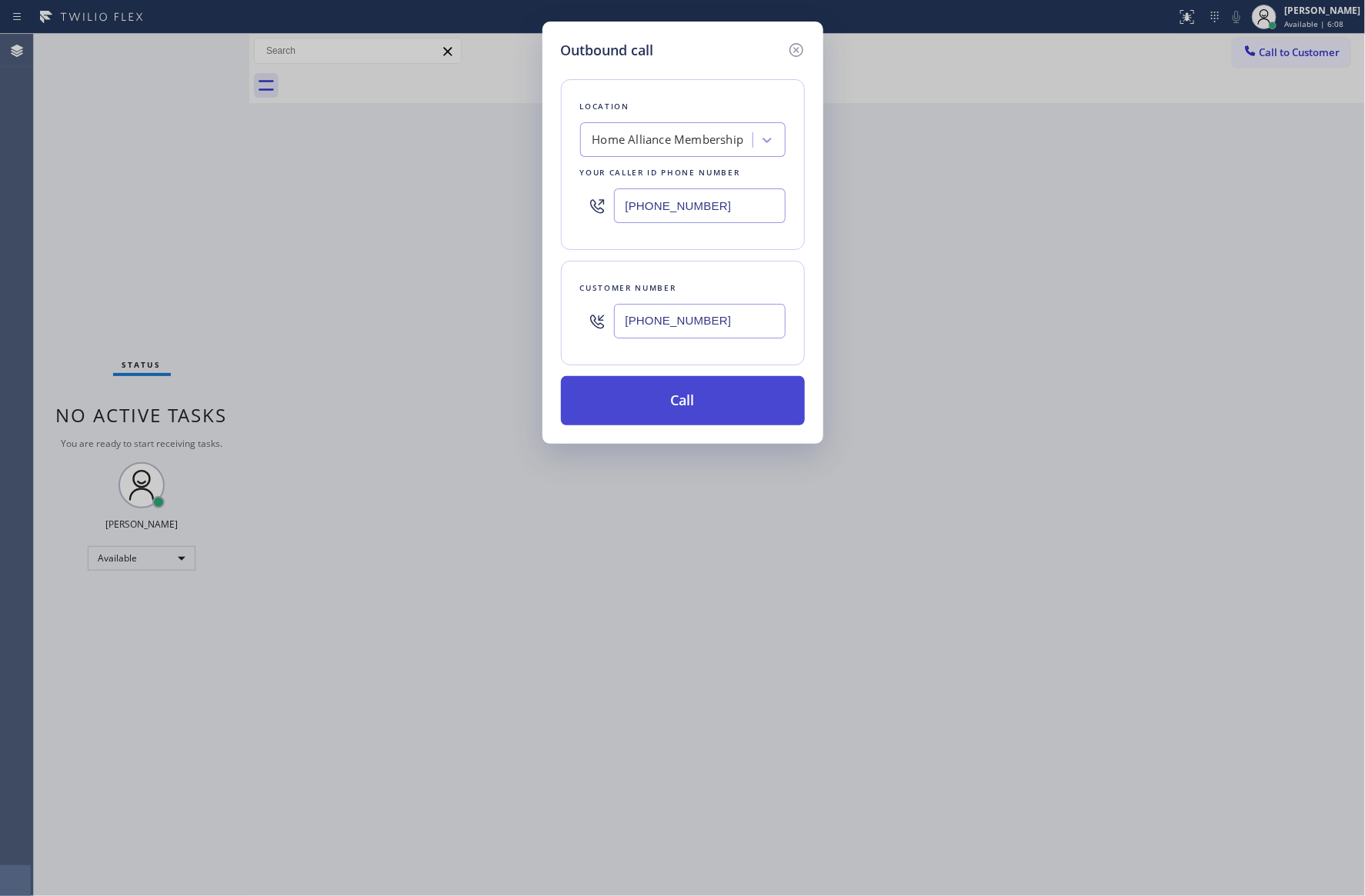
type input "(310) 218-9177"
click at [730, 416] on button "Call" at bounding box center [683, 400] width 244 height 49
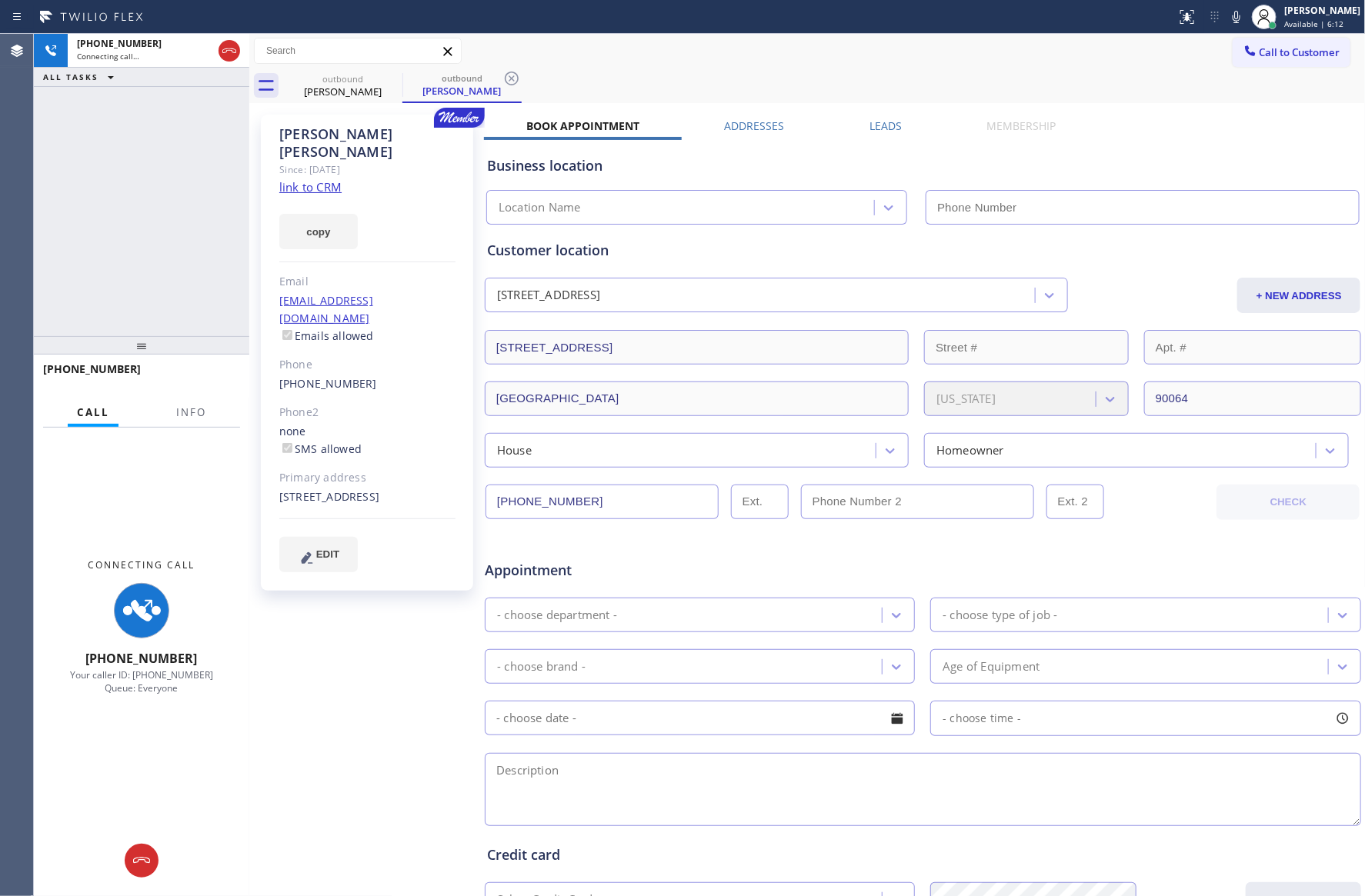
click at [312, 179] on link "link to CRM" at bounding box center [311, 186] width 63 height 15
type input "[PHONE_NUMBER]"
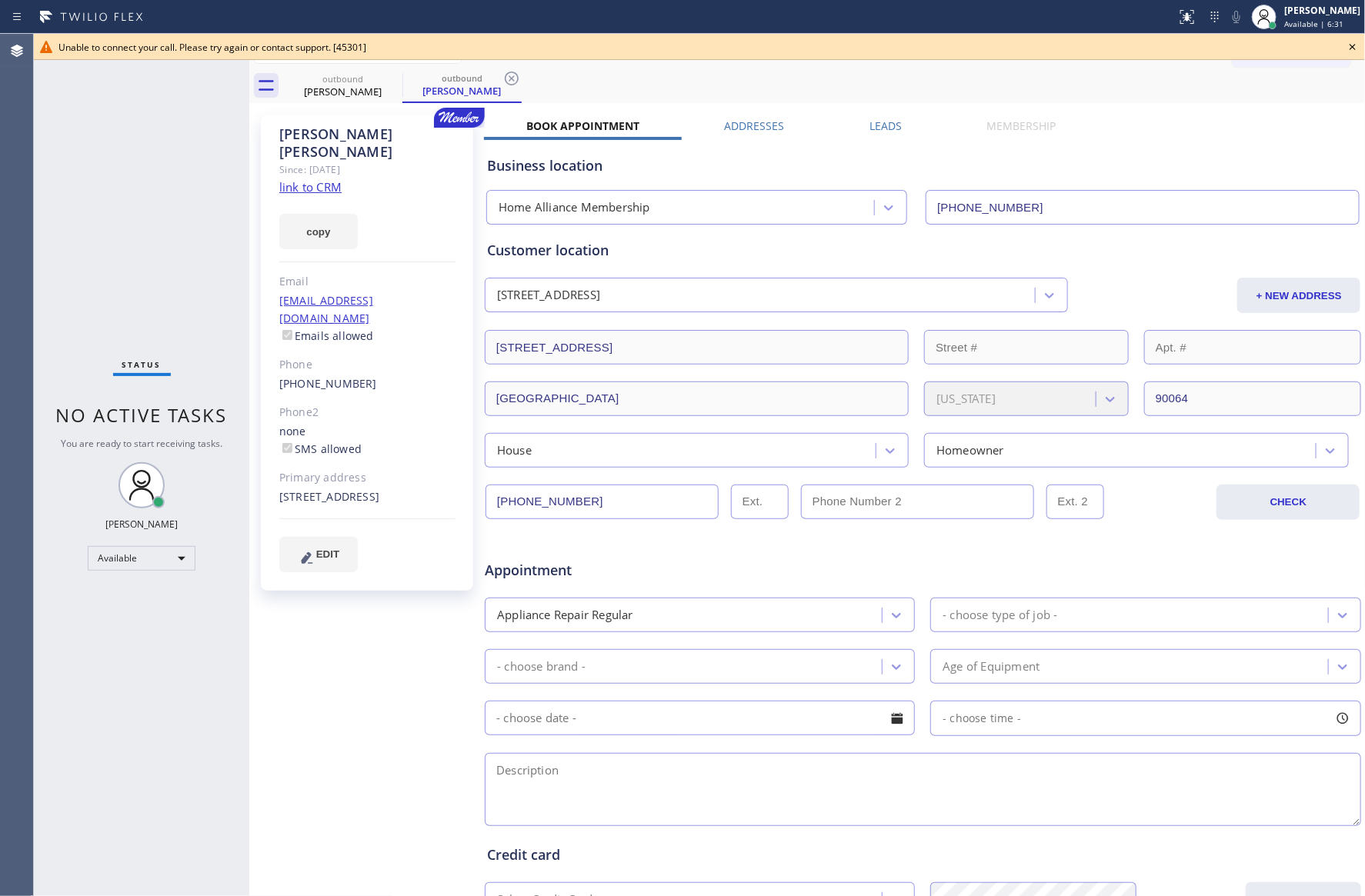
drag, startPoint x: 1263, startPoint y: 165, endPoint x: 1345, endPoint y: 63, distance: 130.9
click at [1279, 152] on div "Business location Home Alliance Membership (855) 946-3605" at bounding box center [923, 182] width 878 height 85
click at [1361, 49] on icon at bounding box center [1352, 47] width 18 height 18
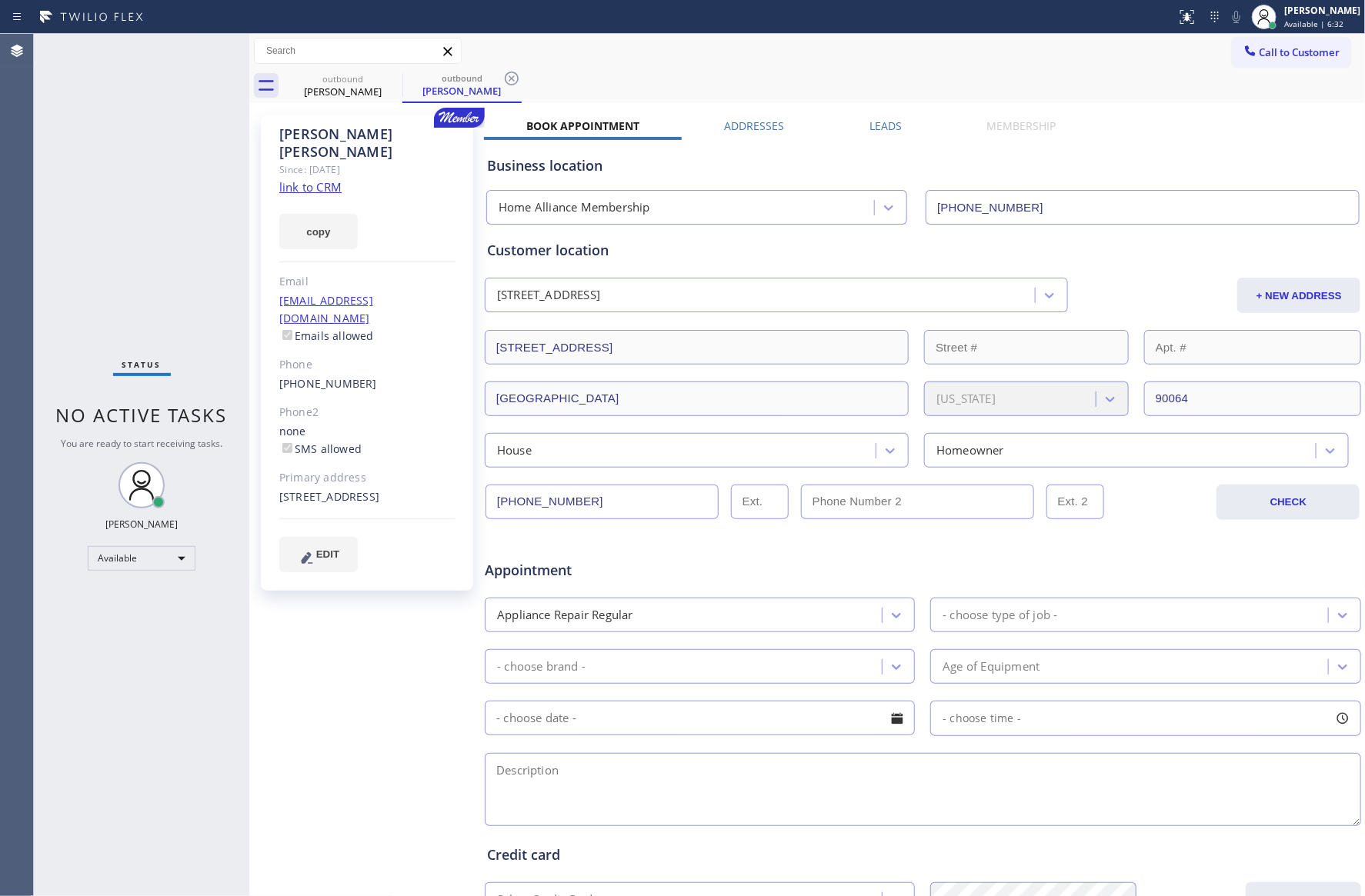
click at [1249, 63] on button "Call to Customer" at bounding box center [1292, 52] width 118 height 29
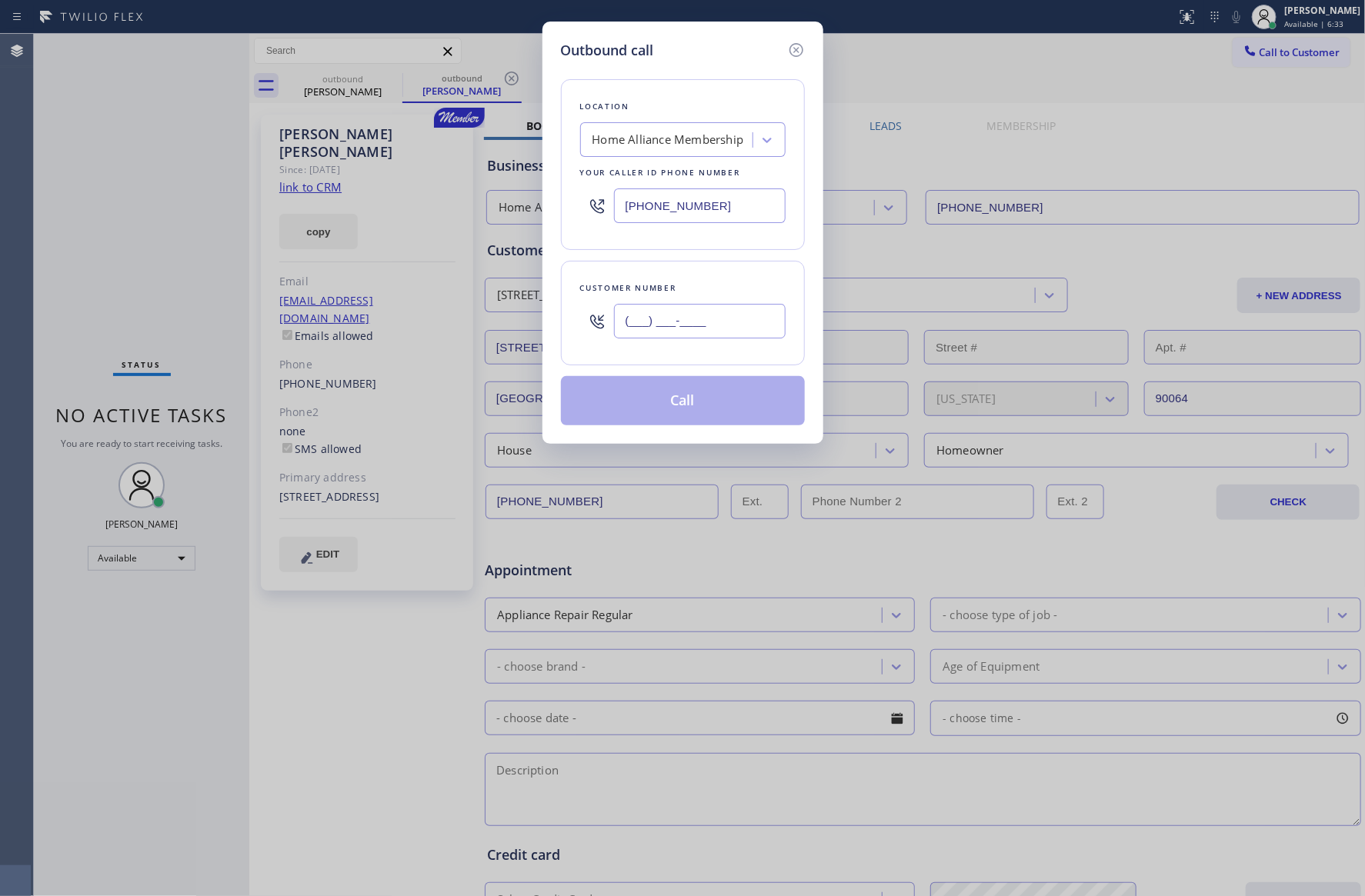
click at [743, 330] on input "(___) ___-____" at bounding box center [699, 321] width 171 height 34
paste input "215) 715-8549"
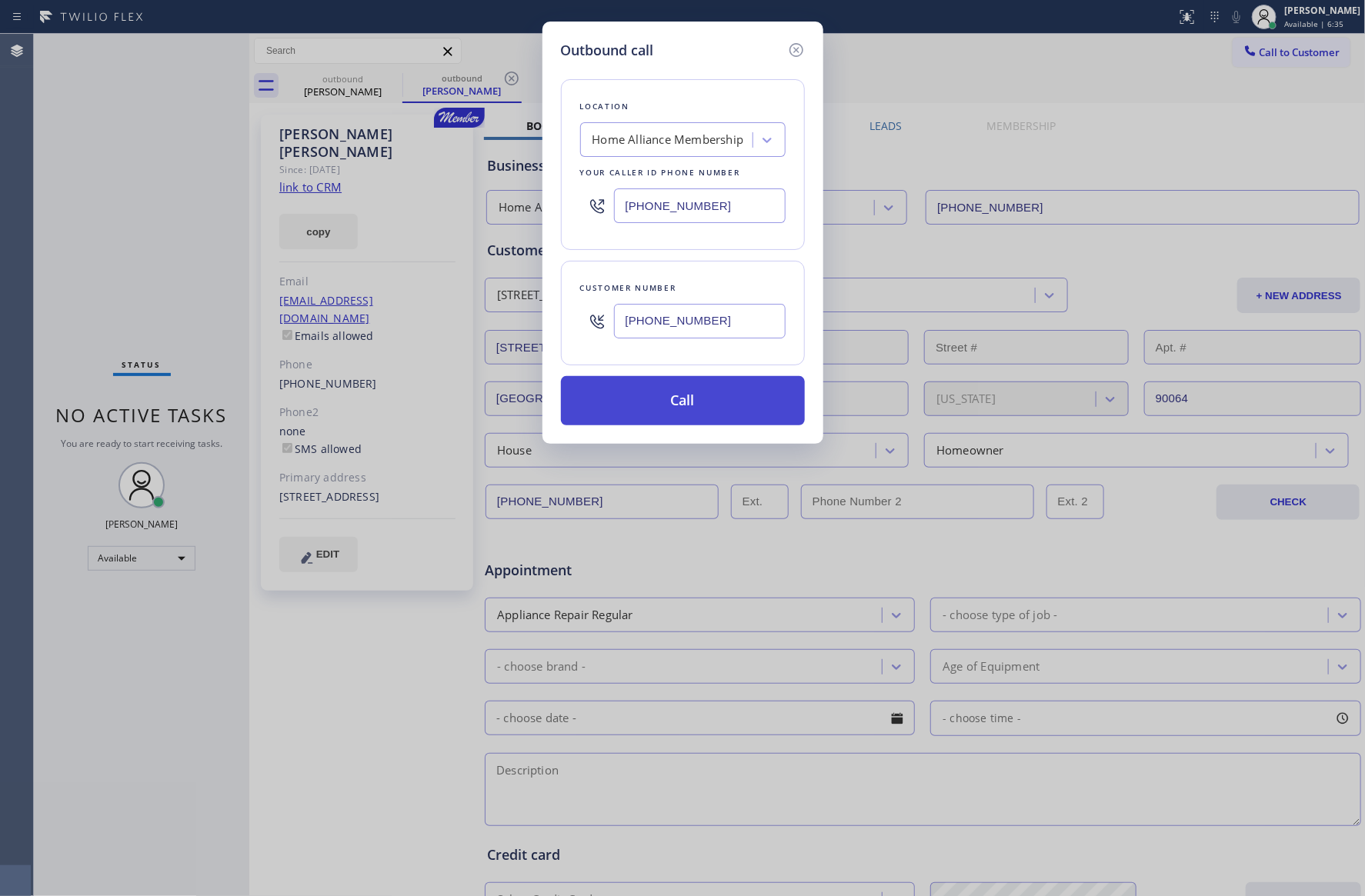
click at [707, 409] on button "Call" at bounding box center [683, 400] width 244 height 49
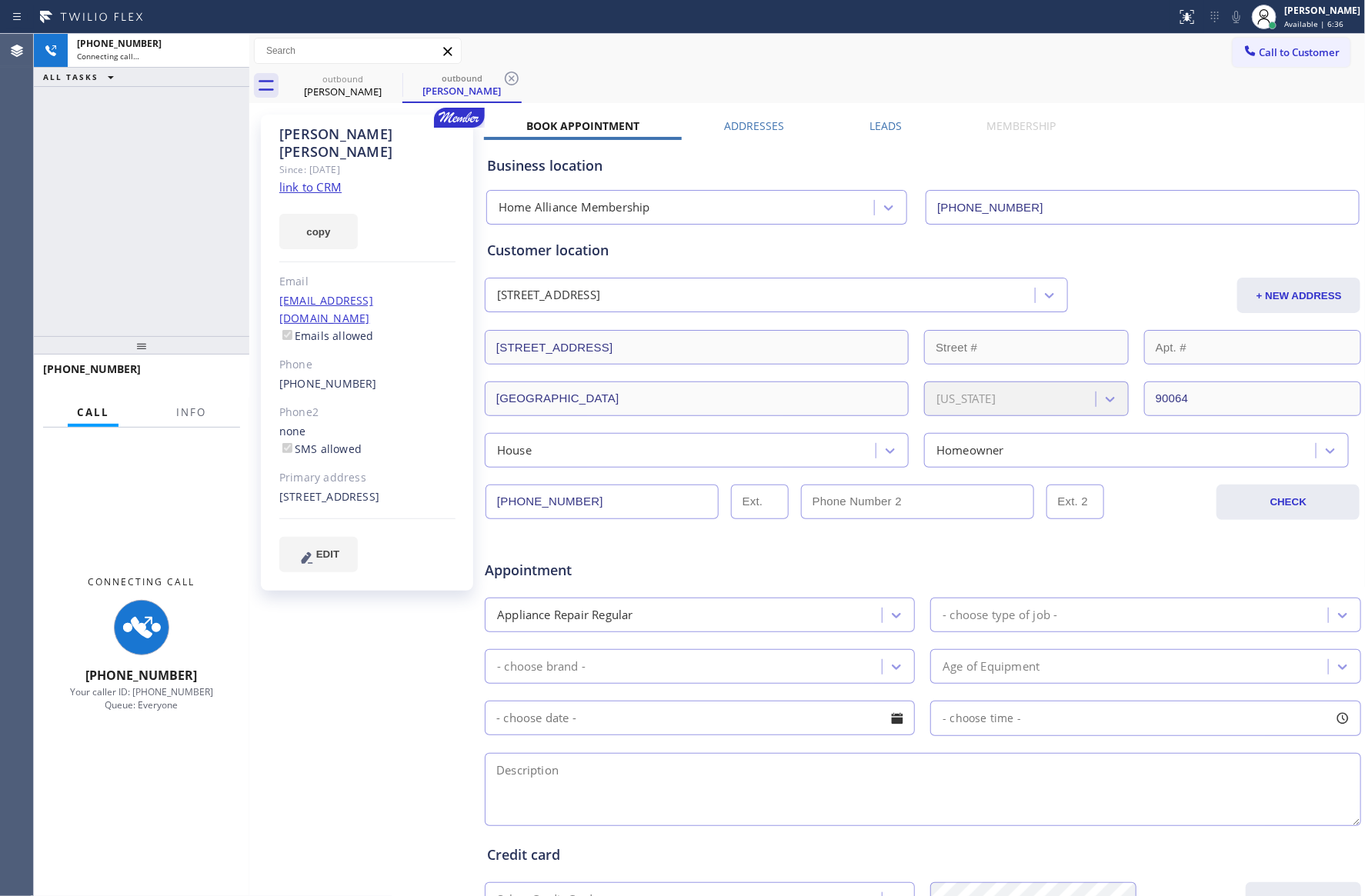
click at [187, 261] on div "+12157158549 Connecting call… ALL TASKS ALL TASKS ACTIVE TASKS TASKS IN WRAP UP" at bounding box center [142, 185] width 215 height 302
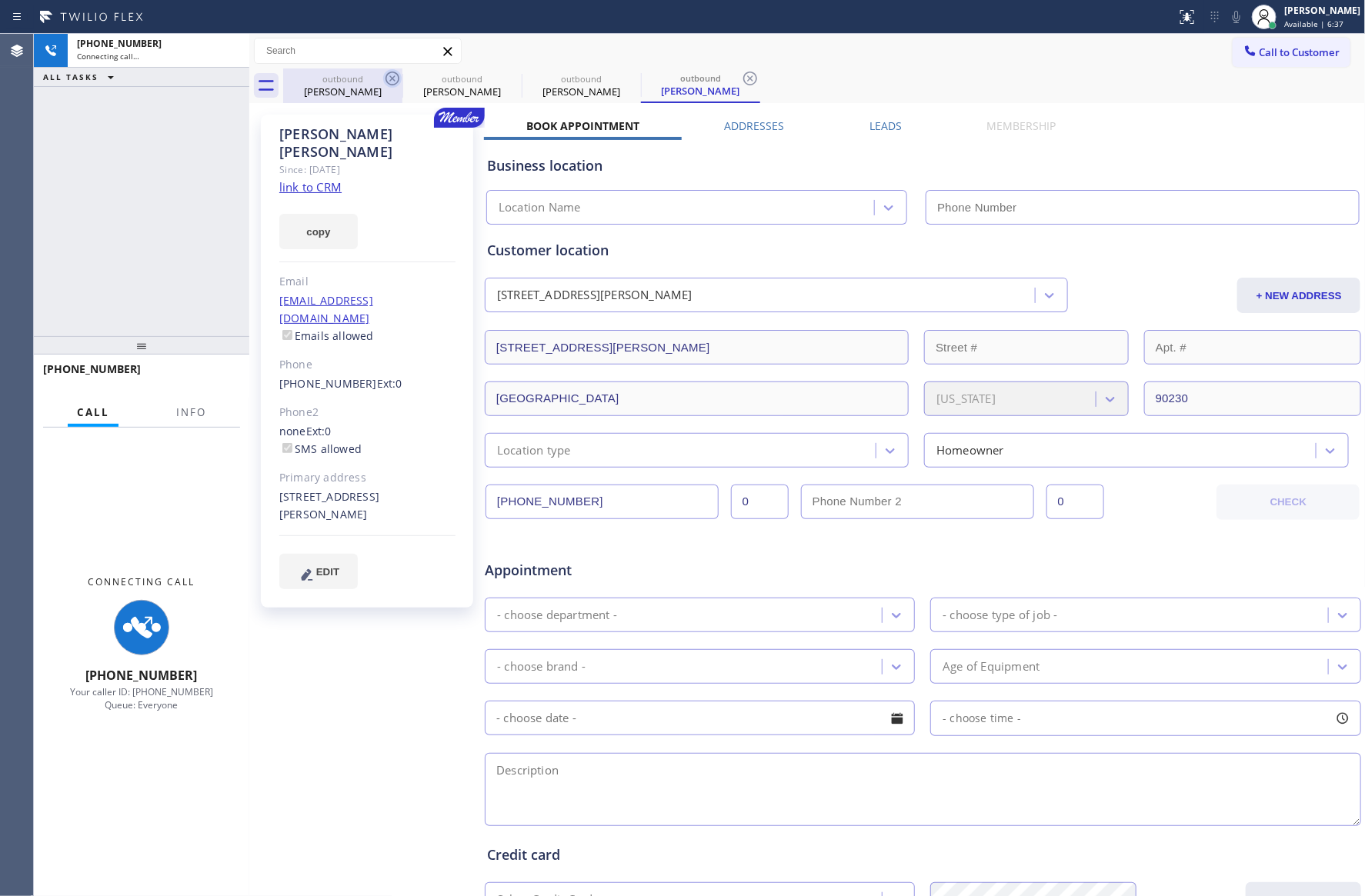
drag, startPoint x: 347, startPoint y: 83, endPoint x: 388, endPoint y: 88, distance: 41.3
click at [352, 83] on div "outbound" at bounding box center [342, 79] width 116 height 11
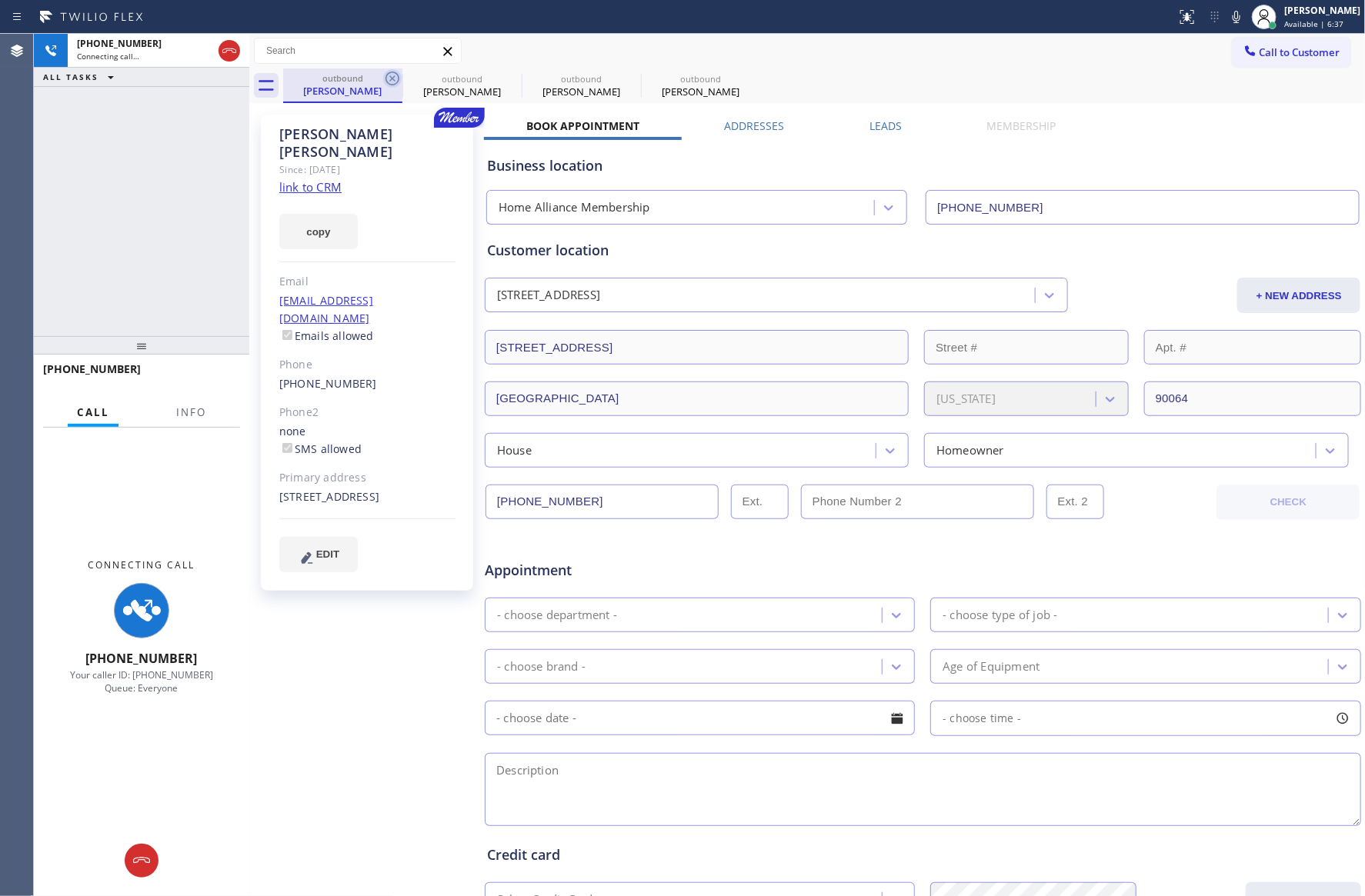
click at [391, 81] on icon at bounding box center [392, 78] width 18 height 18
click at [0, 0] on icon at bounding box center [0, 0] width 0 height 0
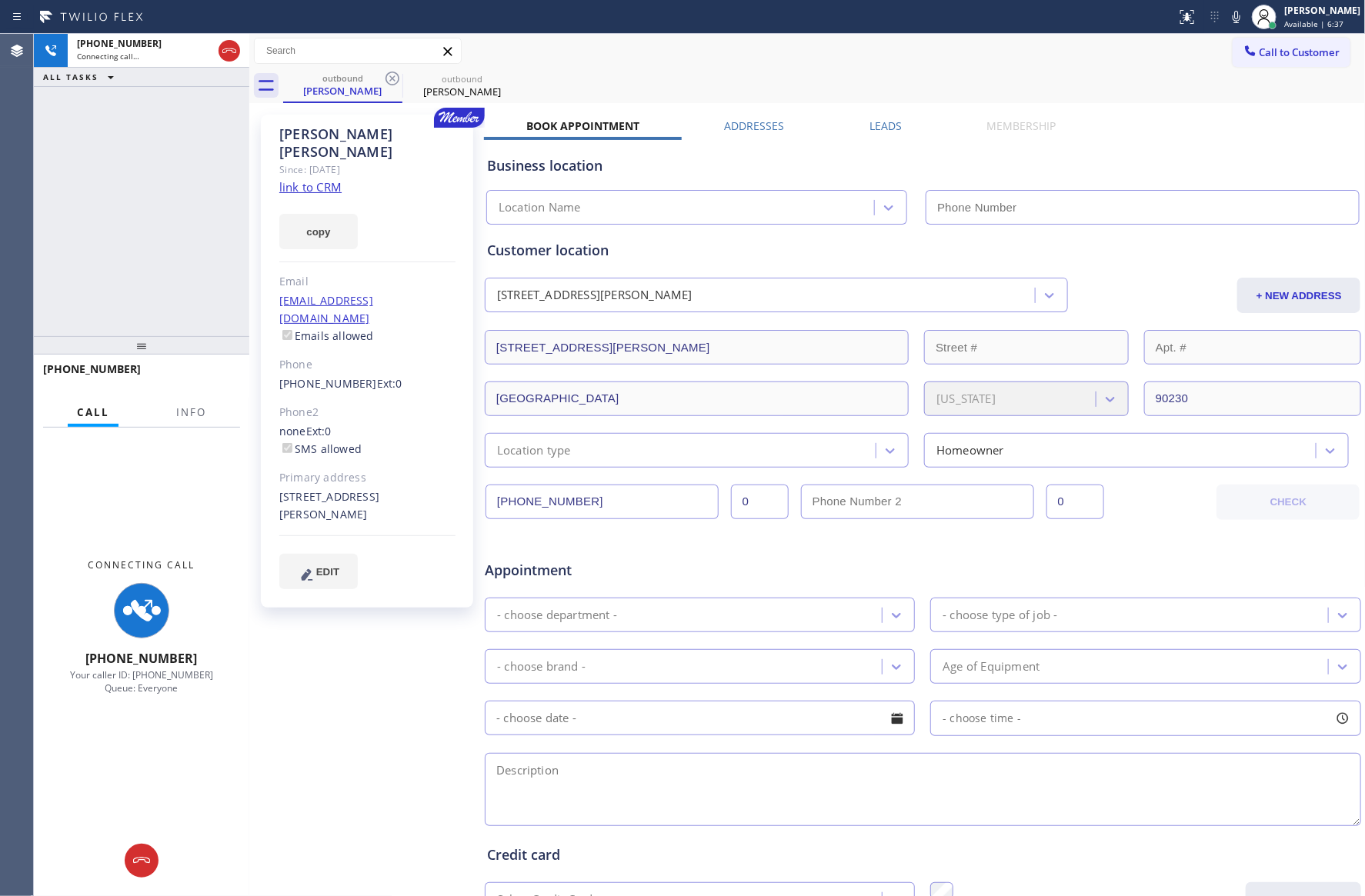
click at [391, 81] on icon at bounding box center [392, 78] width 18 height 18
click at [0, 0] on icon at bounding box center [0, 0] width 0 height 0
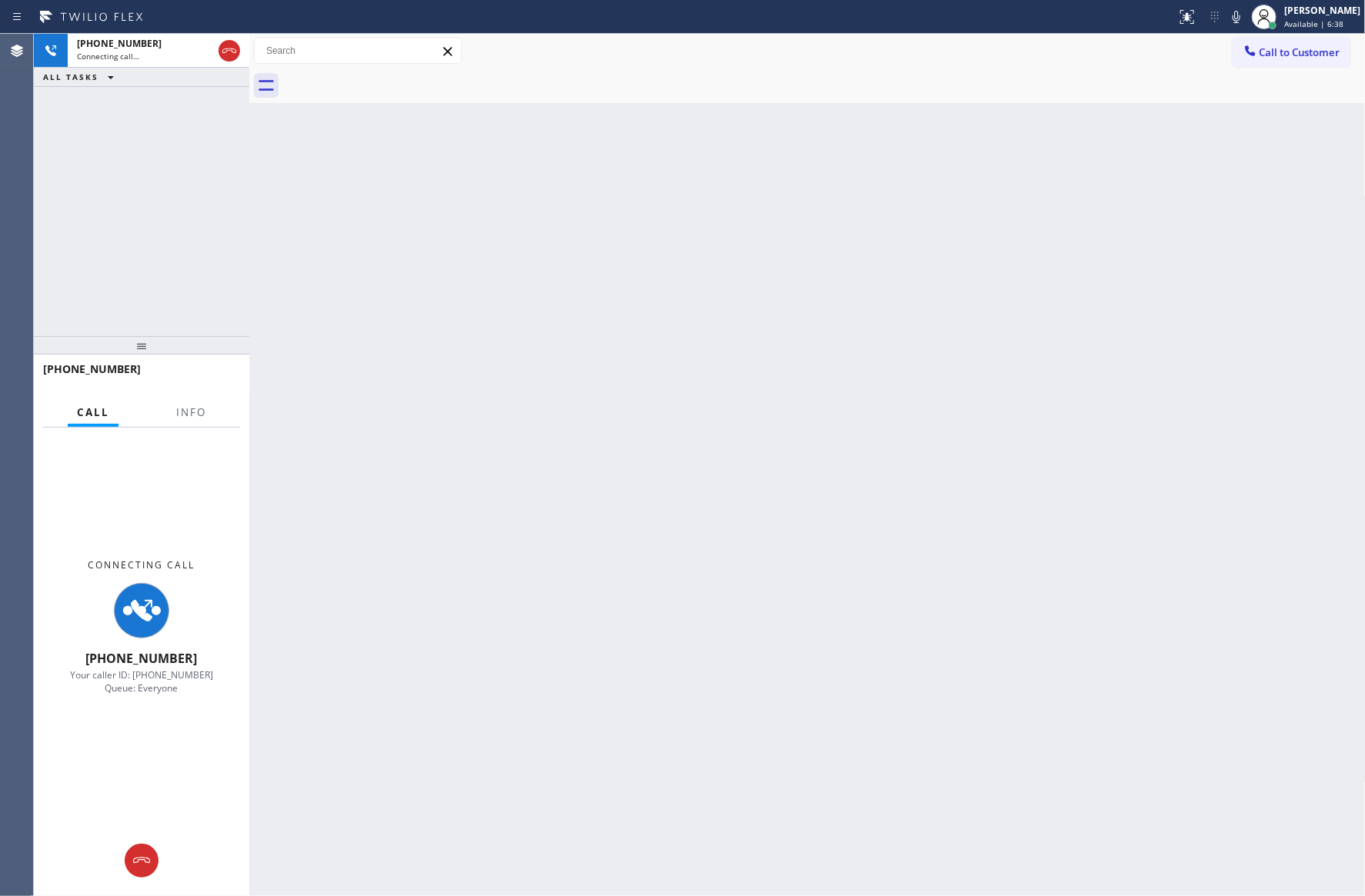
click at [199, 231] on div "+12157158549 Connecting call… ALL TASKS ALL TASKS ACTIVE TASKS TASKS IN WRAP UP" at bounding box center [142, 185] width 215 height 302
click at [833, 404] on div "Back to Dashboard Change Sender ID Customers Technicians Select a contact Outbo…" at bounding box center [807, 465] width 1116 height 863
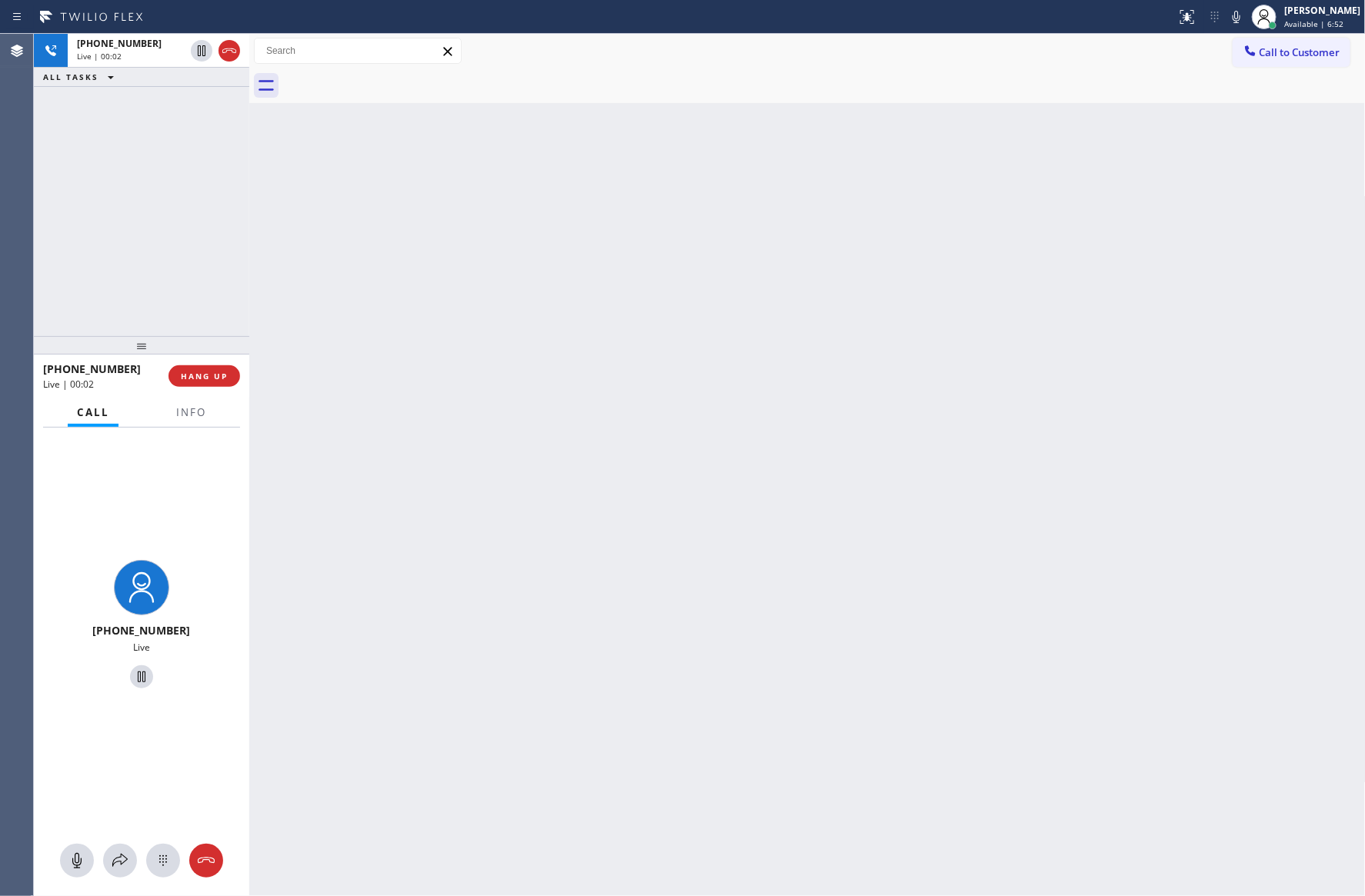
drag, startPoint x: 653, startPoint y: 536, endPoint x: 575, endPoint y: 545, distance: 78.5
click at [653, 536] on div "Back to Dashboard Change Sender ID Customers Technicians Select a contact Outbo…" at bounding box center [807, 465] width 1116 height 863
click at [131, 255] on div "+12157158549 Live | 00:03 ALL TASKS ALL TASKS ACTIVE TASKS TASKS IN WRAP UP" at bounding box center [142, 185] width 215 height 302
click at [195, 374] on span "HANG UP" at bounding box center [204, 376] width 47 height 10
drag, startPoint x: 152, startPoint y: 260, endPoint x: 228, endPoint y: 296, distance: 84.1
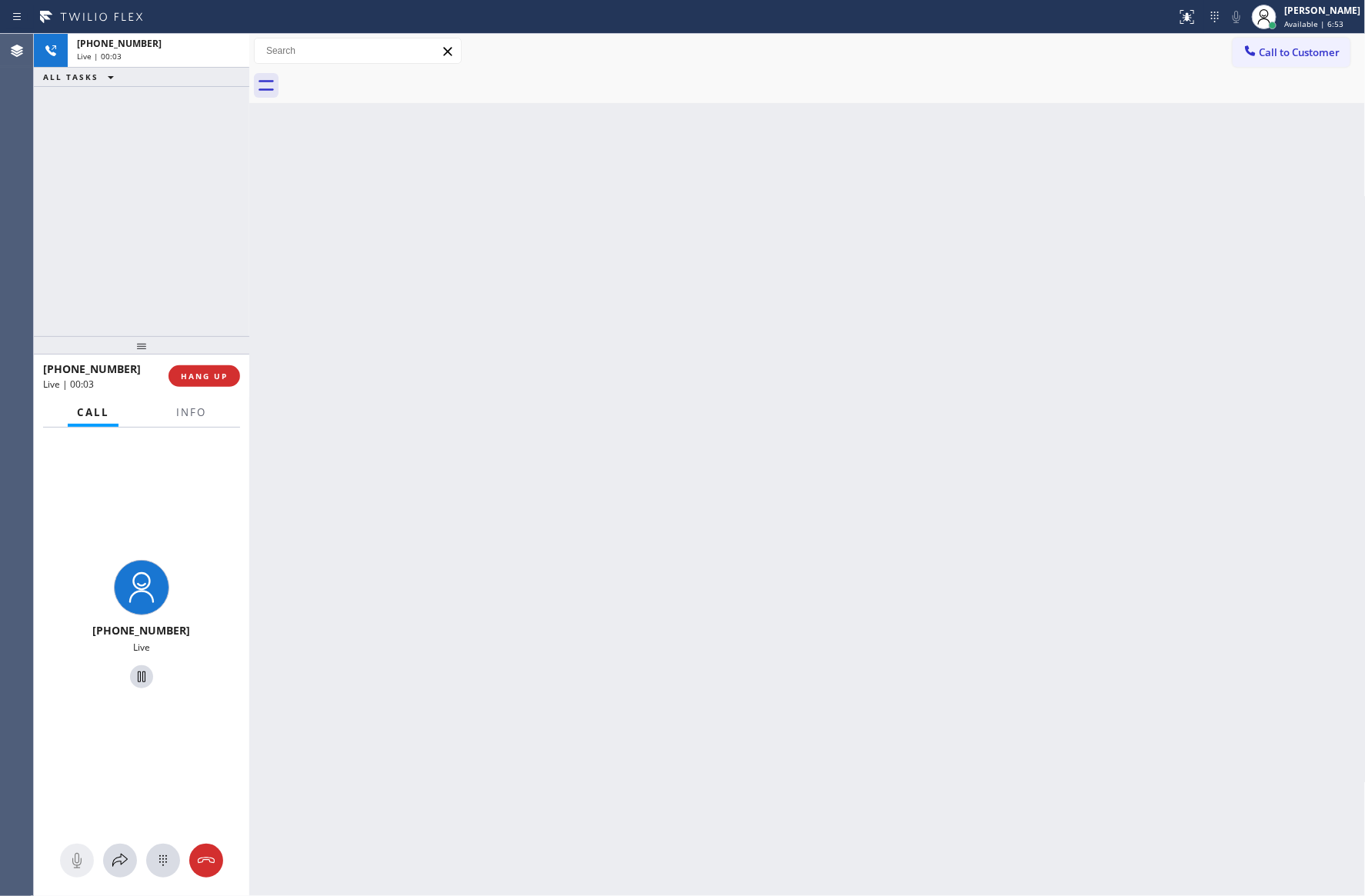
click at [155, 261] on div "+12157158549 Live | 00:03 ALL TASKS ALL TASKS ACTIVE TASKS TASKS IN WRAP UP" at bounding box center [142, 185] width 215 height 302
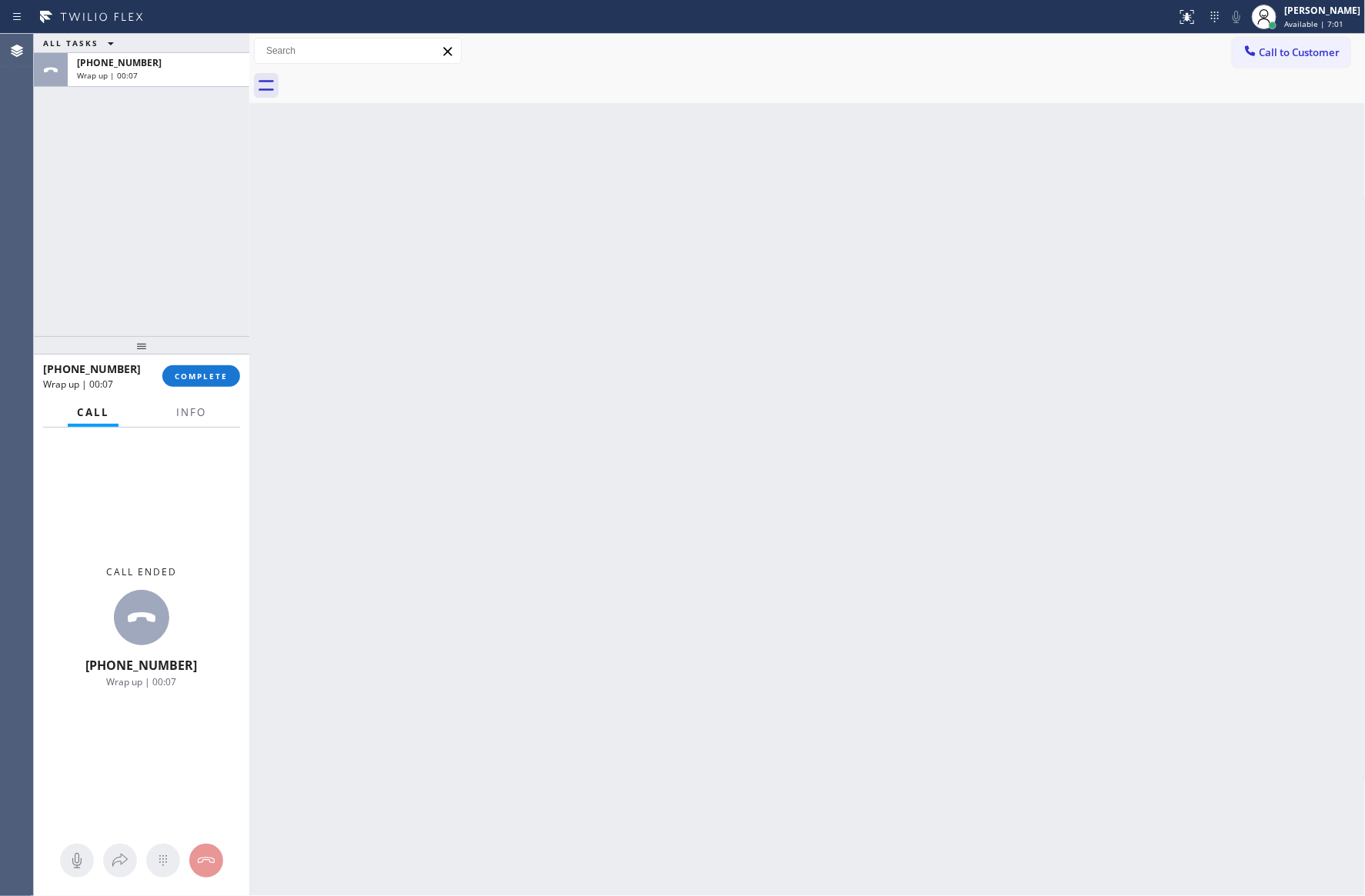
drag, startPoint x: 802, startPoint y: 369, endPoint x: 1224, endPoint y: 100, distance: 500.4
click at [891, 323] on div "Back to Dashboard Change Sender ID Customers Technicians Select a contact Outbo…" at bounding box center [807, 465] width 1116 height 863
click at [1300, 61] on button "Call to Customer" at bounding box center [1292, 52] width 118 height 29
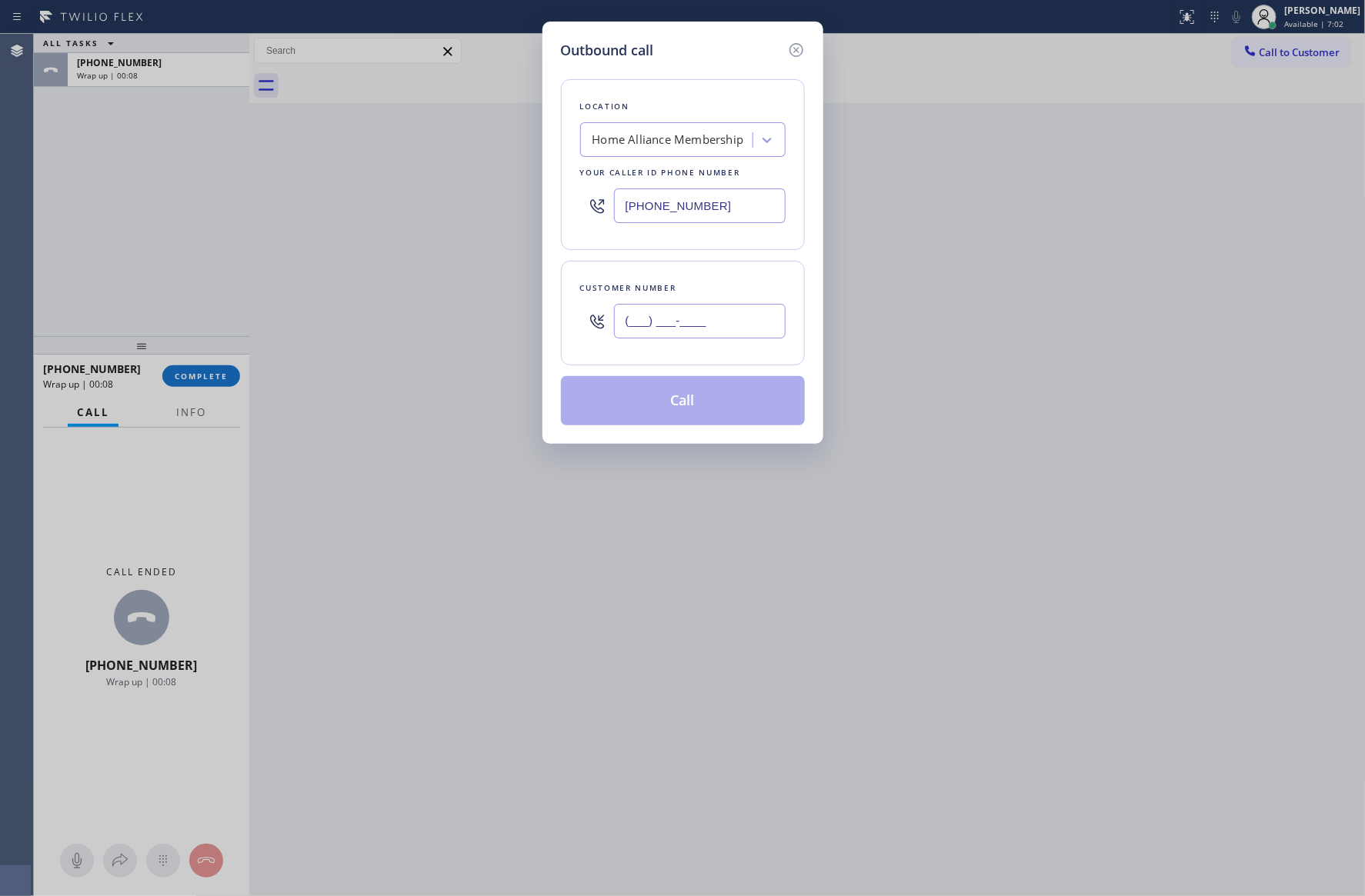
drag, startPoint x: 683, startPoint y: 314, endPoint x: 476, endPoint y: 323, distance: 207.2
click at [484, 326] on div "Outbound call Location Home Alliance Membership Your caller id phone number (85…" at bounding box center [682, 448] width 1365 height 896
paste input "714) 393-1373"
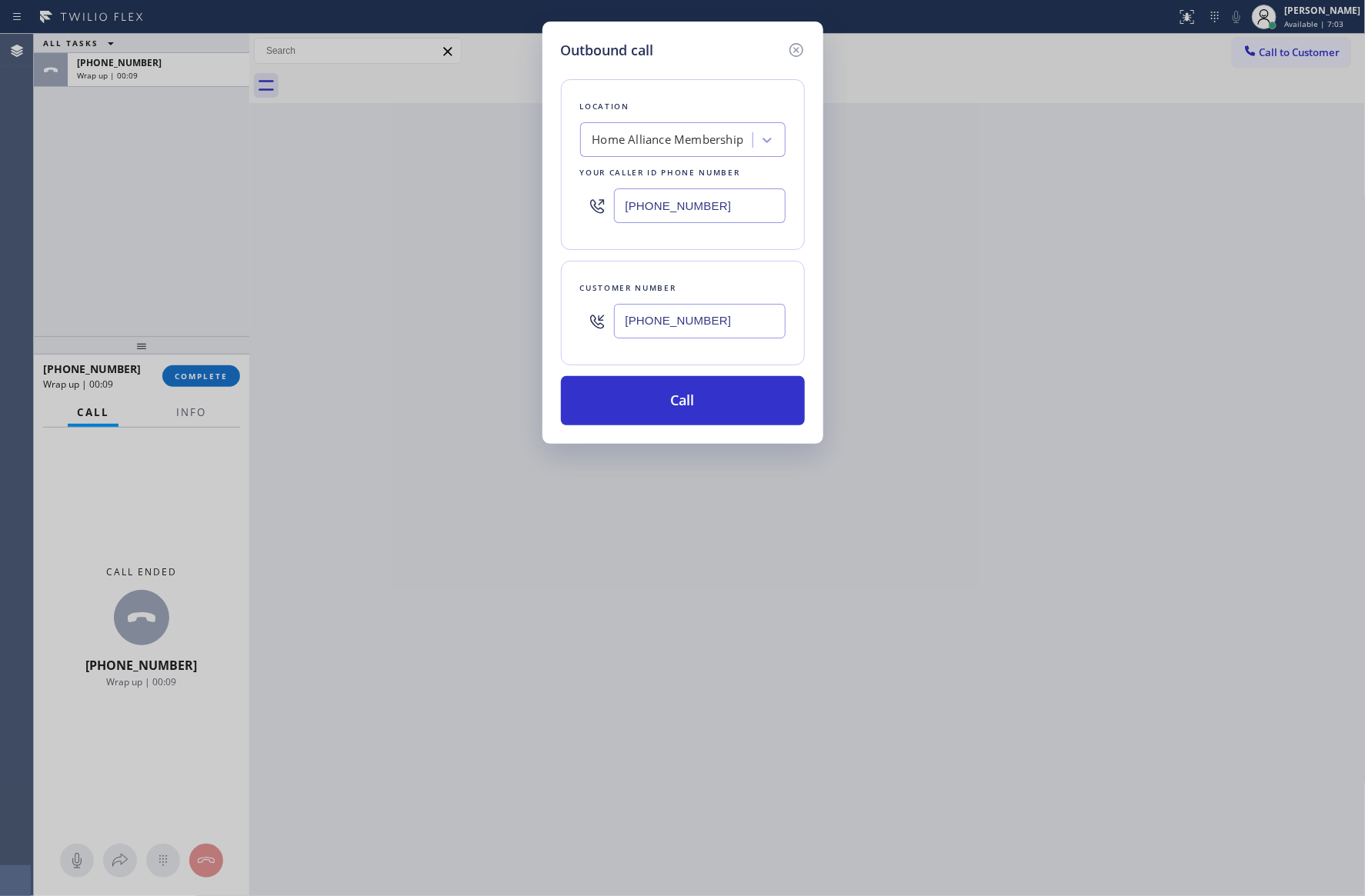
type input "(714) 393-1373"
drag, startPoint x: 716, startPoint y: 202, endPoint x: 344, endPoint y: 164, distance: 373.9
click at [344, 164] on div "Outbound call Location Home Alliance Membership Your caller id phone number (85…" at bounding box center [682, 448] width 1365 height 896
paste input "731-4952"
type input "(855) 731-4952"
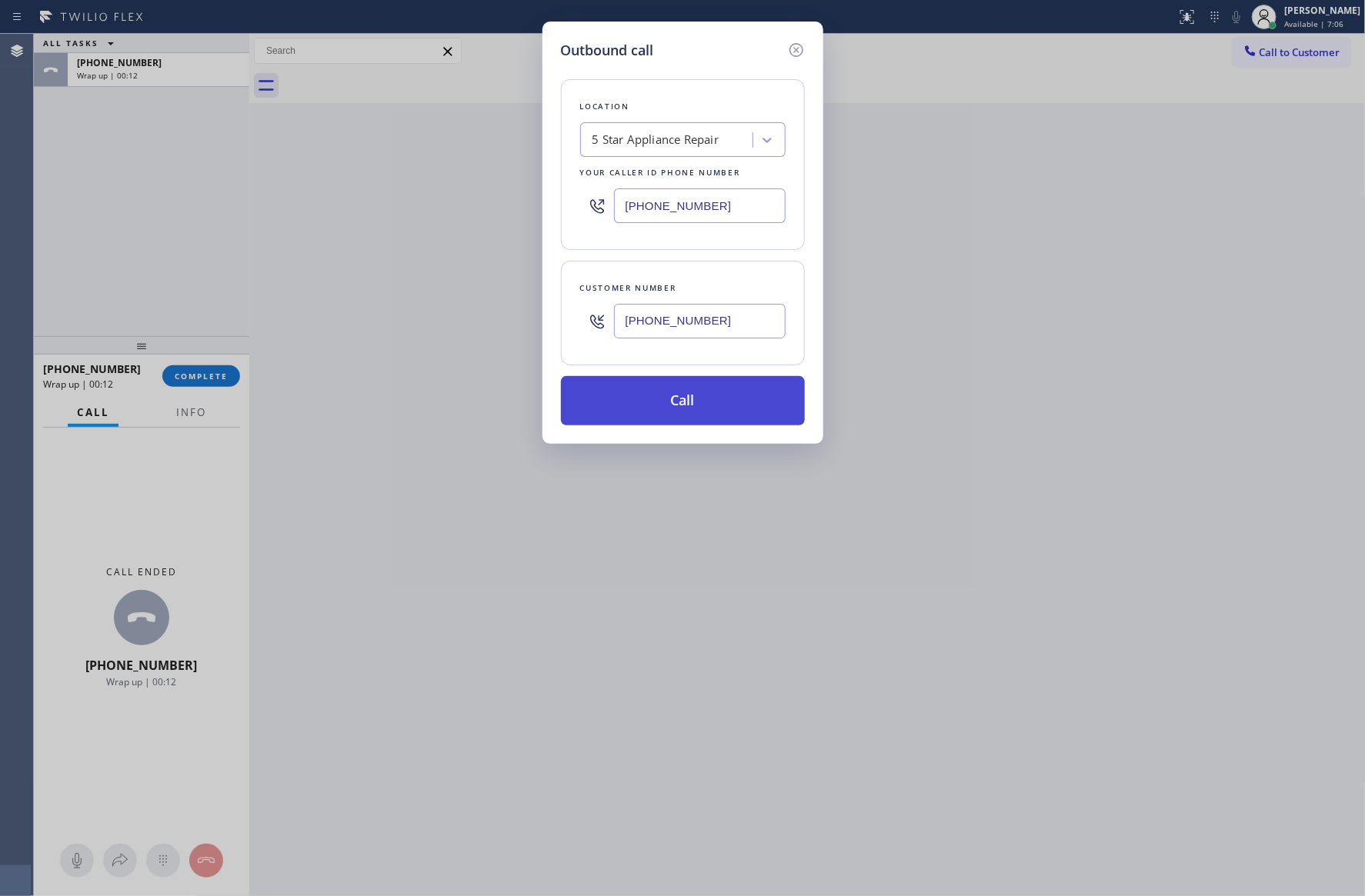
click at [713, 407] on button "Call" at bounding box center [683, 400] width 244 height 49
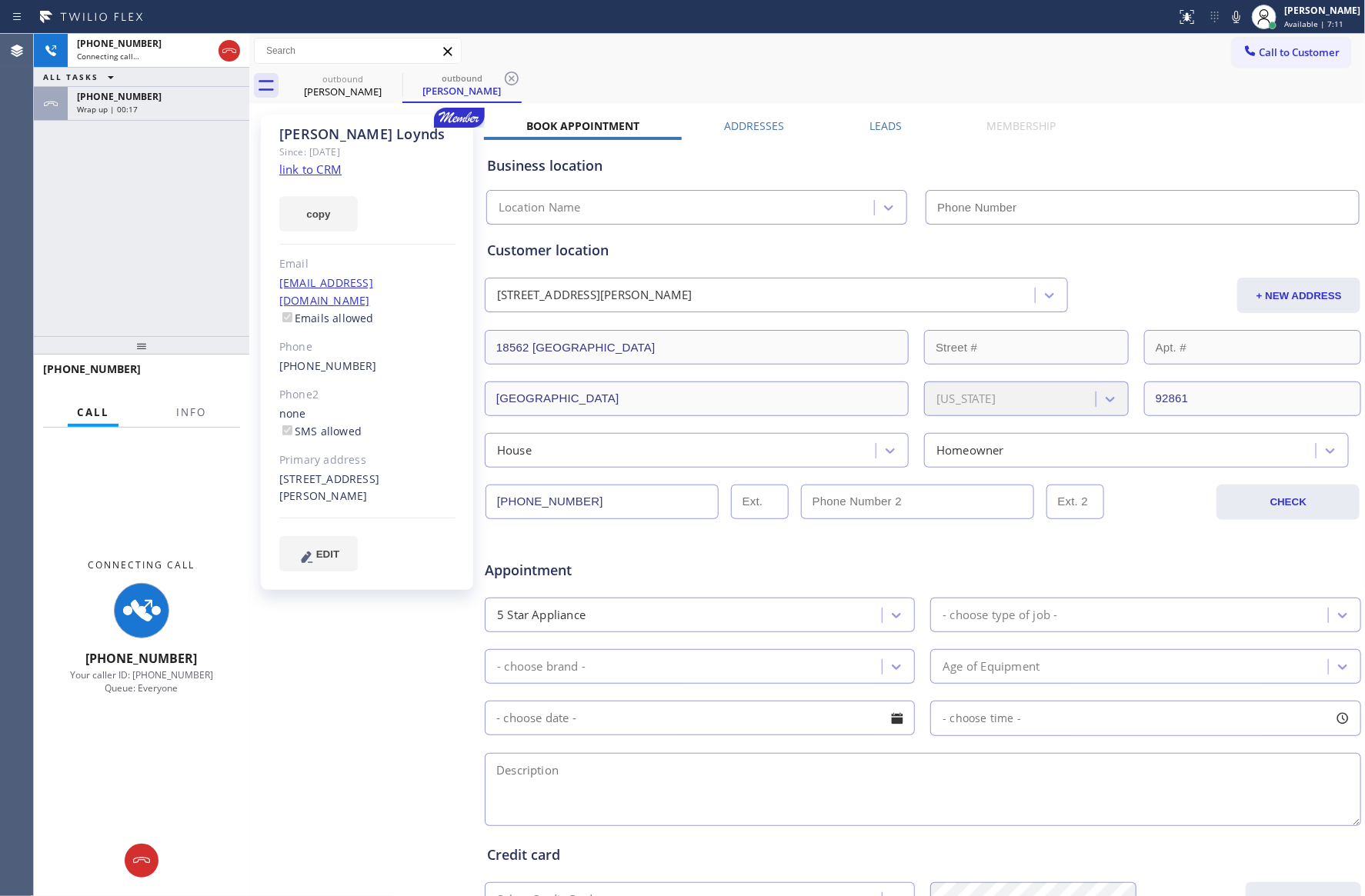
type input "(855) 731-4952"
click at [158, 99] on div "+12157158549" at bounding box center [158, 97] width 163 height 13
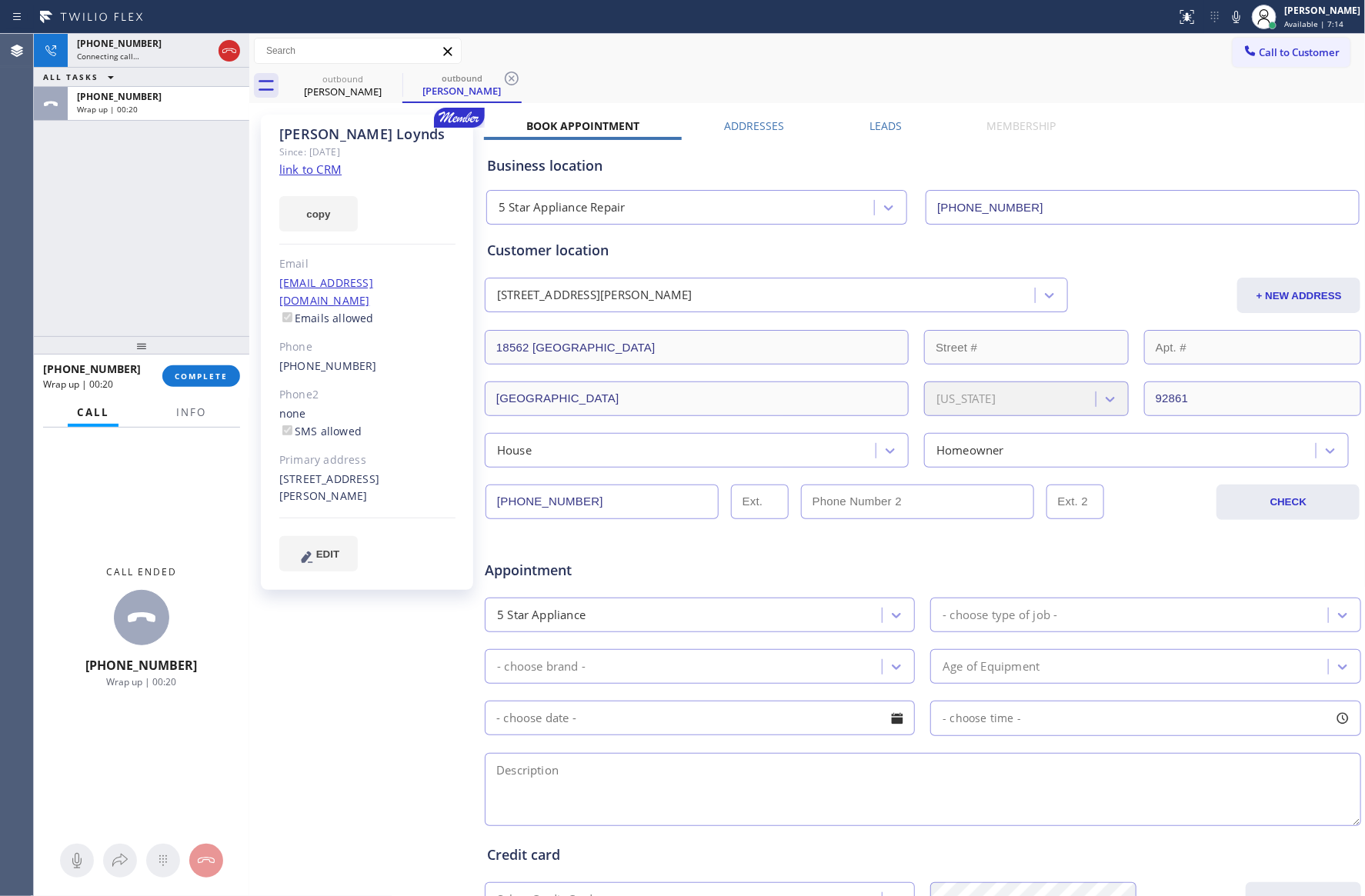
click at [199, 380] on span "COMPLETE" at bounding box center [202, 376] width 53 height 10
click at [205, 217] on div "+17143931373 Connecting call… ALL TASKS ALL TASKS ACTIVE TASKS TASKS IN WRAP UP…" at bounding box center [142, 185] width 215 height 302
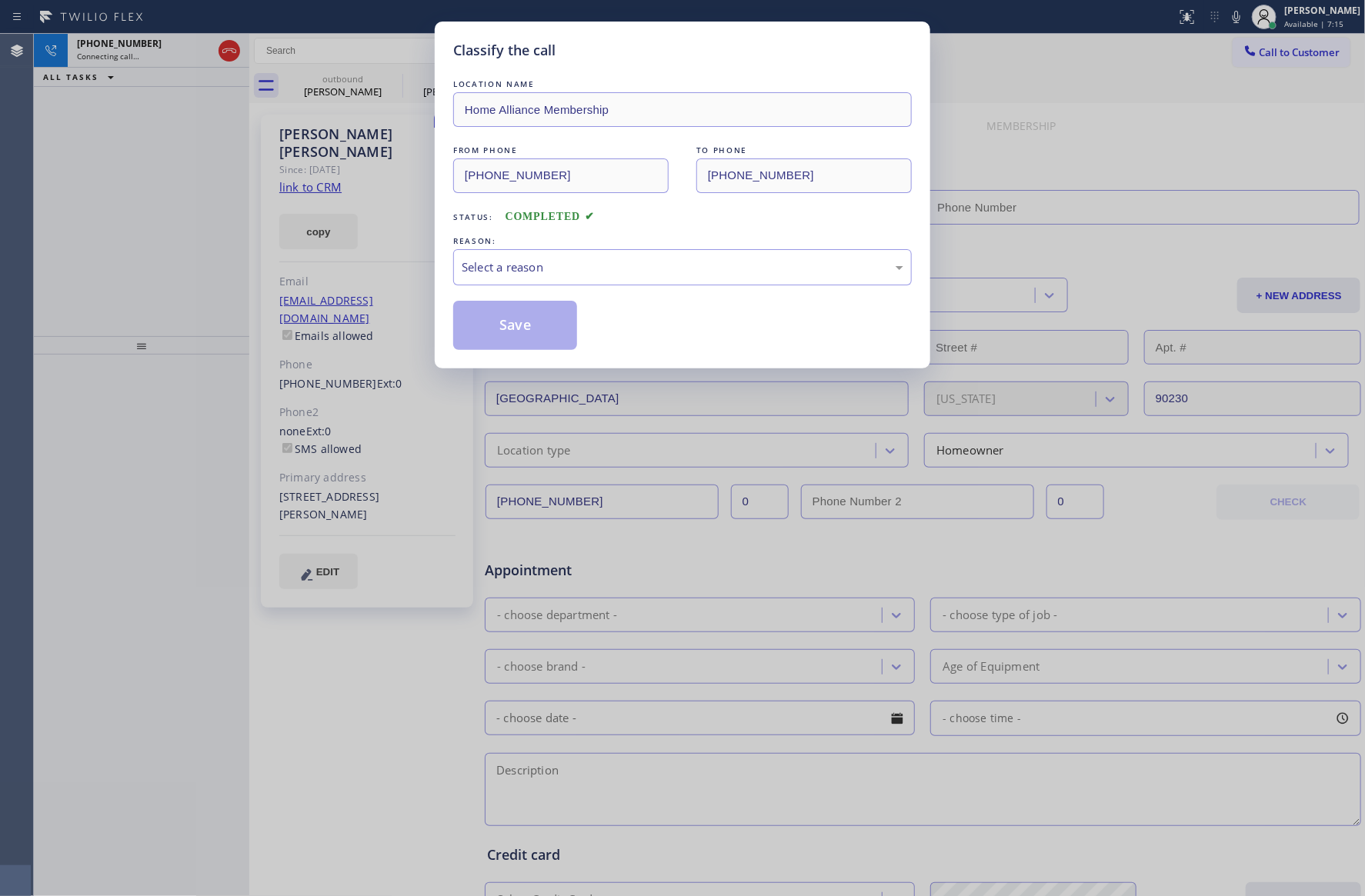
click at [202, 215] on div "Classify the call LOCATION NAME Home Alliance Membership FROM PHONE (855) 946-3…" at bounding box center [682, 448] width 1365 height 896
type input "[PHONE_NUMBER]"
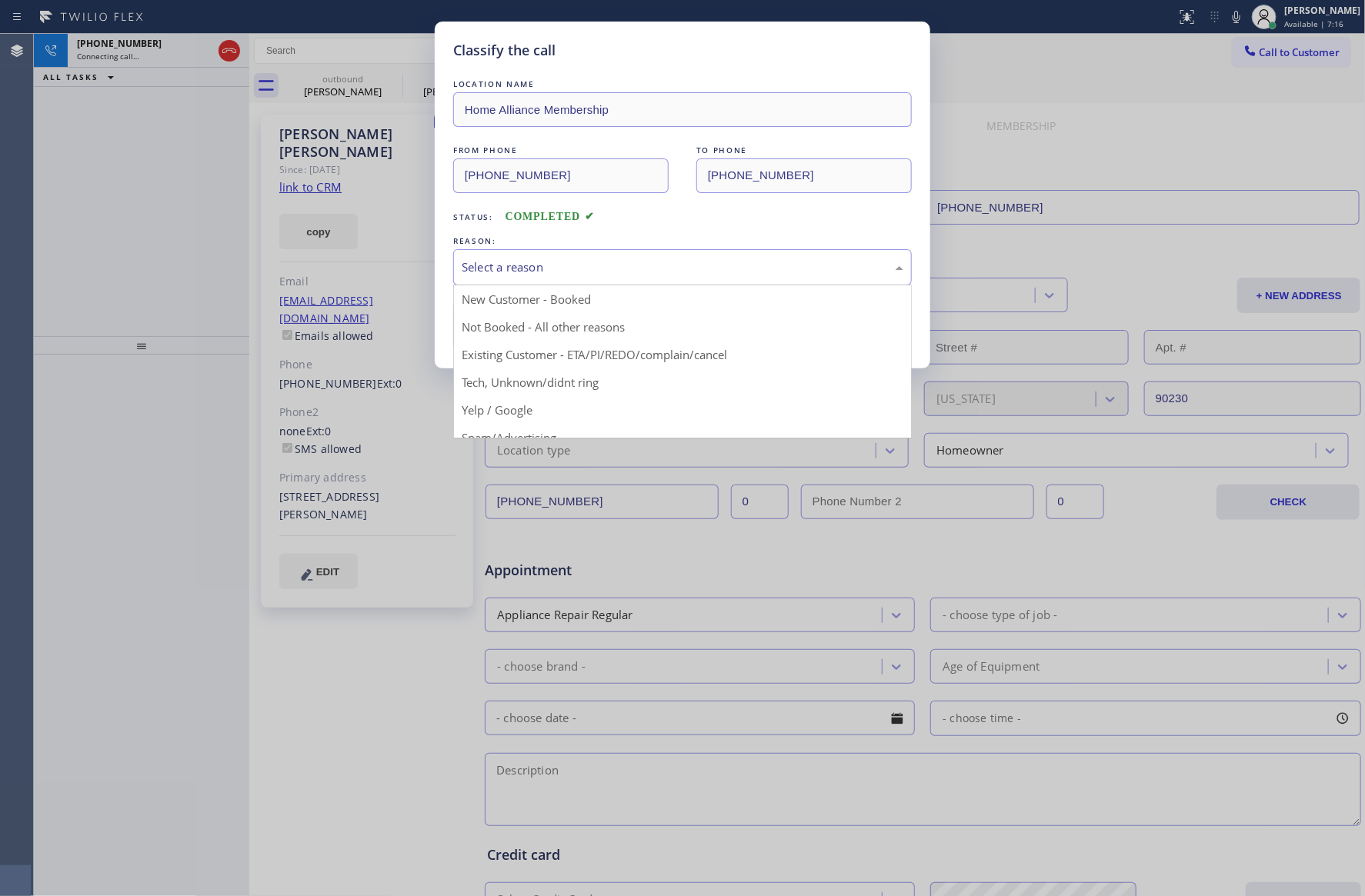
click at [559, 270] on div "Select a reason" at bounding box center [682, 267] width 441 height 18
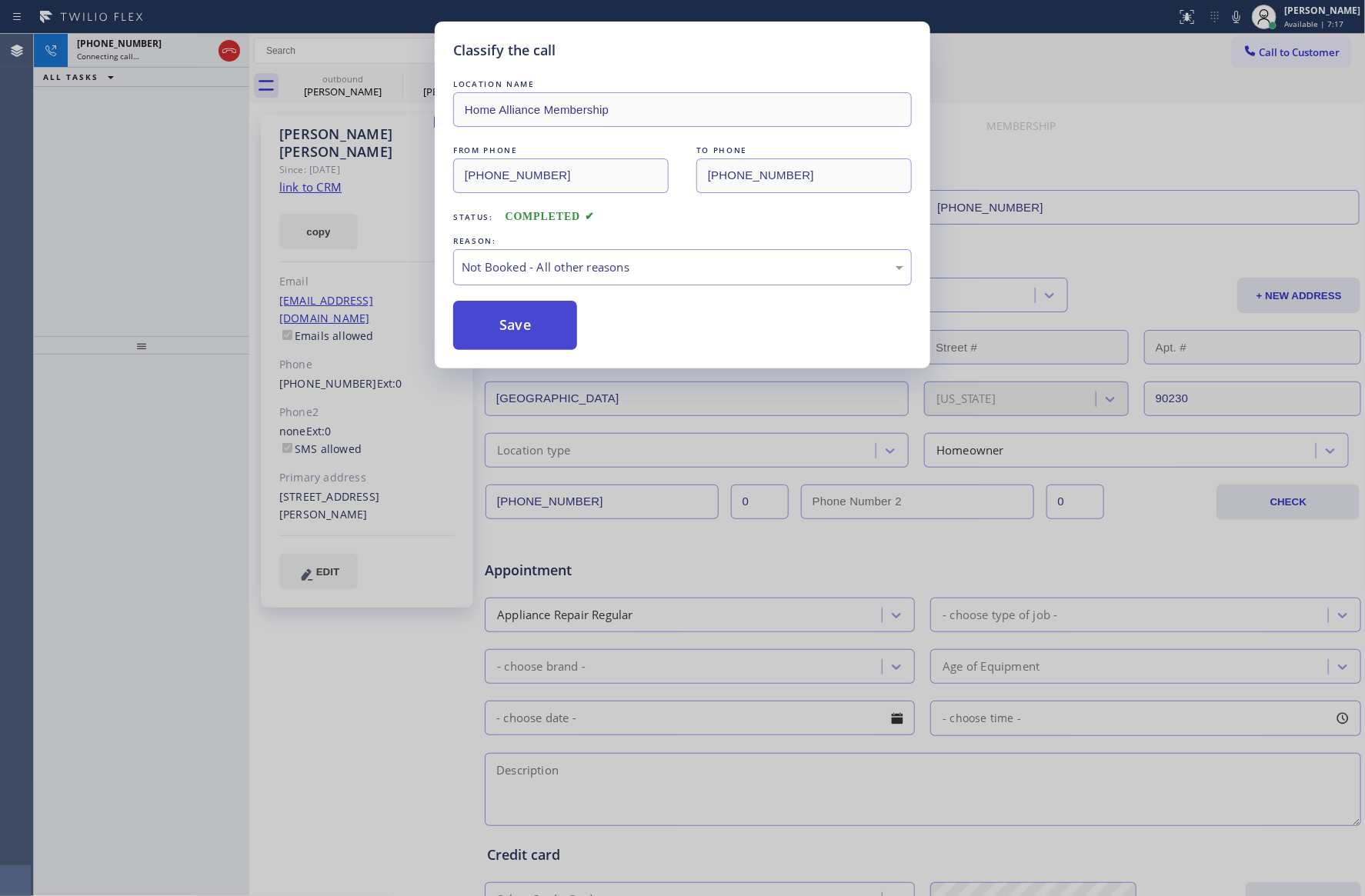
click at [534, 332] on button "Save" at bounding box center [515, 325] width 124 height 49
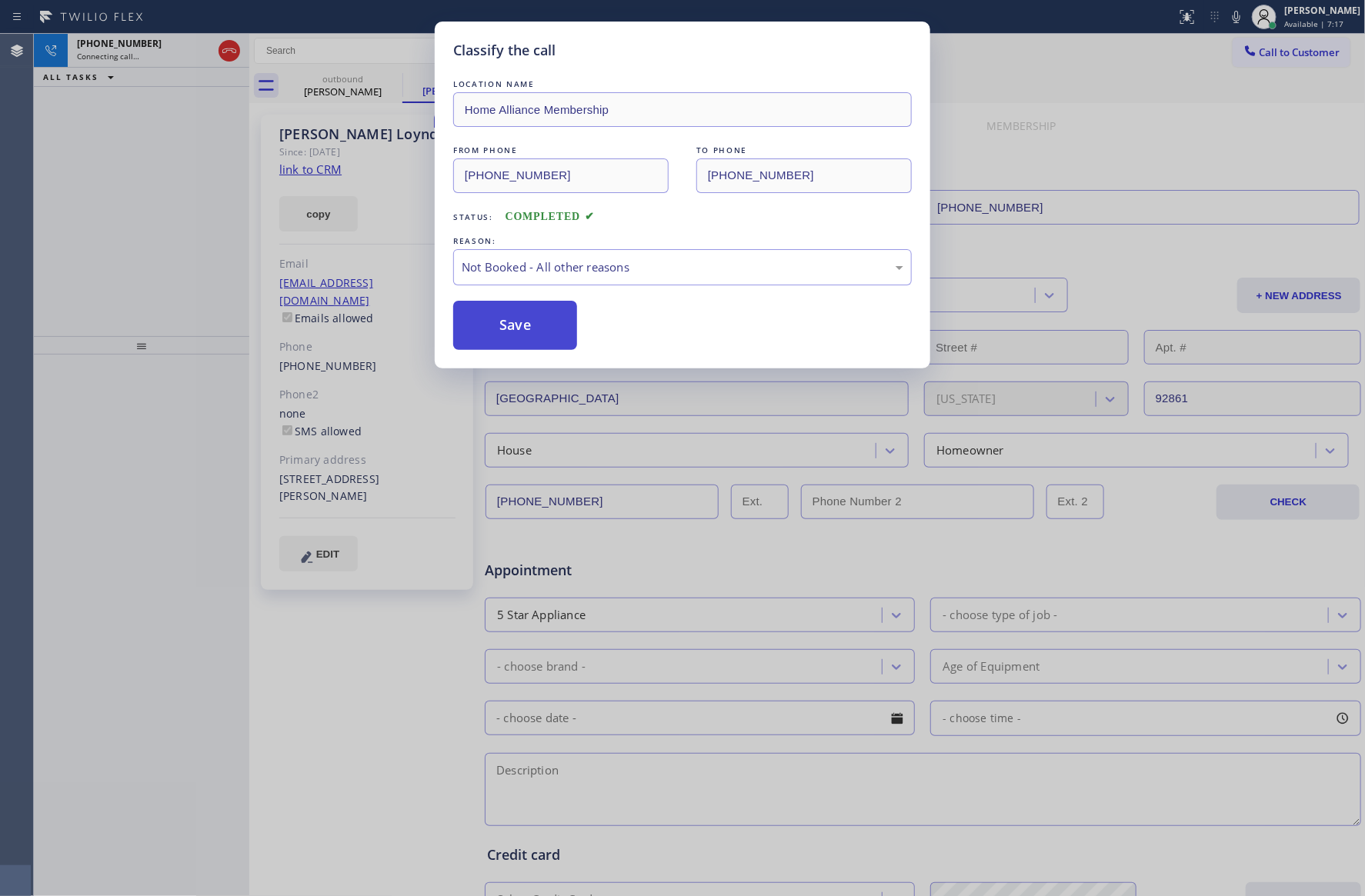
click at [534, 332] on button "Save" at bounding box center [515, 325] width 124 height 49
click at [180, 243] on div "Classify the call LOCATION NAME Home Alliance Membership FROM PHONE (855) 946-3…" at bounding box center [682, 448] width 1365 height 896
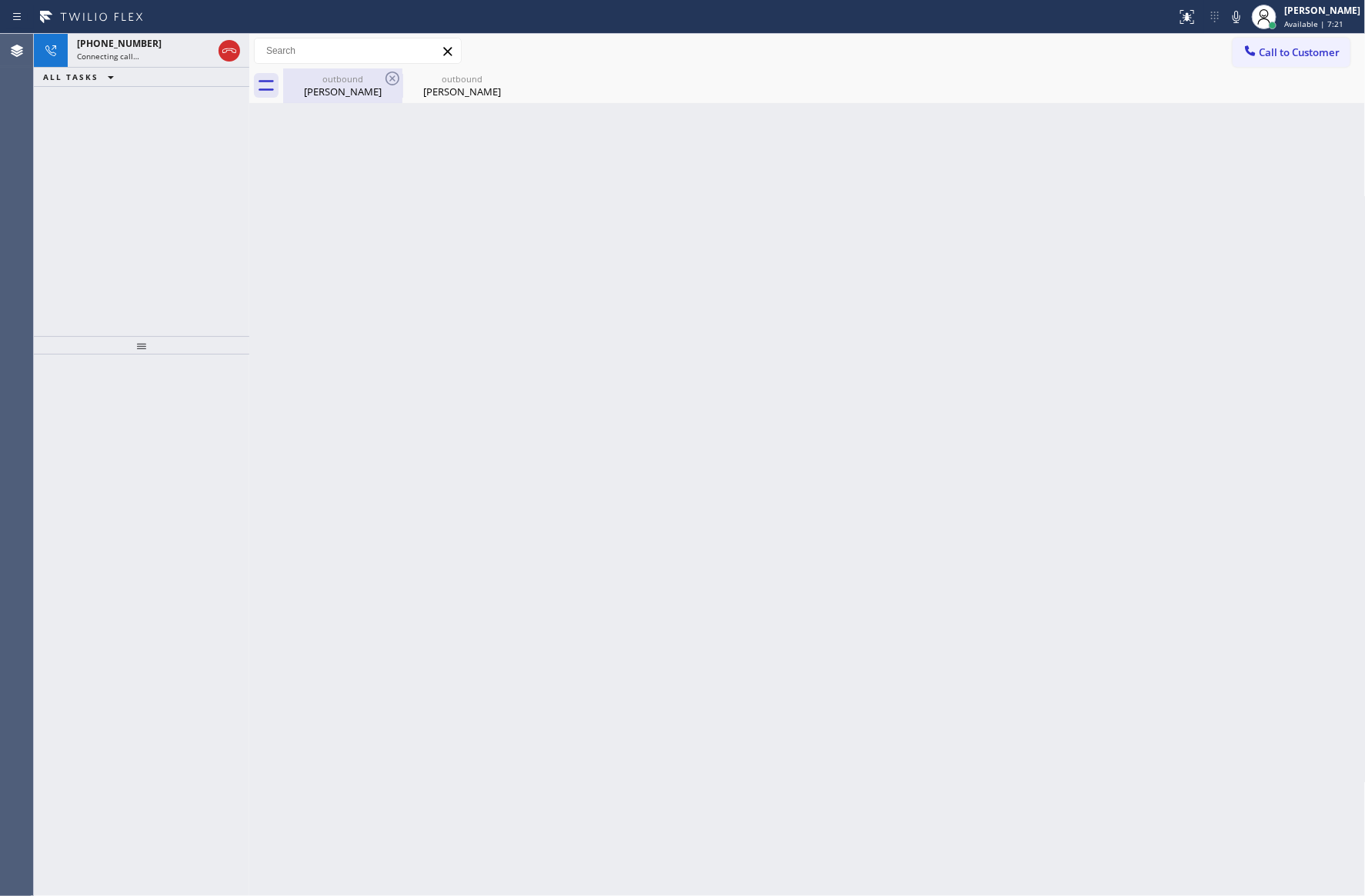
click at [351, 88] on div "Sue Loynds" at bounding box center [342, 91] width 116 height 14
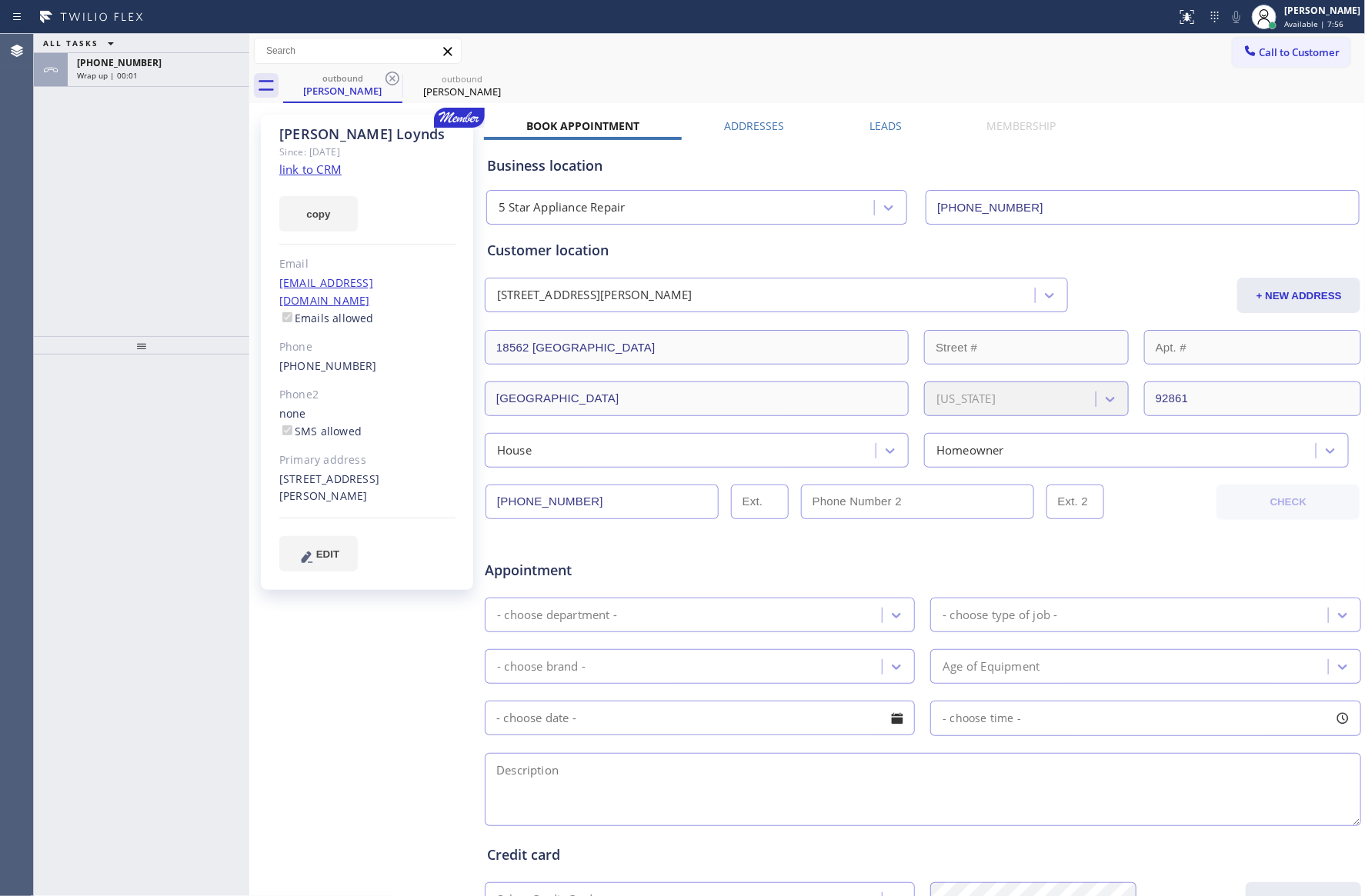
drag, startPoint x: 24, startPoint y: 243, endPoint x: 94, endPoint y: 236, distance: 70.3
click at [39, 241] on div "Agent Desktop Classify the call LOCATION NAME Home Alliance Membership FROM PHO…" at bounding box center [682, 465] width 1365 height 863
click at [126, 210] on div "ALL TASKS ALL TASKS ACTIVE TASKS TASKS IN WRAP UP +17143931373 Wrap up | 00:01" at bounding box center [142, 185] width 215 height 302
click at [178, 78] on div "Wrap up | 00:02" at bounding box center [158, 75] width 163 height 10
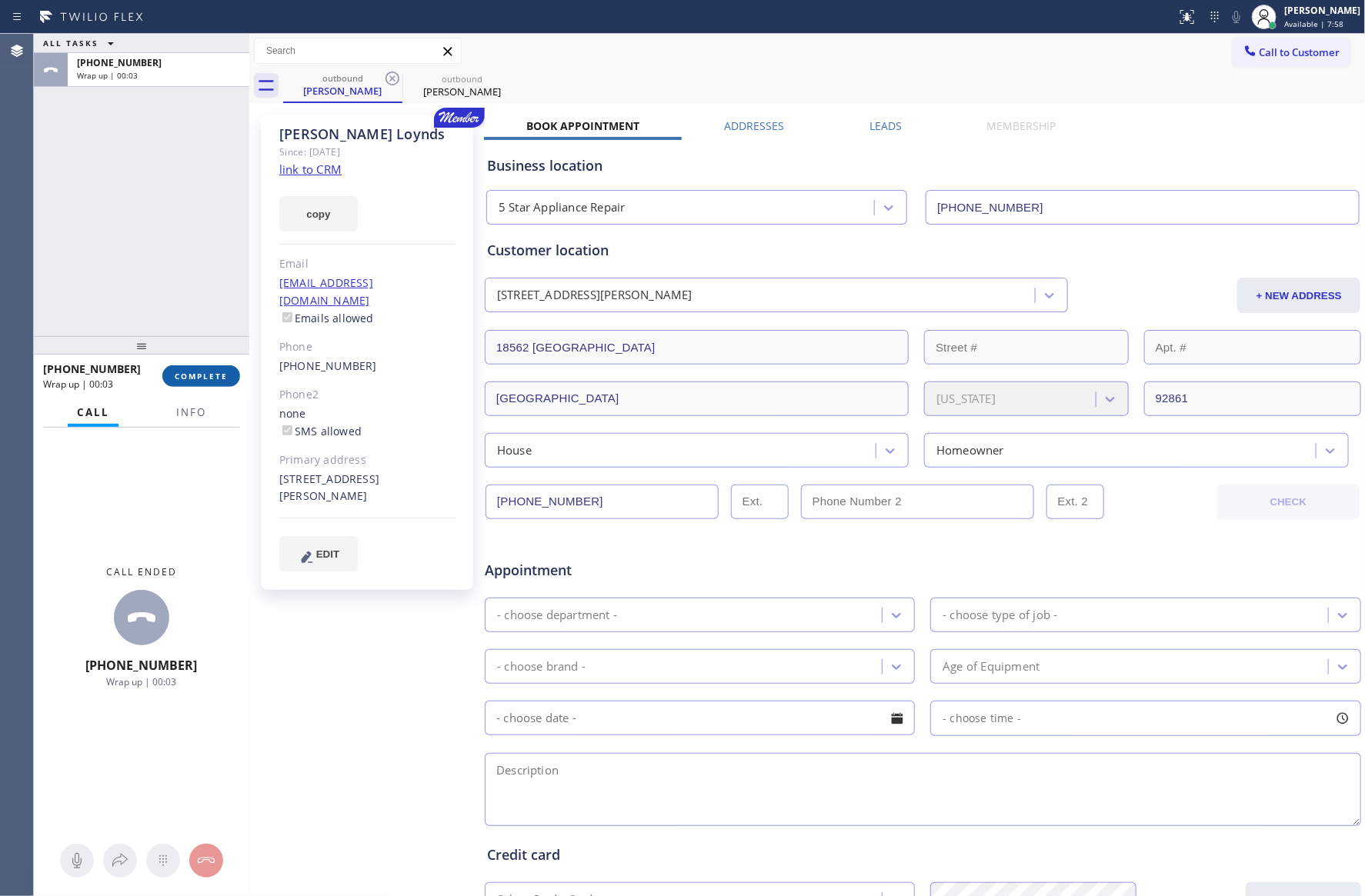
click at [219, 374] on span "COMPLETE" at bounding box center [202, 376] width 53 height 10
drag, startPoint x: 130, startPoint y: 131, endPoint x: 137, endPoint y: 136, distance: 8.6
click at [135, 134] on div "ALL TASKS ALL TASKS ACTIVE TASKS TASKS IN WRAP UP +17143931373 Wrap up | 00:03" at bounding box center [142, 185] width 215 height 302
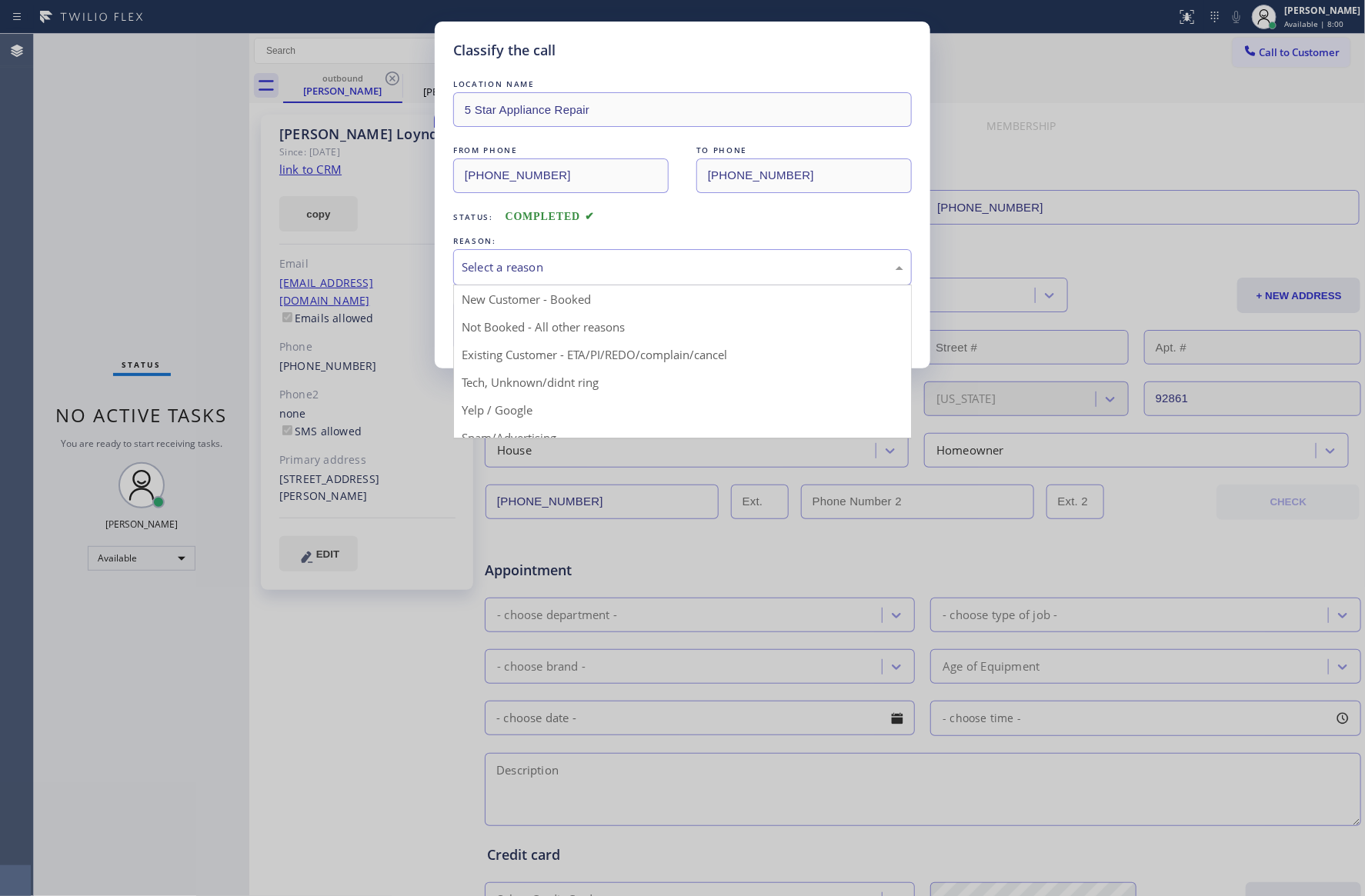
click at [505, 280] on div "Select a reason" at bounding box center [682, 267] width 458 height 36
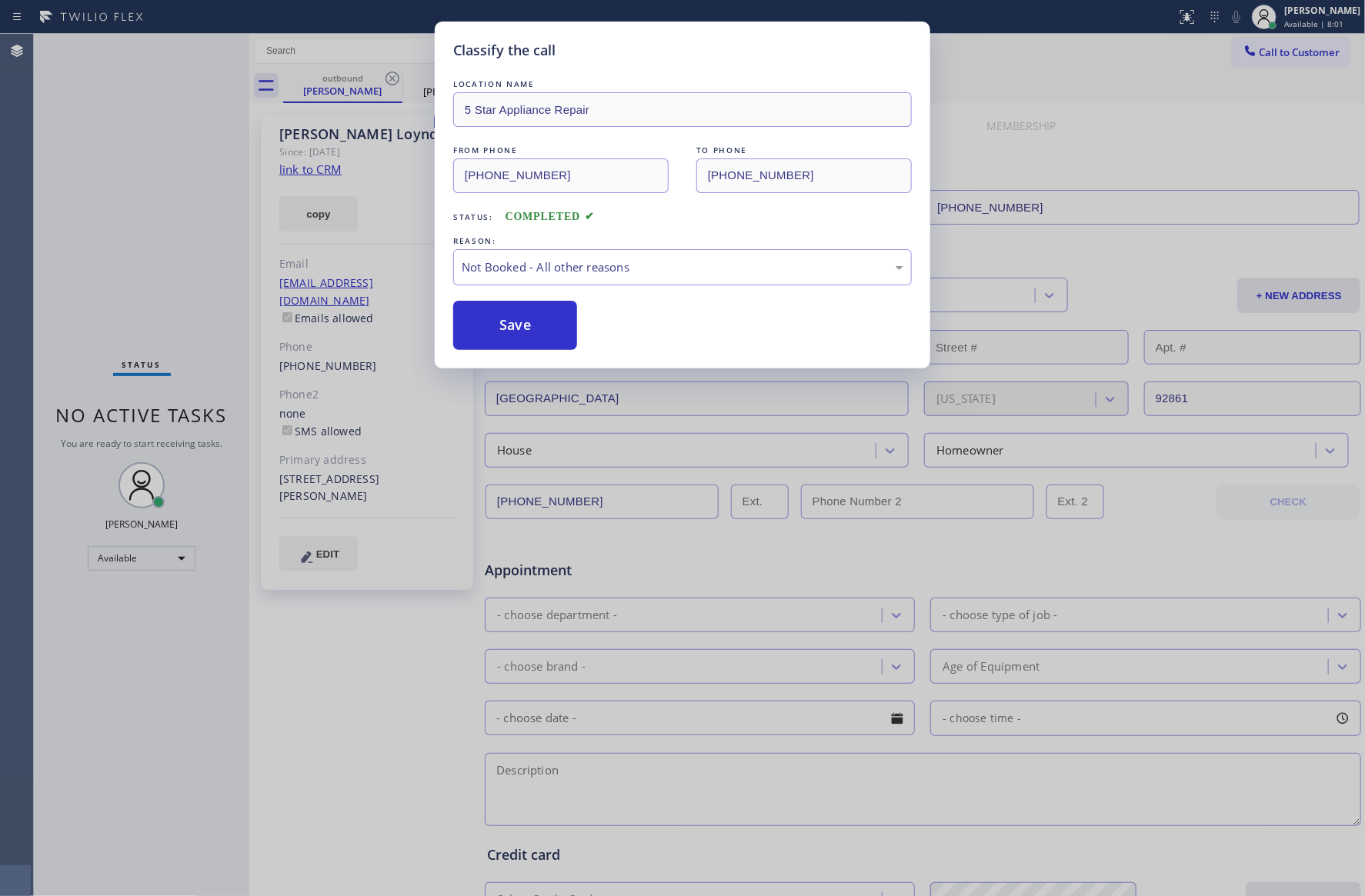
click at [533, 335] on button "Save" at bounding box center [515, 325] width 124 height 49
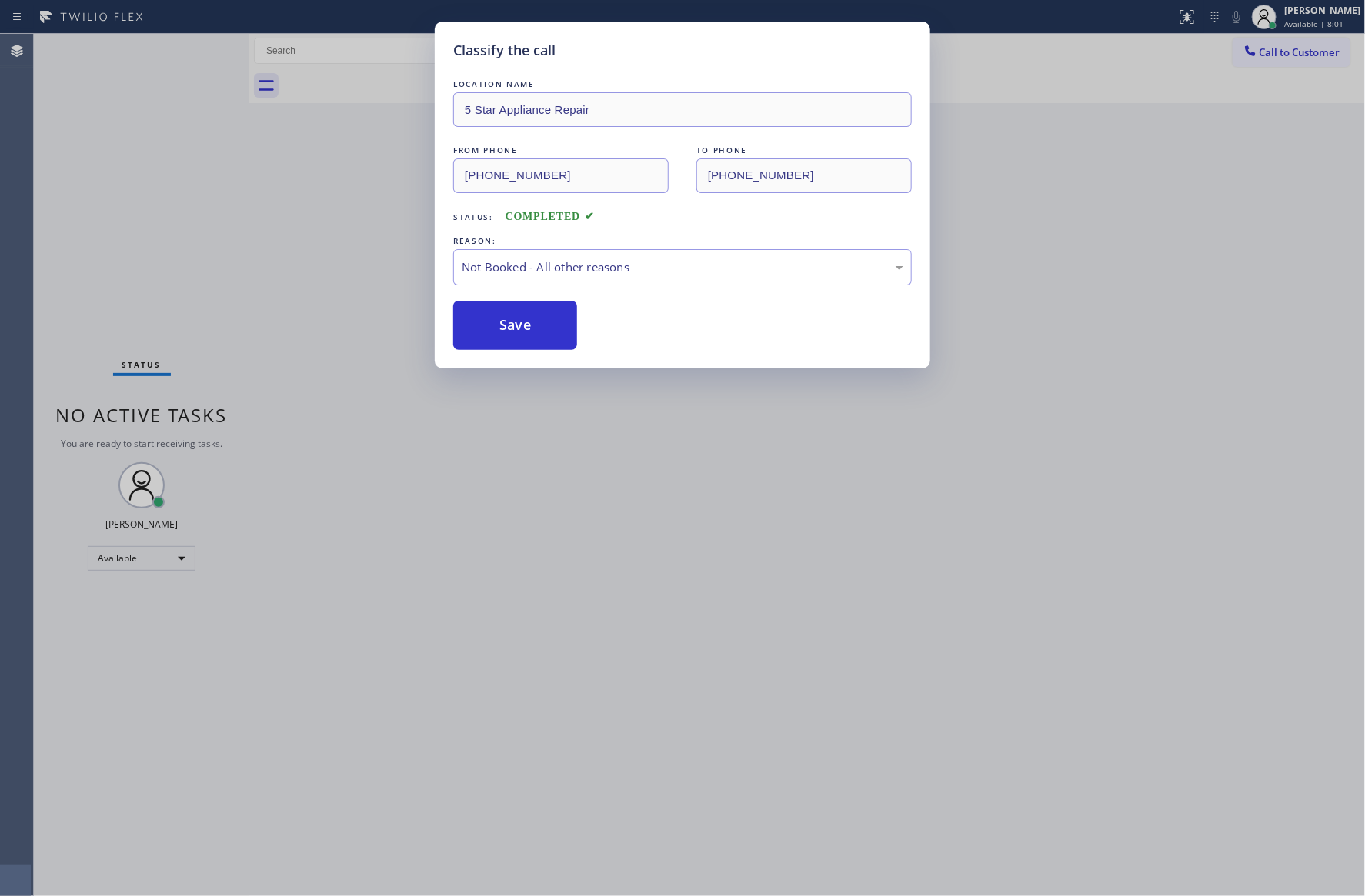
click at [533, 335] on button "Save" at bounding box center [515, 325] width 124 height 49
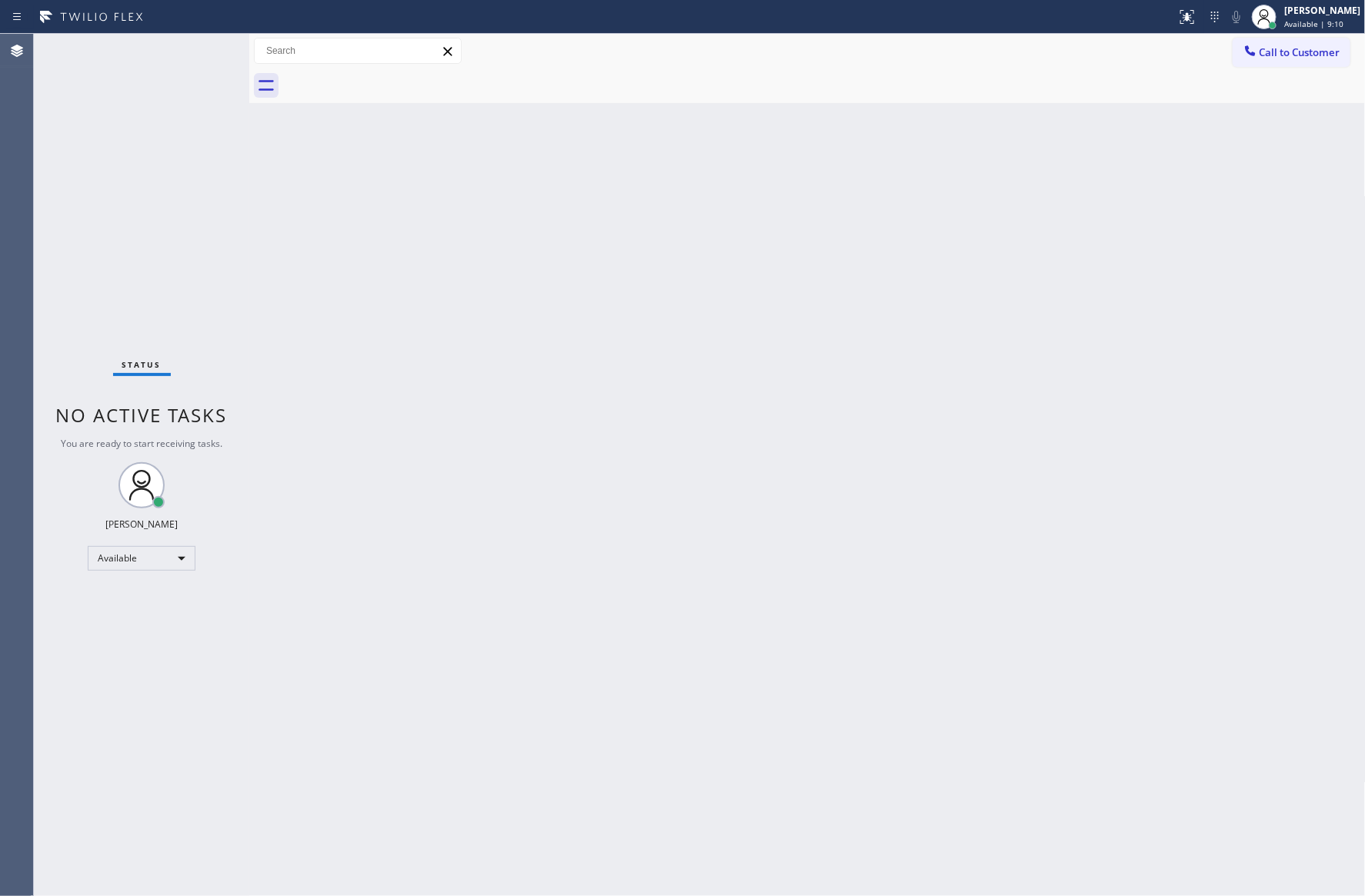
click at [545, 419] on div "Back to Dashboard Change Sender ID Customers Technicians Select a contact Outbo…" at bounding box center [807, 465] width 1116 height 863
click at [667, 579] on div "Back to Dashboard Change Sender ID Customers Technicians Select a contact Outbo…" at bounding box center [807, 465] width 1116 height 863
drag, startPoint x: 778, startPoint y: 390, endPoint x: 1182, endPoint y: 114, distance: 489.3
click at [838, 347] on div "Back to Dashboard Change Sender ID Customers Technicians Select a contact Outbo…" at bounding box center [807, 465] width 1116 height 863
click at [1279, 55] on span "Call to Customer" at bounding box center [1299, 52] width 81 height 14
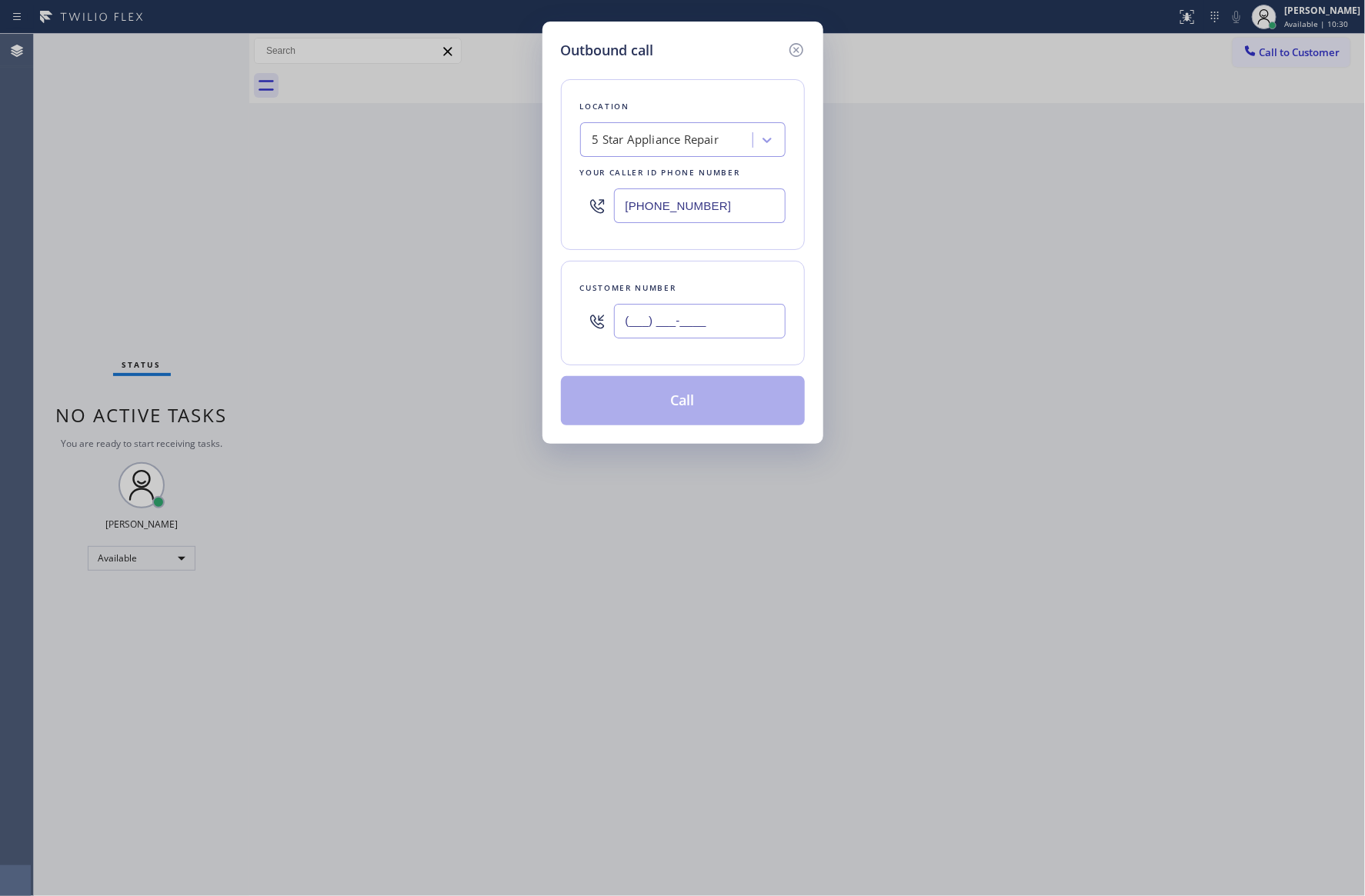
click at [726, 319] on input "(___) ___-____" at bounding box center [699, 321] width 171 height 34
paste input "510) 367-9876"
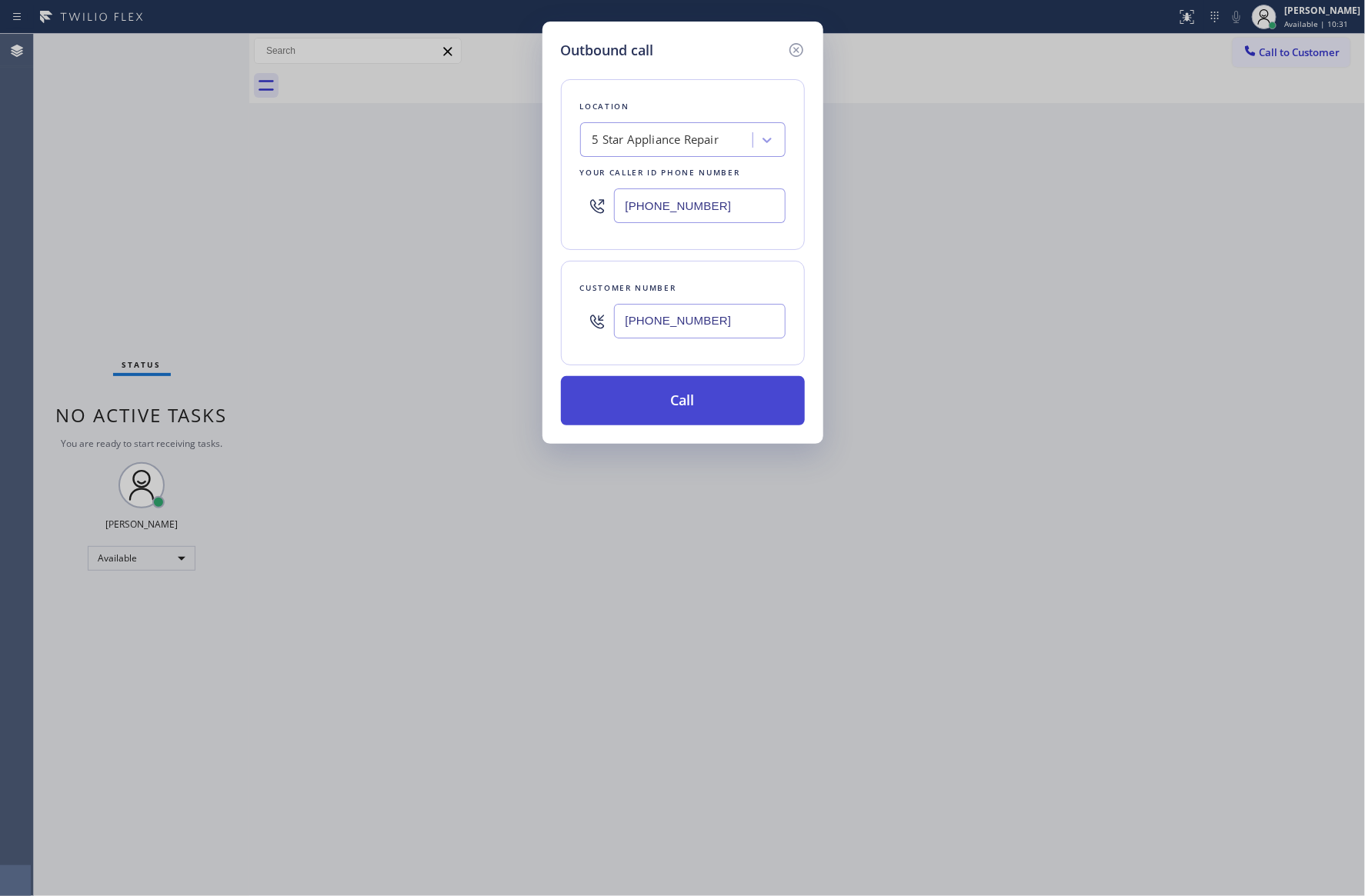
type input "(510) 367-9876"
click at [686, 395] on button "Call" at bounding box center [683, 400] width 244 height 49
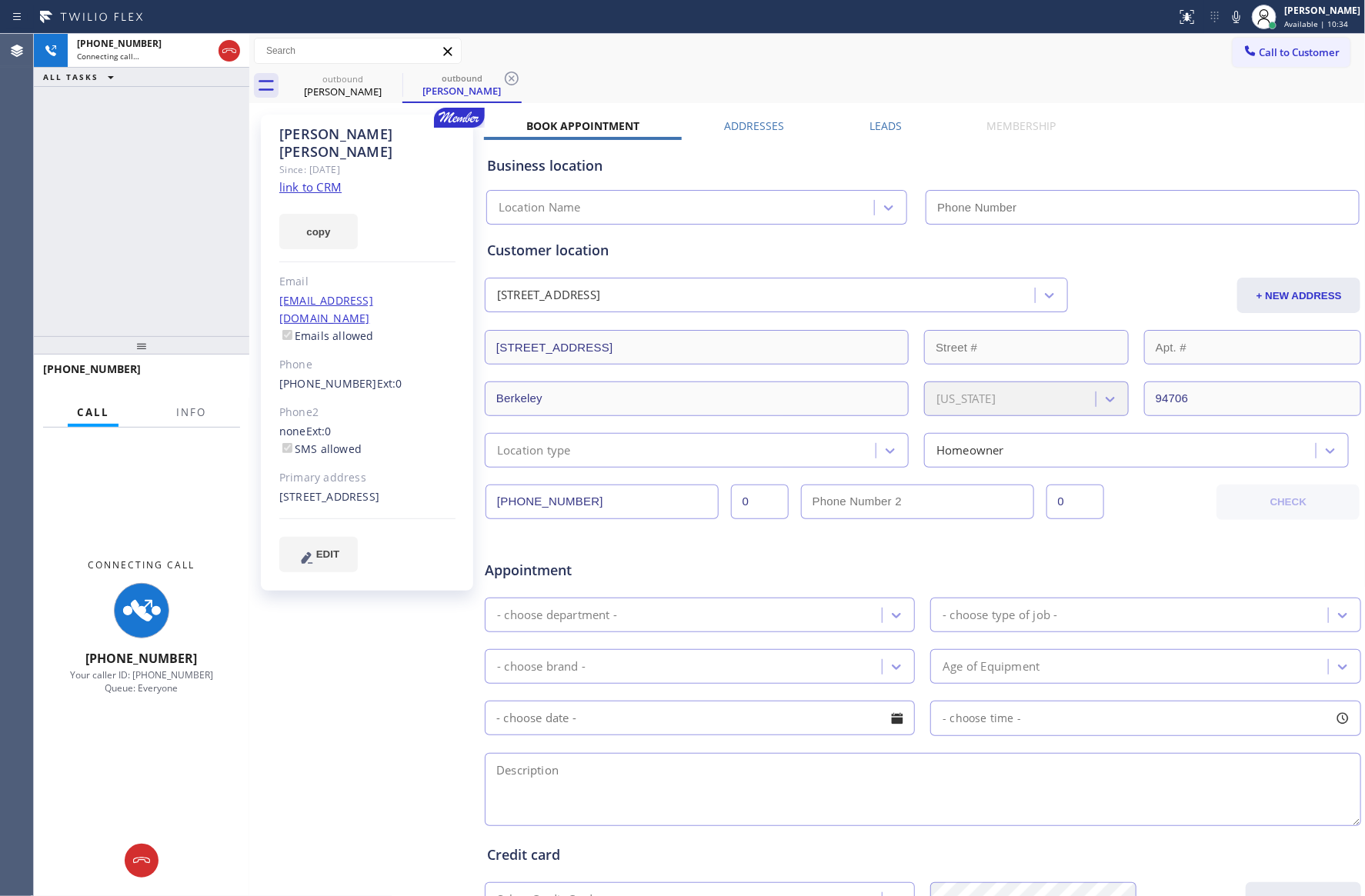
click at [183, 162] on div "+15103679876 Connecting call… ALL TASKS ALL TASKS ACTIVE TASKS TASKS IN WRAP UP" at bounding box center [142, 185] width 215 height 302
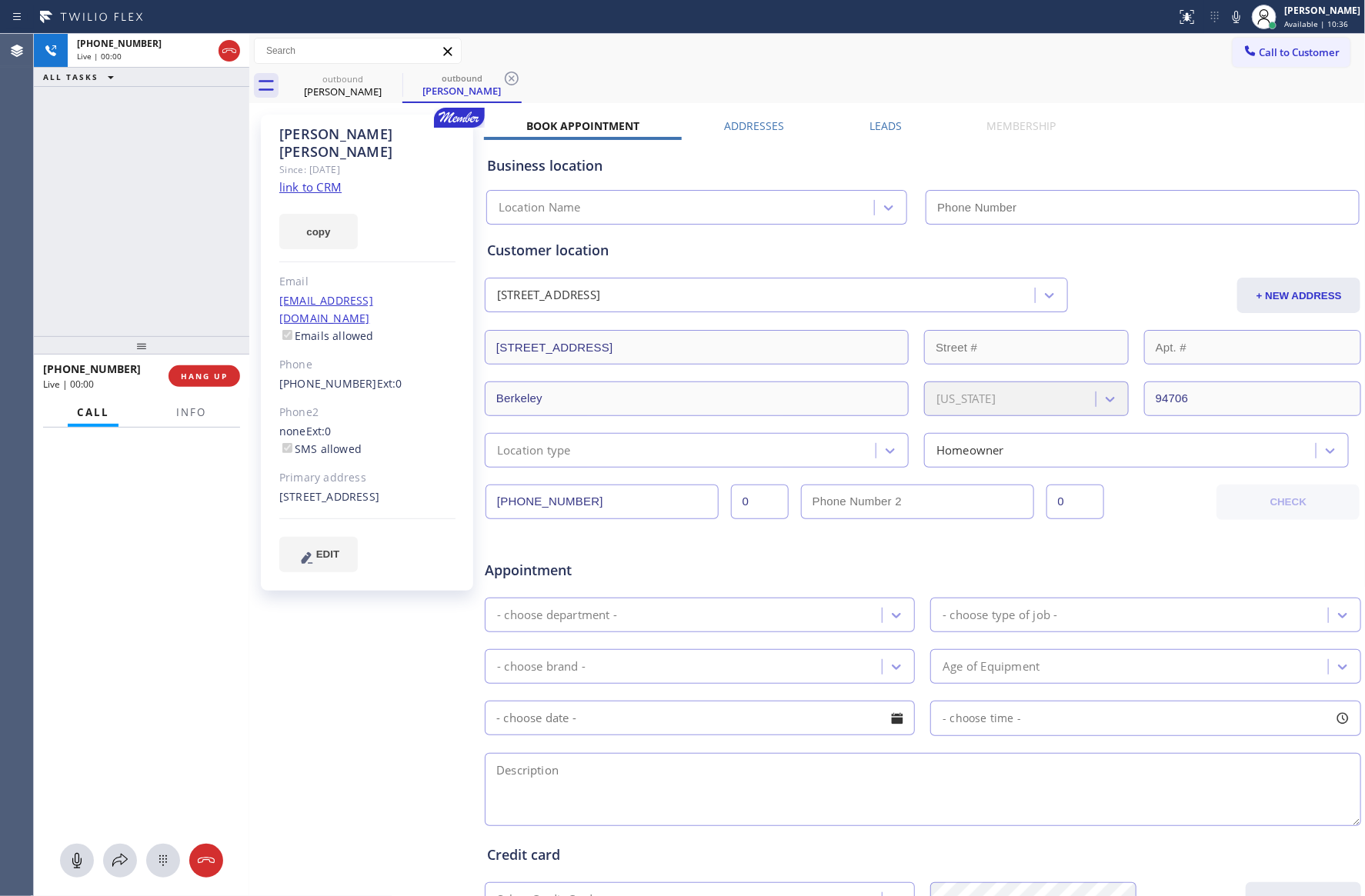
type input "(855) 731-4952"
click at [90, 206] on div "+15103679876 Live | 00:01 ALL TASKS ALL TASKS ACTIVE TASKS TASKS IN WRAP UP" at bounding box center [142, 185] width 215 height 302
click at [88, 224] on div "+15103679876 Live | 00:02 ALL TASKS ALL TASKS ACTIVE TASKS TASKS IN WRAP UP" at bounding box center [142, 185] width 215 height 302
click at [120, 231] on div "+15103679876 Live | 00:04 ALL TASKS ALL TASKS ACTIVE TASKS TASKS IN WRAP UP" at bounding box center [142, 185] width 215 height 302
click at [213, 375] on span "HANG UP" at bounding box center [204, 376] width 47 height 10
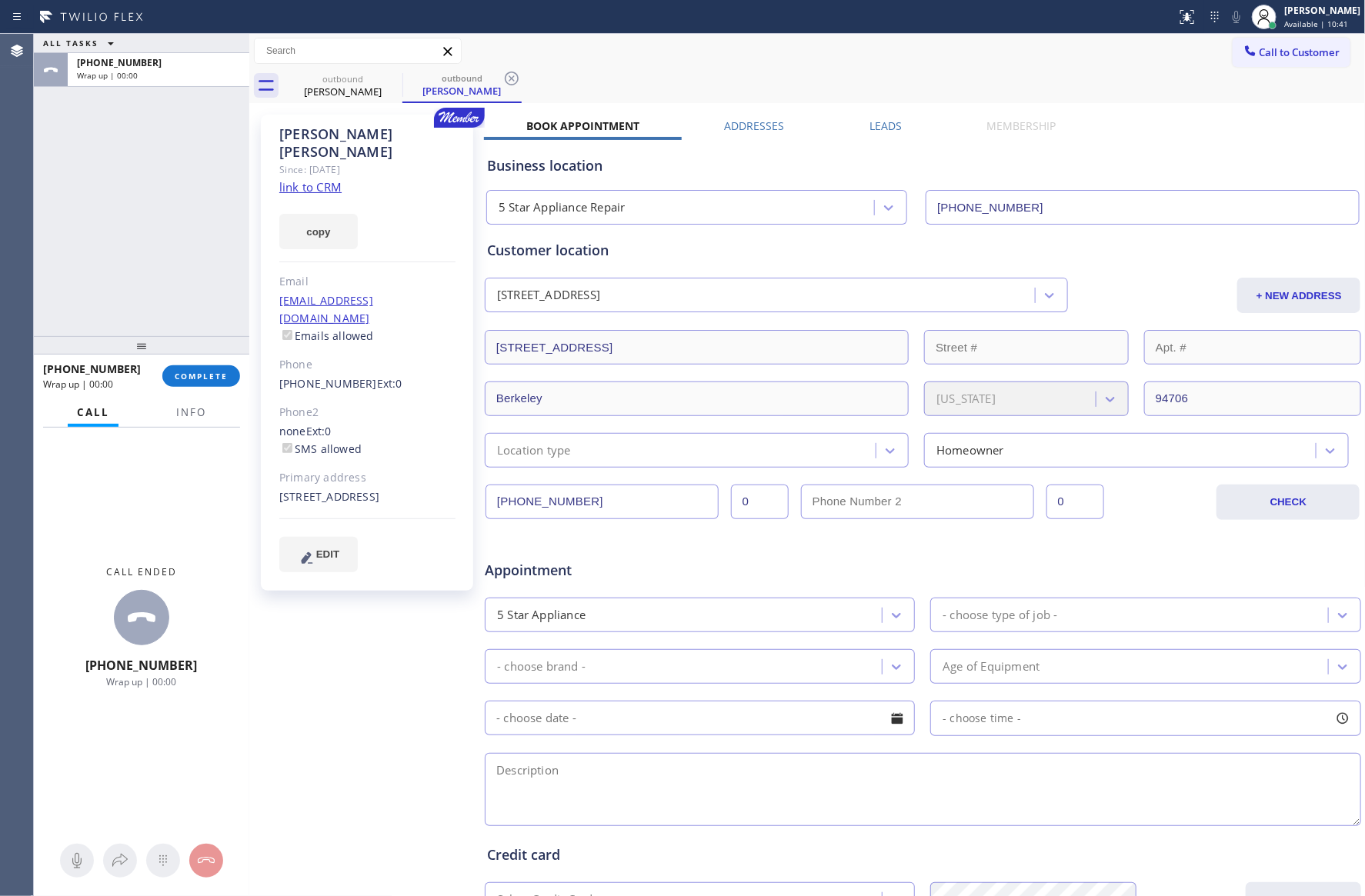
click at [877, 127] on label "Leads" at bounding box center [886, 126] width 32 height 14
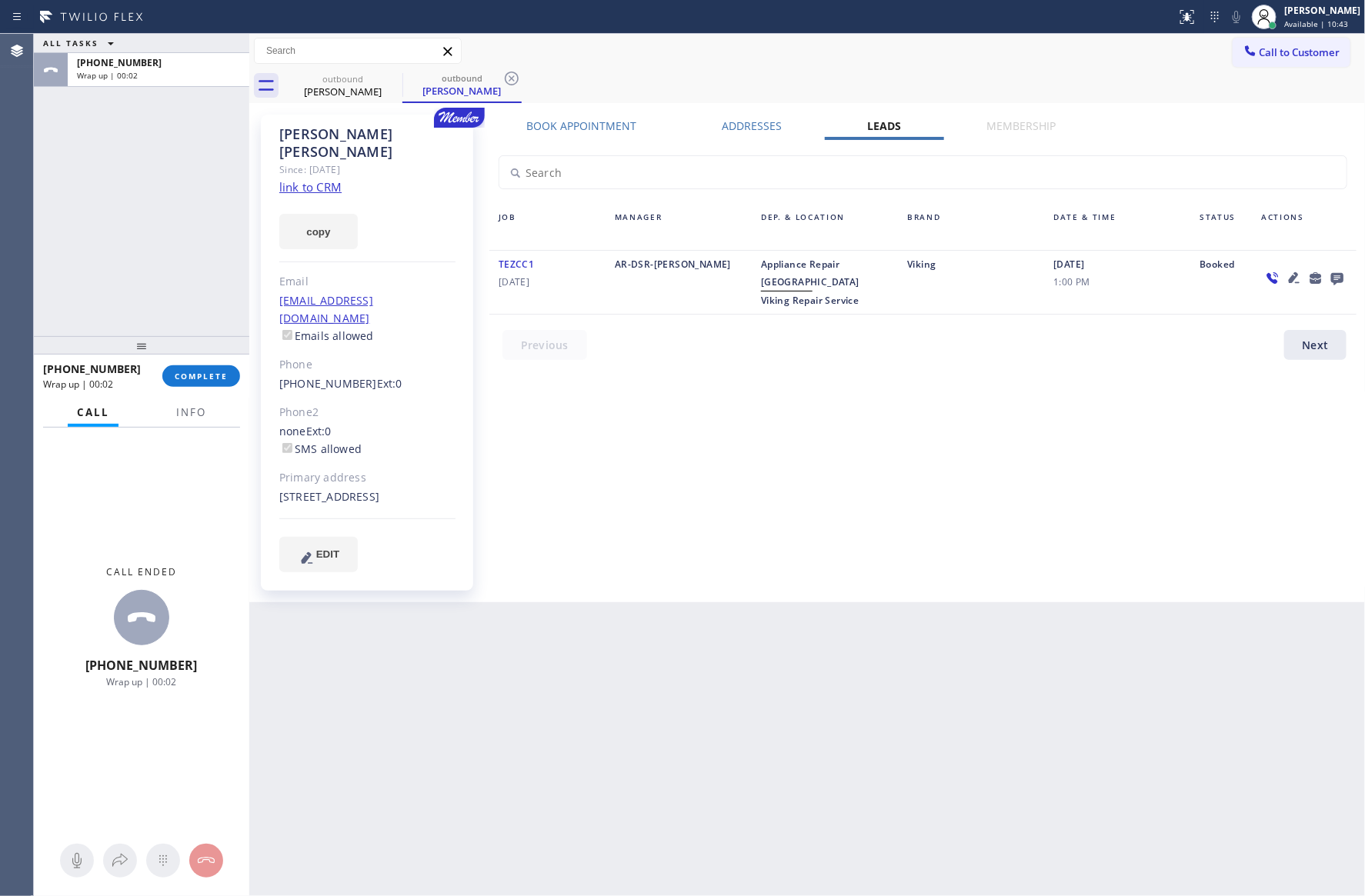
drag, startPoint x: 822, startPoint y: 478, endPoint x: 1312, endPoint y: 360, distance: 504.0
click at [900, 466] on div "Book Appointment Addresses Leads Membership Business location 5 Star Appliance …" at bounding box center [923, 359] width 878 height 480
click at [1333, 280] on icon at bounding box center [1336, 279] width 12 height 12
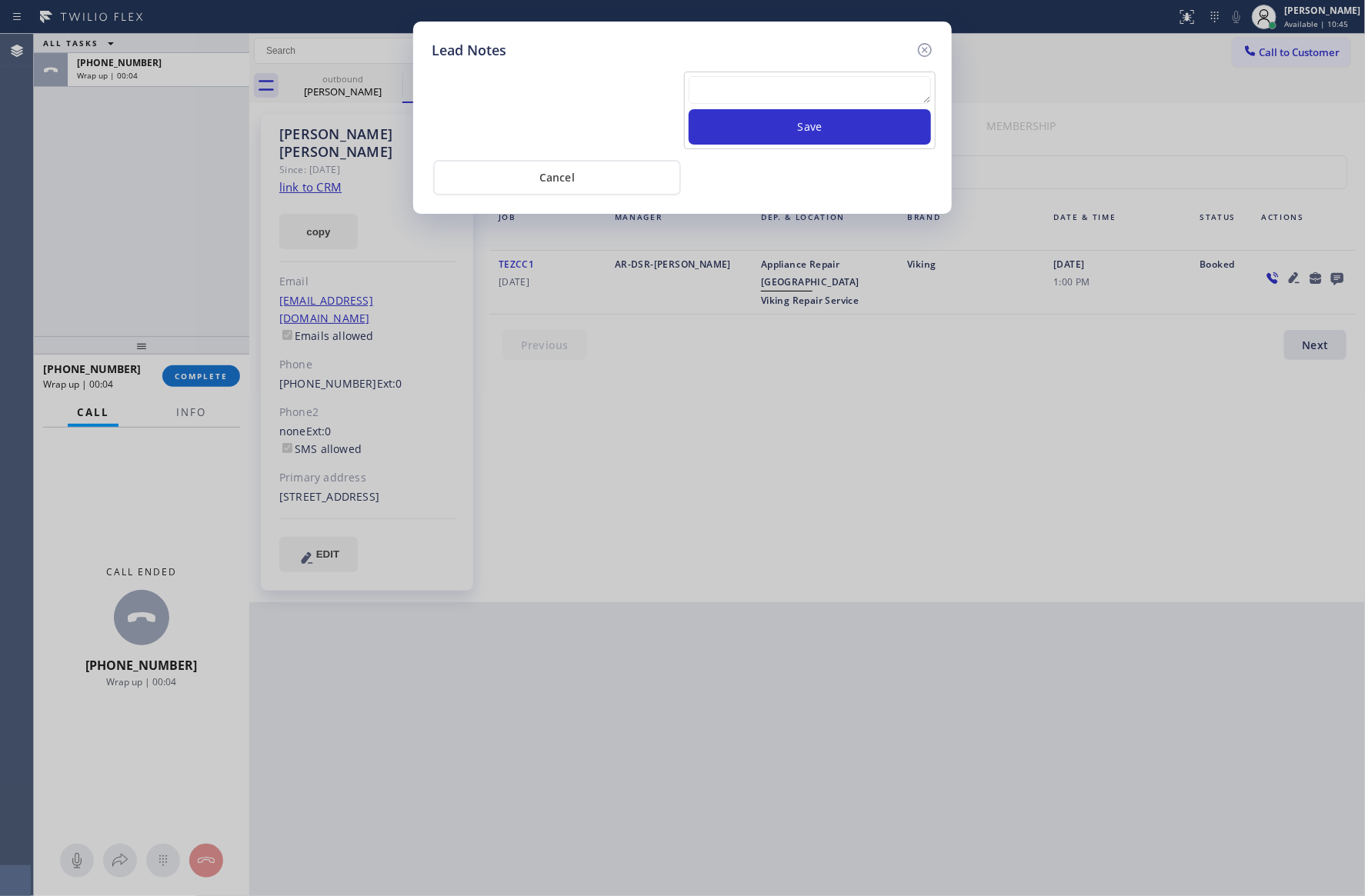
click at [870, 81] on textarea at bounding box center [809, 89] width 243 height 28
paste textarea "For the welcome call, please transfer the customer if they call back.""
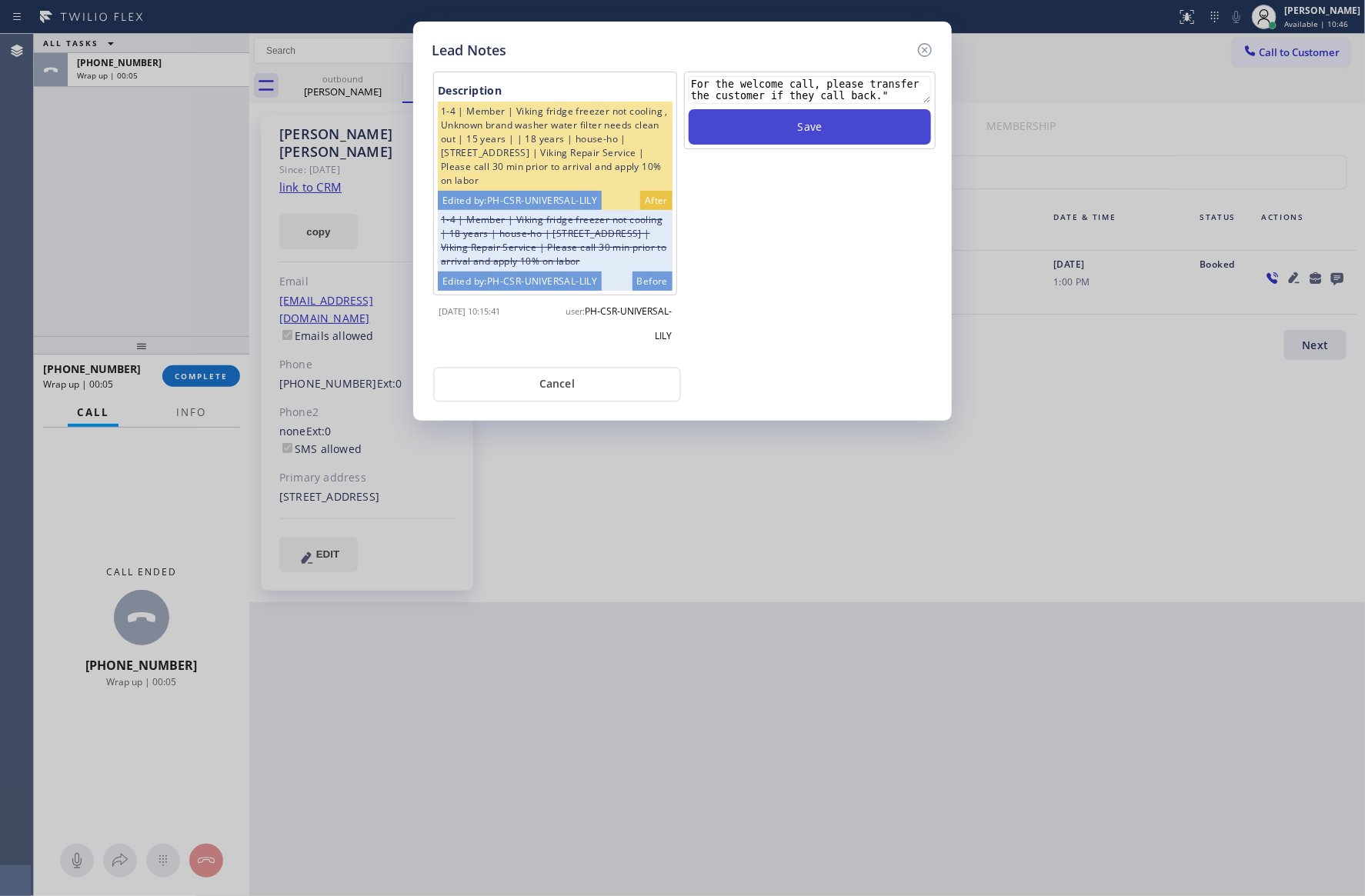
type textarea "For the welcome call, please transfer the customer if they call back.""
click at [840, 126] on button "Save" at bounding box center [809, 127] width 243 height 35
click at [834, 356] on div "Save" at bounding box center [809, 213] width 255 height 284
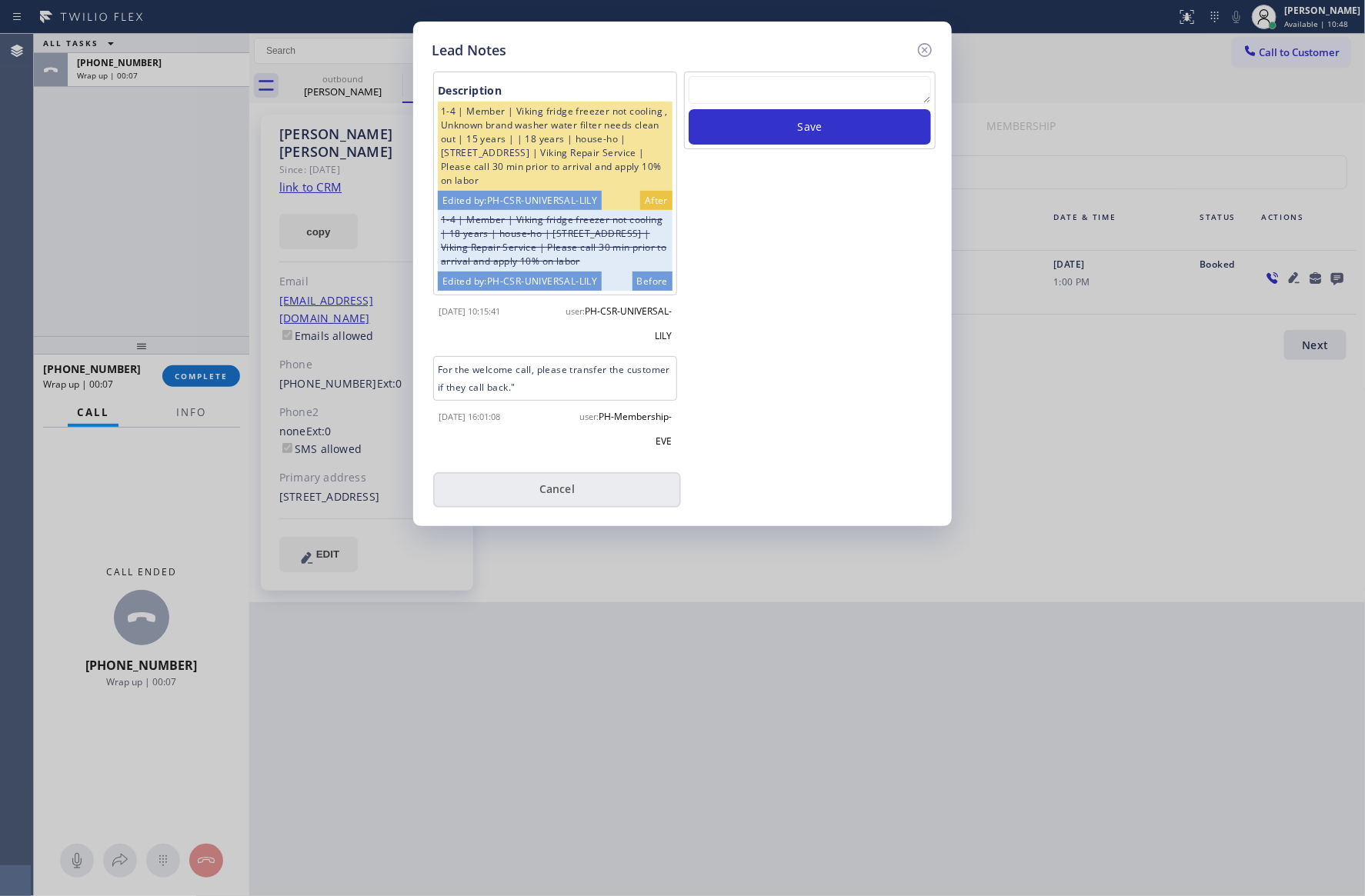
click at [575, 508] on button "Cancel" at bounding box center [556, 490] width 247 height 35
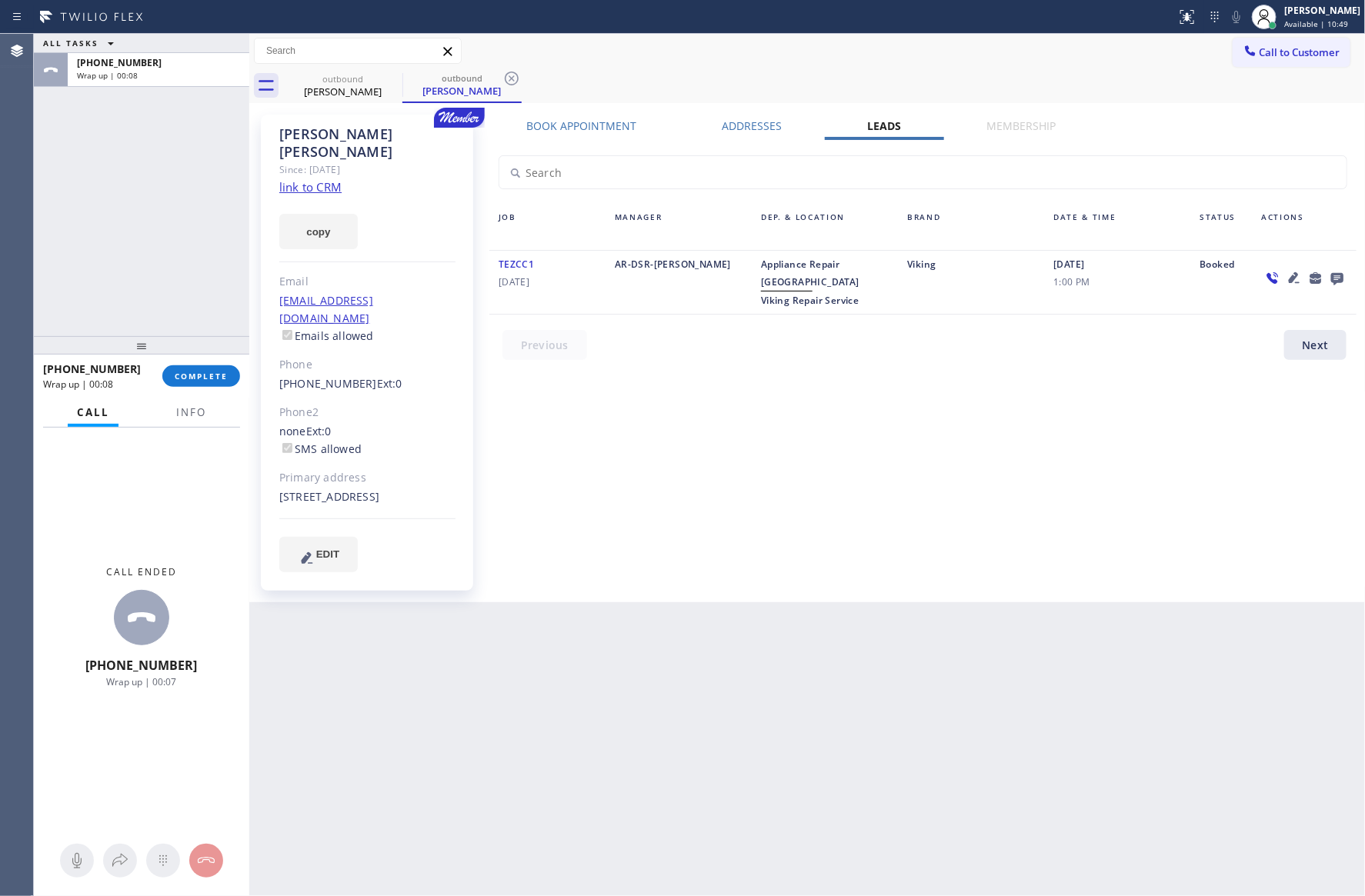
click at [183, 199] on div "ALL TASKS ALL TASKS ACTIVE TASKS TASKS IN WRAP UP +15103679876 Wrap up | 00:08" at bounding box center [142, 185] width 215 height 302
drag, startPoint x: 927, startPoint y: 441, endPoint x: 963, endPoint y: 448, distance: 36.7
click at [927, 441] on div "Book Appointment Addresses Leads Membership Business location 5 Star Appliance …" at bounding box center [923, 359] width 878 height 480
click at [1209, 99] on div "outbound Rebecca Shea outbound Rebecca Shea" at bounding box center [825, 86] width 1082 height 34
click at [1290, 60] on button "Call to Customer" at bounding box center [1292, 52] width 118 height 29
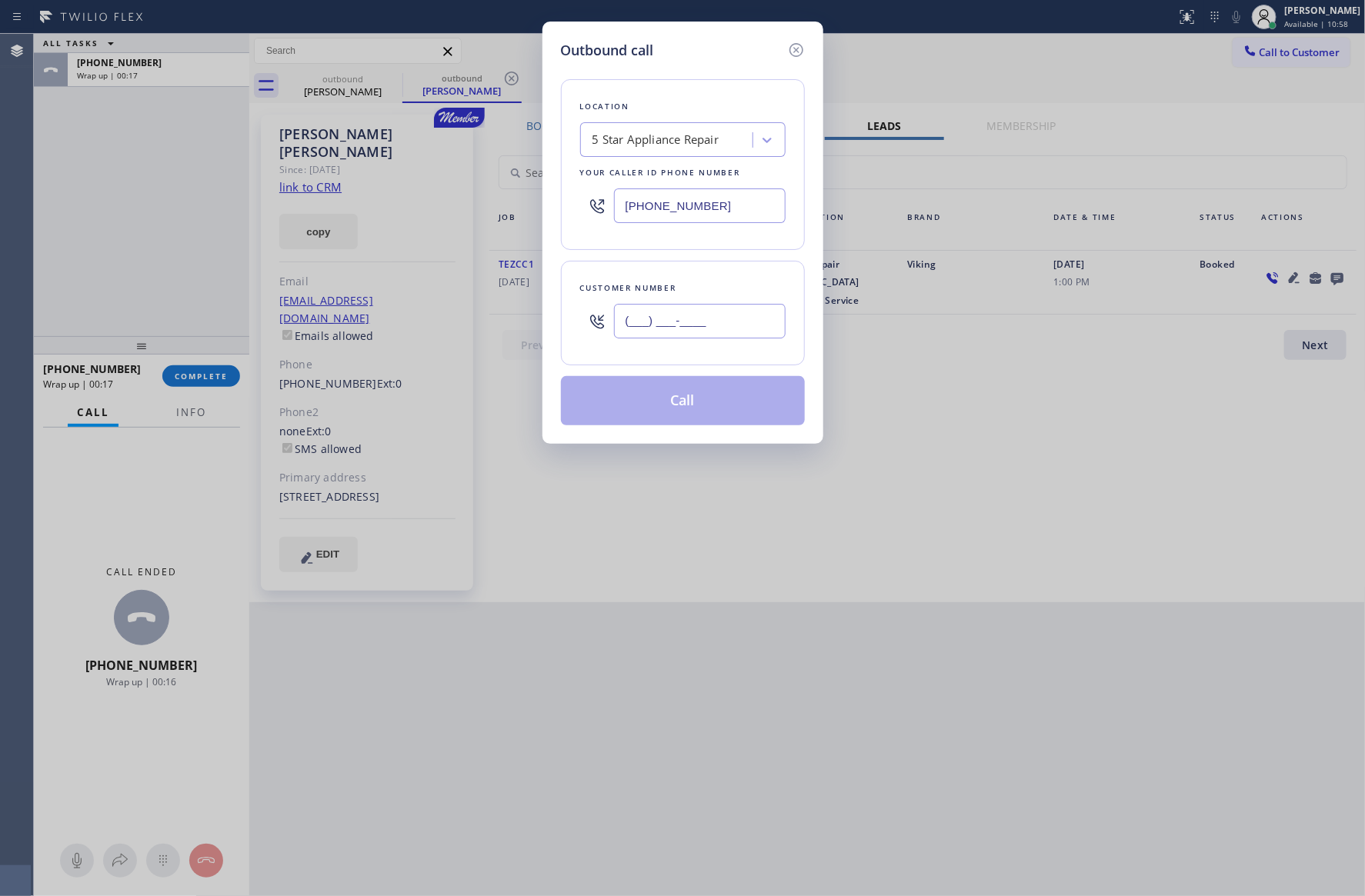
click at [739, 317] on input "(___) ___-____" at bounding box center [699, 321] width 171 height 34
paste input "646) 734-6167"
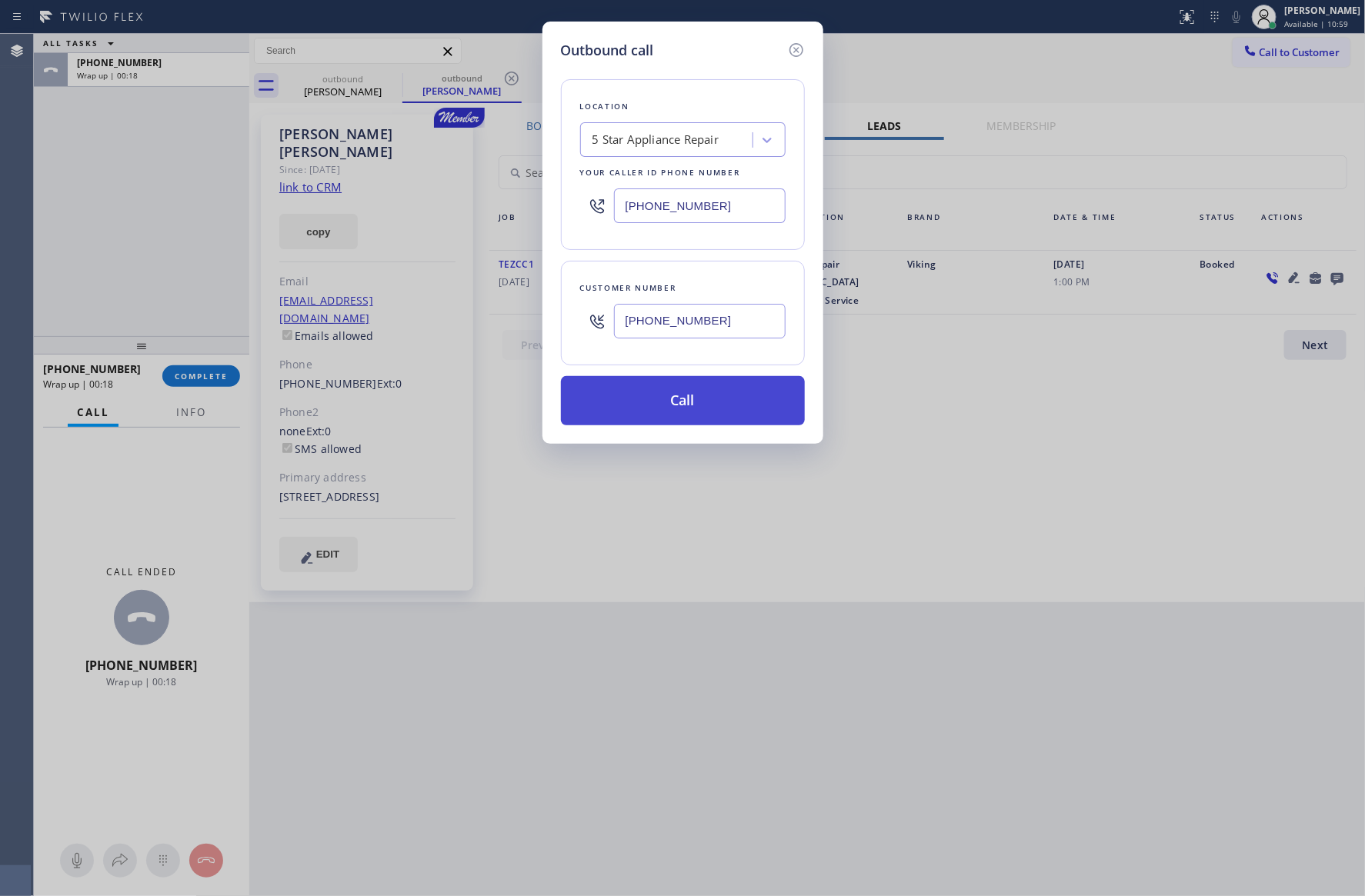
type input "(646) 734-6167"
click at [713, 413] on button "Call" at bounding box center [683, 400] width 244 height 49
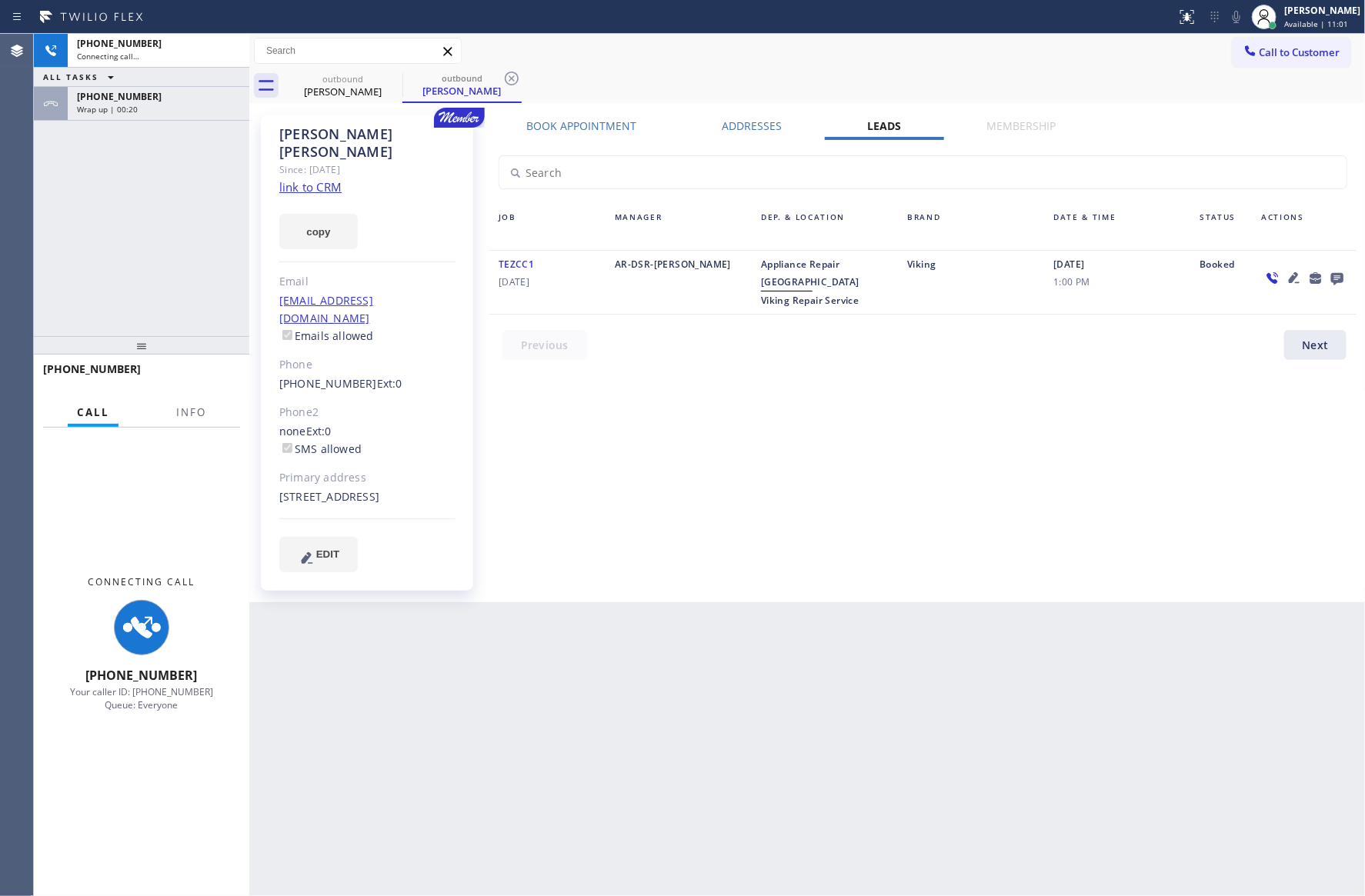
click at [40, 235] on div "+16467346167 Connecting call… ALL TASKS ALL TASKS ACTIVE TASKS TASKS IN WRAP UP…" at bounding box center [142, 185] width 215 height 302
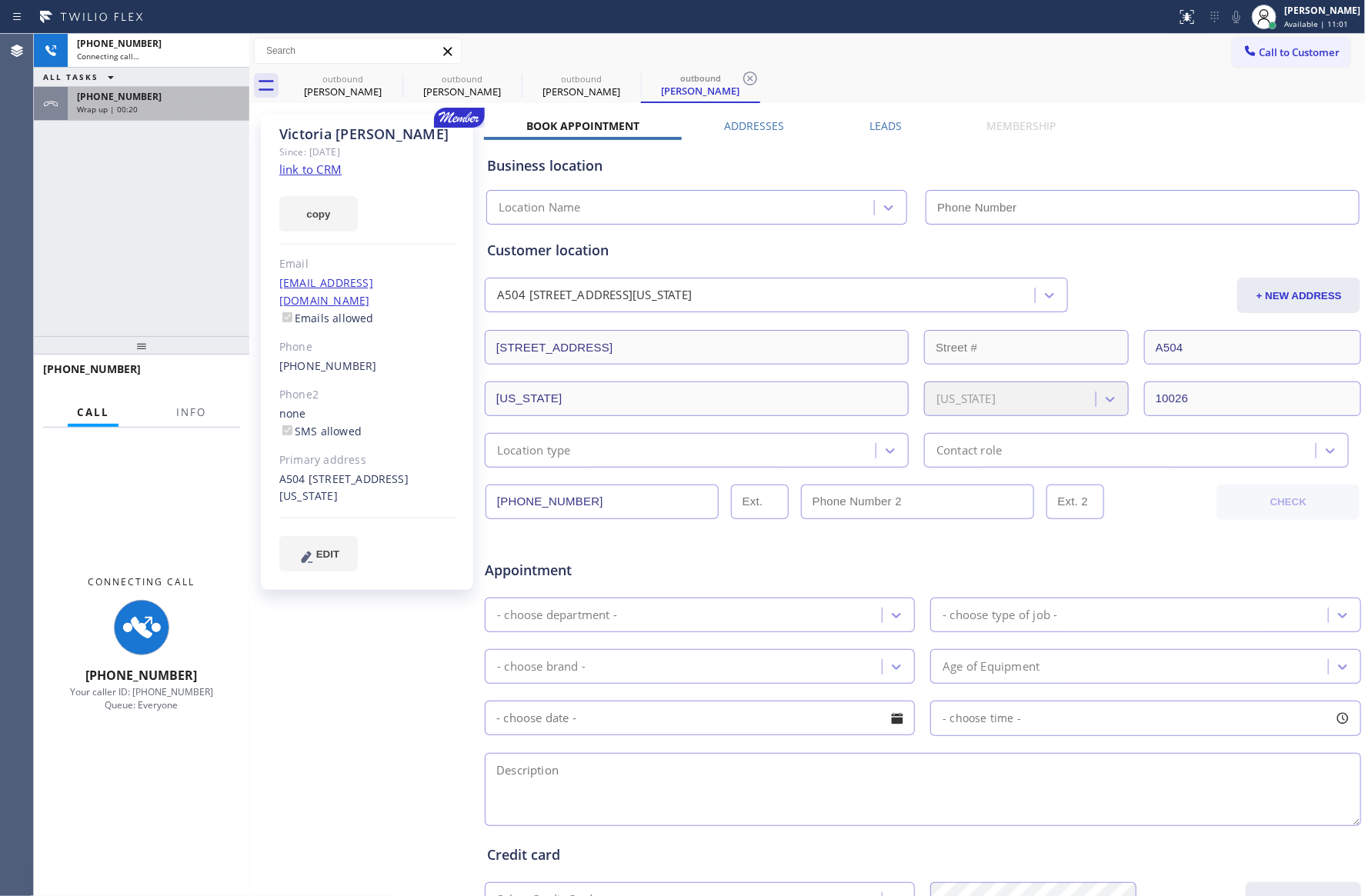
click at [115, 92] on span "+15103679876" at bounding box center [119, 97] width 85 height 13
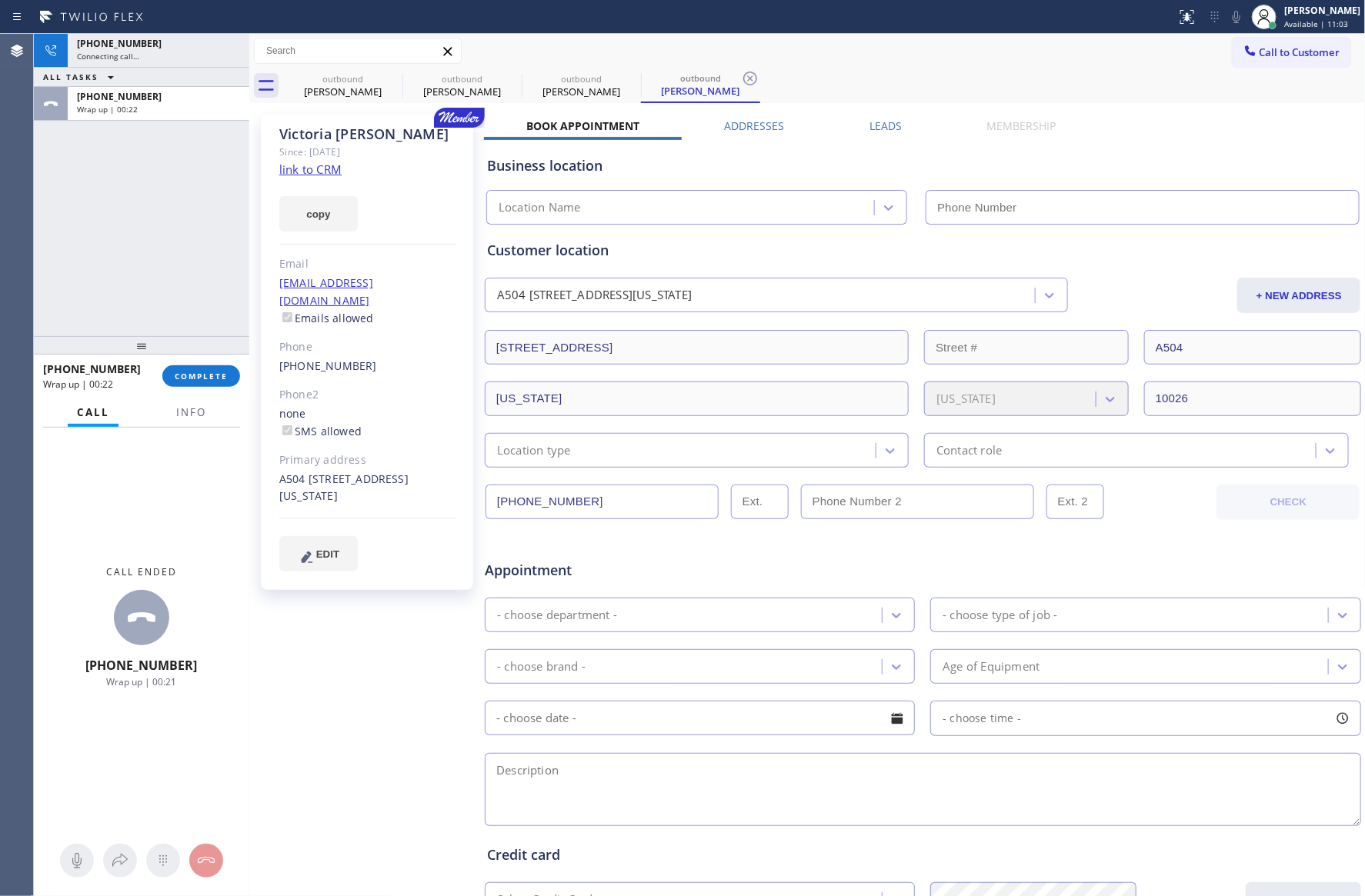
click at [191, 381] on button "COMPLETE" at bounding box center [202, 376] width 78 height 22
click at [153, 169] on div "+16467346167 Connecting call… ALL TASKS ALL TASKS ACTIVE TASKS TASKS IN WRAP UP…" at bounding box center [142, 185] width 215 height 302
type input "(855) 731-4952"
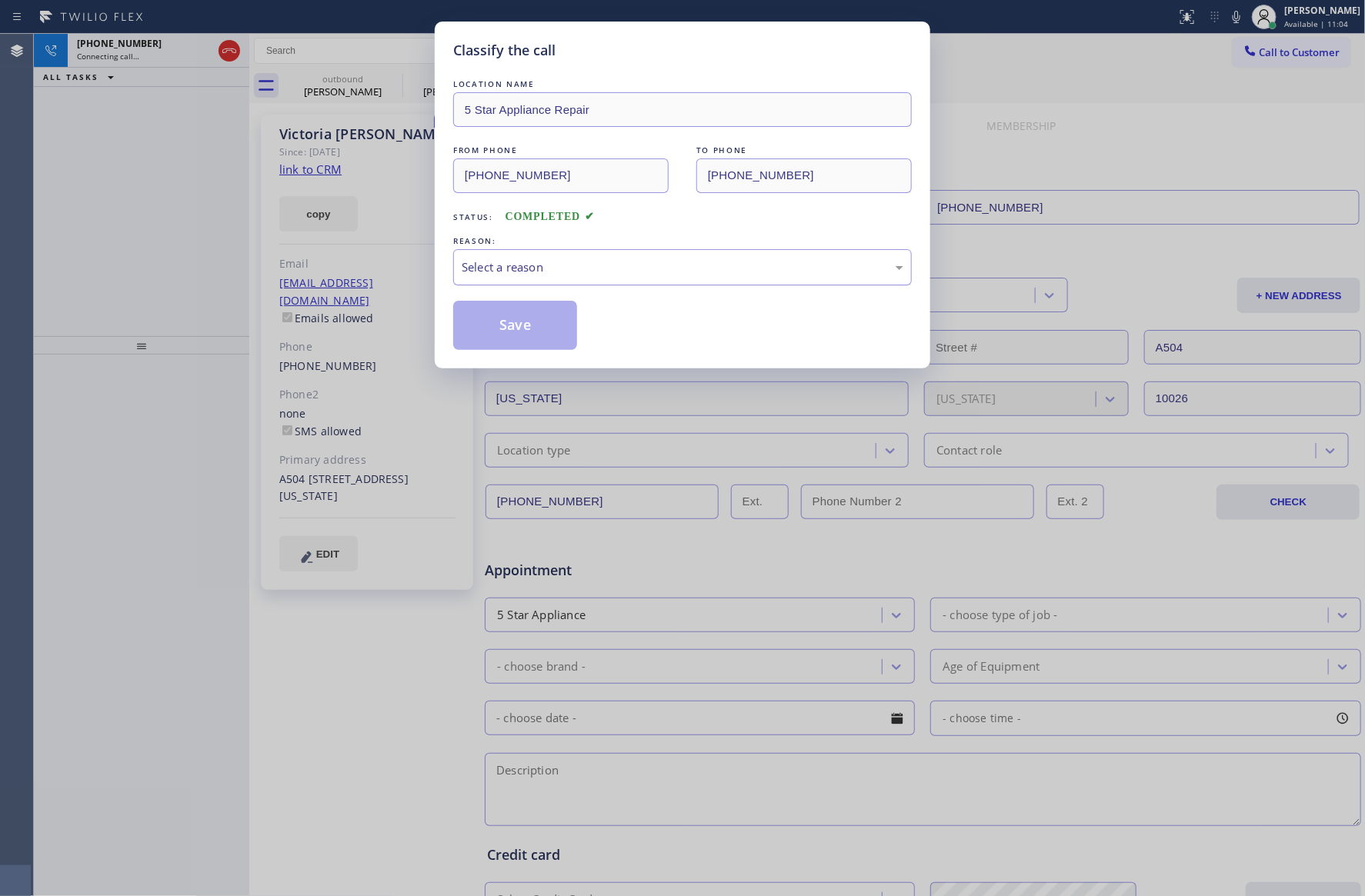
click at [533, 275] on div "Select a reason" at bounding box center [682, 267] width 441 height 18
click at [529, 326] on button "Save" at bounding box center [515, 325] width 124 height 49
click at [132, 204] on div "Classify the call LOCATION NAME 5 Star Appliance Repair FROM PHONE (855) 731-49…" at bounding box center [682, 448] width 1365 height 896
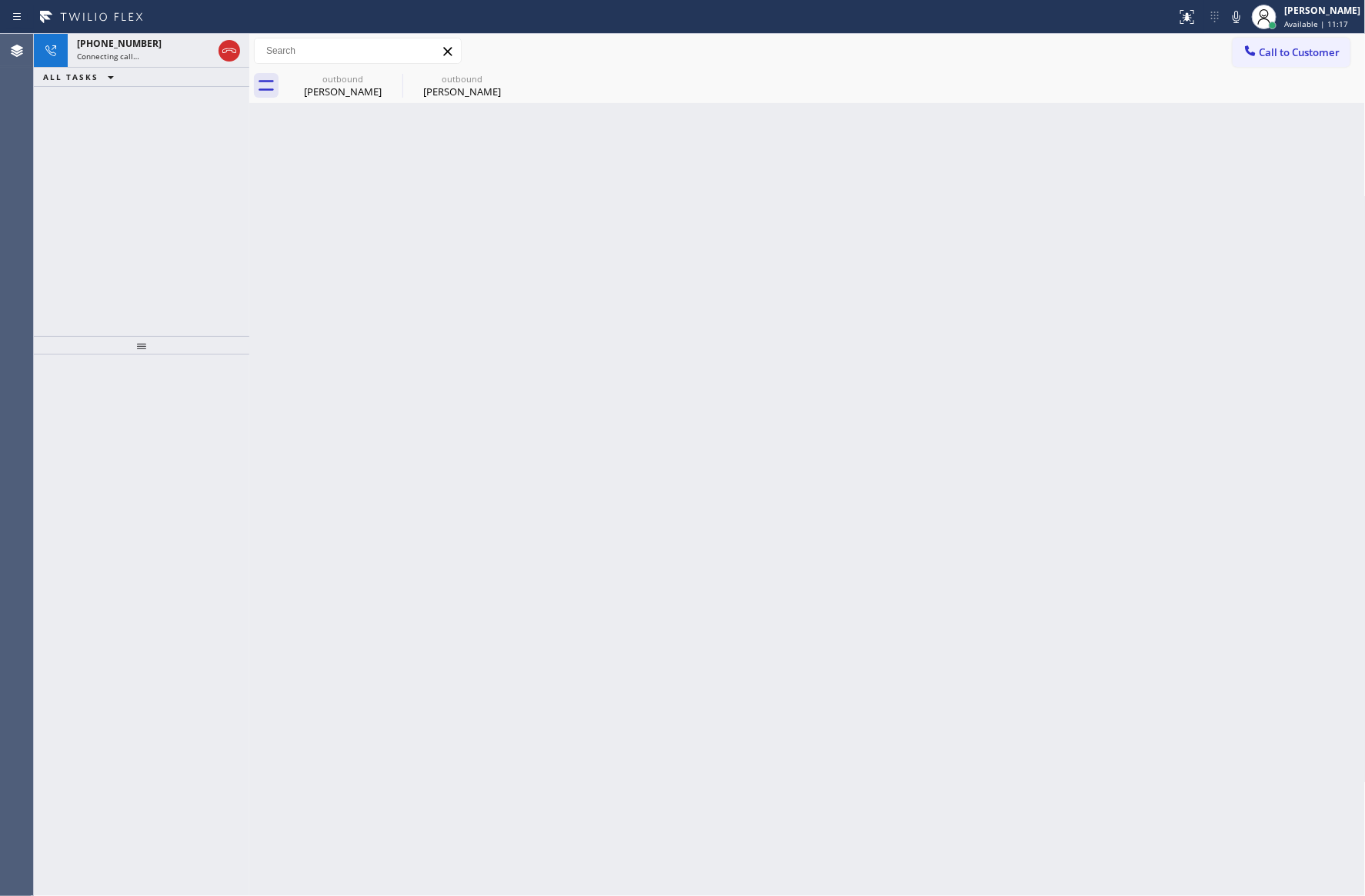
drag, startPoint x: 483, startPoint y: 312, endPoint x: 478, endPoint y: 298, distance: 14.9
click at [483, 310] on div "Back to Dashboard Change Sender ID Customers Technicians Select a contact Outbo…" at bounding box center [807, 465] width 1116 height 863
click at [372, 97] on div "Victoria Moran" at bounding box center [342, 91] width 116 height 14
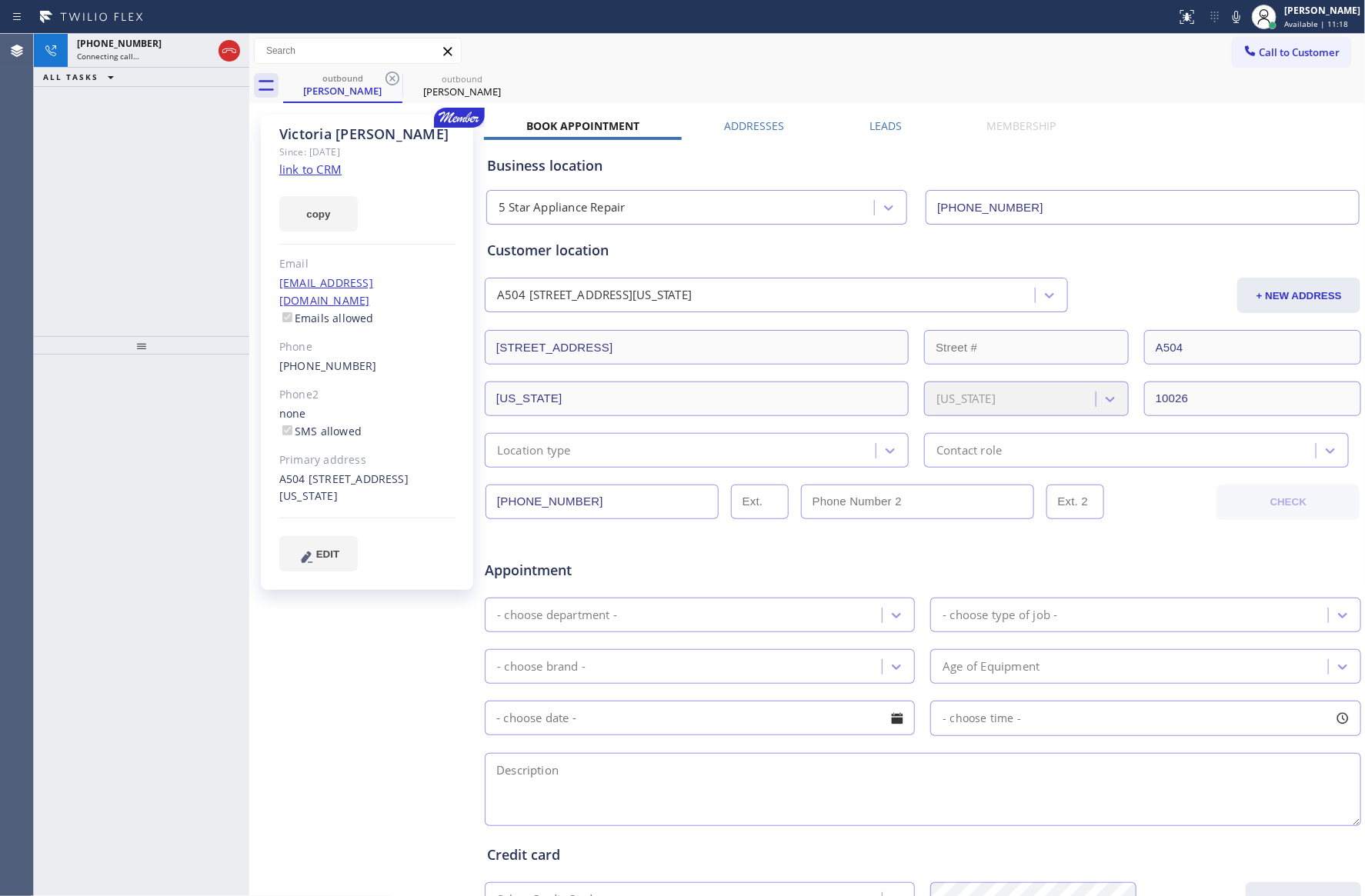
click at [249, 224] on div at bounding box center [249, 465] width 0 height 863
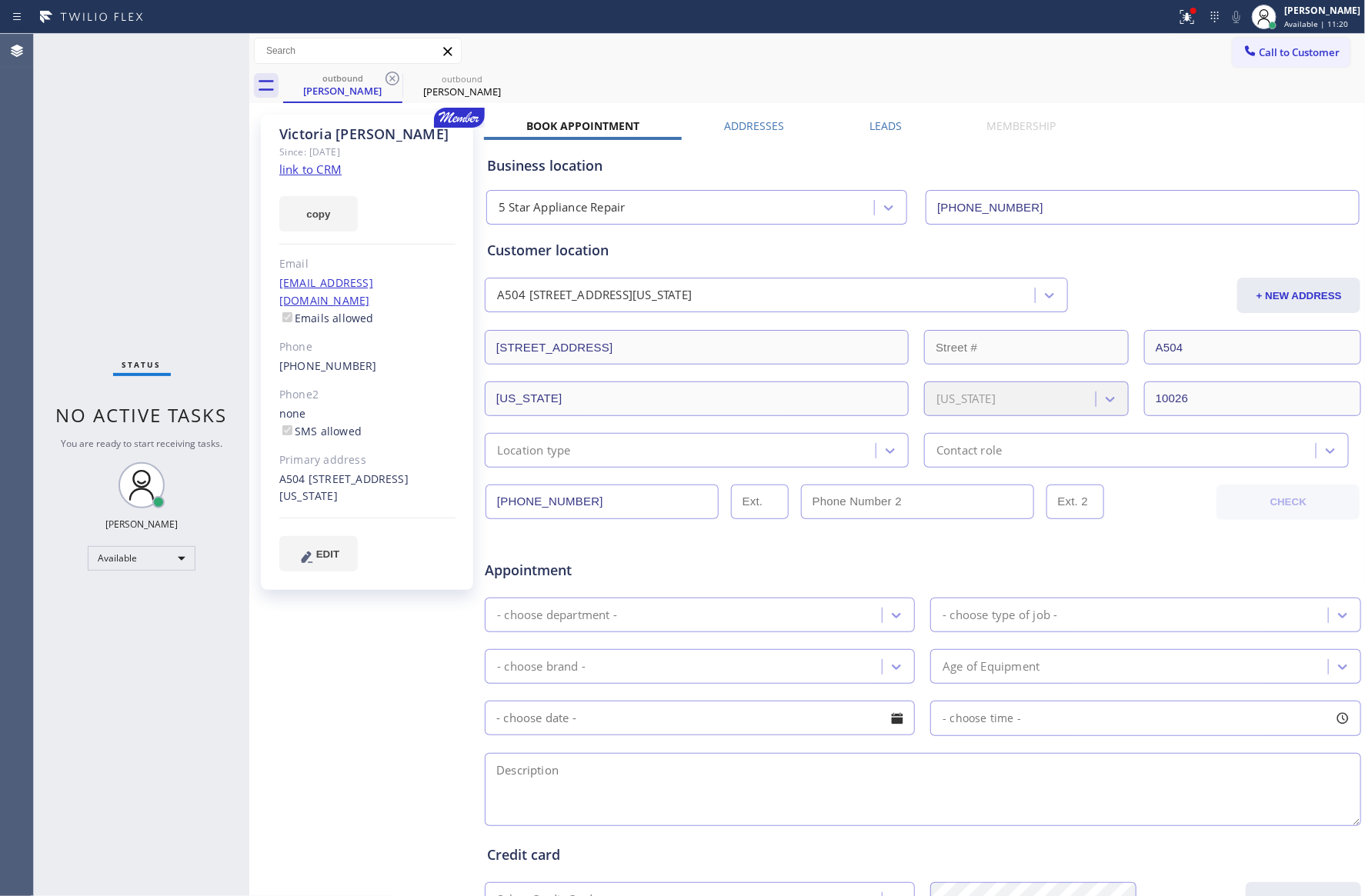
click at [254, 224] on div "Victoria Moran Since: 20 may 2020 link to CRM copy Email victoria@victoriamoran…" at bounding box center [368, 605] width 231 height 997
click at [650, 71] on div "outbound Victoria Moran outbound Victoria Moran" at bounding box center [825, 86] width 1082 height 34
click at [997, 58] on div "Call to Customer Outbound call Location 5 Star Appliance Repair Your caller id …" at bounding box center [807, 51] width 1116 height 27
click at [1299, 51] on span "Call to Customer" at bounding box center [1299, 52] width 81 height 14
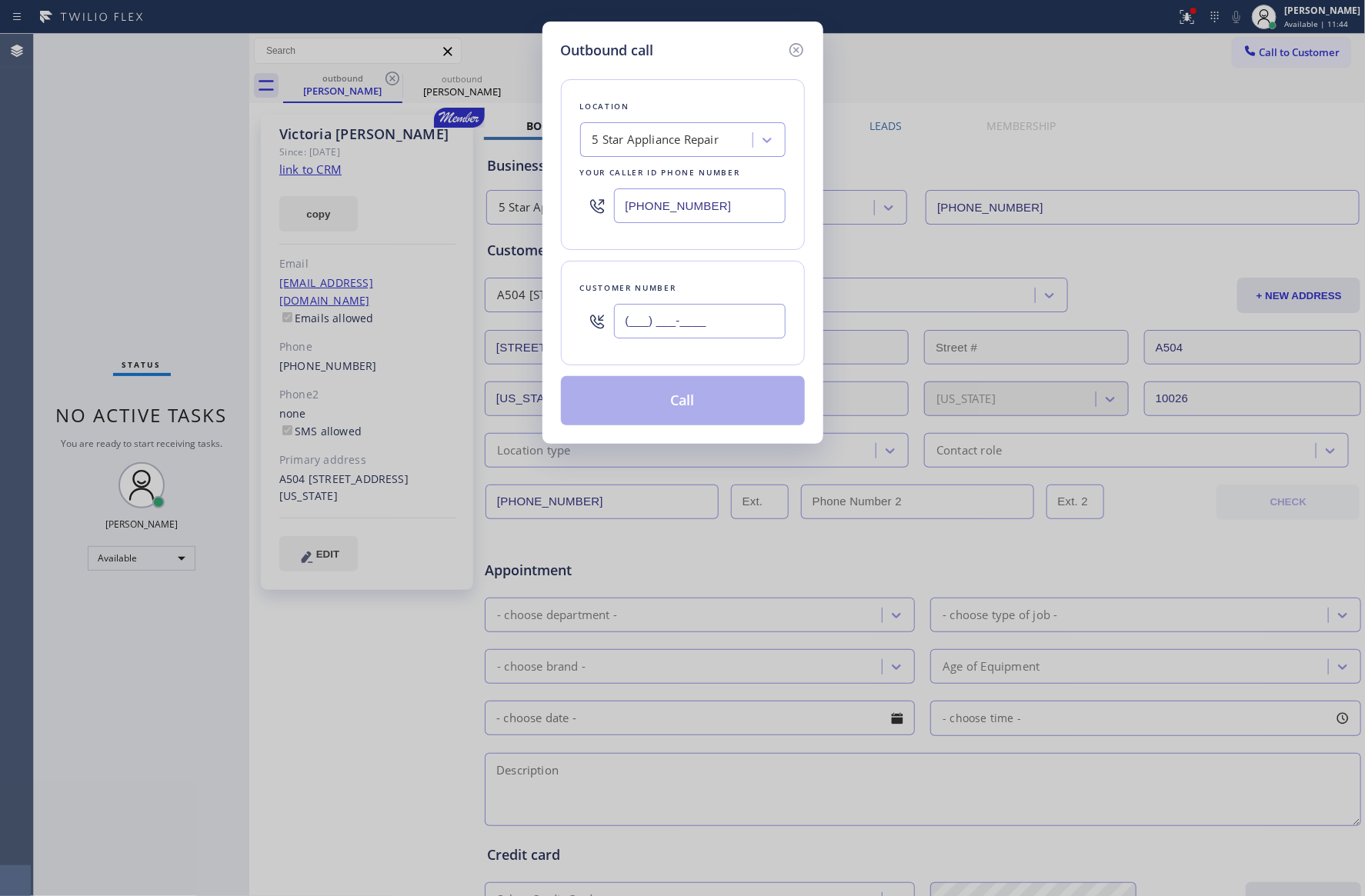
click at [764, 321] on input "(___) ___-____" at bounding box center [699, 321] width 171 height 34
paste input "206) 747-5287"
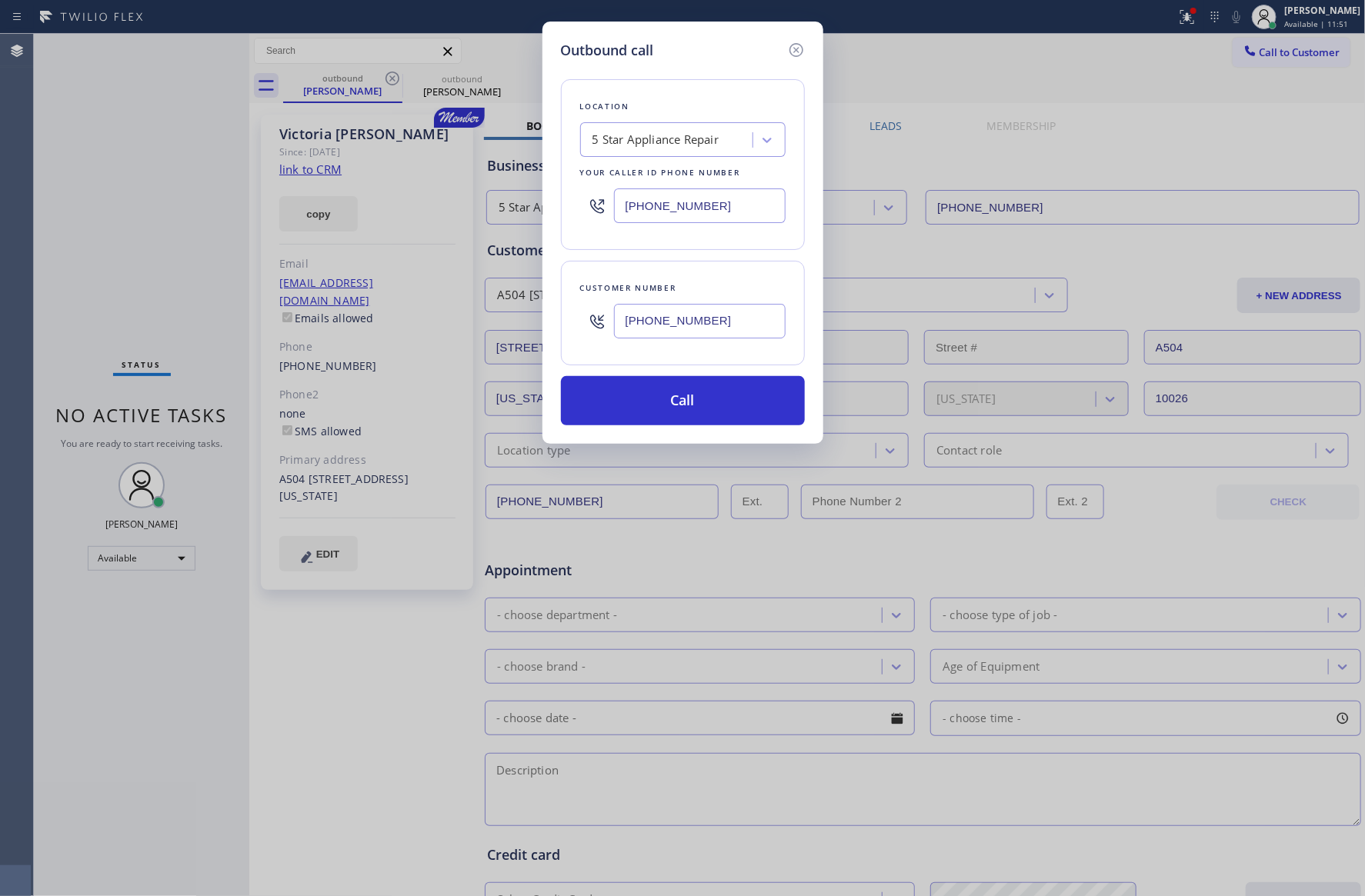
type input "[PHONE_NUMBER]"
click at [753, 257] on div "Location 5 Star Appliance Repair Your caller id phone number (855) 731-4952 Cus…" at bounding box center [683, 243] width 244 height 364
click at [706, 399] on button "Call" at bounding box center [683, 400] width 244 height 49
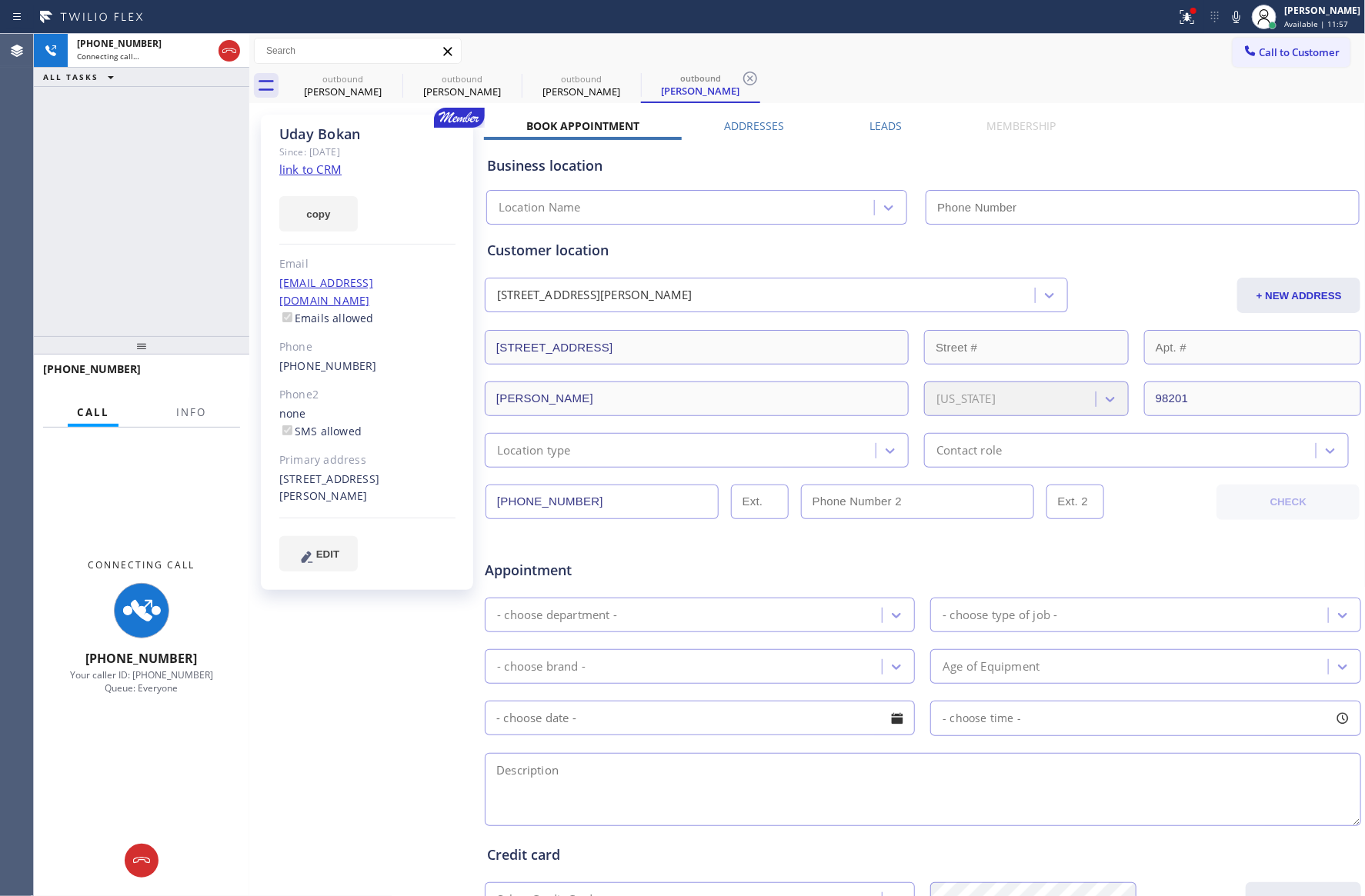
type input "(855) 731-4952"
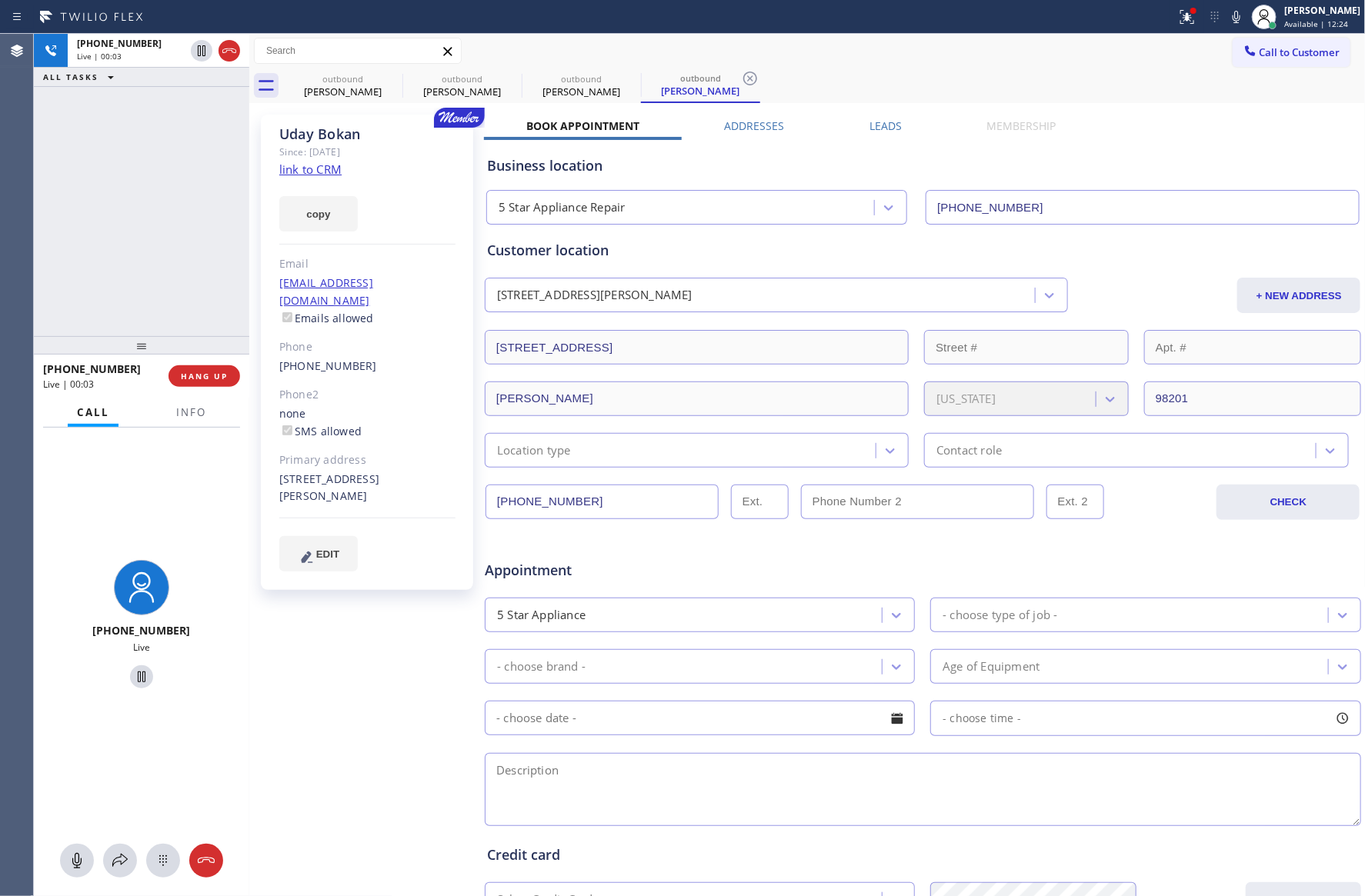
click at [187, 226] on div "[PHONE_NUMBER] Live | 00:03 ALL TASKS ALL TASKS ACTIVE TASKS TASKS IN WRAP UP" at bounding box center [142, 185] width 215 height 302
click at [201, 234] on div "+12067475287 Live | 00:04 ALL TASKS ALL TASKS ACTIVE TASKS TASKS IN WRAP UP" at bounding box center [142, 185] width 215 height 302
click at [202, 234] on div "+12067475287 Live | 00:05 ALL TASKS ALL TASKS ACTIVE TASKS TASKS IN WRAP UP" at bounding box center [142, 185] width 215 height 302
drag, startPoint x: 150, startPoint y: 241, endPoint x: 201, endPoint y: 386, distance: 153.7
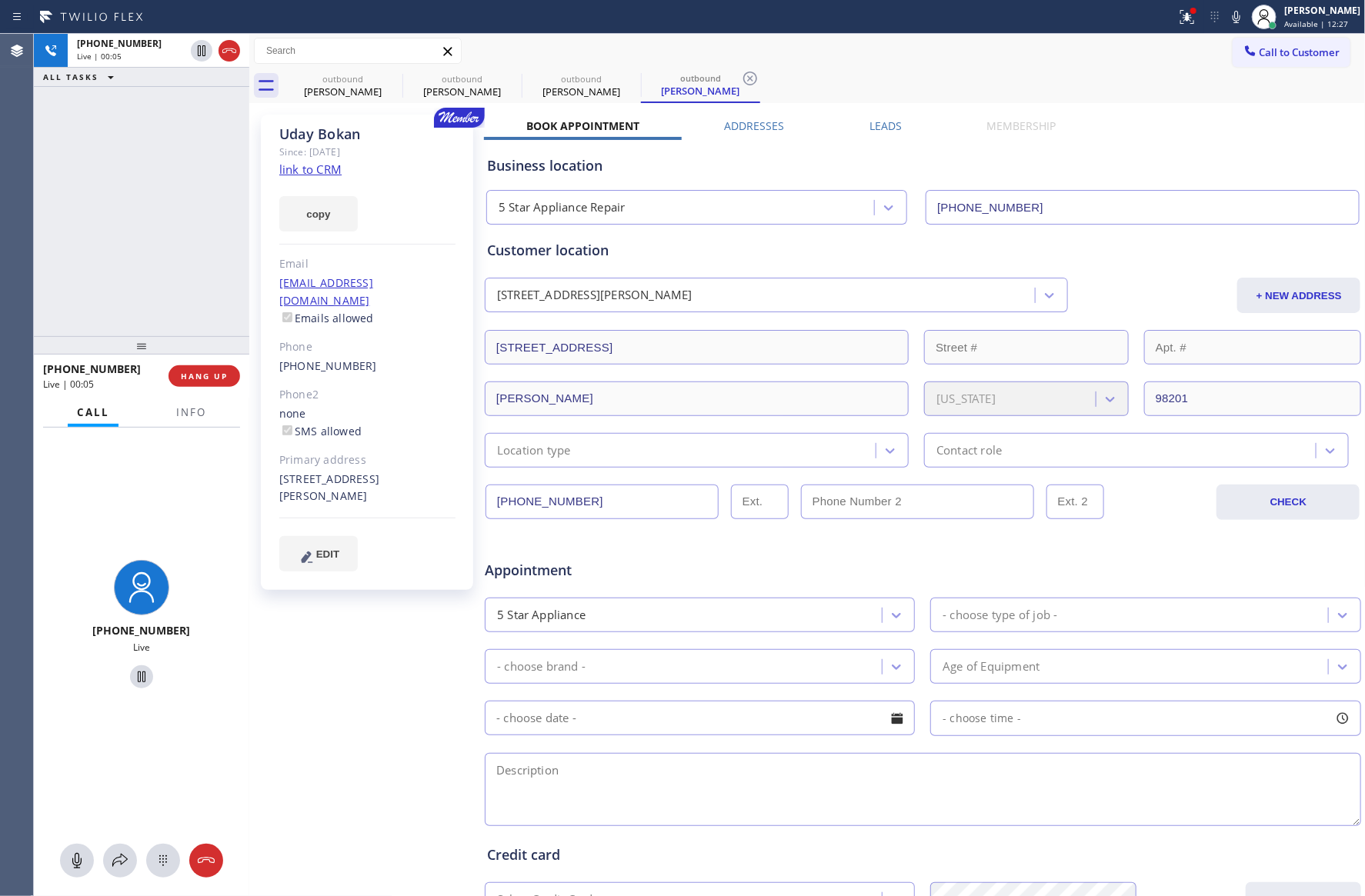
click at [155, 266] on div "+12067475287 Live | 00:05 ALL TASKS ALL TASKS ACTIVE TASKS TASKS IN WRAP UP" at bounding box center [142, 185] width 215 height 302
click at [201, 377] on span "HANG UP" at bounding box center [204, 376] width 47 height 10
click at [179, 171] on div "+12067475287 Live | 00:06 ALL TASKS ALL TASKS ACTIVE TASKS TASKS IN WRAP UP" at bounding box center [142, 185] width 215 height 302
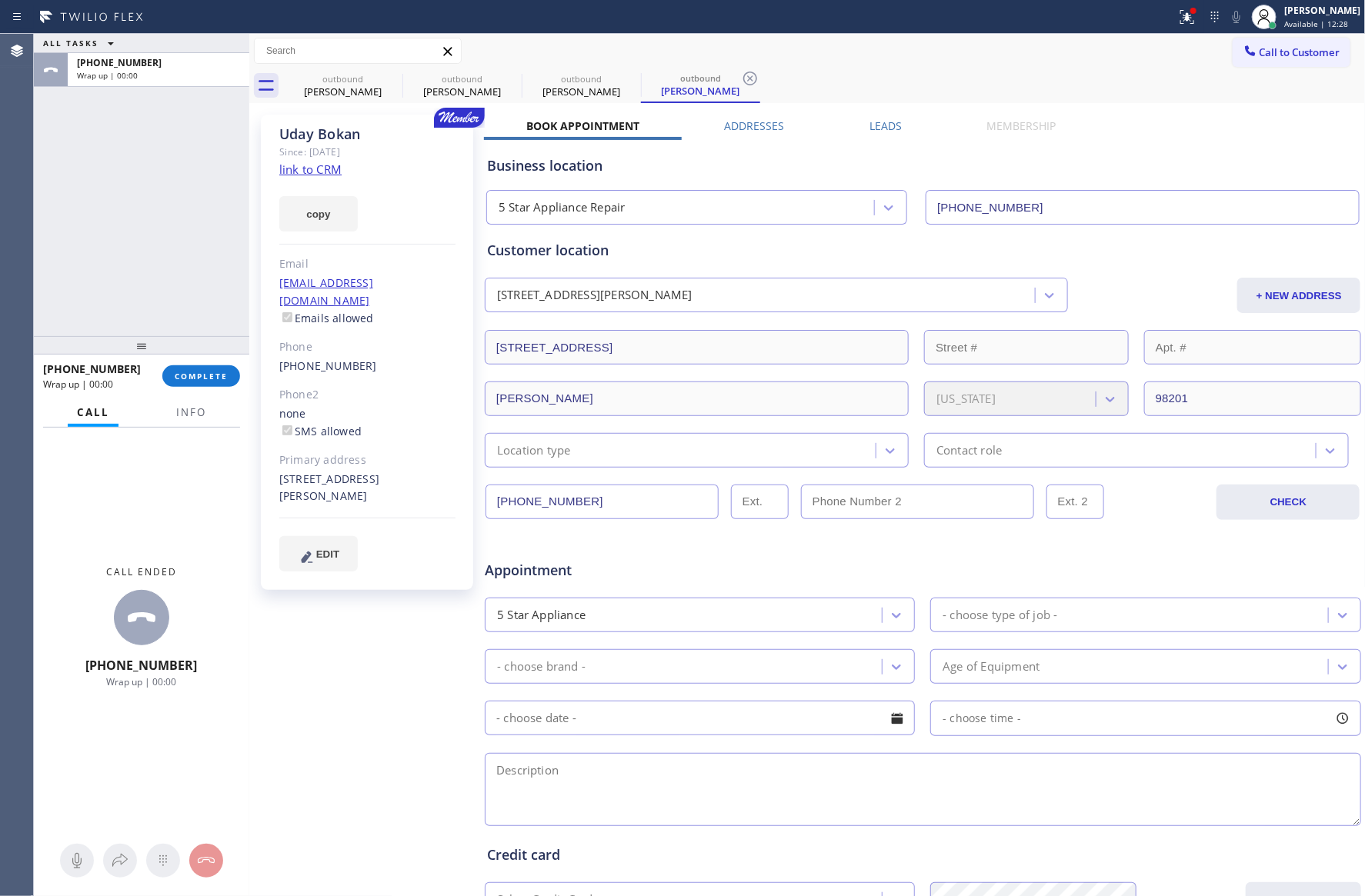
click at [877, 134] on div "Business location 5 Star Appliance Repair (855) 731-4952" at bounding box center [923, 179] width 878 height 90
click at [879, 121] on label "Leads" at bounding box center [886, 126] width 32 height 14
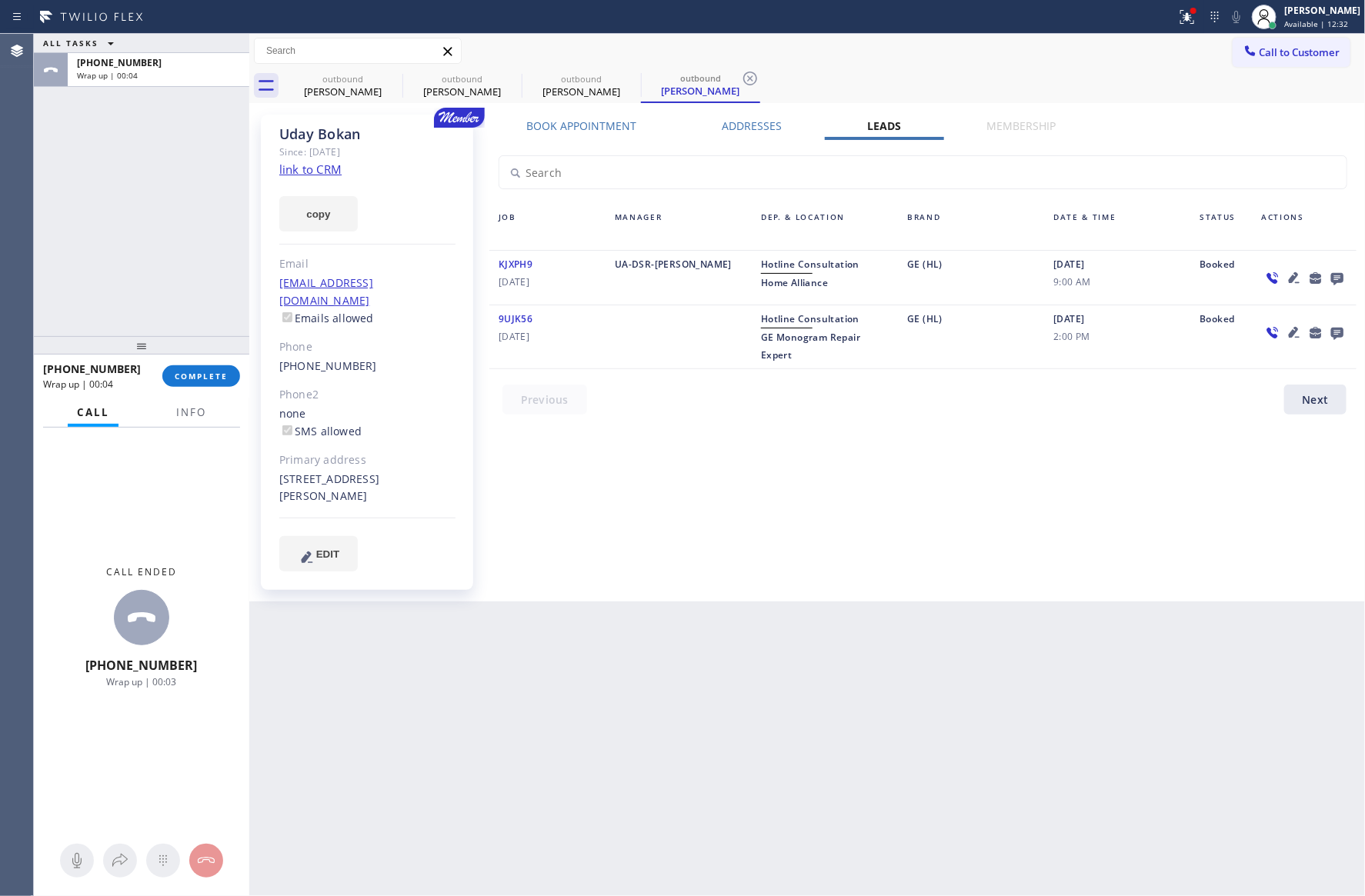
drag, startPoint x: 858, startPoint y: 455, endPoint x: 1361, endPoint y: 446, distance: 503.1
click at [919, 477] on div "Book Appointment Addresses Leads Membership Business location 5 Star Appliance …" at bounding box center [923, 359] width 878 height 479
click at [1336, 278] on icon at bounding box center [1336, 279] width 12 height 12
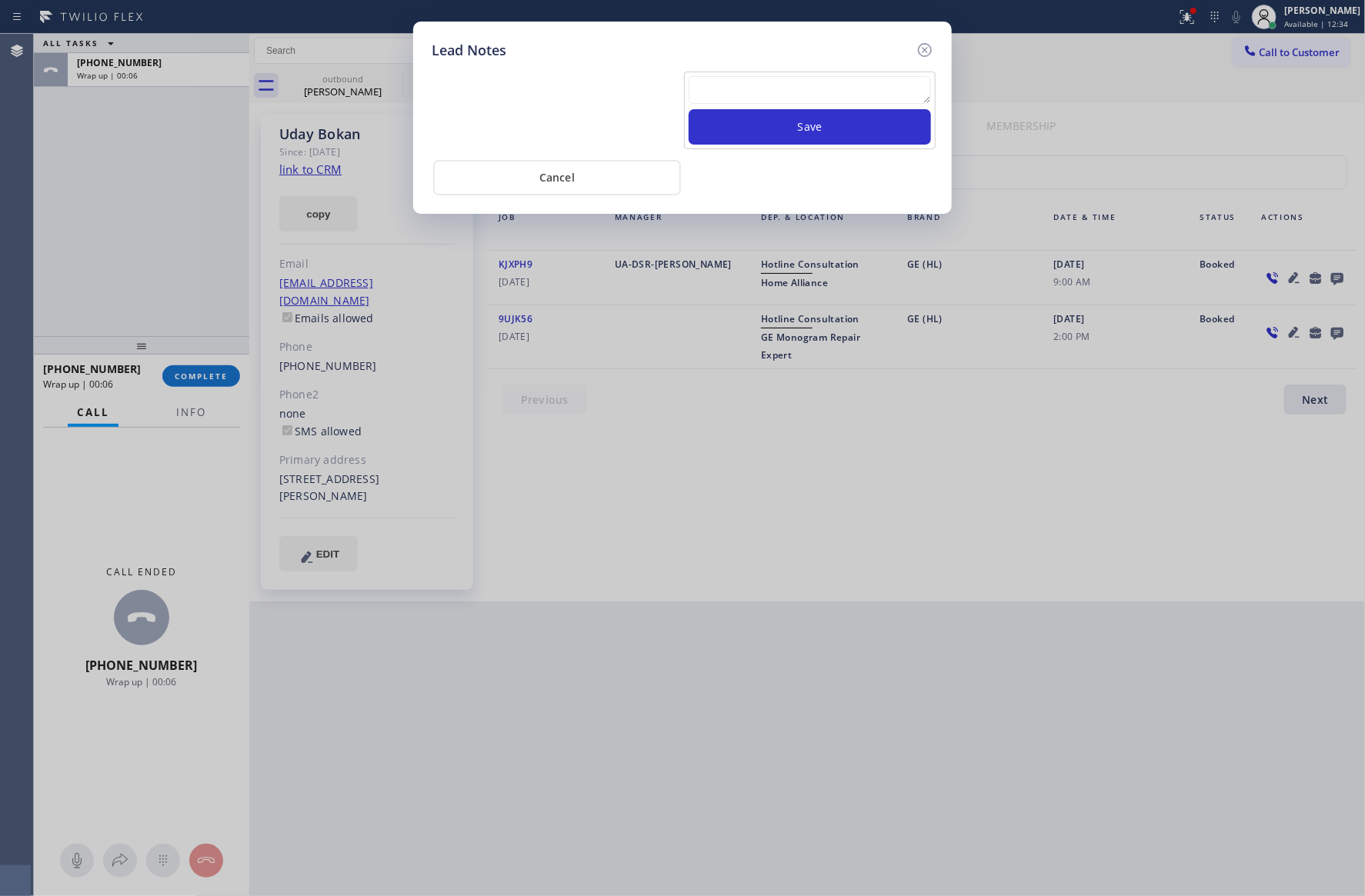
click at [827, 79] on textarea at bounding box center [809, 89] width 243 height 28
paste textarea "For the welcome call, please transfer the customer if they call back.""
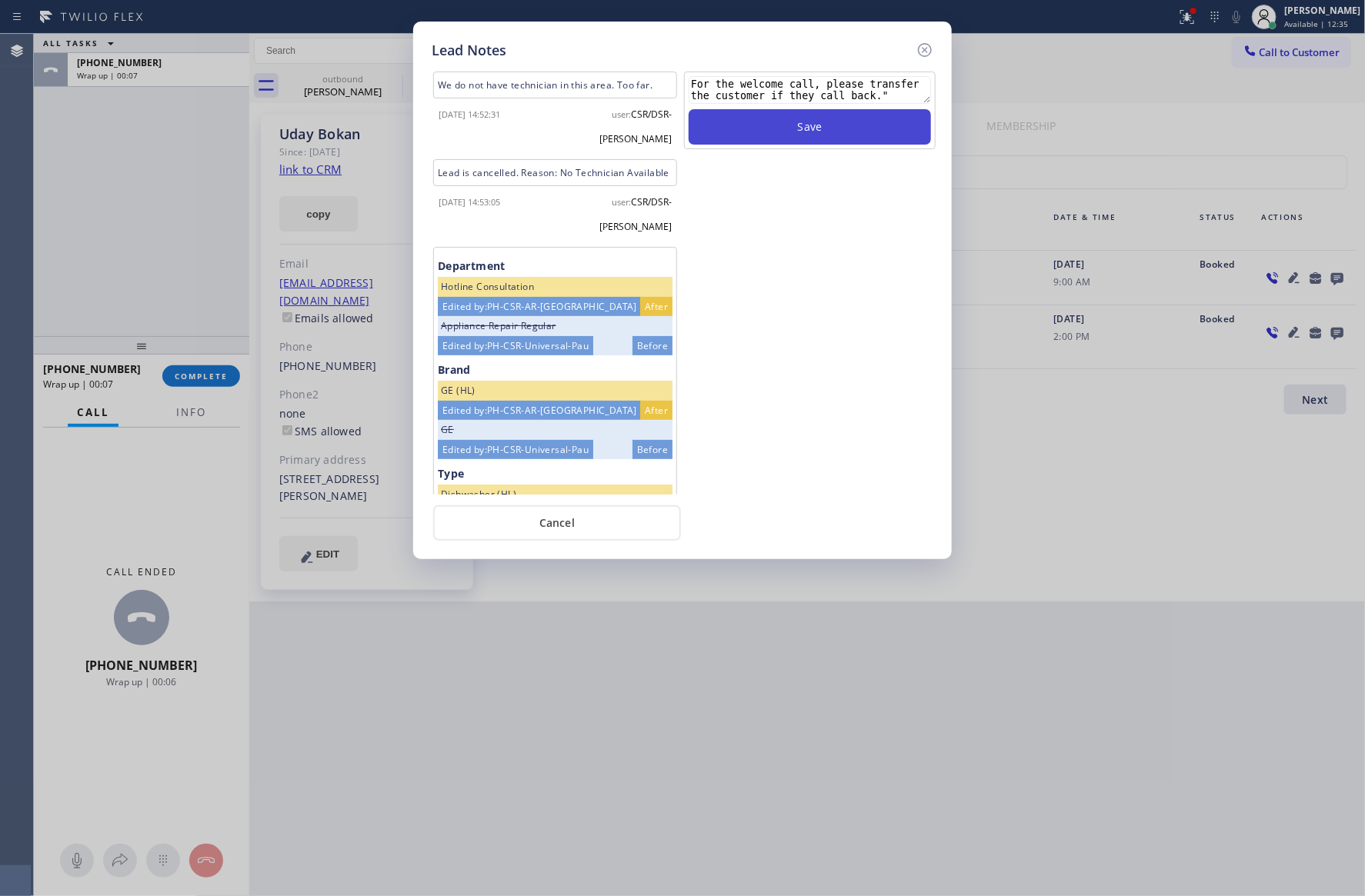
type textarea "For the welcome call, please transfer the customer if they call back.""
click at [803, 123] on button "Save" at bounding box center [809, 127] width 243 height 35
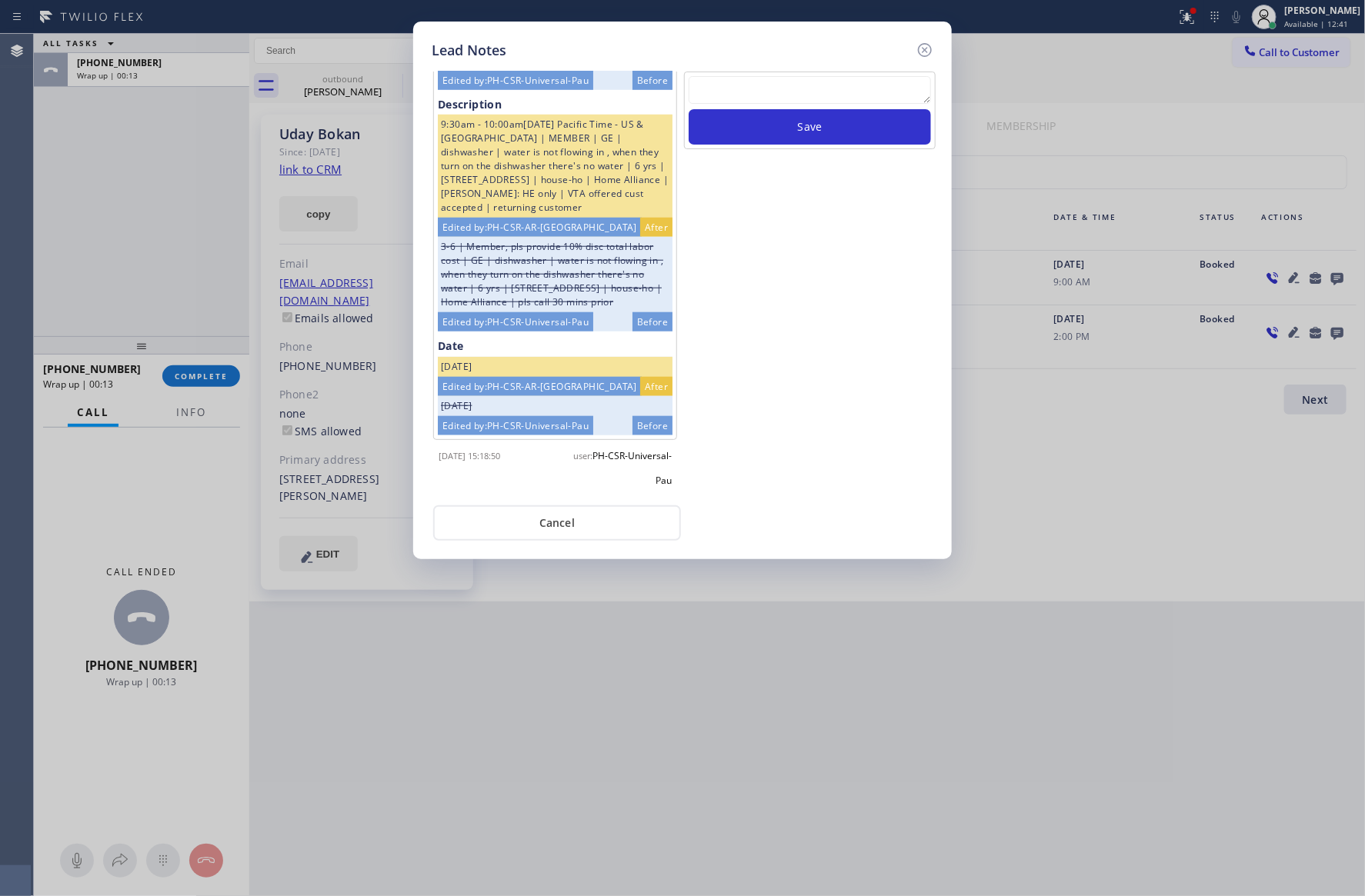
scroll to position [762, 0]
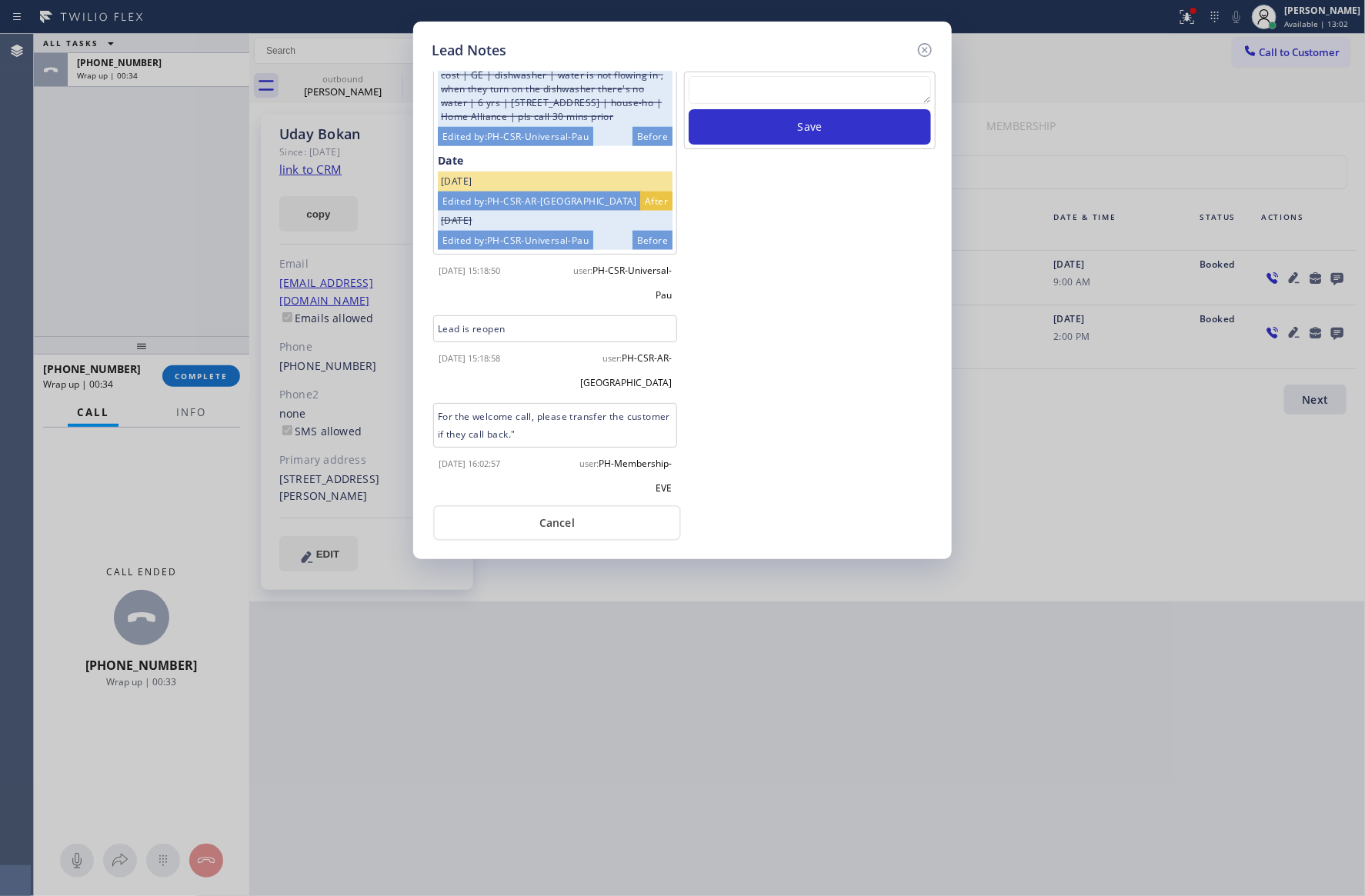
click at [762, 340] on div "Save" at bounding box center [809, 282] width 255 height 423
click at [621, 516] on button "Cancel" at bounding box center [556, 522] width 247 height 35
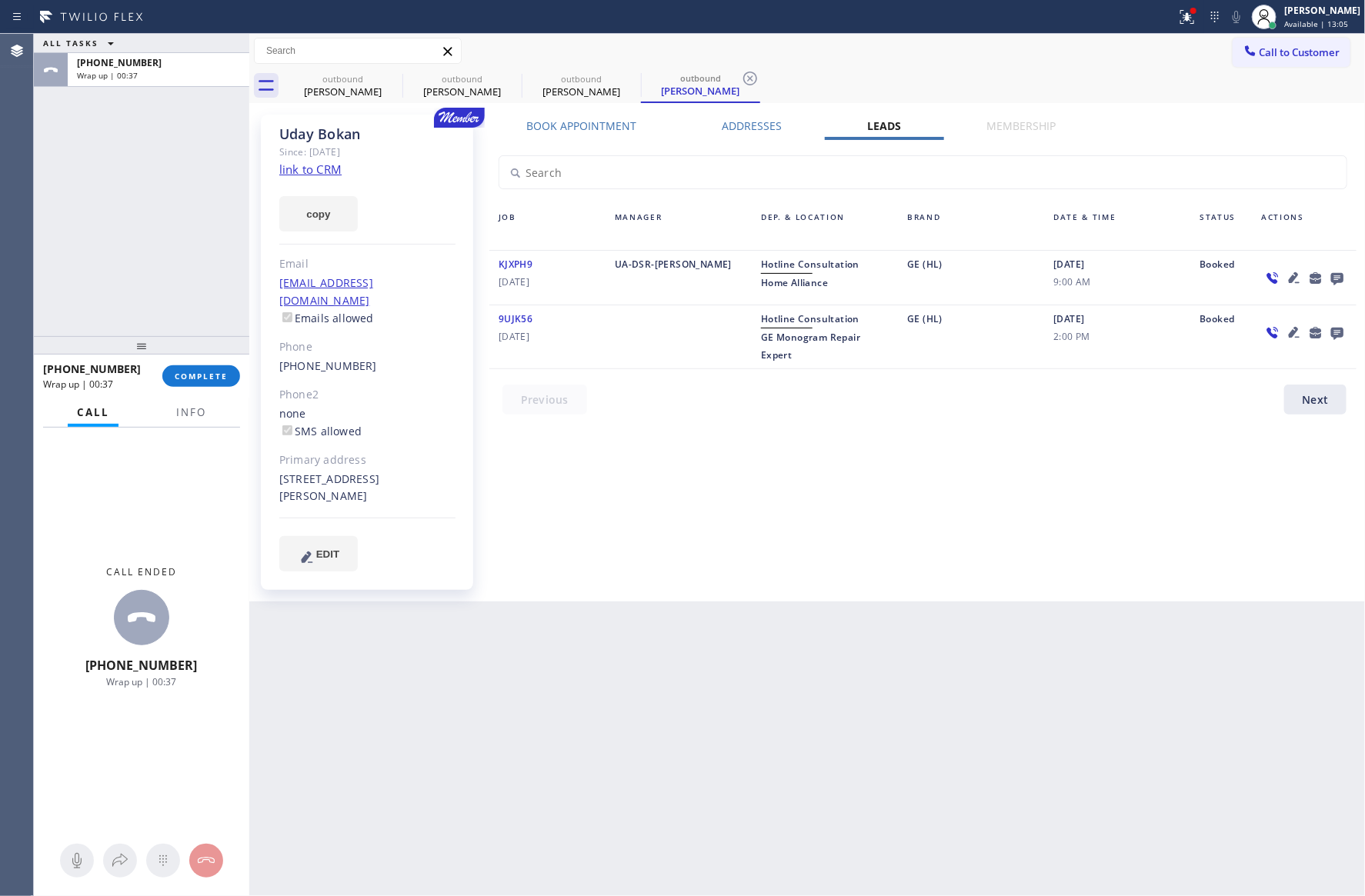
click at [94, 224] on div "ALL TASKS ALL TASKS ACTIVE TASKS TASKS IN WRAP UP +12067475287 Wrap up | 00:37" at bounding box center [142, 185] width 215 height 302
click at [833, 510] on div "Book Appointment Addresses Leads Membership Business location 5 Star Appliance …" at bounding box center [923, 359] width 878 height 479
click at [119, 273] on div "ALL TASKS ALL TASKS ACTIVE TASKS TASKS IN WRAP UP +12067475287 Wrap up | 00:38" at bounding box center [142, 185] width 215 height 302
click at [205, 376] on span "COMPLETE" at bounding box center [202, 376] width 53 height 10
click at [208, 217] on div "ALL TASKS ALL TASKS ACTIVE TASKS TASKS IN WRAP UP +12067475287 Wrap up | 00:38" at bounding box center [142, 185] width 215 height 302
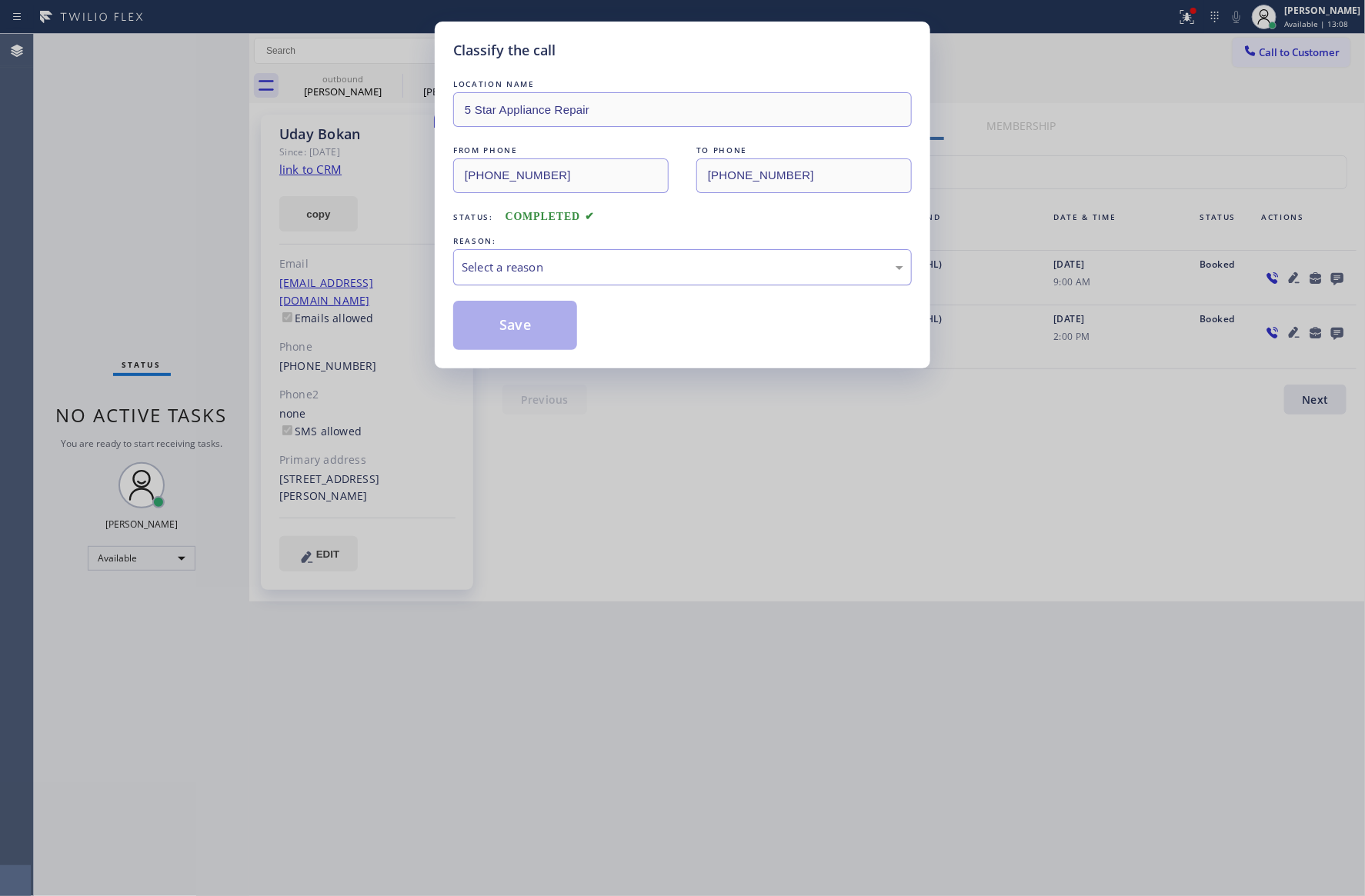
click at [504, 270] on div "Select a reason" at bounding box center [682, 267] width 441 height 18
click at [516, 319] on button "Save" at bounding box center [515, 325] width 124 height 49
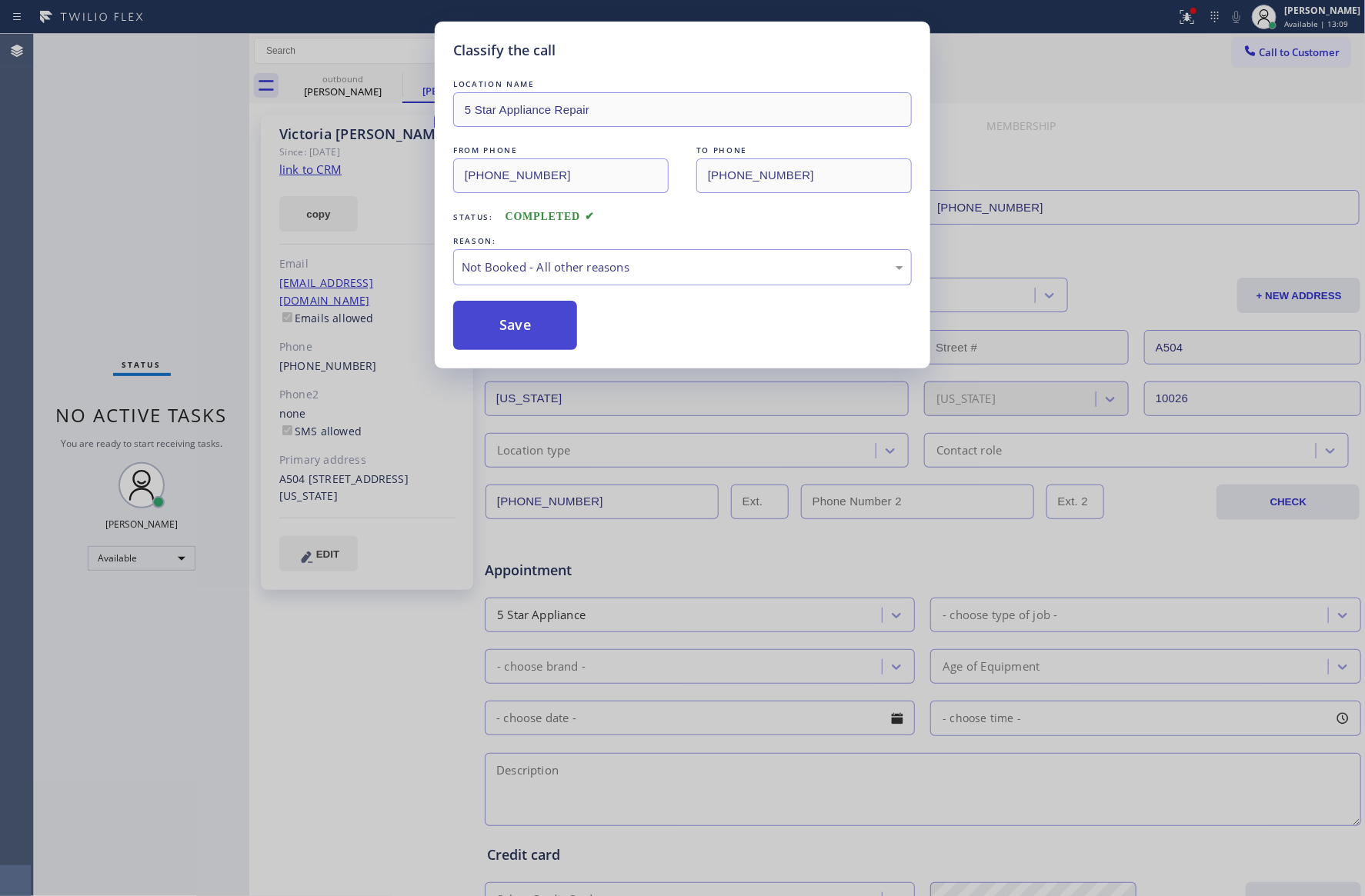
click at [516, 319] on button "Save" at bounding box center [515, 325] width 124 height 49
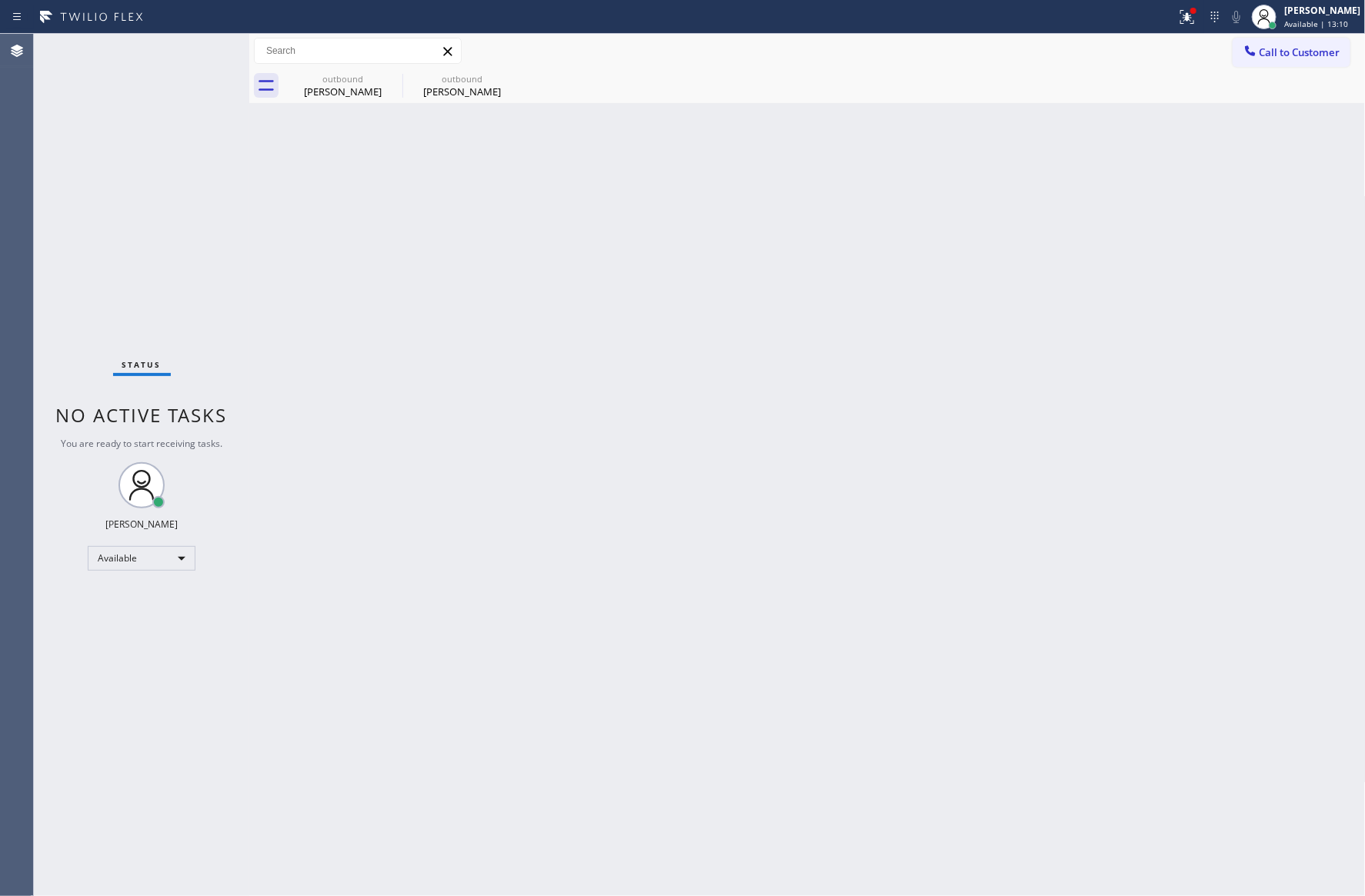
click at [201, 222] on div "Status No active tasks You are ready to start receiving tasks. [PERSON_NAME] Av…" at bounding box center [142, 465] width 215 height 863
drag, startPoint x: 316, startPoint y: 90, endPoint x: 361, endPoint y: 82, distance: 45.7
click at [317, 88] on div "Victoria Moran" at bounding box center [342, 91] width 116 height 14
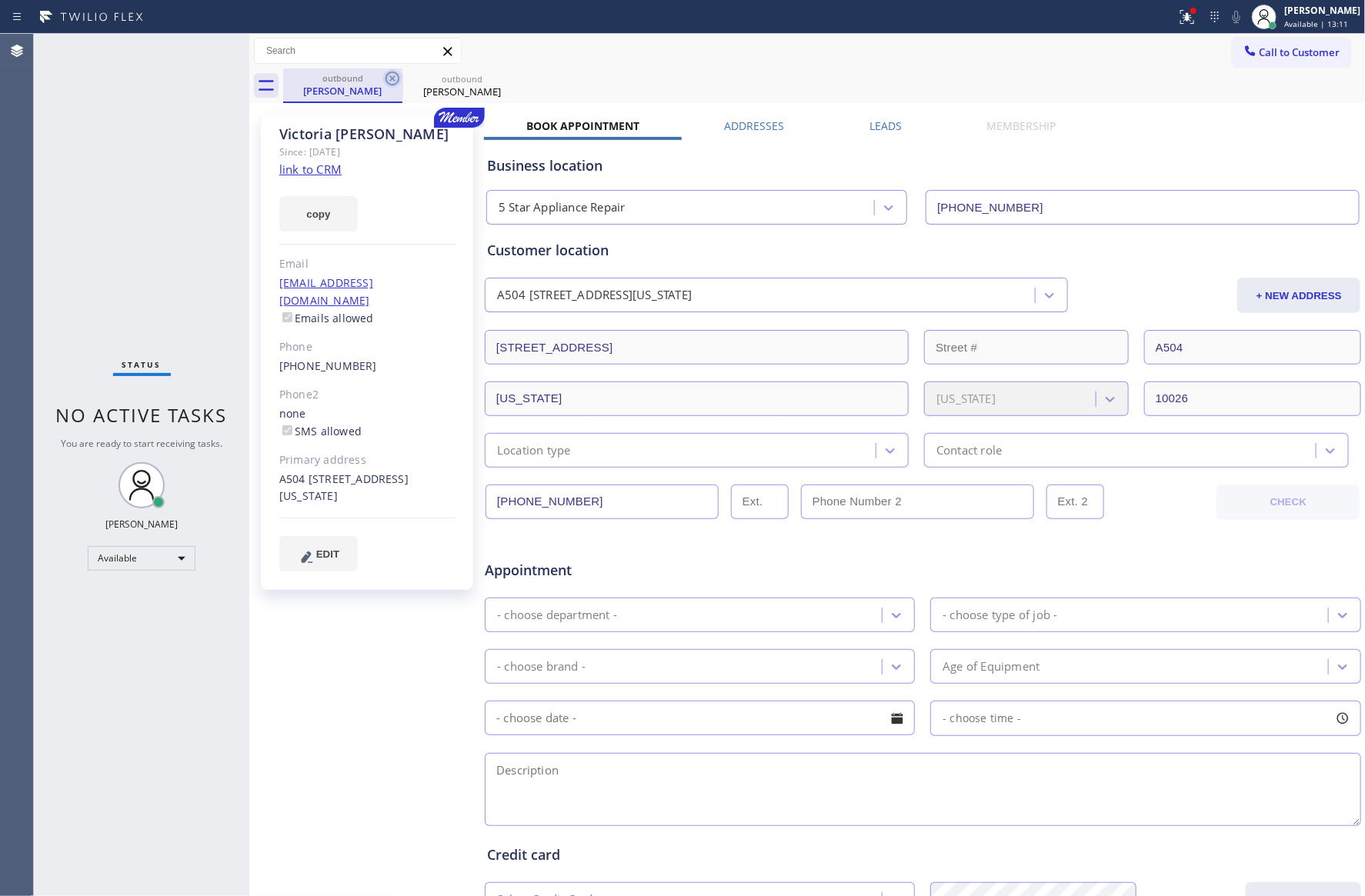
click at [393, 78] on icon at bounding box center [392, 78] width 18 height 18
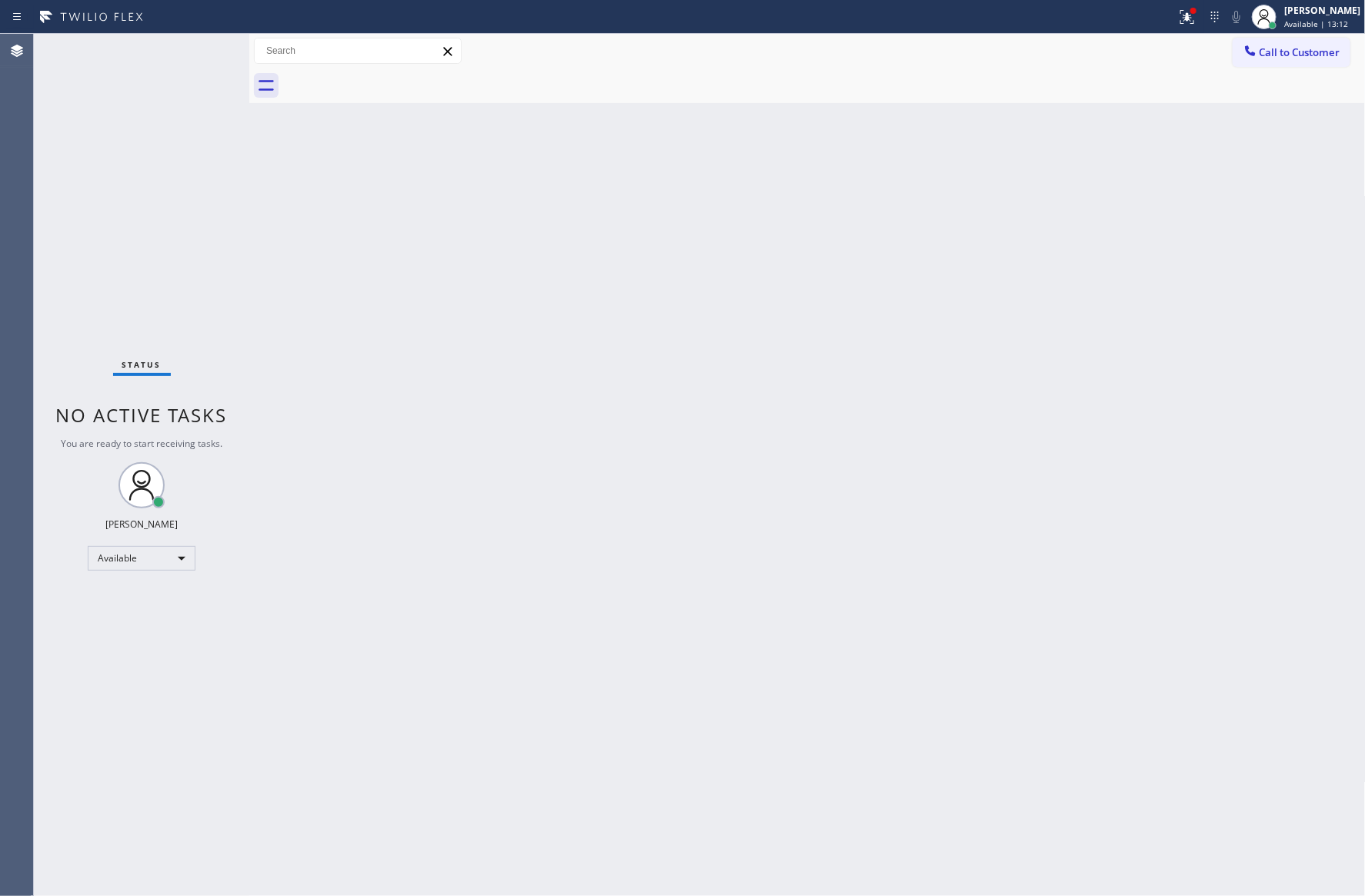
click at [661, 94] on div at bounding box center [825, 86] width 1082 height 34
click at [812, 323] on div "Back to Dashboard Change Sender ID Customers Technicians Select a contact Outbo…" at bounding box center [807, 465] width 1116 height 863
click at [915, 298] on div "Back to Dashboard Change Sender ID Customers Technicians Select a contact Outbo…" at bounding box center [807, 465] width 1116 height 863
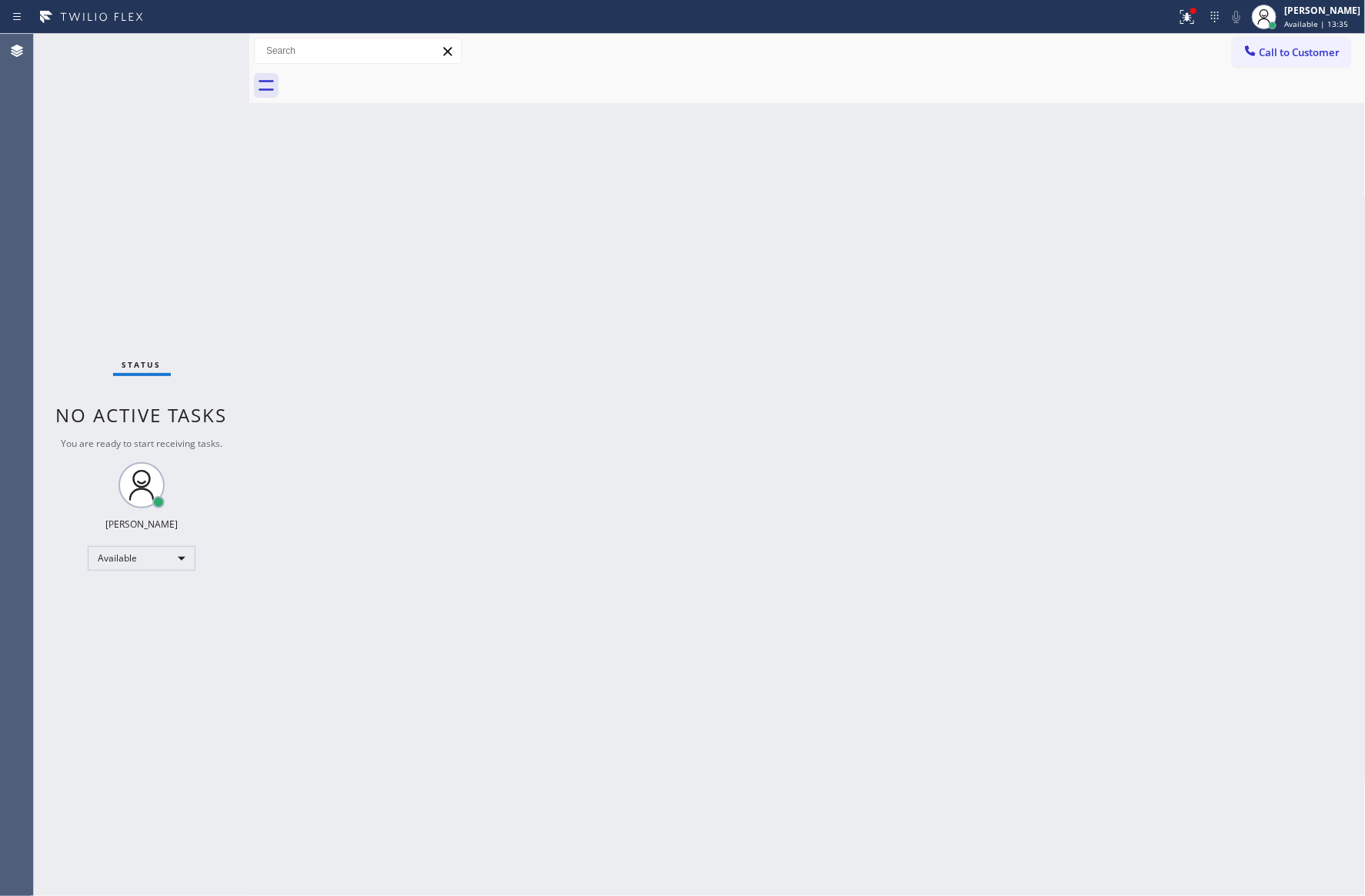
drag, startPoint x: 577, startPoint y: 353, endPoint x: 660, endPoint y: 321, distance: 89.0
click at [589, 344] on div "Back to Dashboard Change Sender ID Customers Technicians Select a contact Outbo…" at bounding box center [807, 465] width 1116 height 863
click at [1333, 47] on span "Call to Customer" at bounding box center [1299, 52] width 81 height 14
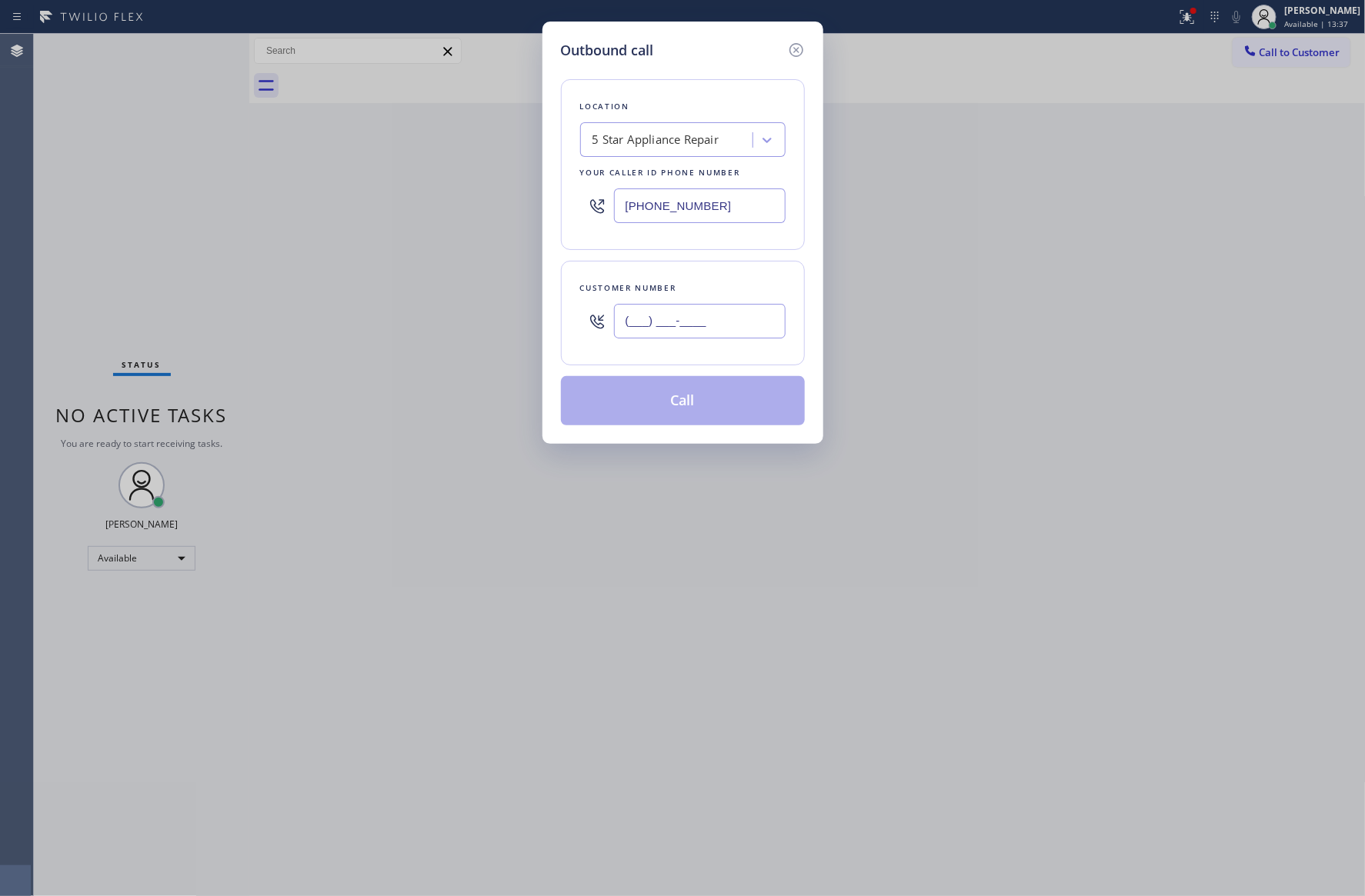
click at [730, 326] on input "(___) ___-____" at bounding box center [699, 321] width 171 height 34
paste input "206) 747-5287"
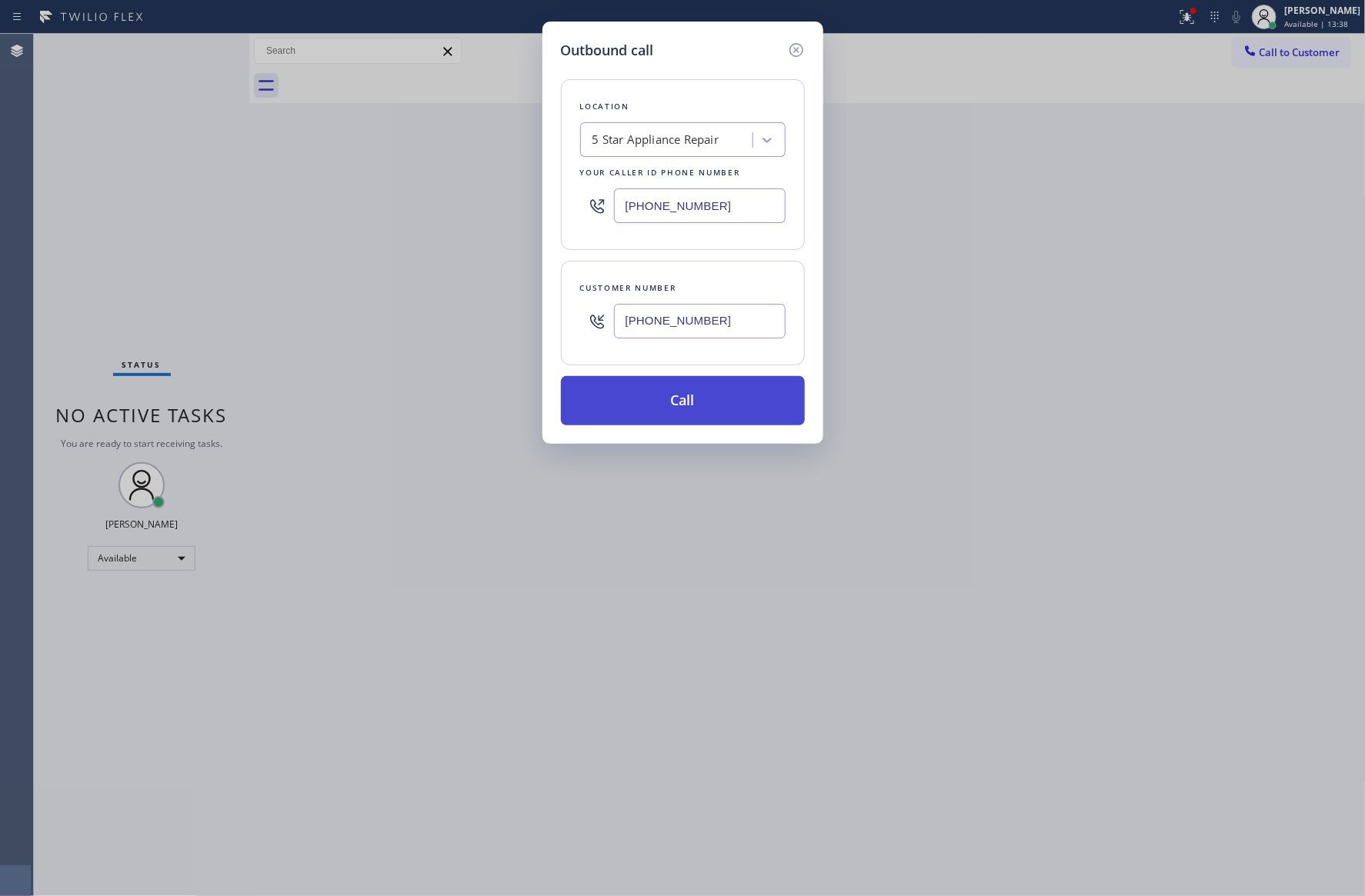
type input "[PHONE_NUMBER]"
click at [713, 396] on button "Call" at bounding box center [683, 400] width 244 height 49
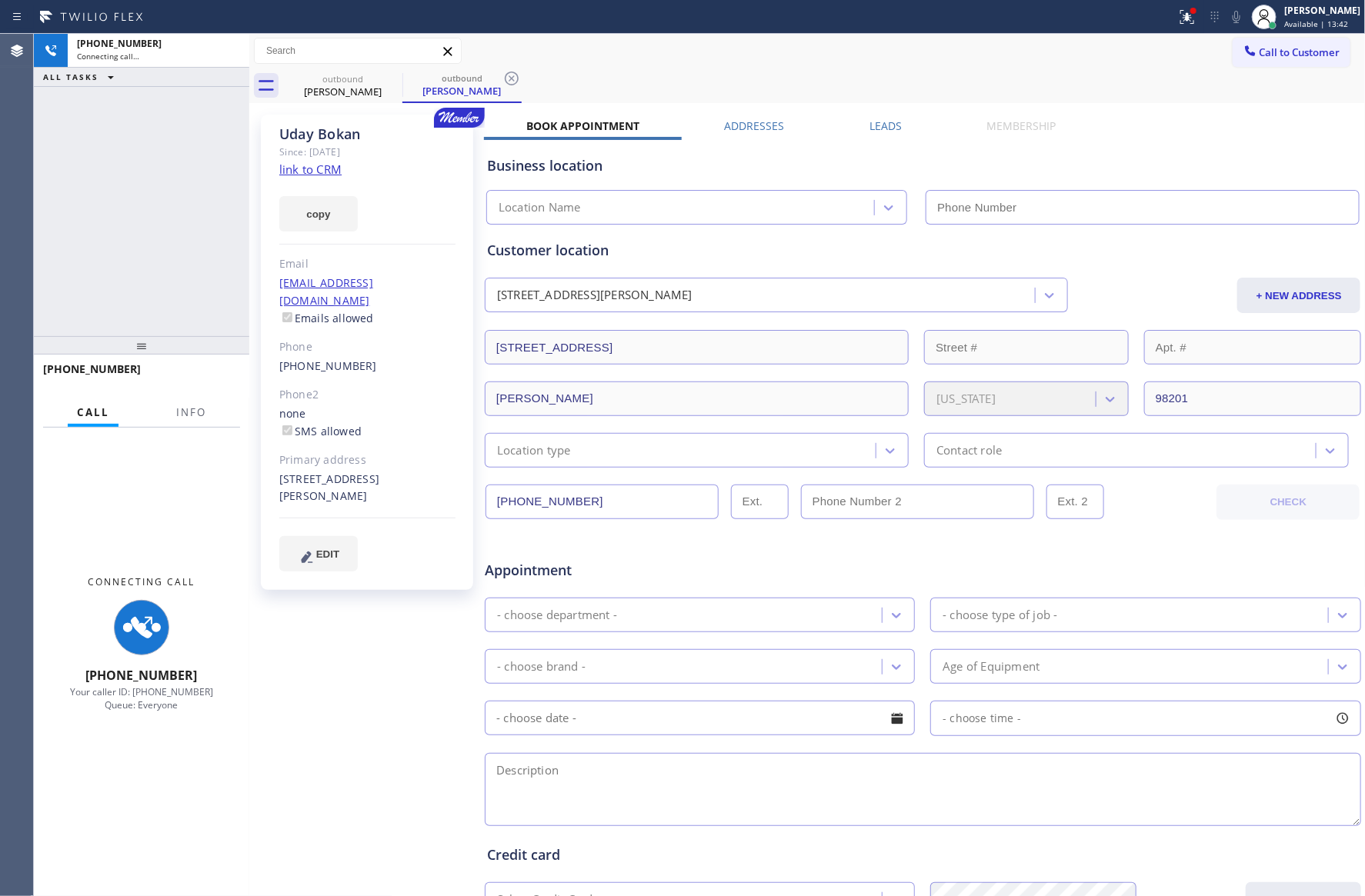
type input "(855) 731-4952"
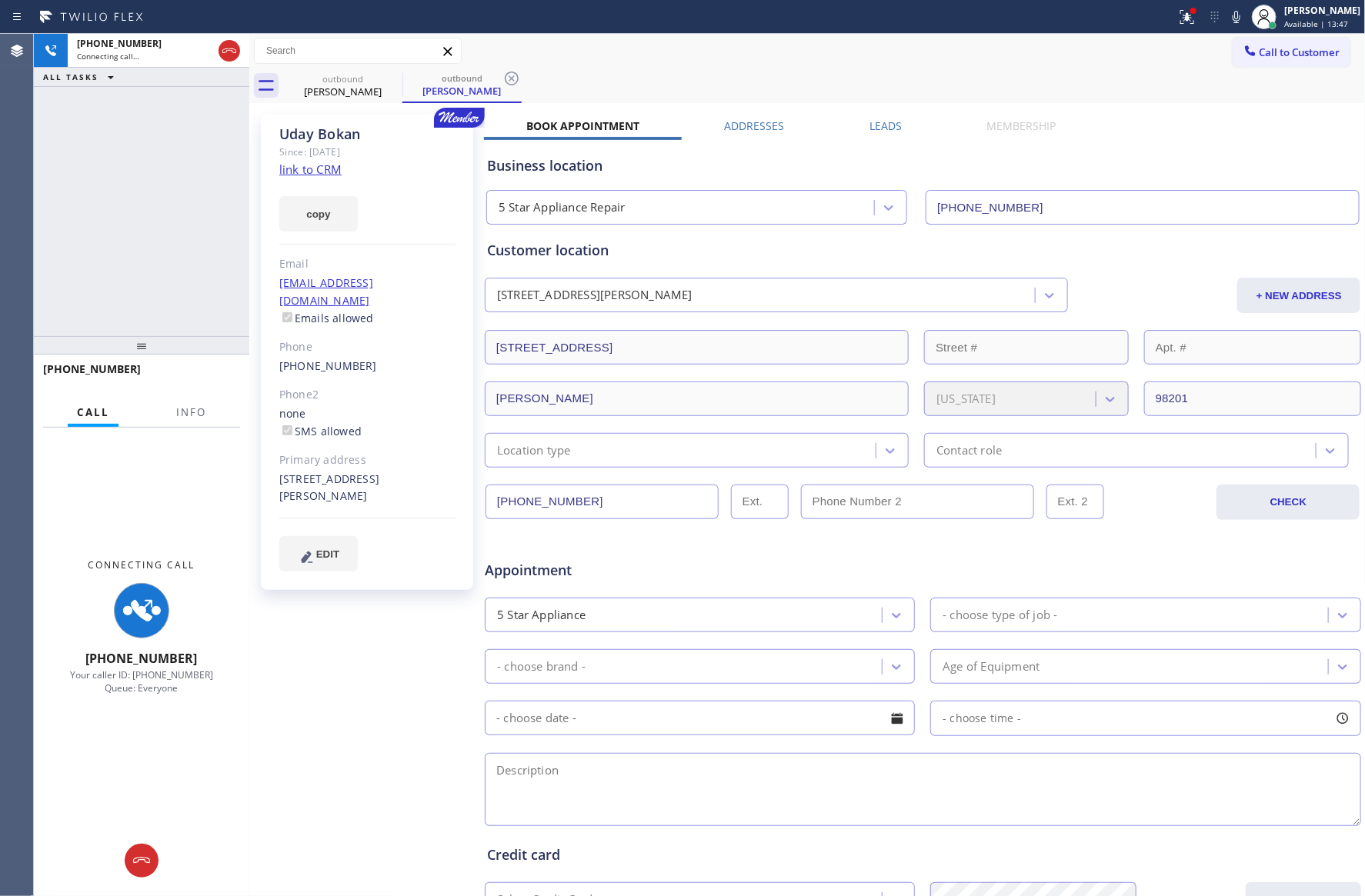
click at [169, 215] on div "+12067475287 Connecting call… ALL TASKS ALL TASKS ACTIVE TASKS TASKS IN WRAP UP" at bounding box center [142, 185] width 215 height 302
click at [231, 49] on icon at bounding box center [228, 50] width 18 height 18
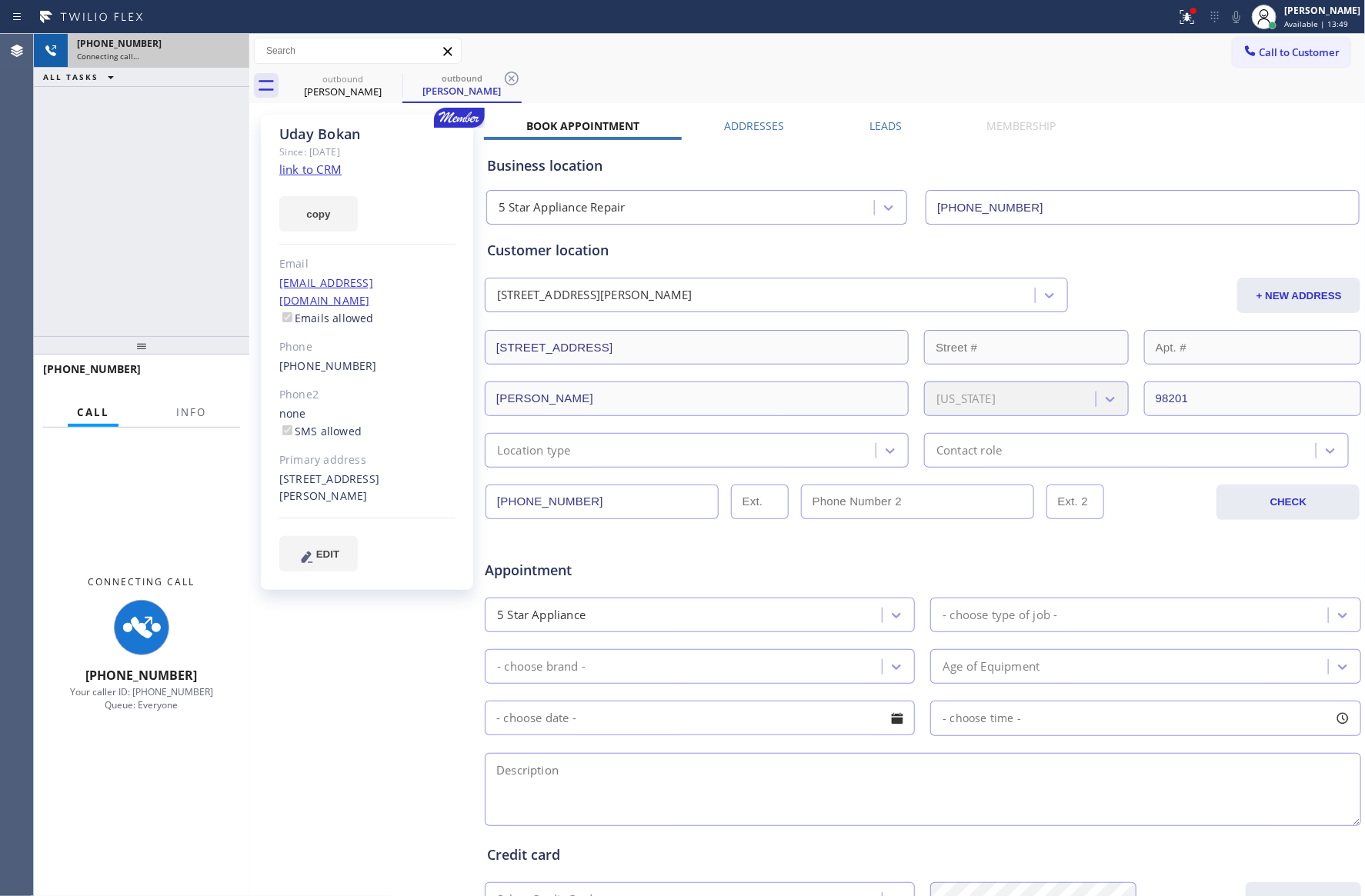
click at [159, 185] on div "+12067475287 Connecting call… ALL TASKS ALL TASKS ACTIVE TASKS TASKS IN WRAP UP" at bounding box center [142, 185] width 215 height 302
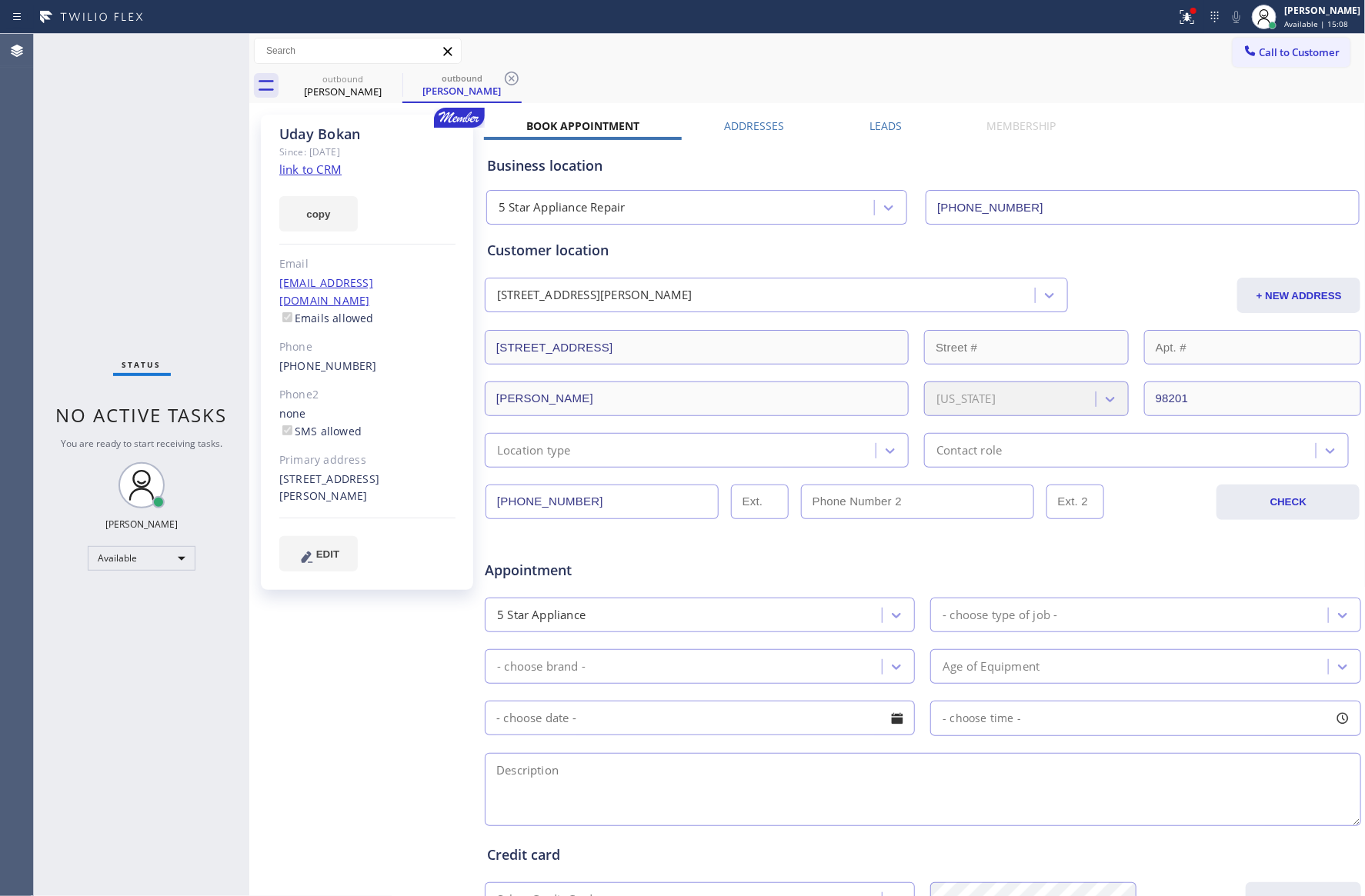
click at [93, 194] on div "Status No active tasks You are ready to start receiving tasks. [PERSON_NAME] Av…" at bounding box center [142, 465] width 215 height 863
click at [347, 88] on div "[PERSON_NAME]" at bounding box center [342, 91] width 116 height 14
click at [391, 78] on icon at bounding box center [392, 78] width 18 height 18
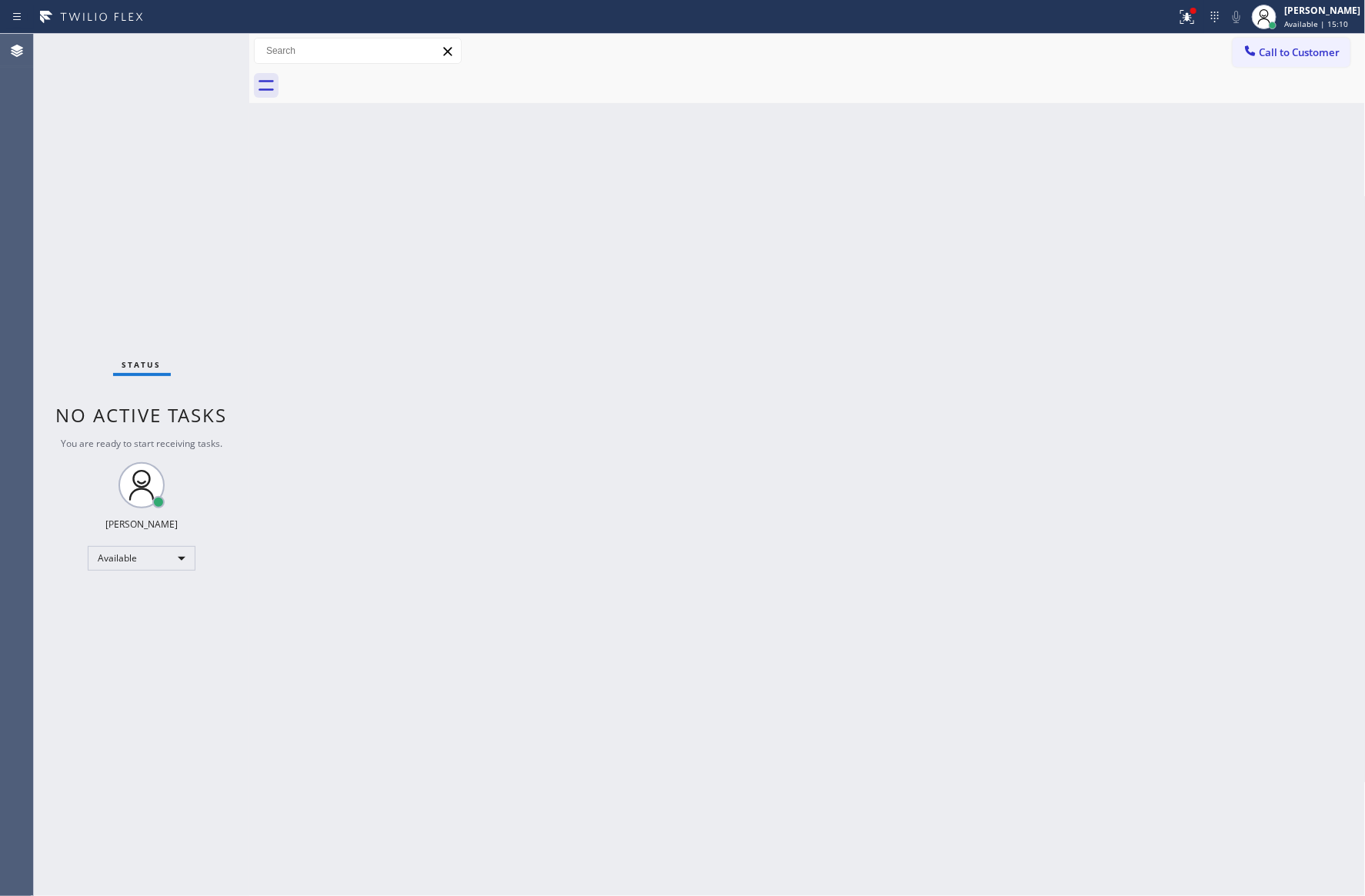
click at [684, 171] on div "Back to Dashboard Change Sender ID Customers Technicians Select a contact Outbo…" at bounding box center [807, 465] width 1116 height 863
click at [621, 501] on div "Back to Dashboard Change Sender ID Customers Technicians Select a contact Outbo…" at bounding box center [807, 465] width 1116 height 863
click at [750, 430] on div "Back to Dashboard Change Sender ID Customers Technicians Select a contact Outbo…" at bounding box center [807, 465] width 1116 height 863
click at [739, 359] on div "Back to Dashboard Change Sender ID Customers Technicians Select a contact Outbo…" at bounding box center [807, 465] width 1116 height 863
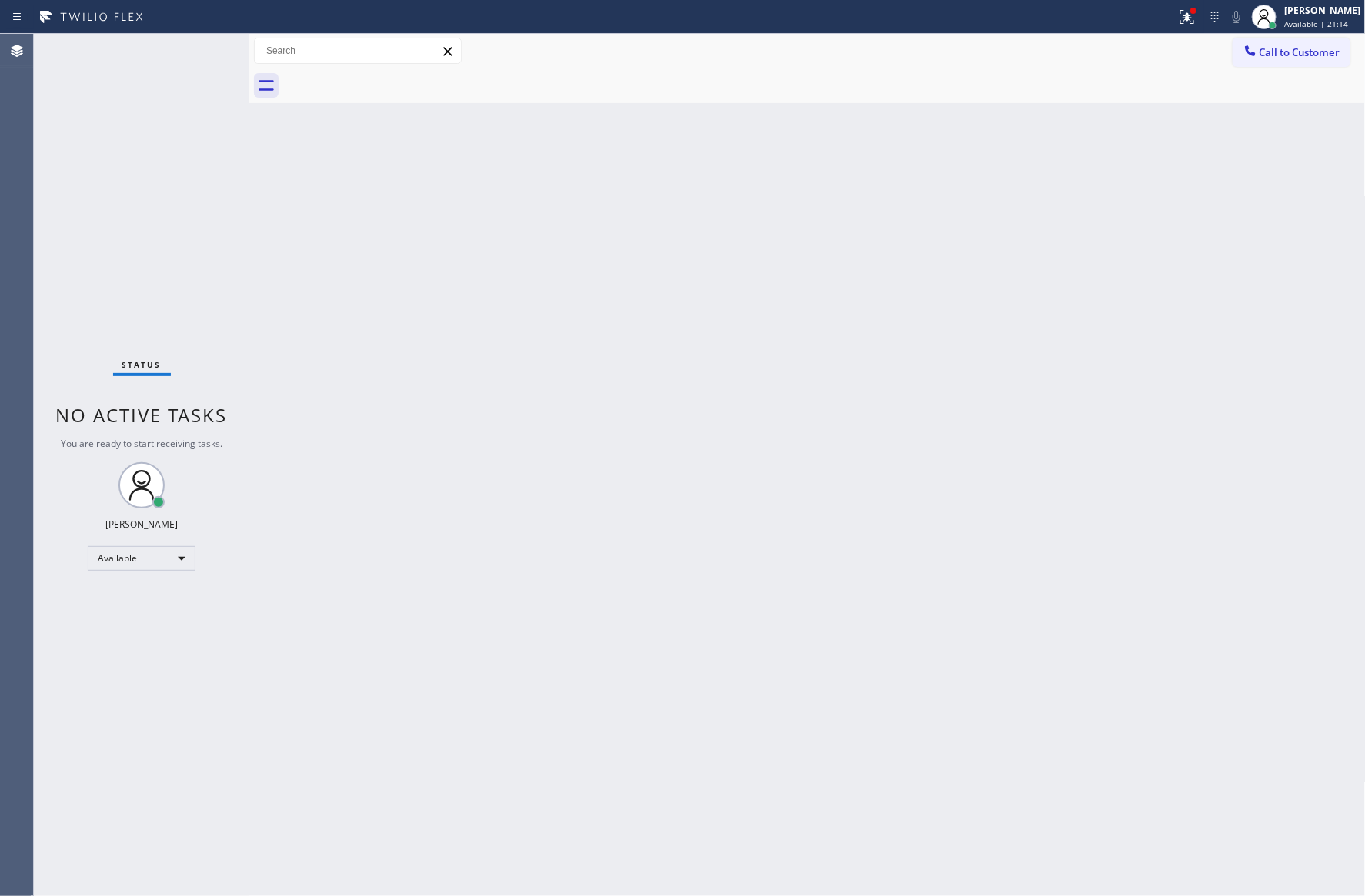
click at [739, 358] on div "Back to Dashboard Change Sender ID Customers Technicians Select a contact Outbo…" at bounding box center [807, 465] width 1116 height 863
click at [1320, 54] on span "Call to Customer" at bounding box center [1299, 52] width 81 height 14
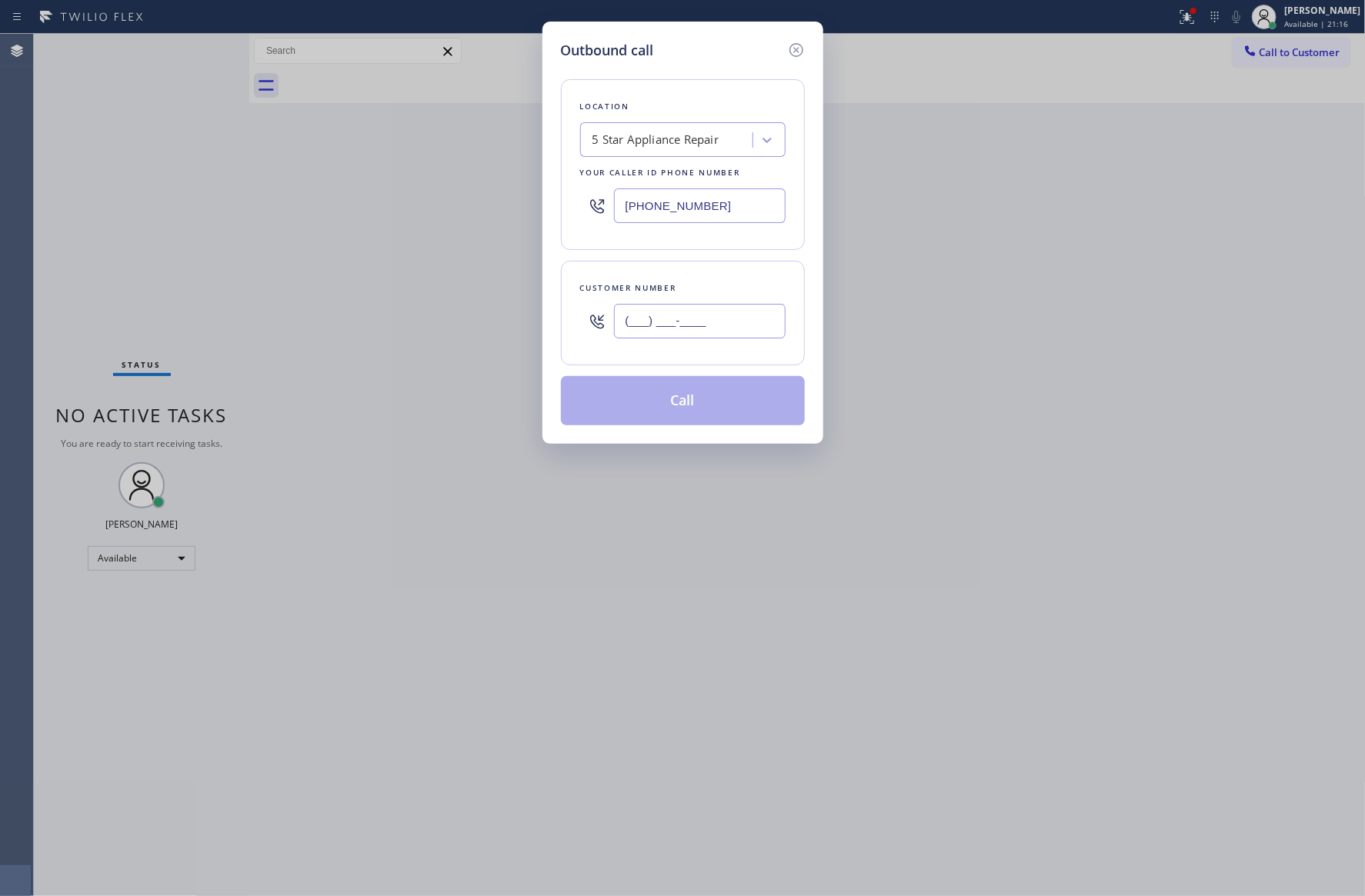
click at [766, 321] on input "(___) ___-____" at bounding box center [699, 321] width 171 height 34
paste input "415) 987-0064"
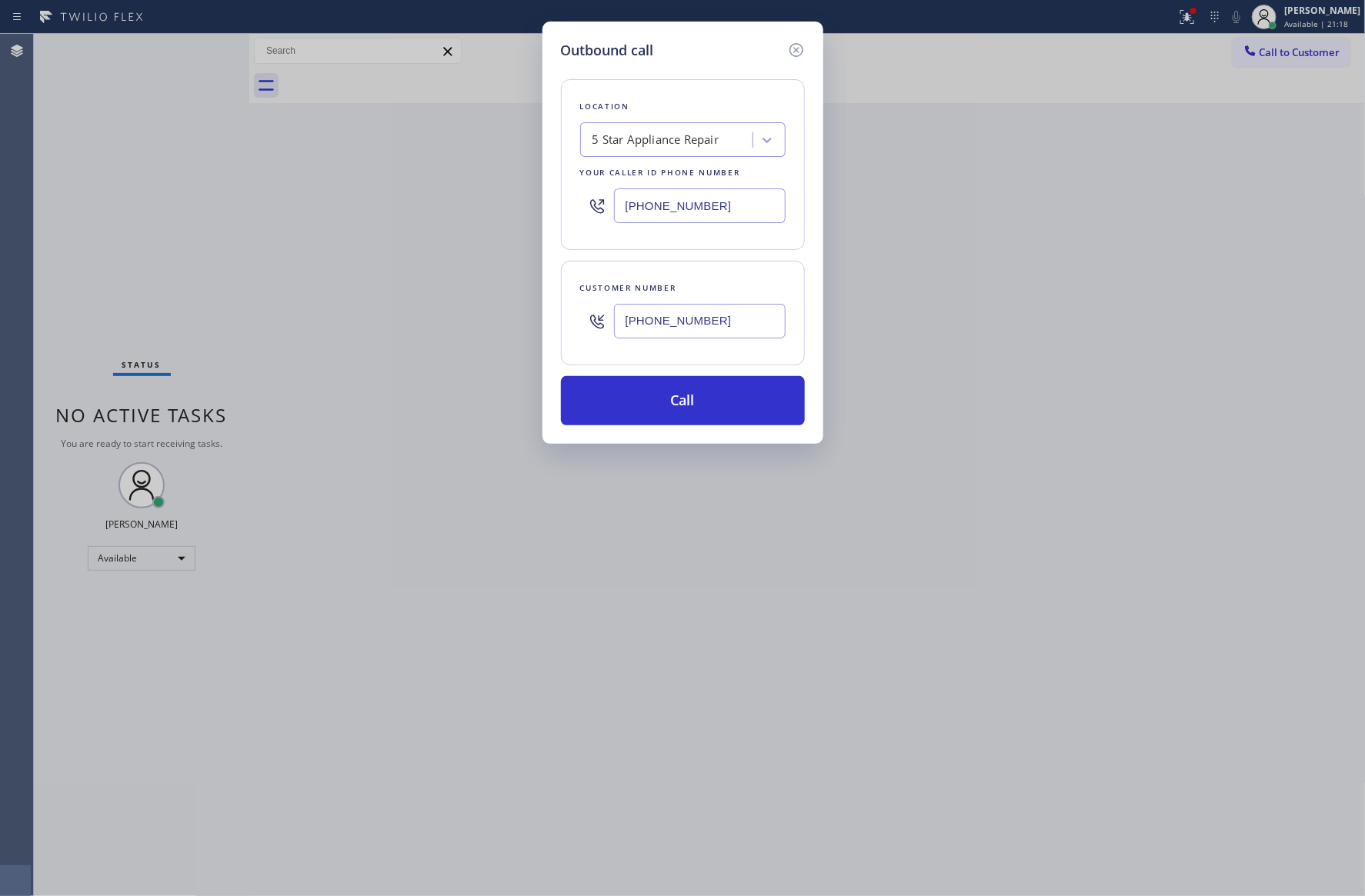
type input "(415) 987-0064"
click at [809, 356] on div "Outbound call Location 5 Star Appliance Repair Your caller id phone number (855…" at bounding box center [682, 233] width 281 height 422
click at [806, 365] on div "Outbound call Location 5 Star Appliance Repair Your caller id phone number (855…" at bounding box center [682, 233] width 281 height 422
click at [690, 406] on button "Call" at bounding box center [683, 400] width 244 height 49
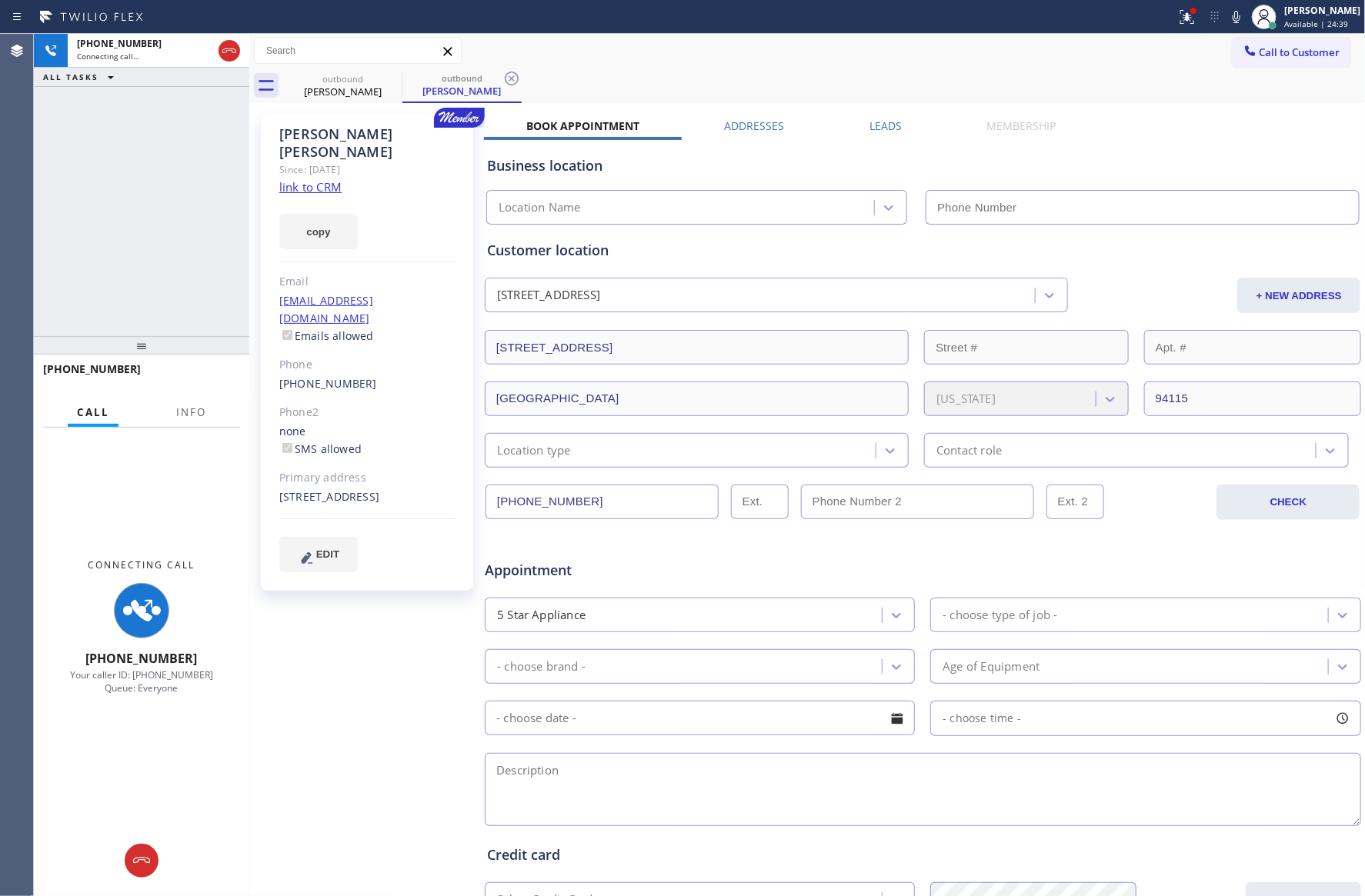
type input "(855) 731-4952"
click at [178, 208] on div "+14159870064 Connecting call… ALL TASKS ALL TASKS ACTIVE TASKS TASKS IN WRAP UP…" at bounding box center [142, 185] width 215 height 302
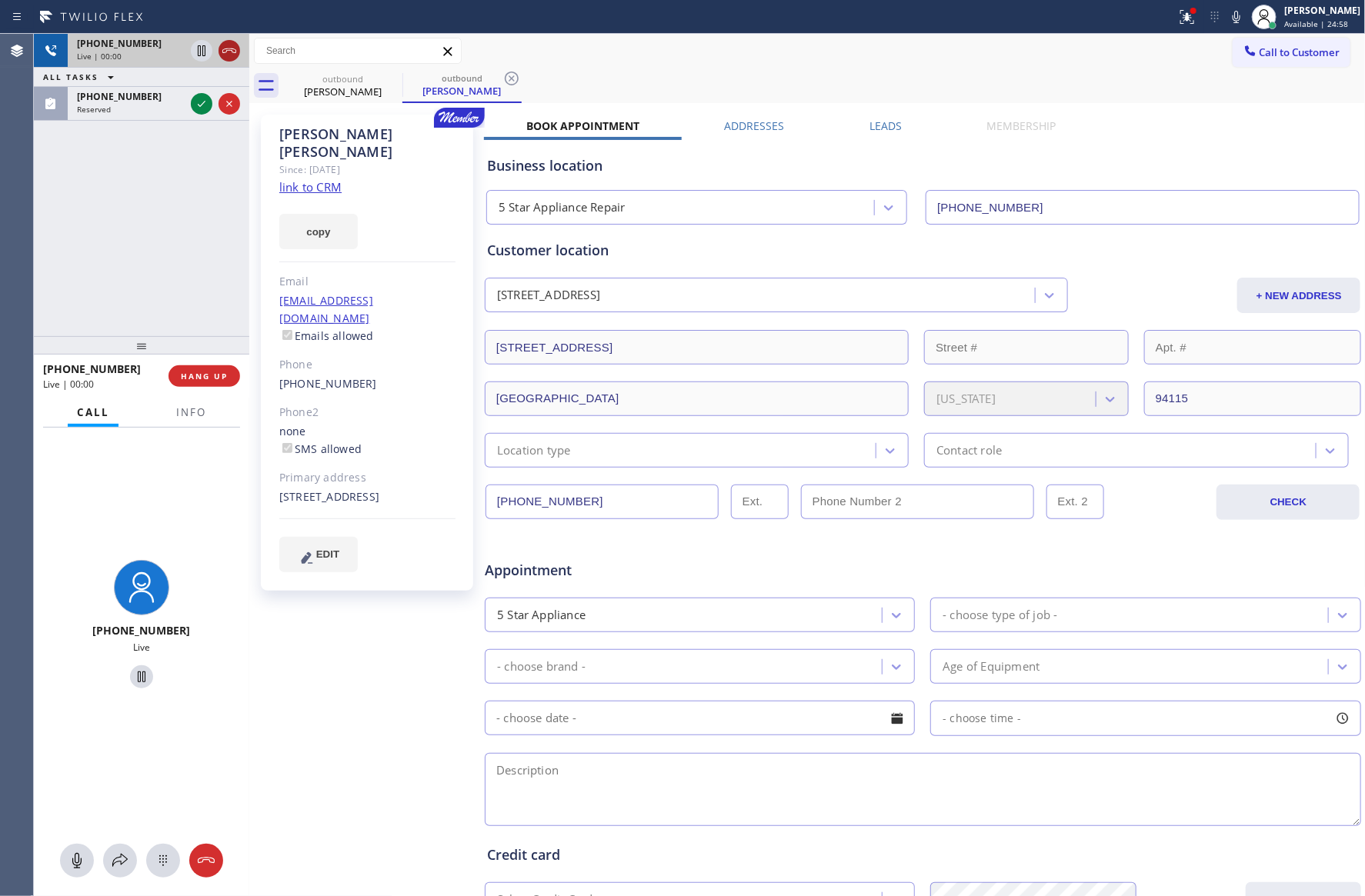
click at [227, 51] on icon at bounding box center [228, 50] width 18 height 18
click at [165, 252] on div "+14159870064 Live | 00:00 ALL TASKS ALL TASKS ACTIVE TASKS TASKS IN WRAP UP (56…" at bounding box center [142, 185] width 215 height 302
click at [165, 254] on div "+14159870064 Live | 00:00 ALL TASKS ALL TASKS ACTIVE TASKS TASKS IN WRAP UP (56…" at bounding box center [142, 185] width 215 height 302
click at [166, 254] on div "+14159870064 Live | 00:00 ALL TASKS ALL TASKS ACTIVE TASKS TASKS IN WRAP UP (56…" at bounding box center [142, 185] width 215 height 302
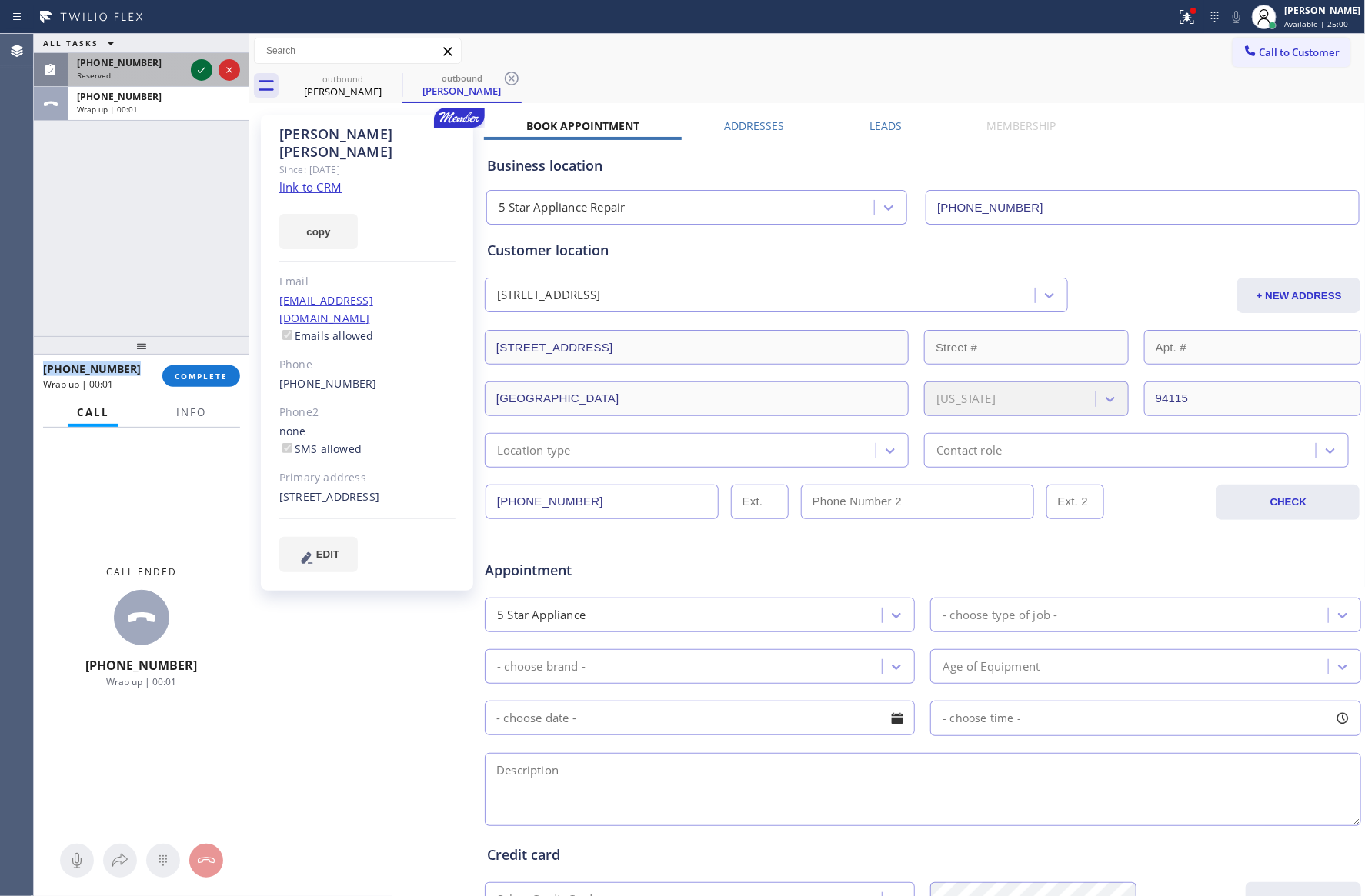
click at [202, 72] on icon at bounding box center [201, 69] width 18 height 18
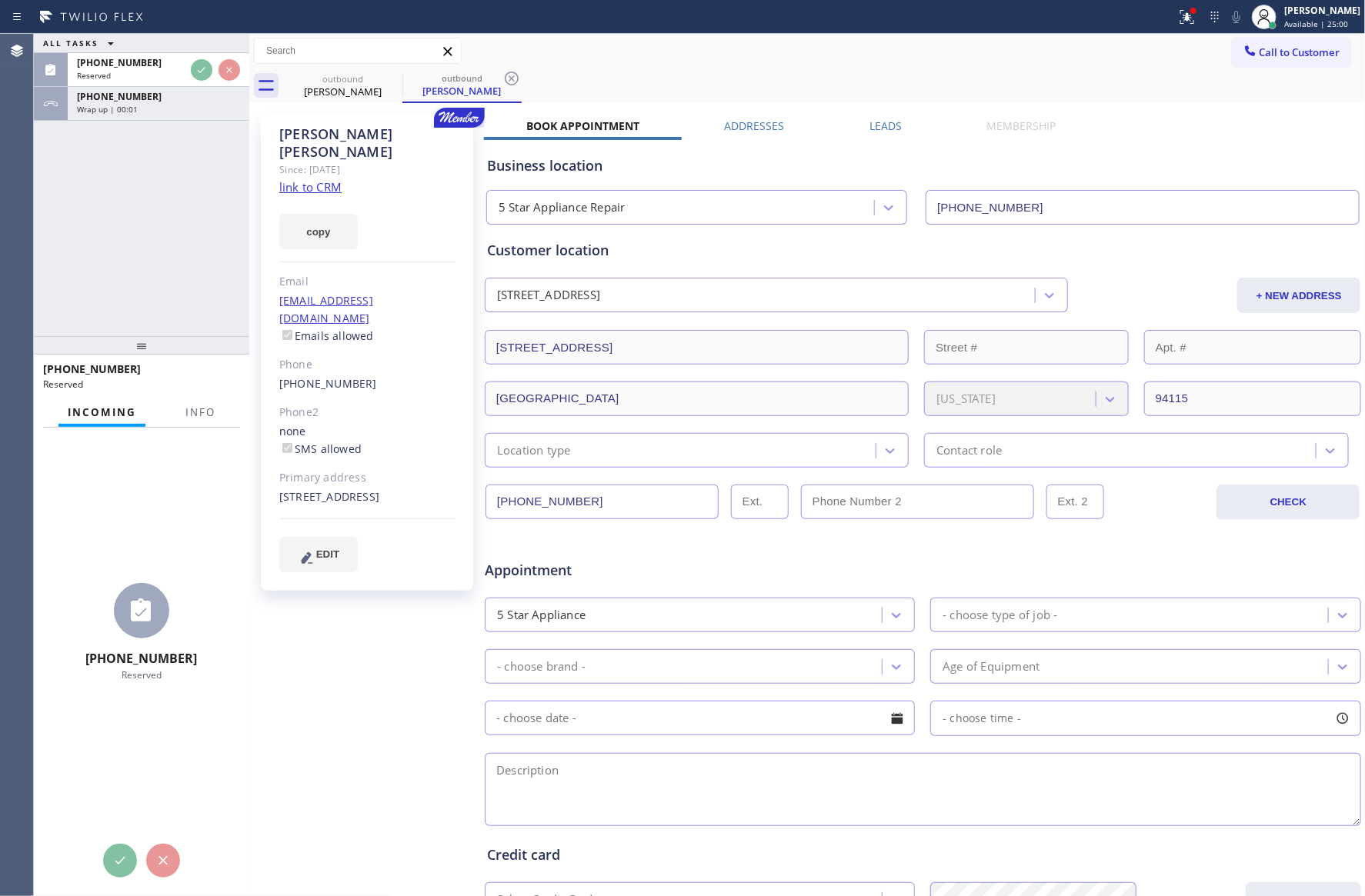
click at [123, 346] on div at bounding box center [142, 344] width 215 height 18
click at [160, 215] on div "ALL TASKS ALL TASKS ACTIVE TASKS TASKS IN WRAP UP (562) 397-0829 Reserved +1415…" at bounding box center [142, 185] width 215 height 302
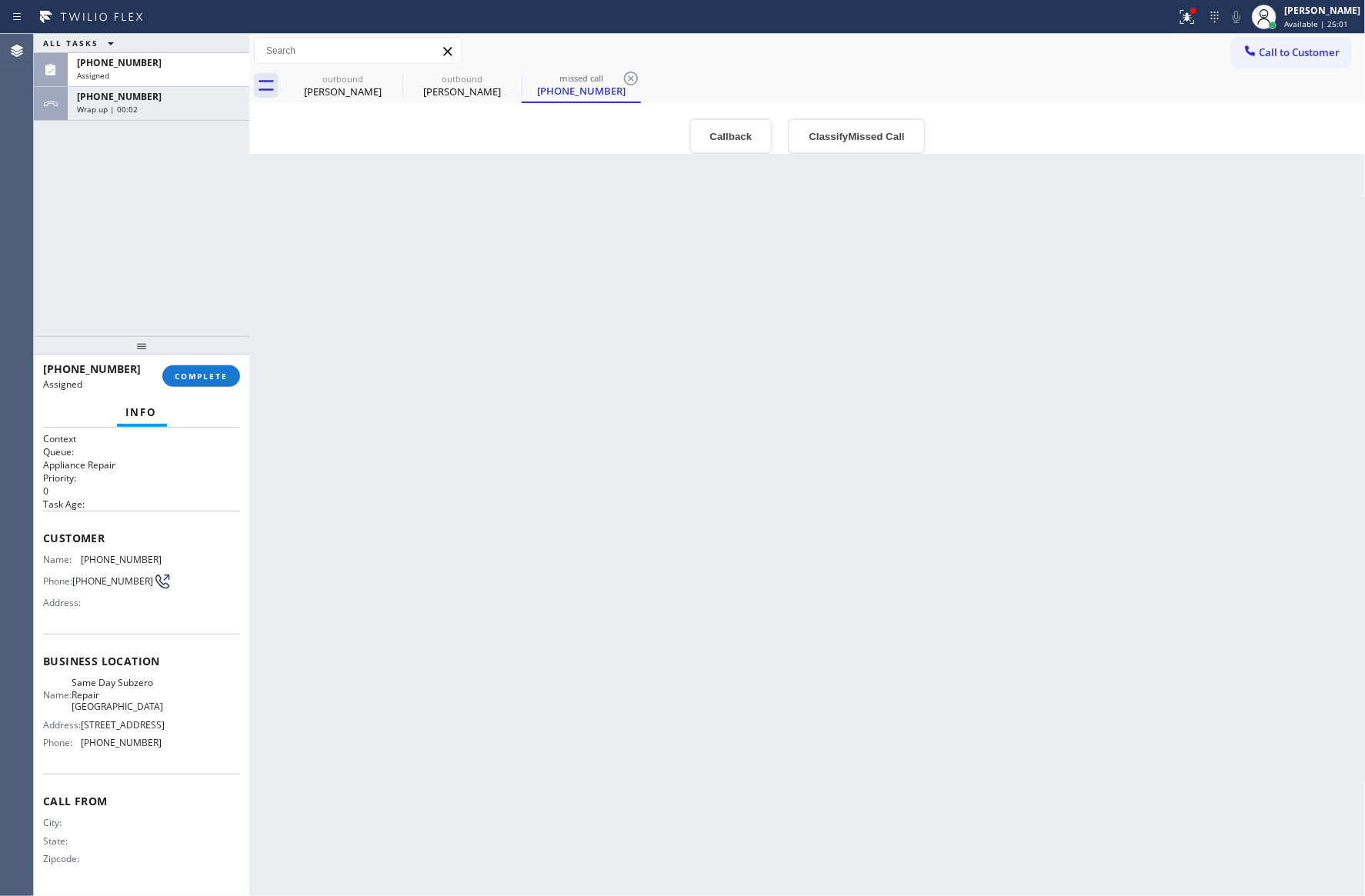
click at [163, 215] on div "ALL TASKS ALL TASKS ACTIVE TASKS TASKS IN WRAP UP (562) 397-0829 Assigned +1415…" at bounding box center [142, 185] width 215 height 302
click at [213, 377] on span "COMPLETE" at bounding box center [202, 376] width 53 height 10
click at [202, 231] on div "ALL TASKS ALL TASKS ACTIVE TASKS TASKS IN WRAP UP (562) 397-0829 Assigned +1415…" at bounding box center [142, 185] width 215 height 302
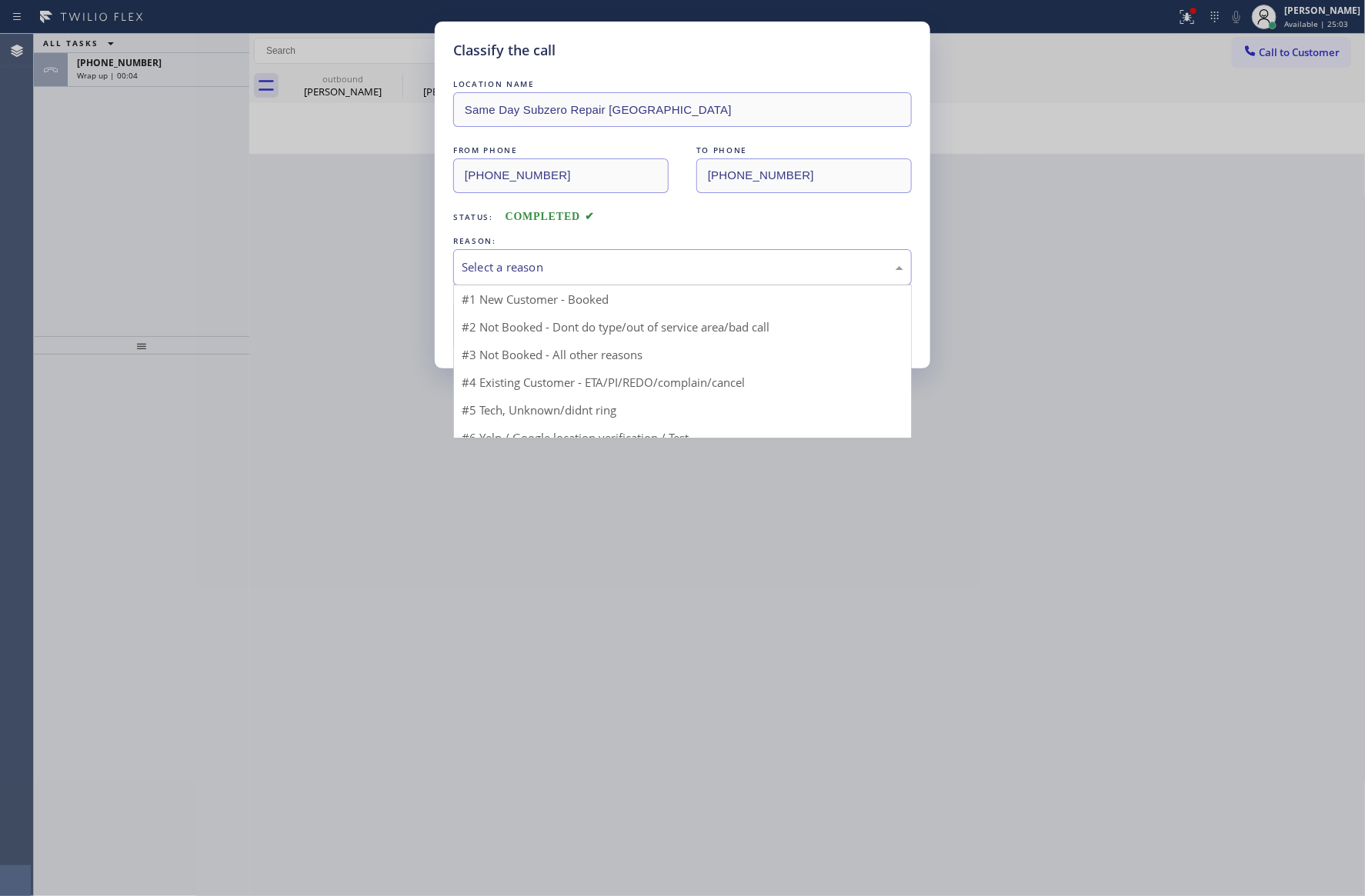
click at [547, 257] on div "Select a reason" at bounding box center [682, 267] width 458 height 36
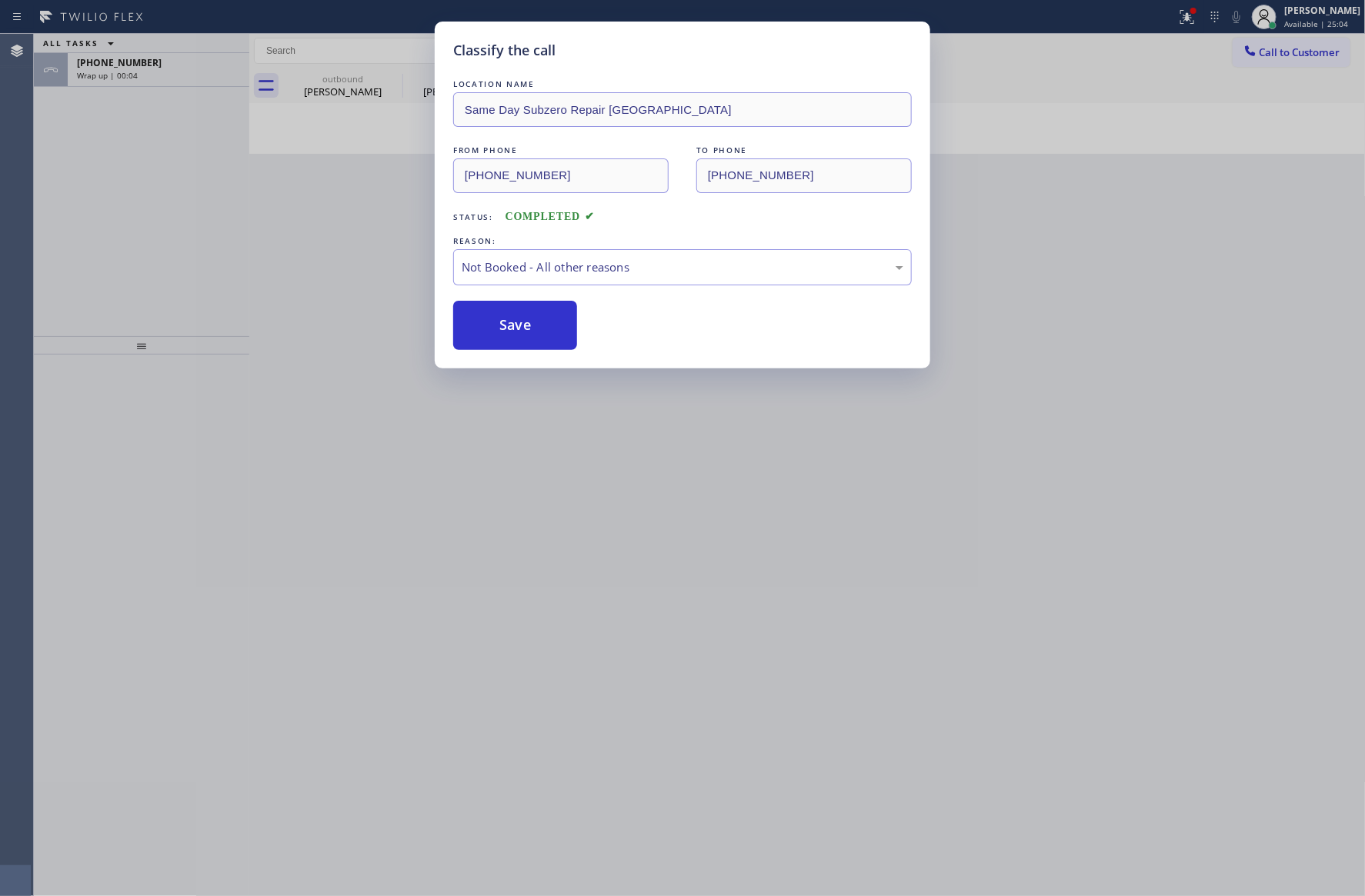
click at [509, 327] on button "Save" at bounding box center [515, 325] width 124 height 49
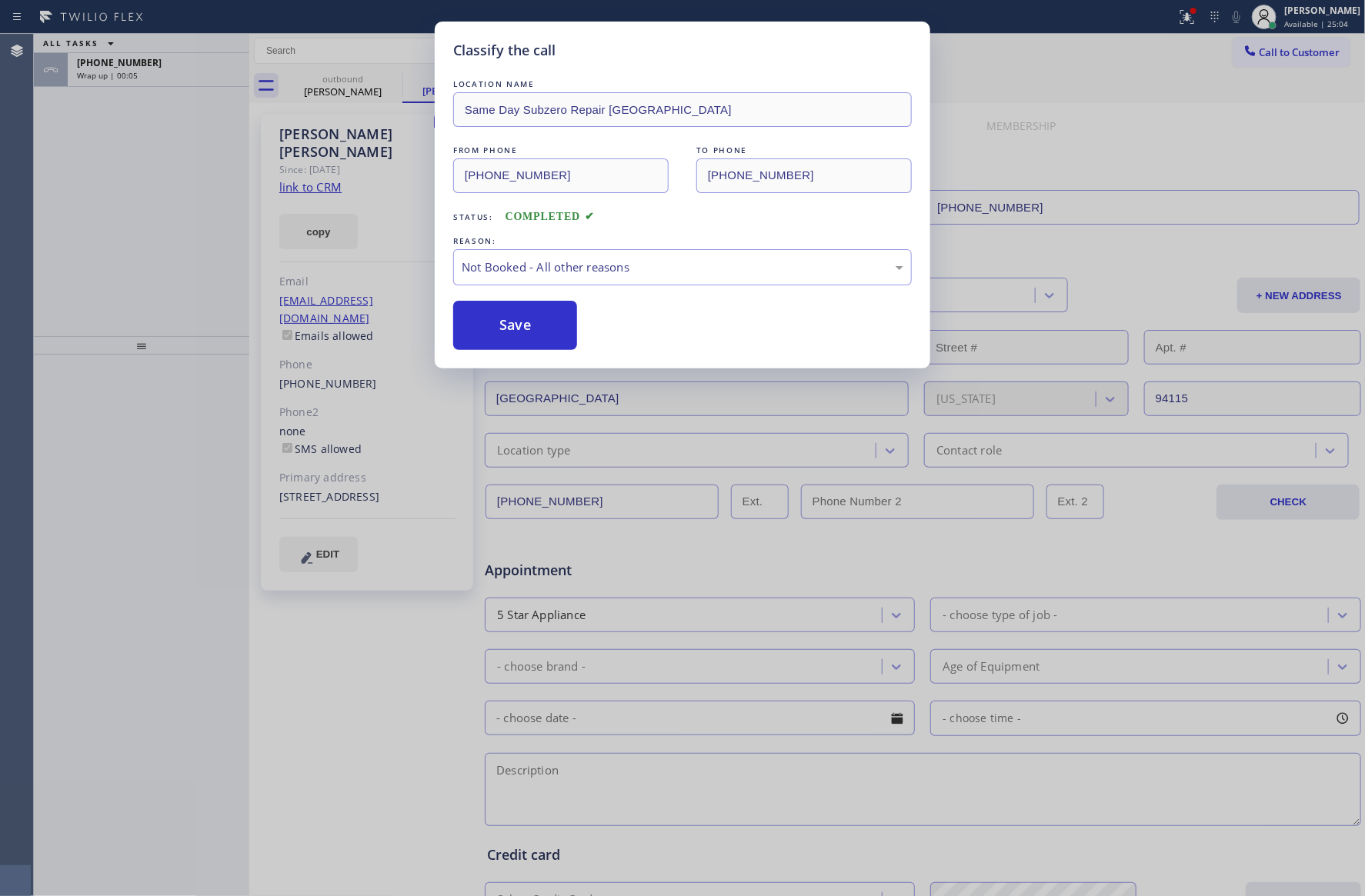
click at [509, 327] on button "Save" at bounding box center [515, 325] width 124 height 49
click at [142, 222] on div "Classify the call LOCATION NAME Home Alliance Membership FROM PHONE (855) 946-3…" at bounding box center [699, 465] width 1331 height 863
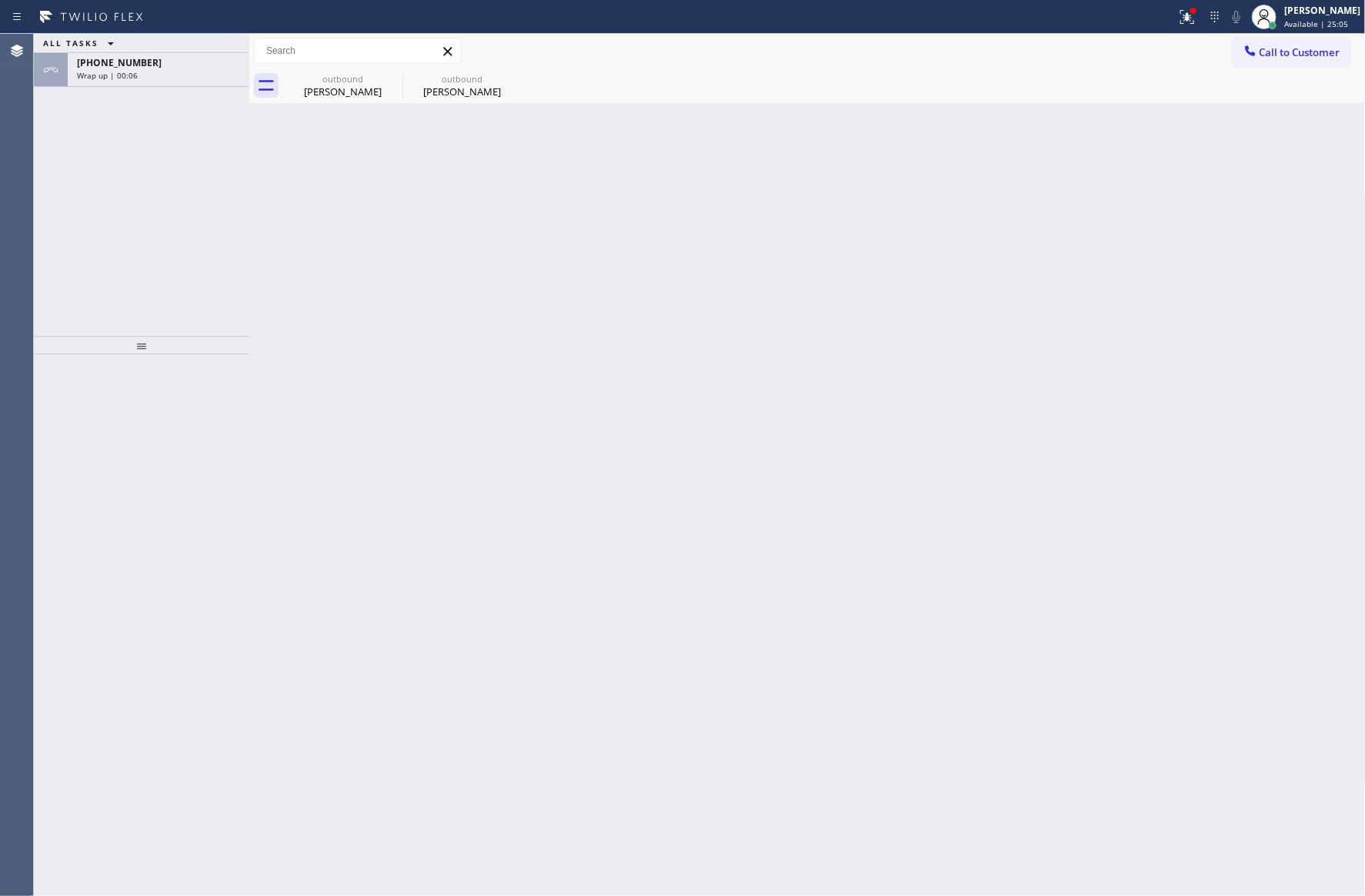
click at [174, 240] on div "ALL TASKS ALL TASKS ACTIVE TASKS TASKS IN WRAP UP +14159870064 Wrap up | 00:06" at bounding box center [142, 185] width 215 height 302
click at [185, 70] on div "Wrap up | 00:06" at bounding box center [158, 75] width 163 height 10
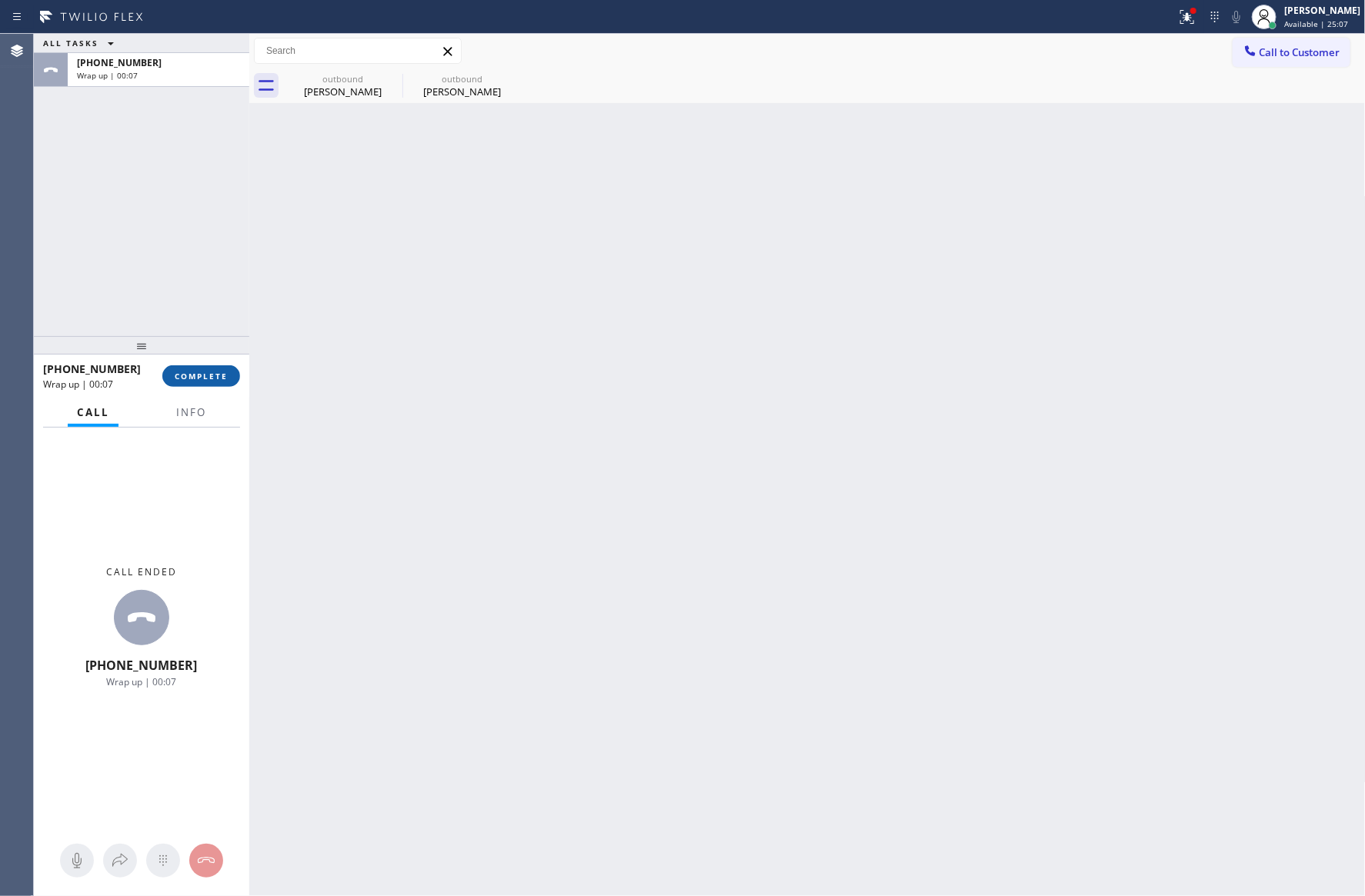
click at [206, 377] on span "COMPLETE" at bounding box center [202, 376] width 53 height 10
click at [208, 90] on div "ALL TASKS ALL TASKS ACTIVE TASKS TASKS IN WRAP UP +14159870064 Wrap up | 00:08" at bounding box center [142, 185] width 215 height 302
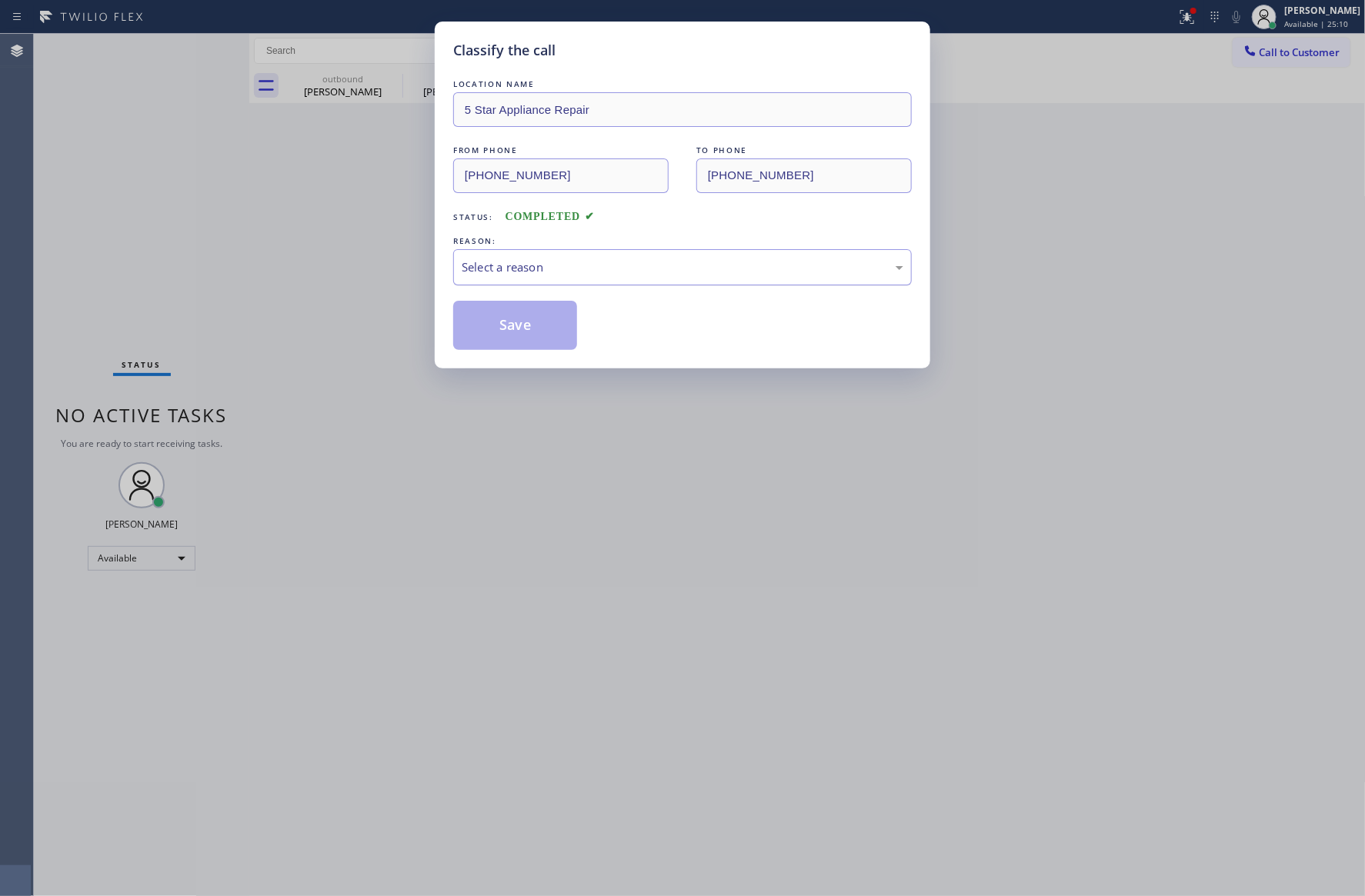
click at [554, 273] on div "Select a reason" at bounding box center [682, 267] width 441 height 18
click at [529, 327] on button "Save" at bounding box center [515, 325] width 124 height 49
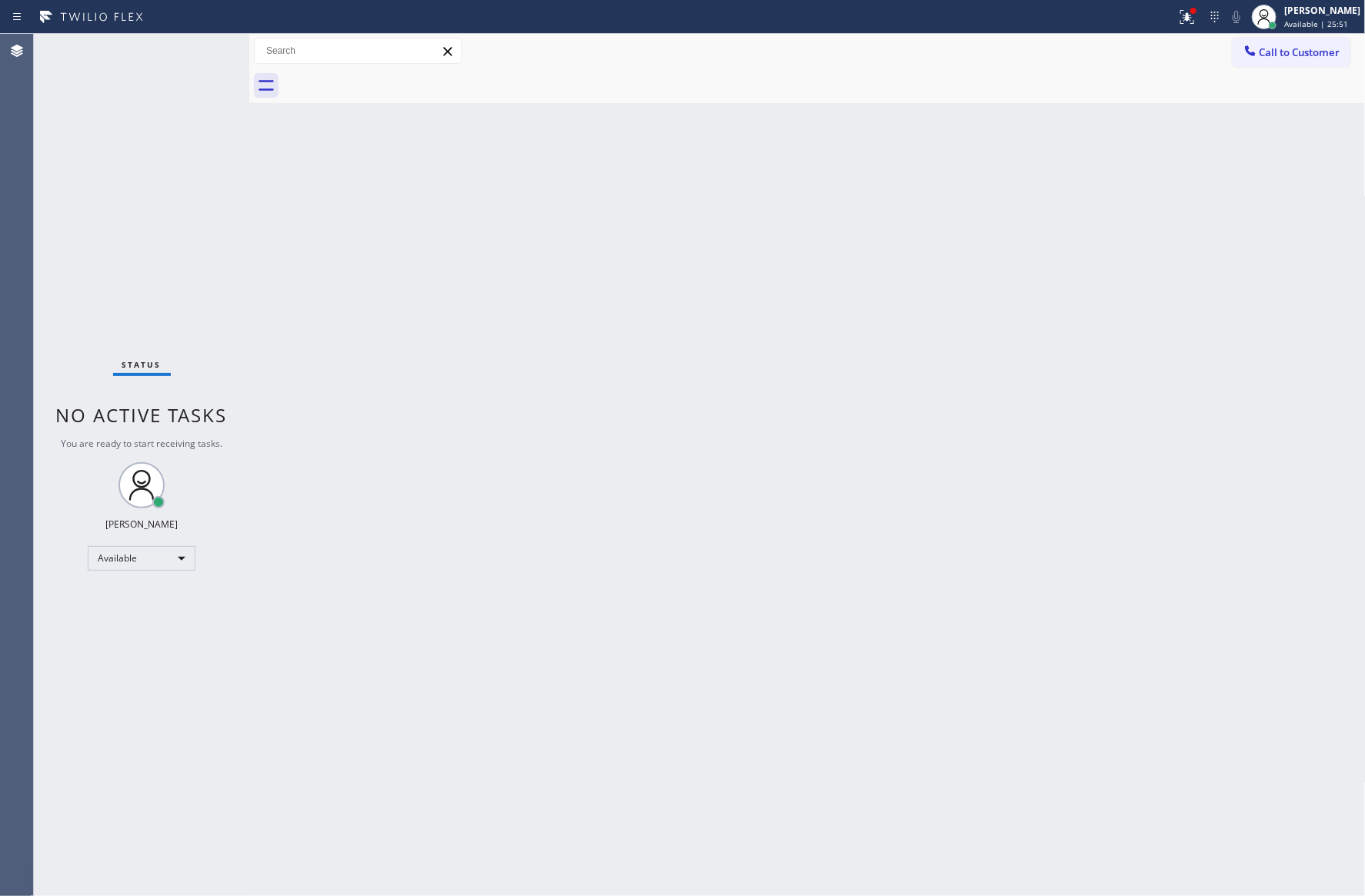
click at [529, 327] on div "Back to Dashboard Change Sender ID Customers Technicians Select a contact Outbo…" at bounding box center [807, 465] width 1116 height 863
click at [511, 327] on div "Back to Dashboard Change Sender ID Customers Technicians Select a contact Outbo…" at bounding box center [807, 465] width 1116 height 863
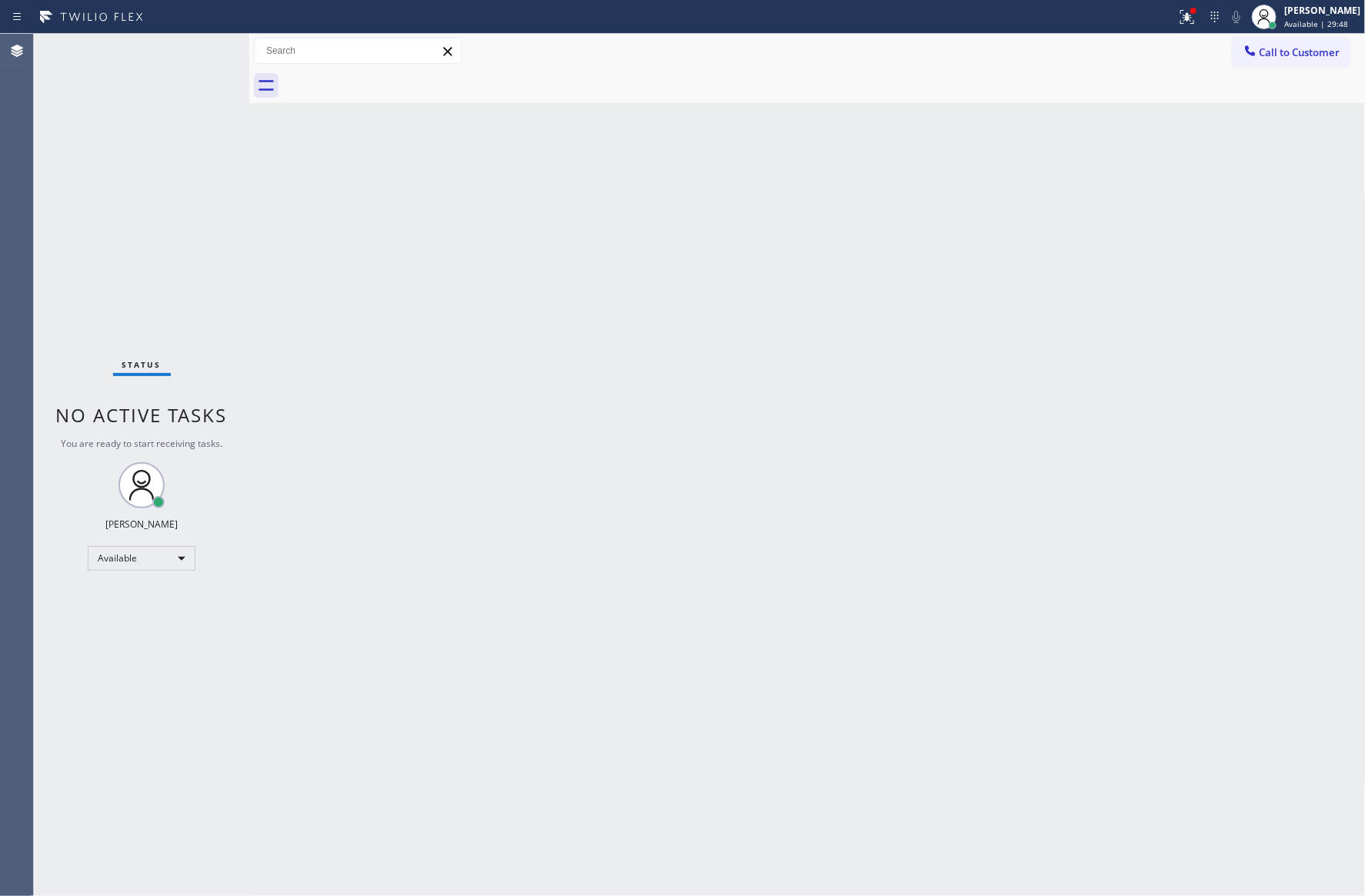
click at [702, 428] on div "Back to Dashboard Change Sender ID Customers Technicians Select a contact Outbo…" at bounding box center [807, 465] width 1116 height 863
click at [1264, 54] on span "Call to Customer" at bounding box center [1299, 52] width 81 height 14
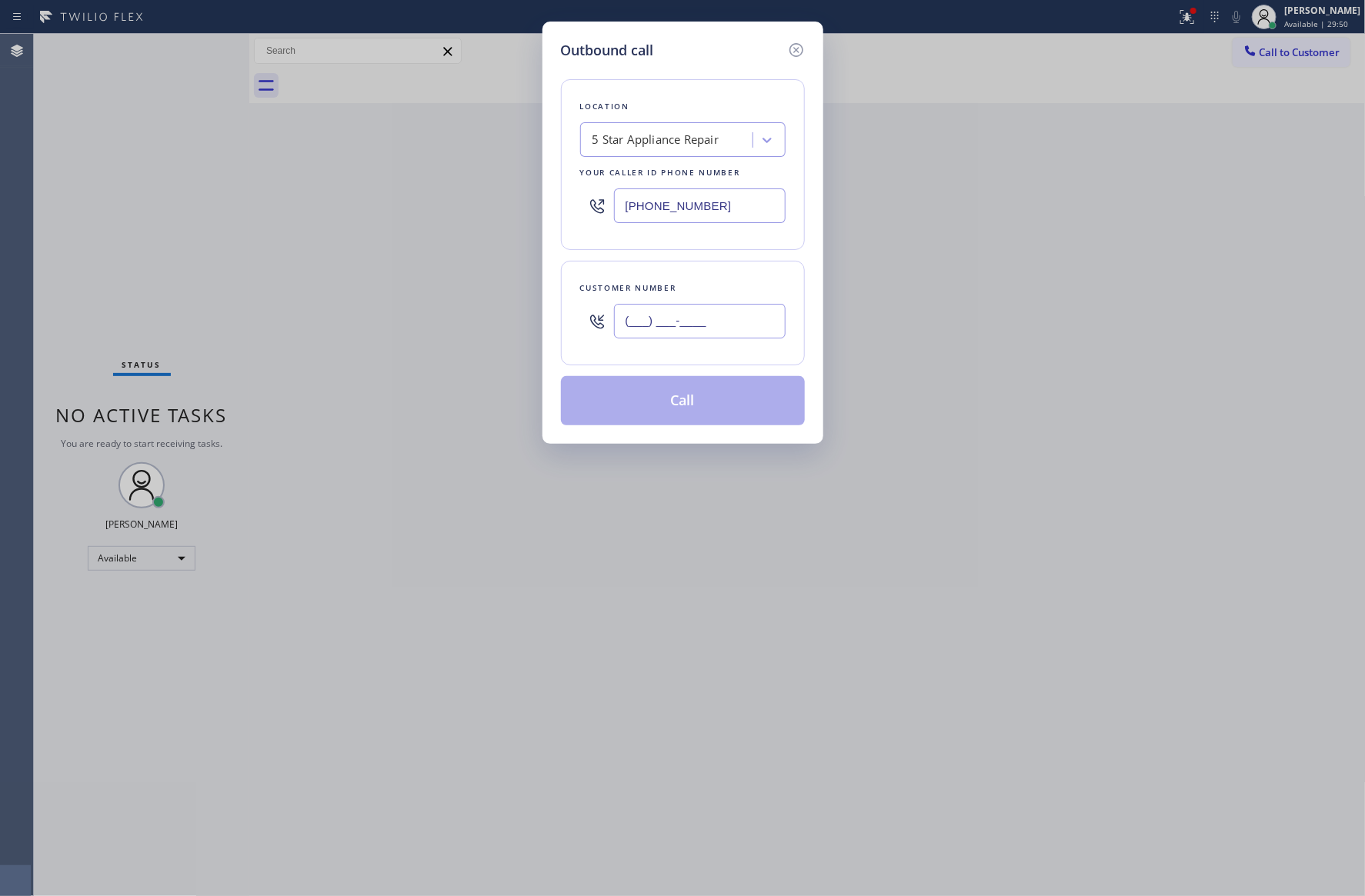
click at [754, 312] on input "(___) ___-____" at bounding box center [699, 321] width 171 height 34
paste input "520) 429-9152"
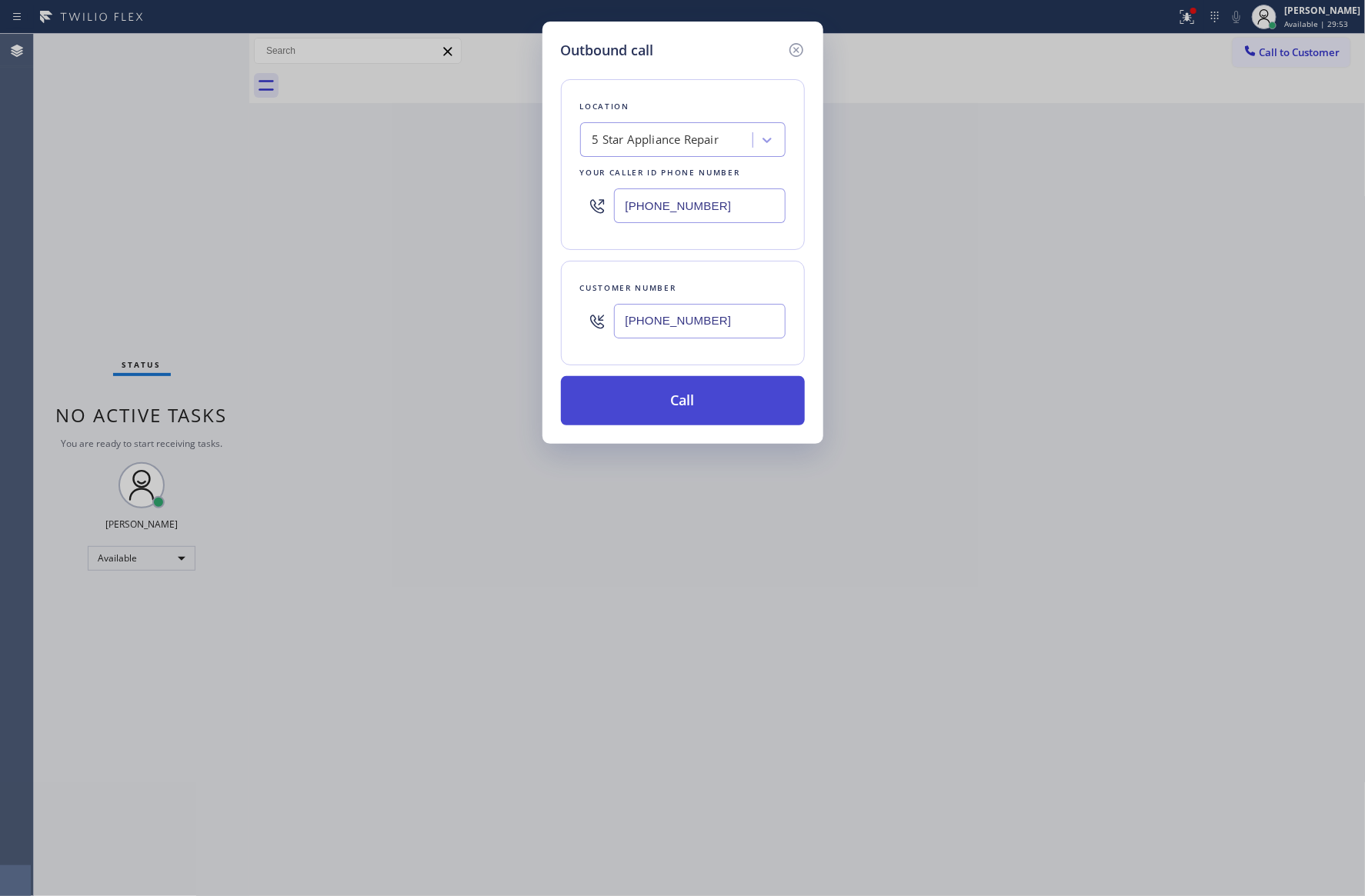
type input "(520) 429-9152"
click at [713, 402] on button "Call" at bounding box center [683, 400] width 244 height 49
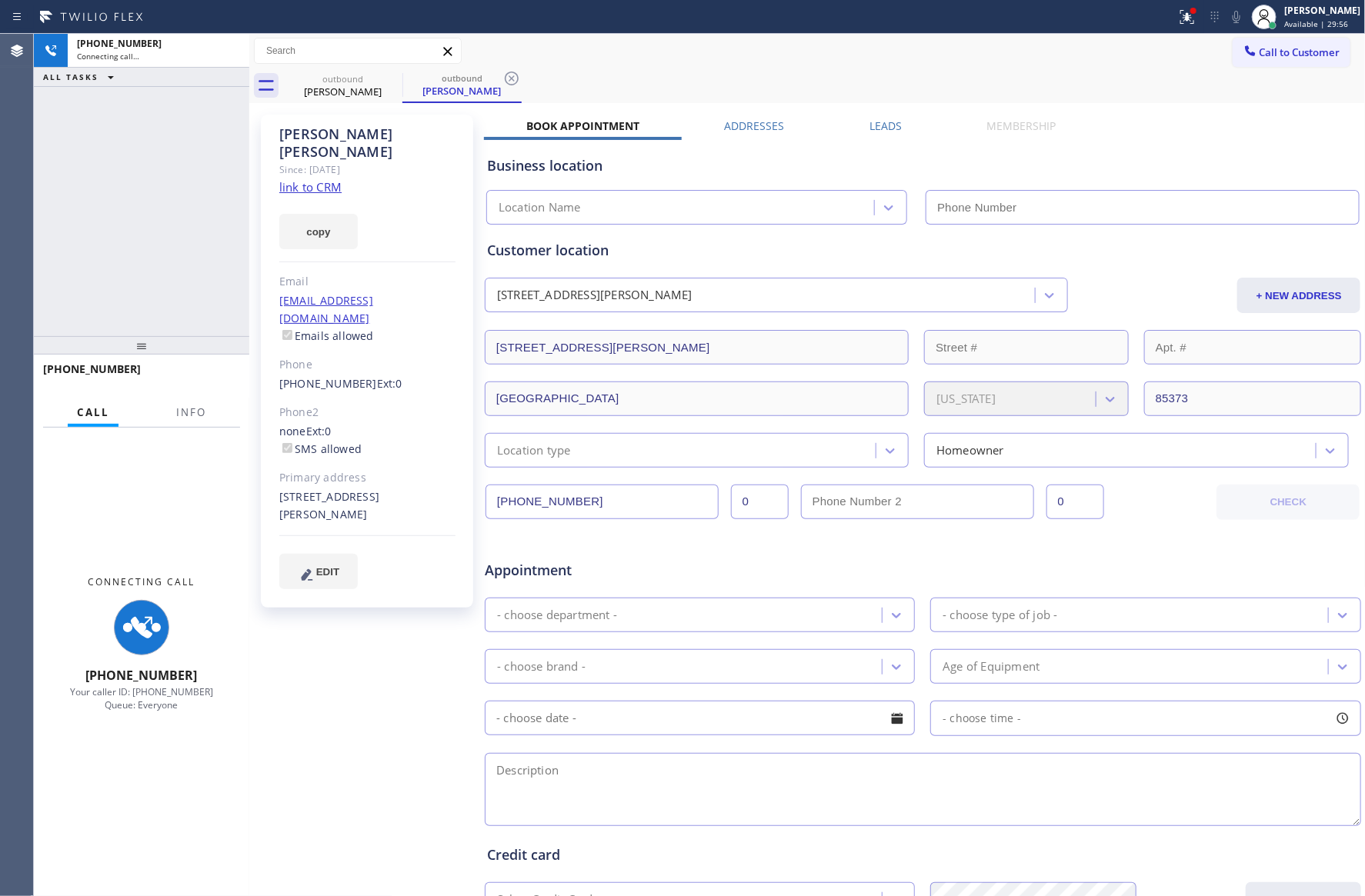
click at [105, 241] on div "+15204299152 Connecting call… ALL TASKS ALL TASKS ACTIVE TASKS TASKS IN WRAP UP" at bounding box center [142, 185] width 215 height 302
click at [146, 263] on div "+15204299152 Connecting call… ALL TASKS ALL TASKS ACTIVE TASKS TASKS IN WRAP UP" at bounding box center [142, 185] width 215 height 302
click at [141, 261] on div "+15204299152 Connecting call… ALL TASKS ALL TASKS ACTIVE TASKS TASKS IN WRAP UP" at bounding box center [142, 185] width 215 height 302
type input "(855) 731-4952"
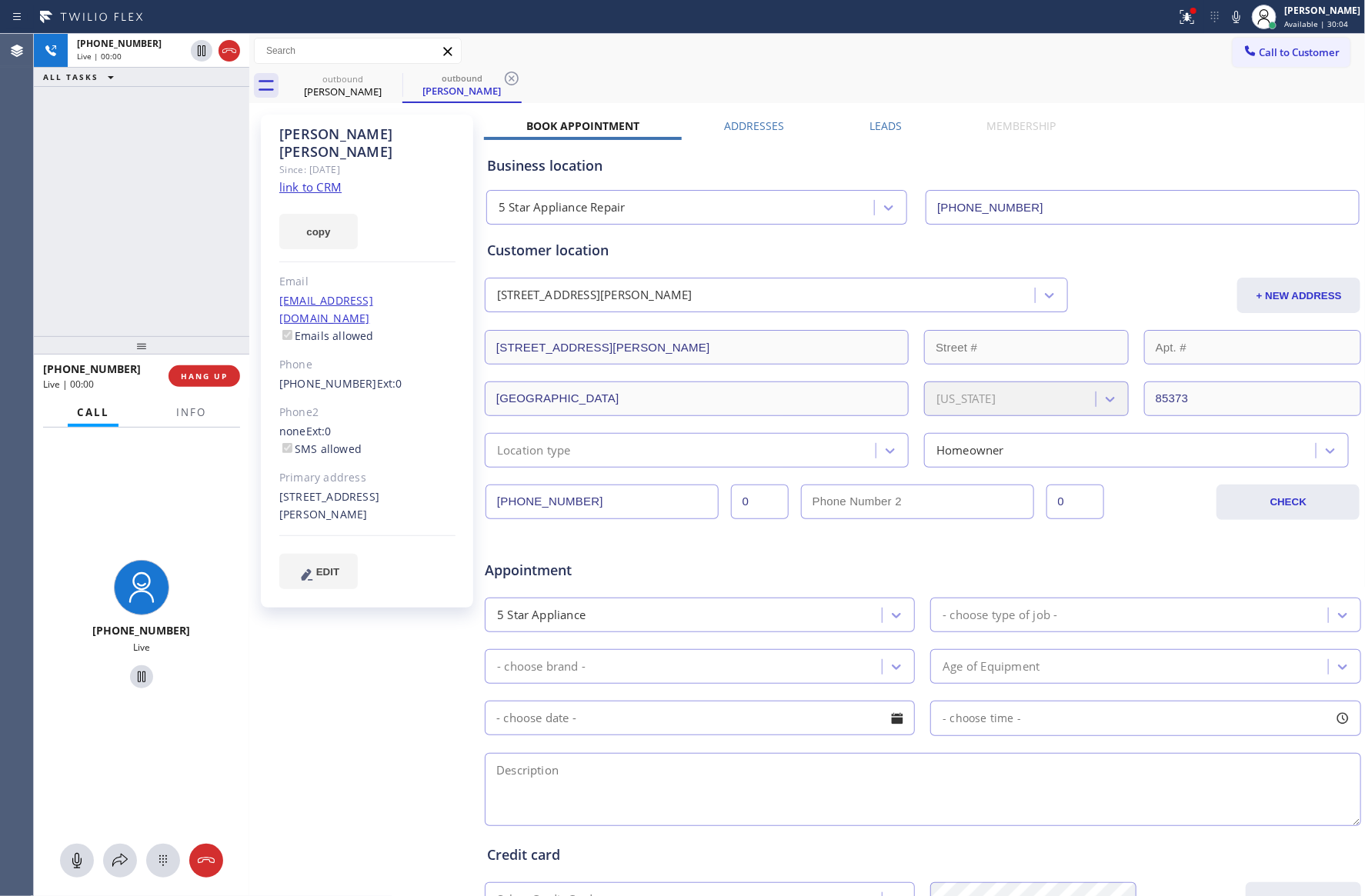
click at [146, 189] on div "+15204299152 Live | 00:00 ALL TASKS ALL TASKS ACTIVE TASKS TASKS IN WRAP UP" at bounding box center [142, 185] width 215 height 302
click at [191, 369] on button "HANG UP" at bounding box center [204, 376] width 71 height 22
click at [183, 147] on div "+15204299152 Live | 00:02 ALL TASKS ALL TASKS ACTIVE TASKS TASKS IN WRAP UP" at bounding box center [142, 185] width 215 height 302
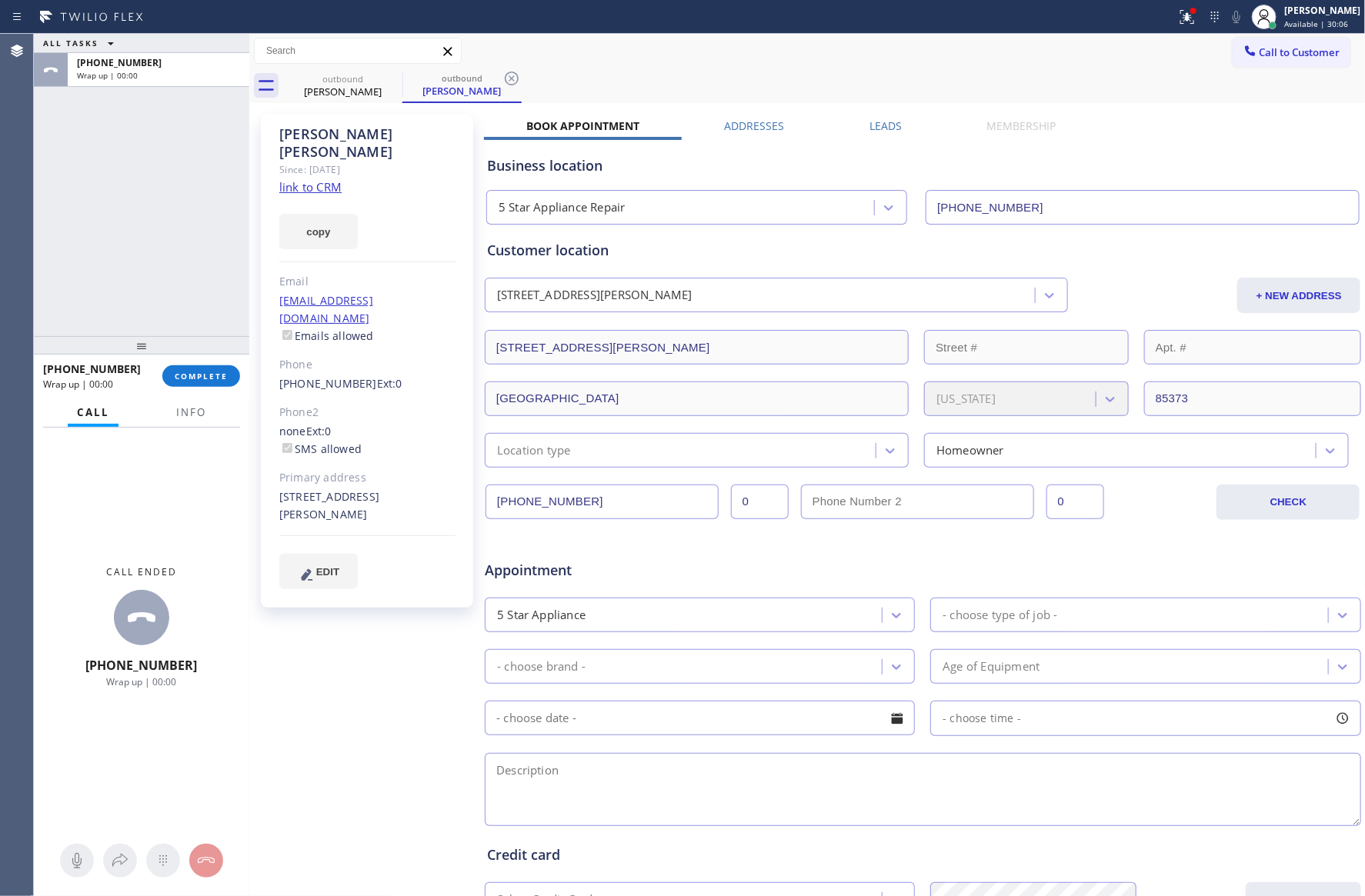
click at [183, 147] on div "ALL TASKS ALL TASKS ACTIVE TASKS TASKS IN WRAP UP +15204299152 Wrap up | 00:00" at bounding box center [142, 185] width 215 height 302
click at [185, 210] on div "ALL TASKS ALL TASKS ACTIVE TASKS TASKS IN WRAP UP +15204299152 Wrap up | 00:12" at bounding box center [142, 185] width 215 height 302
click at [185, 210] on div "ALL TASKS ALL TASKS ACTIVE TASKS TASKS IN WRAP UP +15204299152 Wrap up | 00:13" at bounding box center [142, 185] width 215 height 302
click at [129, 215] on div "ALL TASKS ALL TASKS ACTIVE TASKS TASKS IN WRAP UP +15204299152 Wrap up | 00:16" at bounding box center [142, 185] width 215 height 302
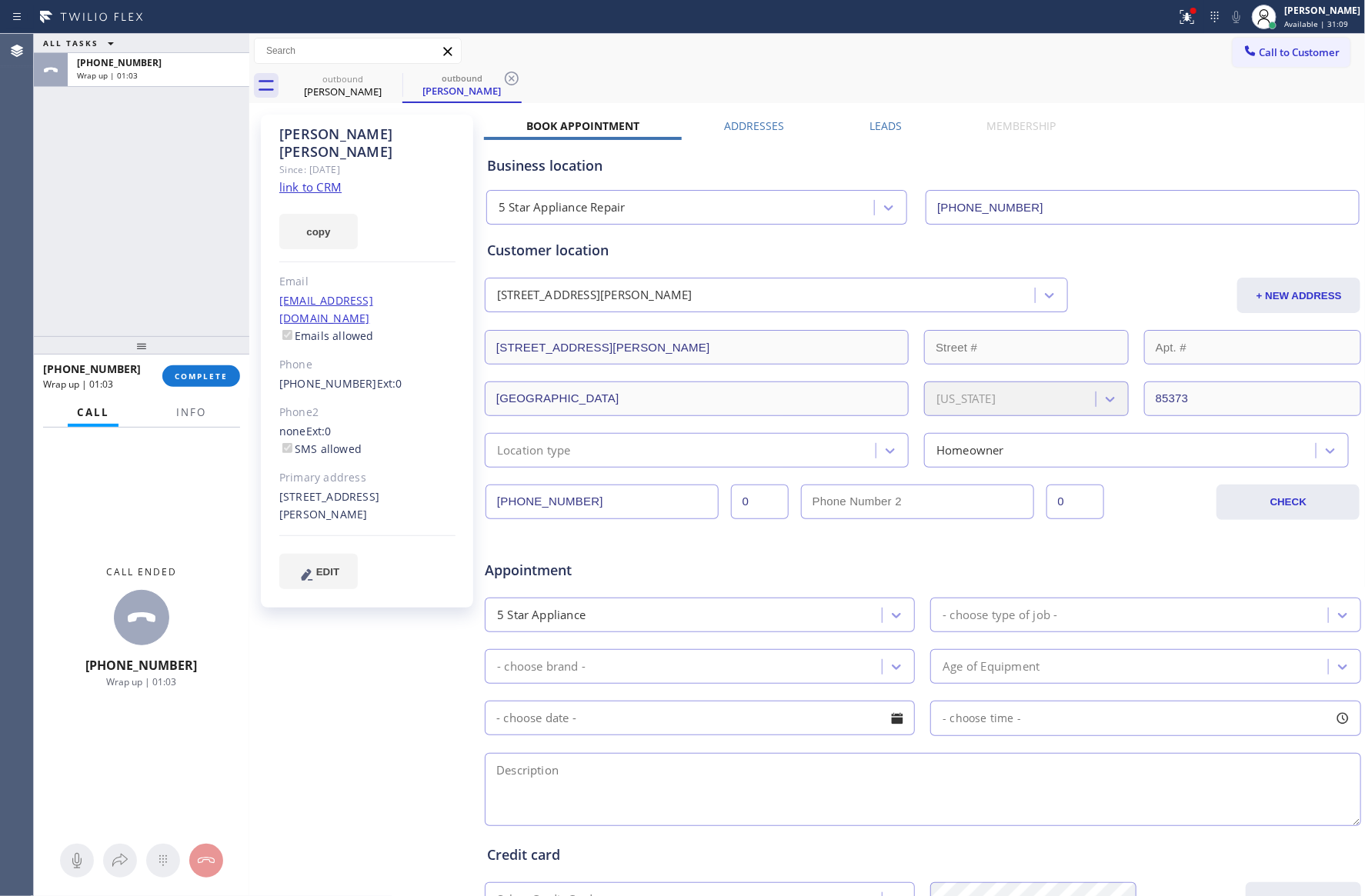
click at [191, 224] on div "ALL TASKS ALL TASKS ACTIVE TASKS TASKS IN WRAP UP +15204299152 Wrap up | 01:03" at bounding box center [142, 185] width 215 height 302
click at [1145, 134] on div "Business location 5 Star Appliance Repair (855) 731-4952" at bounding box center [923, 179] width 878 height 90
click at [1147, 123] on div "Book Appointment Addresses Leads Membership Business location 5 Star Appliance …" at bounding box center [923, 612] width 878 height 985
click at [203, 199] on div "ALL TASKS ALL TASKS ACTIVE TASKS TASKS IN WRAP UP +15204299152 Wrap up | 01:38" at bounding box center [142, 185] width 215 height 302
click at [194, 222] on div "ALL TASKS ALL TASKS ACTIVE TASKS TASKS IN WRAP UP +15204299152 Wrap up | 02:39" at bounding box center [142, 185] width 215 height 302
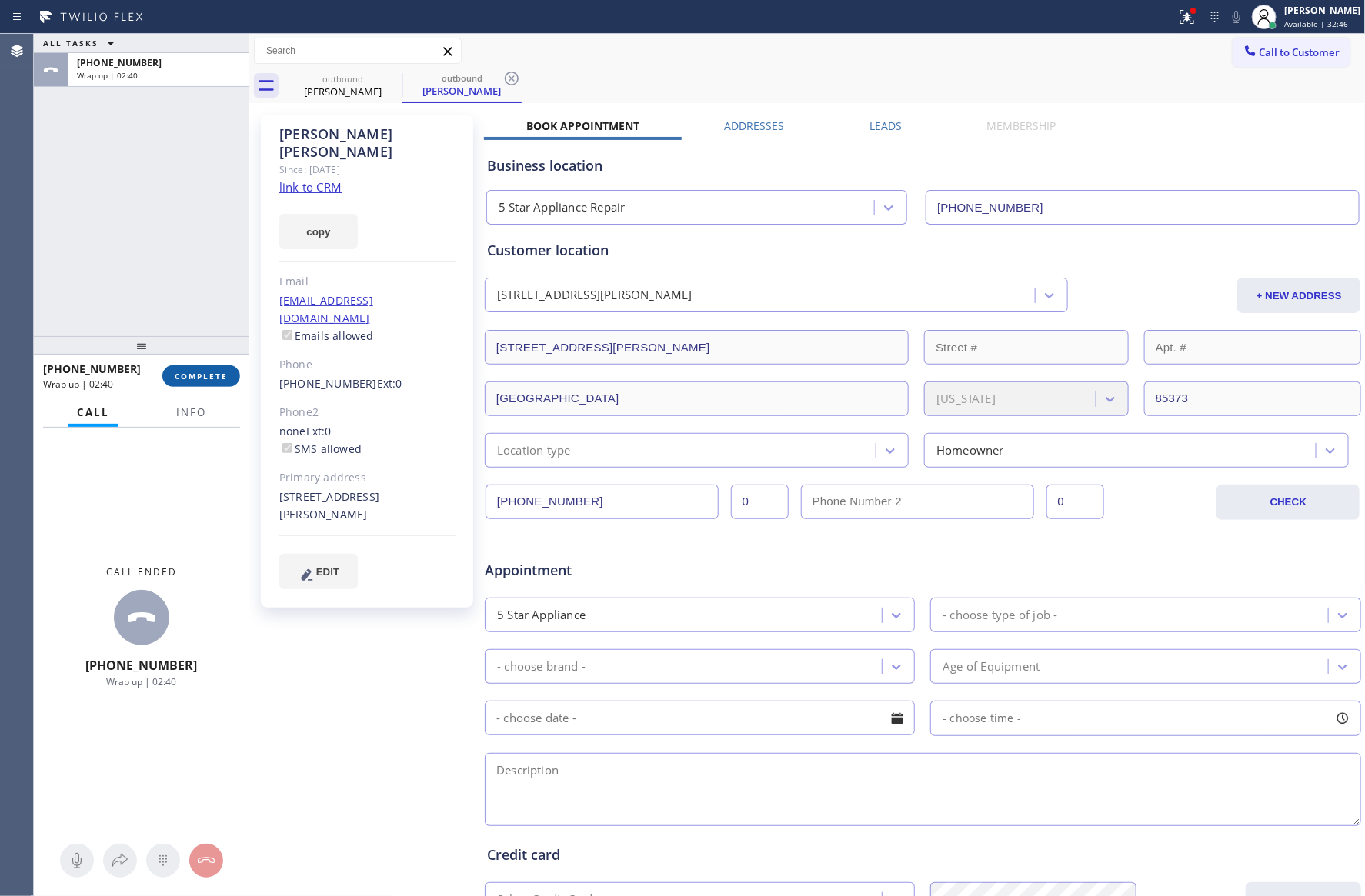
click at [215, 372] on span "COMPLETE" at bounding box center [202, 376] width 53 height 10
click at [171, 241] on div "ALL TASKS ALL TASKS ACTIVE TASKS TASKS IN WRAP UP +15204299152 Wrap up | 02:40" at bounding box center [142, 185] width 215 height 302
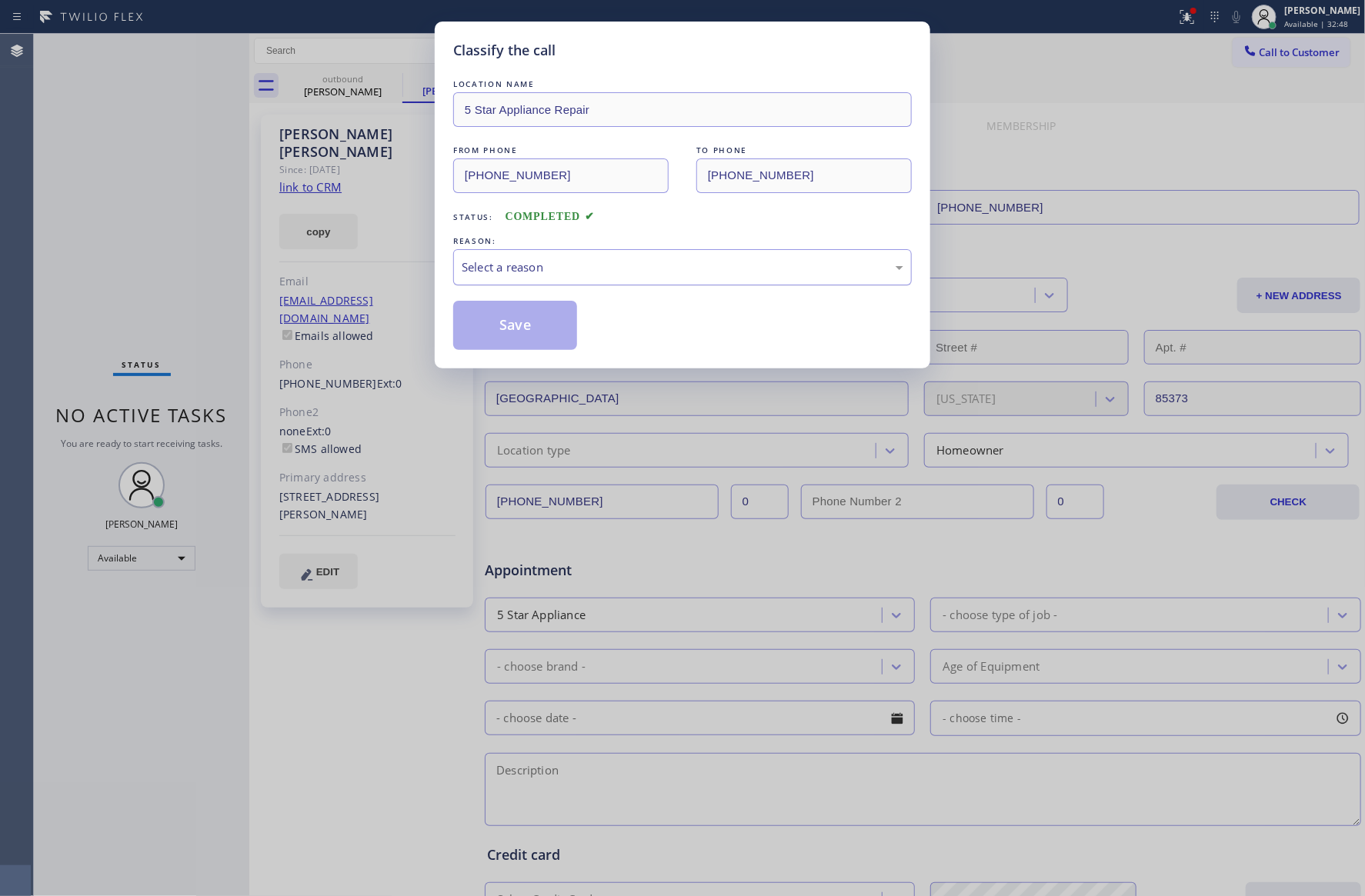
click at [467, 282] on div "Select a reason" at bounding box center [682, 267] width 458 height 36
click at [526, 328] on button "Save" at bounding box center [515, 325] width 124 height 49
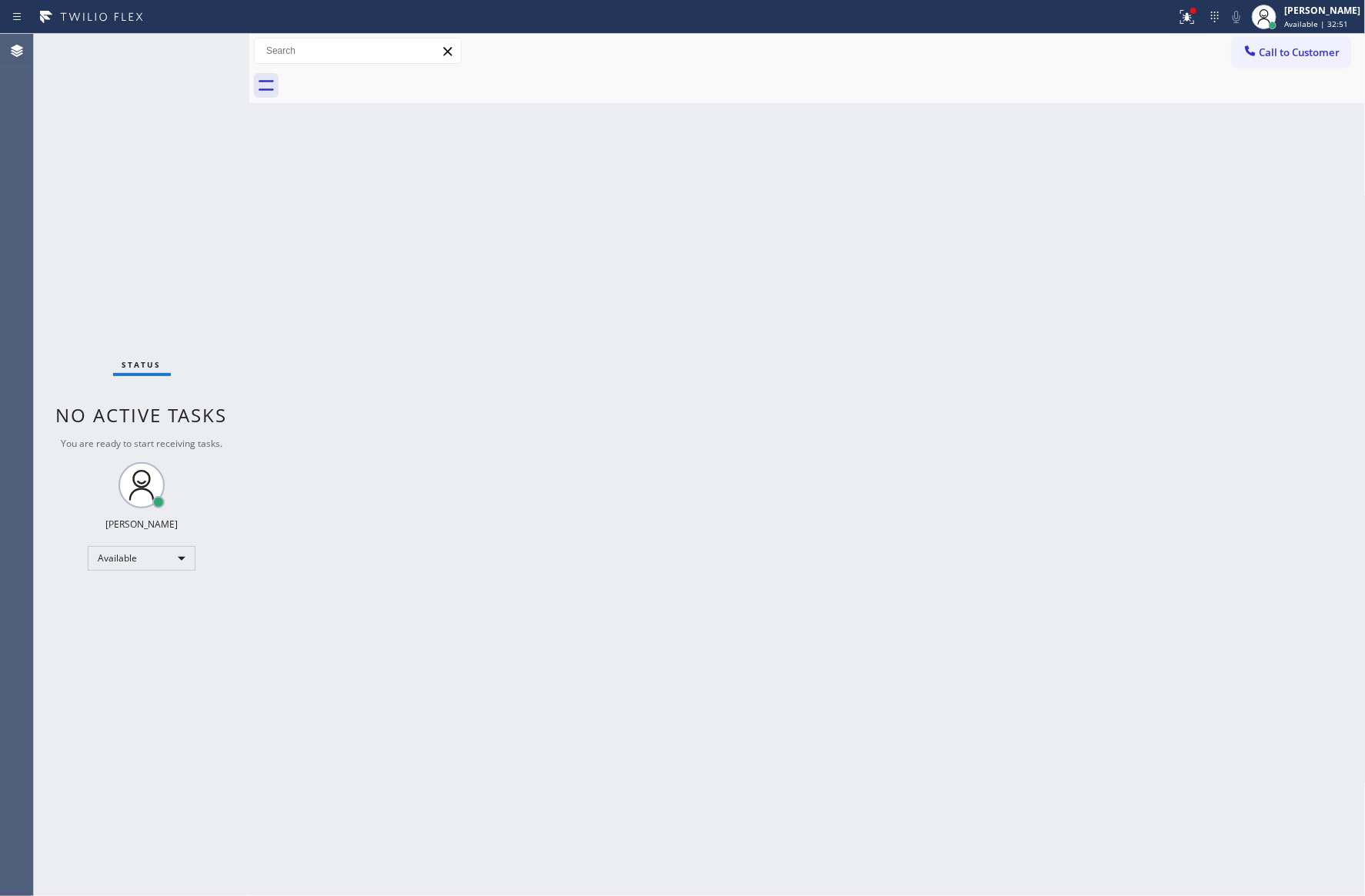
click at [731, 435] on div "Back to Dashboard Change Sender ID Customers Technicians Select a contact Outbo…" at bounding box center [807, 465] width 1116 height 863
drag, startPoint x: 689, startPoint y: 482, endPoint x: 718, endPoint y: 453, distance: 41.0
click at [689, 480] on div "Back to Dashboard Change Sender ID Customers Technicians Select a contact Outbo…" at bounding box center [807, 465] width 1116 height 863
click at [1285, 58] on span "Call to Customer" at bounding box center [1299, 52] width 81 height 14
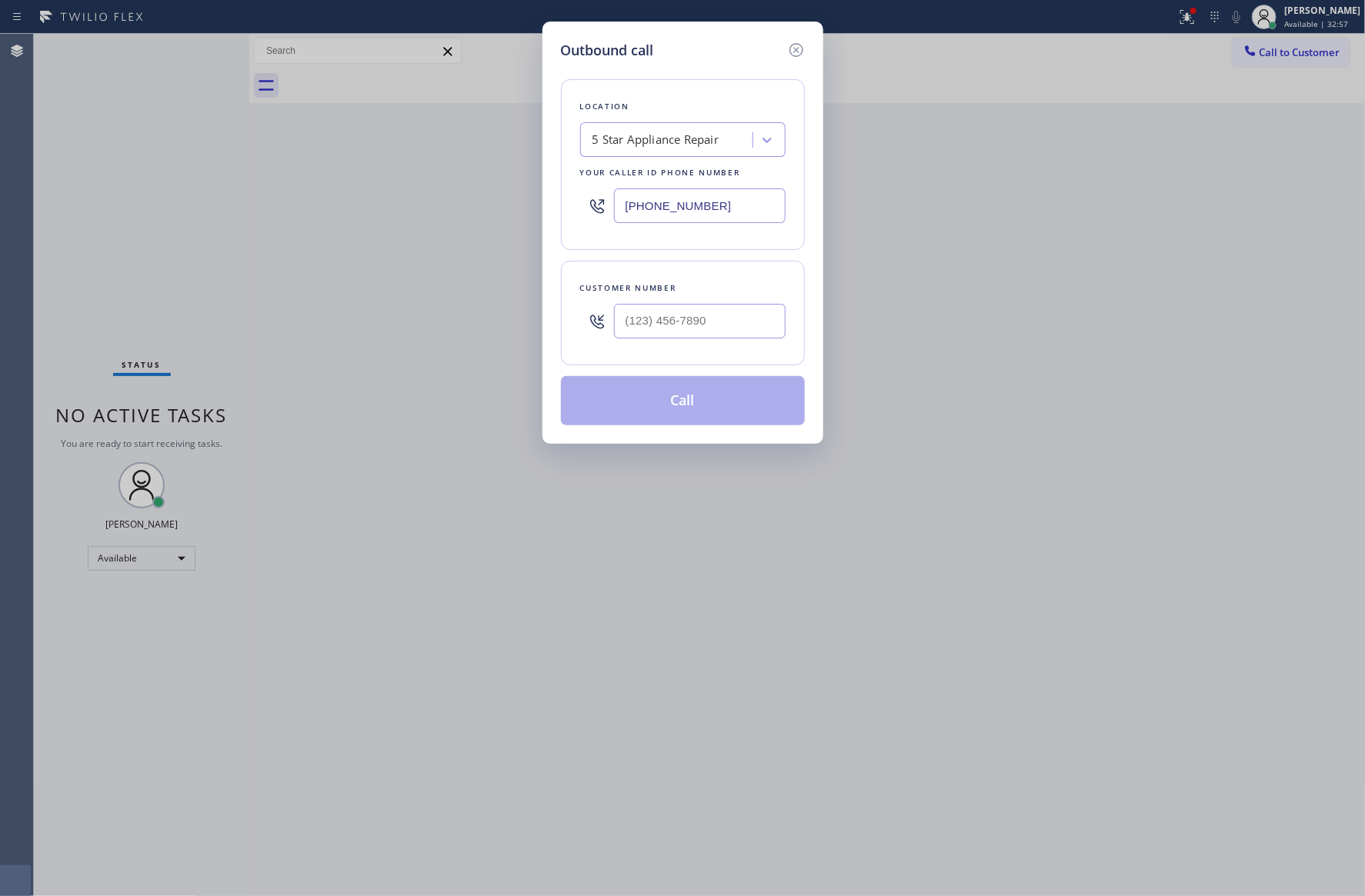
click at [713, 302] on div at bounding box center [699, 321] width 171 height 50
click at [730, 312] on input "(___) ___-____" at bounding box center [699, 321] width 171 height 34
paste input "562) 587-7857"
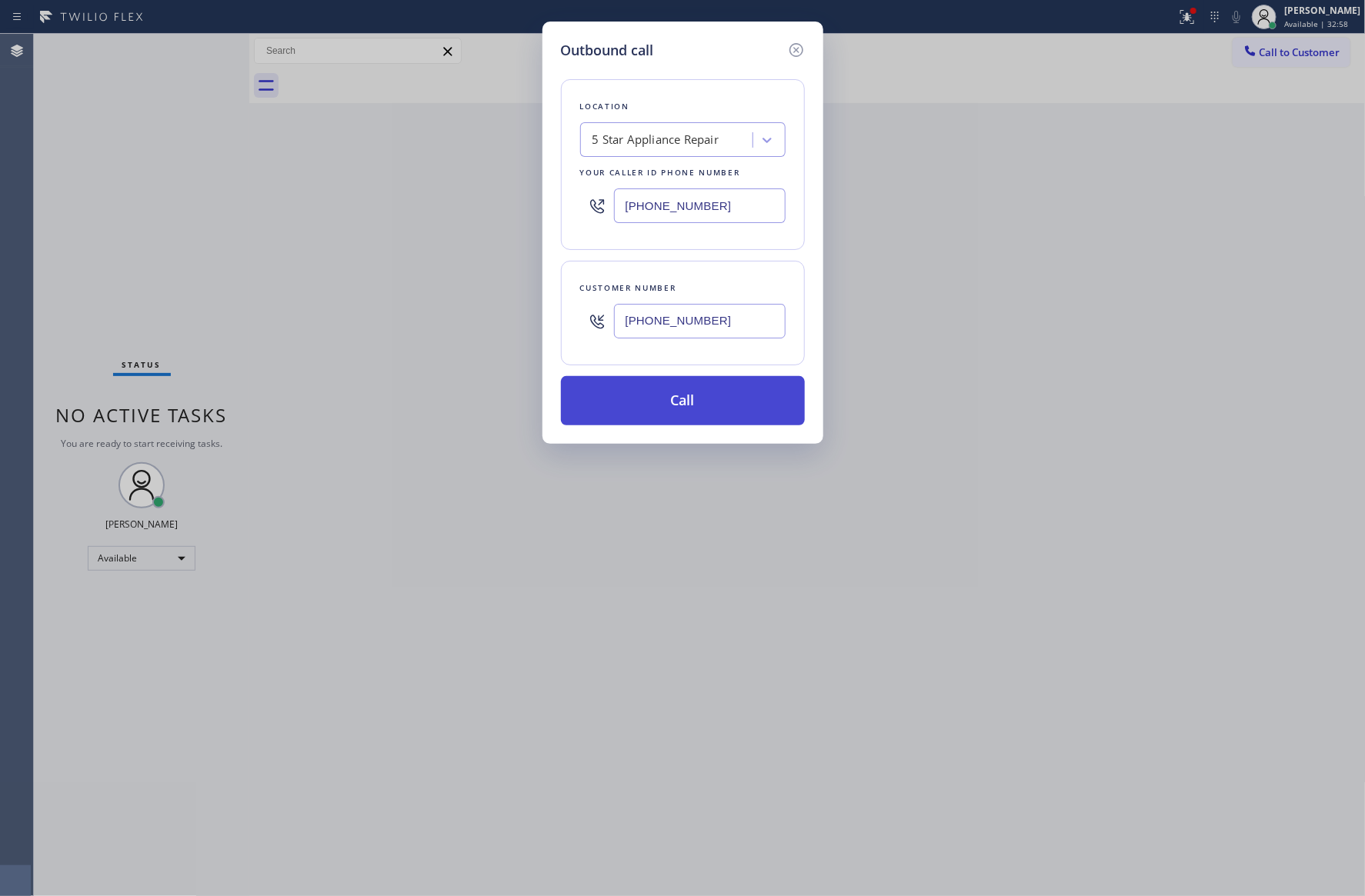
type input "(562) 587-7857"
click at [707, 404] on button "Call" at bounding box center [683, 400] width 244 height 49
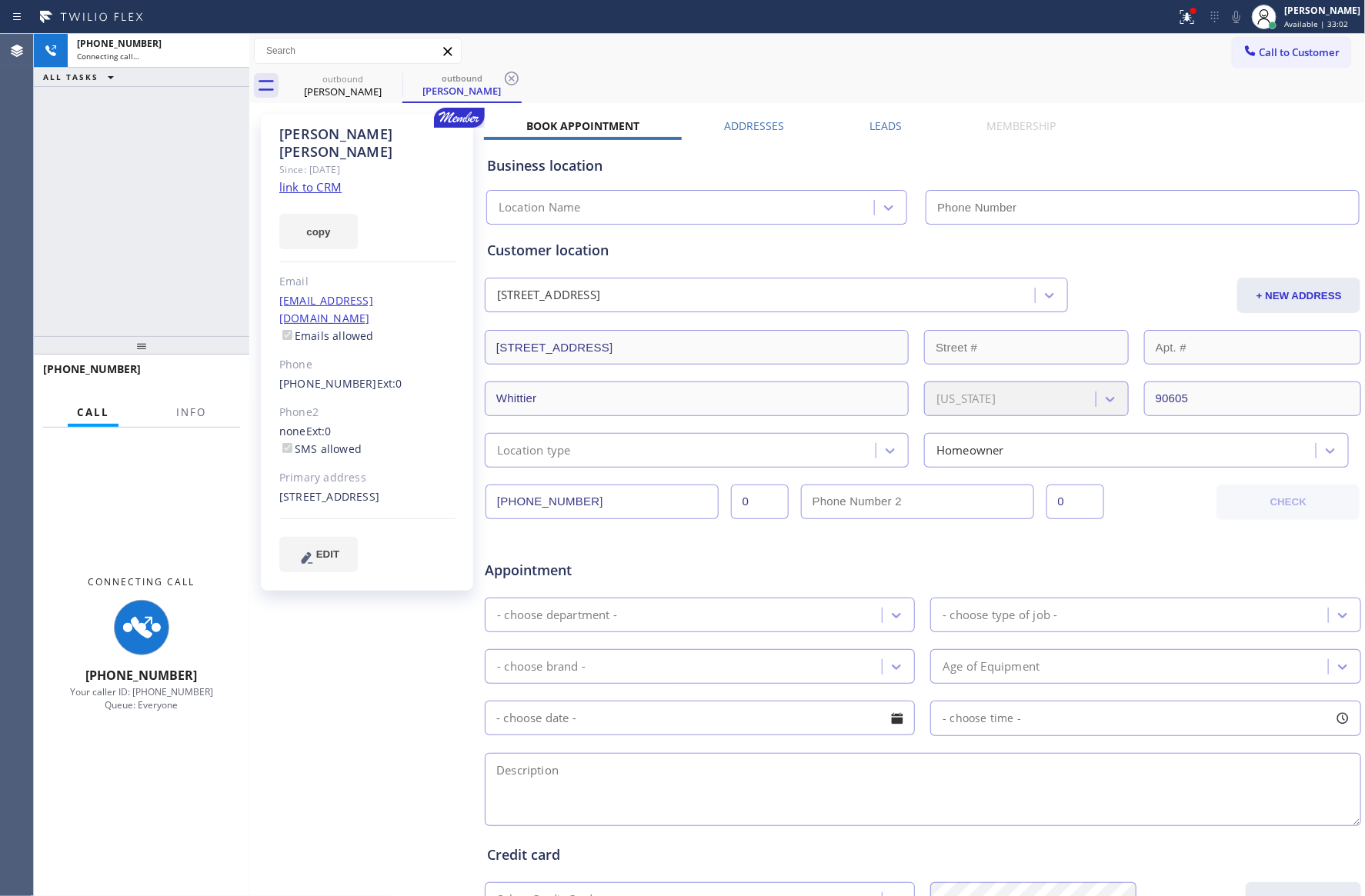
click at [899, 259] on div "Customer location" at bounding box center [923, 250] width 871 height 21
type input "(855) 731-4952"
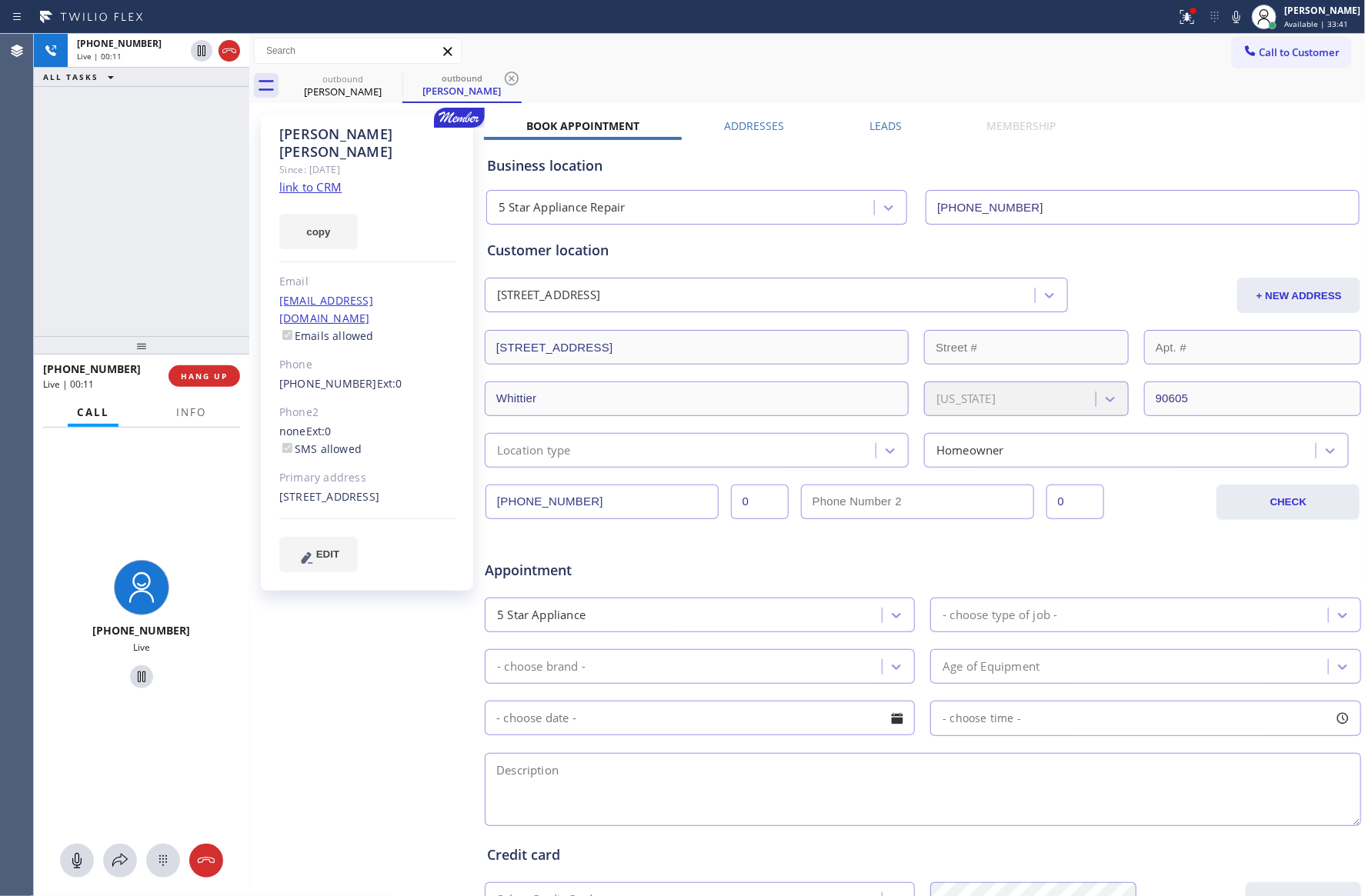
click at [157, 206] on div "+15625877857 Live | 00:11 ALL TASKS ALL TASKS ACTIVE TASKS TASKS IN WRAP UP" at bounding box center [142, 185] width 215 height 302
click at [155, 205] on div "+15625877857 Live | 00:11 ALL TASKS ALL TASKS ACTIVE TASKS TASKS IN WRAP UP" at bounding box center [142, 185] width 215 height 302
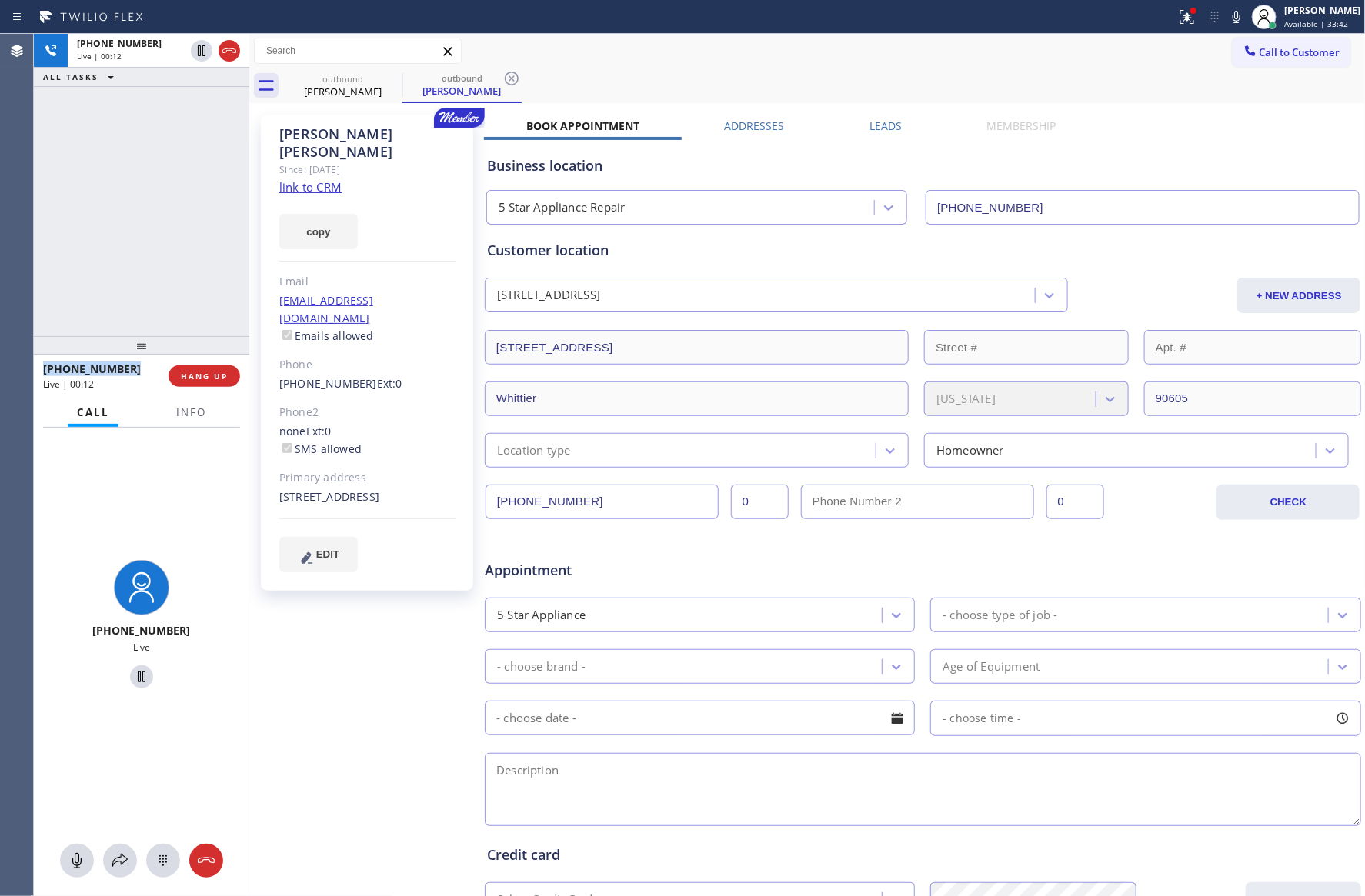
click at [155, 205] on div "+15625877857 Live | 00:12 ALL TASKS ALL TASKS ACTIVE TASKS TASKS IN WRAP UP" at bounding box center [142, 185] width 215 height 302
click at [1270, 166] on div "Business location" at bounding box center [923, 166] width 871 height 21
click at [320, 179] on link "link to CRM" at bounding box center [311, 186] width 63 height 15
click at [109, 202] on div "+15625877857 Live | 00:14 ALL TASKS ALL TASKS ACTIVE TASKS TASKS IN WRAP UP" at bounding box center [142, 185] width 215 height 302
click at [720, 72] on div "outbound Elaine Cassady outbound Elaine Cassady" at bounding box center [825, 86] width 1082 height 34
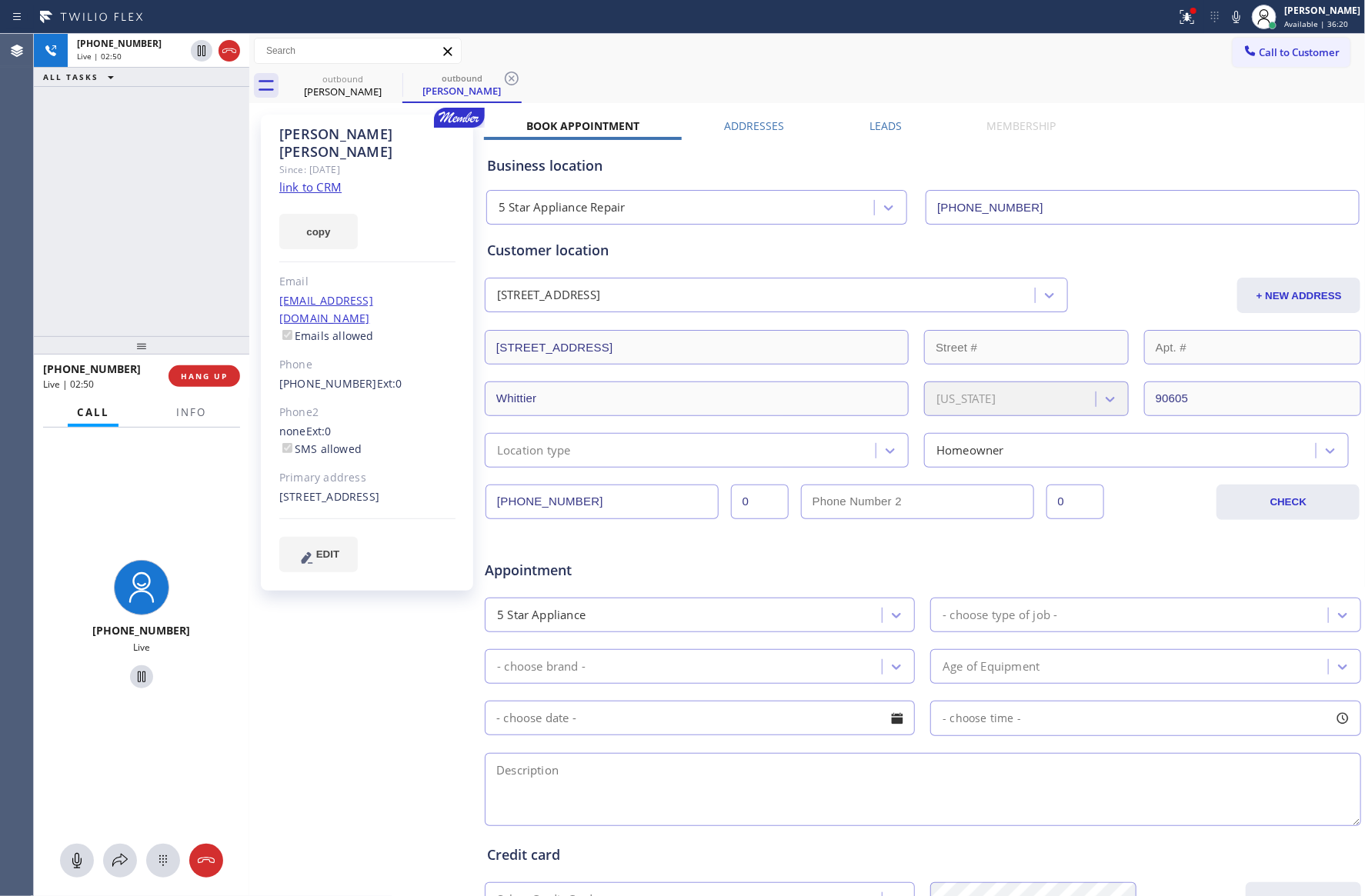
click at [718, 71] on div "outbound Elaine Cassady outbound Elaine Cassady" at bounding box center [825, 86] width 1082 height 34
drag, startPoint x: 970, startPoint y: 47, endPoint x: 1103, endPoint y: 49, distance: 133.0
click at [984, 58] on div "Call to Customer Outbound call Location 5 Star Appliance Repair Your caller id …" at bounding box center [807, 51] width 1116 height 27
click at [1318, 55] on span "Call to Customer" at bounding box center [1299, 52] width 81 height 14
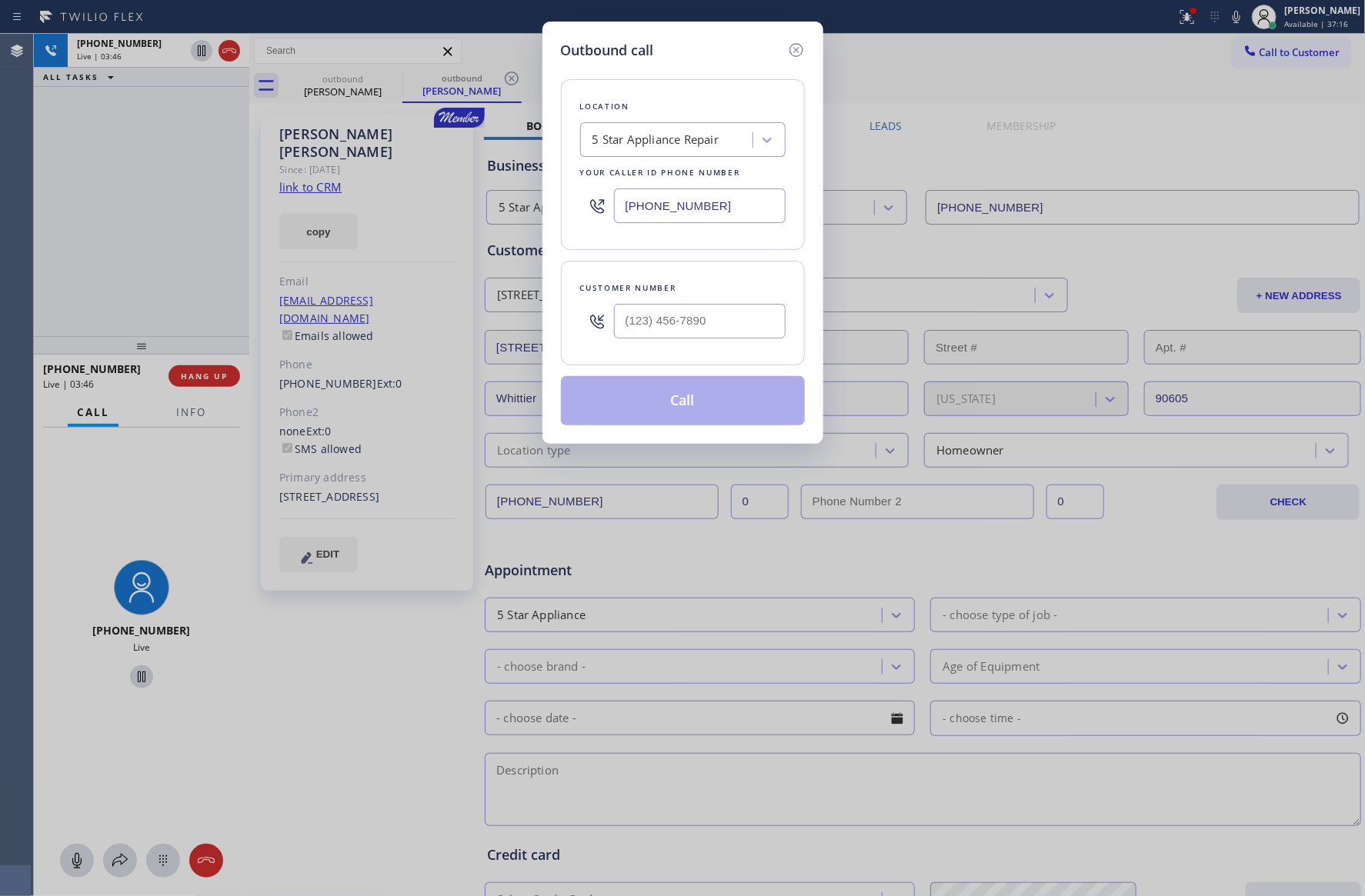
click at [644, 141] on div "5 Star Appliance Repair" at bounding box center [655, 140] width 127 height 18
type input "home alliance mem"
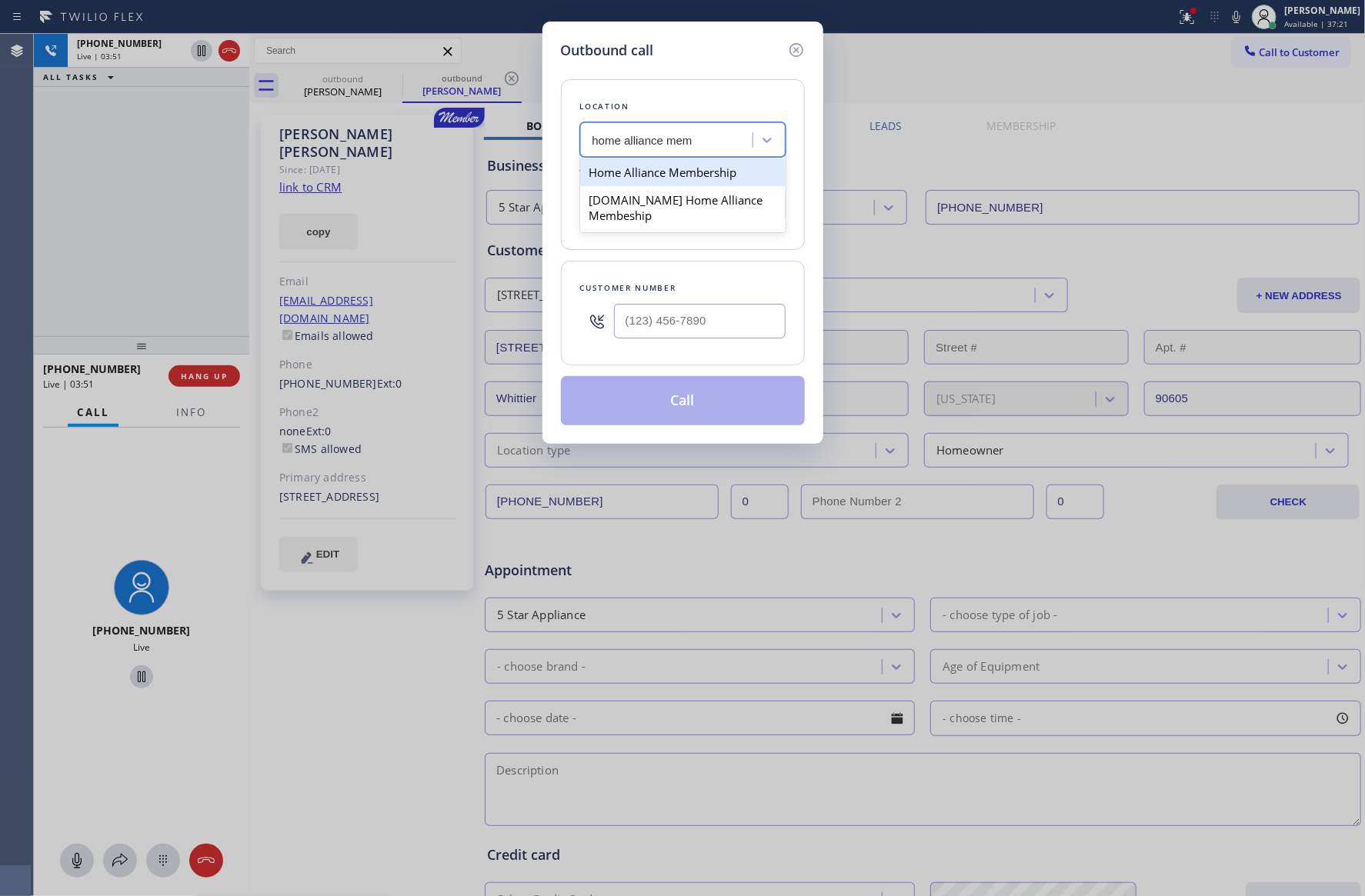
click at [684, 176] on div "Home Alliance Membership" at bounding box center [683, 172] width 205 height 28
type input "[PHONE_NUMBER]"
click at [737, 56] on div "Outbound call" at bounding box center [683, 50] width 244 height 21
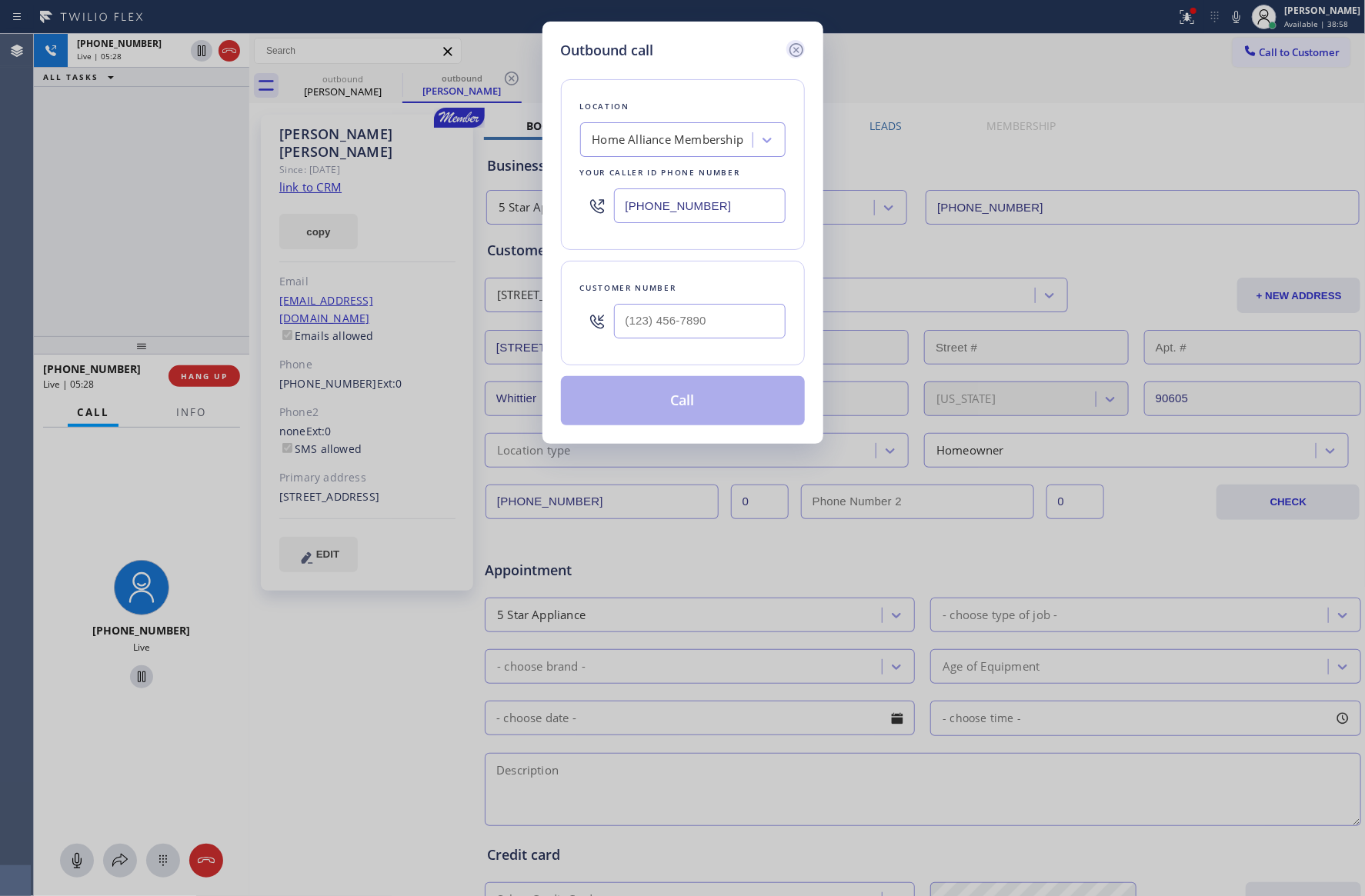
click at [801, 50] on icon at bounding box center [795, 49] width 18 height 18
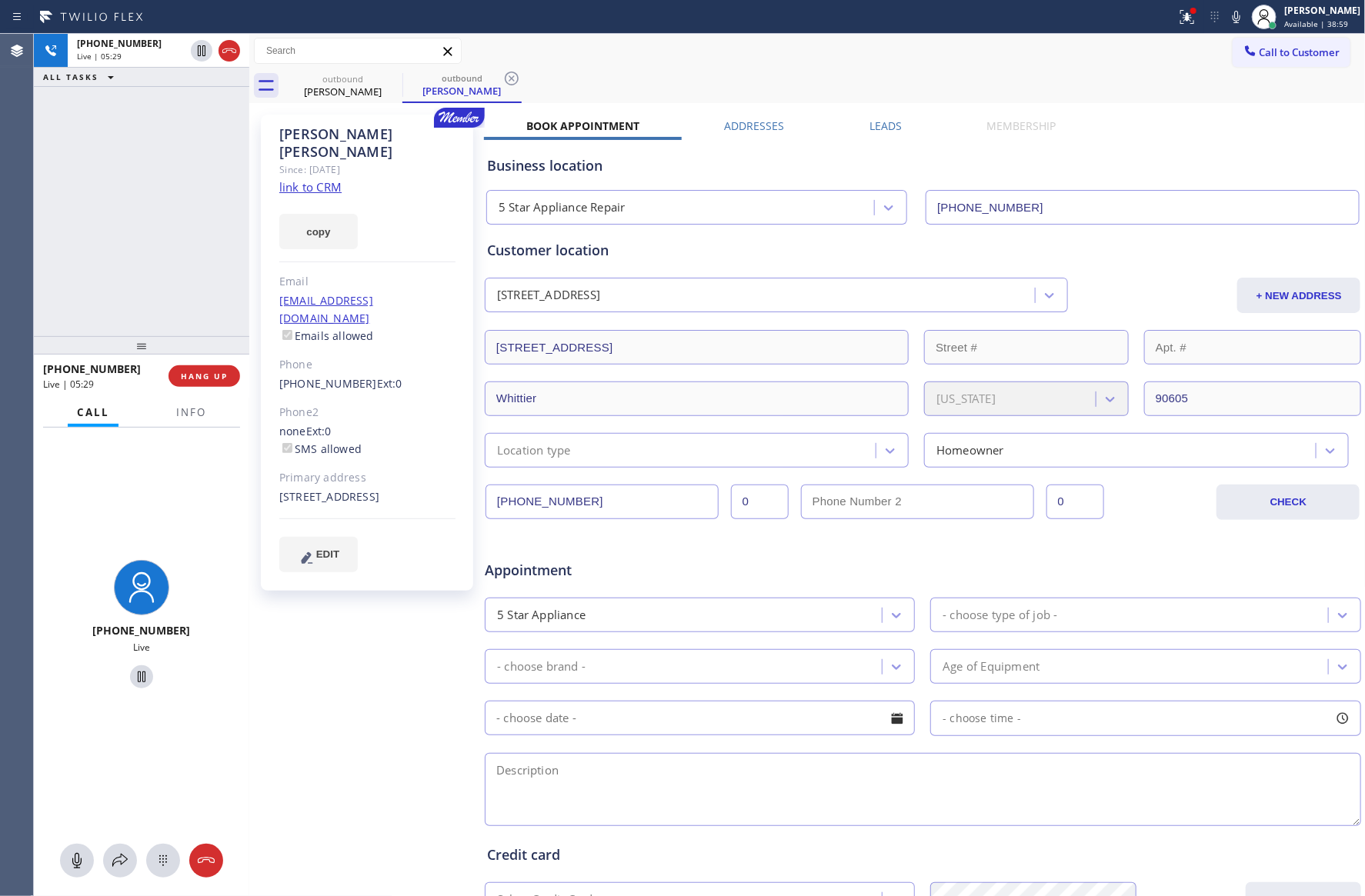
click at [907, 72] on div "outbound Elaine Cassady outbound Elaine Cassady" at bounding box center [825, 86] width 1082 height 34
click at [185, 206] on div "+15625877857 Live | 05:31 ALL TASKS ALL TASKS ACTIVE TASKS TASKS IN WRAP UP" at bounding box center [142, 185] width 215 height 302
click at [185, 206] on div "+15625877857 Live | 05:33 ALL TASKS ALL TASKS ACTIVE TASKS TASKS IN WRAP UP" at bounding box center [142, 185] width 215 height 302
click at [187, 208] on div "+15625877857 Live | 05:33 ALL TASKS ALL TASKS ACTIVE TASKS TASKS IN WRAP UP" at bounding box center [142, 185] width 215 height 302
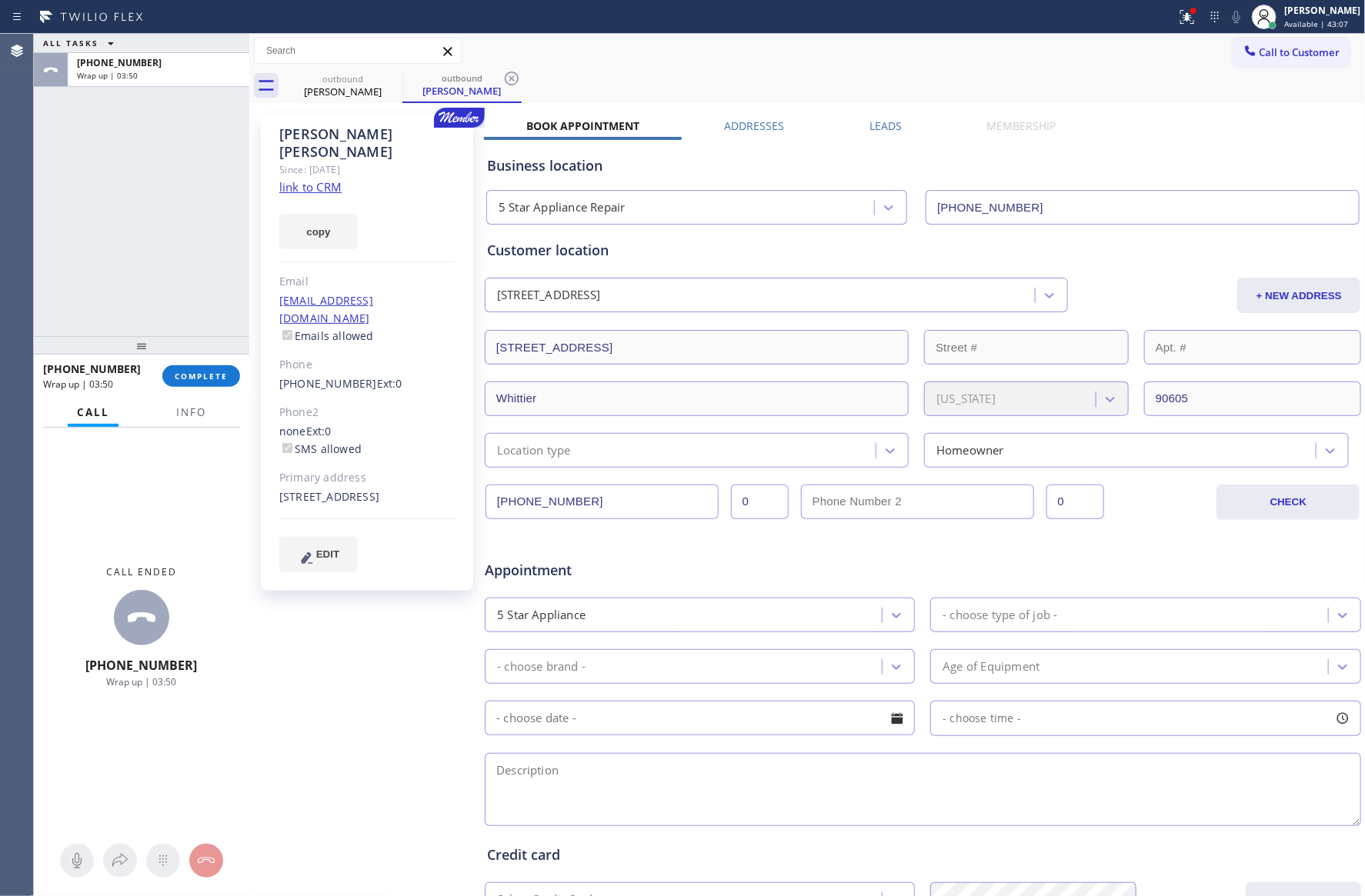
drag, startPoint x: 197, startPoint y: 212, endPoint x: 197, endPoint y: 241, distance: 29.0
click at [197, 215] on div "ALL TASKS ALL TASKS ACTIVE TASKS TASKS IN WRAP UP +15625877857 Wrap up | 03:50" at bounding box center [142, 185] width 215 height 302
click at [195, 377] on span "COMPLETE" at bounding box center [202, 376] width 53 height 10
click at [174, 159] on div "ALL TASKS ALL TASKS ACTIVE TASKS TASKS IN WRAP UP +15625877857 Wrap up | 03:51" at bounding box center [142, 185] width 215 height 302
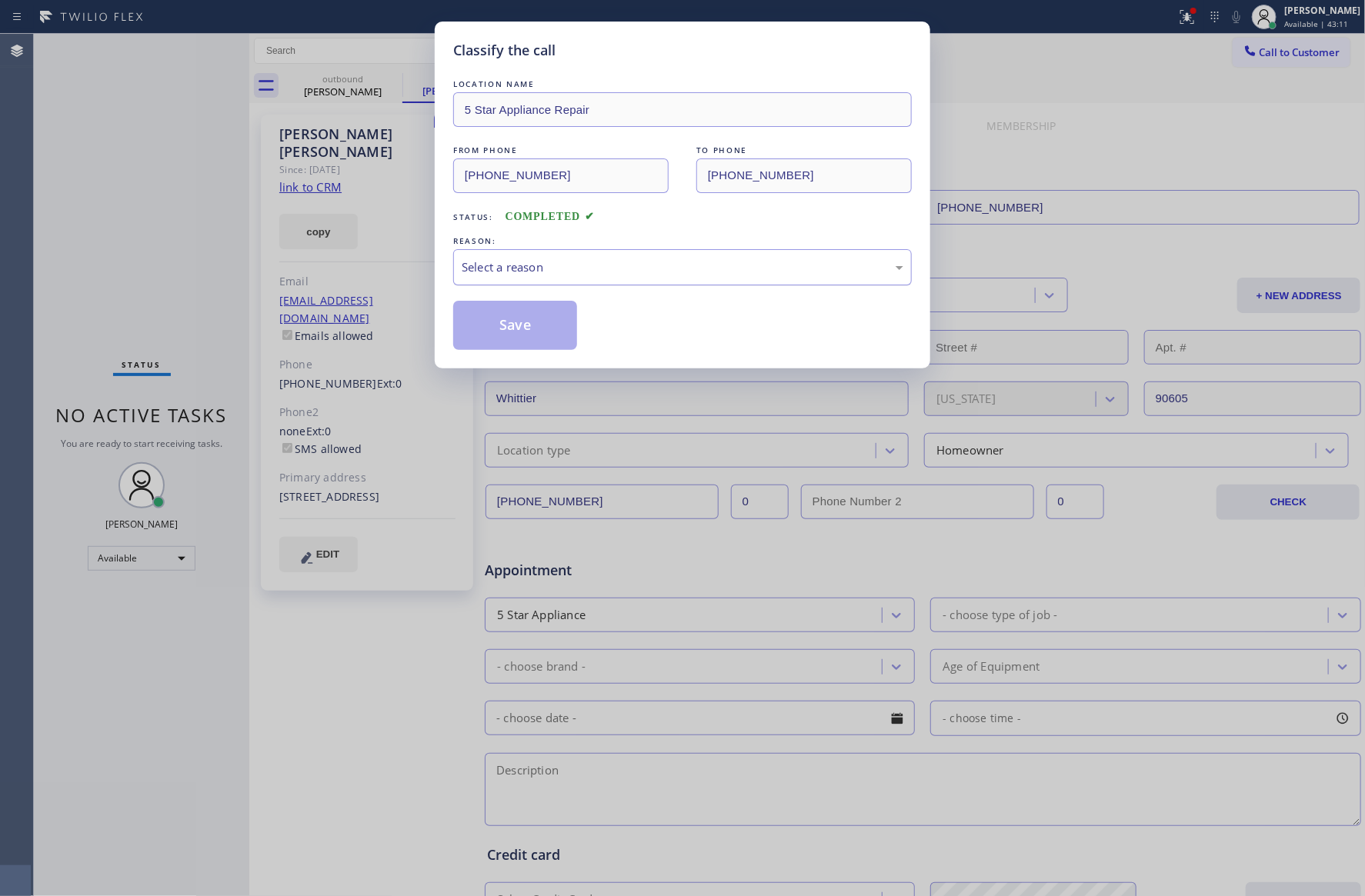
click at [563, 261] on div "Select a reason" at bounding box center [682, 267] width 441 height 18
click at [517, 331] on button "Save" at bounding box center [515, 325] width 124 height 49
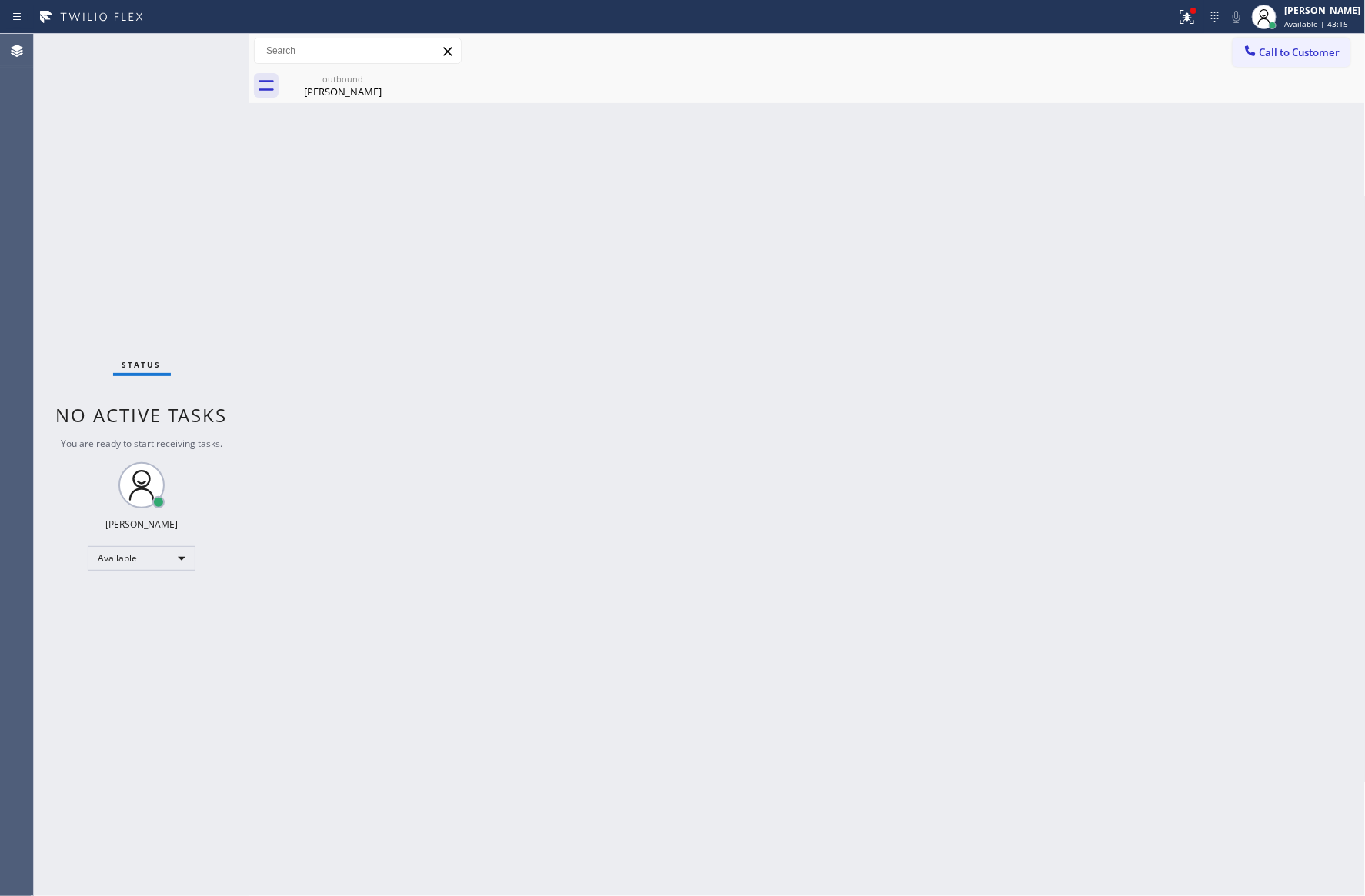
click at [443, 305] on div "Back to Dashboard Change Sender ID Customers Technicians Select a contact Outbo…" at bounding box center [807, 465] width 1116 height 863
click at [395, 266] on div "Back to Dashboard Change Sender ID Customers Technicians Select a contact Outbo…" at bounding box center [807, 465] width 1116 height 863
click at [674, 321] on div "Back to Dashboard Change Sender ID Customers Technicians Select a contact Outbo…" at bounding box center [807, 465] width 1116 height 863
click at [727, 307] on div "Back to Dashboard Change Sender ID Customers Technicians Select a contact Outbo…" at bounding box center [807, 465] width 1116 height 863
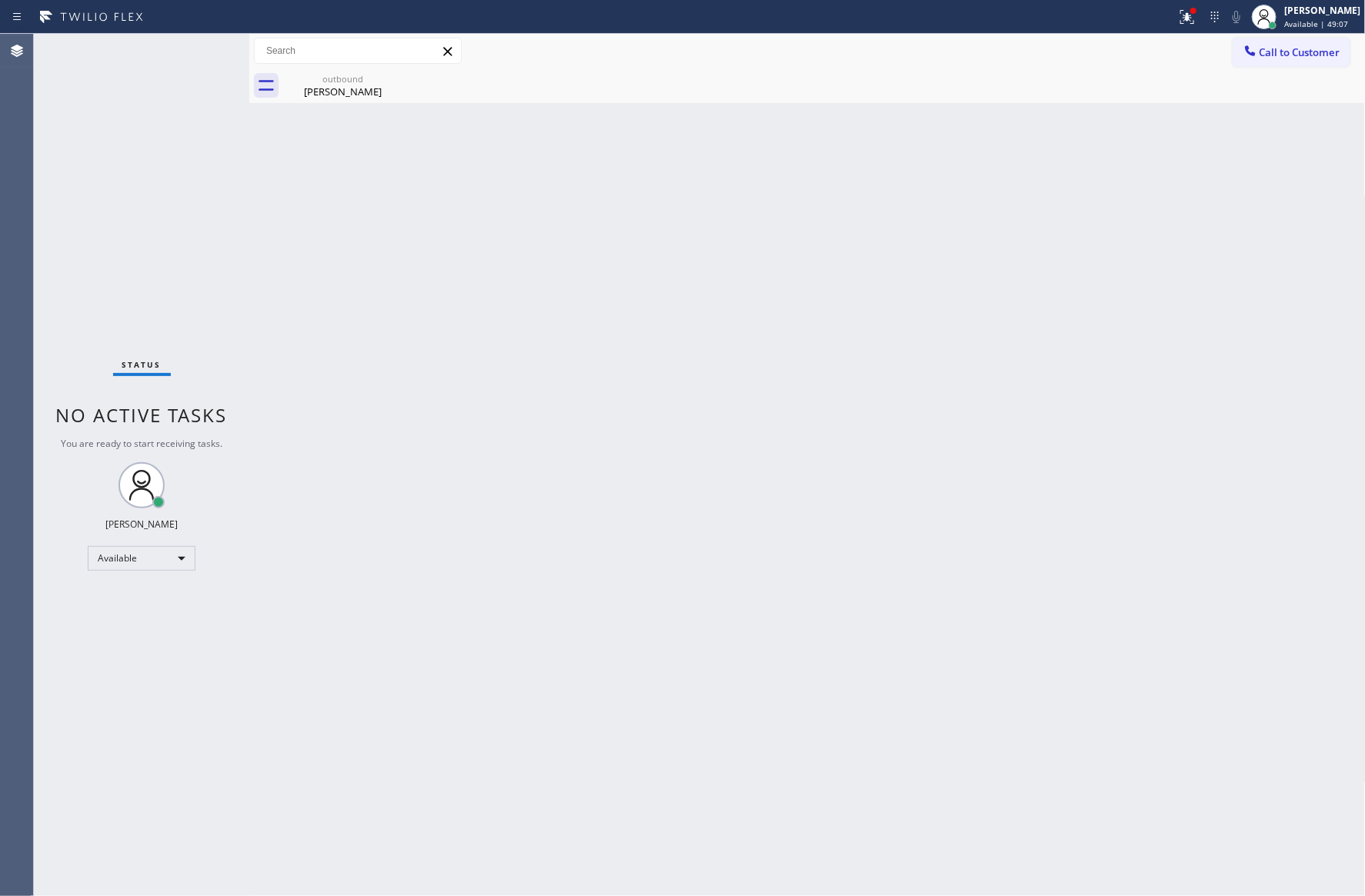
click at [727, 307] on div "Back to Dashboard Change Sender ID Customers Technicians Select a contact Outbo…" at bounding box center [807, 465] width 1116 height 863
click at [734, 300] on div "Back to Dashboard Change Sender ID Customers Technicians Select a contact Outbo…" at bounding box center [807, 465] width 1116 height 863
click at [340, 82] on div "outbound" at bounding box center [342, 79] width 116 height 11
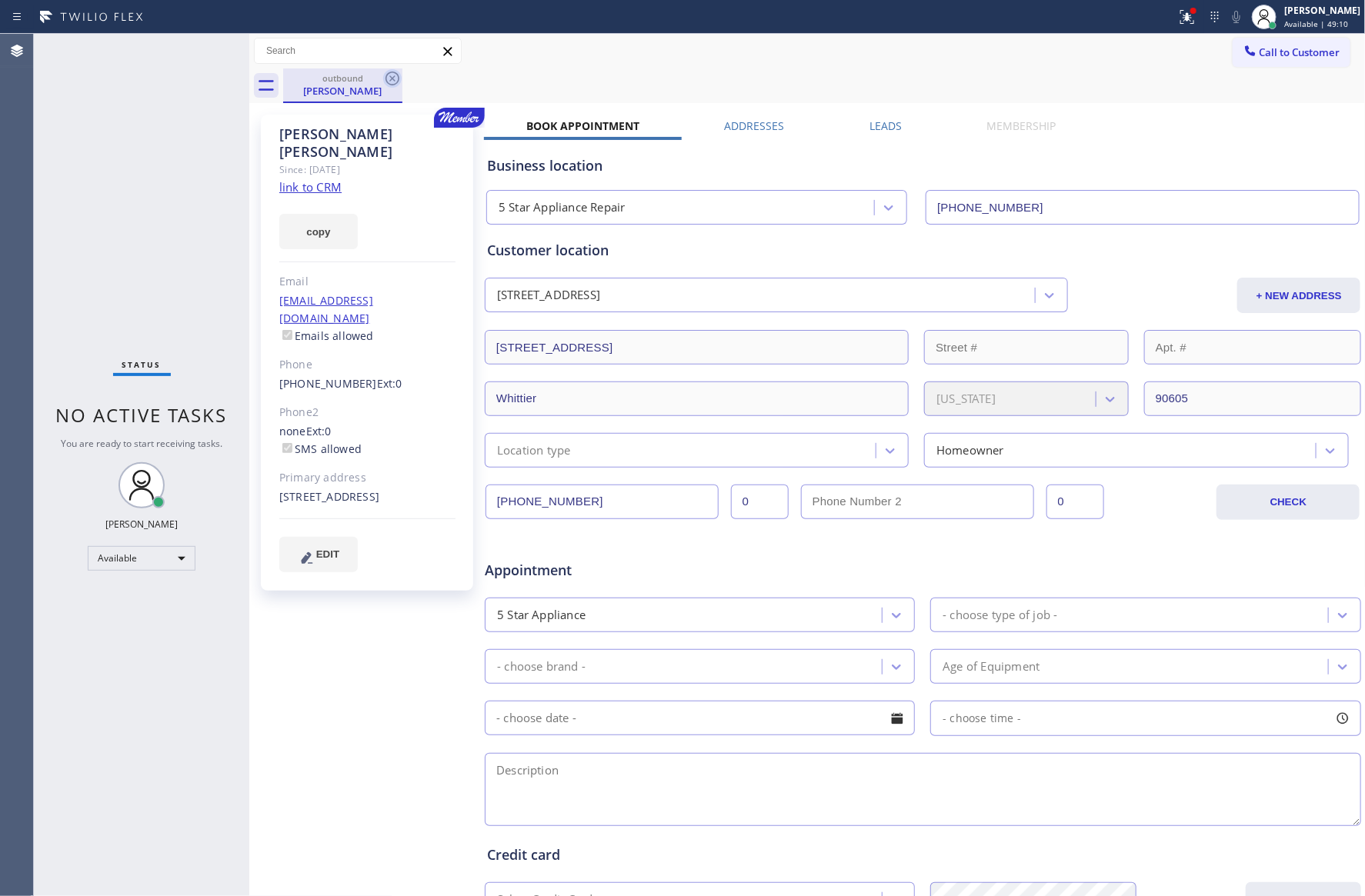
click at [388, 77] on icon at bounding box center [392, 78] width 18 height 18
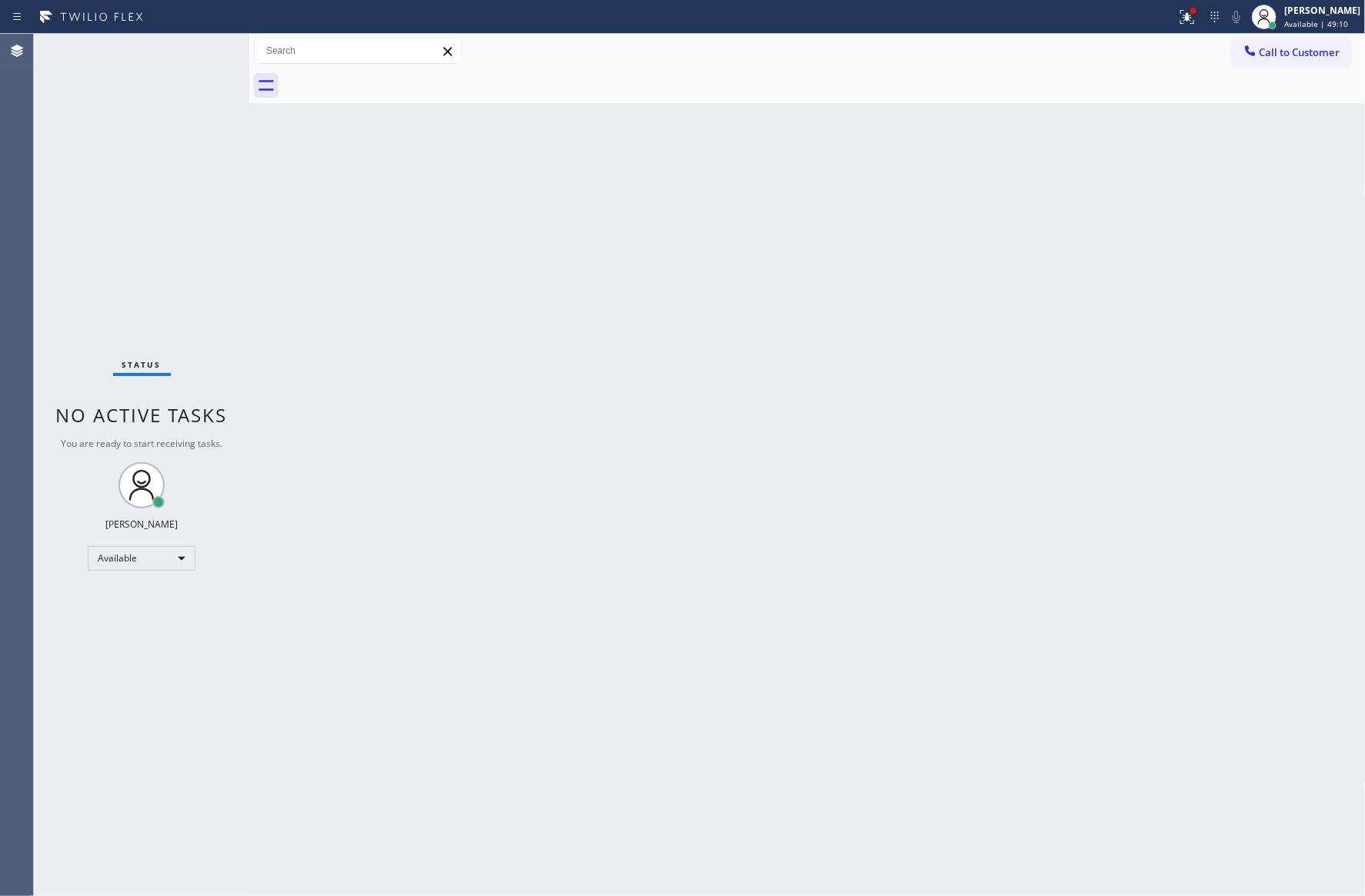
click at [759, 53] on div "Call to Customer Outbound call Location Home Alliance Membership Your caller id…" at bounding box center [807, 51] width 1116 height 27
click at [870, 287] on div "Back to Dashboard Change Sender ID Customers Technicians Select a contact Outbo…" at bounding box center [807, 465] width 1116 height 863
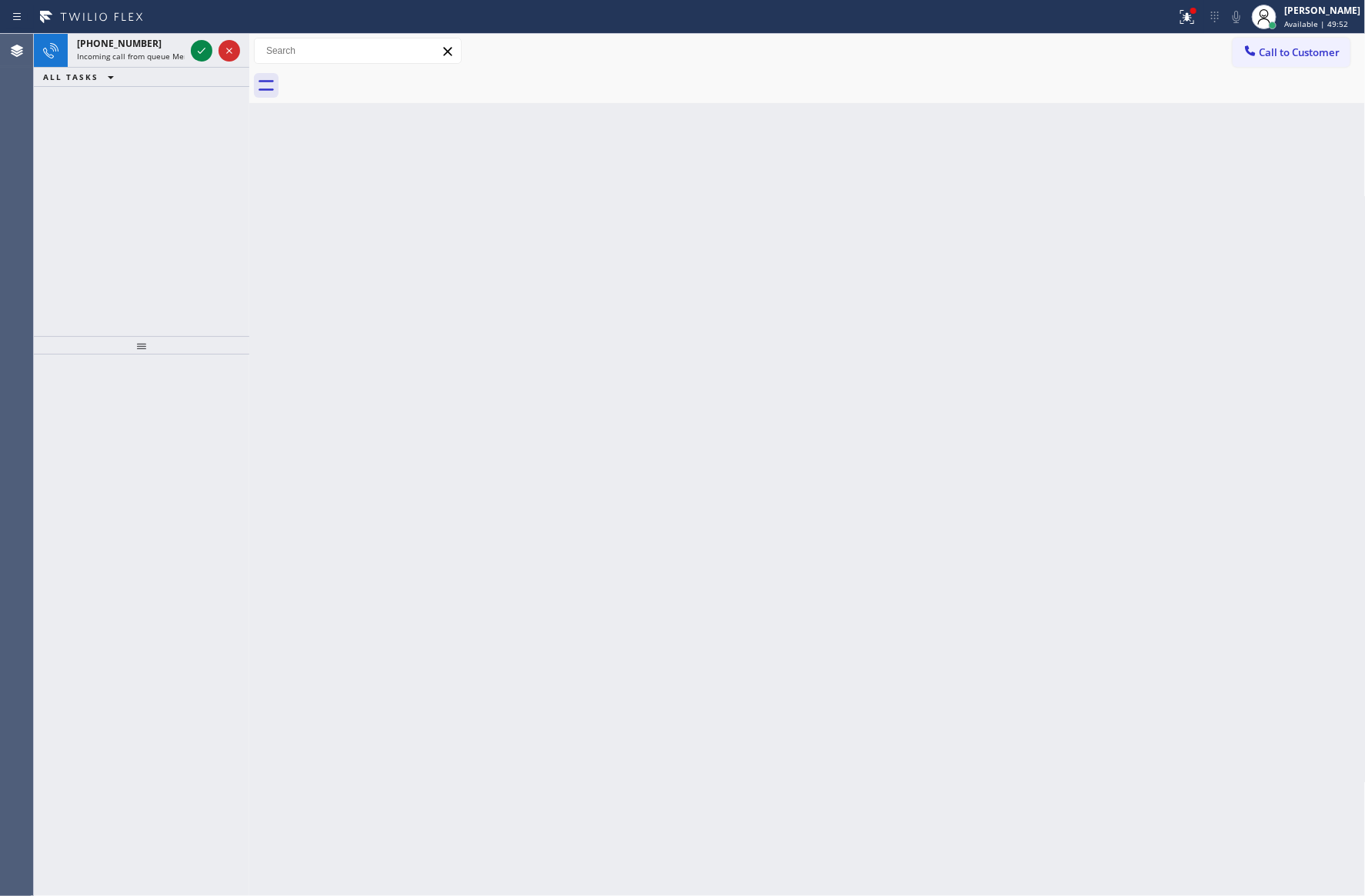
drag, startPoint x: 206, startPoint y: 187, endPoint x: 206, endPoint y: 166, distance: 21.0
click at [206, 187] on div "+12065506506 Incoming call from queue Membership ALL TASKS ALL TASKS ACTIVE TAS…" at bounding box center [142, 185] width 215 height 302
click at [204, 50] on icon at bounding box center [201, 50] width 18 height 18
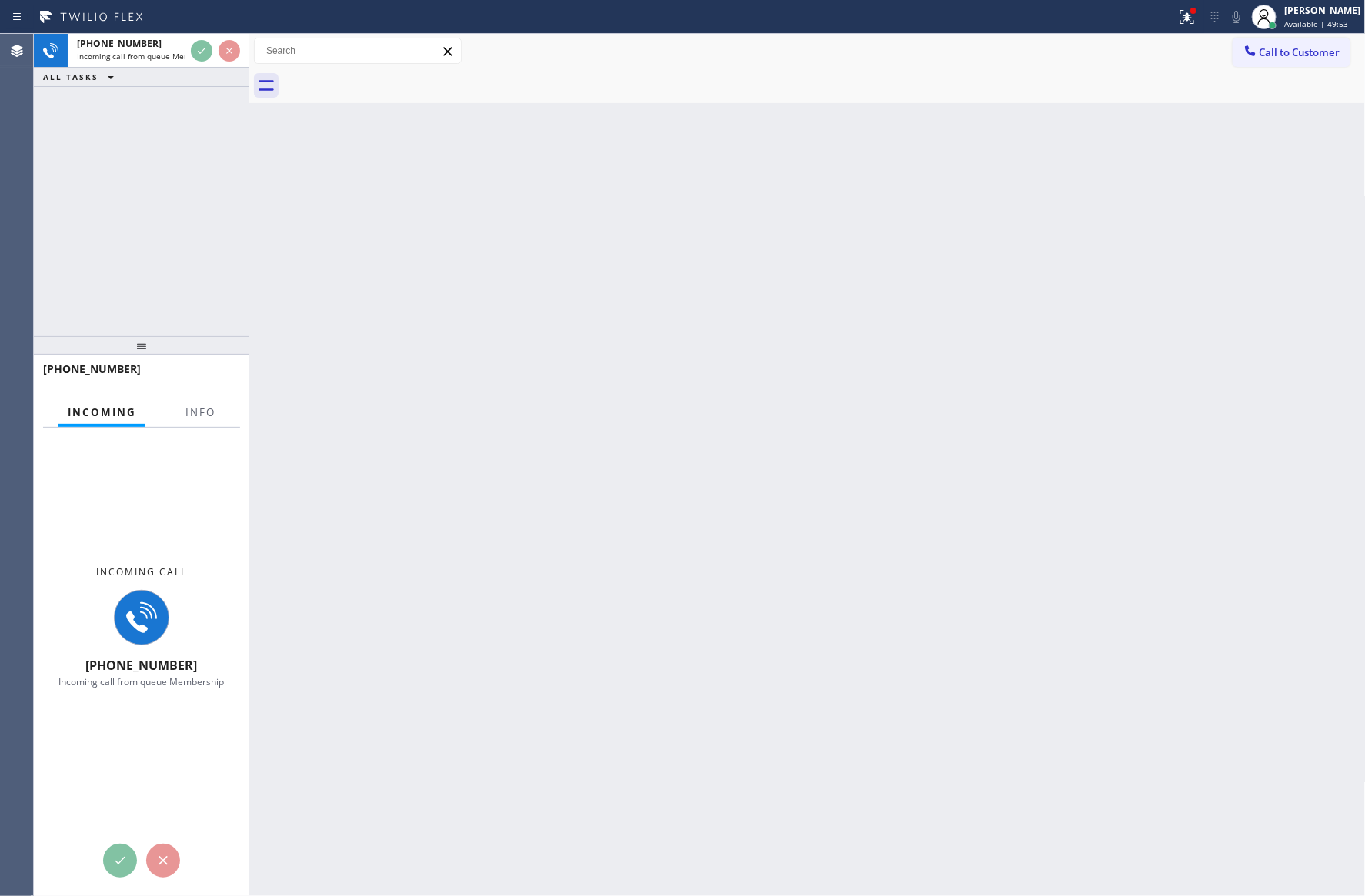
click at [159, 291] on div "+12065506506 Incoming call from queue Membership ALL TASKS ALL TASKS ACTIVE TAS…" at bounding box center [142, 185] width 215 height 302
click at [160, 288] on div "+12065506506 Incoming call from queue Membership ALL TASKS ALL TASKS ACTIVE TAS…" at bounding box center [142, 185] width 215 height 302
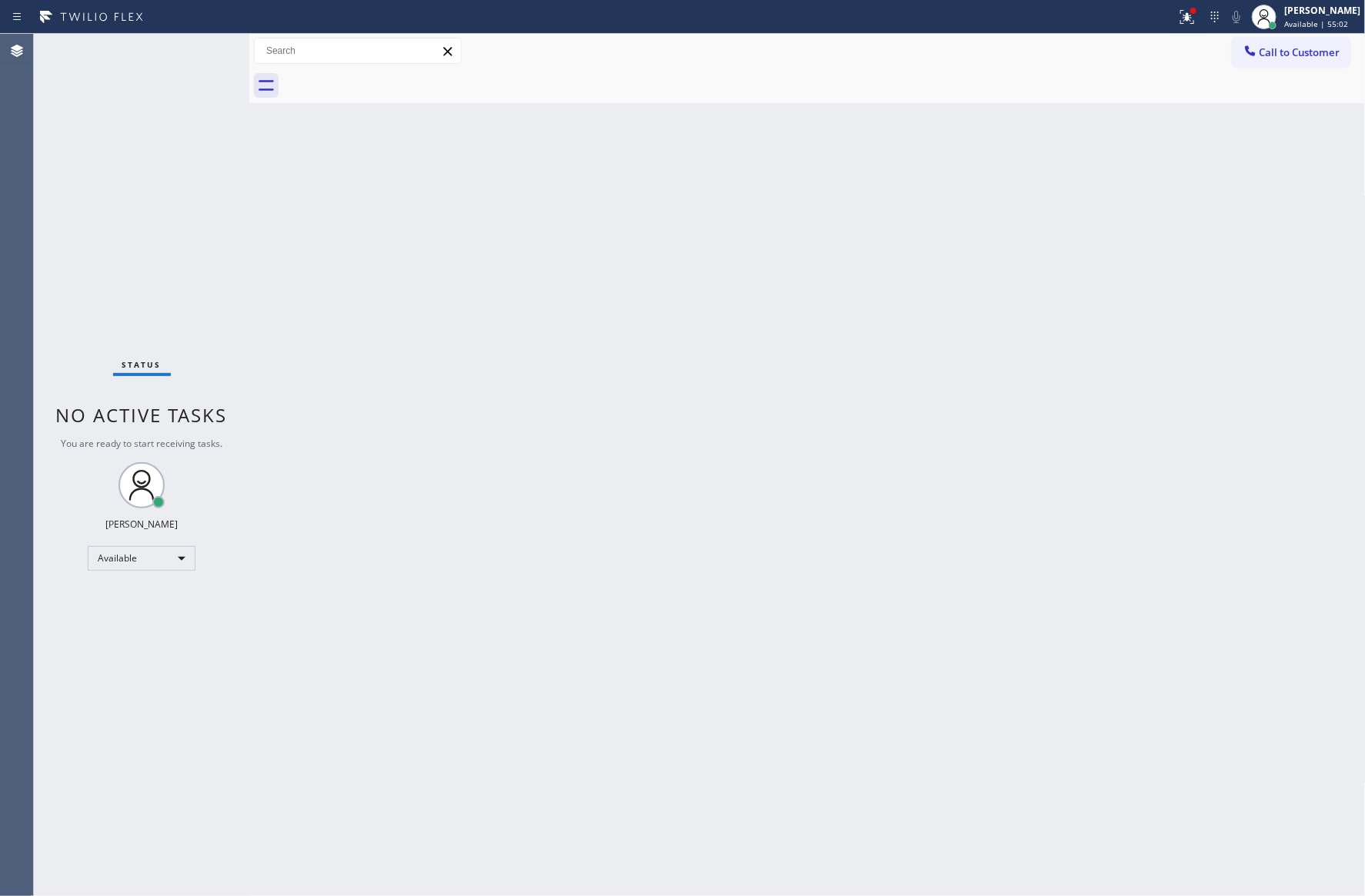
click at [775, 445] on div "Back to Dashboard Change Sender ID Customers Technicians Select a contact Outbo…" at bounding box center [807, 465] width 1116 height 863
drag, startPoint x: 972, startPoint y: 612, endPoint x: 1241, endPoint y: 247, distance: 453.4
click at [995, 584] on div "Back to Dashboard Change Sender ID Customers Technicians Select a contact Outbo…" at bounding box center [807, 465] width 1116 height 863
click at [1299, 56] on span "Call to Customer" at bounding box center [1299, 52] width 81 height 14
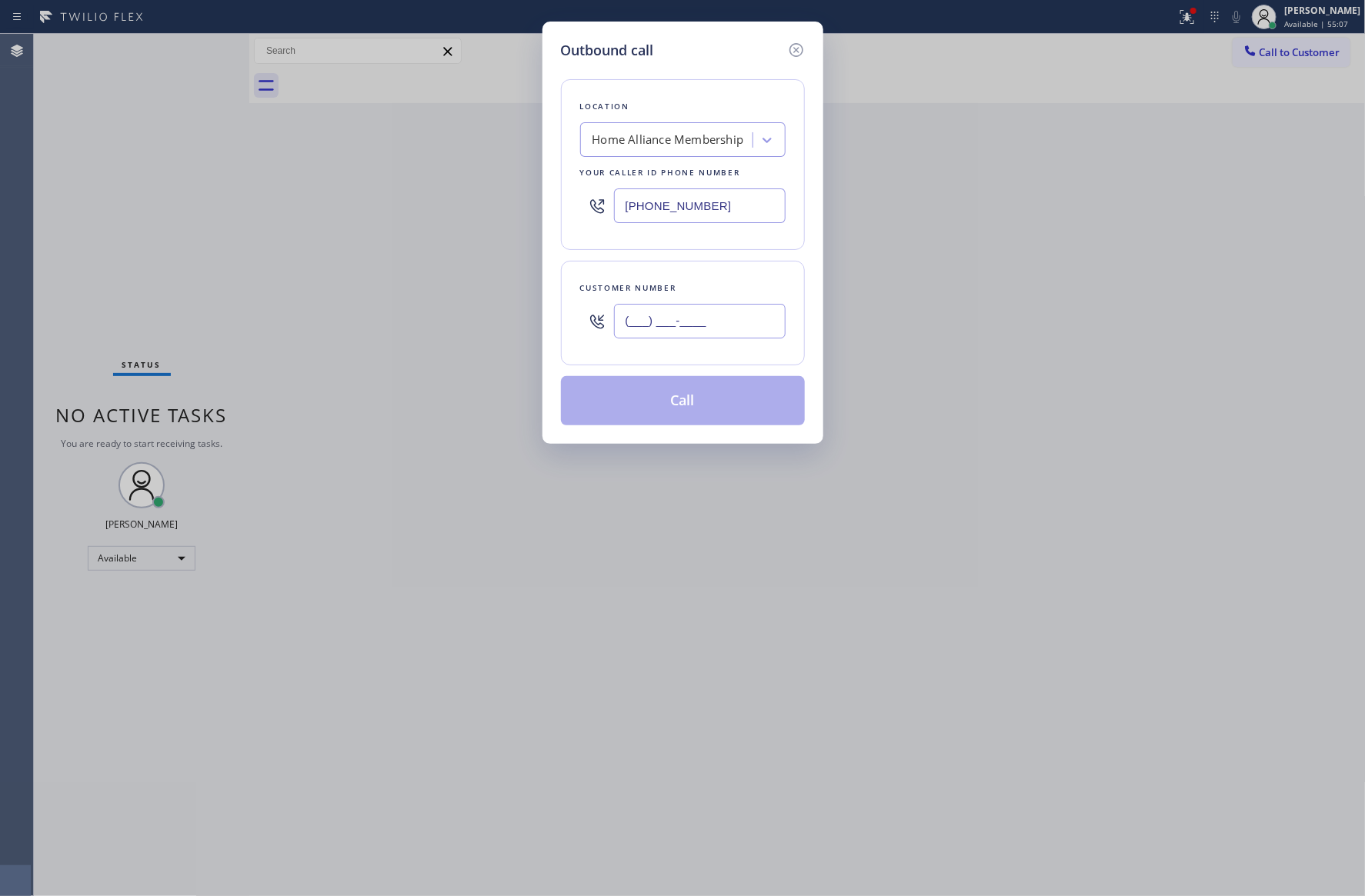
click at [686, 325] on input "(___) ___-____" at bounding box center [699, 321] width 171 height 34
paste input "562) 587-7857"
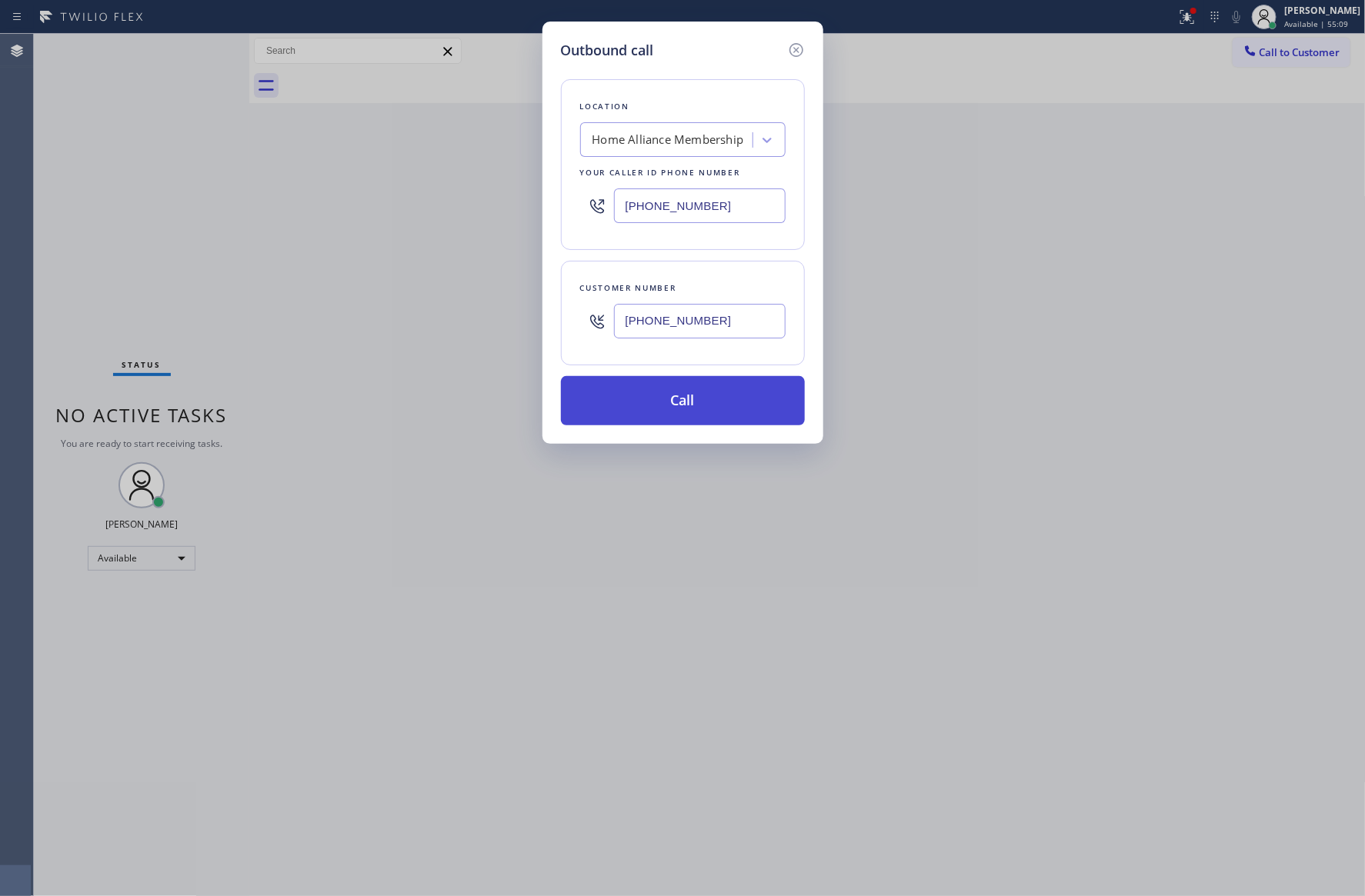
type input "(562) 587-7857"
click at [677, 416] on button "Call" at bounding box center [683, 400] width 244 height 49
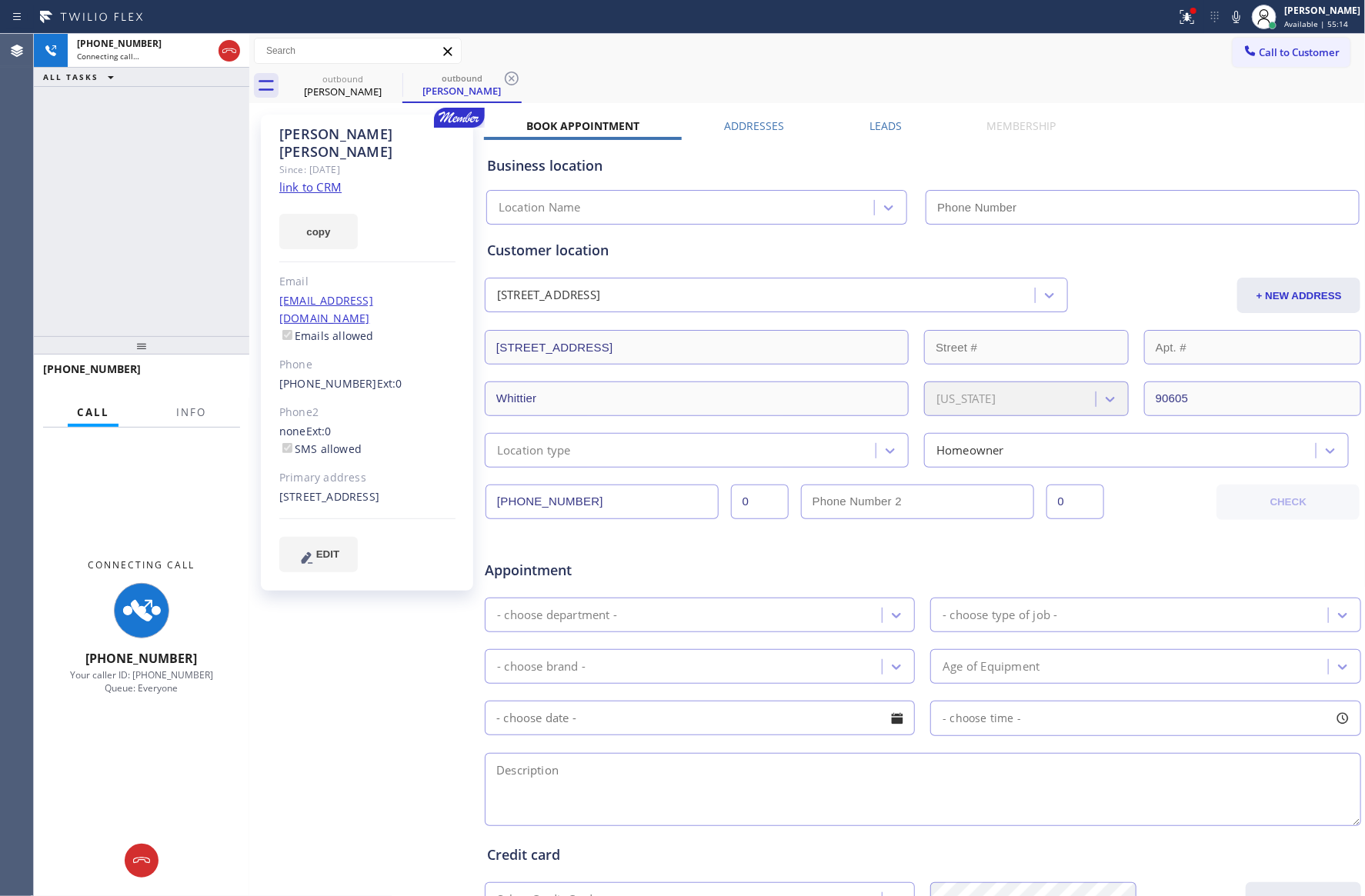
type input "[PHONE_NUMBER]"
click at [833, 79] on div "outbound Elaine Cassady outbound Elaine Cassady" at bounding box center [825, 86] width 1082 height 34
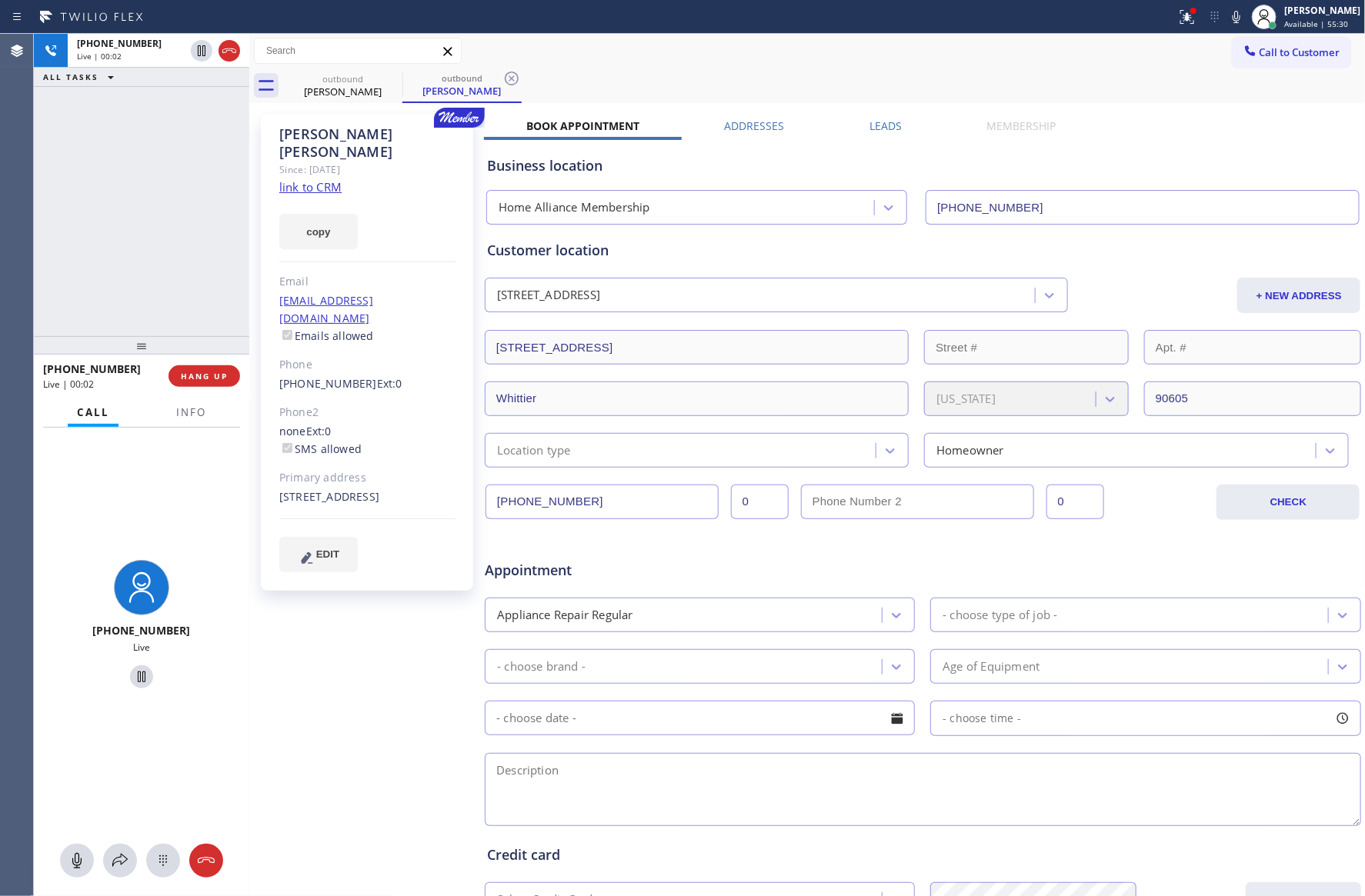
click at [206, 375] on span "HANG UP" at bounding box center [204, 376] width 47 height 10
click at [199, 201] on div "+15625877857 Live | 00:02 ALL TASKS ALL TASKS ACTIVE TASKS TASKS IN WRAP UP" at bounding box center [142, 185] width 215 height 302
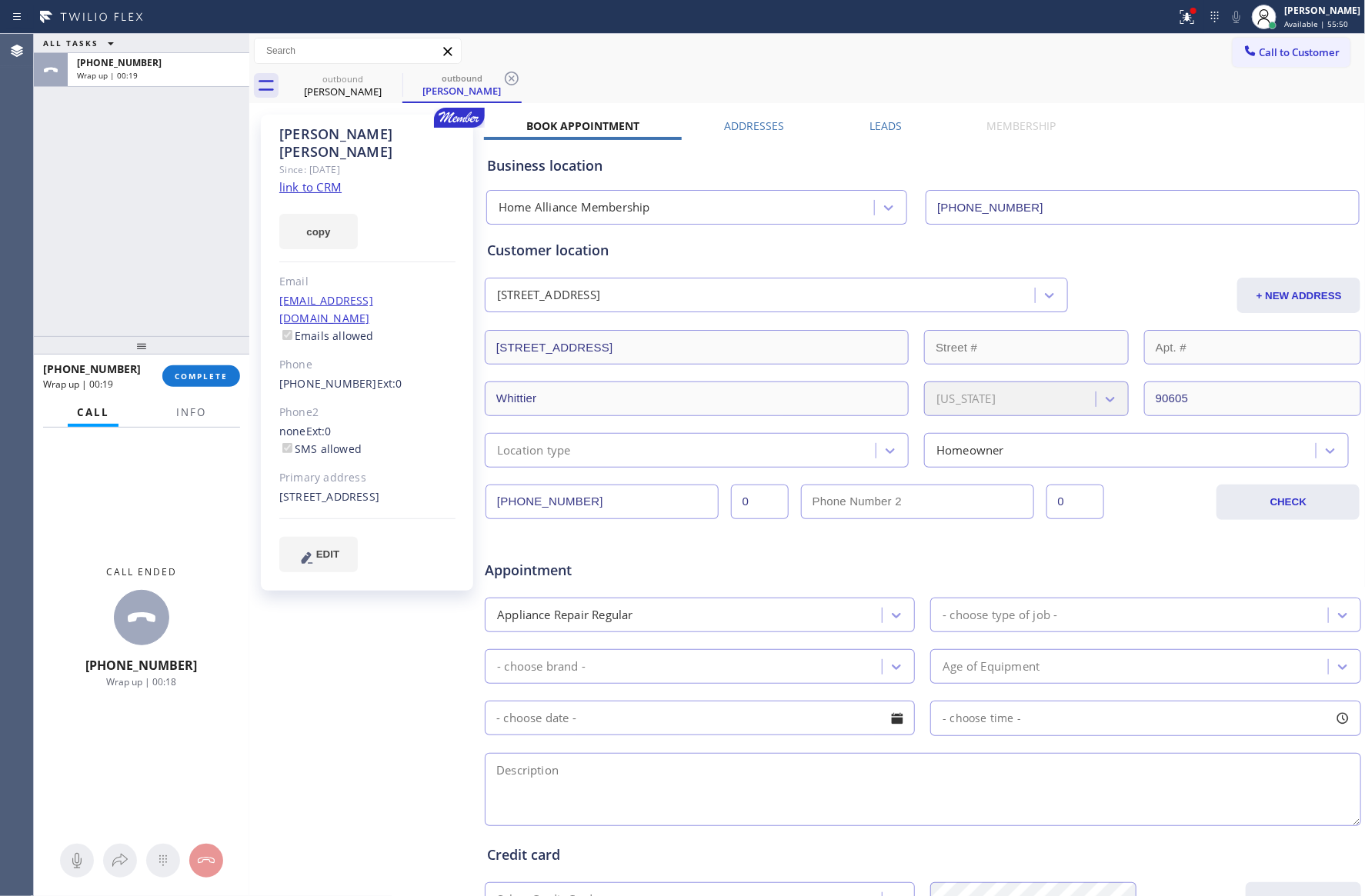
drag, startPoint x: 981, startPoint y: 51, endPoint x: 1345, endPoint y: 72, distance: 364.6
click at [1008, 56] on div "Call to Customer Outbound call Location Home Alliance Membership Your caller id…" at bounding box center [807, 51] width 1116 height 27
click at [1311, 58] on span "Call to Customer" at bounding box center [1299, 52] width 81 height 14
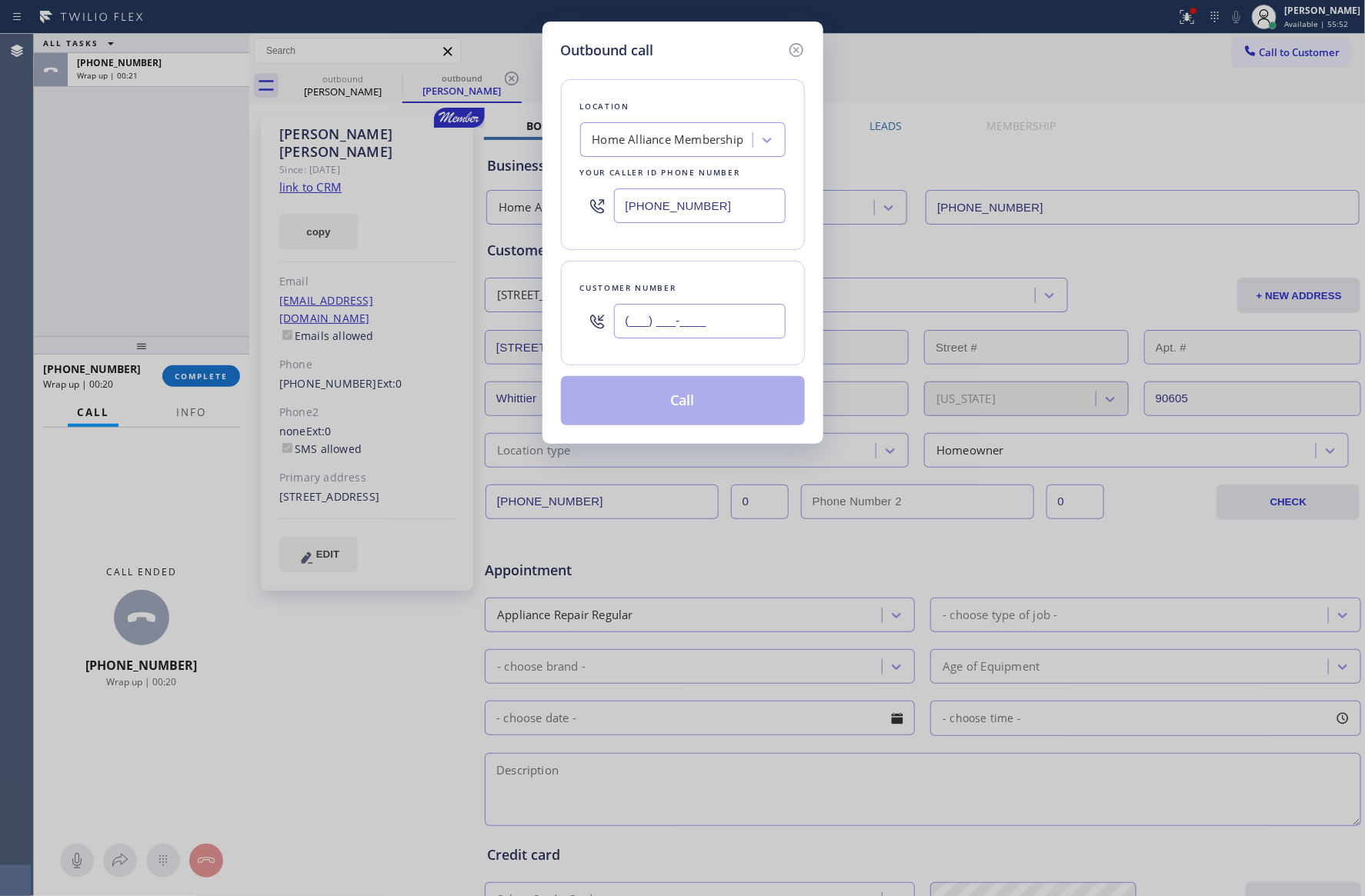
click at [681, 323] on input "(___) ___-____" at bounding box center [699, 321] width 171 height 34
paste input "415) 378-9190"
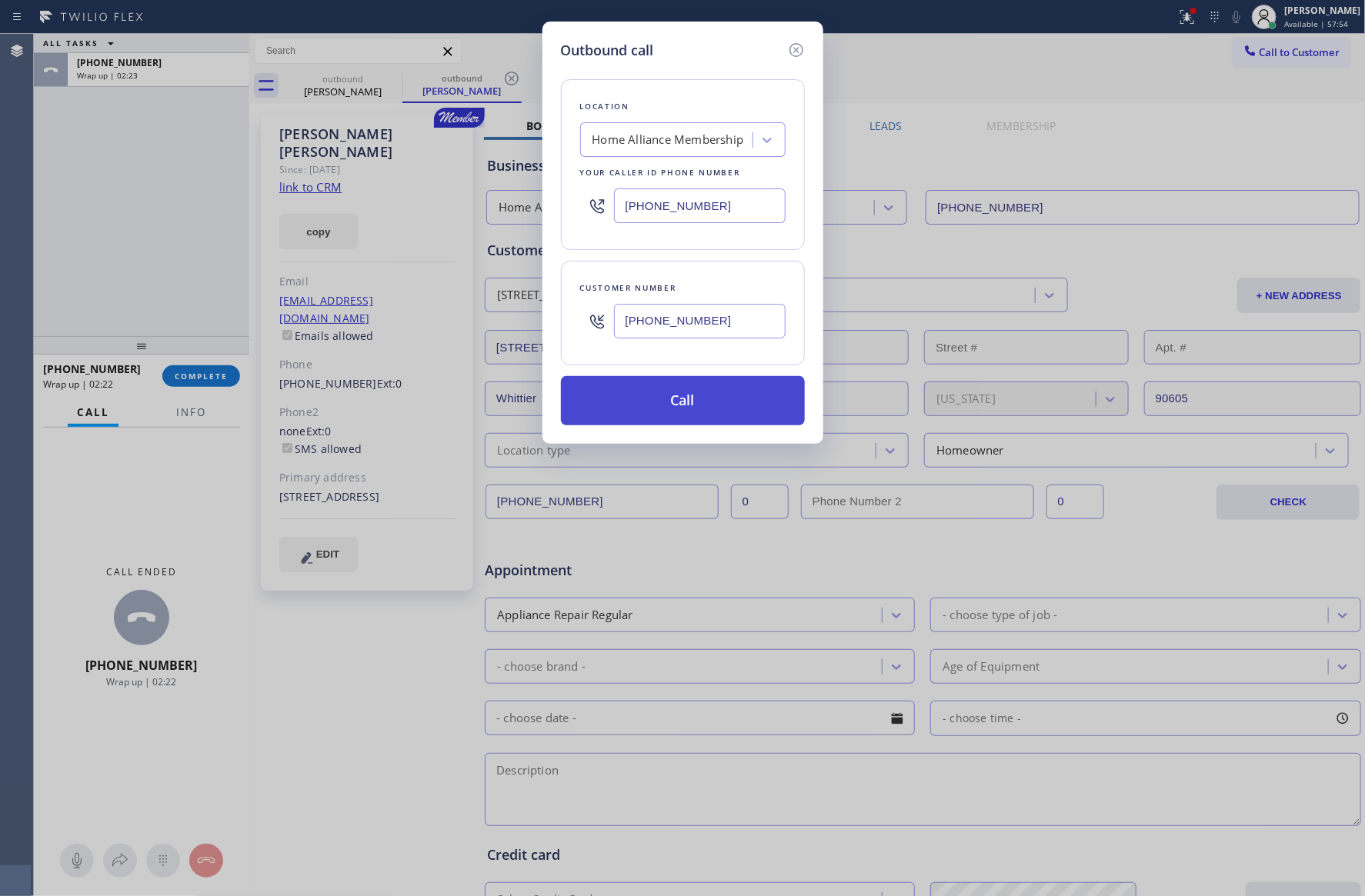
type input "(415) 378-9190"
click at [690, 399] on button "Call" at bounding box center [683, 400] width 244 height 49
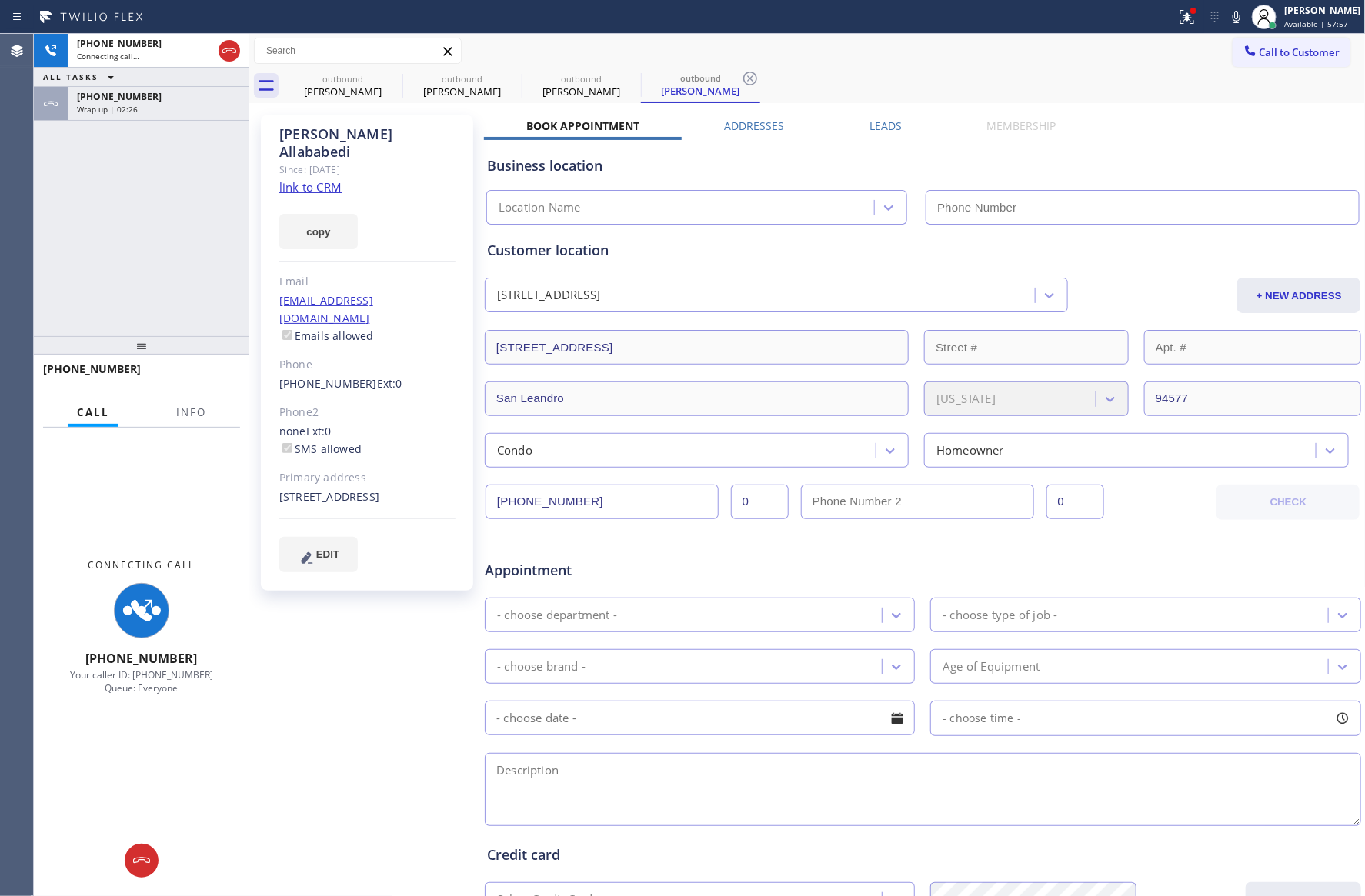
click at [171, 110] on div "Wrap up | 02:26" at bounding box center [158, 108] width 163 height 10
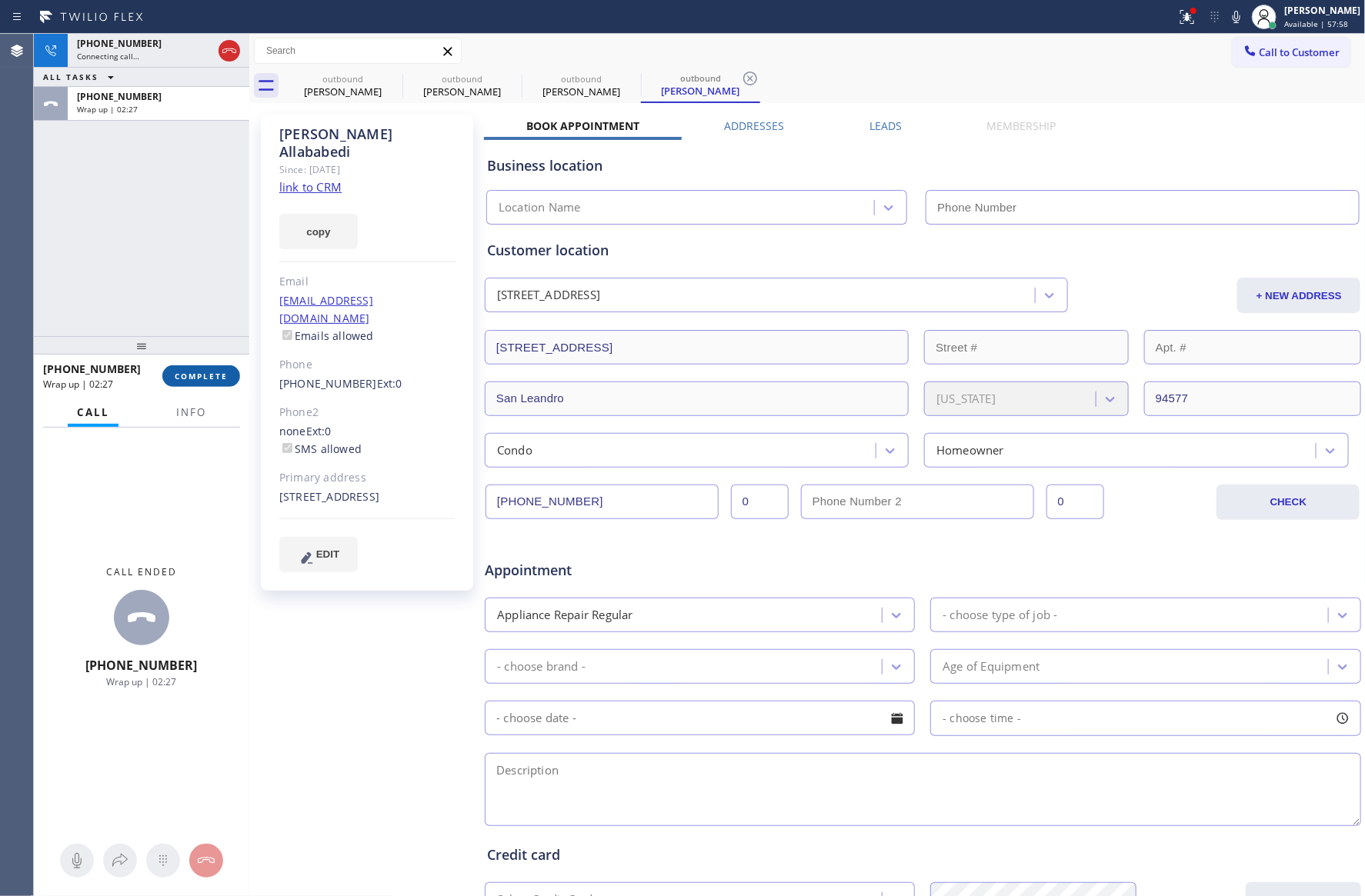
drag, startPoint x: 204, startPoint y: 362, endPoint x: 207, endPoint y: 381, distance: 19.2
click at [204, 367] on div "+15625877857 Wrap up | 02:27 COMPLETE" at bounding box center [141, 376] width 197 height 40
click at [211, 380] on span "COMPLETE" at bounding box center [202, 376] width 53 height 10
type input "[PHONE_NUMBER]"
click at [196, 240] on div "+14153789190 Connecting call… ALL TASKS ALL TASKS ACTIVE TASKS TASKS IN WRAP UP…" at bounding box center [142, 185] width 215 height 302
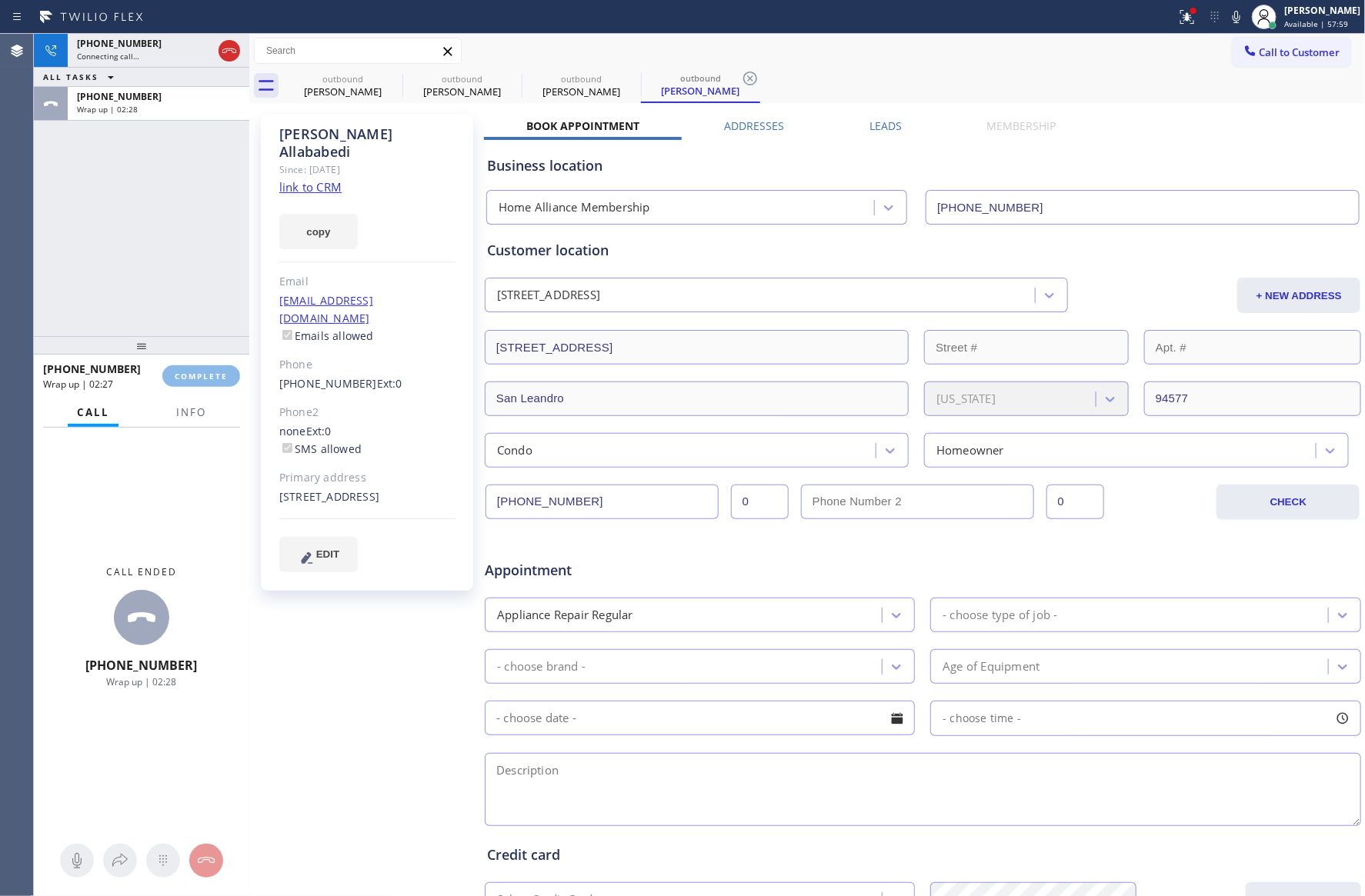
click at [196, 240] on div "Classify the call LOCATION NAME Home Alliance Membership FROM PHONE (855) 946-3…" at bounding box center [699, 465] width 1331 height 863
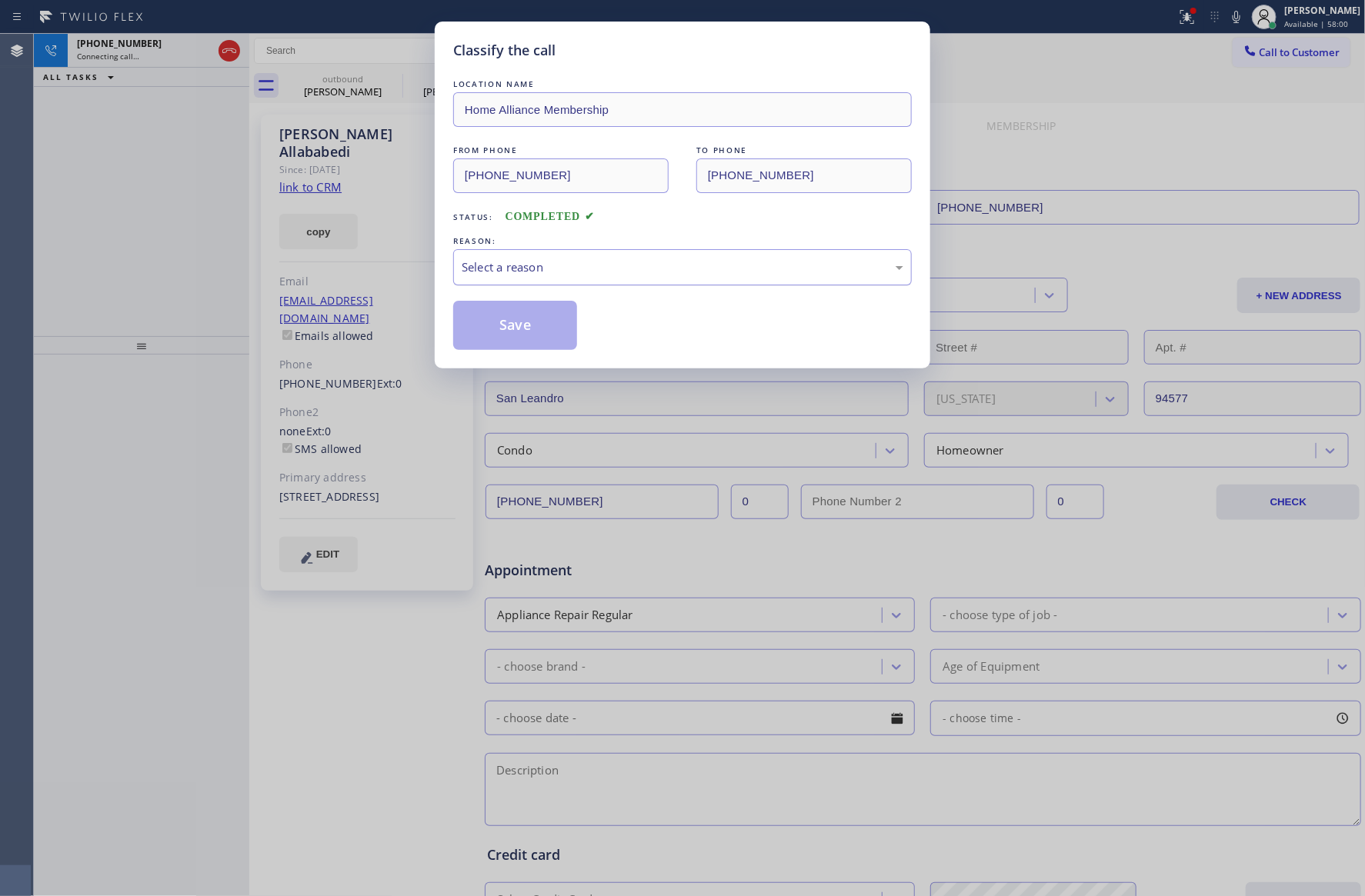
click at [553, 263] on div "Select a reason" at bounding box center [682, 267] width 441 height 18
click at [525, 332] on button "Save" at bounding box center [515, 325] width 124 height 49
click at [525, 331] on button "Save" at bounding box center [515, 325] width 124 height 49
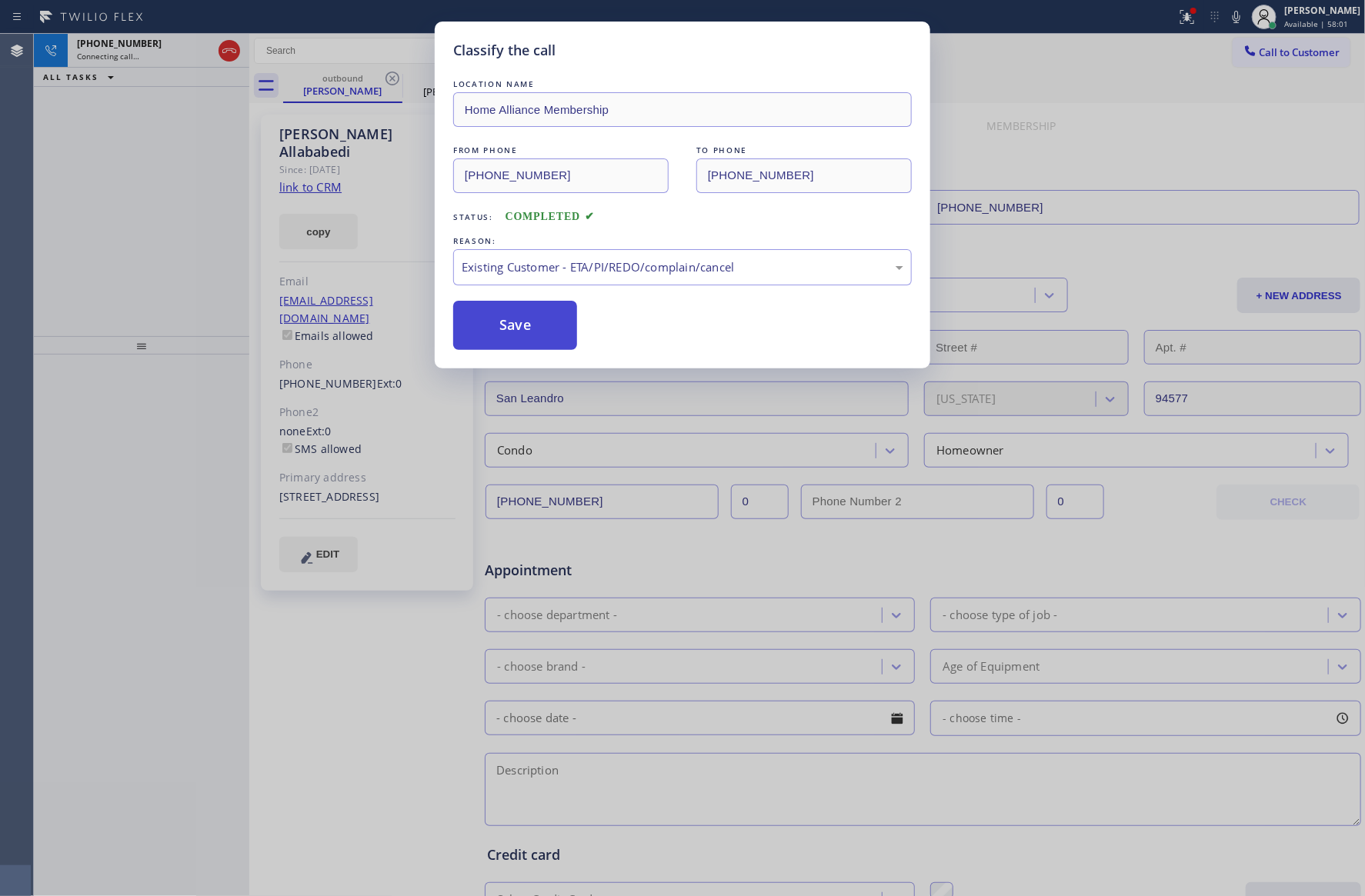
click at [526, 327] on button "Save" at bounding box center [515, 325] width 124 height 49
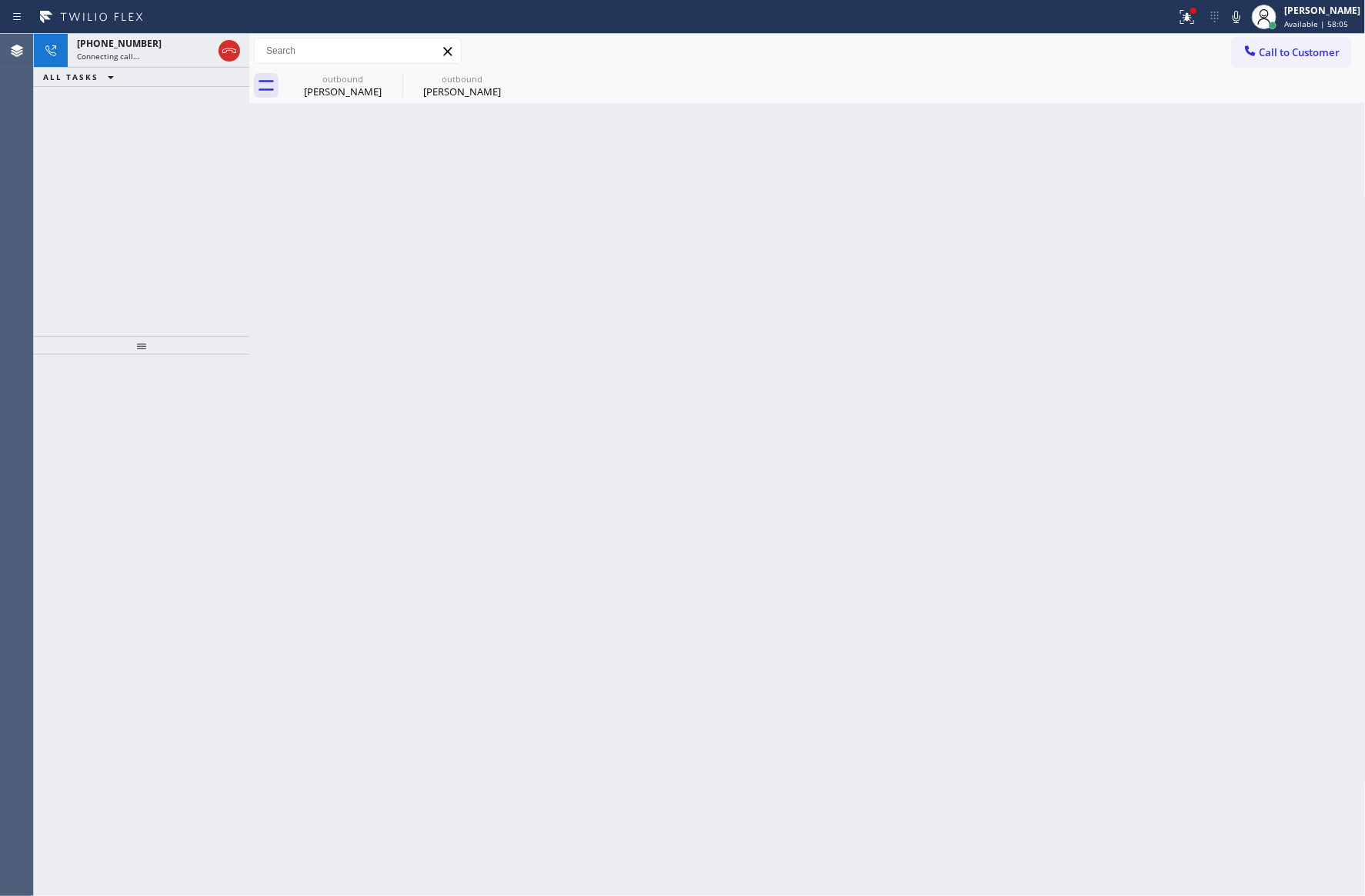
drag, startPoint x: 107, startPoint y: 196, endPoint x: 175, endPoint y: 168, distance: 73.5
click at [137, 178] on div "+14153789190 Connecting call… ALL TASKS ALL TASKS ACTIVE TASKS TASKS IN WRAP UP" at bounding box center [142, 185] width 215 height 302
click at [330, 79] on div "outbound" at bounding box center [342, 79] width 116 height 11
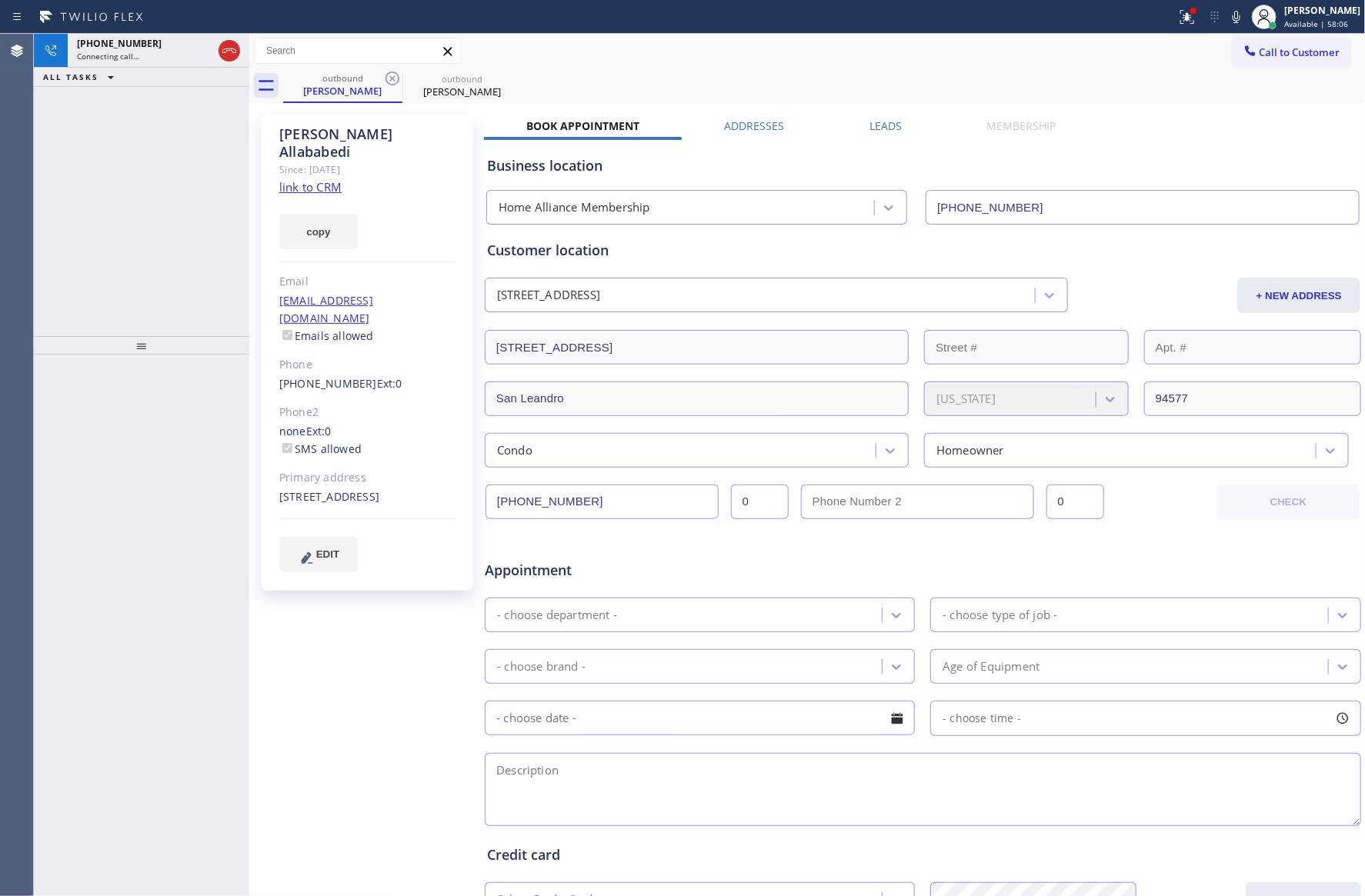
click at [896, 134] on div "Business location Home Alliance Membership (855) 946-3605" at bounding box center [923, 179] width 878 height 90
click at [880, 123] on label "Leads" at bounding box center [886, 126] width 32 height 14
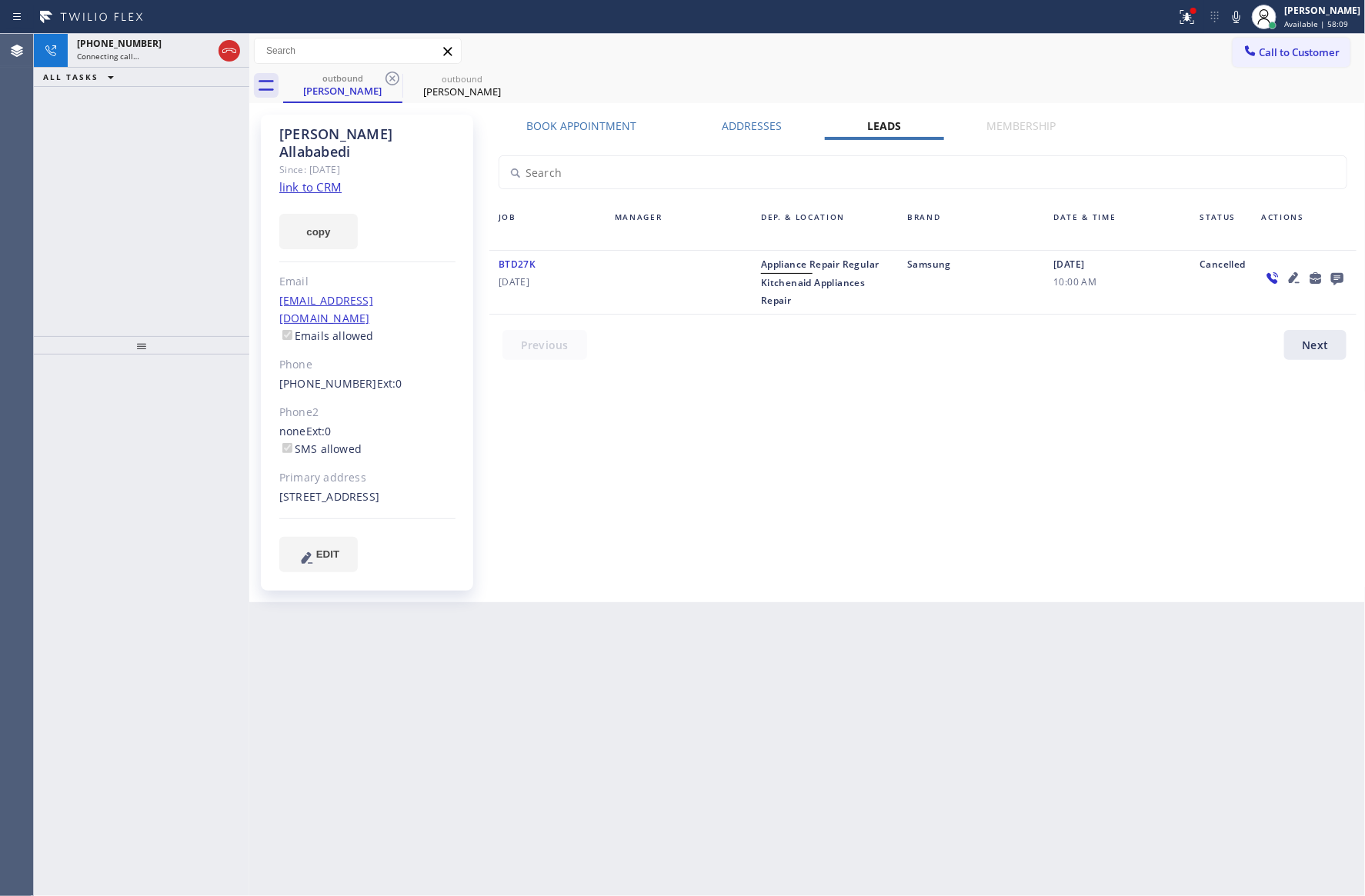
click at [804, 381] on div "Book Appointment Addresses Leads Membership Business location Home Alliance Mem…" at bounding box center [923, 359] width 878 height 480
click at [1341, 276] on icon at bounding box center [1336, 279] width 12 height 12
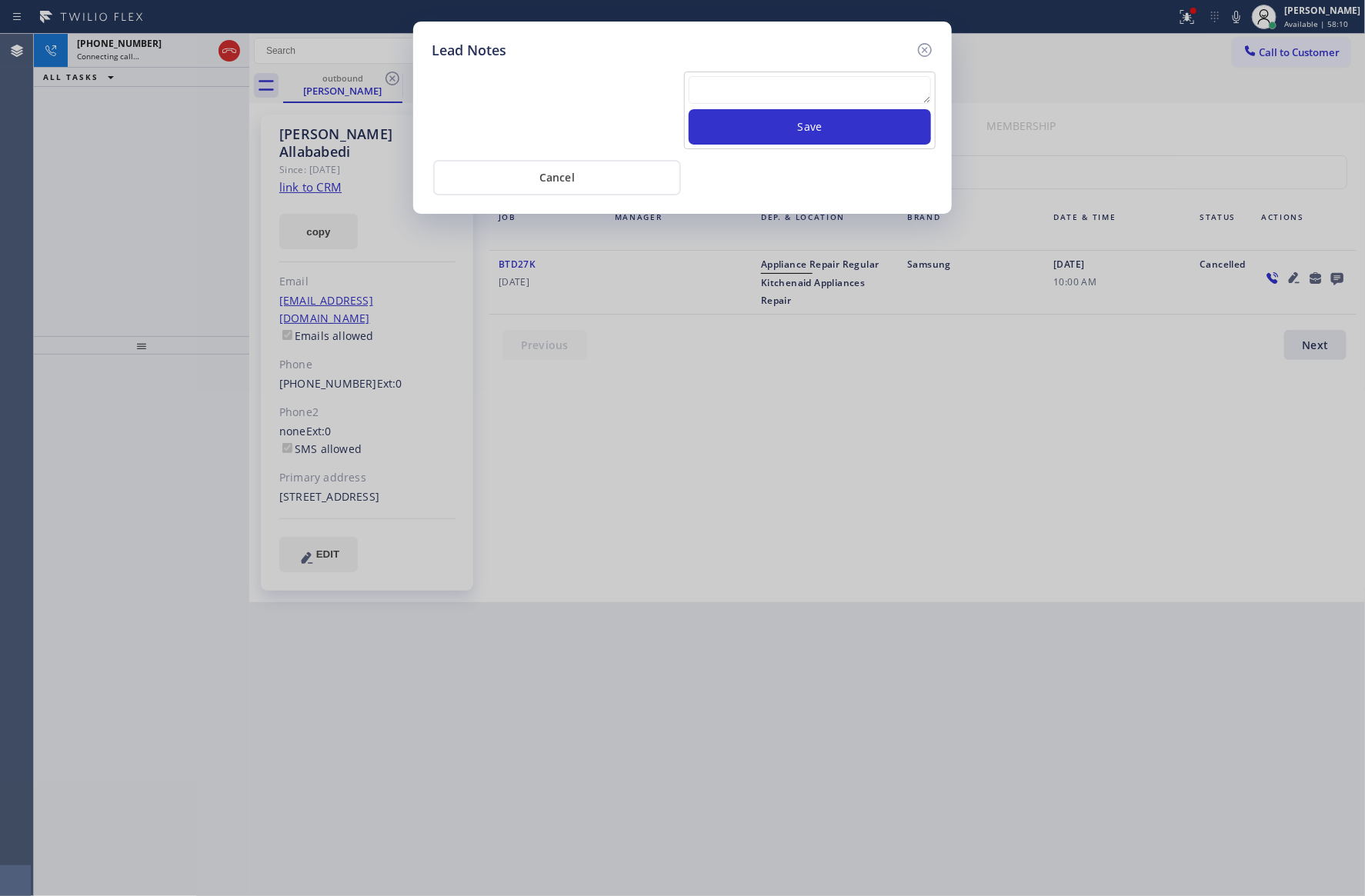
click at [867, 88] on textarea at bounding box center [809, 89] width 243 height 28
paste textarea "For the welcome call, please transfer the customer if they call back.""
type textarea "For the welcome call, please transfer the customer if they call back.""
click at [846, 125] on button "Save" at bounding box center [809, 127] width 243 height 35
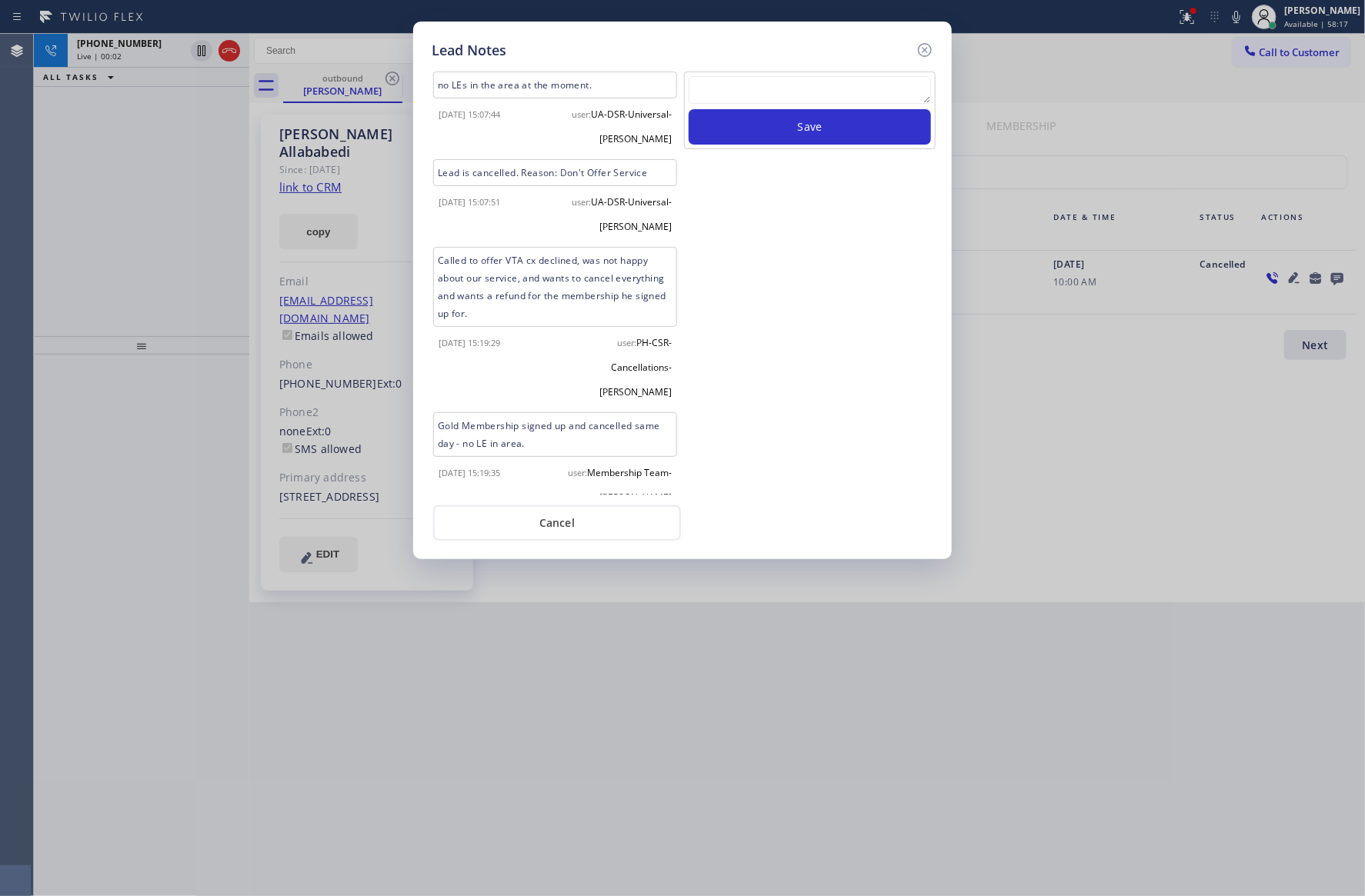
click at [786, 353] on div "Save" at bounding box center [809, 282] width 255 height 423
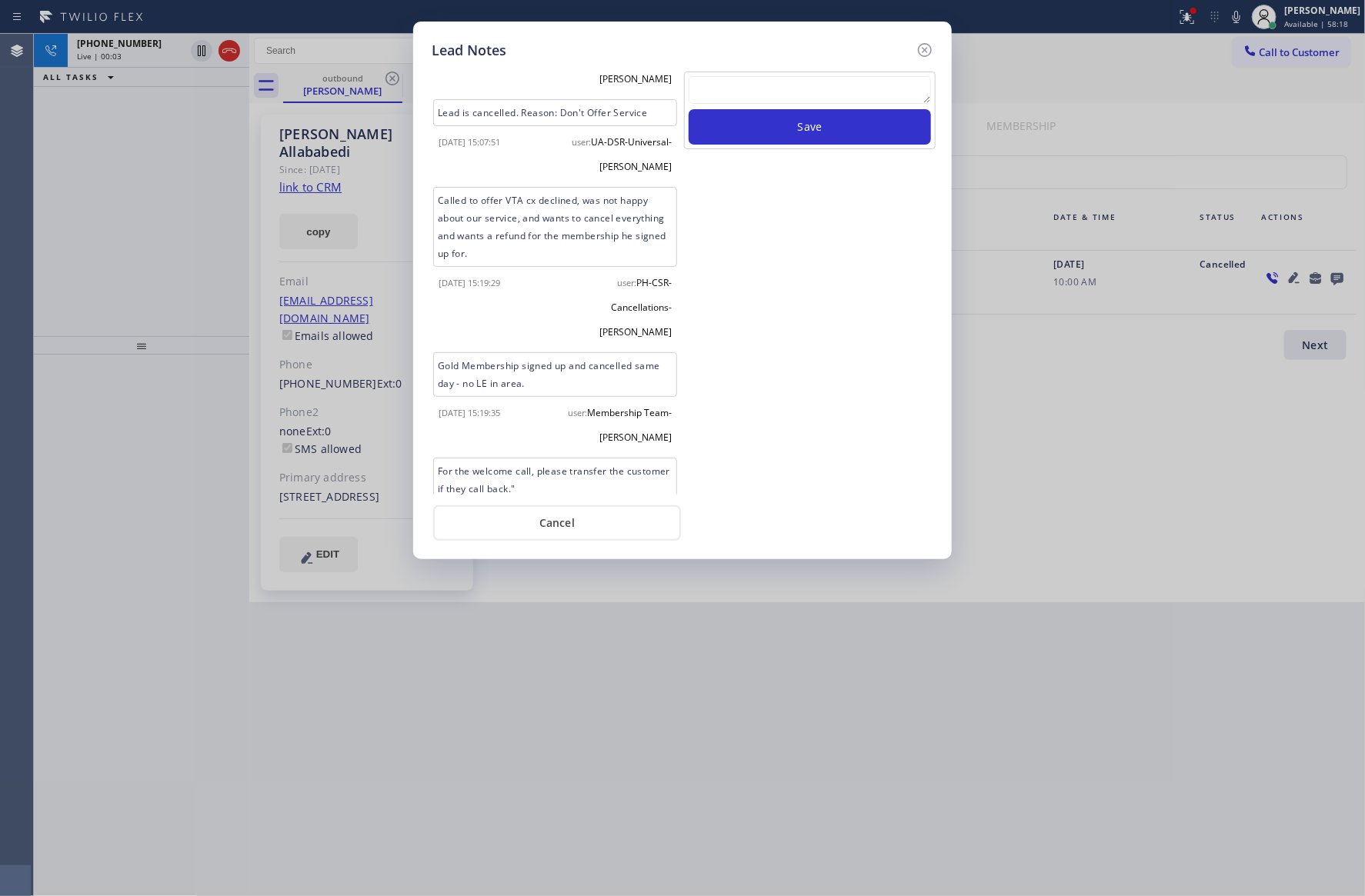
scroll to position [92, 0]
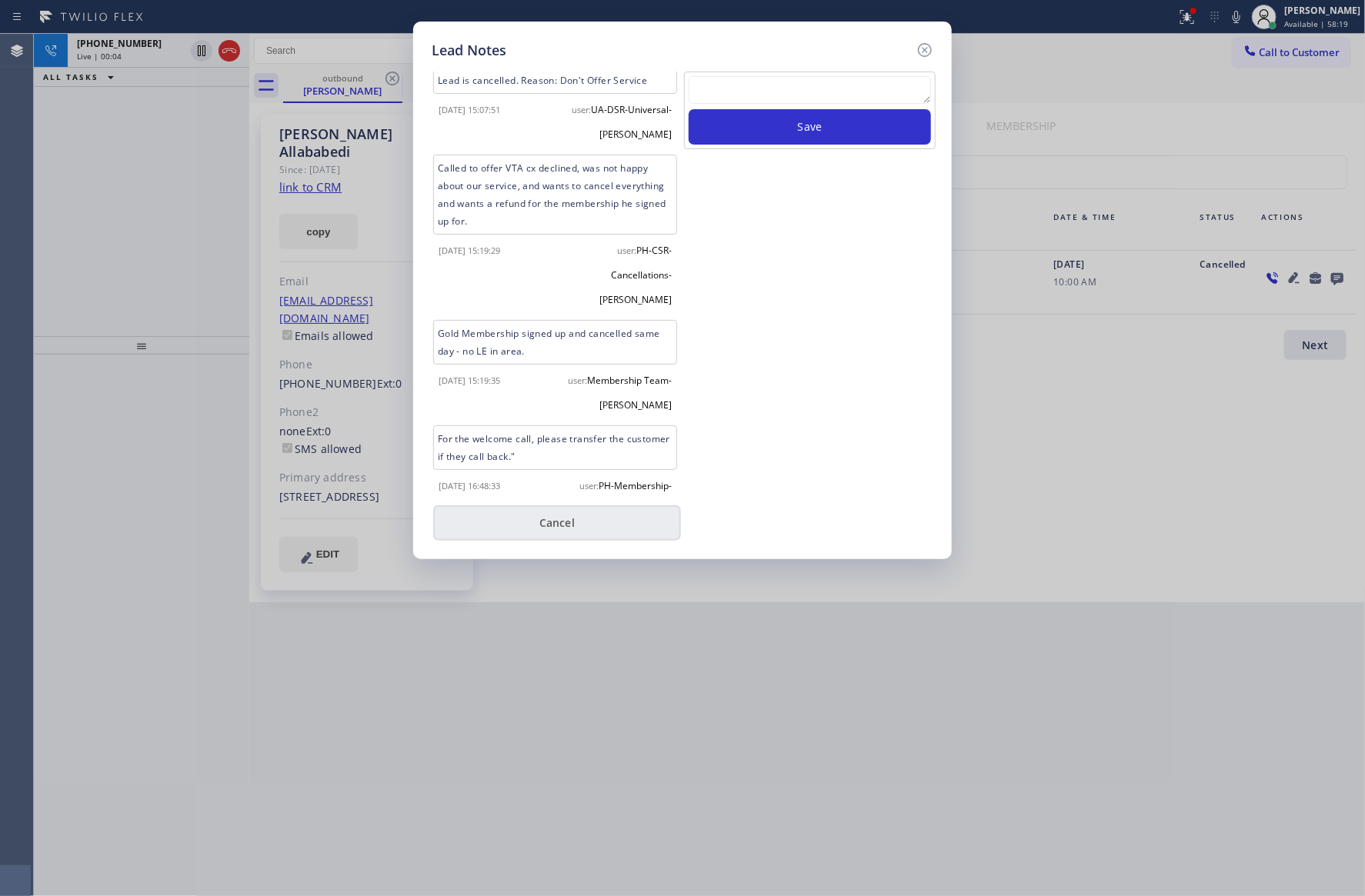
click at [598, 533] on button "Cancel" at bounding box center [556, 522] width 247 height 35
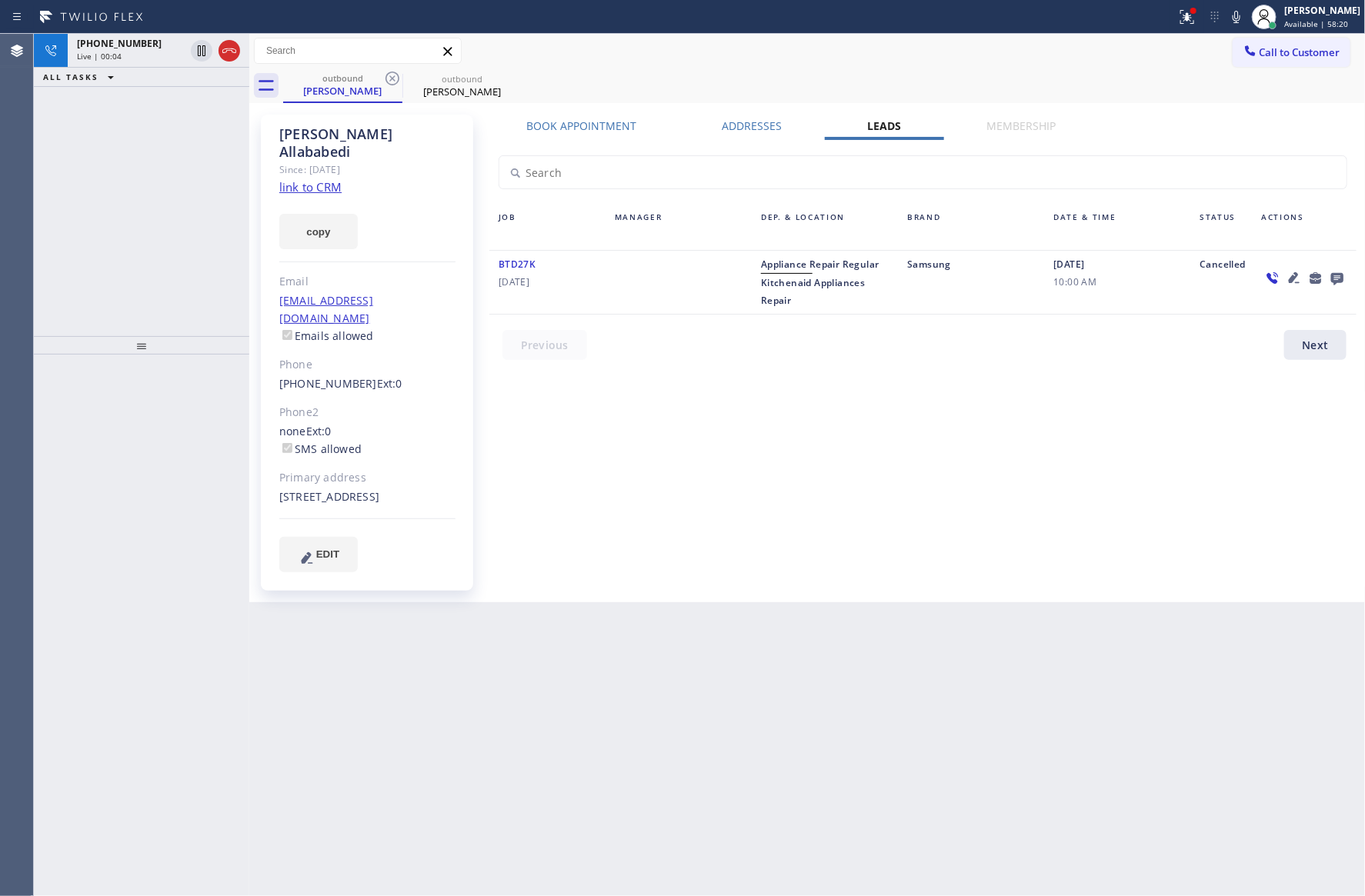
click at [125, 212] on div "+14153789190 Live | 00:04 ALL TASKS ALL TASKS ACTIVE TASKS TASKS IN WRAP UP" at bounding box center [142, 185] width 215 height 302
click at [130, 215] on div "+14153789190 Live | 00:05 ALL TASKS ALL TASKS ACTIVE TASKS TASKS IN WRAP UP" at bounding box center [142, 185] width 215 height 302
click at [686, 438] on div "Book Appointment Addresses Leads Membership Business location Home Alliance Mem…" at bounding box center [923, 359] width 878 height 480
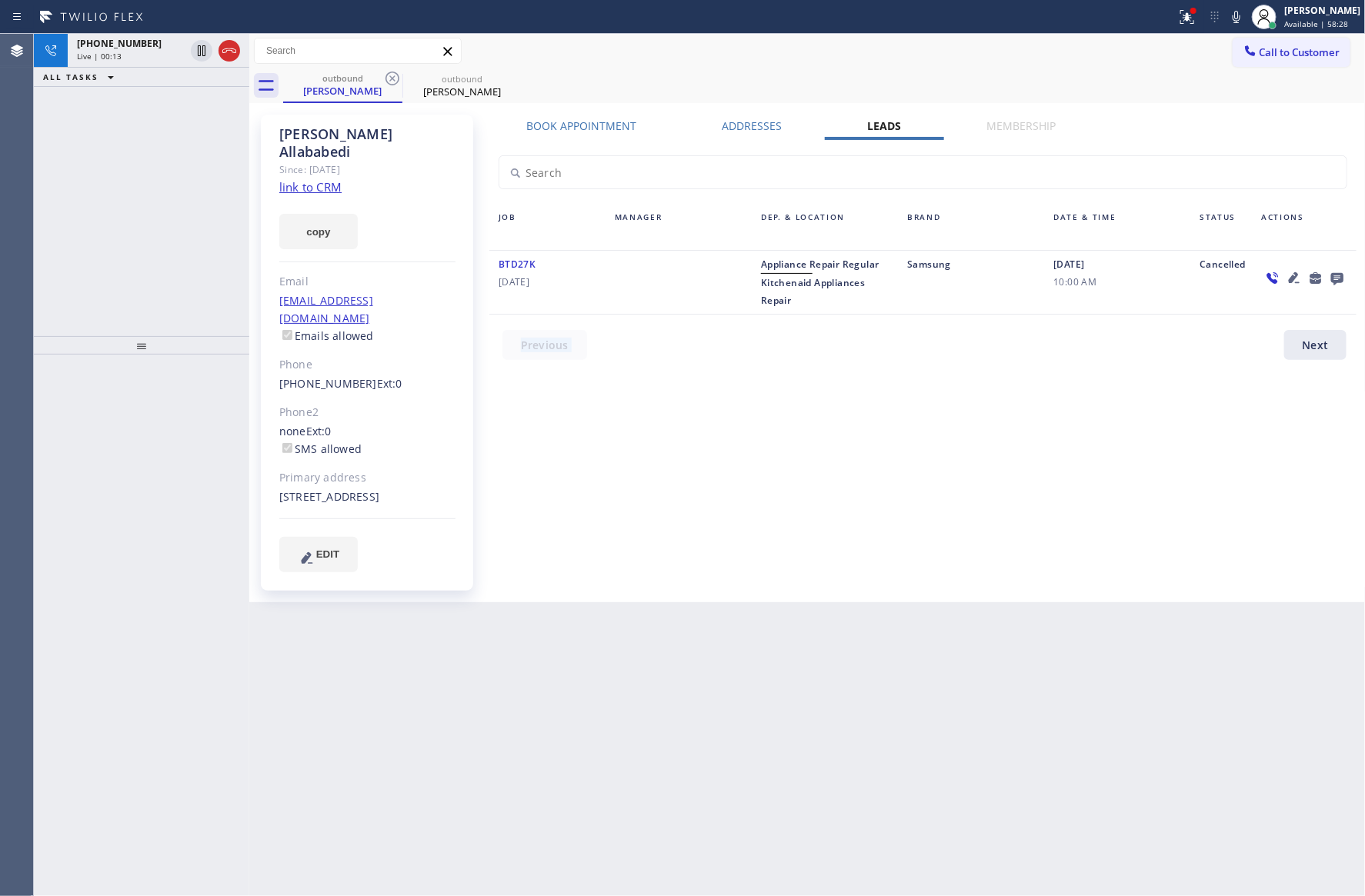
click at [686, 438] on div "Book Appointment Addresses Leads Membership Business location Home Alliance Mem…" at bounding box center [923, 359] width 878 height 480
drag, startPoint x: 1039, startPoint y: 500, endPoint x: 1003, endPoint y: 498, distance: 36.1
click at [1036, 500] on div "Book Appointment Addresses Leads Membership Business location Home Alliance Mem…" at bounding box center [923, 359] width 878 height 480
click at [310, 179] on link "link to CRM" at bounding box center [311, 186] width 63 height 15
drag, startPoint x: 215, startPoint y: 169, endPoint x: 220, endPoint y: 155, distance: 14.9
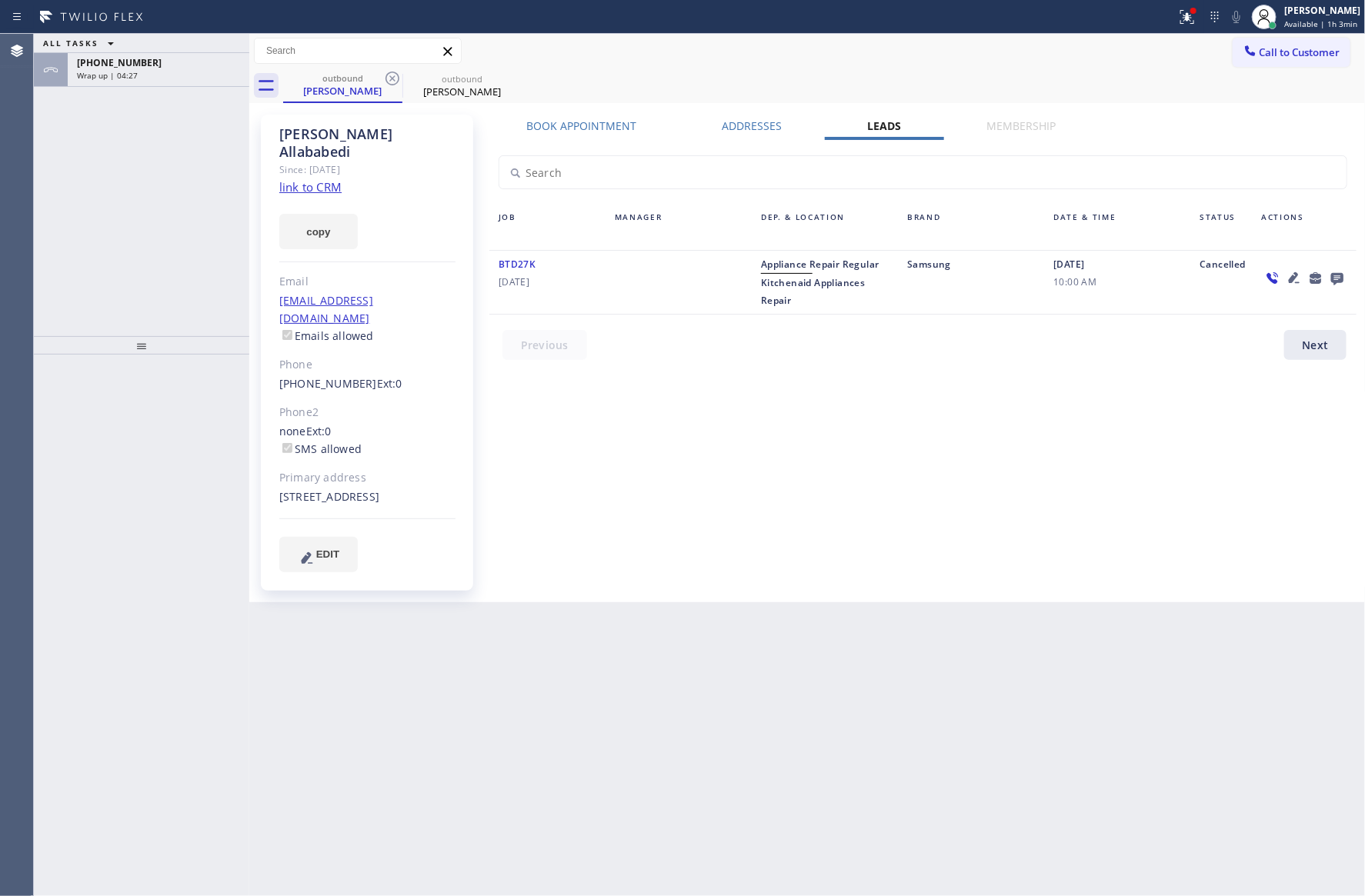
click at [220, 155] on div "ALL TASKS ALL TASKS ACTIVE TASKS TASKS IN WRAP UP +14153789190 Wrap up | 04:27" at bounding box center [142, 185] width 215 height 302
click at [202, 70] on div "Wrap up | 04:27" at bounding box center [158, 75] width 163 height 10
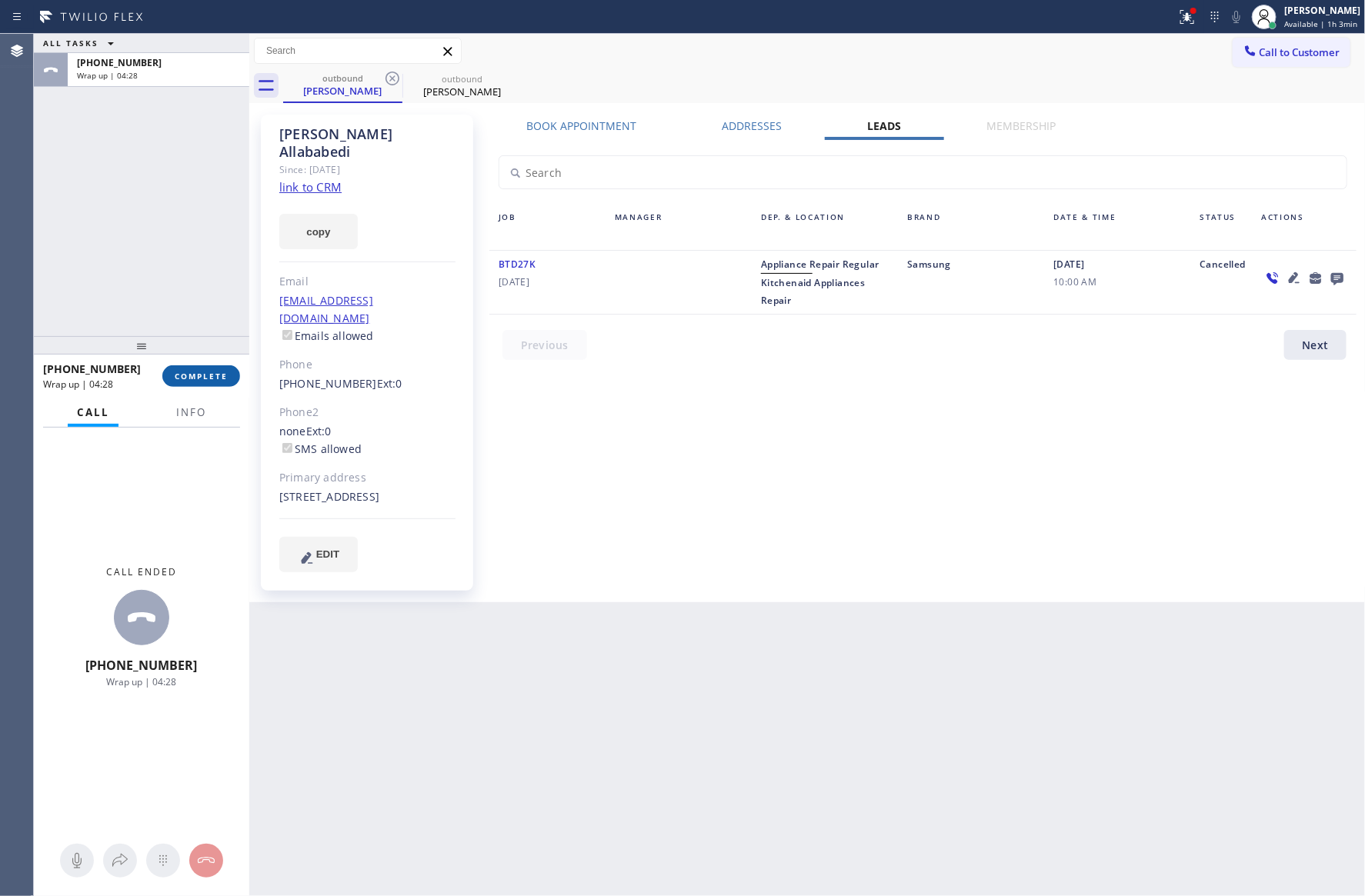
click at [229, 376] on button "COMPLETE" at bounding box center [202, 376] width 78 height 22
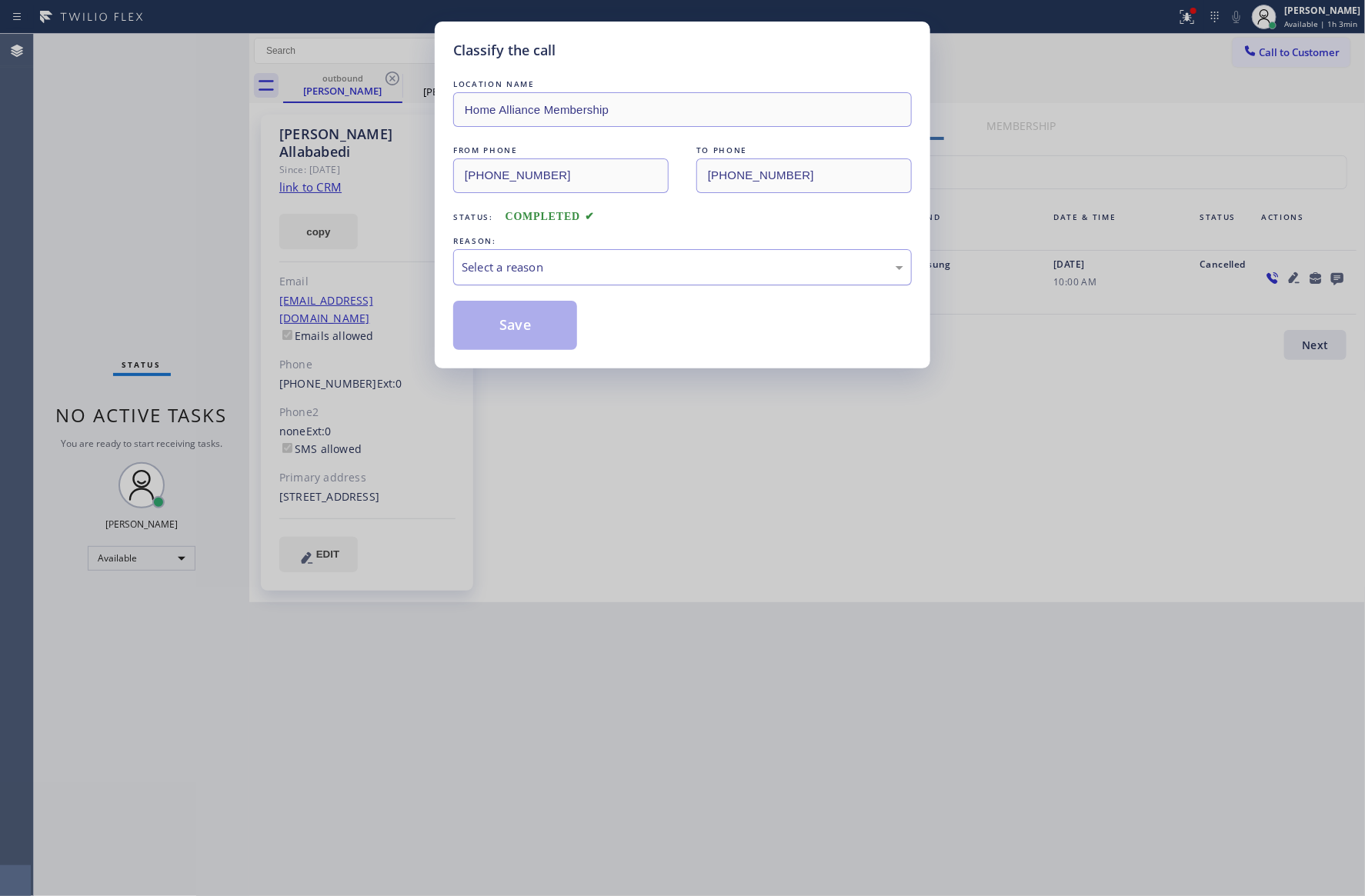
click at [519, 272] on div "Select a reason" at bounding box center [682, 267] width 441 height 18
click at [537, 321] on button "Save" at bounding box center [515, 325] width 124 height 49
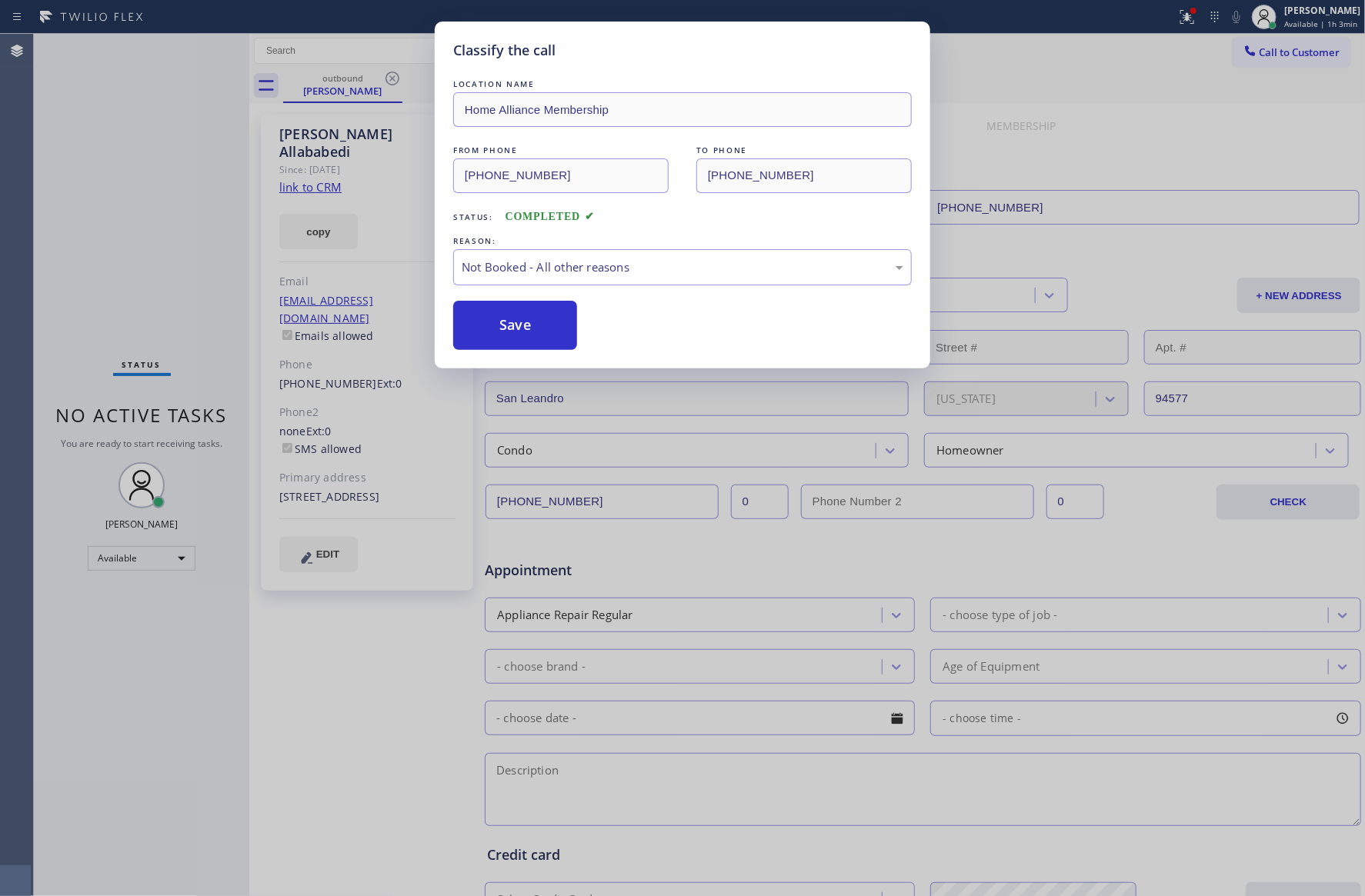
click at [537, 321] on button "Save" at bounding box center [515, 325] width 124 height 49
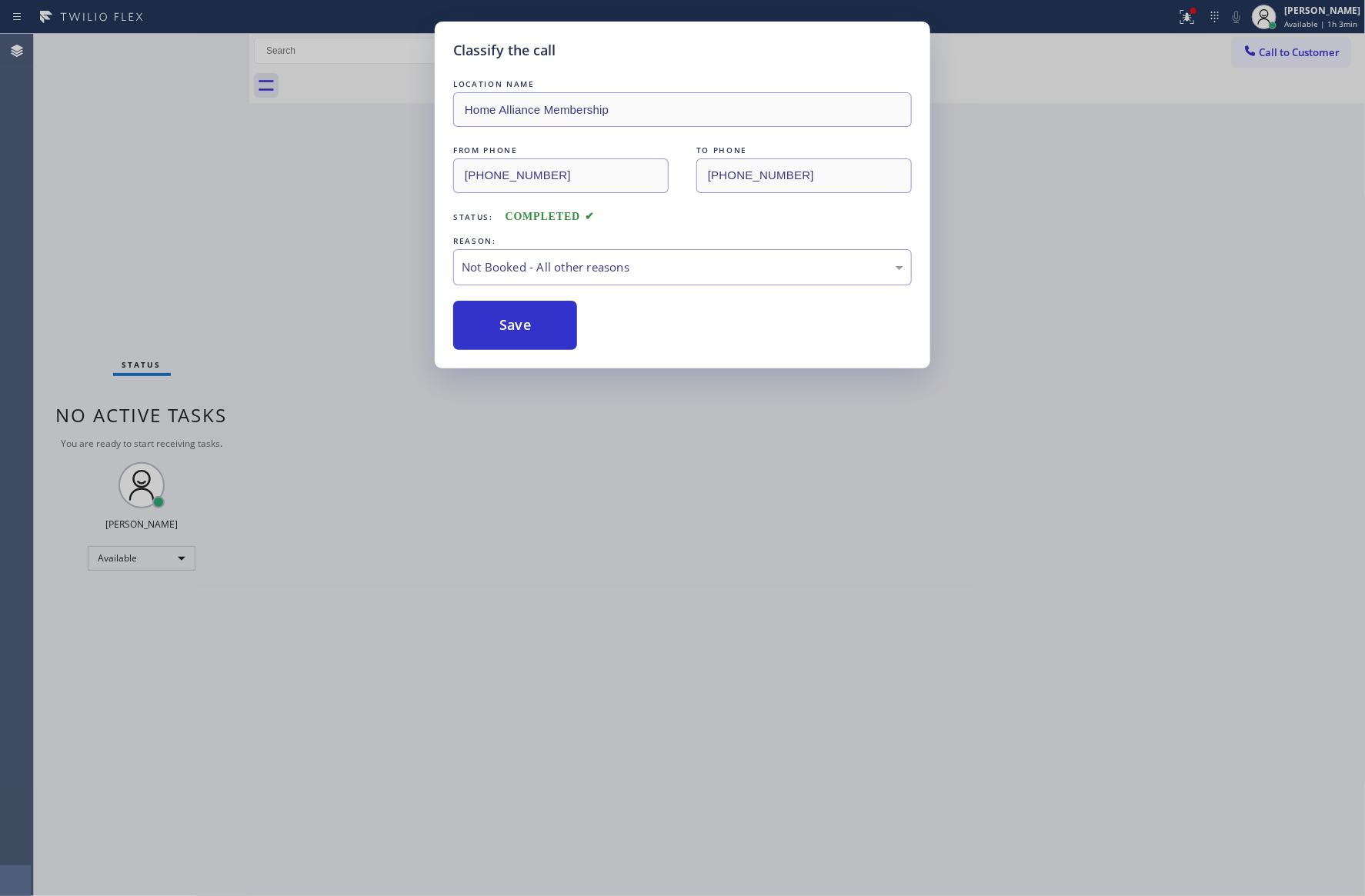
click at [219, 194] on div "Classify the call LOCATION NAME Home Alliance Membership FROM PHONE (855) 946-3…" at bounding box center [682, 448] width 1365 height 896
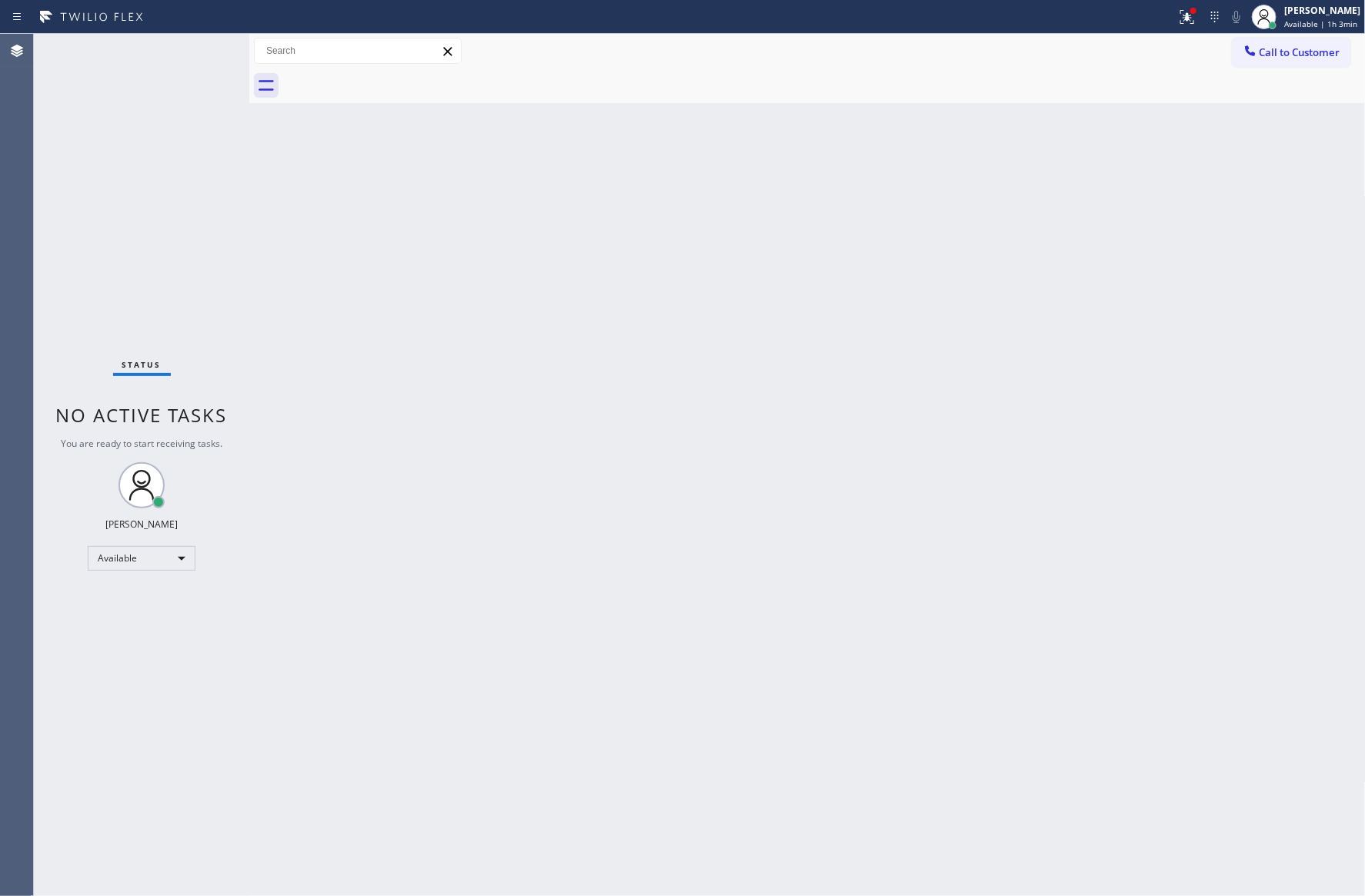
drag, startPoint x: 758, startPoint y: 435, endPoint x: 775, endPoint y: 453, distance: 24.8
click at [762, 437] on div "Back to Dashboard Change Sender ID Customers Technicians Select a contact Outbo…" at bounding box center [807, 465] width 1116 height 863
click at [783, 434] on div "Back to Dashboard Change Sender ID Customers Technicians Select a contact Outbo…" at bounding box center [807, 465] width 1116 height 863
drag, startPoint x: 868, startPoint y: 453, endPoint x: 1353, endPoint y: 160, distance: 566.6
click at [1165, 251] on div "Back to Dashboard Change Sender ID Customers Technicians Select a contact Outbo…" at bounding box center [807, 465] width 1116 height 863
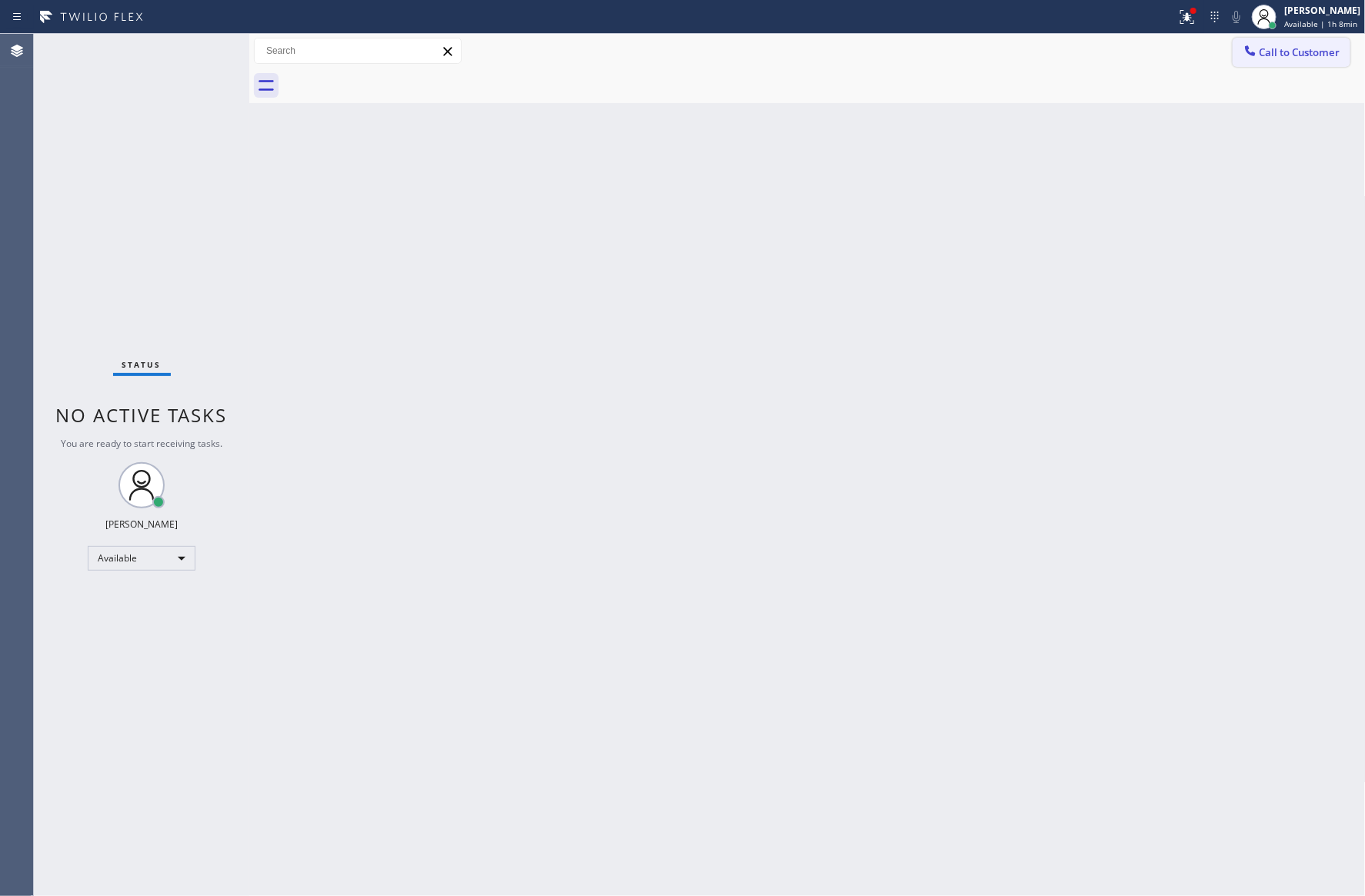
click at [1296, 49] on span "Call to Customer" at bounding box center [1299, 52] width 81 height 14
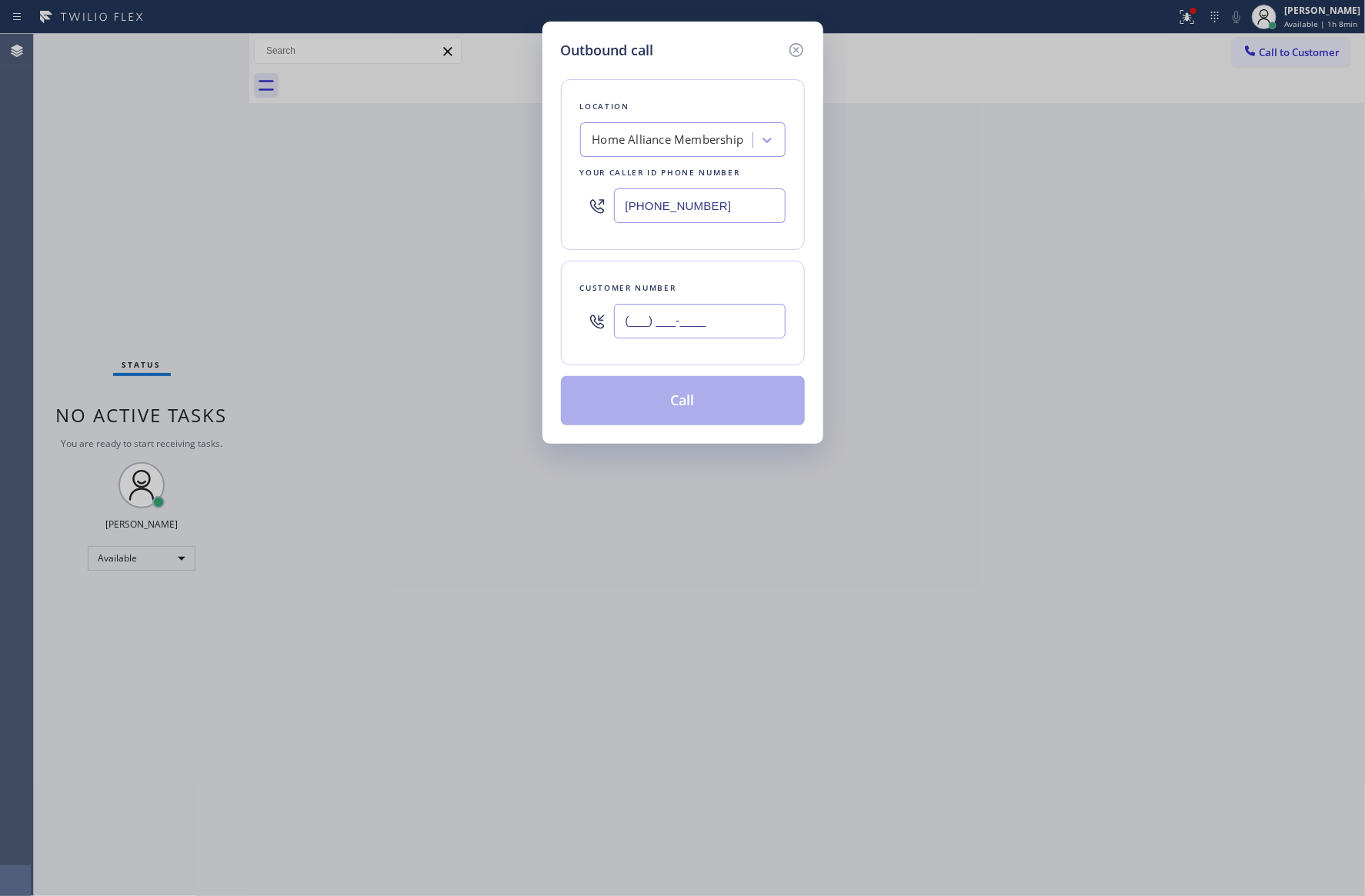
click at [661, 325] on input "(___) ___-____" at bounding box center [699, 321] width 171 height 34
paste input "760) 567-5856"
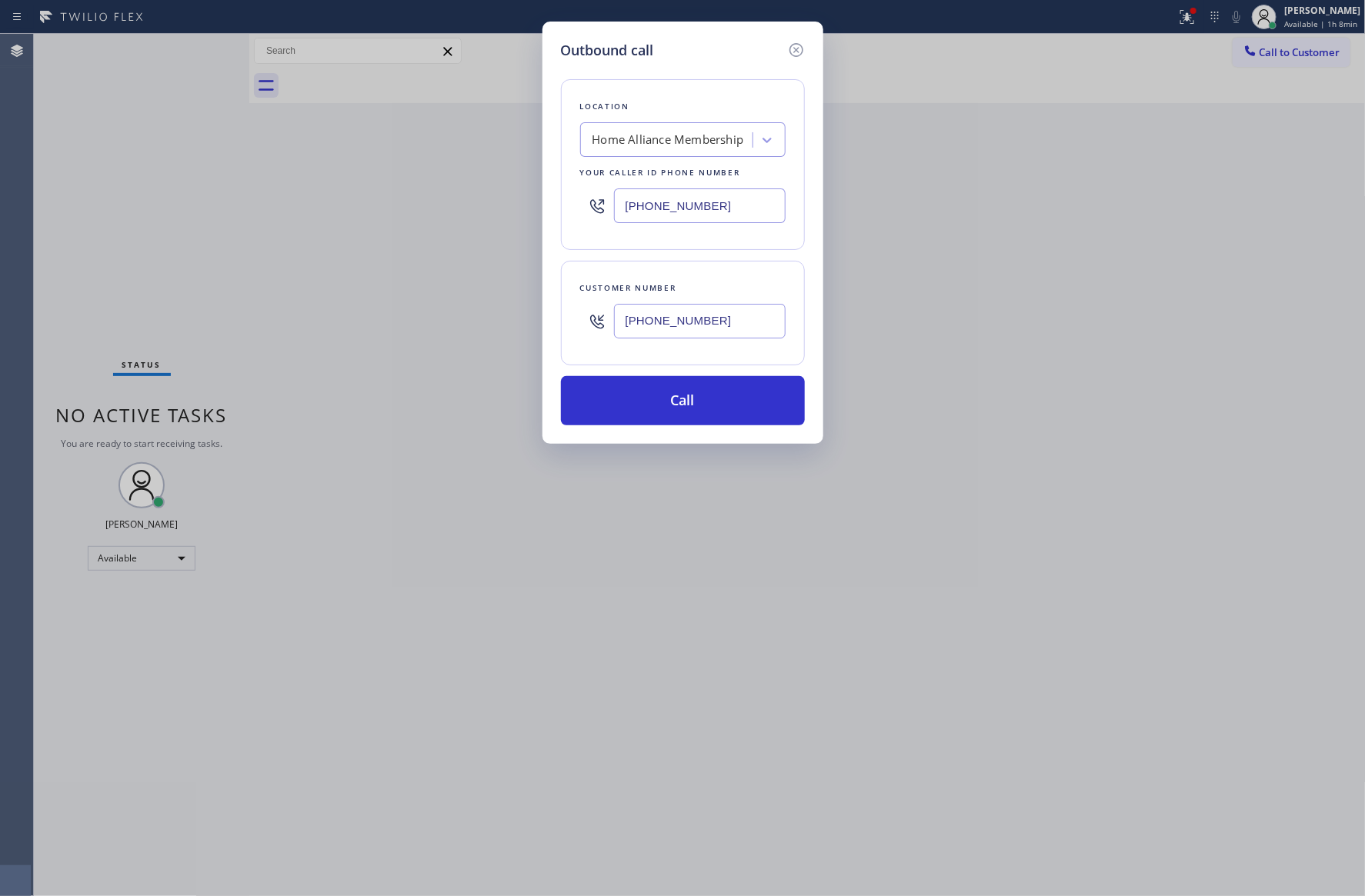
type input "(760) 567-5856"
click at [716, 399] on button "Call" at bounding box center [683, 400] width 244 height 49
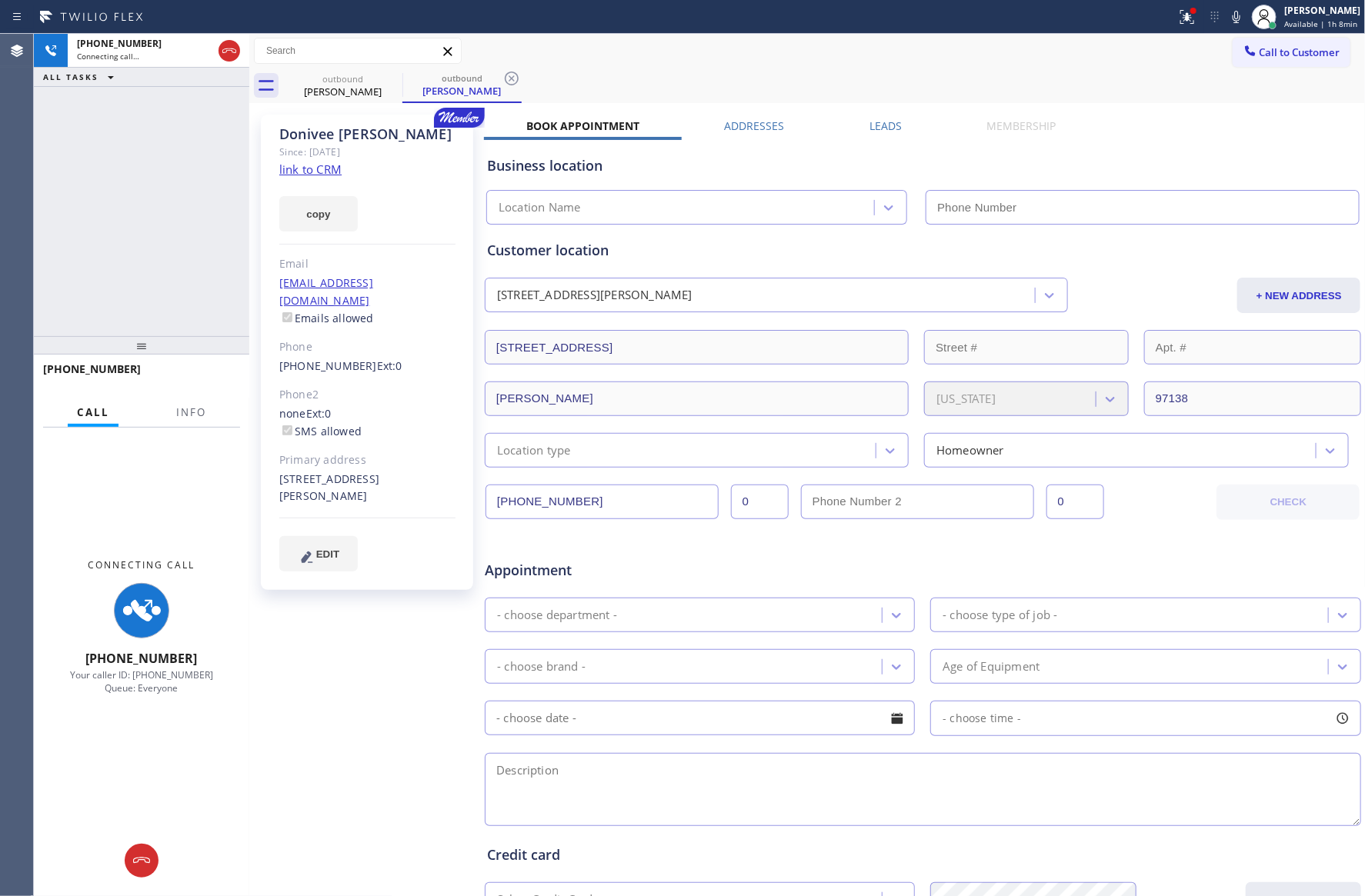
type input "[PHONE_NUMBER]"
click at [63, 223] on div "+17605675856 Connecting call… ALL TASKS ALL TASKS ACTIVE TASKS TASKS IN WRAP UP" at bounding box center [142, 185] width 215 height 302
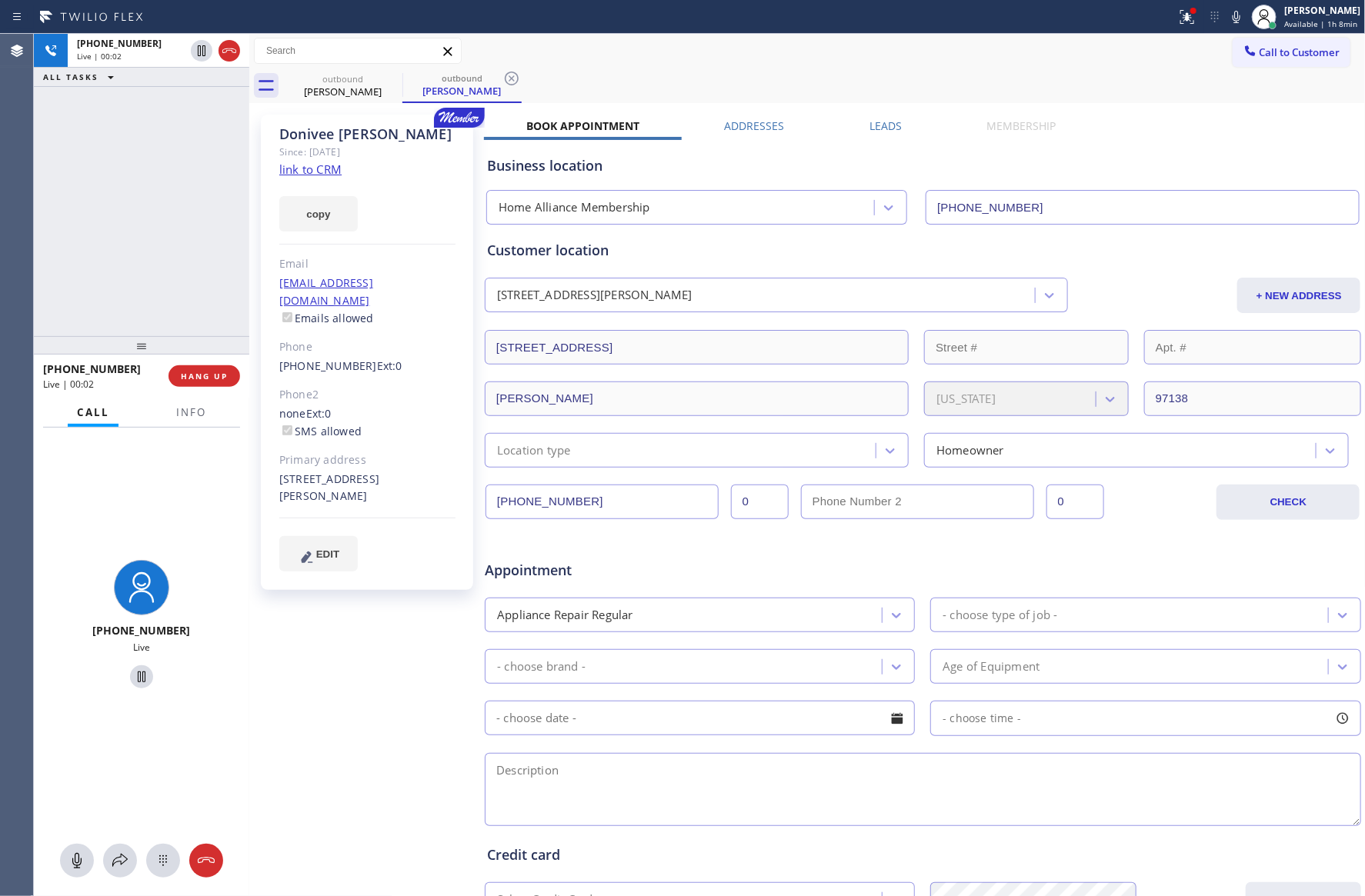
click at [162, 235] on div "+17605675856 Live | 00:02 ALL TASKS ALL TASKS ACTIVE TASKS TASKS IN WRAP UP" at bounding box center [142, 185] width 215 height 302
click at [162, 235] on div "+17605675856 Live | 00:03 ALL TASKS ALL TASKS ACTIVE TASKS TASKS IN WRAP UP" at bounding box center [142, 185] width 215 height 302
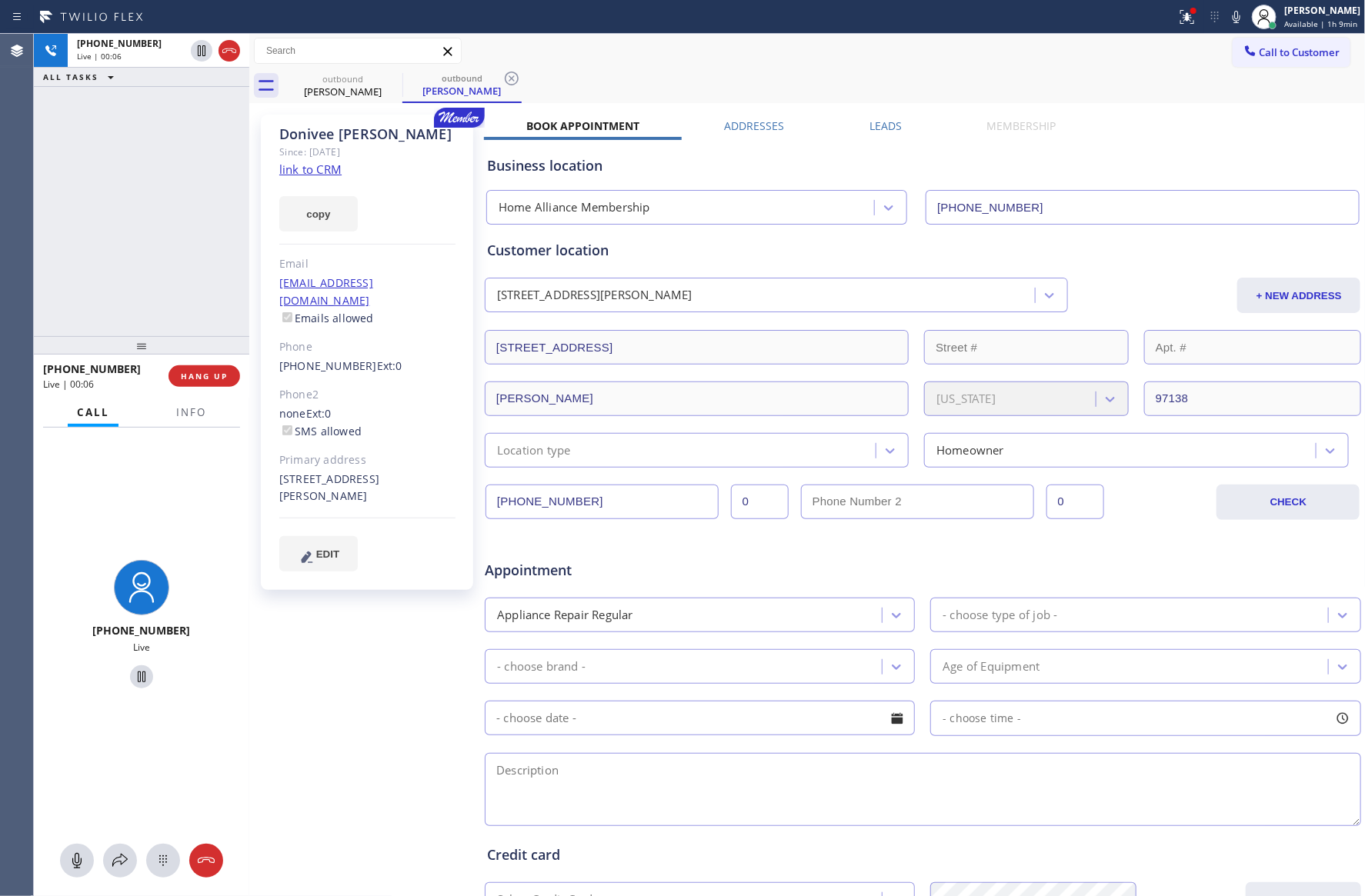
click at [319, 173] on link "link to CRM" at bounding box center [311, 169] width 63 height 15
click at [990, 257] on div "Customer location" at bounding box center [923, 250] width 871 height 21
click at [1007, 77] on div "outbound Donivee Nash outbound Donivee Nash" at bounding box center [825, 86] width 1082 height 34
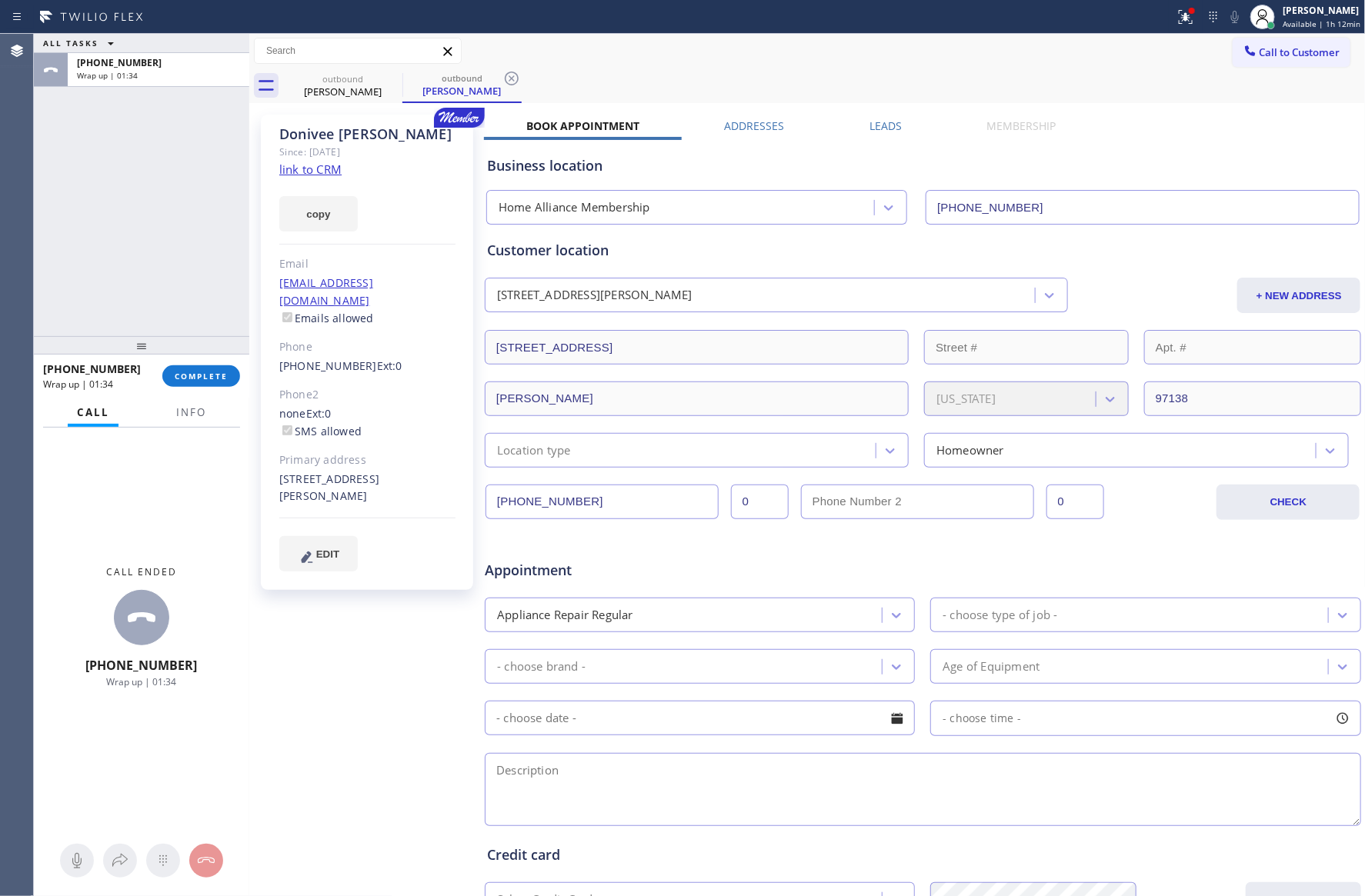
drag, startPoint x: 93, startPoint y: 282, endPoint x: 244, endPoint y: 455, distance: 229.6
click at [111, 296] on div "ALL TASKS ALL TASKS ACTIVE TASKS TASKS IN WRAP UP +17605675856 Wrap up | 01:34" at bounding box center [142, 185] width 215 height 302
click at [228, 379] on button "COMPLETE" at bounding box center [202, 376] width 78 height 22
click at [174, 196] on div "ALL TASKS ALL TASKS ACTIVE TASKS TASKS IN WRAP UP +17605675856 Wrap up | 01:35" at bounding box center [142, 185] width 215 height 302
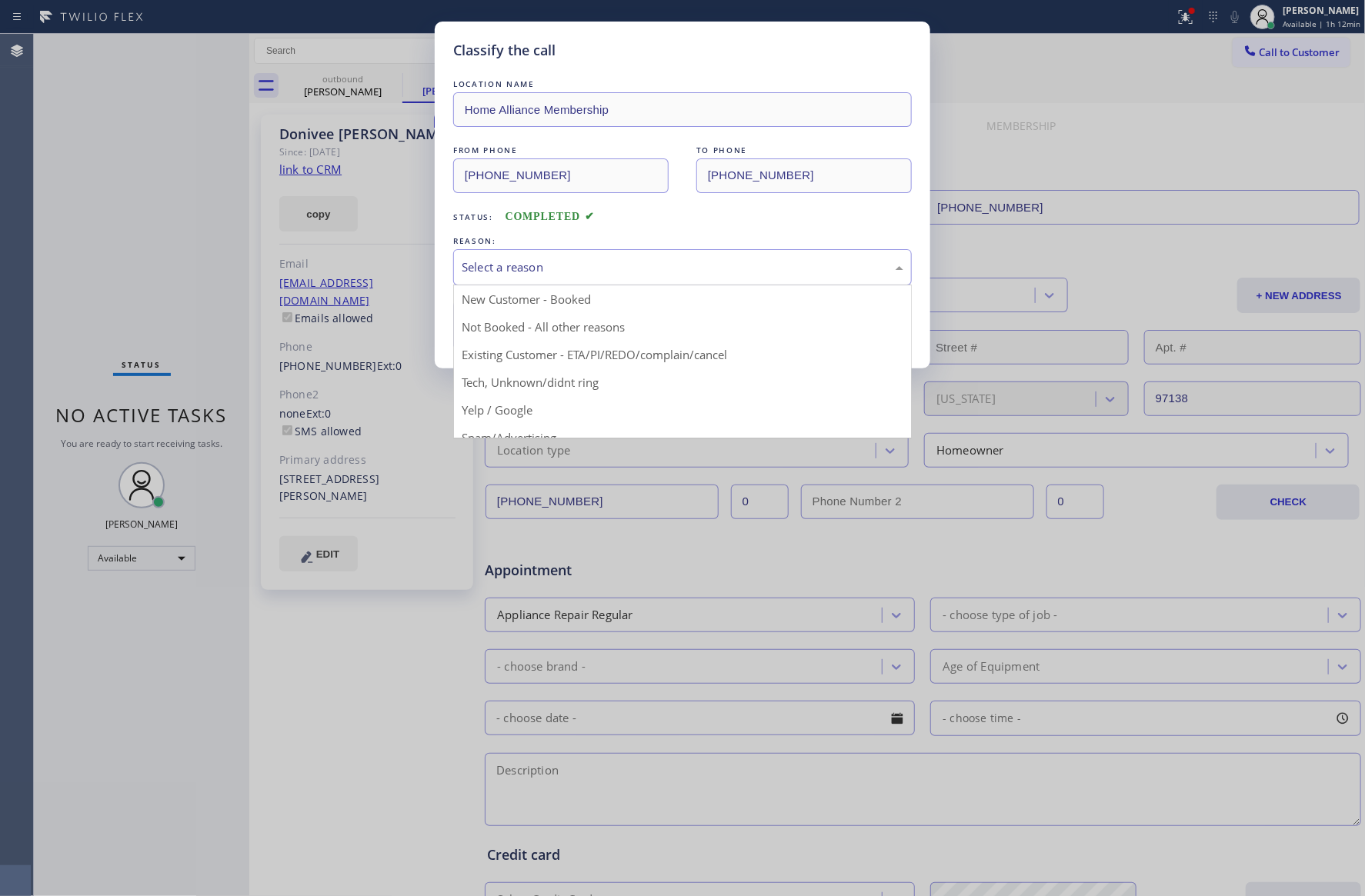
click at [506, 270] on div "Select a reason" at bounding box center [682, 267] width 441 height 18
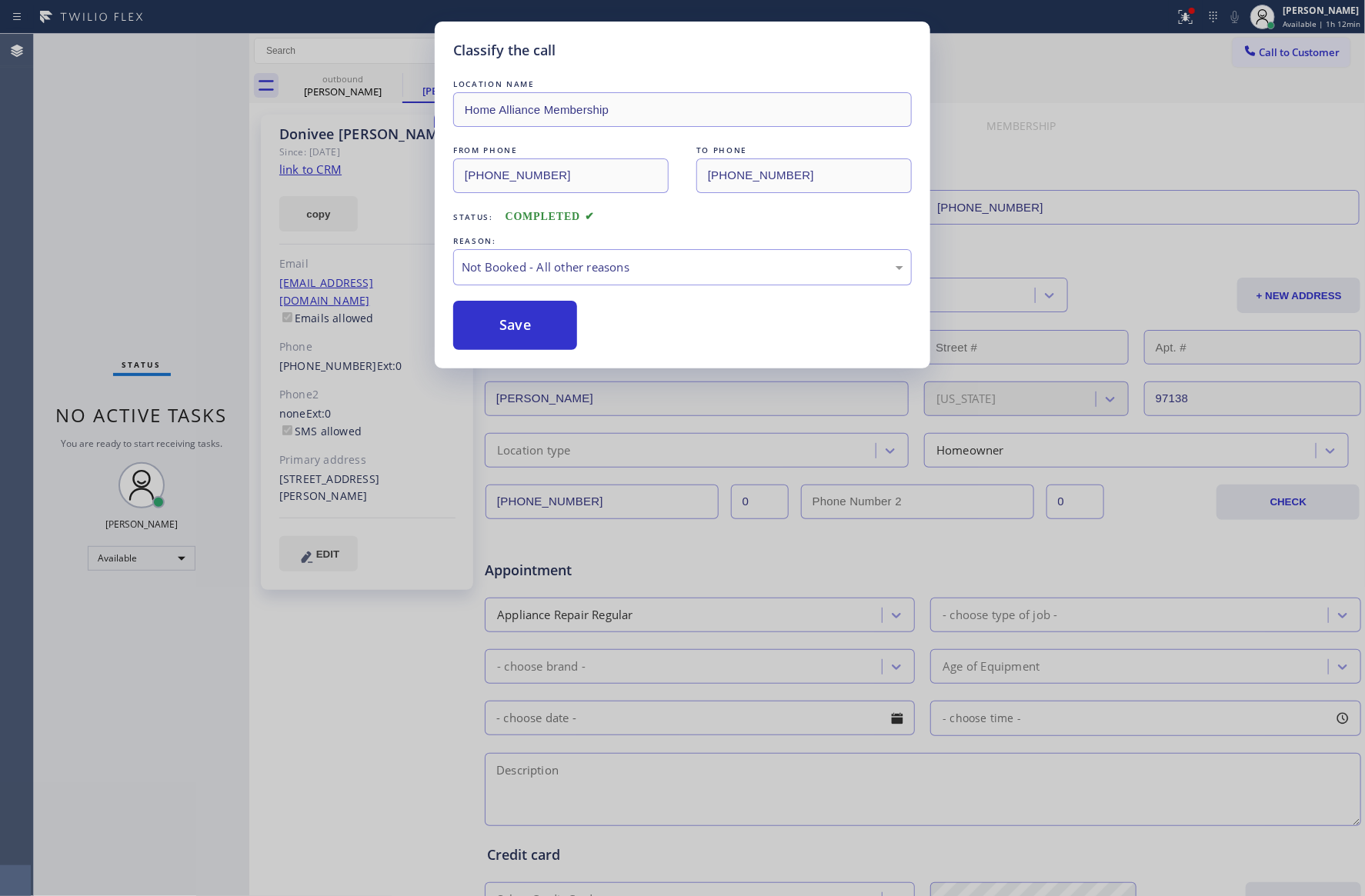
click at [506, 332] on button "Save" at bounding box center [515, 325] width 124 height 49
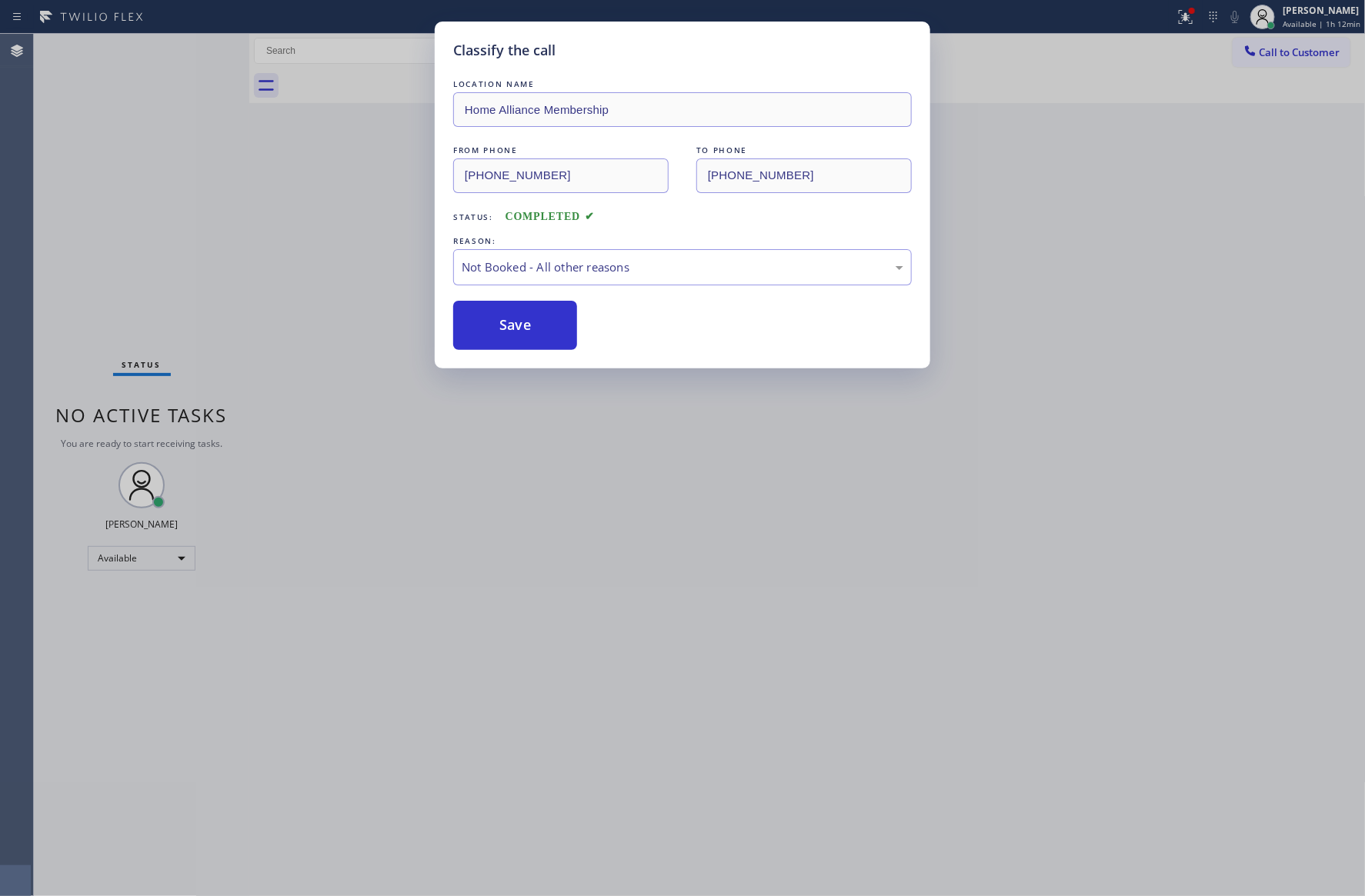
drag, startPoint x: 144, startPoint y: 231, endPoint x: 785, endPoint y: 5, distance: 679.7
click at [262, 224] on div "Classify the call LOCATION NAME Home Alliance Membership FROM PHONE (855) 946-3…" at bounding box center [682, 448] width 1365 height 896
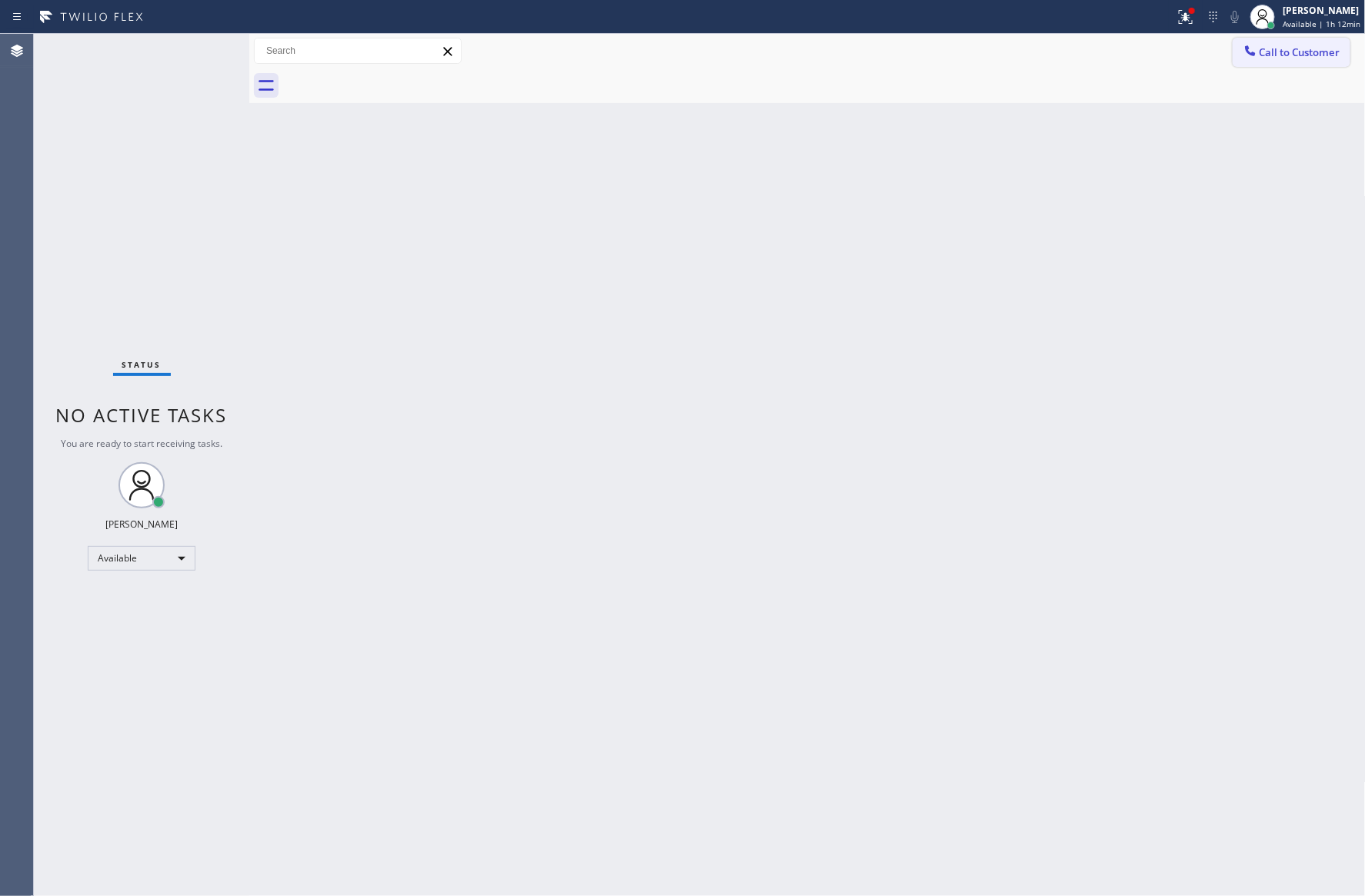
click at [1279, 50] on span "Call to Customer" at bounding box center [1299, 52] width 81 height 14
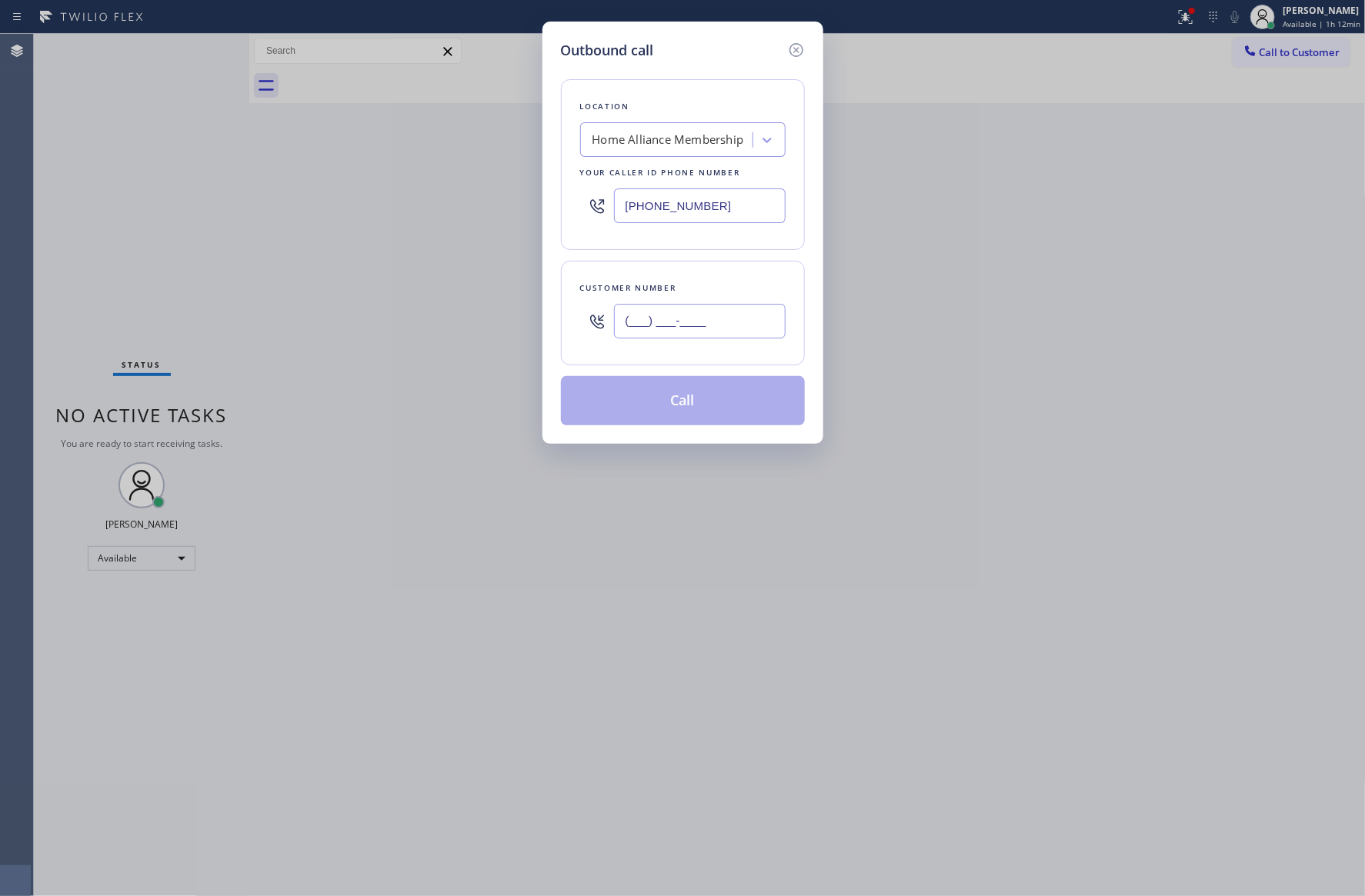
click at [697, 312] on input "(___) ___-____" at bounding box center [699, 321] width 171 height 34
paste input "818) 439-0768"
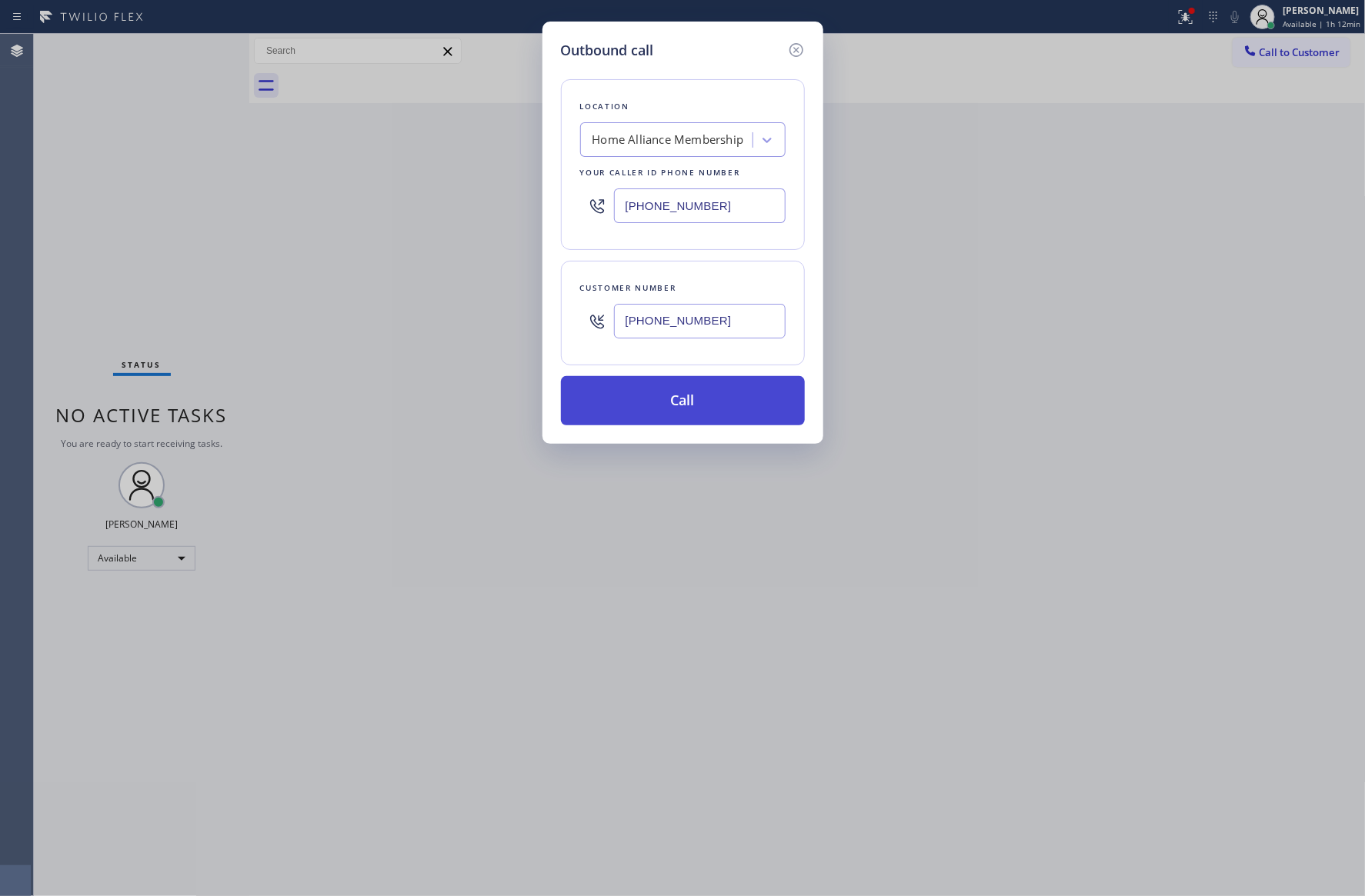
type input "(818) 439-0768"
click at [721, 407] on button "Call" at bounding box center [683, 400] width 244 height 49
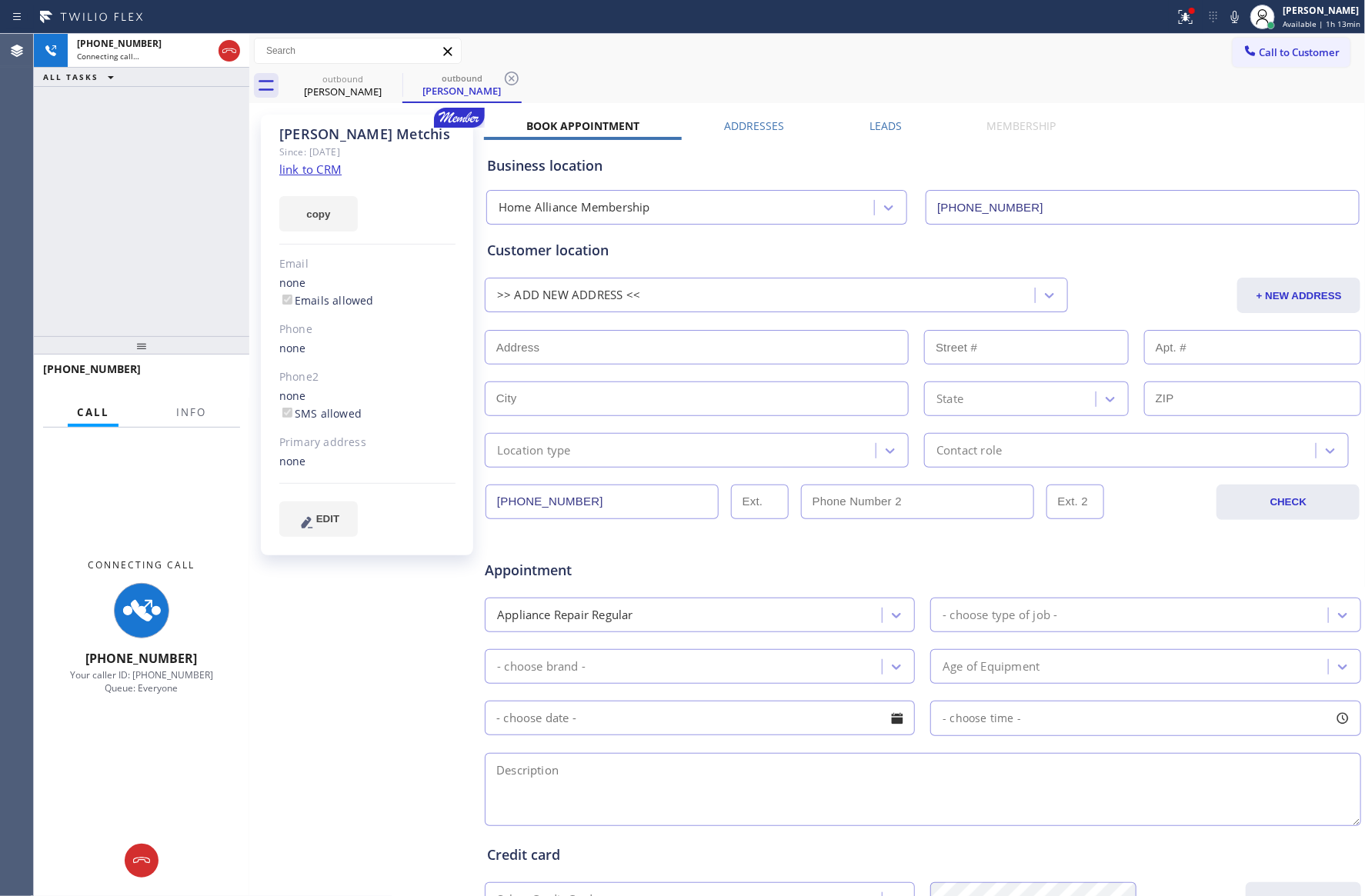
type input "[PHONE_NUMBER]"
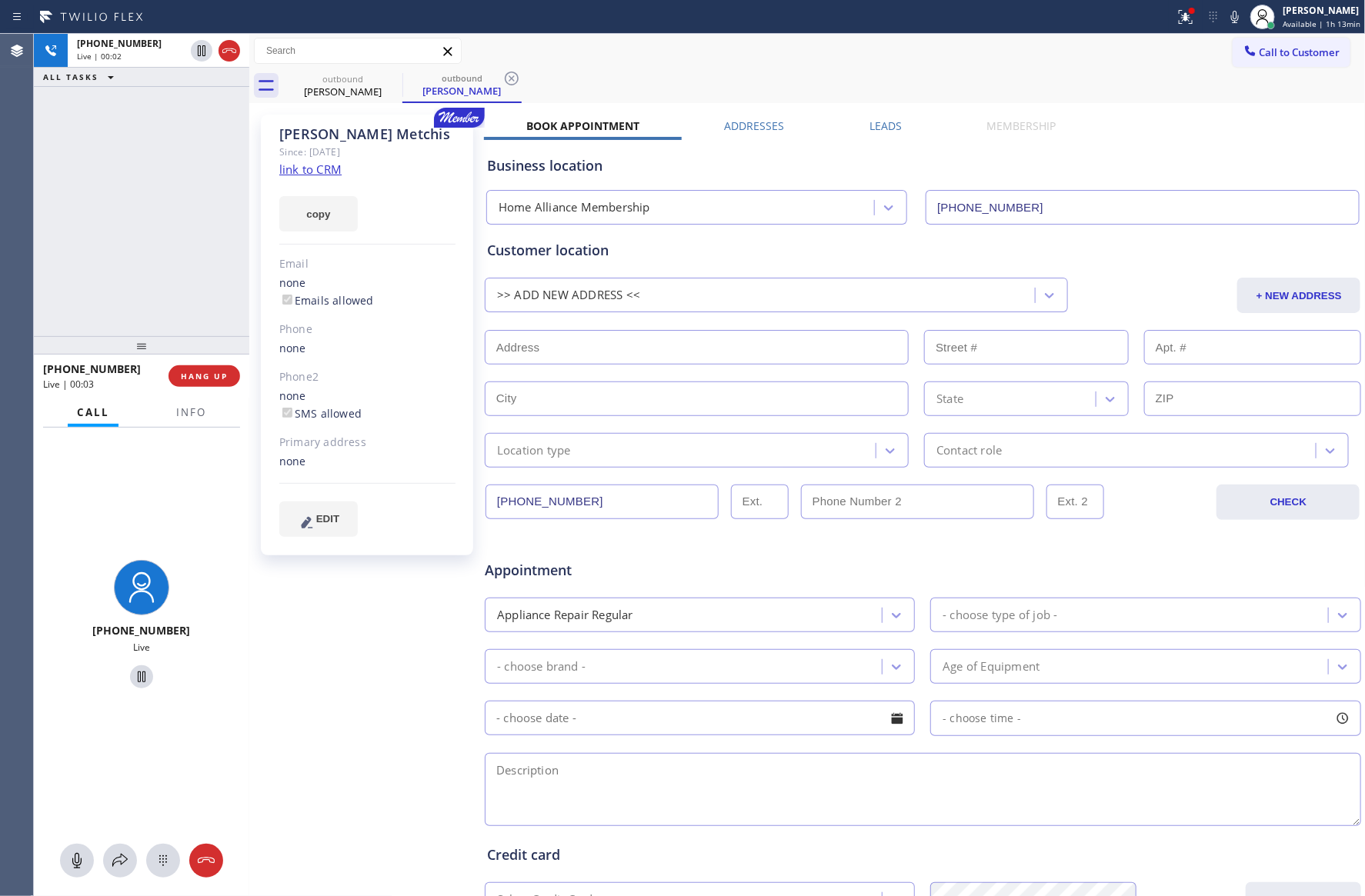
click at [129, 238] on div "+18184390768 Live | 00:02 ALL TASKS ALL TASKS ACTIVE TASKS TASKS IN WRAP UP" at bounding box center [142, 185] width 215 height 302
click at [202, 280] on div "+18184390768 Live | 00:02 ALL TASKS ALL TASKS ACTIVE TASKS TASKS IN WRAP UP" at bounding box center [142, 185] width 215 height 302
click at [203, 379] on span "HANG UP" at bounding box center [204, 376] width 47 height 10
drag, startPoint x: 165, startPoint y: 189, endPoint x: 592, endPoint y: 162, distance: 427.9
click at [187, 187] on div "+18184390768 Live | 00:05 ALL TASKS ALL TASKS ACTIVE TASKS TASKS IN WRAP UP" at bounding box center [142, 185] width 215 height 302
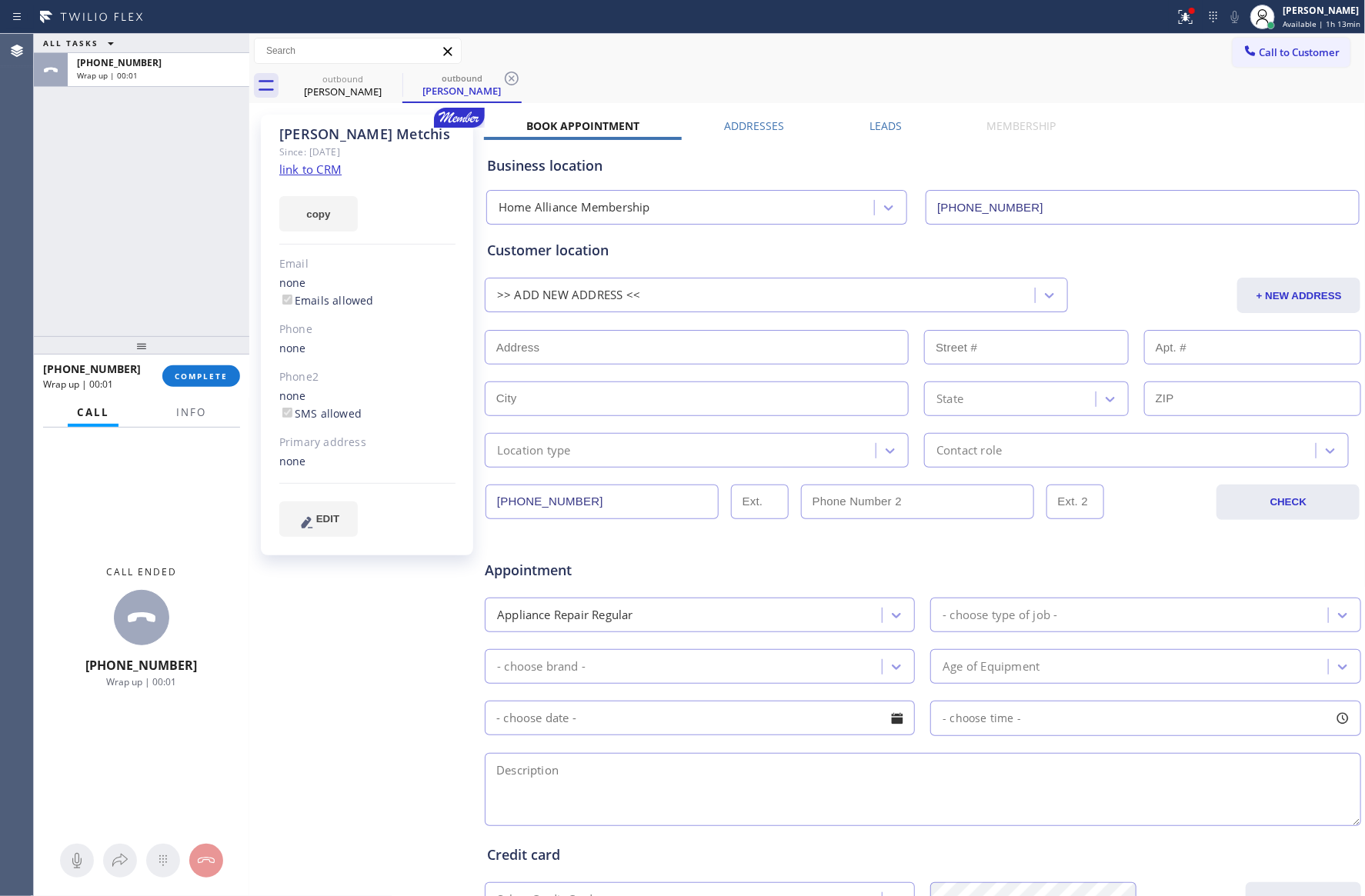
click at [884, 119] on label "Leads" at bounding box center [886, 126] width 32 height 14
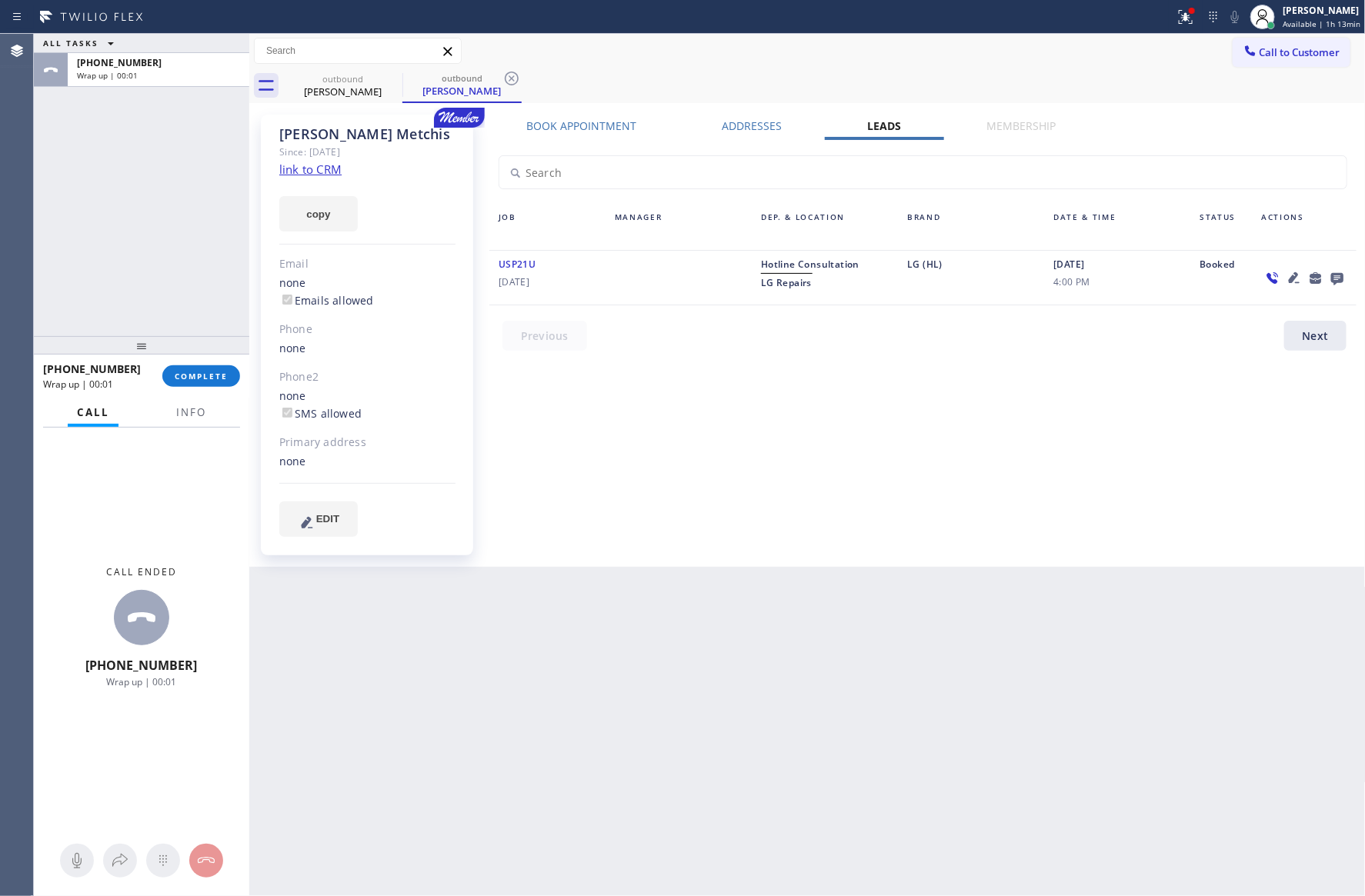
drag, startPoint x: 1040, startPoint y: 453, endPoint x: 1156, endPoint y: 428, distance: 118.7
click at [1071, 450] on div "Book Appointment Addresses Leads Membership Business location Home Alliance Mem…" at bounding box center [923, 341] width 878 height 444
click at [1341, 273] on icon at bounding box center [1336, 278] width 18 height 19
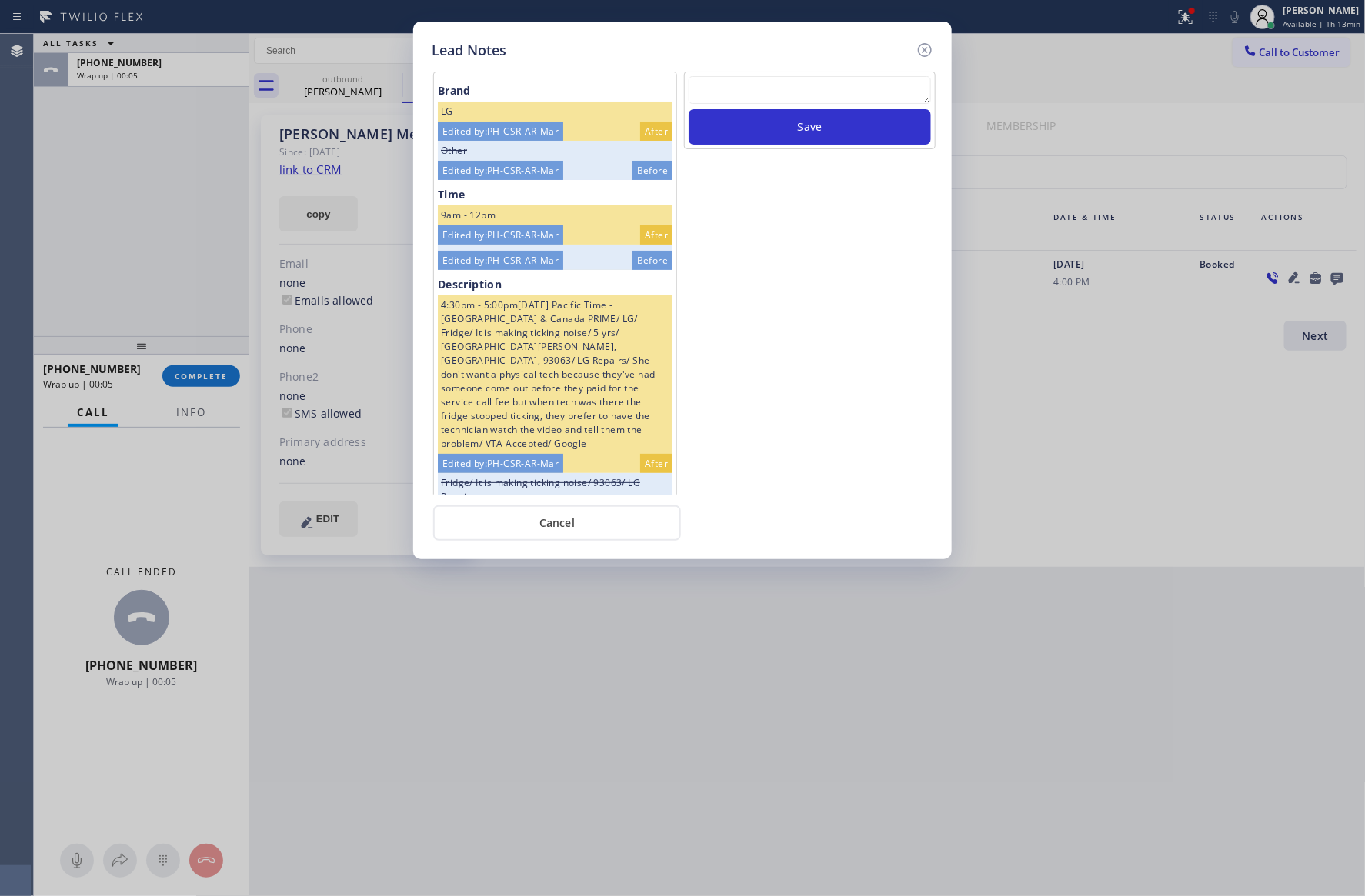
click at [885, 83] on textarea at bounding box center [809, 89] width 243 height 28
paste textarea "For the welcome call, please transfer the customer if they call back.""
type textarea "For the welcome call, please transfer the customer if they call back.""
click at [838, 115] on button "Save" at bounding box center [809, 127] width 243 height 35
click at [829, 684] on div "Lead Notes Brand LG Edited by: PH-CSR-AR-Mar After Other Edited by: PH-CSR-AR-M…" at bounding box center [682, 448] width 1365 height 896
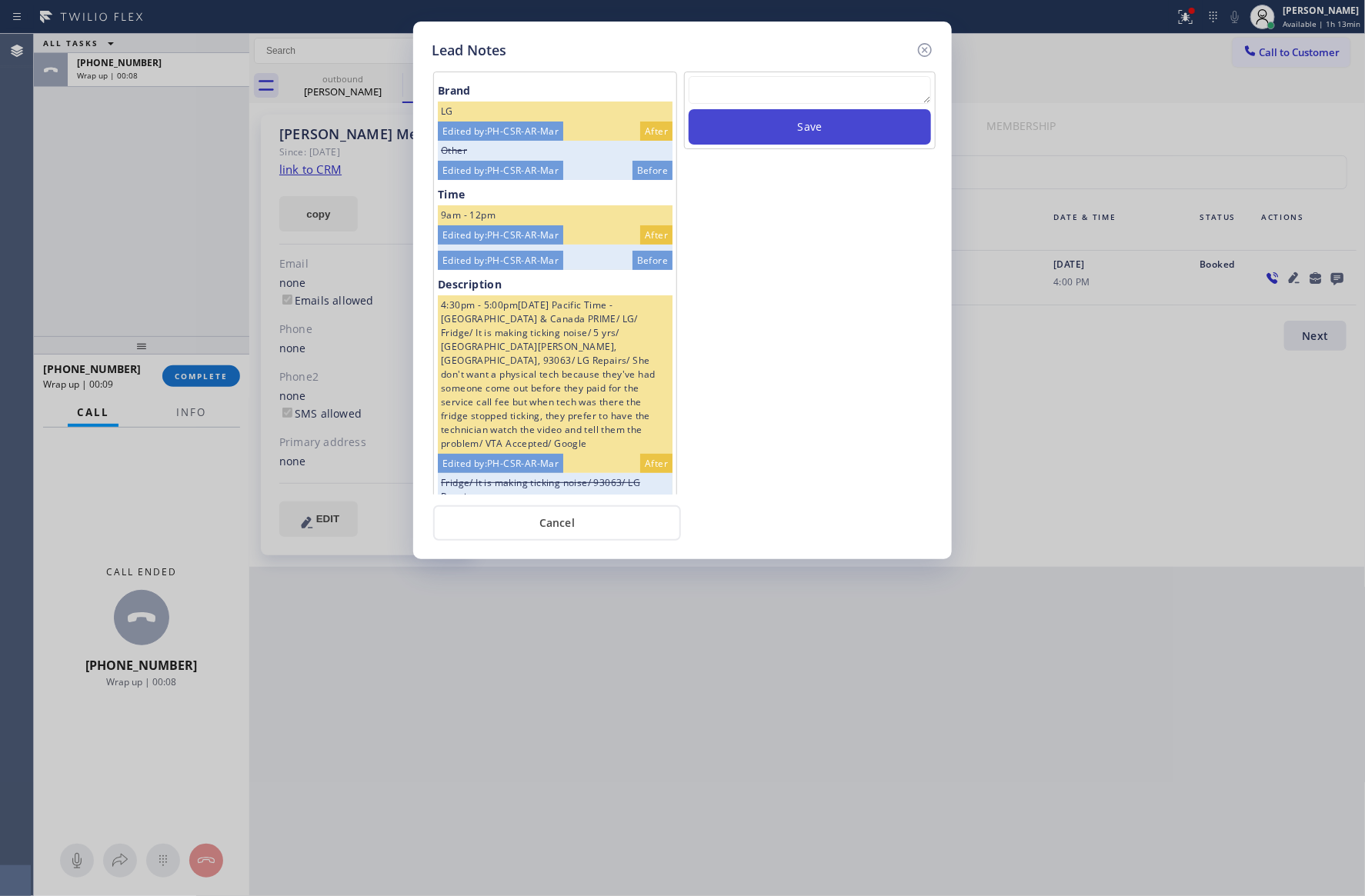
click at [852, 131] on button "Save" at bounding box center [809, 127] width 243 height 35
click at [111, 222] on div "Lead Notes Brand LG Edited by: PH-CSR-AR-Mar After Other Edited by: PH-CSR-AR-M…" at bounding box center [682, 448] width 1365 height 896
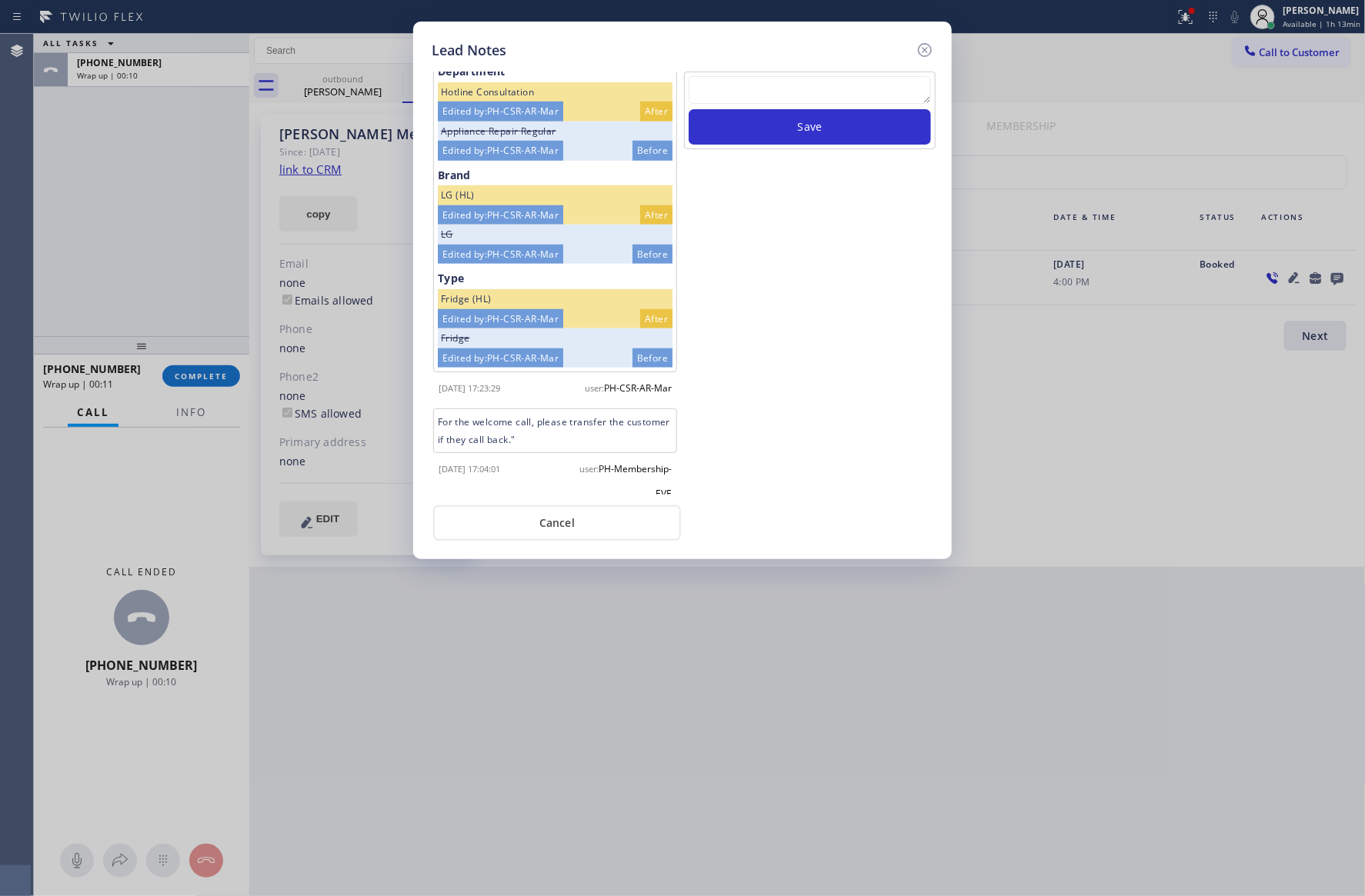
scroll to position [516, 0]
click at [571, 531] on button "Cancel" at bounding box center [556, 522] width 247 height 35
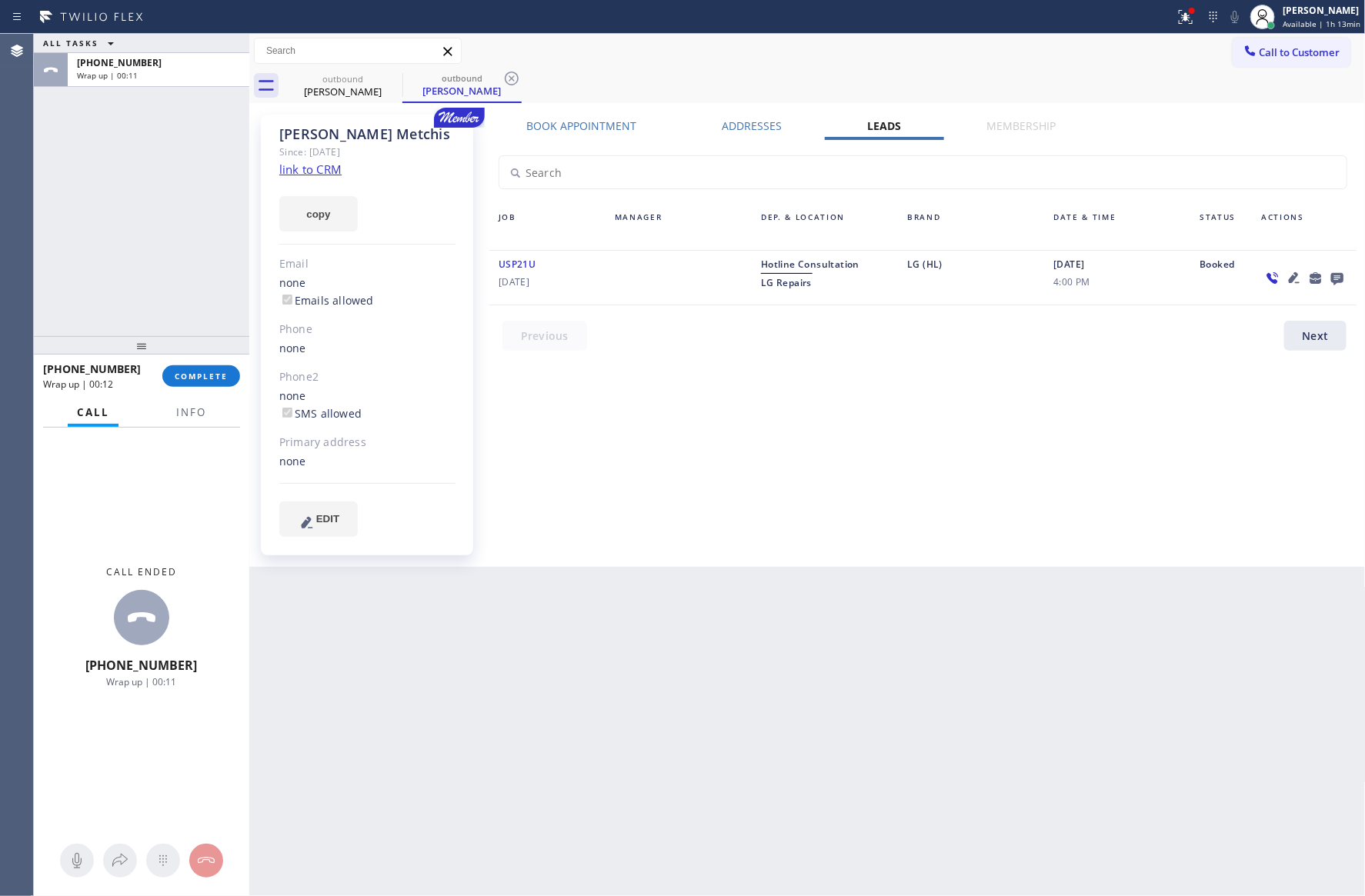
drag, startPoint x: 183, startPoint y: 187, endPoint x: 287, endPoint y: 153, distance: 109.4
click at [204, 176] on div "ALL TASKS ALL TASKS ACTIVE TASKS TASKS IN WRAP UP +18184390768 Wrap up | 00:11" at bounding box center [142, 185] width 215 height 302
click at [300, 171] on link "link to CRM" at bounding box center [311, 169] width 63 height 15
click at [187, 312] on div "ALL TASKS ALL TASKS ACTIVE TASKS TASKS IN WRAP UP +18184390768 Wrap up | 09:20" at bounding box center [142, 185] width 215 height 302
drag, startPoint x: 1316, startPoint y: 11, endPoint x: 1269, endPoint y: 115, distance: 114.1
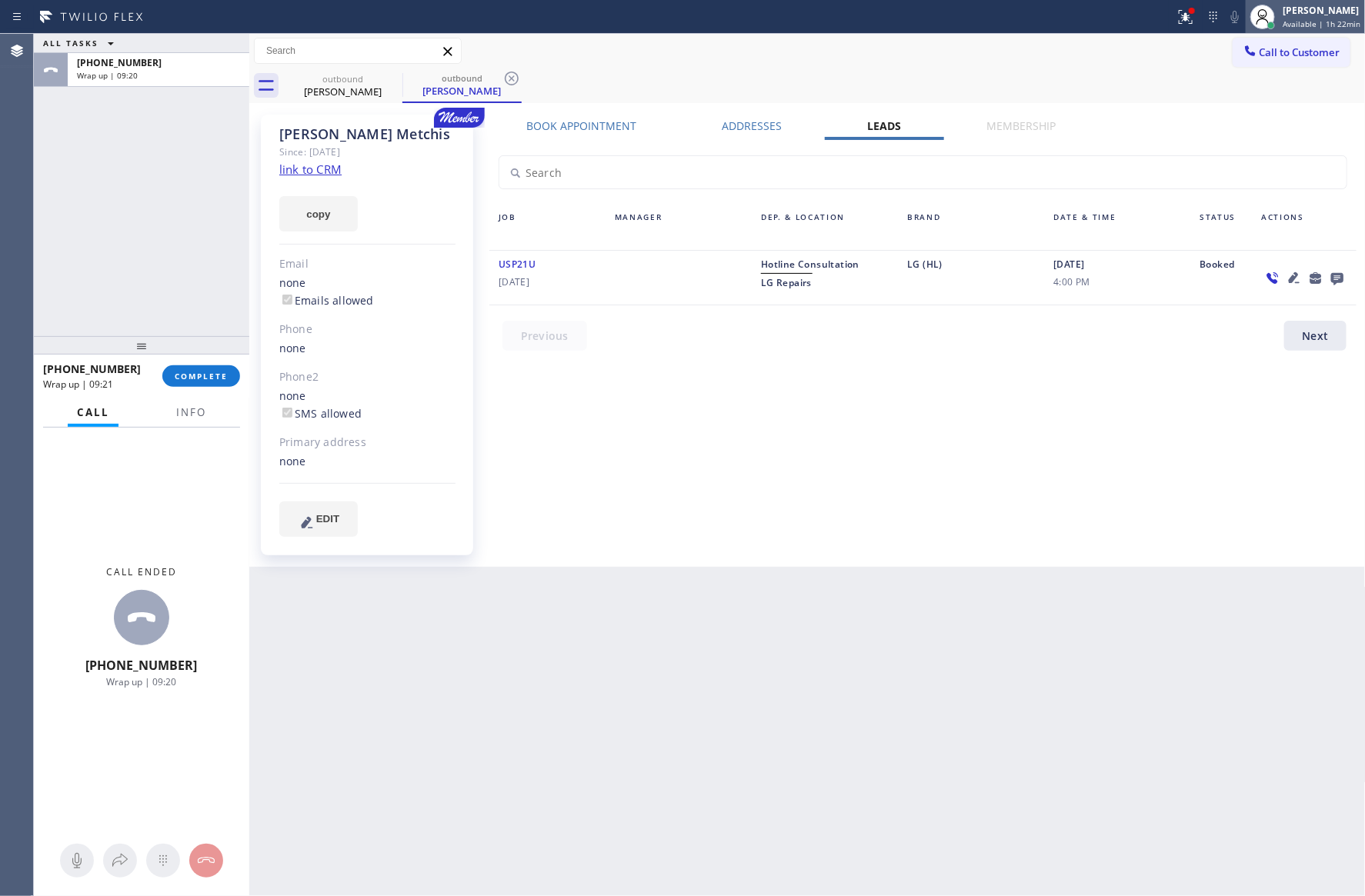
click at [1314, 17] on div "Eva Mahinay Available | 1h 22min" at bounding box center [1322, 16] width 86 height 27
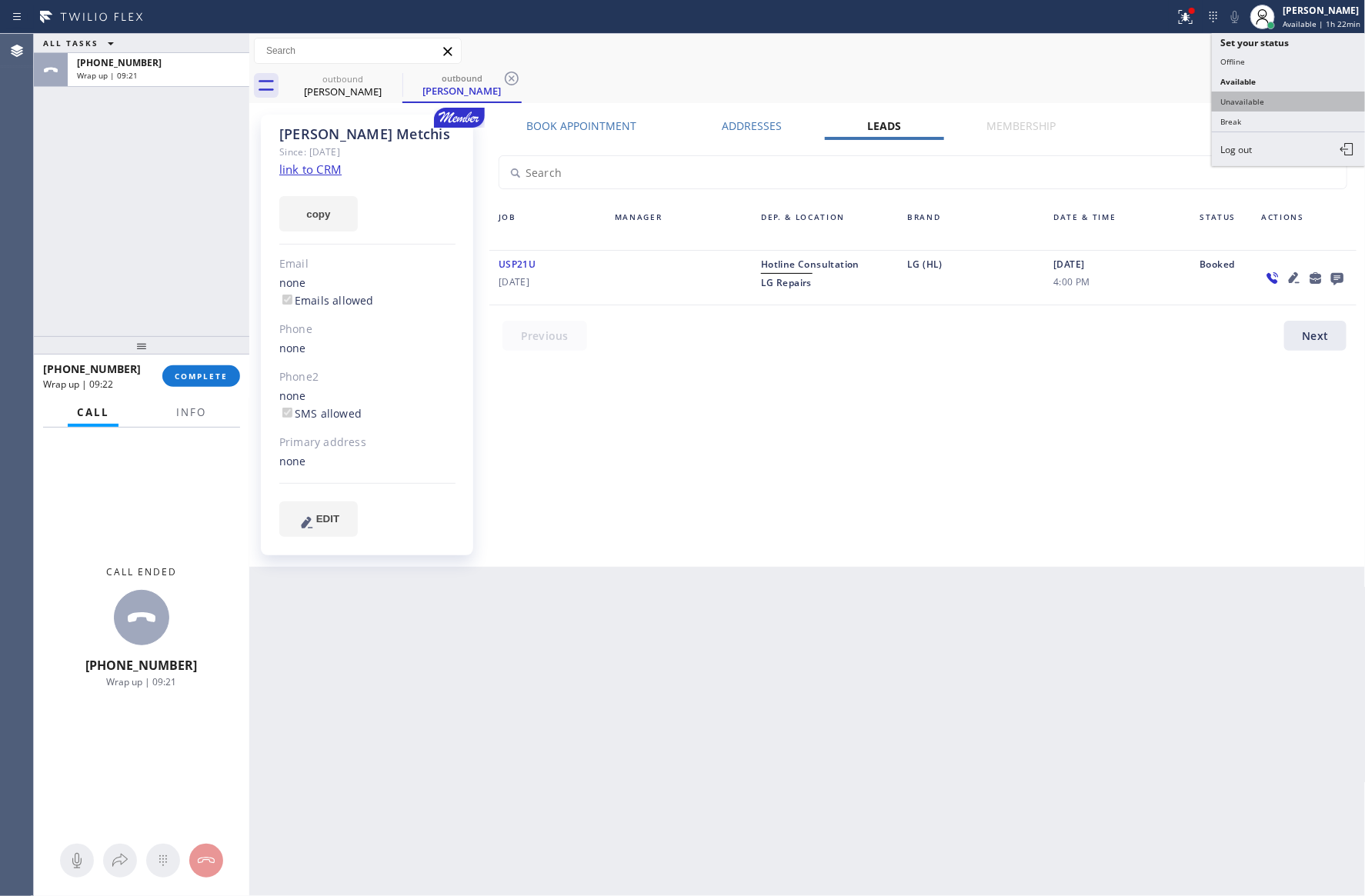
click at [1251, 99] on button "Unavailable" at bounding box center [1289, 101] width 154 height 20
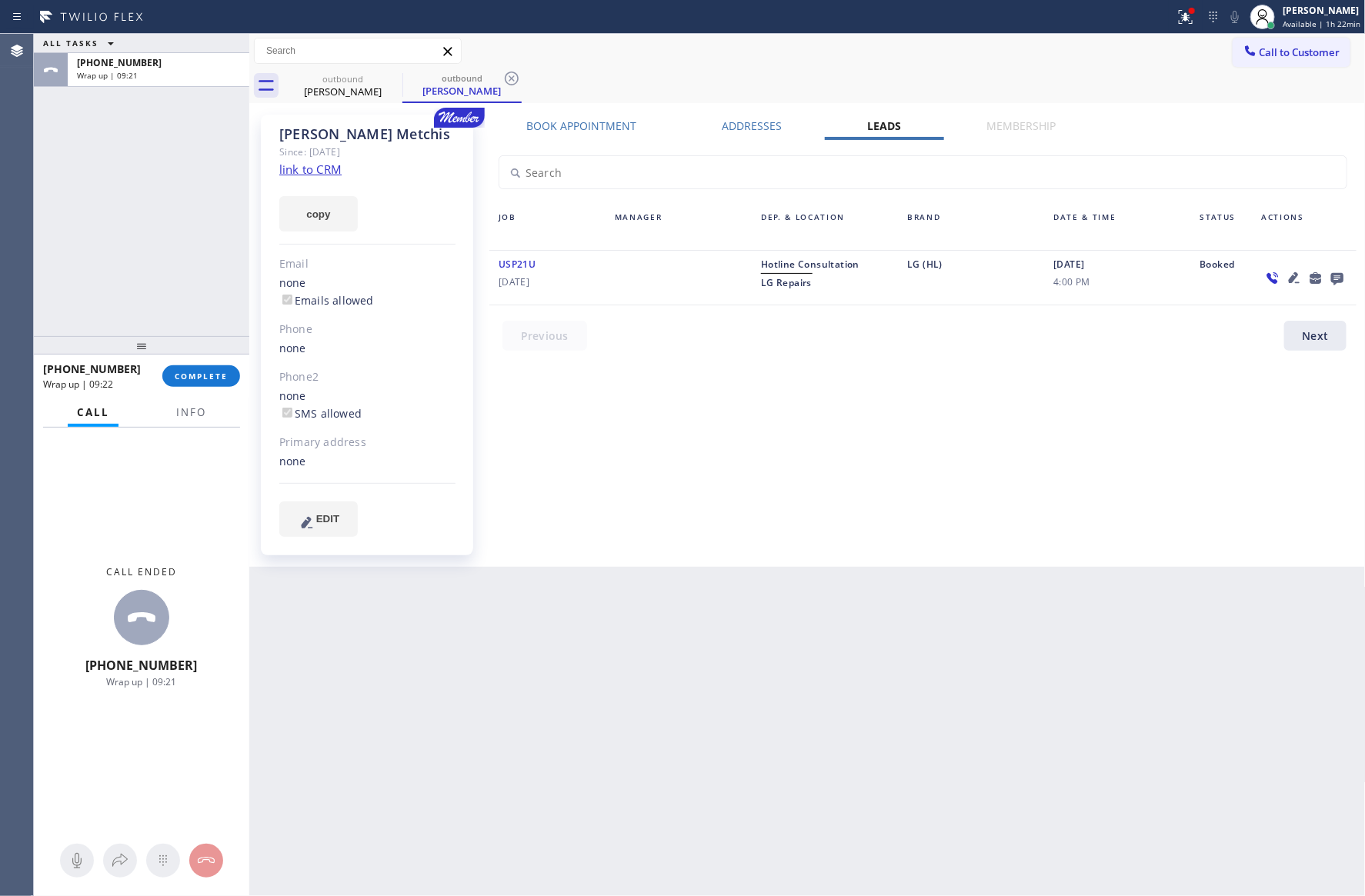
drag, startPoint x: 887, startPoint y: 573, endPoint x: 301, endPoint y: 594, distance: 586.4
click at [817, 596] on div "Back to Dashboard Change Sender ID Customers Technicians Select a contact Outbo…" at bounding box center [807, 465] width 1116 height 863
click at [211, 381] on button "COMPLETE" at bounding box center [202, 376] width 78 height 22
click at [173, 234] on div "ALL TASKS ALL TASKS ACTIVE TASKS TASKS IN WRAP UP +18184390768 Wrap up | 09:22" at bounding box center [142, 185] width 215 height 302
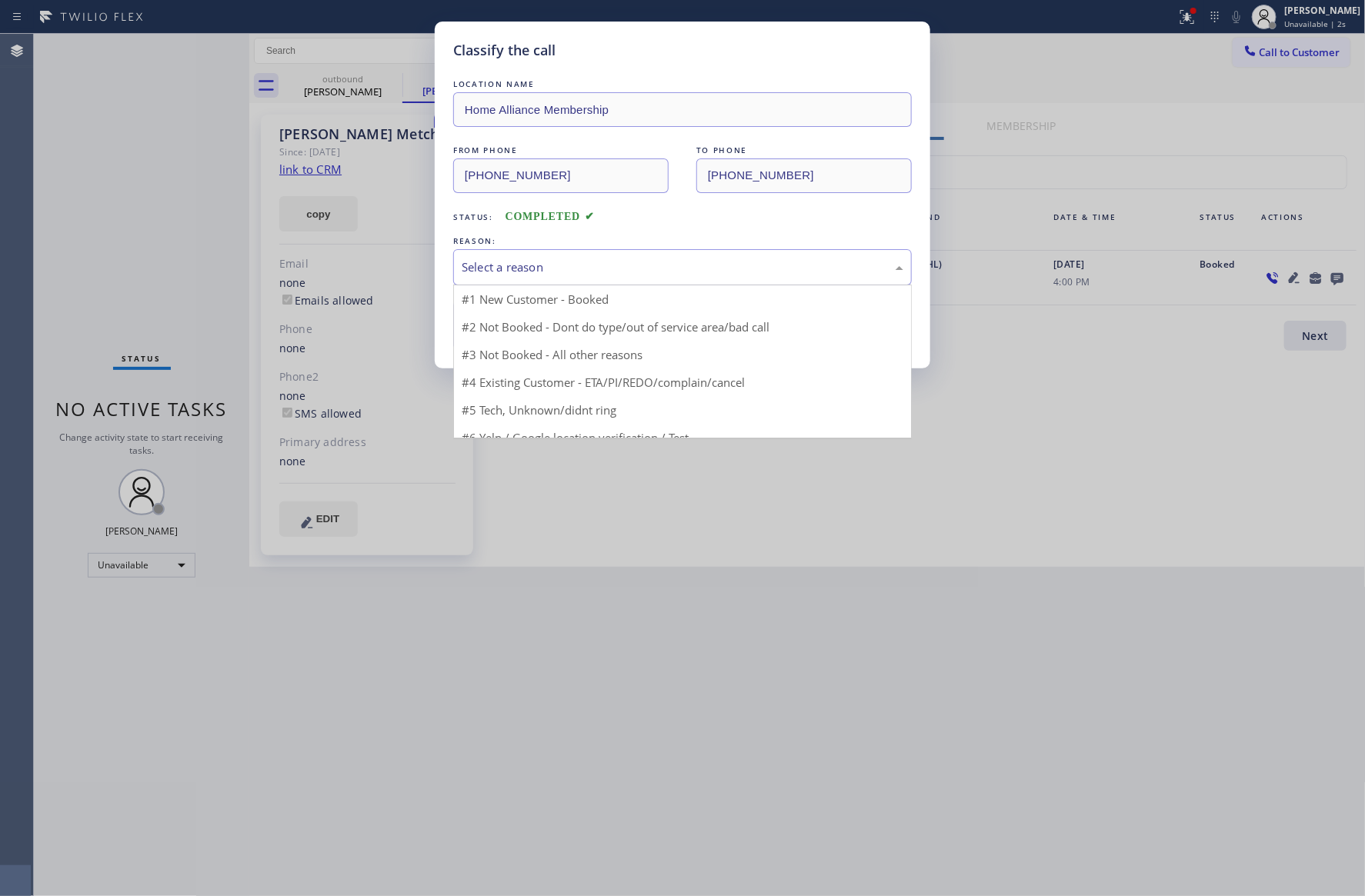
drag, startPoint x: 509, startPoint y: 250, endPoint x: 511, endPoint y: 265, distance: 15.1
click at [509, 255] on div "Select a reason" at bounding box center [682, 267] width 458 height 36
click at [511, 265] on div "Select a reason" at bounding box center [682, 267] width 441 height 18
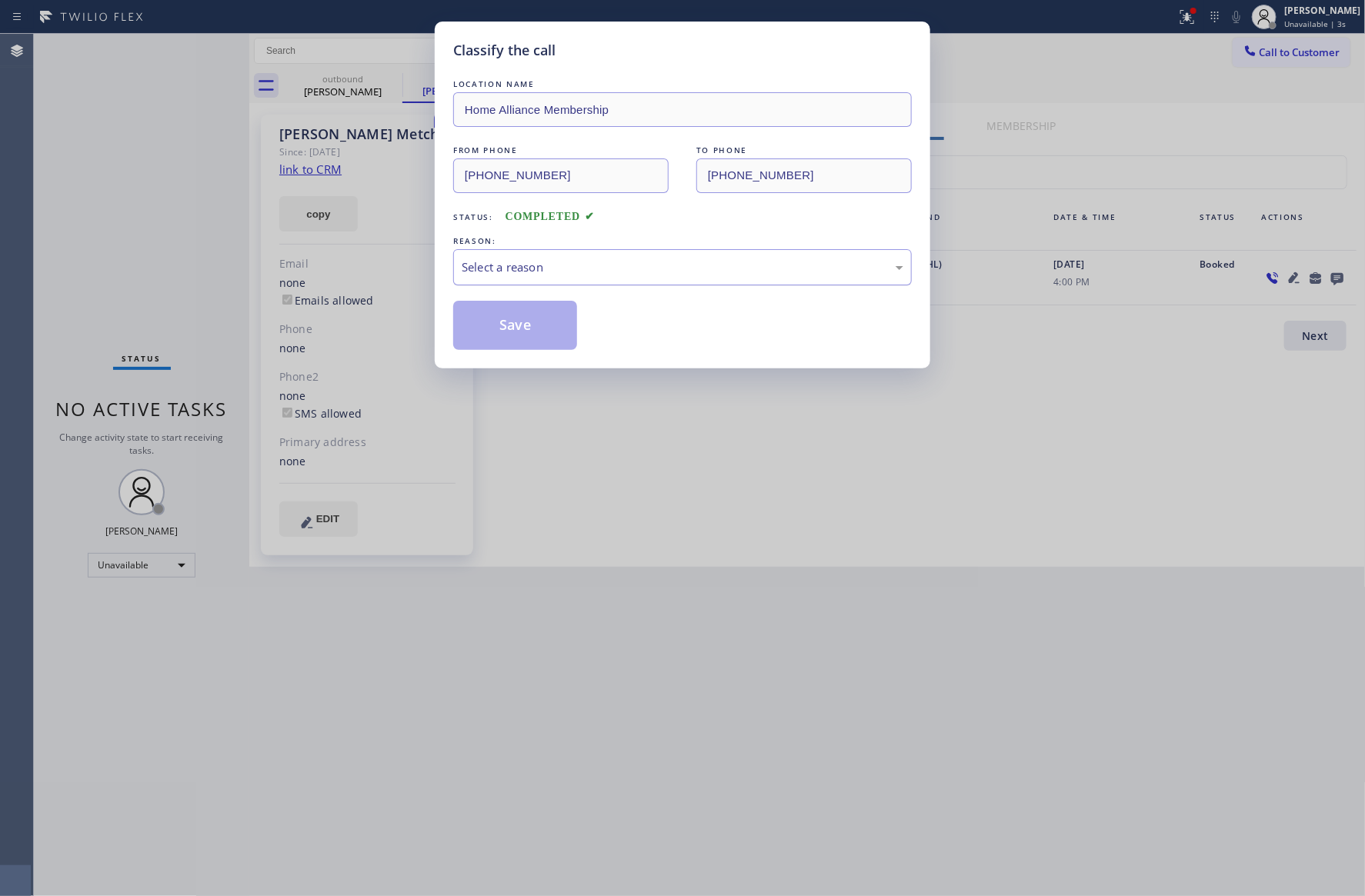
click at [519, 272] on div "Select a reason" at bounding box center [682, 267] width 441 height 18
click at [531, 327] on button "Save" at bounding box center [515, 325] width 124 height 49
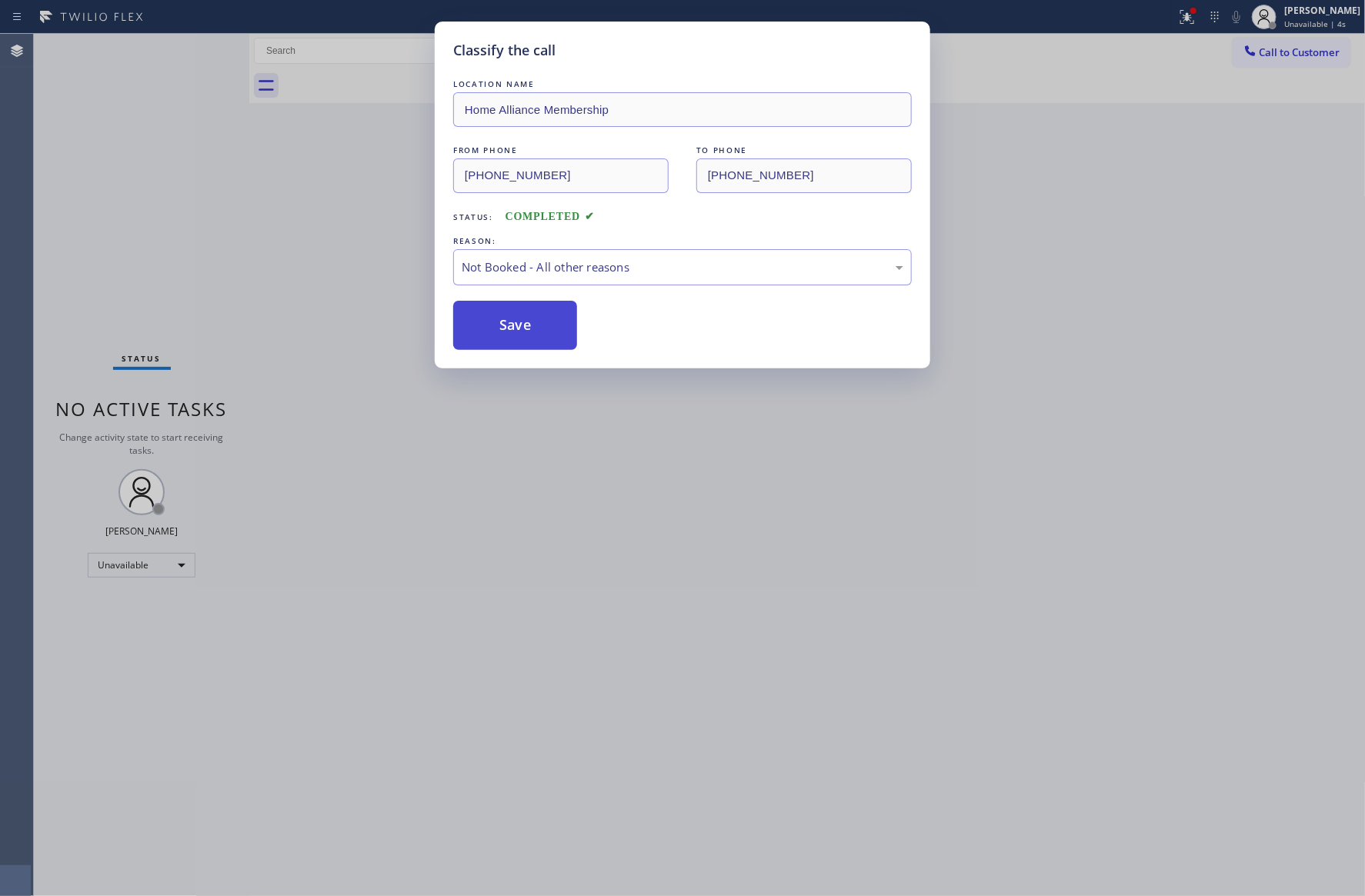
click at [531, 327] on button "Save" at bounding box center [515, 325] width 124 height 49
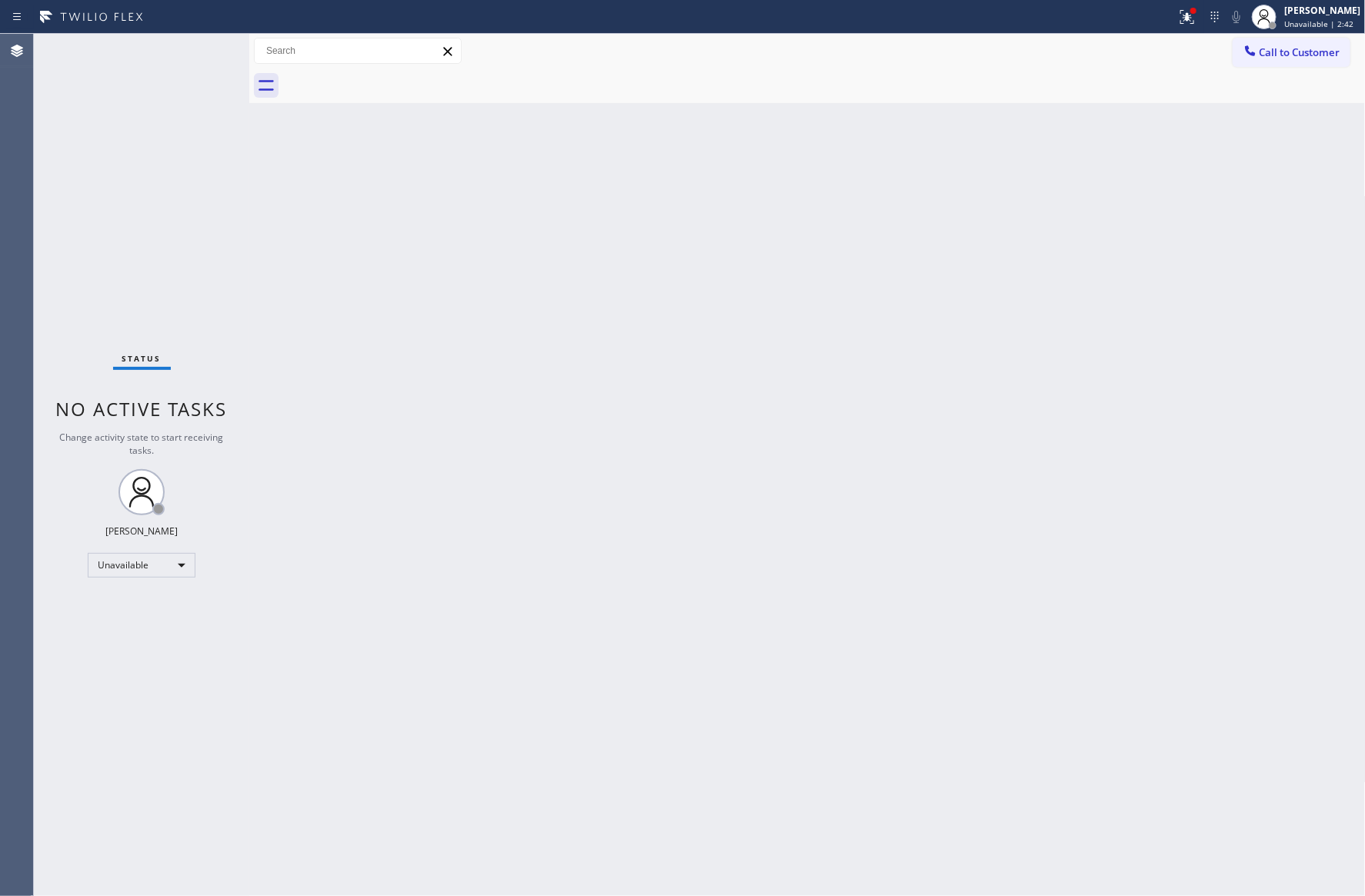
click at [730, 499] on div "Back to Dashboard Change Sender ID Customers Technicians Select a contact Outbo…" at bounding box center [807, 465] width 1116 height 863
click at [1336, 1] on div "Eva Mahinay Unavailable | 2:44" at bounding box center [1306, 17] width 118 height 34
click at [1242, 143] on span "Log out" at bounding box center [1236, 149] width 31 height 13
drag, startPoint x: 862, startPoint y: 388, endPoint x: 932, endPoint y: 282, distance: 127.0
click at [896, 342] on div "Back to Dashboard Change Sender ID Customers Technicians Select a contact Outbo…" at bounding box center [807, 465] width 1116 height 863
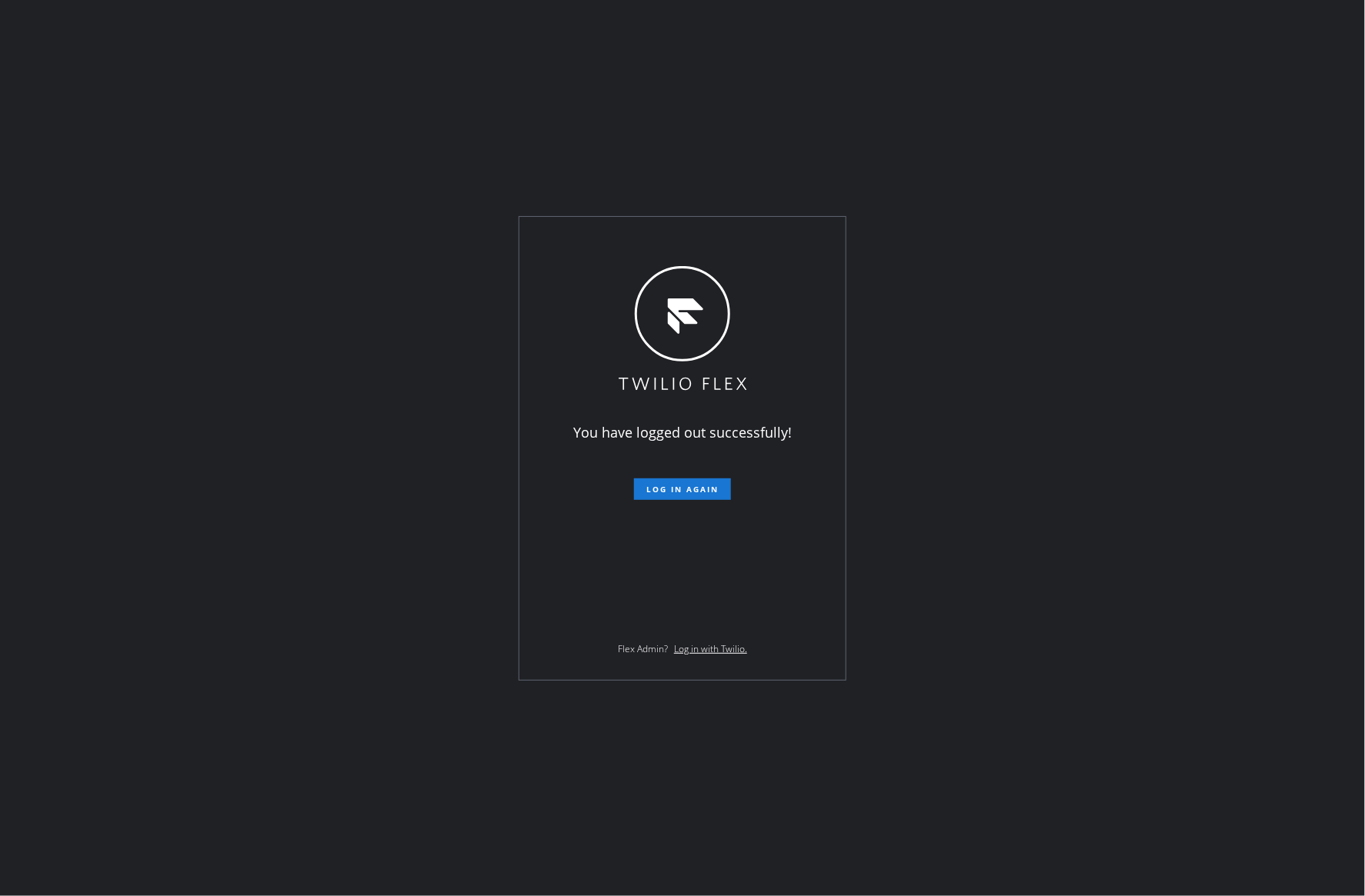
drag, startPoint x: 223, startPoint y: 240, endPoint x: 278, endPoint y: 363, distance: 134.7
click at [224, 243] on div "You have logged out successfully! Log in again Flex Admin? Log in with Twilio." at bounding box center [682, 448] width 1365 height 896
click at [301, 391] on div "You have logged out successfully! Log in again Flex Admin? Log in with Twilio." at bounding box center [682, 448] width 1365 height 896
